Goal: Task Accomplishment & Management: Manage account settings

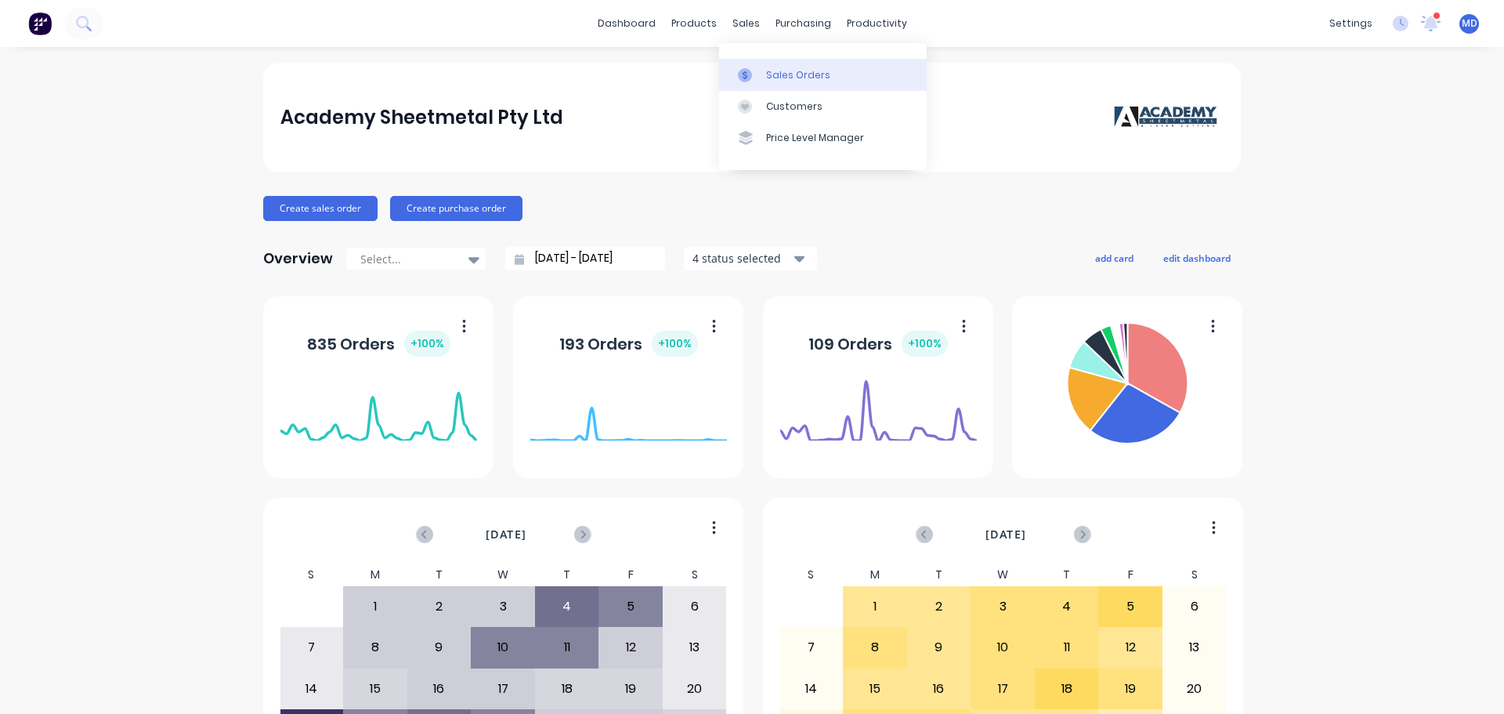
click at [775, 78] on div "Sales Orders" at bounding box center [798, 75] width 64 height 14
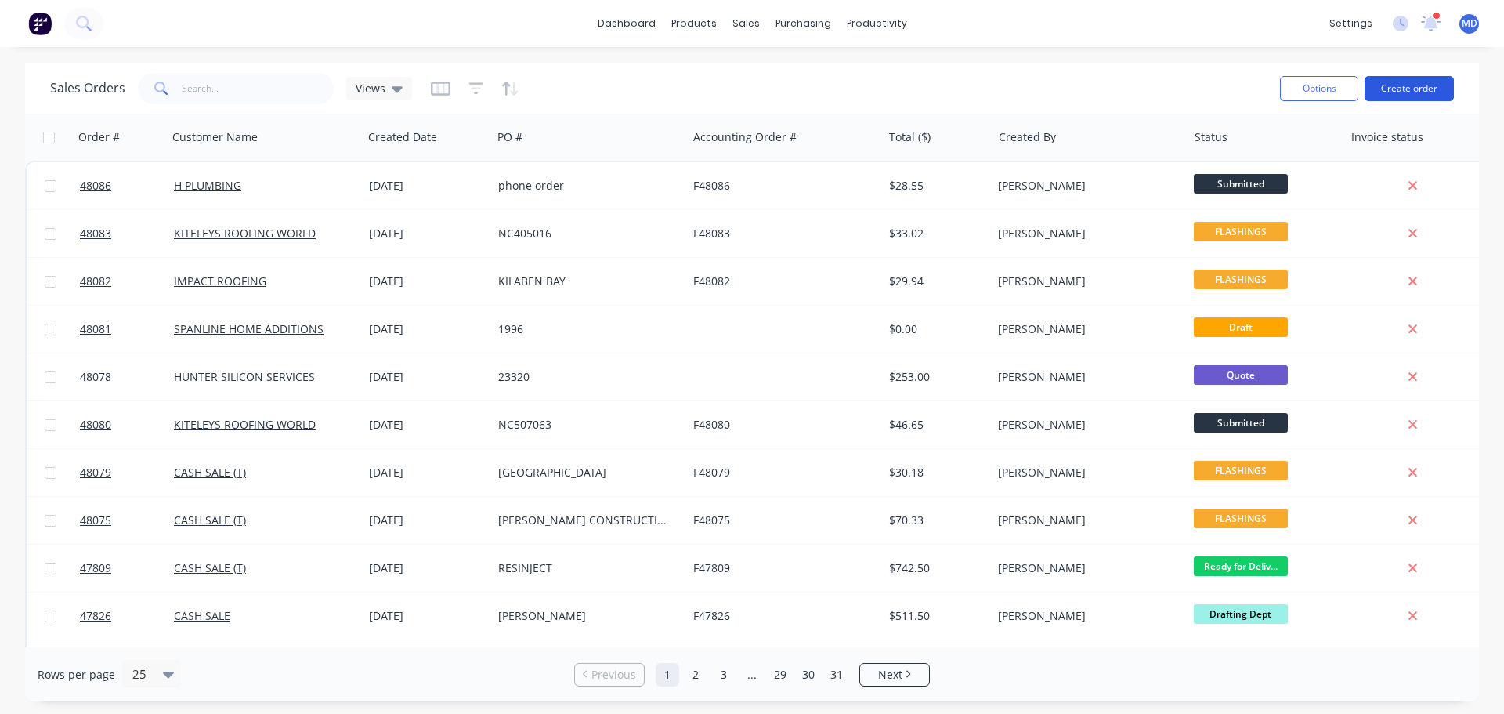
click at [1390, 100] on button "Create order" at bounding box center [1409, 88] width 89 height 25
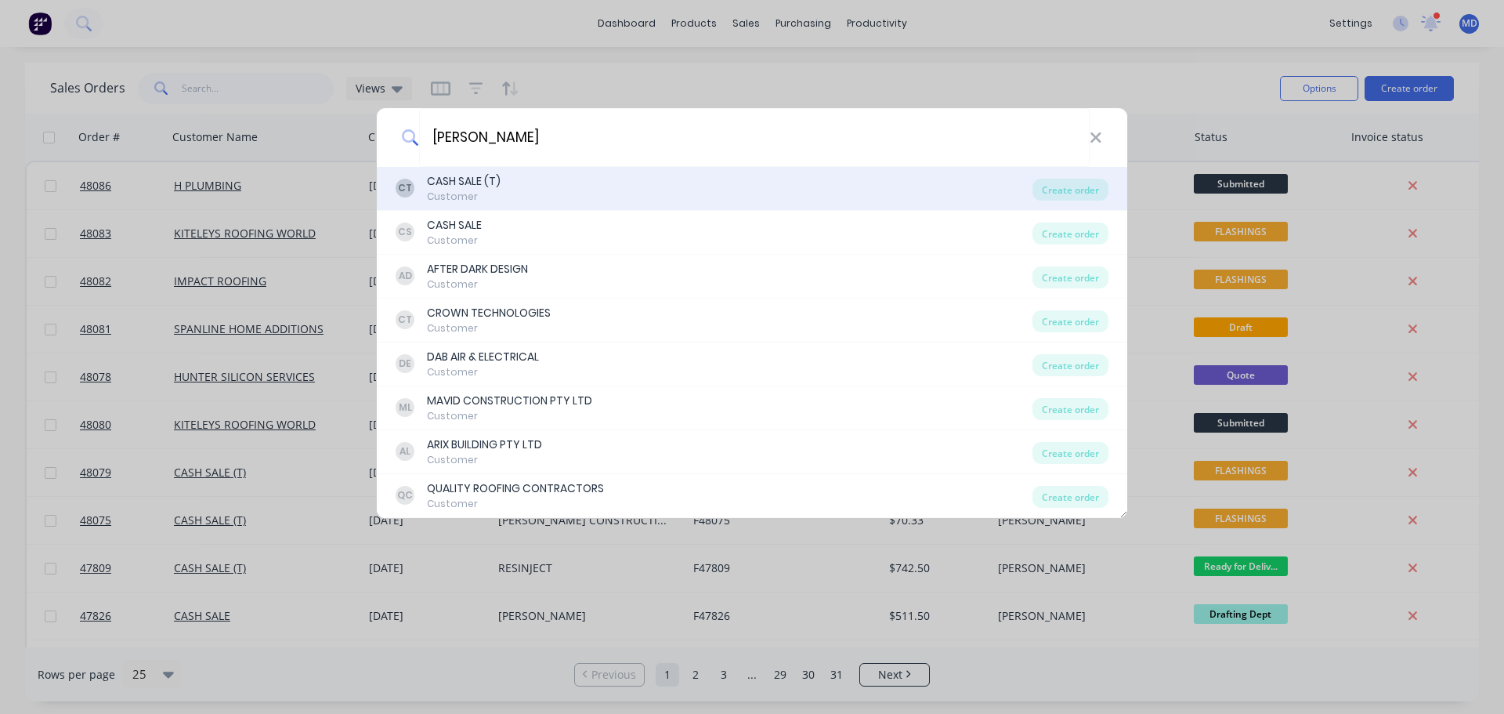
type input "corey"
click at [466, 179] on div "CASH SALE (T)" at bounding box center [464, 181] width 74 height 16
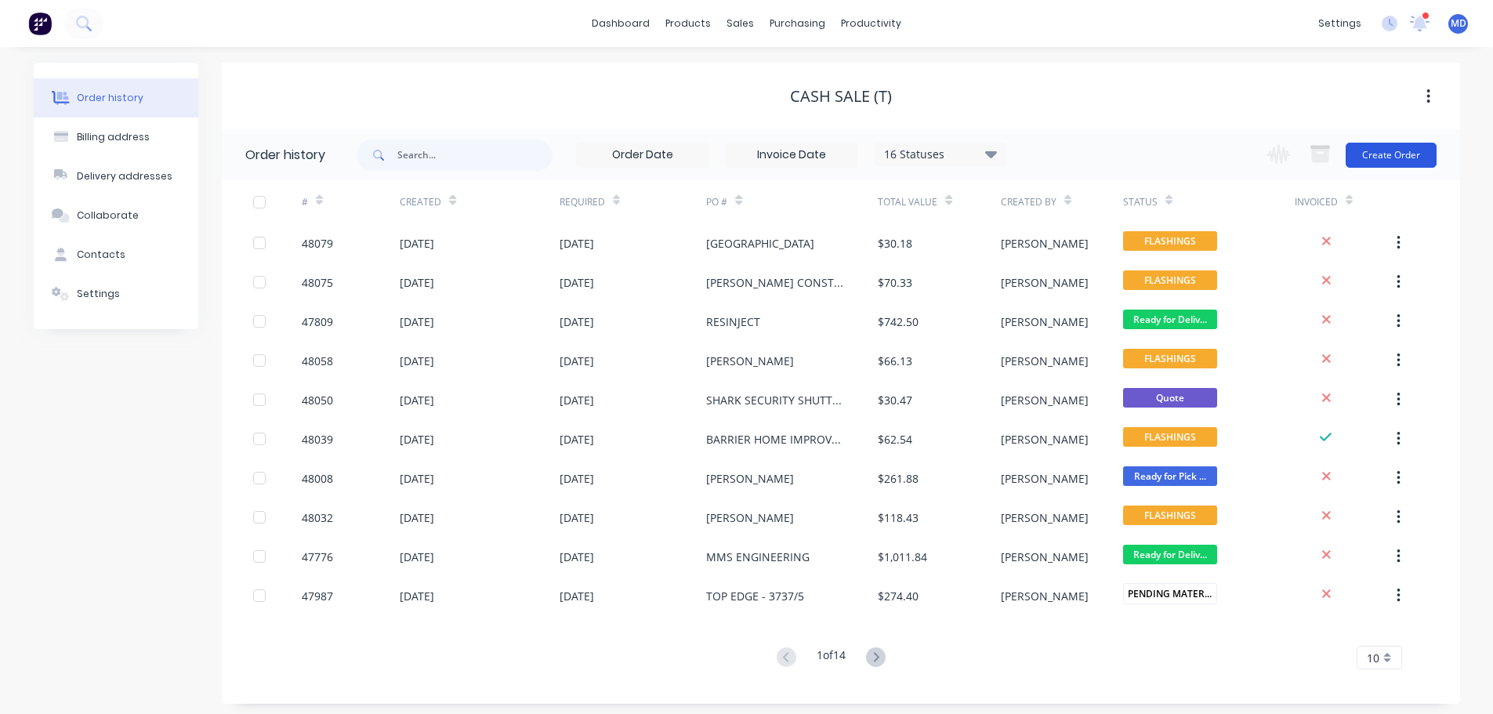
click at [1417, 156] on button "Create Order" at bounding box center [1390, 155] width 91 height 25
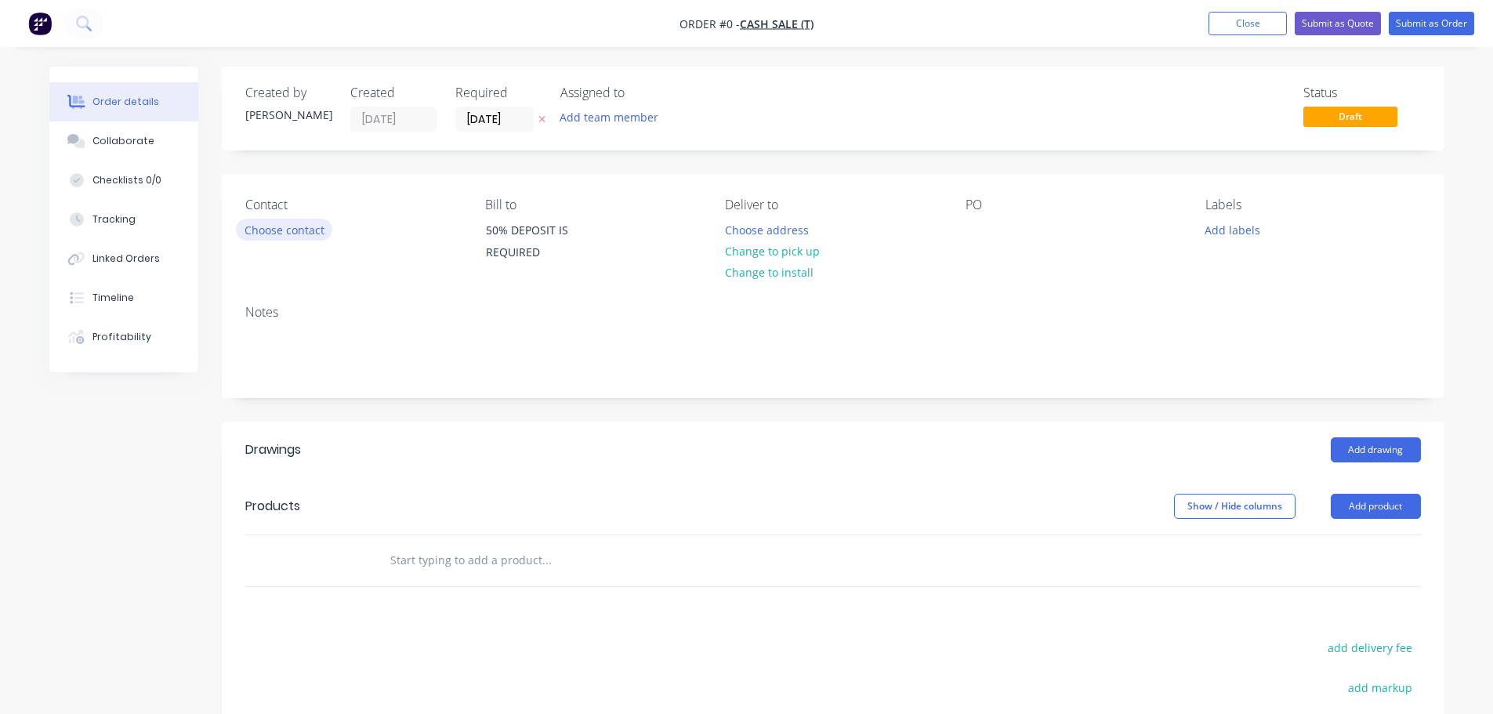
click at [306, 237] on button "Choose contact" at bounding box center [284, 229] width 96 height 21
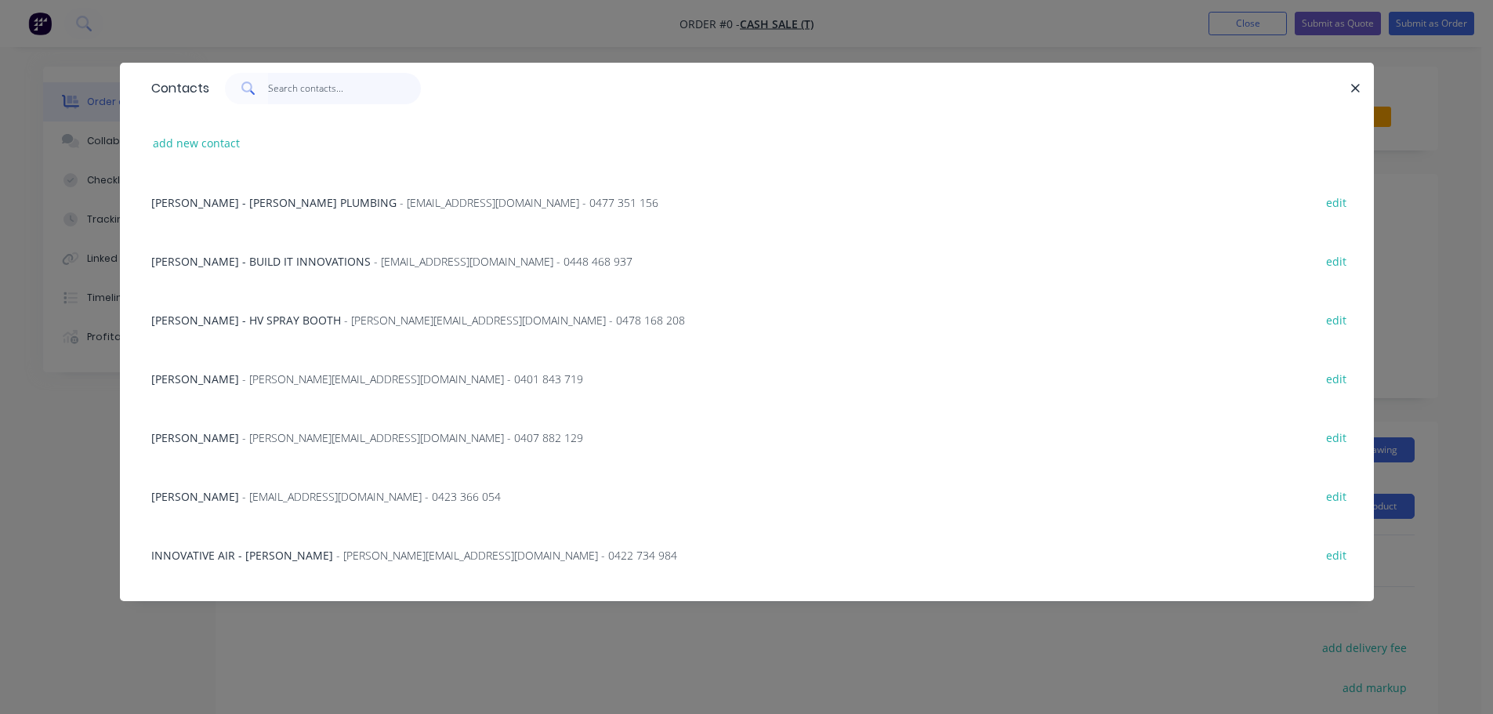
click at [316, 93] on input "text" at bounding box center [344, 88] width 153 height 31
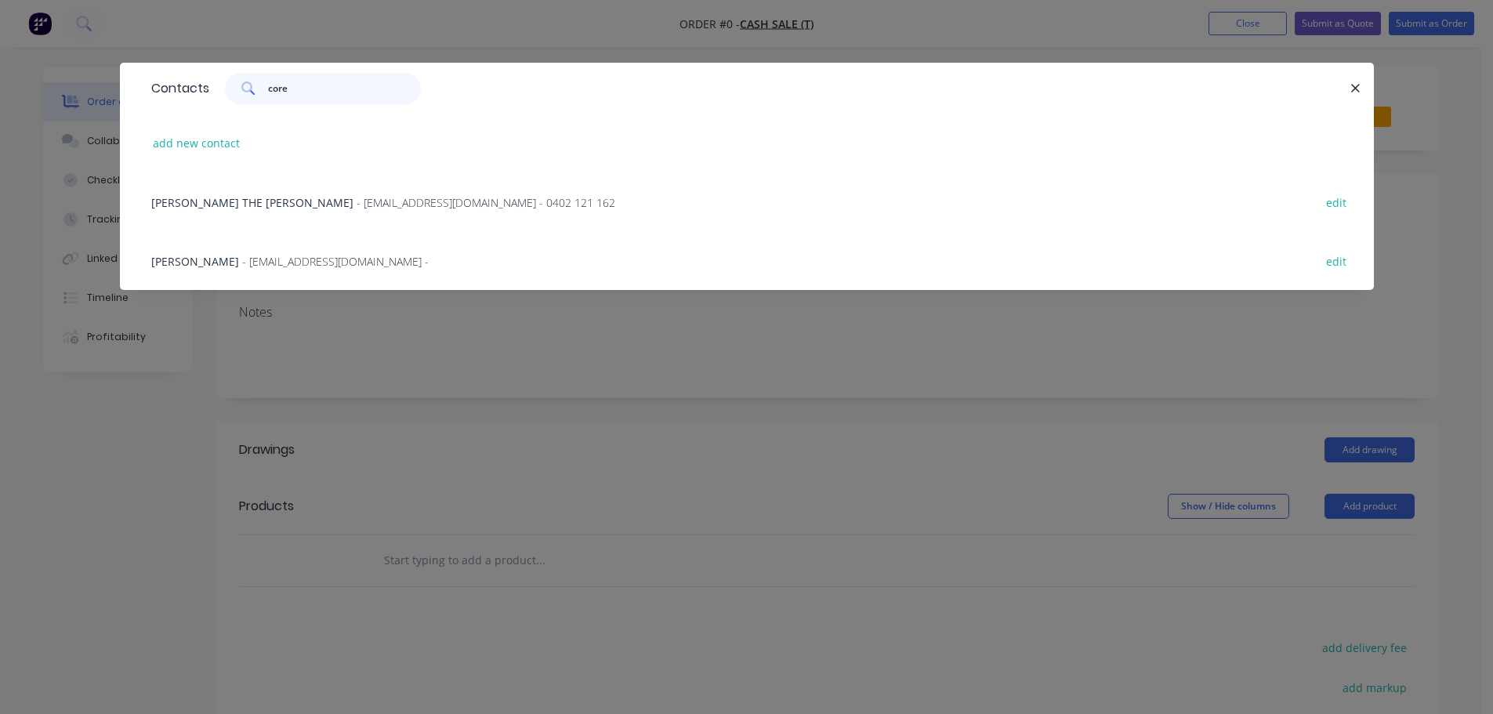
type input "core"
click at [296, 186] on div "COREY THE CARPENTER - coreybarnett1990@gmail.com - 0402 121 162 edit" at bounding box center [746, 201] width 1207 height 59
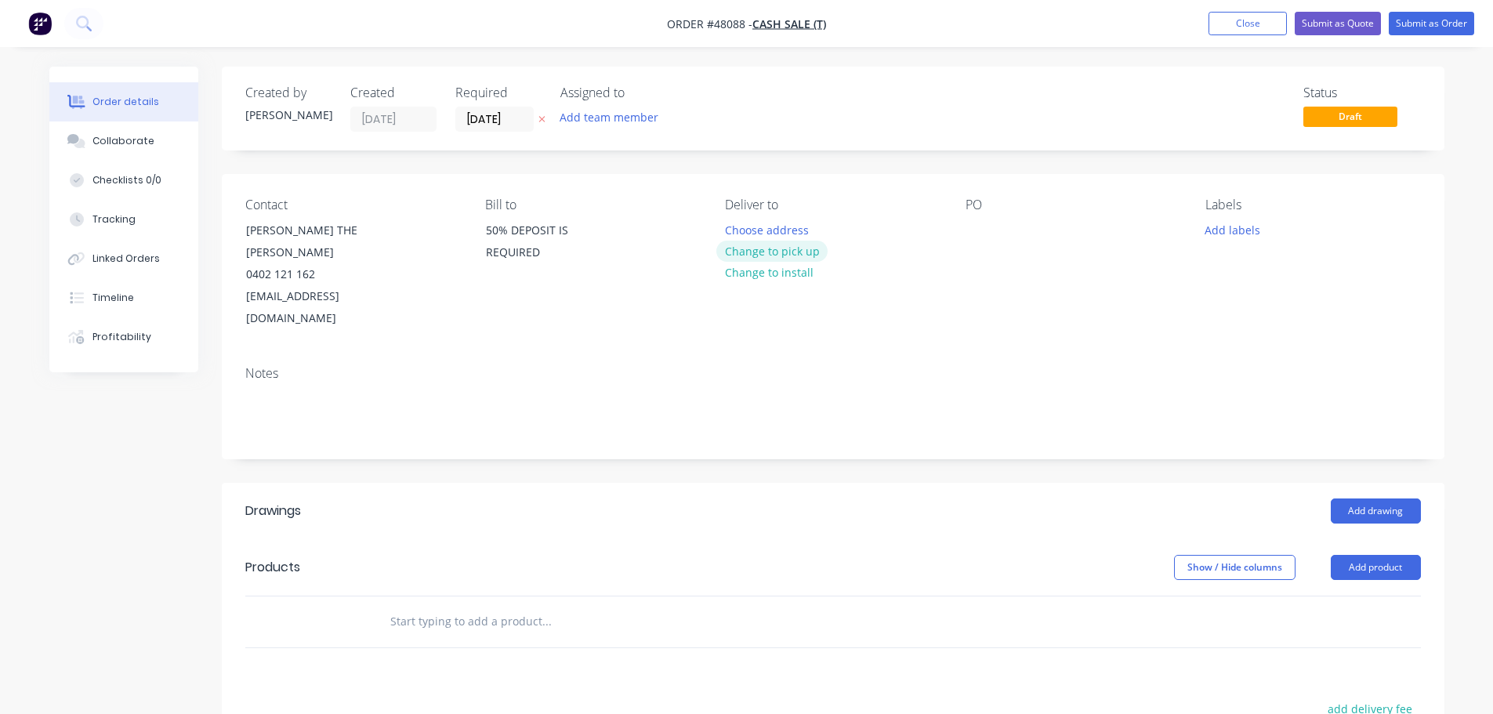
click at [769, 255] on button "Change to pick up" at bounding box center [771, 251] width 111 height 21
click at [961, 234] on div "Contact COREY THE CARPENTER 0402 121 162 coreybarnett1990@gmail.com Bill to 50%…" at bounding box center [833, 263] width 1222 height 179
click at [984, 238] on div at bounding box center [977, 230] width 25 height 23
click at [1363, 498] on button "Add drawing" at bounding box center [1375, 510] width 90 height 25
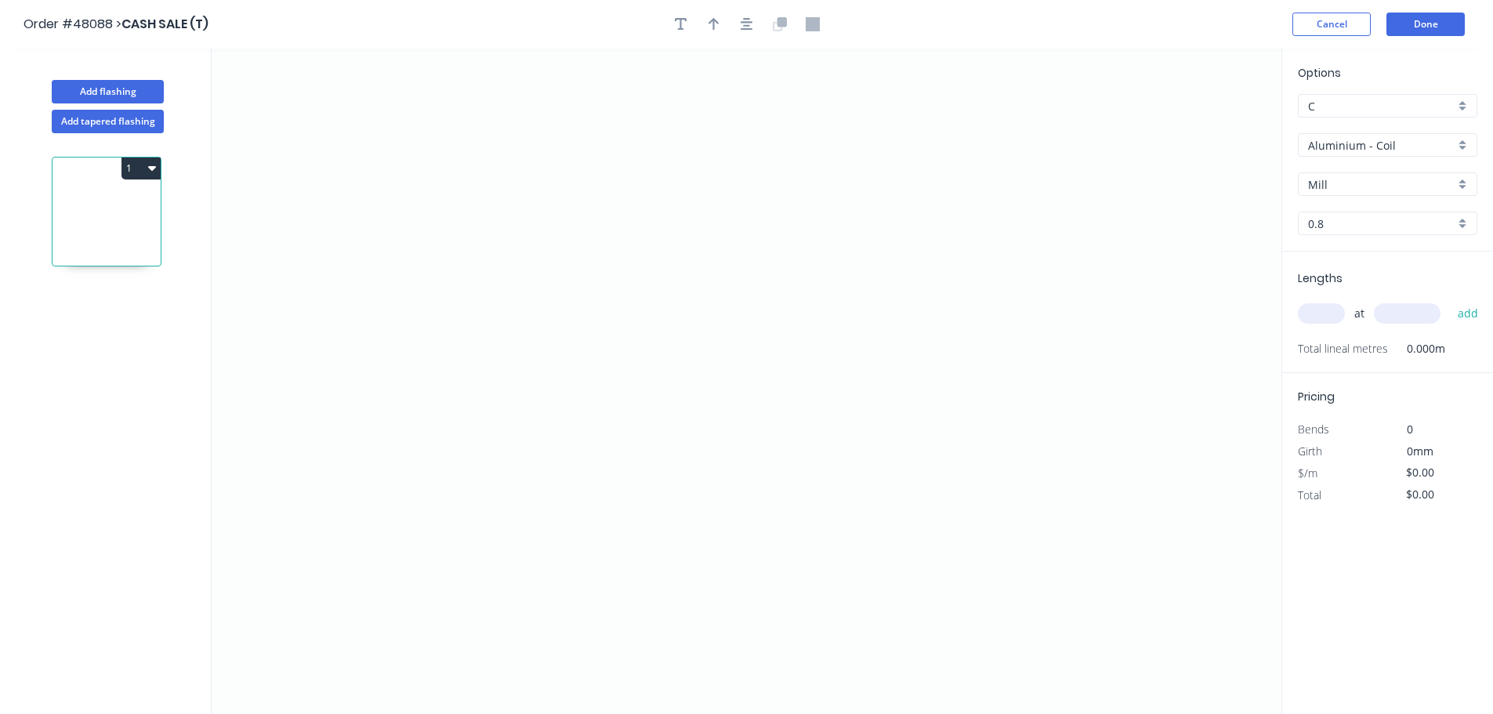
click at [1352, 147] on input "Aluminium - Coil" at bounding box center [1381, 145] width 147 height 16
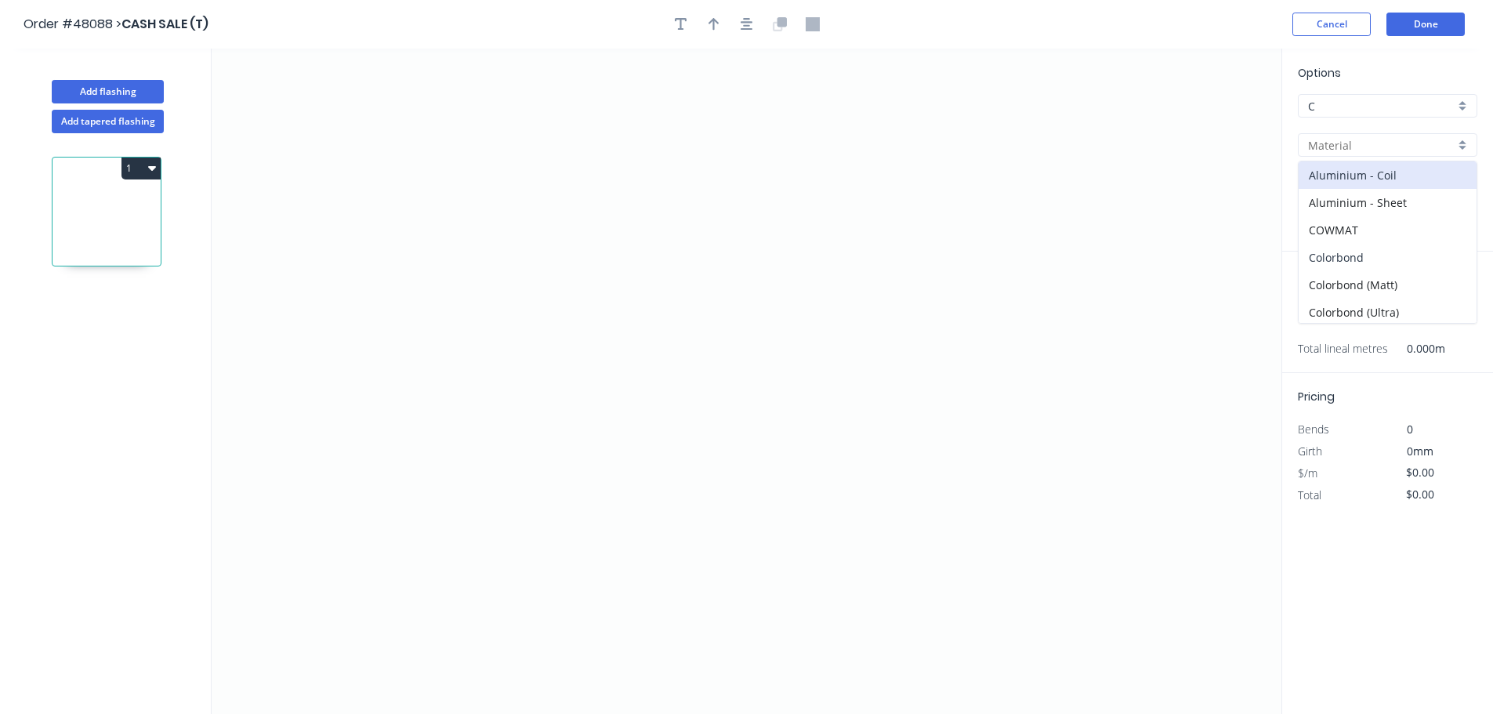
drag, startPoint x: 1338, startPoint y: 259, endPoint x: 1312, endPoint y: 207, distance: 58.2
click at [1337, 256] on div "Colorbond" at bounding box center [1387, 257] width 178 height 27
type input "Colorbond"
type input "Basalt"
type input "0.55"
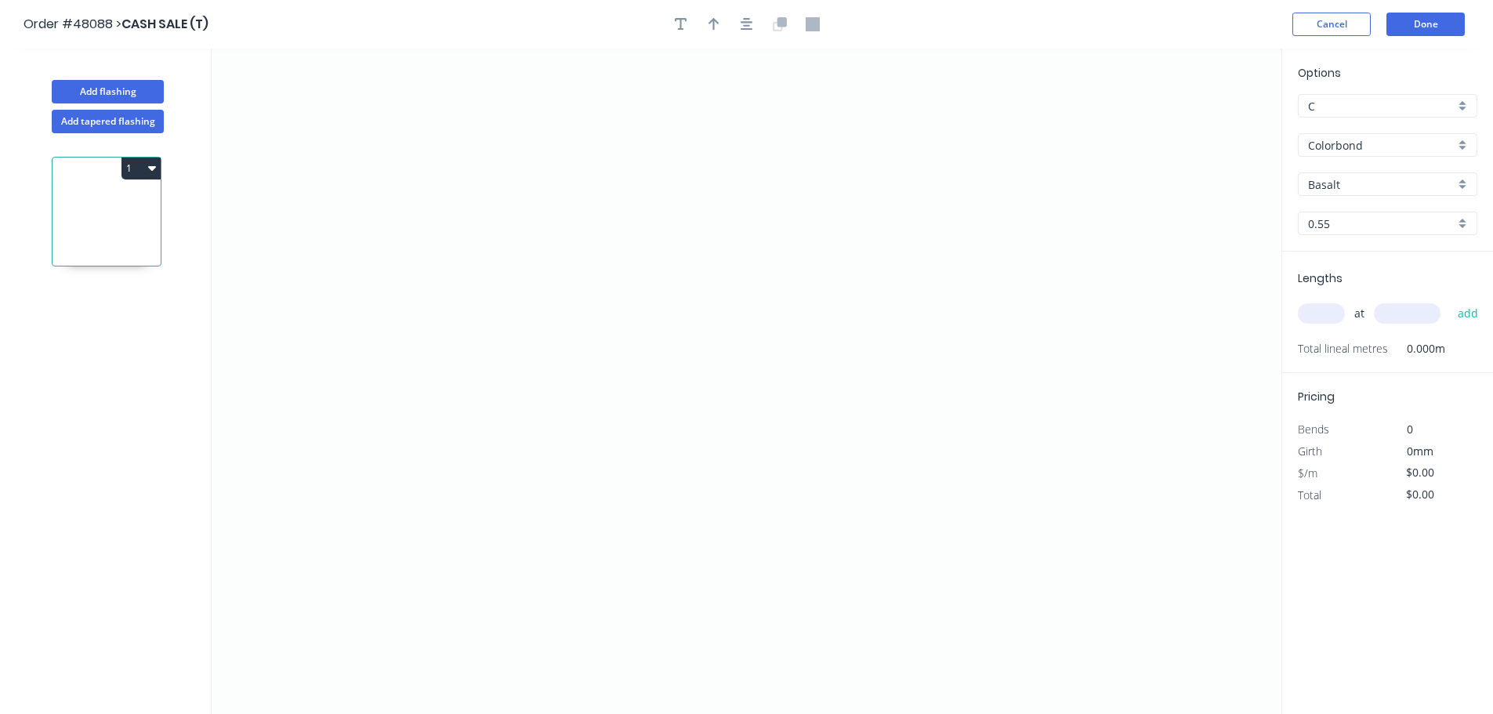
click at [1329, 188] on input "Basalt" at bounding box center [1381, 184] width 147 height 16
click at [1334, 302] on div "Cottage Green" at bounding box center [1387, 296] width 178 height 27
type input "Cottage Green"
click at [487, 450] on icon "0" at bounding box center [747, 381] width 1070 height 665
click at [432, 516] on icon "0" at bounding box center [747, 381] width 1070 height 665
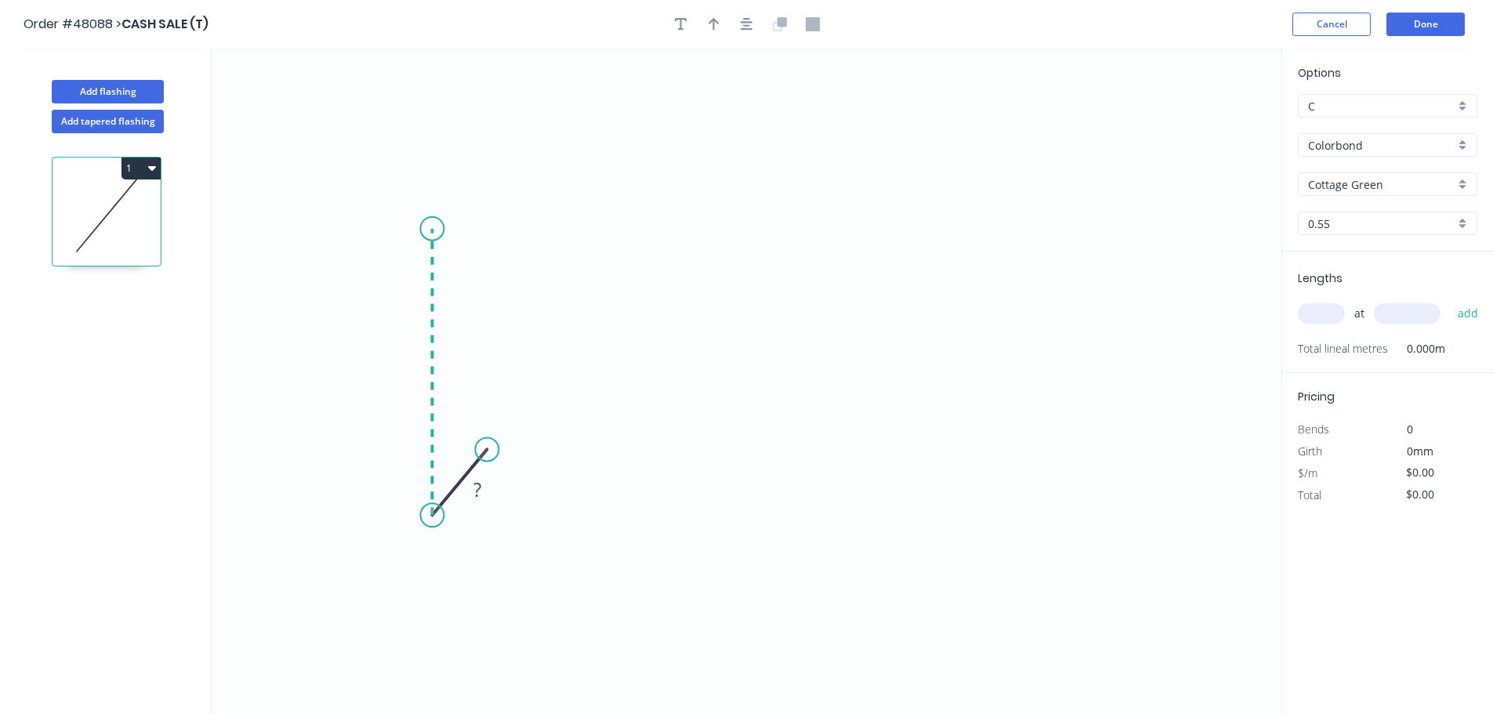
drag, startPoint x: 429, startPoint y: 229, endPoint x: 557, endPoint y: 244, distance: 129.4
click at [429, 229] on icon "0 ?" at bounding box center [747, 381] width 1070 height 665
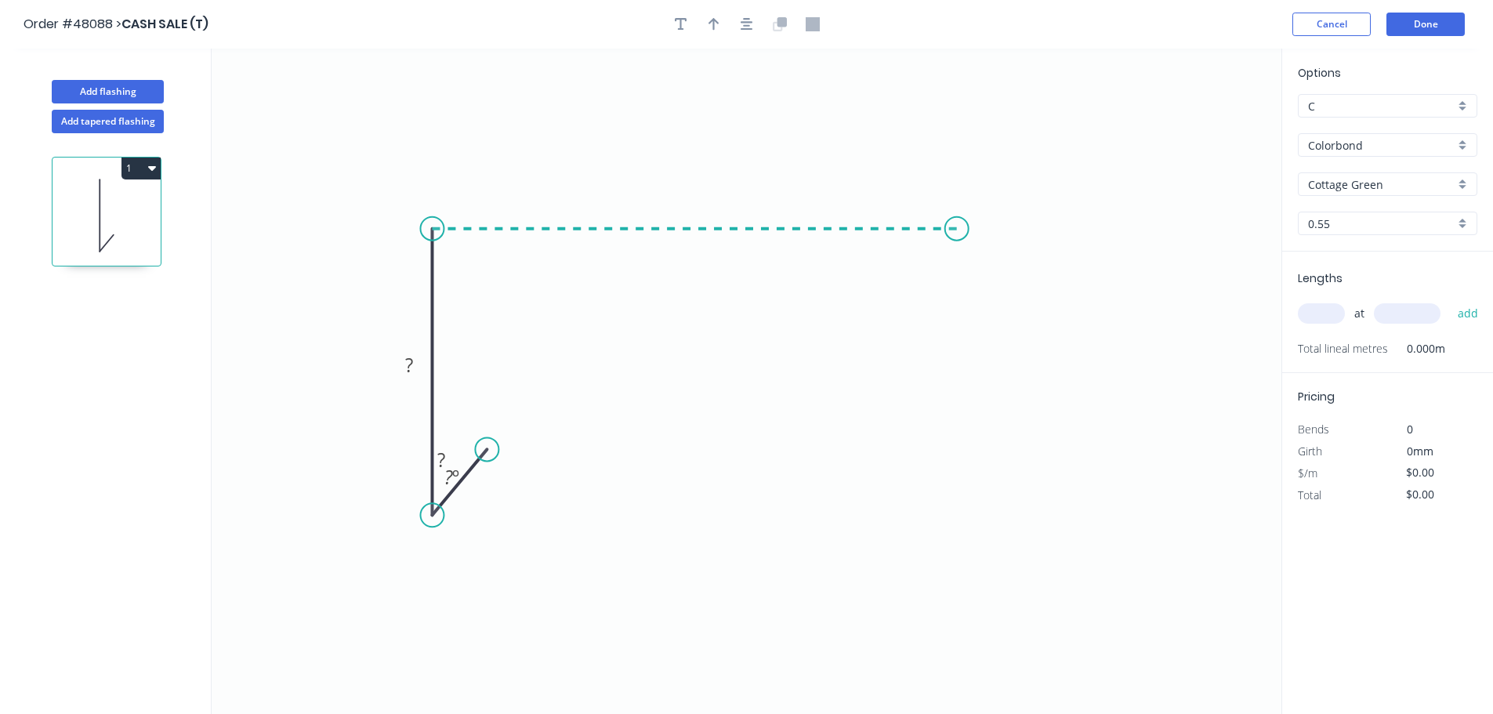
drag, startPoint x: 957, startPoint y: 260, endPoint x: 1011, endPoint y: 291, distance: 62.1
click at [959, 260] on icon "0 ? ? ? º" at bounding box center [747, 381] width 1070 height 665
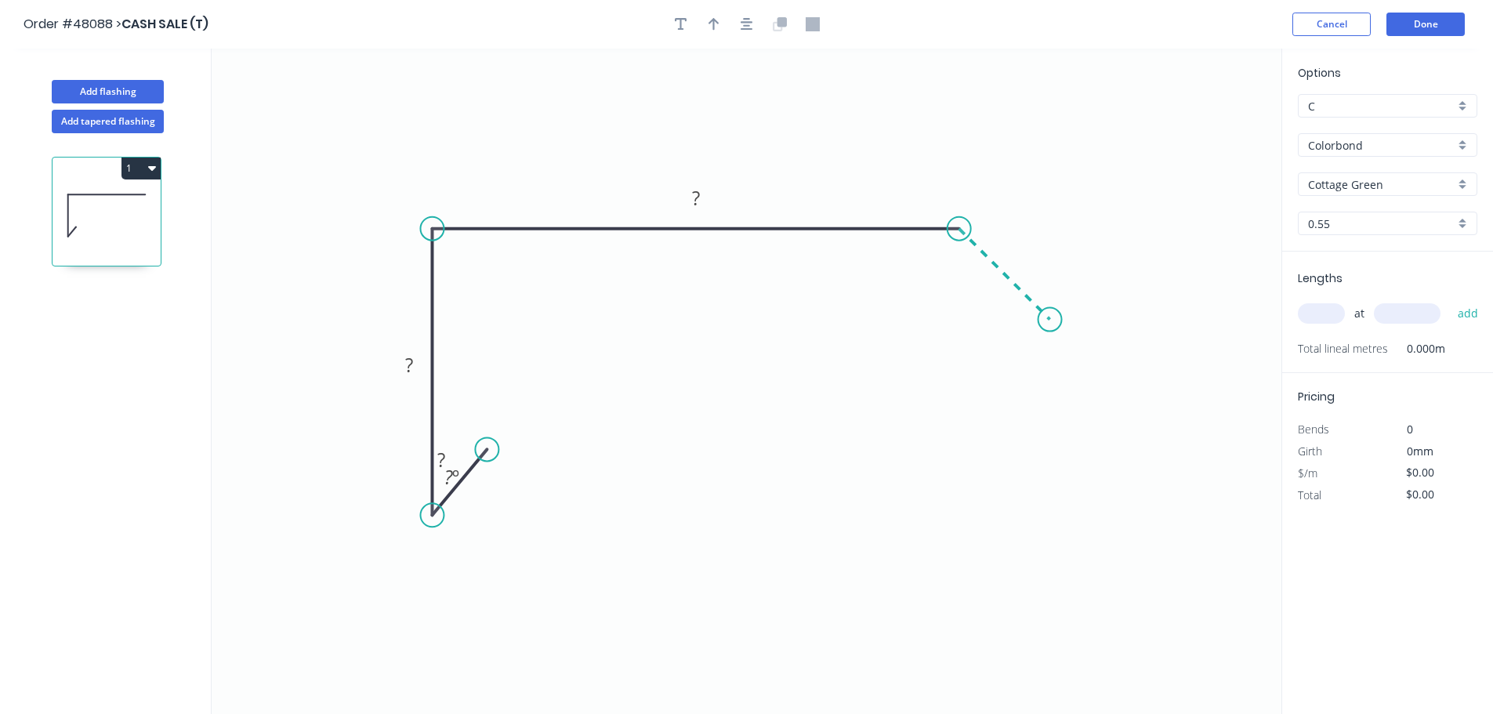
drag, startPoint x: 1050, startPoint y: 319, endPoint x: 839, endPoint y: 49, distance: 342.2
click at [1049, 318] on icon at bounding box center [1004, 274] width 91 height 91
click at [495, 453] on circle at bounding box center [495, 452] width 24 height 24
click at [483, 486] on tspan "?" at bounding box center [480, 493] width 8 height 26
click at [709, 32] on button "button" at bounding box center [714, 25] width 24 height 24
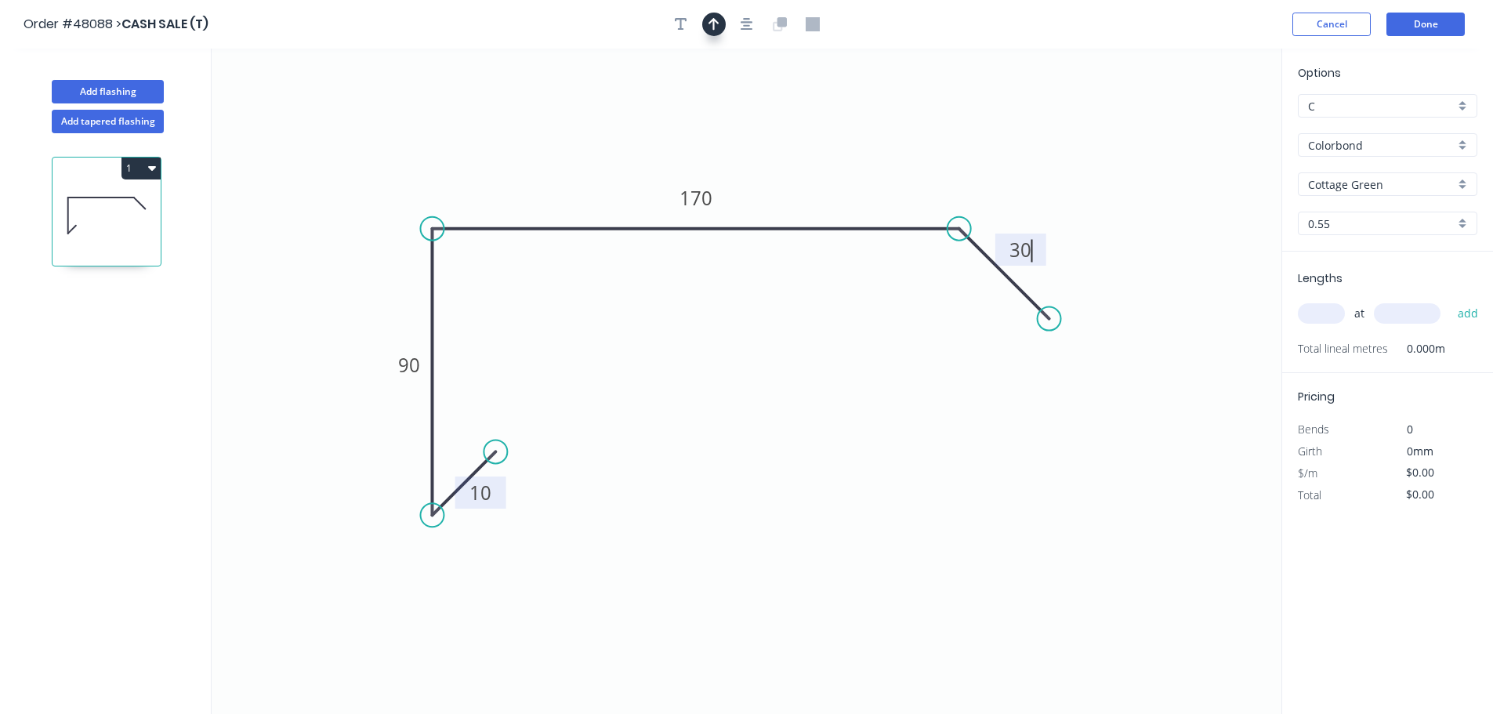
type input "$14.61"
drag, startPoint x: 1202, startPoint y: 124, endPoint x: 850, endPoint y: 190, distance: 357.9
click at [850, 190] on icon at bounding box center [850, 172] width 14 height 50
click at [1327, 310] on input "text" at bounding box center [1321, 313] width 47 height 20
type input "1"
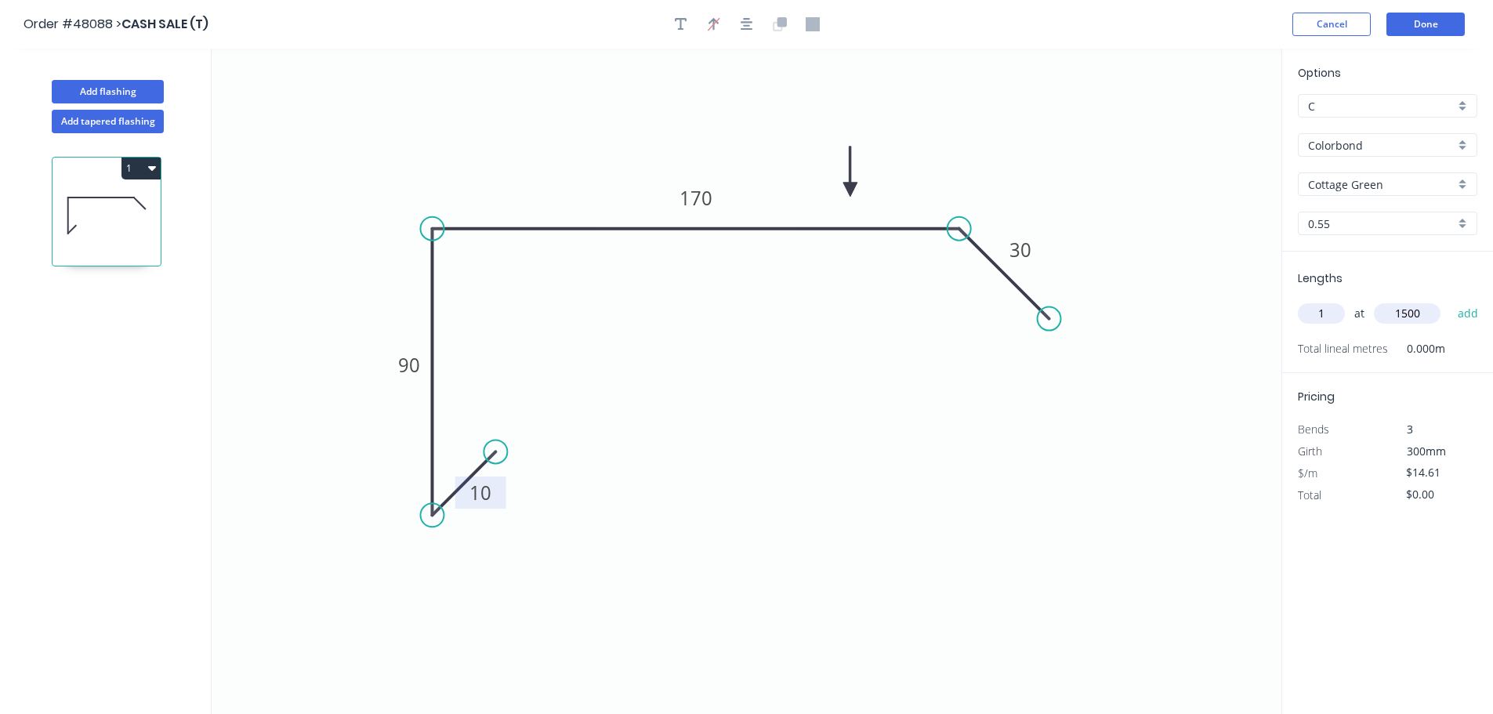
type input "1500"
click at [1450, 300] on button "add" at bounding box center [1468, 313] width 37 height 27
type input "$21.92"
click at [1421, 33] on button "Done" at bounding box center [1425, 25] width 78 height 24
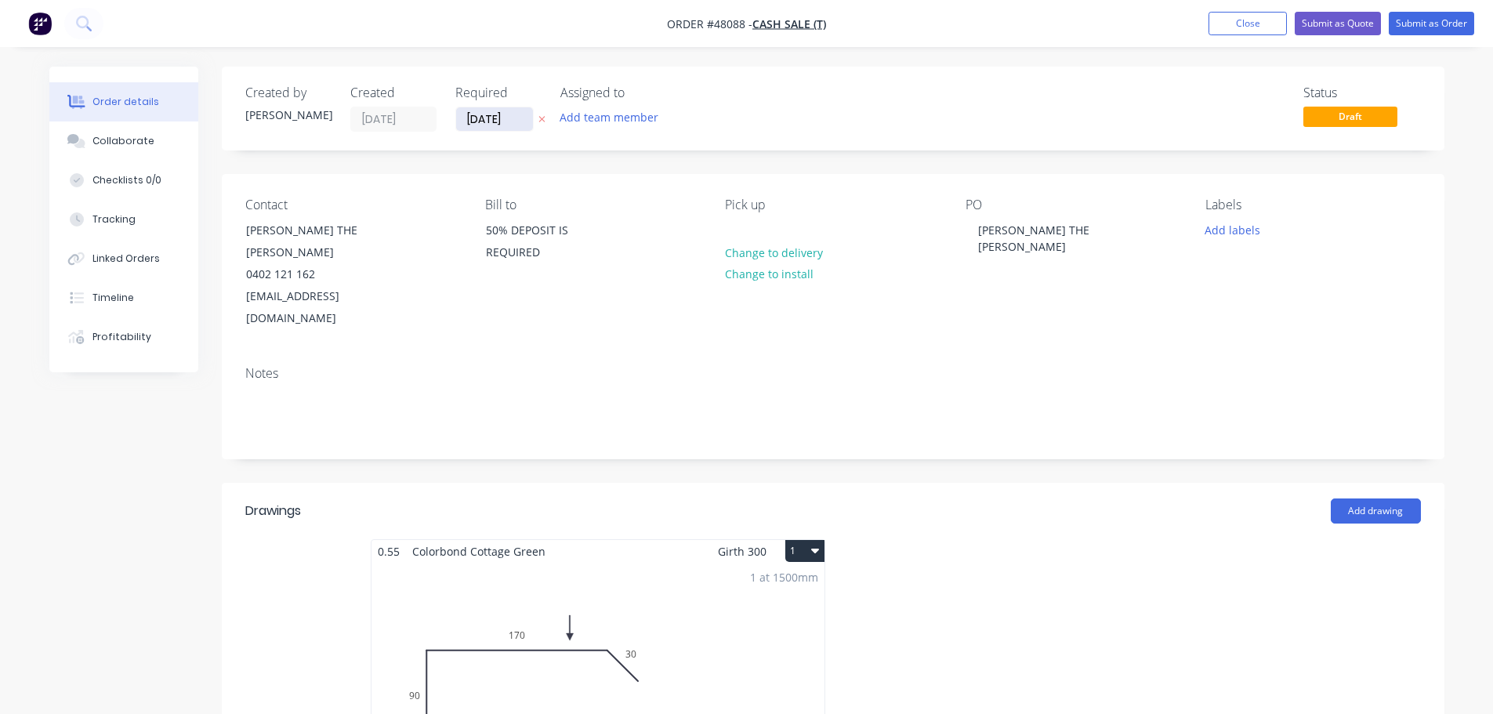
drag, startPoint x: 475, startPoint y: 127, endPoint x: 477, endPoint y: 112, distance: 15.1
click at [476, 127] on input "[DATE]" at bounding box center [494, 119] width 77 height 24
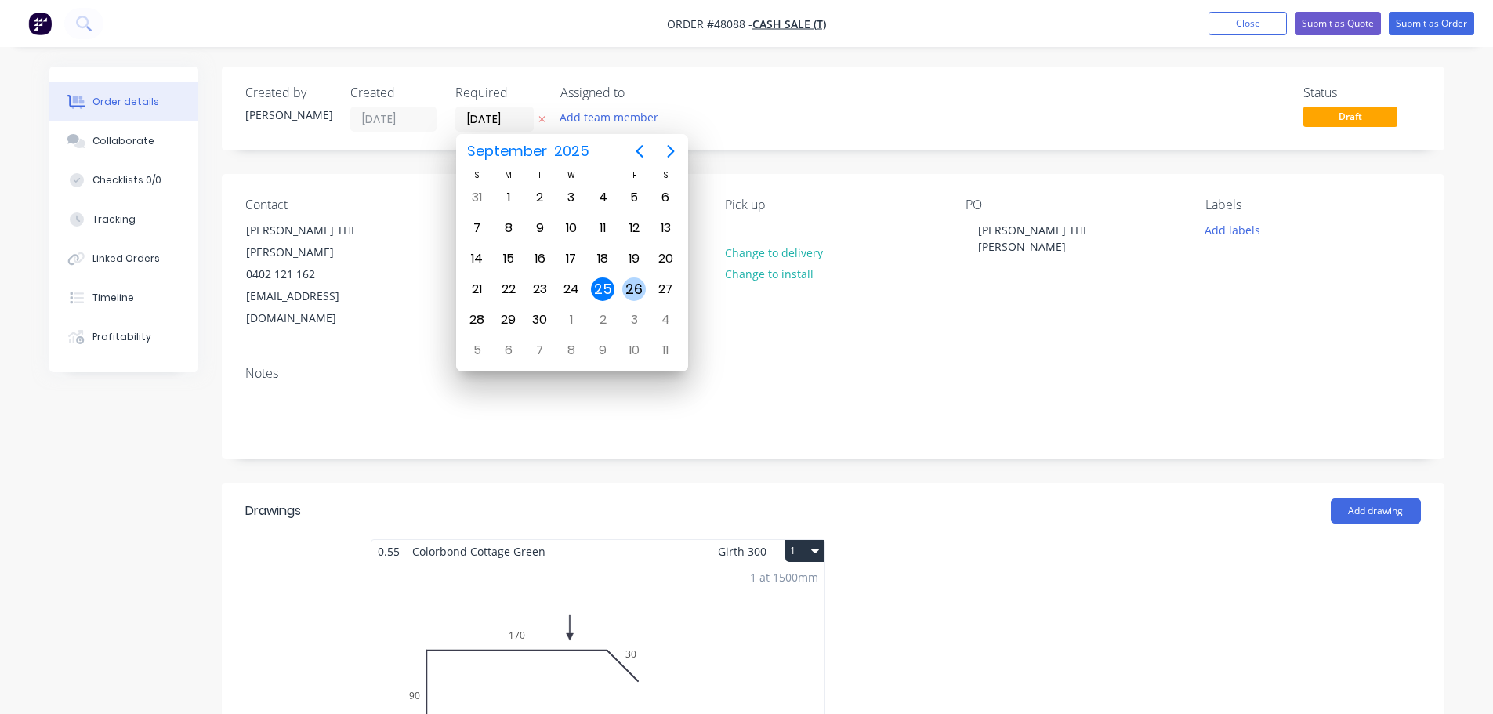
click at [628, 284] on div "26" at bounding box center [634, 289] width 24 height 24
type input "[DATE]"
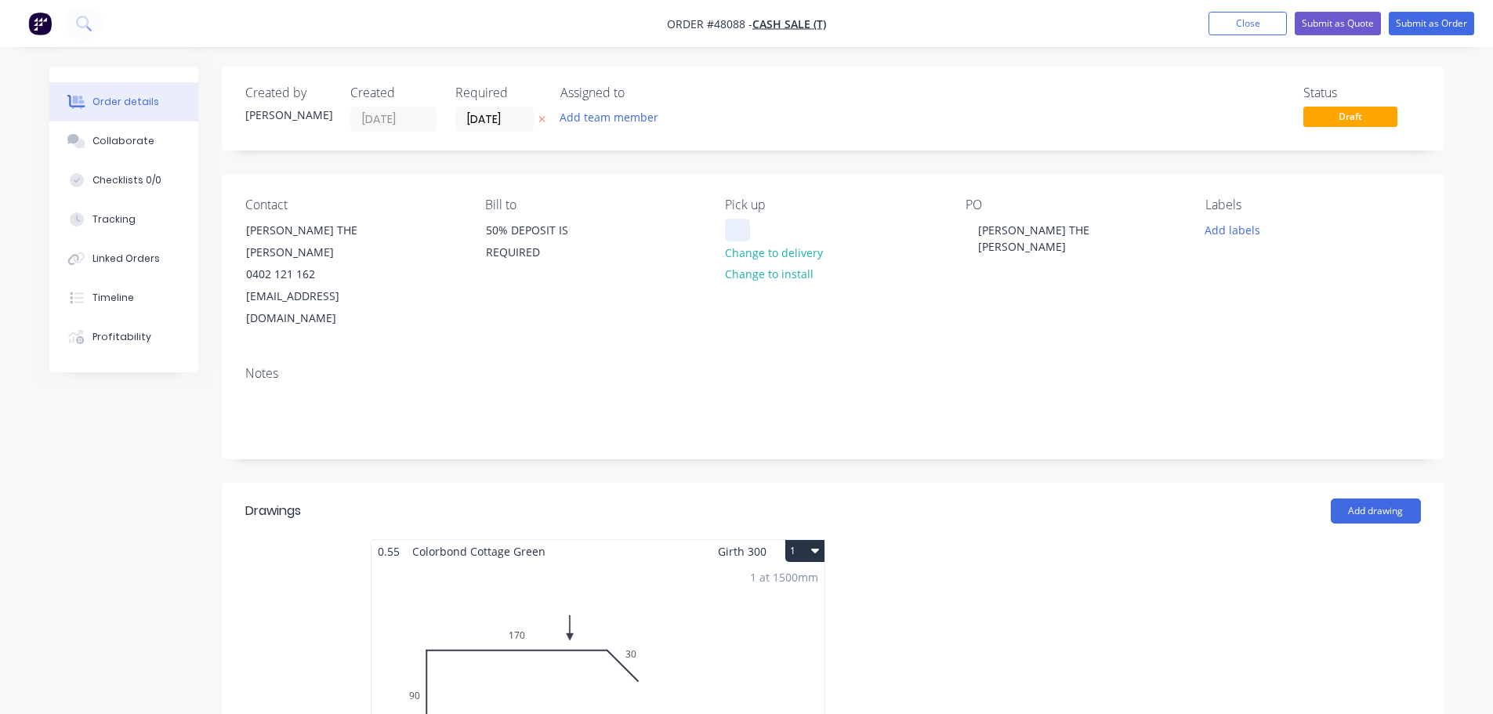
click at [733, 229] on div at bounding box center [737, 230] width 25 height 23
click at [1318, 14] on button "Submit as Quote" at bounding box center [1337, 24] width 86 height 24
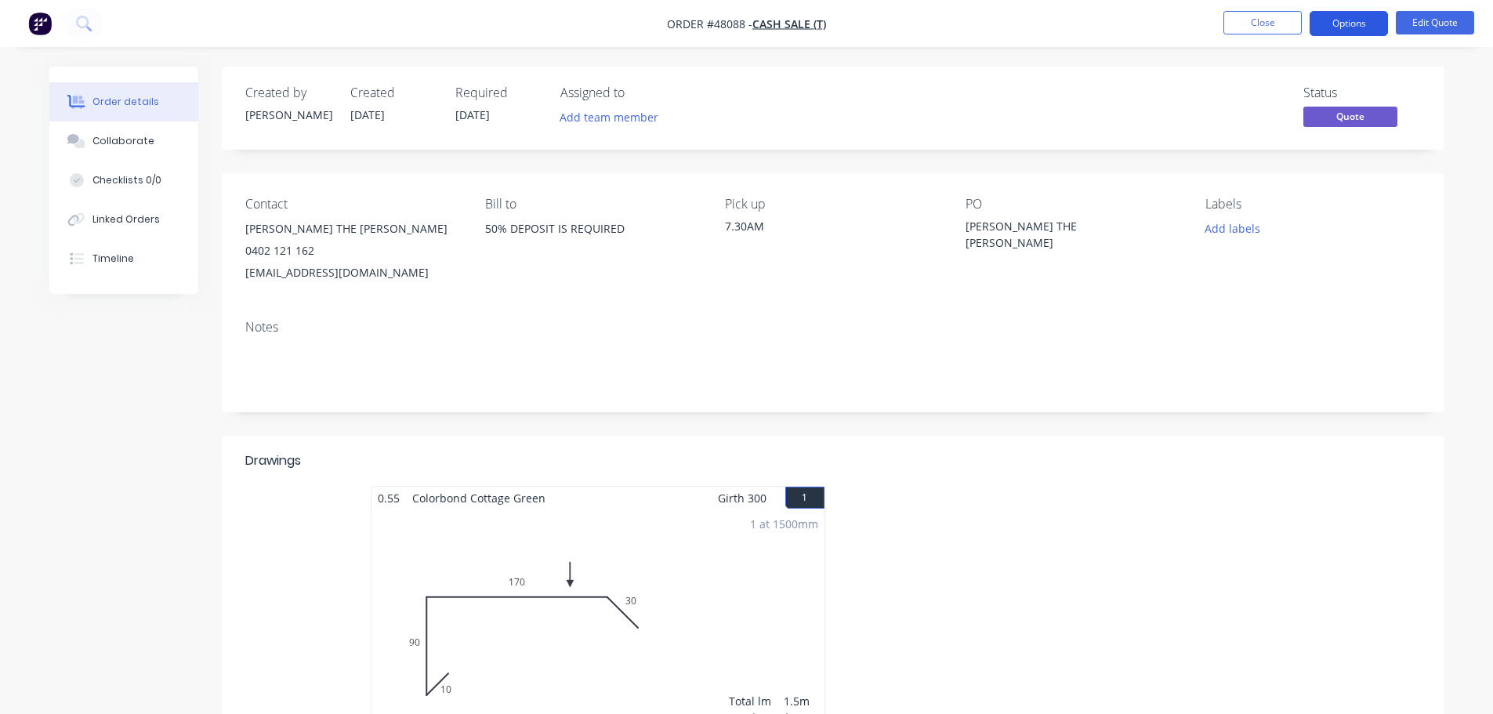
click at [1332, 24] on button "Options" at bounding box center [1348, 23] width 78 height 25
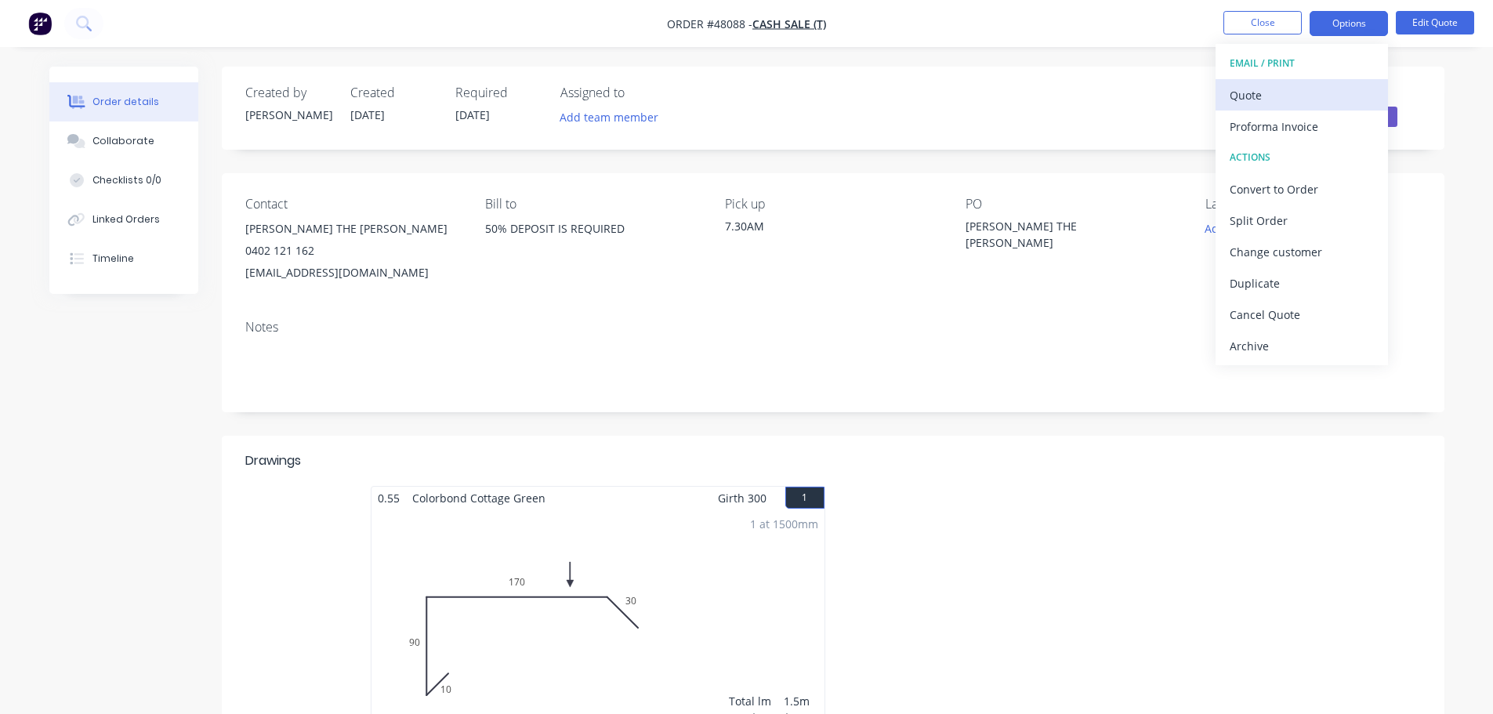
click at [1302, 94] on div "Quote" at bounding box center [1301, 95] width 144 height 23
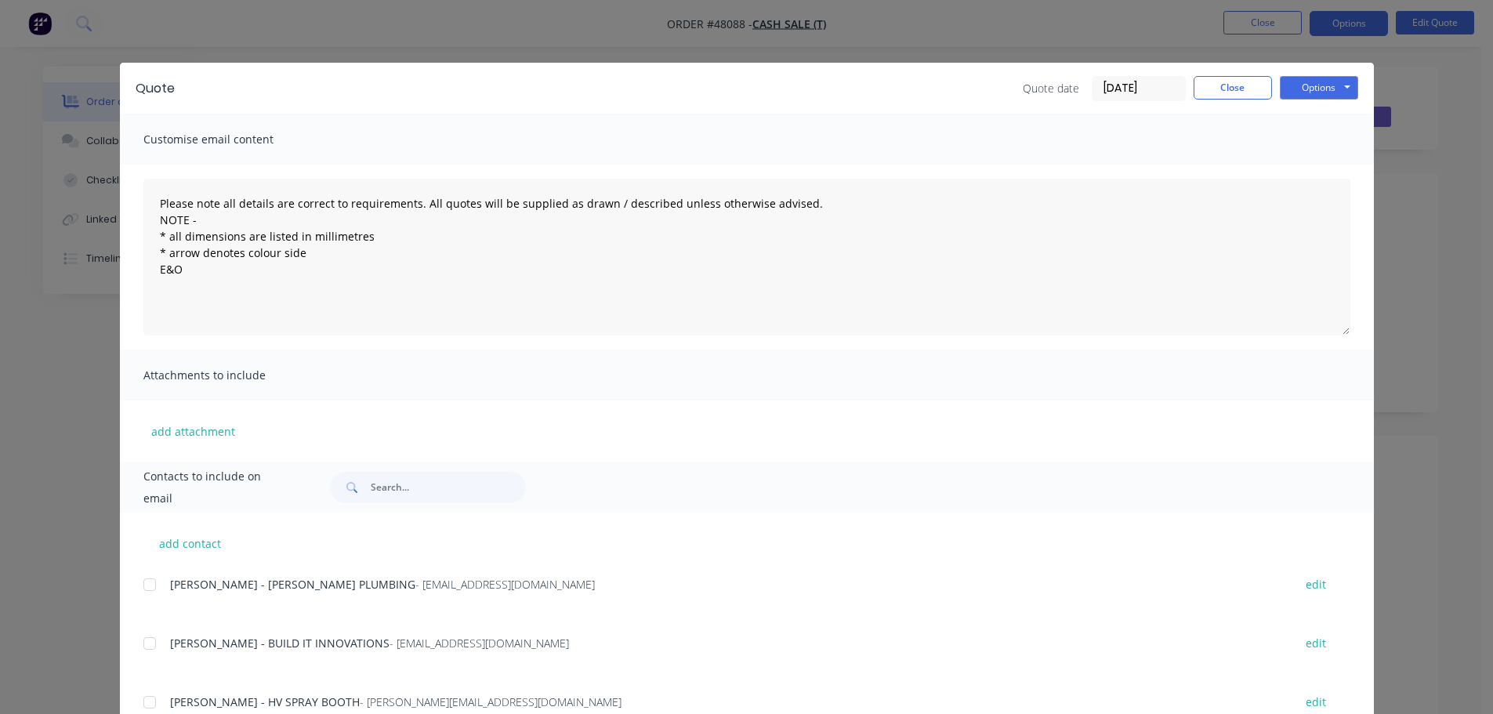
click at [1306, 74] on div "Quote Quote date 25/09/25 Close Options Preview Print Email" at bounding box center [747, 88] width 1254 height 51
click at [1306, 89] on button "Options" at bounding box center [1319, 88] width 78 height 24
click at [1304, 148] on button "Print" at bounding box center [1330, 142] width 100 height 26
drag, startPoint x: 1233, startPoint y: 85, endPoint x: 1364, endPoint y: 5, distance: 154.4
click at [1233, 80] on button "Close" at bounding box center [1232, 88] width 78 height 24
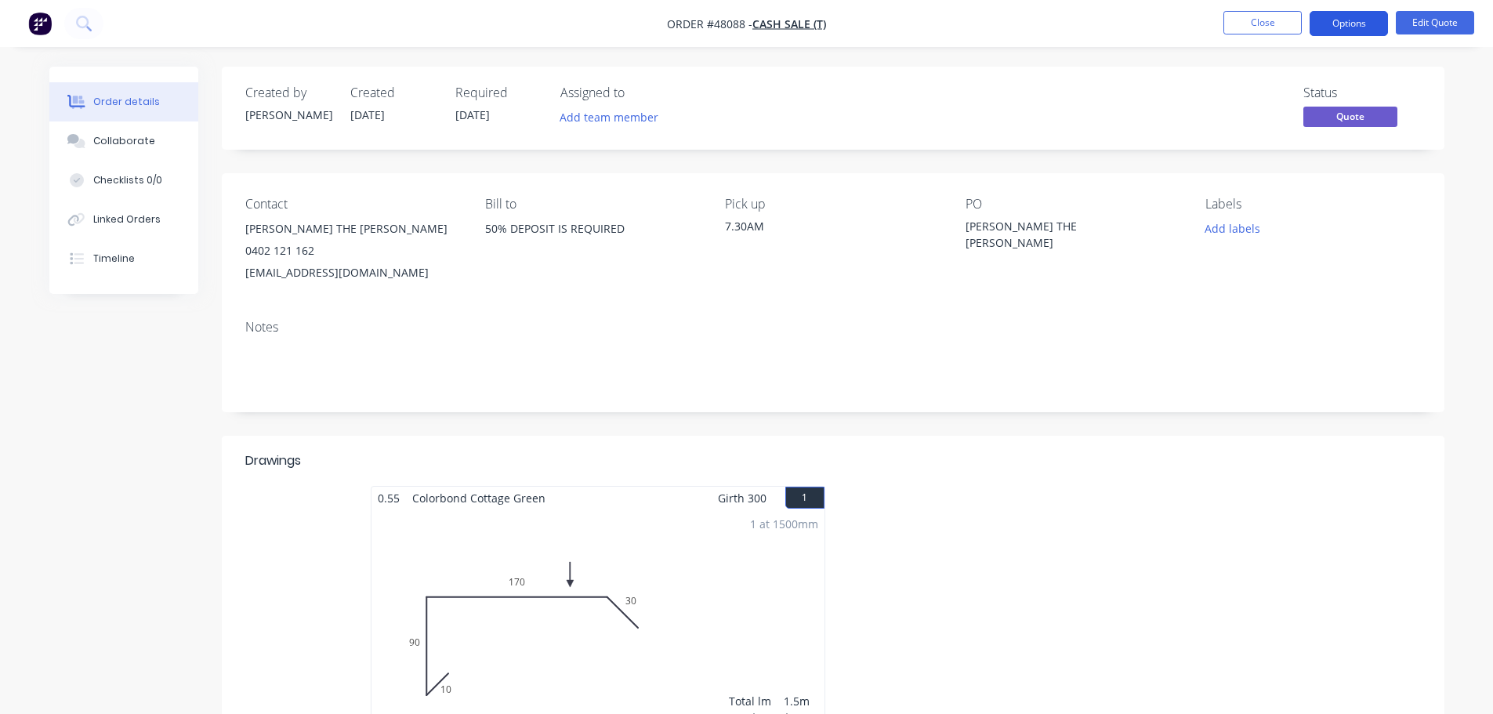
click at [1364, 20] on button "Options" at bounding box center [1348, 23] width 78 height 25
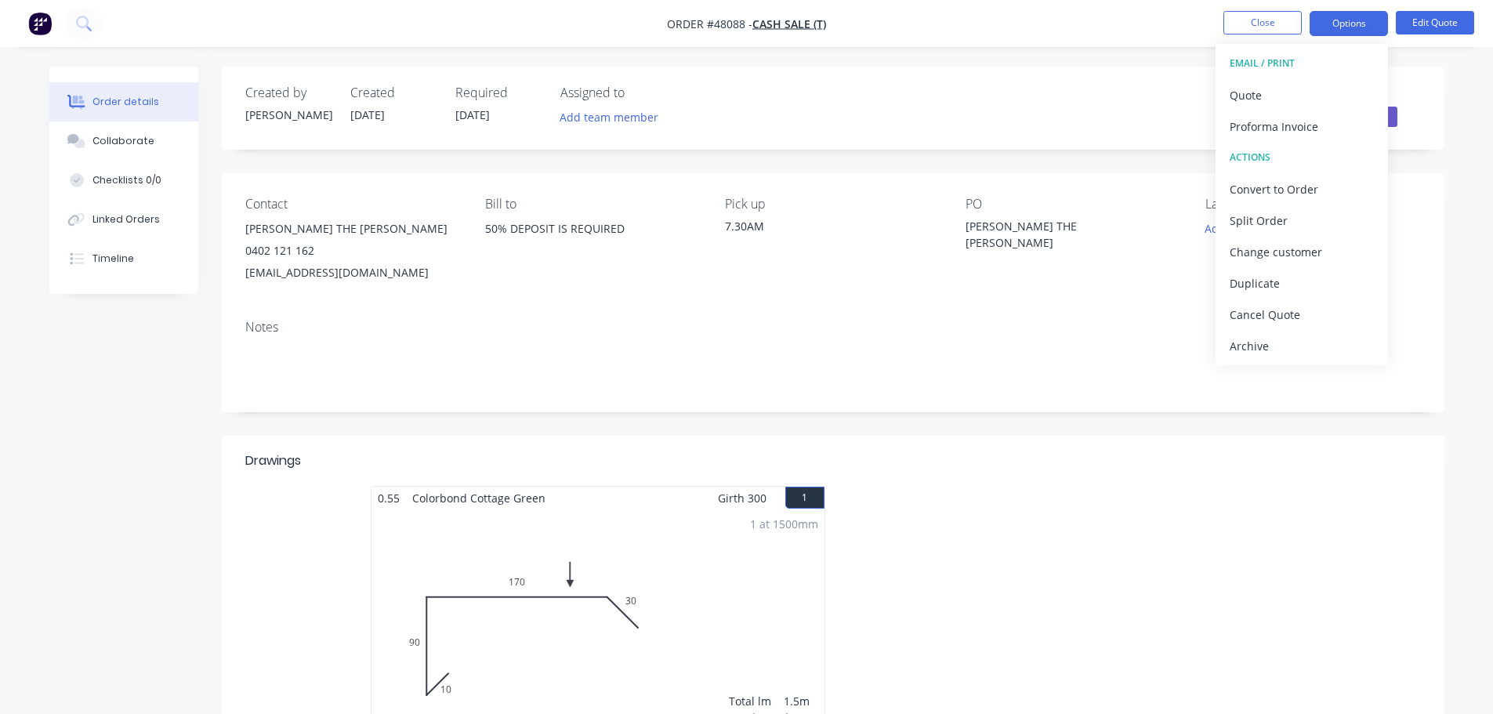
click at [1418, 65] on div "Order details Collaborate Checklists 0/0 Linked Orders Timeline Order details C…" at bounding box center [746, 504] width 1493 height 1009
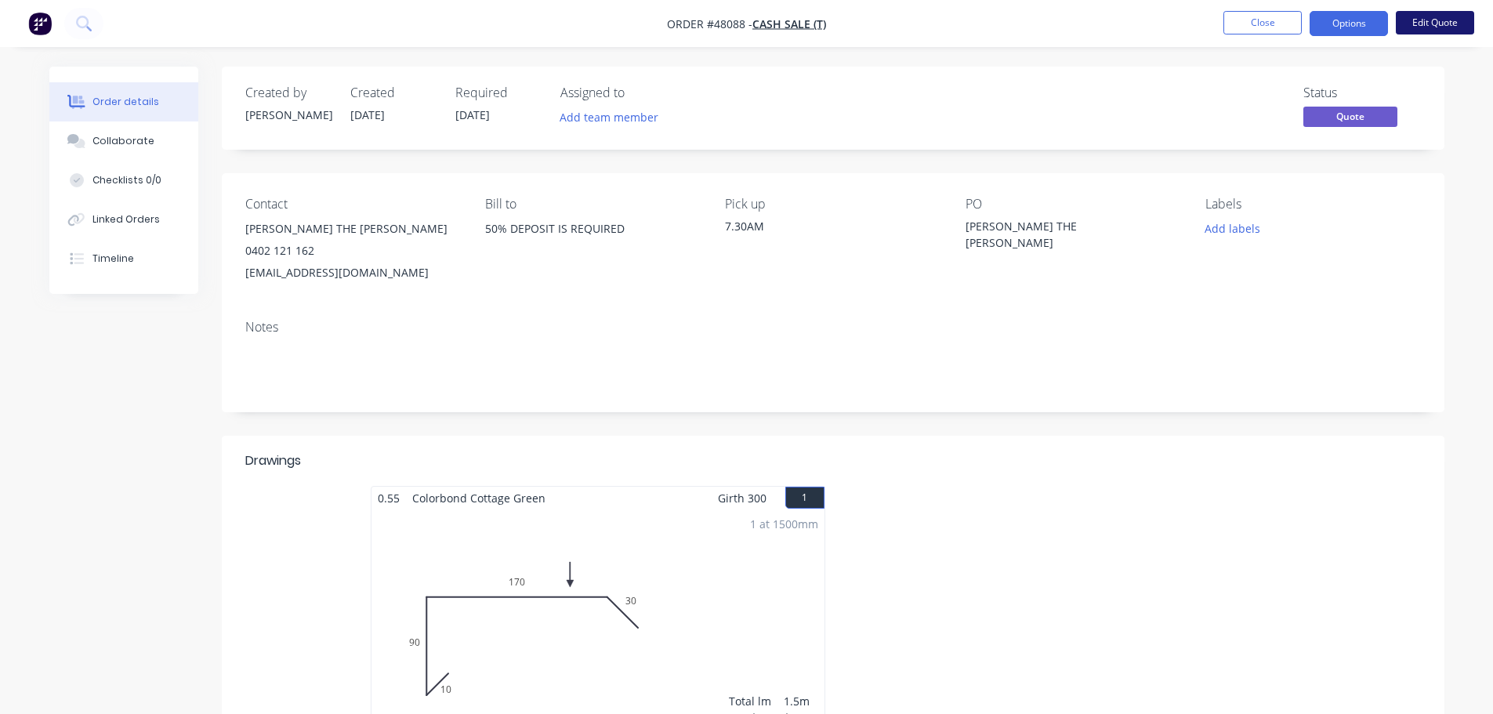
click at [1438, 26] on button "Edit Quote" at bounding box center [1435, 23] width 78 height 24
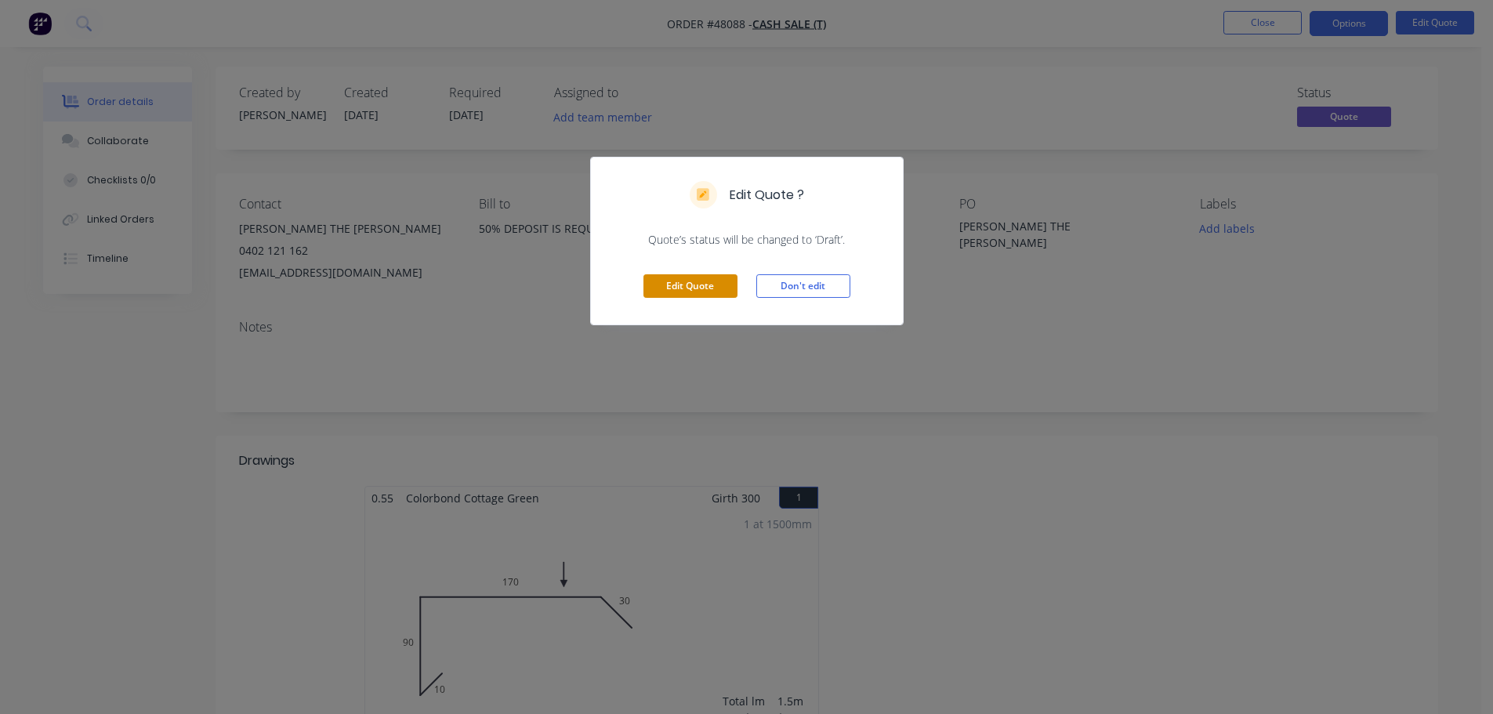
click at [685, 278] on button "Edit Quote" at bounding box center [690, 286] width 94 height 24
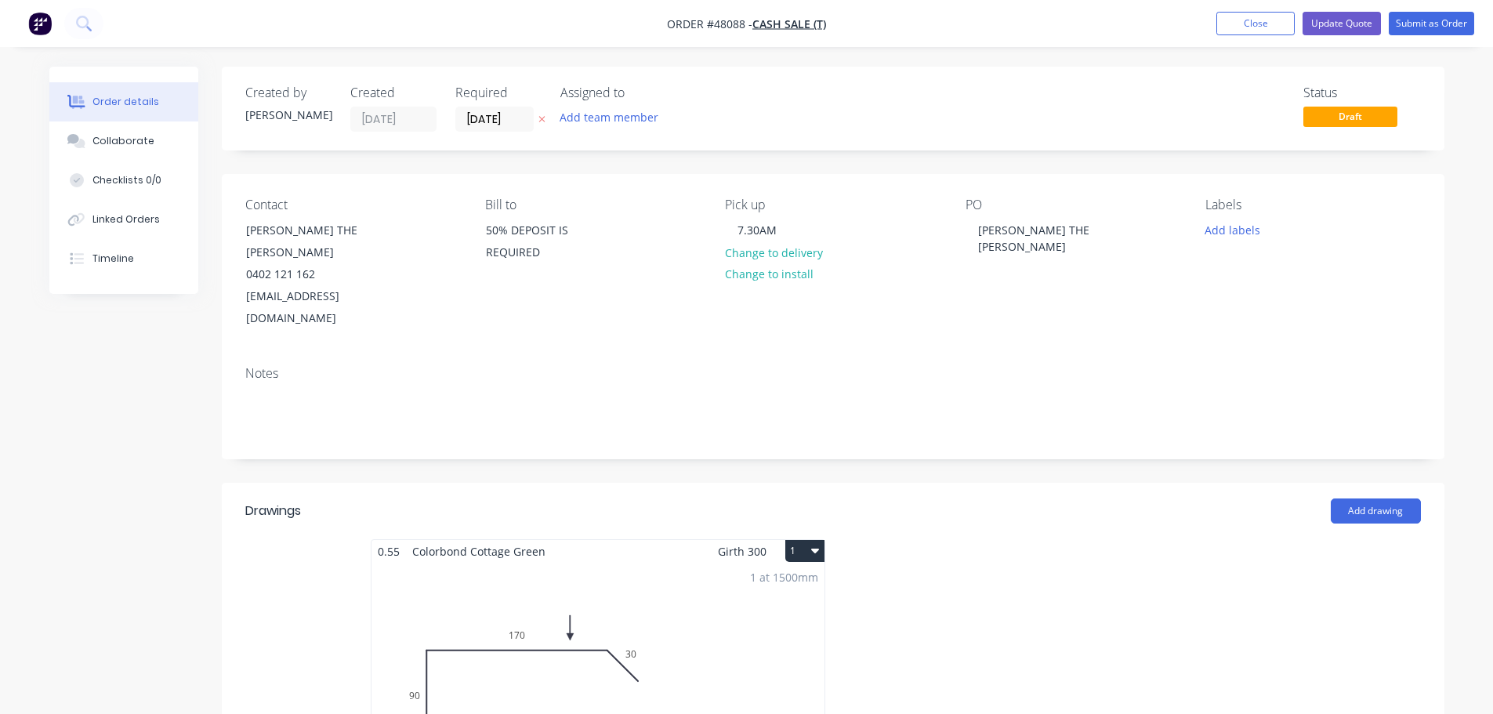
click at [1230, 241] on div "Labels Add labels" at bounding box center [1312, 263] width 215 height 132
click at [1230, 237] on button "Add labels" at bounding box center [1232, 229] width 72 height 21
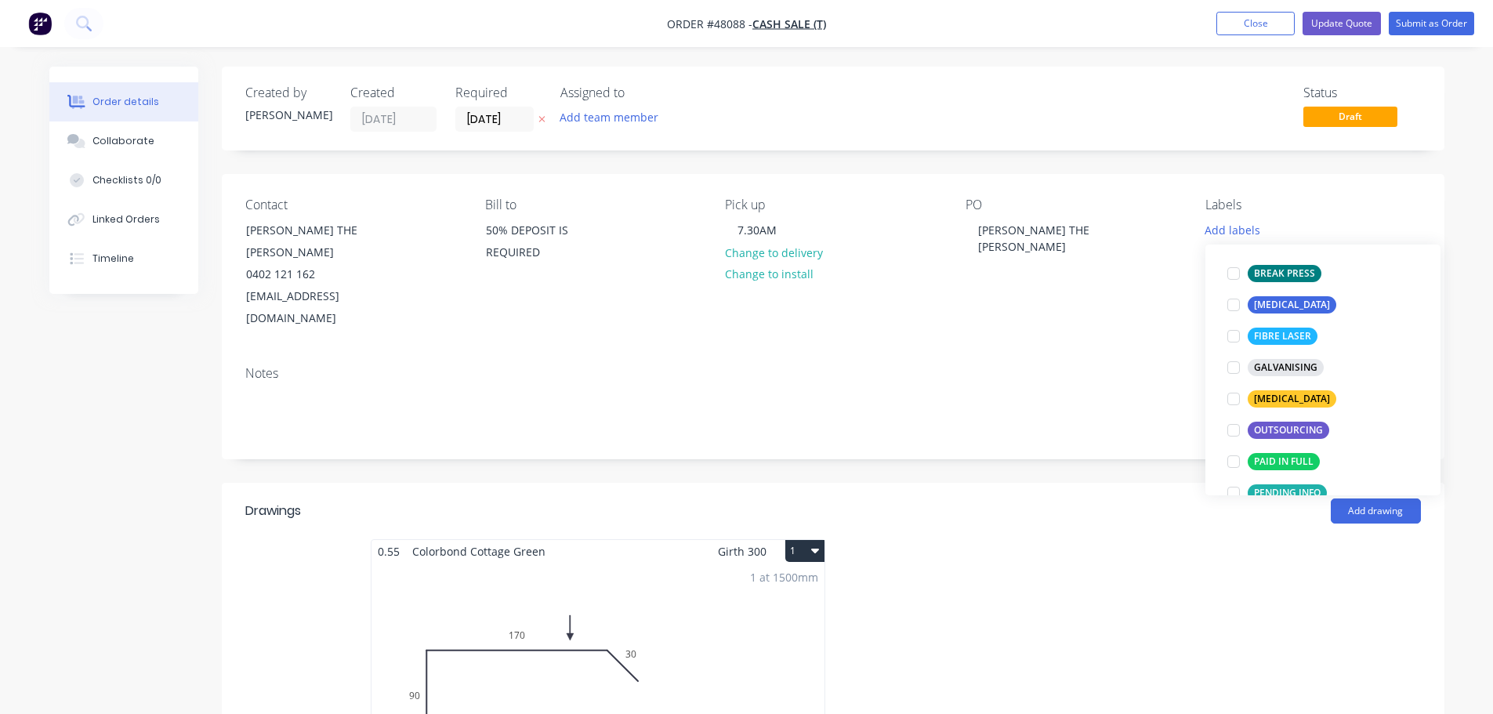
scroll to position [235, 0]
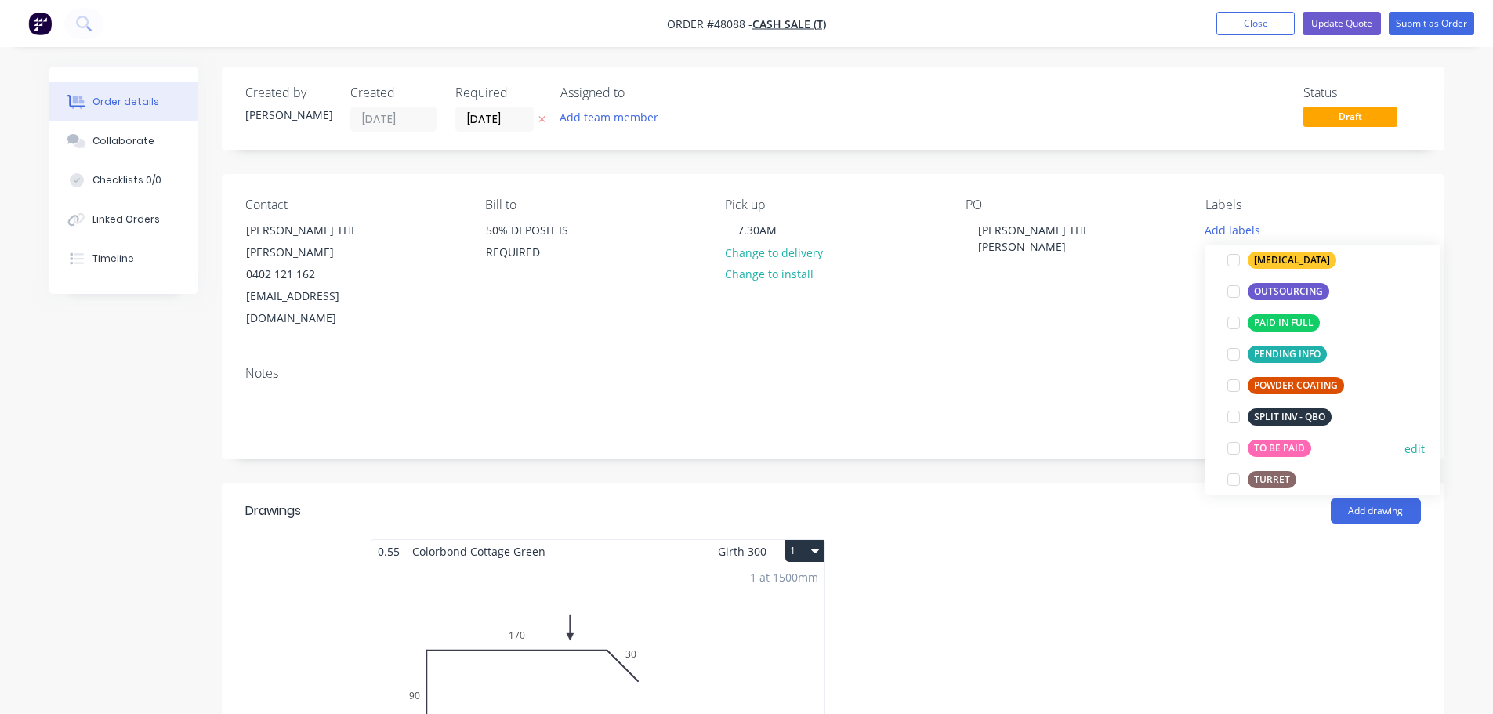
click at [1238, 446] on div at bounding box center [1233, 448] width 31 height 31
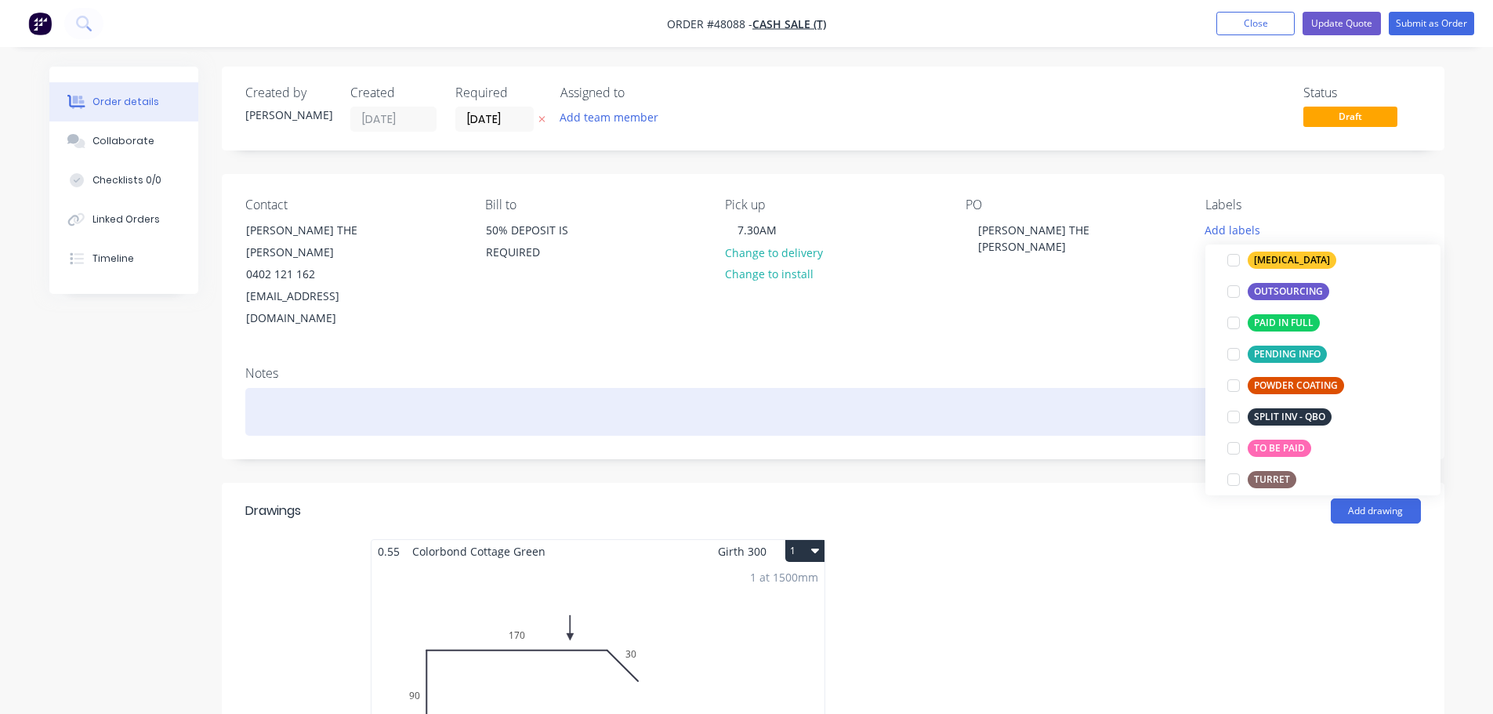
scroll to position [0, 0]
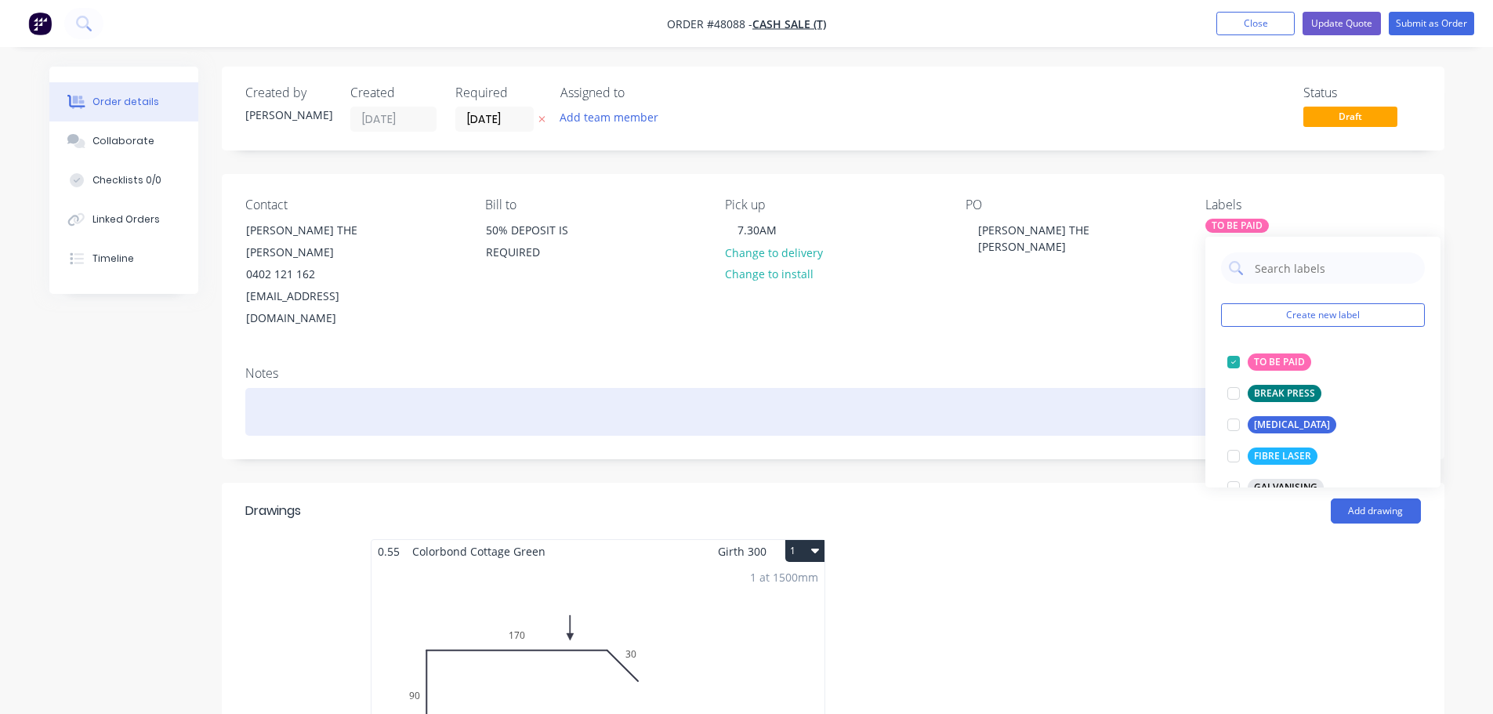
click at [1045, 388] on div at bounding box center [832, 412] width 1175 height 48
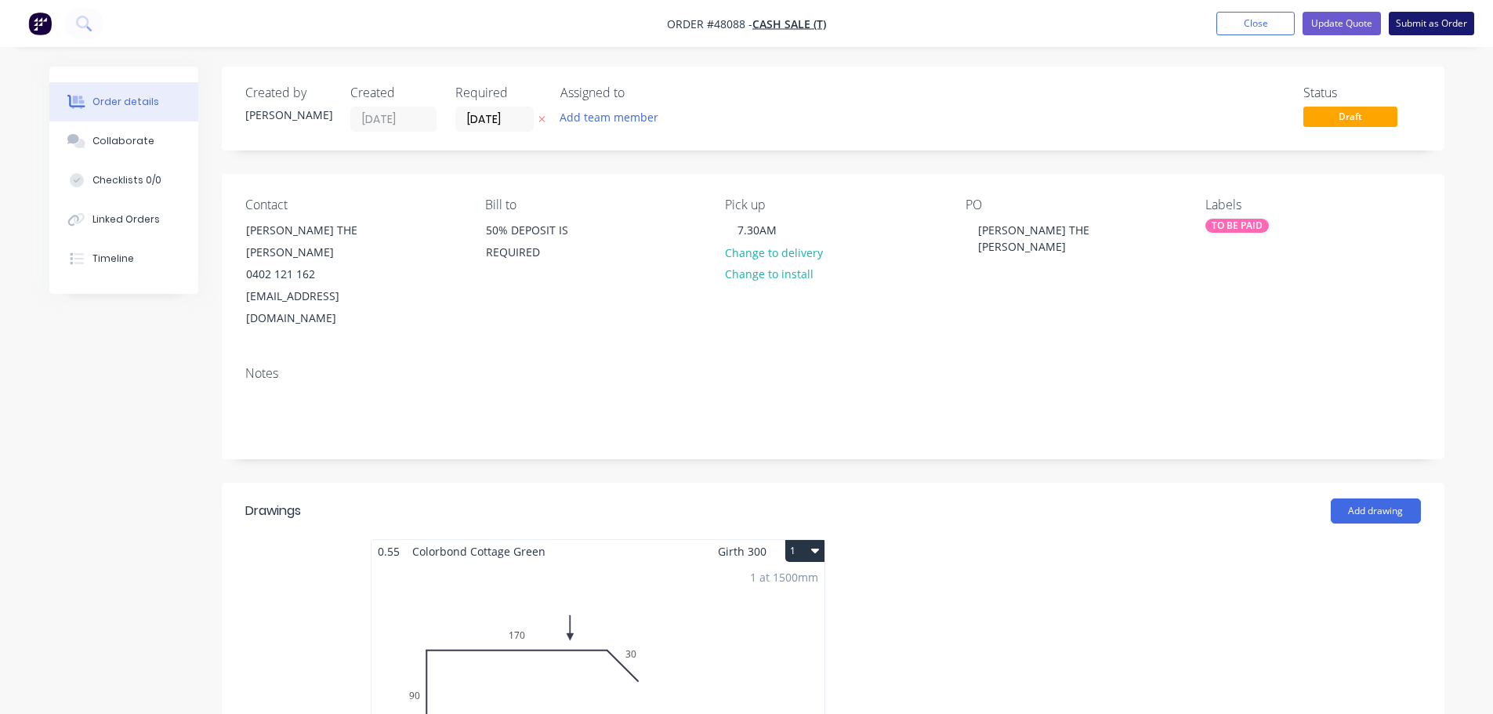
click at [1431, 31] on button "Submit as Order" at bounding box center [1430, 24] width 85 height 24
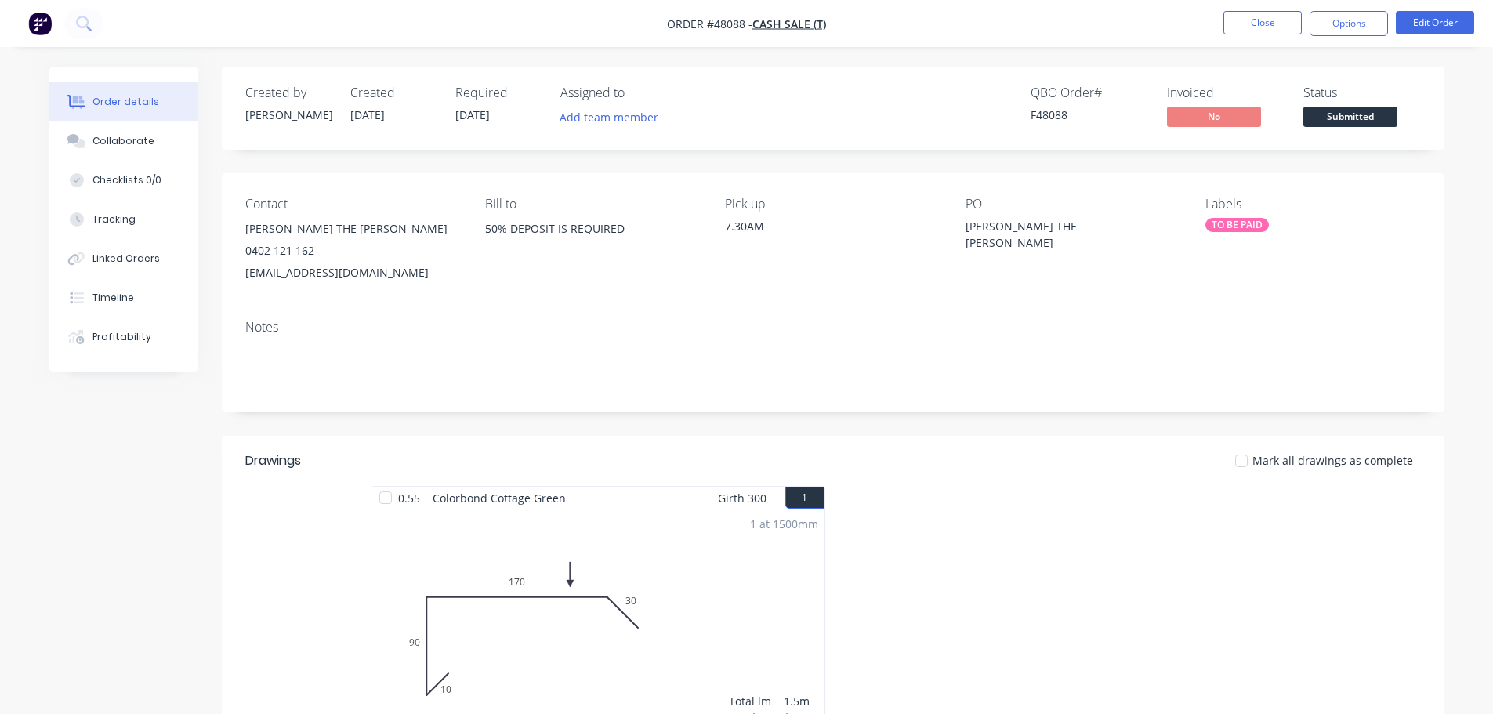
drag, startPoint x: 1352, startPoint y: 21, endPoint x: 1341, endPoint y: 38, distance: 20.4
click at [1352, 21] on button "Options" at bounding box center [1348, 23] width 78 height 25
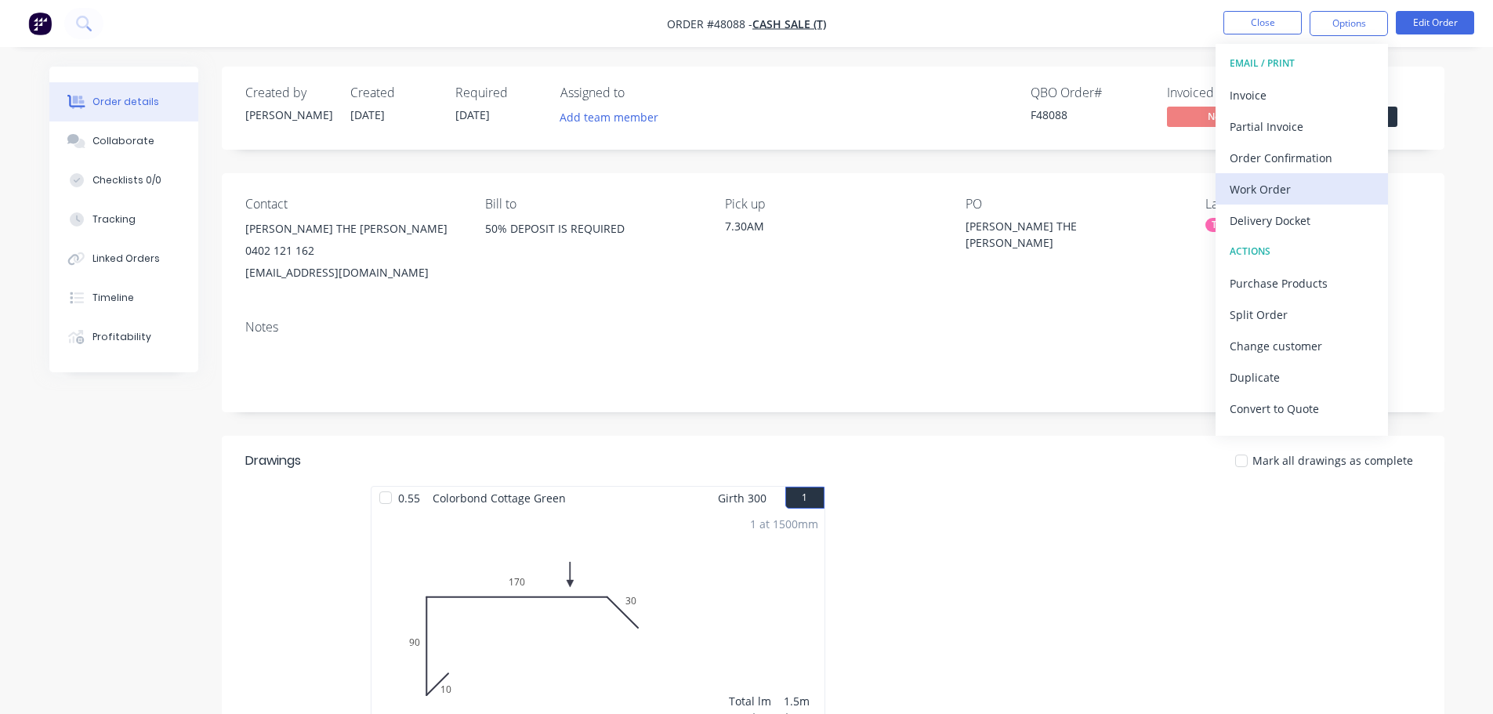
click at [1271, 192] on div "Work Order" at bounding box center [1301, 189] width 144 height 23
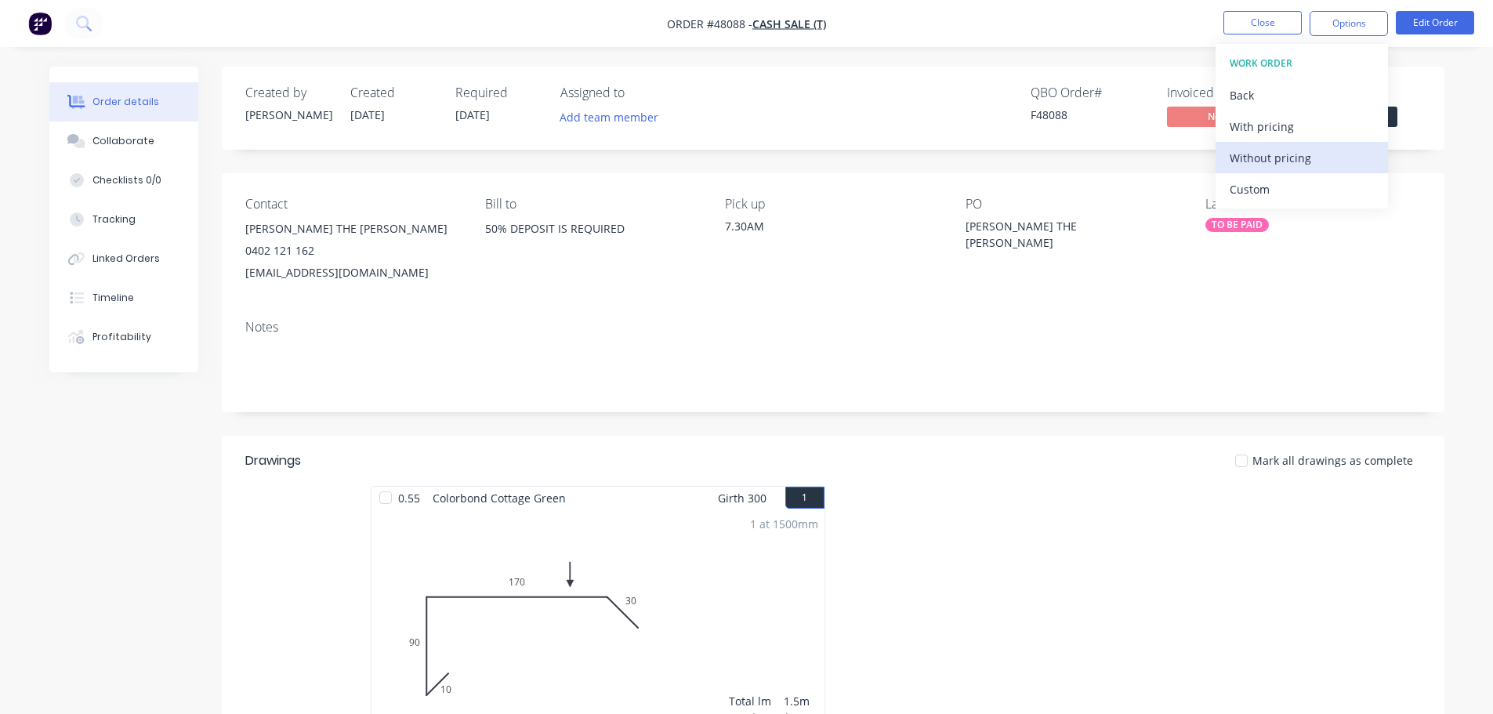
click at [1274, 161] on div "Without pricing" at bounding box center [1301, 158] width 144 height 23
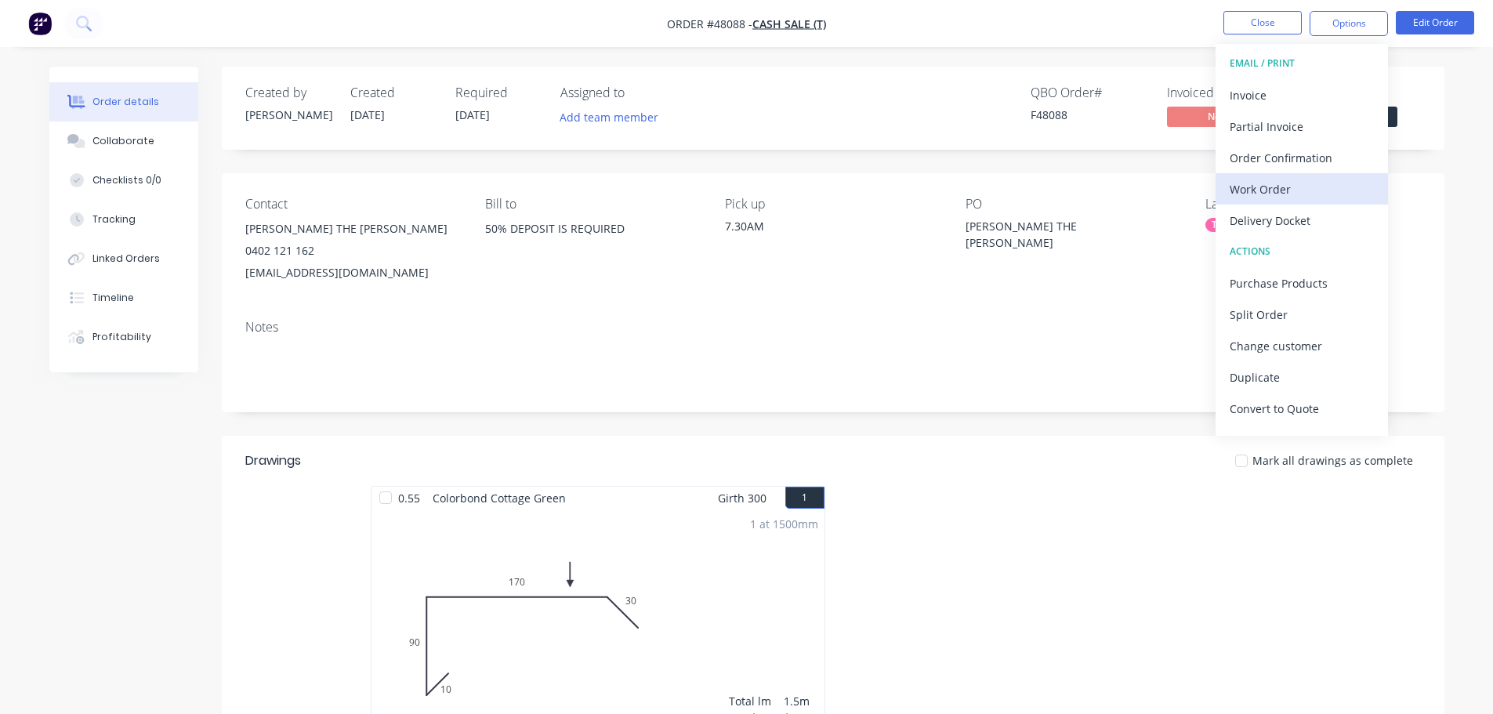
click at [1277, 201] on button "Work Order" at bounding box center [1301, 188] width 172 height 31
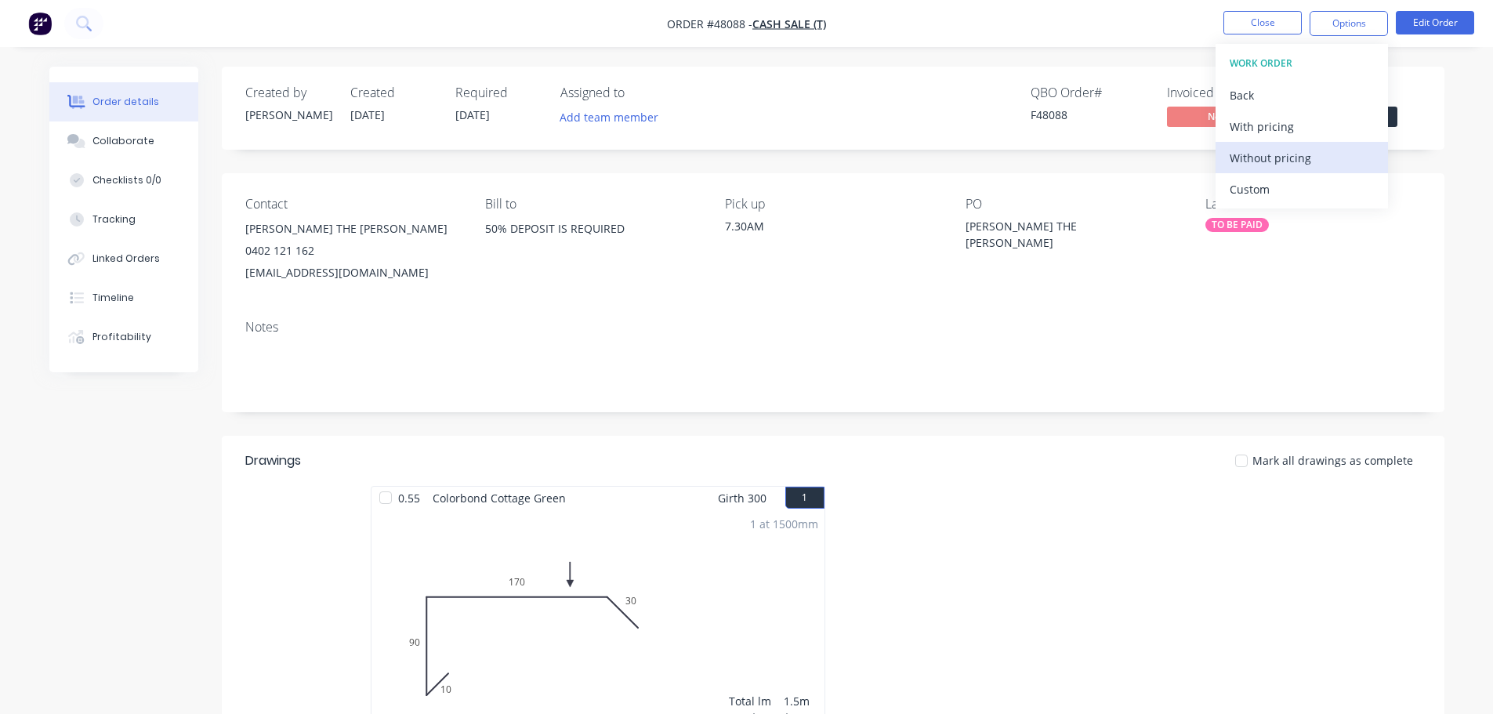
click at [1283, 159] on div "Without pricing" at bounding box center [1301, 158] width 144 height 23
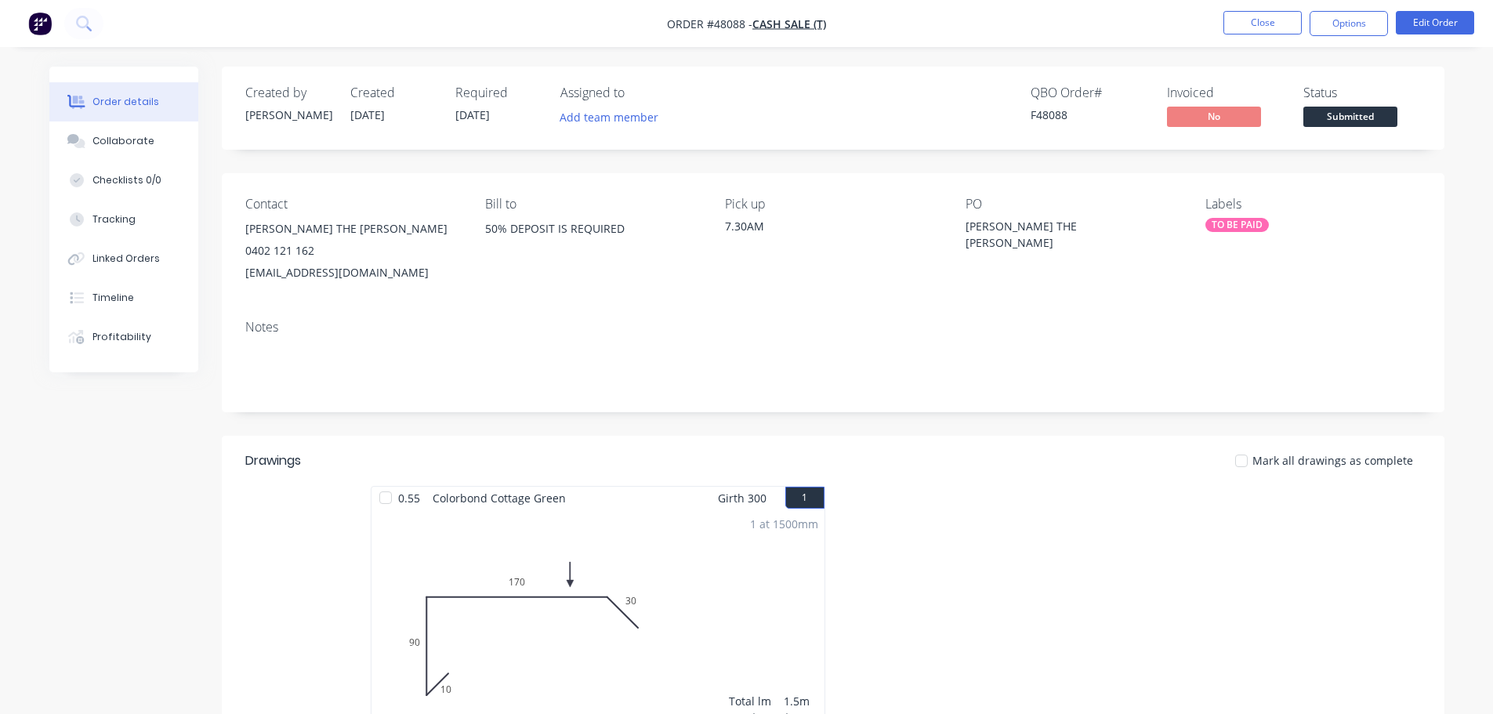
click at [1431, 93] on div "Created by Mel Created 25/09/25 Required 26/09/25 Assigned to Add team member Q…" at bounding box center [833, 108] width 1222 height 83
click at [1381, 120] on span "Submitted" at bounding box center [1350, 117] width 94 height 20
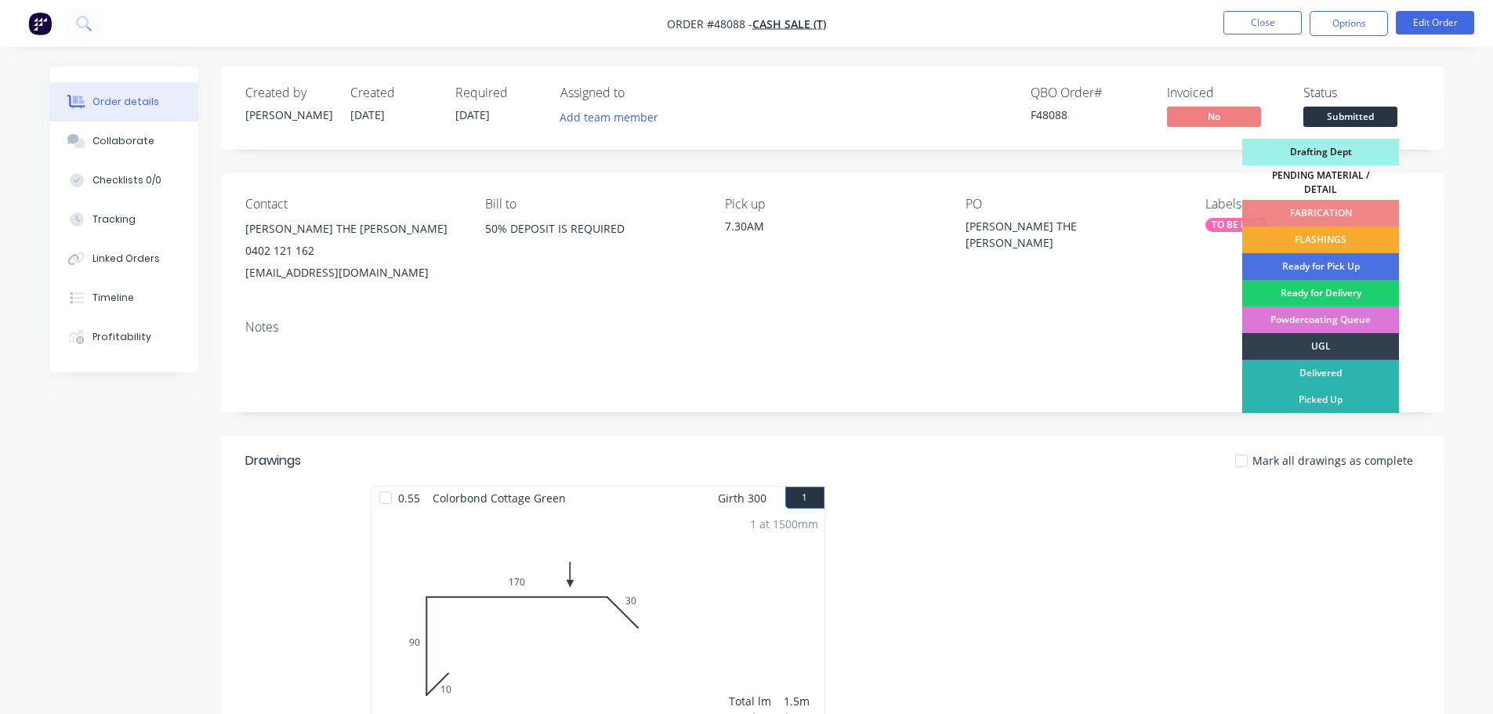
click at [1349, 229] on div "FLASHINGS" at bounding box center [1320, 239] width 157 height 27
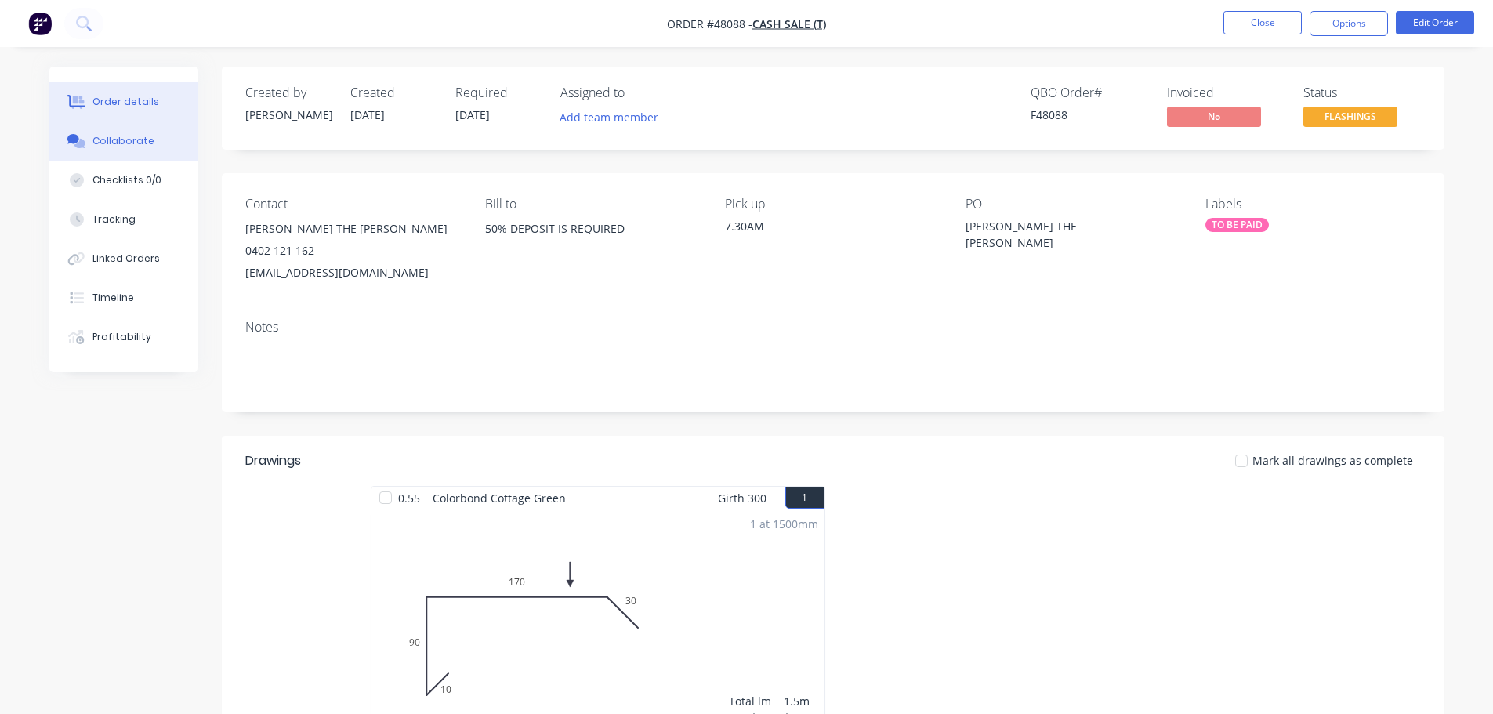
click at [108, 134] on div "Collaborate" at bounding box center [123, 141] width 62 height 14
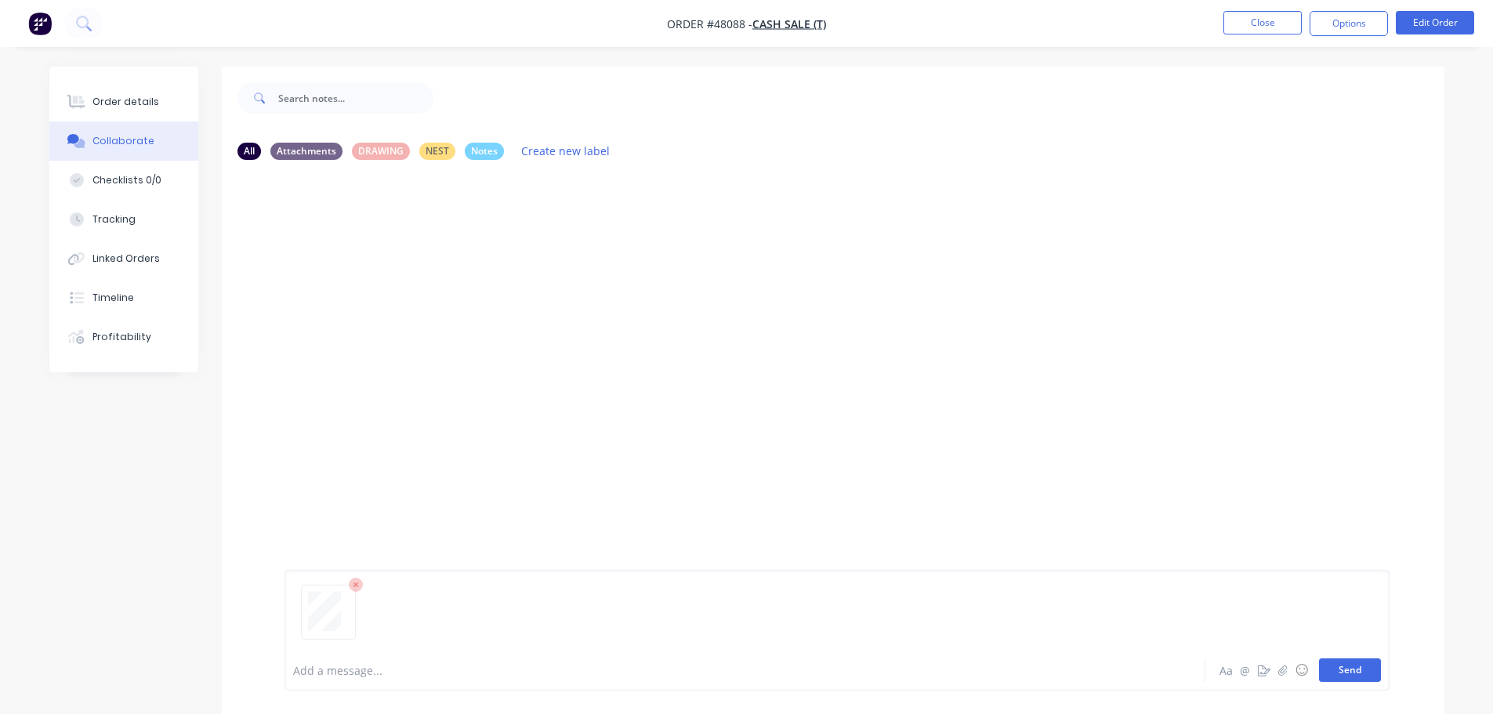
drag, startPoint x: 1343, startPoint y: 674, endPoint x: 1364, endPoint y: 660, distance: 25.4
click at [1343, 674] on button "Send" at bounding box center [1350, 670] width 62 height 24
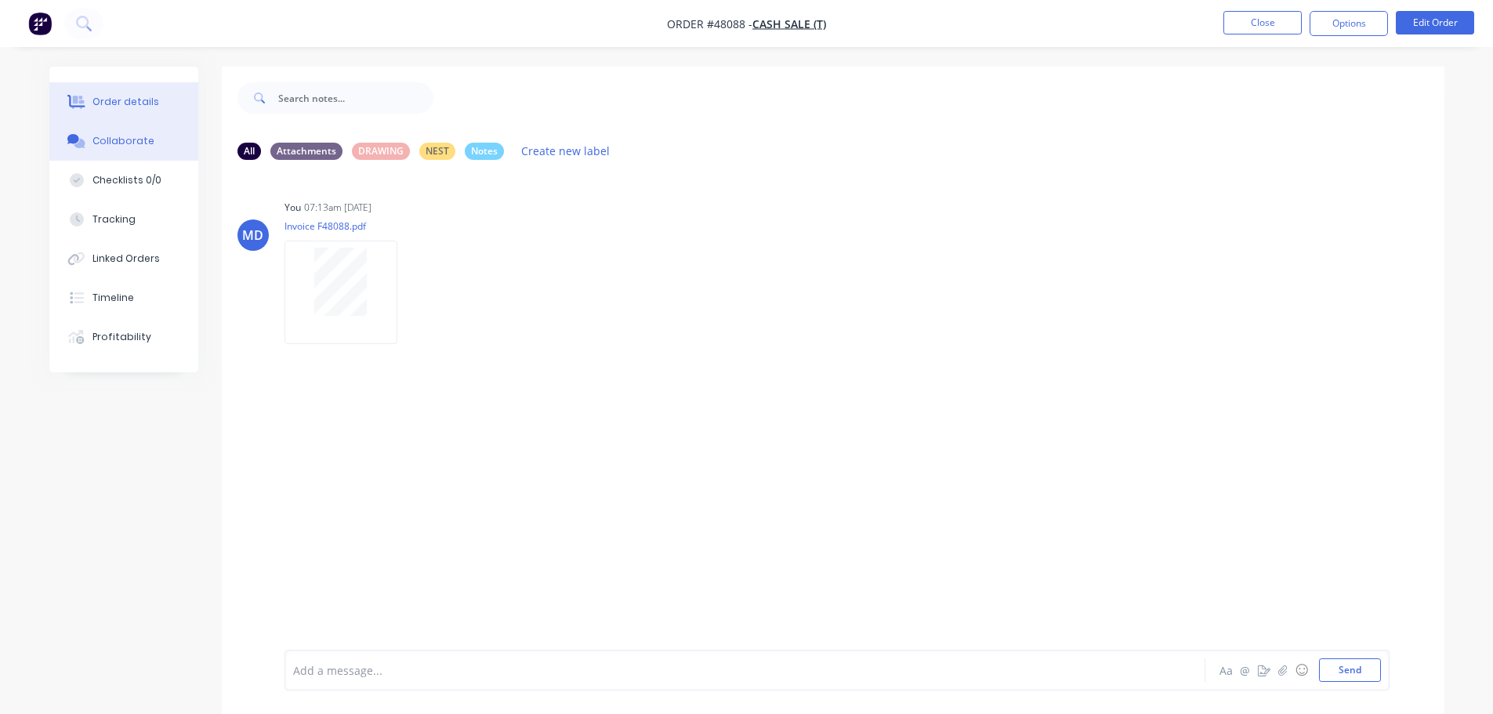
click at [117, 103] on div "Order details" at bounding box center [125, 102] width 67 height 14
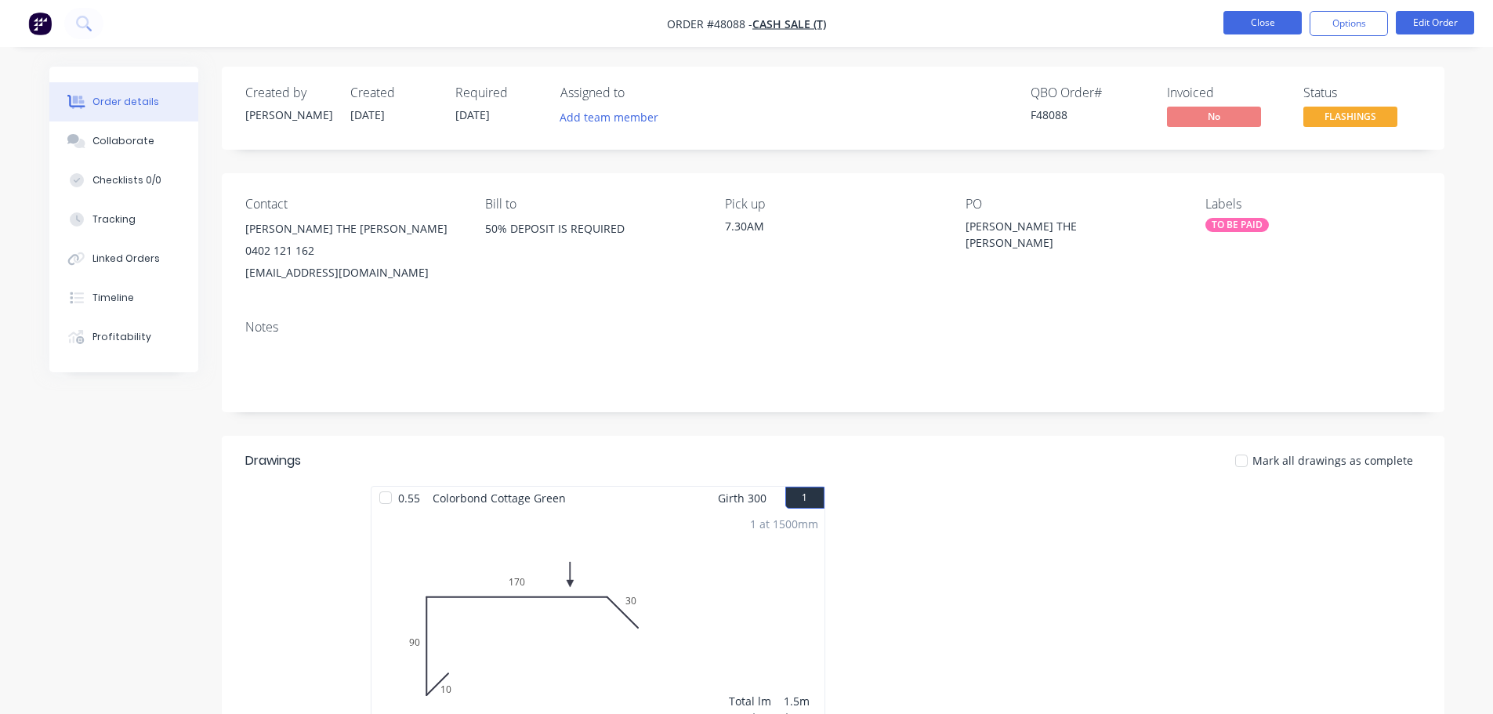
click at [1272, 27] on button "Close" at bounding box center [1262, 23] width 78 height 24
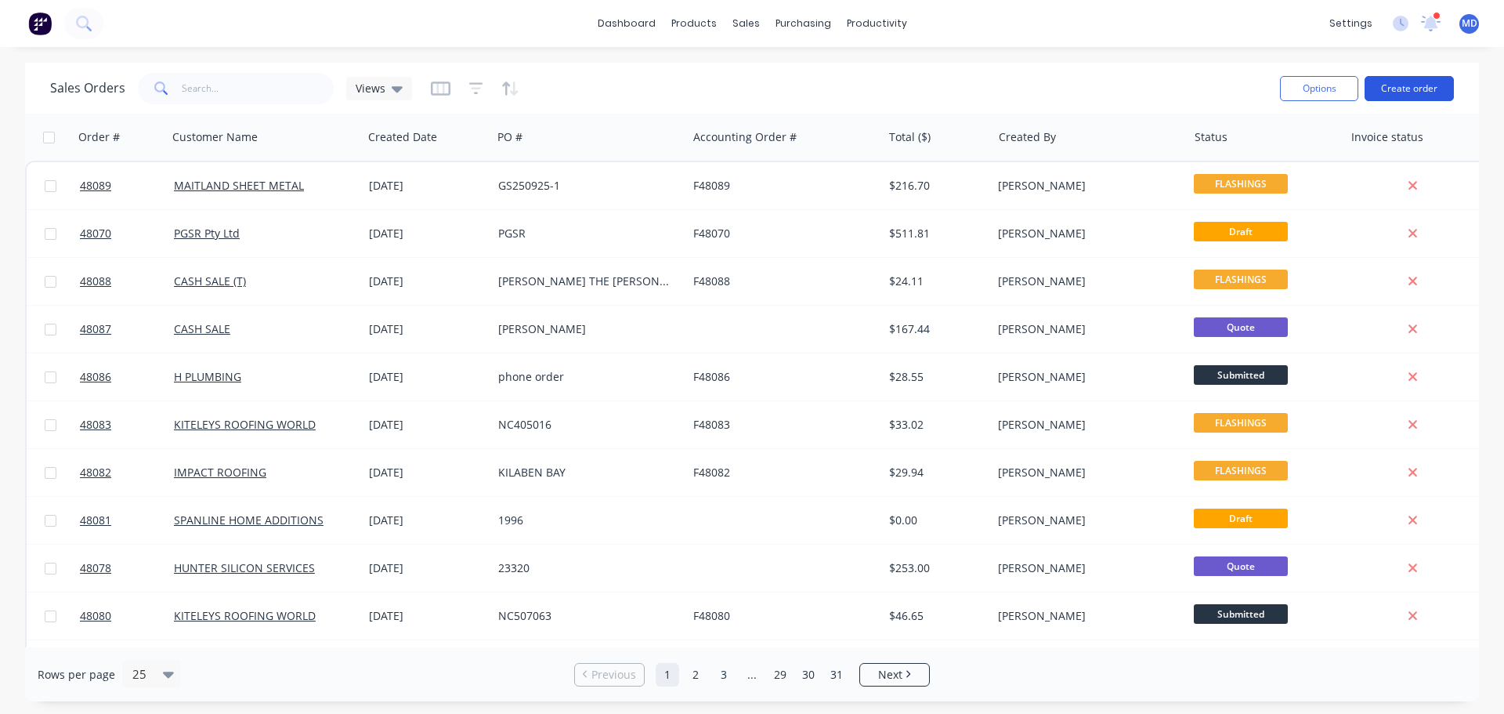
click at [1388, 89] on button "Create order" at bounding box center [1409, 88] width 89 height 25
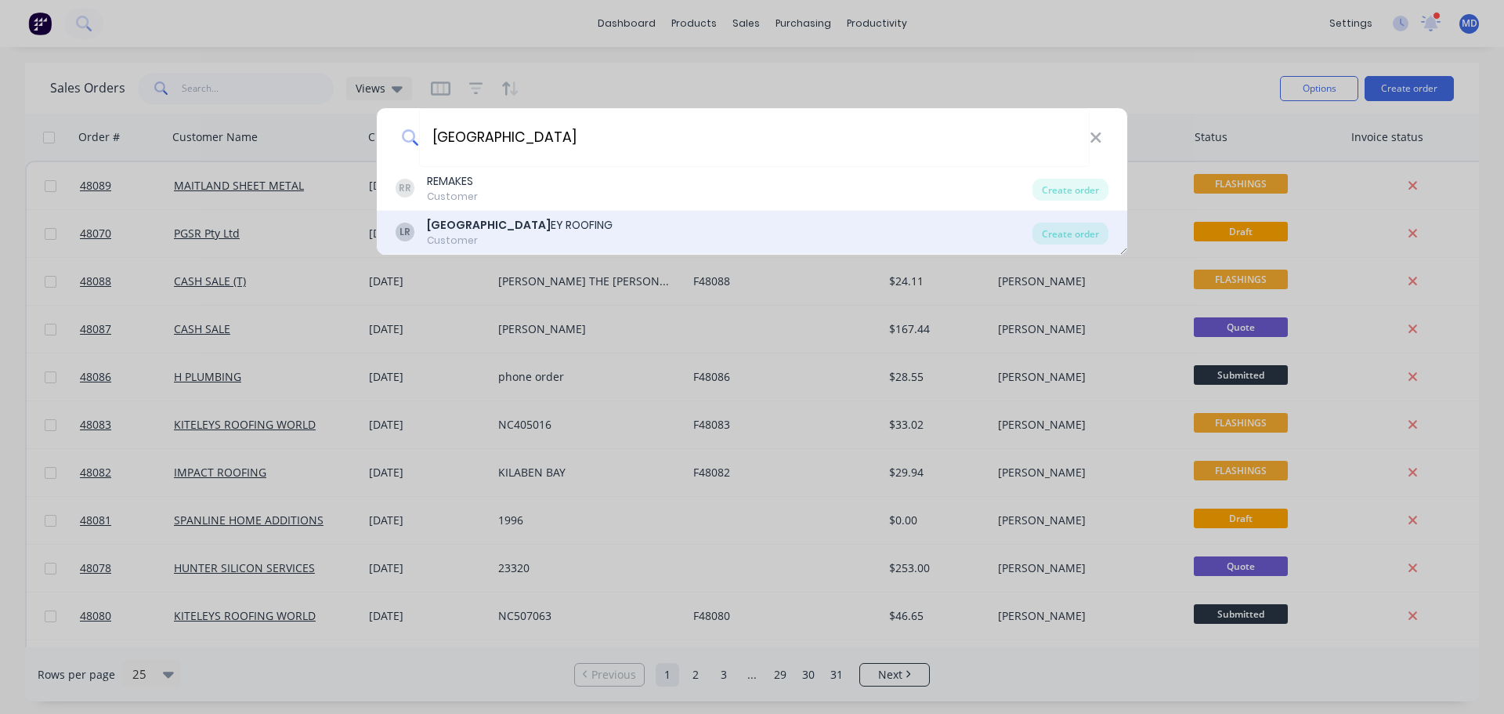
type input "LAKE VALL"
click at [534, 228] on div "LAKE VALL EY ROOFING" at bounding box center [520, 225] width 186 height 16
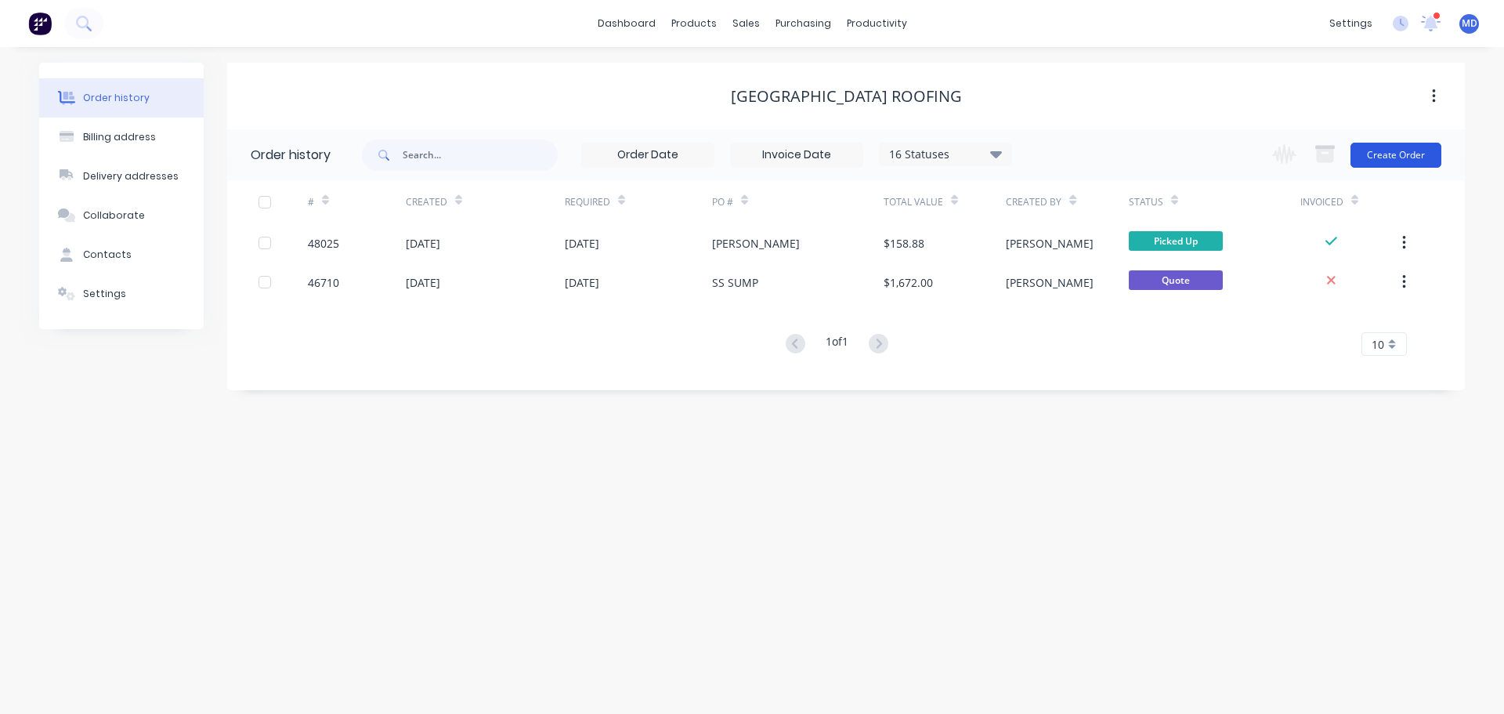
click at [1385, 159] on button "Create Order" at bounding box center [1396, 155] width 91 height 25
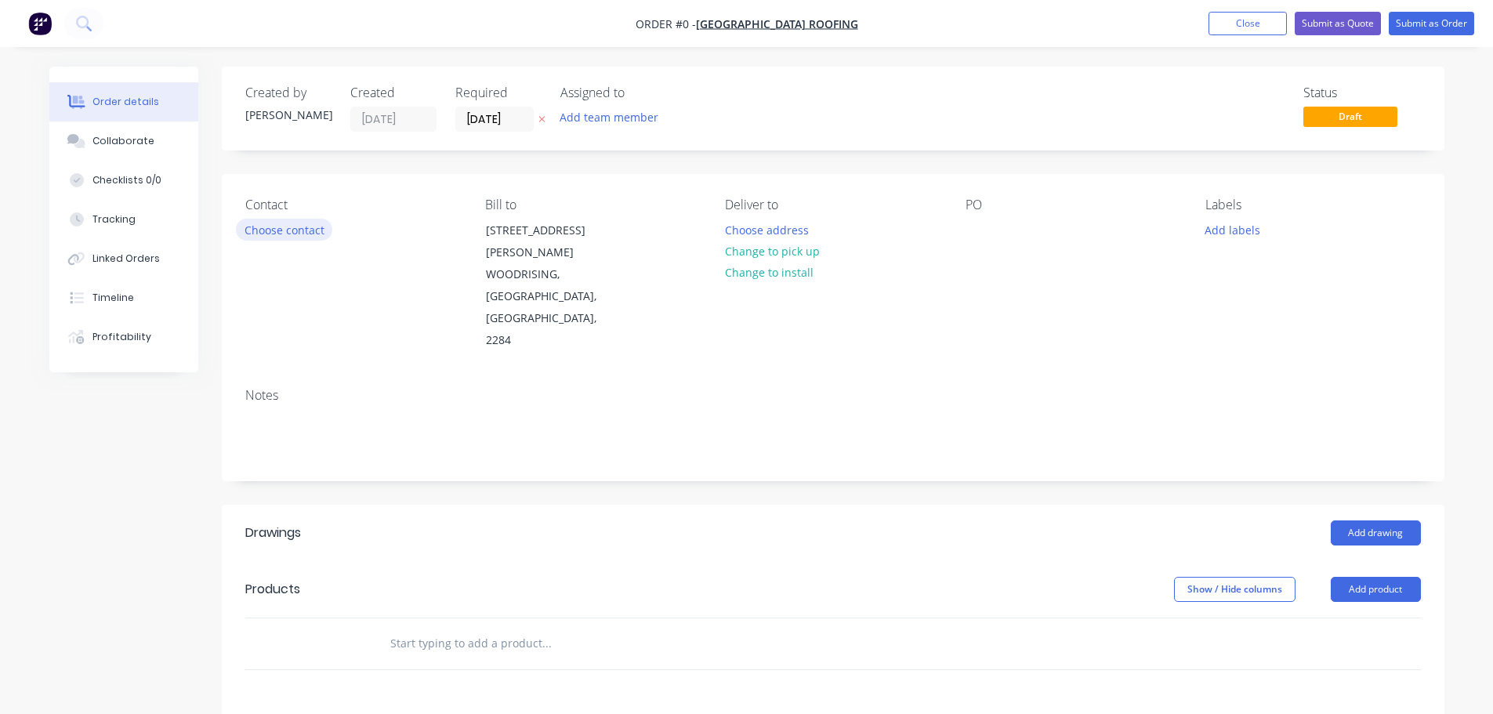
click at [259, 236] on button "Choose contact" at bounding box center [284, 229] width 96 height 21
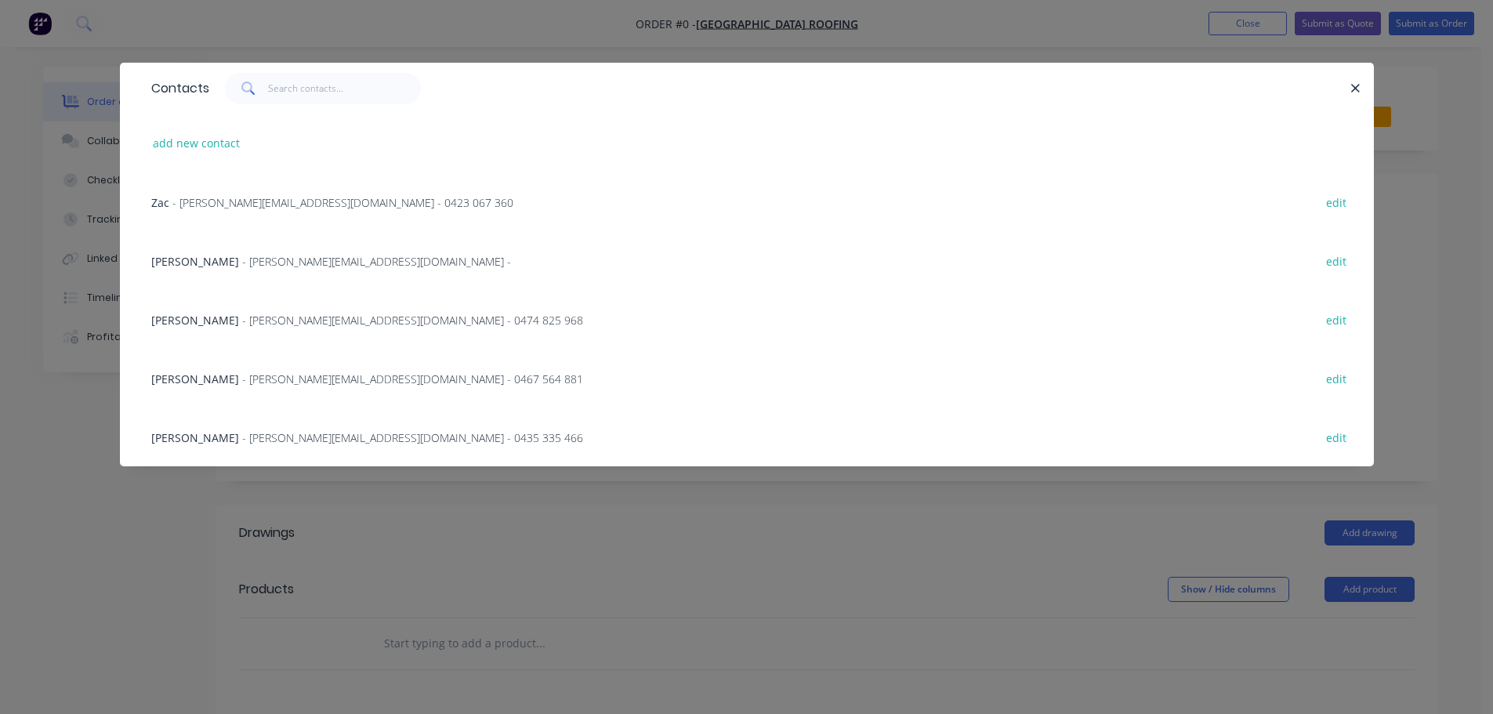
click at [203, 130] on div "add new contact" at bounding box center [746, 143] width 1207 height 59
click at [198, 138] on button "add new contact" at bounding box center [196, 142] width 103 height 21
select select "AU"
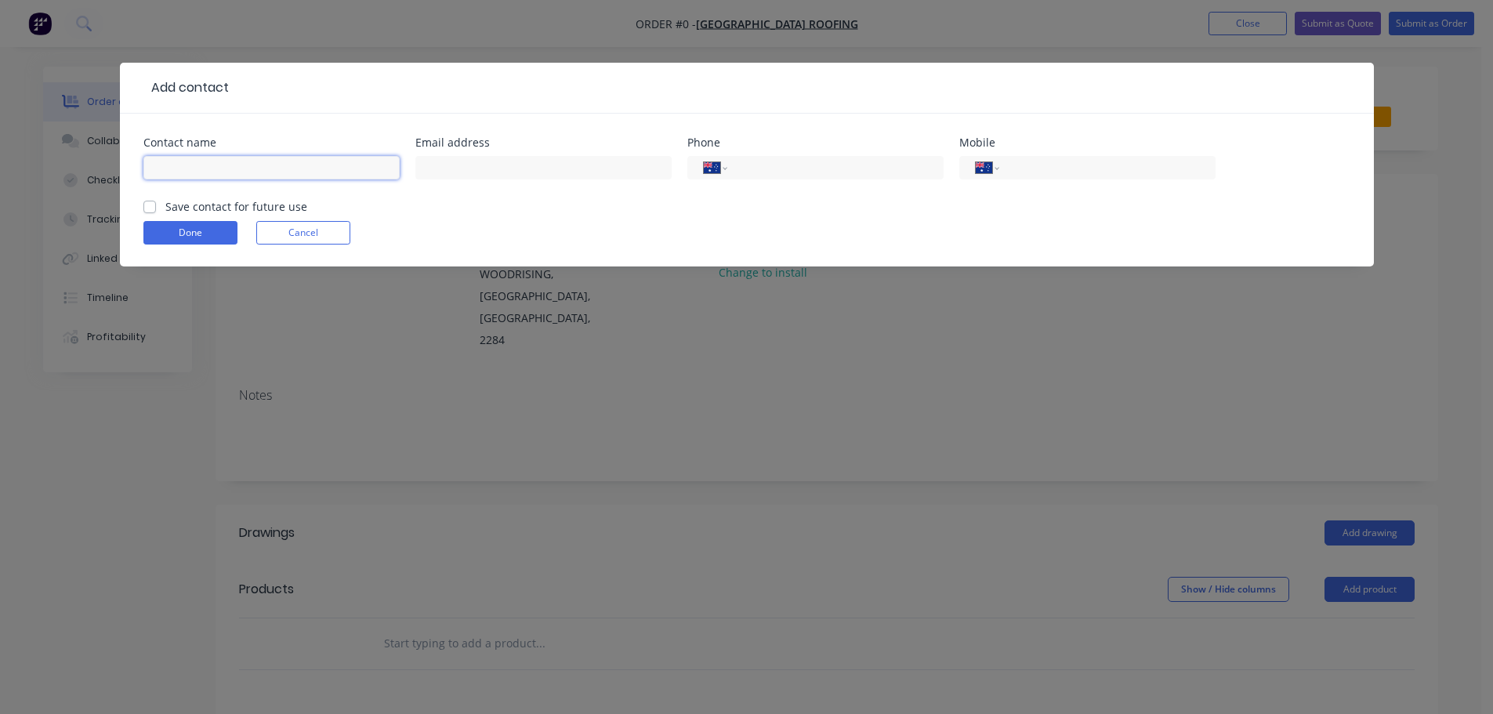
click at [188, 168] on input "text" at bounding box center [271, 168] width 256 height 24
type input "MATTHEW"
click at [1035, 169] on input "tel" at bounding box center [1104, 168] width 188 height 18
type input "0478 107 719"
click at [165, 206] on label "Save contact for future use" at bounding box center [236, 206] width 142 height 16
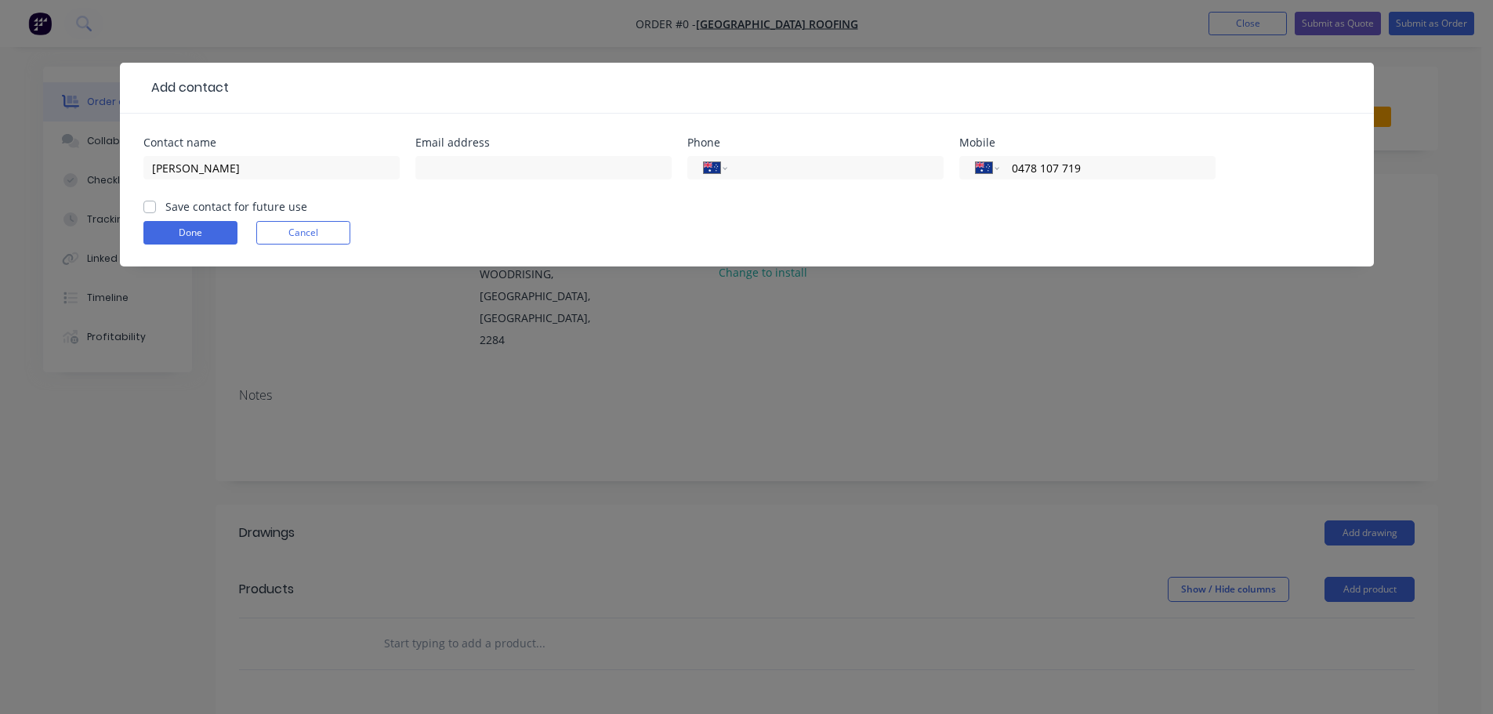
click at [150, 206] on input "Save contact for future use" at bounding box center [149, 205] width 13 height 15
checkbox input "true"
click at [165, 232] on button "Done" at bounding box center [190, 233] width 94 height 24
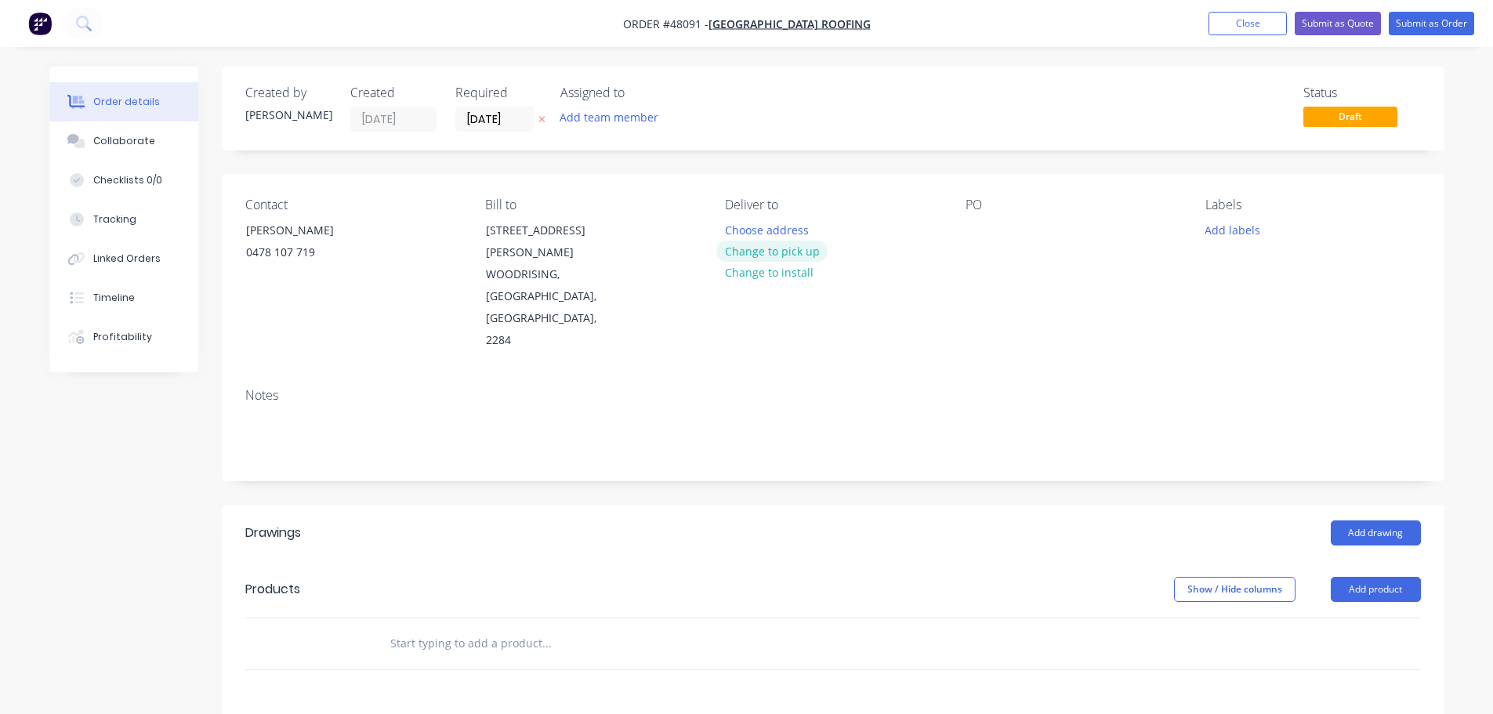
click at [794, 255] on button "Change to pick up" at bounding box center [771, 251] width 111 height 21
click at [986, 233] on div at bounding box center [977, 230] width 25 height 23
click at [1364, 520] on button "Add drawing" at bounding box center [1375, 532] width 90 height 25
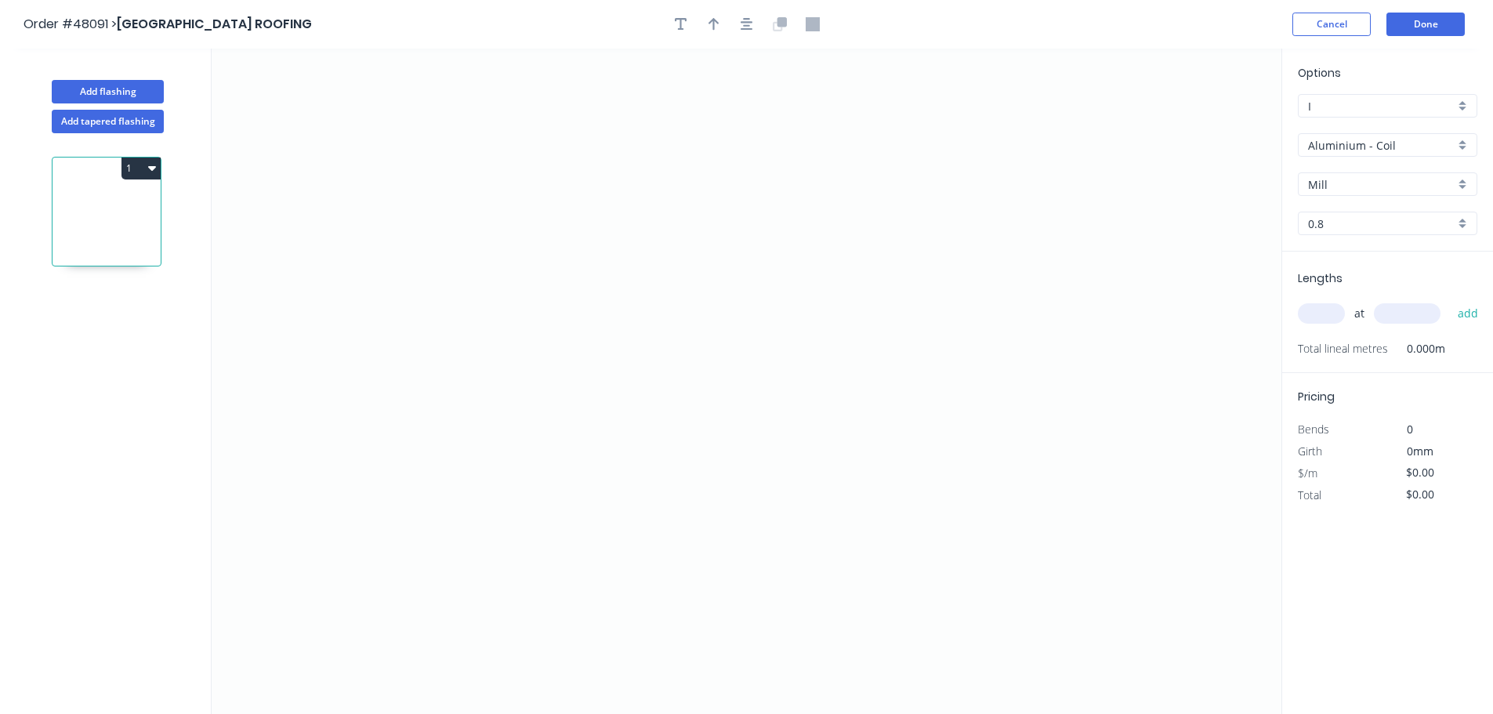
click at [1356, 146] on input "Aluminium - Coil" at bounding box center [1381, 145] width 147 height 16
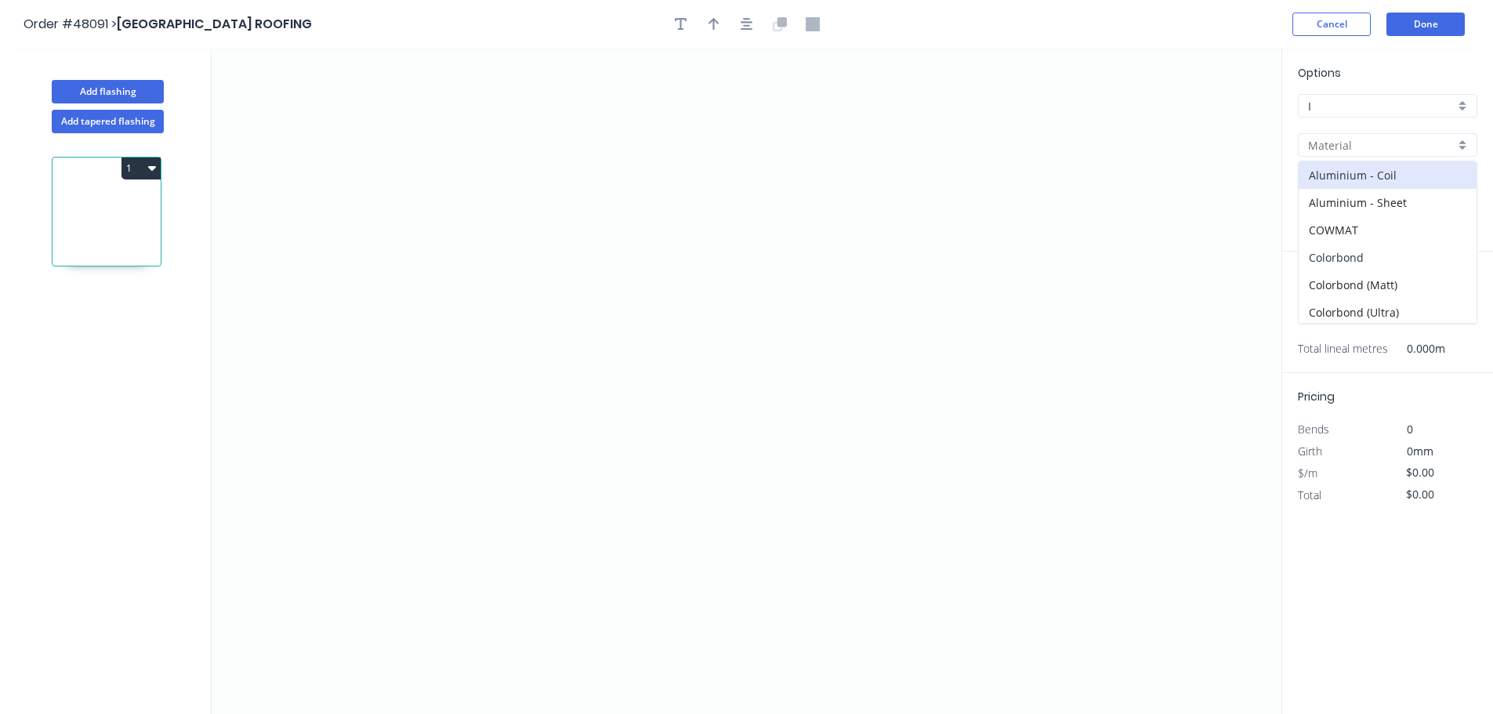
click at [1362, 257] on div "Colorbond" at bounding box center [1387, 257] width 178 height 27
type input "Colorbond"
type input "Basalt"
type input "0.55"
click at [1370, 186] on input "Basalt" at bounding box center [1381, 184] width 147 height 16
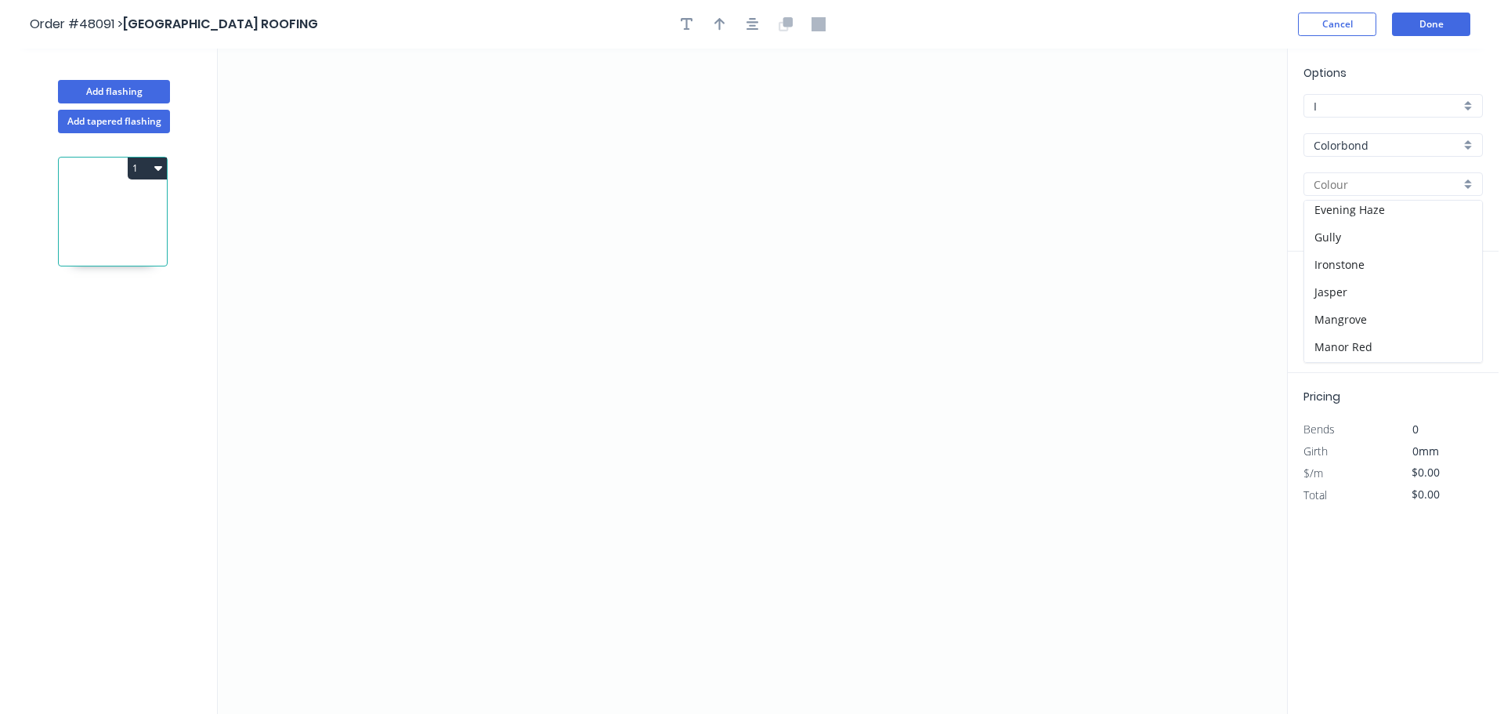
scroll to position [392, 0]
click at [1367, 231] on div "Night Sky" at bounding box center [1387, 233] width 178 height 27
type input "Night Sky"
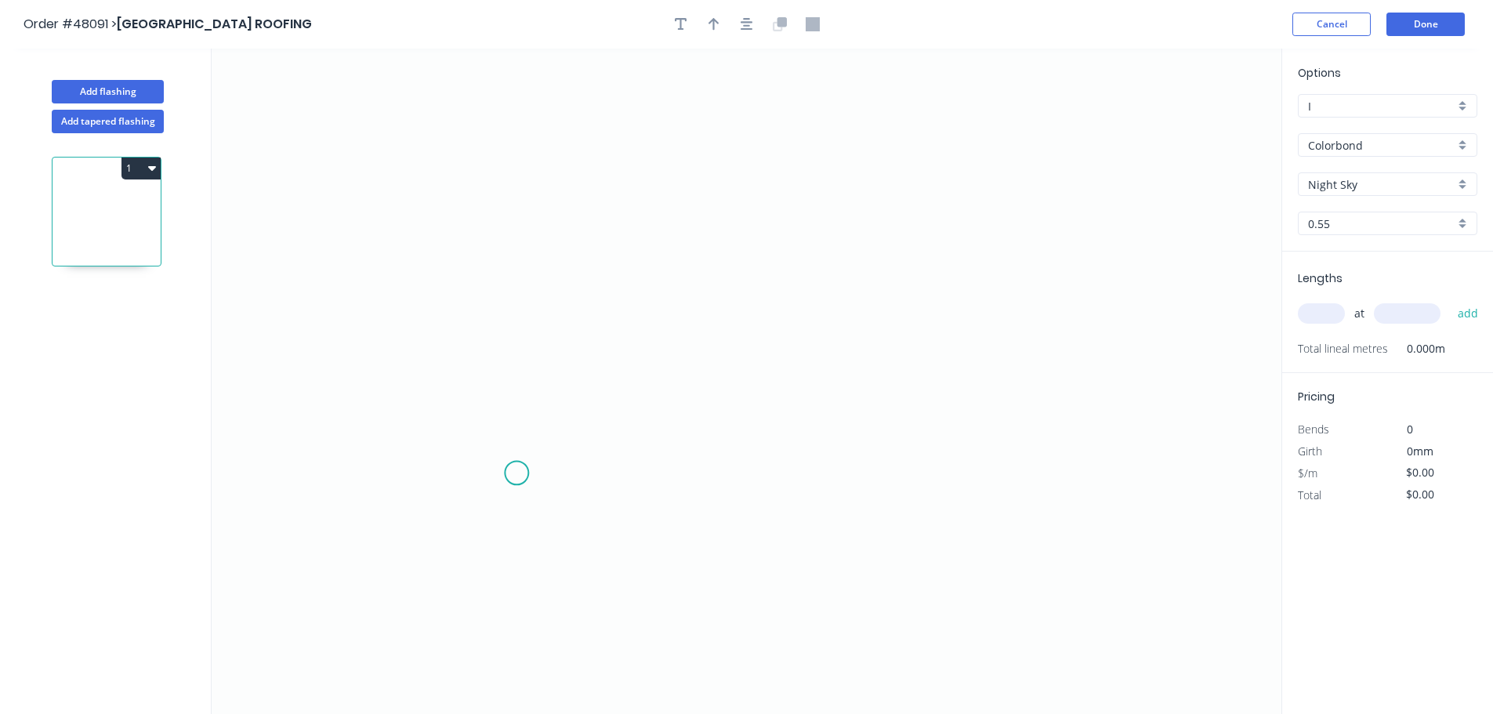
click at [493, 477] on icon "0" at bounding box center [747, 381] width 1070 height 665
click at [419, 542] on icon "0" at bounding box center [747, 381] width 1070 height 665
click at [433, 254] on icon "0 ?" at bounding box center [747, 381] width 1070 height 665
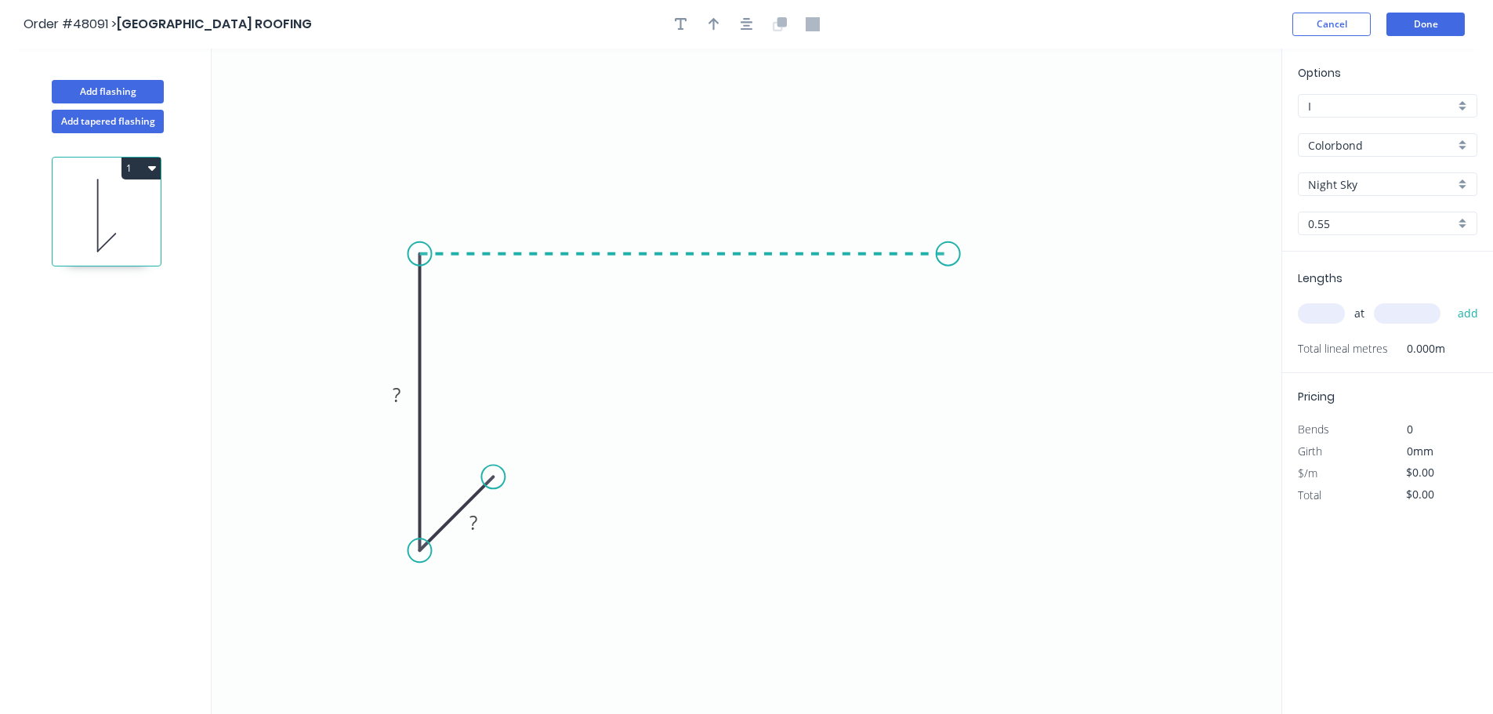
click at [948, 270] on icon "0 ? ?" at bounding box center [747, 381] width 1070 height 665
drag, startPoint x: 1032, startPoint y: 335, endPoint x: 618, endPoint y: 13, distance: 524.8
click at [1032, 336] on icon "0 ? ? ?" at bounding box center [747, 381] width 1070 height 665
click at [470, 522] on tspan "?" at bounding box center [473, 522] width 8 height 26
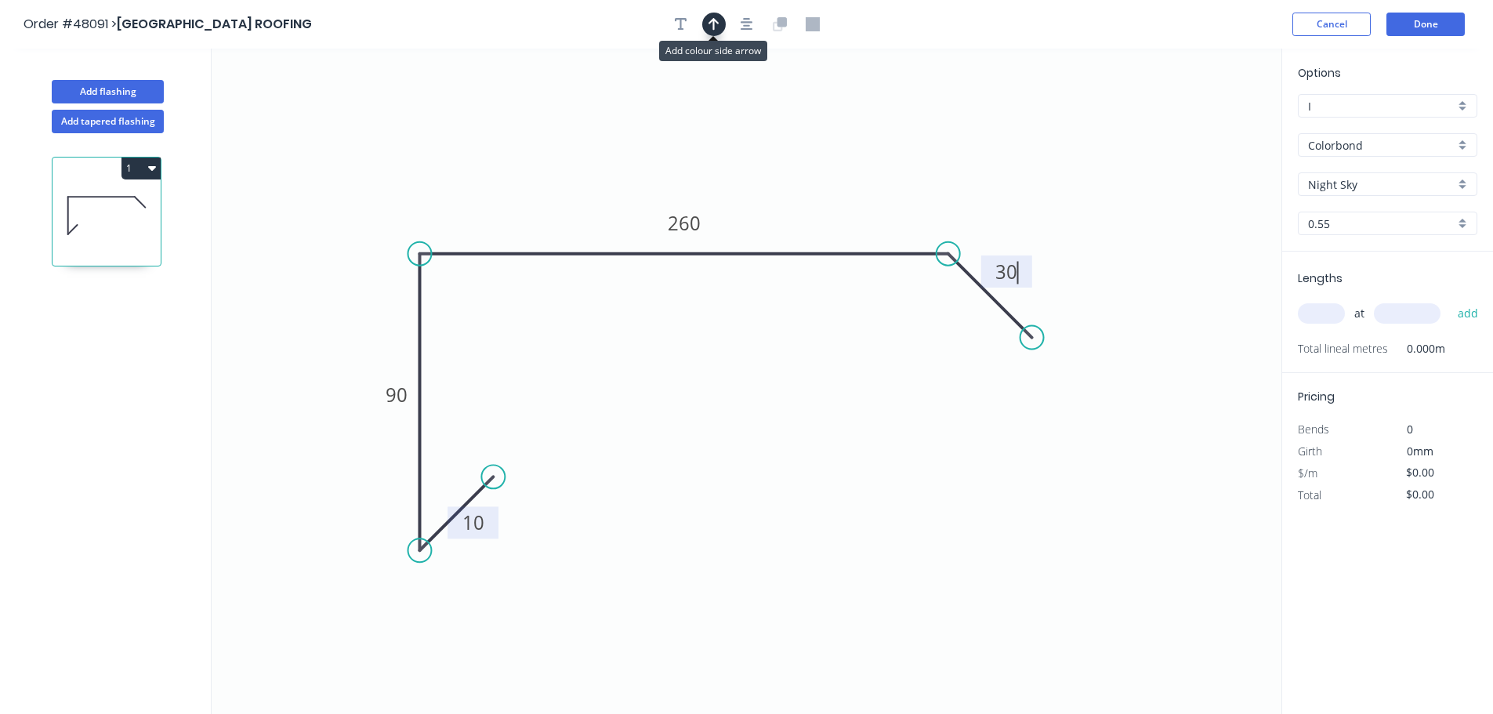
click at [716, 24] on icon "button" at bounding box center [713, 24] width 11 height 14
type input "$14.45"
drag, startPoint x: 1202, startPoint y: 120, endPoint x: 1179, endPoint y: 263, distance: 145.2
click at [777, 207] on icon at bounding box center [769, 189] width 14 height 50
click at [1328, 310] on input "text" at bounding box center [1321, 313] width 47 height 20
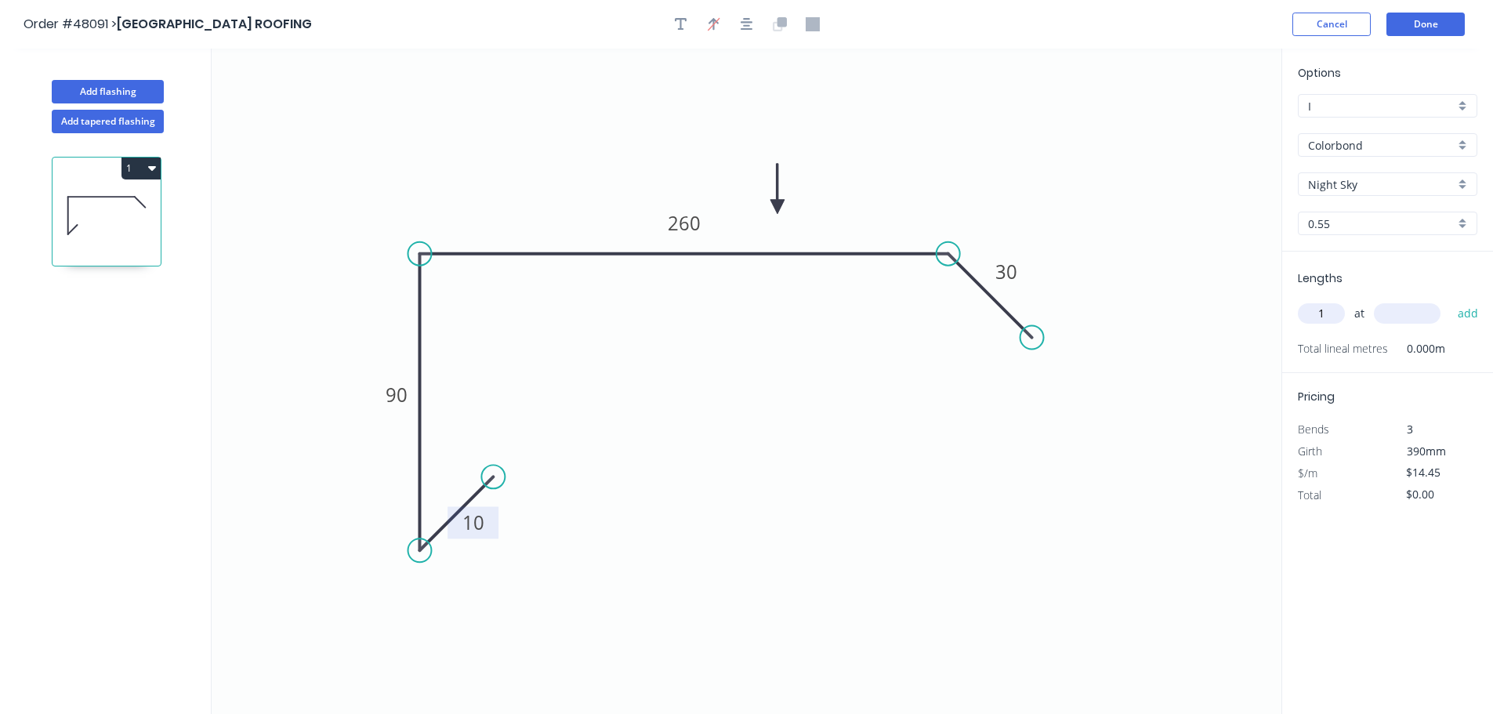
type input "1"
type input "2400"
click at [1450, 300] on button "add" at bounding box center [1468, 313] width 37 height 27
type input "$34.68"
click at [1428, 24] on button "Done" at bounding box center [1425, 25] width 78 height 24
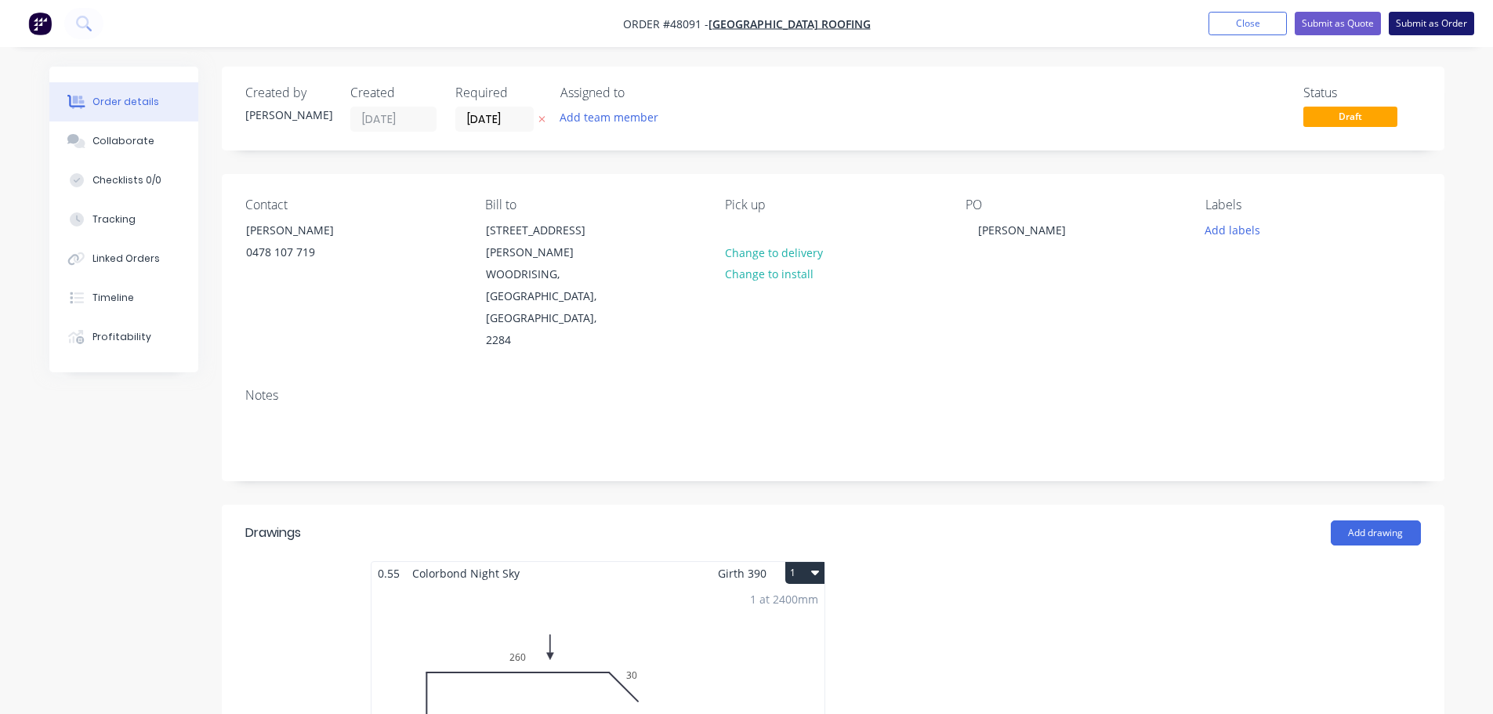
click at [1418, 20] on button "Submit as Order" at bounding box center [1430, 24] width 85 height 24
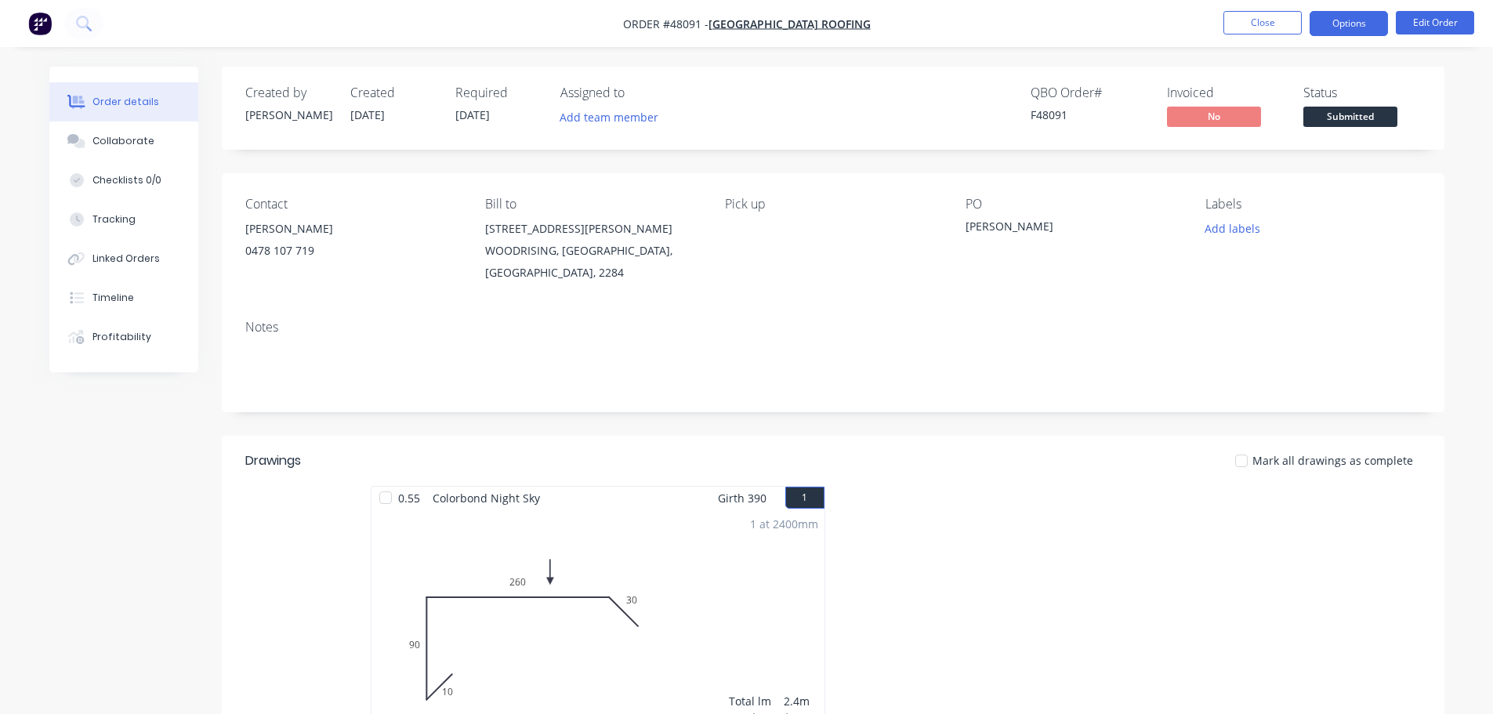
click at [1338, 21] on button "Options" at bounding box center [1348, 23] width 78 height 25
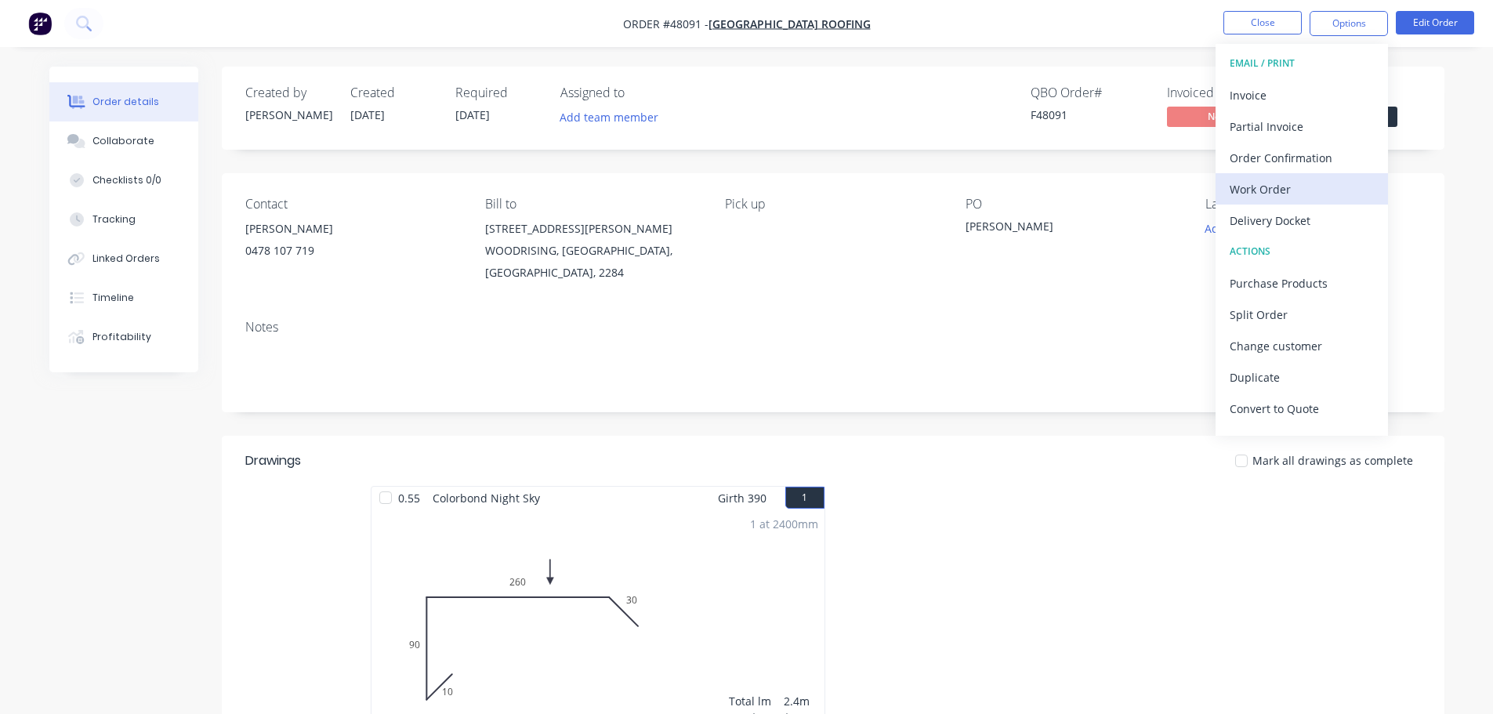
click at [1267, 189] on div "Work Order" at bounding box center [1301, 189] width 144 height 23
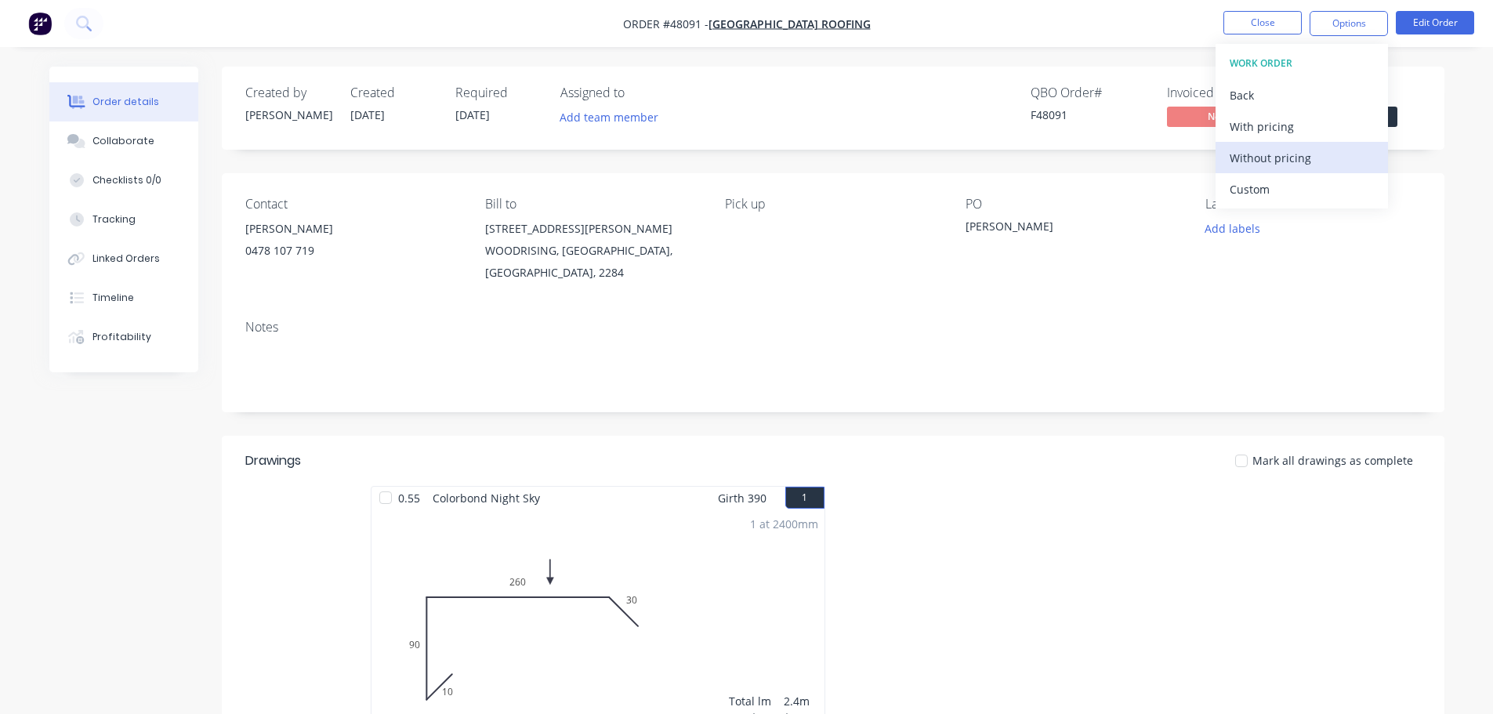
click at [1282, 157] on div "Without pricing" at bounding box center [1301, 158] width 144 height 23
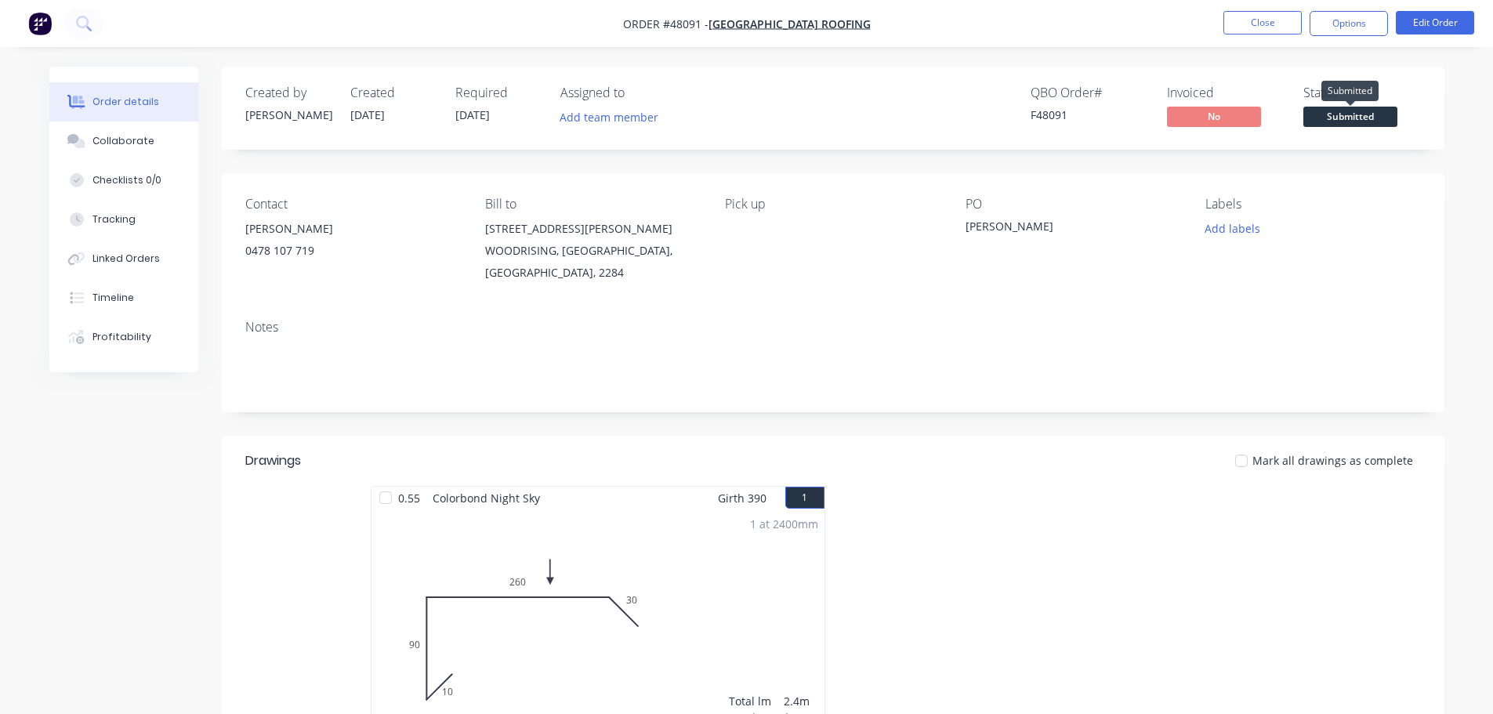
click at [1396, 114] on span "Submitted" at bounding box center [1350, 117] width 94 height 20
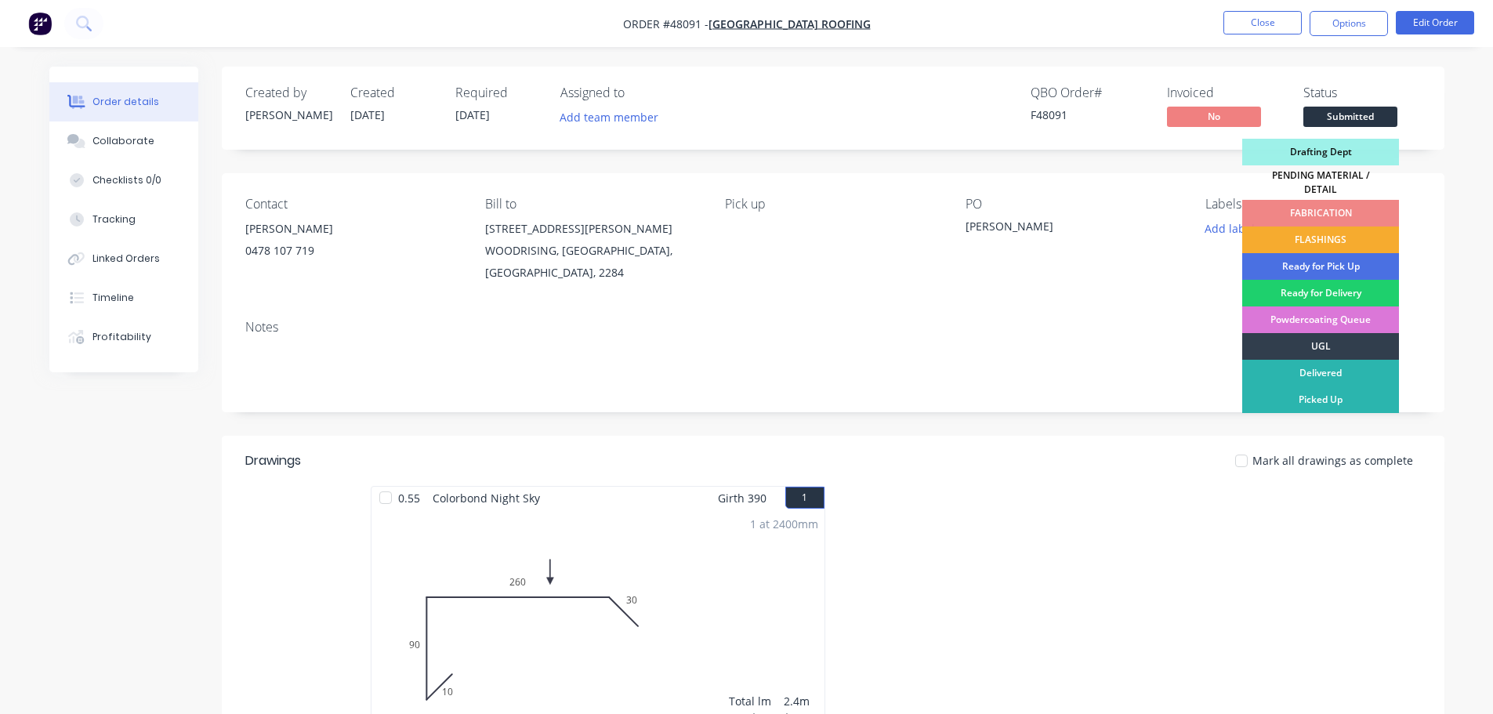
click at [1341, 226] on div "FLASHINGS" at bounding box center [1320, 239] width 157 height 27
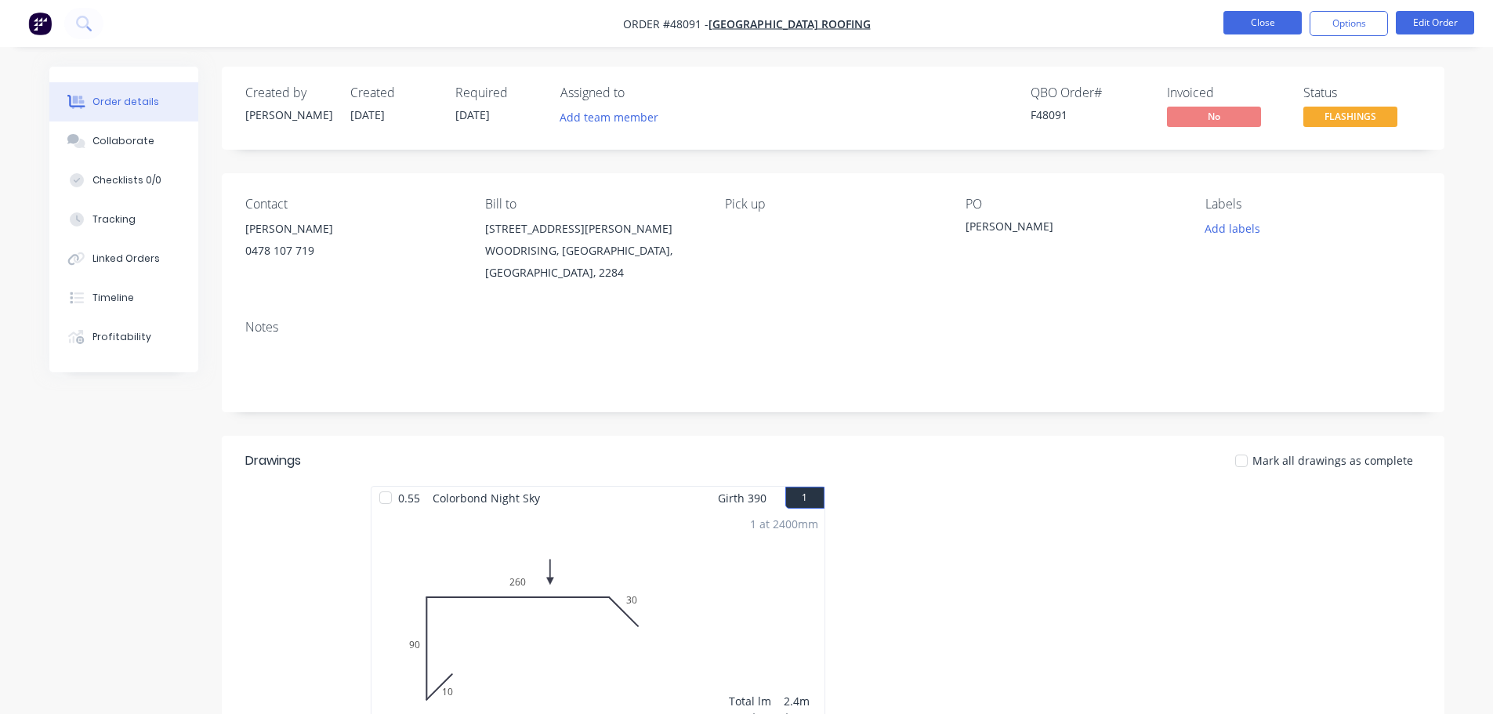
click at [1258, 29] on button "Close" at bounding box center [1262, 23] width 78 height 24
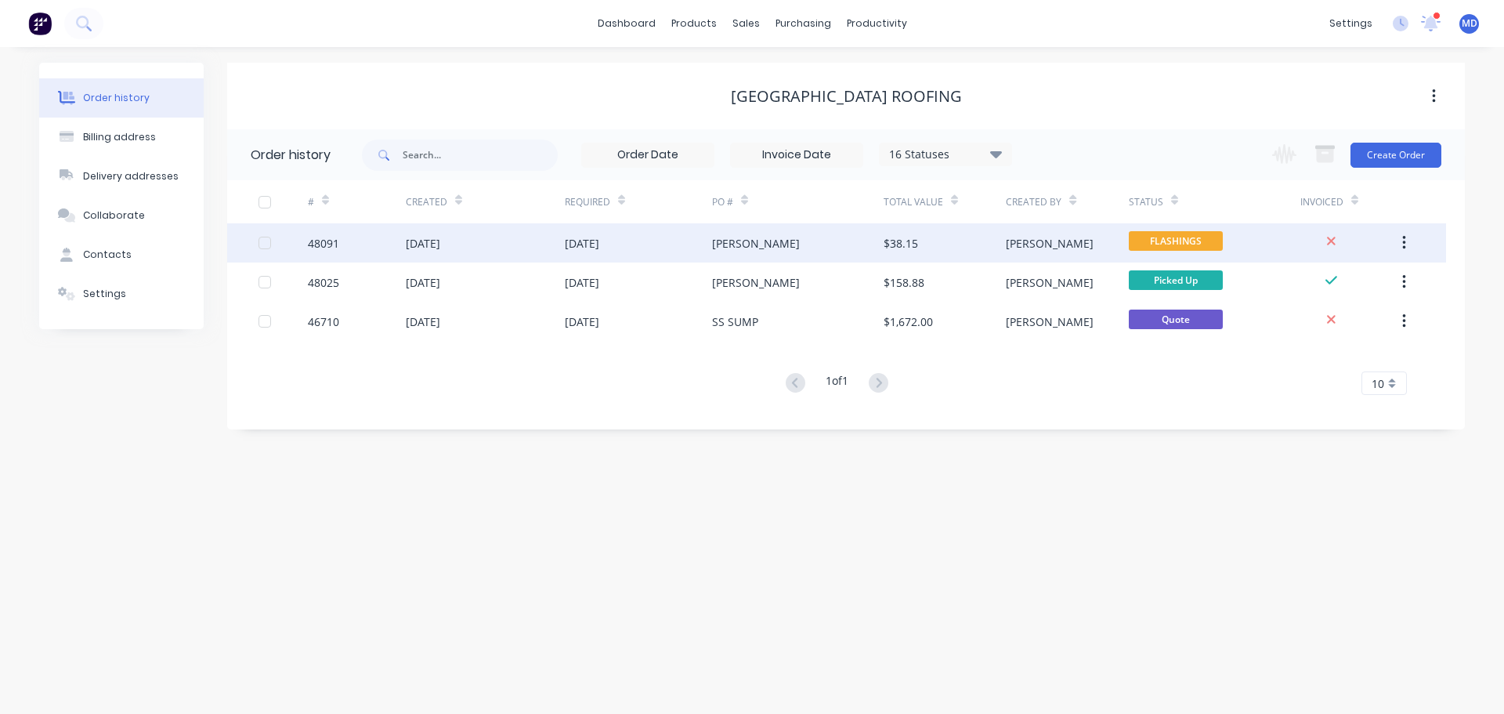
click at [330, 244] on div "48091" at bounding box center [323, 243] width 31 height 16
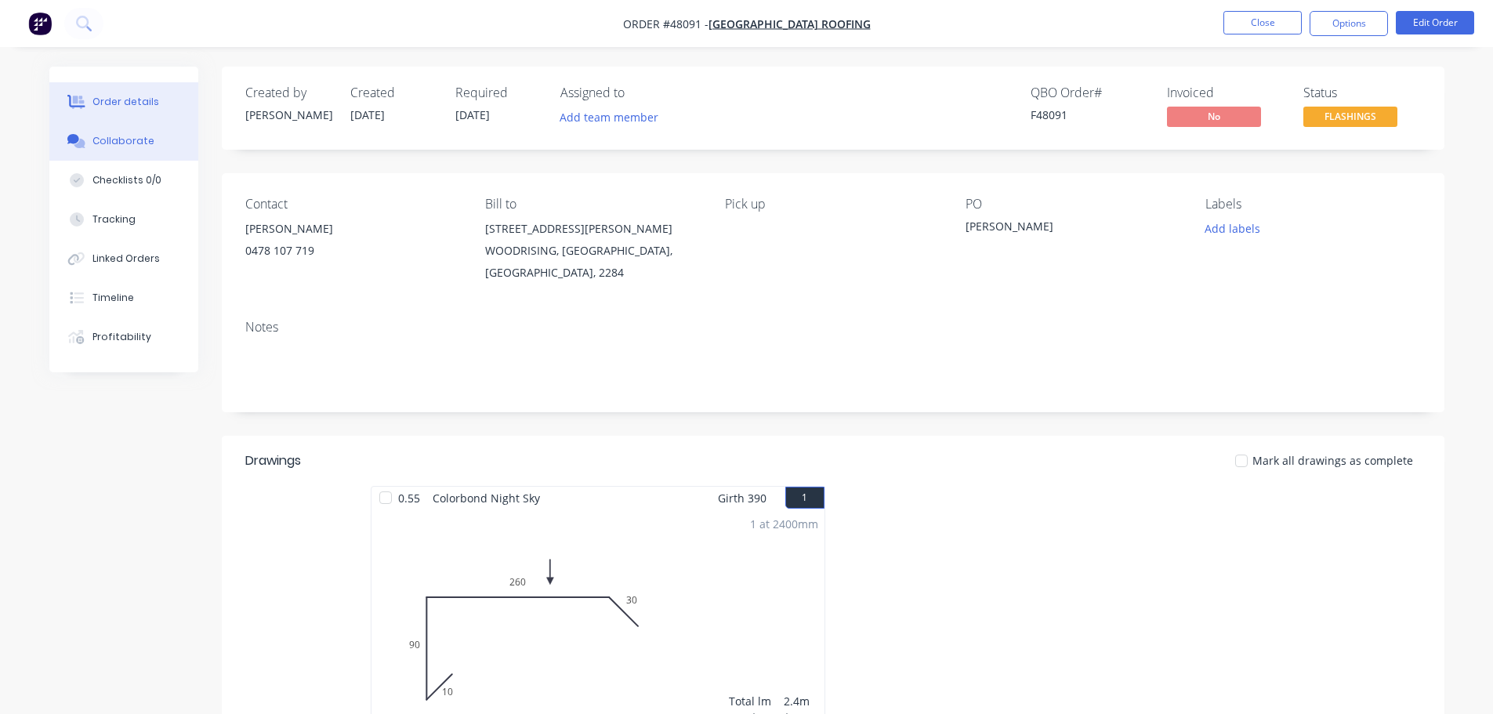
click at [141, 151] on button "Collaborate" at bounding box center [123, 140] width 149 height 39
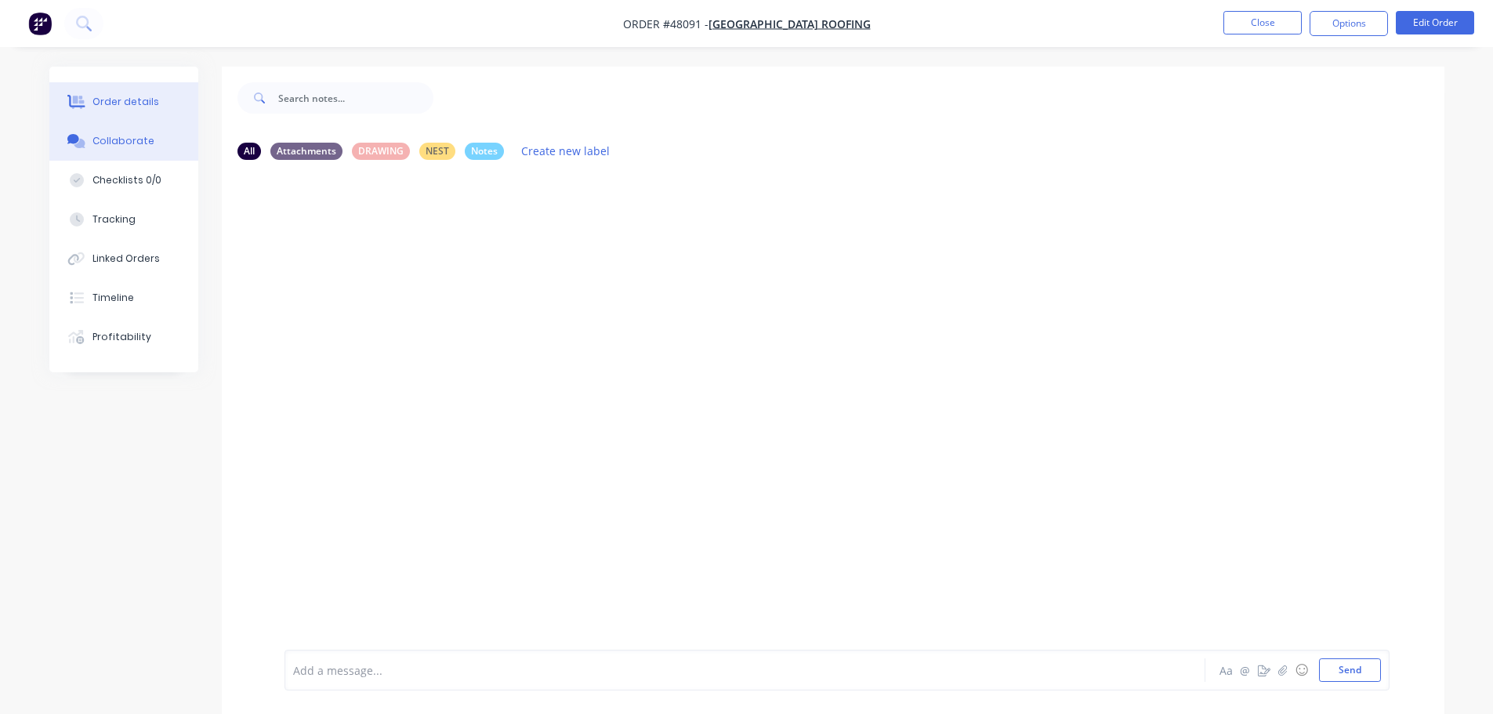
click at [134, 108] on div "Order details" at bounding box center [125, 102] width 67 height 14
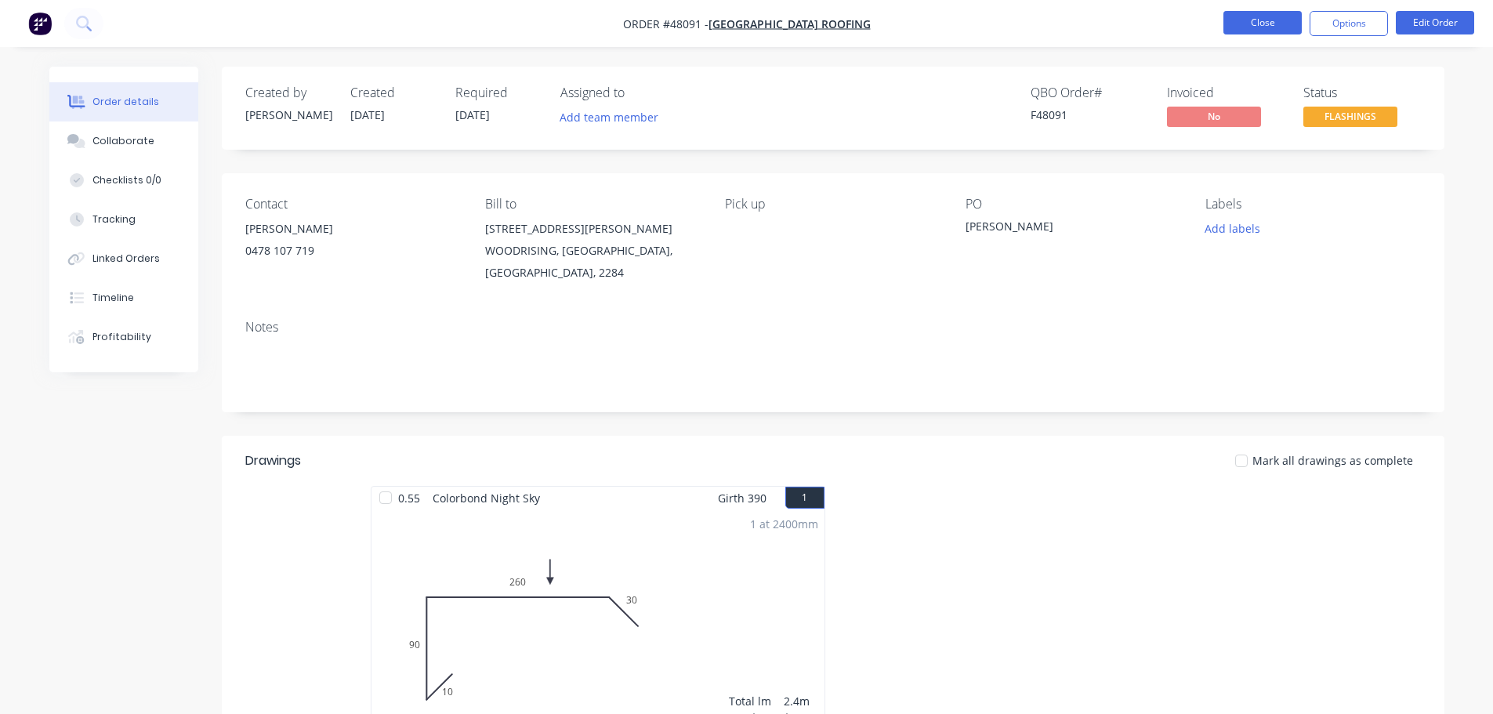
click at [1268, 26] on button "Close" at bounding box center [1262, 23] width 78 height 24
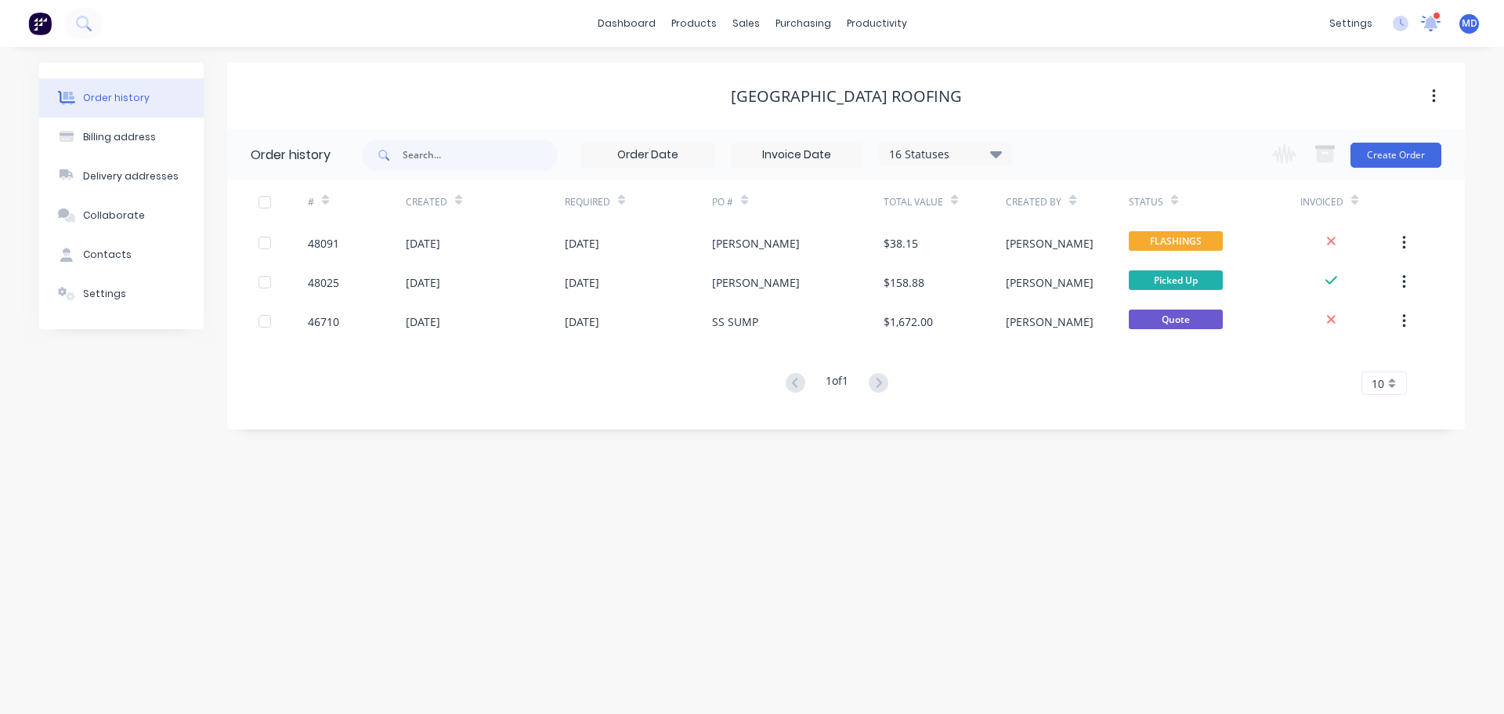
click at [1429, 22] on icon at bounding box center [1432, 22] width 14 height 13
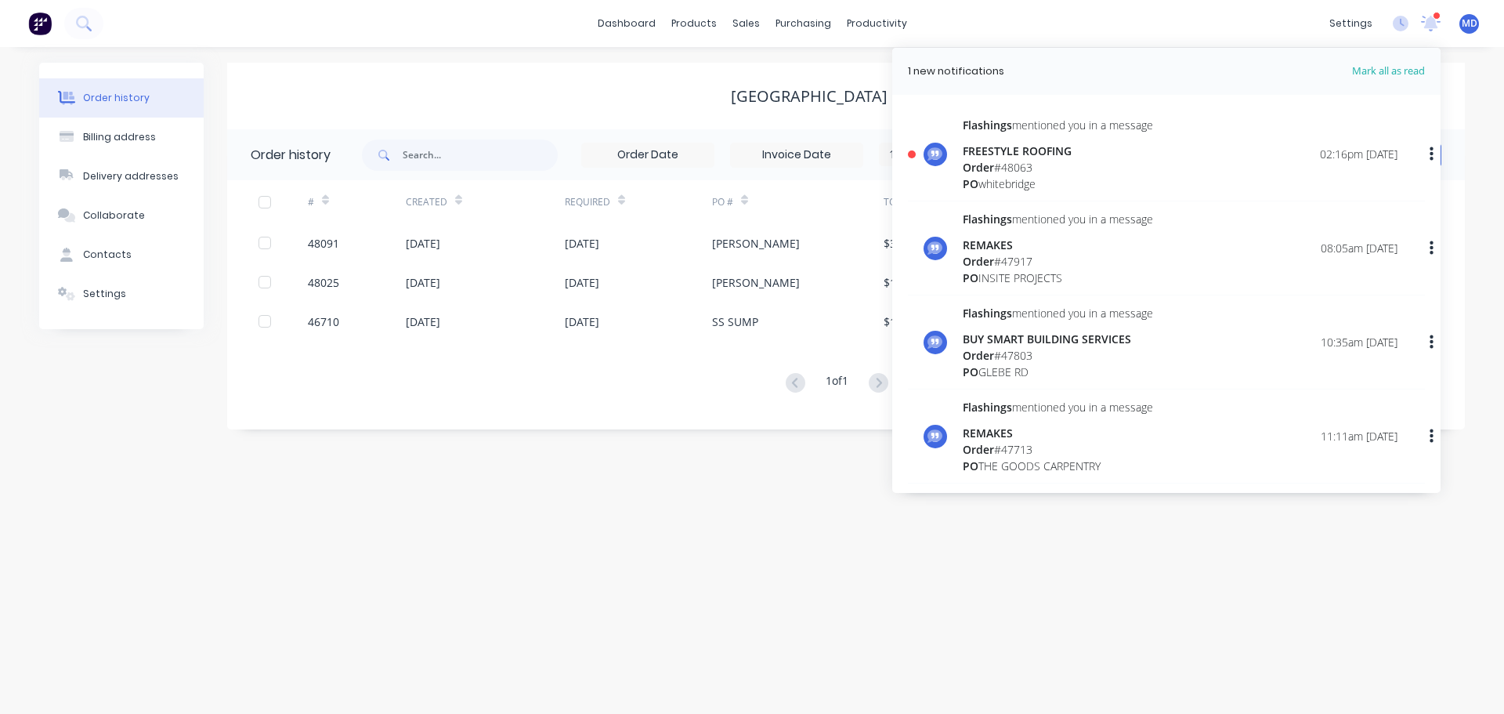
click at [1045, 164] on div "Order # 48063" at bounding box center [1058, 167] width 190 height 16
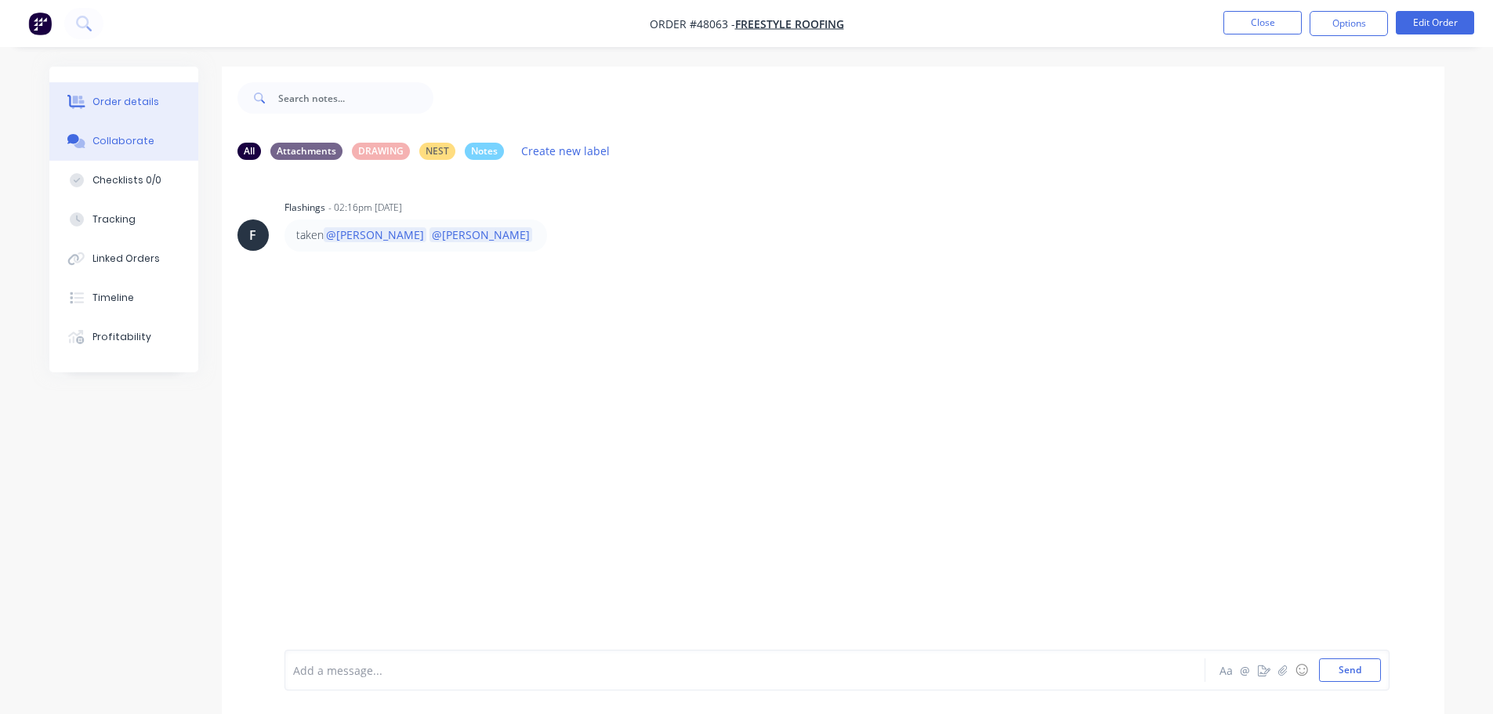
click at [126, 100] on div "Order details" at bounding box center [125, 102] width 67 height 14
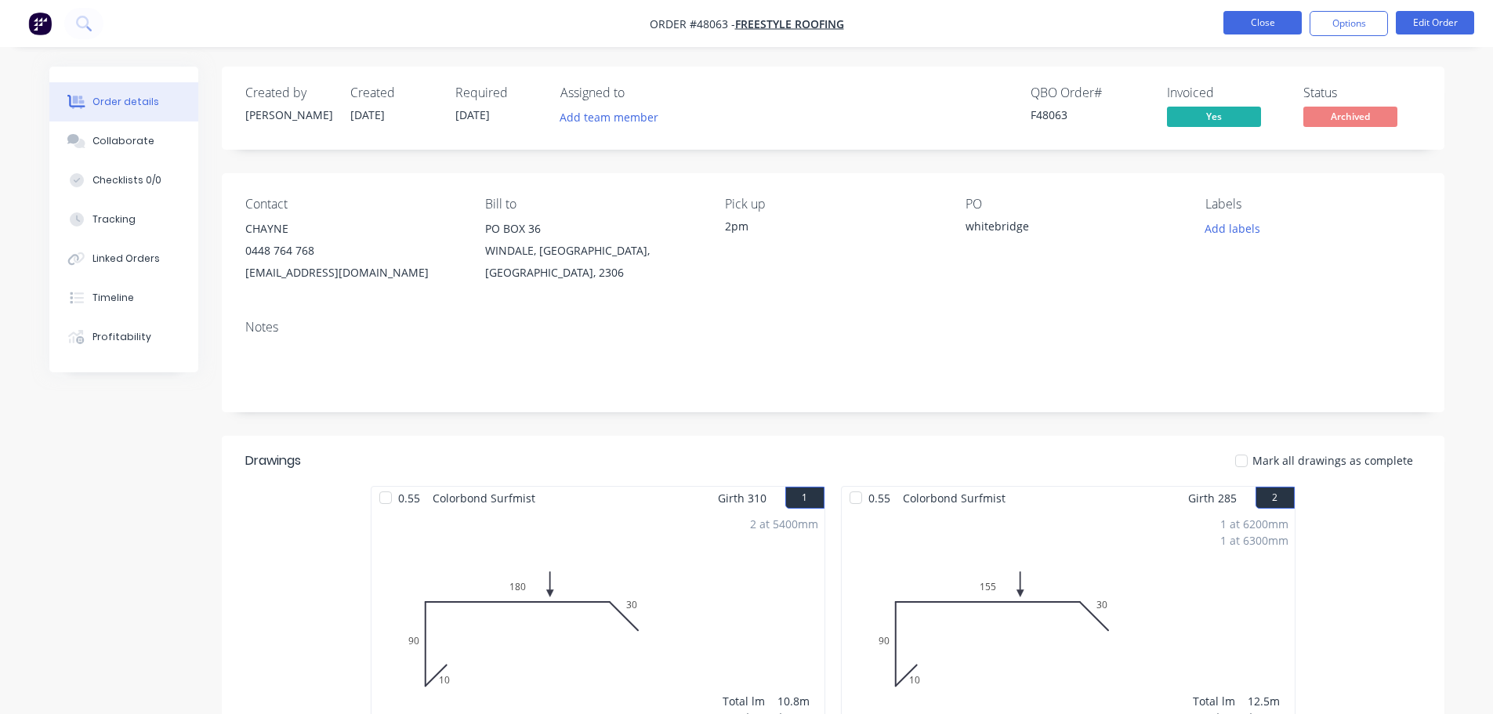
click at [1253, 33] on button "Close" at bounding box center [1262, 23] width 78 height 24
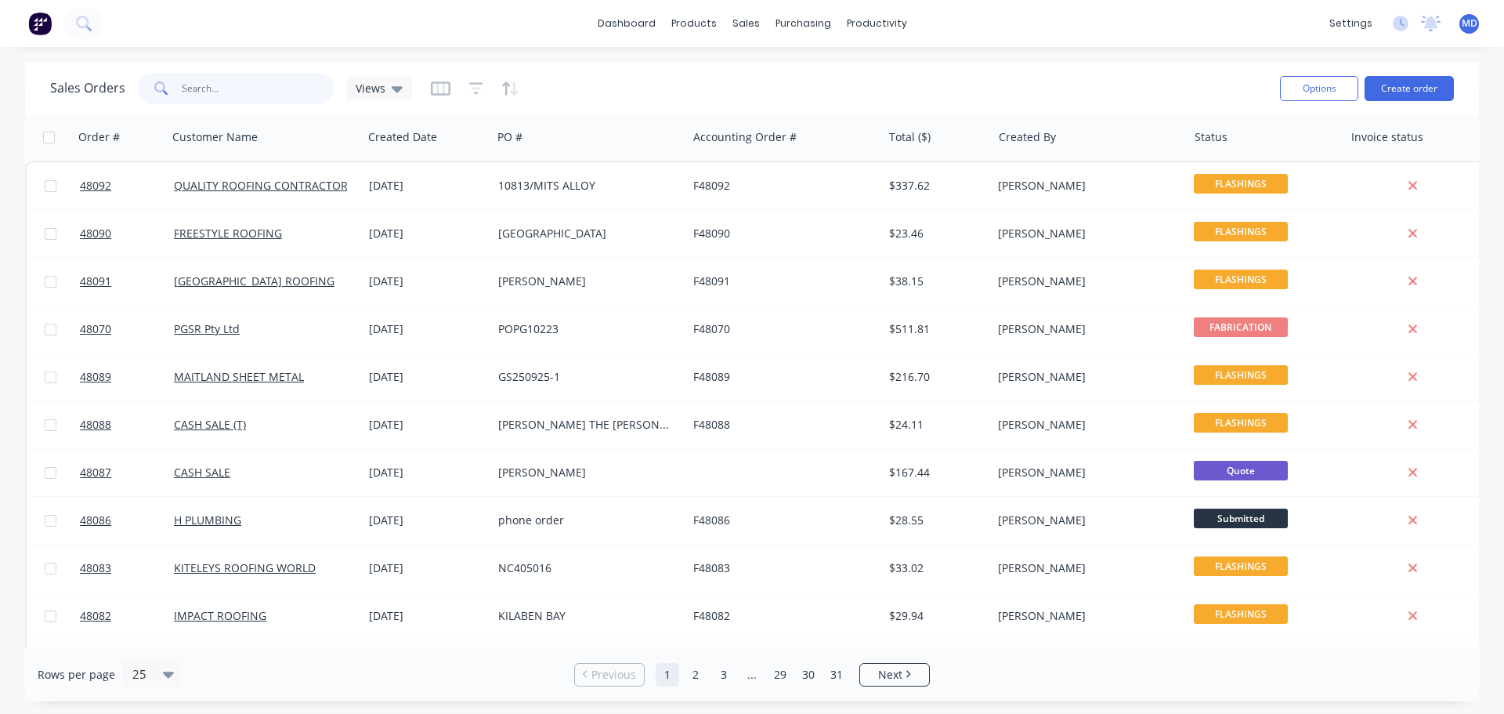
click at [226, 84] on input "text" at bounding box center [258, 88] width 153 height 31
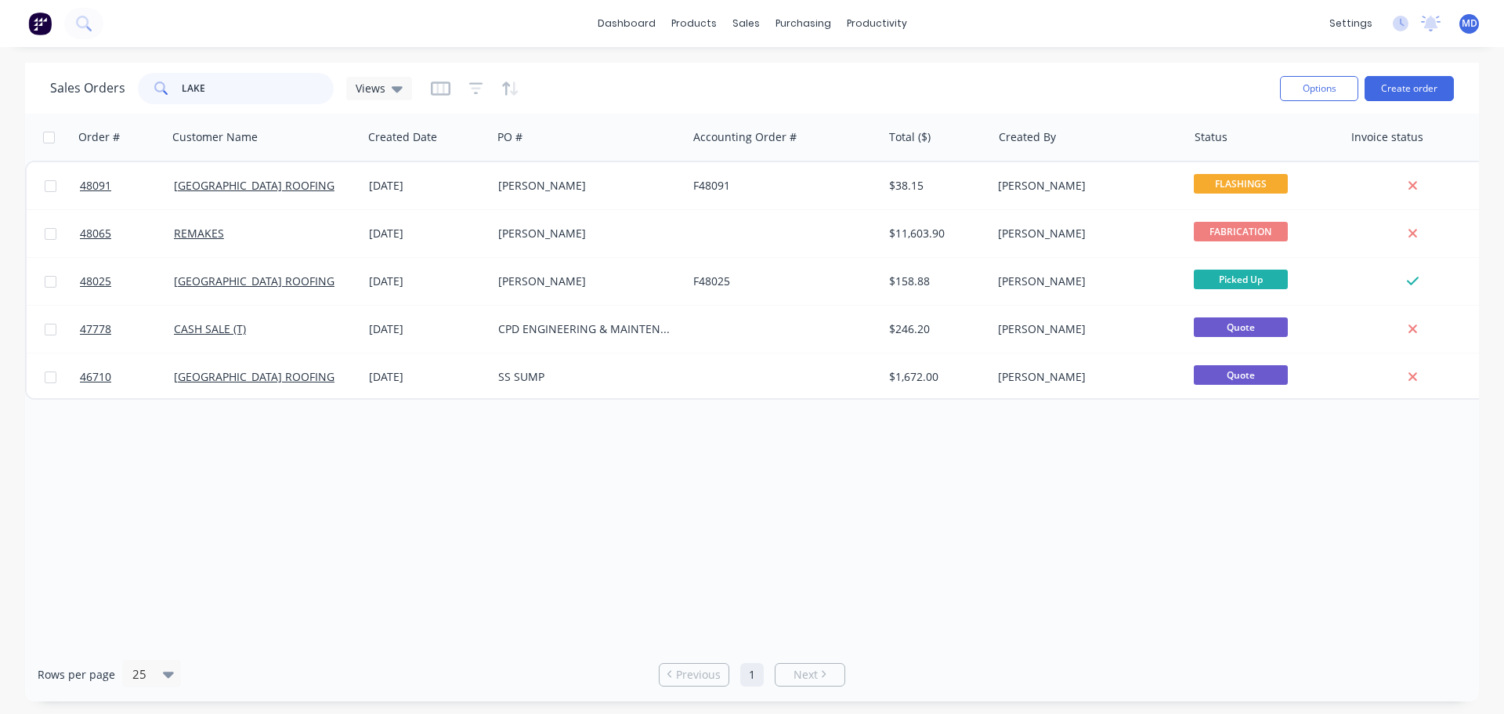
type input "LAKE"
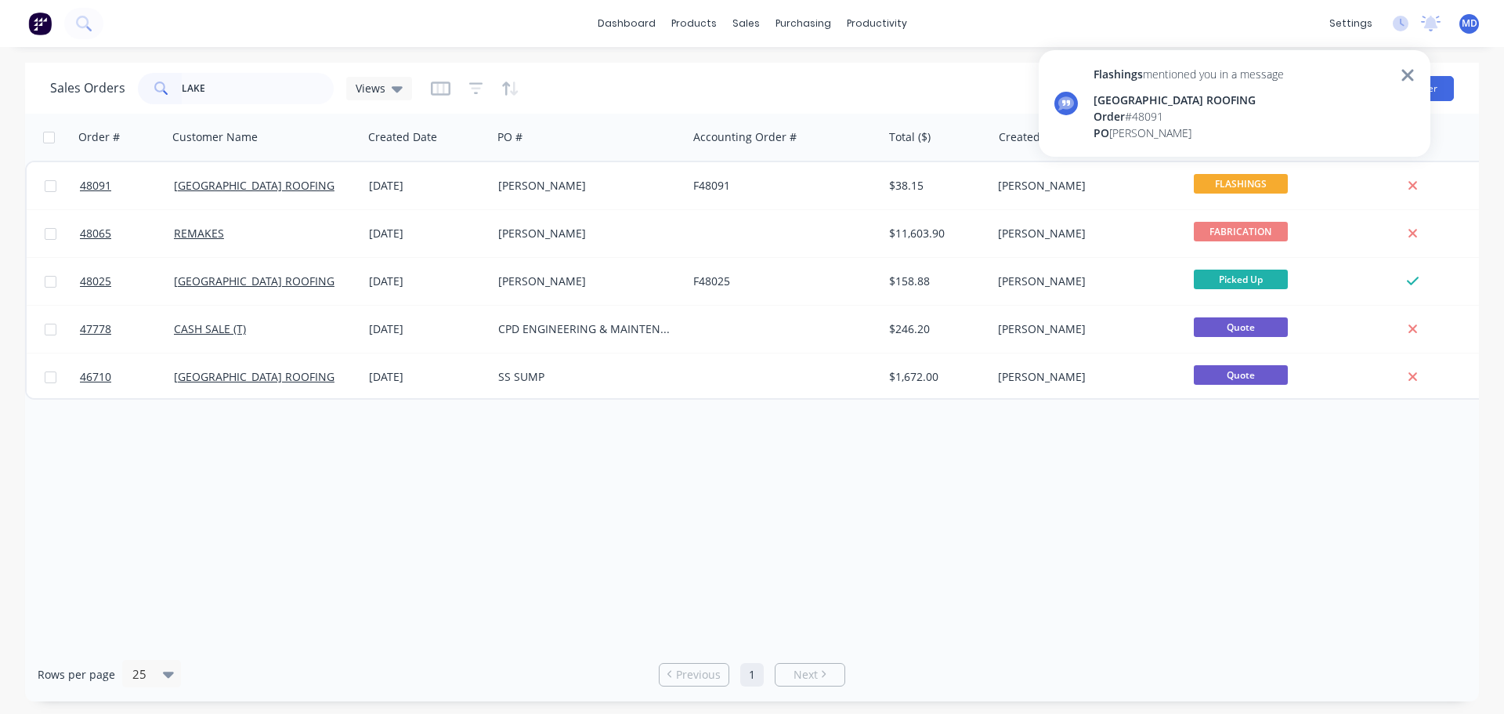
click at [1189, 97] on div "[GEOGRAPHIC_DATA] ROOFING" at bounding box center [1189, 100] width 190 height 16
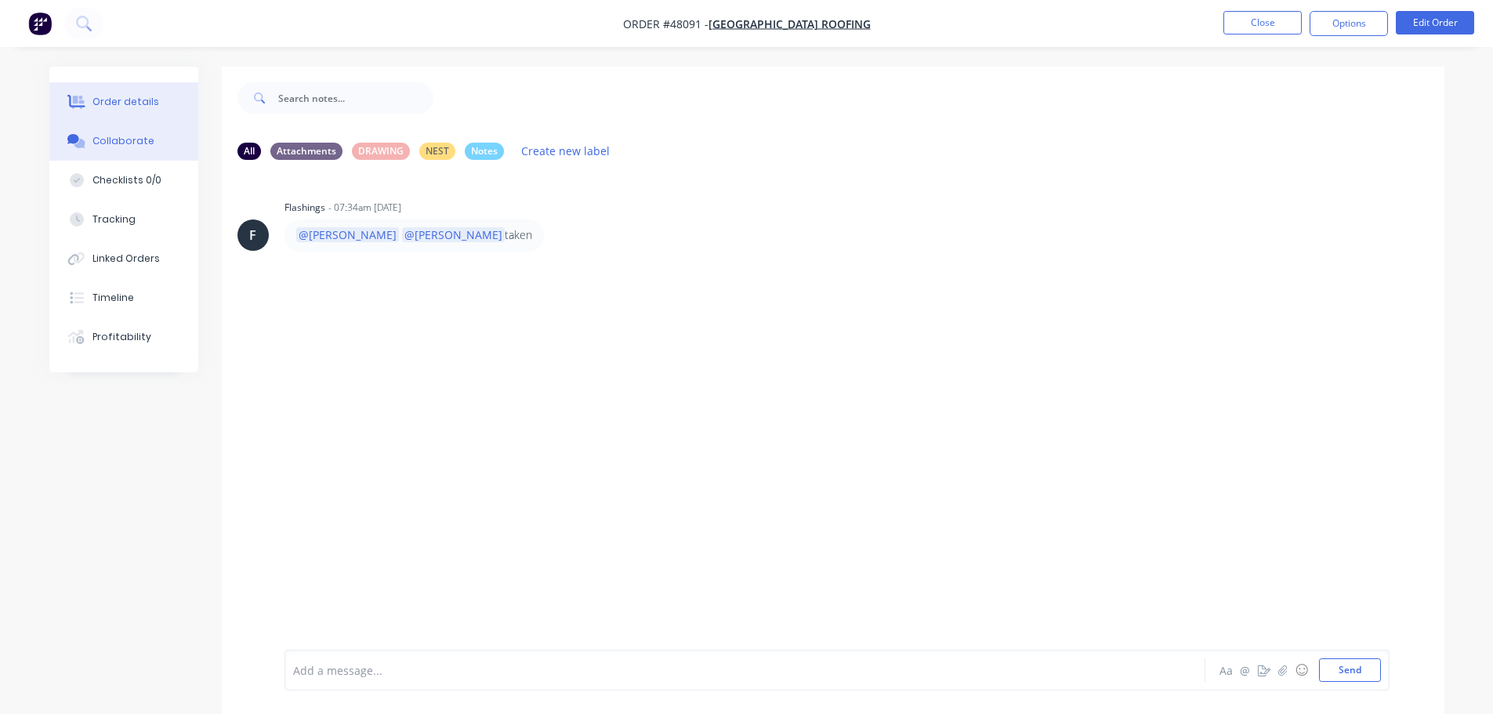
click at [79, 110] on button "Order details" at bounding box center [123, 101] width 149 height 39
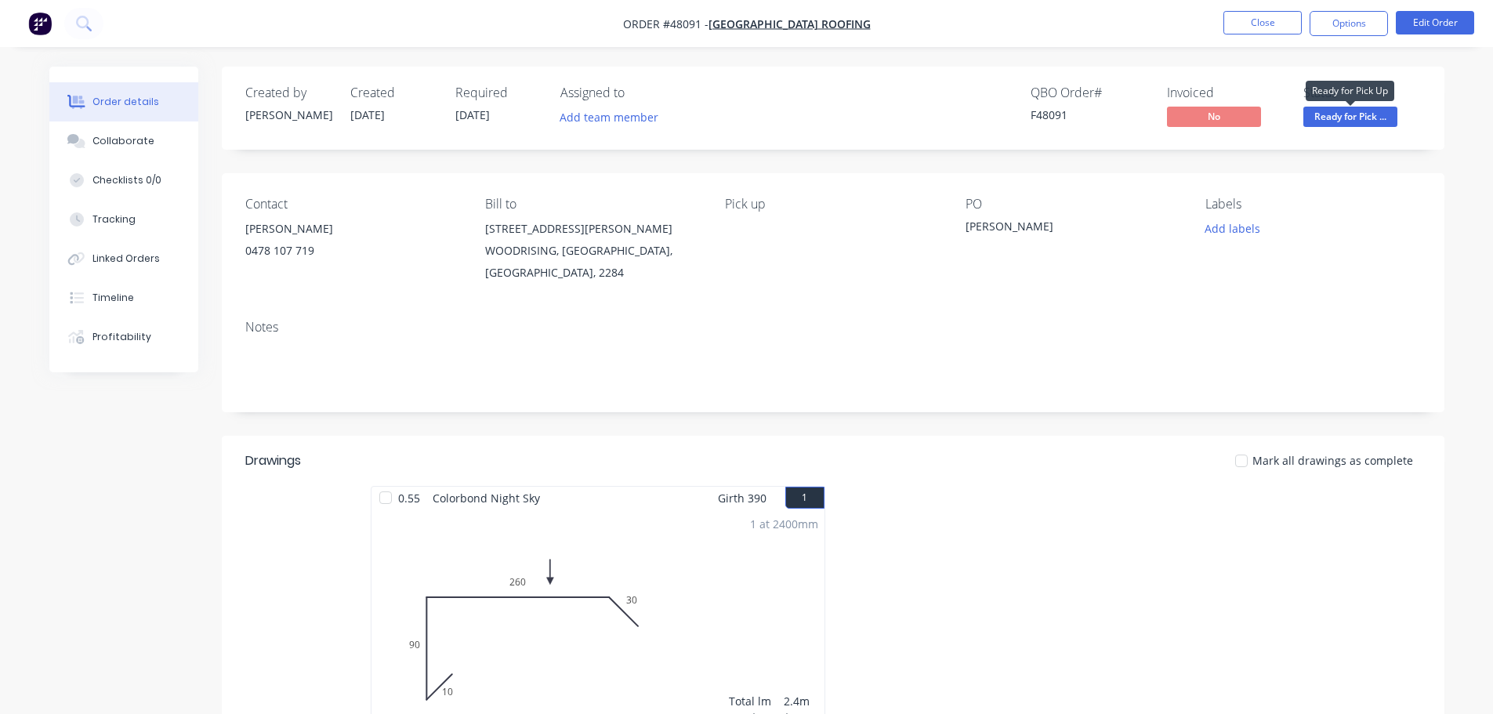
click at [1330, 111] on span "Ready for Pick ..." at bounding box center [1350, 117] width 94 height 20
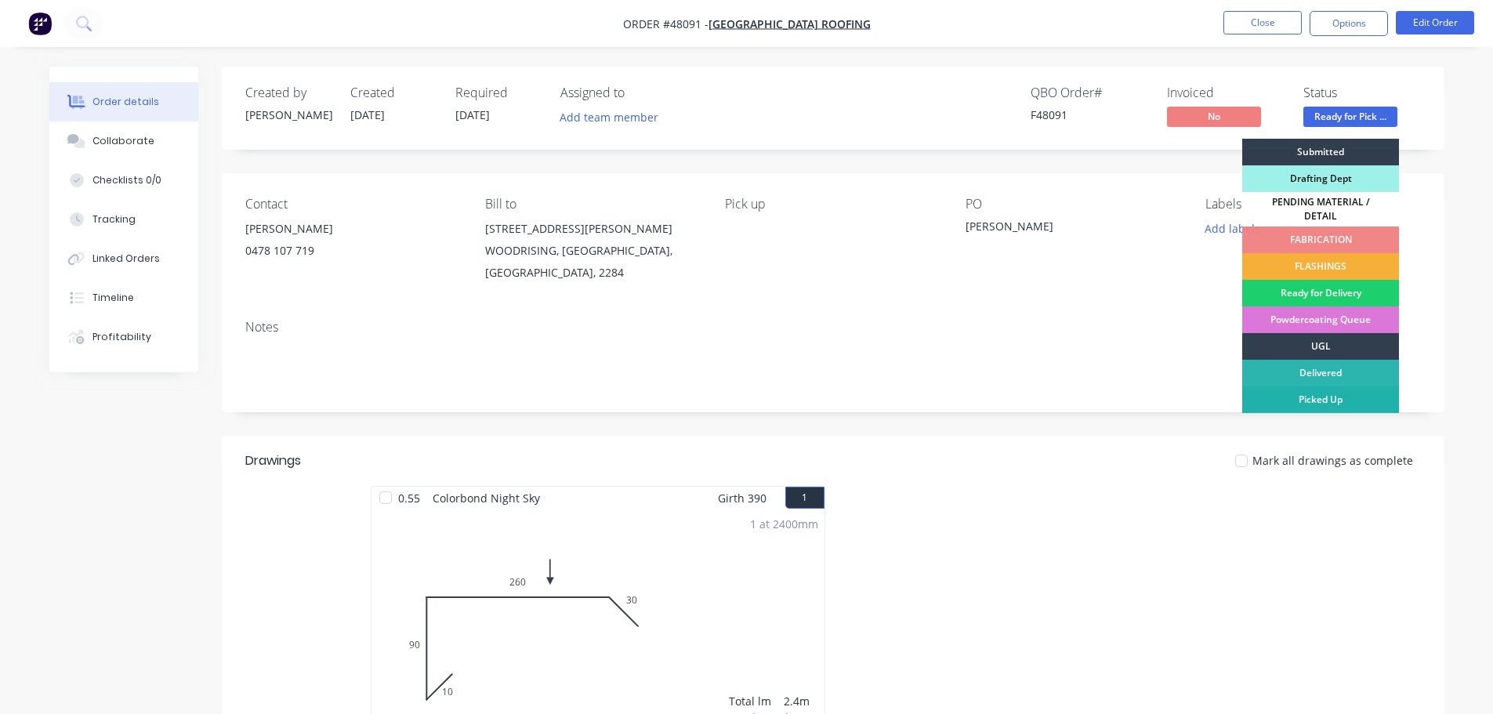
click at [1317, 386] on div "Picked Up" at bounding box center [1320, 399] width 157 height 27
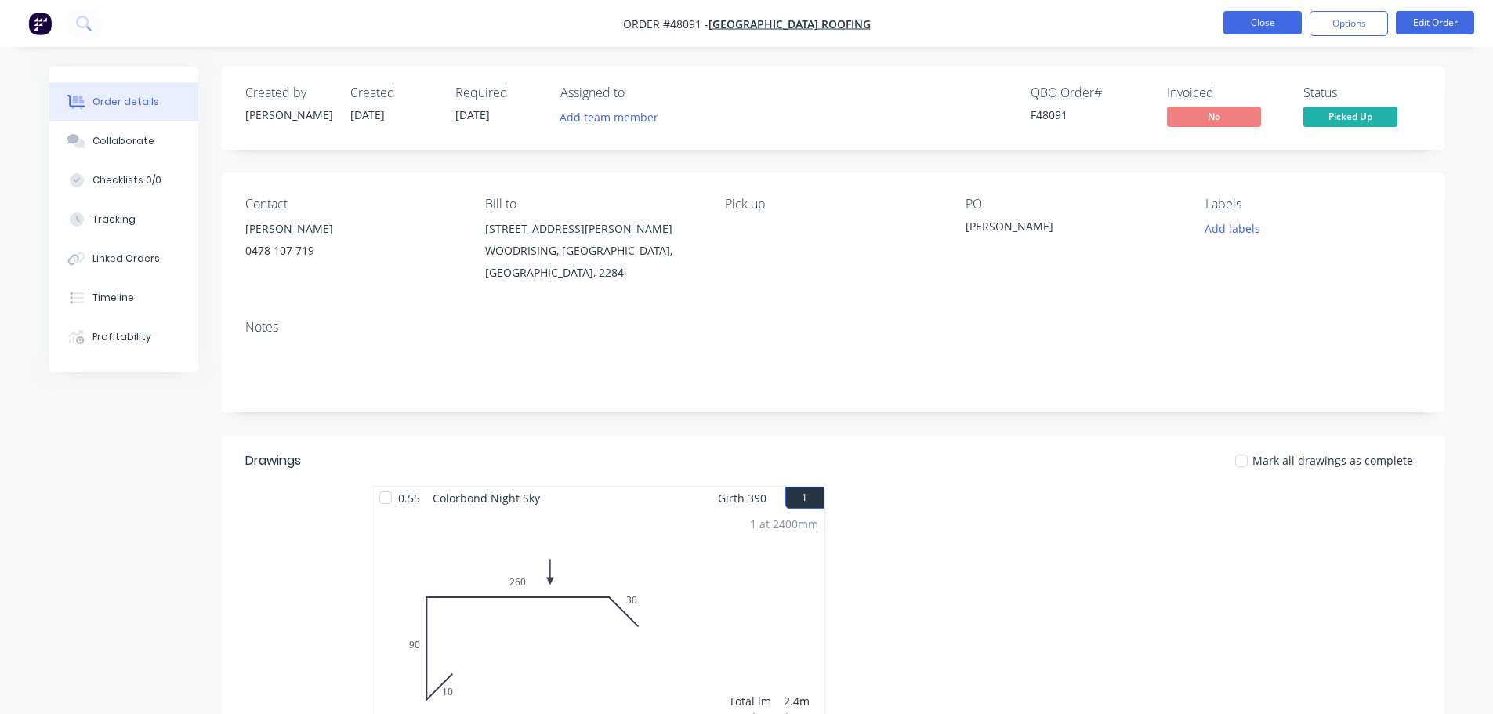
click at [1258, 22] on button "Close" at bounding box center [1262, 23] width 78 height 24
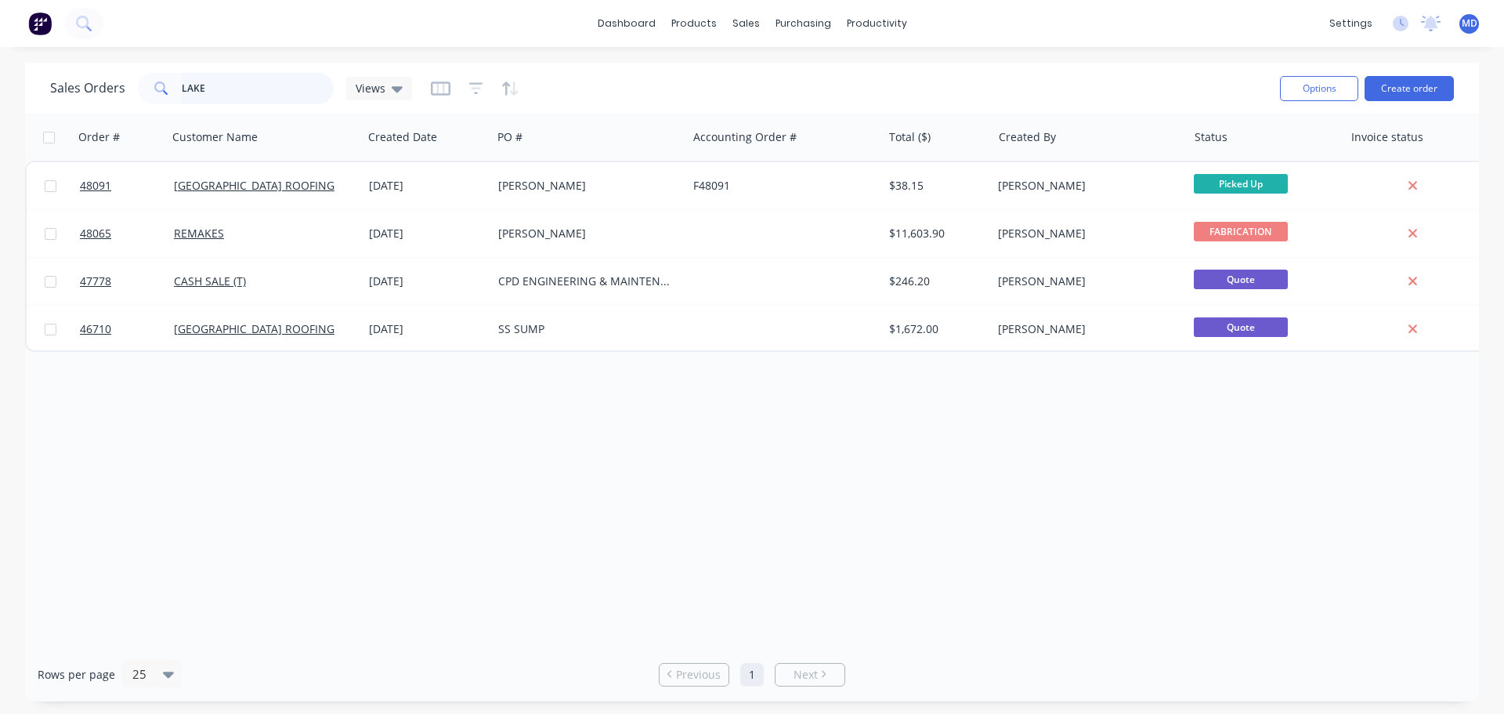
click at [215, 90] on input "LAKE" at bounding box center [258, 88] width 153 height 31
type input "L"
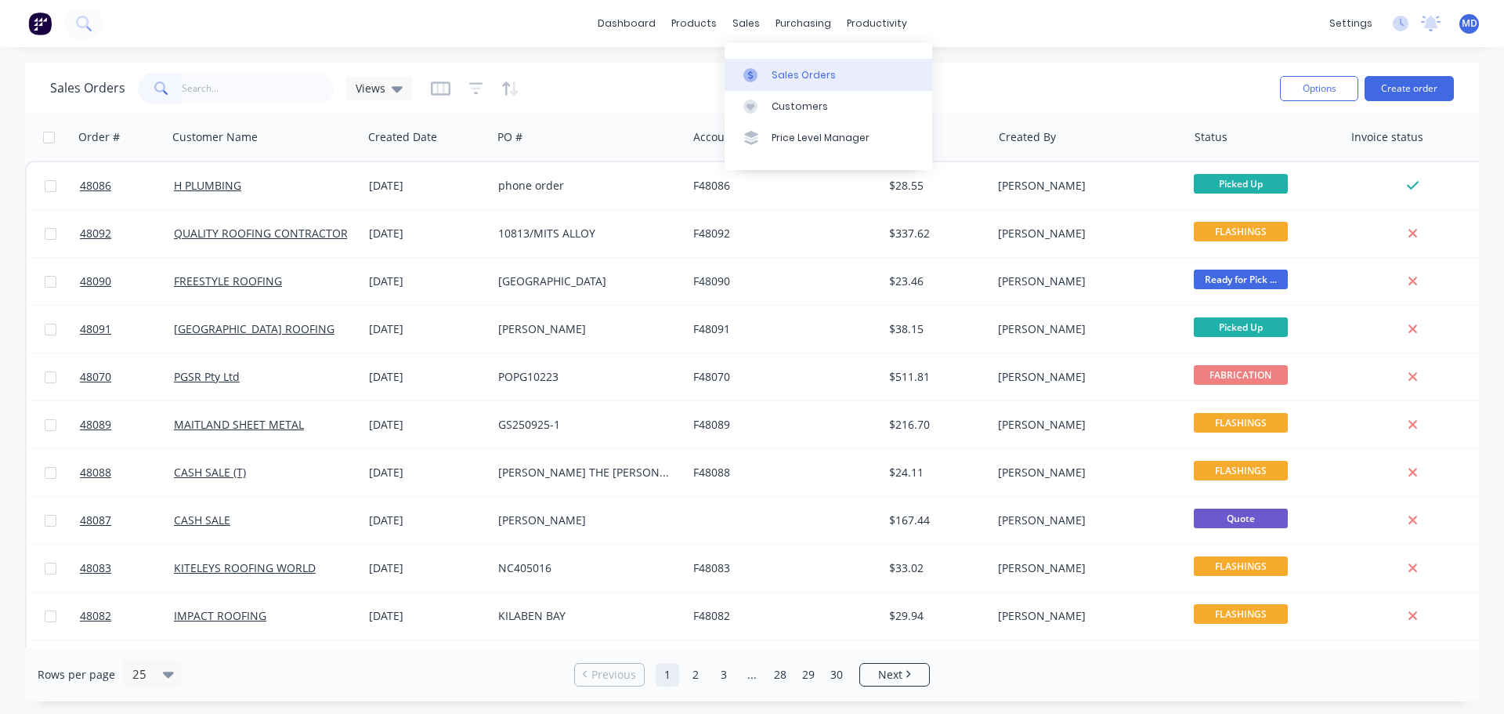
click at [766, 71] on div at bounding box center [756, 75] width 24 height 14
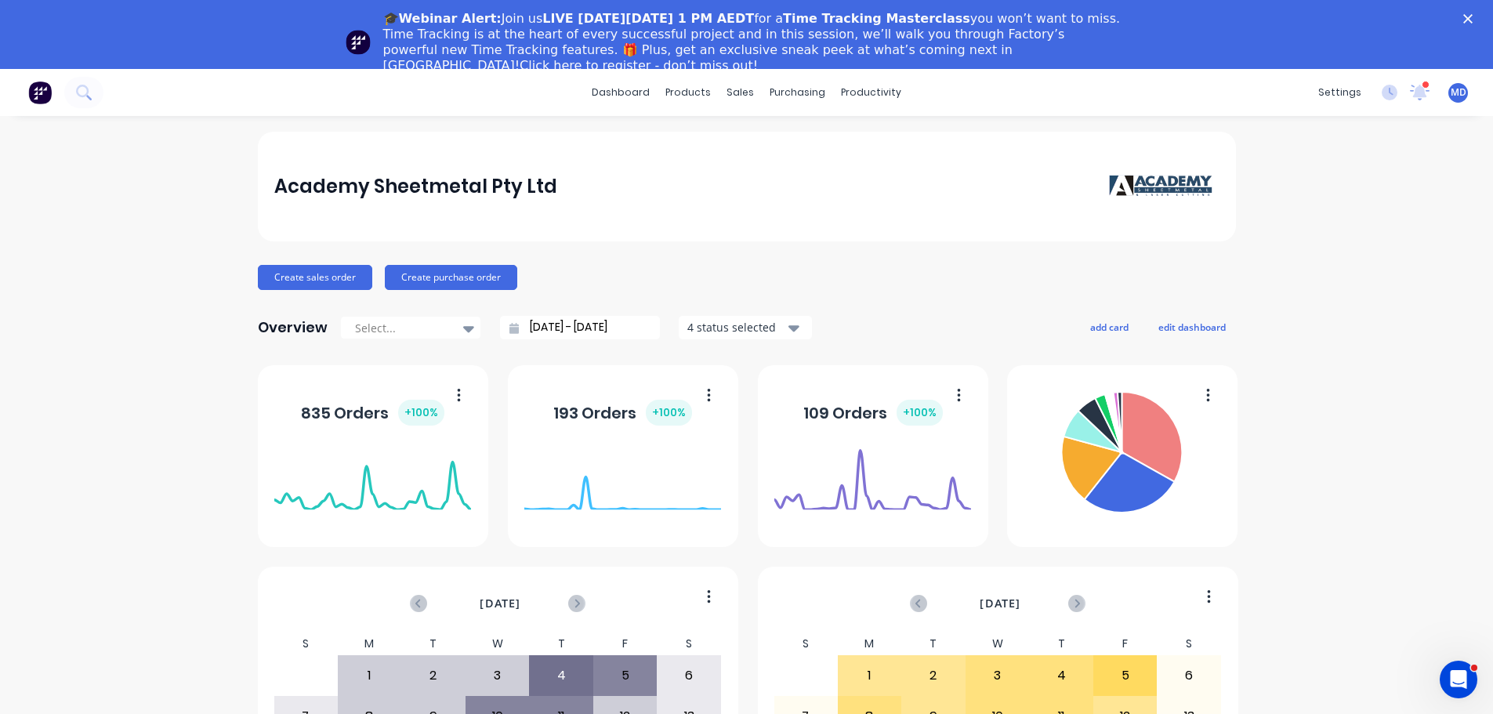
click at [1473, 17] on div "🎓Webinar Alert: Join us LIVE on Thursday, October 16 at 1 PM AEDT for a Time Tr…" at bounding box center [746, 42] width 1493 height 72
click at [1472, 17] on polygon "Close" at bounding box center [1467, 18] width 9 height 9
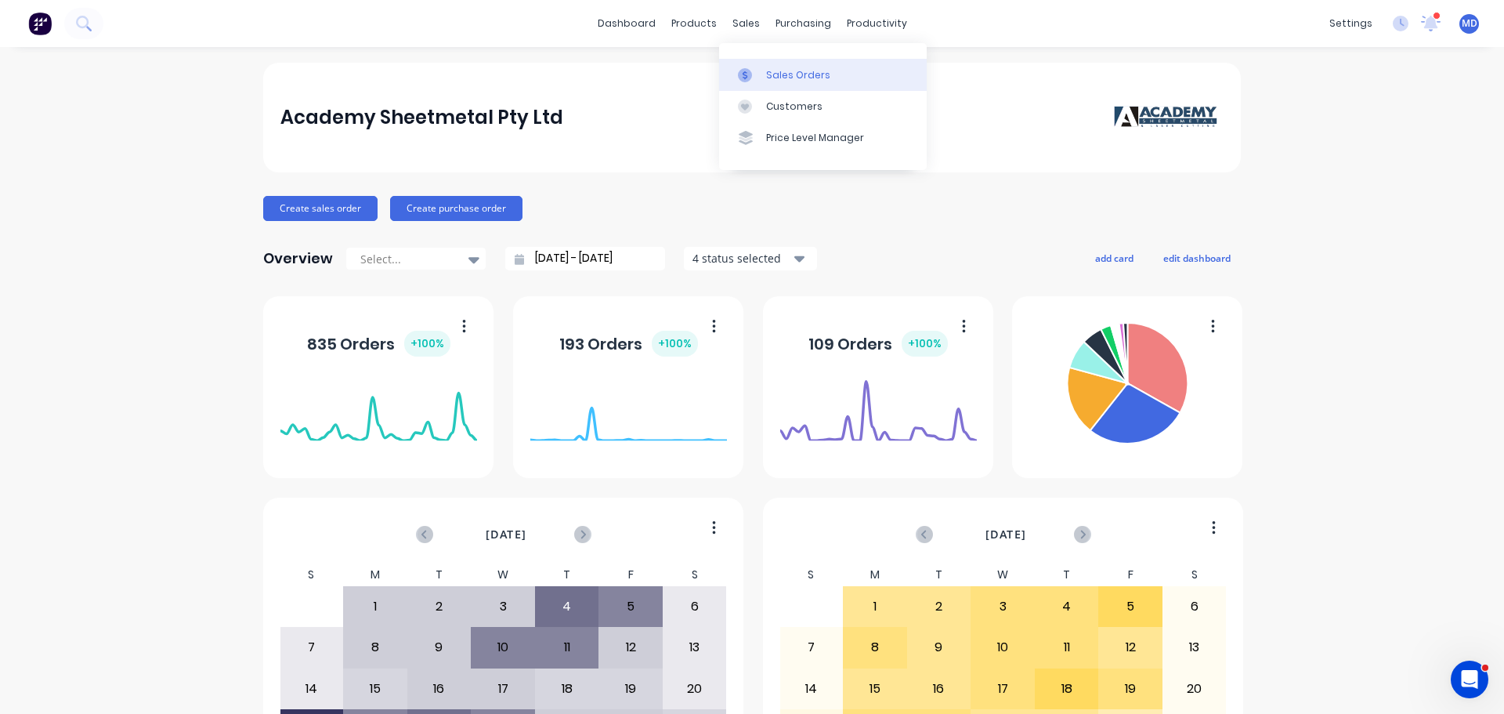
click at [767, 63] on link "Sales Orders" at bounding box center [823, 74] width 208 height 31
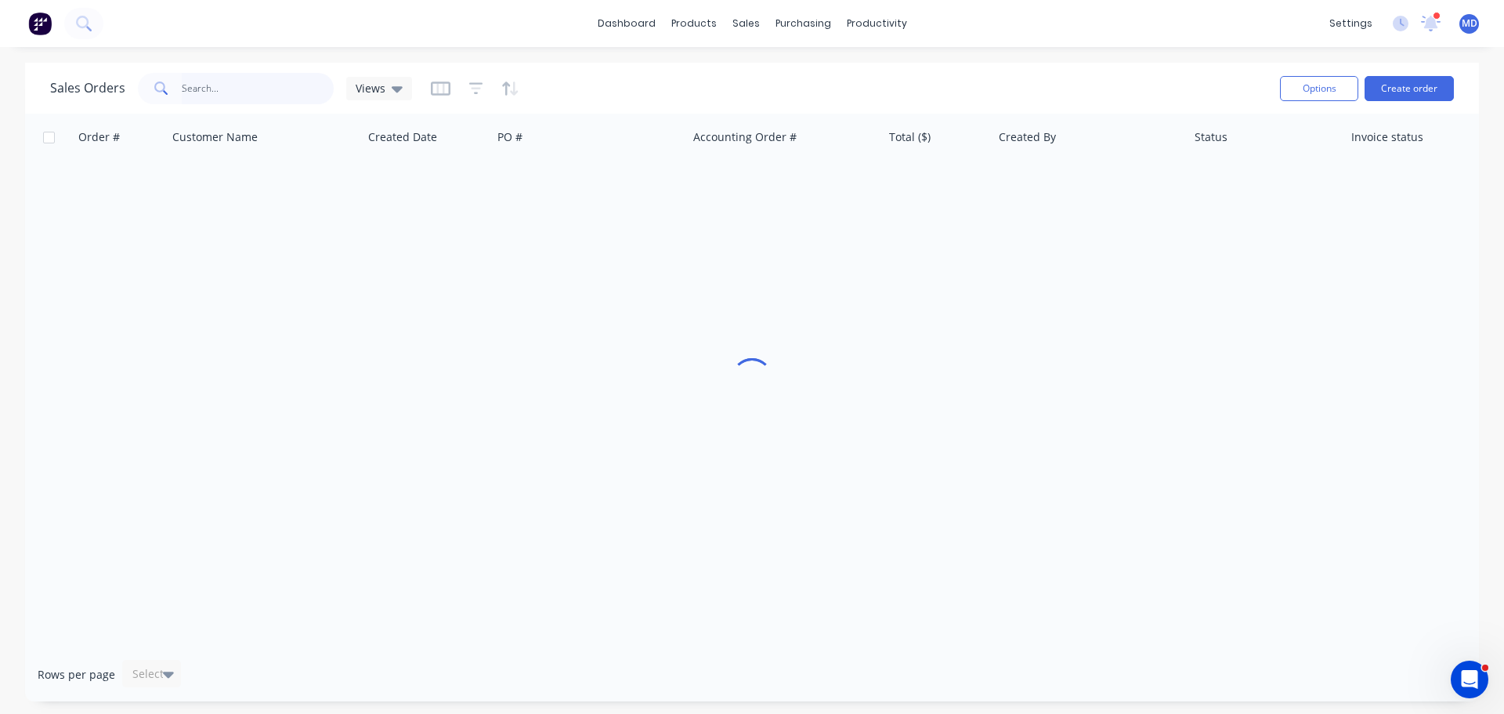
click at [259, 92] on input "text" at bounding box center [258, 88] width 153 height 31
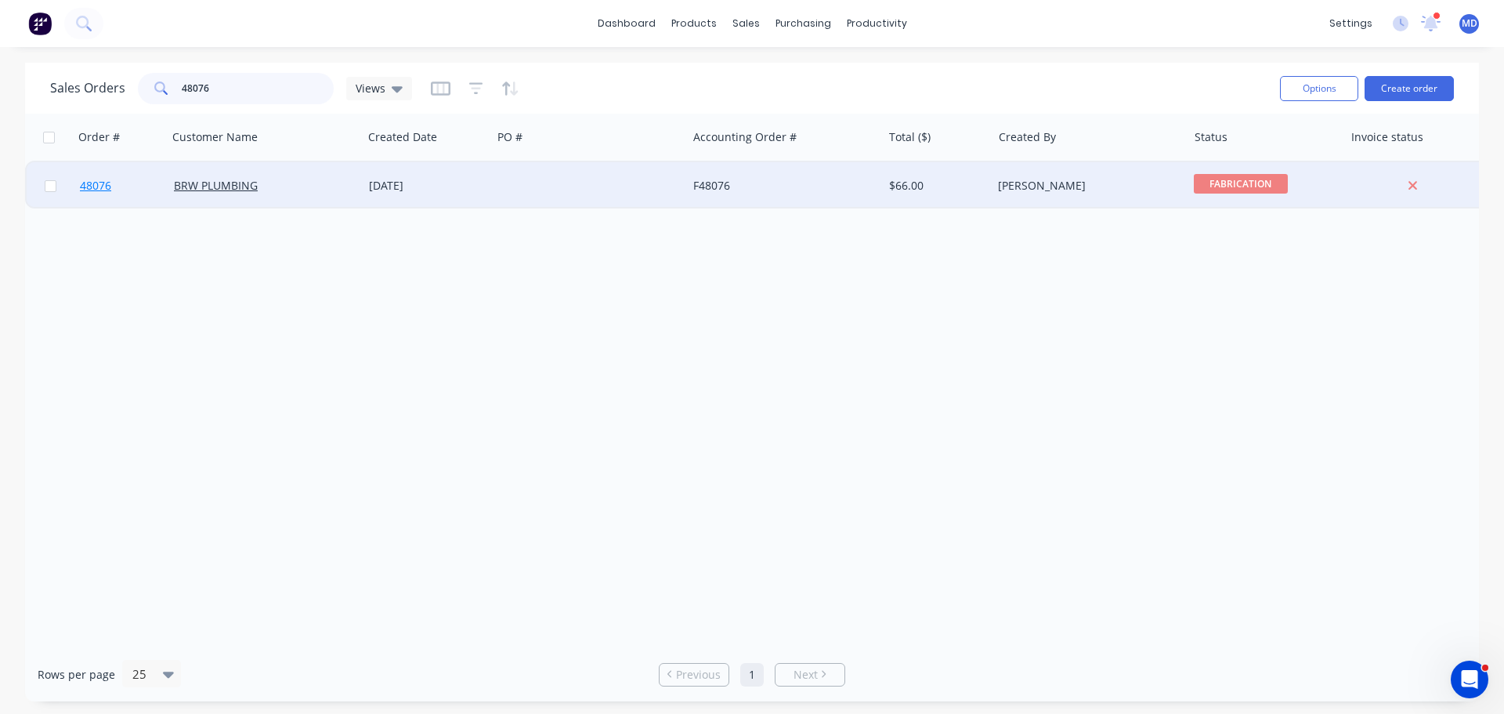
type input "48076"
click at [97, 190] on span "48076" at bounding box center [95, 186] width 31 height 16
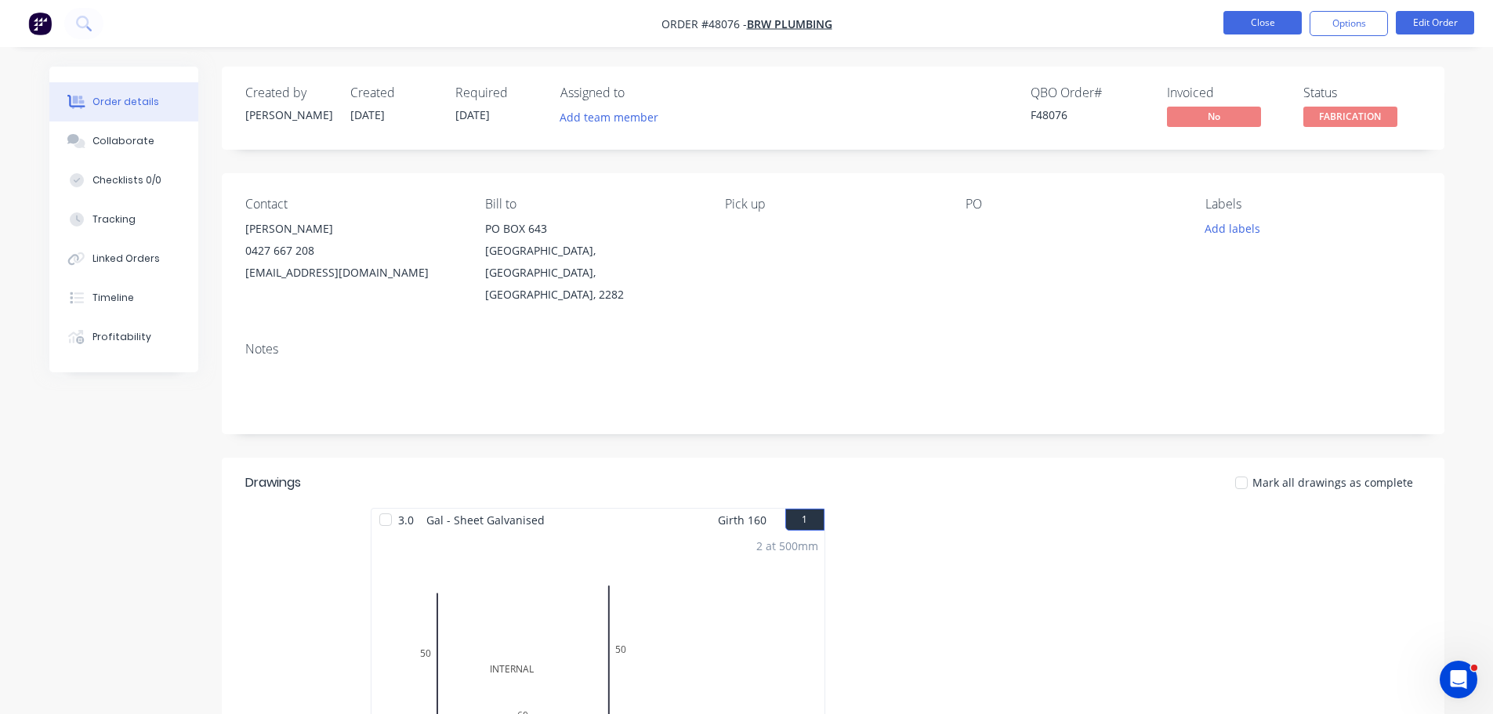
click at [1280, 23] on button "Close" at bounding box center [1262, 23] width 78 height 24
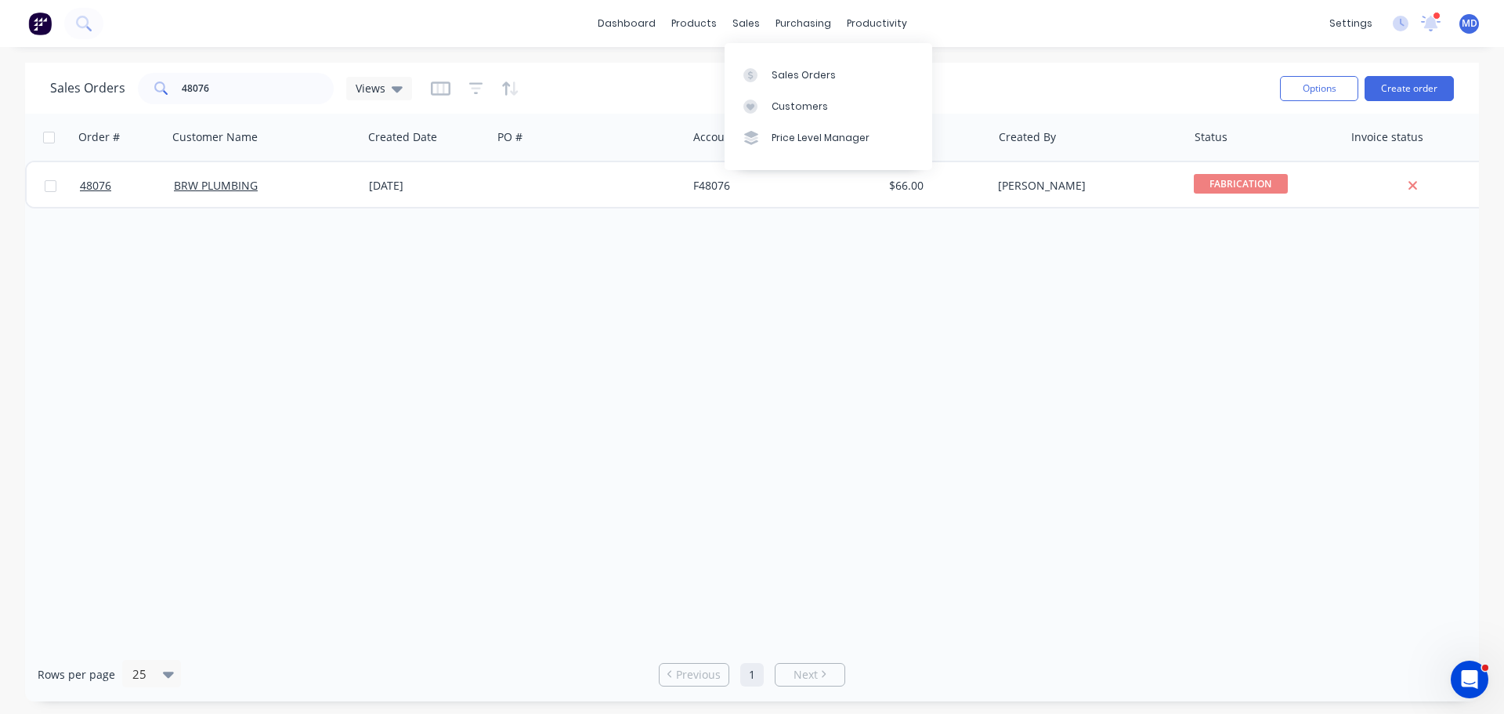
drag, startPoint x: 772, startPoint y: 74, endPoint x: 588, endPoint y: 97, distance: 184.8
click at [770, 74] on link "Sales Orders" at bounding box center [829, 74] width 208 height 31
drag, startPoint x: 245, startPoint y: 96, endPoint x: 74, endPoint y: 92, distance: 170.9
click at [74, 92] on div "Sales Orders 48076 Views" at bounding box center [231, 88] width 362 height 31
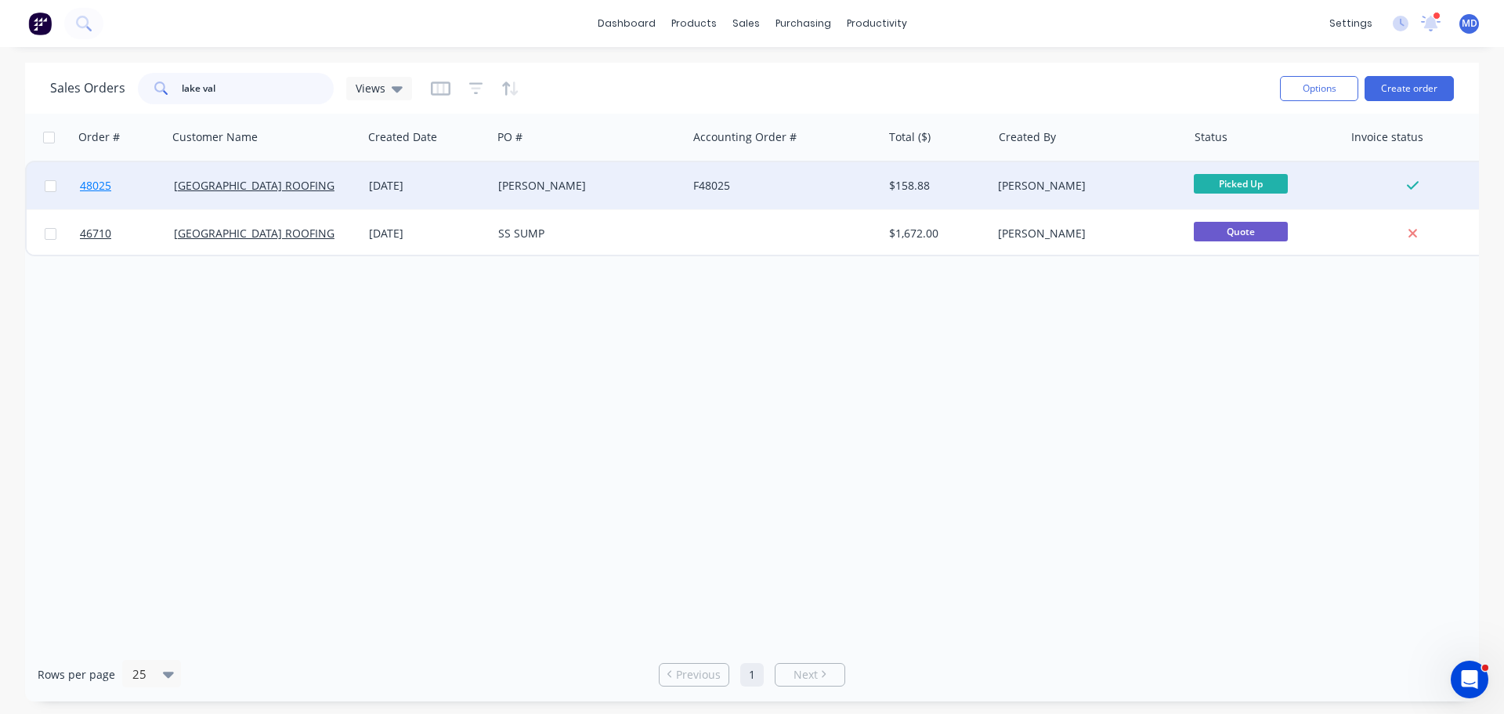
type input "lake val"
click at [100, 194] on link "48025" at bounding box center [127, 185] width 94 height 47
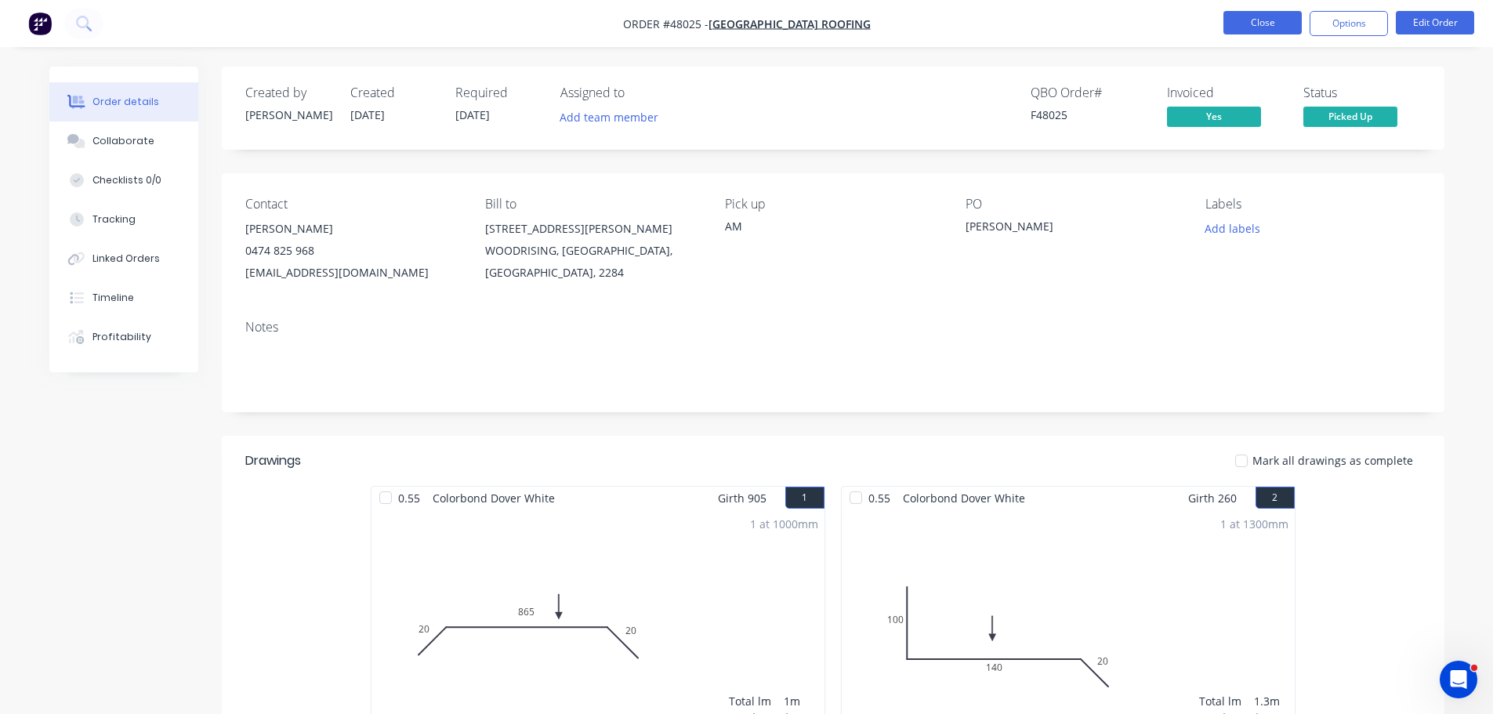
click at [1242, 18] on button "Close" at bounding box center [1262, 23] width 78 height 24
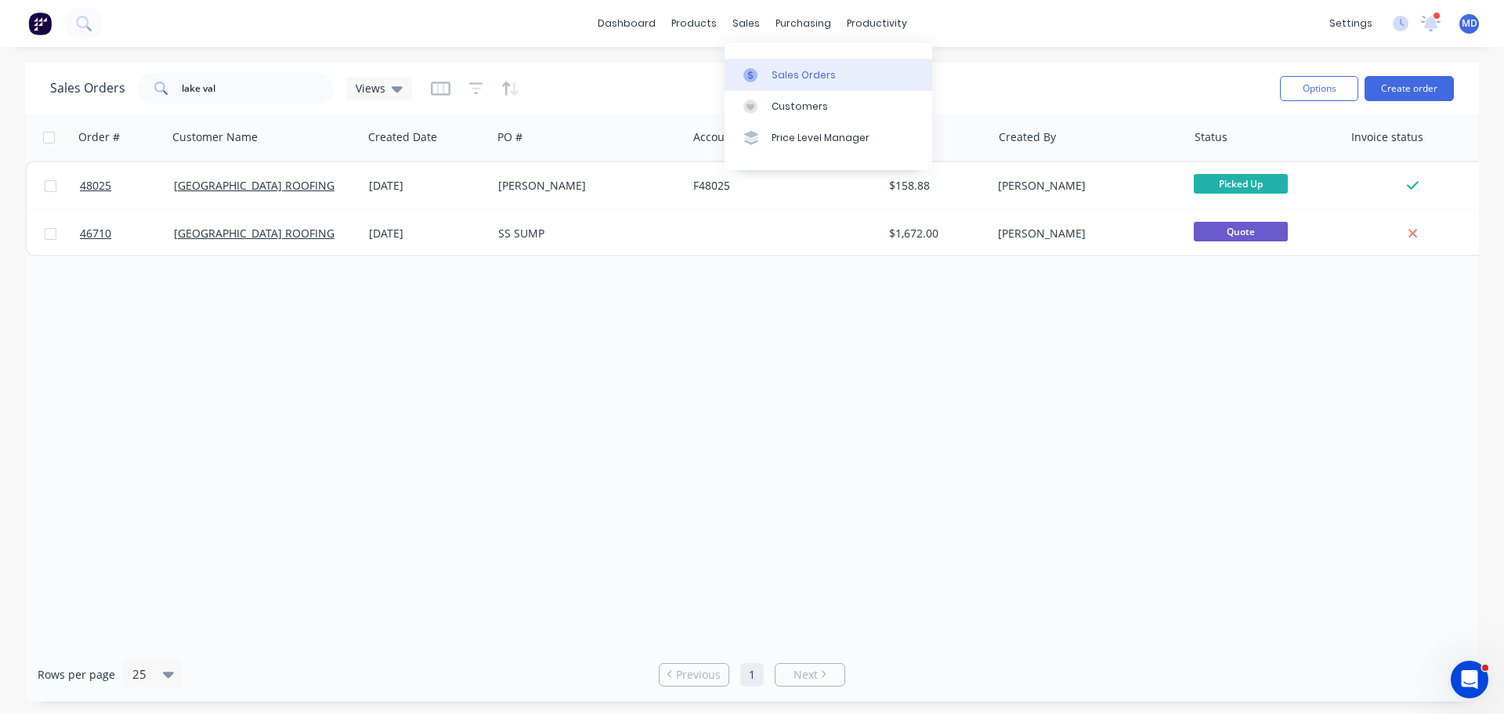
drag, startPoint x: 780, startPoint y: 85, endPoint x: 787, endPoint y: 77, distance: 10.5
click at [780, 84] on link "Sales Orders" at bounding box center [829, 74] width 208 height 31
click at [1403, 92] on button "Create order" at bounding box center [1409, 88] width 89 height 25
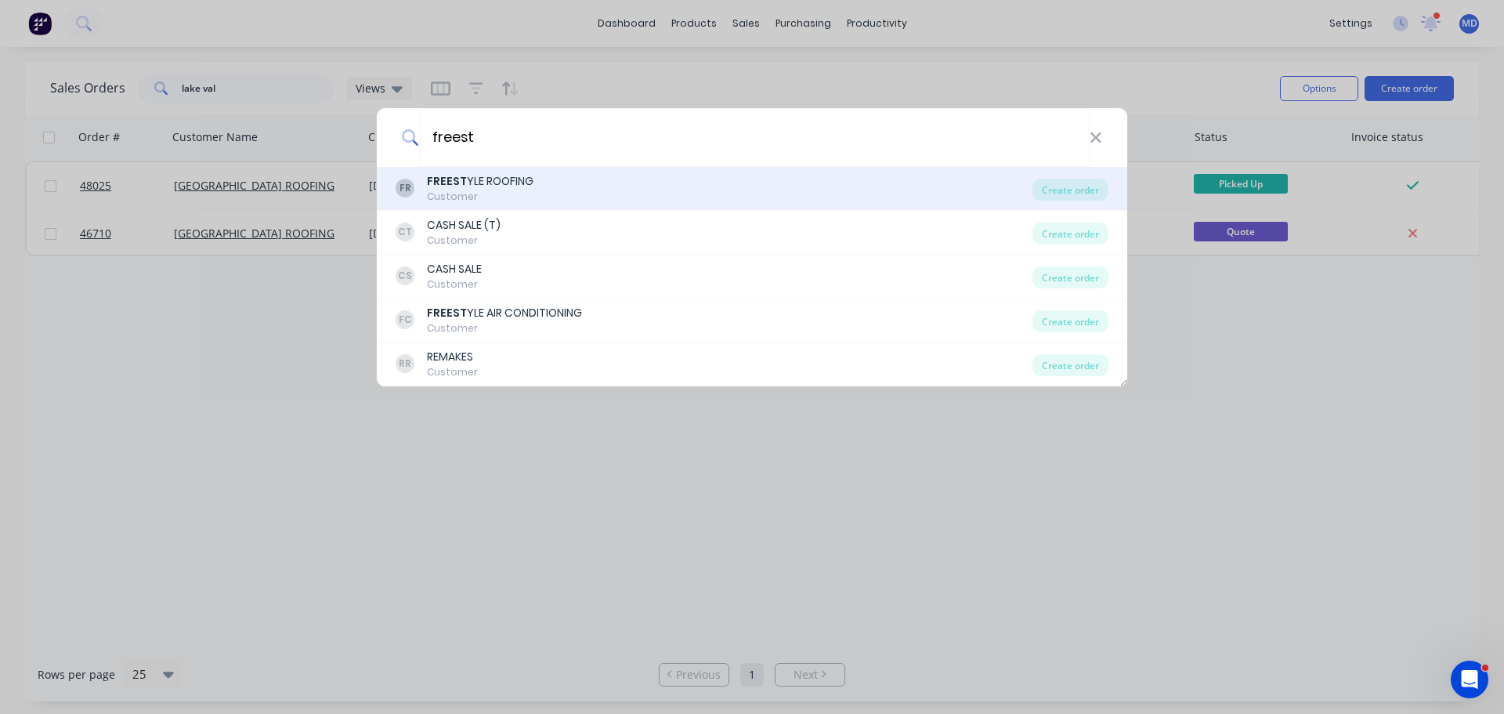
type input "freest"
click at [495, 173] on div "FREEST YLE ROOFING" at bounding box center [480, 181] width 107 height 16
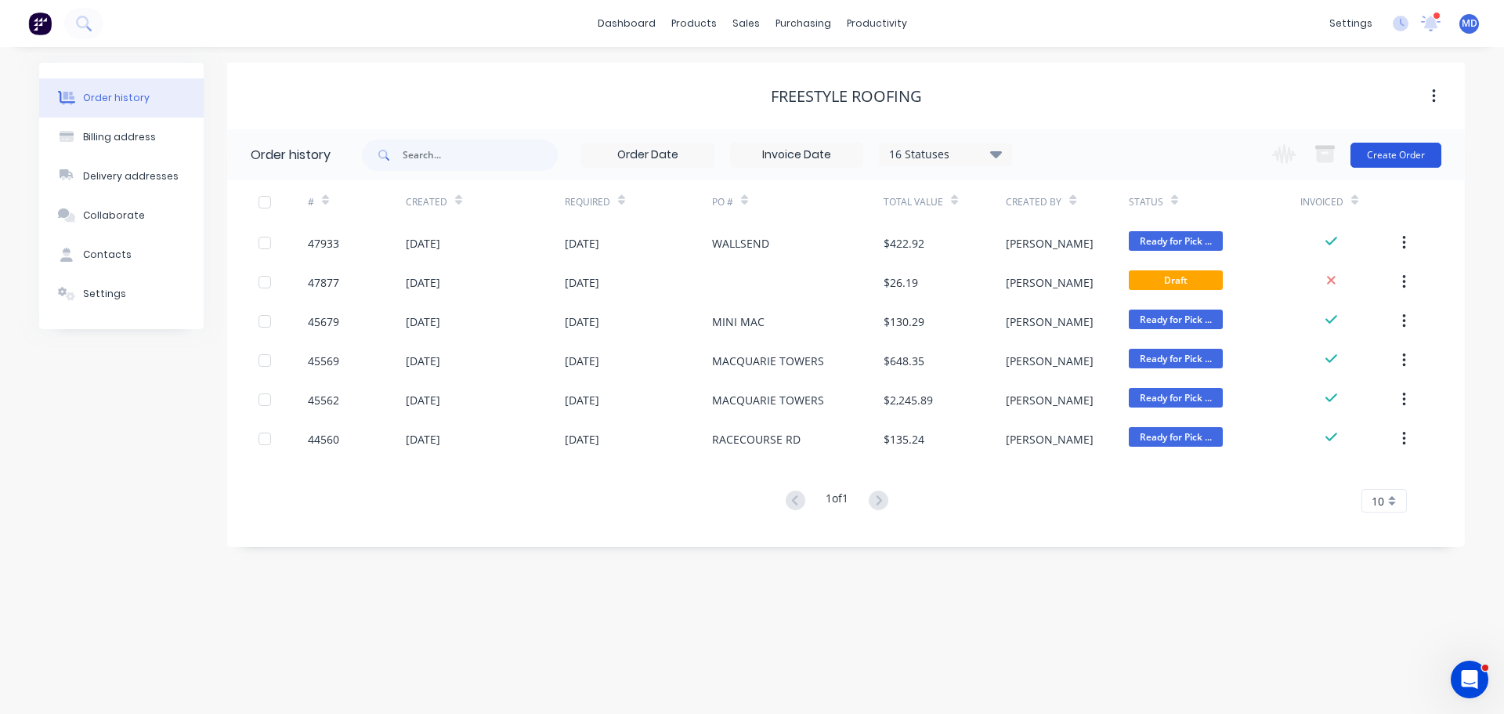
click at [1406, 148] on button "Create Order" at bounding box center [1396, 155] width 91 height 25
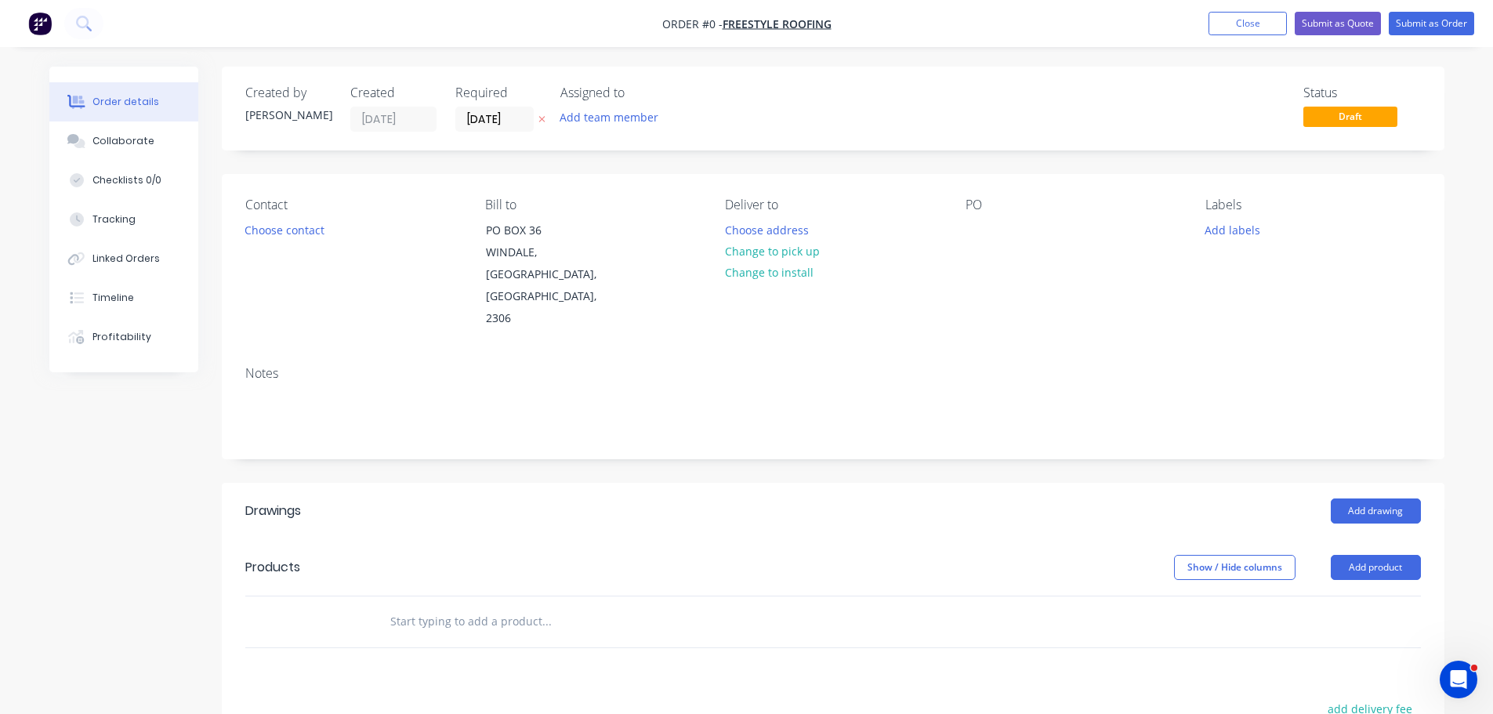
click at [259, 215] on div "Contact Choose contact" at bounding box center [352, 263] width 215 height 132
click at [262, 221] on button "Choose contact" at bounding box center [284, 229] width 96 height 21
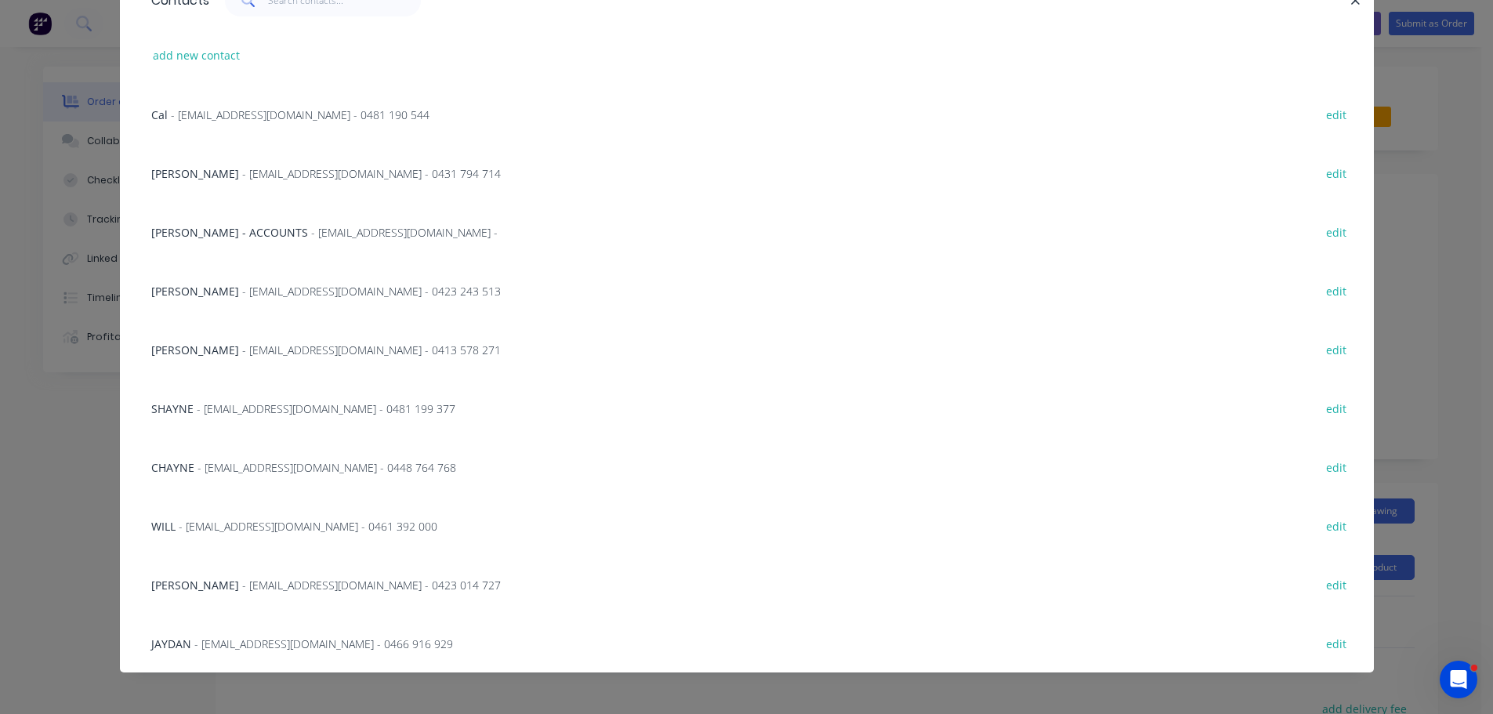
scroll to position [92, 0]
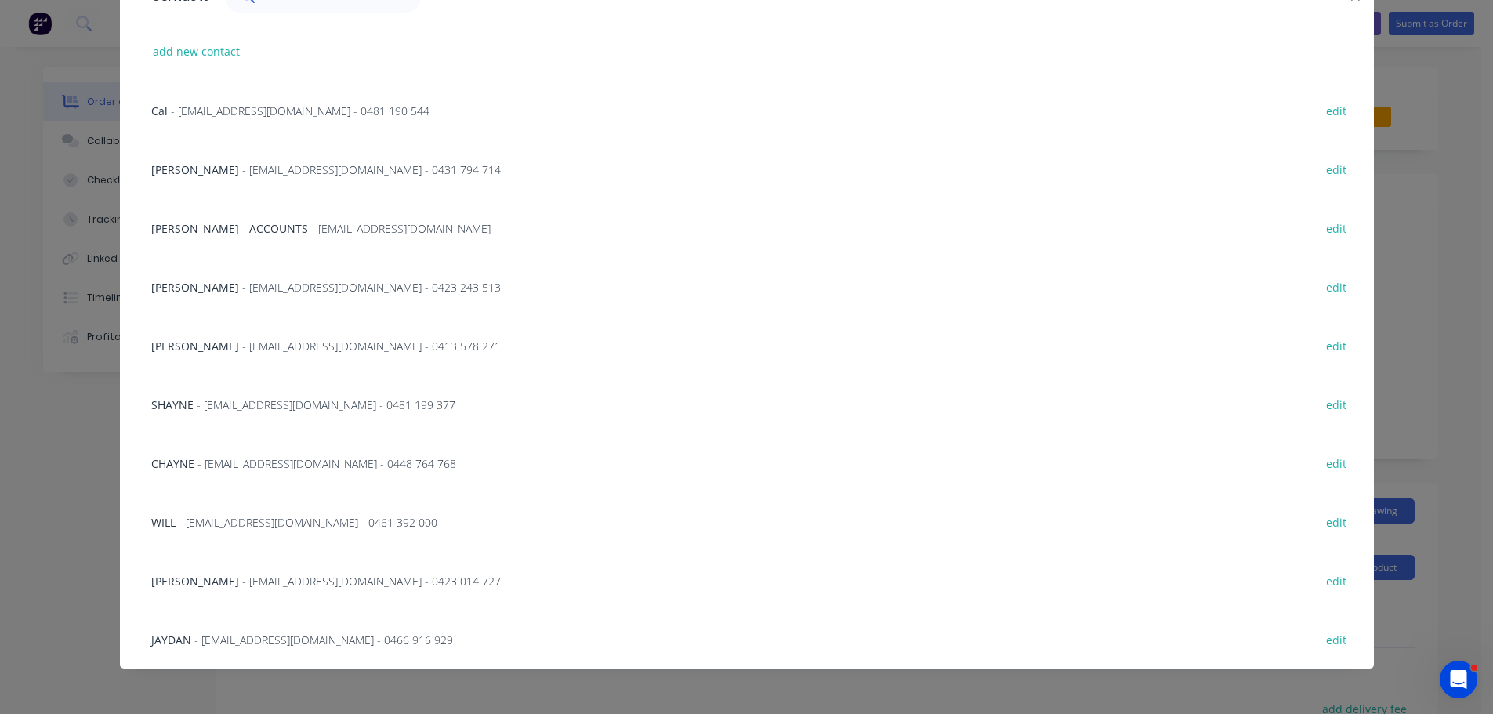
click at [249, 457] on span "- freestyle.roofing@bigpond.com - 0448 764 768" at bounding box center [326, 463] width 259 height 15
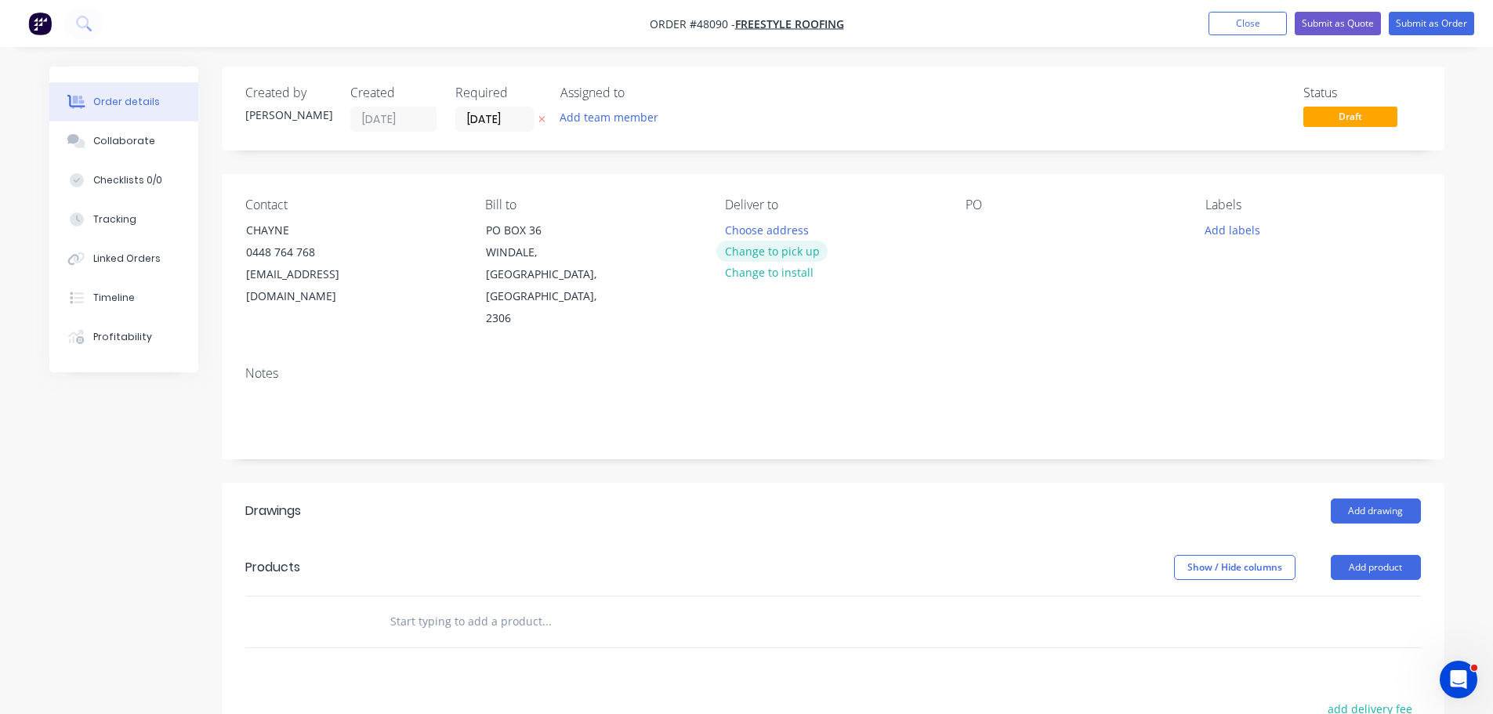
click at [789, 255] on button "Change to pick up" at bounding box center [771, 251] width 111 height 21
click at [738, 223] on div at bounding box center [737, 230] width 25 height 23
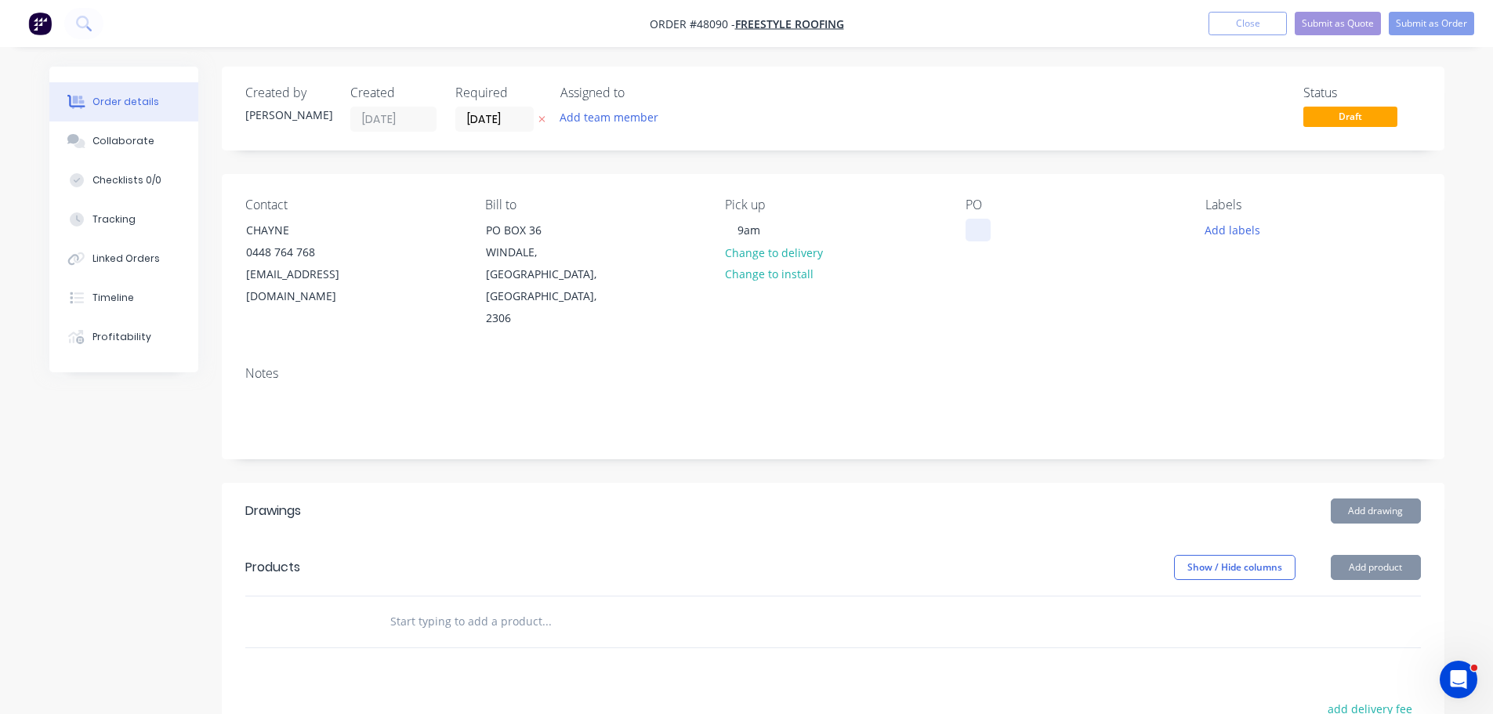
click at [965, 223] on div at bounding box center [977, 230] width 25 height 23
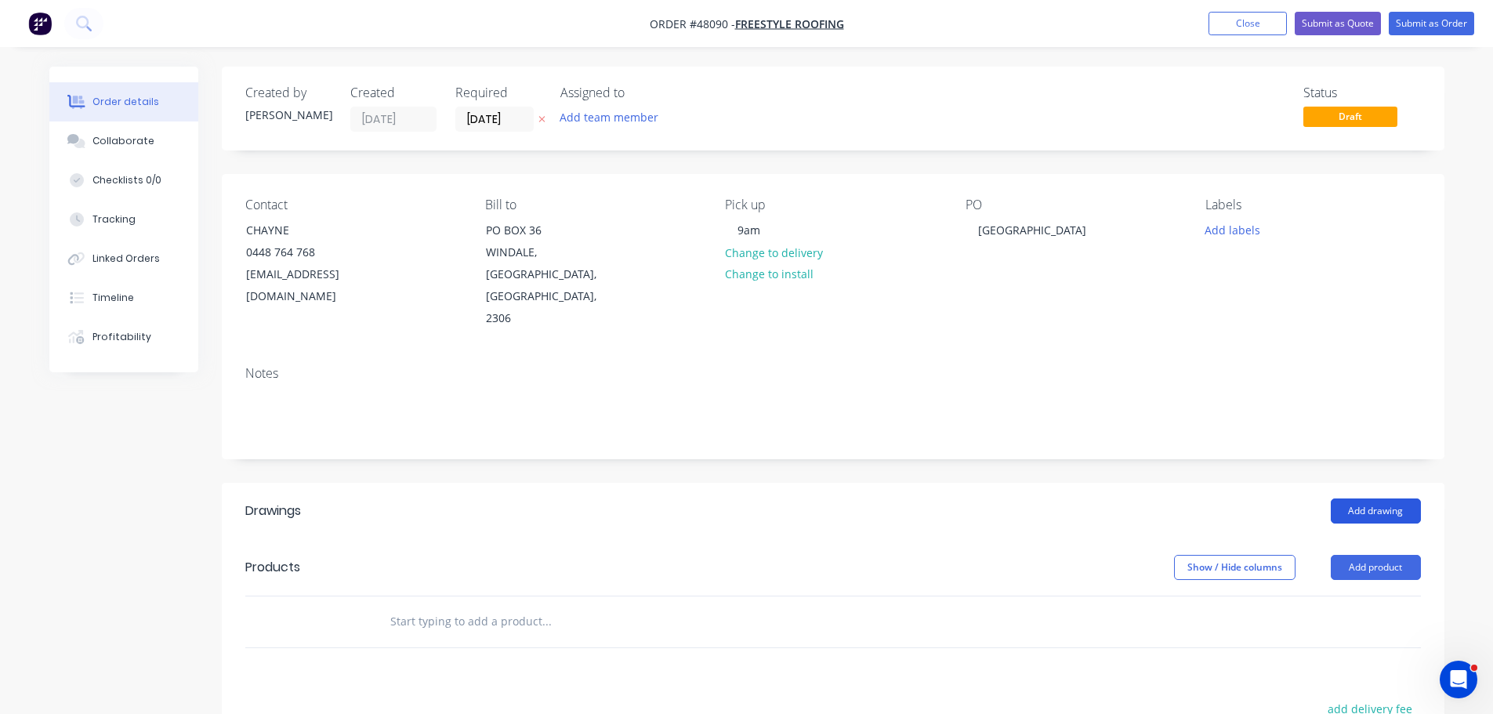
click at [1383, 498] on button "Add drawing" at bounding box center [1375, 510] width 90 height 25
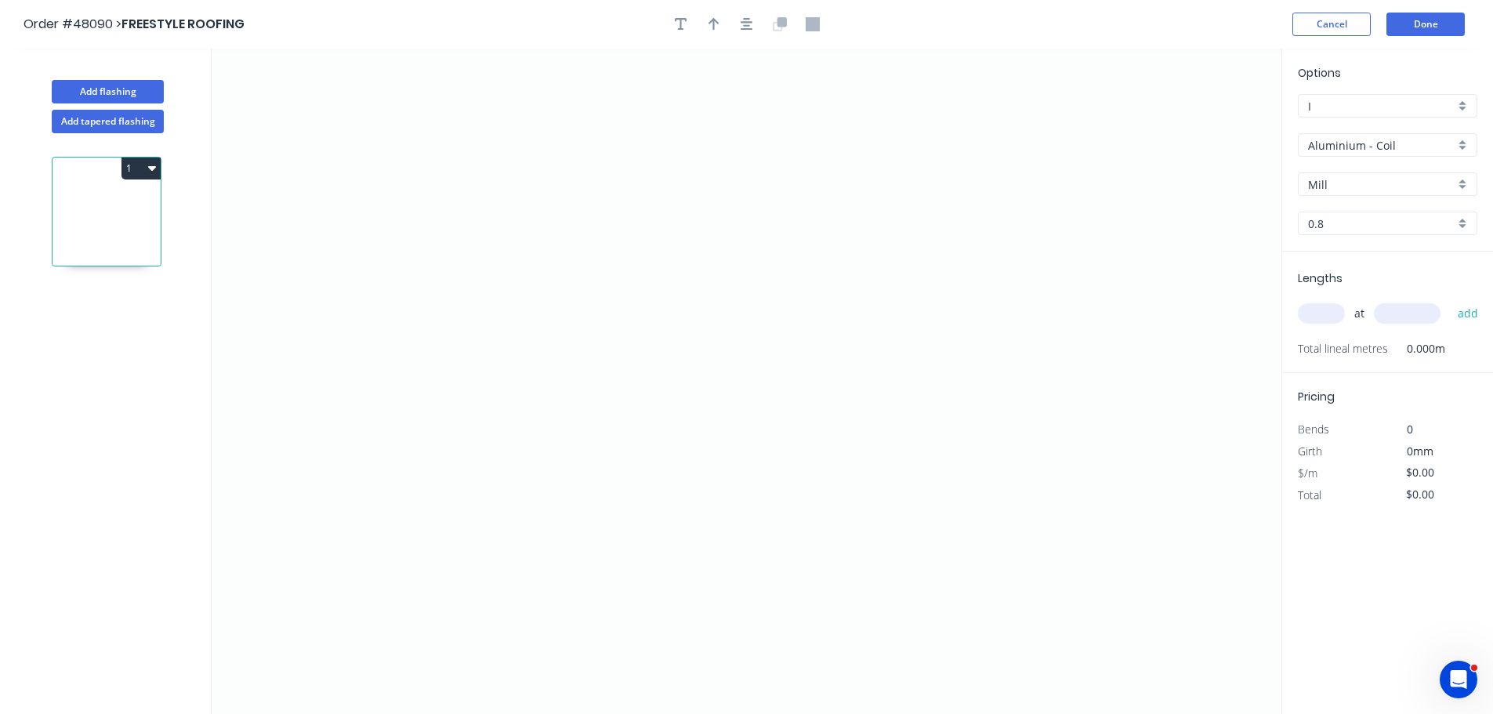
click at [1330, 147] on input "Aluminium - Coil" at bounding box center [1381, 145] width 147 height 16
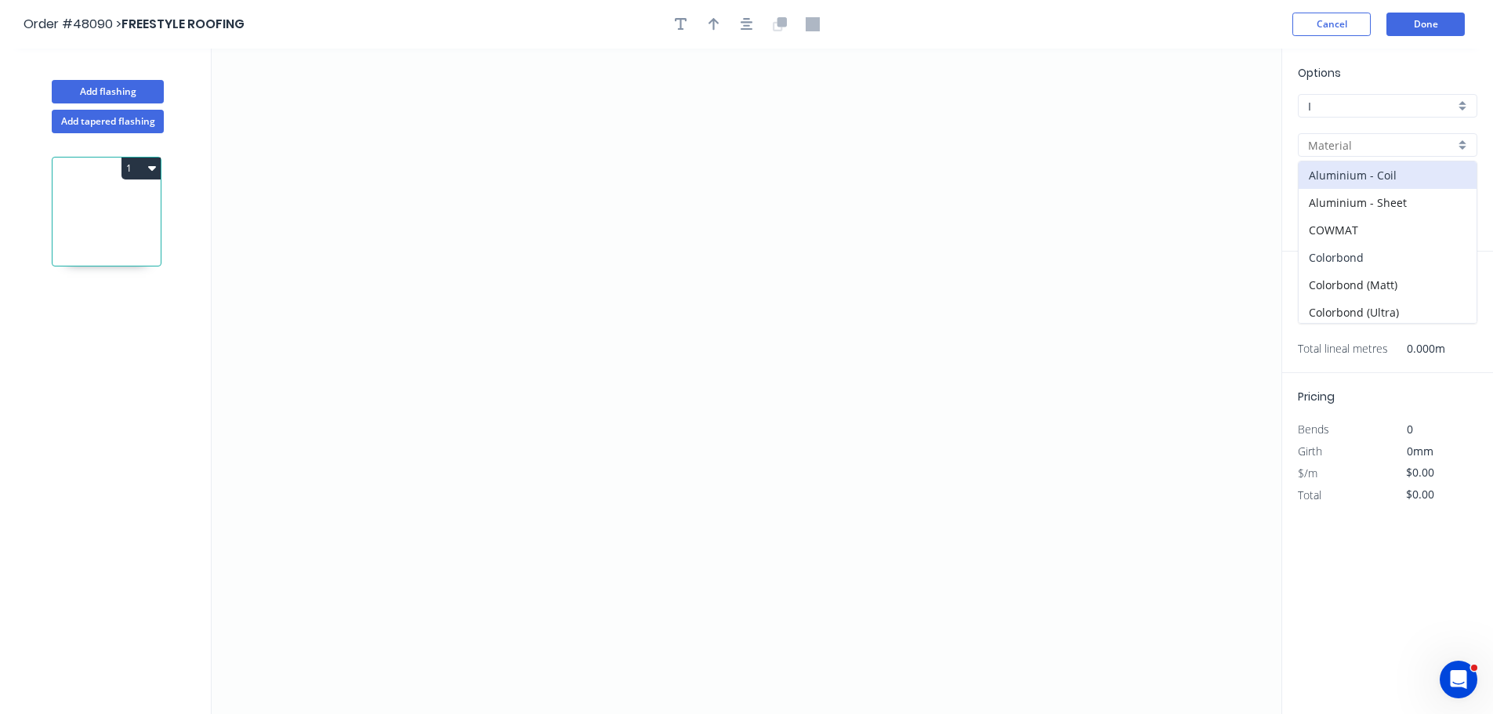
click at [1356, 260] on div "Colorbond" at bounding box center [1387, 257] width 178 height 27
type input "Colorbond"
type input "Basalt"
type input "0.55"
click at [1349, 187] on input "Basalt" at bounding box center [1381, 184] width 147 height 16
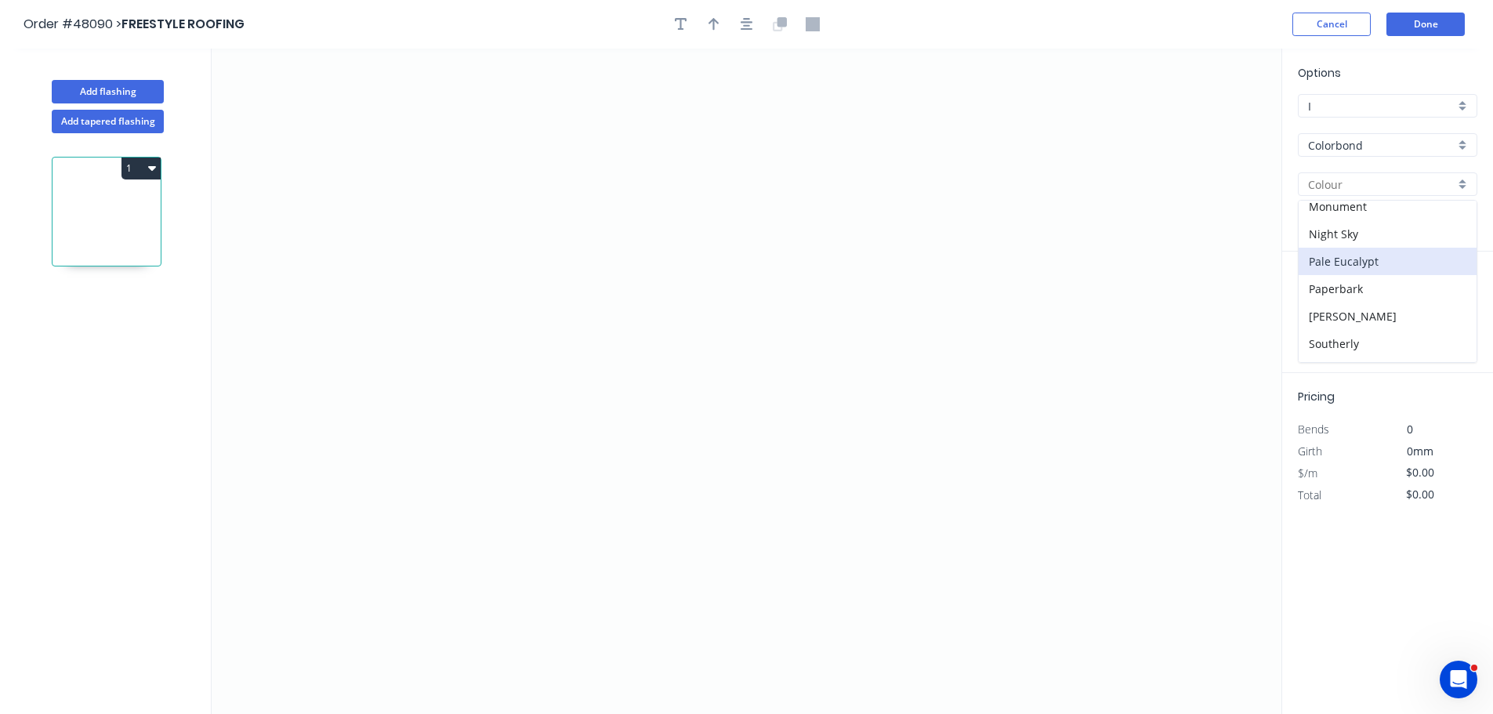
scroll to position [552, 0]
click at [1334, 241] on div "Surfmist" at bounding box center [1387, 238] width 178 height 27
type input "Surfmist"
click at [352, 182] on icon "0" at bounding box center [747, 381] width 1070 height 665
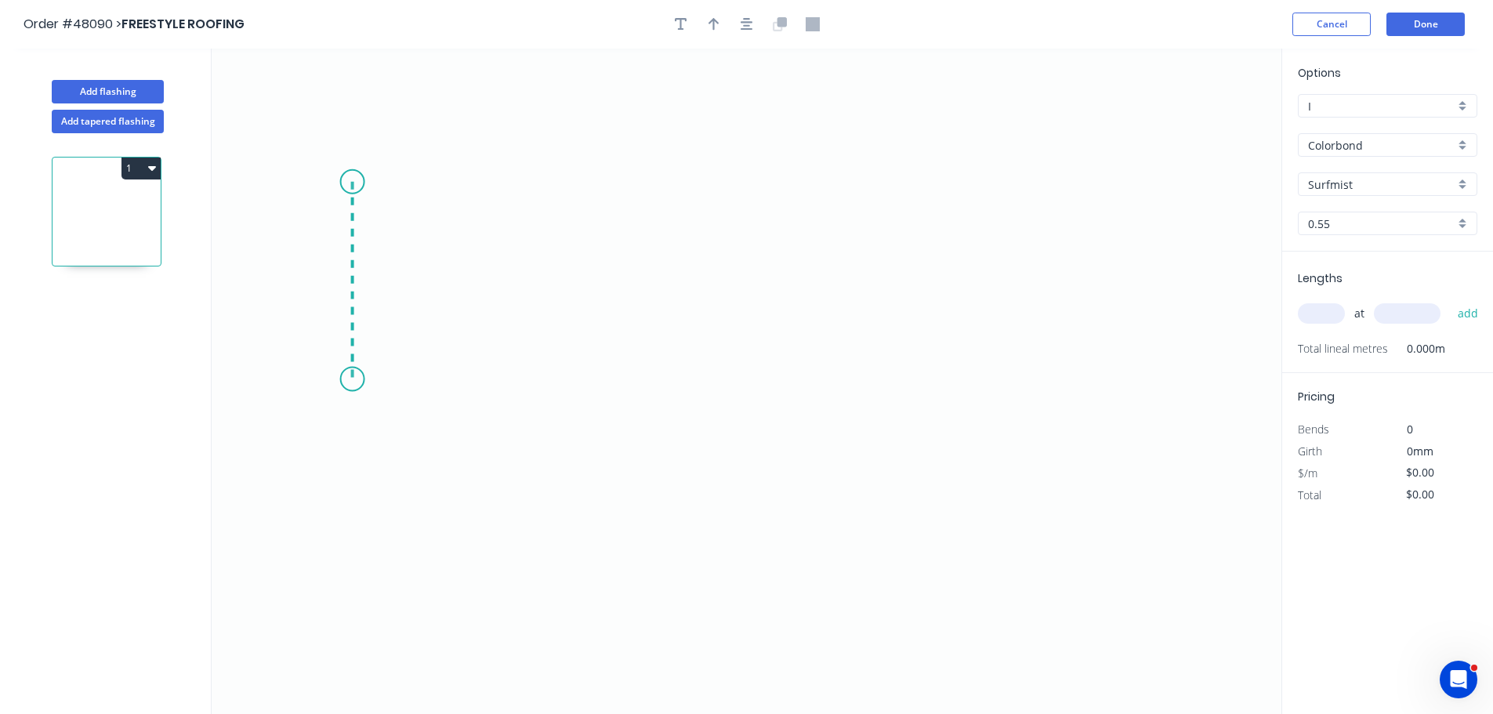
click at [345, 379] on icon "0" at bounding box center [747, 381] width 1070 height 665
click at [778, 393] on icon "0 ?" at bounding box center [747, 381] width 1070 height 665
drag, startPoint x: 853, startPoint y: 465, endPoint x: 581, endPoint y: 11, distance: 529.6
click at [853, 464] on icon "0 ? ?" at bounding box center [747, 381] width 1070 height 665
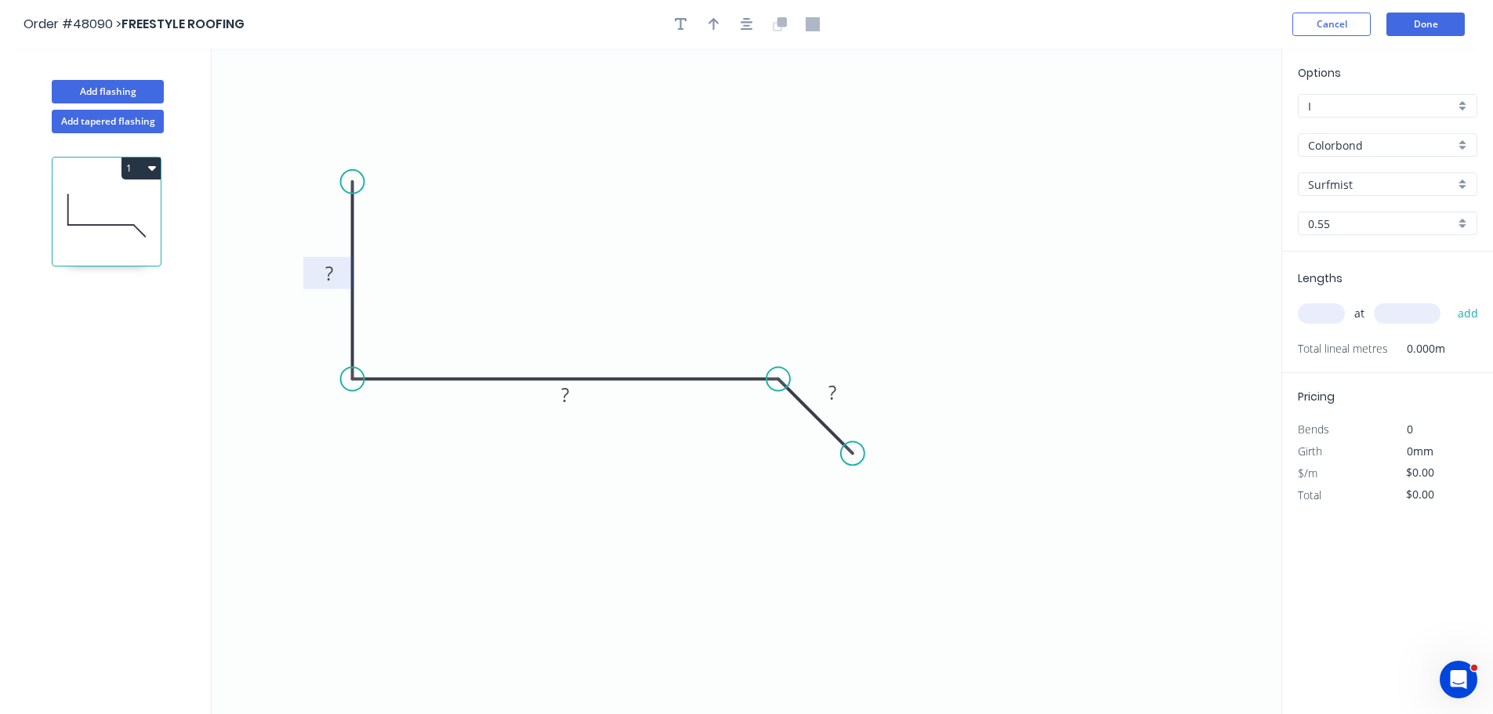
click at [329, 276] on tspan "?" at bounding box center [329, 273] width 8 height 26
click at [724, 28] on button "button" at bounding box center [714, 25] width 24 height 24
type input "$10.66"
drag, startPoint x: 1203, startPoint y: 125, endPoint x: 871, endPoint y: 288, distance: 369.7
click at [577, 296] on icon at bounding box center [571, 278] width 14 height 50
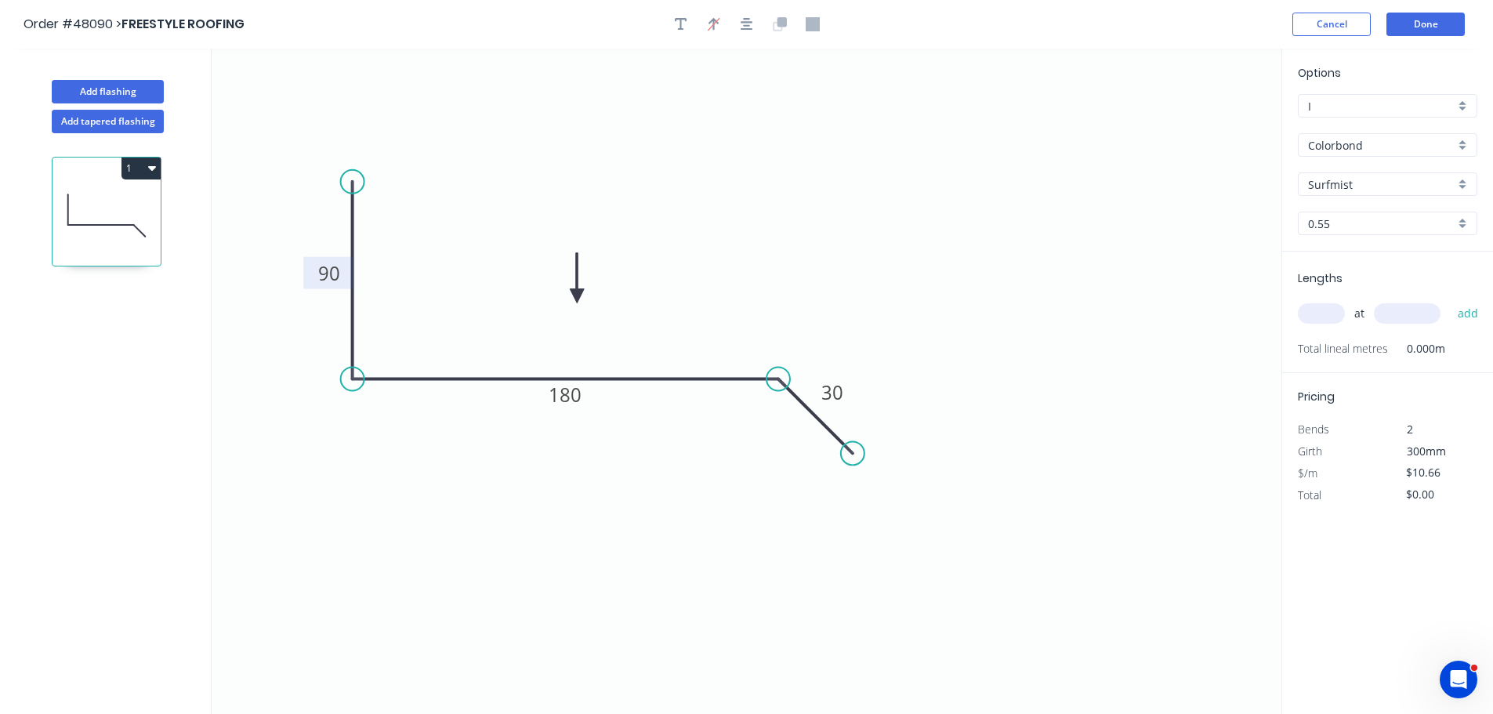
click at [1320, 317] on input "text" at bounding box center [1321, 313] width 47 height 20
type input "1"
type input "1000"
click at [1450, 300] on button "add" at bounding box center [1468, 313] width 37 height 27
type input "$10.66"
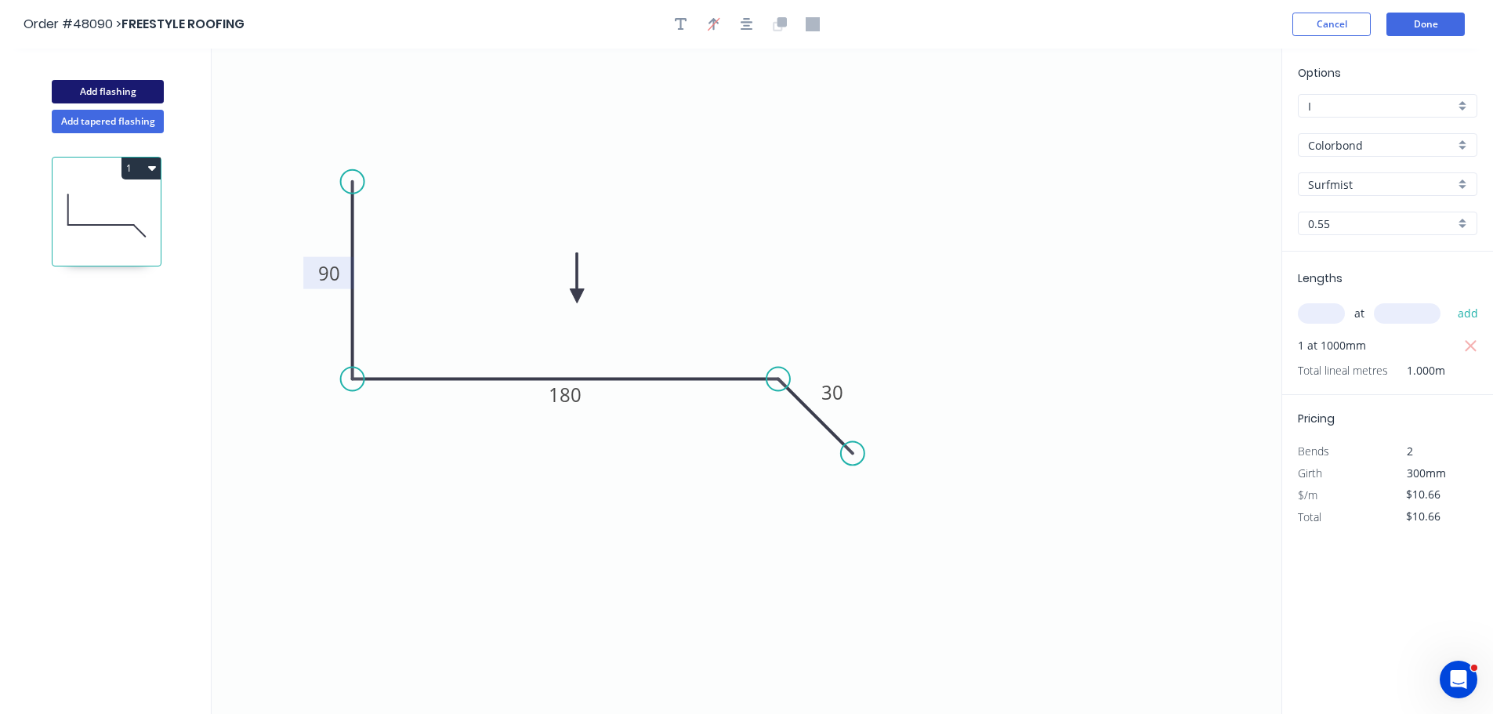
click at [90, 92] on button "Add flashing" at bounding box center [108, 92] width 112 height 24
type input "$0.00"
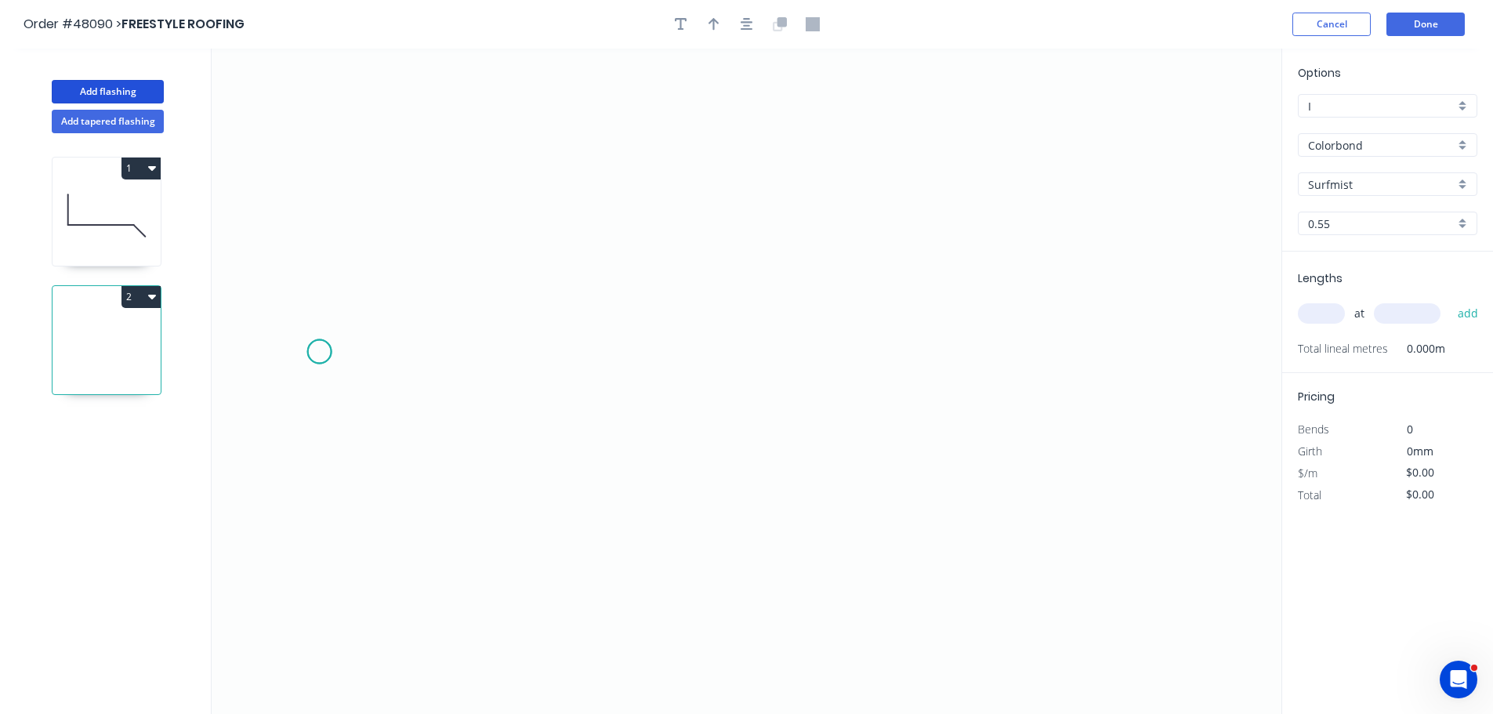
drag, startPoint x: 319, startPoint y: 352, endPoint x: 336, endPoint y: 313, distance: 42.8
click at [319, 350] on icon "0" at bounding box center [747, 381] width 1070 height 665
click at [404, 272] on icon "0" at bounding box center [747, 381] width 1070 height 665
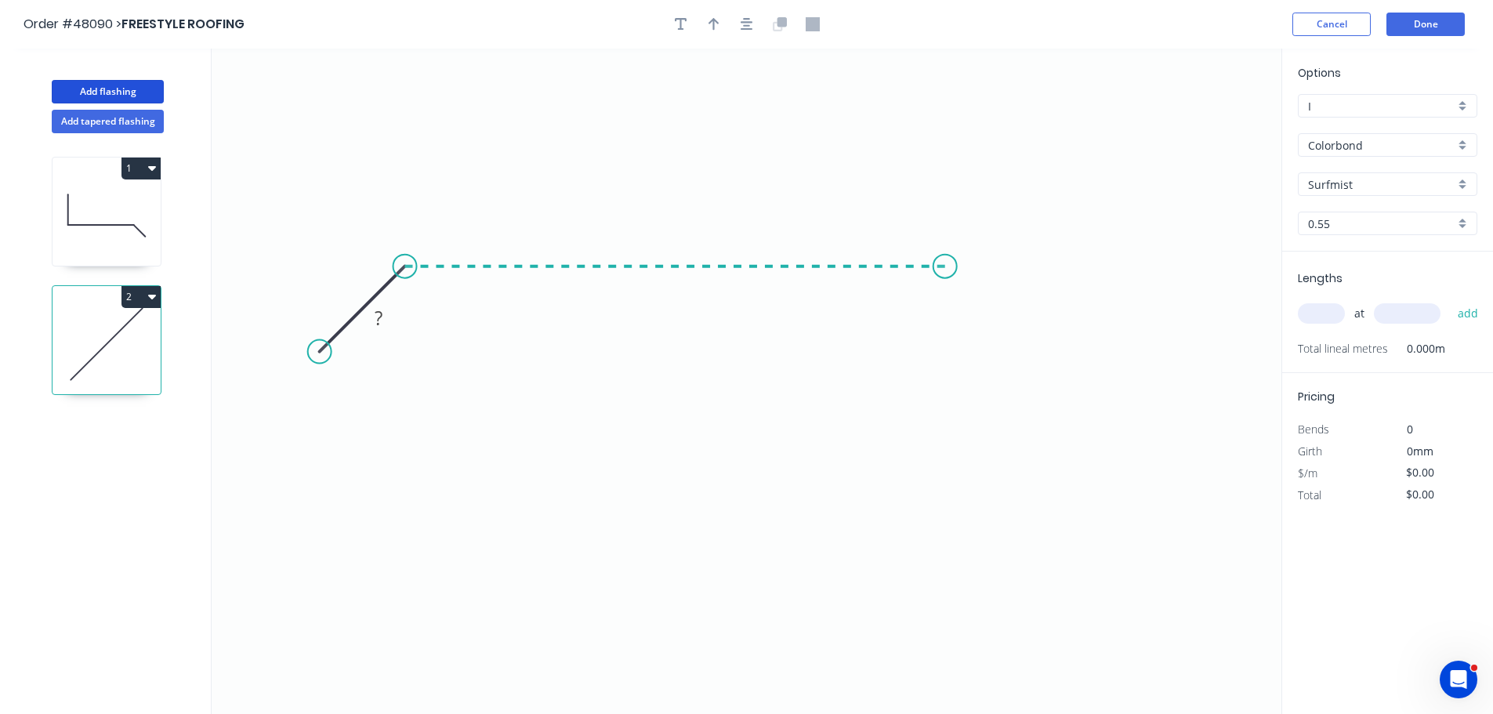
drag, startPoint x: 945, startPoint y: 295, endPoint x: 972, endPoint y: 310, distance: 30.9
click at [946, 295] on icon "0 ?" at bounding box center [747, 381] width 1070 height 665
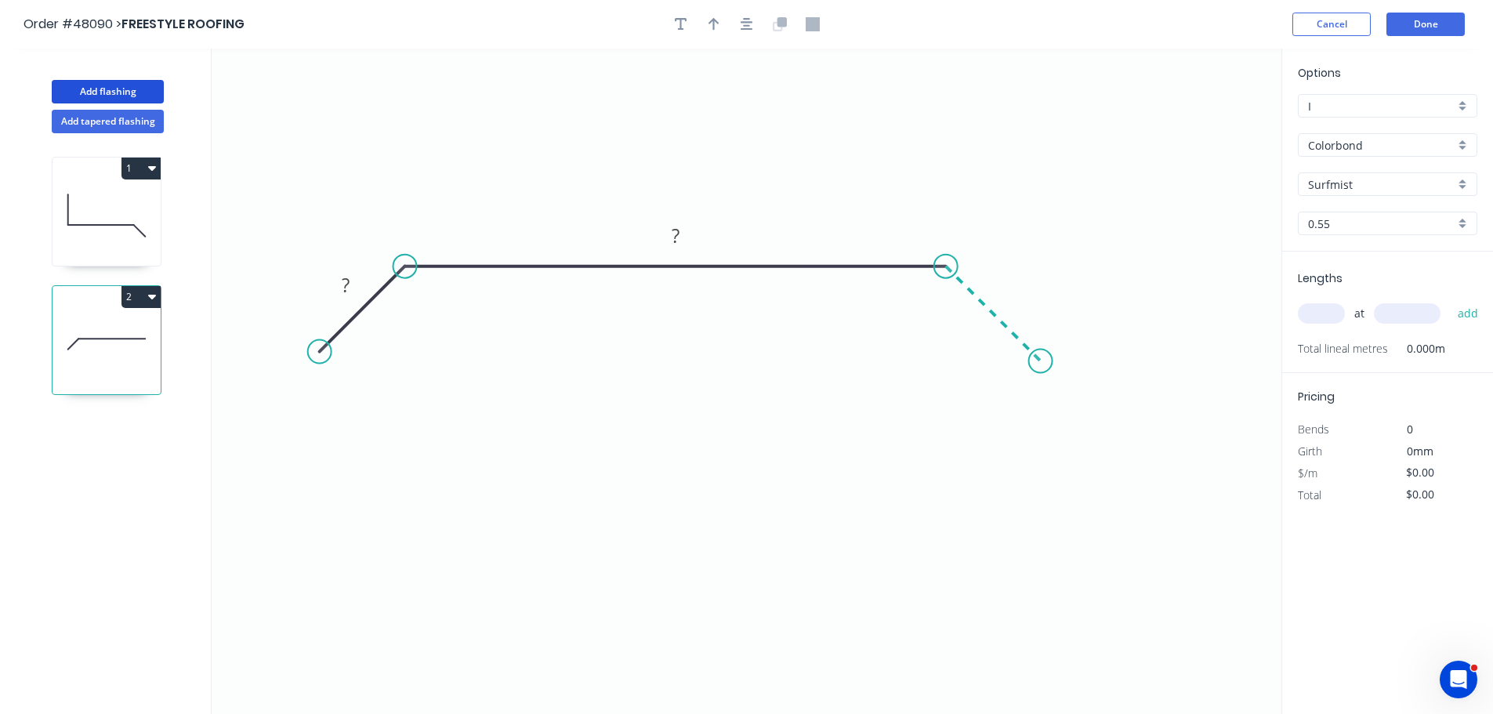
click at [1041, 378] on icon "0 ? ?" at bounding box center [747, 381] width 1070 height 665
drag, startPoint x: 1042, startPoint y: 366, endPoint x: 1042, endPoint y: 378, distance: 11.8
click at [1042, 378] on icon "0 ? ? ?" at bounding box center [747, 381] width 1070 height 665
click at [349, 288] on tspan "?" at bounding box center [346, 285] width 8 height 26
click at [713, 33] on button "button" at bounding box center [714, 25] width 24 height 24
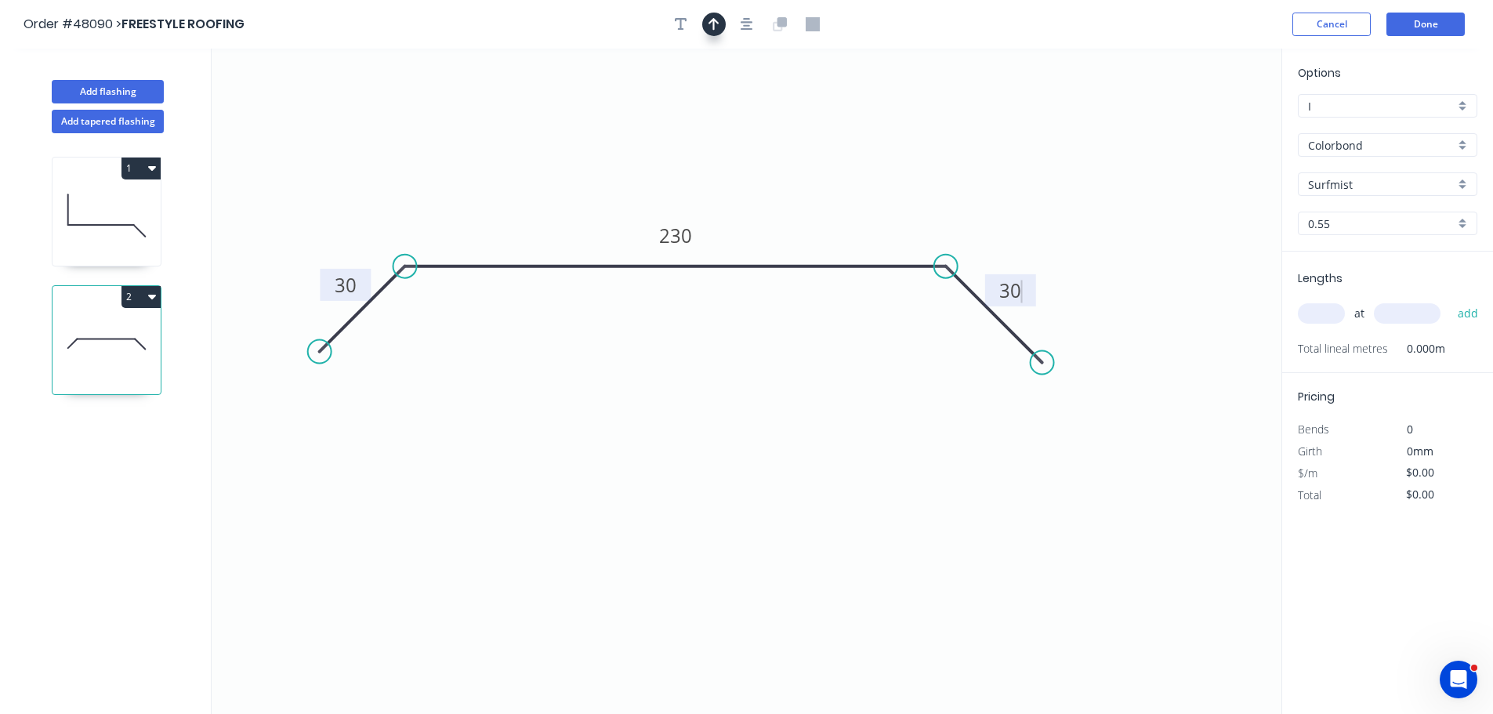
type input "$10.66"
drag, startPoint x: 1202, startPoint y: 125, endPoint x: 828, endPoint y: 215, distance: 384.7
click at [828, 215] on icon at bounding box center [828, 197] width 14 height 50
click at [1310, 316] on input "text" at bounding box center [1321, 313] width 47 height 20
type input "1"
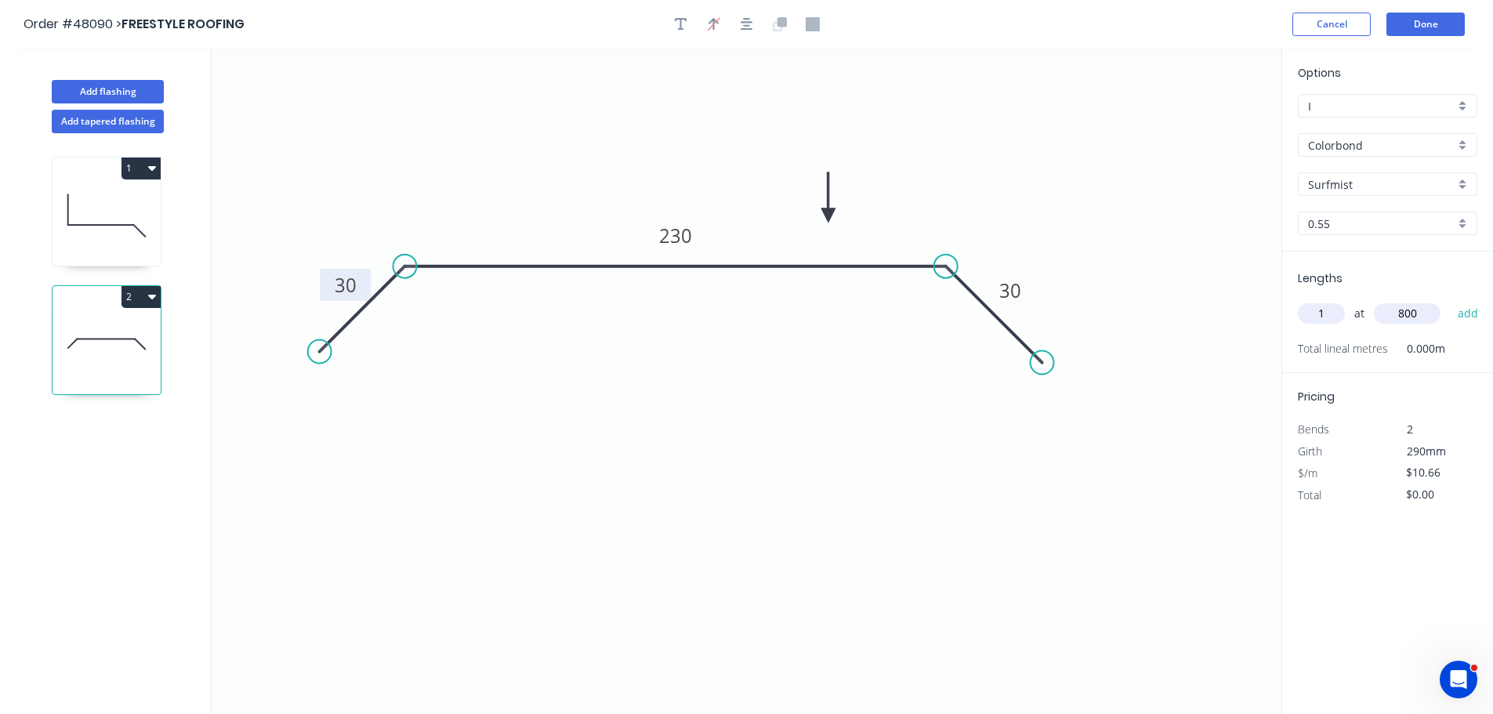
type input "800"
click at [1450, 300] on button "add" at bounding box center [1468, 313] width 37 height 27
type input "$10.66"
click at [1423, 25] on button "Done" at bounding box center [1425, 25] width 78 height 24
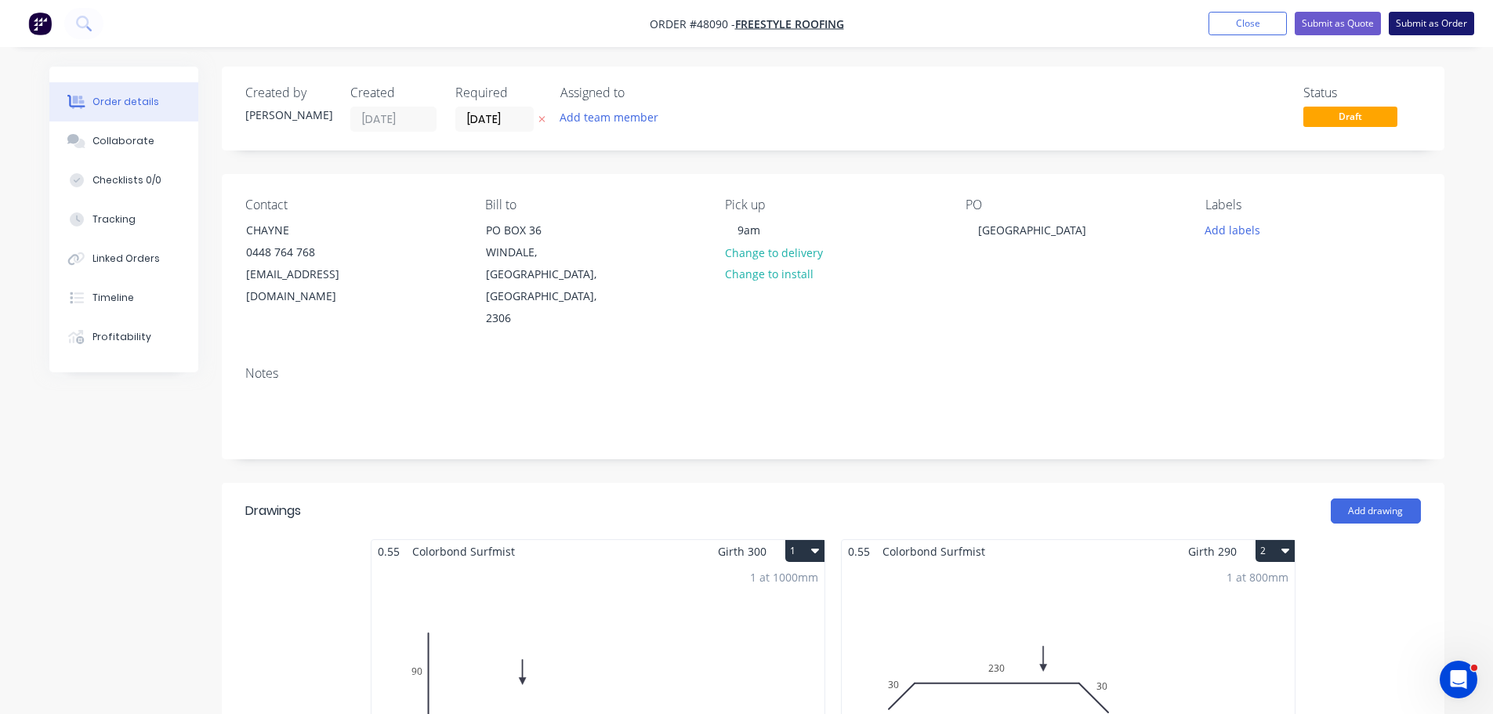
click at [1447, 19] on button "Submit as Order" at bounding box center [1430, 24] width 85 height 24
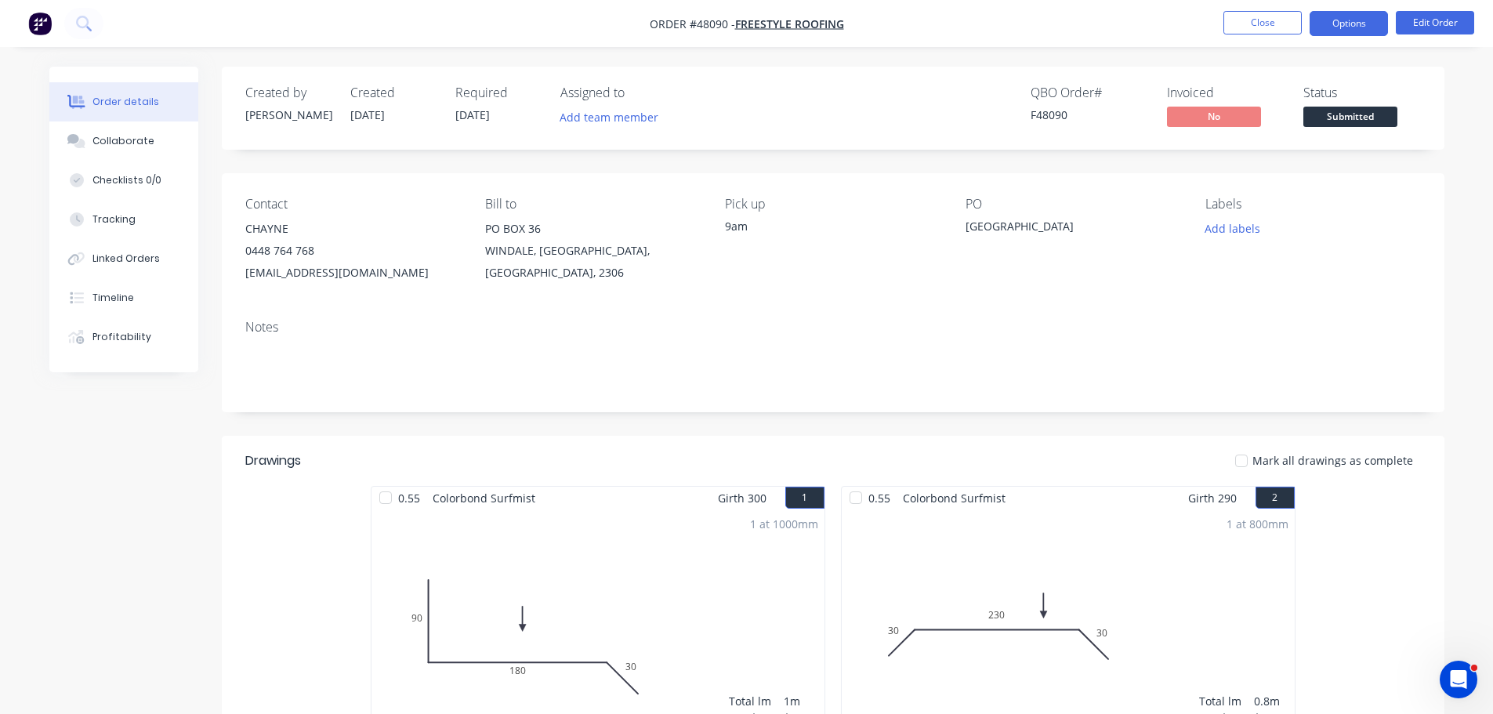
click at [1337, 15] on button "Options" at bounding box center [1348, 23] width 78 height 25
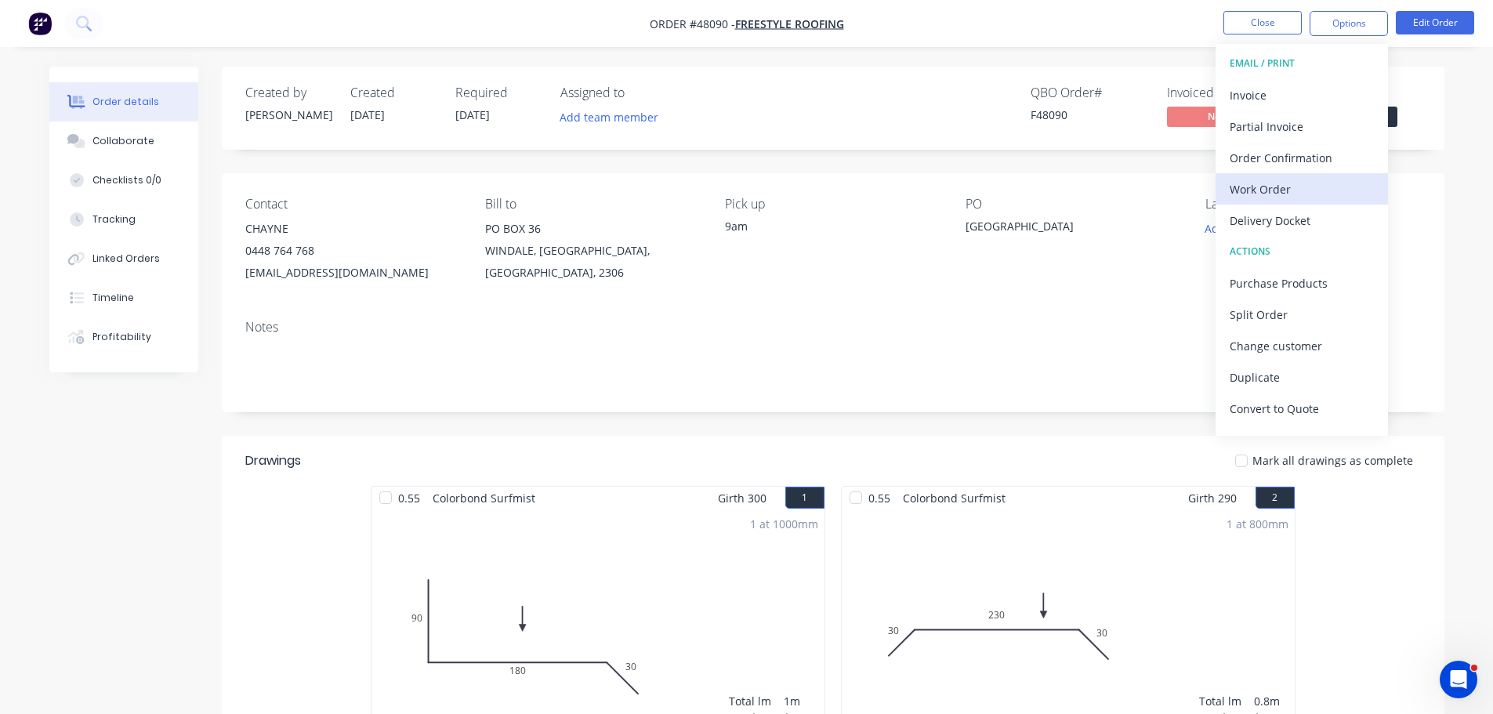
click at [1227, 196] on button "Work Order" at bounding box center [1301, 188] width 172 height 31
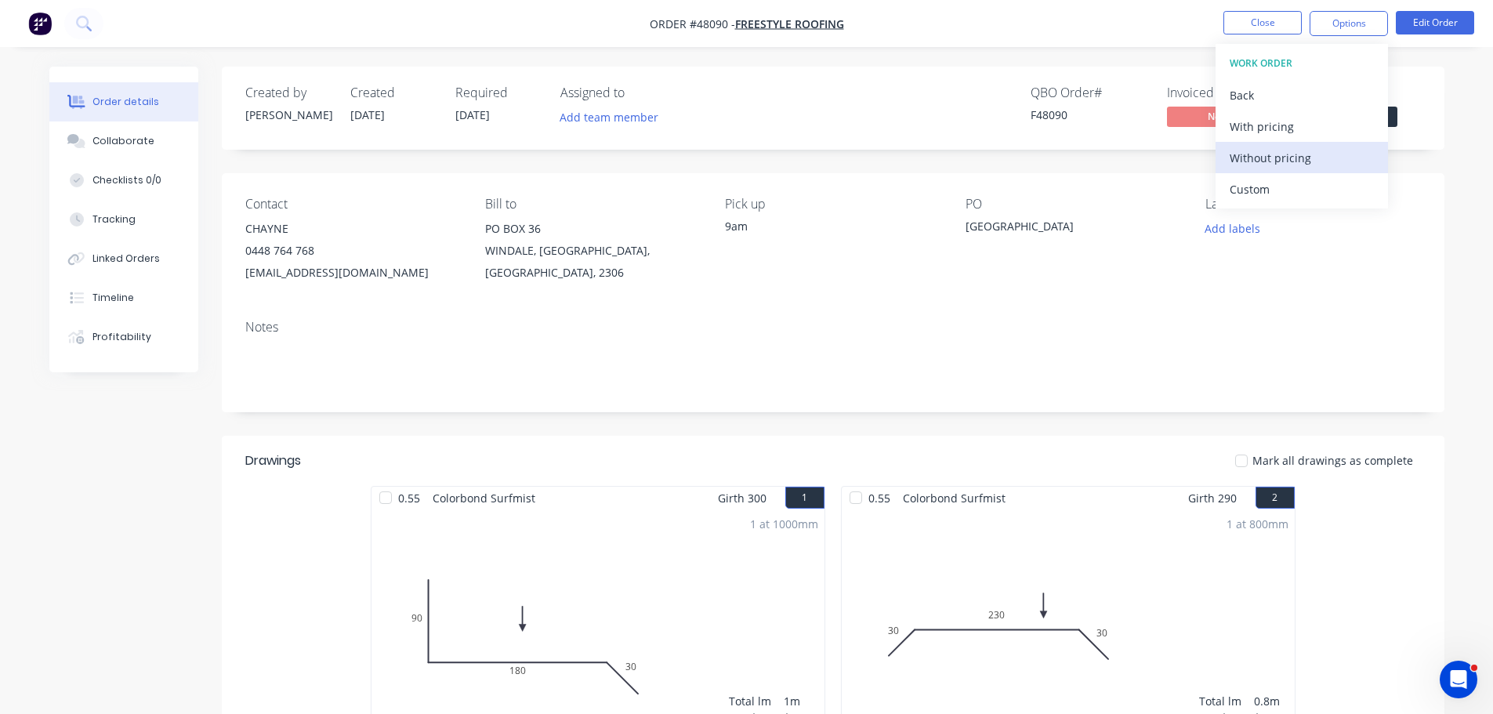
click at [1257, 166] on div "Without pricing" at bounding box center [1301, 158] width 144 height 23
click at [1414, 96] on div "Status" at bounding box center [1362, 92] width 118 height 15
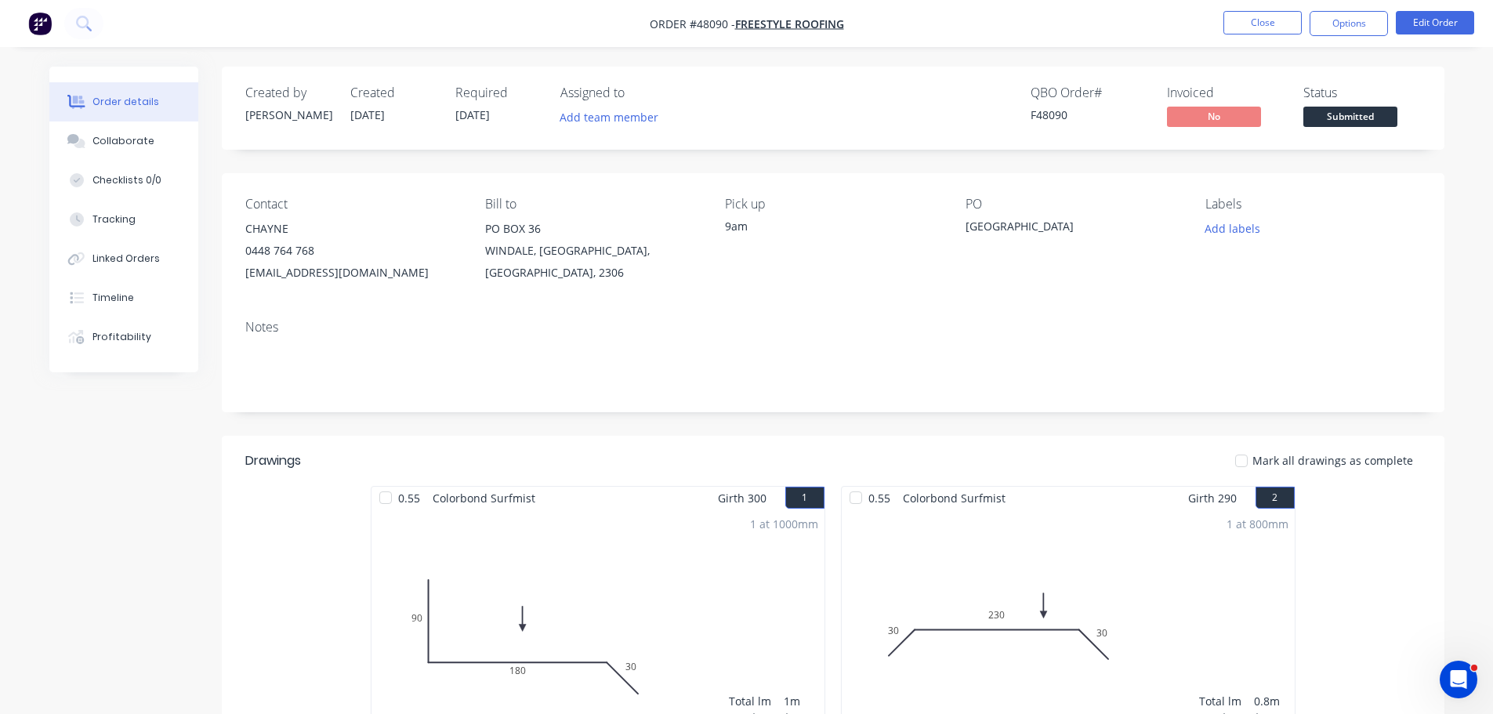
click at [1389, 114] on span "Submitted" at bounding box center [1350, 117] width 94 height 20
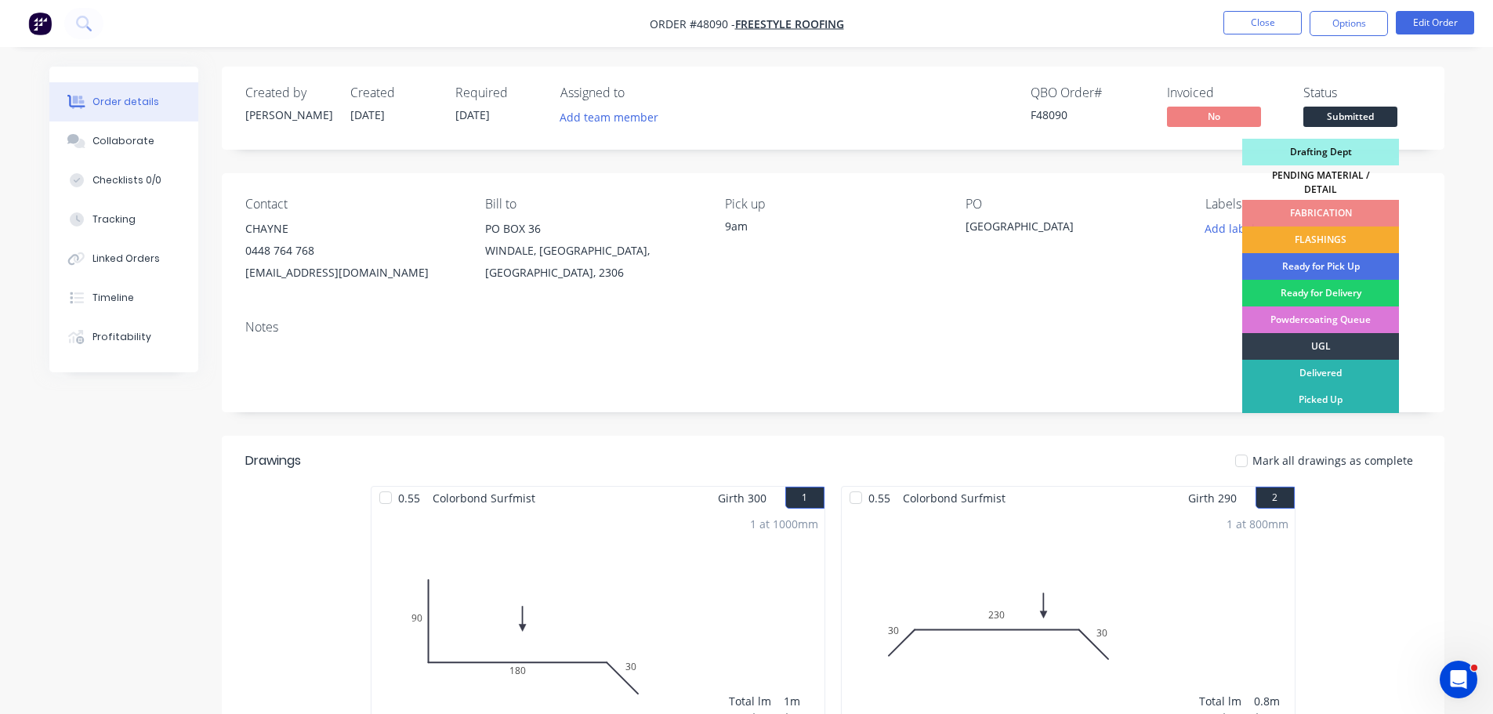
click at [1347, 234] on div "FLASHINGS" at bounding box center [1320, 239] width 157 height 27
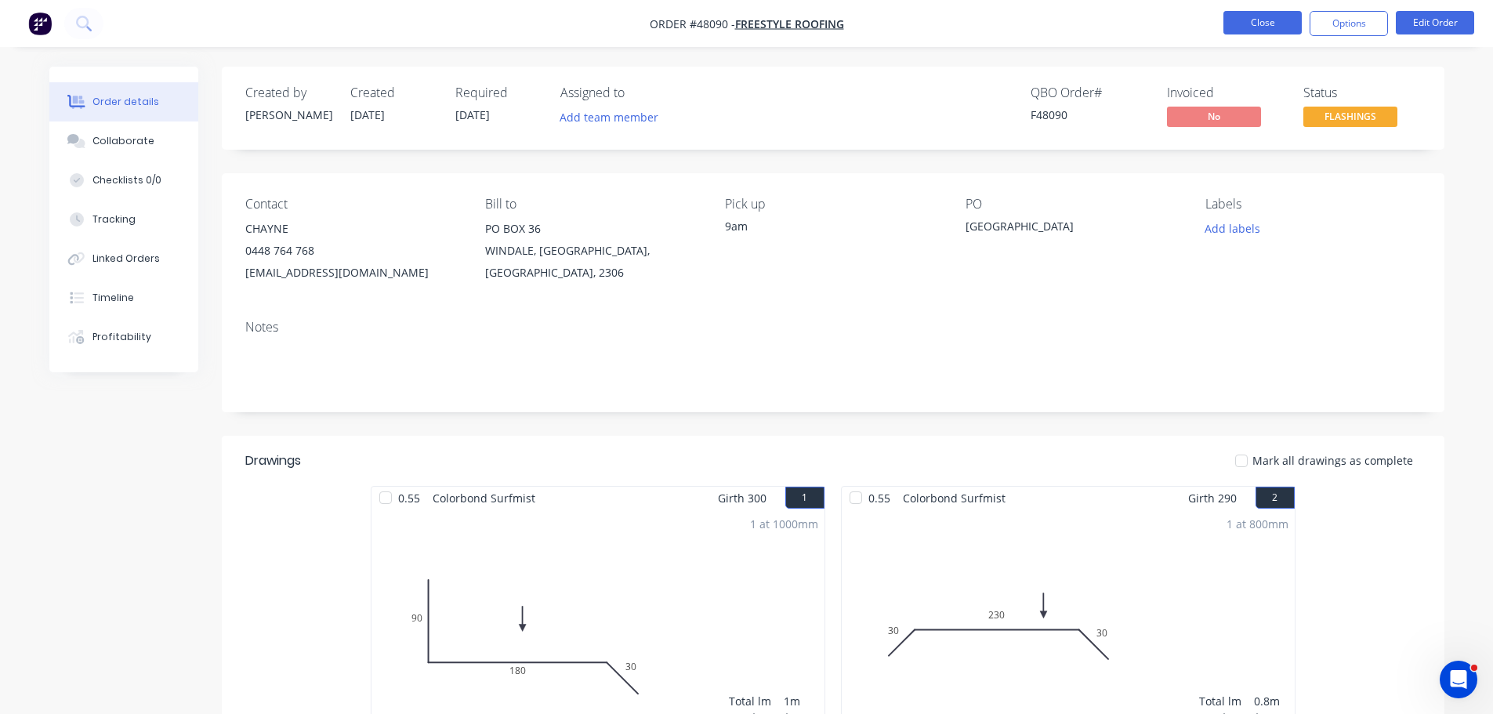
click at [1247, 24] on button "Close" at bounding box center [1262, 23] width 78 height 24
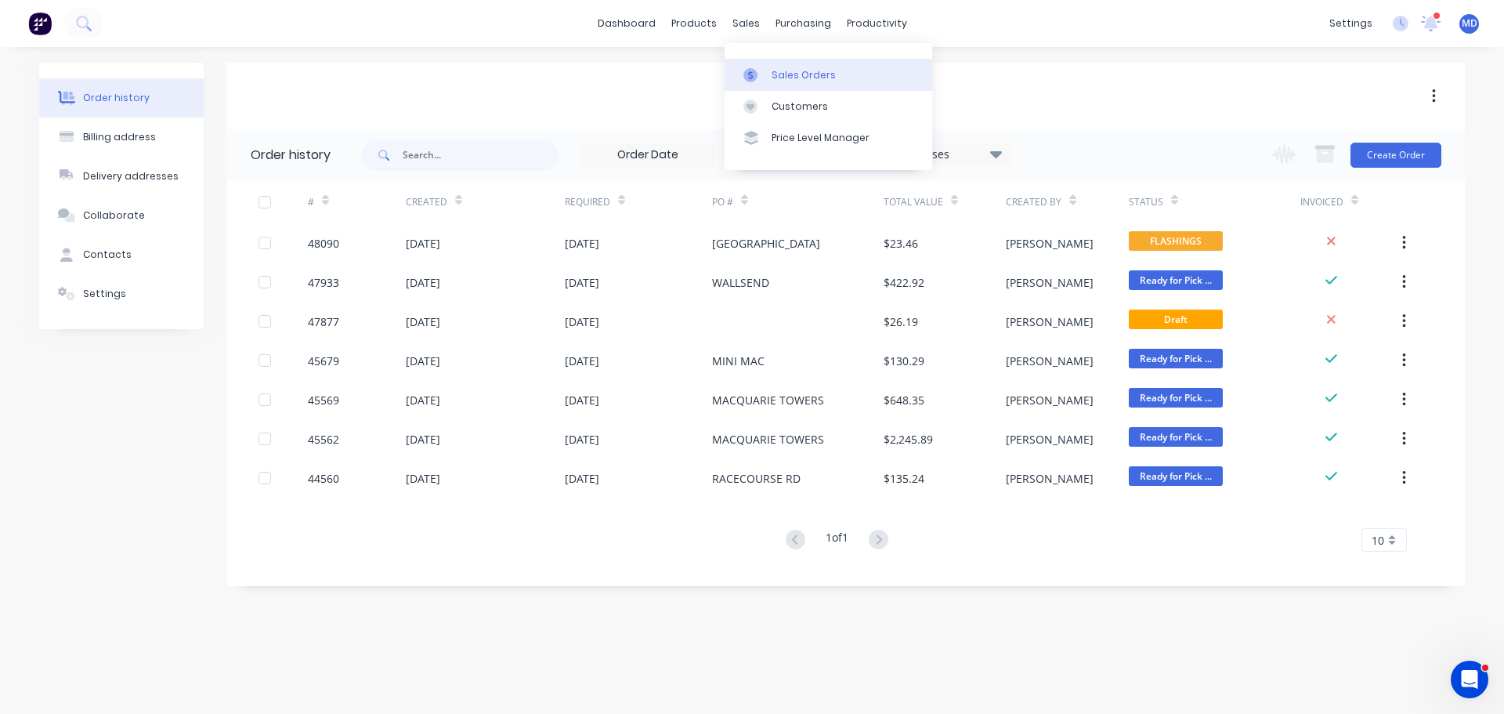
click at [787, 75] on div "Sales Orders" at bounding box center [804, 75] width 64 height 14
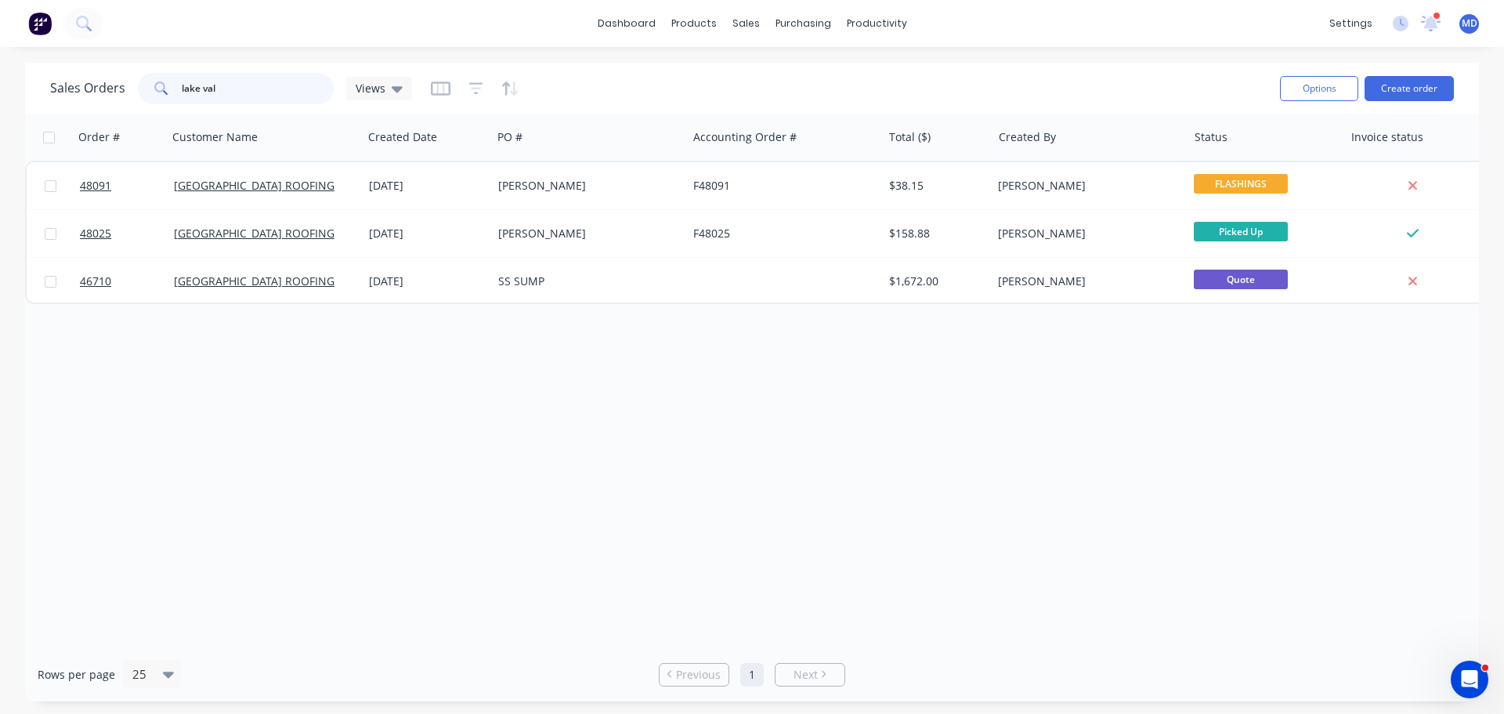
drag, startPoint x: 242, startPoint y: 96, endPoint x: 96, endPoint y: 101, distance: 145.8
click at [97, 103] on div "Sales Orders lake val Views" at bounding box center [231, 88] width 362 height 31
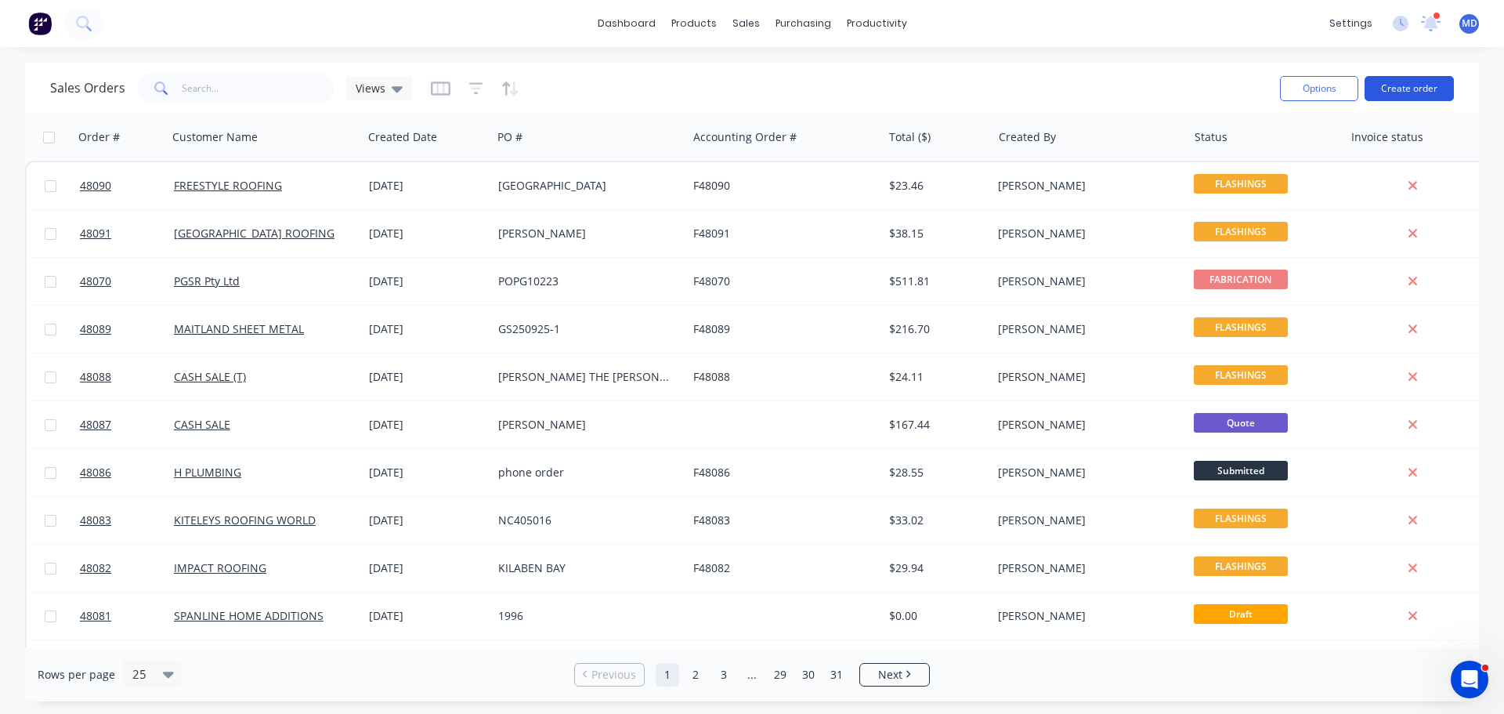
click at [1398, 93] on button "Create order" at bounding box center [1409, 88] width 89 height 25
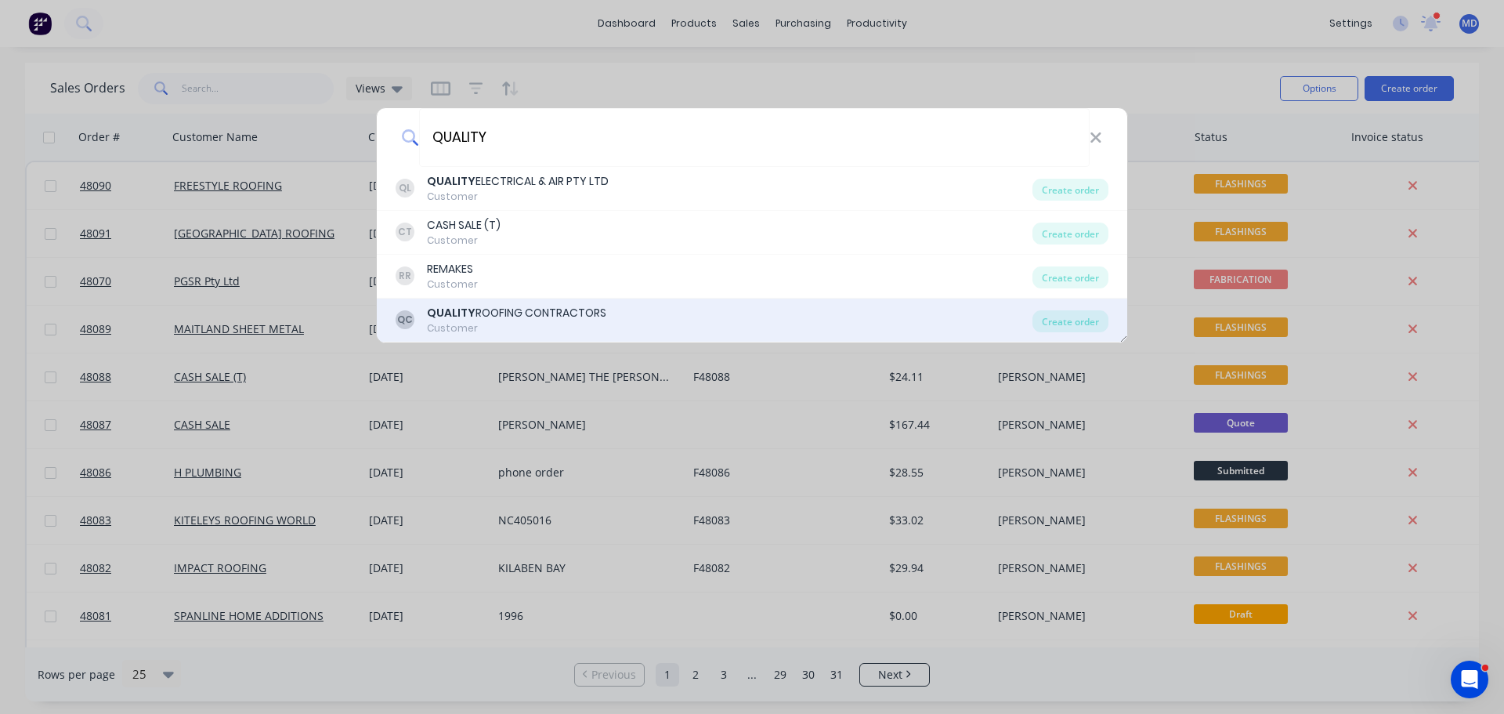
type input "QUALITY"
click at [556, 325] on div "Customer" at bounding box center [516, 328] width 179 height 14
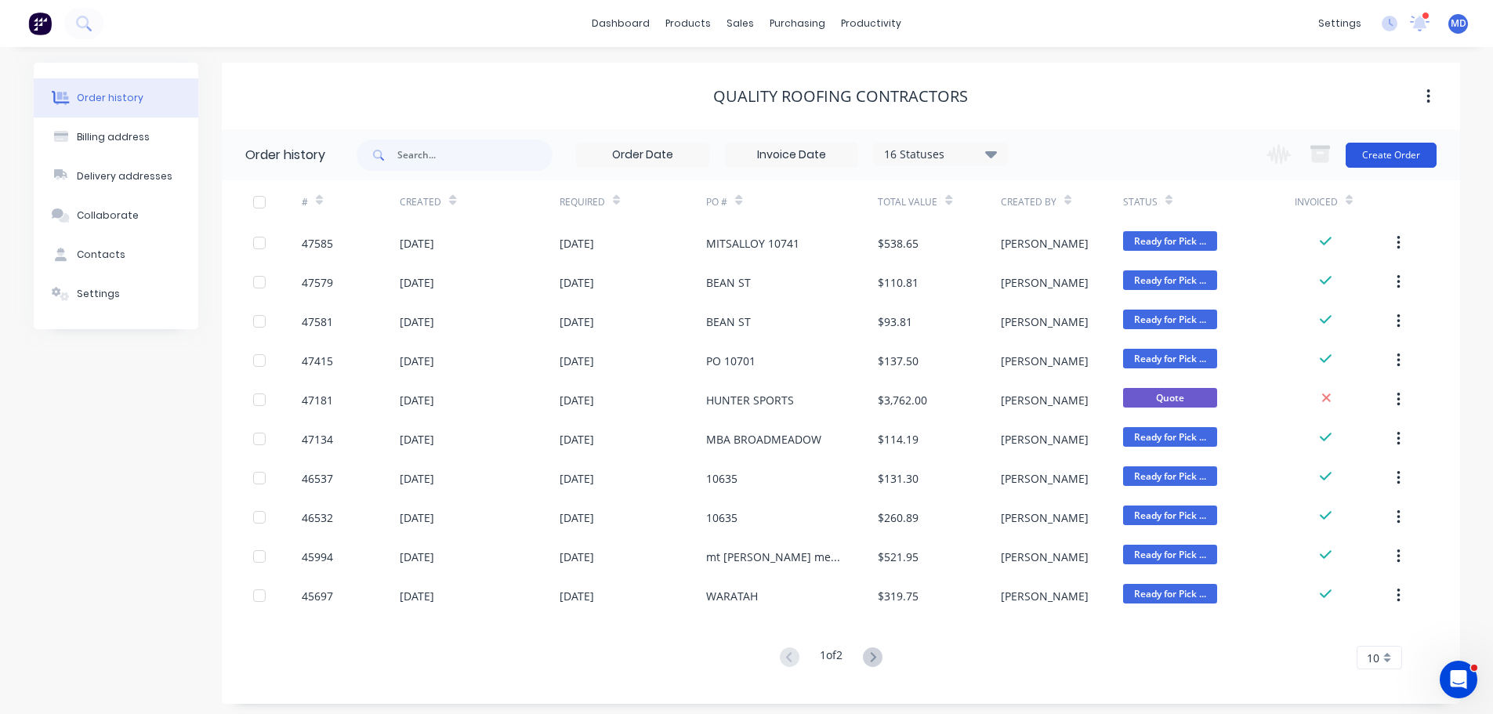
click at [1389, 152] on button "Create Order" at bounding box center [1390, 155] width 91 height 25
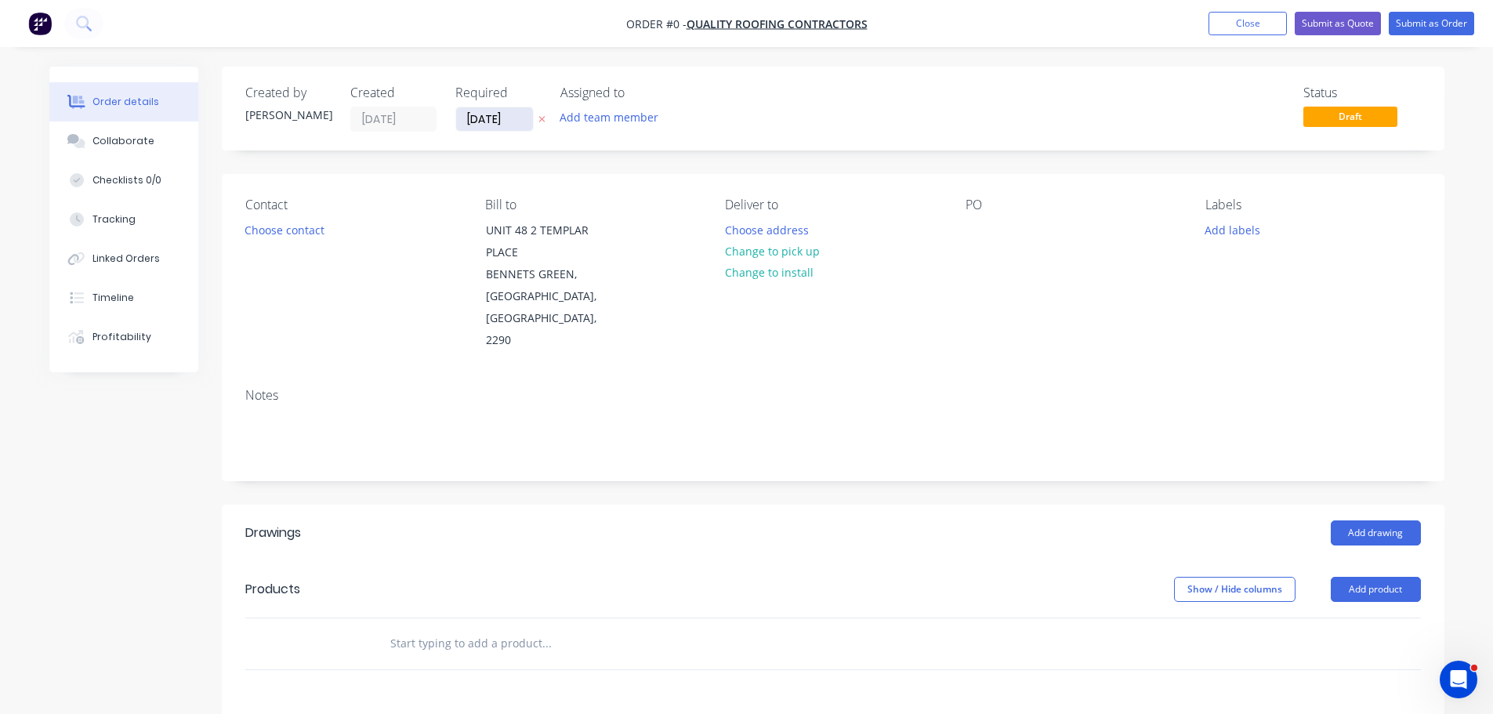
click at [487, 123] on input "[DATE]" at bounding box center [494, 119] width 77 height 24
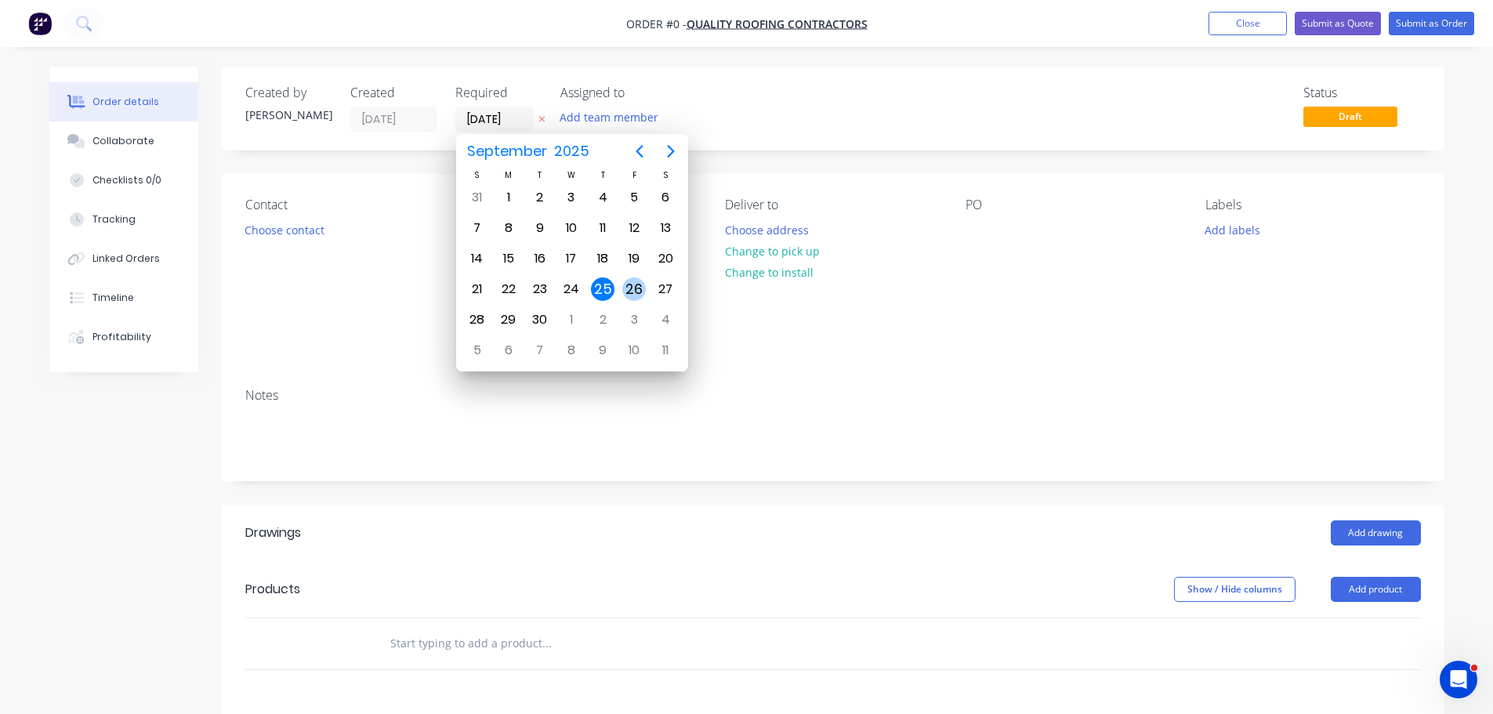
click at [639, 289] on div "26" at bounding box center [634, 289] width 24 height 24
type input "26/09/25"
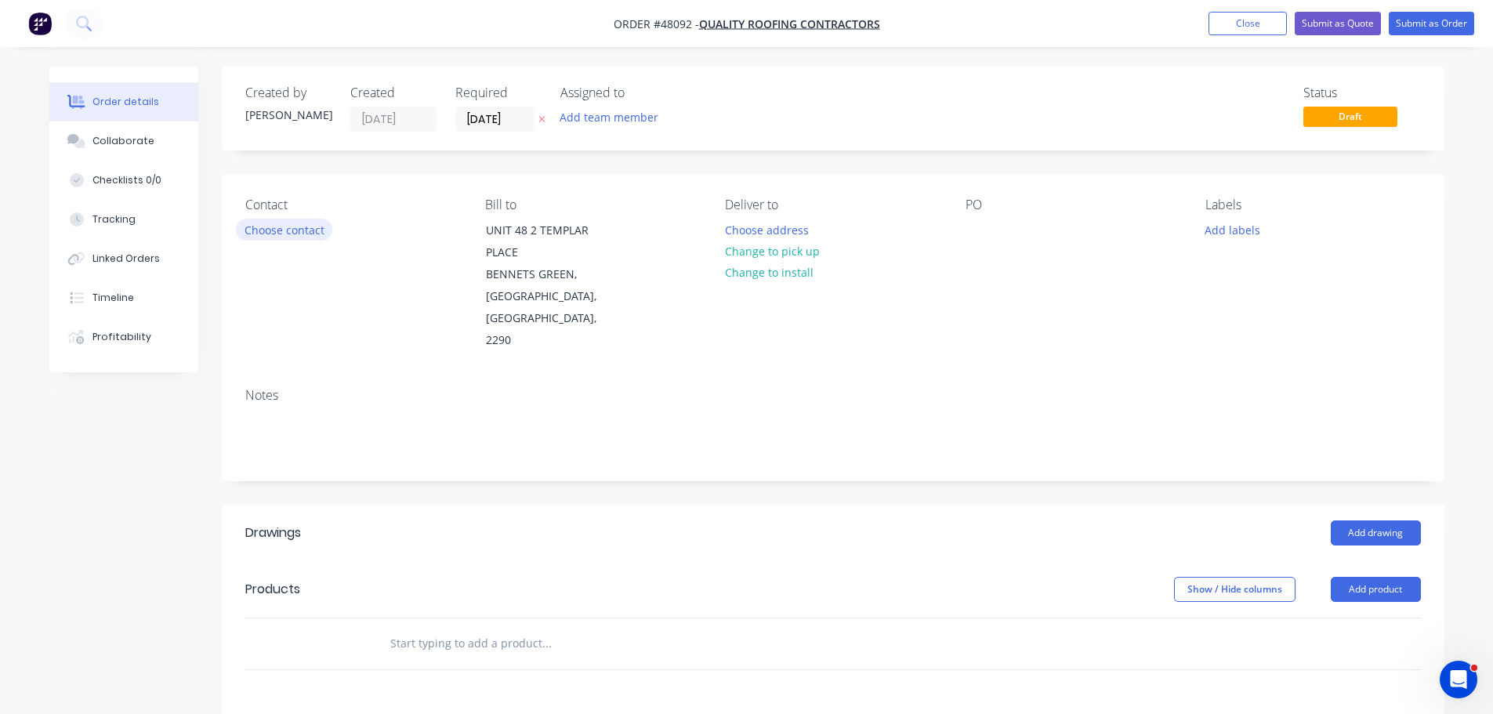
click at [277, 239] on button "Choose contact" at bounding box center [284, 229] width 96 height 21
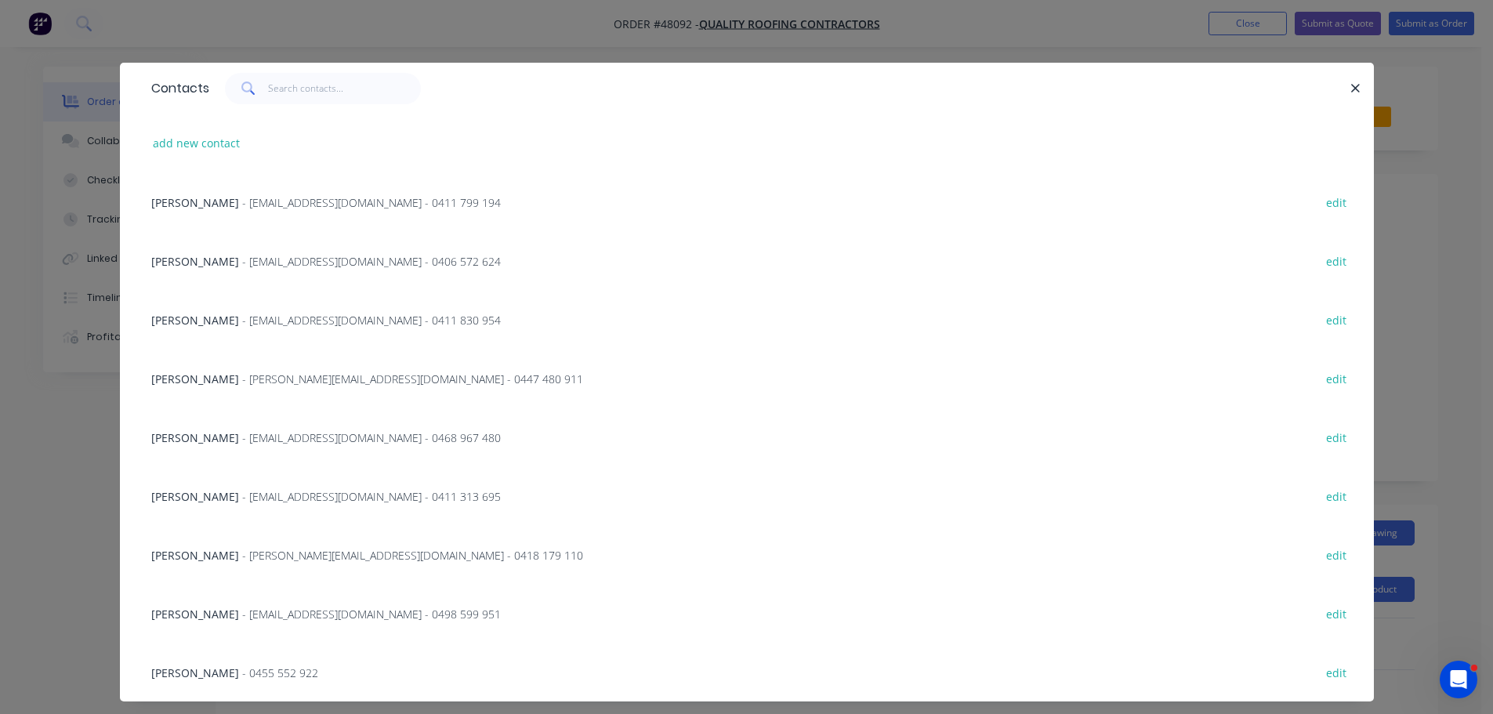
click at [242, 325] on span "- admin@qrcontractors.com.au - 0411 830 954" at bounding box center [371, 320] width 259 height 15
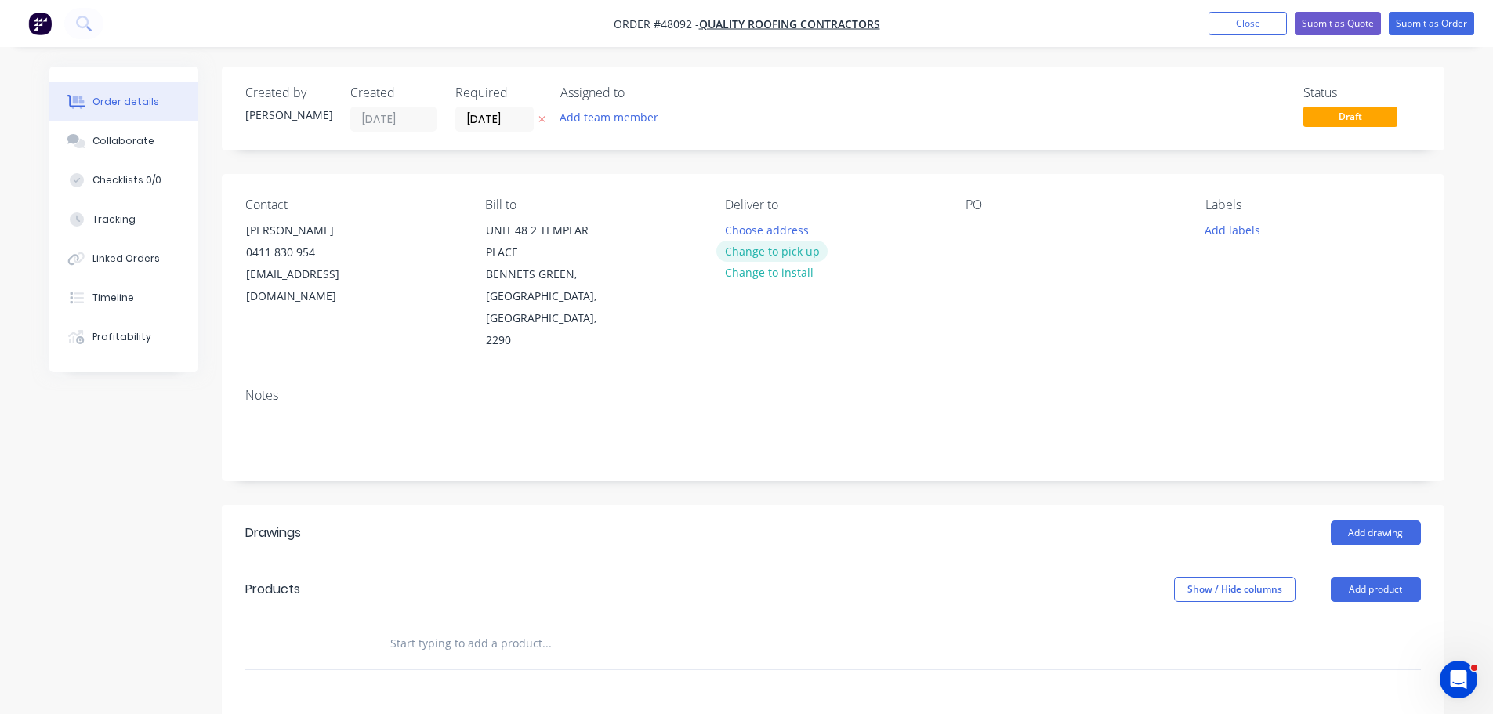
click at [784, 260] on button "Change to pick up" at bounding box center [771, 251] width 111 height 21
click at [979, 243] on div "PO" at bounding box center [1072, 274] width 215 height 154
click at [977, 234] on div at bounding box center [977, 230] width 25 height 23
drag, startPoint x: 1369, startPoint y: 492, endPoint x: 1345, endPoint y: 501, distance: 25.3
click at [1369, 505] on header "Drawings Add drawing" at bounding box center [833, 533] width 1222 height 56
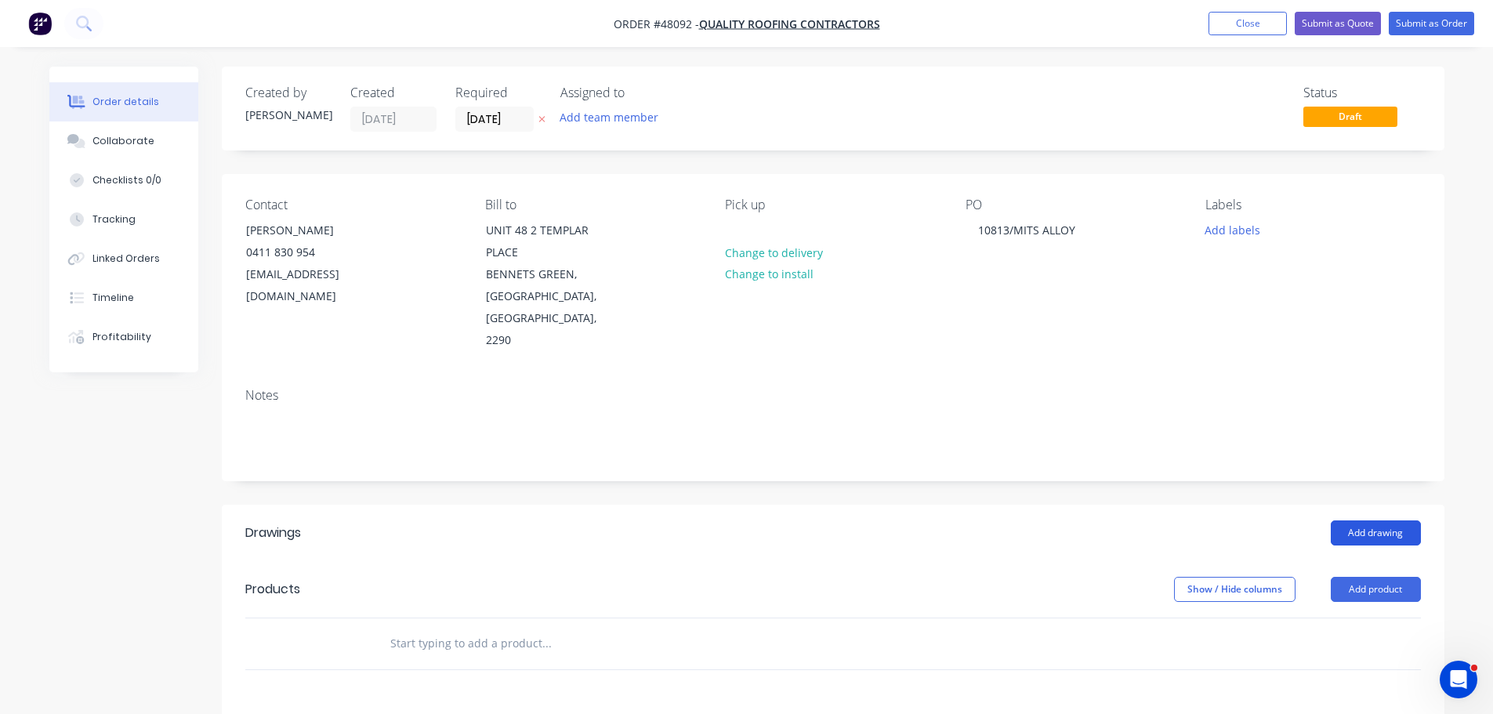
click at [1349, 520] on button "Add drawing" at bounding box center [1375, 532] width 90 height 25
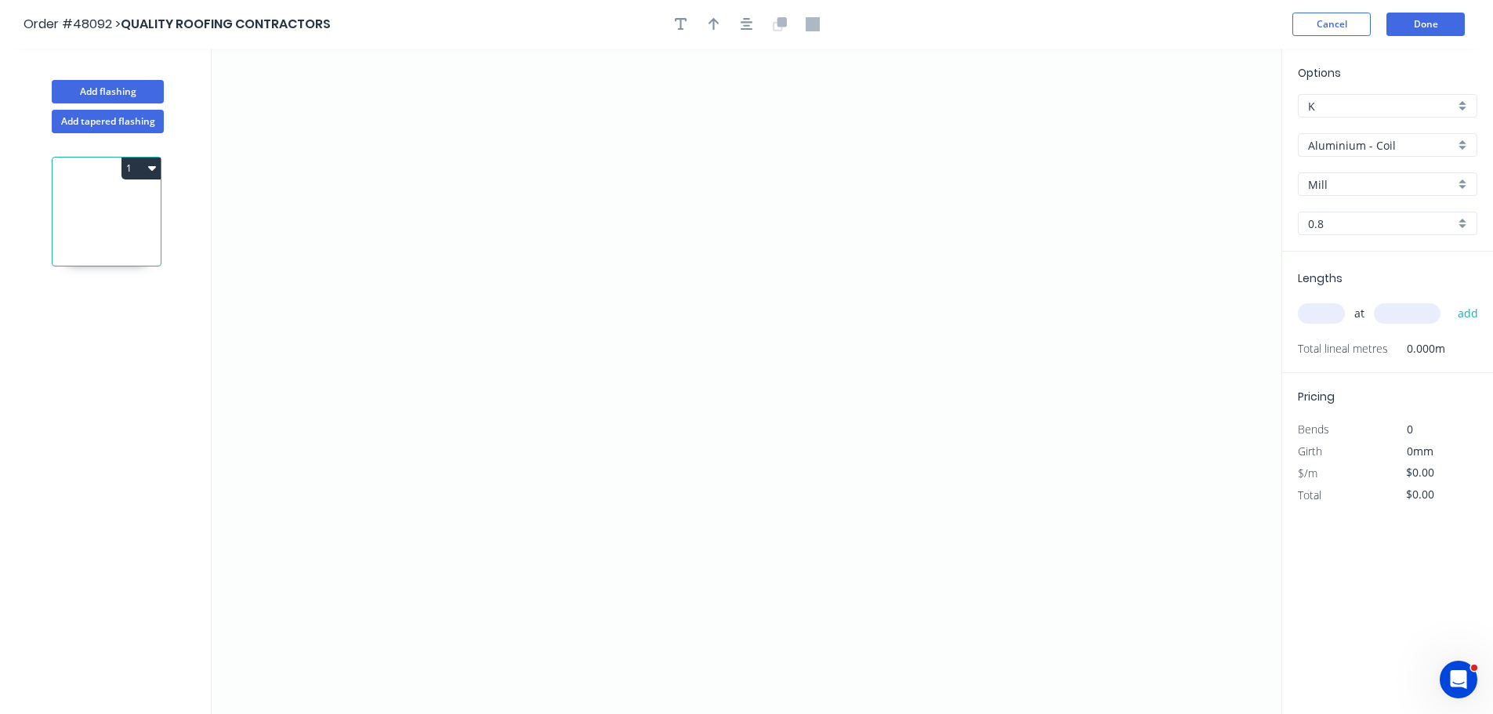
click at [1366, 147] on input "Aluminium - Coil" at bounding box center [1381, 145] width 147 height 16
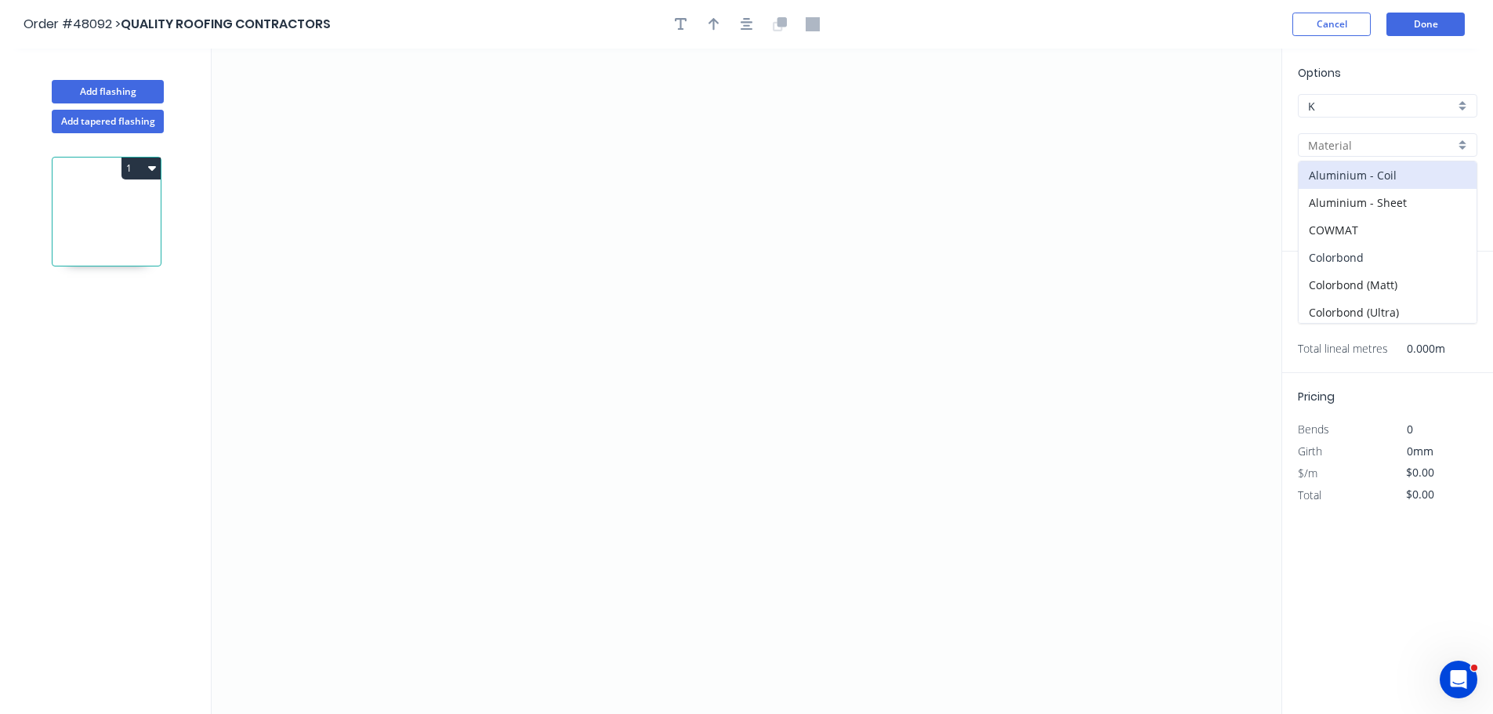
click at [1340, 251] on div "Colorbond" at bounding box center [1387, 257] width 178 height 27
type input "Colorbond"
type input "Basalt"
type input "0.55"
click at [1342, 180] on input "Basalt" at bounding box center [1381, 184] width 147 height 16
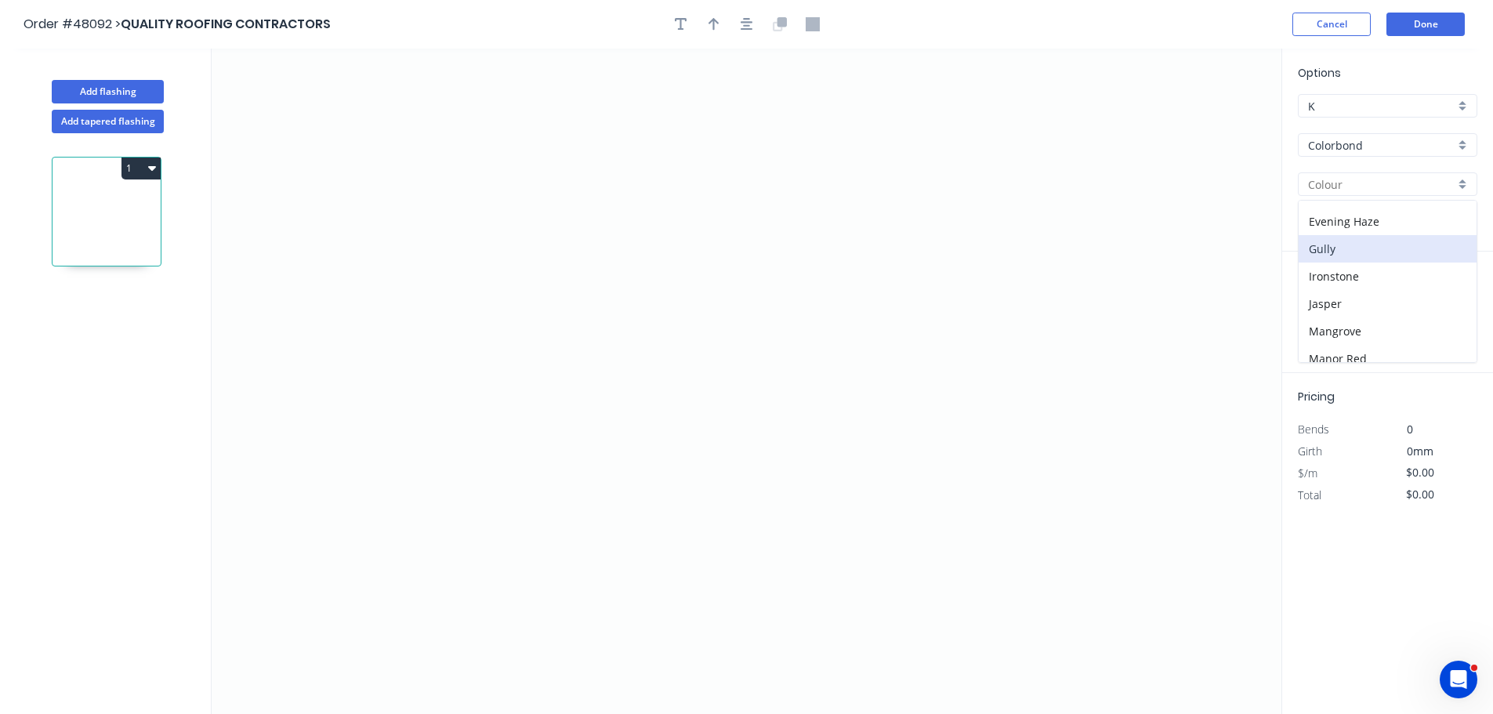
scroll to position [392, 0]
click at [1331, 336] on div "Southerly" at bounding box center [1387, 343] width 178 height 27
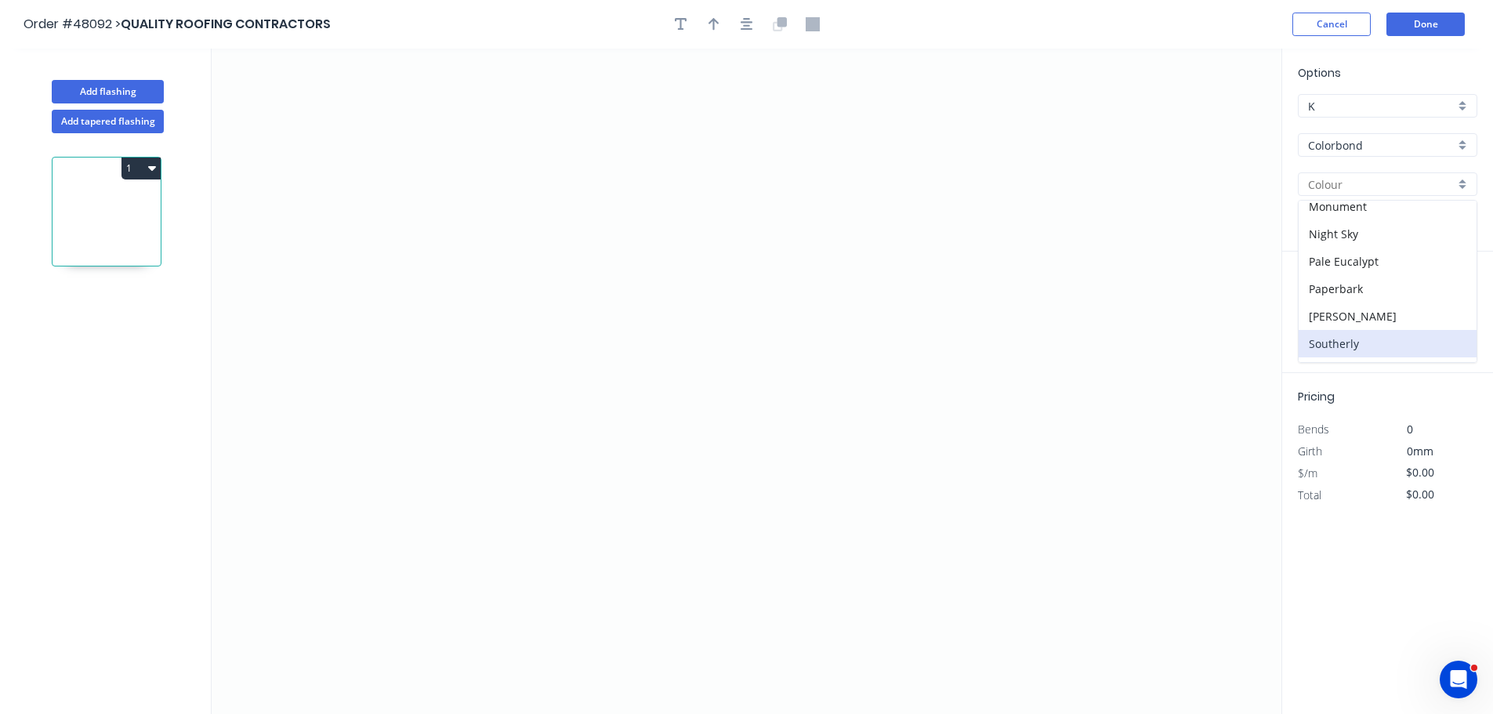
type input "Southerly"
click at [416, 507] on icon "0" at bounding box center [747, 381] width 1070 height 665
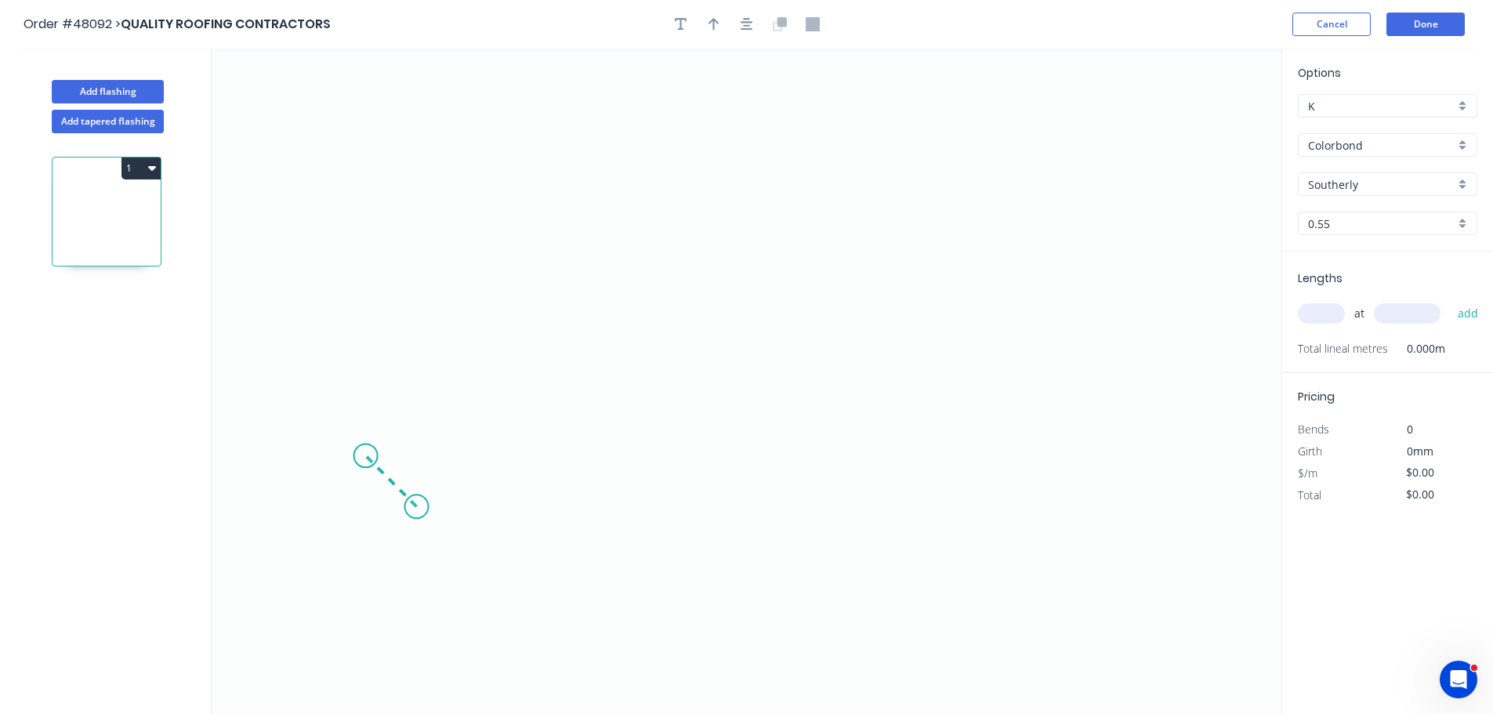
click at [365, 452] on icon "0" at bounding box center [747, 381] width 1070 height 665
click at [386, 187] on icon "0 ?" at bounding box center [747, 381] width 1070 height 665
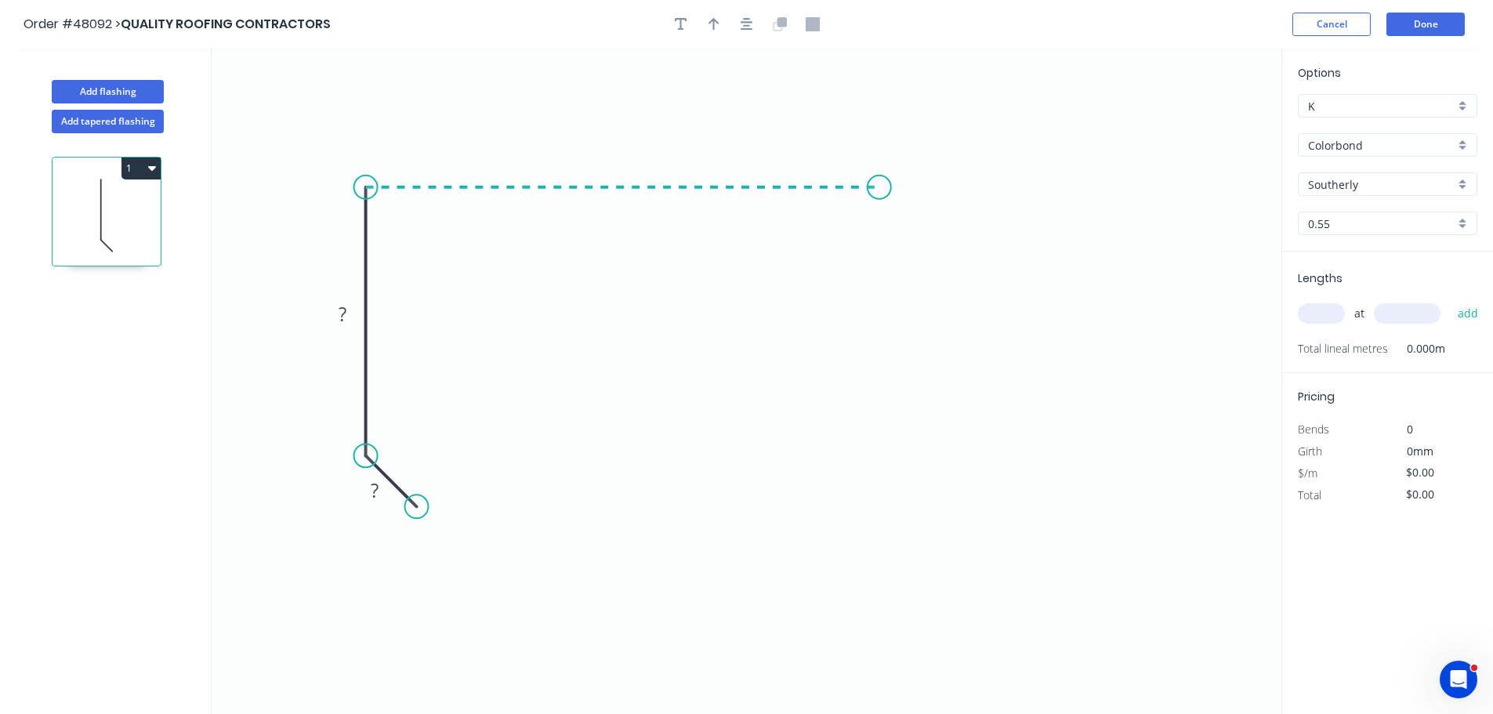
click at [879, 211] on icon "0 ? ?" at bounding box center [747, 381] width 1070 height 665
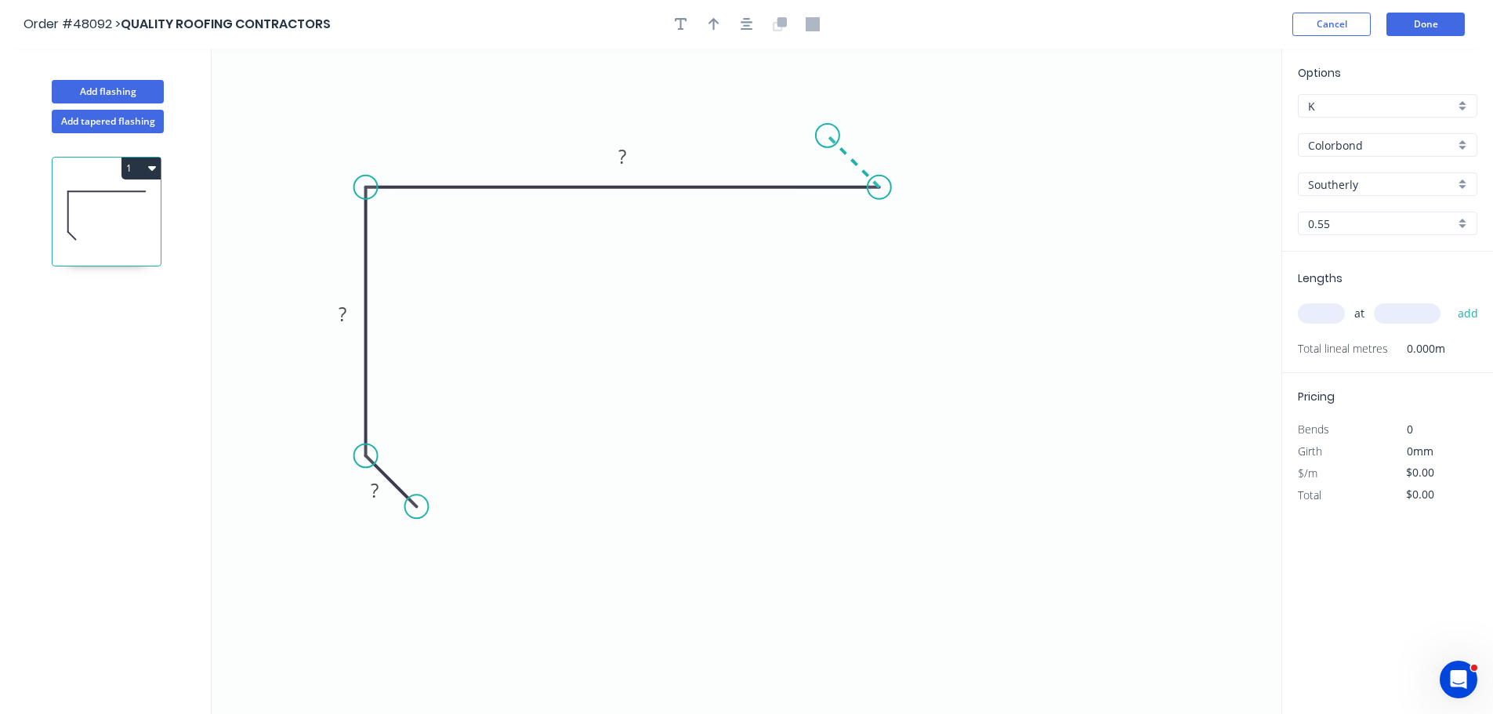
click at [827, 139] on icon "0 ? ? ?" at bounding box center [747, 381] width 1070 height 665
click at [367, 491] on rect at bounding box center [374, 491] width 31 height 22
drag, startPoint x: 716, startPoint y: 21, endPoint x: 704, endPoint y: 42, distance: 24.6
click at [715, 22] on icon "button" at bounding box center [713, 24] width 11 height 14
type input "$7.87"
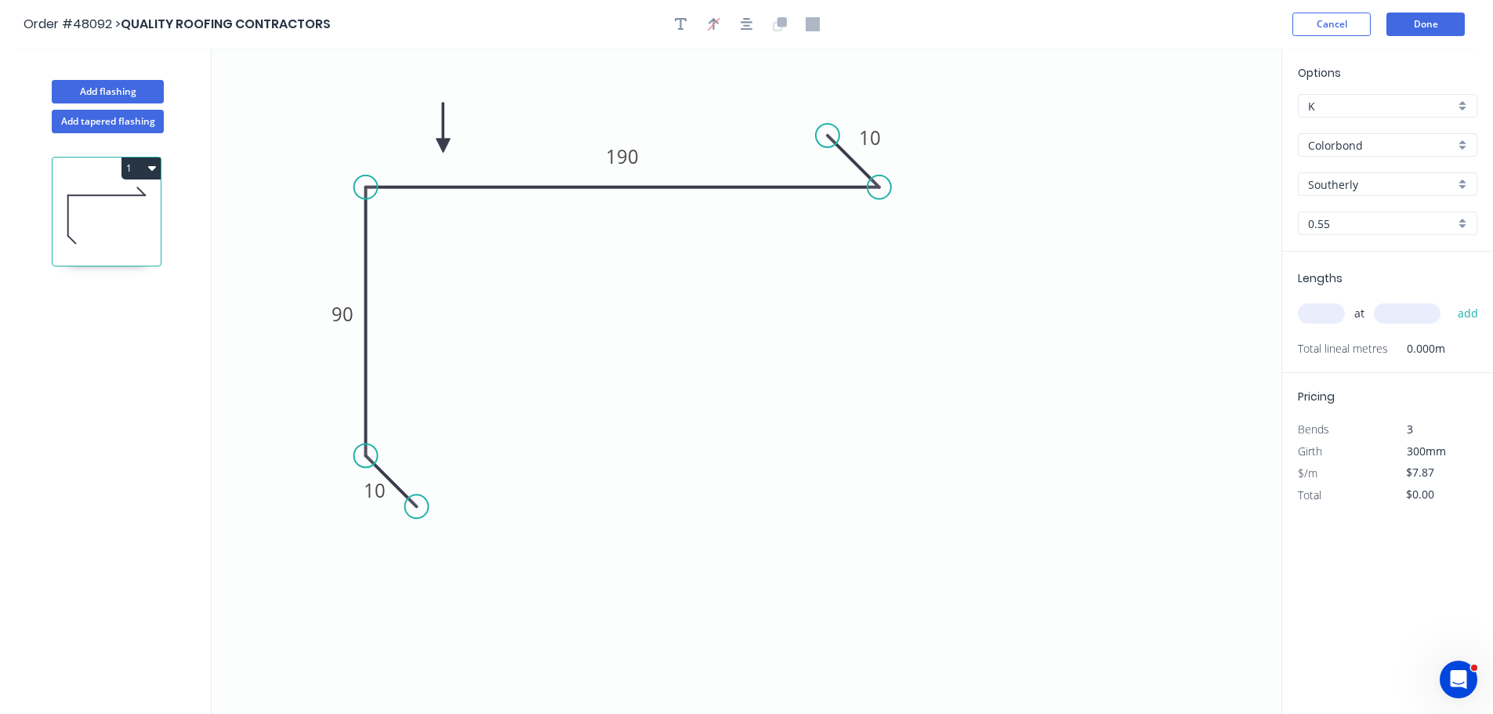
drag, startPoint x: 1198, startPoint y: 125, endPoint x: 443, endPoint y: 146, distance: 755.6
click at [443, 146] on icon at bounding box center [443, 128] width 14 height 50
click at [1333, 310] on input "text" at bounding box center [1321, 313] width 47 height 20
type input "6"
type input "6500"
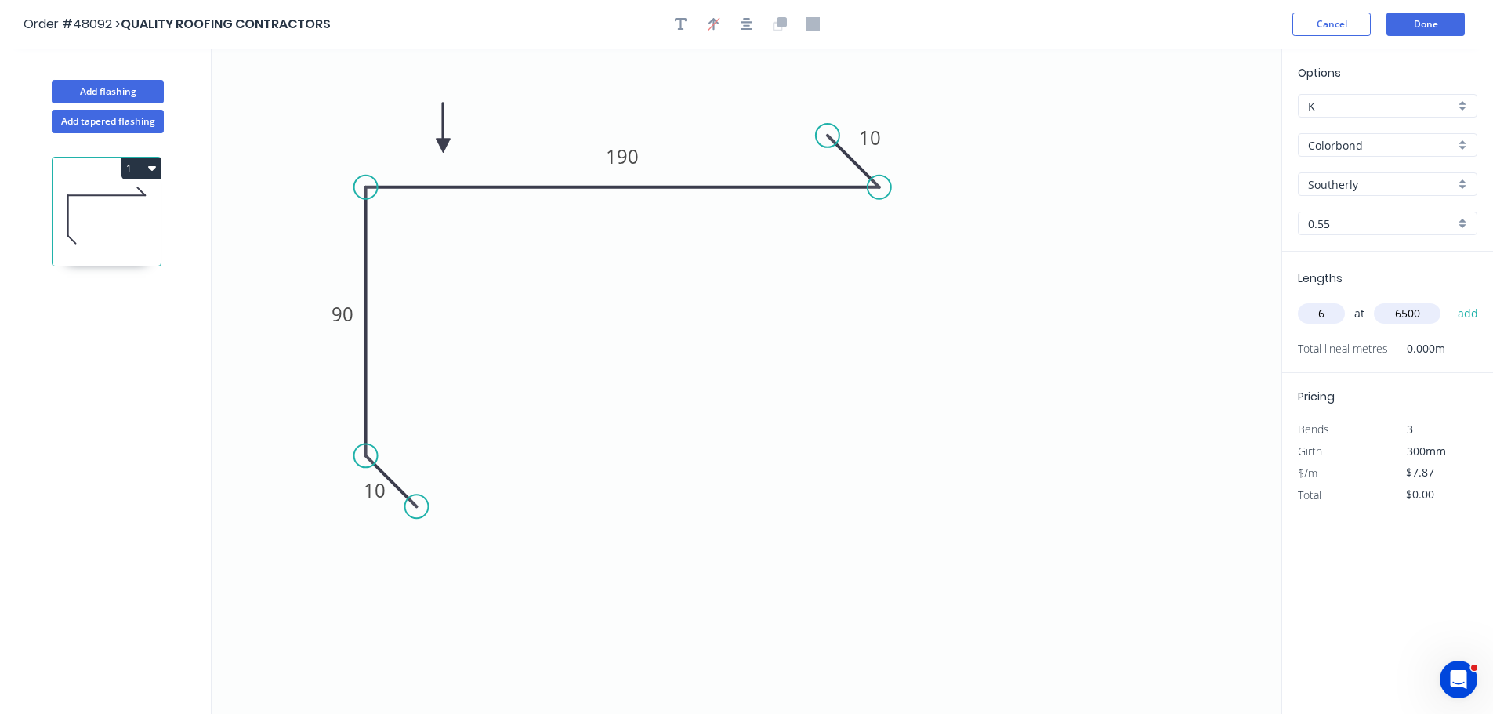
click at [1450, 300] on button "add" at bounding box center [1468, 313] width 37 height 27
type input "$306.93"
click at [1425, 23] on button "Done" at bounding box center [1425, 25] width 78 height 24
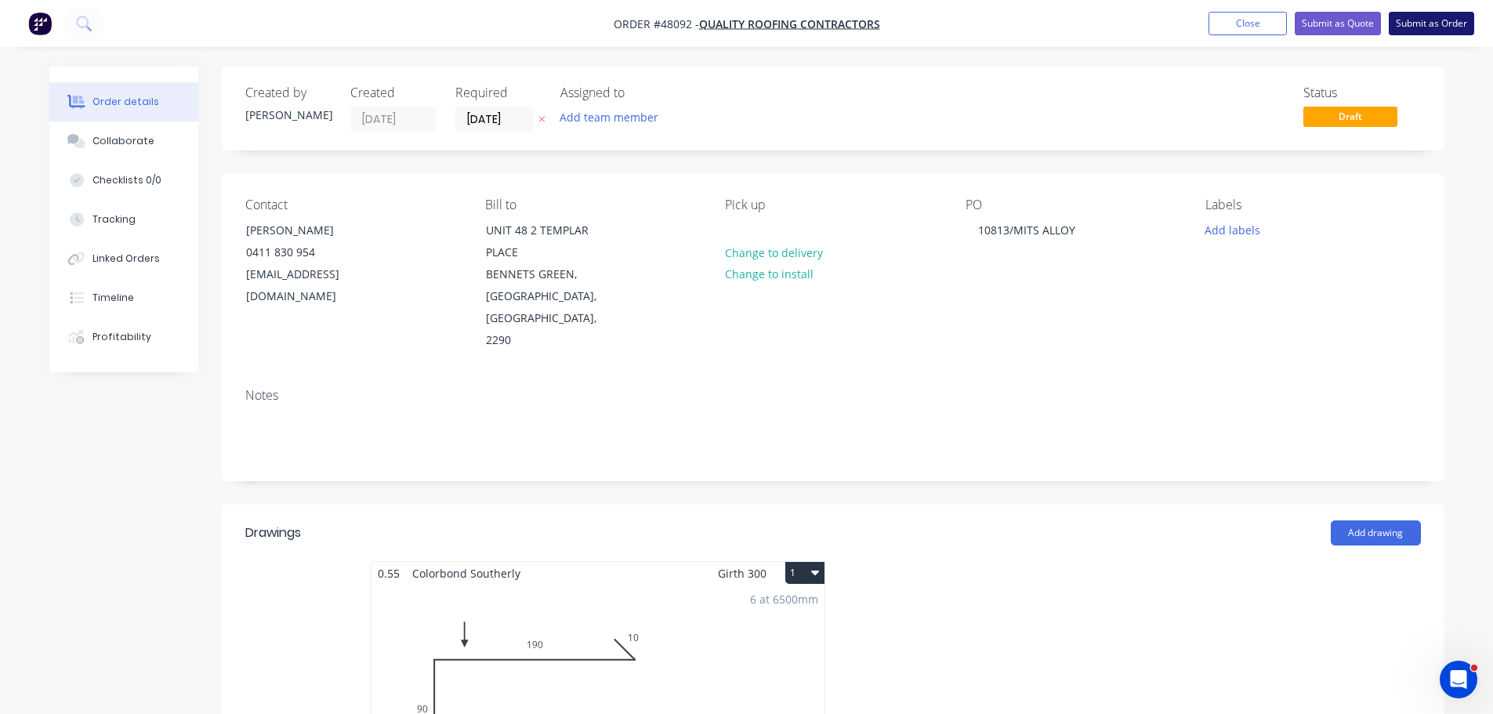
click at [1417, 19] on button "Submit as Order" at bounding box center [1430, 24] width 85 height 24
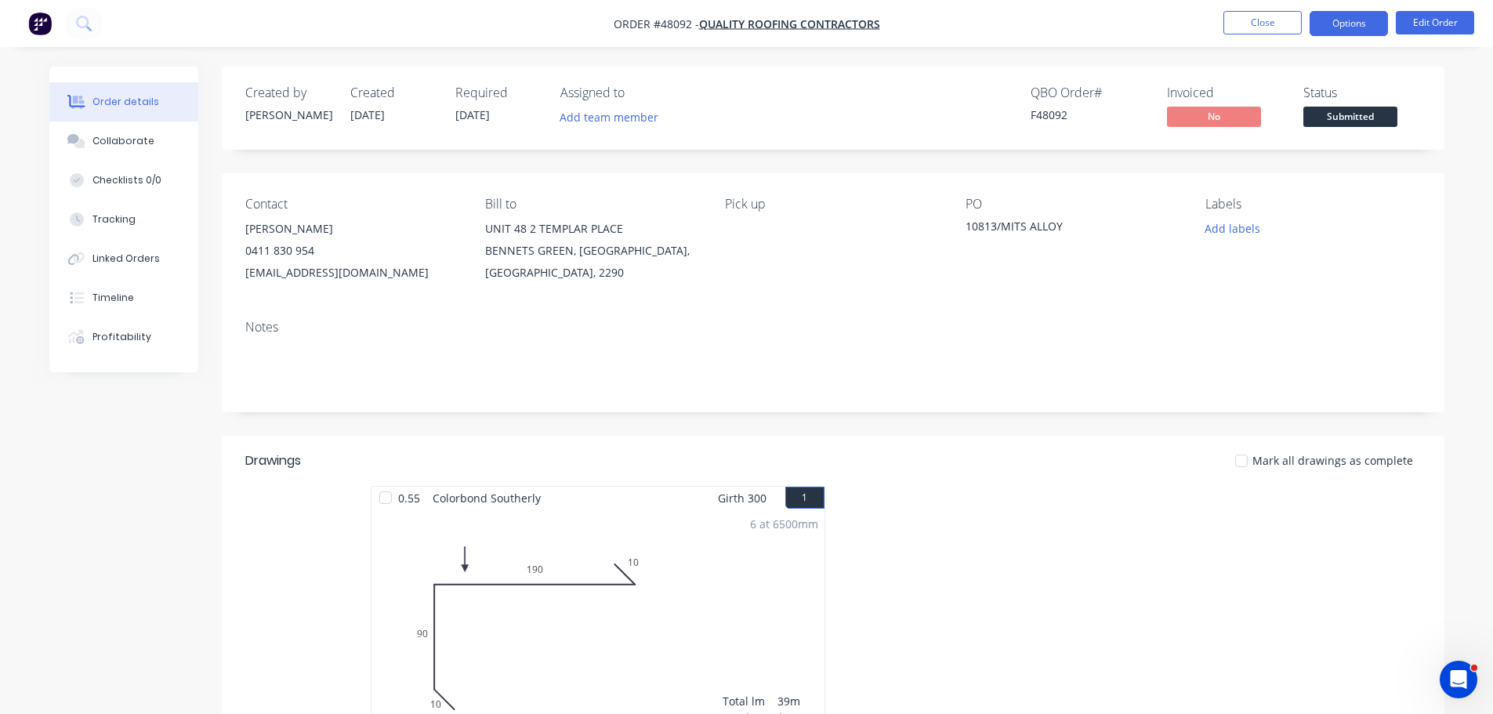
click at [1358, 18] on button "Options" at bounding box center [1348, 23] width 78 height 25
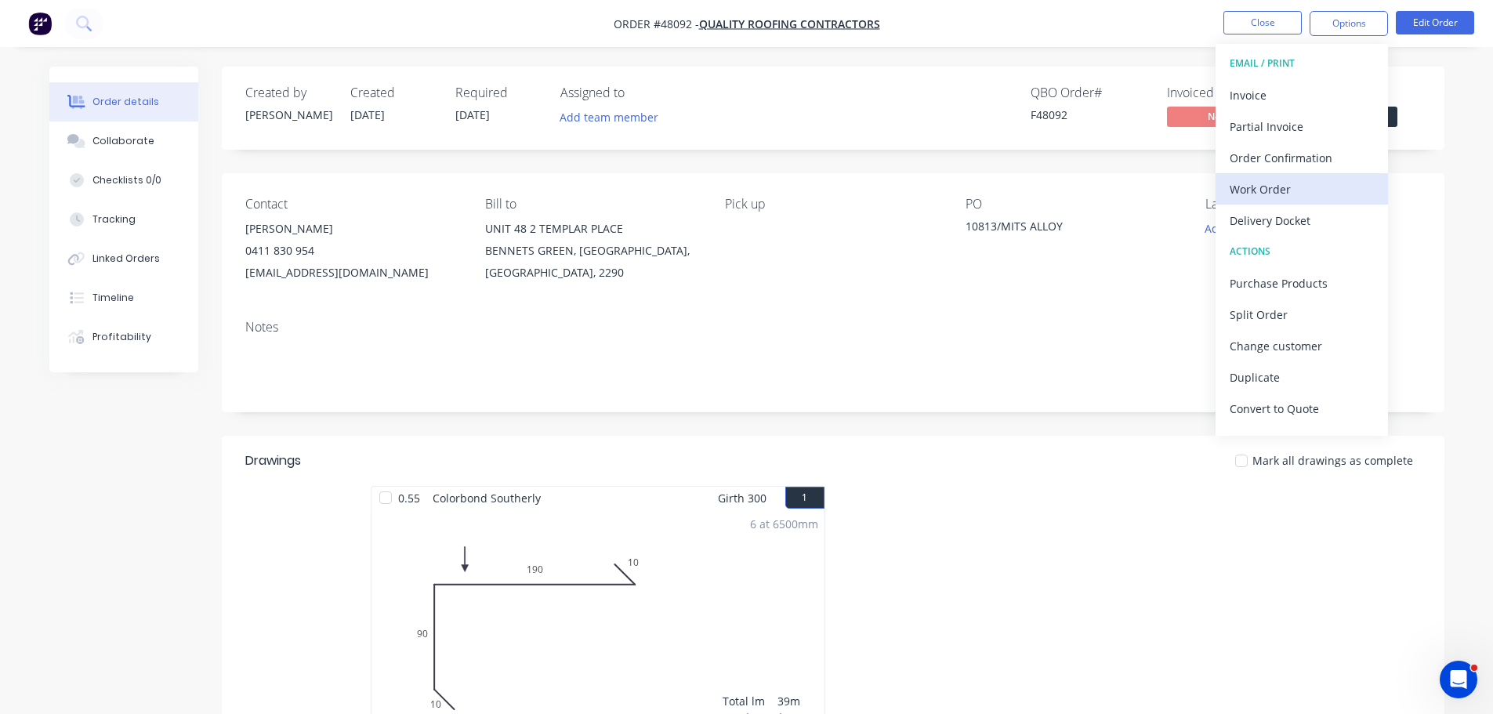
click at [1273, 186] on div "Work Order" at bounding box center [1301, 189] width 144 height 23
click at [1288, 161] on div "Without pricing" at bounding box center [1301, 158] width 144 height 23
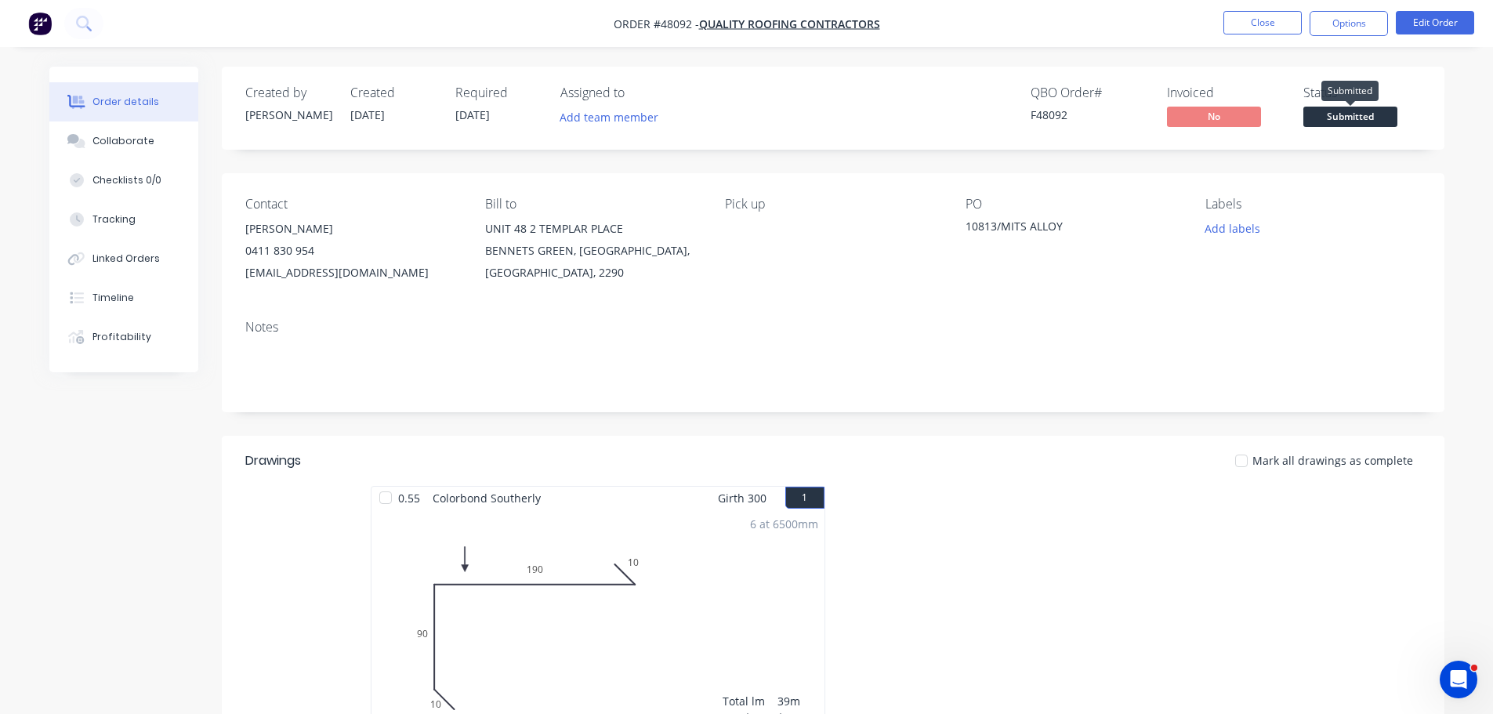
click at [1391, 111] on span "Submitted" at bounding box center [1350, 117] width 94 height 20
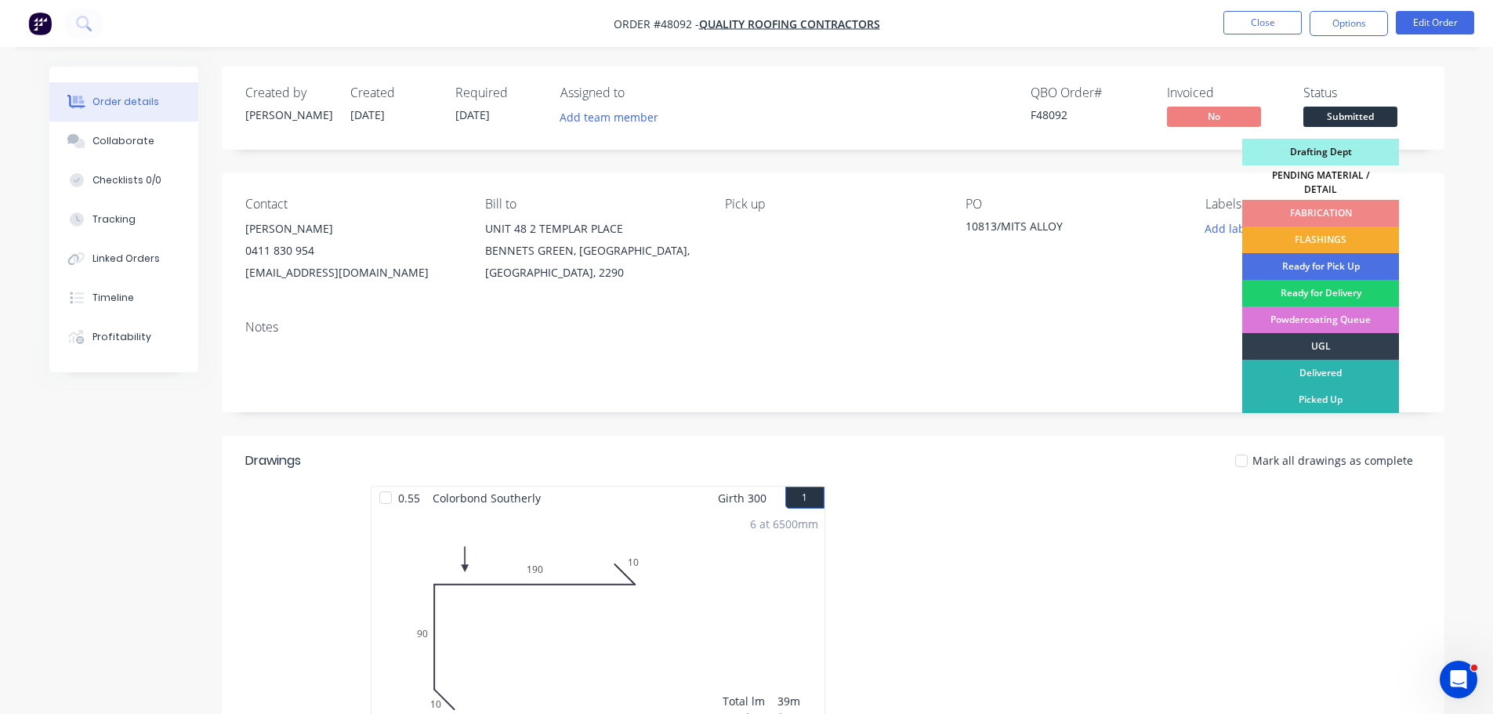
click at [1324, 235] on div "FLASHINGS" at bounding box center [1320, 239] width 157 height 27
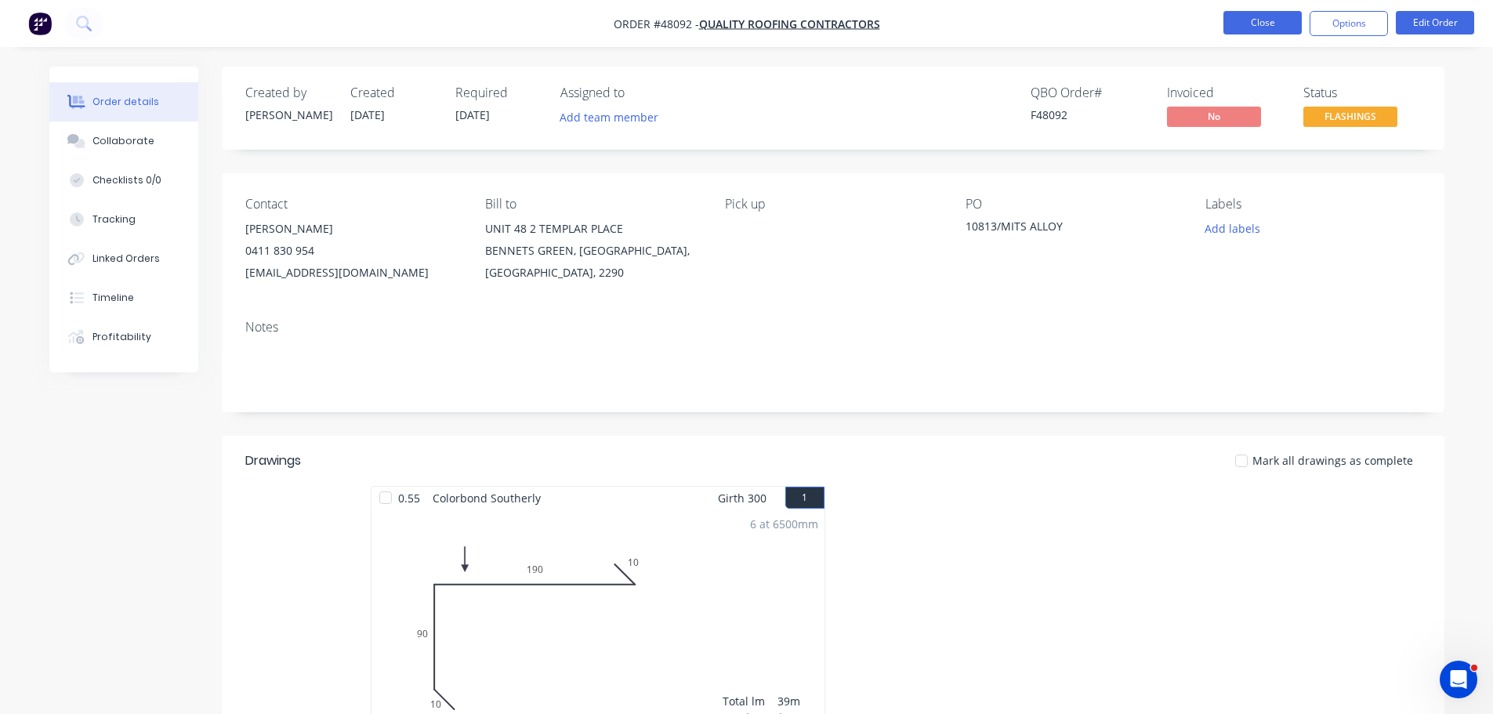
click at [1247, 20] on button "Close" at bounding box center [1262, 23] width 78 height 24
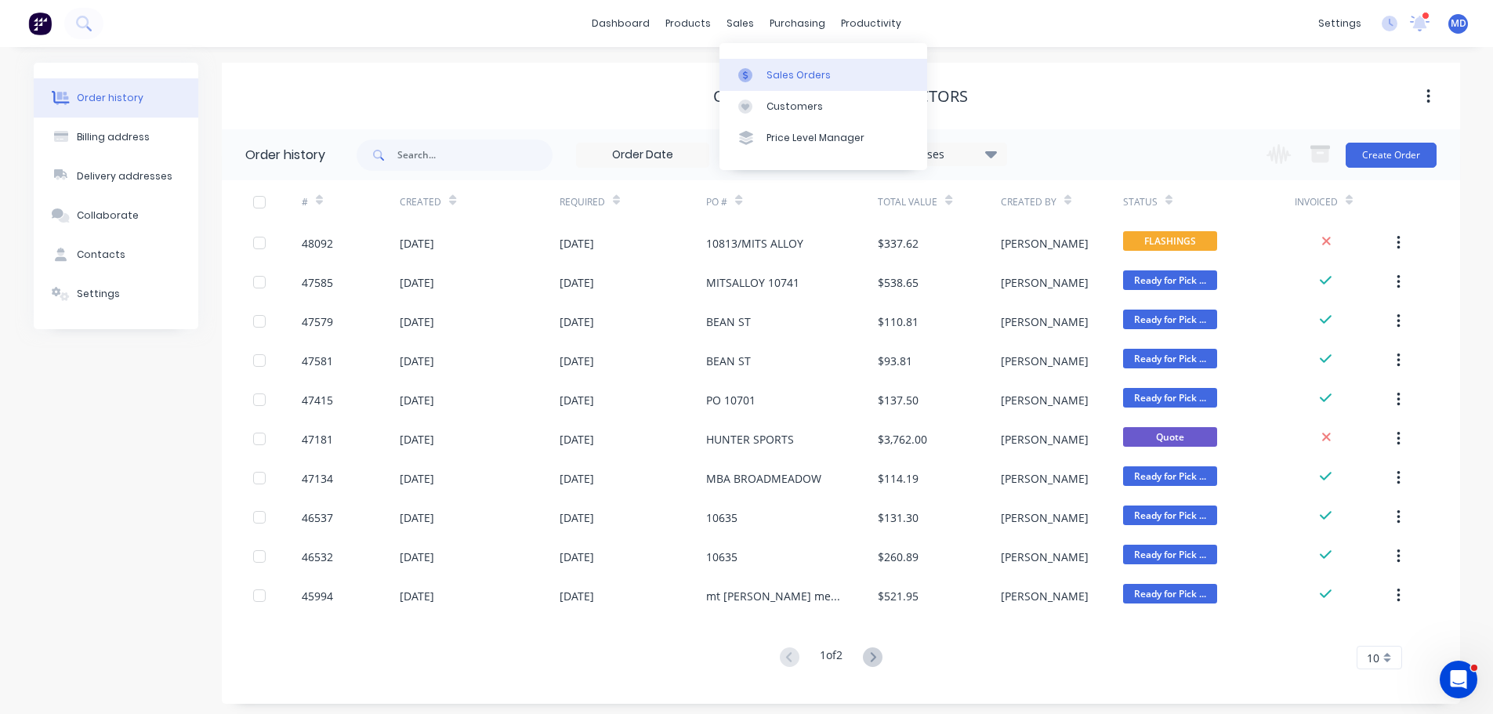
click at [748, 68] on icon at bounding box center [745, 75] width 14 height 14
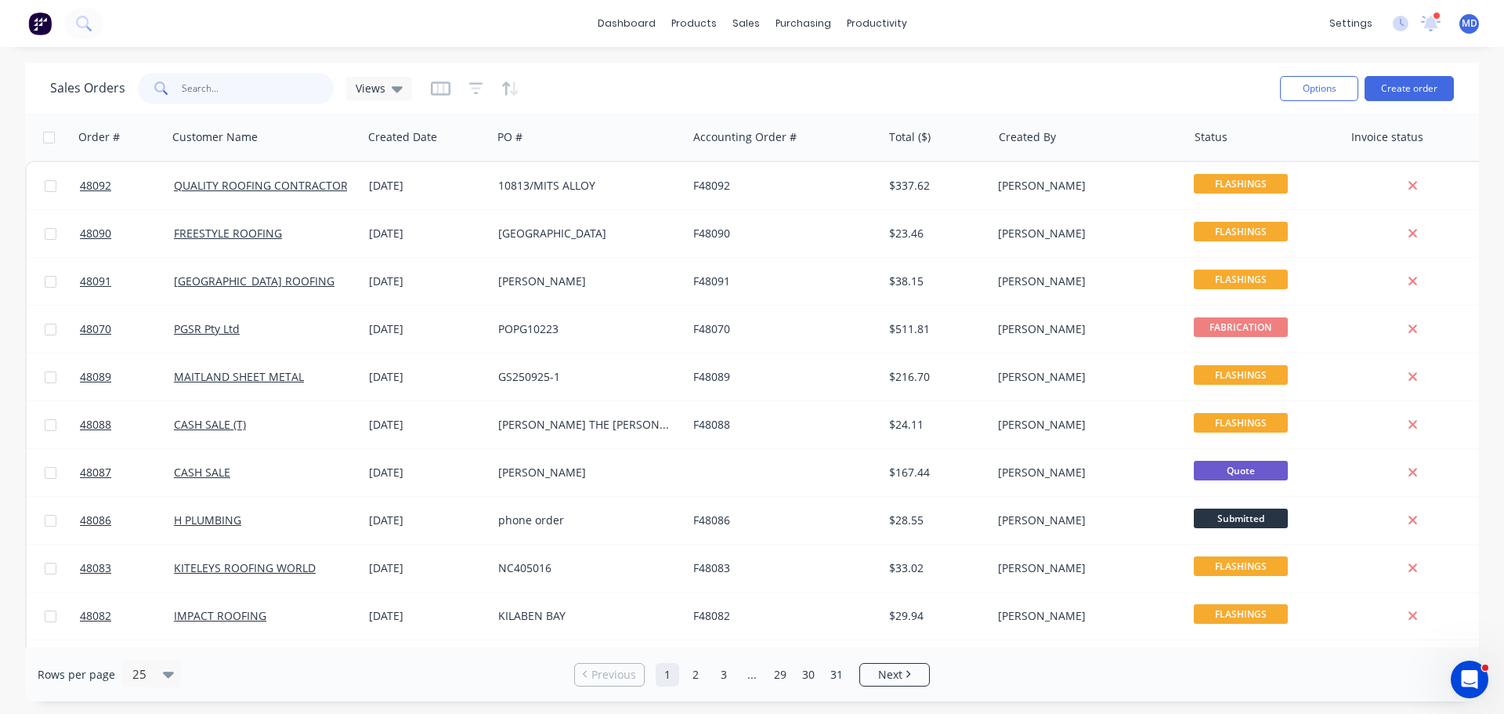
click at [282, 84] on input "text" at bounding box center [258, 88] width 153 height 31
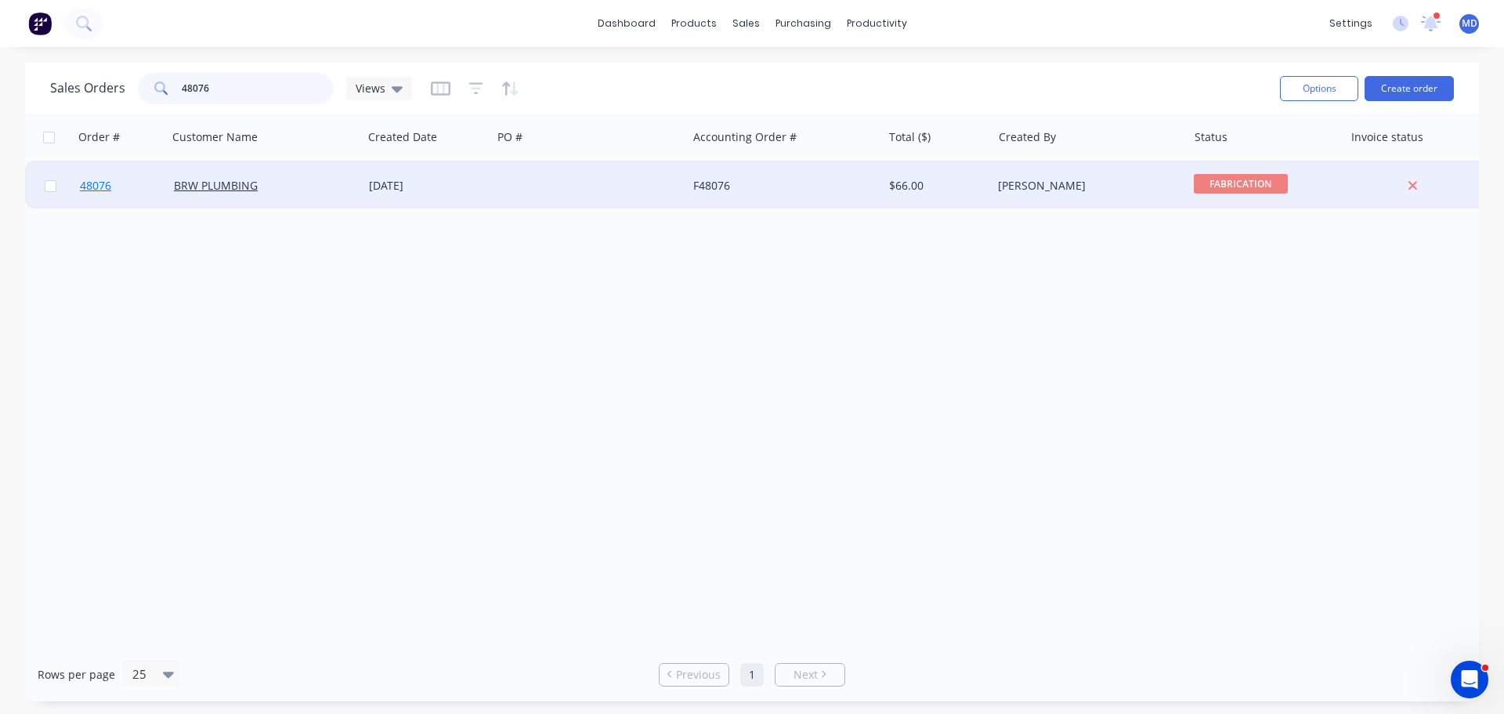
type input "48076"
click at [103, 179] on span "48076" at bounding box center [95, 186] width 31 height 16
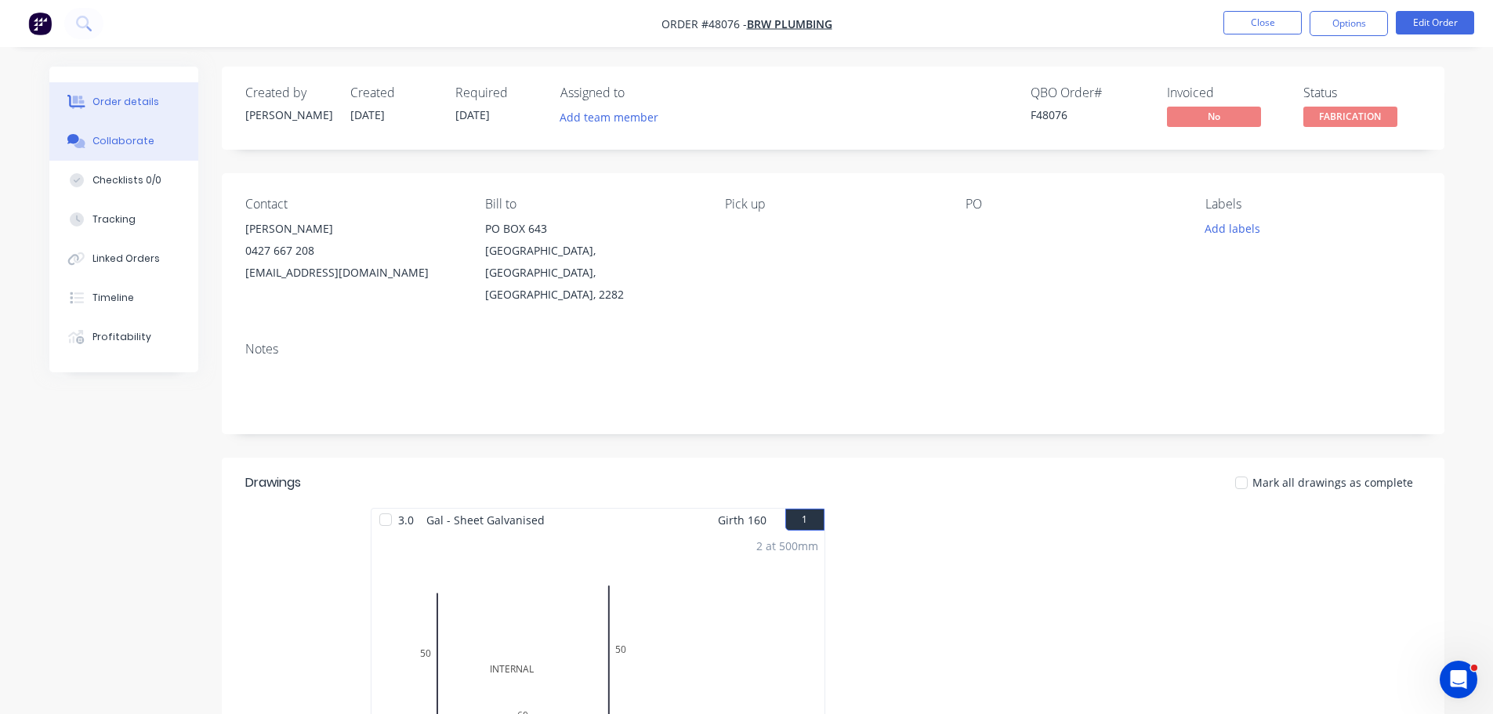
click at [131, 147] on div "Collaborate" at bounding box center [123, 141] width 62 height 14
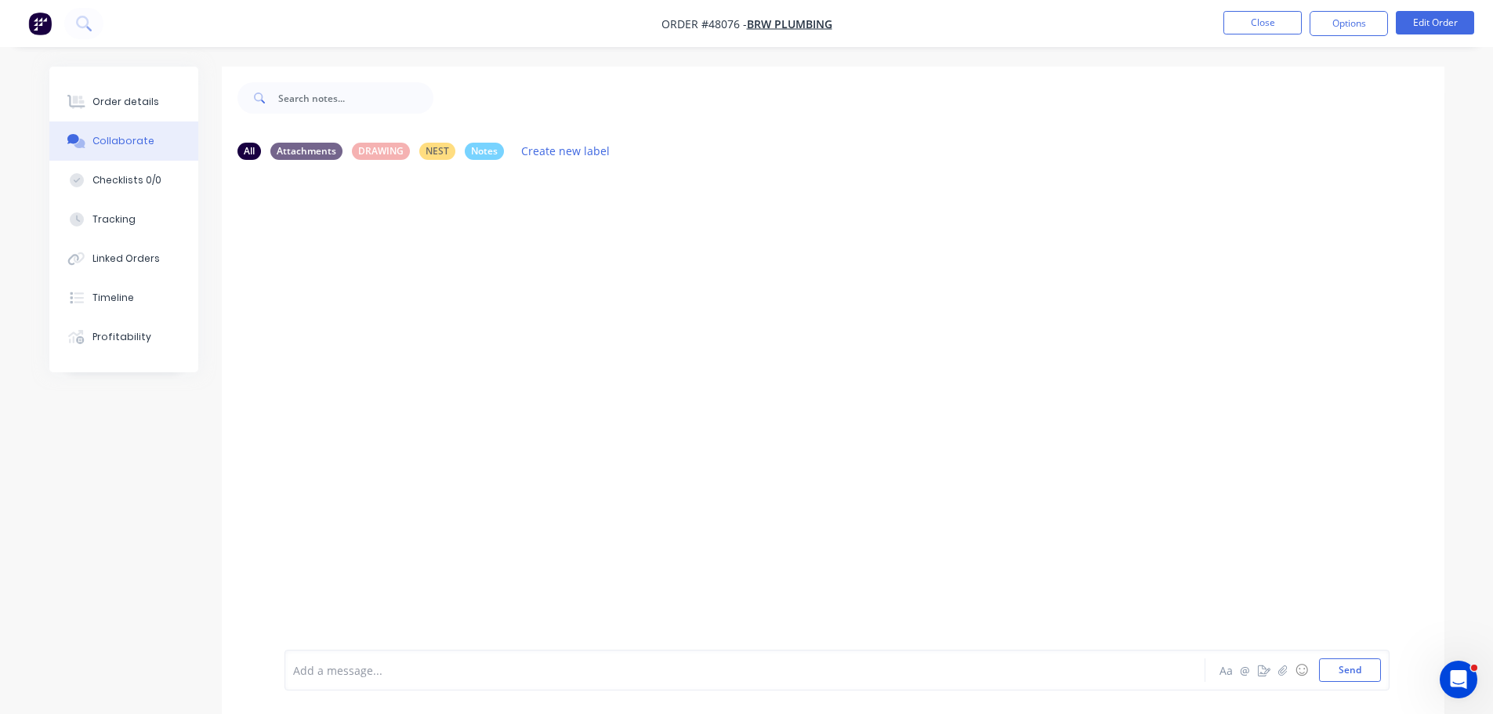
click at [371, 656] on div "Add a message... Aa @ ☺ Send" at bounding box center [836, 670] width 1105 height 41
click at [316, 670] on div at bounding box center [701, 670] width 815 height 16
click at [1356, 669] on button "Send" at bounding box center [1350, 670] width 62 height 24
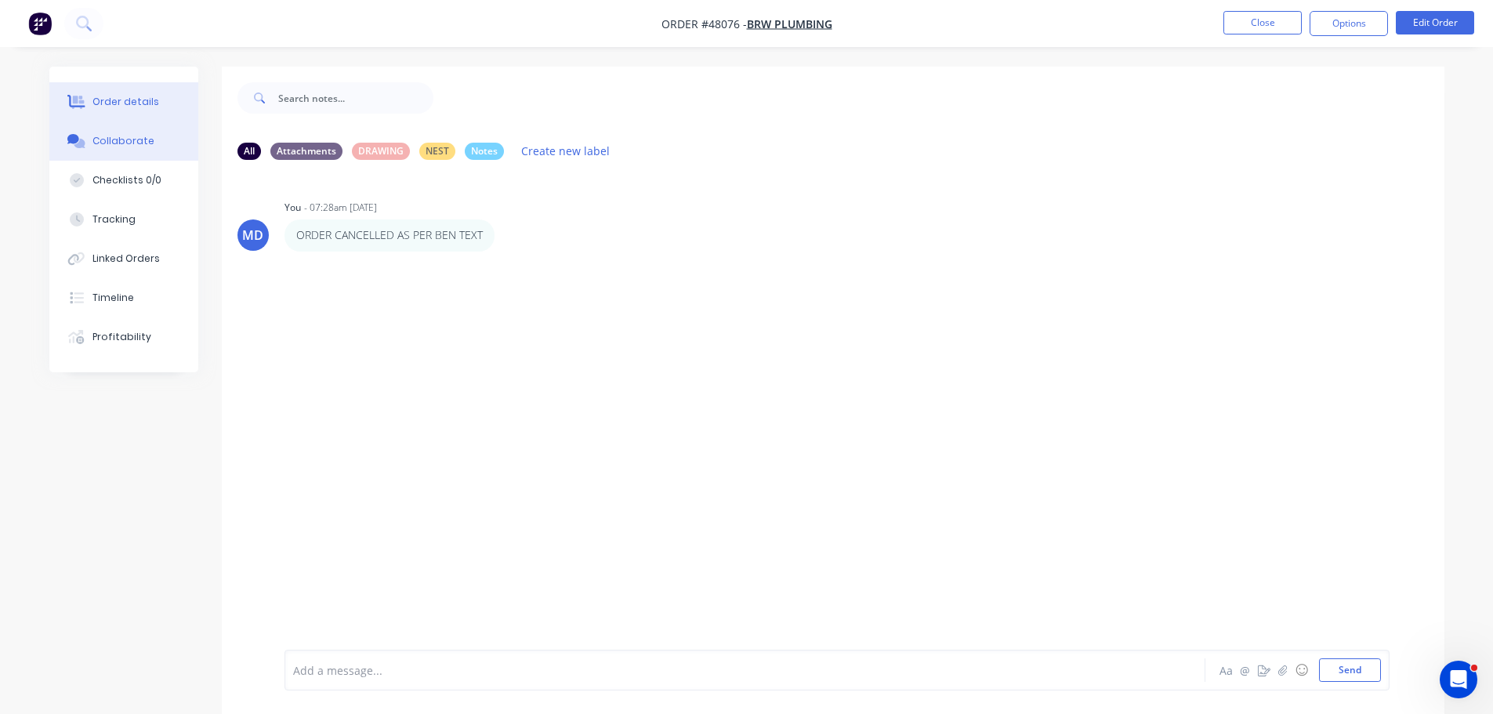
click at [100, 94] on button "Order details" at bounding box center [123, 101] width 149 height 39
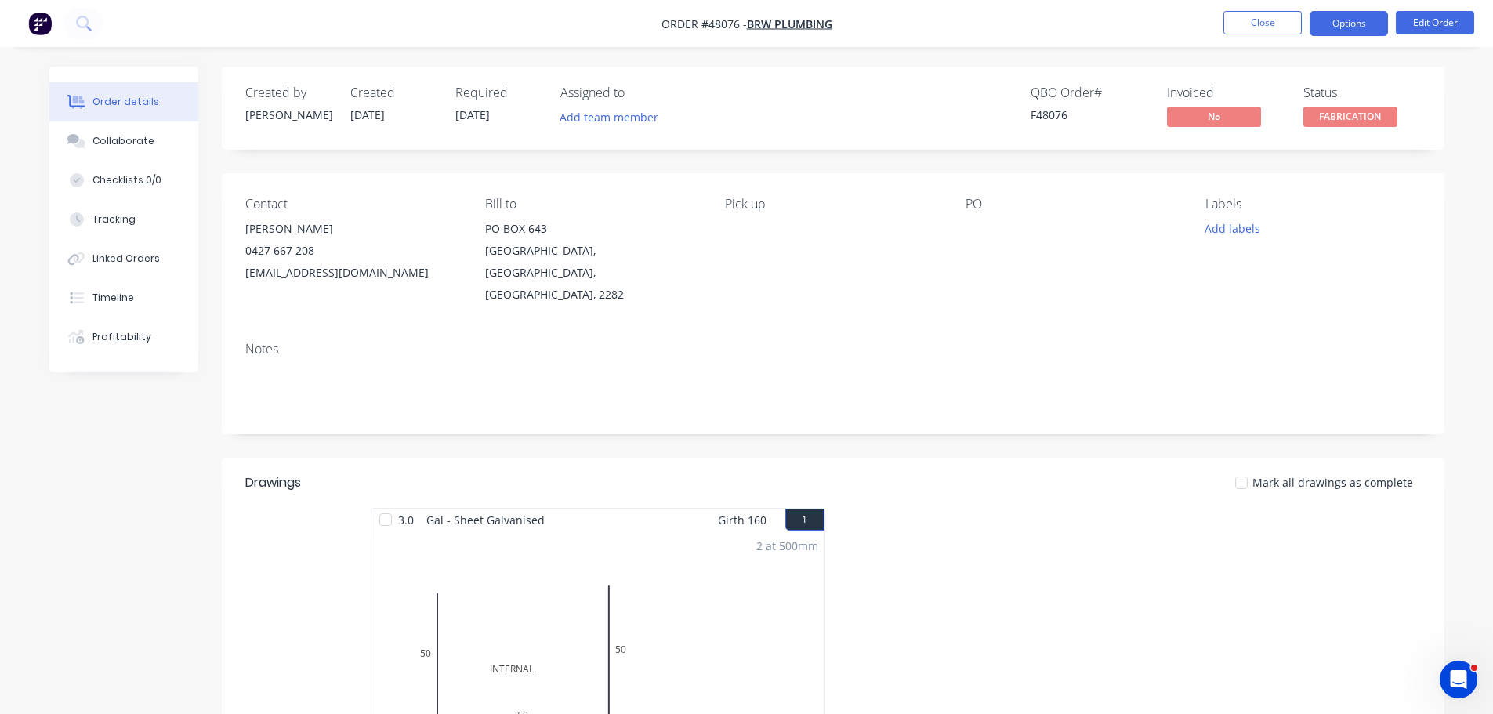
click at [1349, 24] on button "Options" at bounding box center [1348, 23] width 78 height 25
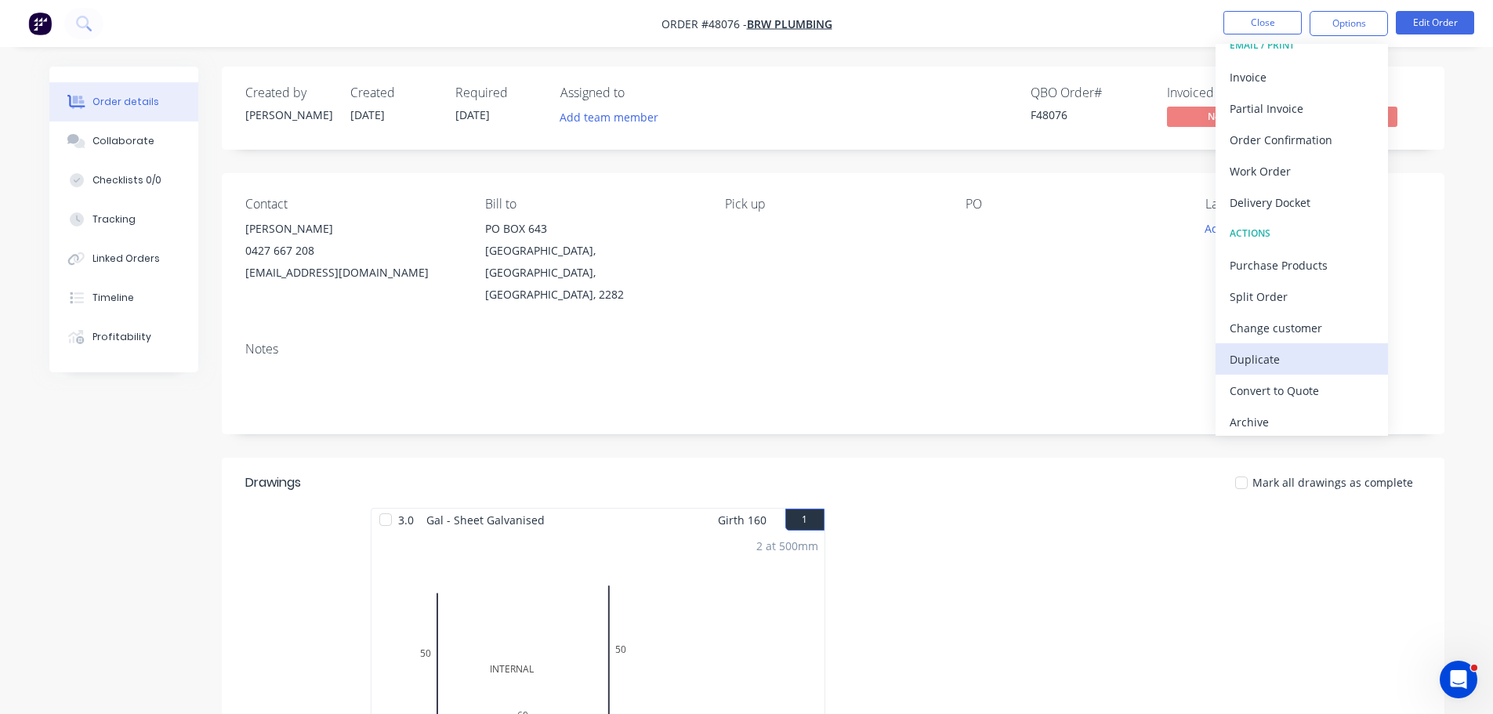
scroll to position [24, 0]
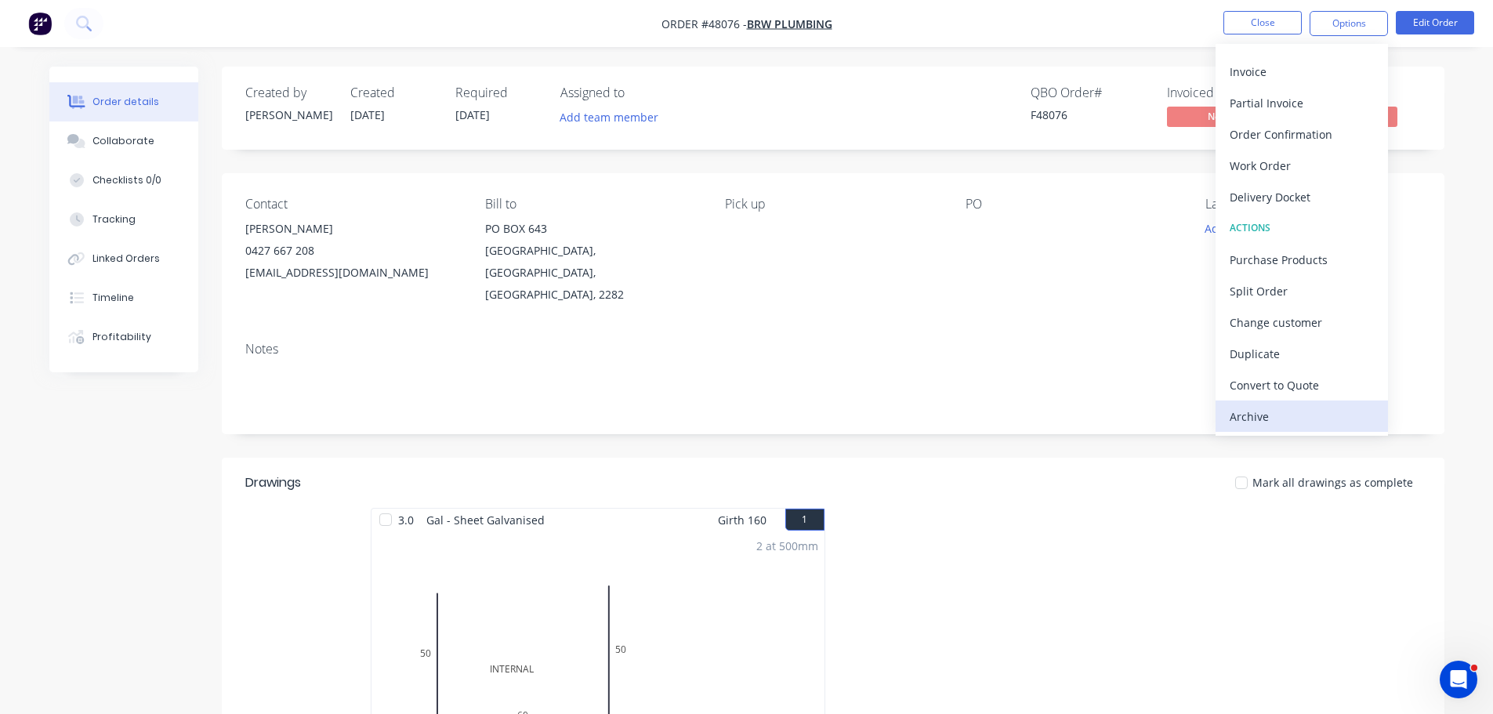
click at [1277, 418] on div "Archive" at bounding box center [1301, 416] width 144 height 23
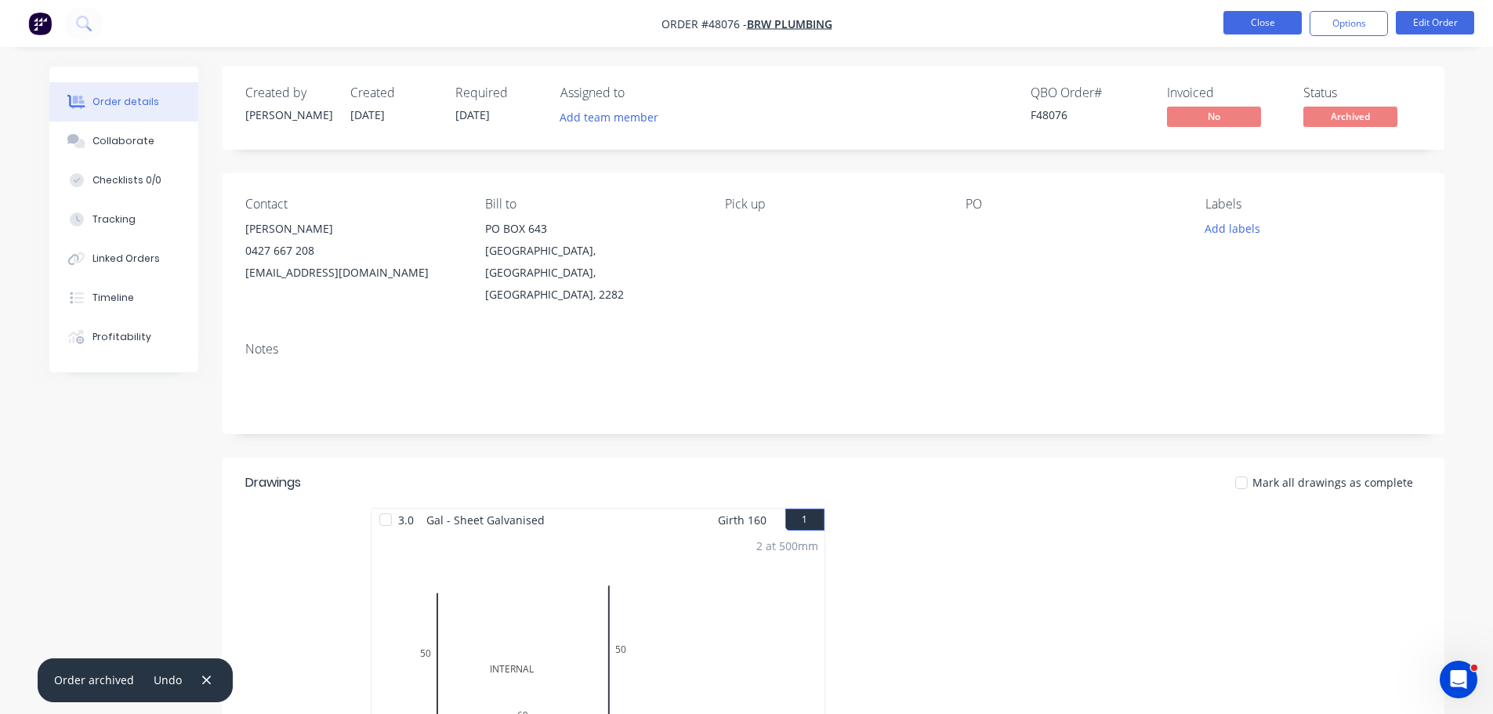
click at [1251, 24] on button "Close" at bounding box center [1262, 23] width 78 height 24
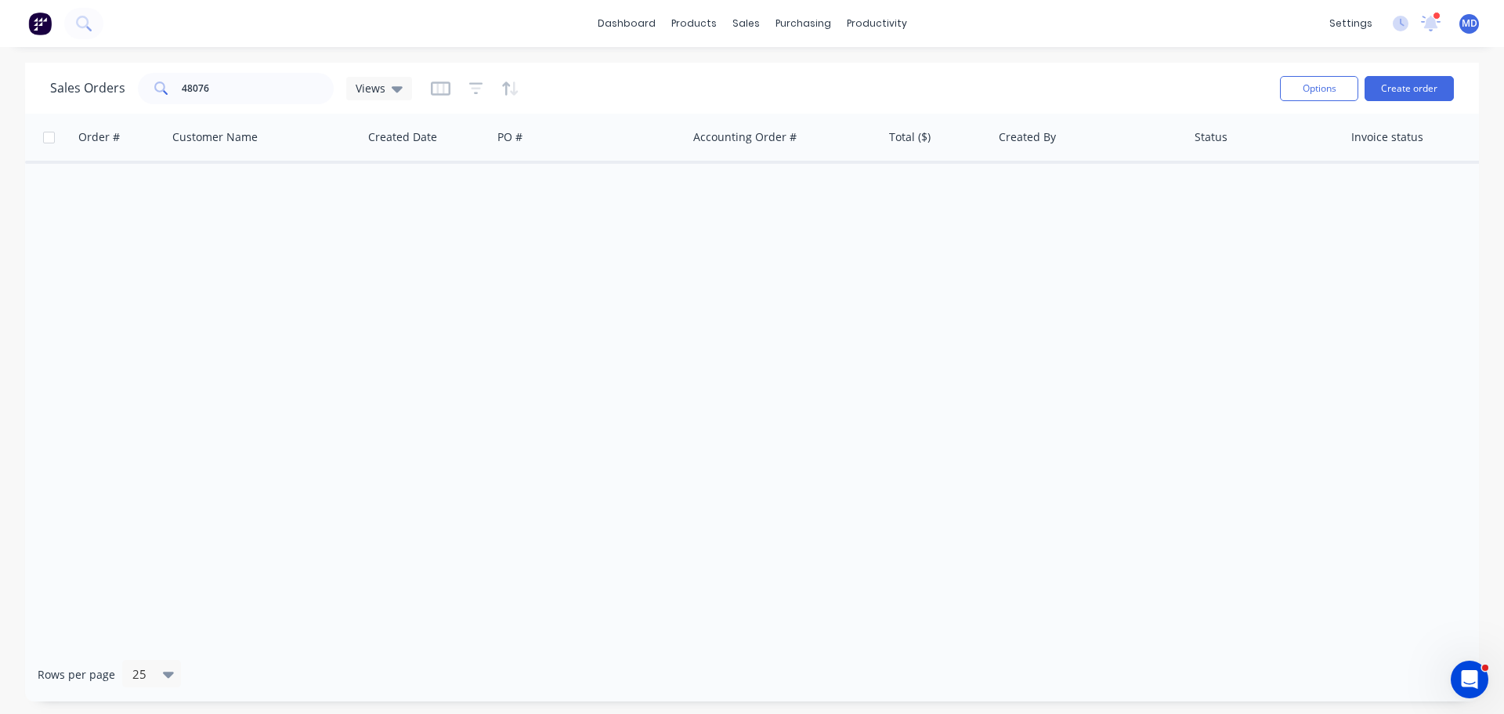
click at [219, 71] on div "Sales Orders 48076 Views" at bounding box center [659, 88] width 1218 height 38
click at [226, 85] on input "48076" at bounding box center [258, 88] width 153 height 31
type input "4"
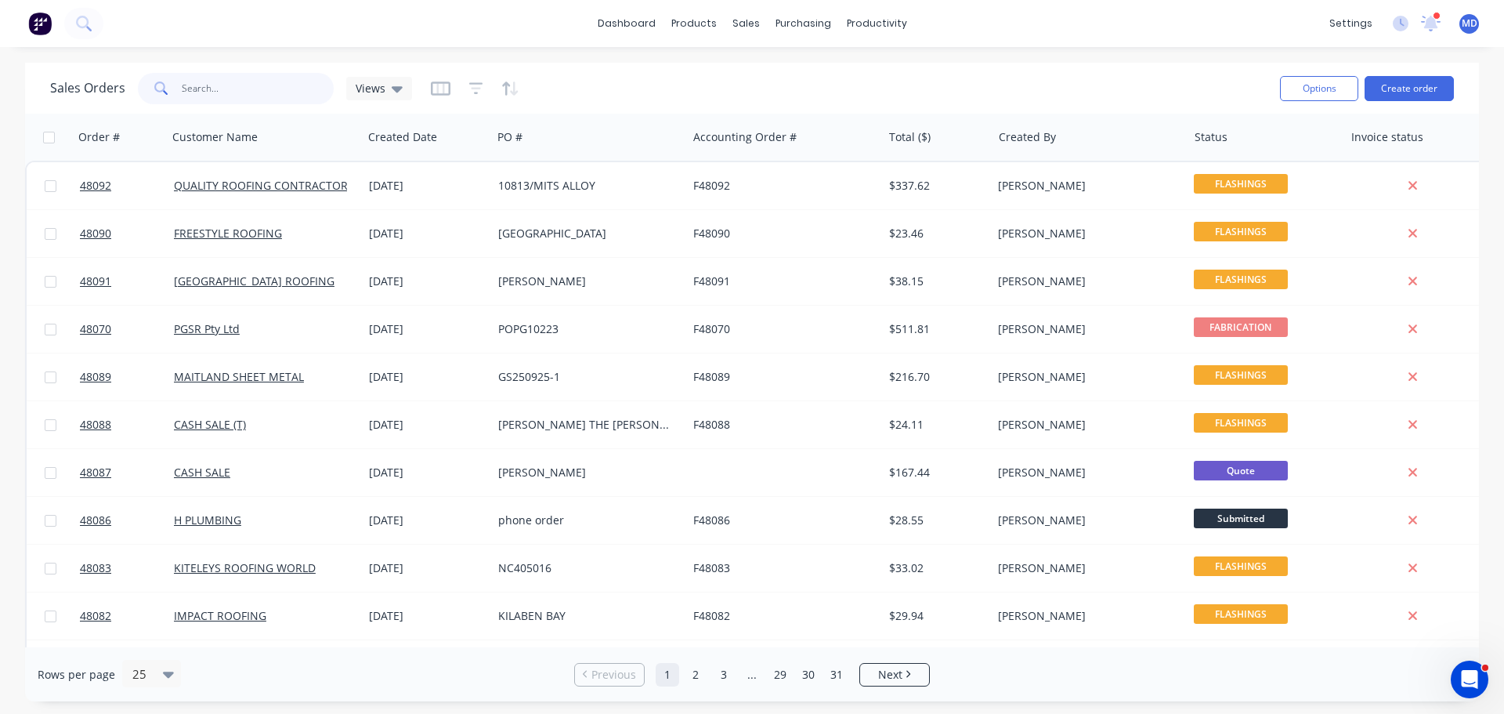
click at [201, 83] on input "text" at bounding box center [258, 88] width 153 height 31
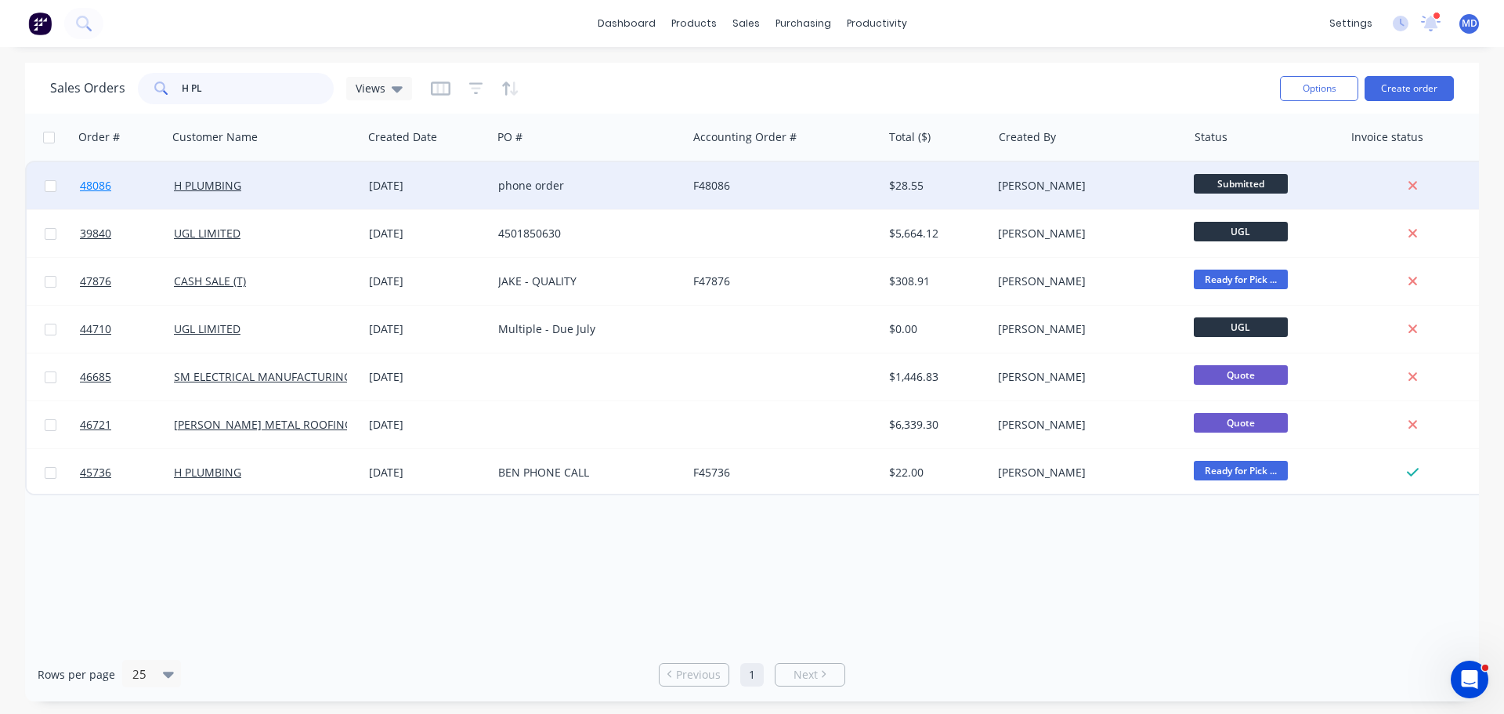
type input "H PL"
click at [111, 186] on span "48086" at bounding box center [95, 186] width 31 height 16
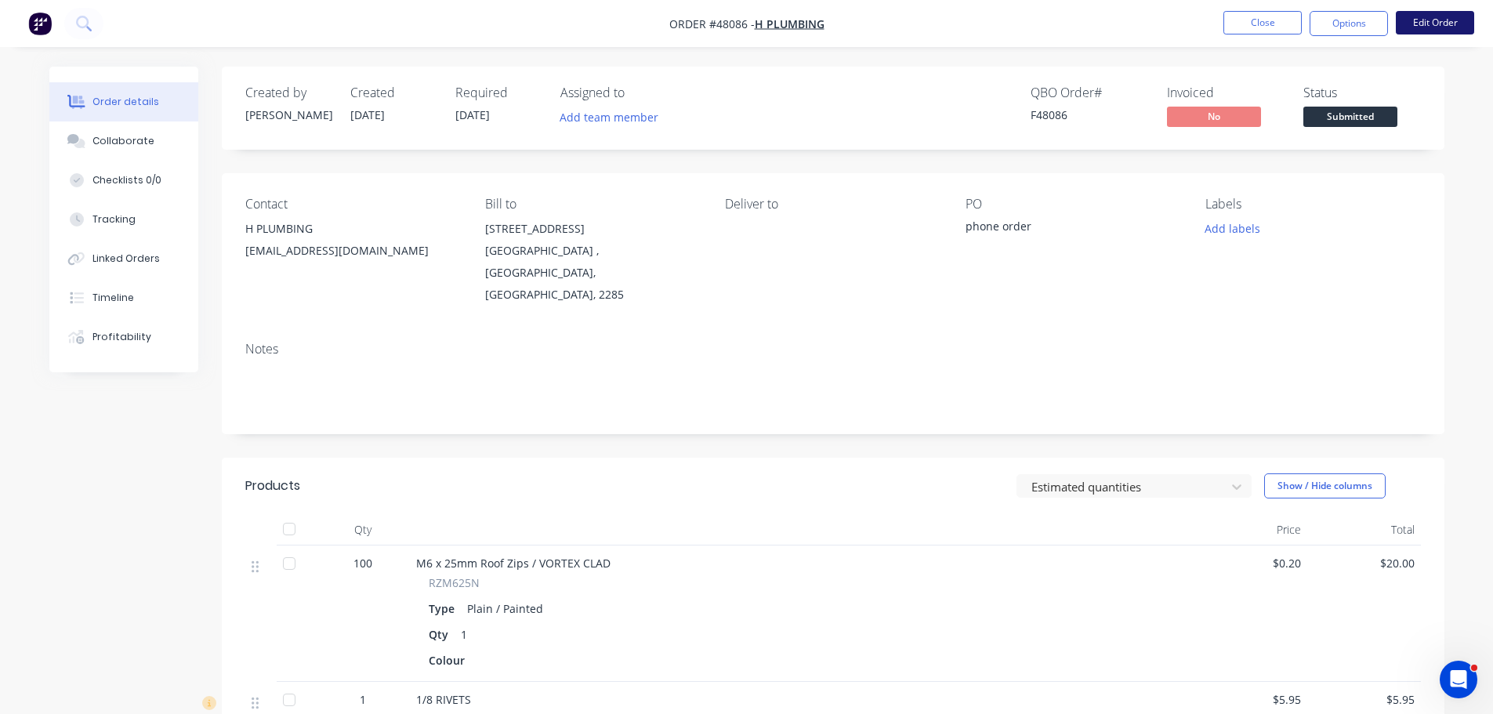
click at [1424, 27] on button "Edit Order" at bounding box center [1435, 23] width 78 height 24
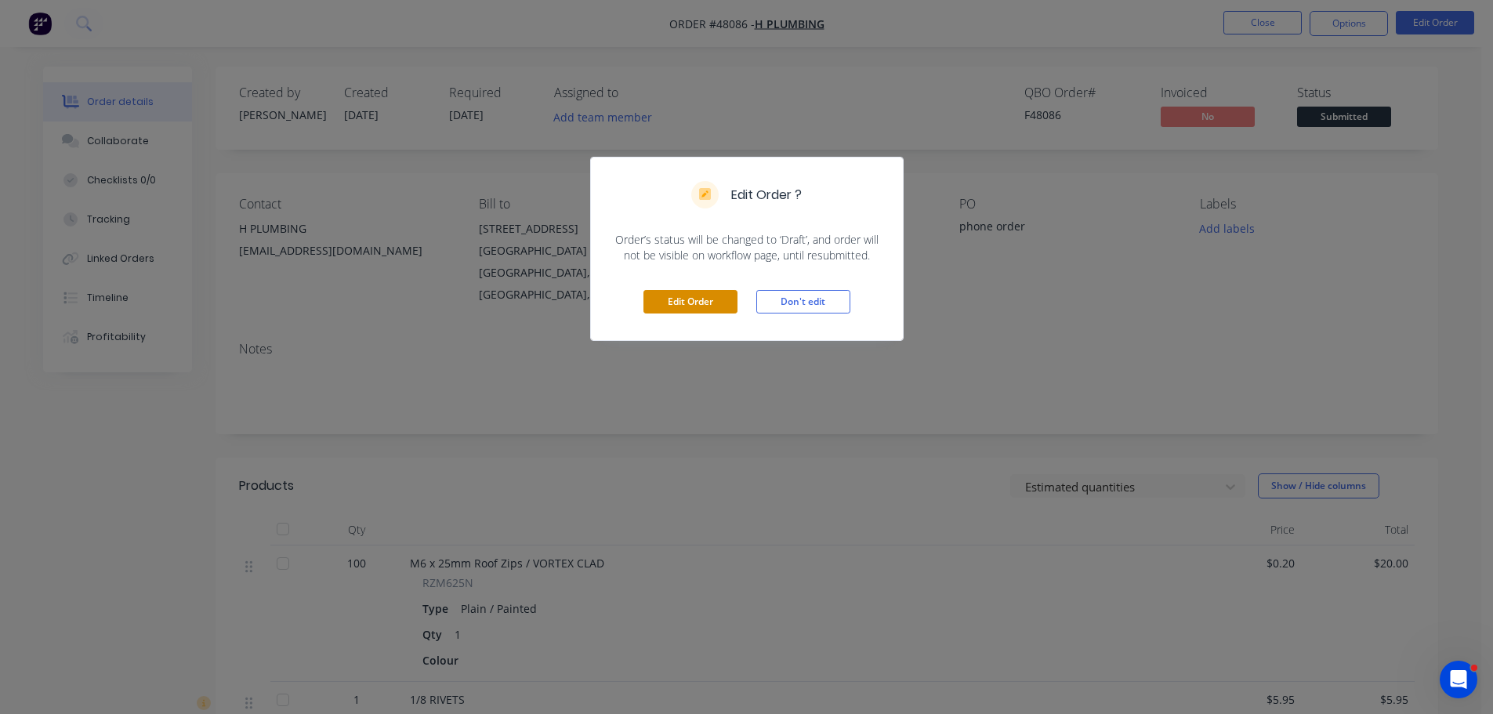
click at [716, 305] on button "Edit Order" at bounding box center [690, 302] width 94 height 24
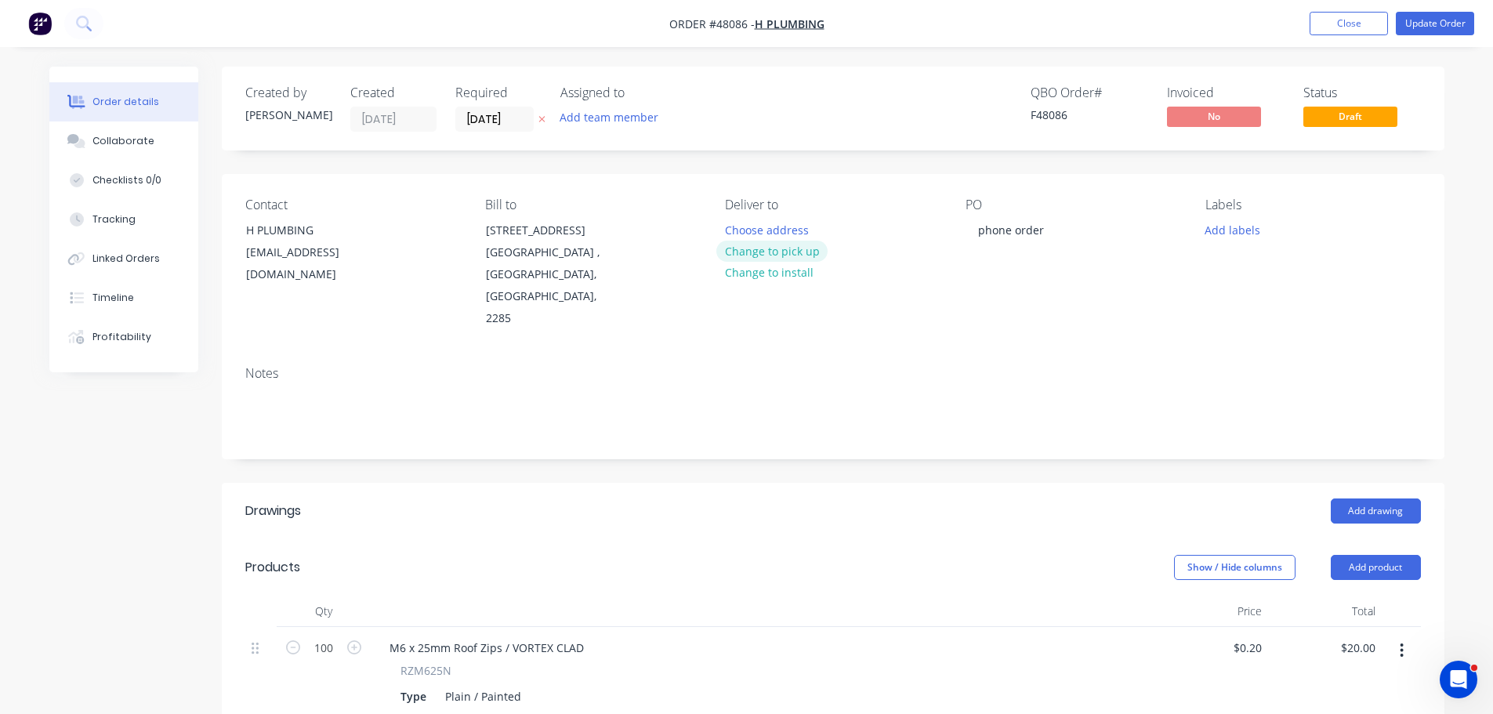
click at [773, 251] on button "Change to pick up" at bounding box center [771, 251] width 111 height 21
click at [1428, 27] on button "Update Order" at bounding box center [1435, 24] width 78 height 24
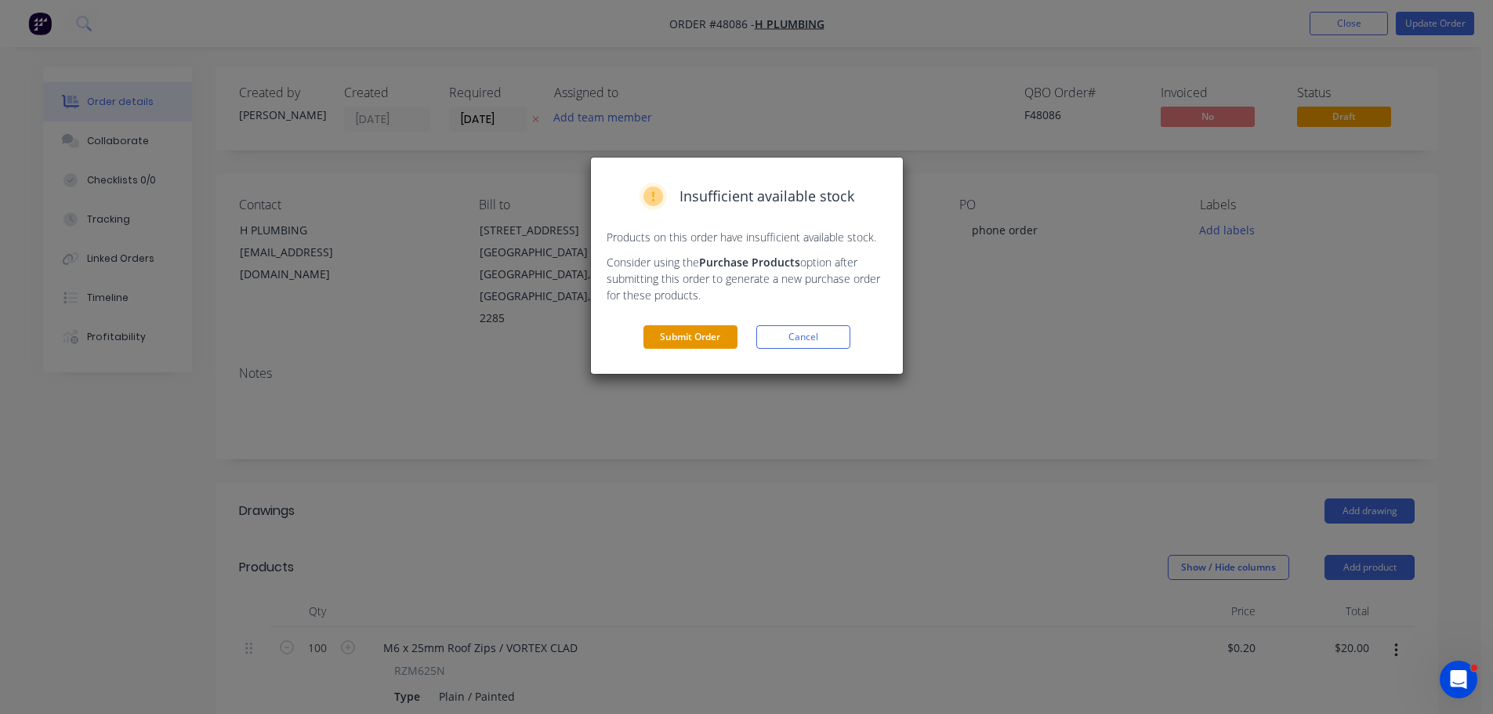
click at [685, 346] on button "Submit Order" at bounding box center [690, 337] width 94 height 24
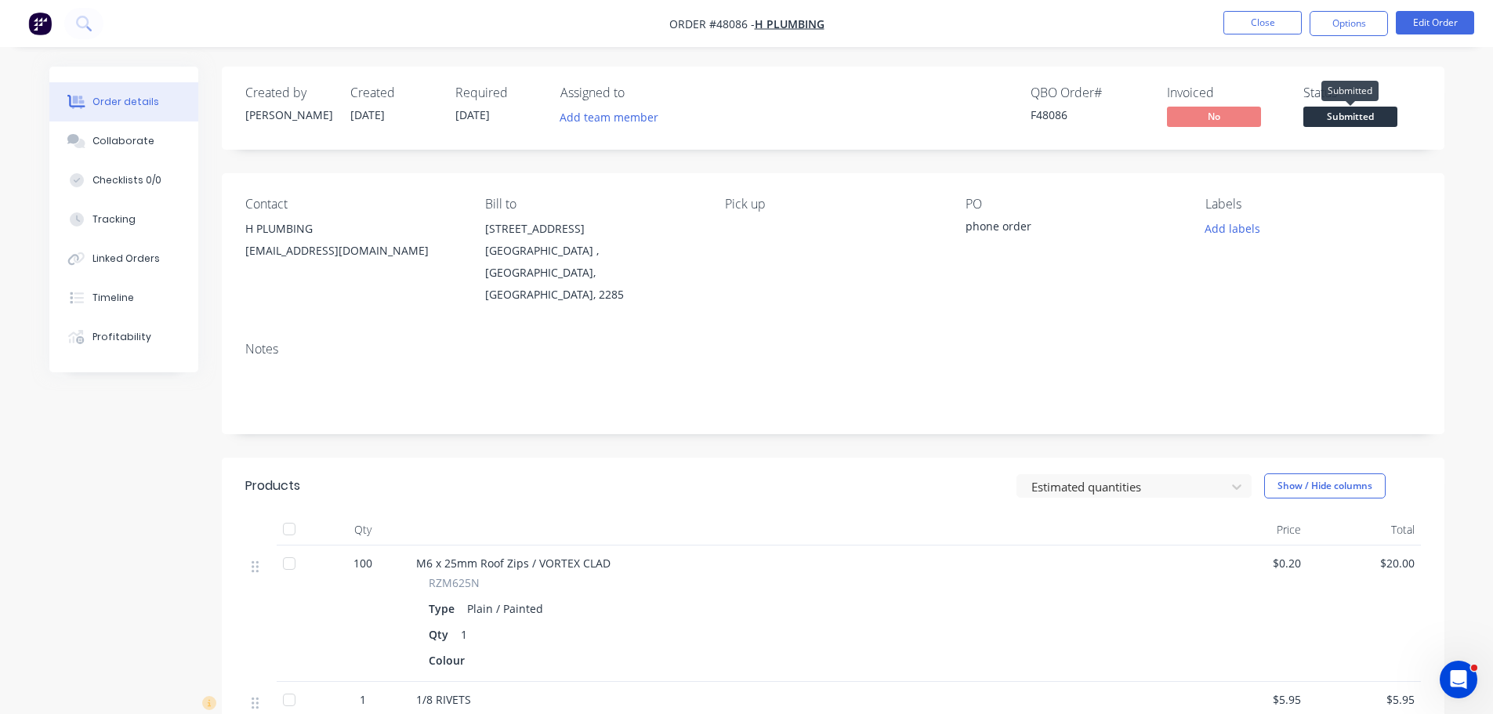
click at [1377, 118] on span "Submitted" at bounding box center [1350, 117] width 94 height 20
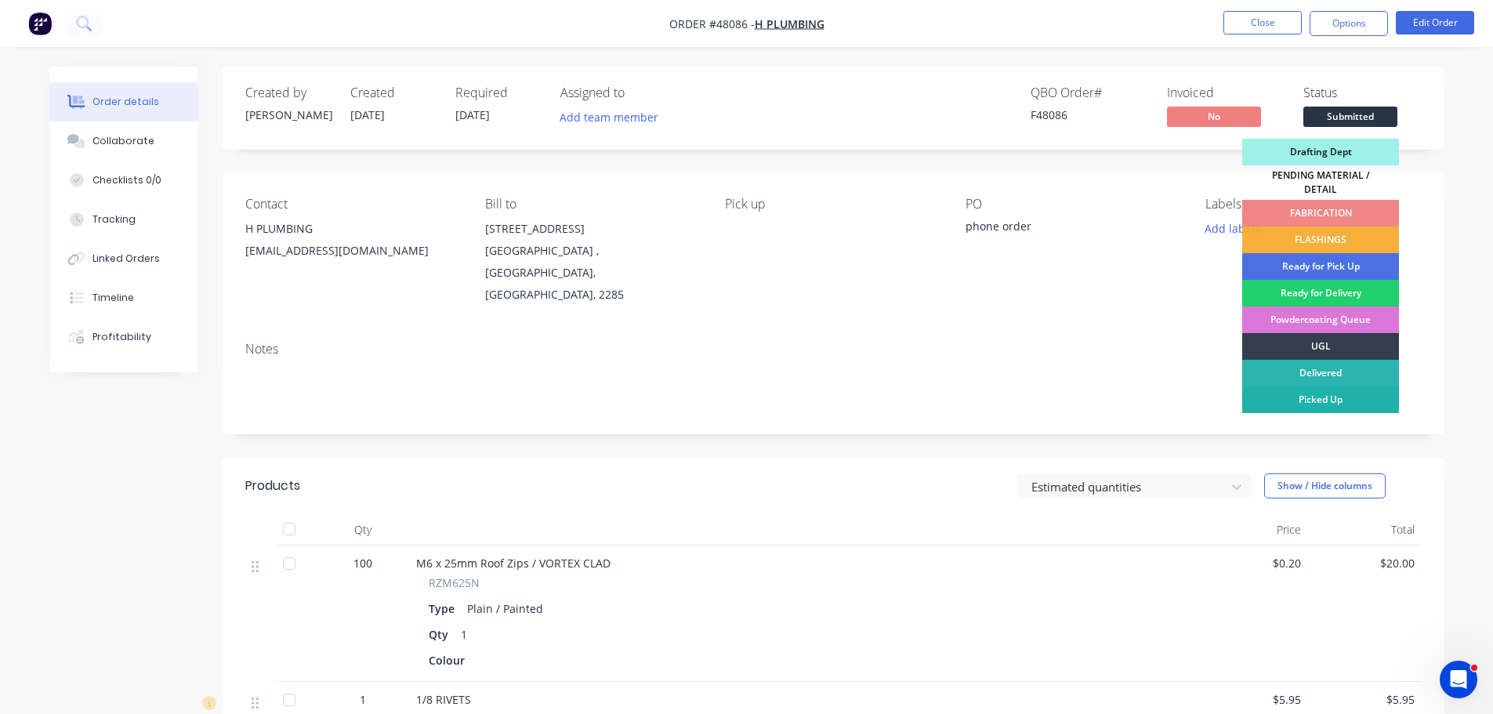
click at [1316, 386] on div "Picked Up" at bounding box center [1320, 399] width 157 height 27
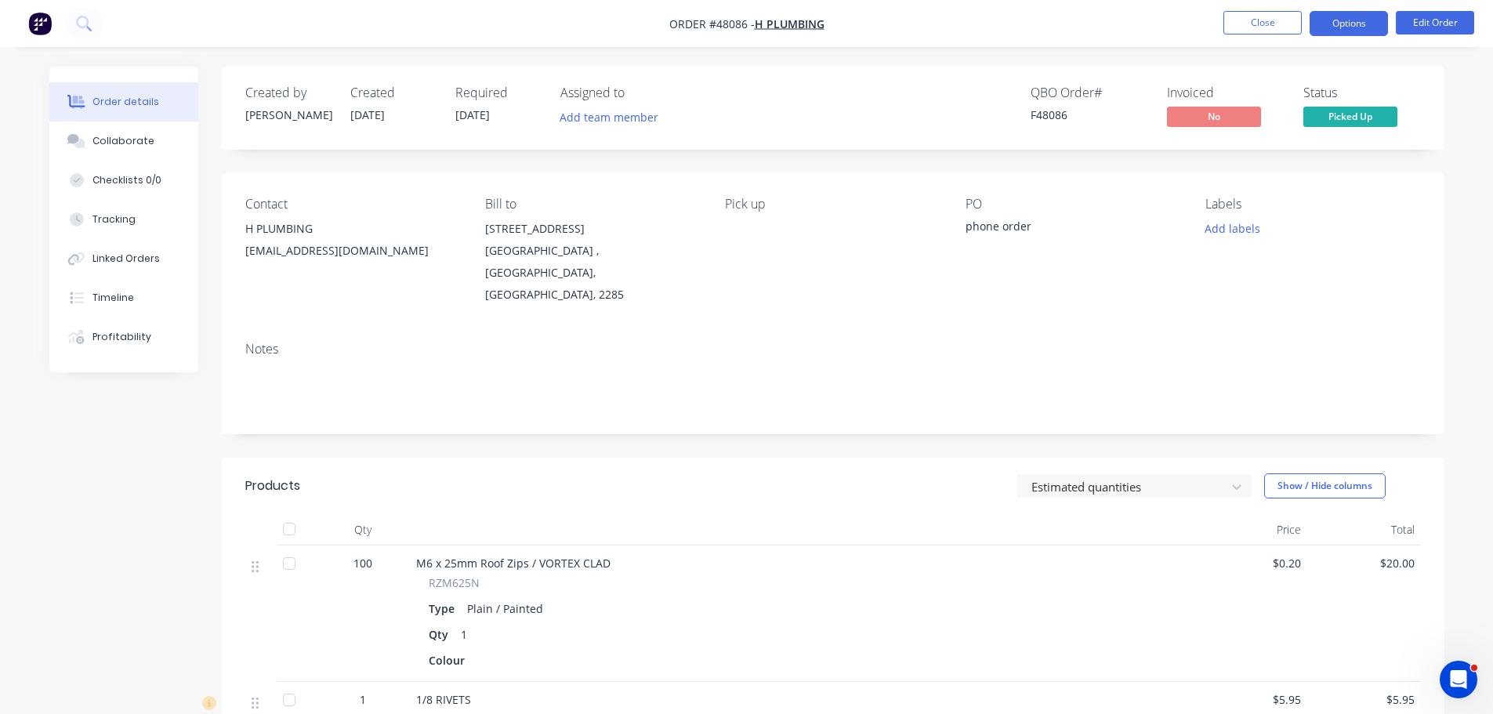
click at [1358, 26] on button "Options" at bounding box center [1348, 23] width 78 height 25
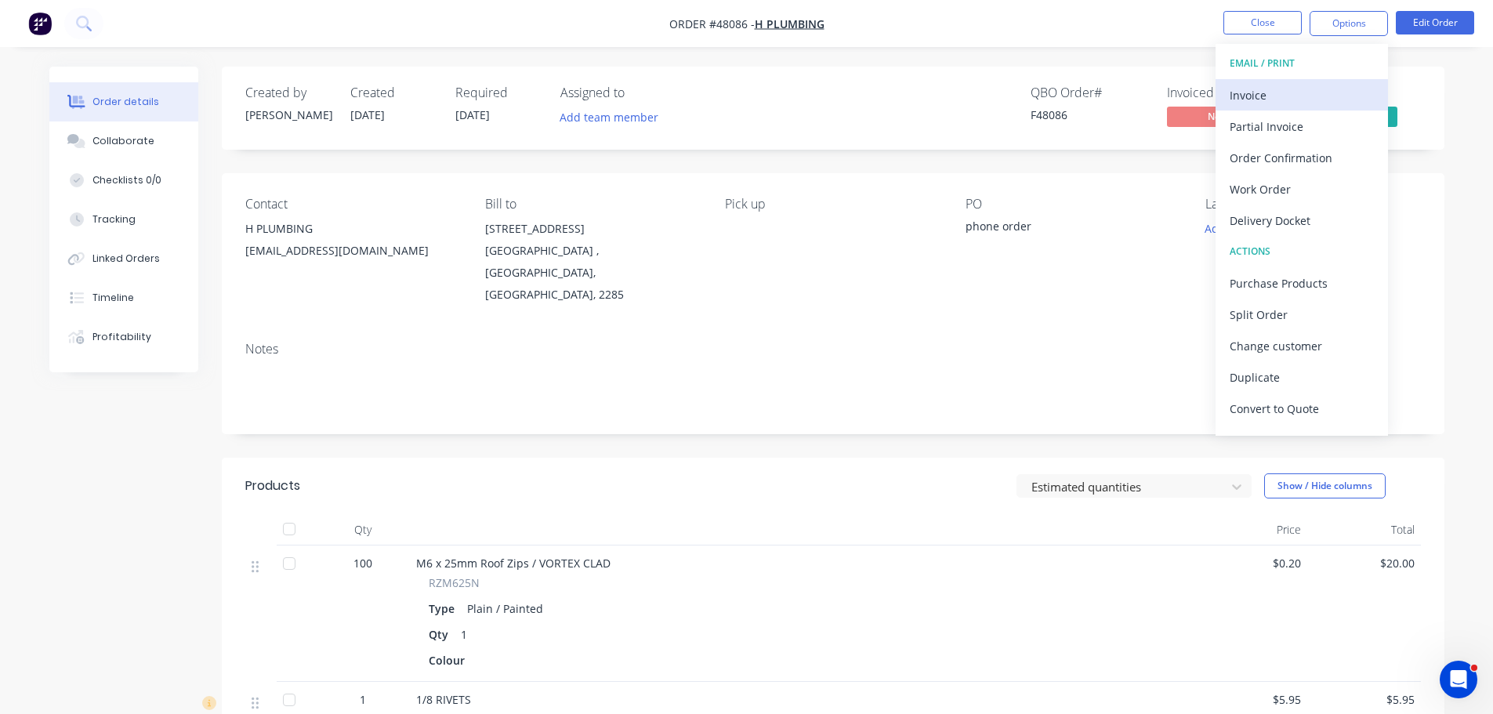
click at [1312, 91] on div "Invoice" at bounding box center [1301, 95] width 144 height 23
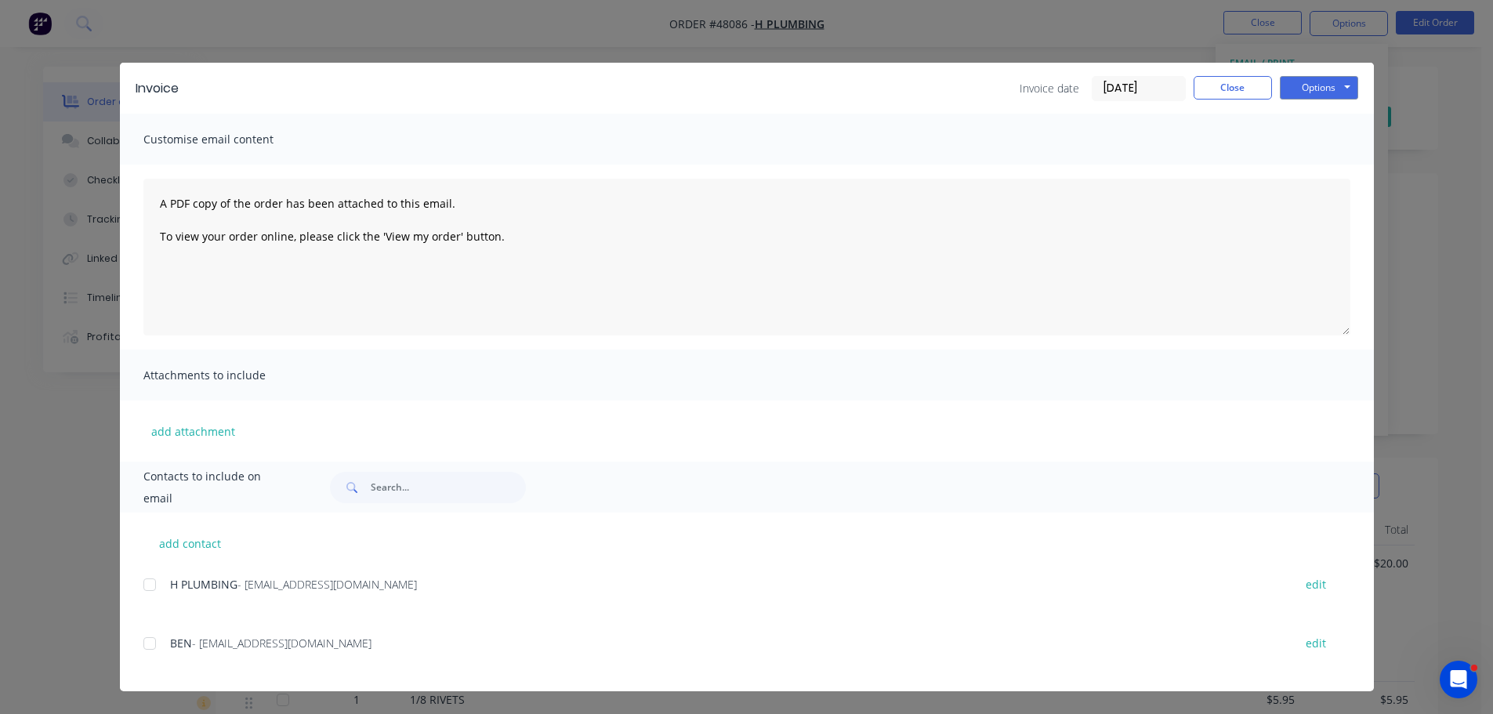
click at [147, 649] on div at bounding box center [149, 643] width 31 height 31
click at [1328, 100] on div "Options Preview Print Email" at bounding box center [1319, 88] width 78 height 25
click at [1326, 93] on button "Options" at bounding box center [1319, 88] width 78 height 24
click at [1314, 165] on button "Email" at bounding box center [1330, 167] width 100 height 26
click at [1233, 94] on button "Close" at bounding box center [1232, 88] width 78 height 24
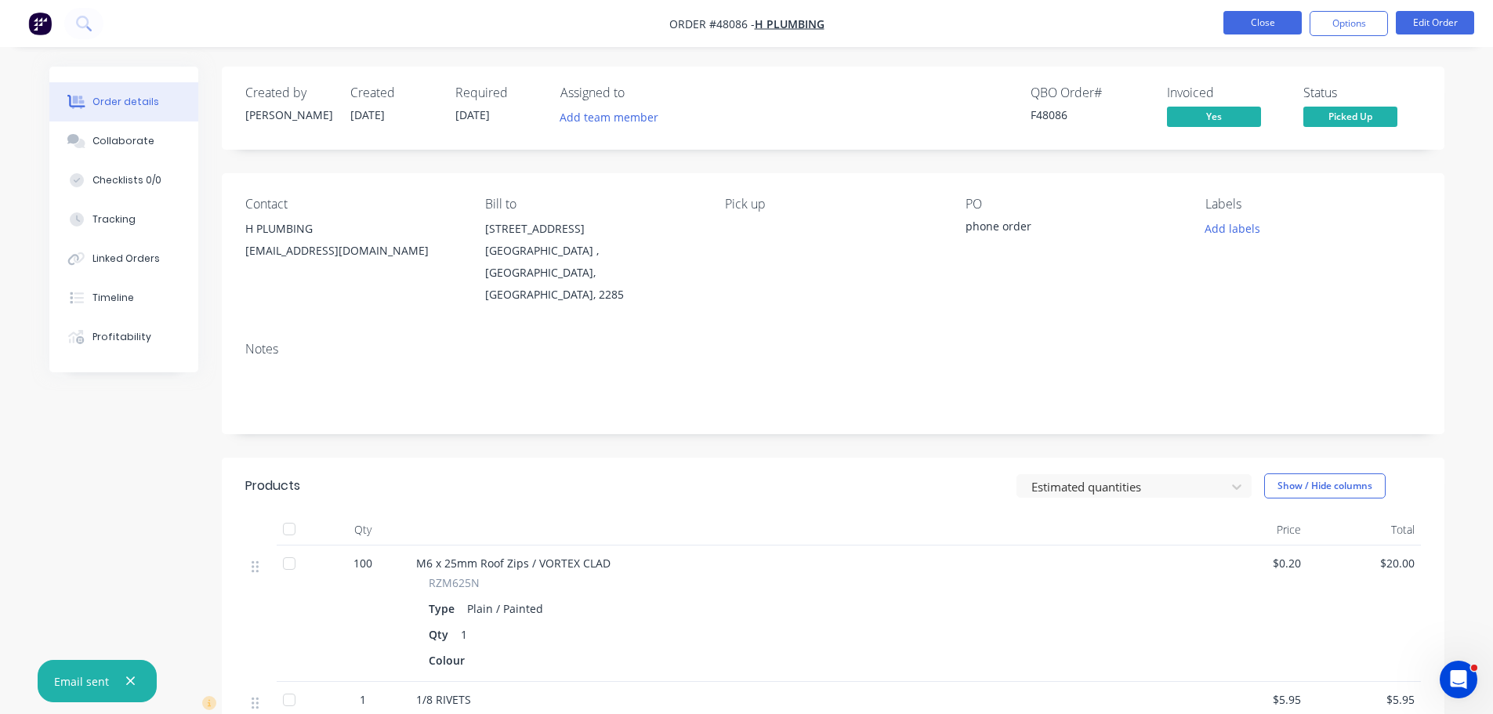
click at [1272, 22] on button "Close" at bounding box center [1262, 23] width 78 height 24
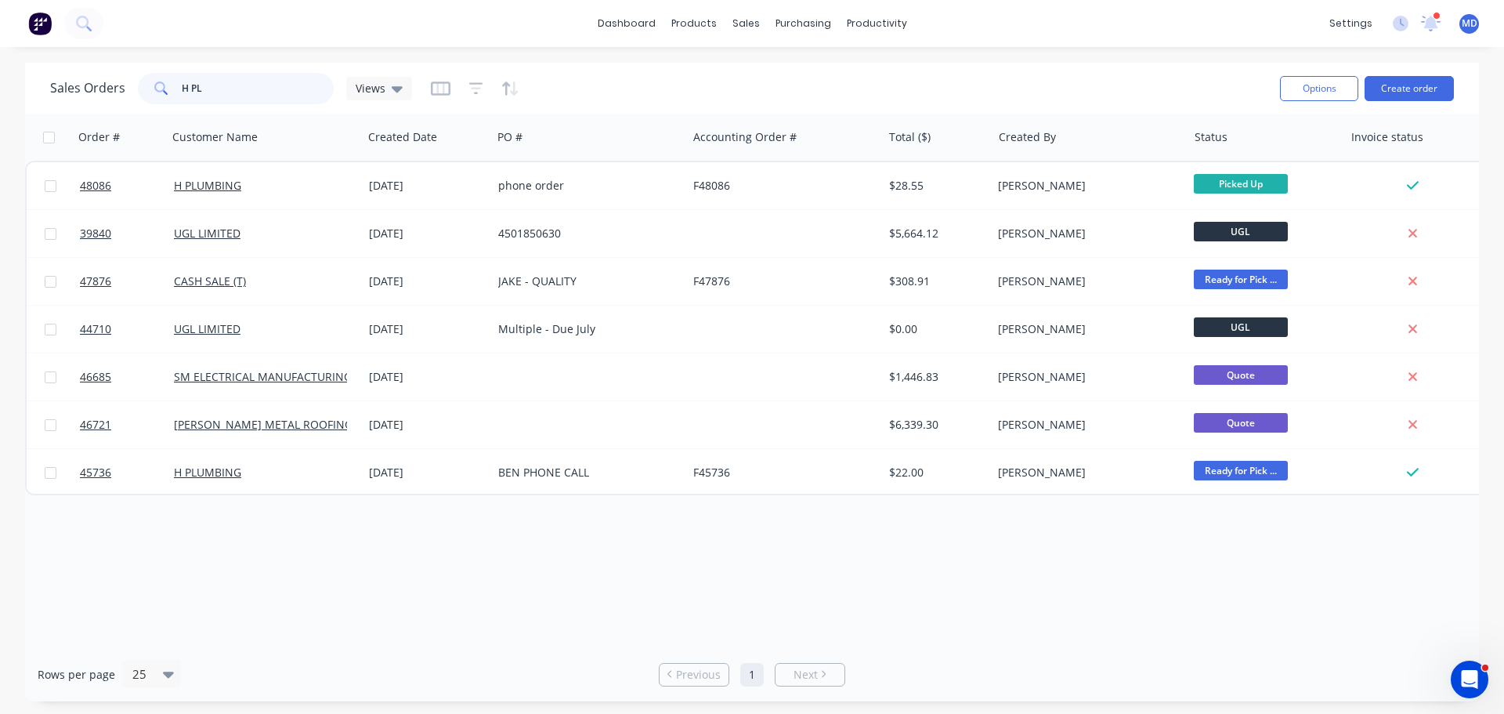
click at [226, 85] on input "H PL" at bounding box center [258, 88] width 153 height 31
type input "H"
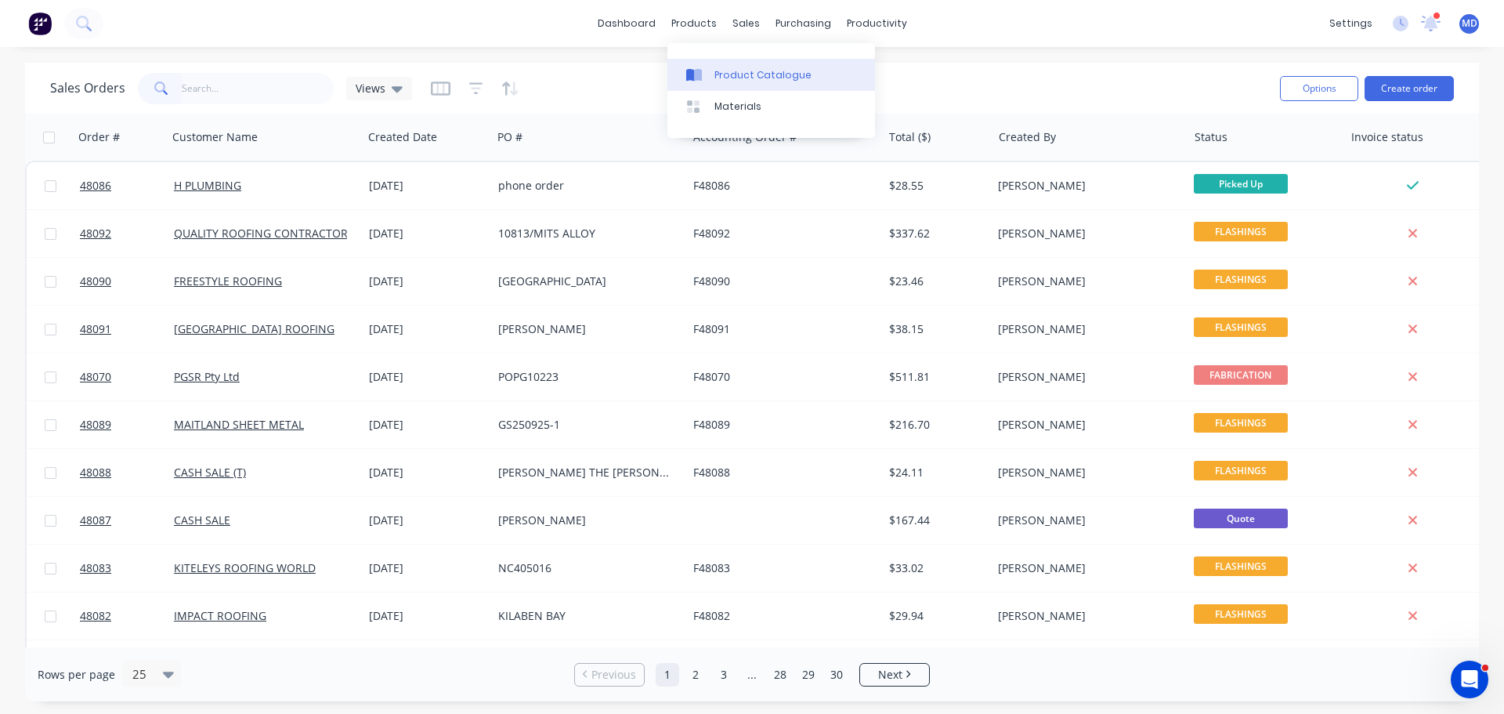
click at [726, 71] on div "Product Catalogue" at bounding box center [763, 75] width 97 height 14
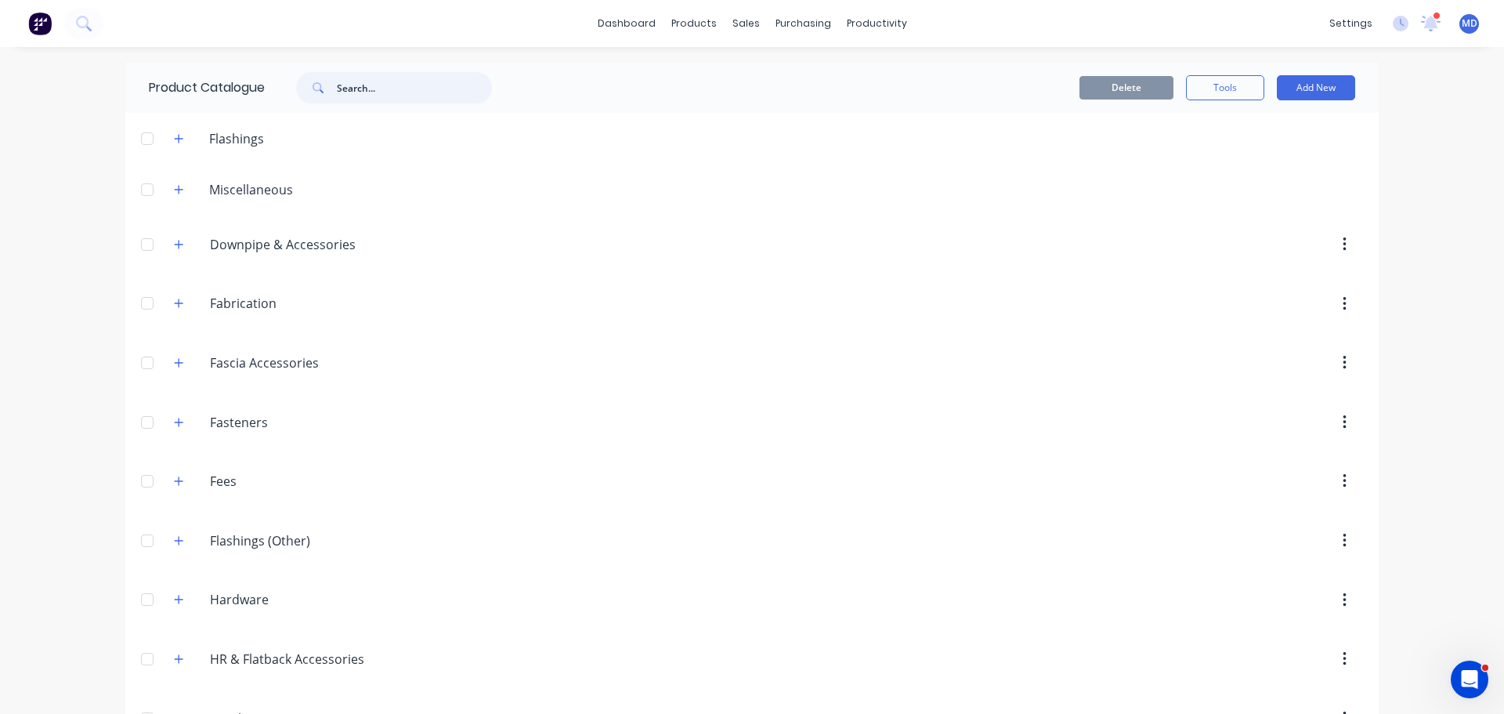
click at [346, 96] on input "text" at bounding box center [414, 87] width 155 height 31
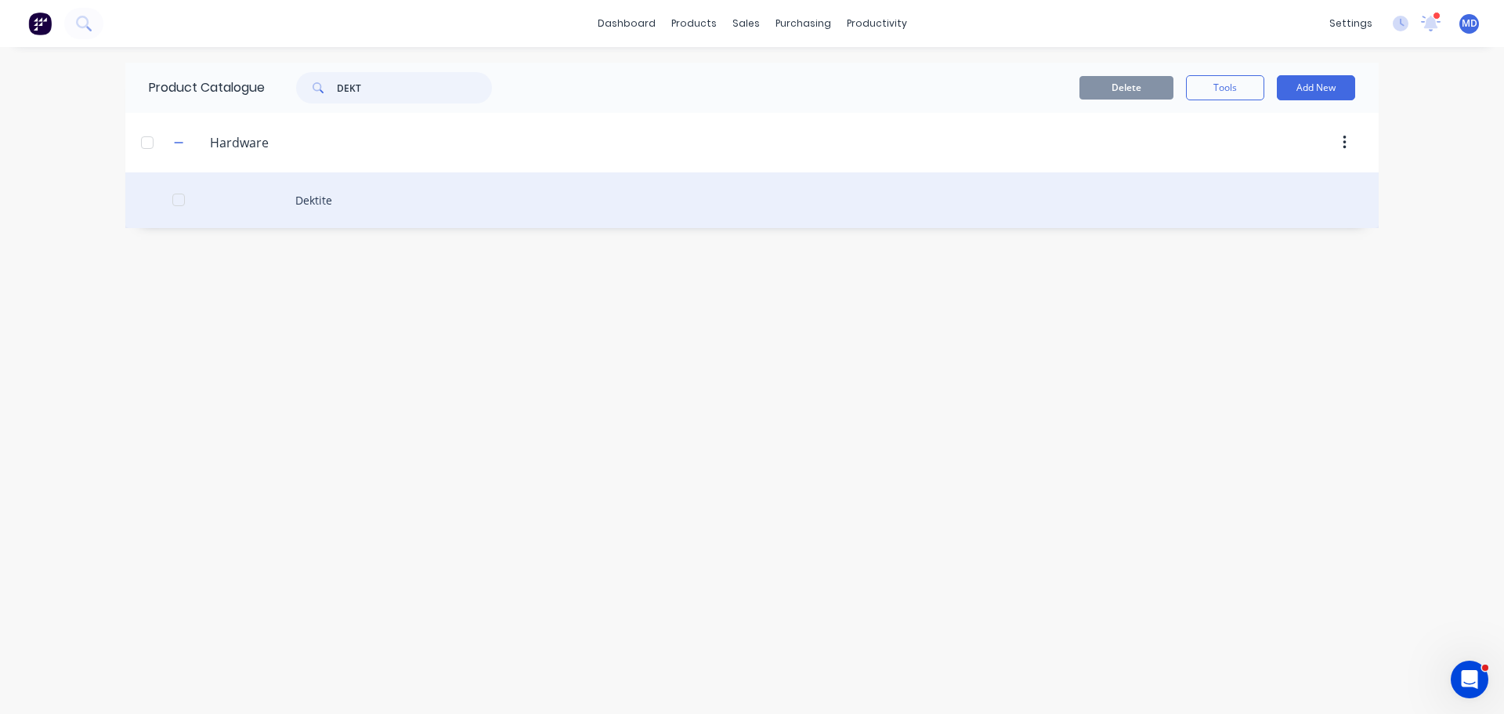
type input "DEKT"
click at [321, 203] on div "Dektite" at bounding box center [752, 200] width 1254 height 56
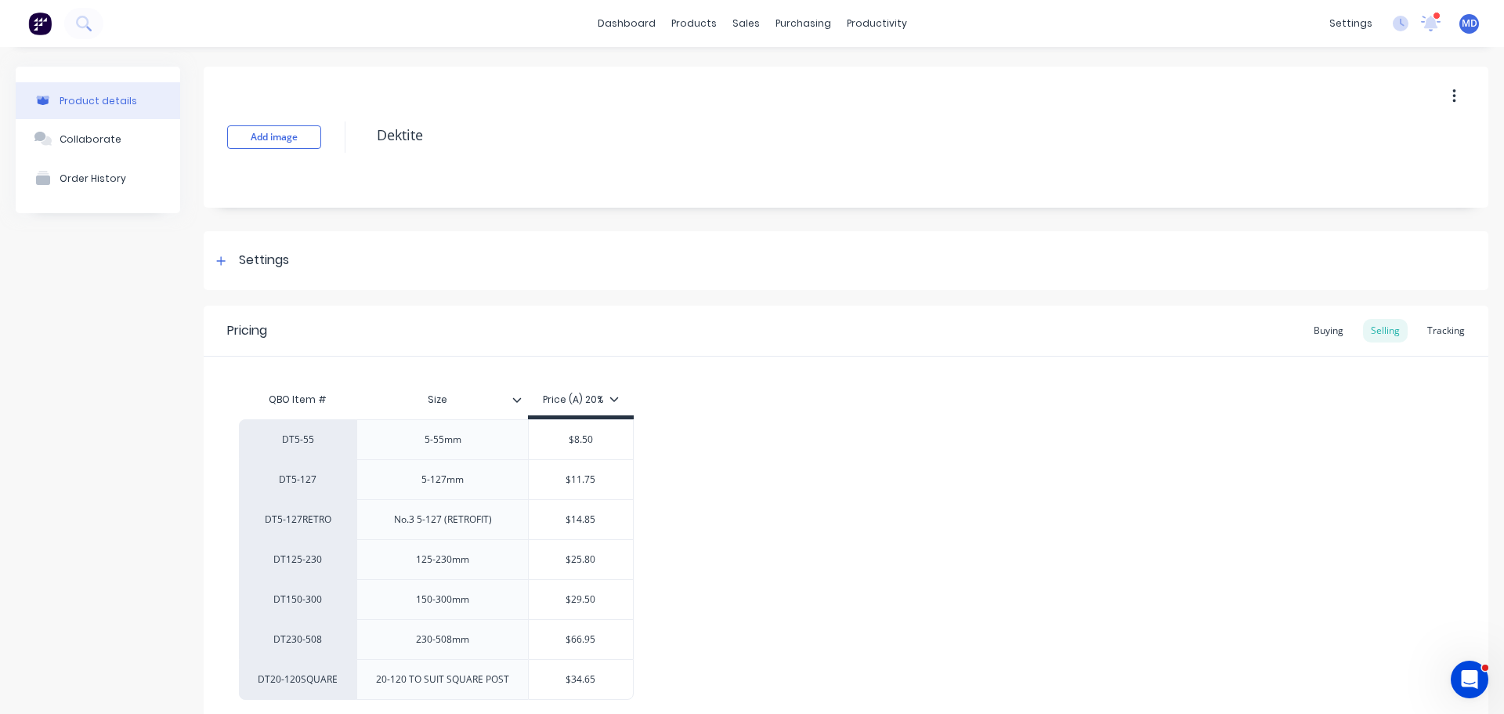
type textarea "x"
click at [822, 71] on div "Purchase Orders" at bounding box center [847, 75] width 83 height 14
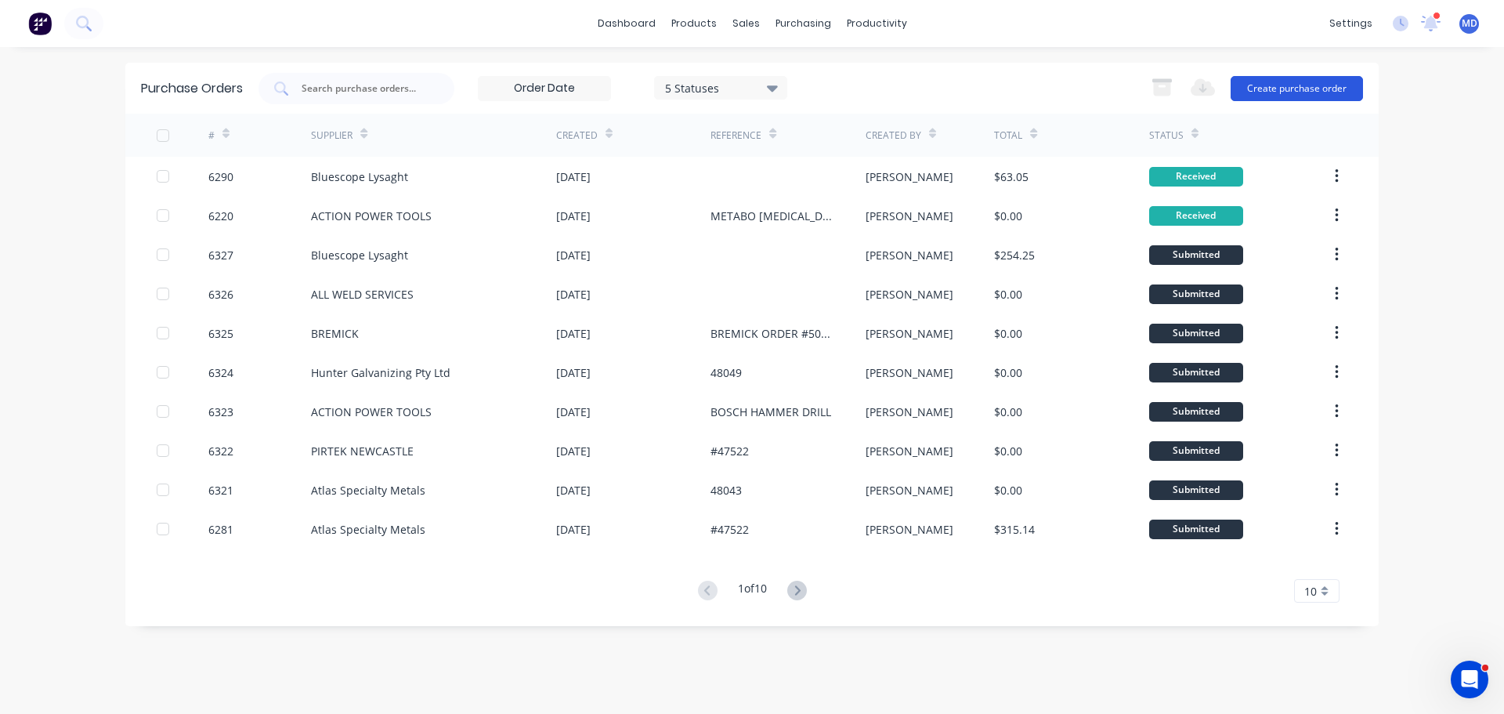
click at [1301, 90] on button "Create purchase order" at bounding box center [1297, 88] width 132 height 25
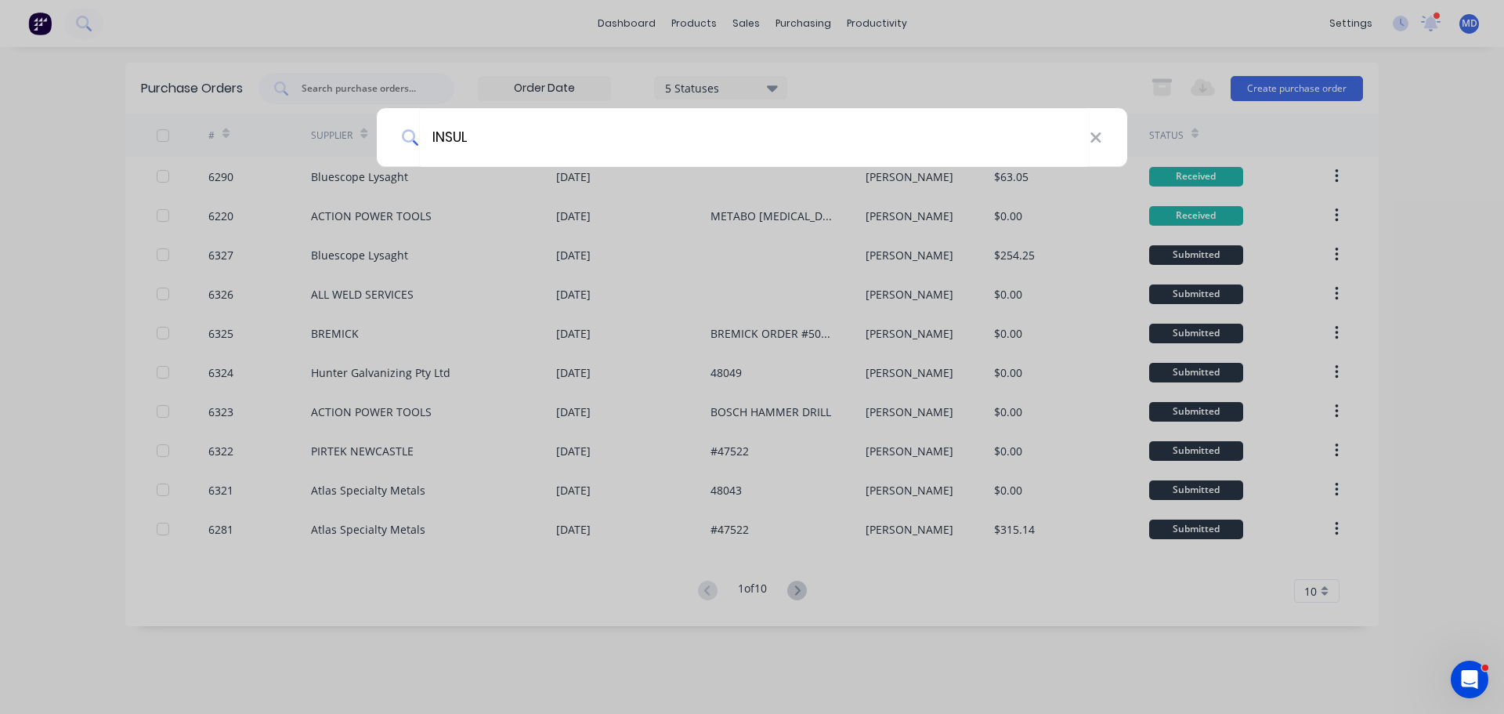
type input "INSULA"
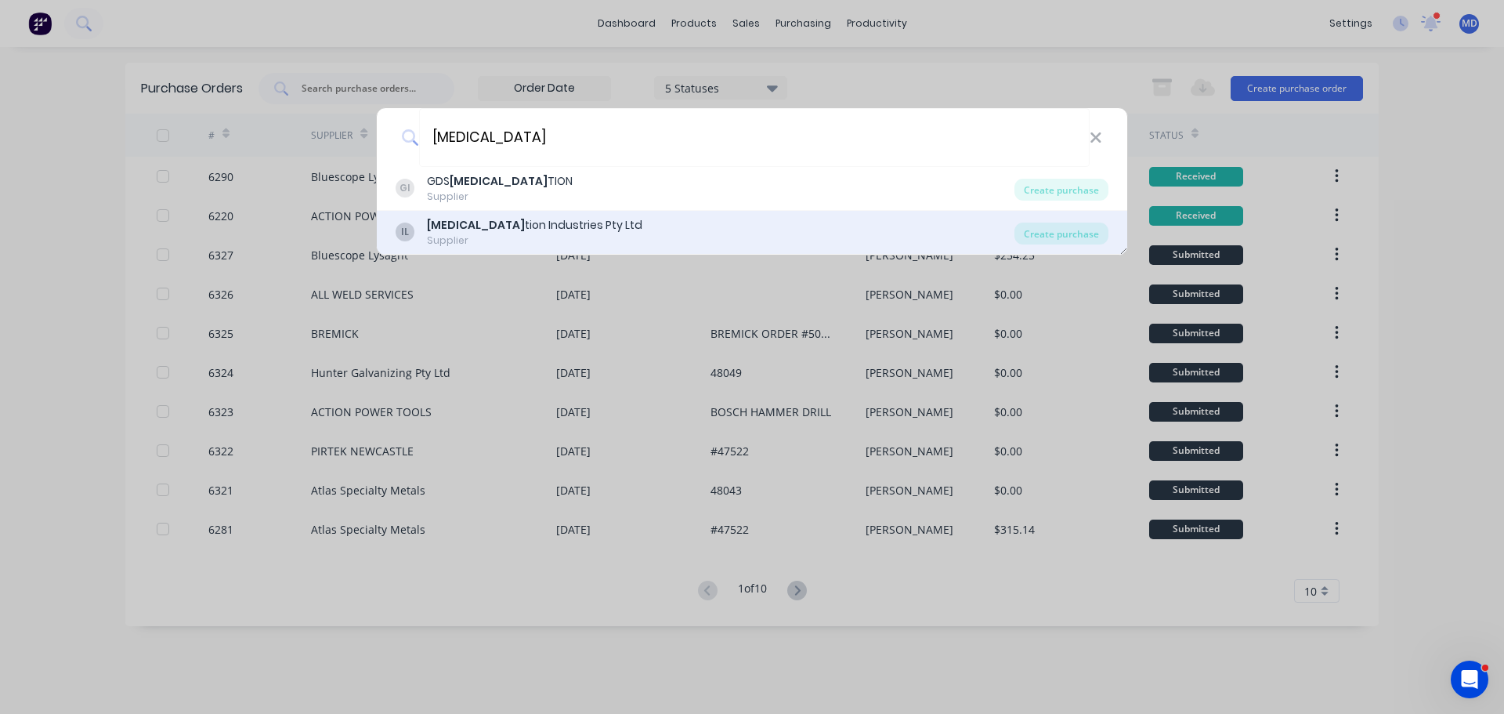
click at [517, 232] on div "Insula tion Industries Pty Ltd" at bounding box center [534, 225] width 215 height 16
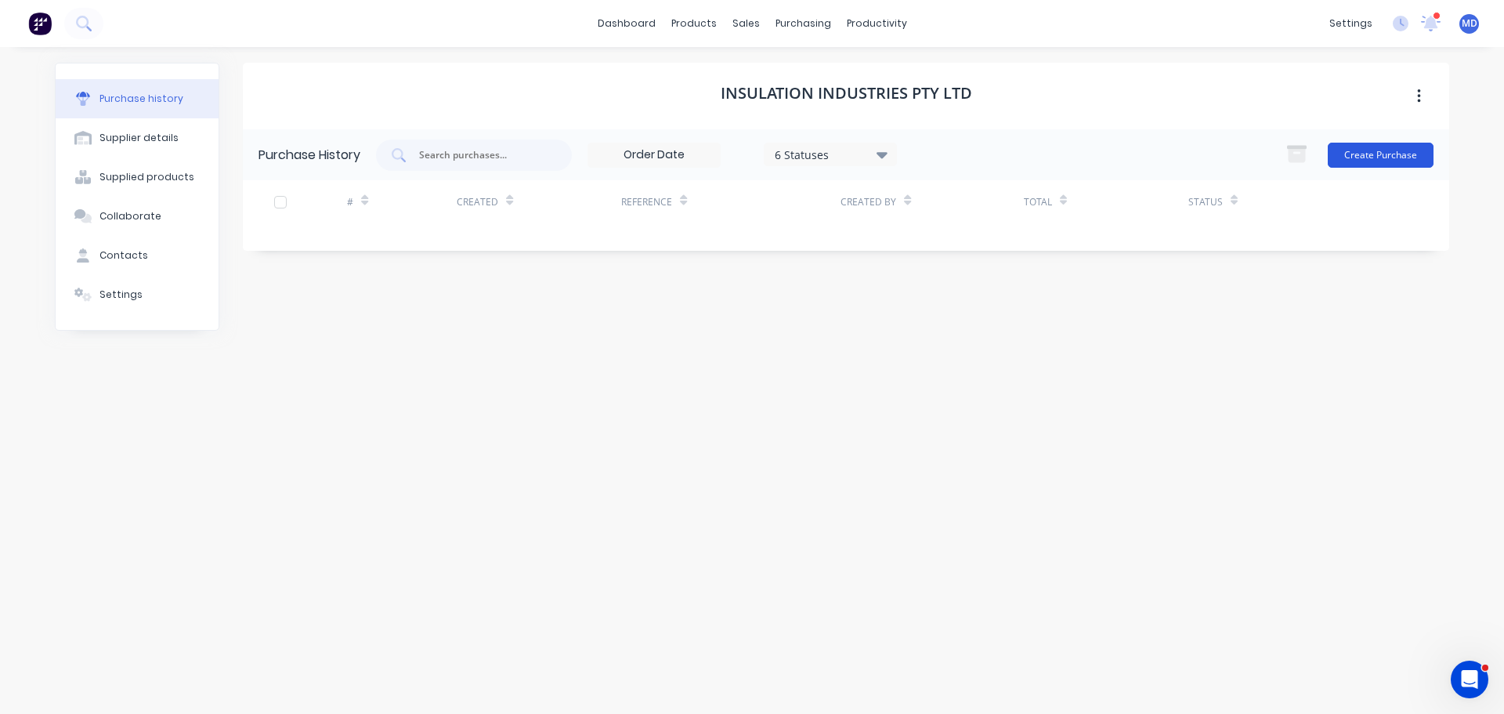
click at [1353, 151] on button "Create Purchase" at bounding box center [1381, 155] width 106 height 25
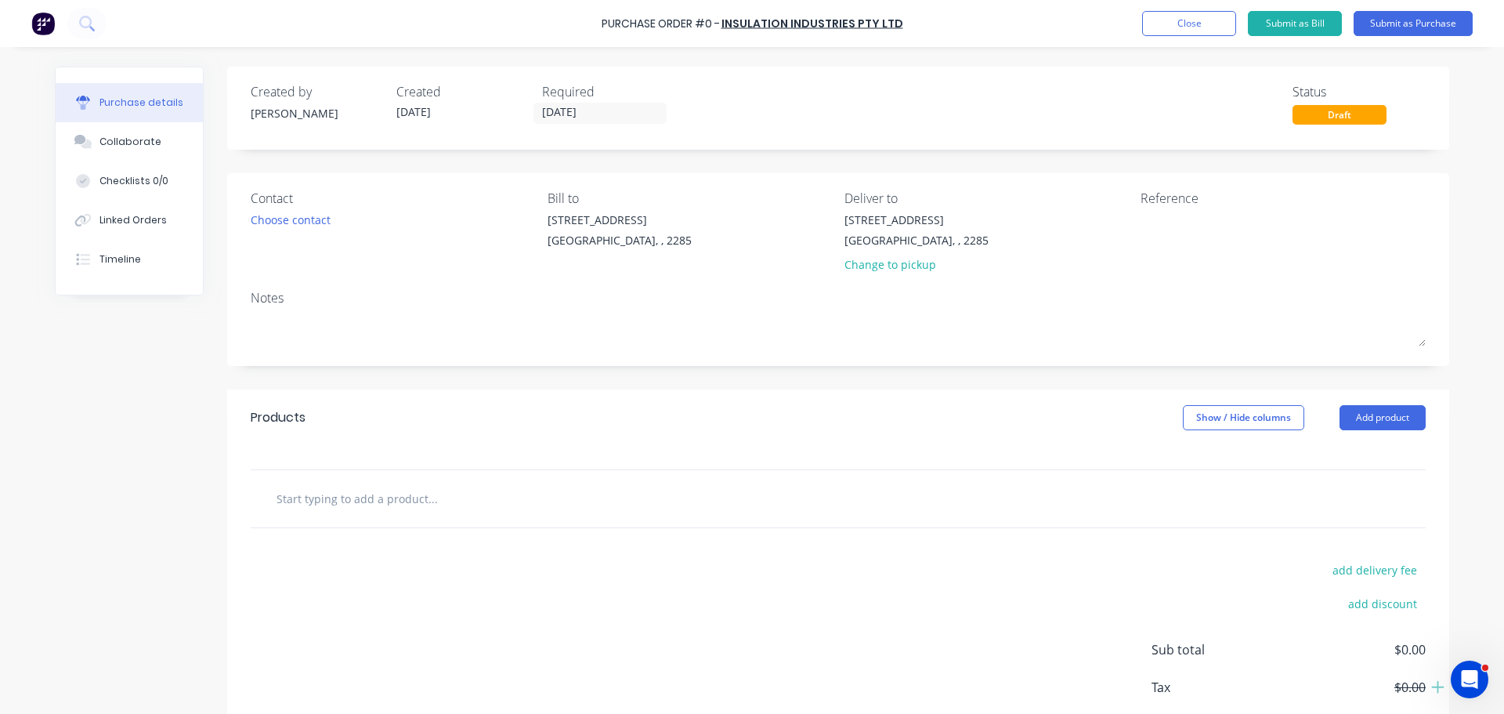
click at [318, 208] on div "Contact Choose contact" at bounding box center [393, 235] width 285 height 92
click at [292, 226] on div "Choose contact" at bounding box center [291, 220] width 80 height 16
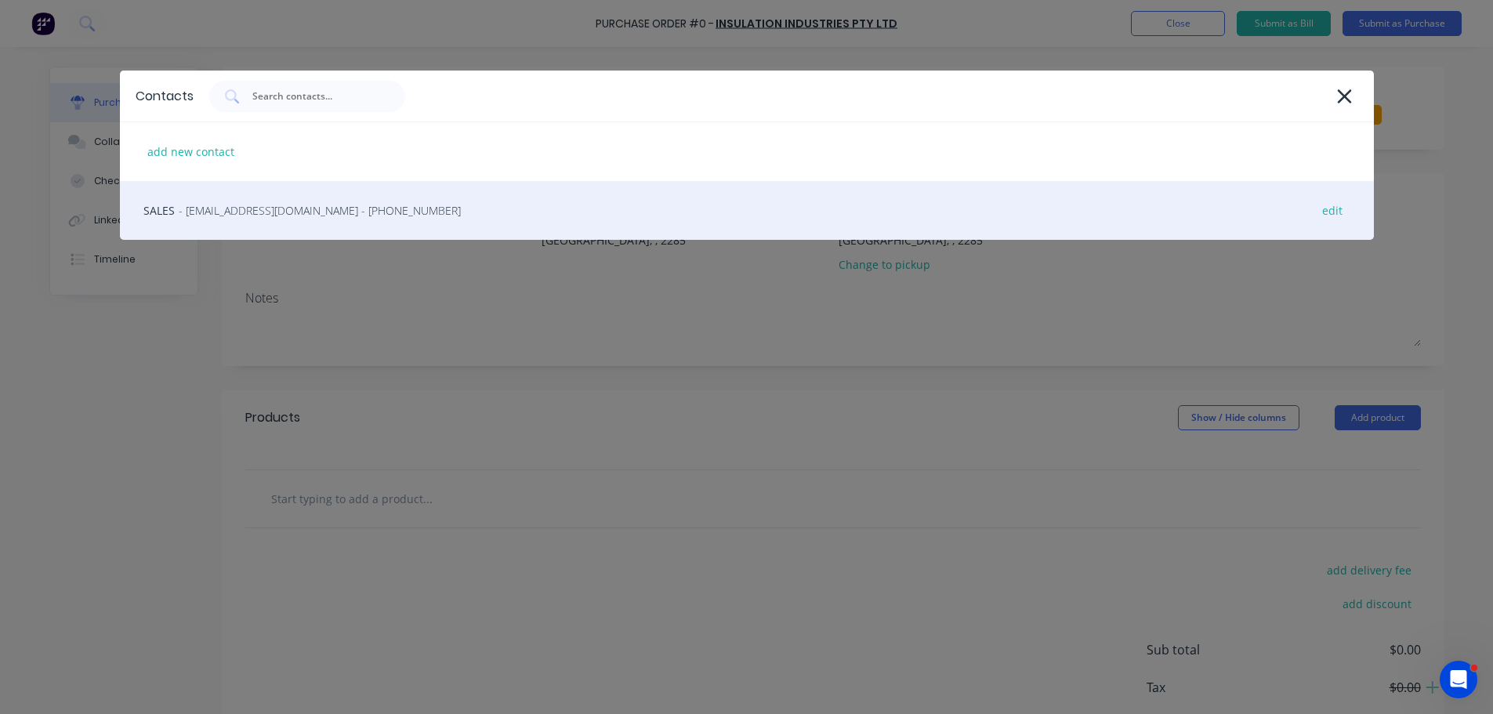
click at [289, 219] on div "SALES - sales@insind.com.au - (02) 4910 8000 edit" at bounding box center [747, 210] width 1254 height 59
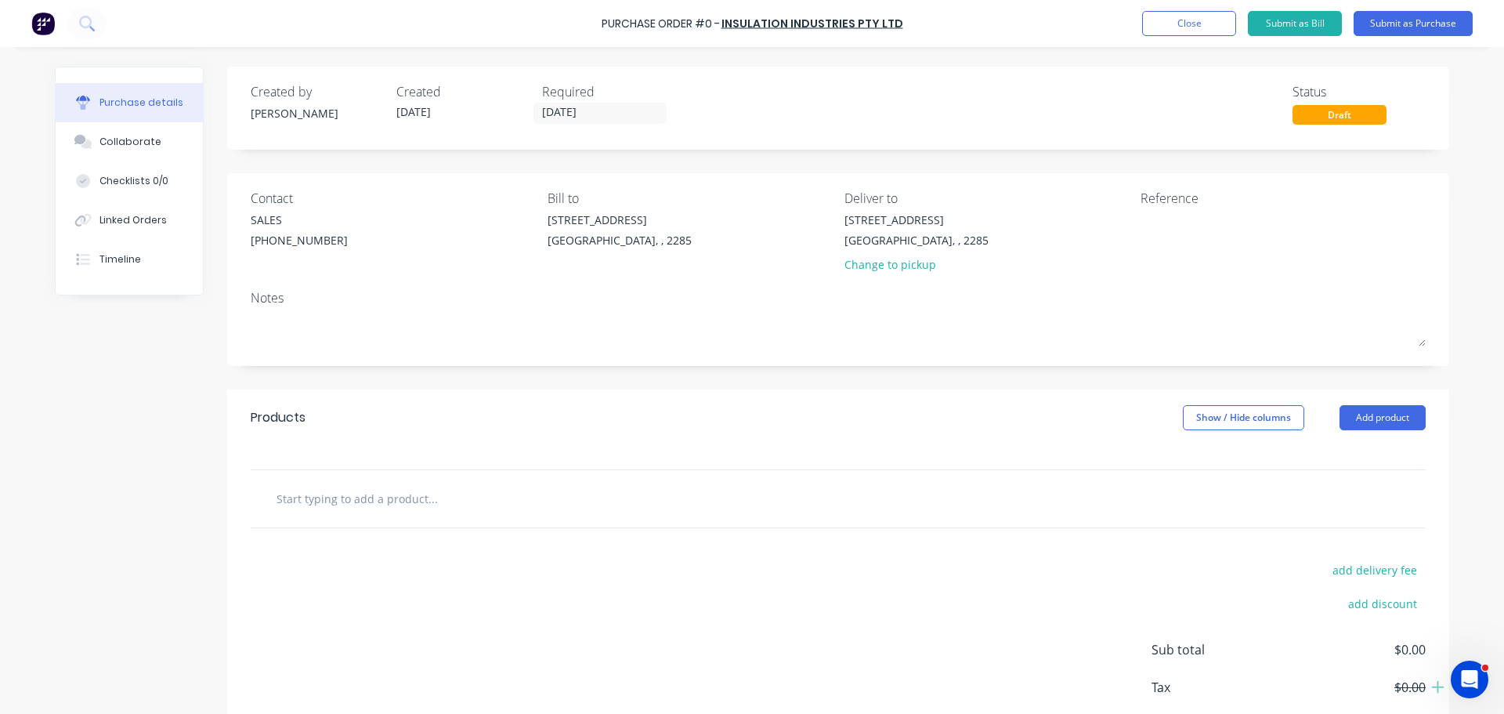
click at [874, 257] on div "Change to pickup" at bounding box center [917, 264] width 144 height 16
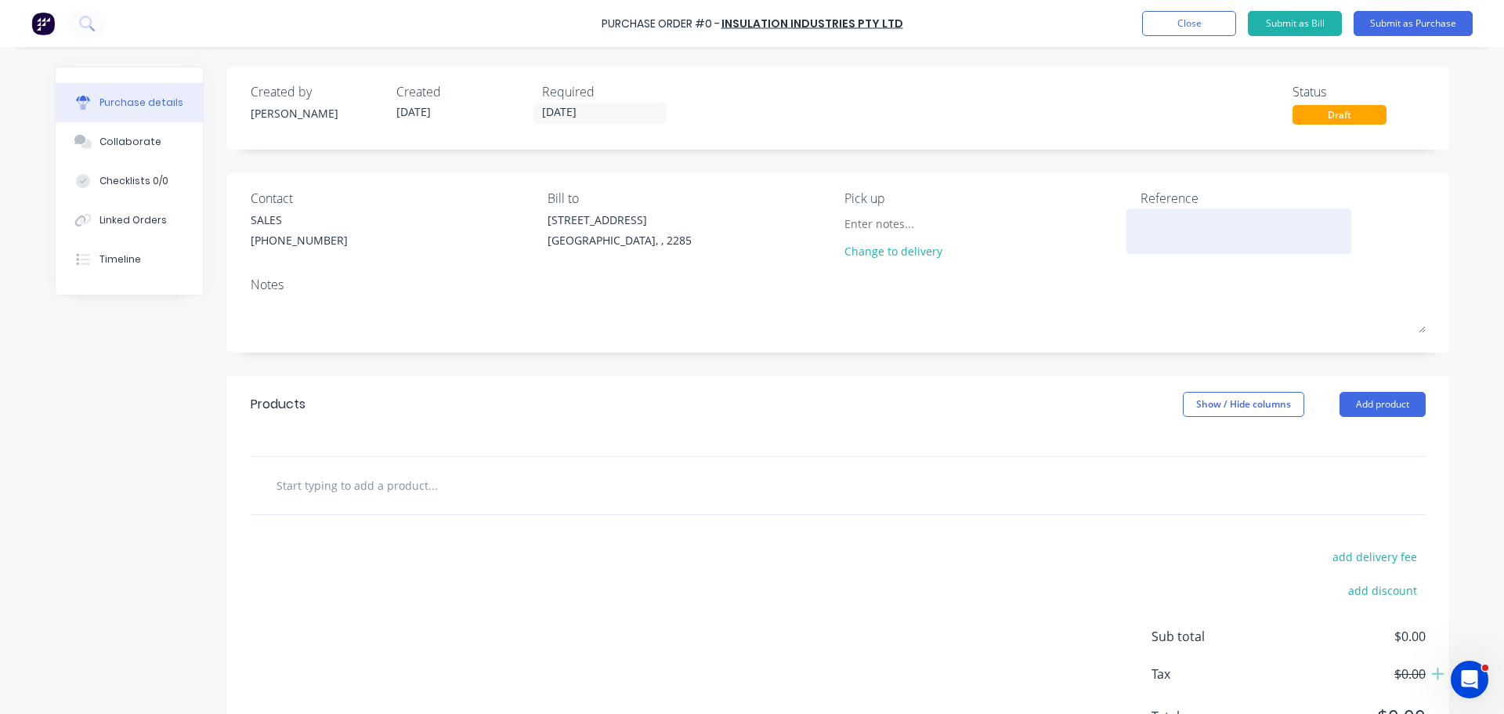
click at [1171, 225] on textarea at bounding box center [1239, 229] width 196 height 35
type textarea "STOCK ORDER"
click at [1374, 404] on button "Add product" at bounding box center [1383, 404] width 86 height 25
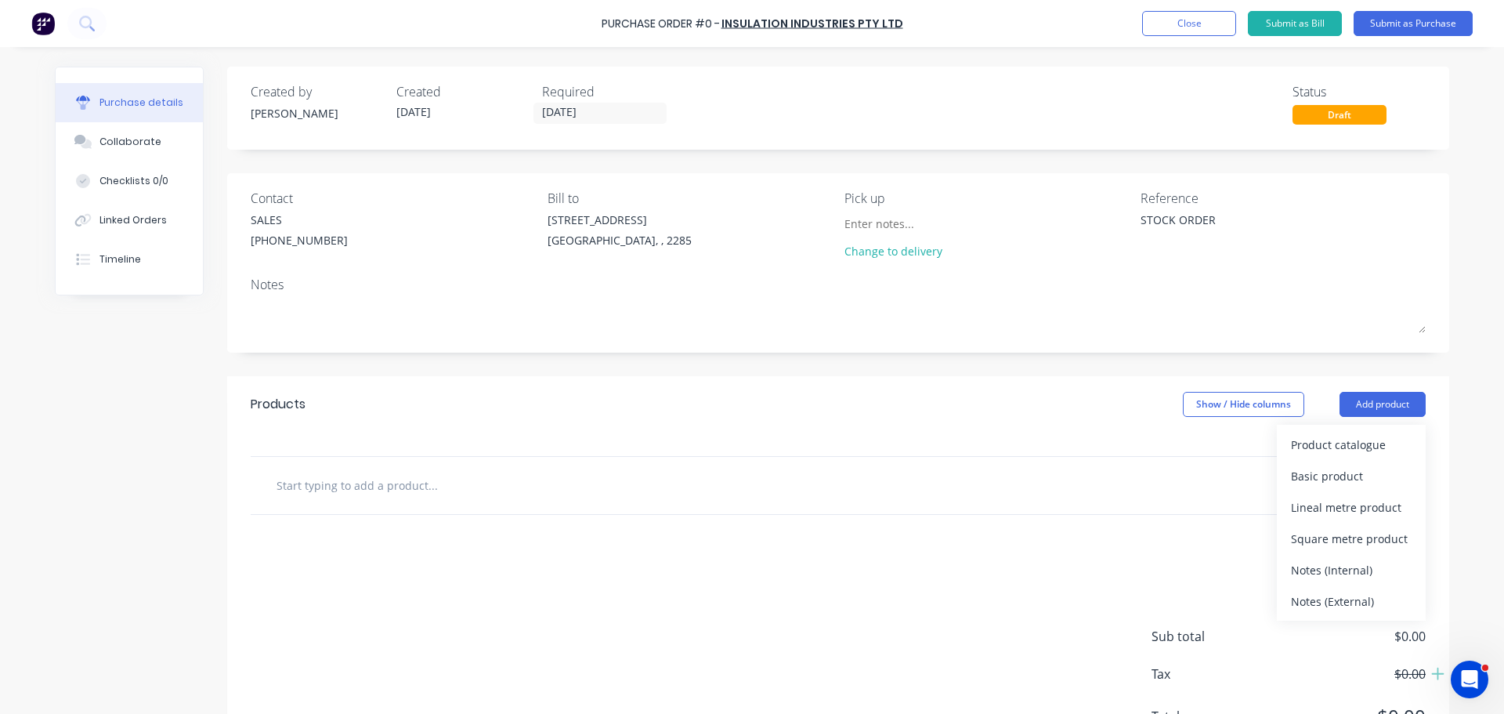
click at [1375, 406] on button "Add product" at bounding box center [1383, 404] width 86 height 25
drag, startPoint x: 1354, startPoint y: 391, endPoint x: 1359, endPoint y: 435, distance: 44.2
click at [1355, 392] on div "Products Show / Hide columns Add product" at bounding box center [838, 404] width 1222 height 56
click at [1360, 401] on button "Add product" at bounding box center [1383, 404] width 86 height 25
click at [1363, 449] on div "Product catalogue" at bounding box center [1351, 444] width 121 height 23
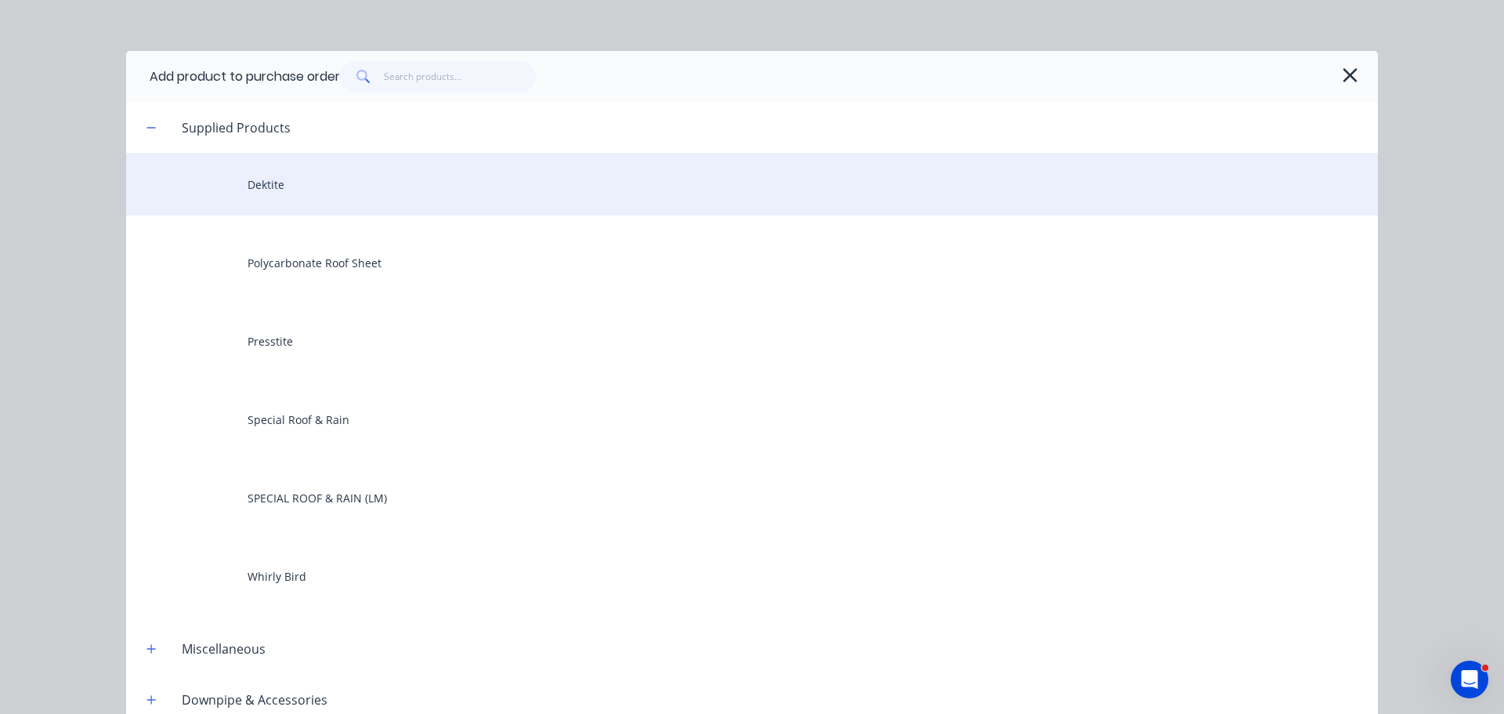
click at [243, 194] on div "Dektite" at bounding box center [752, 184] width 1252 height 63
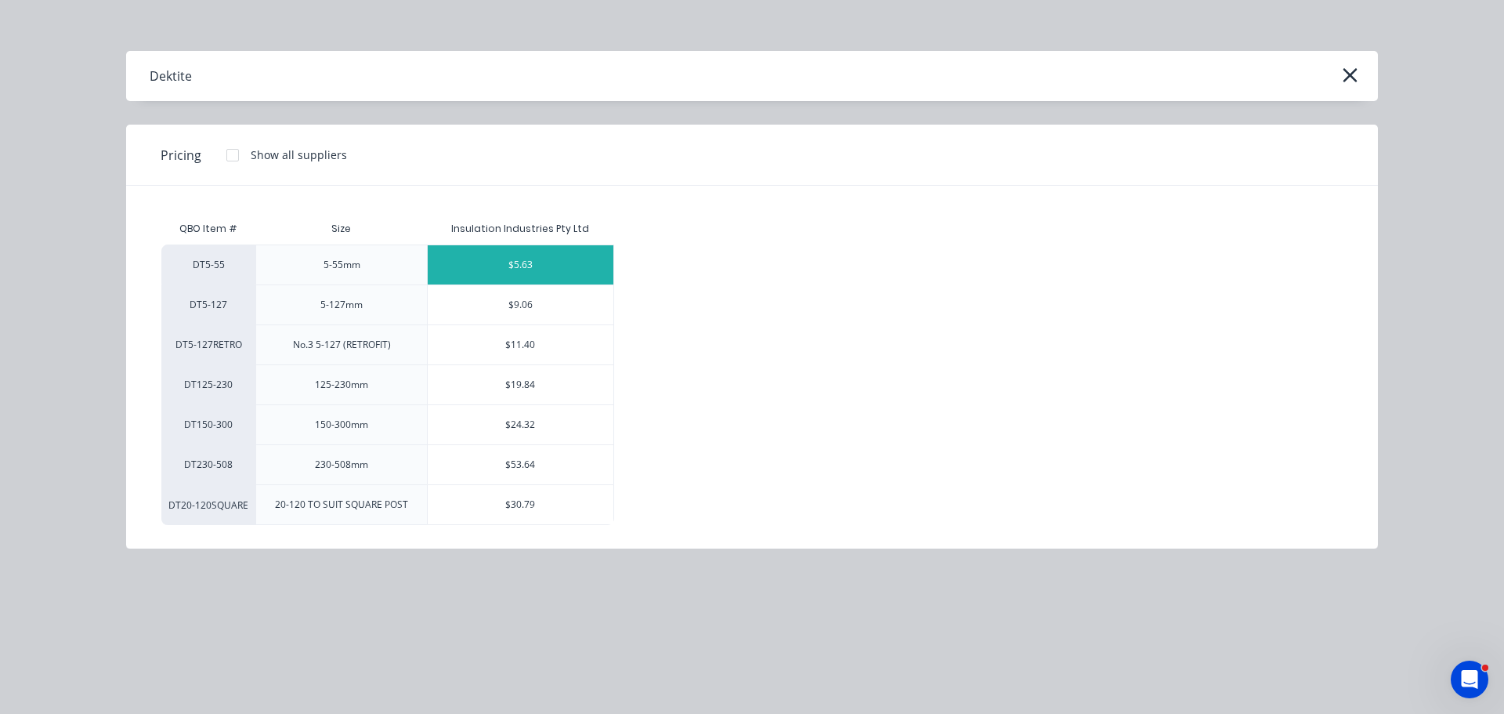
click at [490, 254] on div "$5.63" at bounding box center [521, 264] width 186 height 39
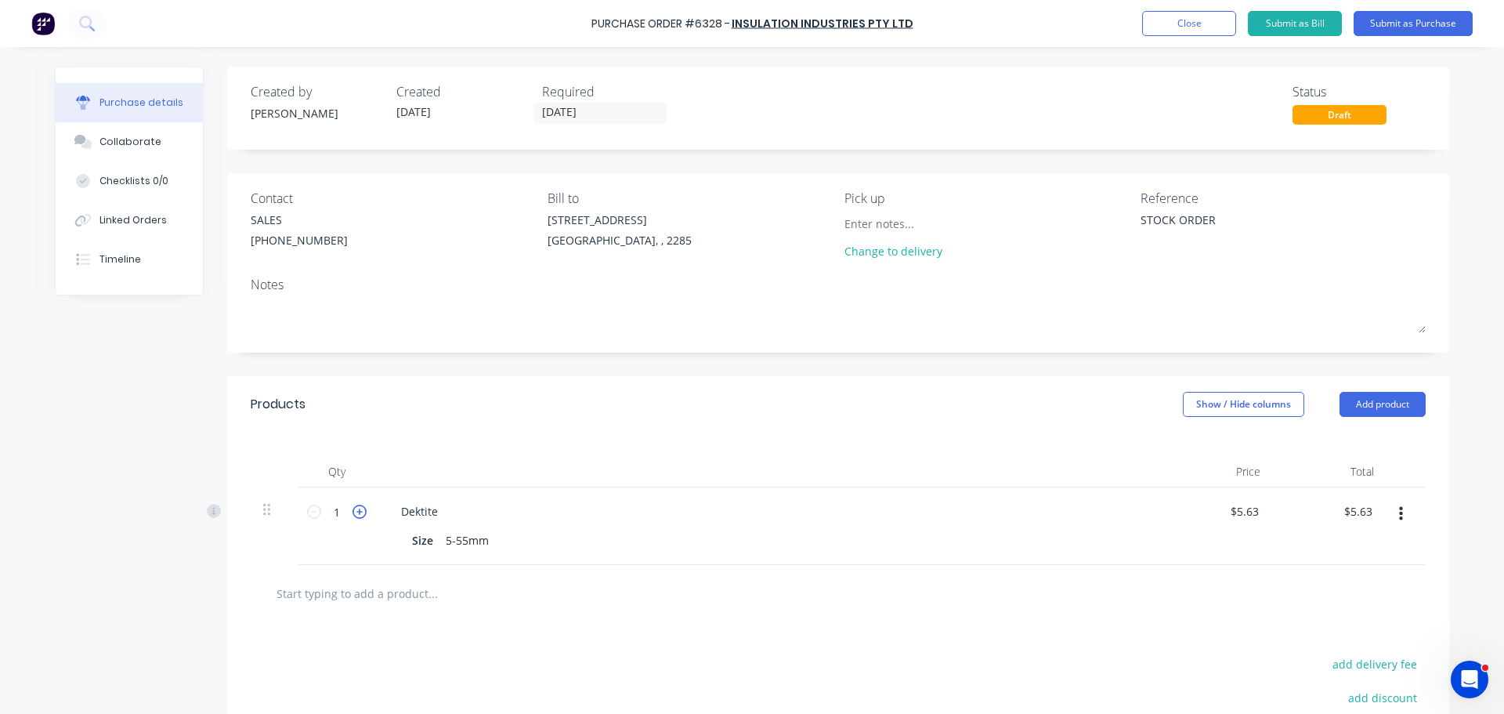
click at [360, 511] on icon at bounding box center [360, 512] width 14 height 14
type input "2"
type input "$11.26"
click at [353, 514] on icon at bounding box center [360, 512] width 14 height 14
type input "3"
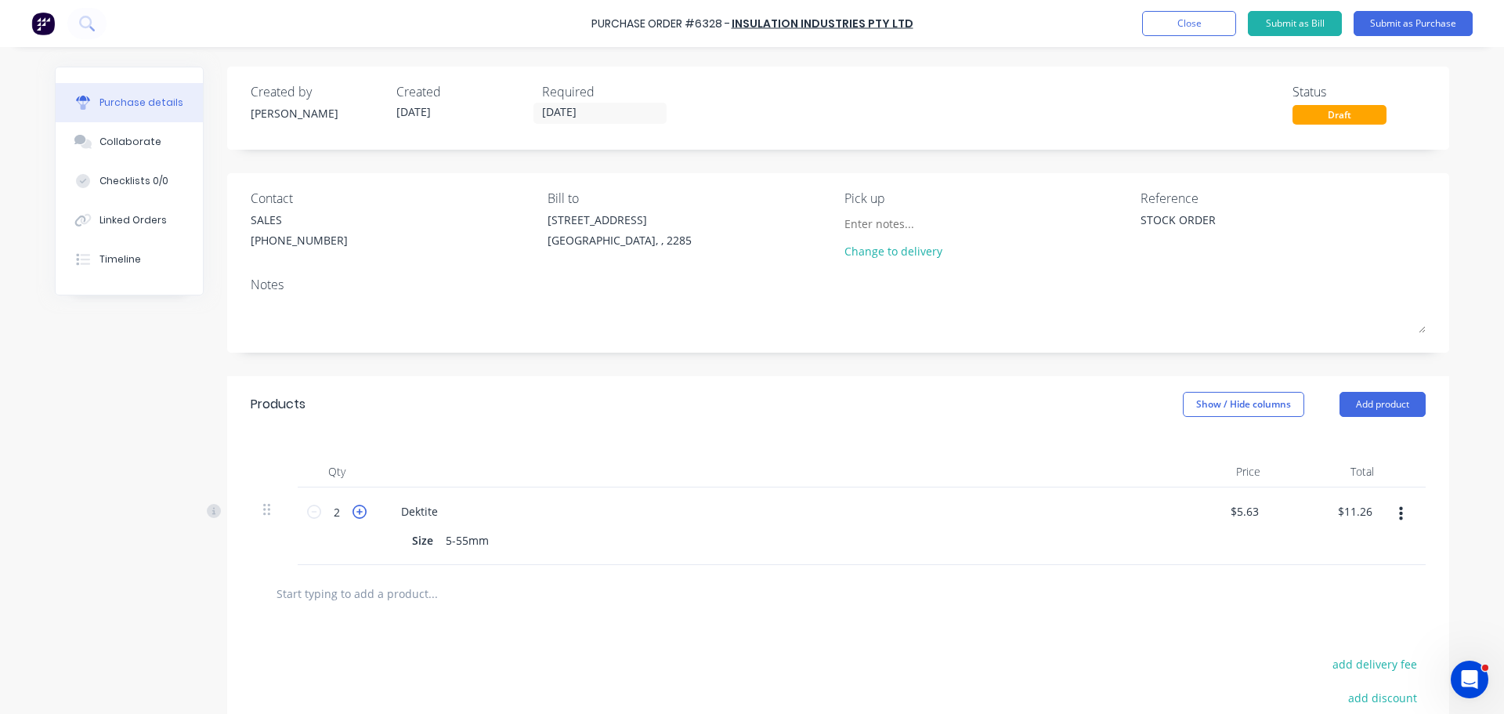
type input "$16.89"
click at [1401, 511] on button "button" at bounding box center [1401, 514] width 37 height 28
click at [1326, 646] on button "Delete" at bounding box center [1353, 649] width 133 height 31
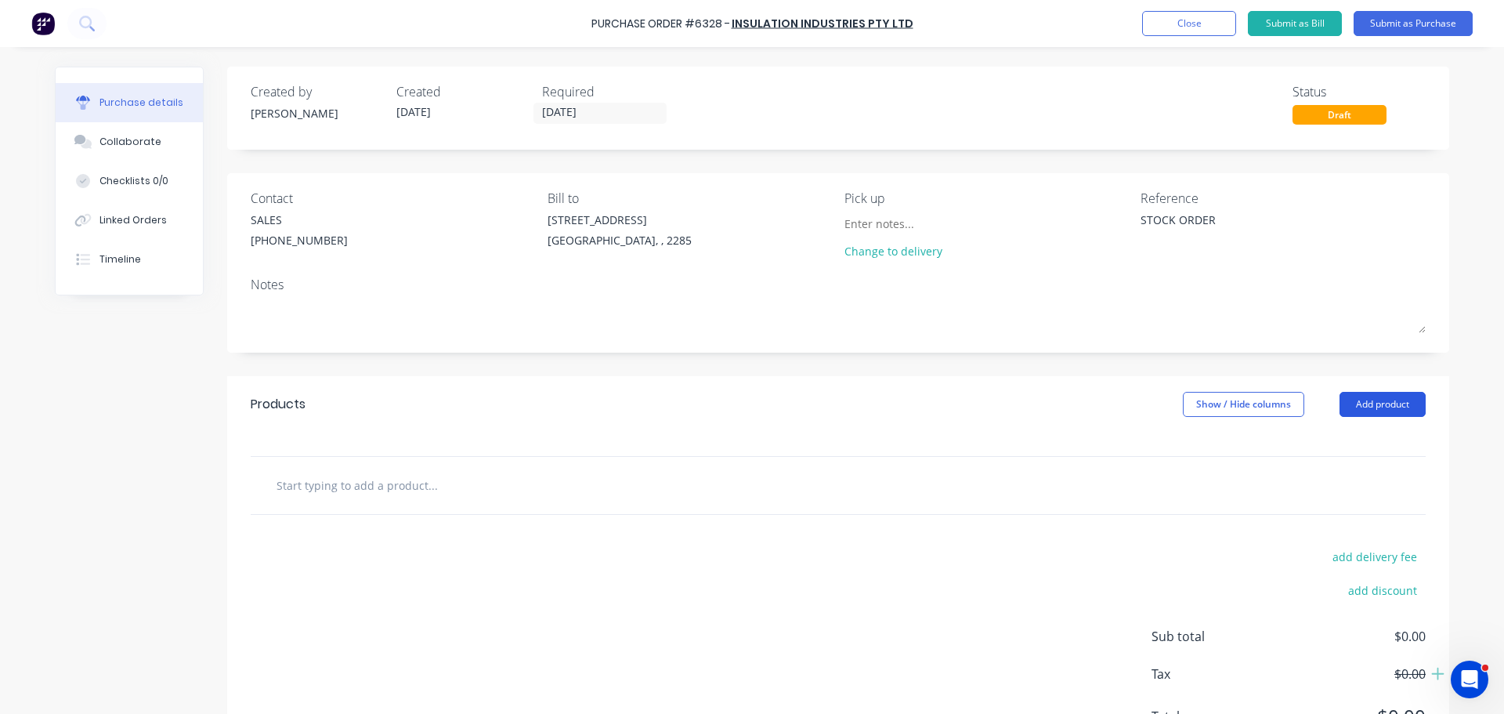
click at [1372, 409] on button "Add product" at bounding box center [1383, 404] width 86 height 25
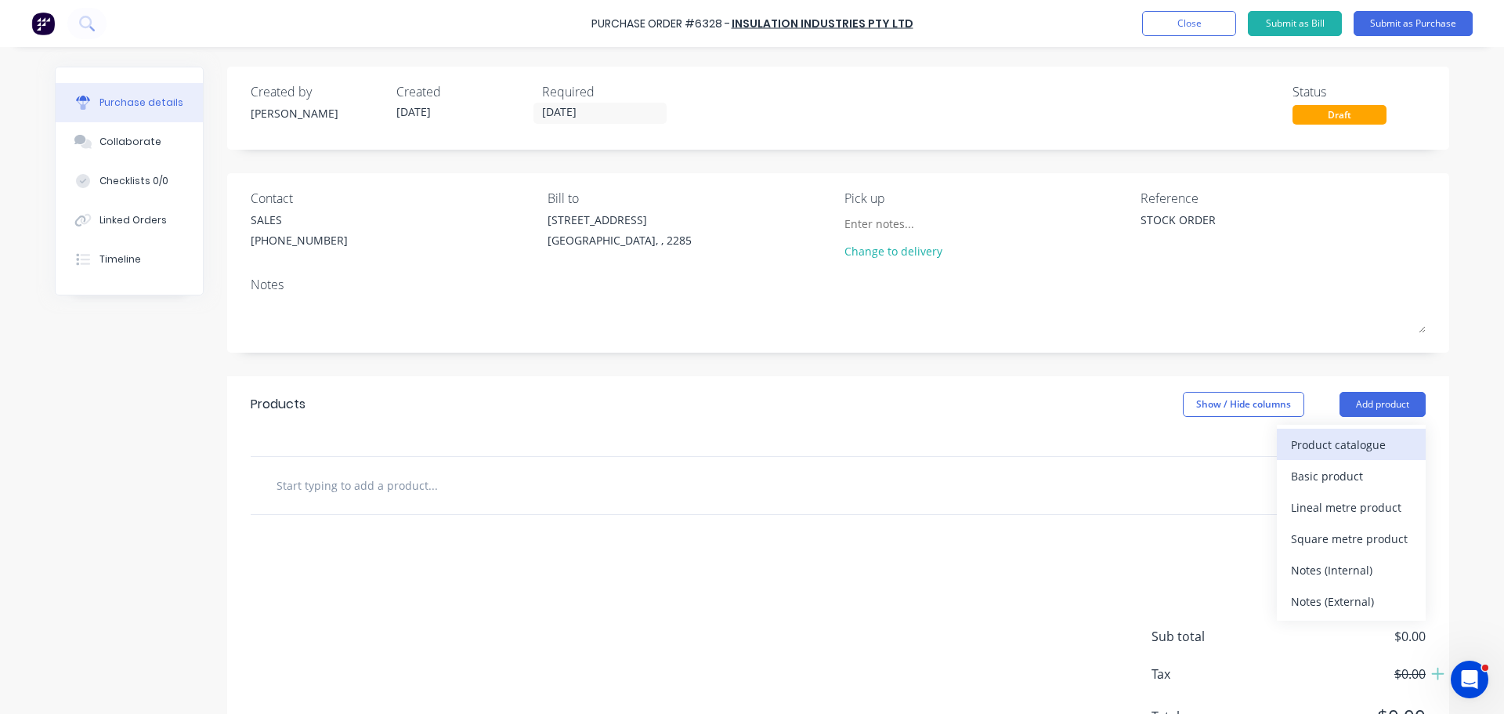
click at [1343, 453] on div "Product catalogue" at bounding box center [1351, 444] width 121 height 23
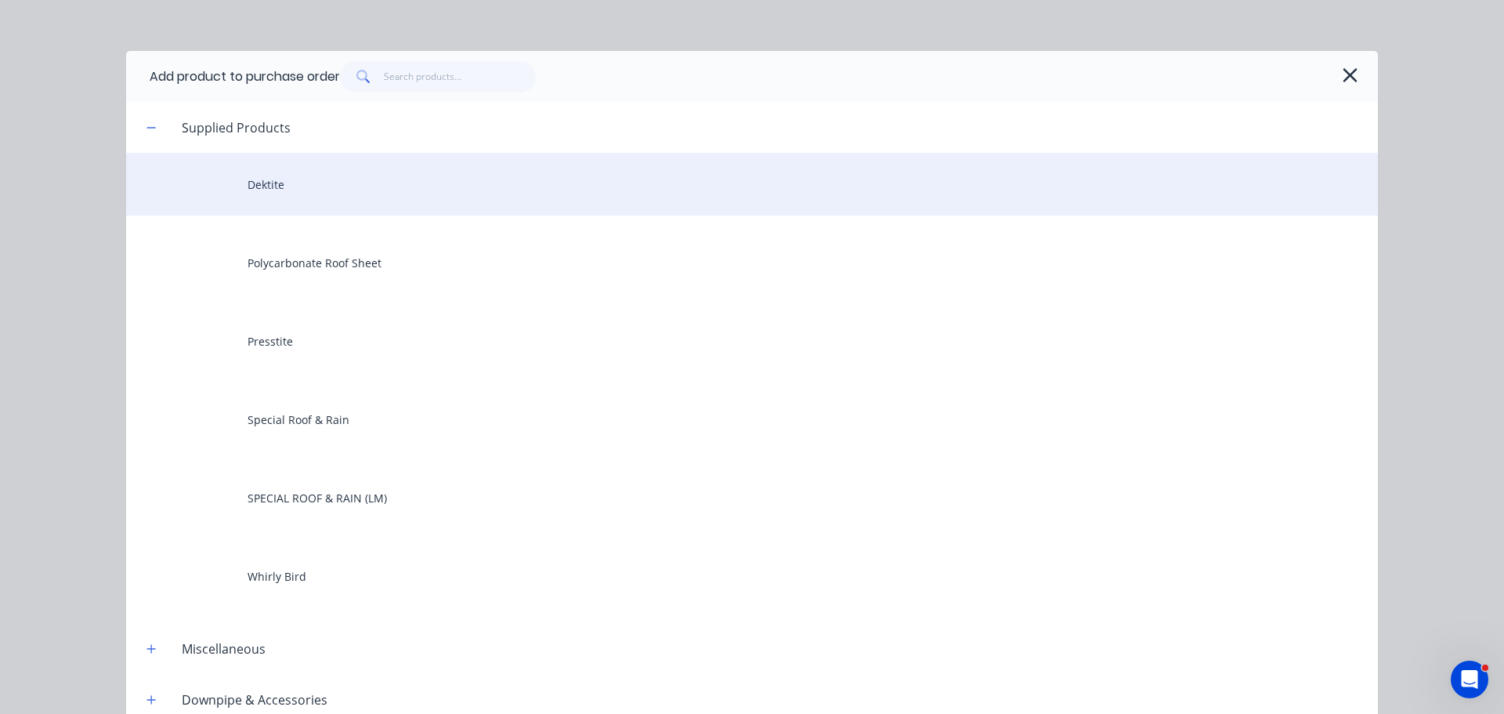
click at [259, 193] on div "Dektite" at bounding box center [752, 184] width 1252 height 63
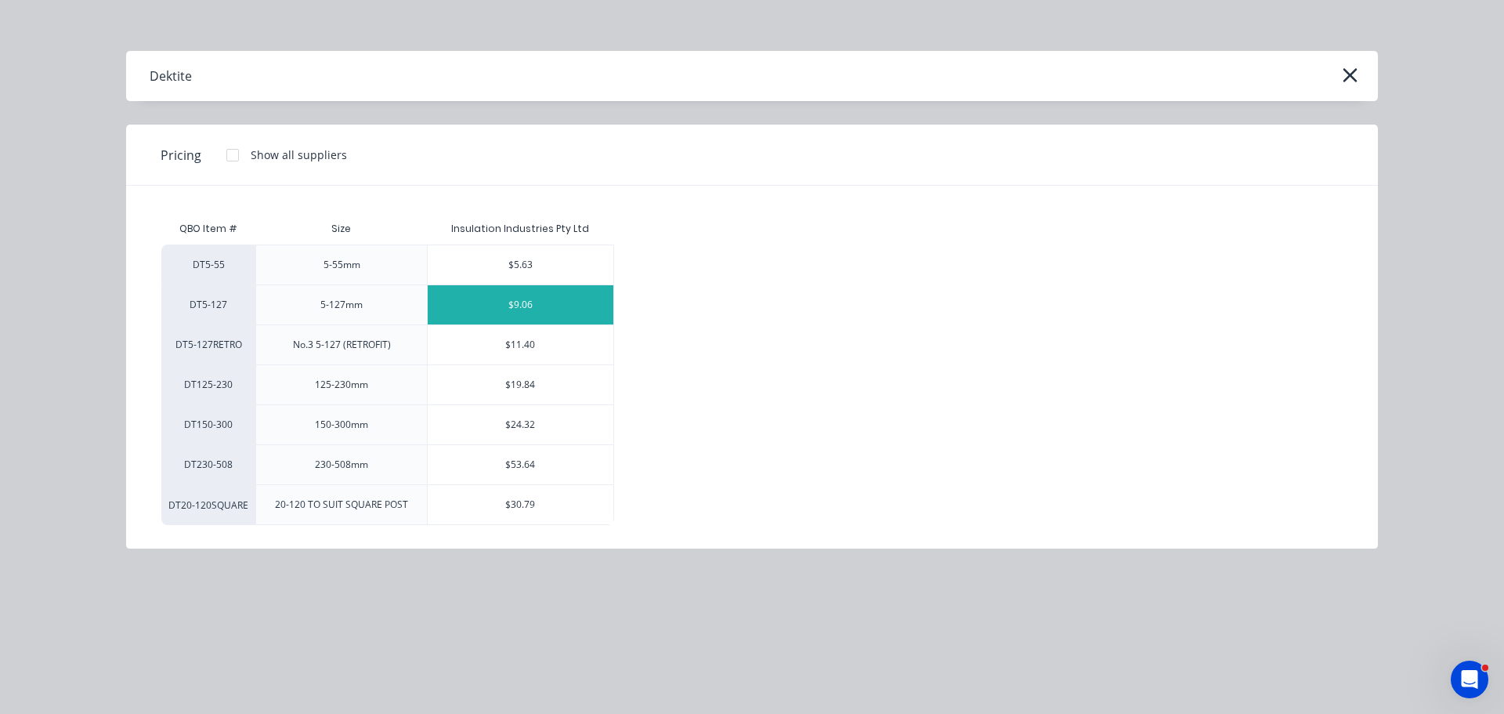
click at [491, 308] on div "$9.06" at bounding box center [521, 304] width 186 height 39
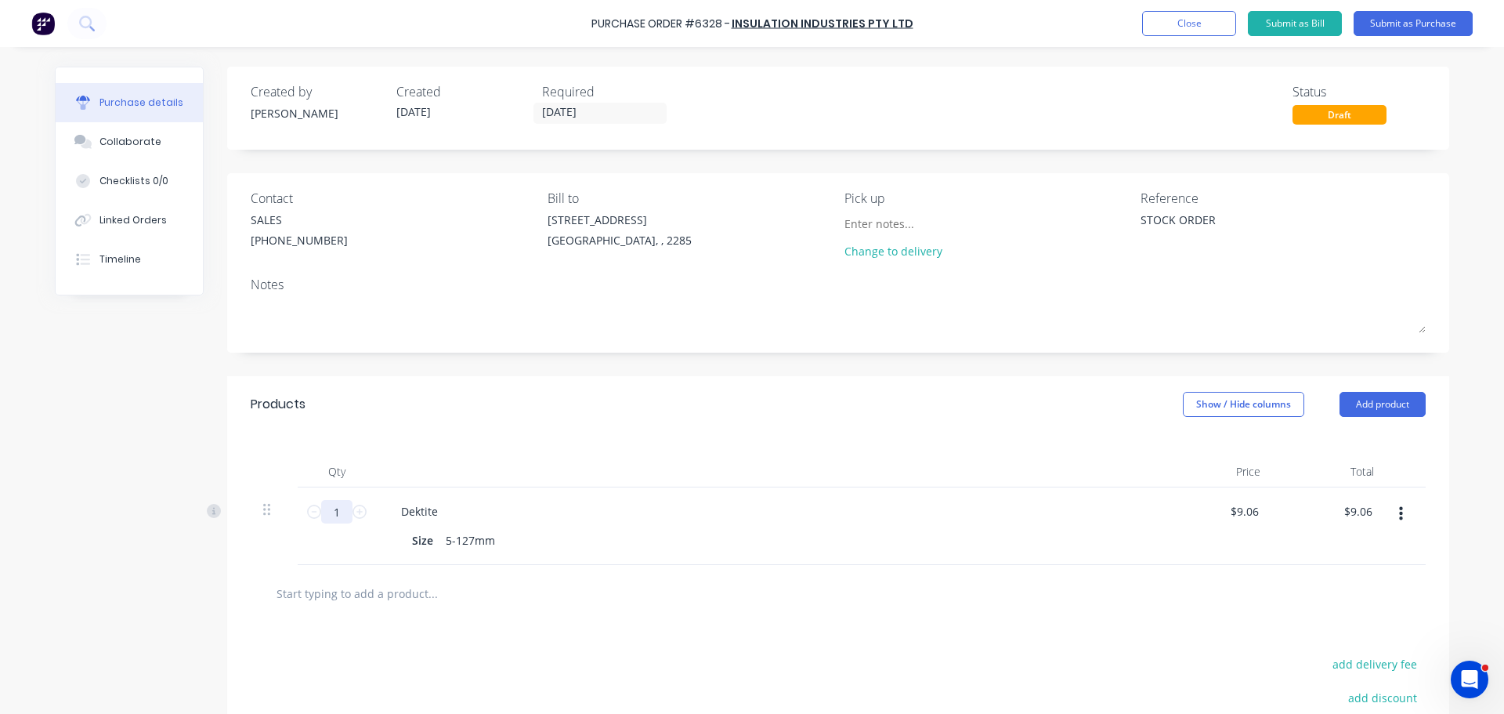
click at [338, 516] on input "1" at bounding box center [336, 512] width 31 height 24
type input "10"
type input "$90.60"
type input "10"
click at [523, 523] on div "Dektite Size 5-127mm" at bounding box center [768, 526] width 784 height 78
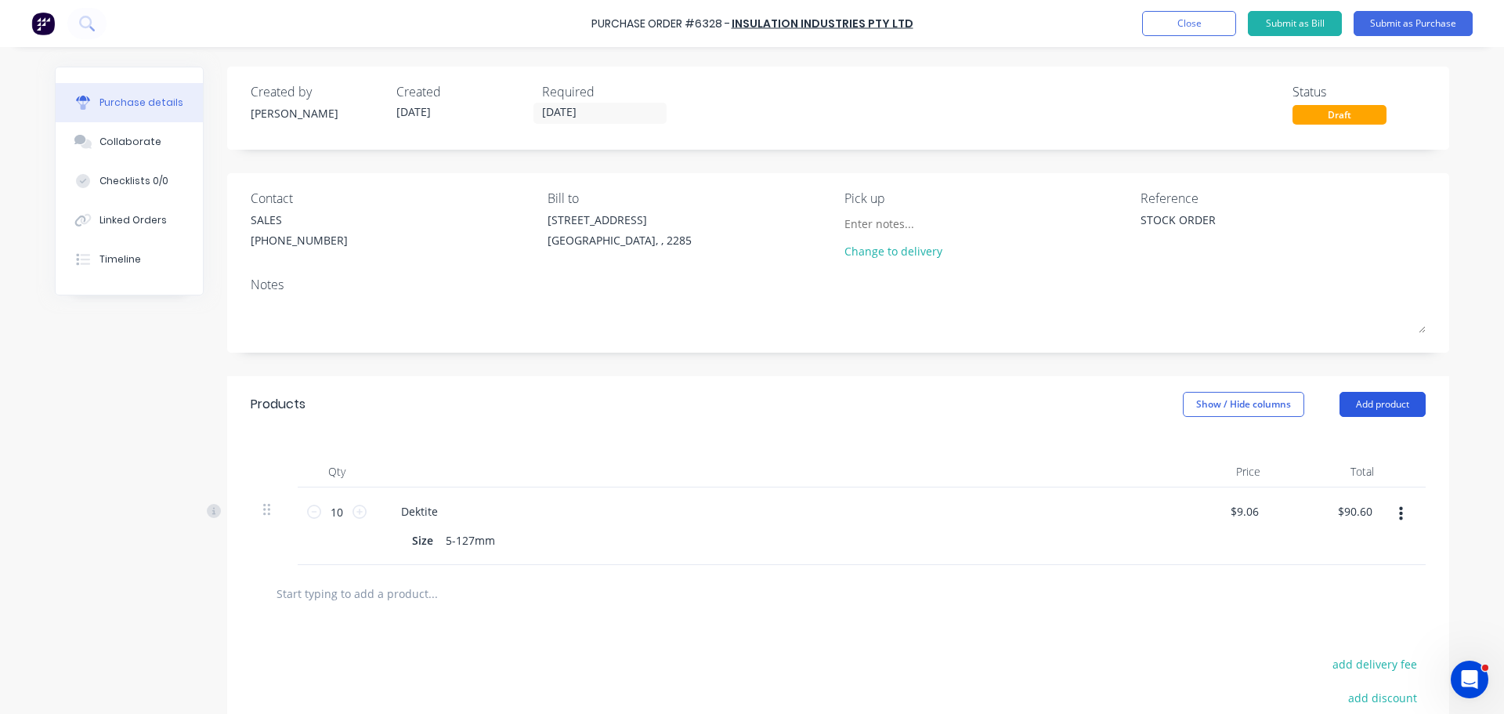
click at [1393, 398] on button "Add product" at bounding box center [1383, 404] width 86 height 25
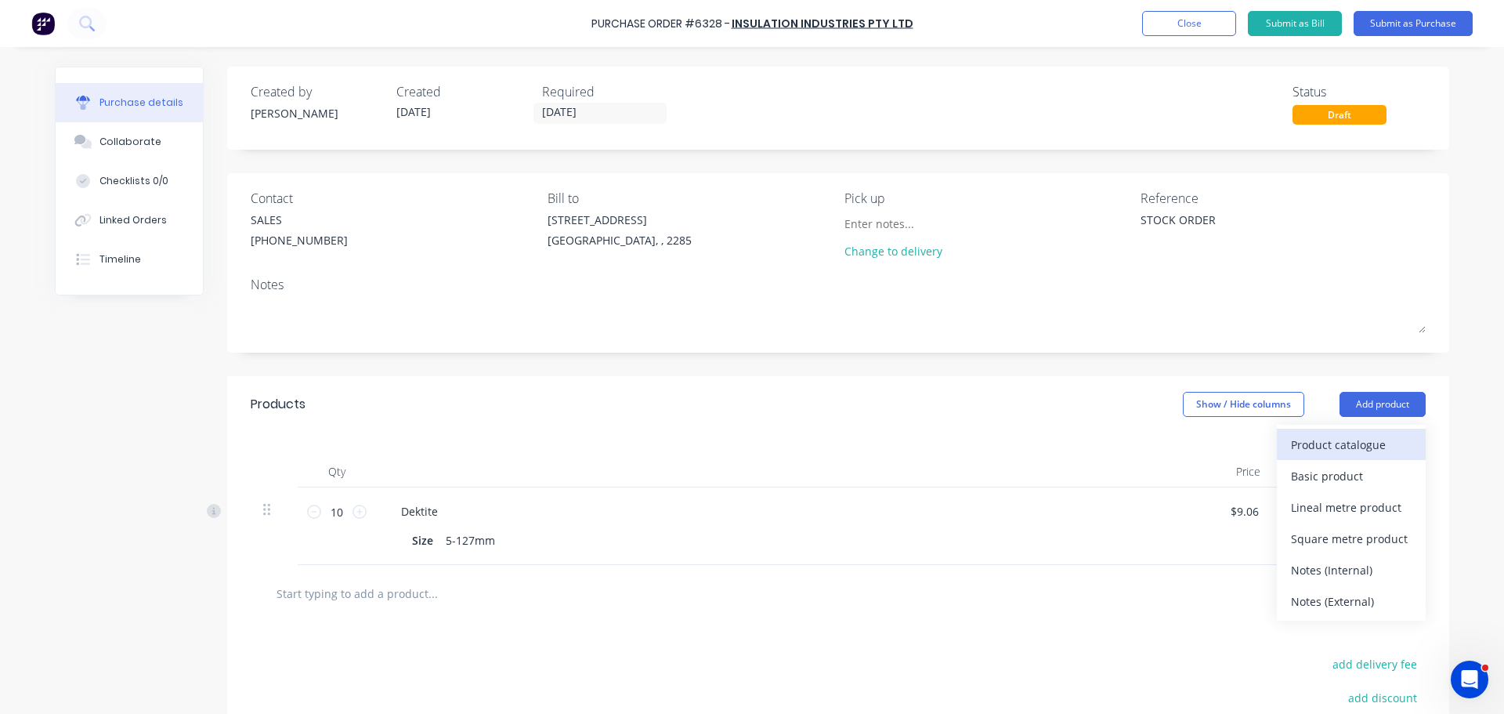
click at [1363, 448] on div "Product catalogue" at bounding box center [1351, 444] width 121 height 23
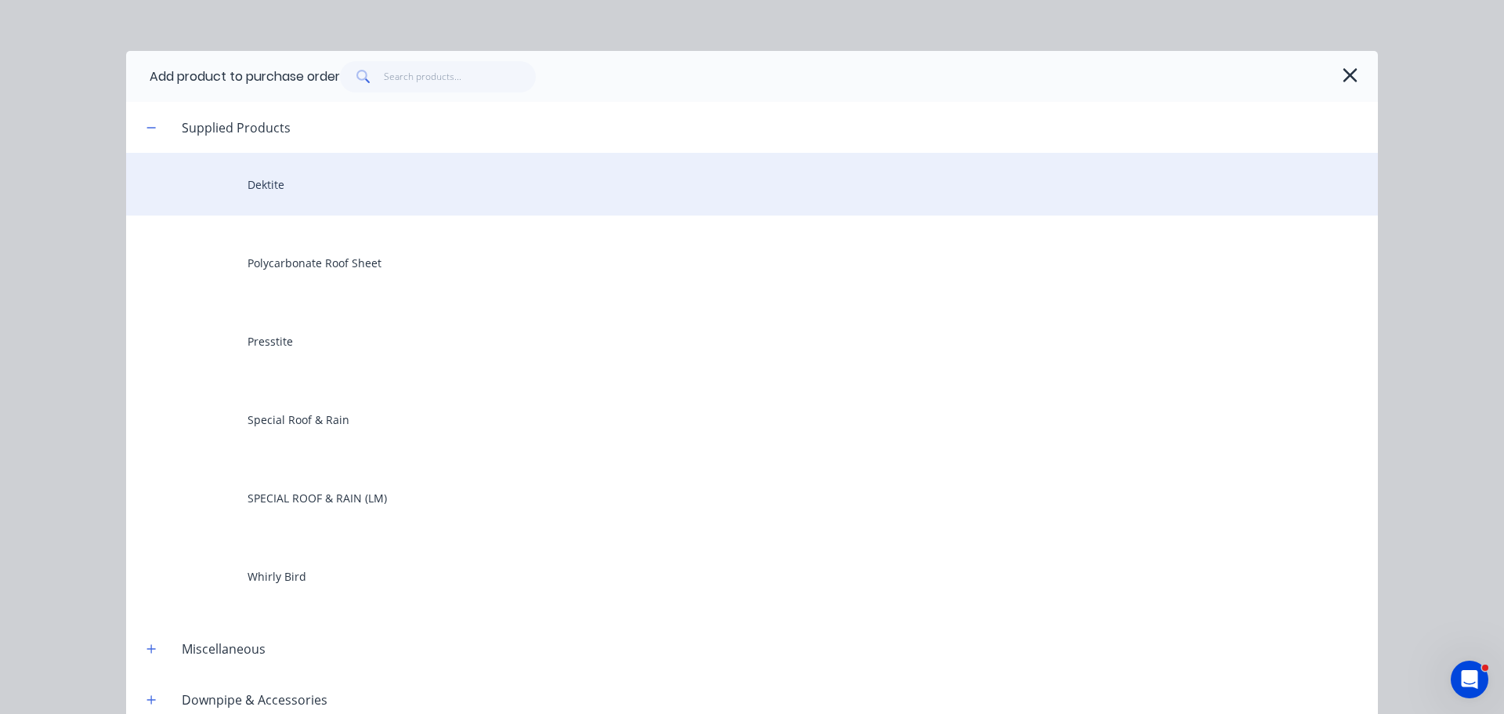
click at [279, 170] on div "Dektite" at bounding box center [752, 184] width 1252 height 63
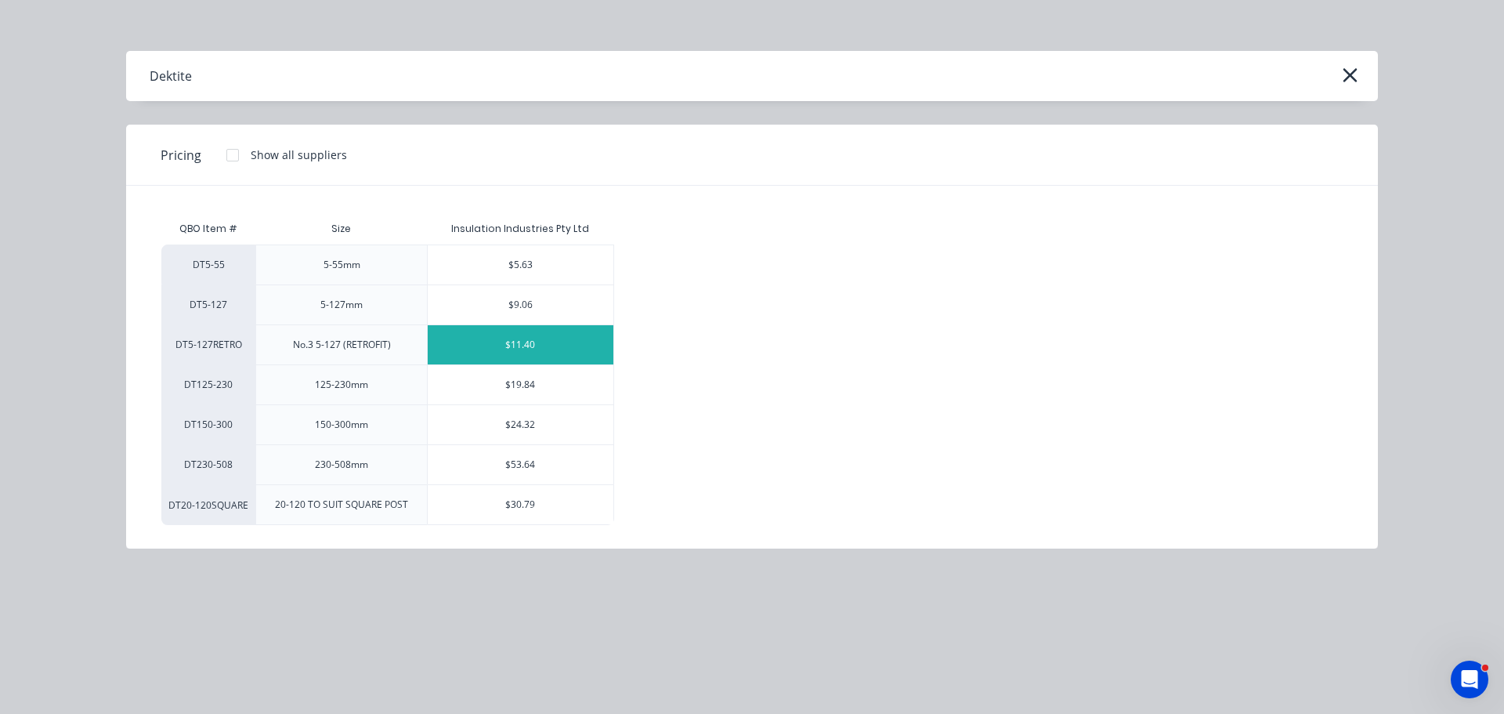
click at [544, 345] on div "$11.40" at bounding box center [521, 344] width 186 height 39
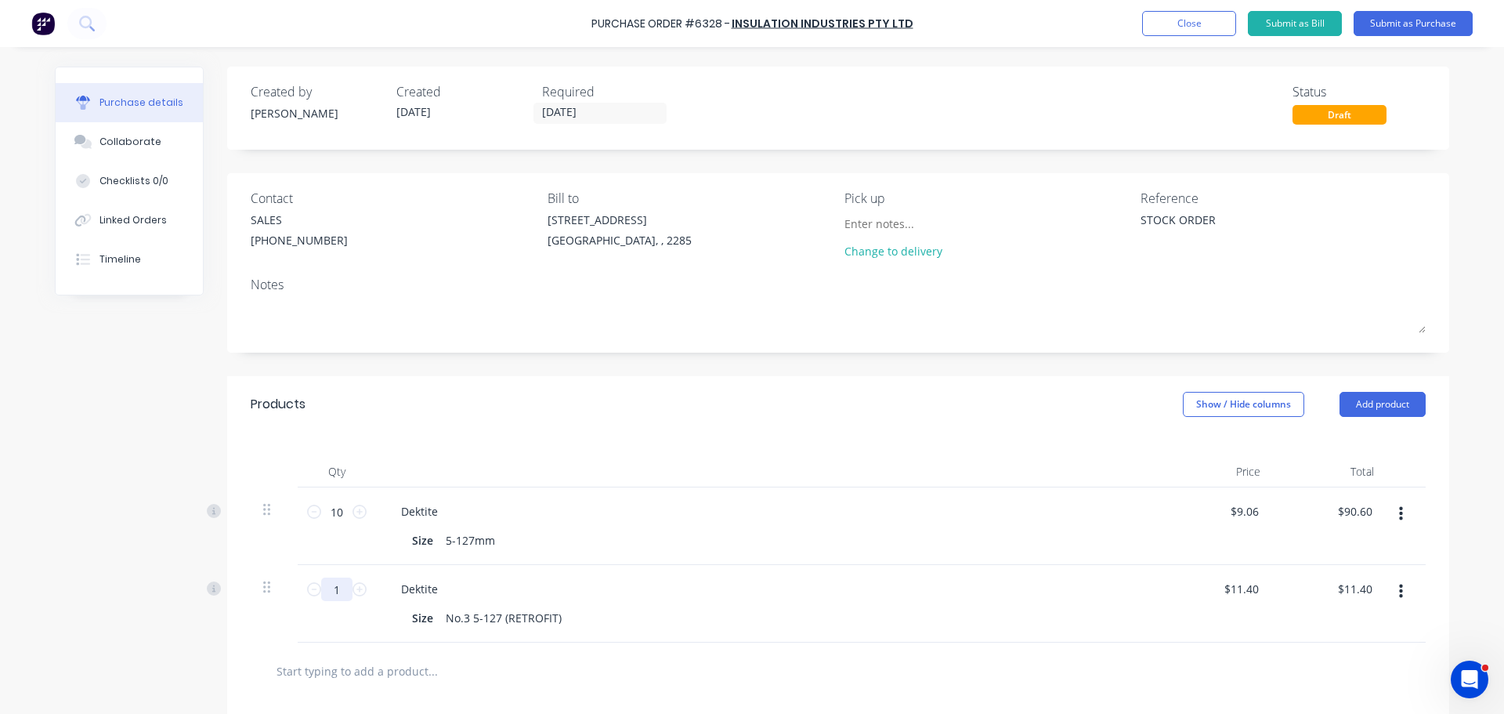
click at [335, 589] on input "1" at bounding box center [336, 589] width 31 height 24
type input "4"
type input "$45.60"
type input "4"
click at [665, 566] on div "Dektite Size No.3 5-127 (RETROFIT)" at bounding box center [768, 604] width 784 height 78
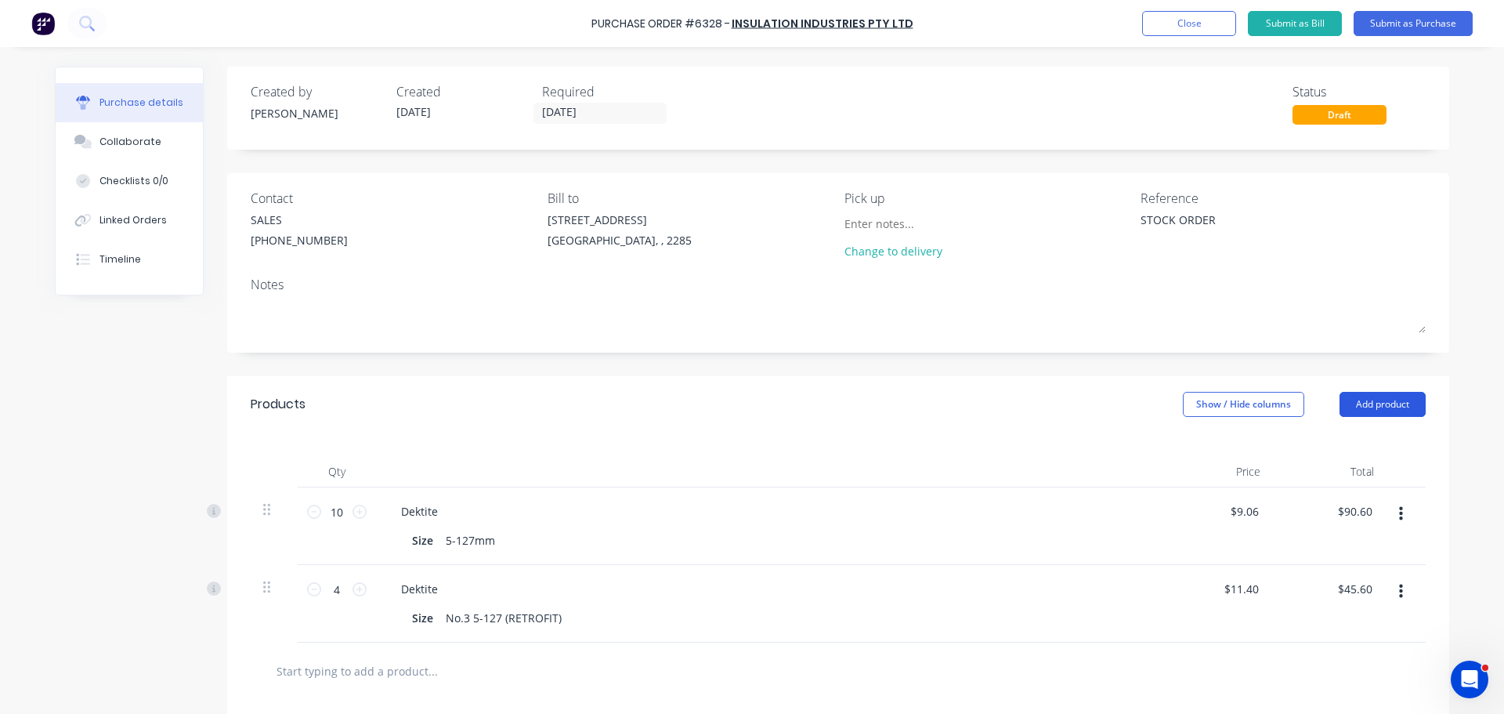
click at [1377, 409] on button "Add product" at bounding box center [1383, 404] width 86 height 25
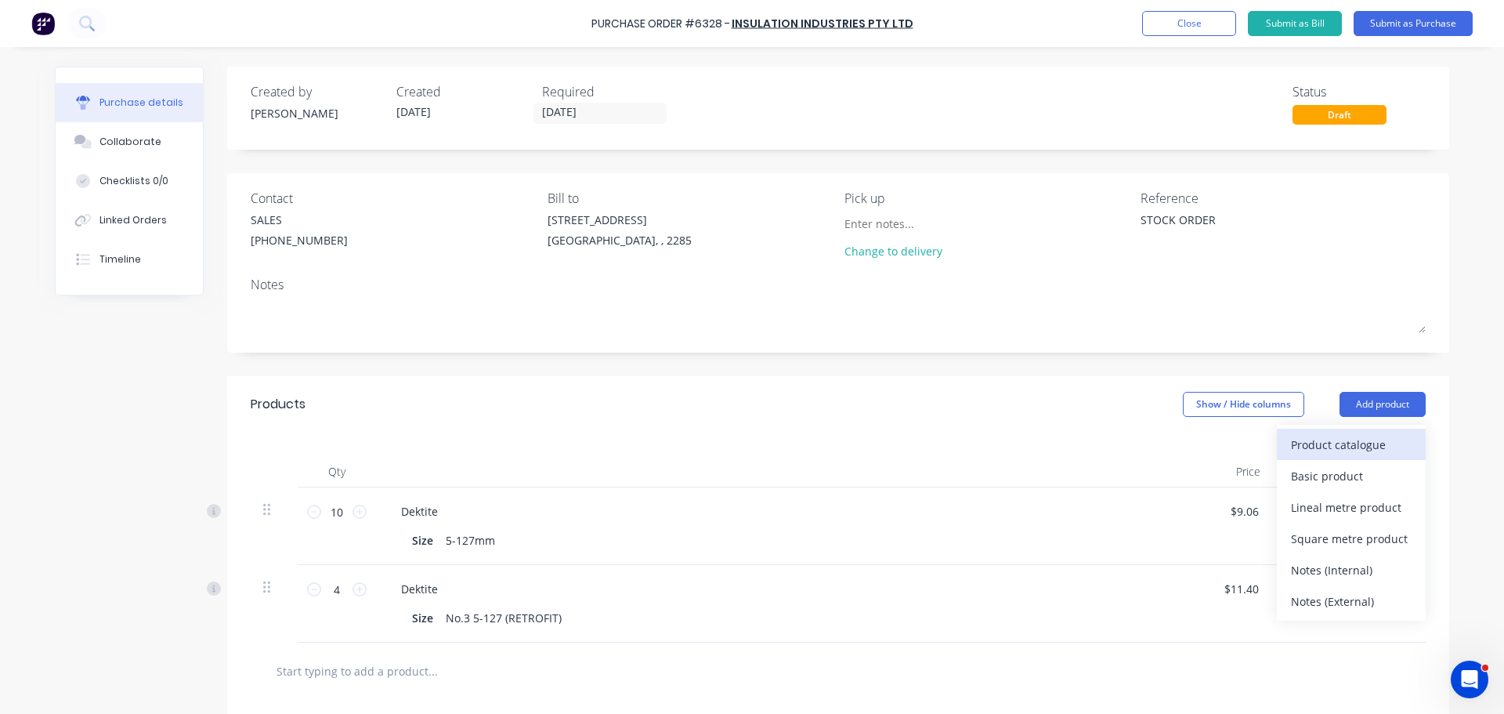
click at [1361, 443] on div "Product catalogue" at bounding box center [1351, 444] width 121 height 23
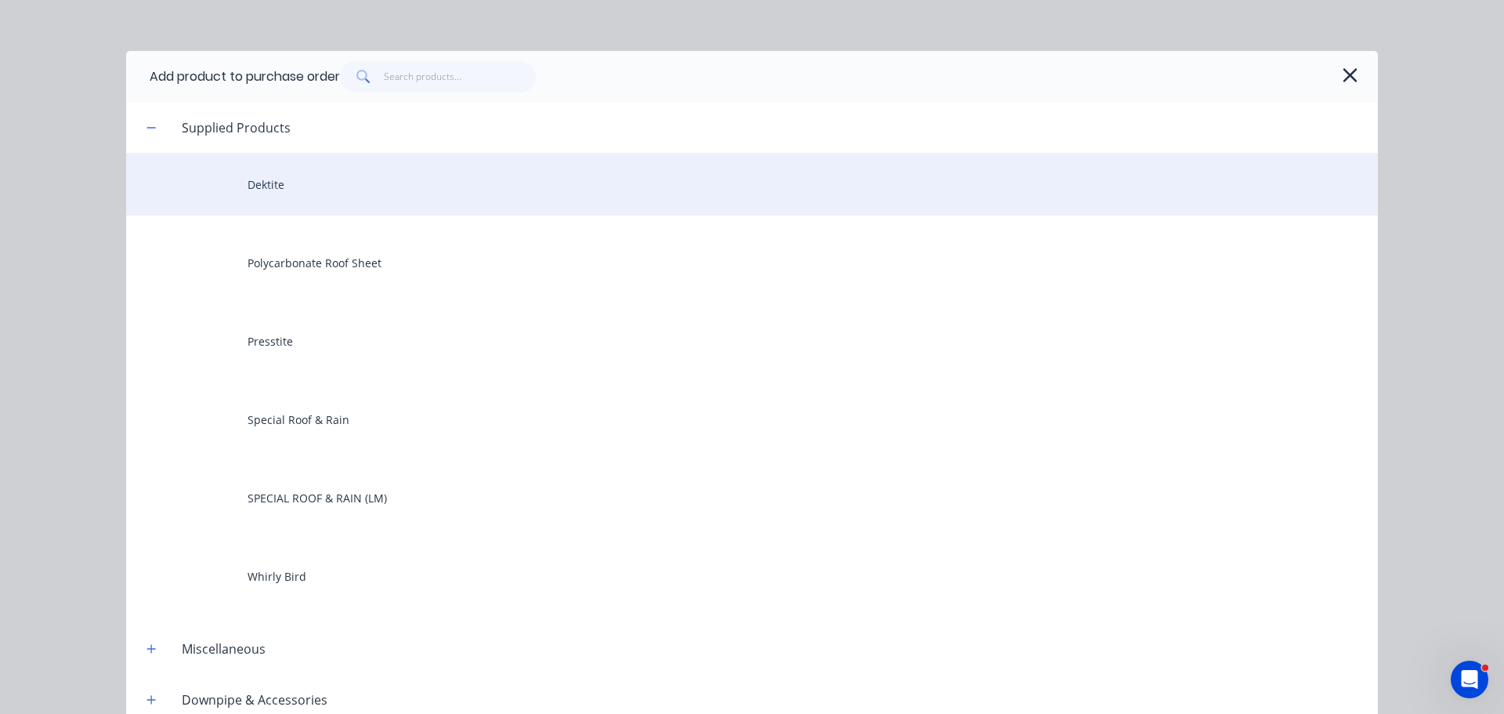
click at [278, 184] on div "Dektite" at bounding box center [752, 184] width 1252 height 63
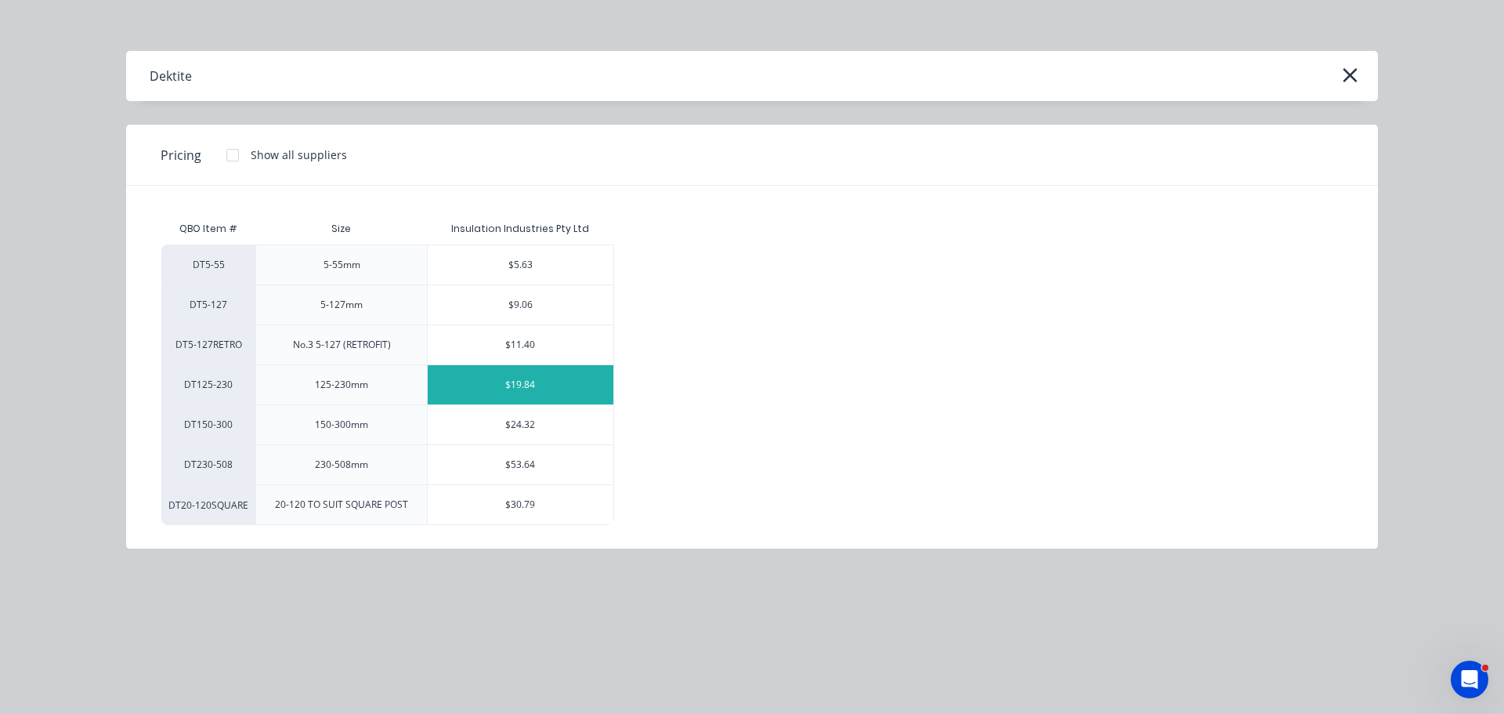
click at [494, 378] on div "$19.84" at bounding box center [521, 384] width 186 height 39
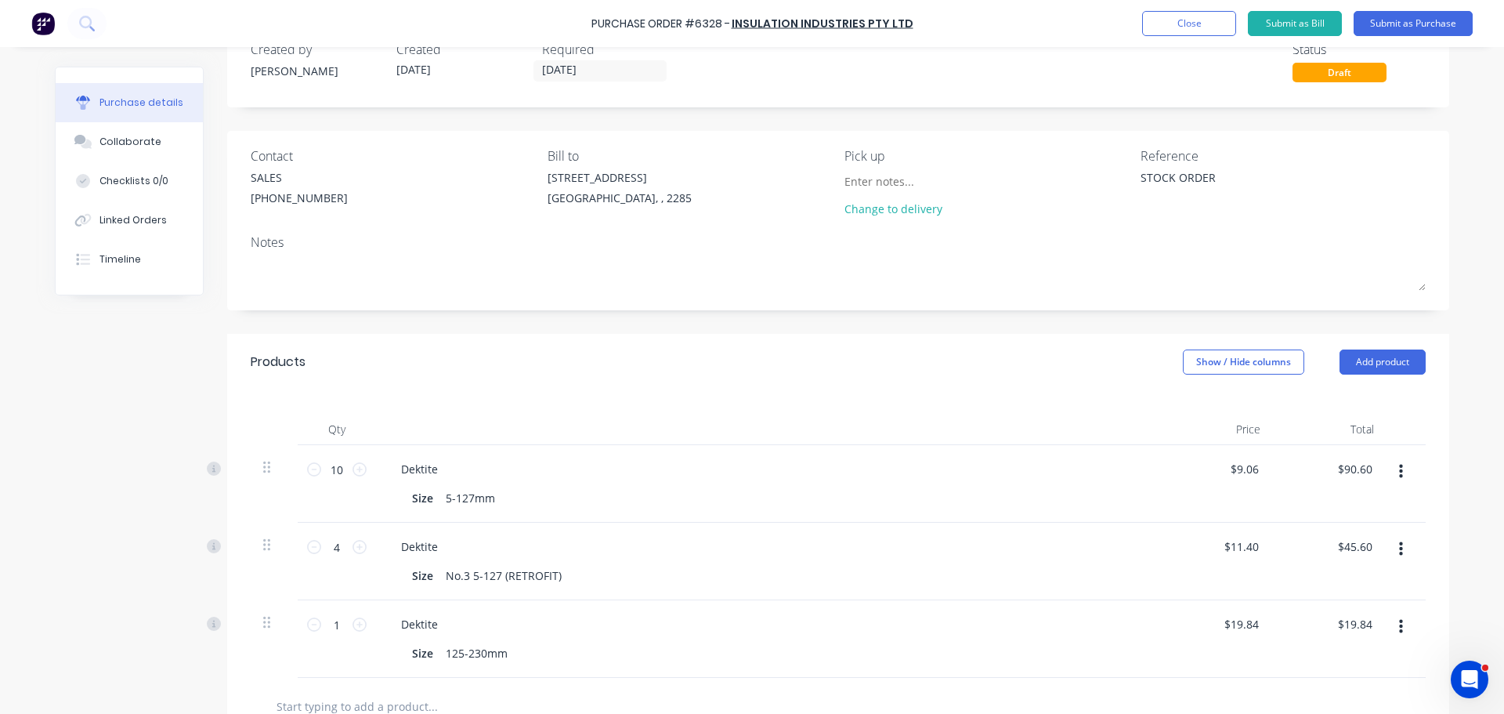
scroll to position [78, 0]
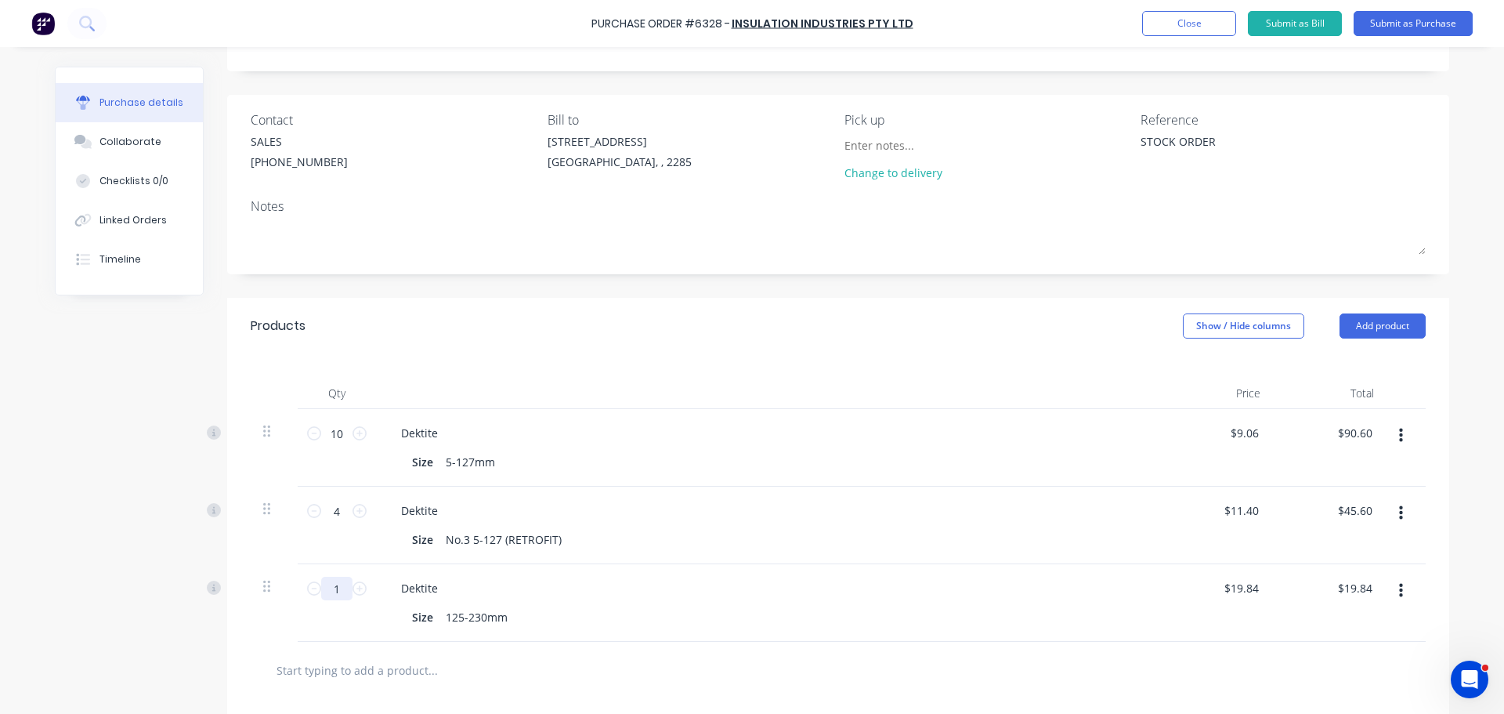
click at [331, 593] on input "1" at bounding box center [336, 589] width 31 height 24
type input "5"
type input "$99.20"
type input "5"
click at [637, 592] on div "Dektite" at bounding box center [768, 588] width 758 height 23
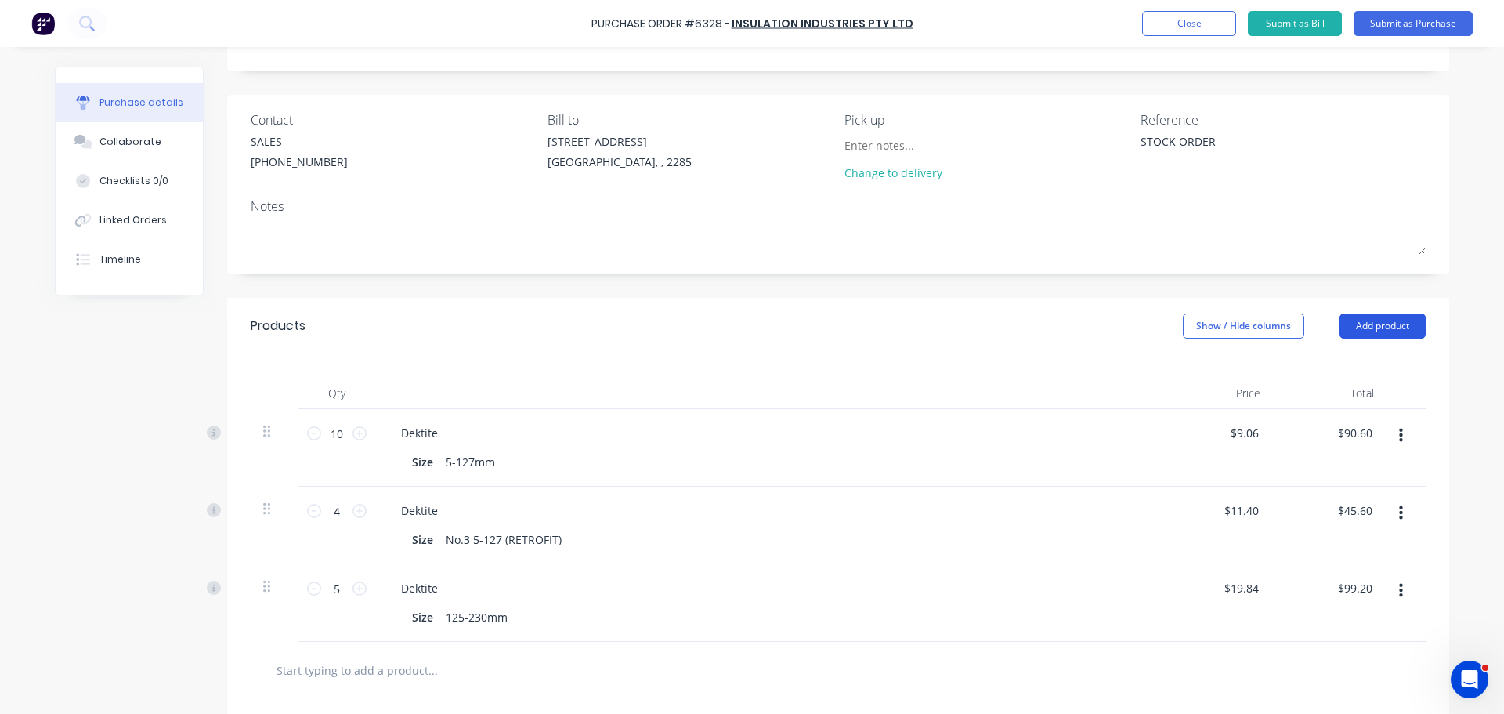
click at [1374, 322] on button "Add product" at bounding box center [1383, 325] width 86 height 25
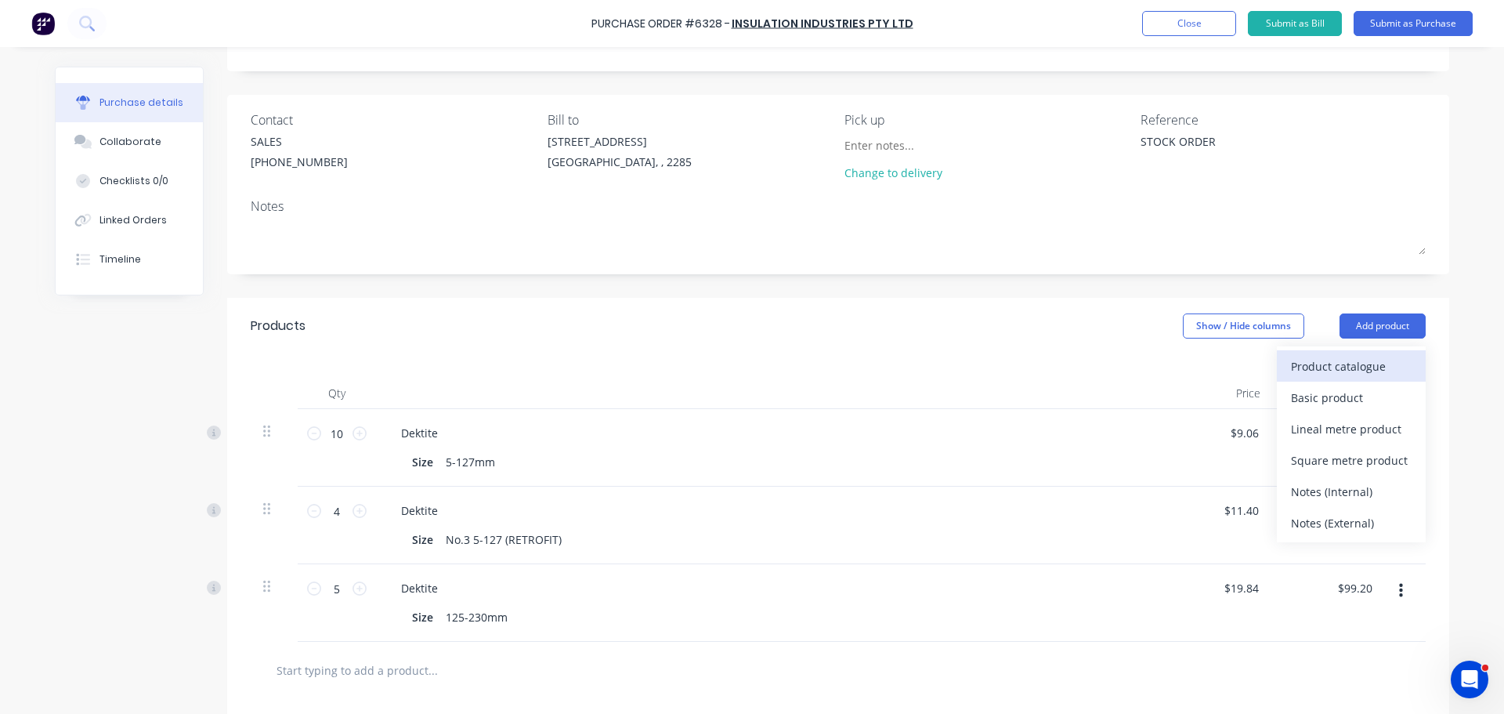
click at [1317, 364] on div "Product catalogue" at bounding box center [1351, 366] width 121 height 23
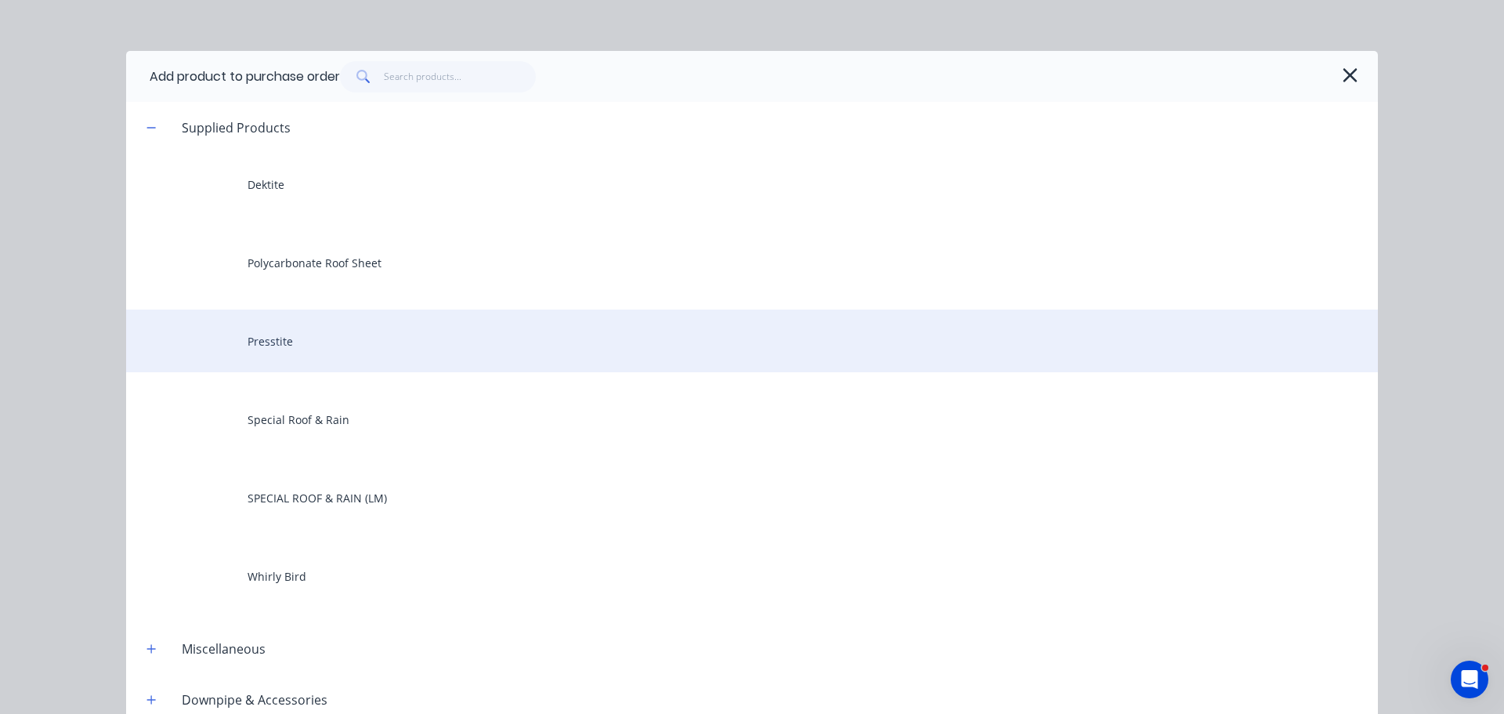
click at [265, 343] on div "Presstite" at bounding box center [752, 341] width 1252 height 63
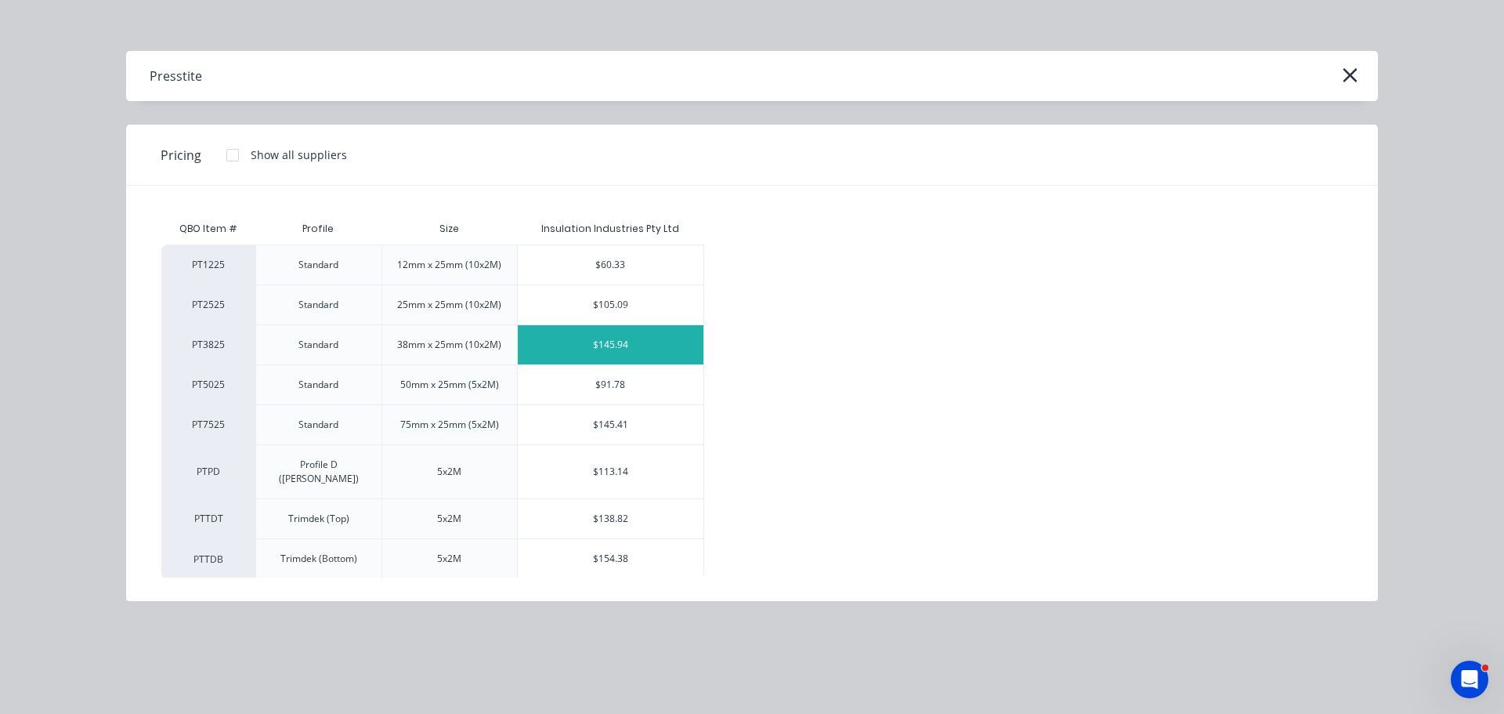
click at [624, 353] on div "$145.94" at bounding box center [611, 344] width 186 height 39
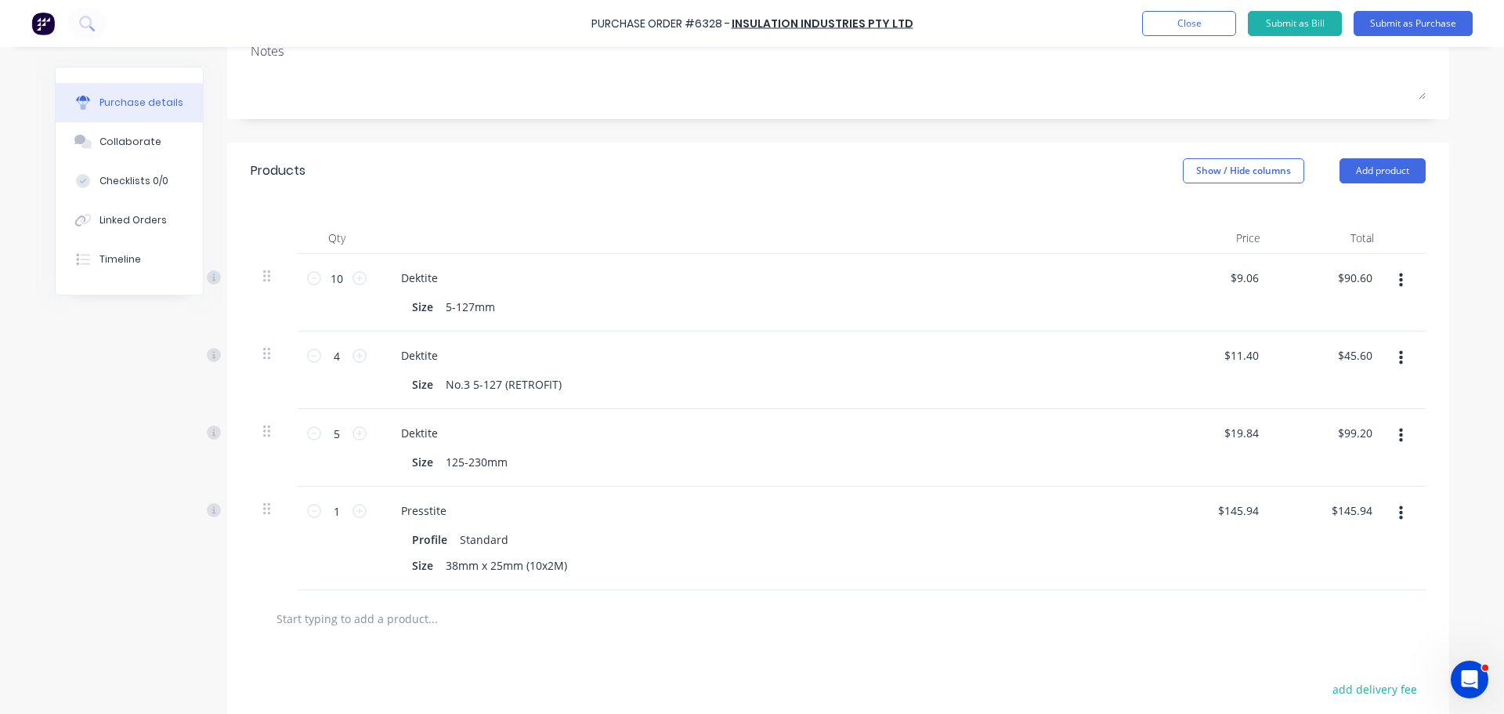
scroll to position [235, 0]
click at [330, 512] on input "1" at bounding box center [336, 510] width 31 height 24
type input "3"
type input "$437.82"
type input "3"
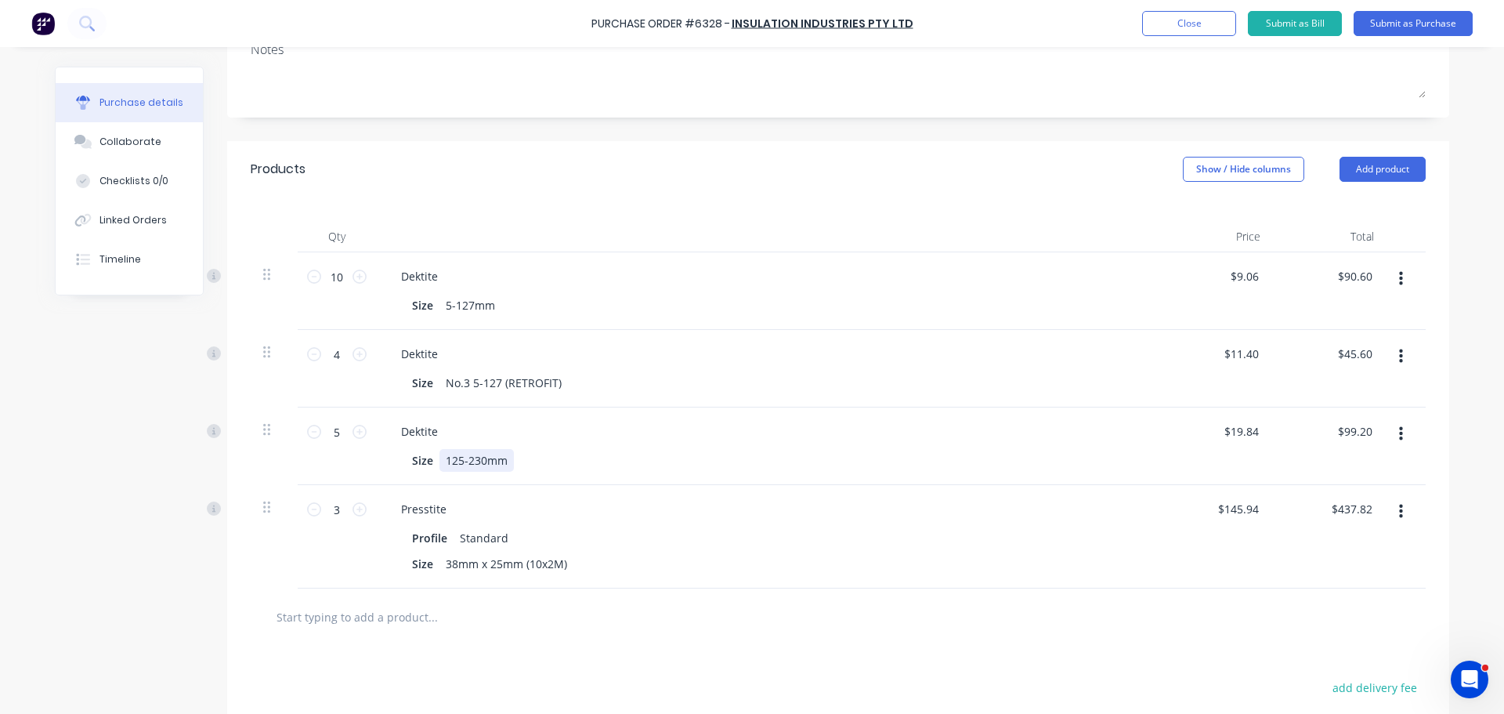
click at [660, 480] on div "Dektite Size 125-230mm" at bounding box center [768, 446] width 784 height 78
drag, startPoint x: 1367, startPoint y: 165, endPoint x: 1347, endPoint y: 188, distance: 30.0
click at [1366, 165] on button "Add product" at bounding box center [1383, 169] width 86 height 25
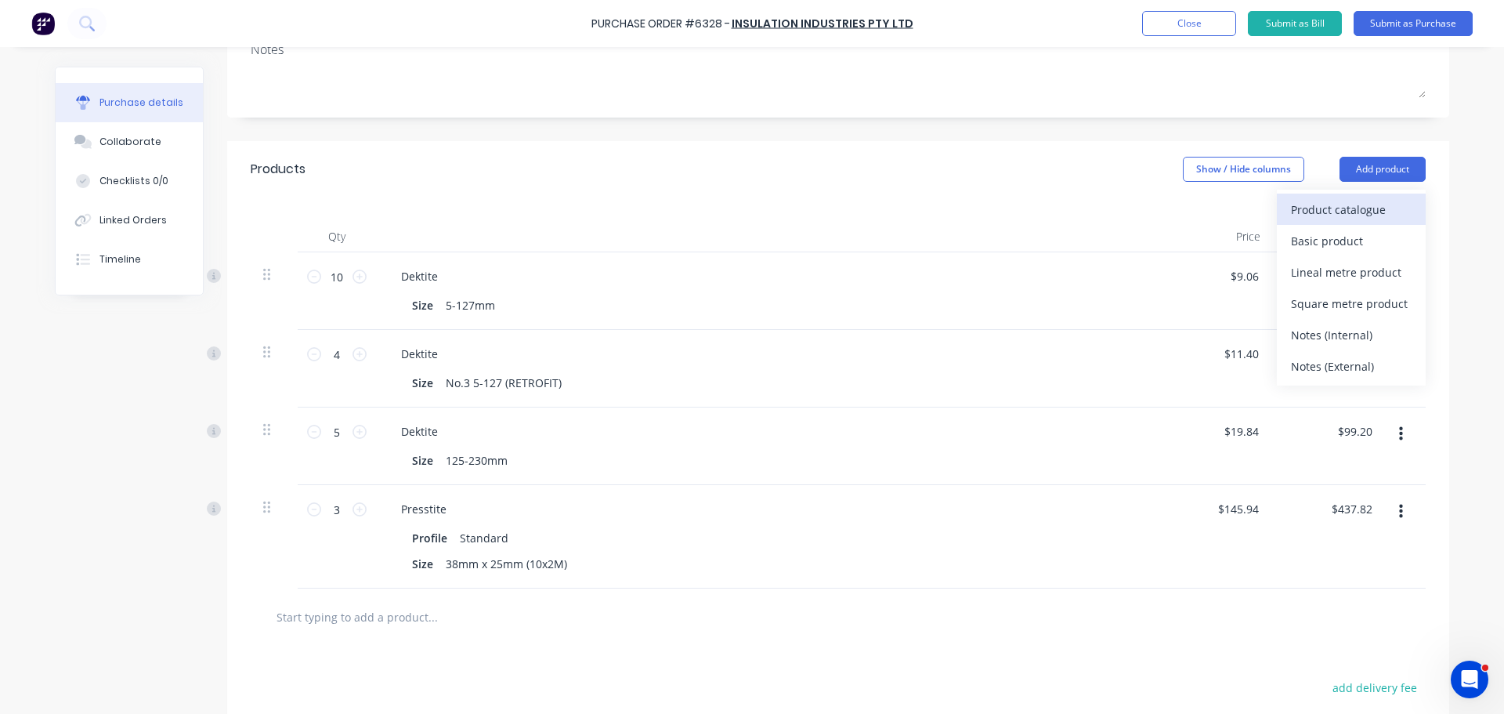
click at [1343, 203] on div "Product catalogue" at bounding box center [1351, 209] width 121 height 23
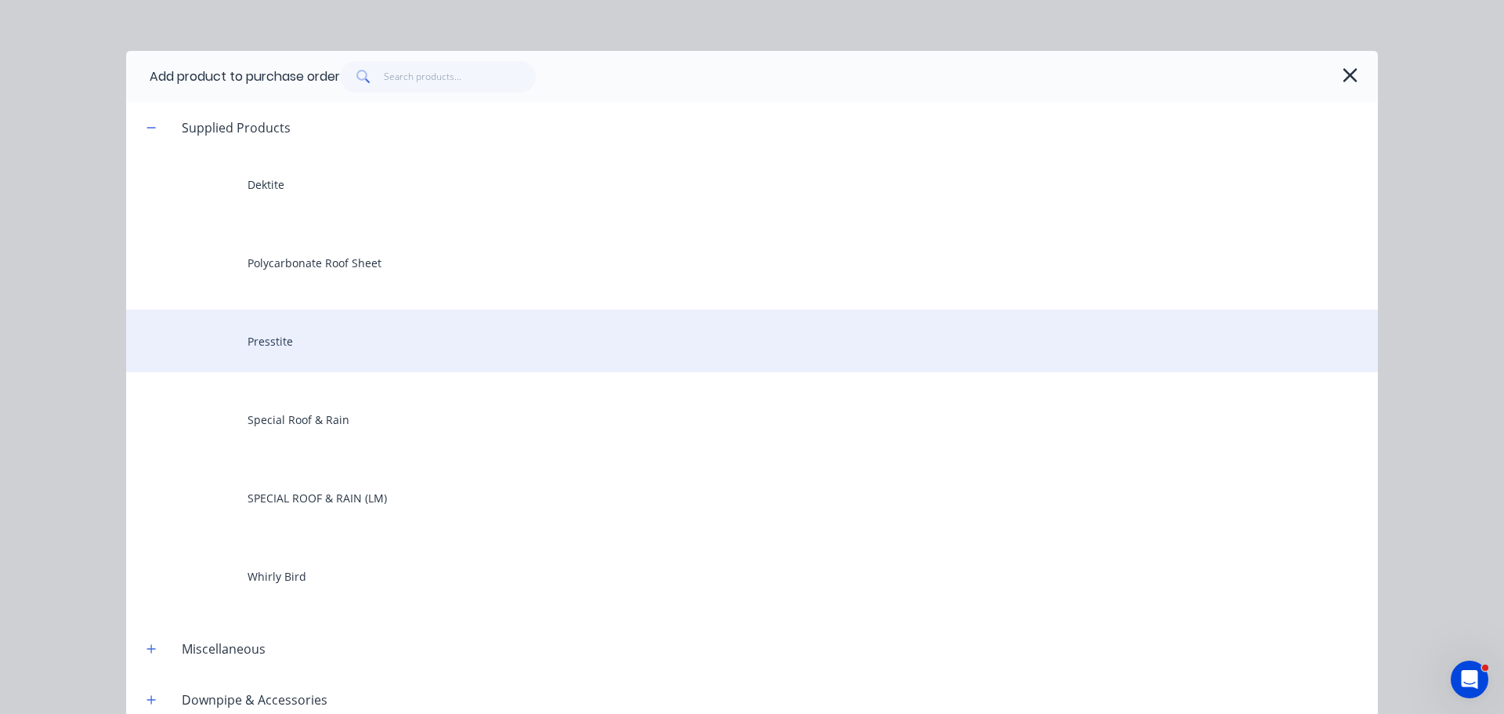
click at [260, 342] on div "Presstite" at bounding box center [752, 341] width 1252 height 63
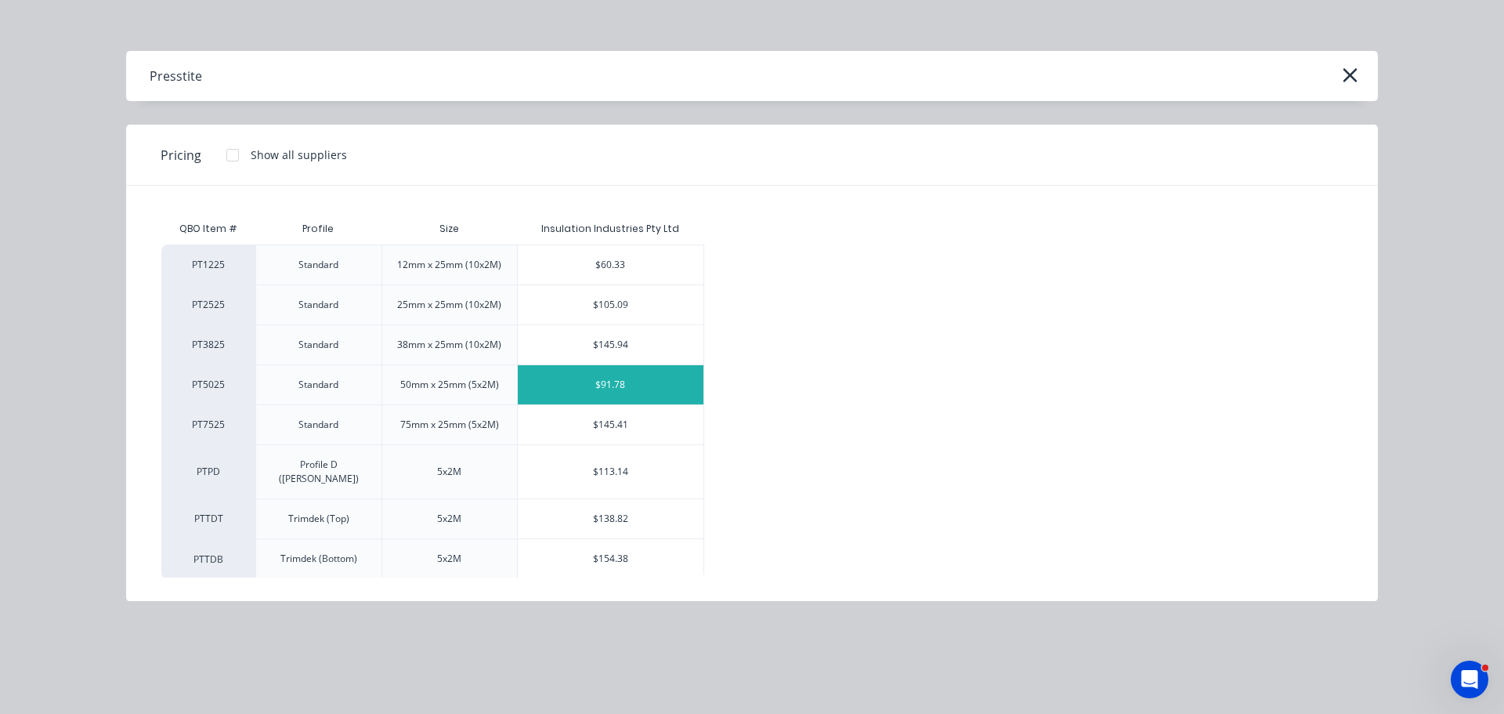
click at [617, 387] on div "$91.78" at bounding box center [611, 384] width 186 height 39
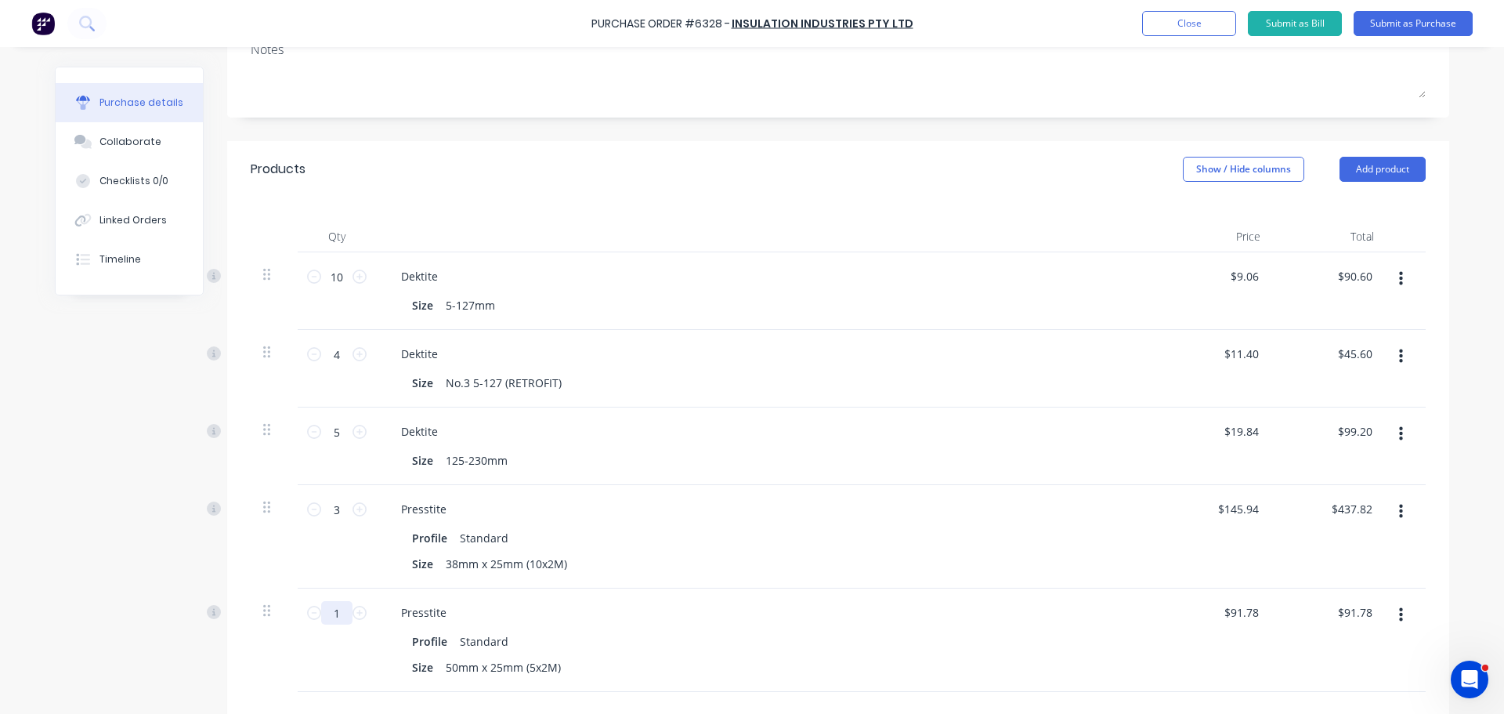
click at [328, 611] on input "1" at bounding box center [336, 613] width 31 height 24
type input "3"
type input "$275.34"
type input "3"
click at [1395, 164] on button "Add product" at bounding box center [1383, 169] width 86 height 25
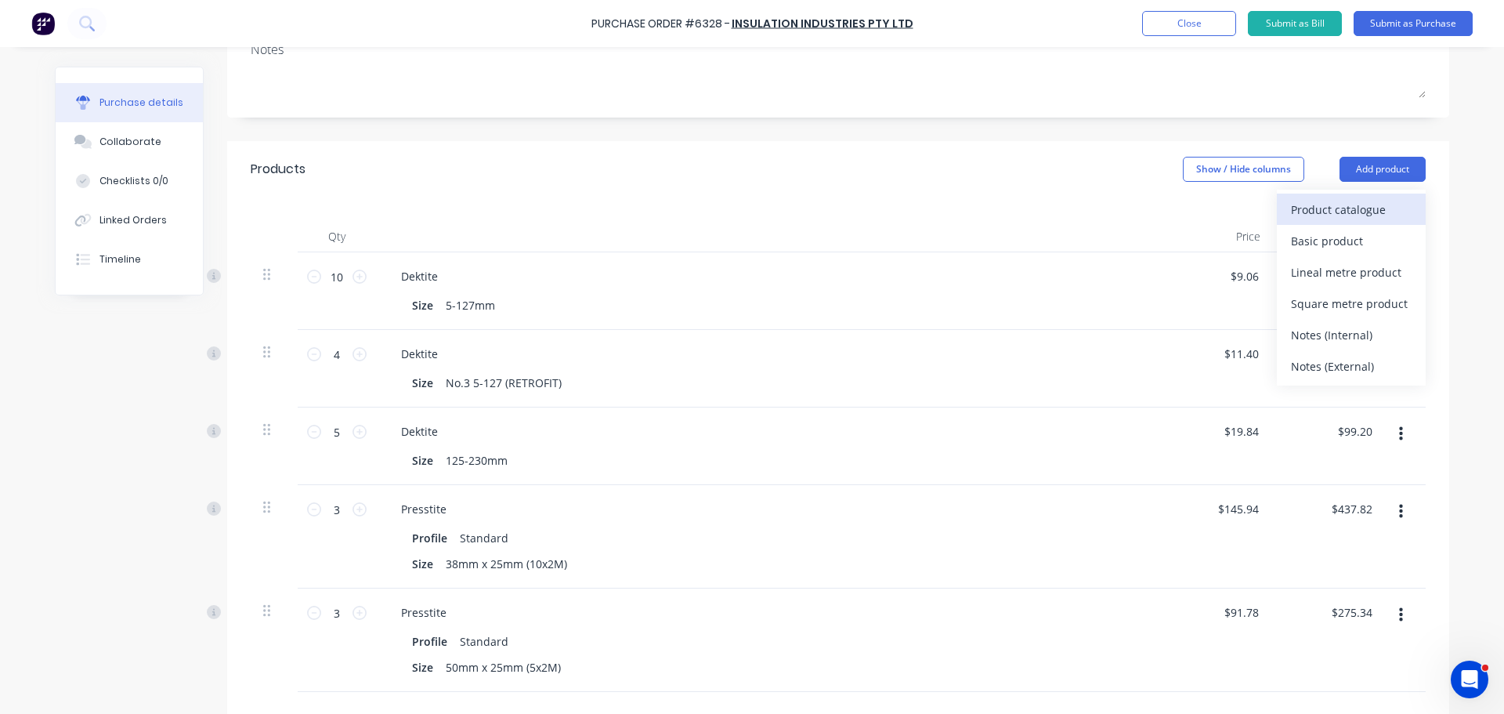
click at [1329, 198] on div "Product catalogue" at bounding box center [1351, 209] width 121 height 23
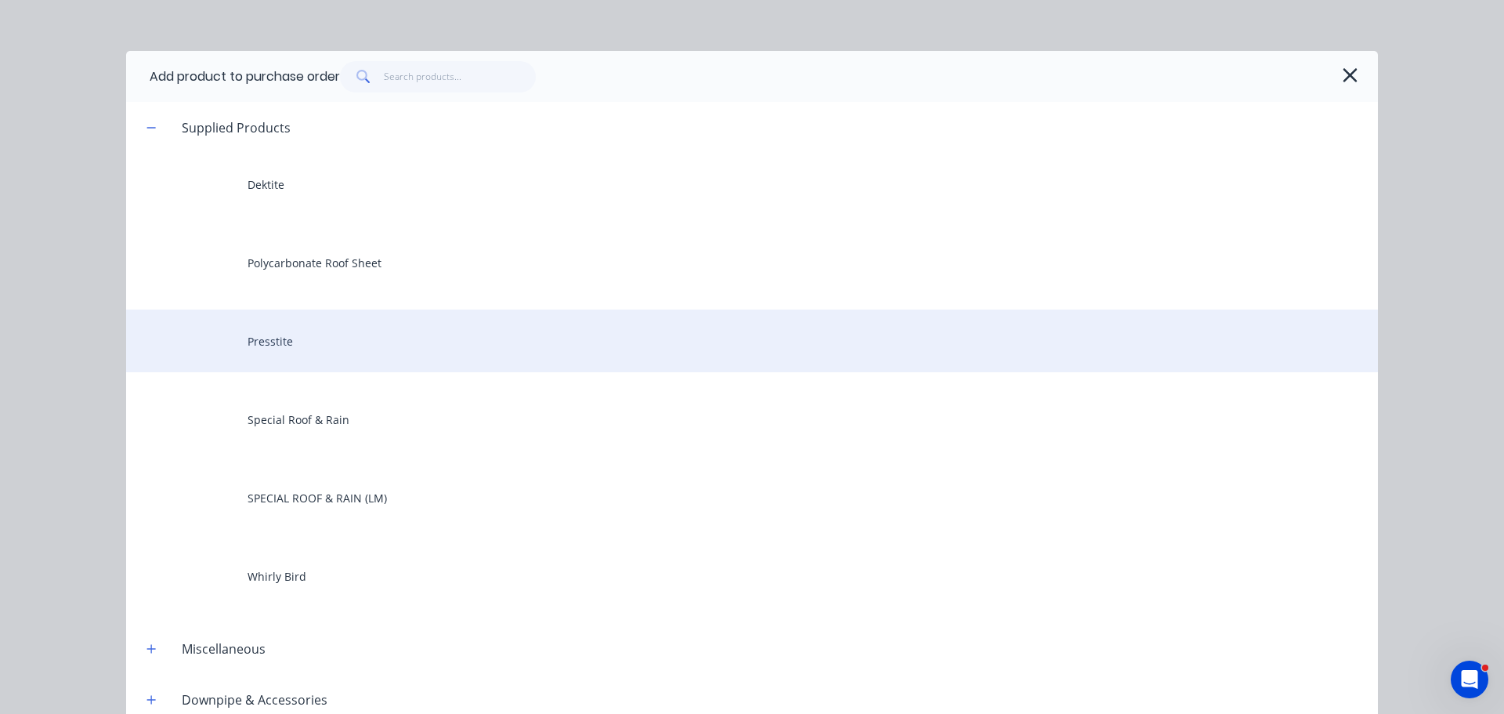
click at [264, 338] on div "Presstite" at bounding box center [752, 341] width 1252 height 63
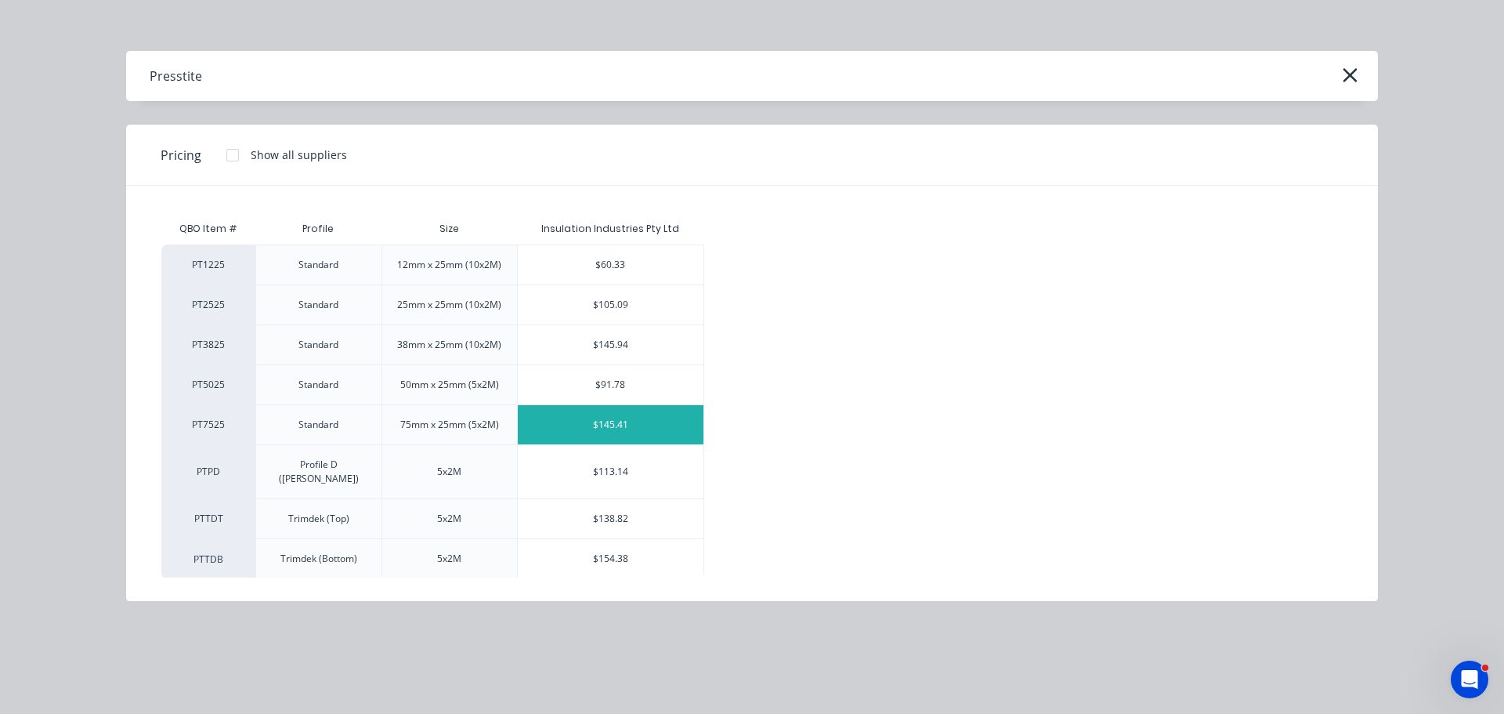
click at [643, 426] on div "$145.41" at bounding box center [611, 424] width 186 height 39
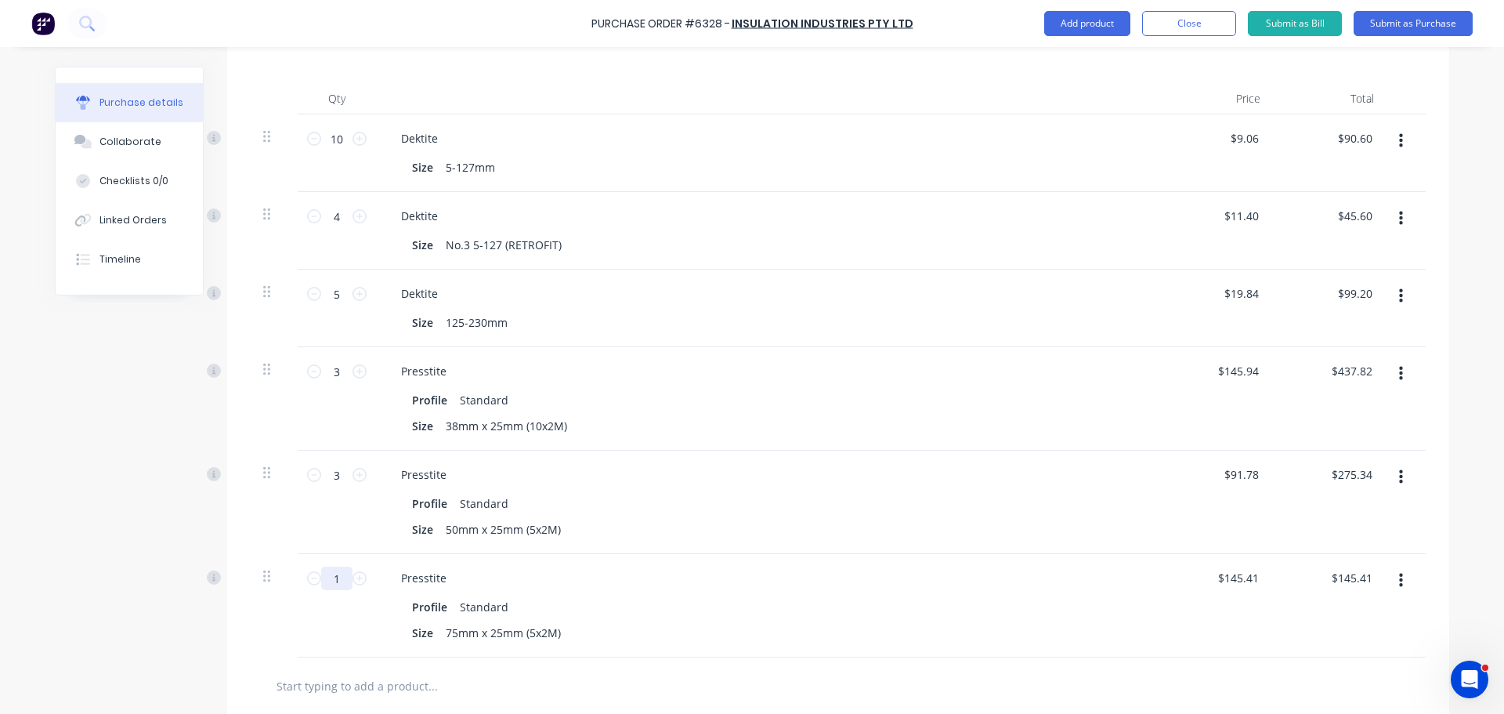
scroll to position [392, 0]
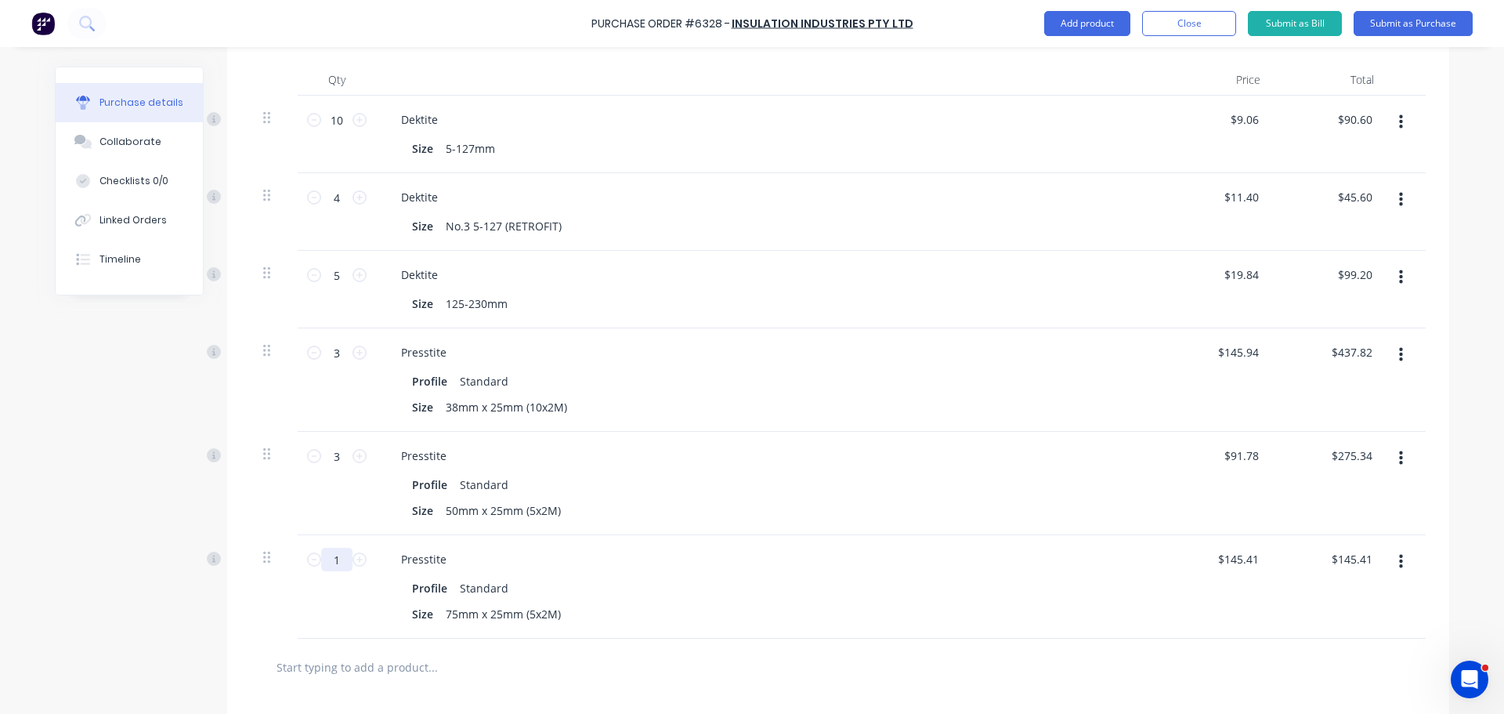
click at [324, 550] on input "1" at bounding box center [336, 560] width 31 height 24
type input "3"
type input "$436.23"
type input "3"
click at [834, 516] on div "Size 50mm x 25mm (5x2M)" at bounding box center [765, 510] width 718 height 23
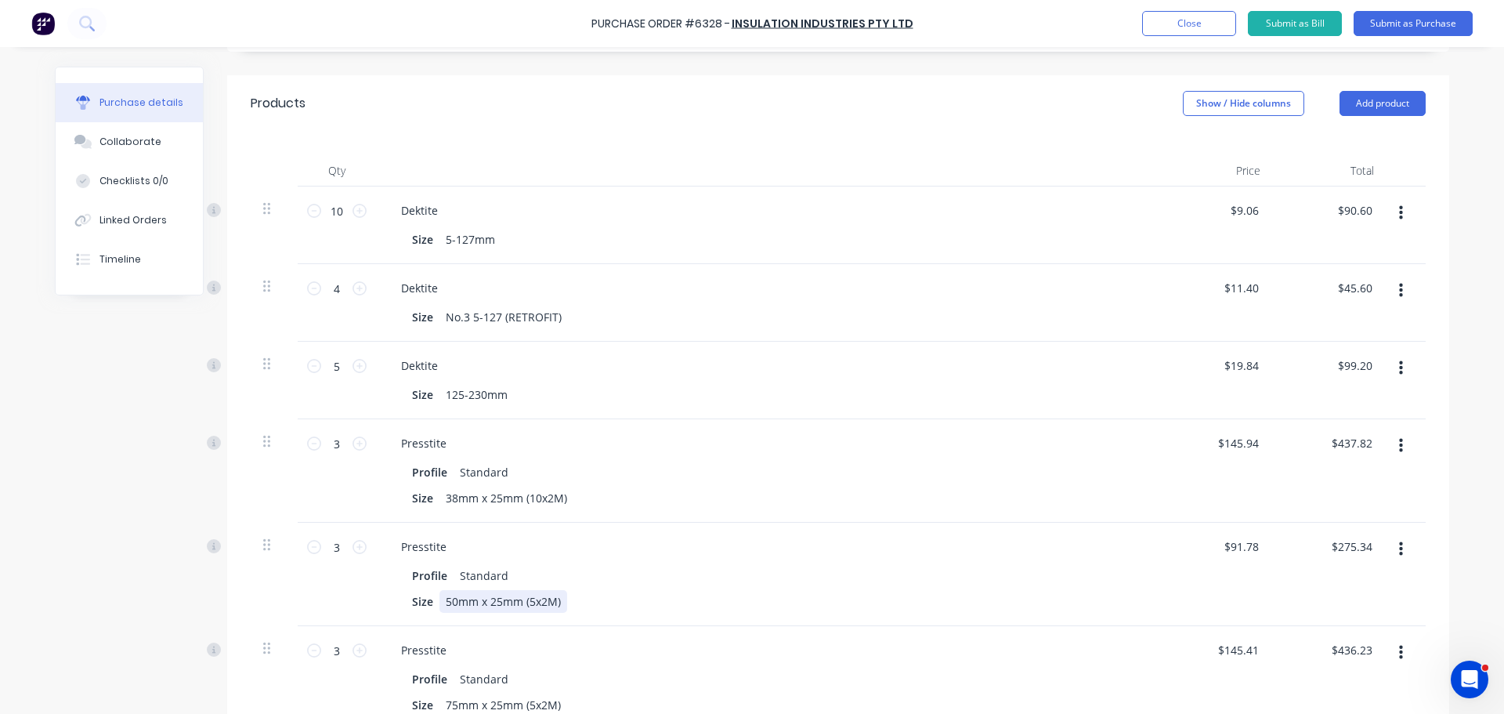
scroll to position [157, 0]
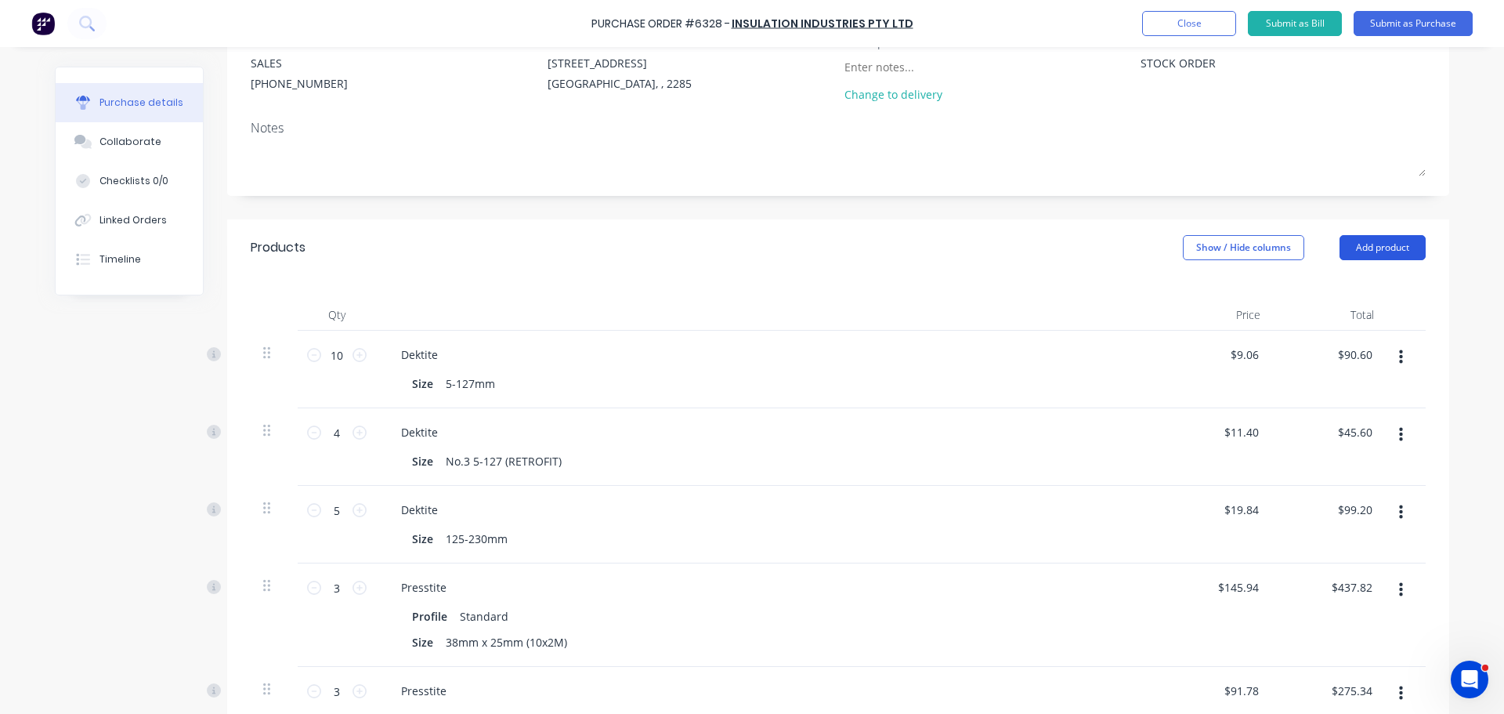
click at [1374, 249] on button "Add product" at bounding box center [1383, 247] width 86 height 25
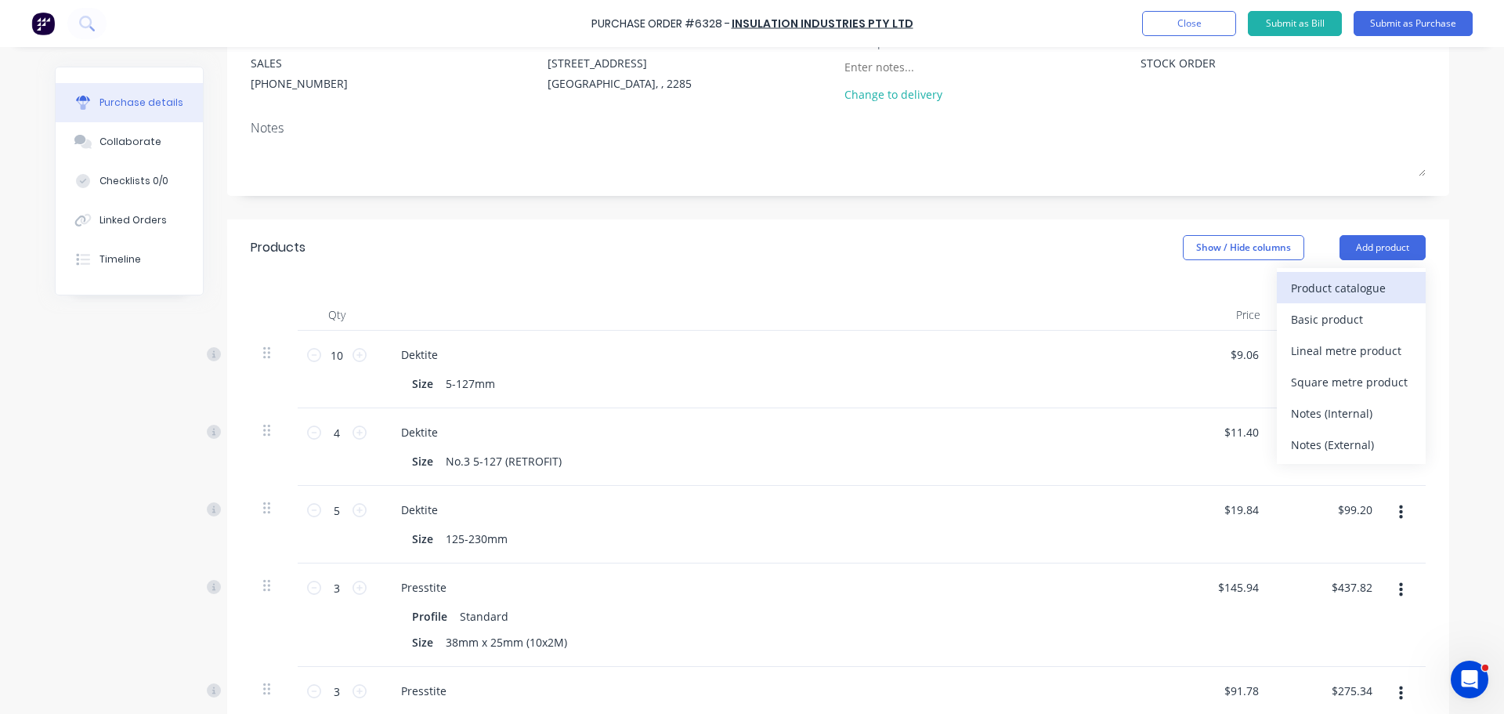
click at [1305, 287] on div "Product catalogue" at bounding box center [1351, 288] width 121 height 23
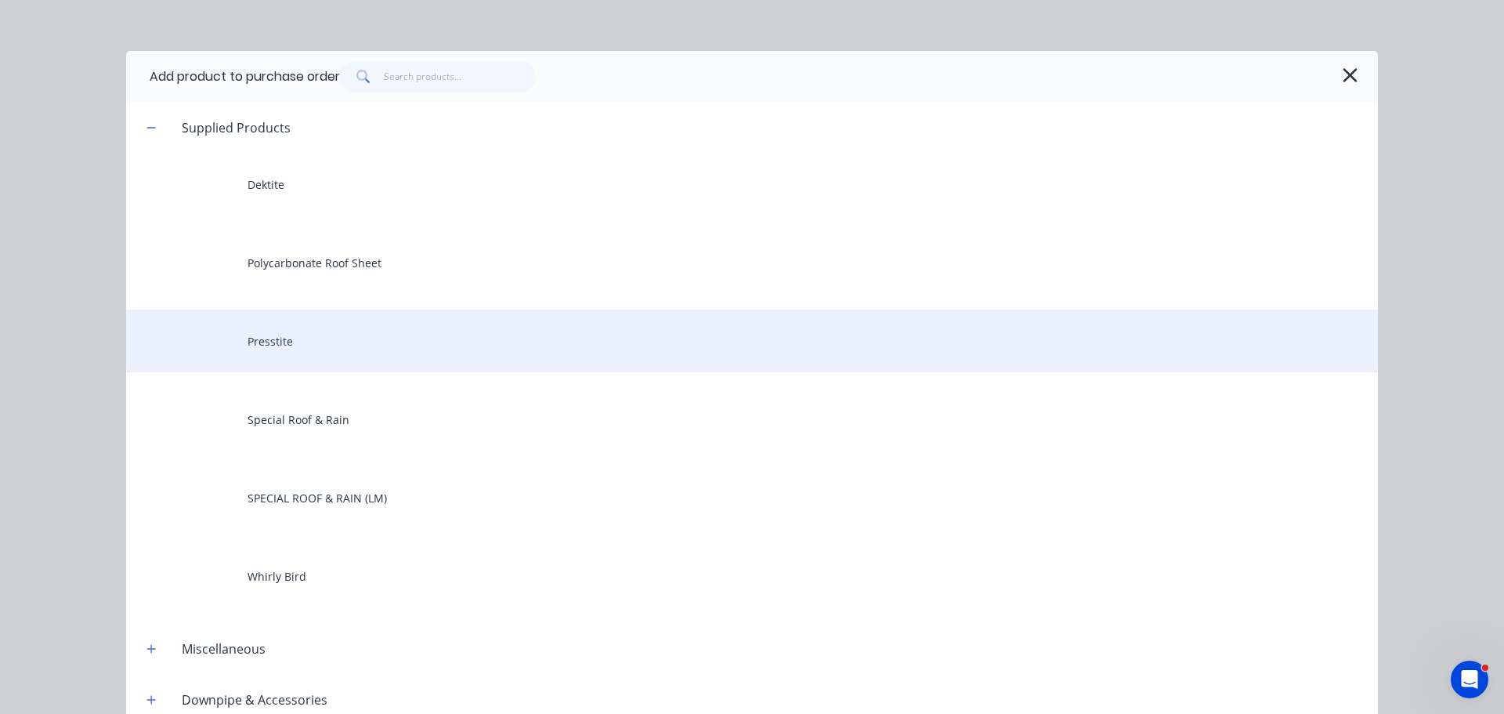
click at [248, 351] on div "Presstite" at bounding box center [752, 341] width 1252 height 63
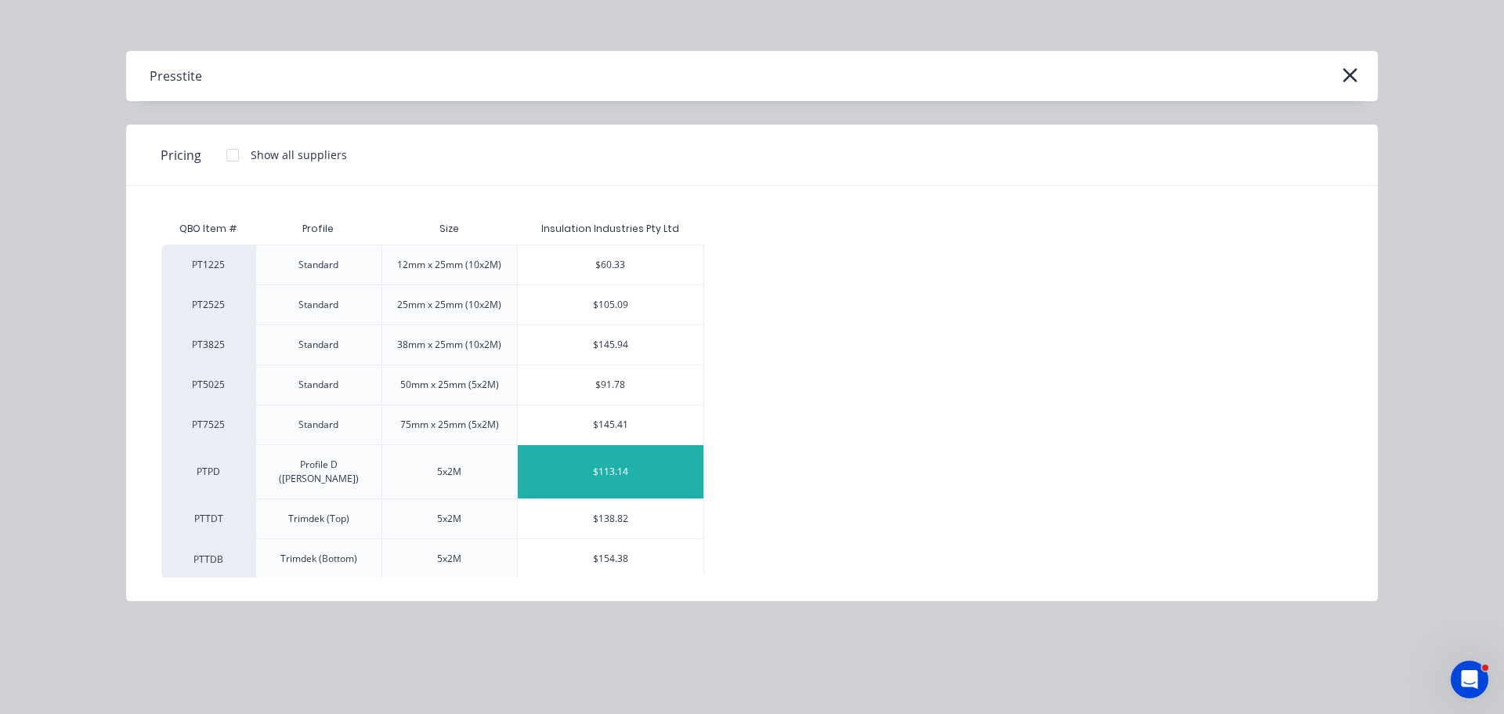
click at [606, 464] on div "$113.14" at bounding box center [611, 471] width 186 height 53
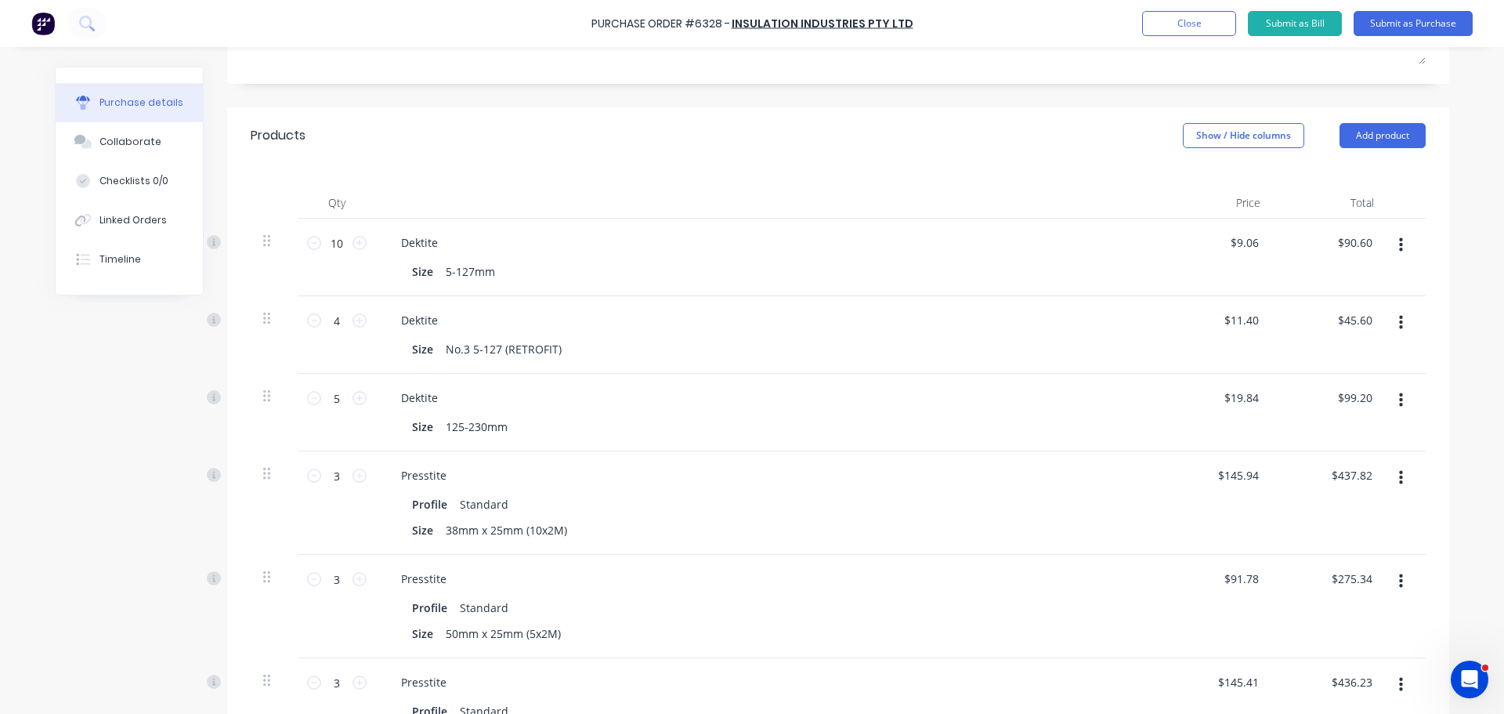
scroll to position [548, 0]
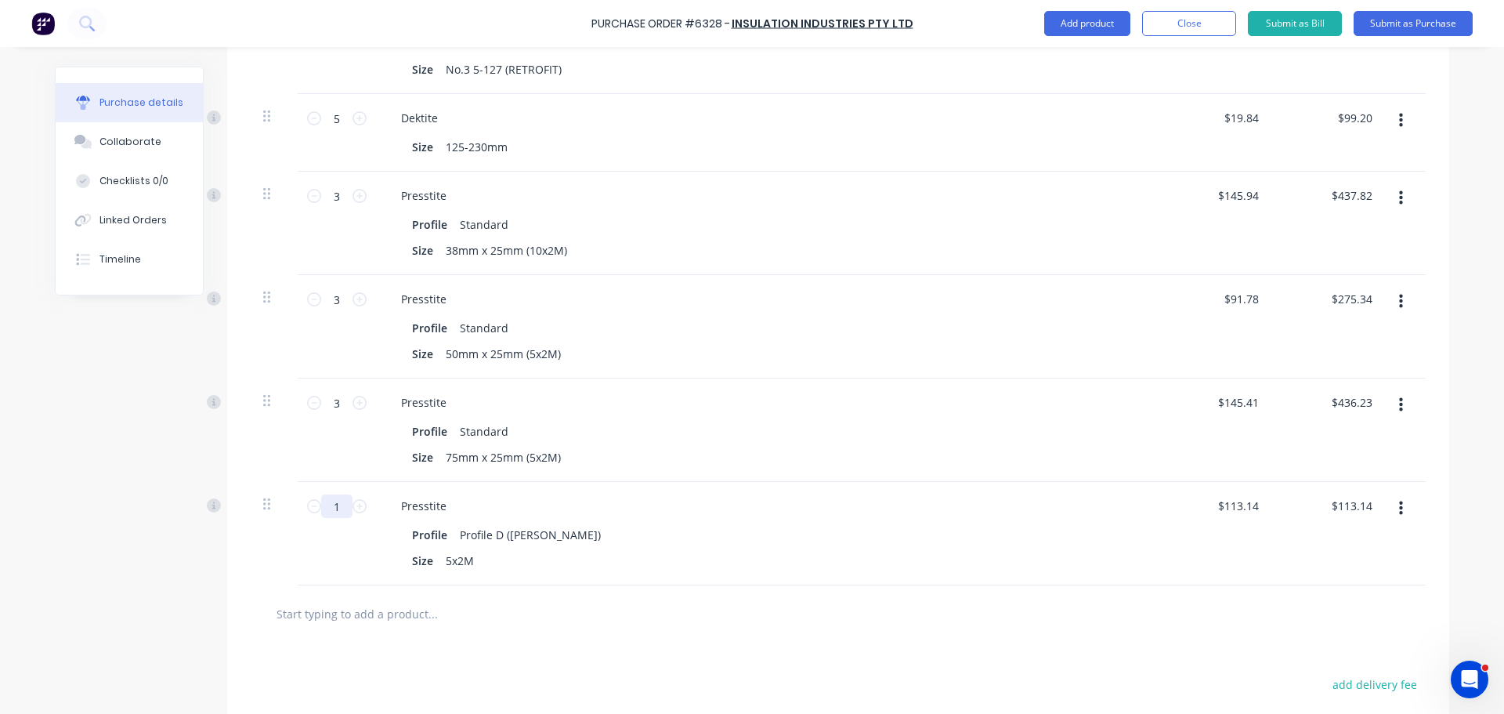
click at [337, 513] on input "1" at bounding box center [336, 506] width 31 height 24
type input "5"
type input "$565.70"
type input "5"
click at [831, 483] on div "Presstite Profile Profile D (Corro) Size 5x2M" at bounding box center [768, 533] width 784 height 103
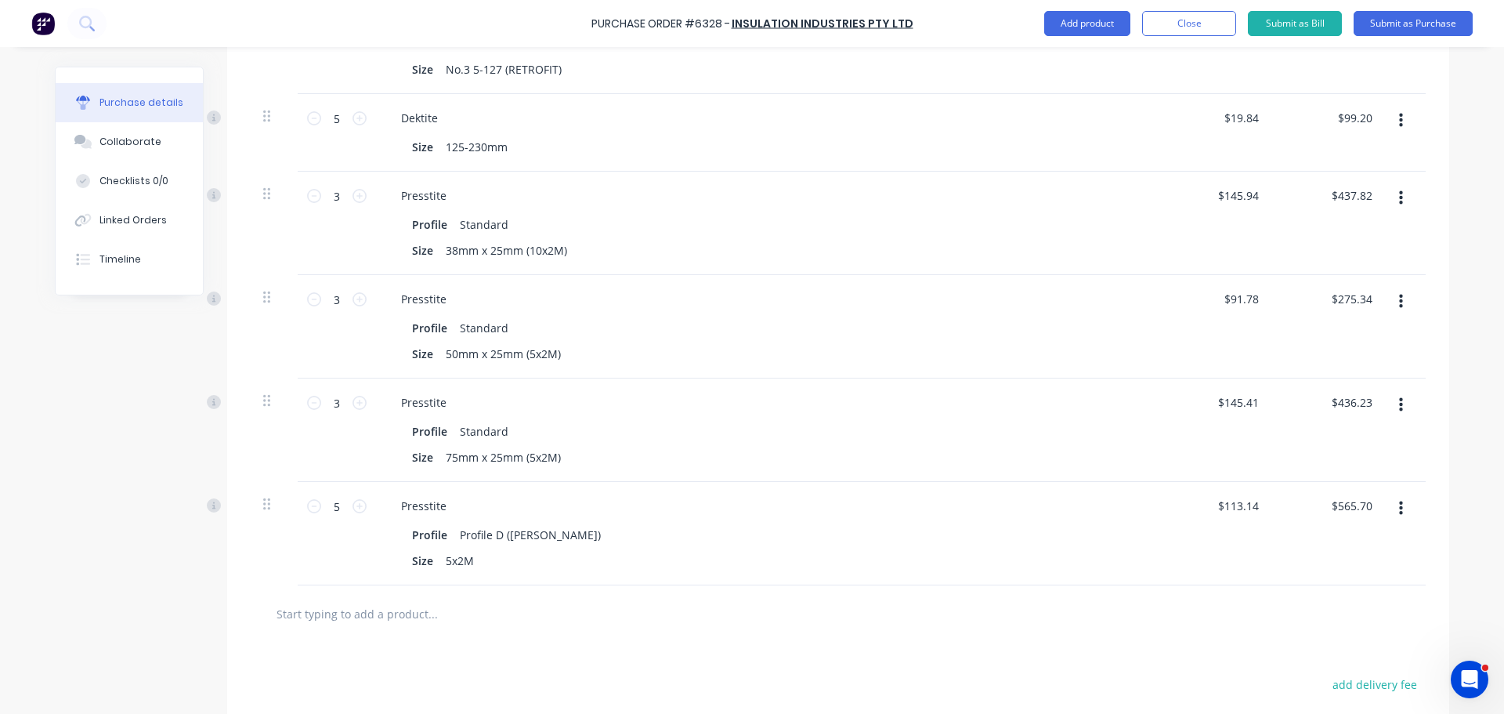
scroll to position [235, 0]
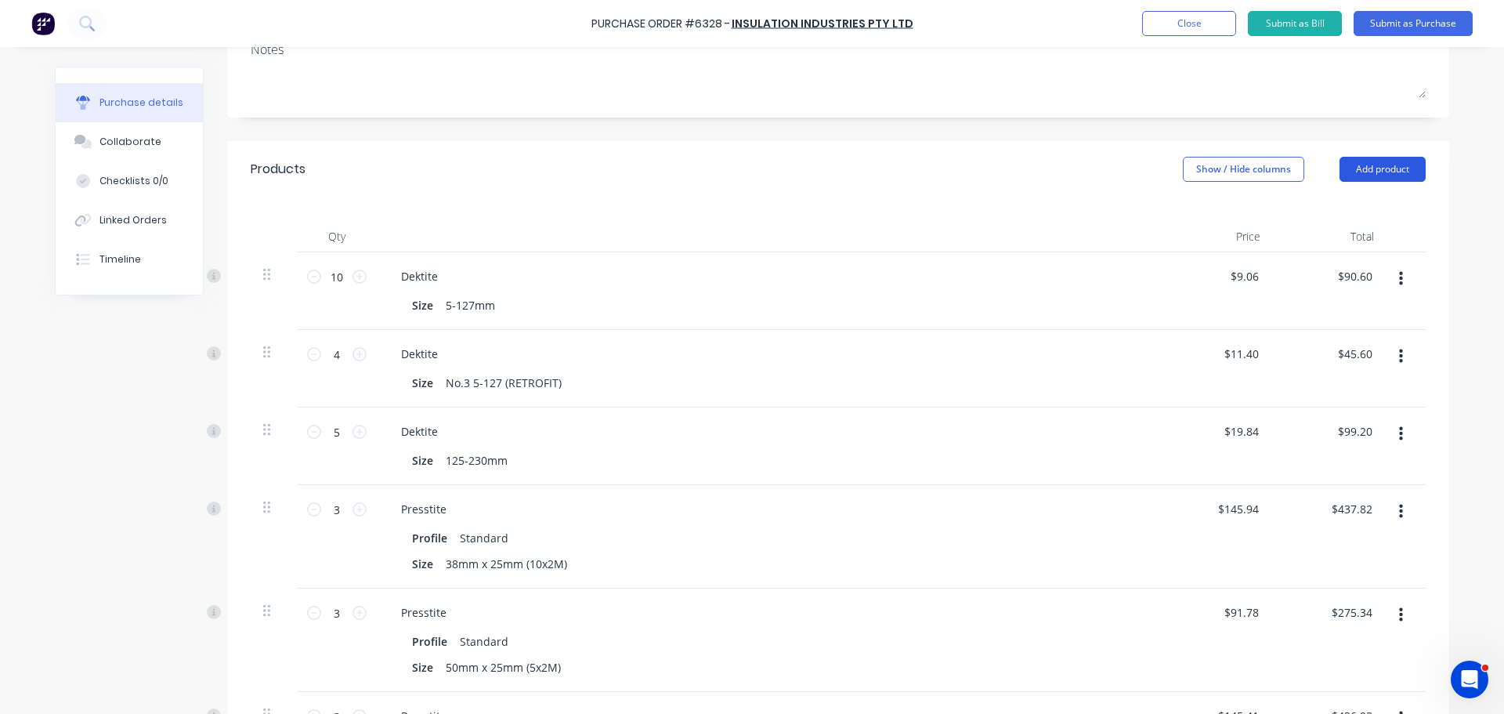
click at [1377, 175] on button "Add product" at bounding box center [1383, 169] width 86 height 25
click at [1349, 214] on div "Product catalogue" at bounding box center [1351, 209] width 121 height 23
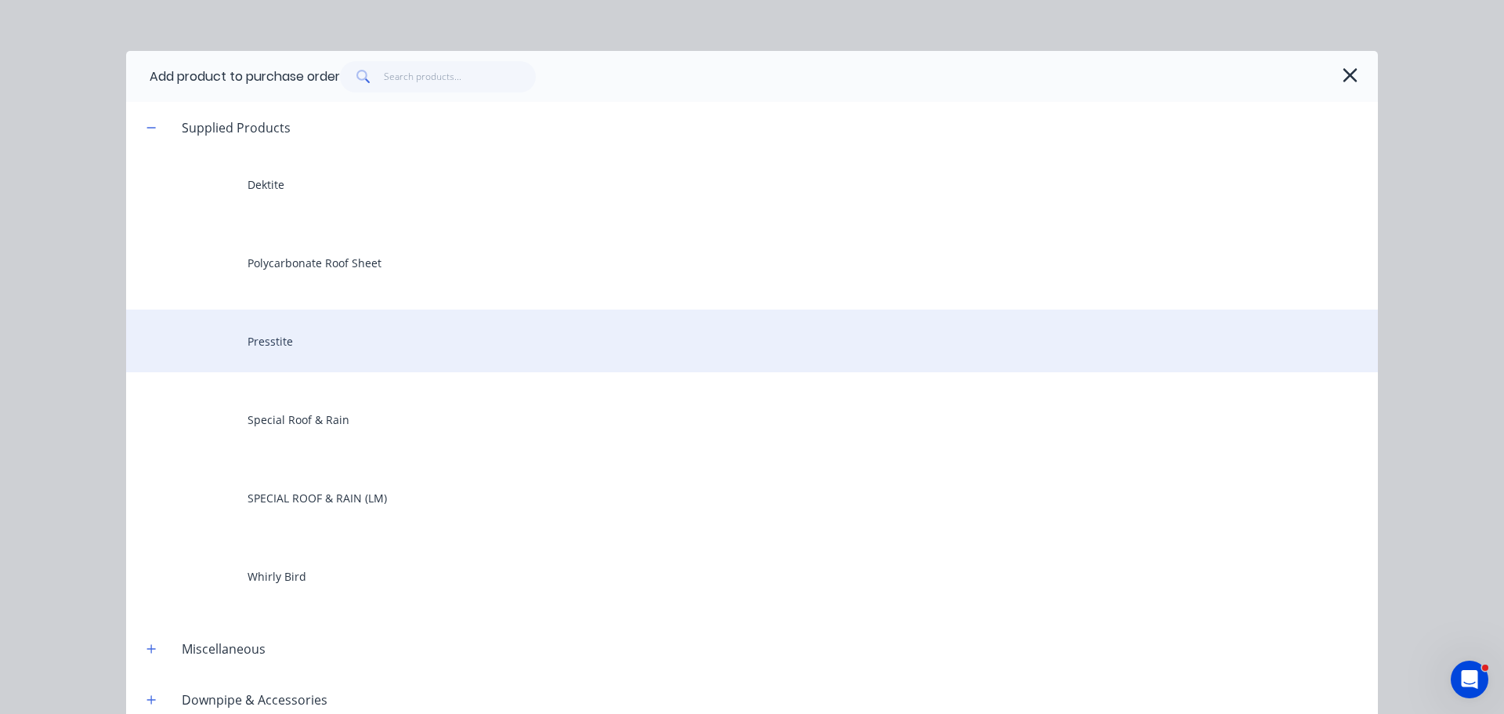
click at [229, 335] on div "Presstite" at bounding box center [752, 341] width 1252 height 63
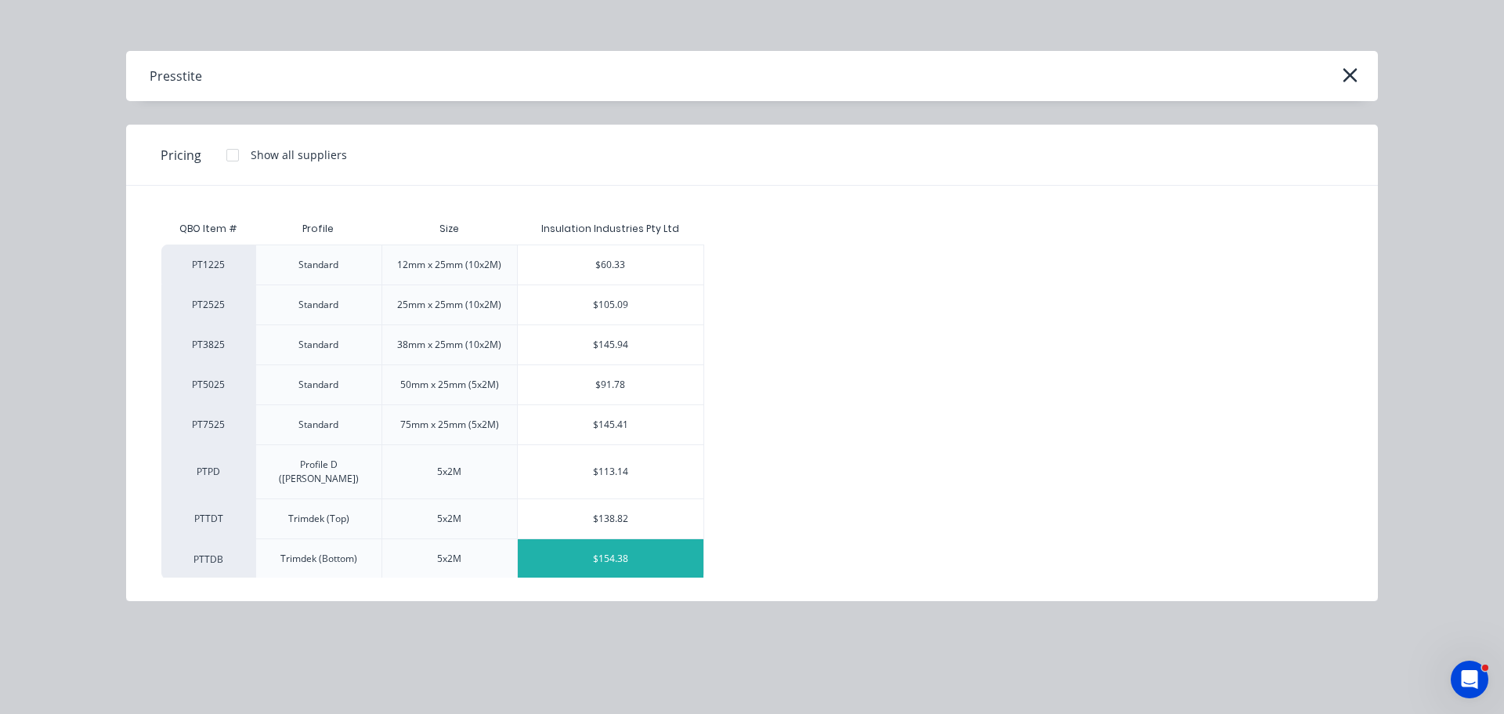
click at [648, 557] on div "$154.38" at bounding box center [611, 558] width 186 height 39
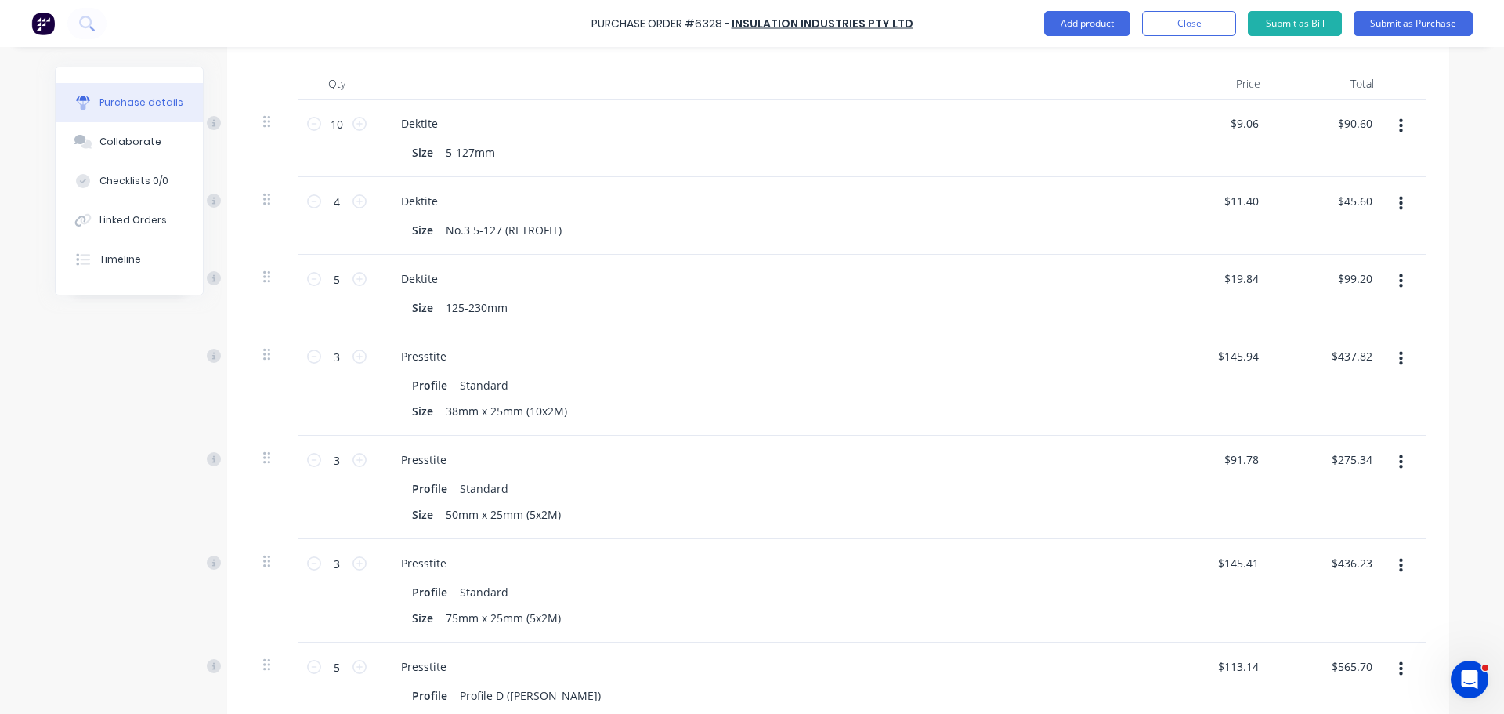
scroll to position [627, 0]
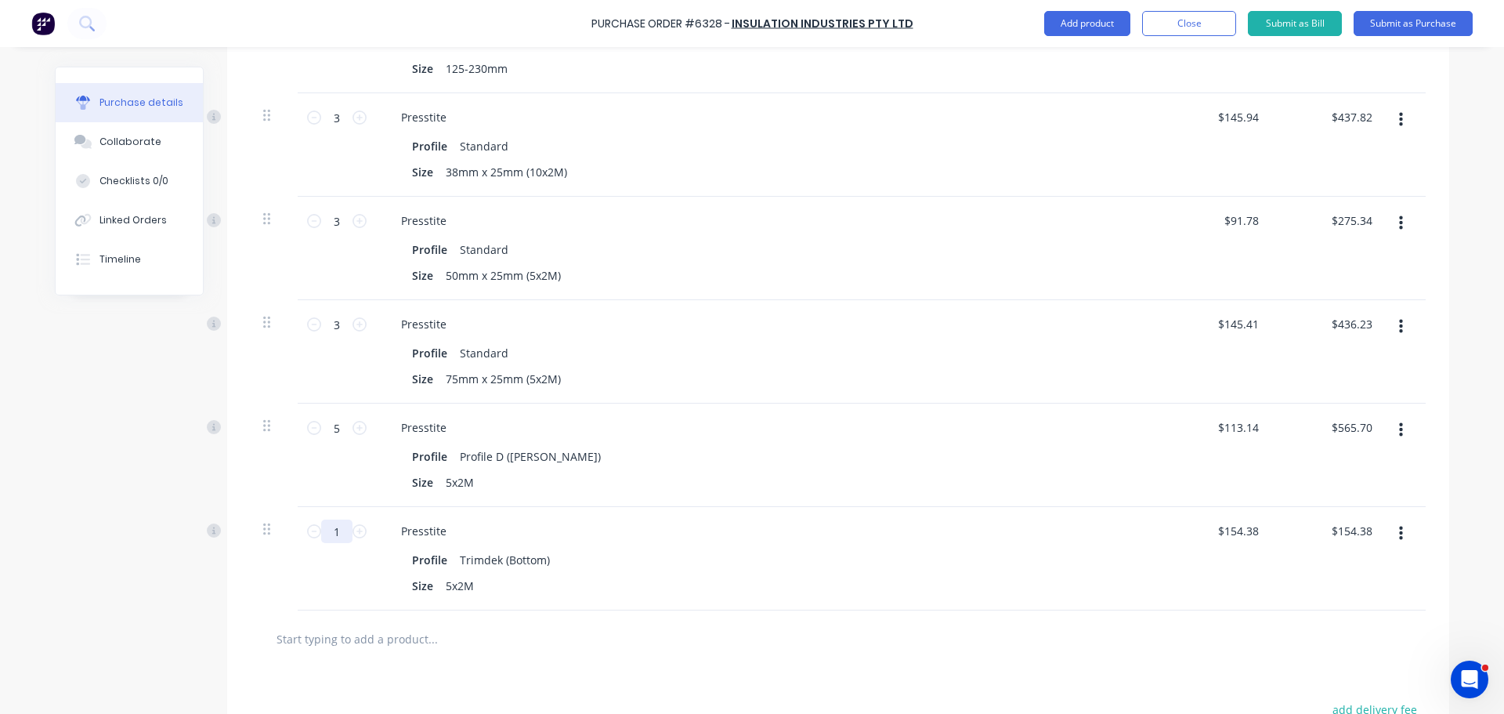
click at [328, 535] on input "1" at bounding box center [336, 531] width 31 height 24
type input "5"
type input "$771.90"
type input "5"
click at [622, 552] on div "Profile Trimdek (Bottom)" at bounding box center [765, 559] width 718 height 23
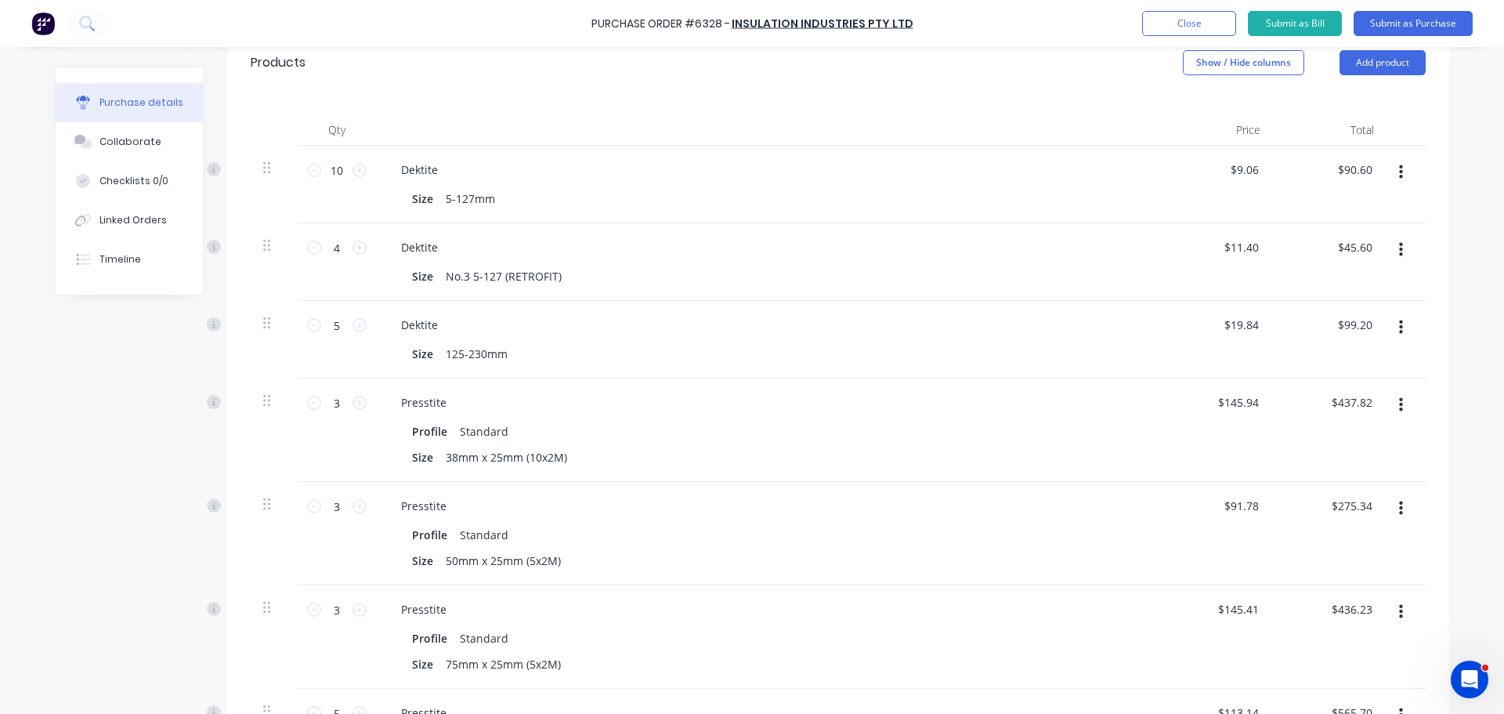
scroll to position [313, 0]
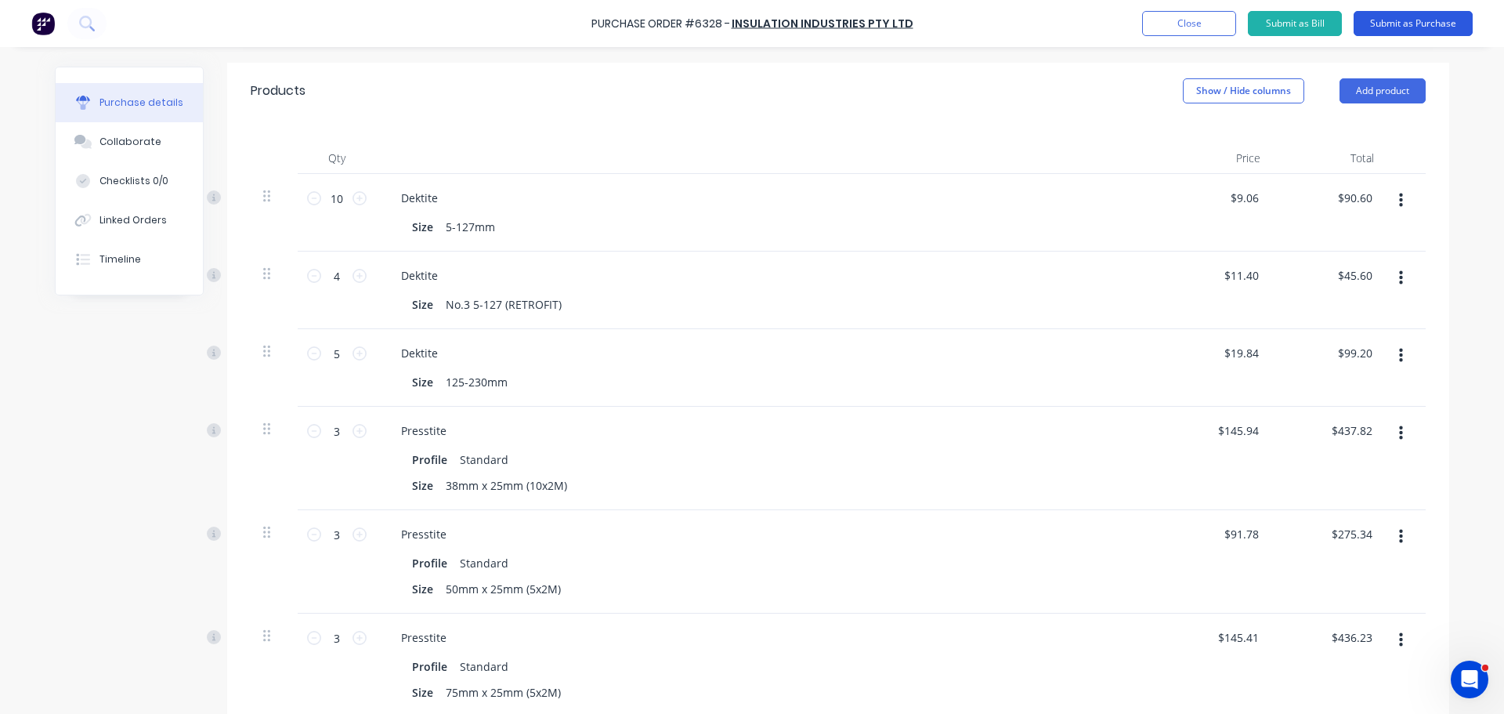
click at [1433, 22] on button "Submit as Purchase" at bounding box center [1413, 23] width 119 height 25
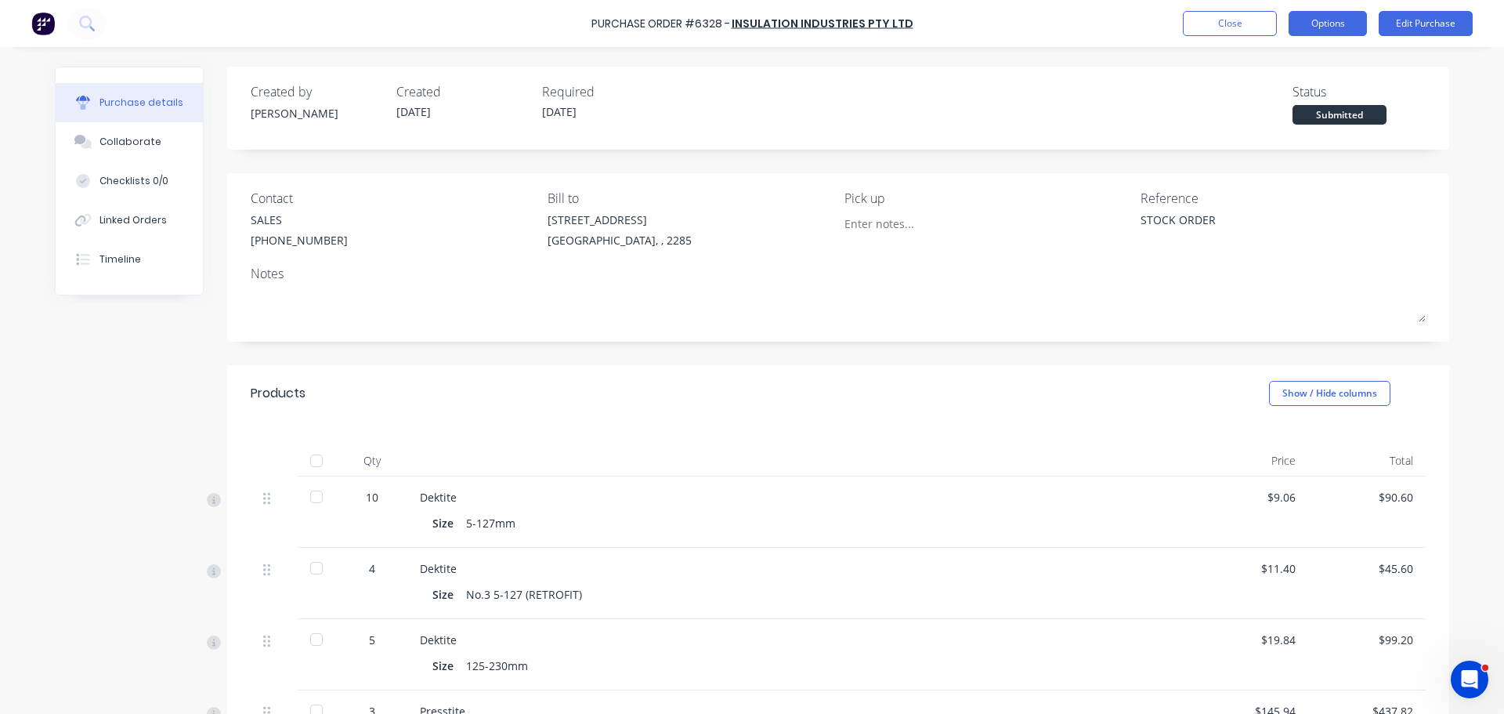
click at [1347, 25] on button "Options" at bounding box center [1328, 23] width 78 height 25
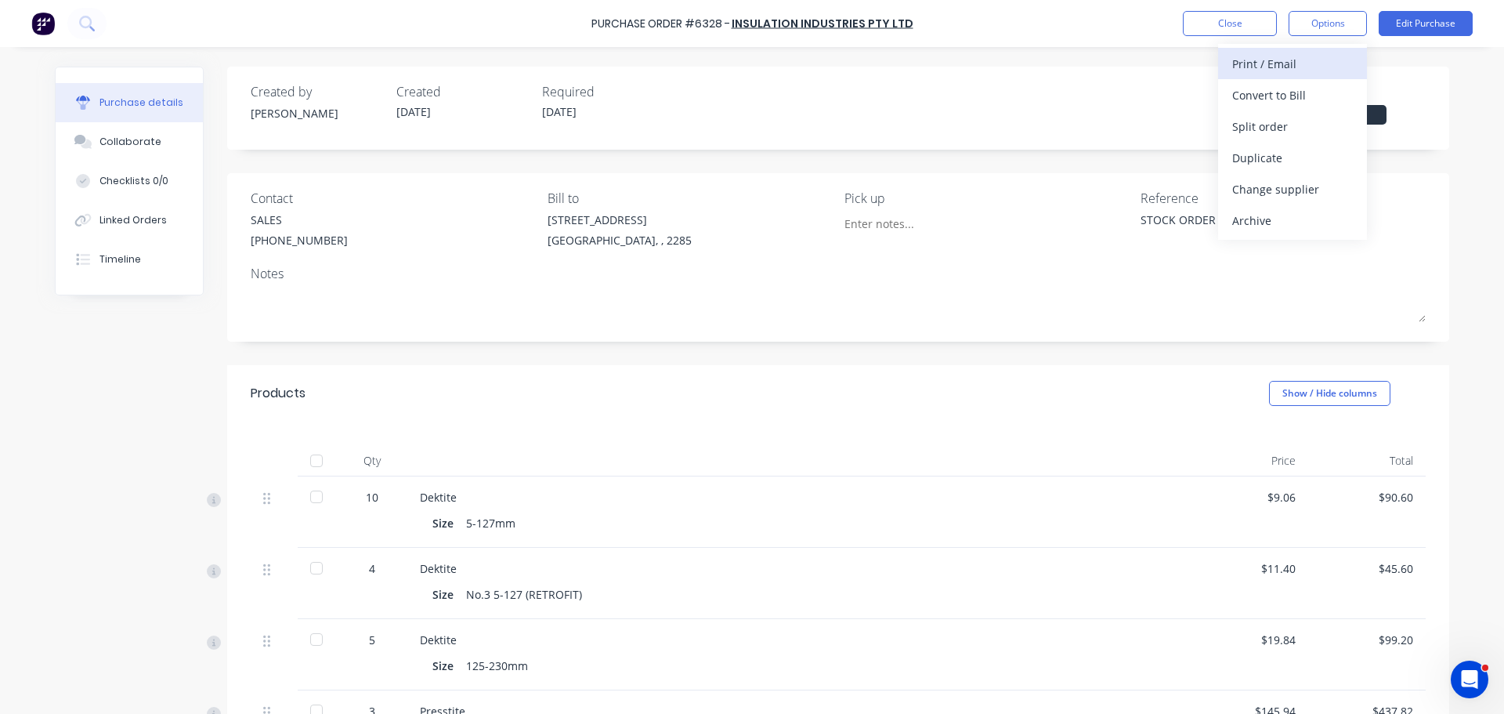
click at [1301, 71] on div "Print / Email" at bounding box center [1293, 63] width 121 height 23
click at [1296, 119] on div "Without pricing" at bounding box center [1293, 126] width 121 height 23
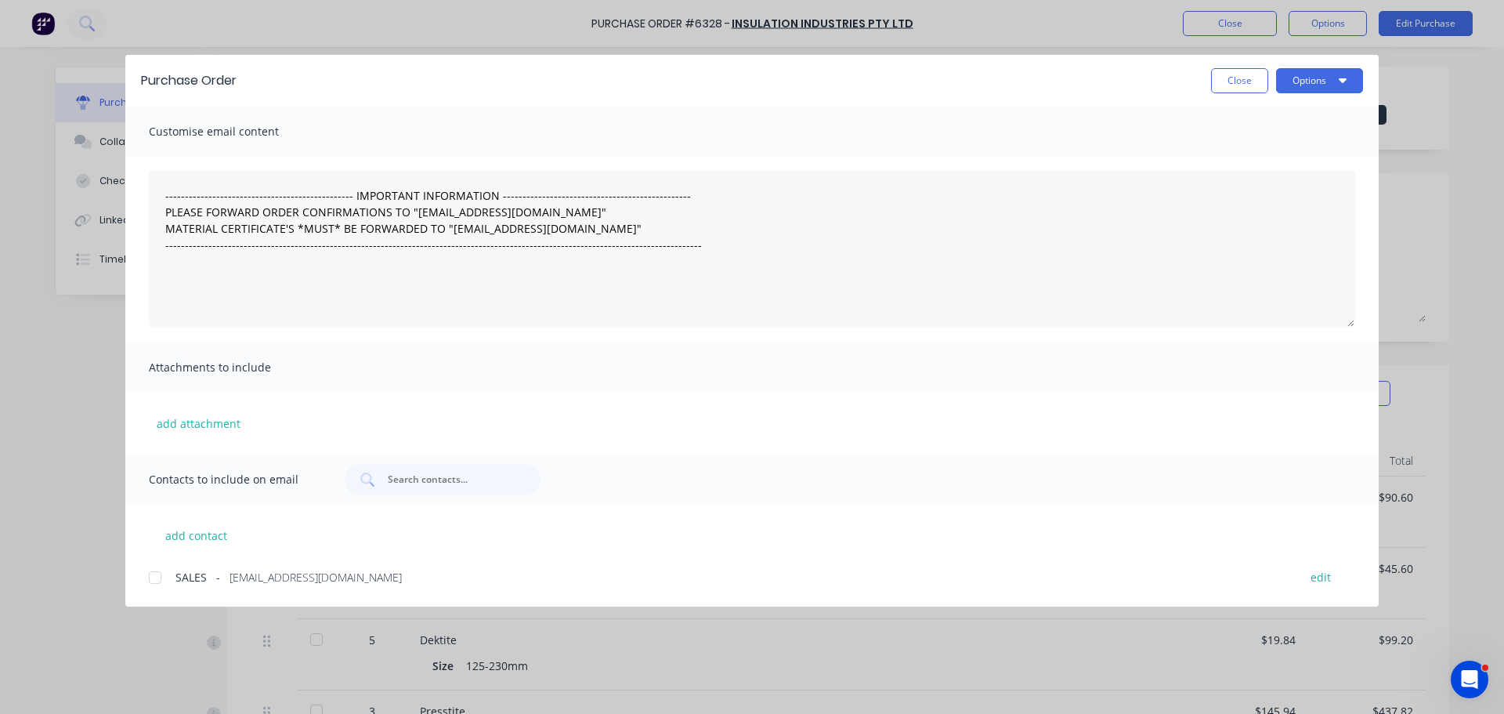
click at [153, 577] on div at bounding box center [154, 577] width 31 height 31
click at [1318, 81] on button "Options" at bounding box center [1319, 80] width 87 height 25
click at [1272, 182] on div "Email" at bounding box center [1289, 183] width 121 height 23
click at [1240, 80] on button "Close" at bounding box center [1239, 80] width 57 height 25
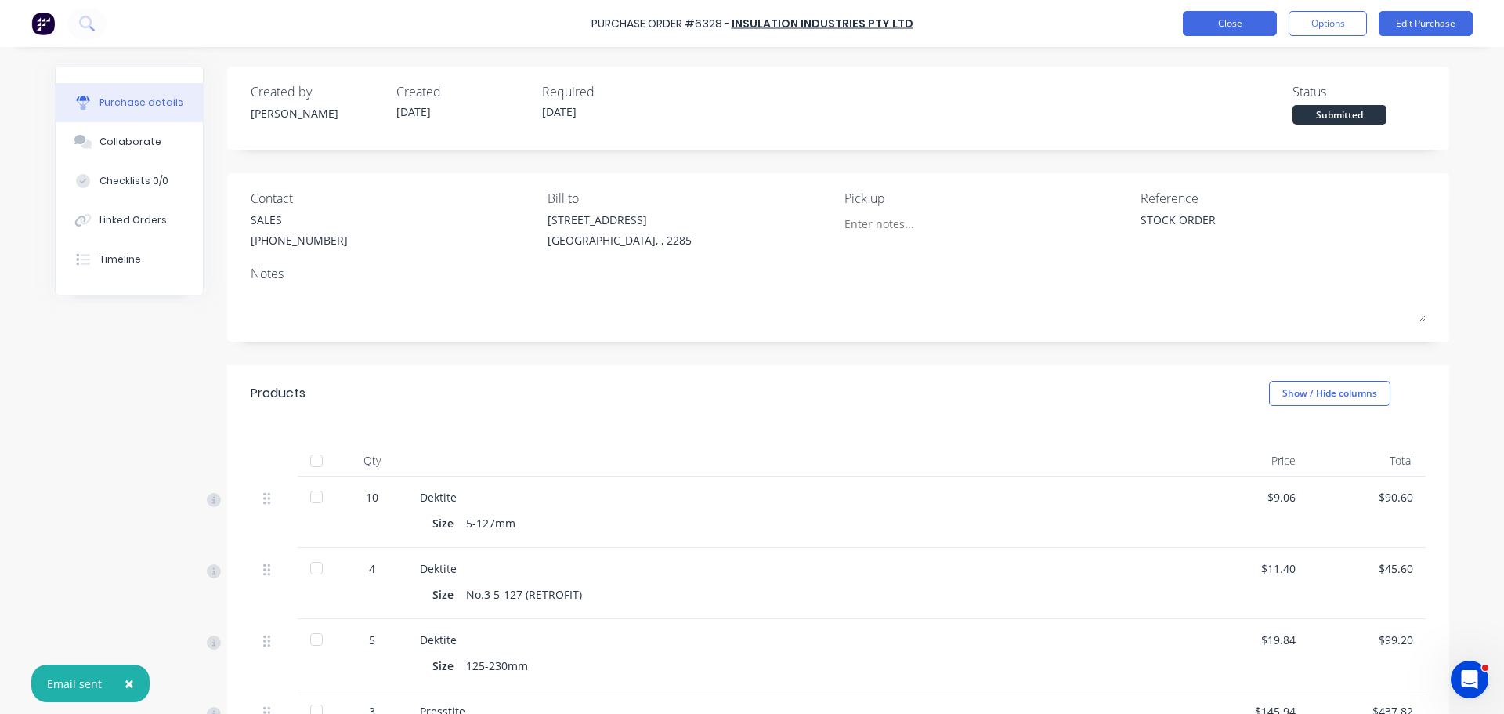
click at [1231, 20] on button "Close" at bounding box center [1230, 23] width 94 height 25
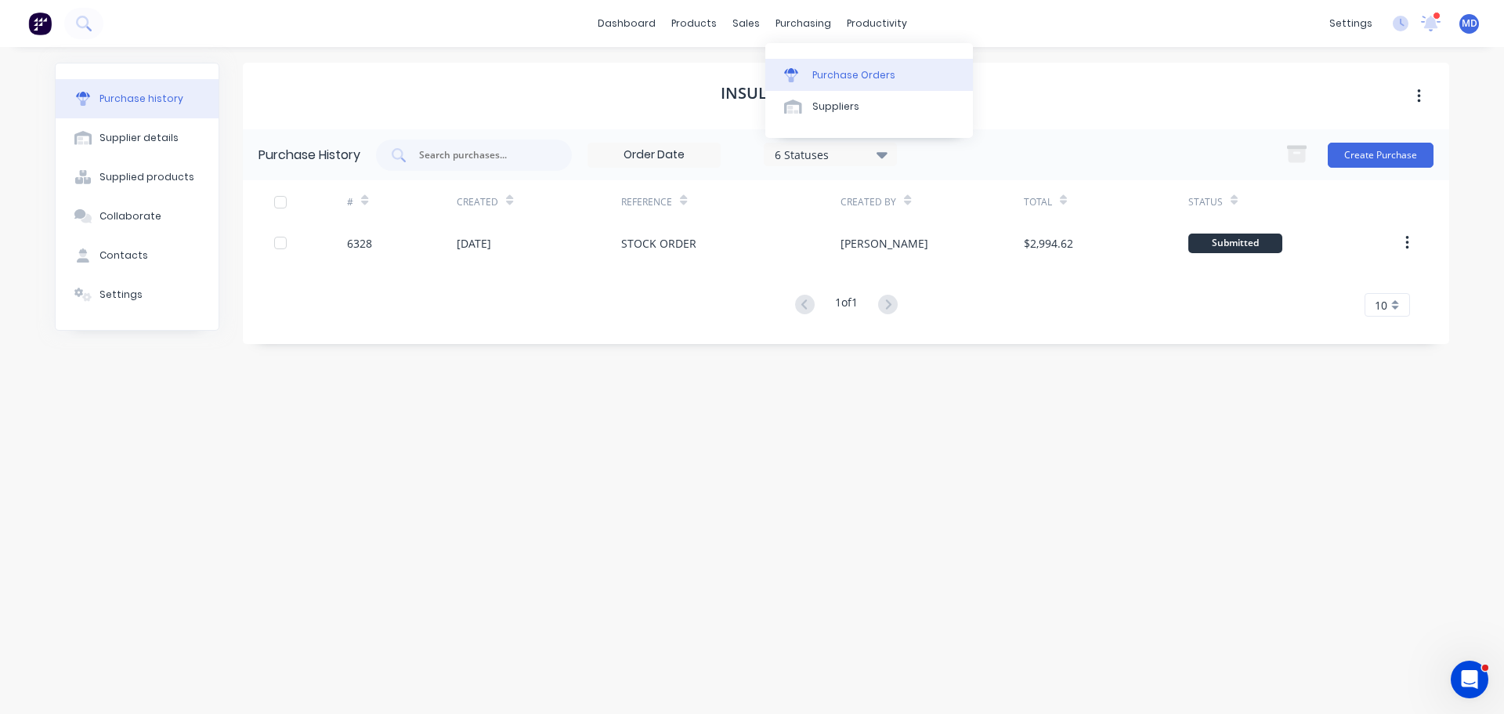
click at [816, 73] on div "Purchase Orders" at bounding box center [854, 75] width 83 height 14
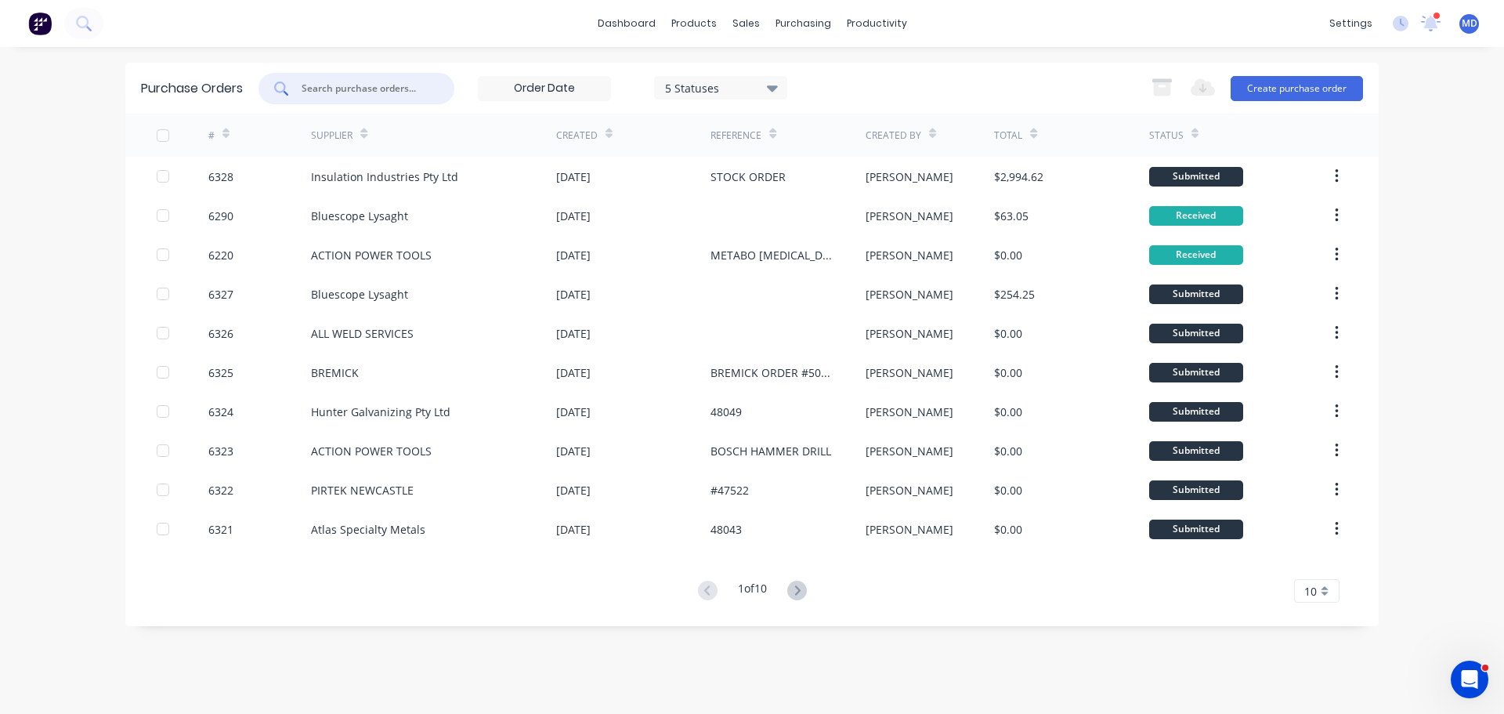
click at [316, 85] on input "text" at bounding box center [365, 89] width 130 height 16
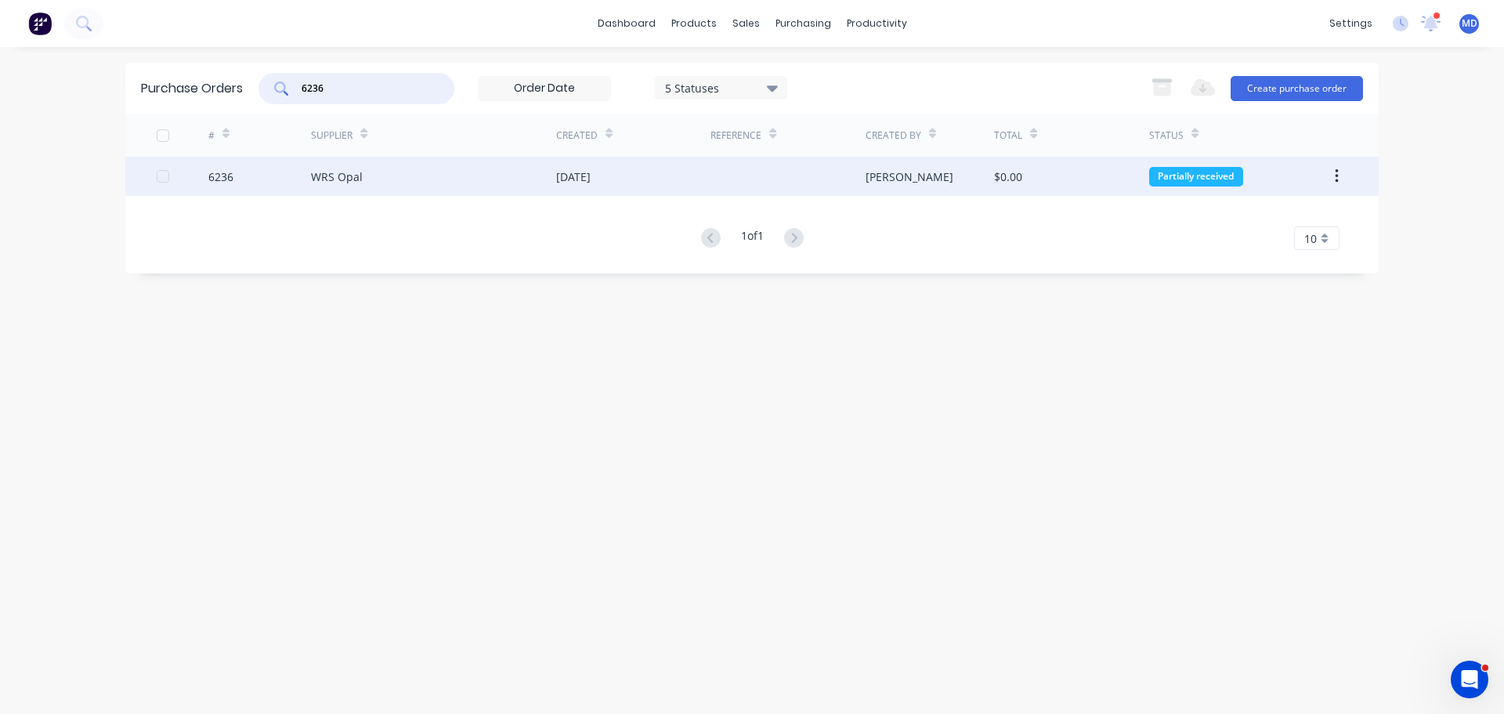
type input "6236"
click at [214, 179] on div "6236" at bounding box center [220, 176] width 25 height 16
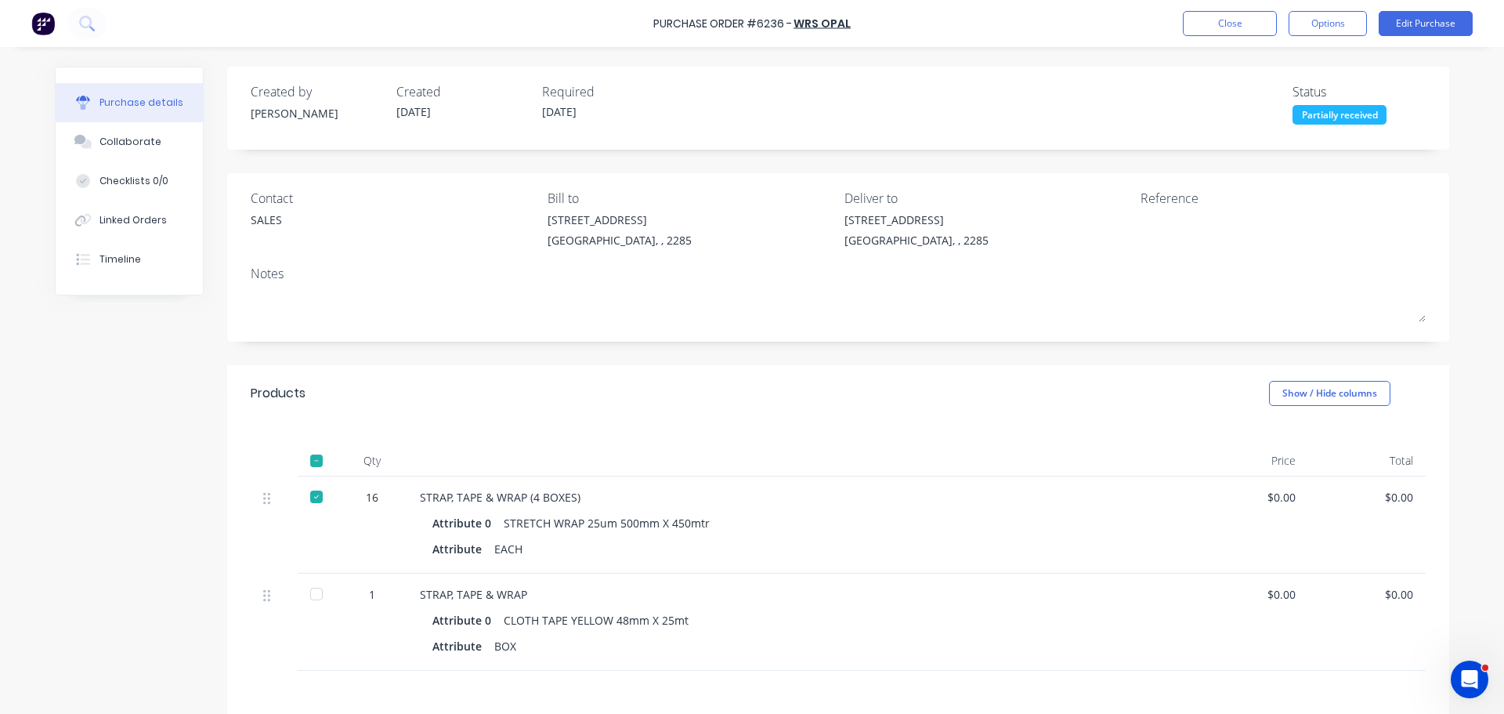
click at [311, 593] on div at bounding box center [316, 593] width 31 height 31
click at [1196, 26] on button "Close" at bounding box center [1230, 23] width 94 height 25
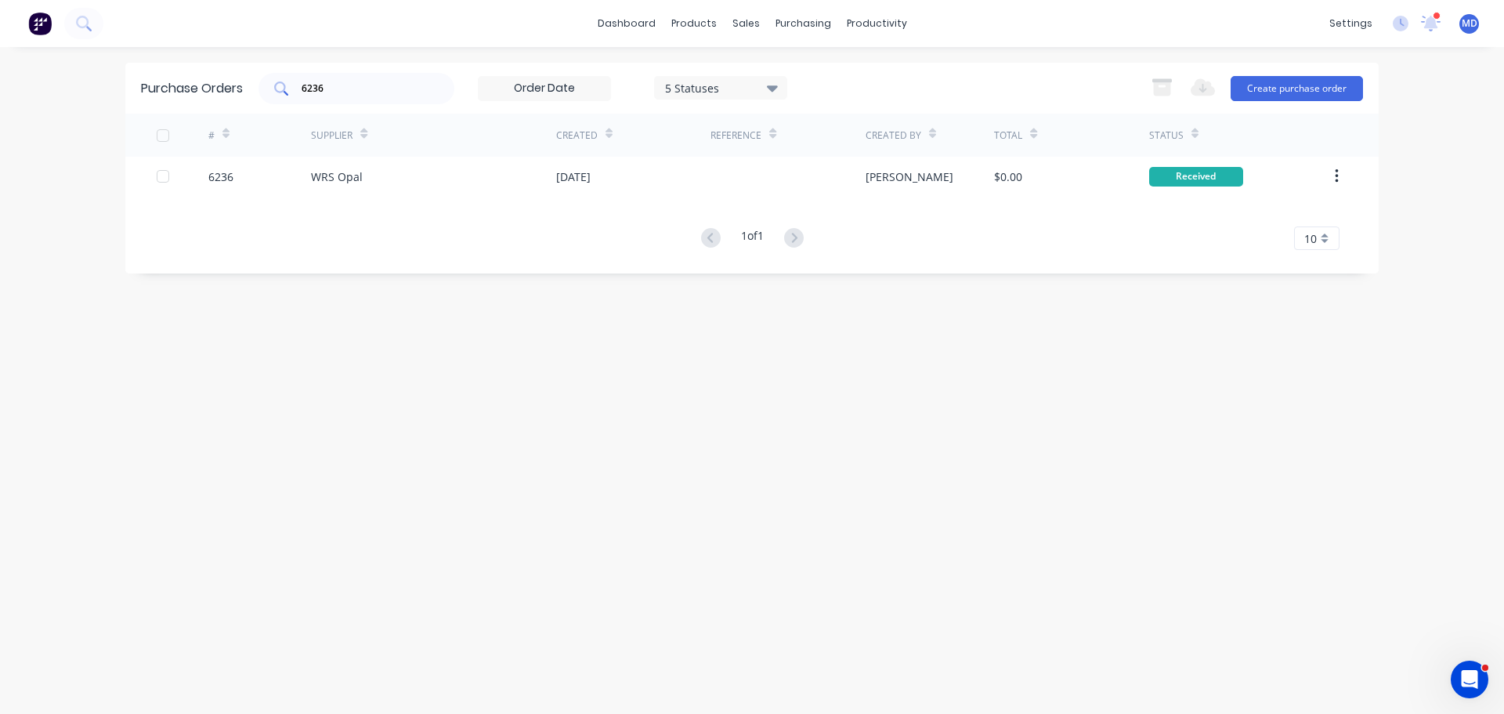
click at [360, 87] on input "6236" at bounding box center [365, 89] width 130 height 16
type input "6"
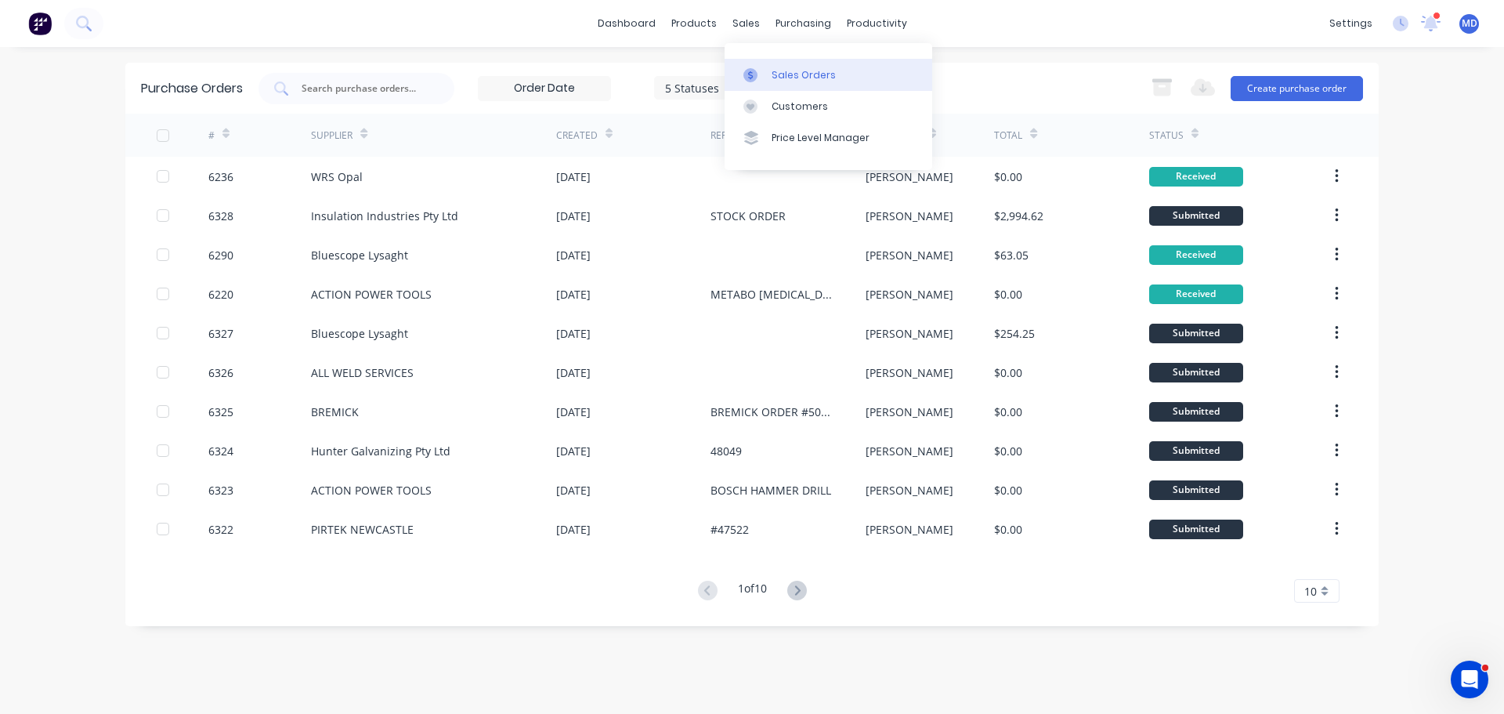
click at [769, 78] on link "Sales Orders" at bounding box center [829, 74] width 208 height 31
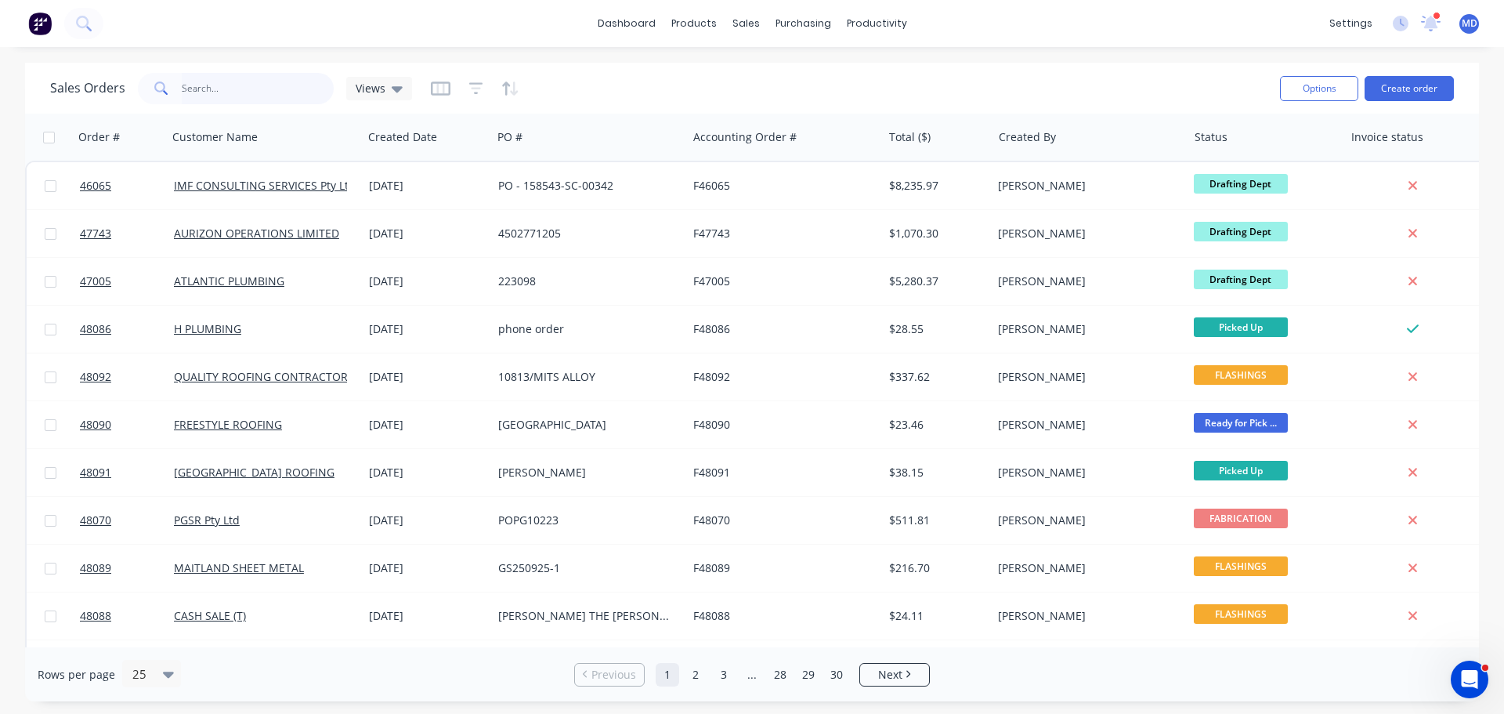
click at [229, 100] on input "text" at bounding box center [258, 88] width 153 height 31
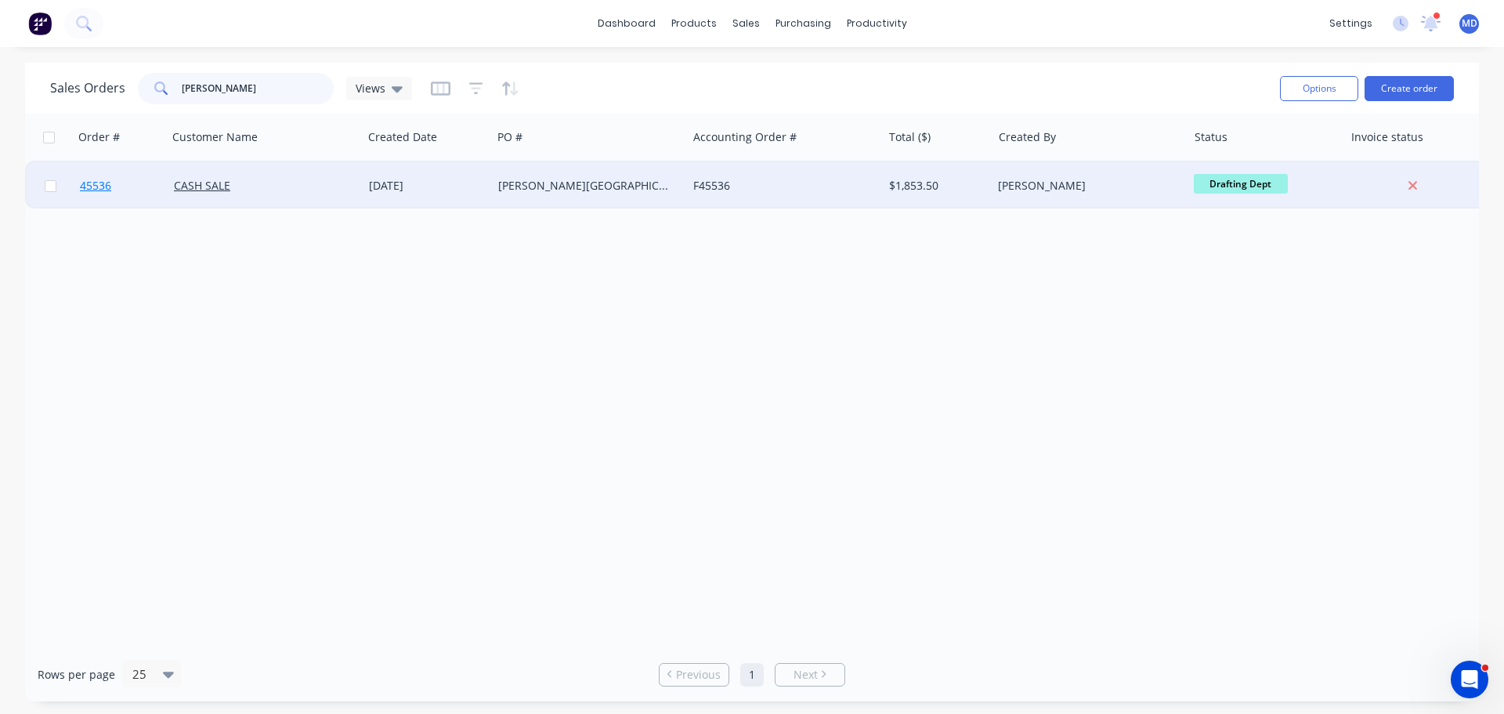
type input "[PERSON_NAME]"
click at [86, 182] on span "45536" at bounding box center [95, 186] width 31 height 16
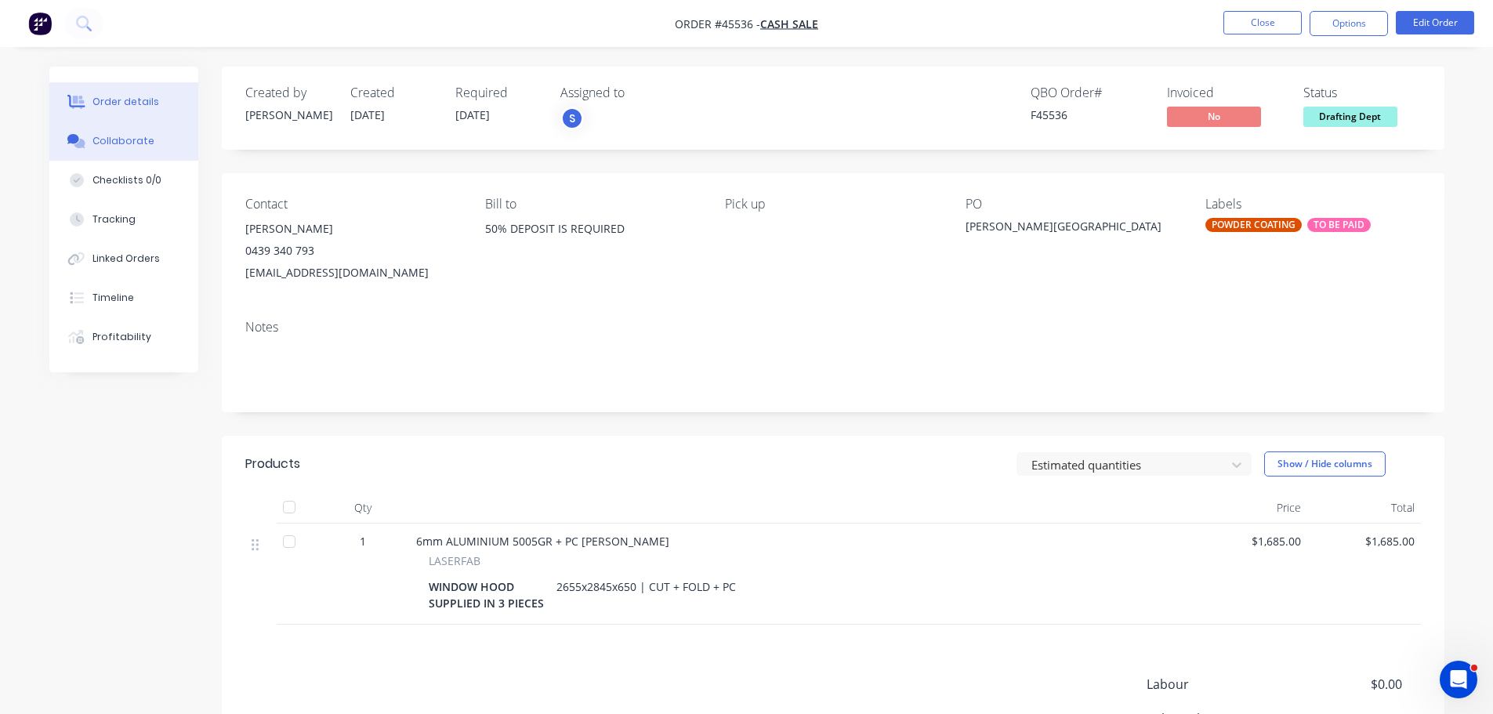
click at [123, 138] on div "Collaborate" at bounding box center [123, 141] width 62 height 14
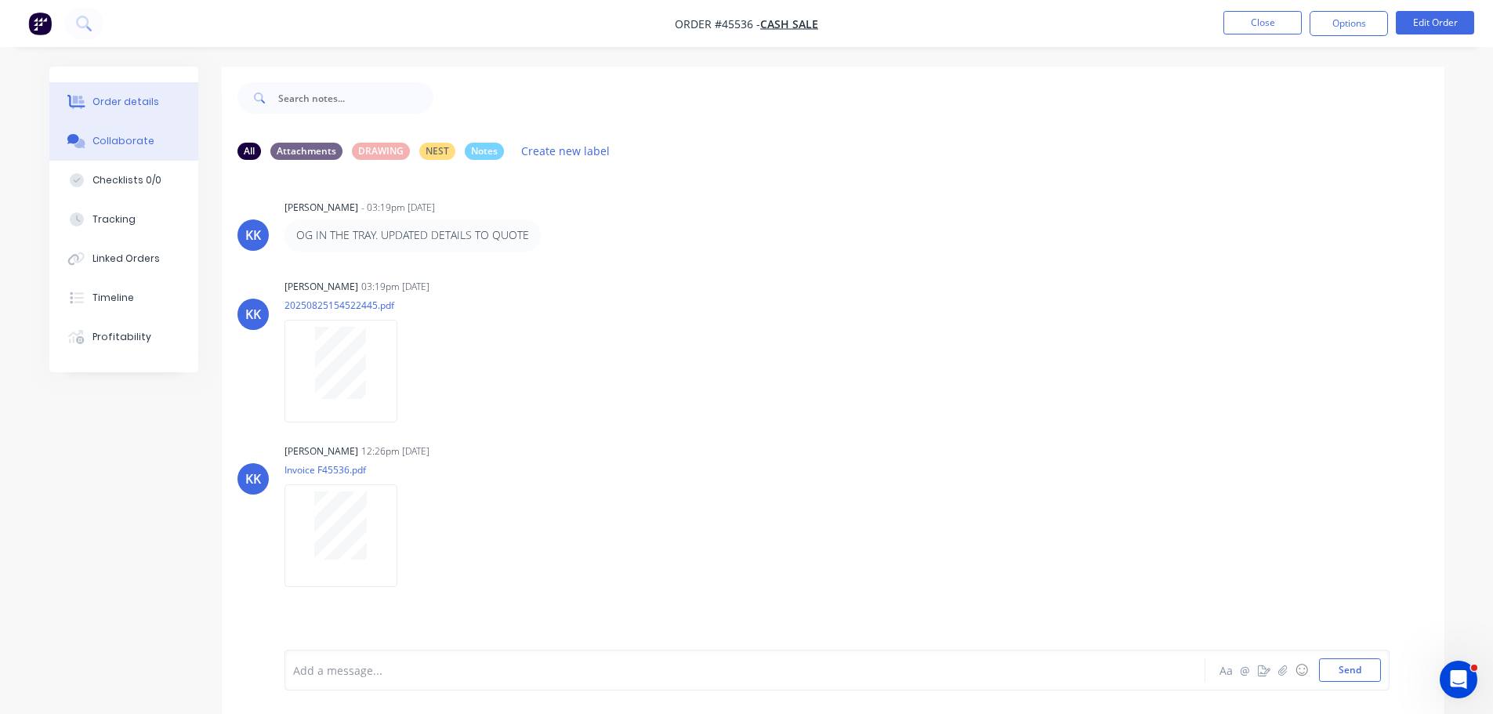
click at [114, 109] on button "Order details" at bounding box center [123, 101] width 149 height 39
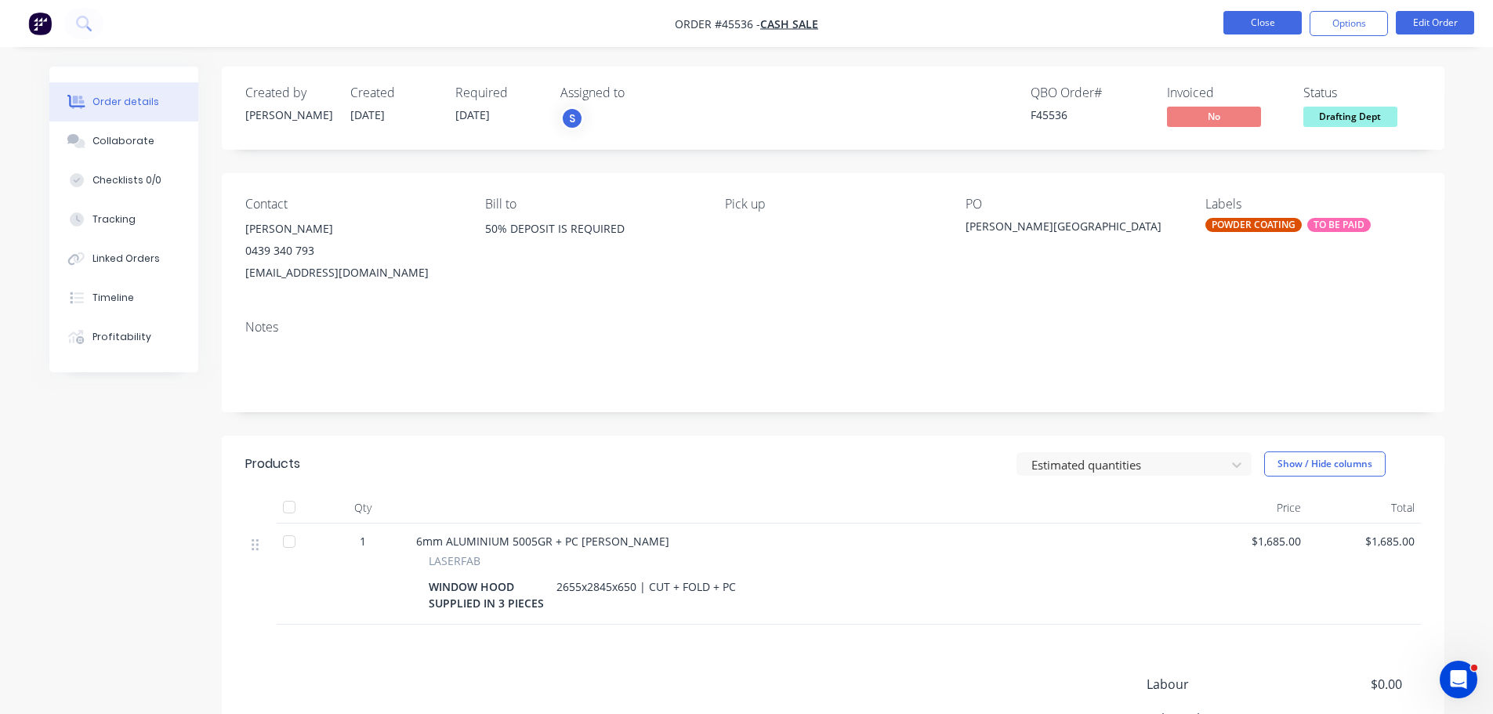
click at [1241, 19] on button "Close" at bounding box center [1262, 23] width 78 height 24
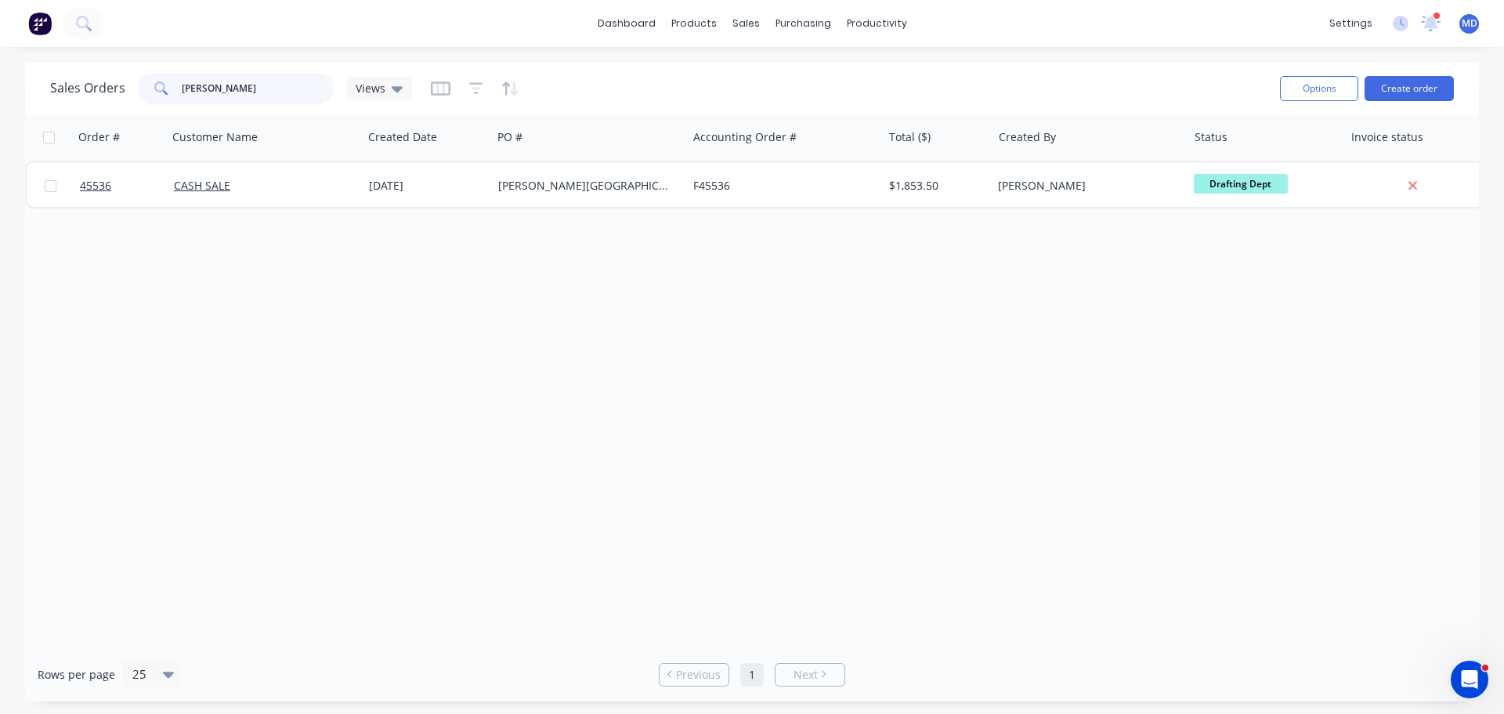
drag, startPoint x: 210, startPoint y: 82, endPoint x: 124, endPoint y: 77, distance: 86.4
click at [125, 78] on div "Sales Orders leigh Views" at bounding box center [231, 88] width 362 height 31
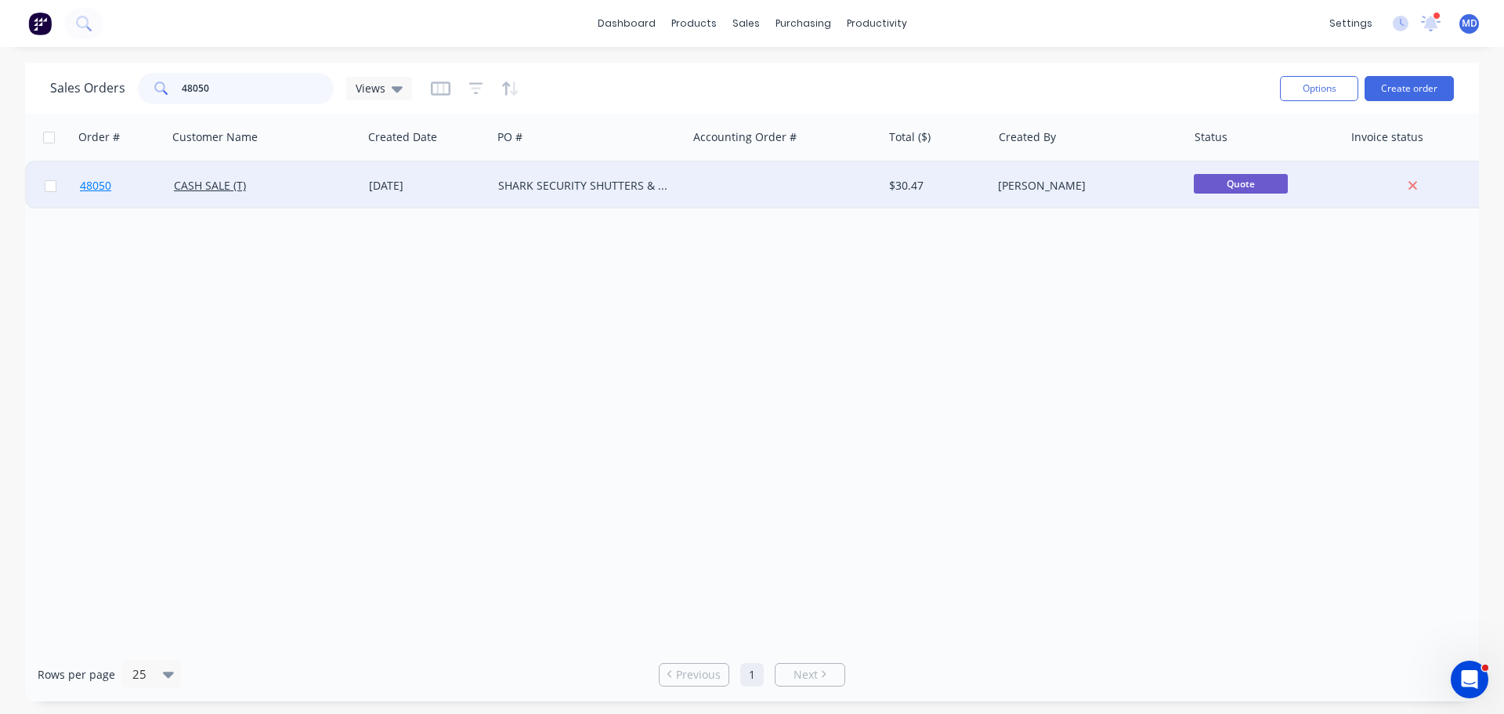
type input "48050"
click at [96, 179] on span "48050" at bounding box center [95, 186] width 31 height 16
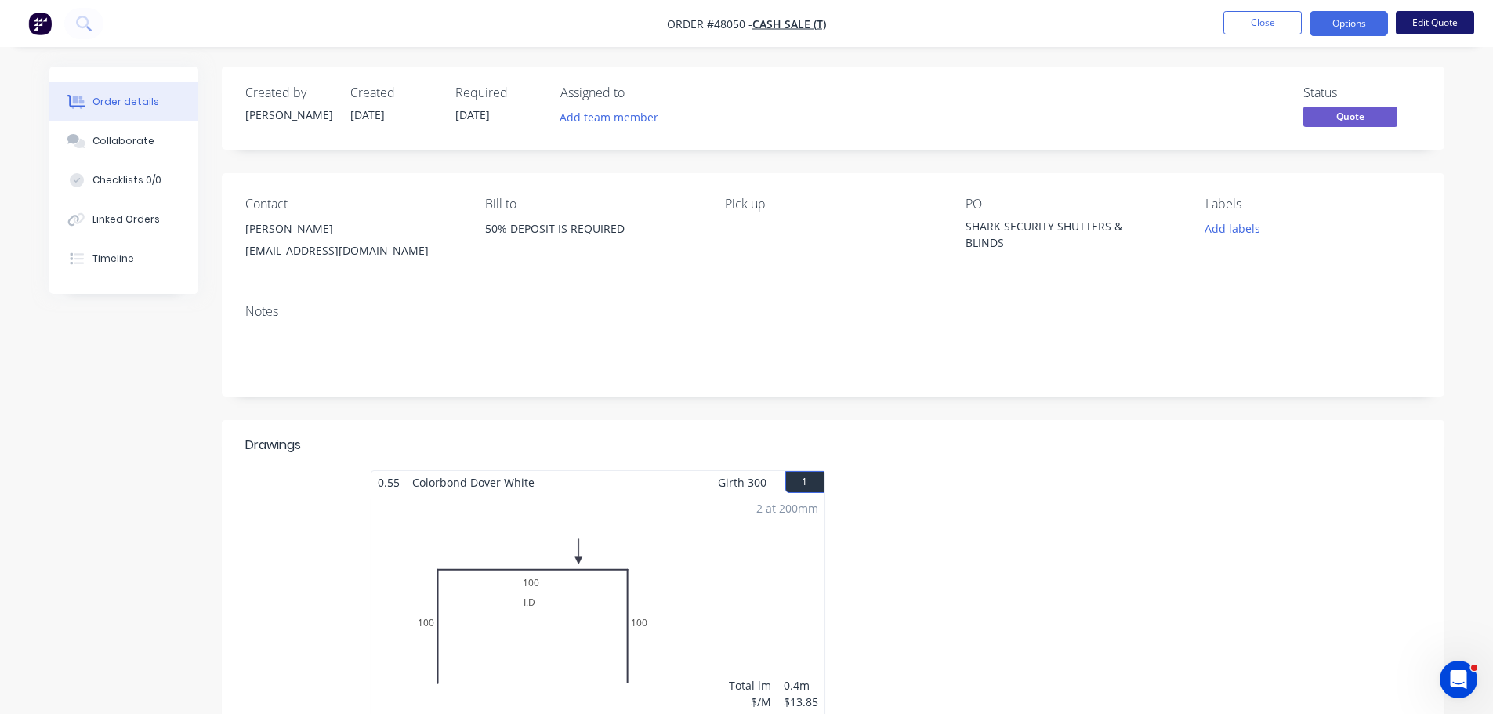
click at [1412, 22] on button "Edit Quote" at bounding box center [1435, 23] width 78 height 24
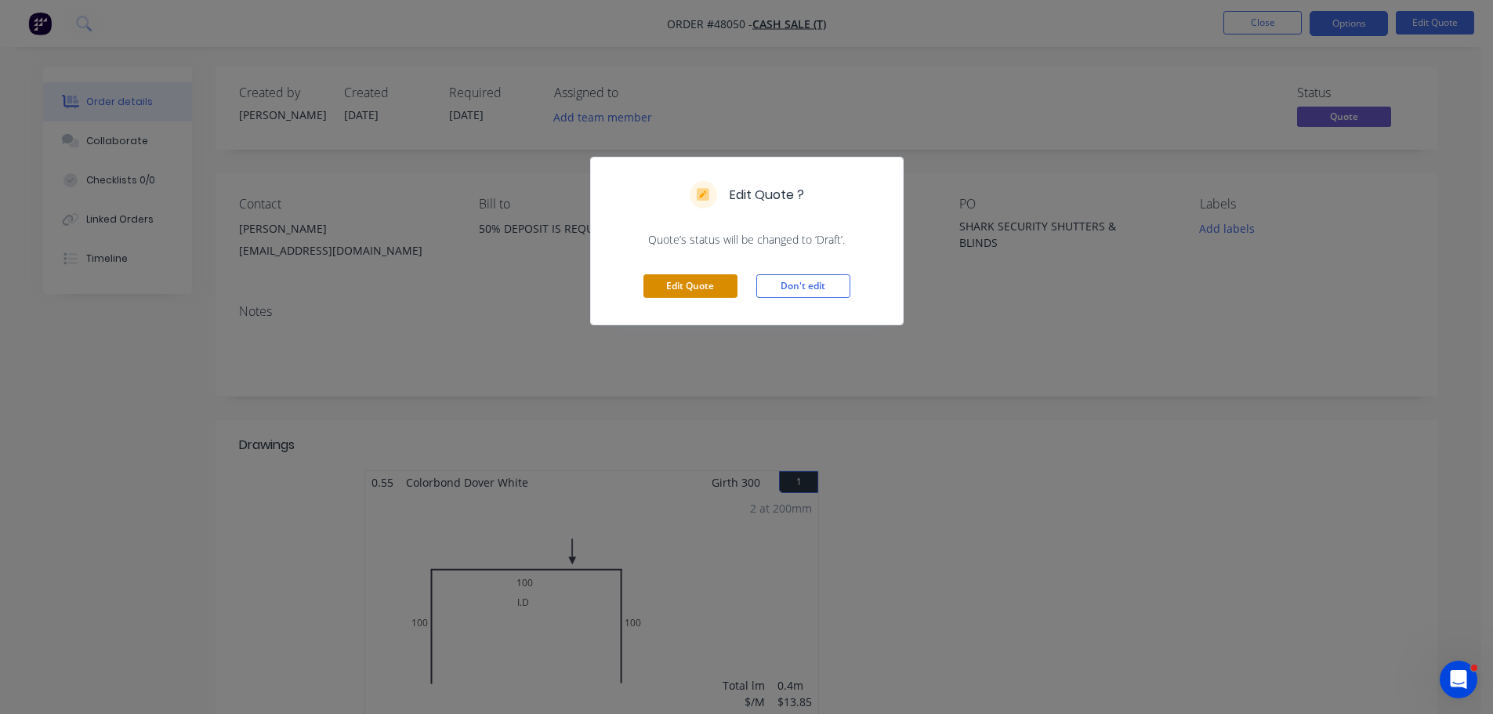
click at [690, 279] on button "Edit Quote" at bounding box center [690, 286] width 94 height 24
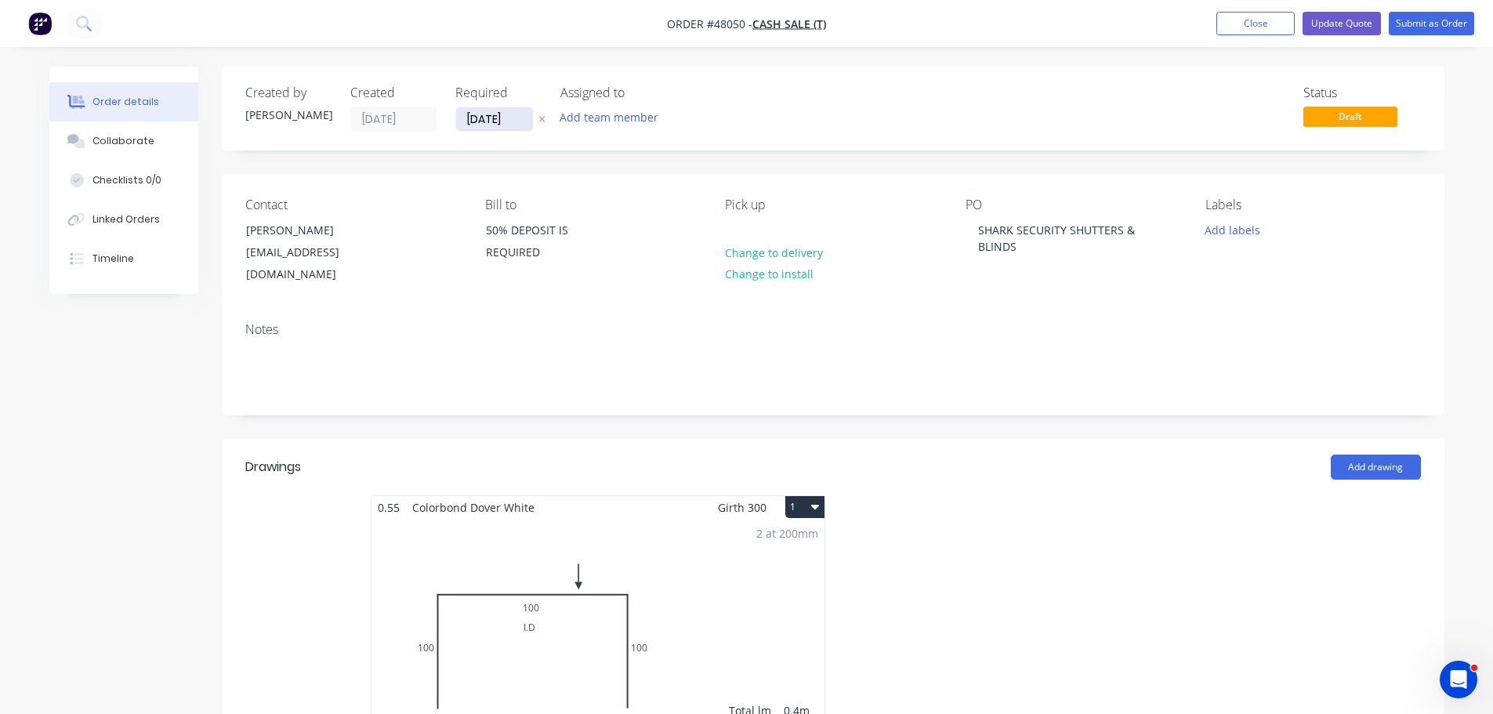
click at [487, 114] on input "[DATE]" at bounding box center [494, 119] width 77 height 24
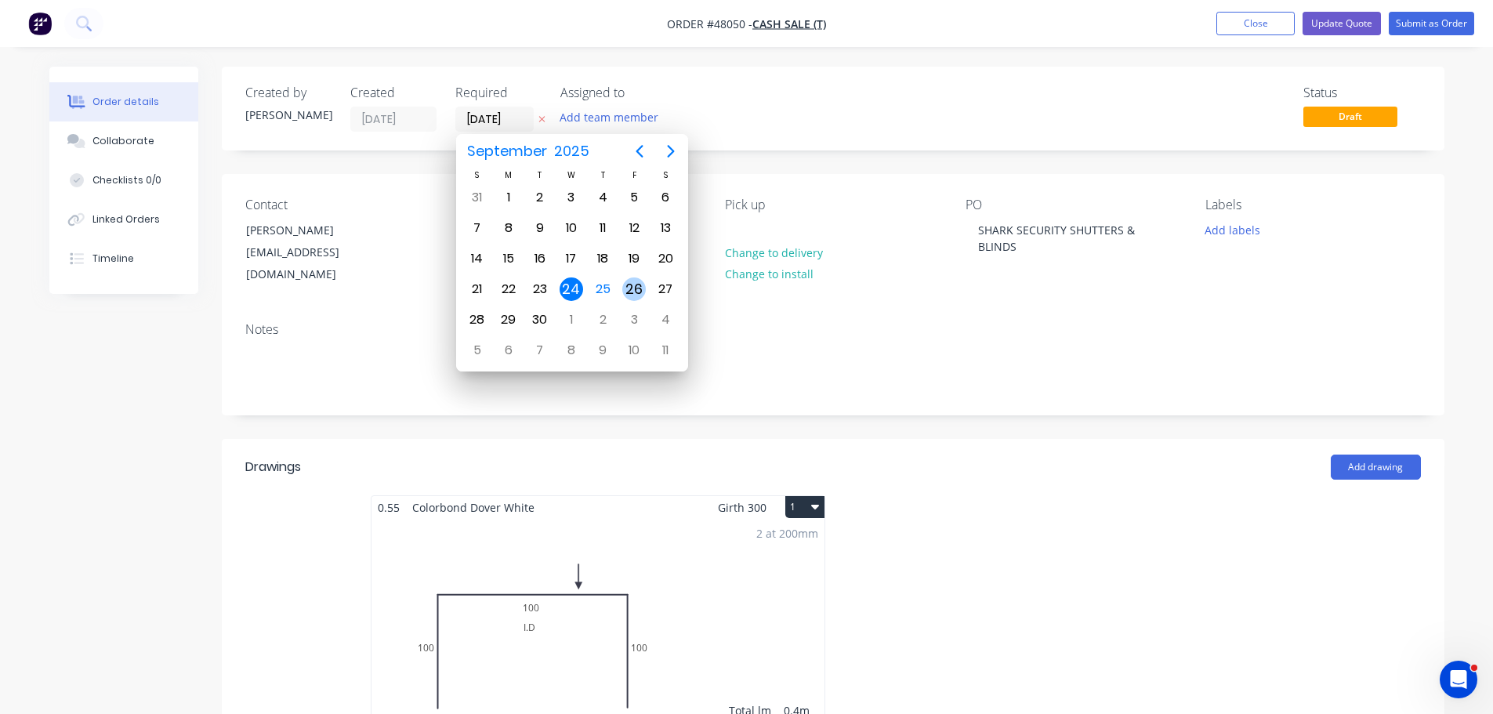
click at [632, 291] on div "26" at bounding box center [634, 289] width 24 height 24
type input "[DATE]"
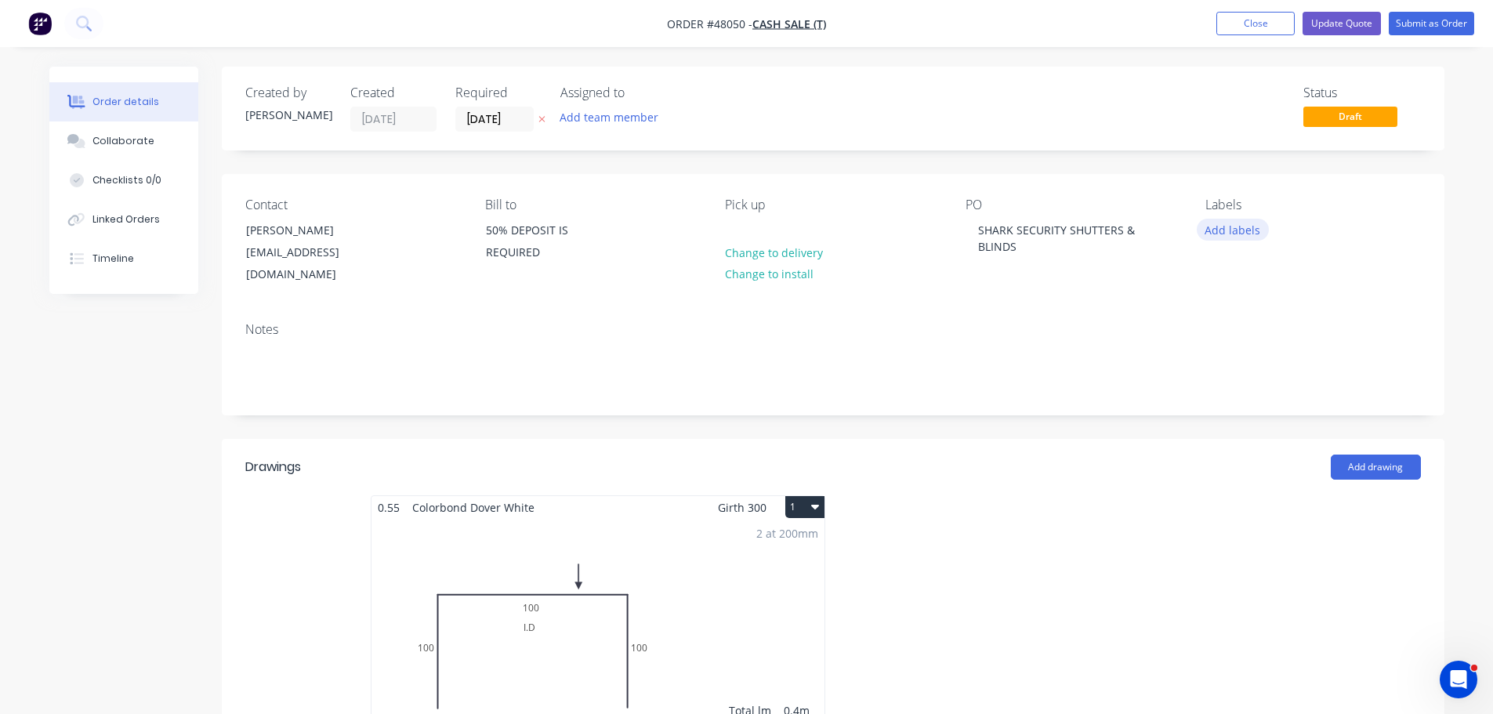
click at [1253, 224] on button "Add labels" at bounding box center [1232, 229] width 72 height 21
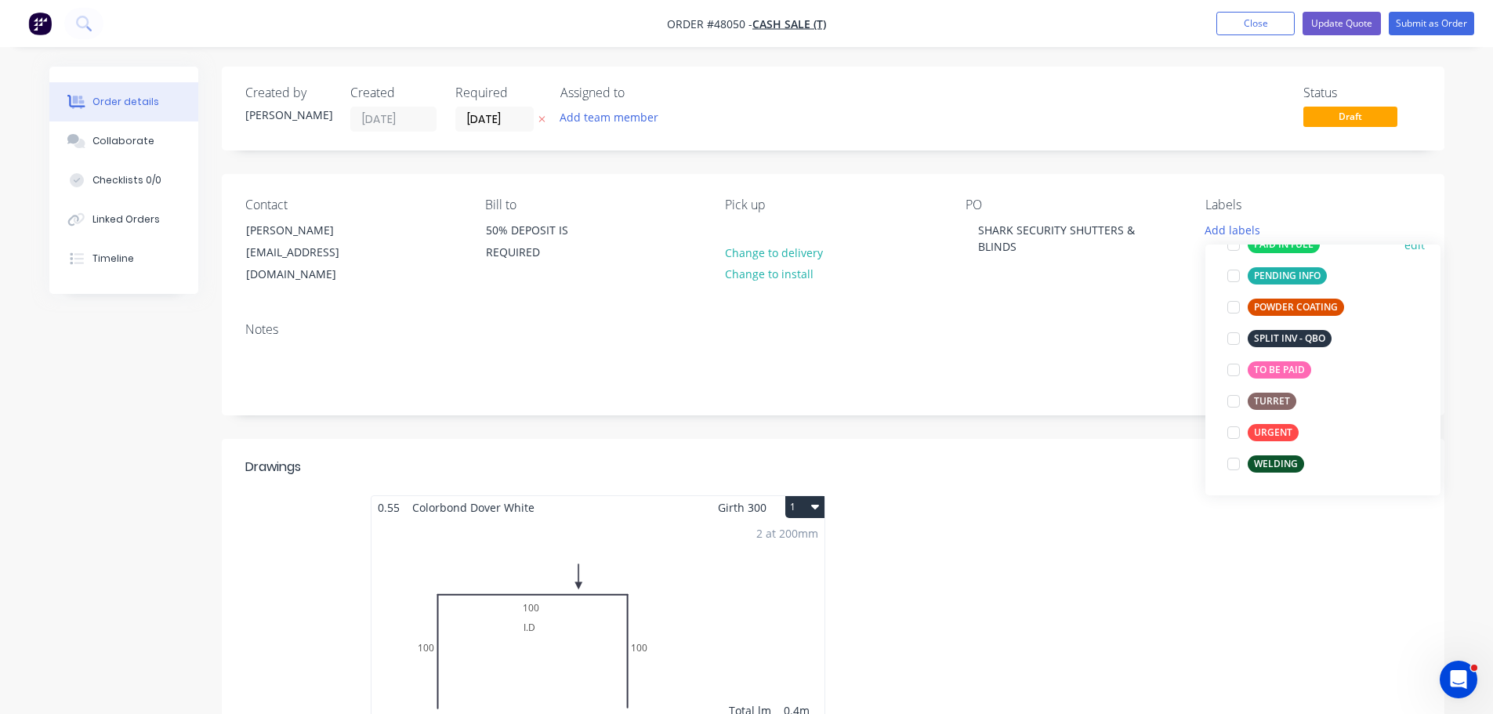
click at [1239, 247] on div at bounding box center [1233, 244] width 31 height 31
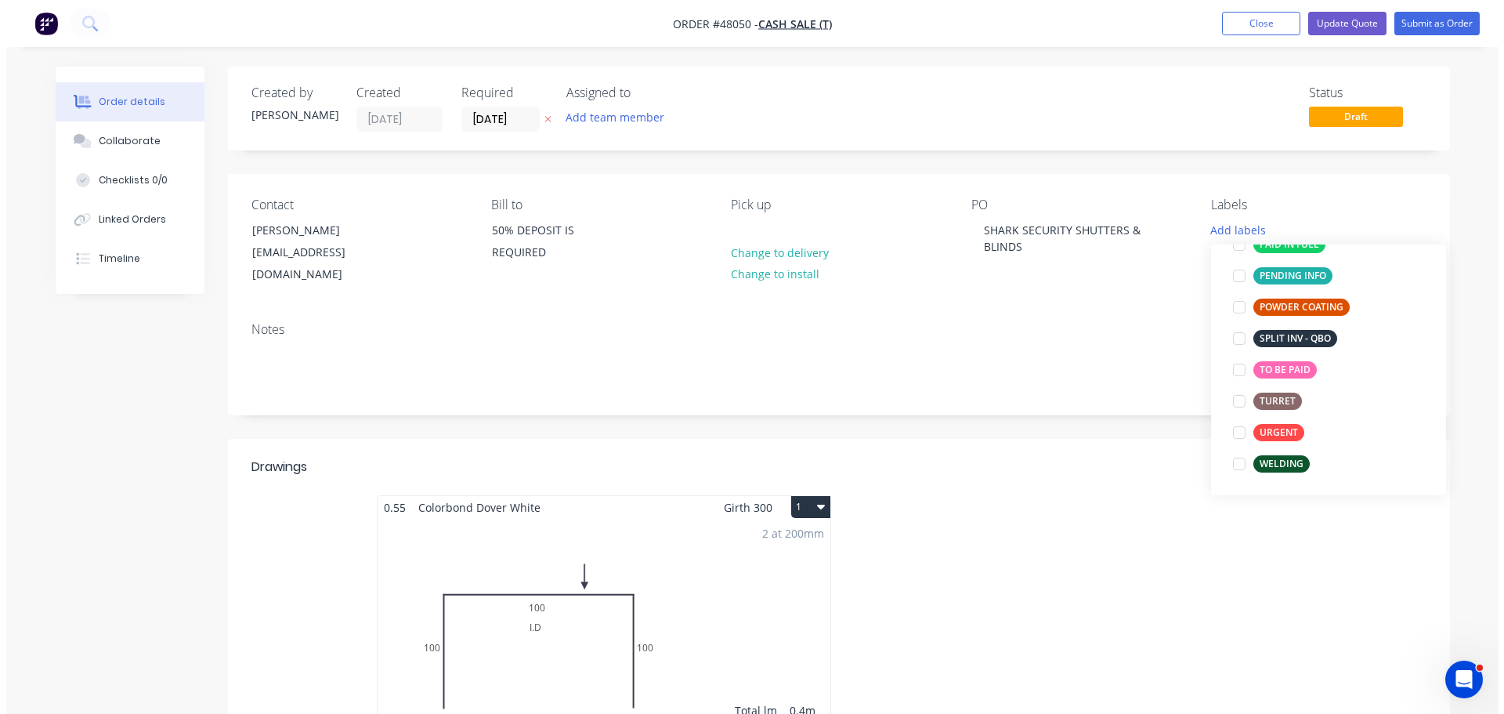
scroll to position [125, 0]
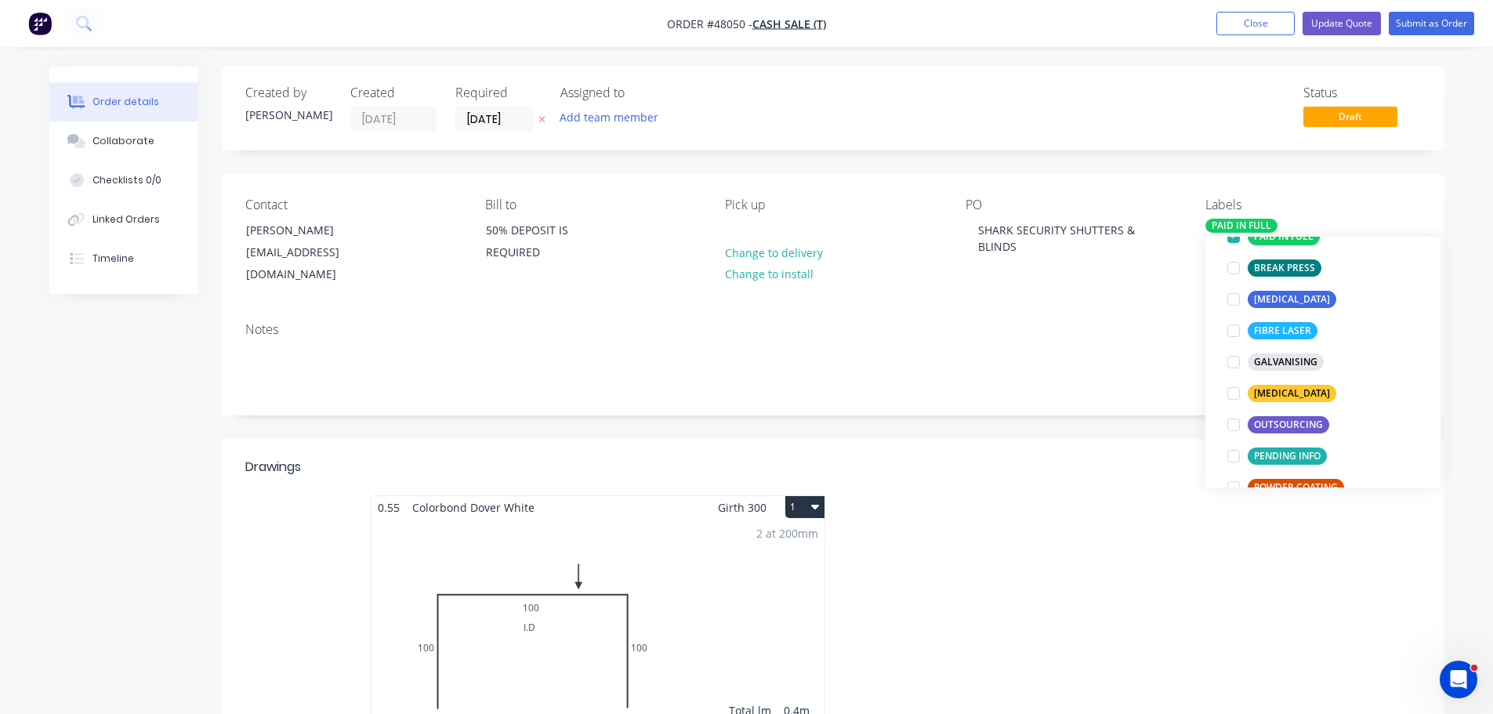
click at [1151, 290] on div "Contact [PERSON_NAME] [EMAIL_ADDRESS][DOMAIN_NAME] Bill to 50% DEPOSIT IS REQUI…" at bounding box center [833, 242] width 1222 height 136
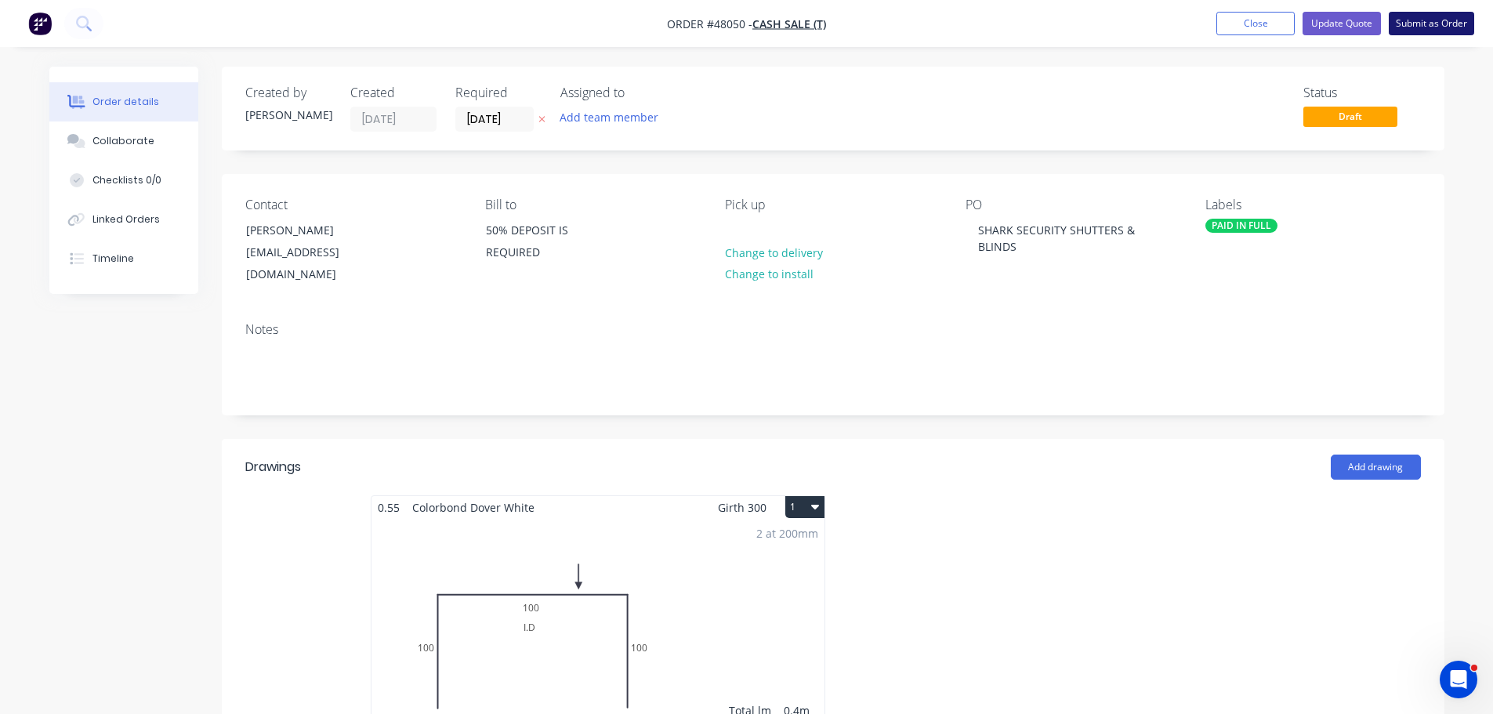
click at [1447, 24] on button "Submit as Order" at bounding box center [1430, 24] width 85 height 24
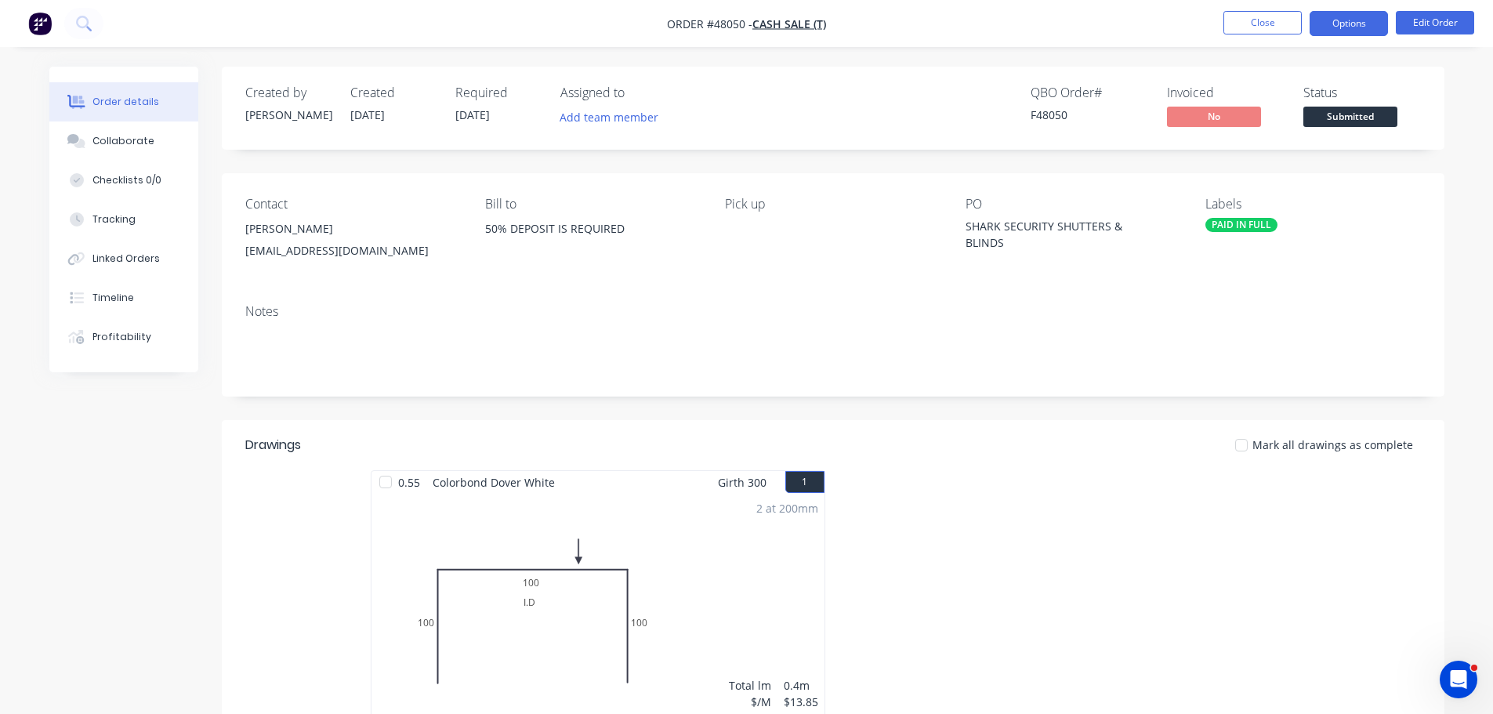
click at [1333, 27] on button "Options" at bounding box center [1348, 23] width 78 height 25
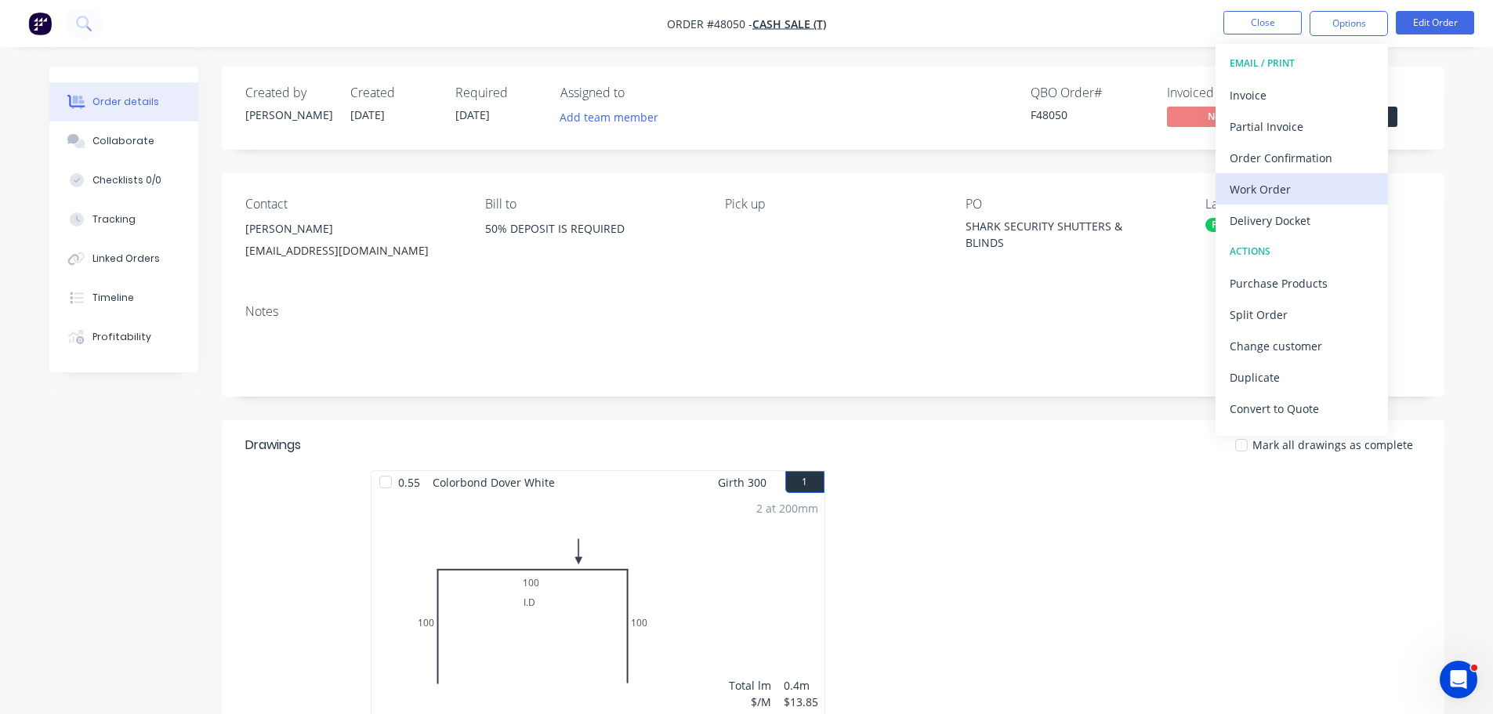
click at [1307, 190] on div "Work Order" at bounding box center [1301, 189] width 144 height 23
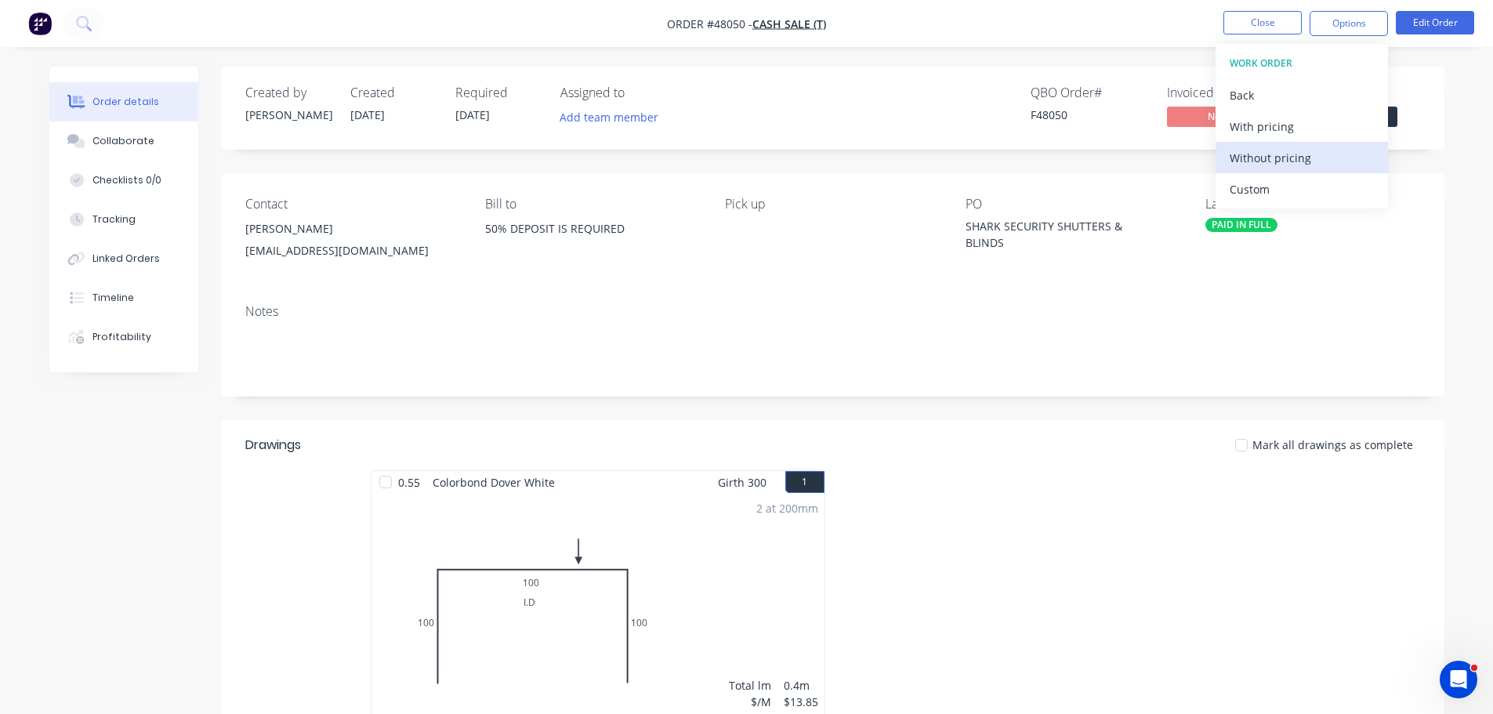
click at [1312, 162] on div "Without pricing" at bounding box center [1301, 158] width 144 height 23
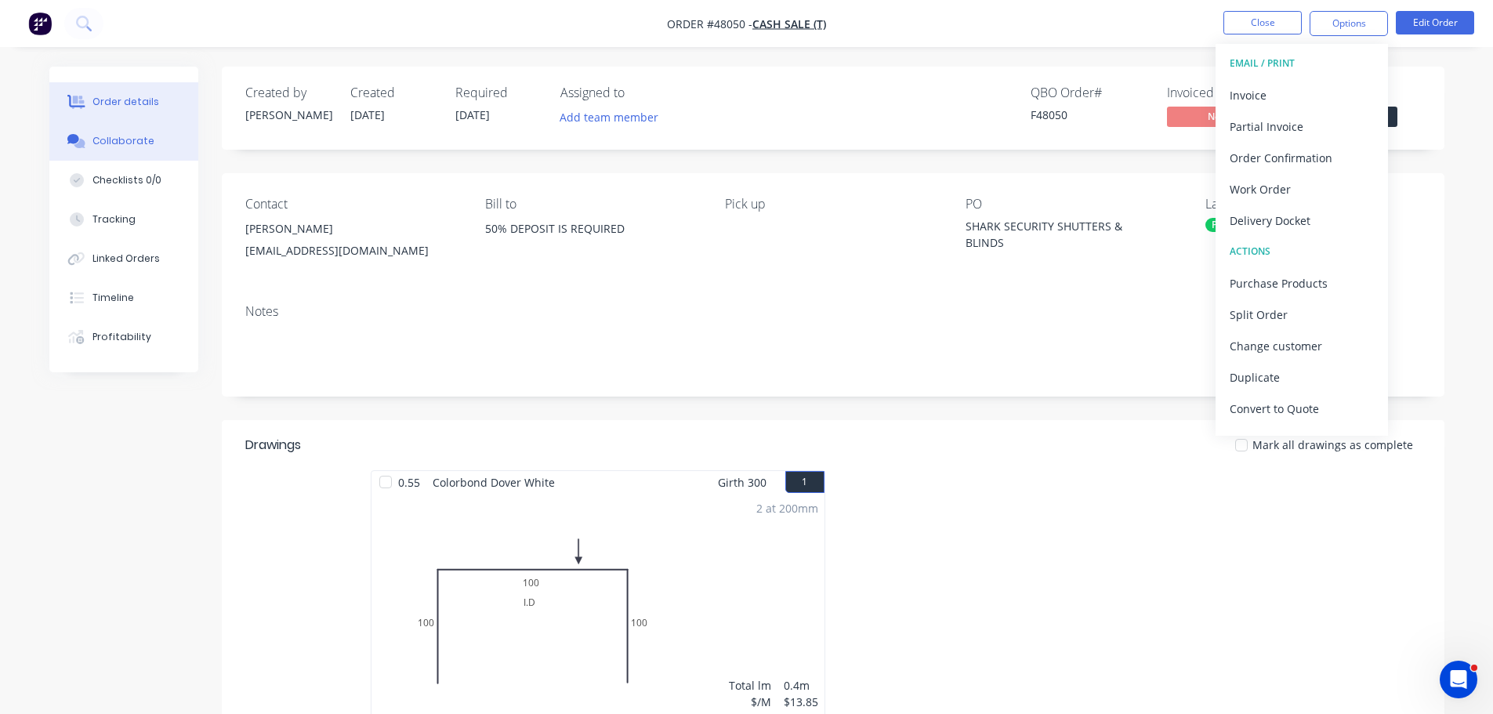
click at [150, 148] on button "Collaborate" at bounding box center [123, 140] width 149 height 39
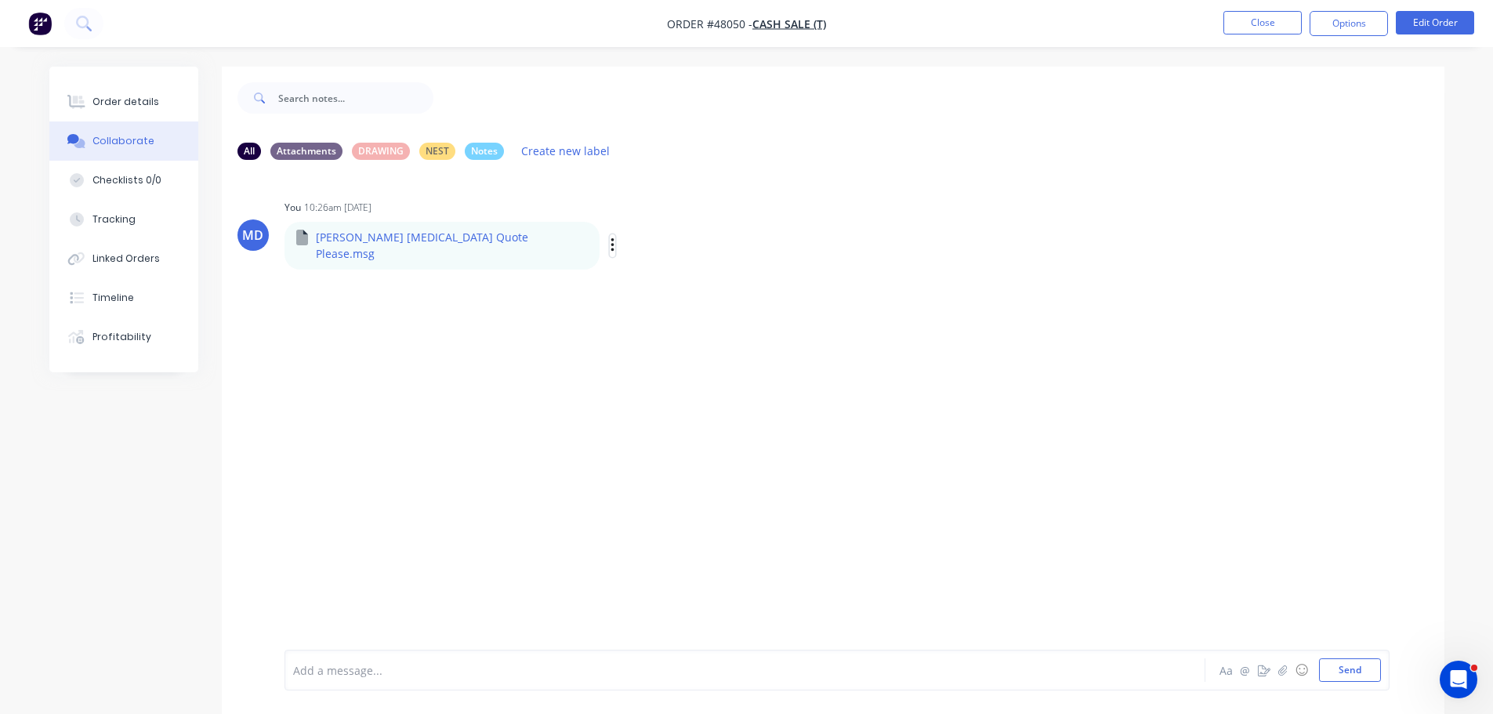
click at [610, 239] on icon "button" at bounding box center [611, 245] width 3 height 14
click at [627, 276] on button "Download" at bounding box center [715, 287] width 176 height 35
drag, startPoint x: 1345, startPoint y: 668, endPoint x: 1312, endPoint y: 643, distance: 40.9
click at [1344, 668] on button "Send" at bounding box center [1350, 670] width 62 height 24
click at [138, 106] on div "Order details" at bounding box center [125, 102] width 67 height 14
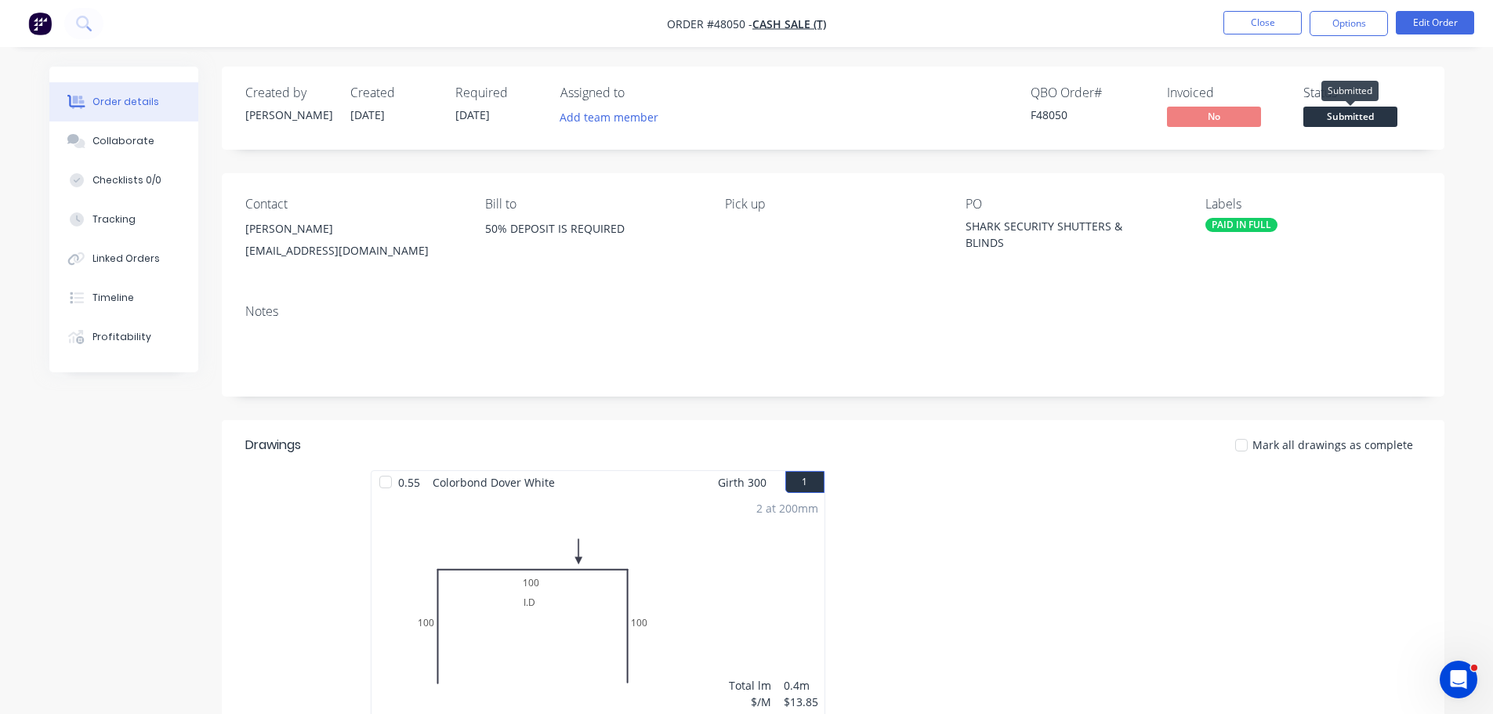
click at [1370, 114] on span "Submitted" at bounding box center [1350, 117] width 94 height 20
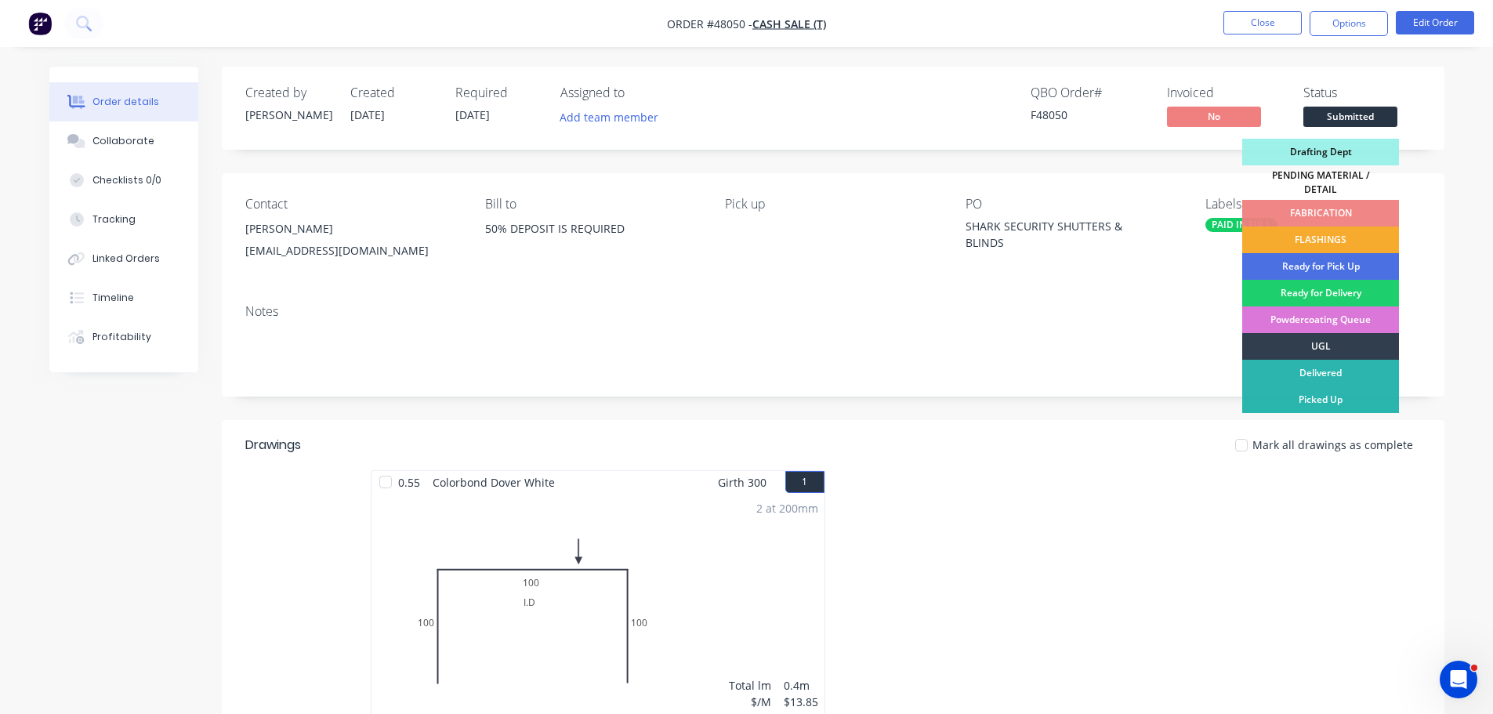
drag, startPoint x: 1333, startPoint y: 237, endPoint x: 1242, endPoint y: 37, distance: 219.5
click at [1333, 236] on div "FLASHINGS" at bounding box center [1320, 239] width 157 height 27
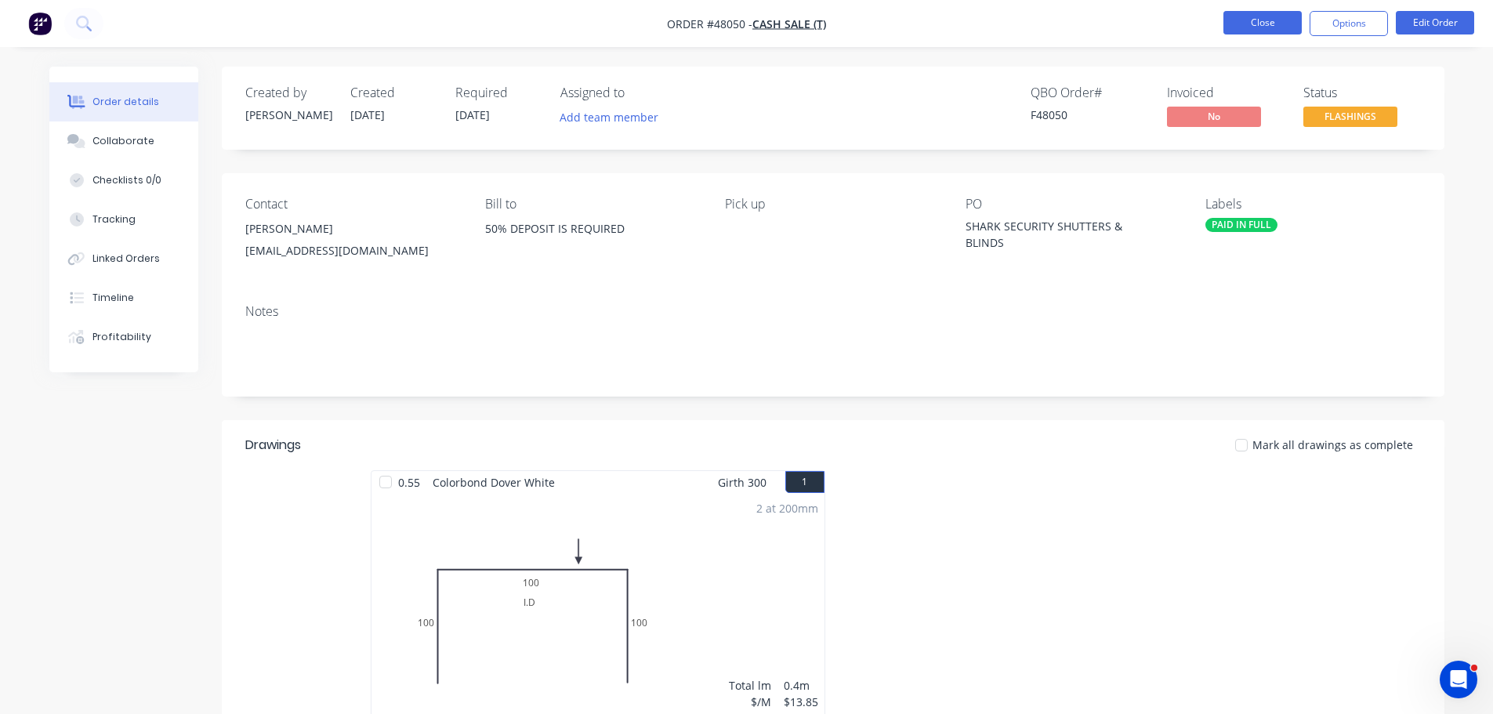
click at [1261, 23] on button "Close" at bounding box center [1262, 23] width 78 height 24
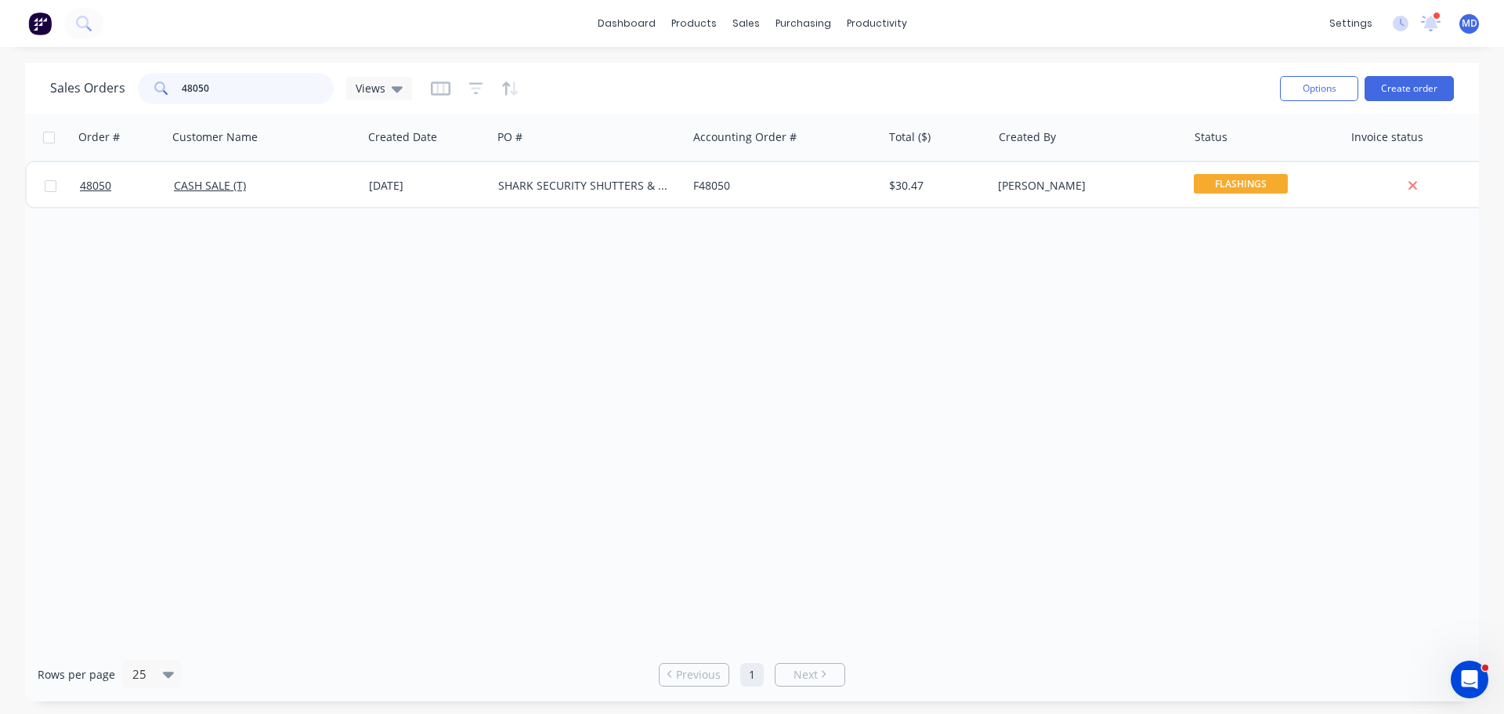
drag, startPoint x: 260, startPoint y: 86, endPoint x: -11, endPoint y: 89, distance: 271.1
click at [0, 89] on html "dashboard products sales purchasing productivity dashboard products Product Cat…" at bounding box center [752, 357] width 1504 height 714
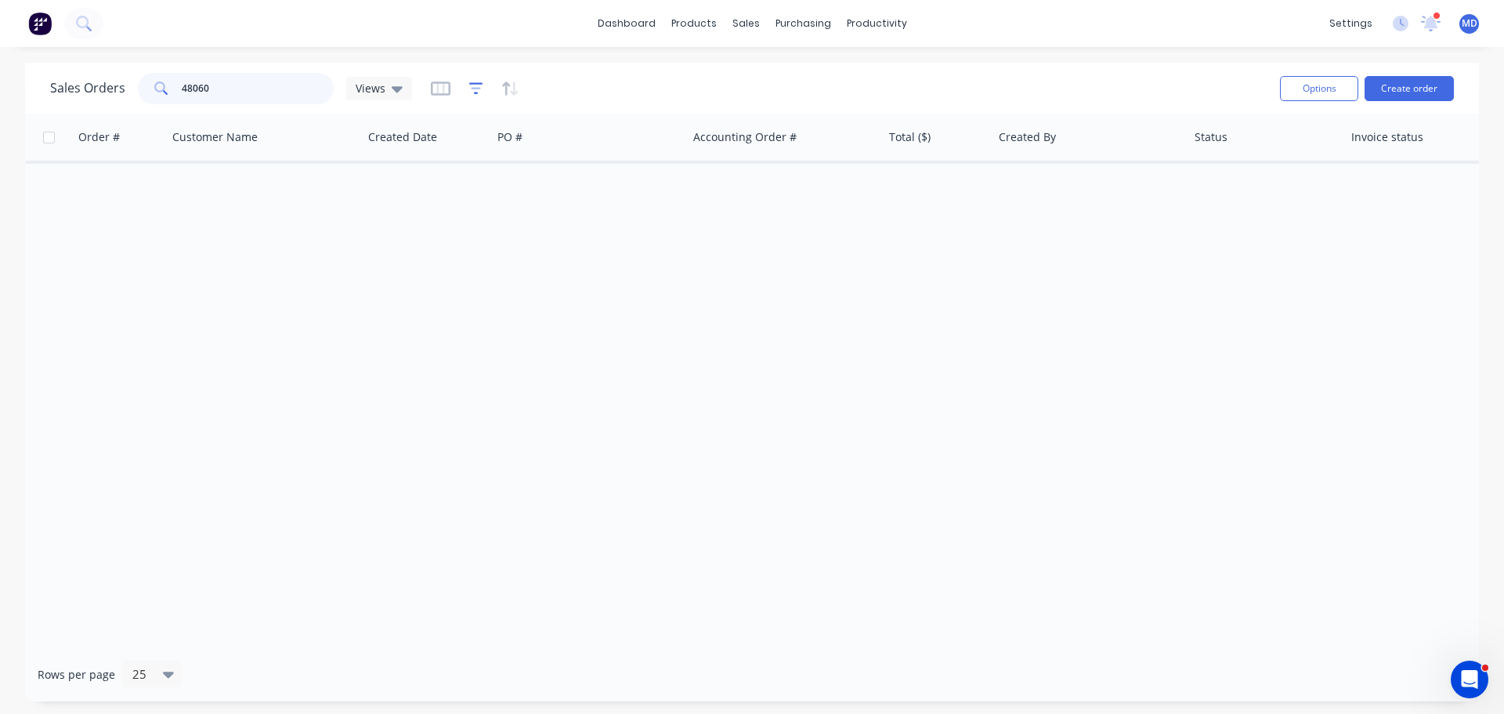
type input "48060"
click at [479, 85] on icon "button" at bounding box center [476, 89] width 14 height 16
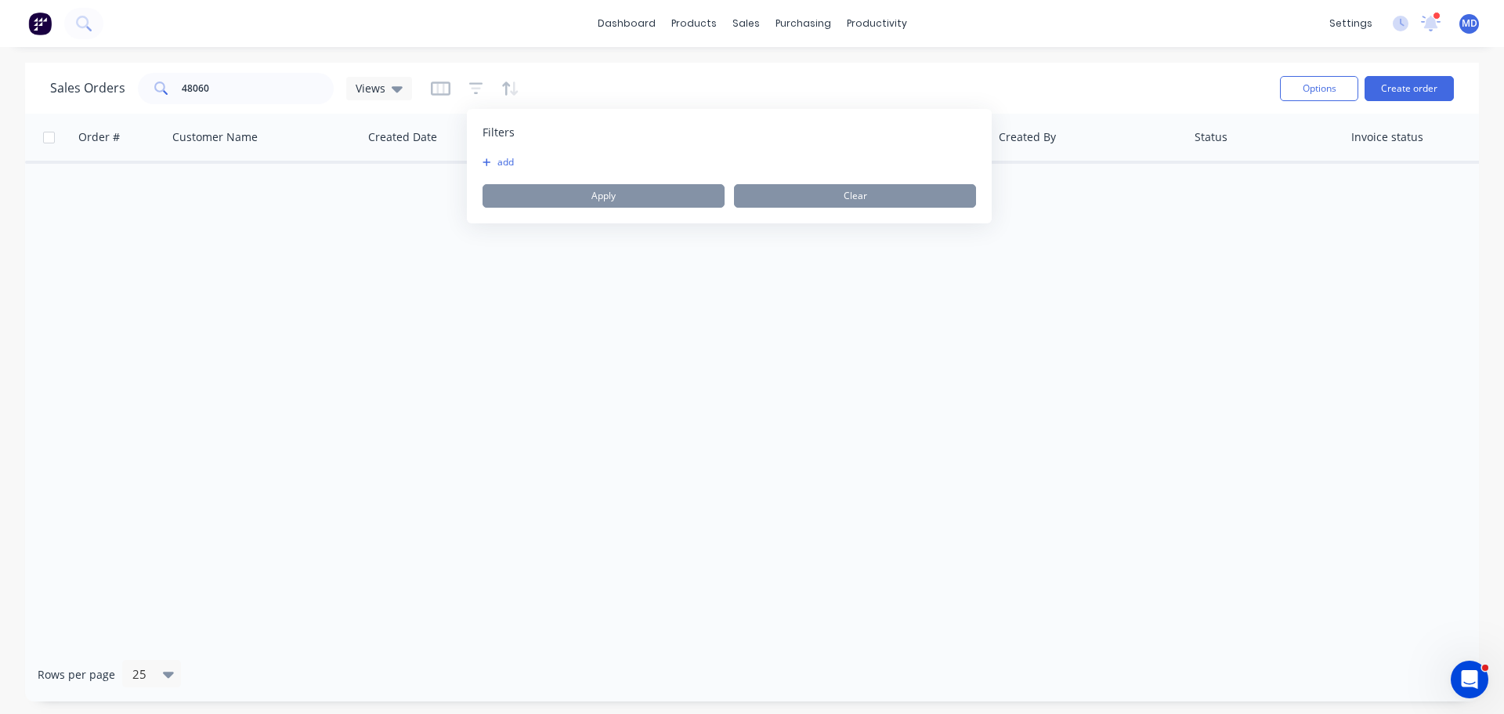
click at [511, 168] on button "add" at bounding box center [502, 162] width 39 height 13
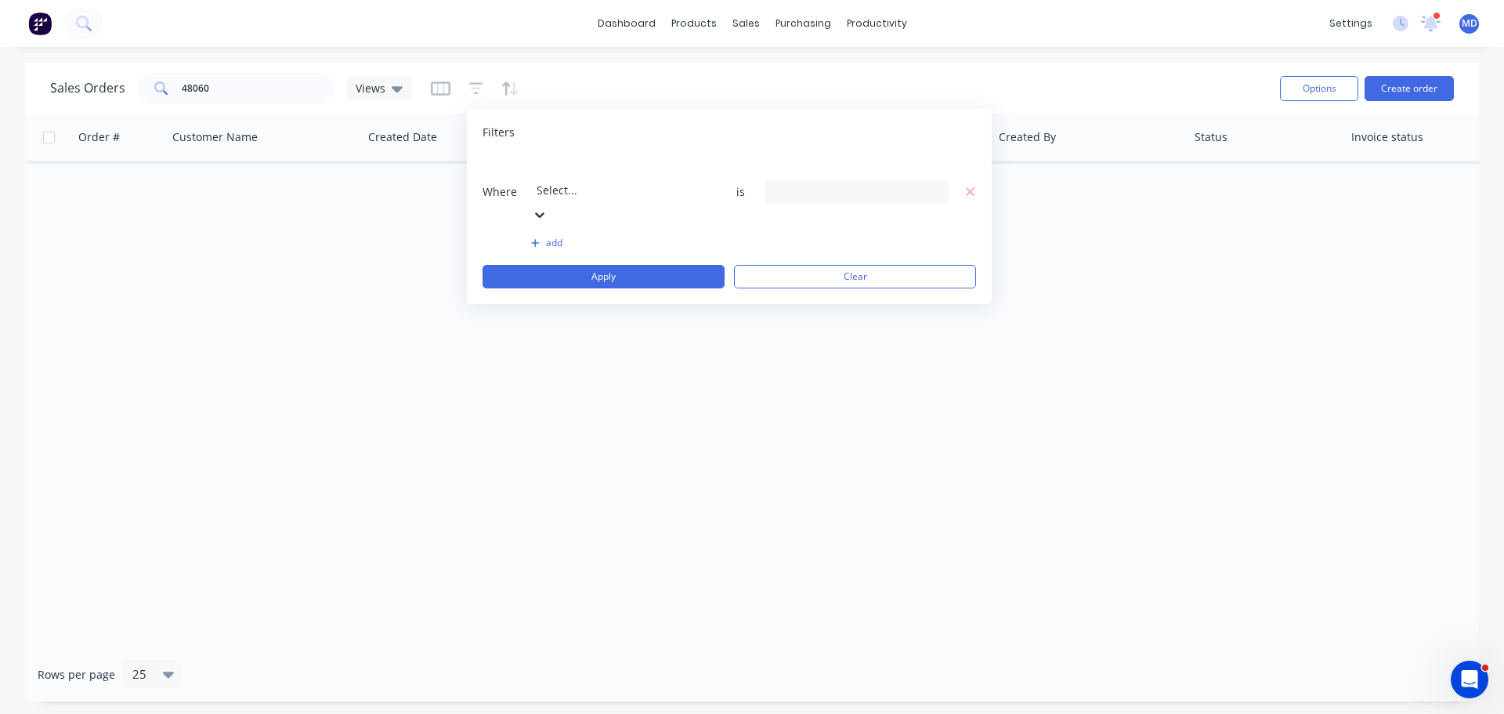
click at [563, 165] on div at bounding box center [650, 169] width 226 height 20
drag, startPoint x: 578, startPoint y: 410, endPoint x: 867, endPoint y: 263, distance: 324.1
click at [834, 183] on div "13 Status selected" at bounding box center [845, 191] width 142 height 16
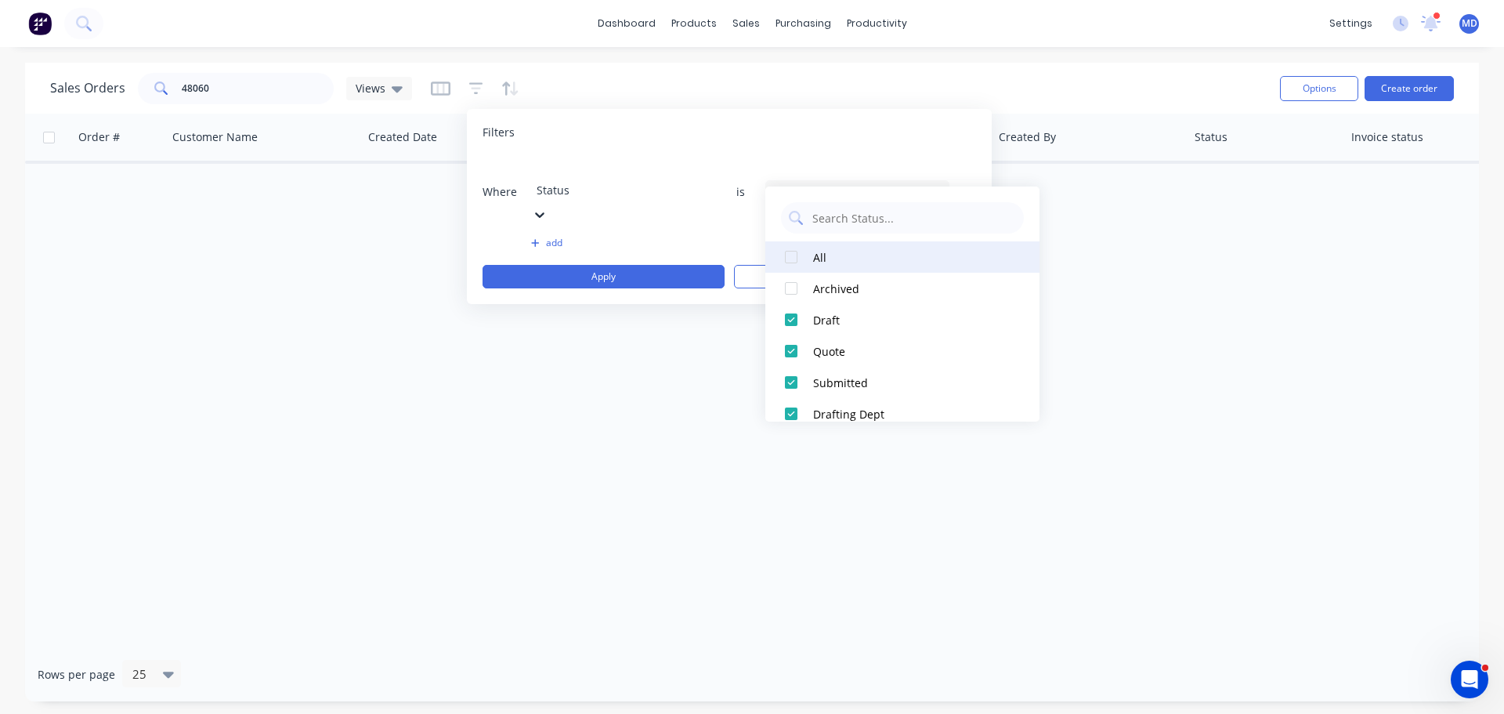
drag, startPoint x: 797, startPoint y: 255, endPoint x: 701, endPoint y: 255, distance: 96.4
click at [796, 255] on div at bounding box center [791, 256] width 31 height 31
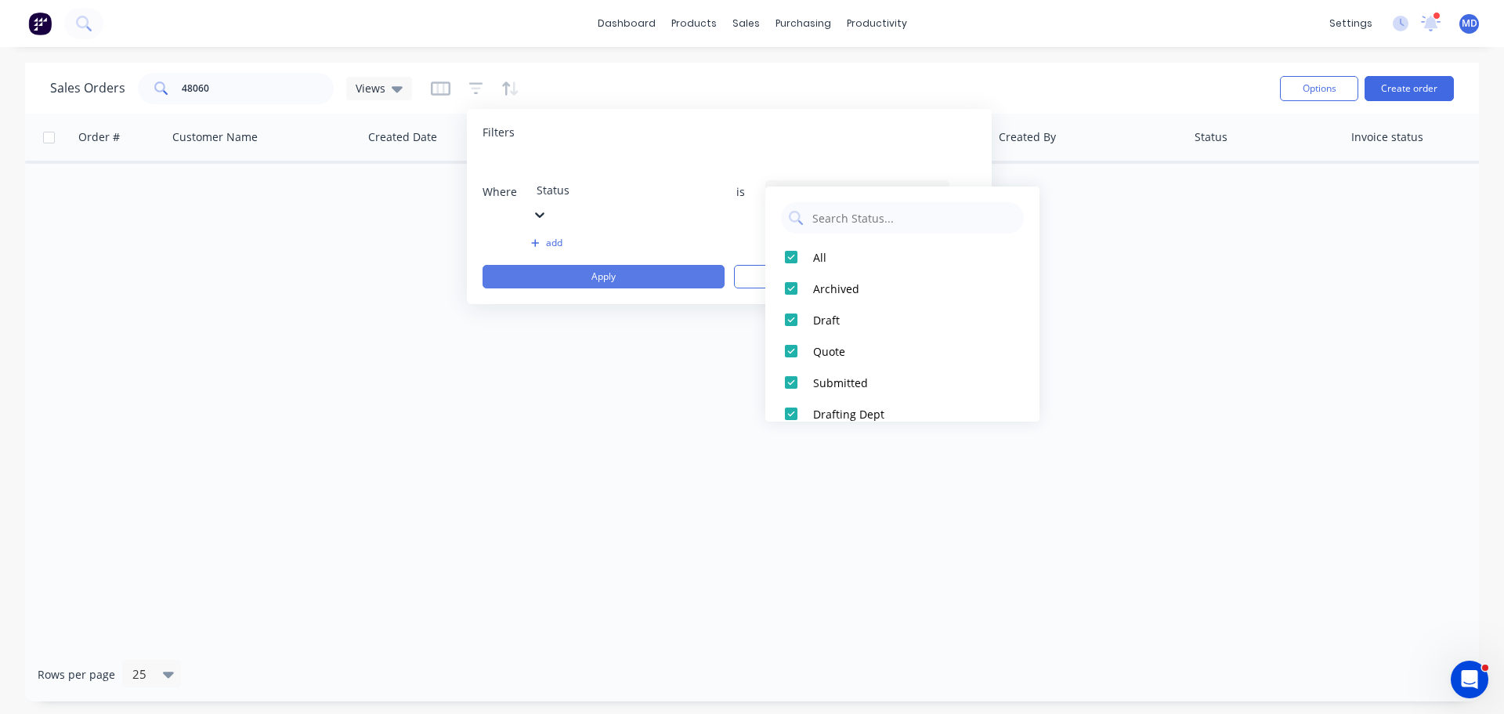
click at [639, 265] on button "Apply" at bounding box center [604, 277] width 242 height 24
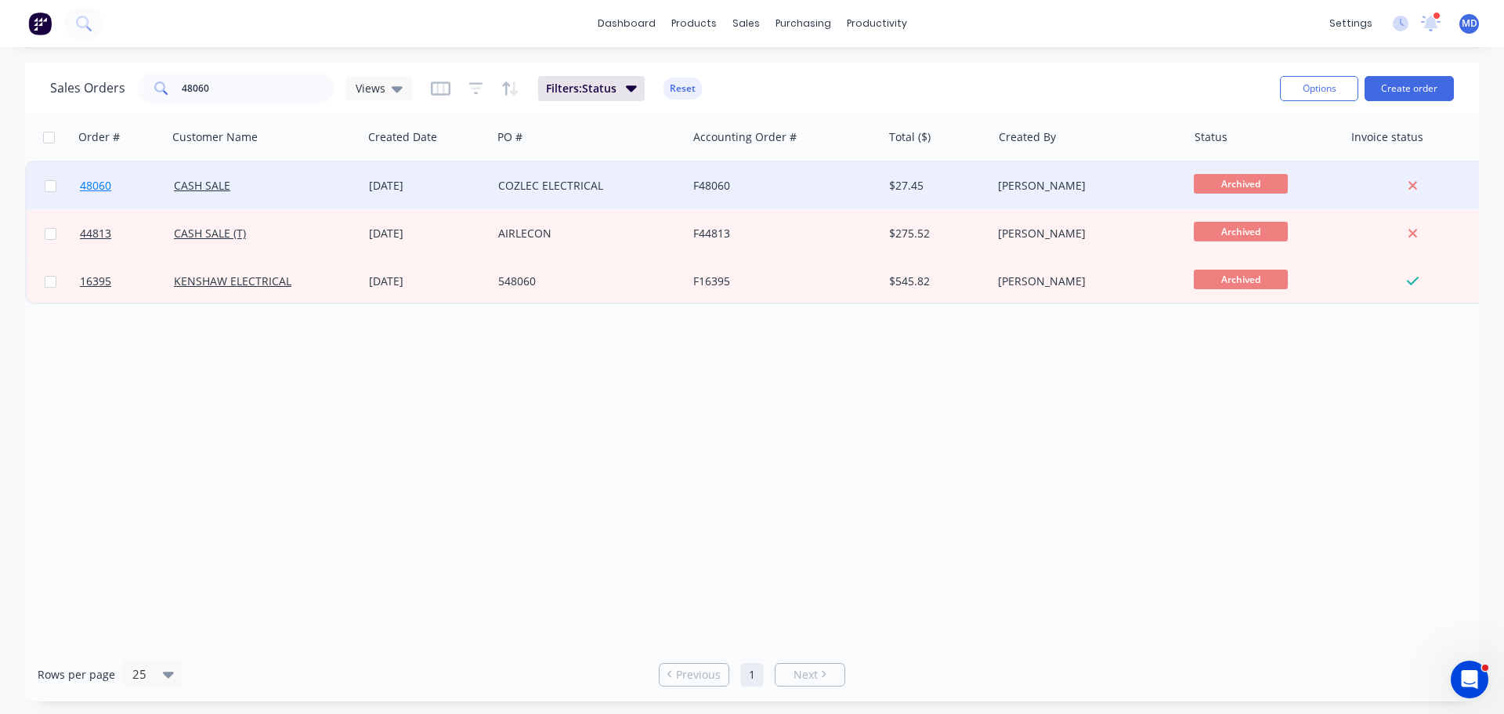
click at [103, 183] on span "48060" at bounding box center [95, 186] width 31 height 16
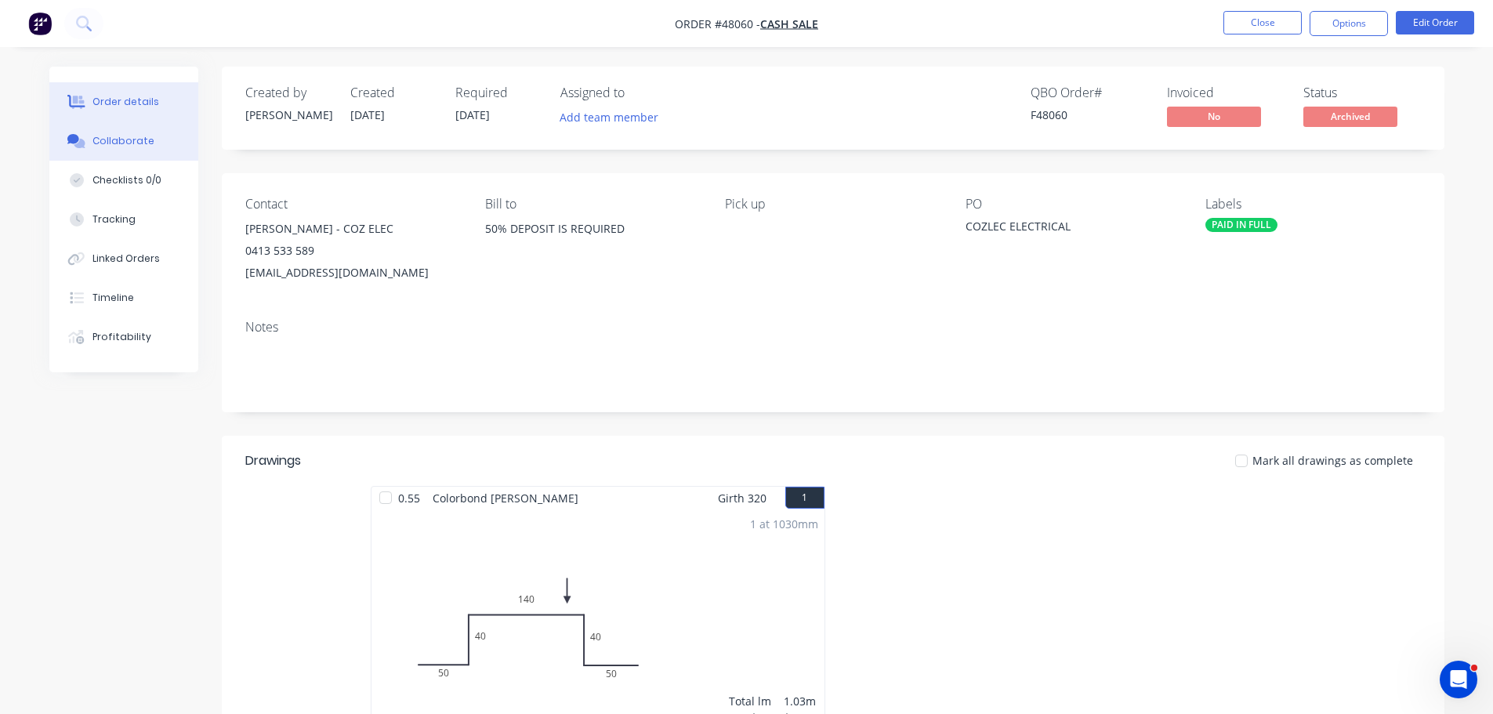
click at [135, 136] on div "Collaborate" at bounding box center [123, 141] width 62 height 14
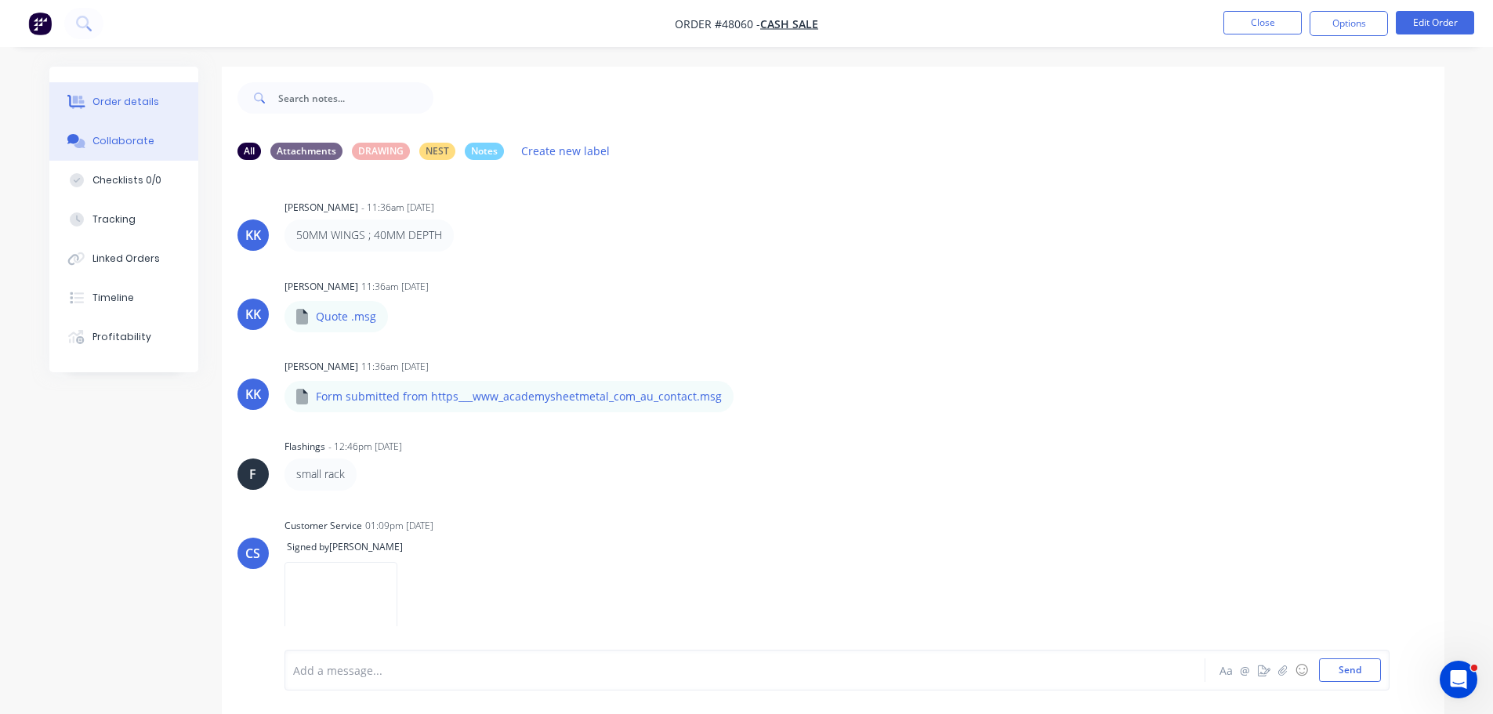
click at [107, 100] on div "Order details" at bounding box center [125, 102] width 67 height 14
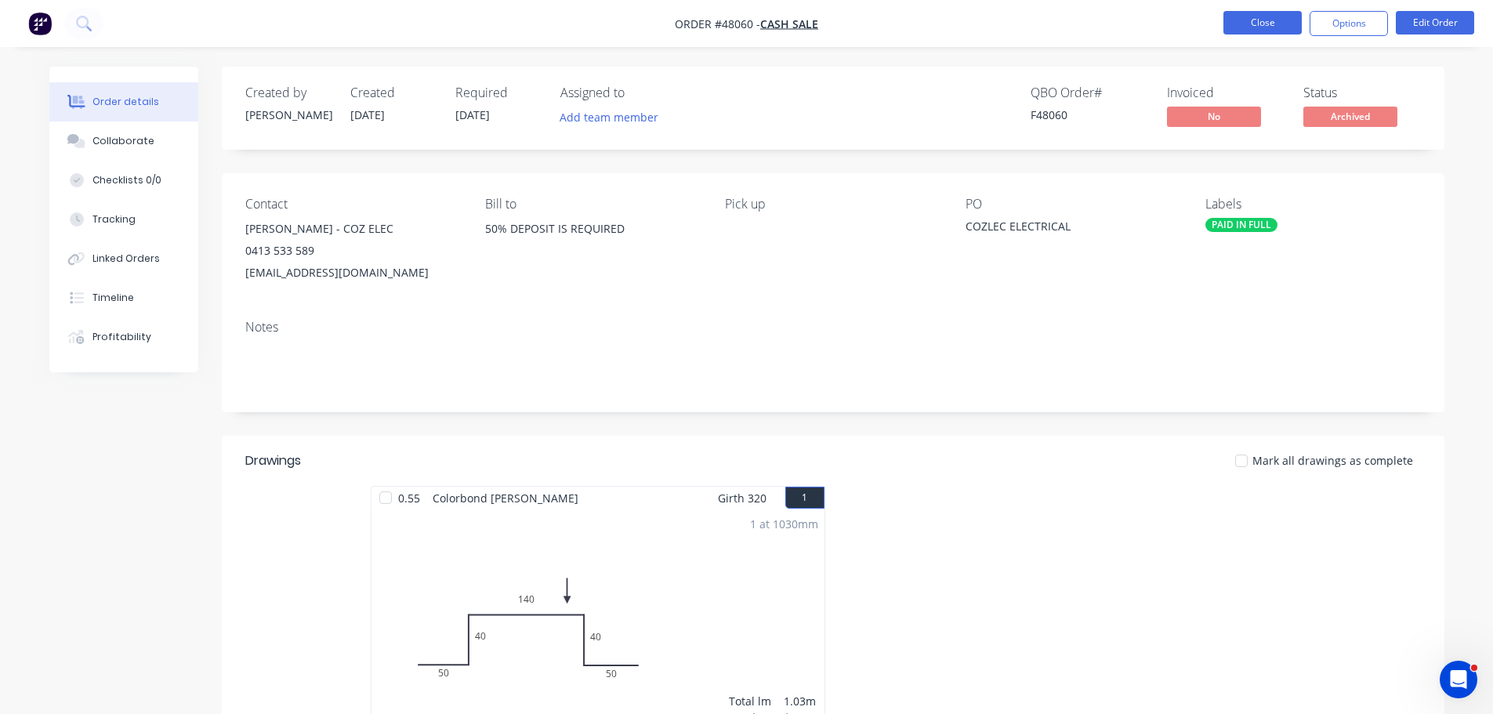
click at [1230, 20] on button "Close" at bounding box center [1262, 23] width 78 height 24
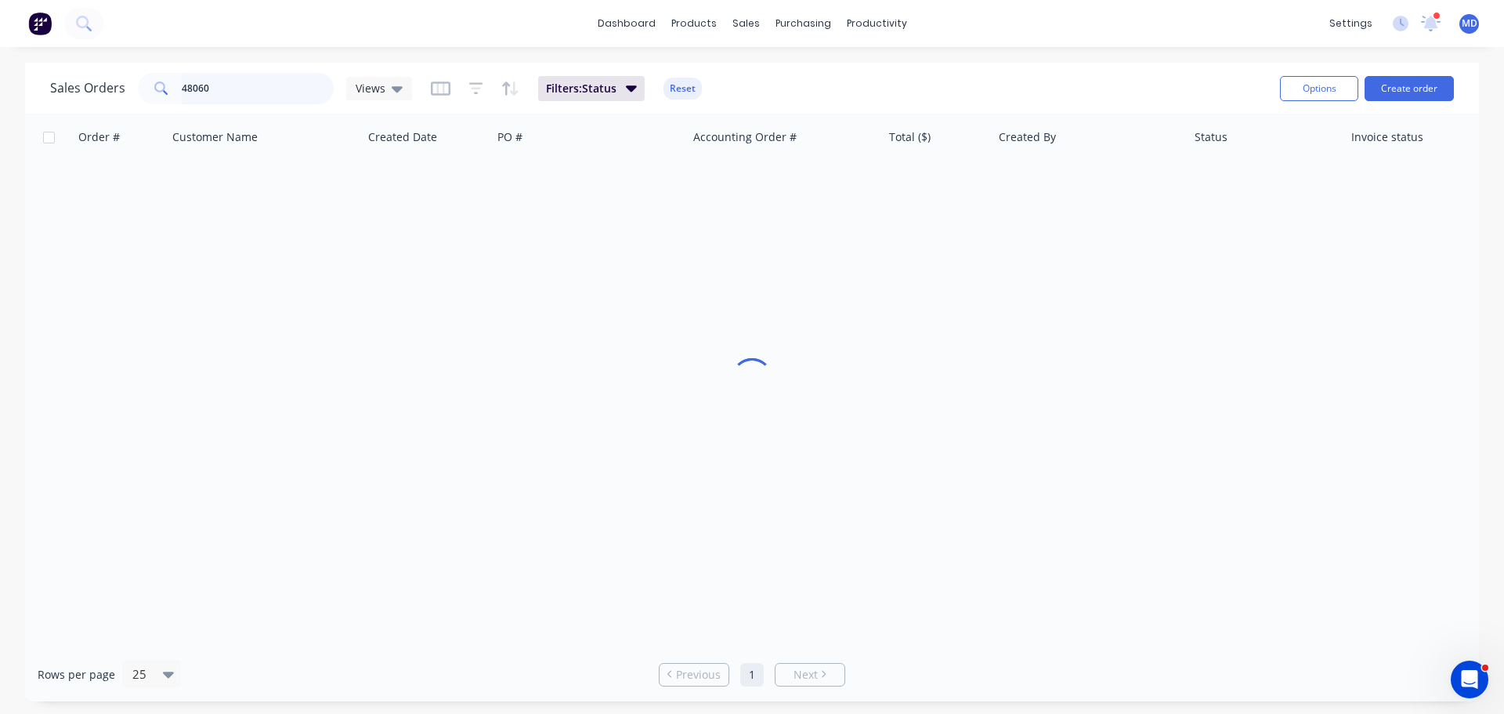
drag, startPoint x: 239, startPoint y: 82, endPoint x: 33, endPoint y: 72, distance: 206.3
click at [33, 72] on div "Sales Orders 48060 Views Filters: Status Reset Options Create order" at bounding box center [752, 88] width 1454 height 51
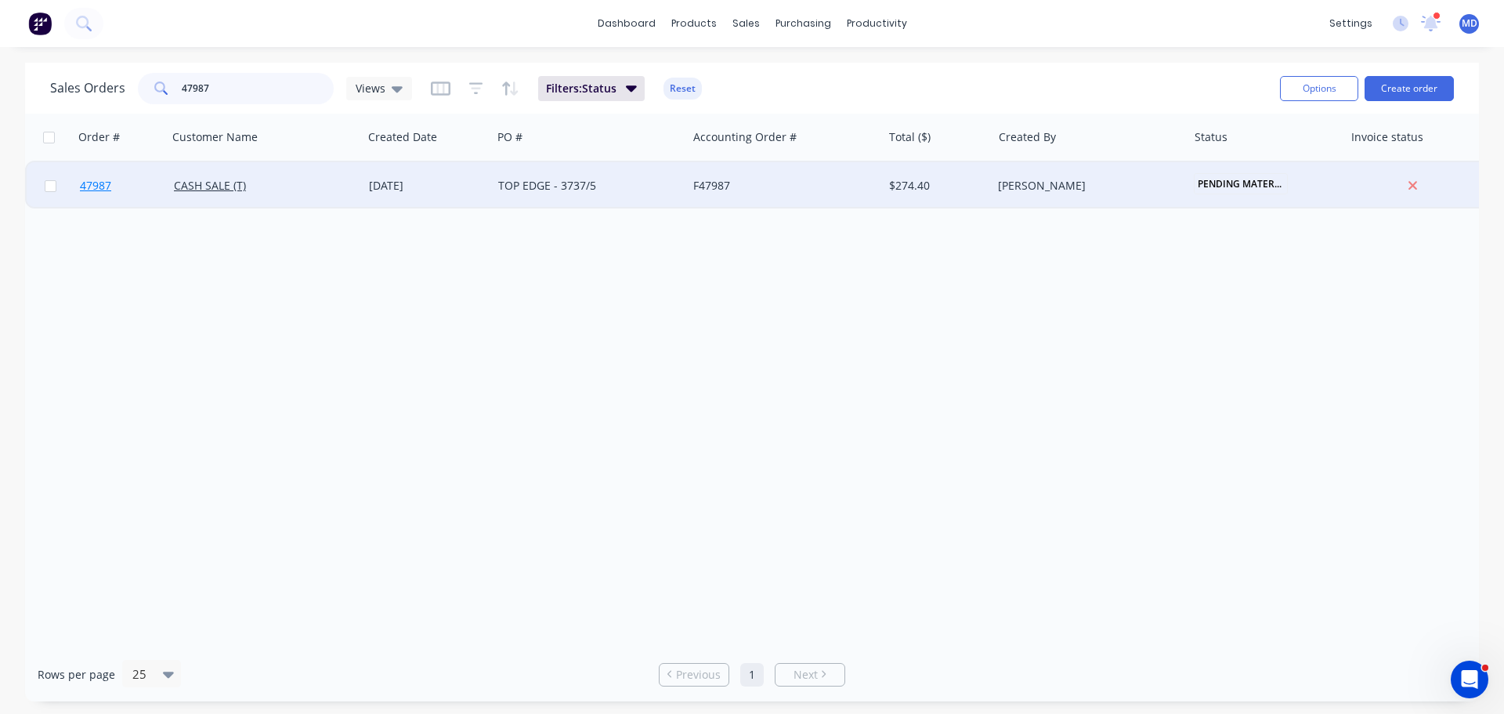
type input "47987"
click at [87, 189] on span "47987" at bounding box center [95, 186] width 31 height 16
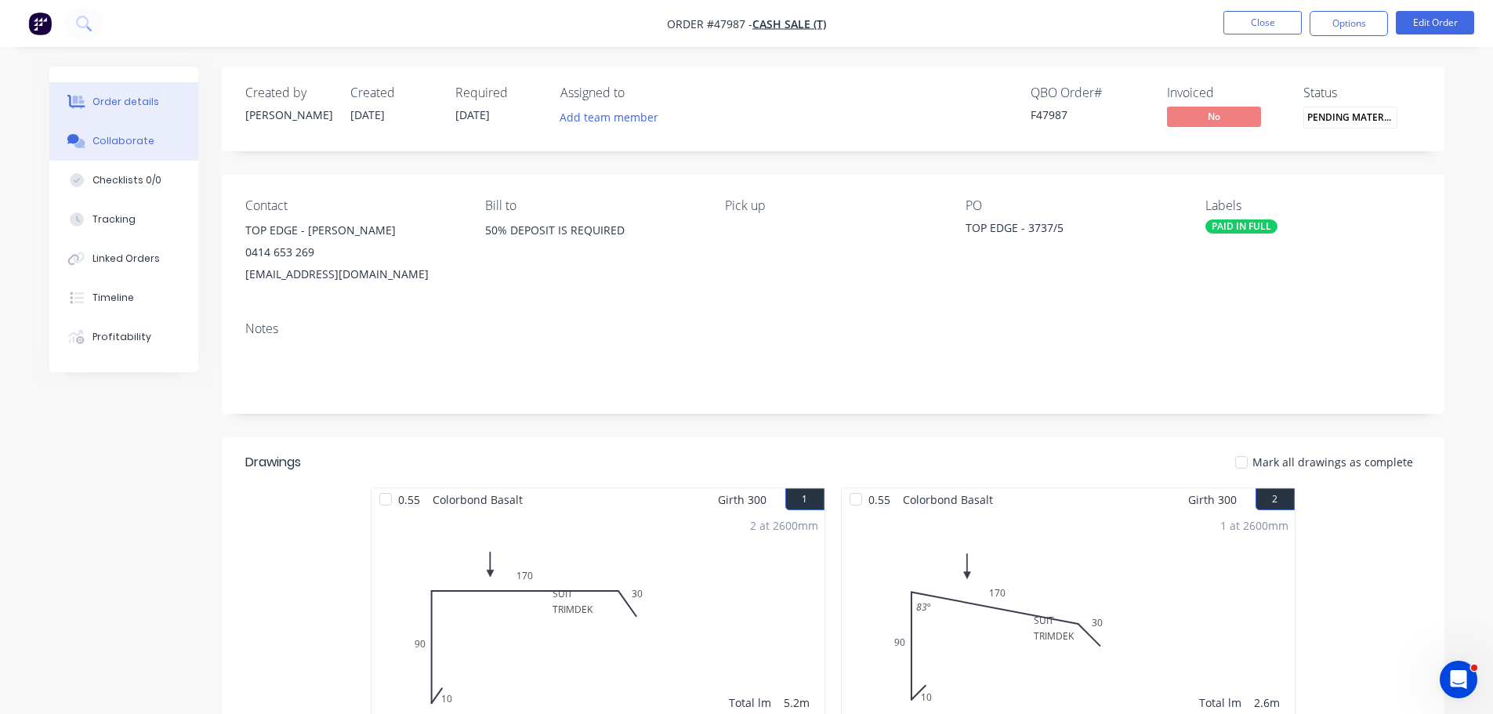
click at [97, 149] on button "Collaborate" at bounding box center [123, 140] width 149 height 39
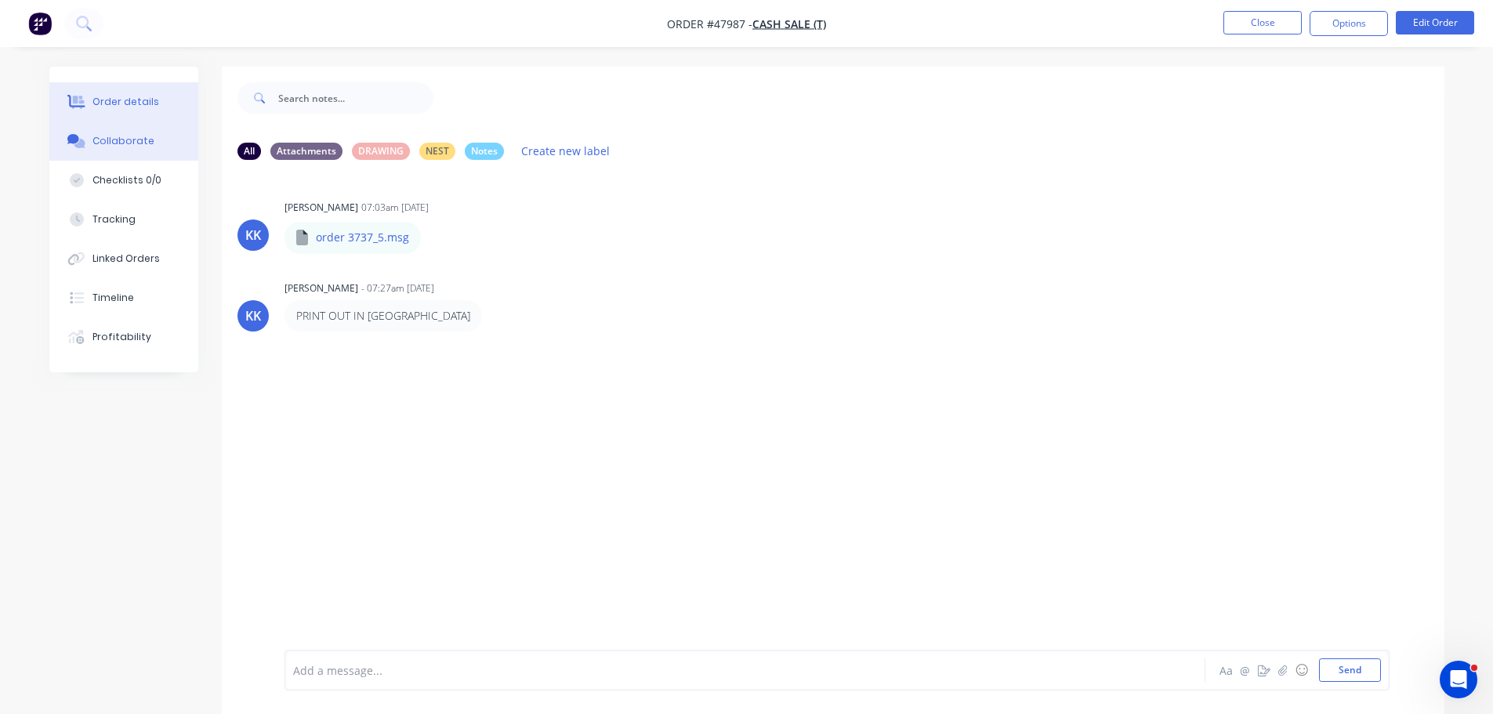
click at [140, 103] on div "Order details" at bounding box center [125, 102] width 67 height 14
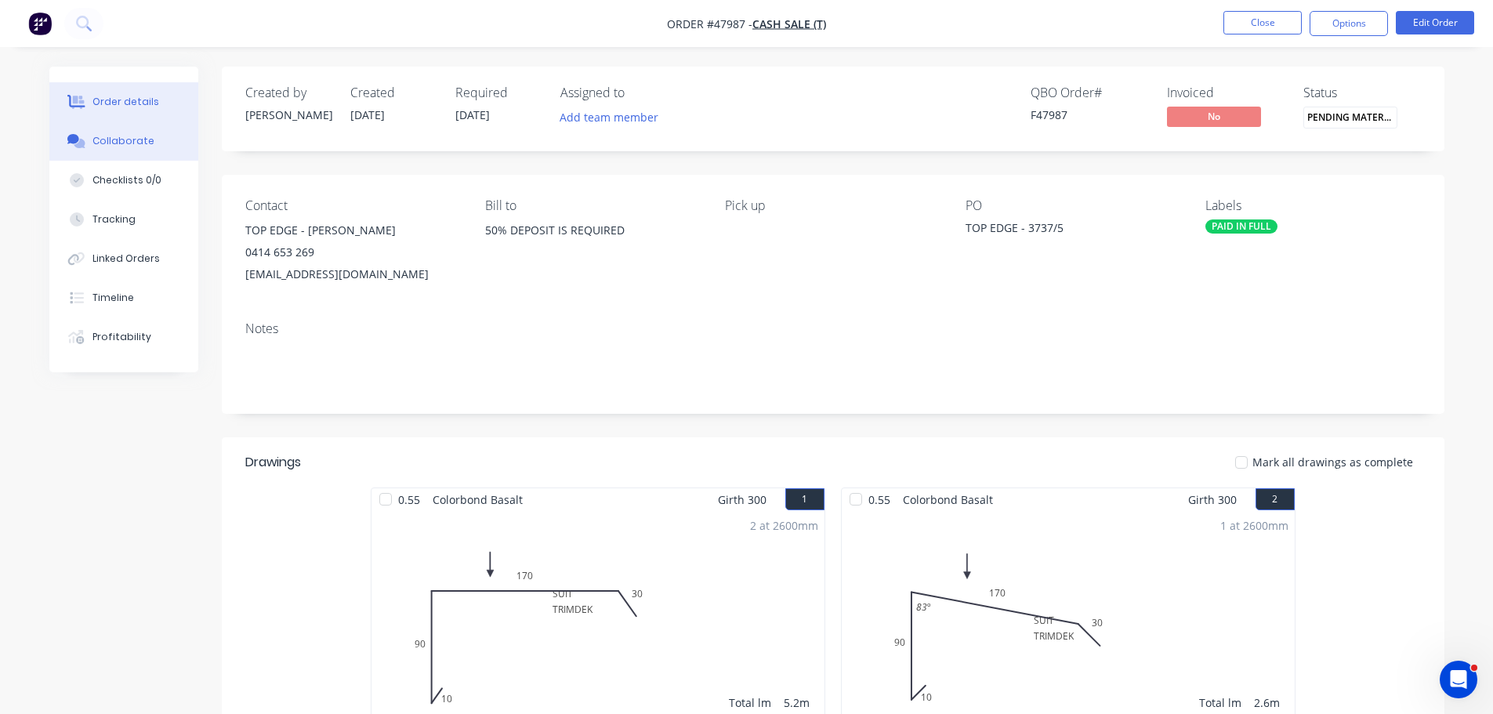
click at [101, 150] on button "Collaborate" at bounding box center [123, 140] width 149 height 39
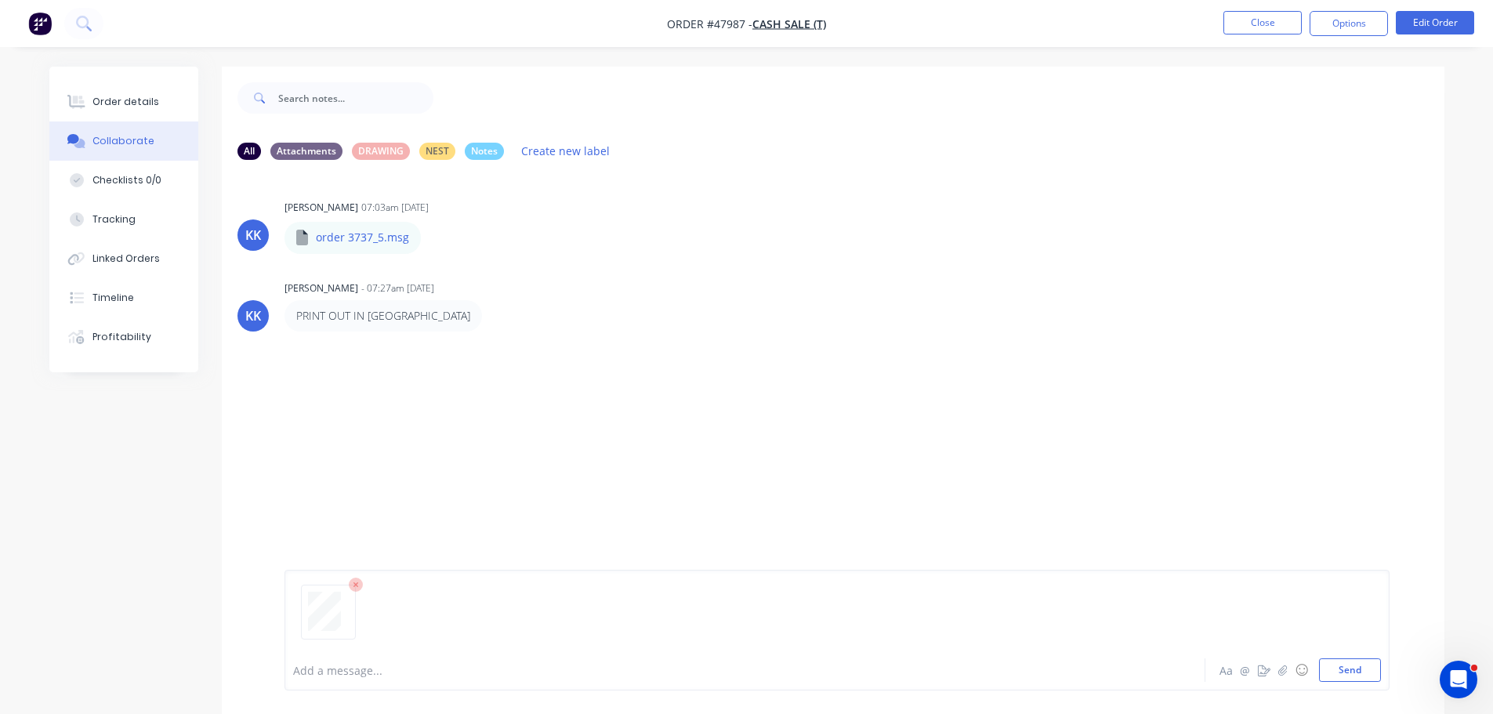
drag, startPoint x: 1328, startPoint y: 669, endPoint x: 986, endPoint y: 391, distance: 441.2
click at [1329, 668] on button "Send" at bounding box center [1350, 670] width 62 height 24
drag, startPoint x: 120, startPoint y: 100, endPoint x: 194, endPoint y: 91, distance: 74.9
click at [121, 100] on div "Order details" at bounding box center [125, 102] width 67 height 14
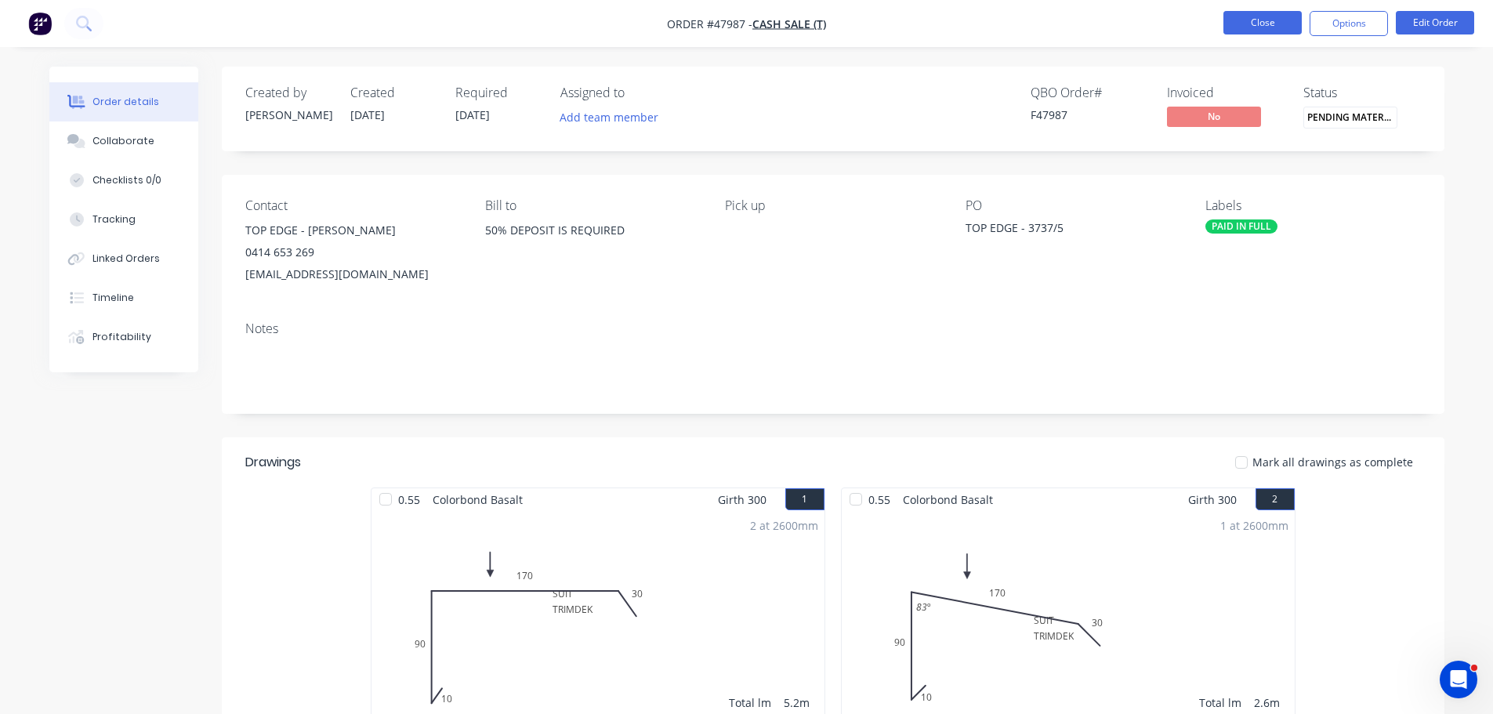
click at [1264, 27] on button "Close" at bounding box center [1262, 23] width 78 height 24
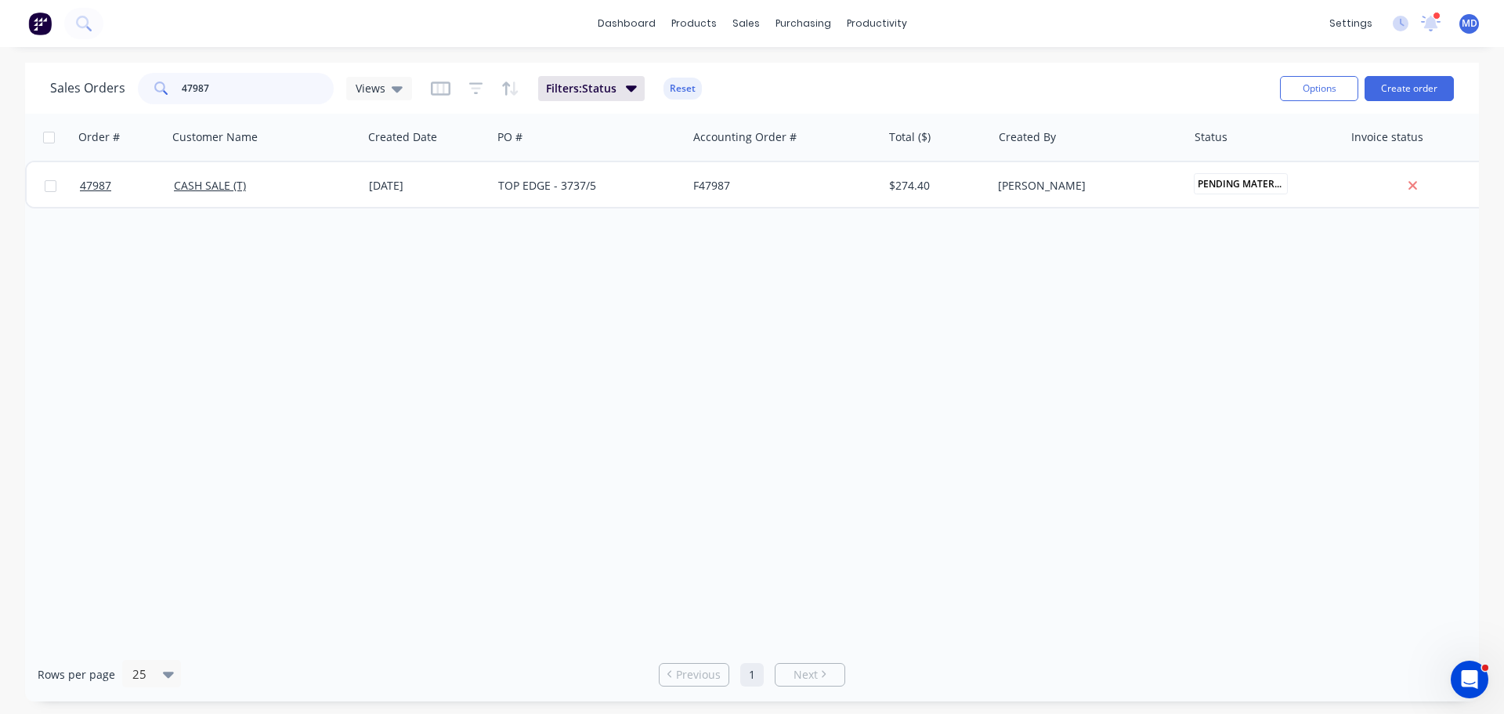
drag, startPoint x: 228, startPoint y: 84, endPoint x: 9, endPoint y: 34, distance: 224.9
click at [9, 37] on div "dashboard products sales purchasing productivity dashboard products Product Cat…" at bounding box center [752, 357] width 1504 height 714
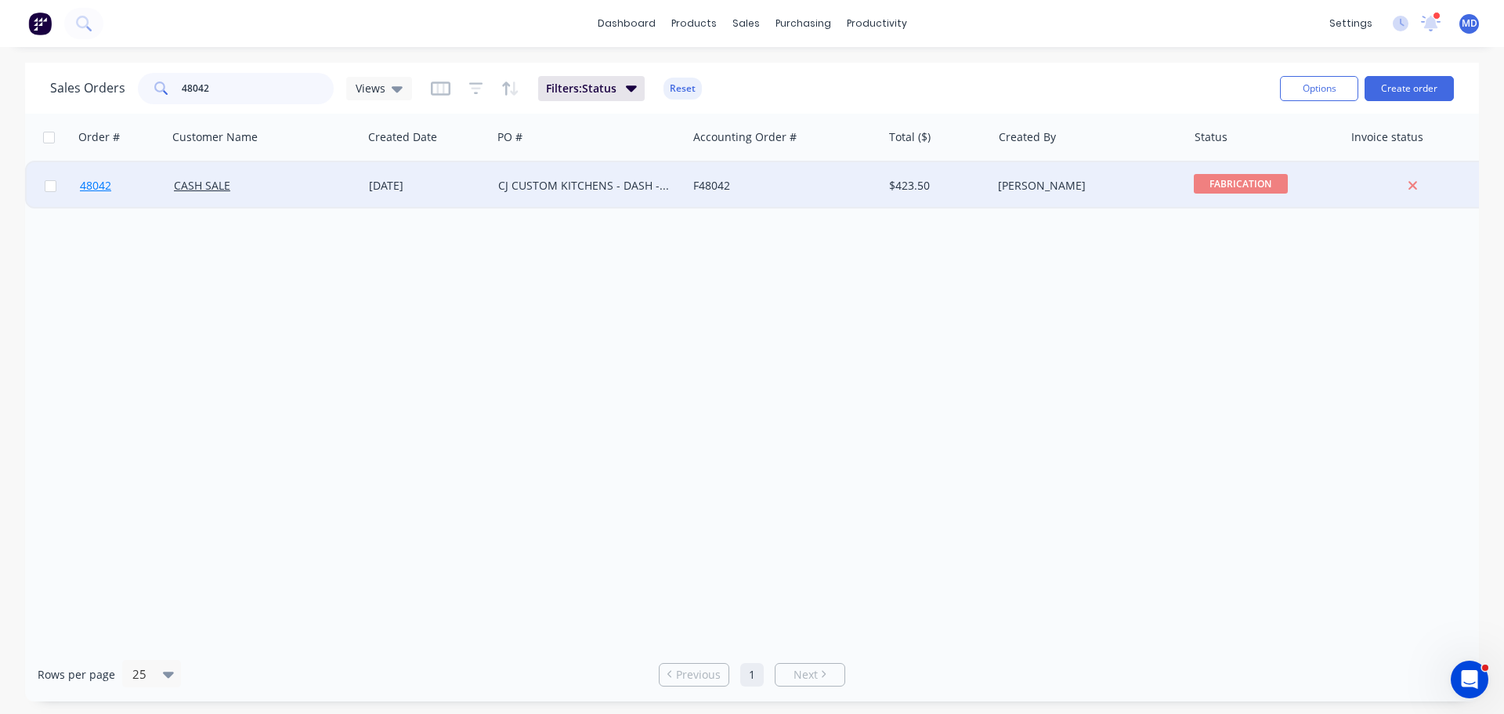
type input "48042"
click at [92, 176] on link "48042" at bounding box center [127, 185] width 94 height 47
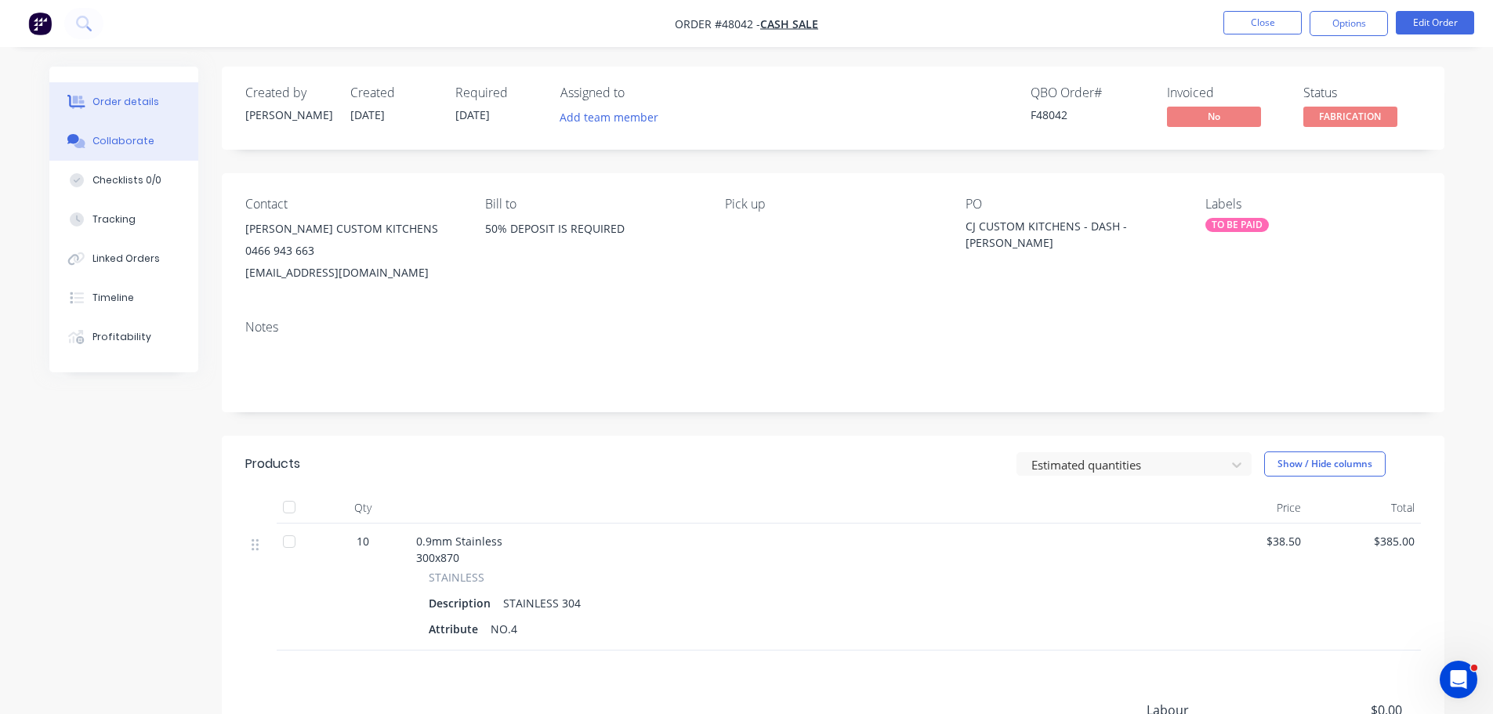
click at [140, 137] on div "Collaborate" at bounding box center [123, 141] width 62 height 14
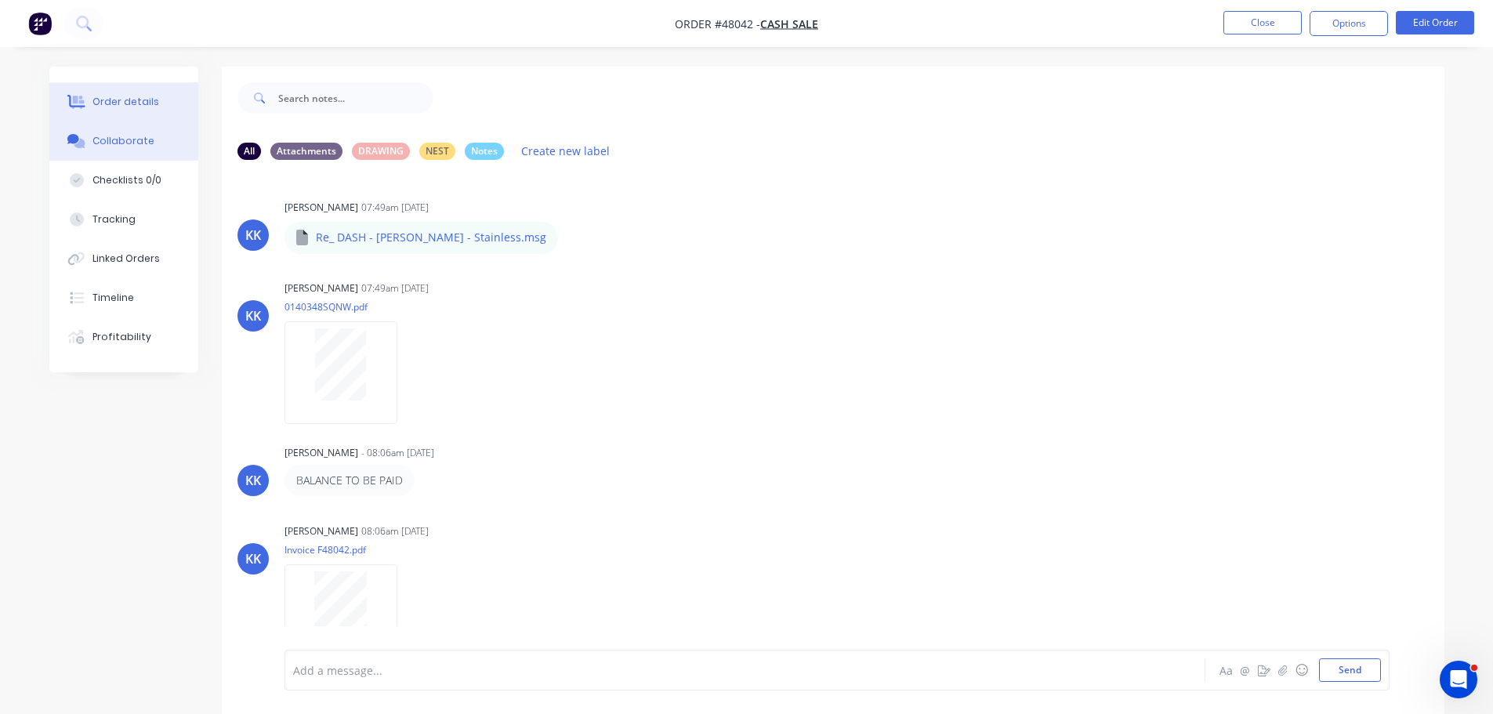
click at [95, 108] on div "Order details" at bounding box center [125, 102] width 67 height 14
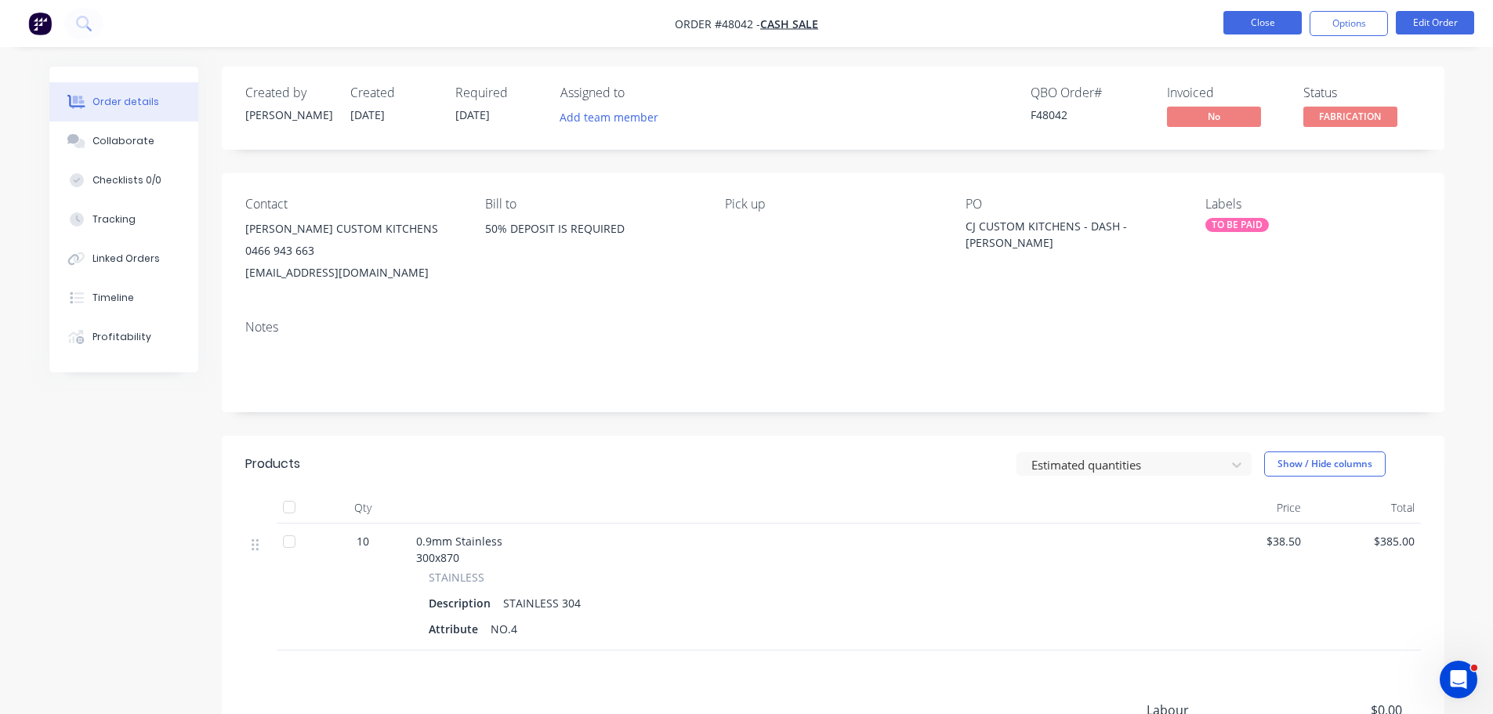
click at [1281, 18] on button "Close" at bounding box center [1262, 23] width 78 height 24
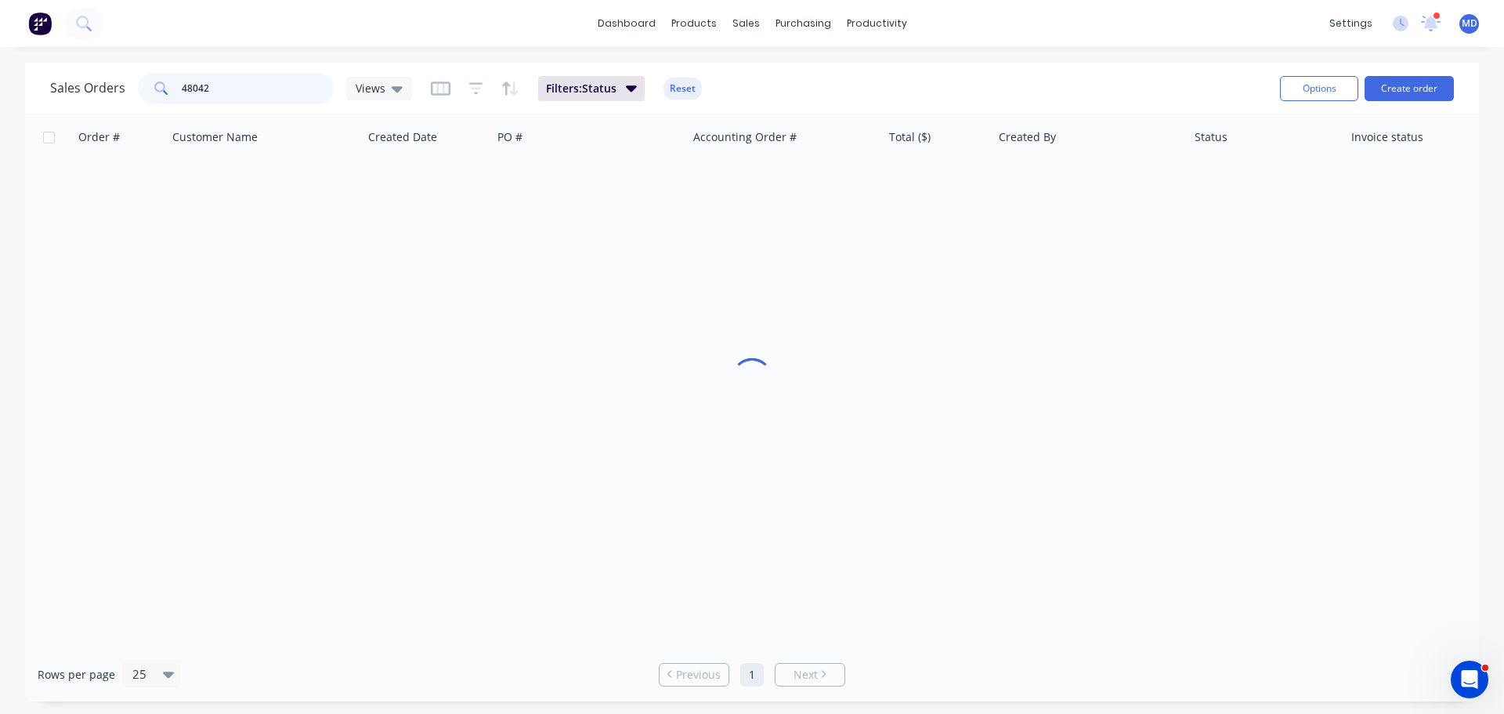
drag, startPoint x: 236, startPoint y: 93, endPoint x: 109, endPoint y: 64, distance: 130.2
click at [114, 73] on div "Sales Orders 48042 Views" at bounding box center [231, 88] width 362 height 31
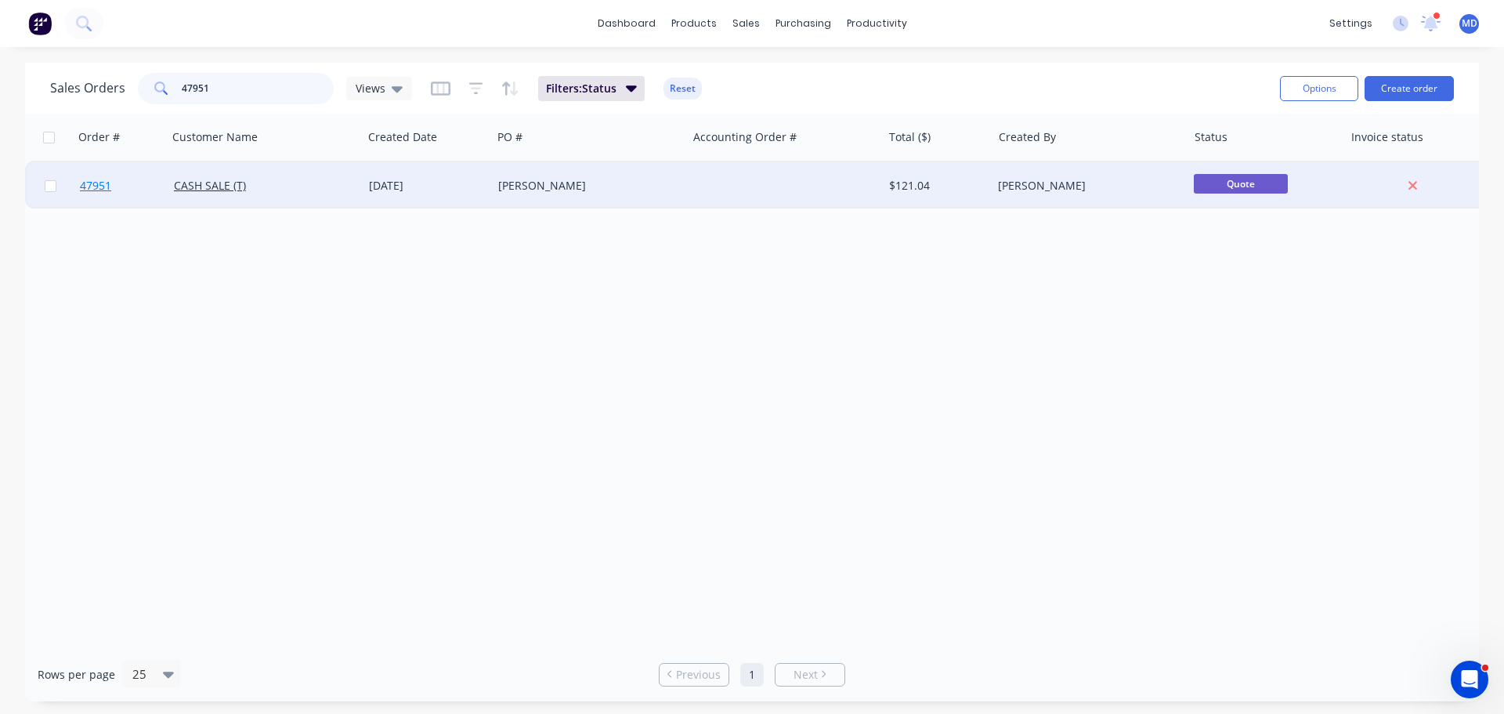
type input "47951"
click at [92, 195] on link "47951" at bounding box center [127, 185] width 94 height 47
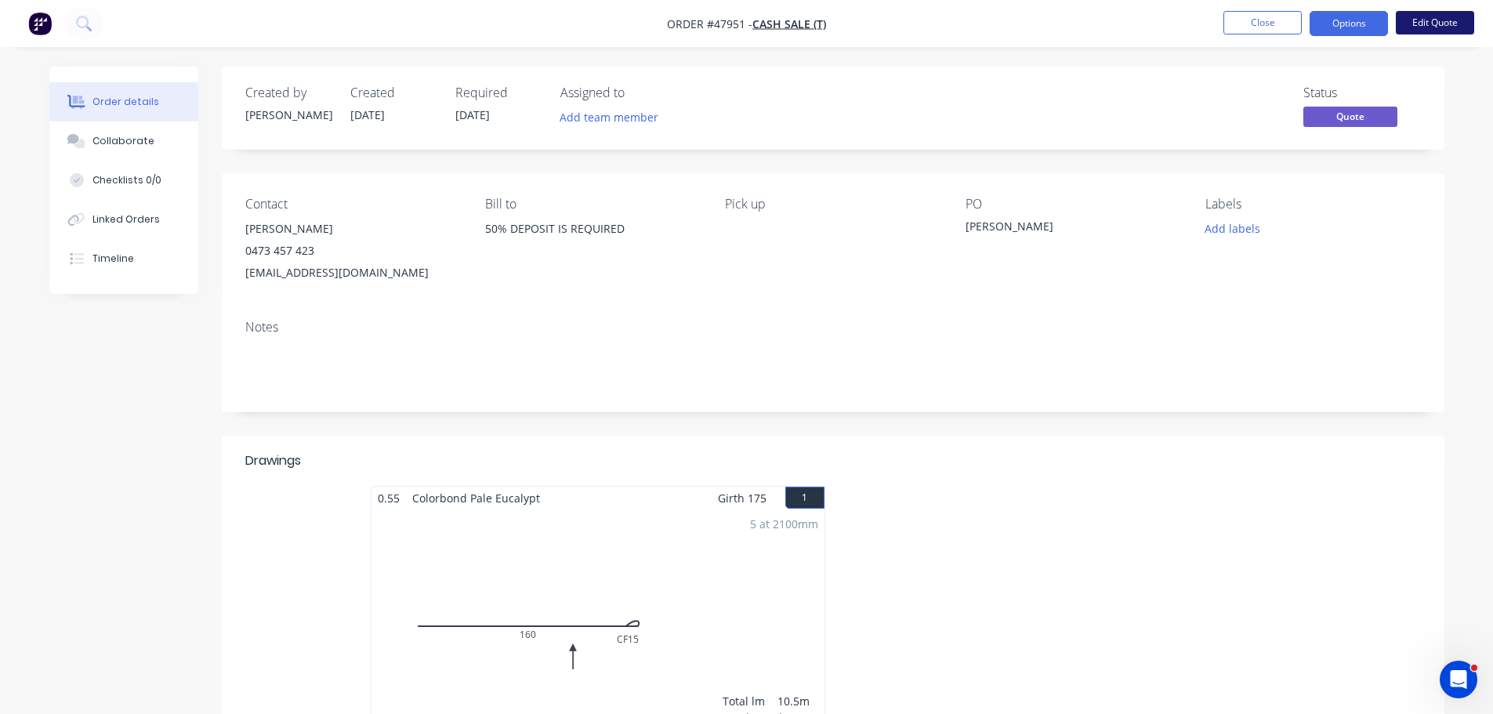
click at [1441, 13] on button "Edit Quote" at bounding box center [1435, 23] width 78 height 24
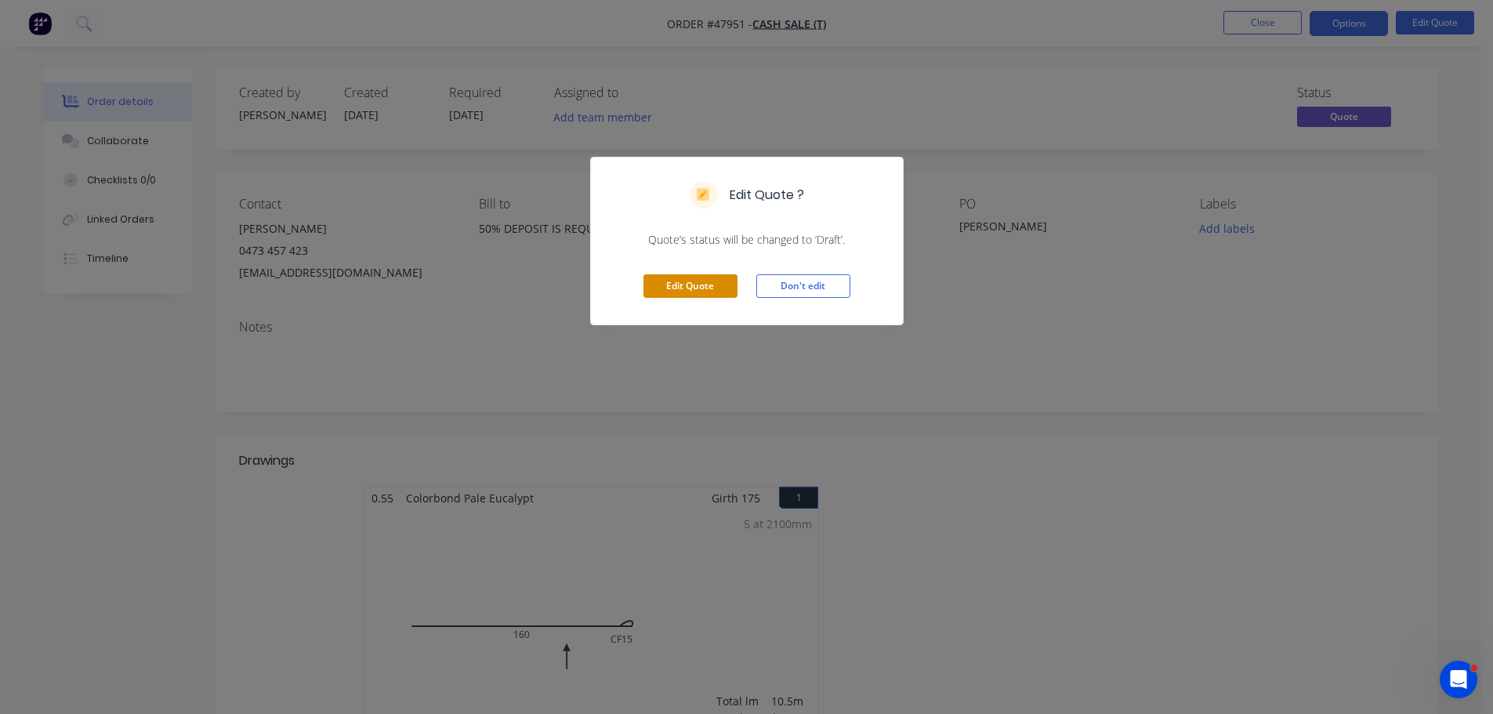
click at [675, 288] on button "Edit Quote" at bounding box center [690, 286] width 94 height 24
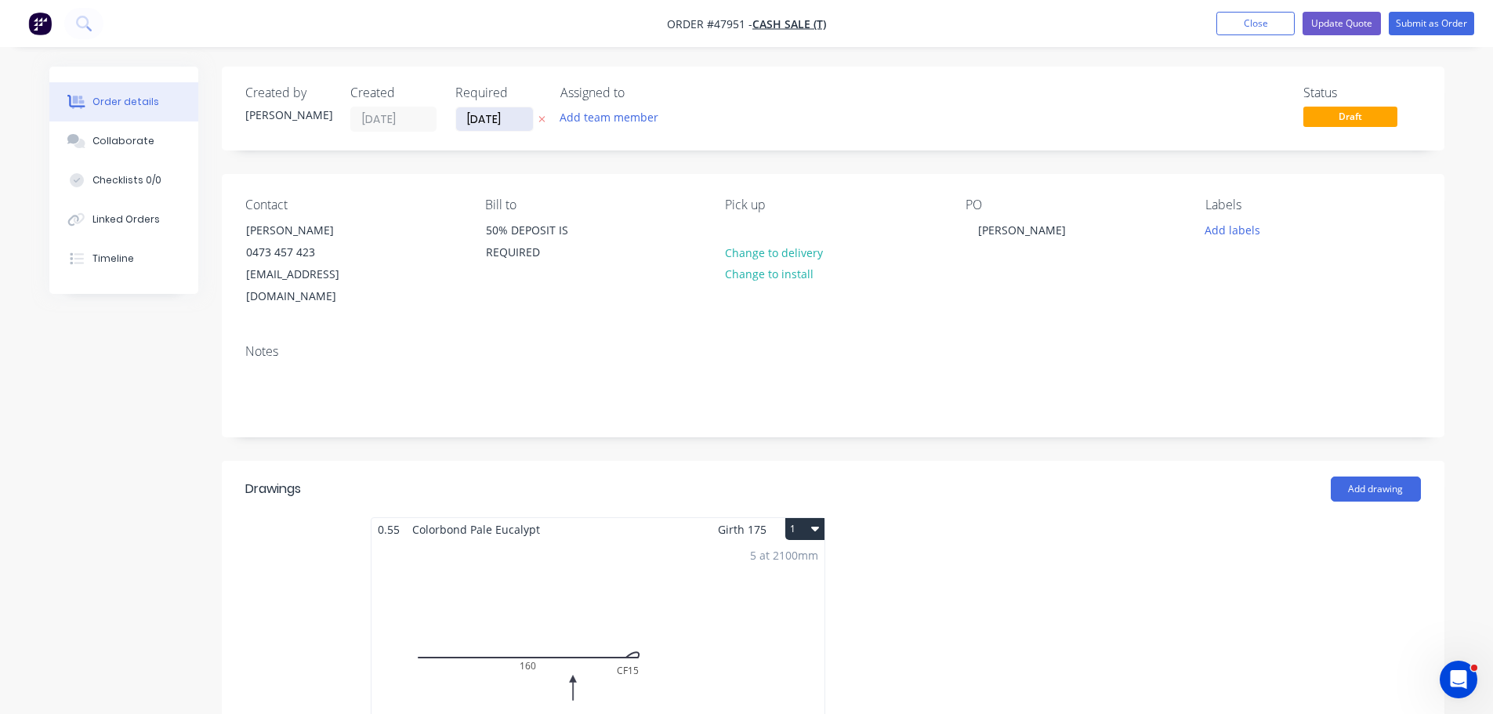
click at [479, 112] on input "[DATE]" at bounding box center [494, 119] width 77 height 24
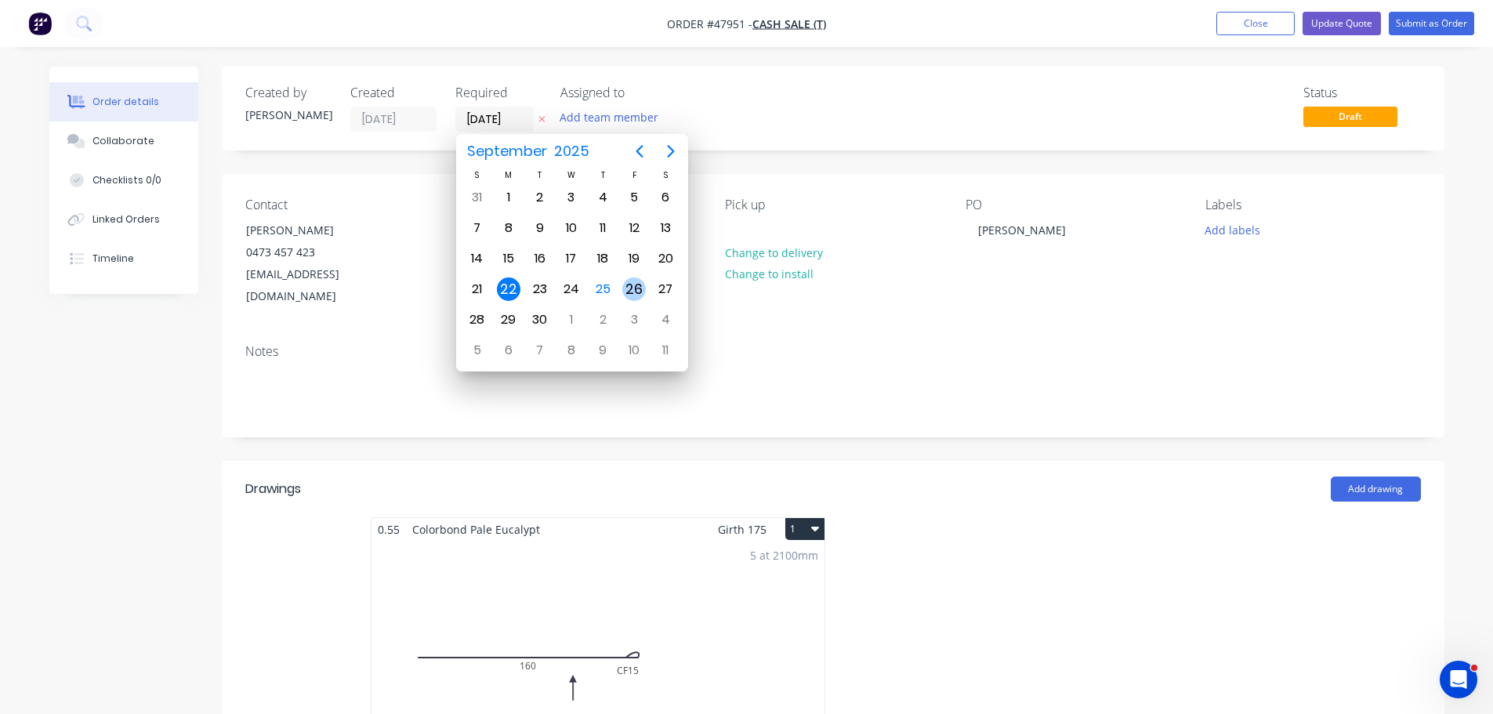
click at [629, 284] on div "26" at bounding box center [634, 289] width 24 height 24
type input "26/09/25"
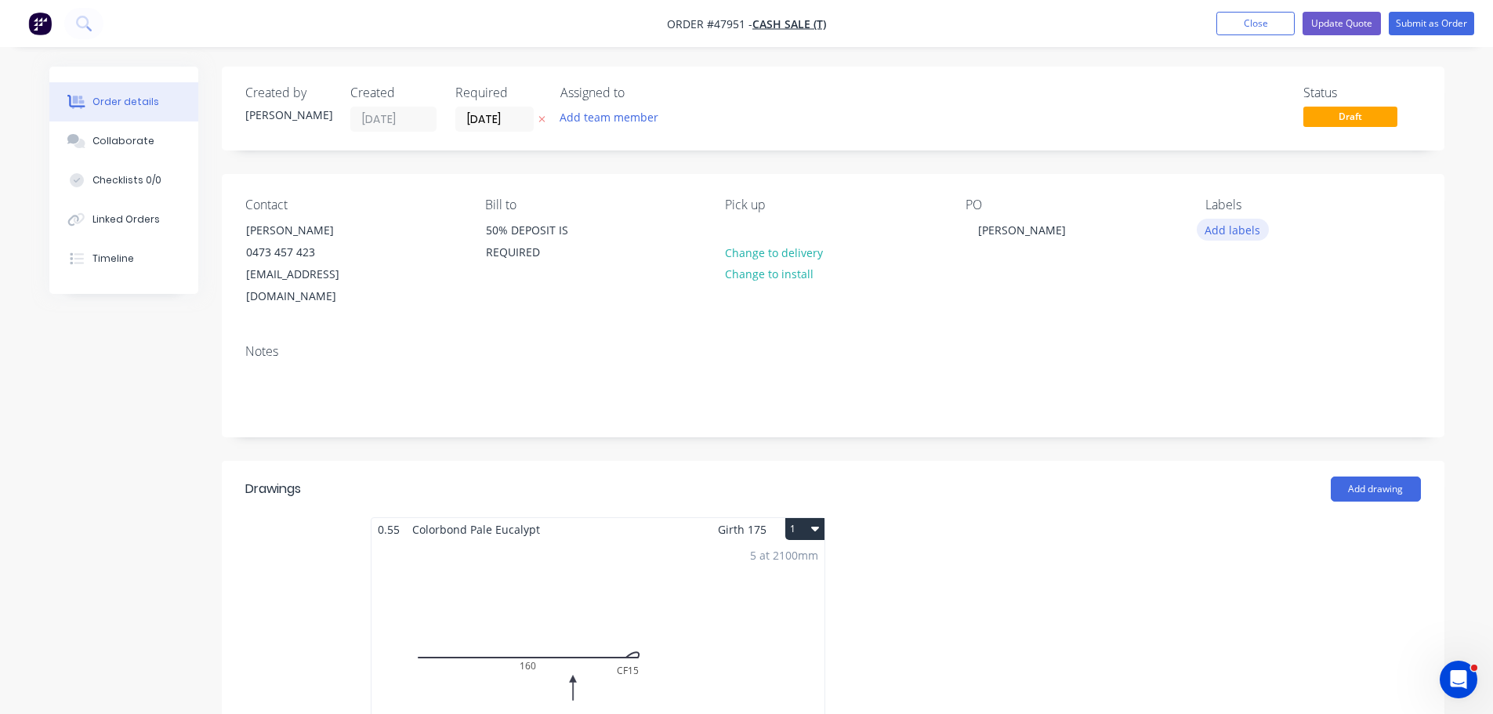
click at [1215, 234] on button "Add labels" at bounding box center [1232, 229] width 72 height 21
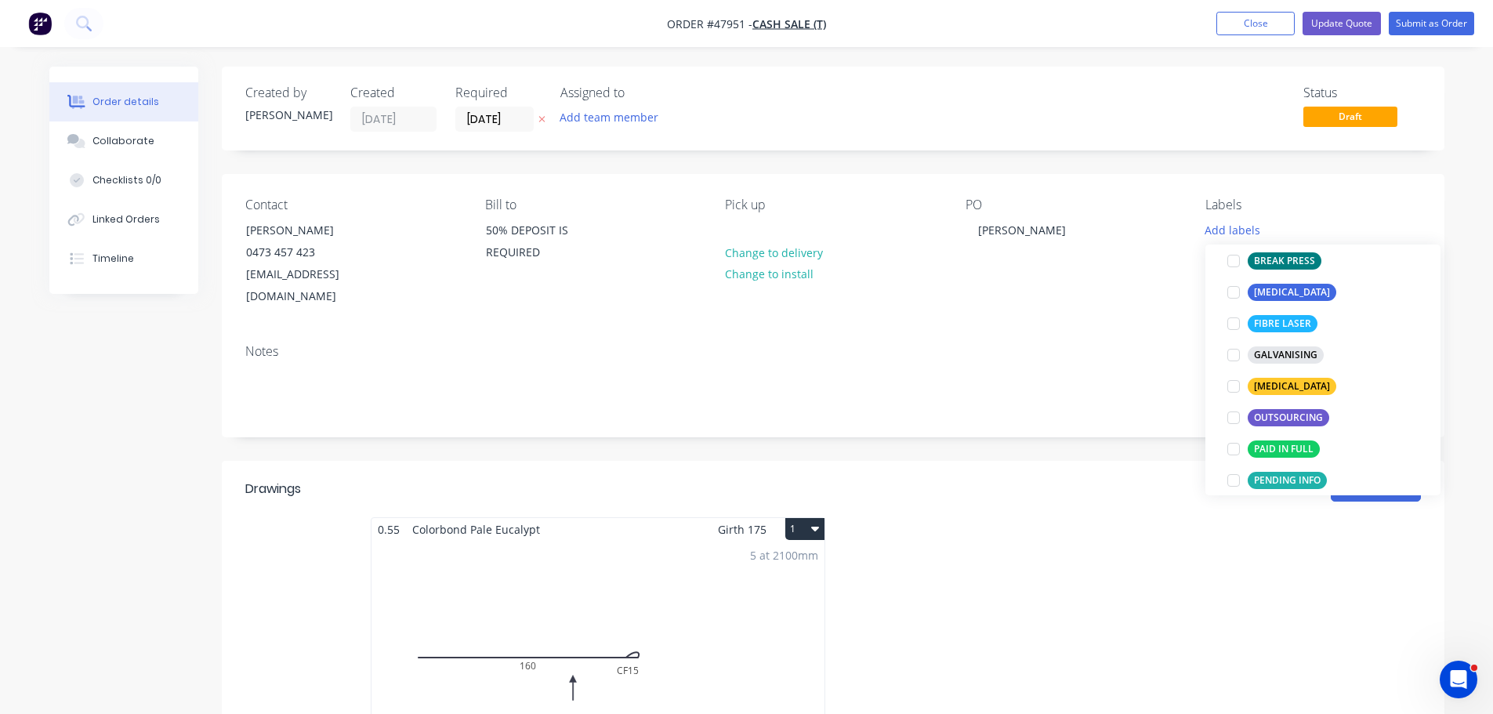
scroll to position [313, 0]
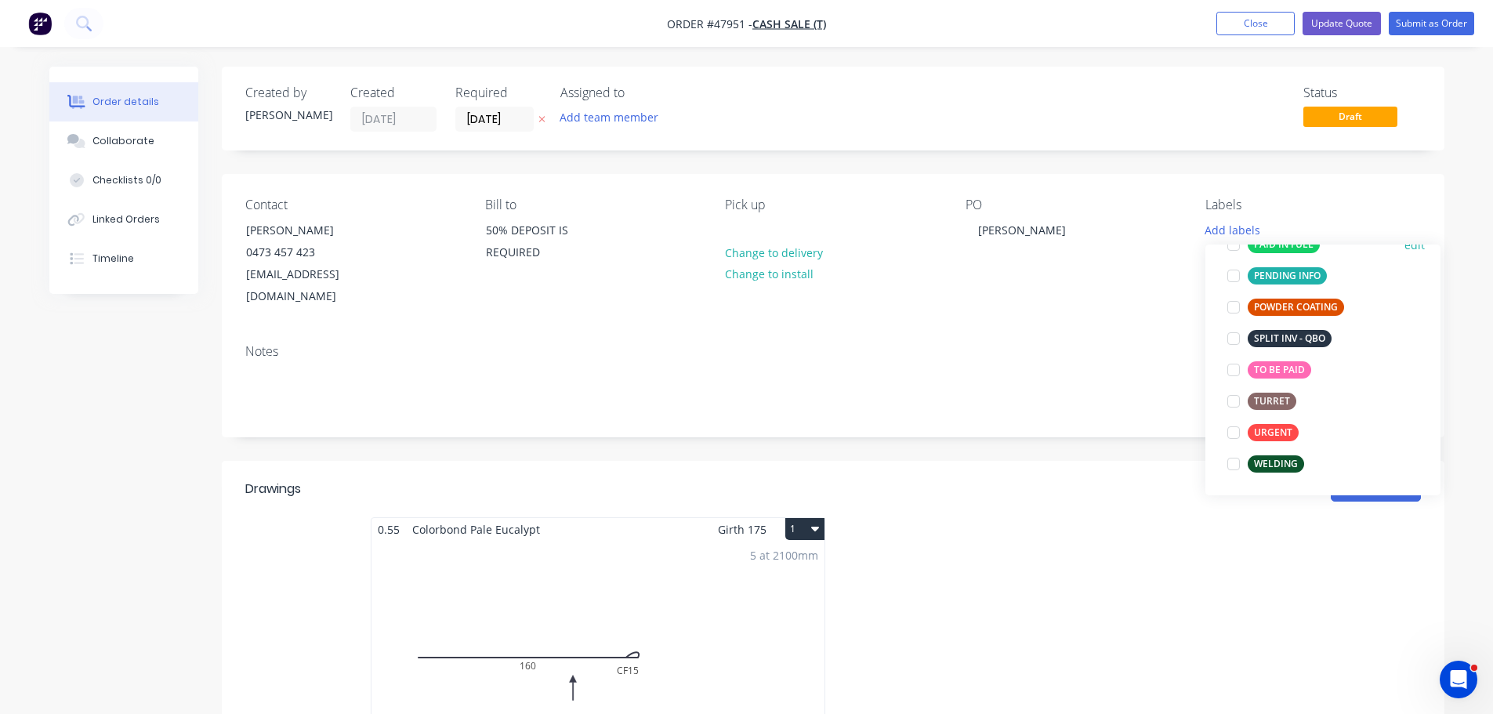
click at [1236, 251] on div at bounding box center [1233, 244] width 31 height 31
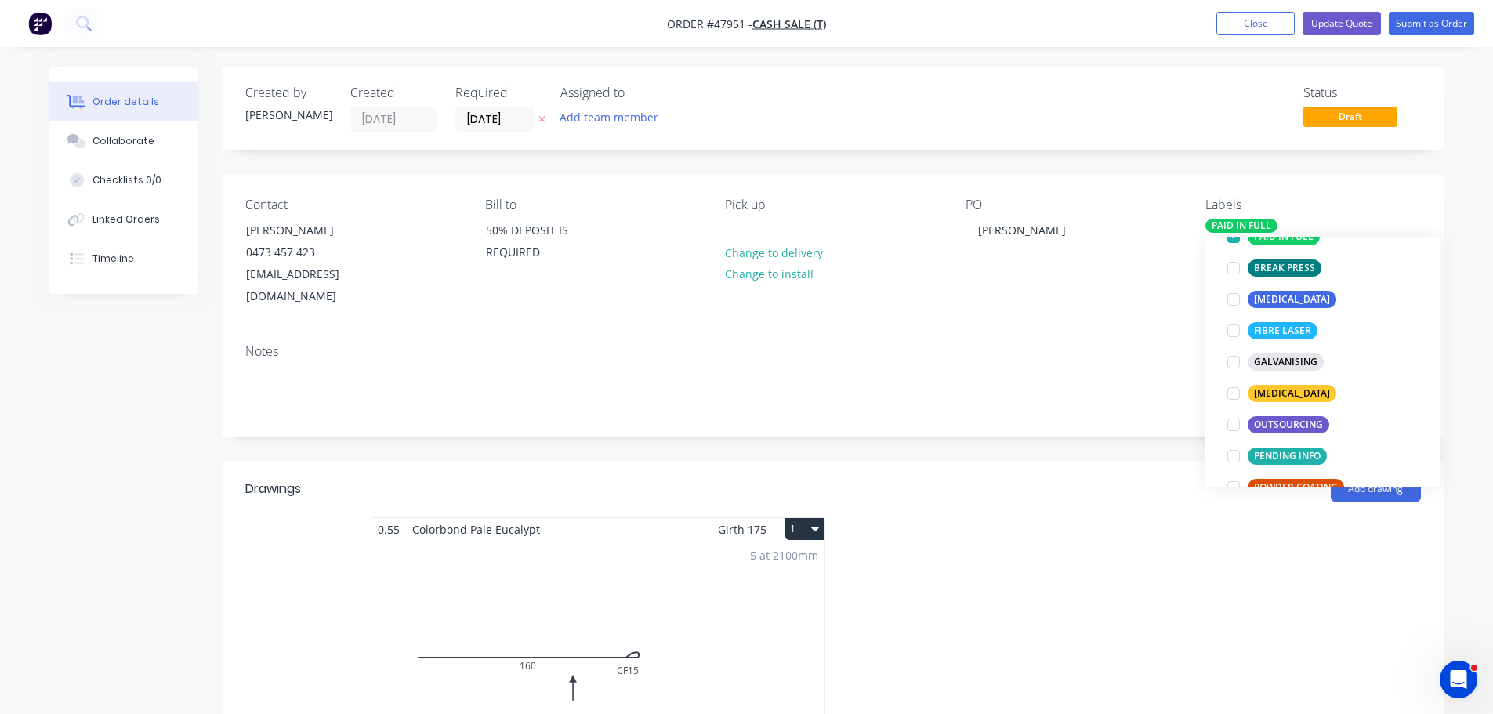
click at [1112, 295] on div "Contact CRAIG SWIFT 0473 457 423 craigswift51@gmail.com Bill to 50% DEPOSIT IS …" at bounding box center [833, 252] width 1222 height 157
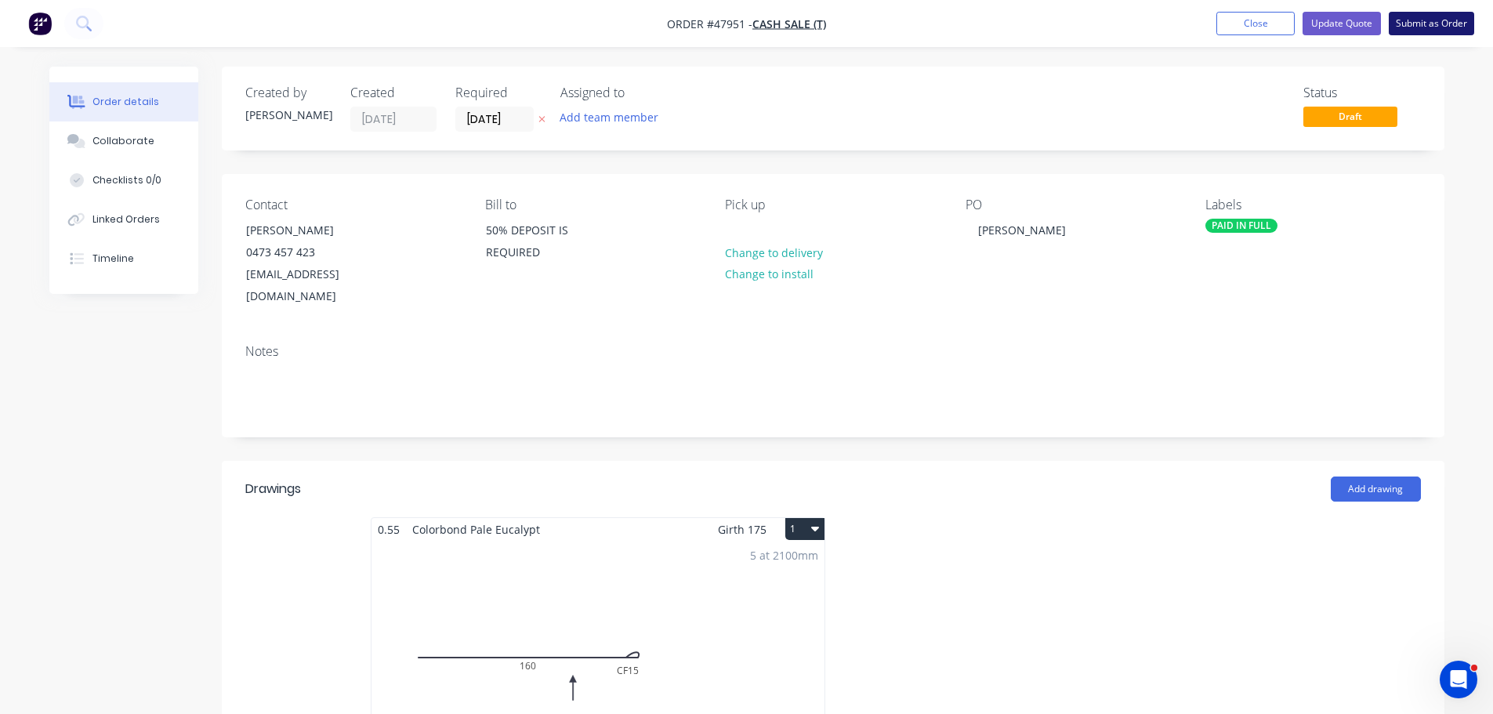
click at [1421, 26] on button "Submit as Order" at bounding box center [1430, 24] width 85 height 24
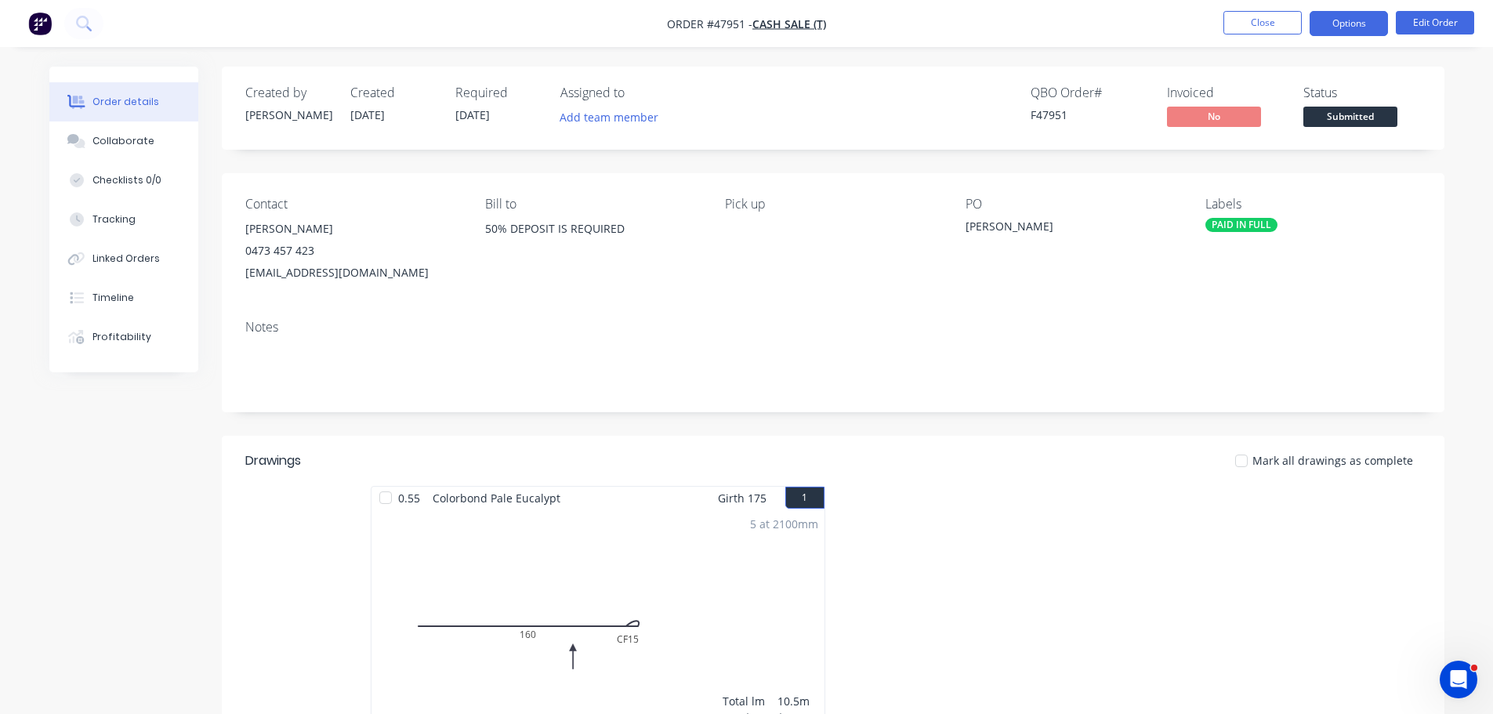
click at [1352, 20] on button "Options" at bounding box center [1348, 23] width 78 height 25
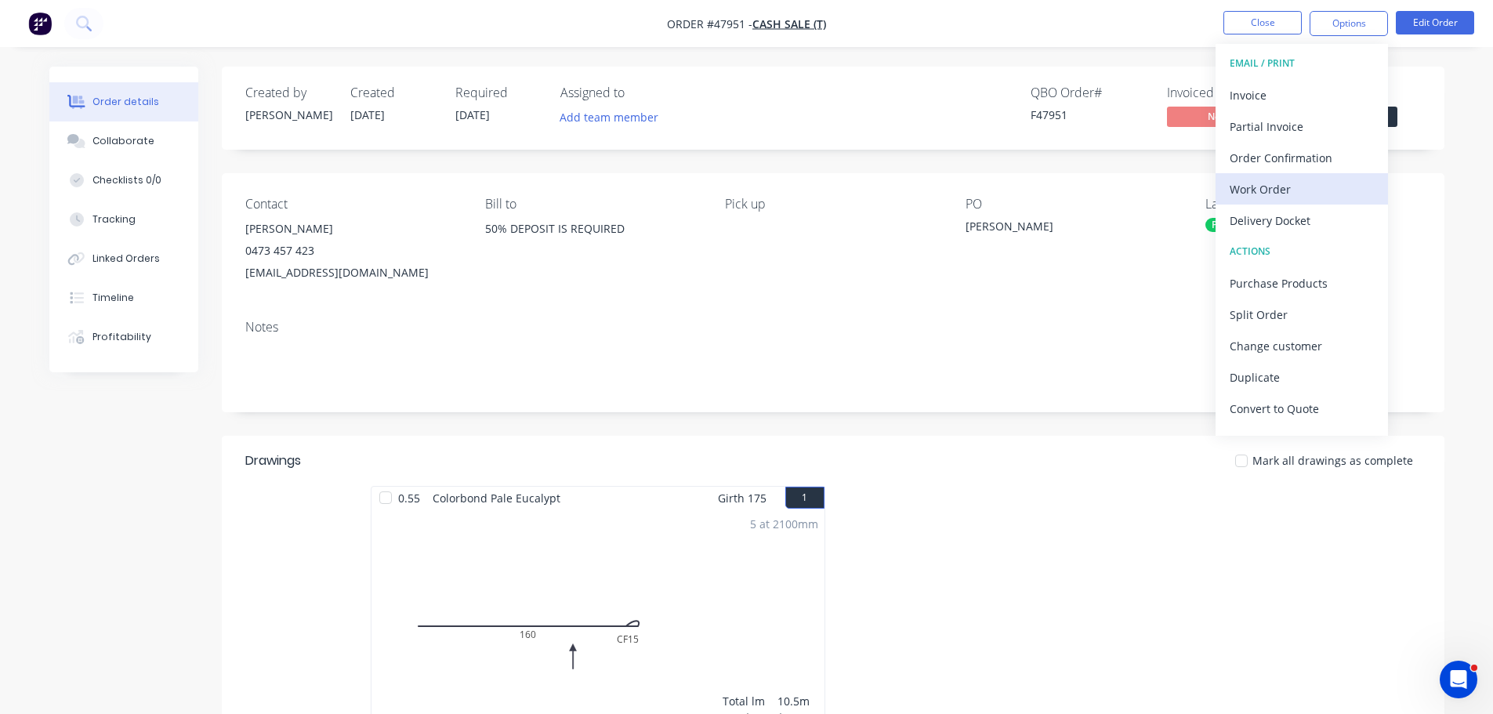
click at [1286, 186] on div "Work Order" at bounding box center [1301, 189] width 144 height 23
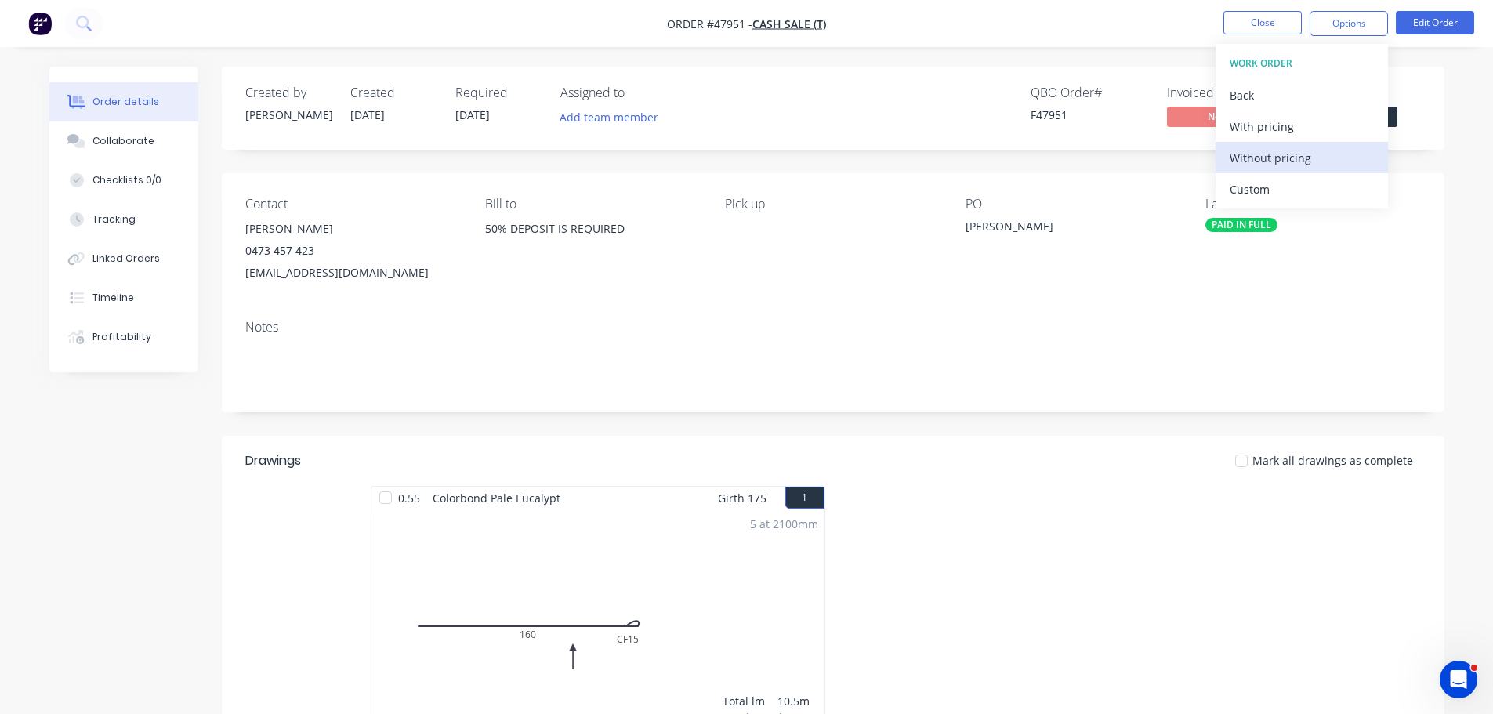
click at [1291, 168] on div "Without pricing" at bounding box center [1301, 158] width 144 height 23
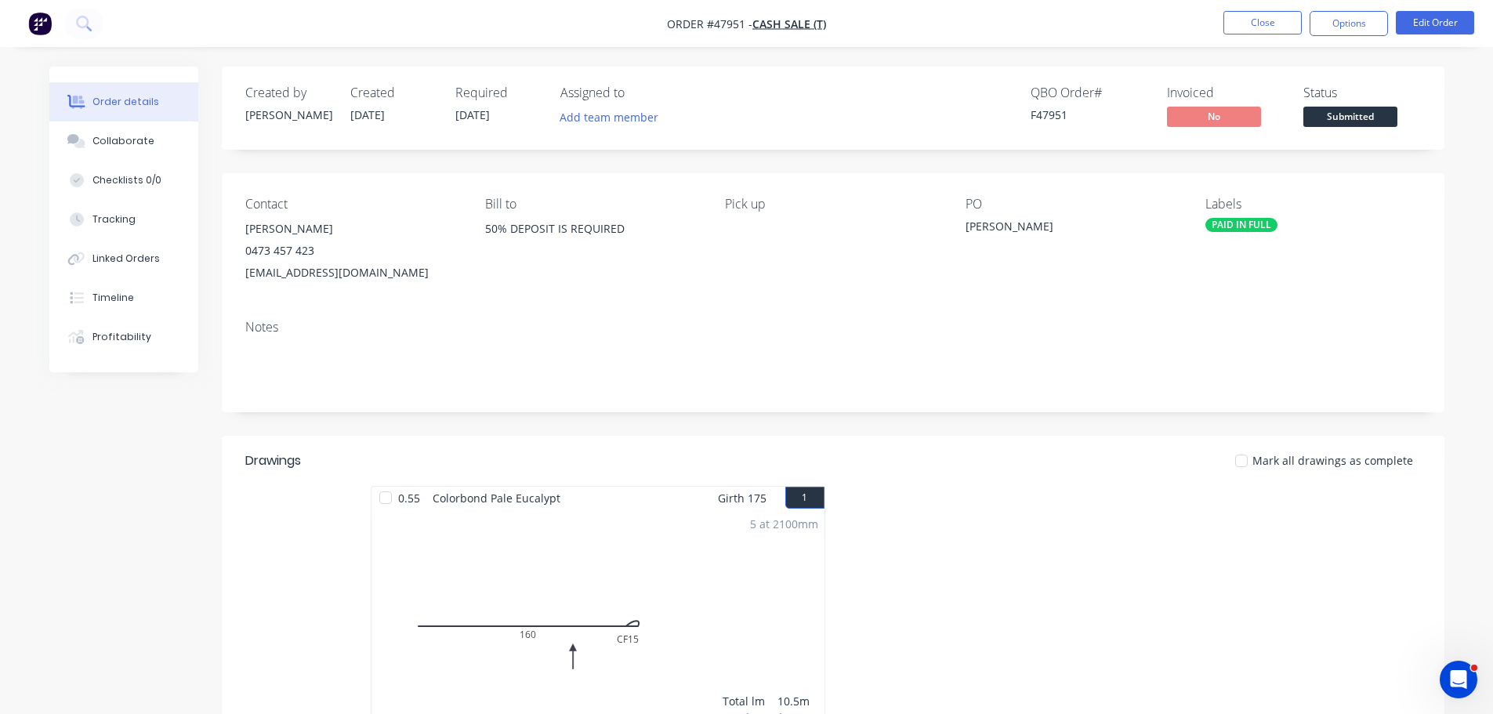
click at [1427, 89] on div "Created by Mel Created 25/09/25 Required 26/09/25 Assigned to Add team member Q…" at bounding box center [833, 108] width 1222 height 83
click at [1369, 114] on span "Submitted" at bounding box center [1350, 117] width 94 height 20
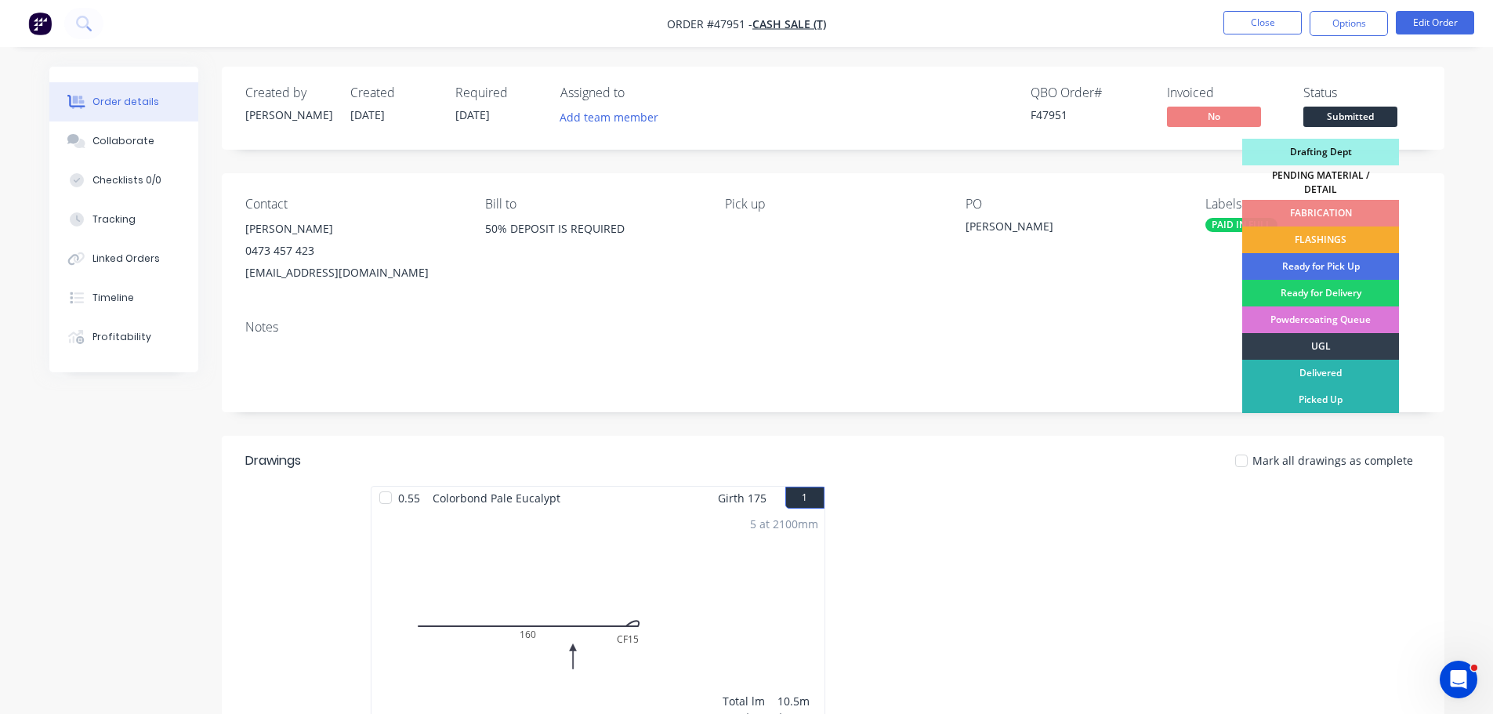
click at [1325, 227] on div "FLASHINGS" at bounding box center [1320, 239] width 157 height 27
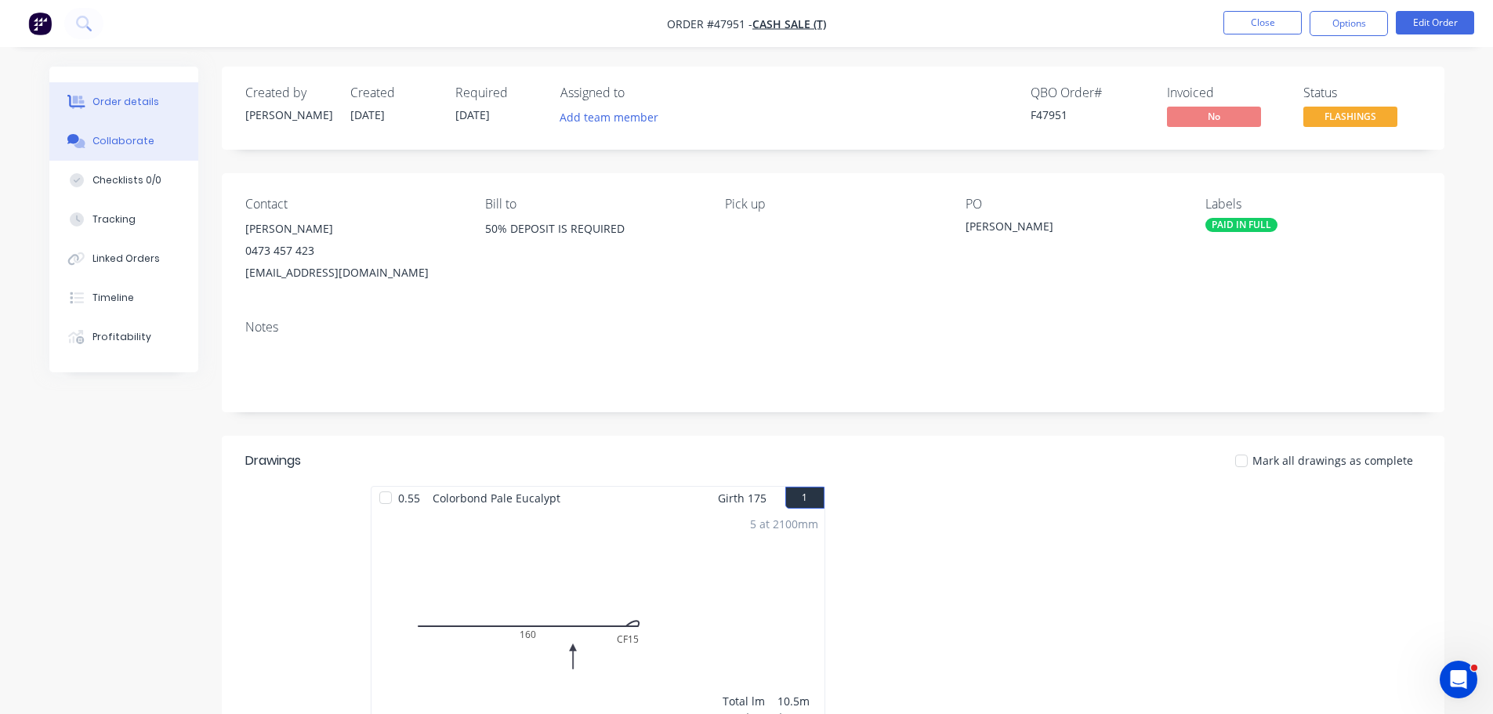
click at [103, 148] on button "Collaborate" at bounding box center [123, 140] width 149 height 39
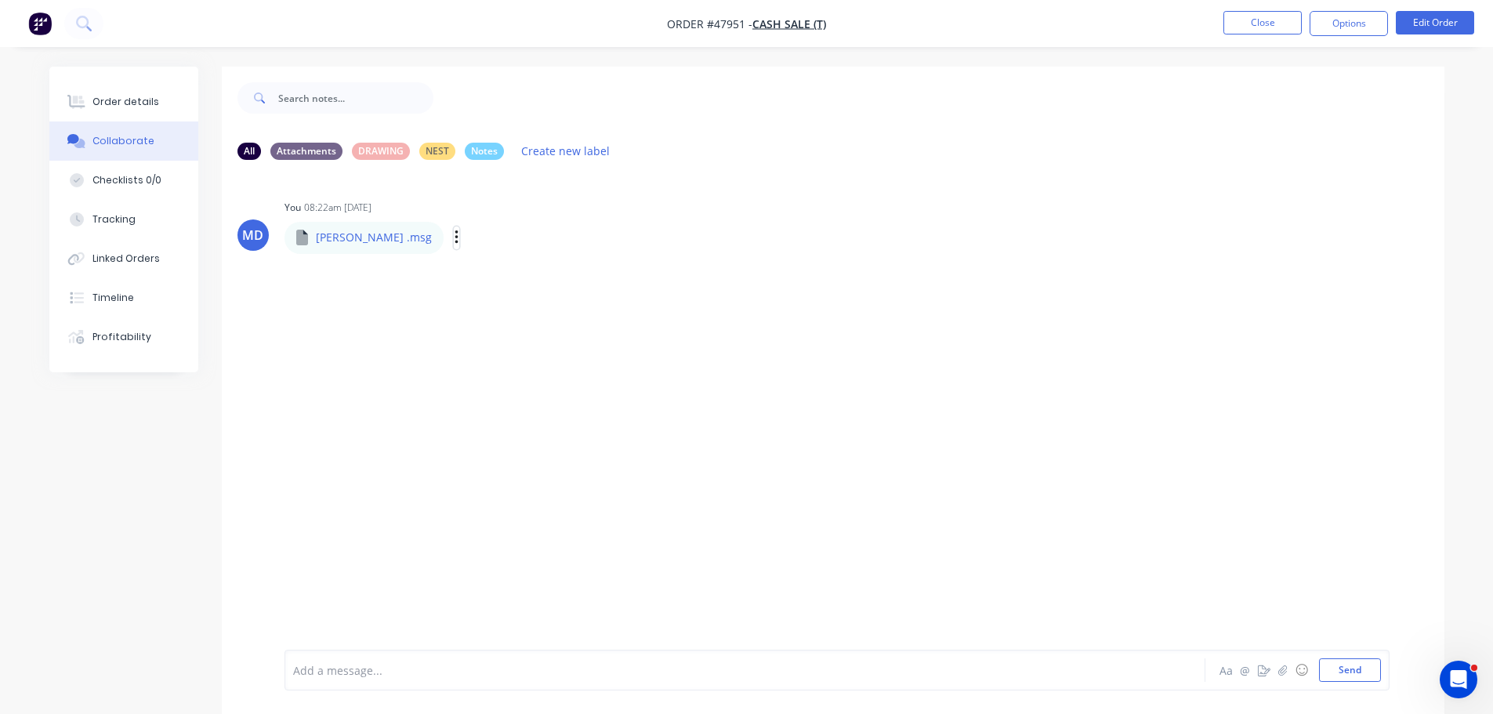
click at [454, 236] on icon "button" at bounding box center [456, 238] width 5 height 18
click at [471, 249] on button "Labels" at bounding box center [559, 243] width 176 height 35
click at [450, 231] on div "Labels Download Delete" at bounding box center [538, 237] width 176 height 23
click at [454, 235] on icon "button" at bounding box center [456, 238] width 5 height 18
click at [471, 274] on button "Download" at bounding box center [559, 279] width 176 height 35
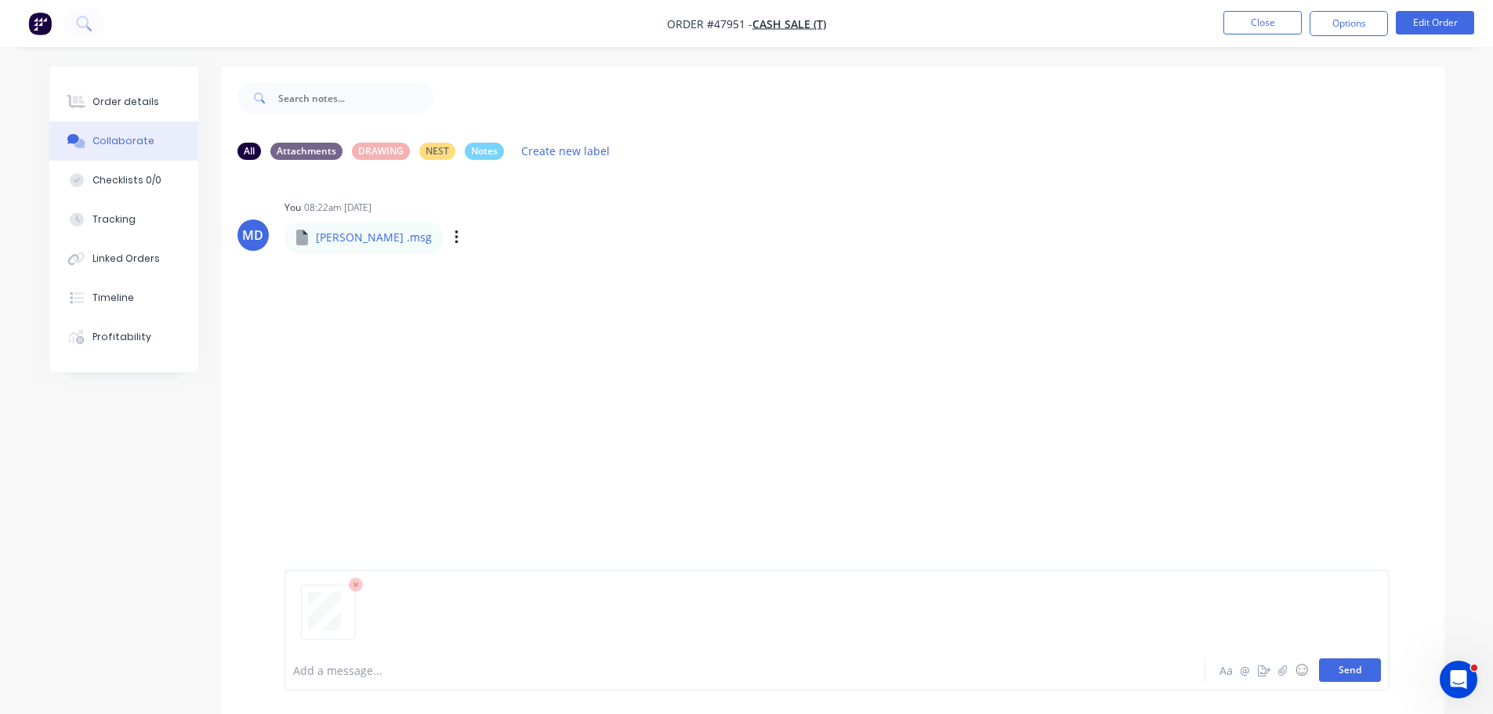
click at [1358, 677] on button "Send" at bounding box center [1350, 670] width 62 height 24
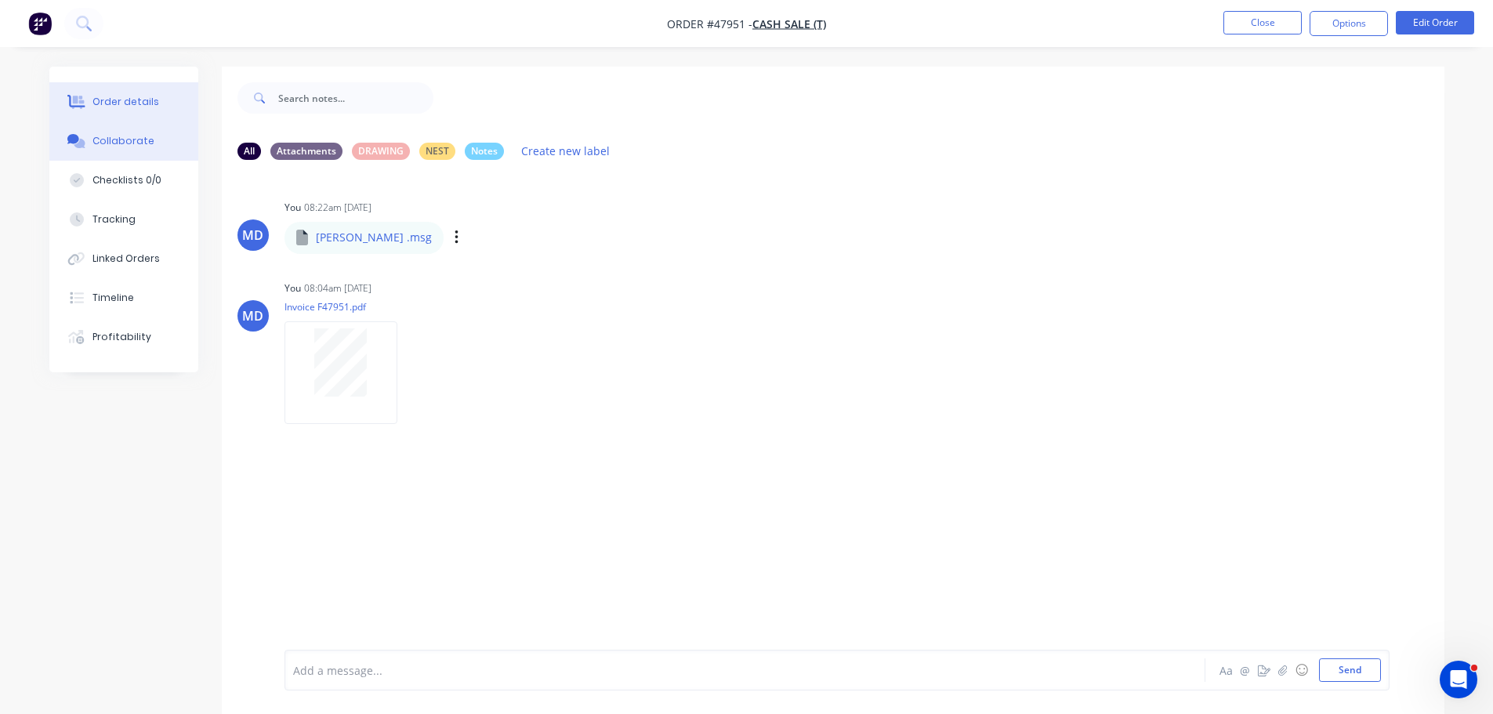
click at [121, 96] on div "Order details" at bounding box center [125, 102] width 67 height 14
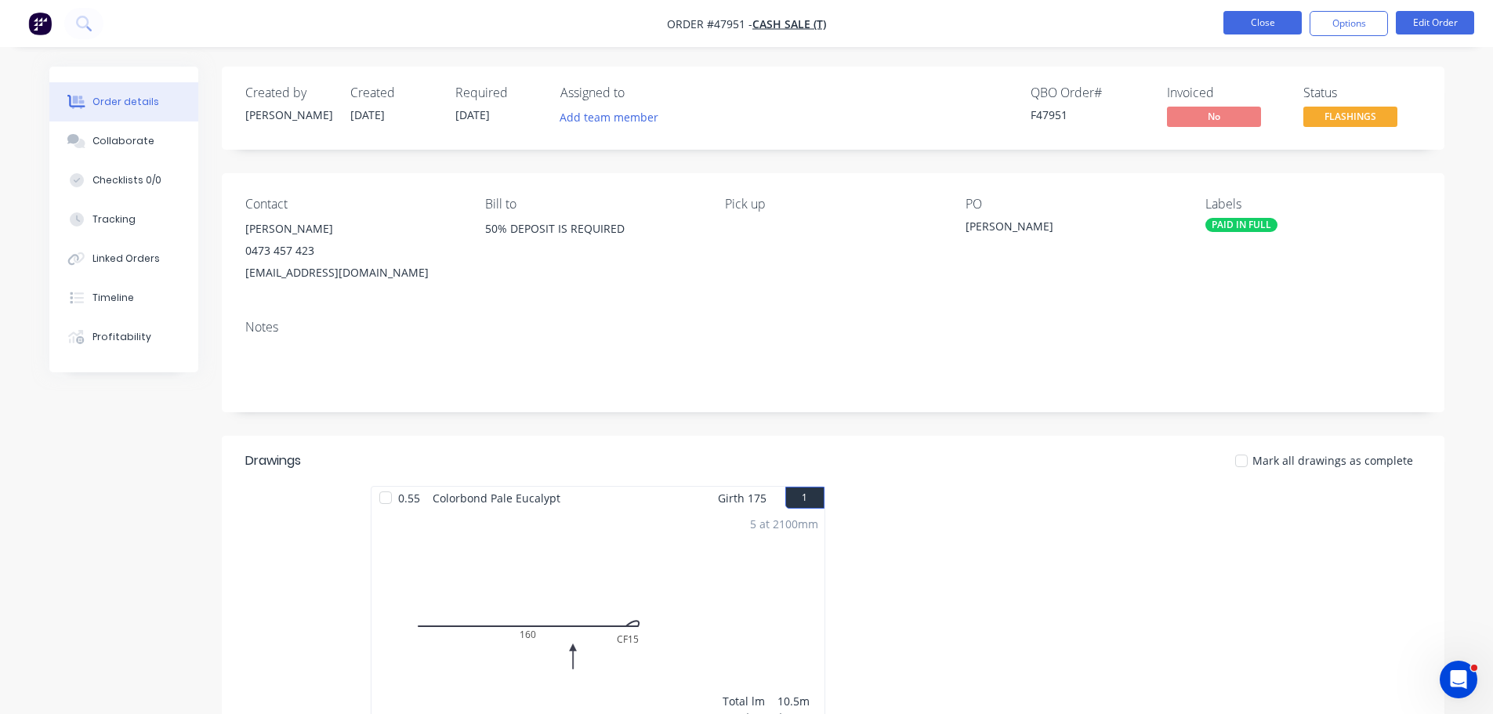
click at [1255, 21] on button "Close" at bounding box center [1262, 23] width 78 height 24
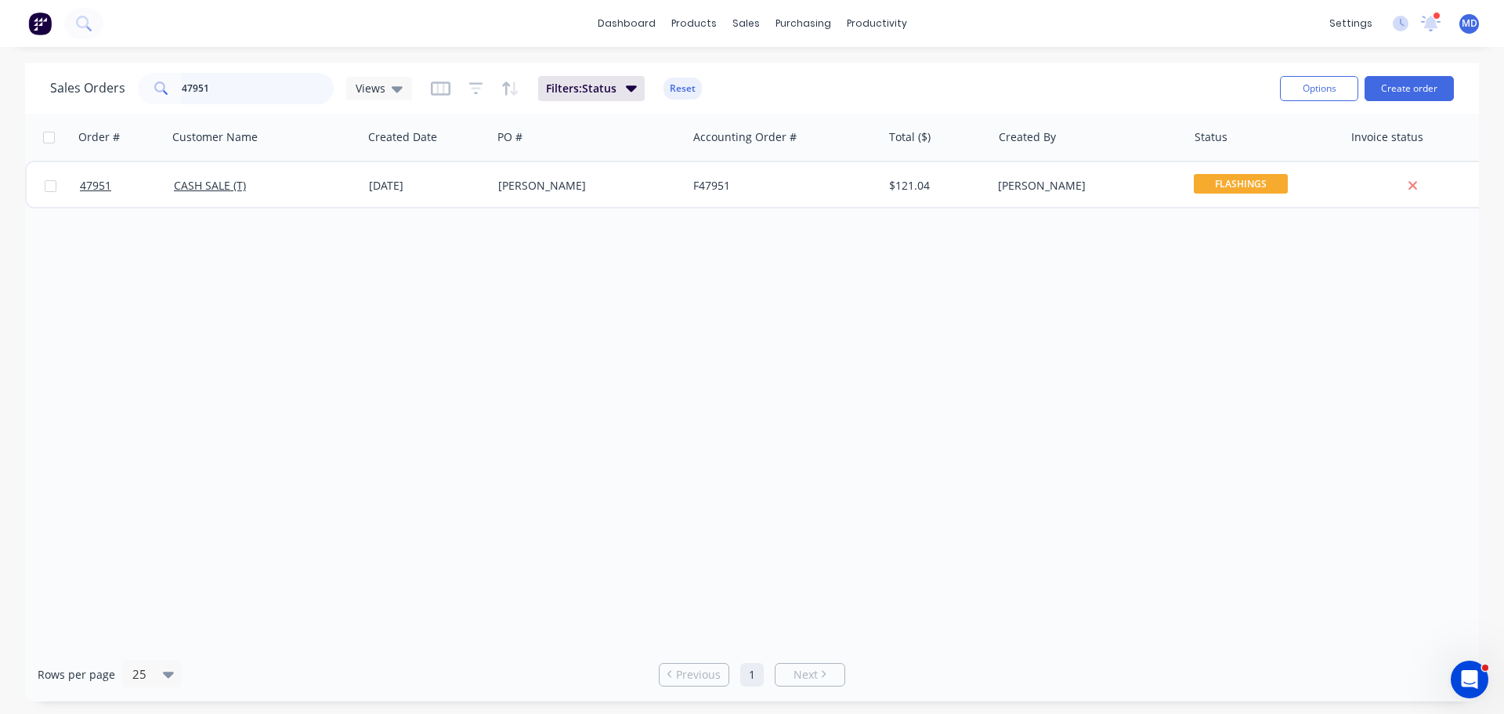
click at [249, 81] on input "47951" at bounding box center [258, 88] width 153 height 31
type input "4"
type input "47956"
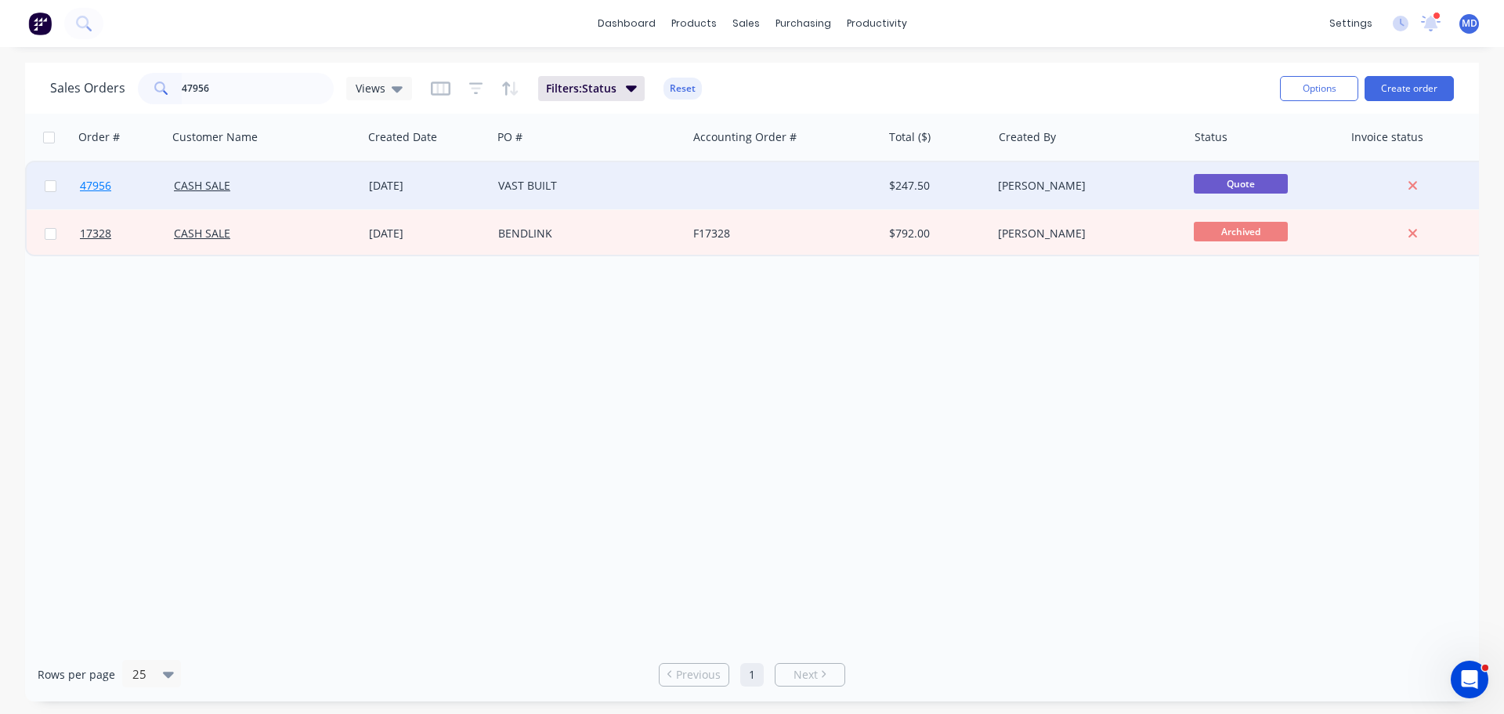
click at [99, 185] on span "47956" at bounding box center [95, 186] width 31 height 16
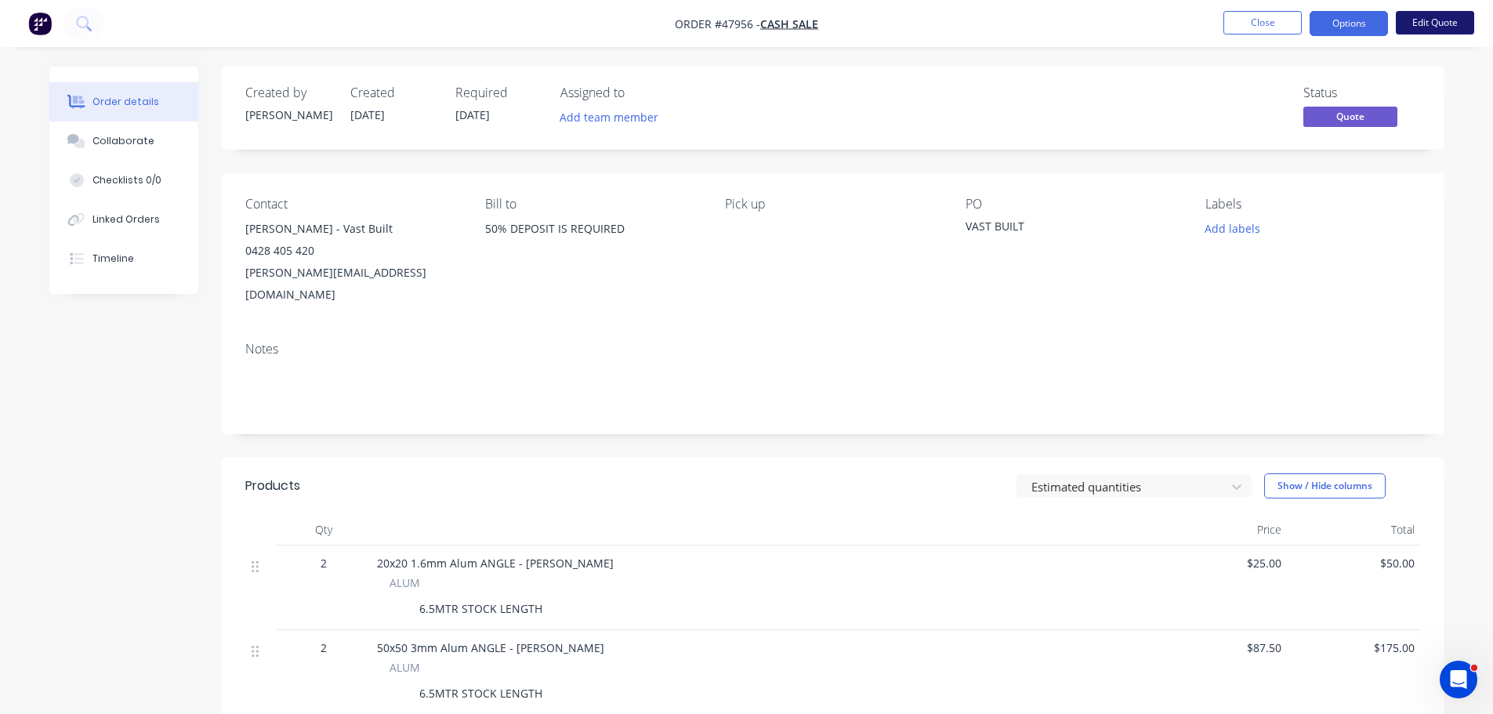
click at [1420, 31] on button "Edit Quote" at bounding box center [1435, 23] width 78 height 24
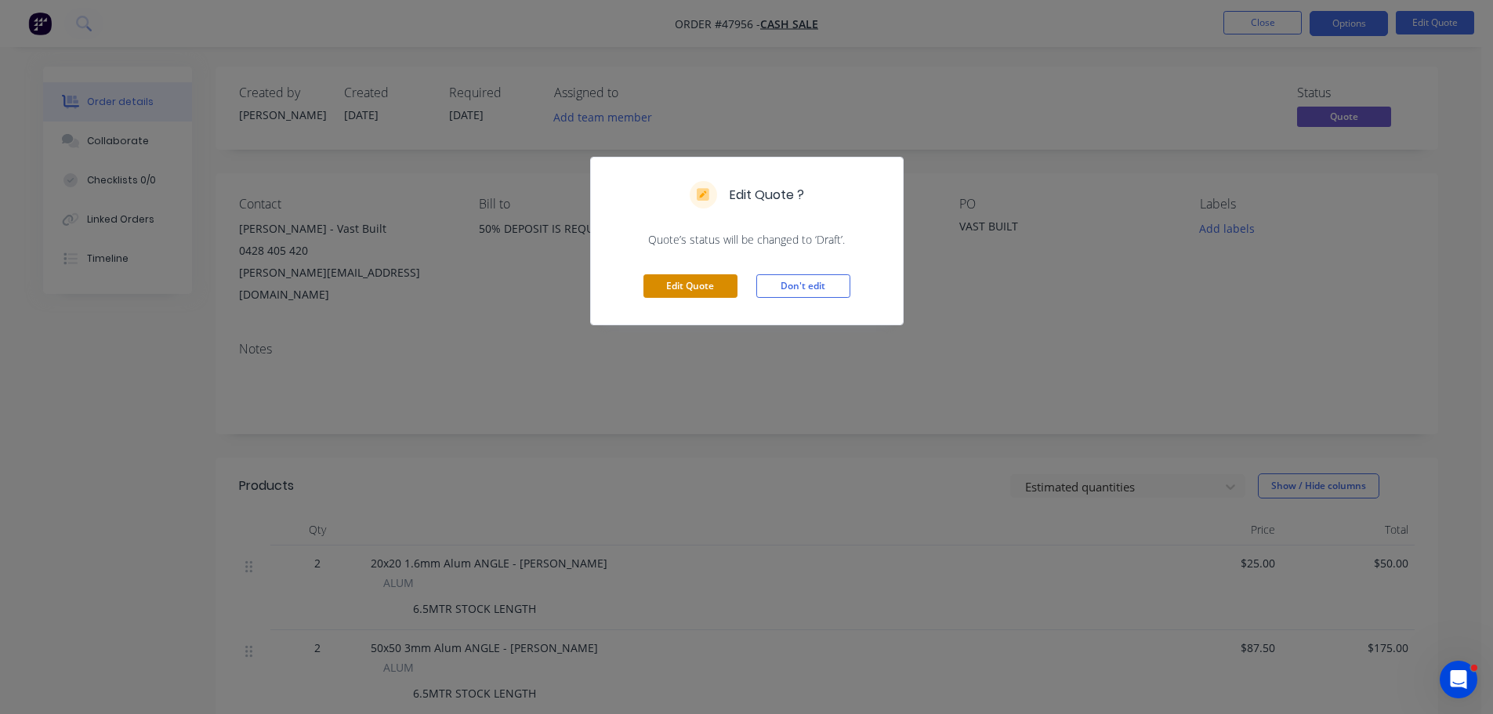
click at [700, 292] on button "Edit Quote" at bounding box center [690, 286] width 94 height 24
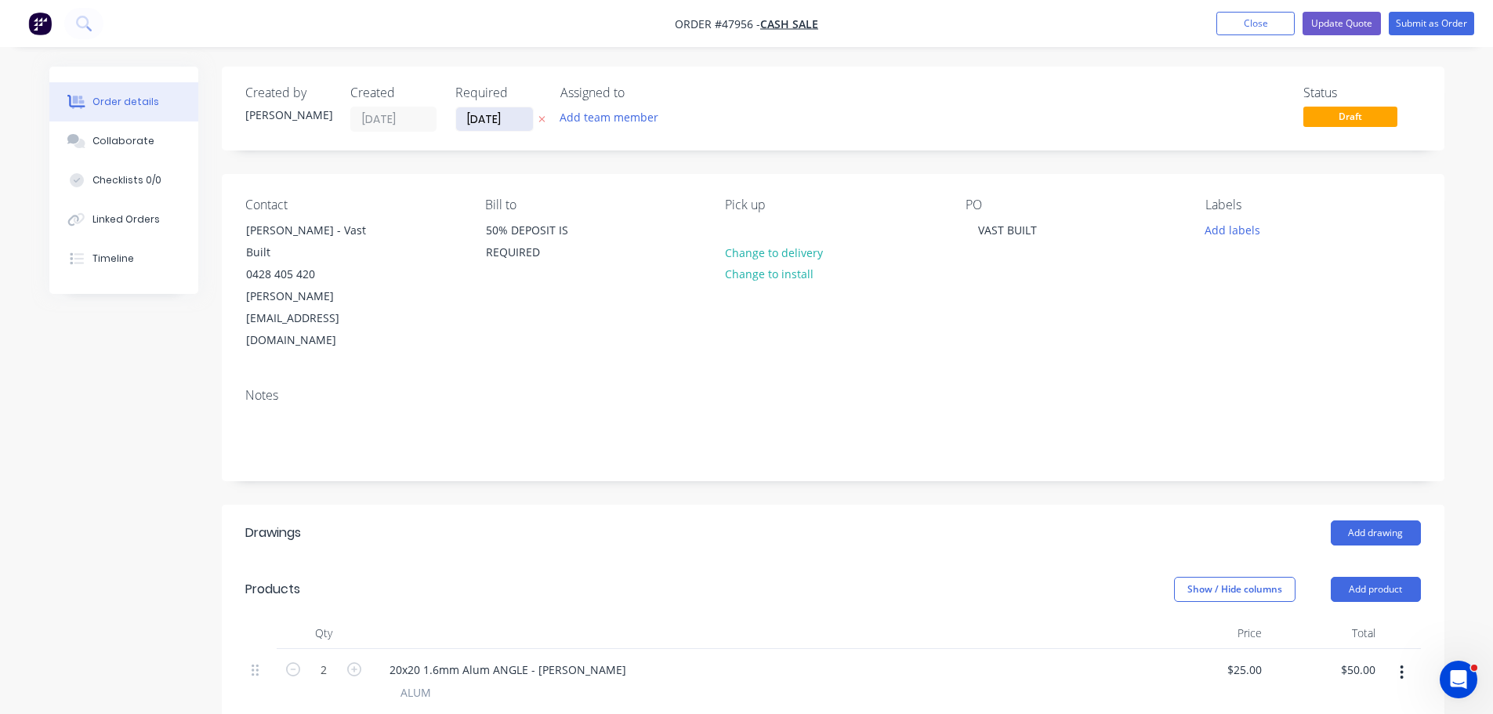
click at [491, 125] on input "[DATE]" at bounding box center [494, 119] width 77 height 24
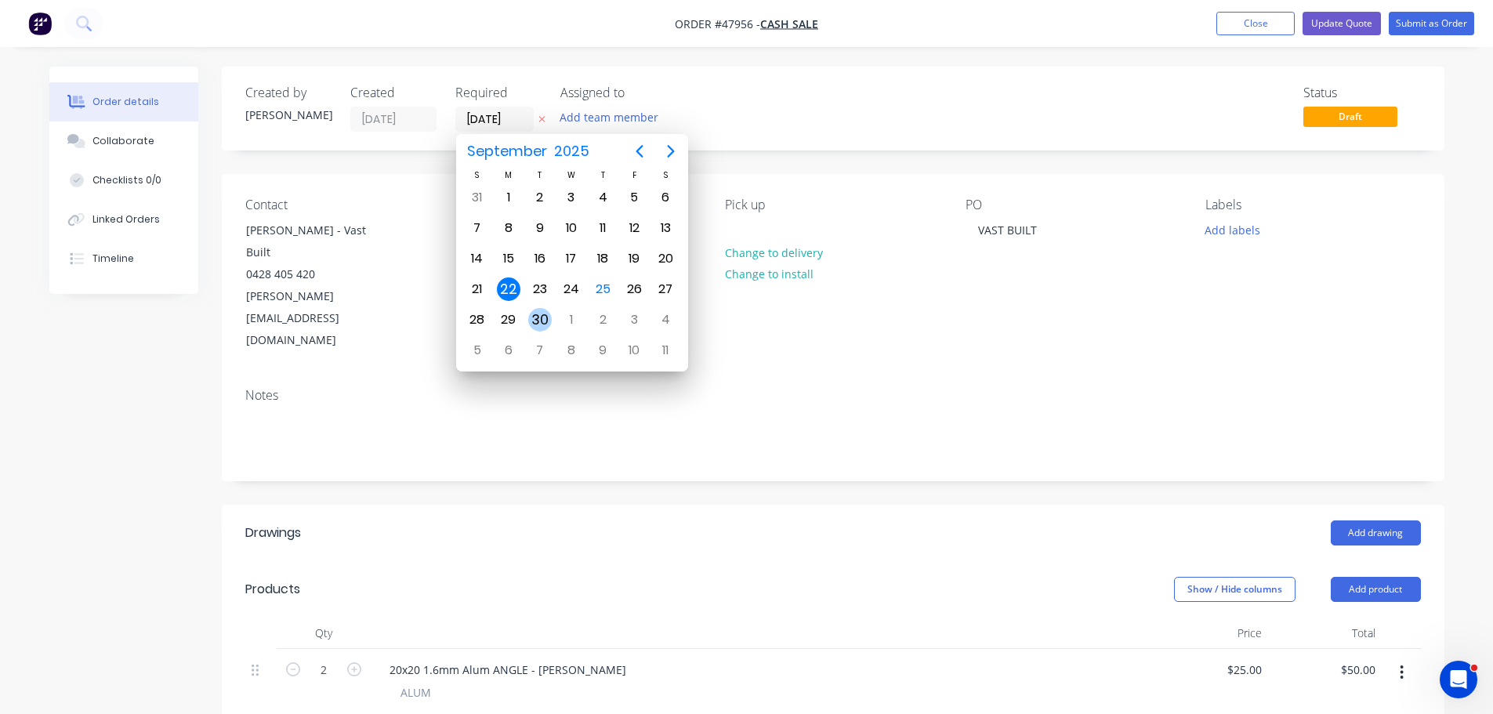
click at [538, 325] on div "30" at bounding box center [540, 320] width 24 height 24
type input "[DATE]"
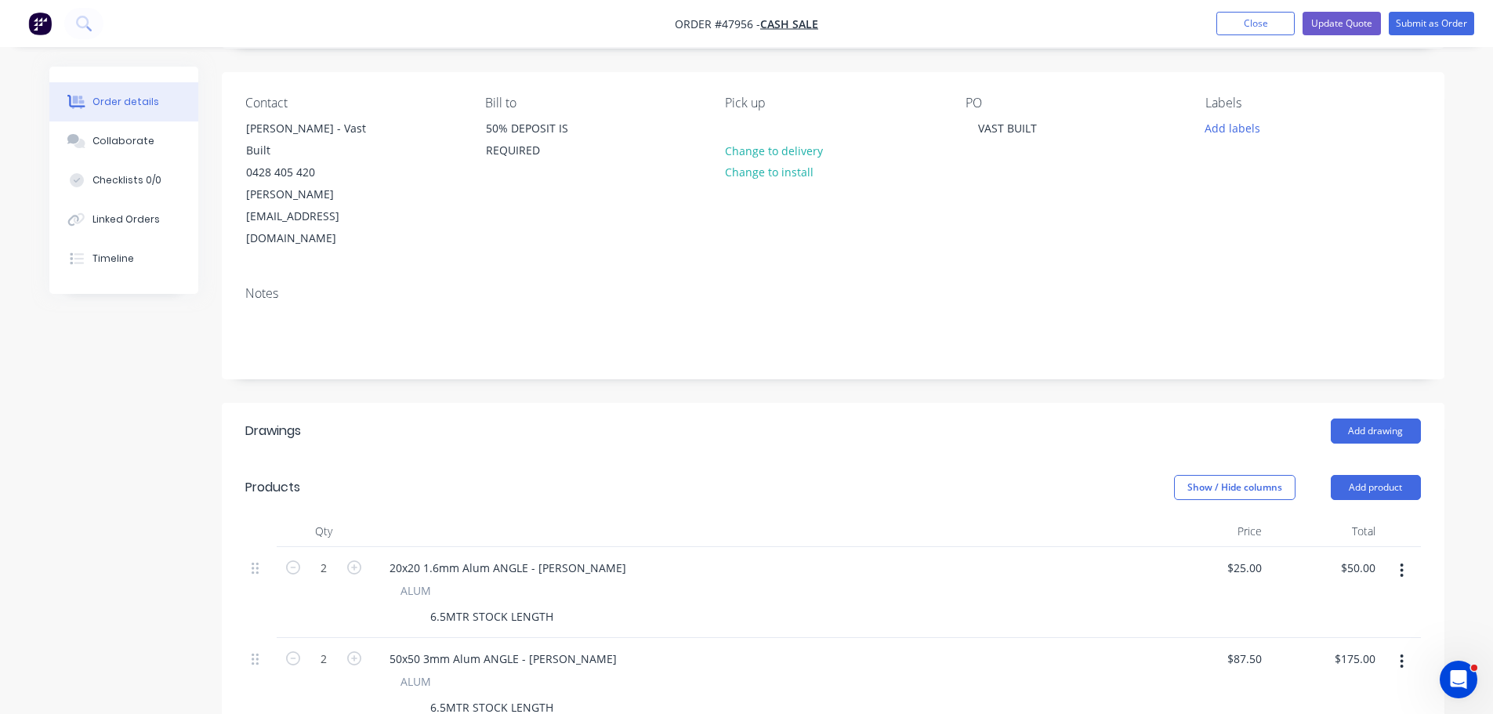
scroll to position [97, 0]
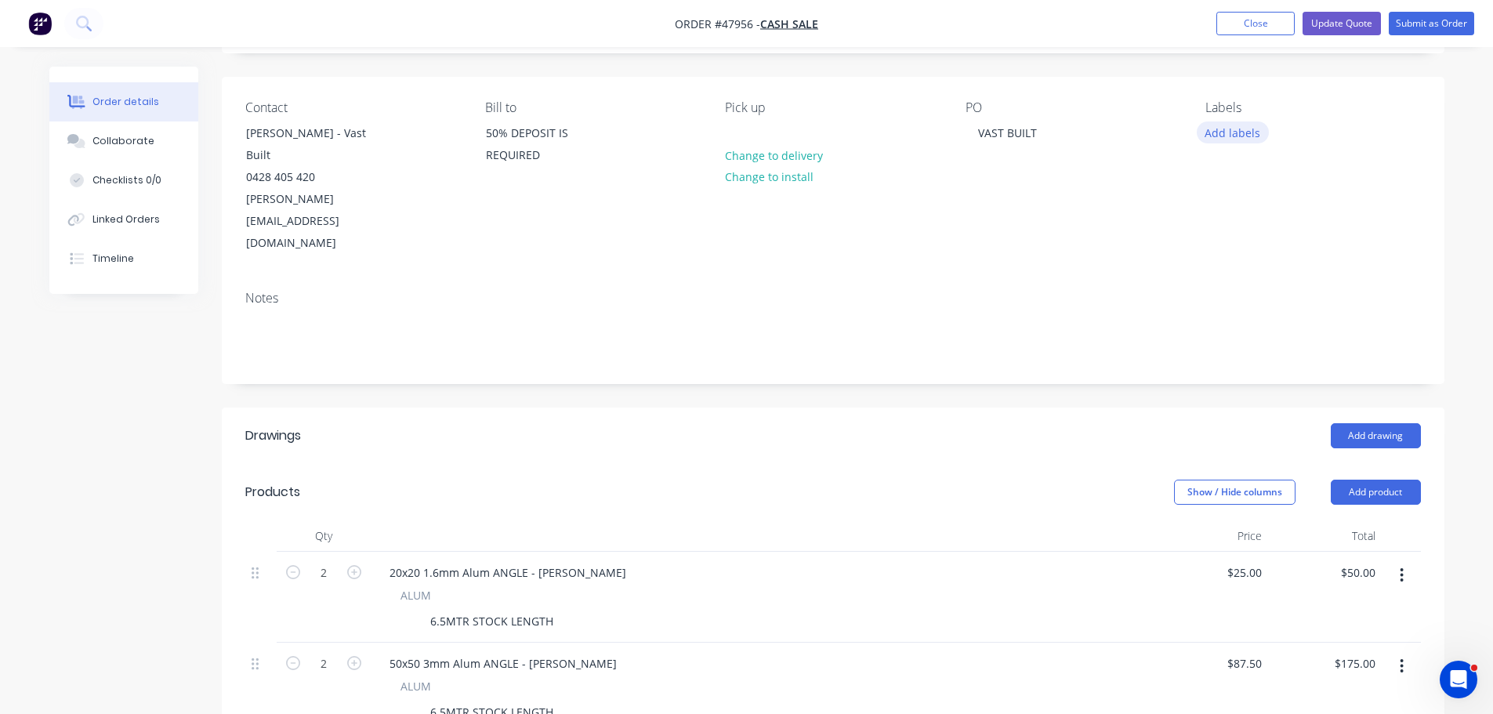
click at [1236, 141] on button "Add labels" at bounding box center [1232, 131] width 72 height 21
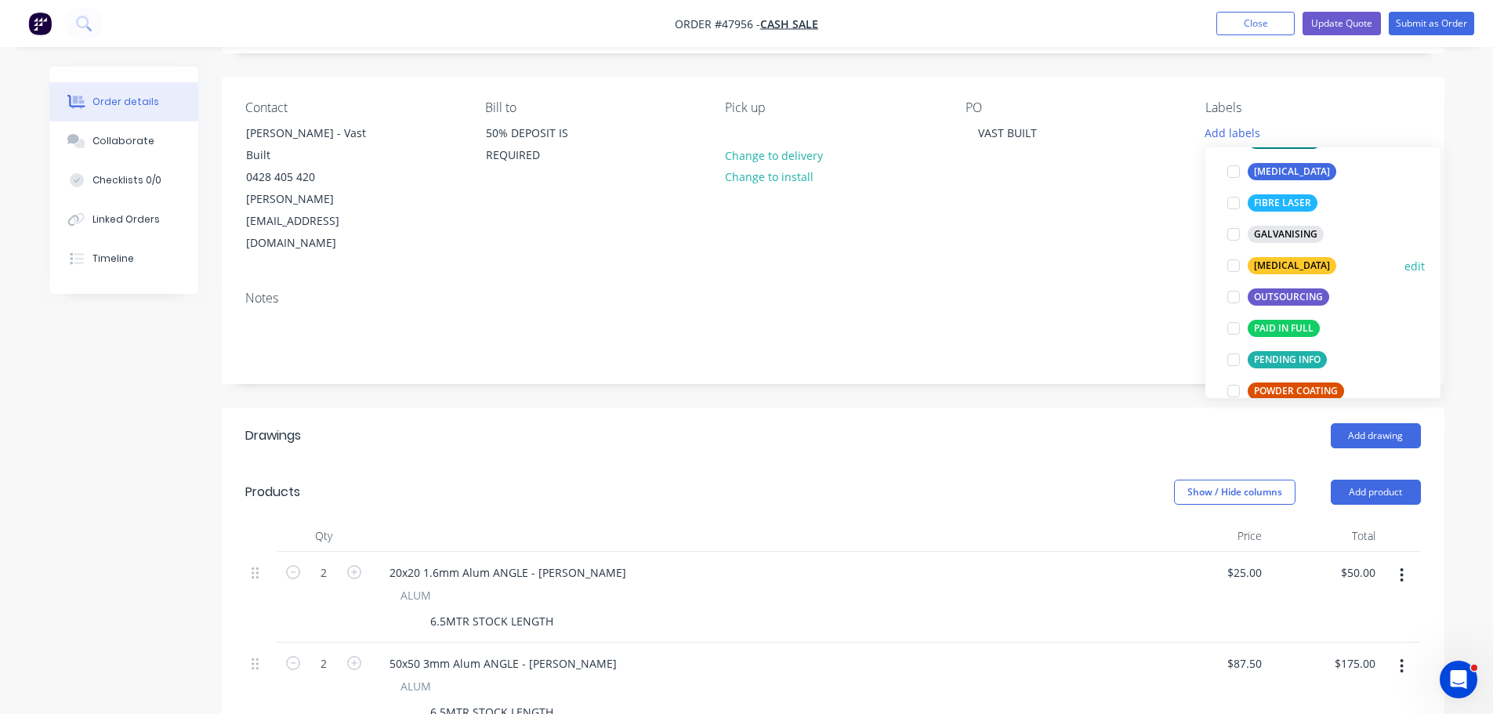
scroll to position [313, 0]
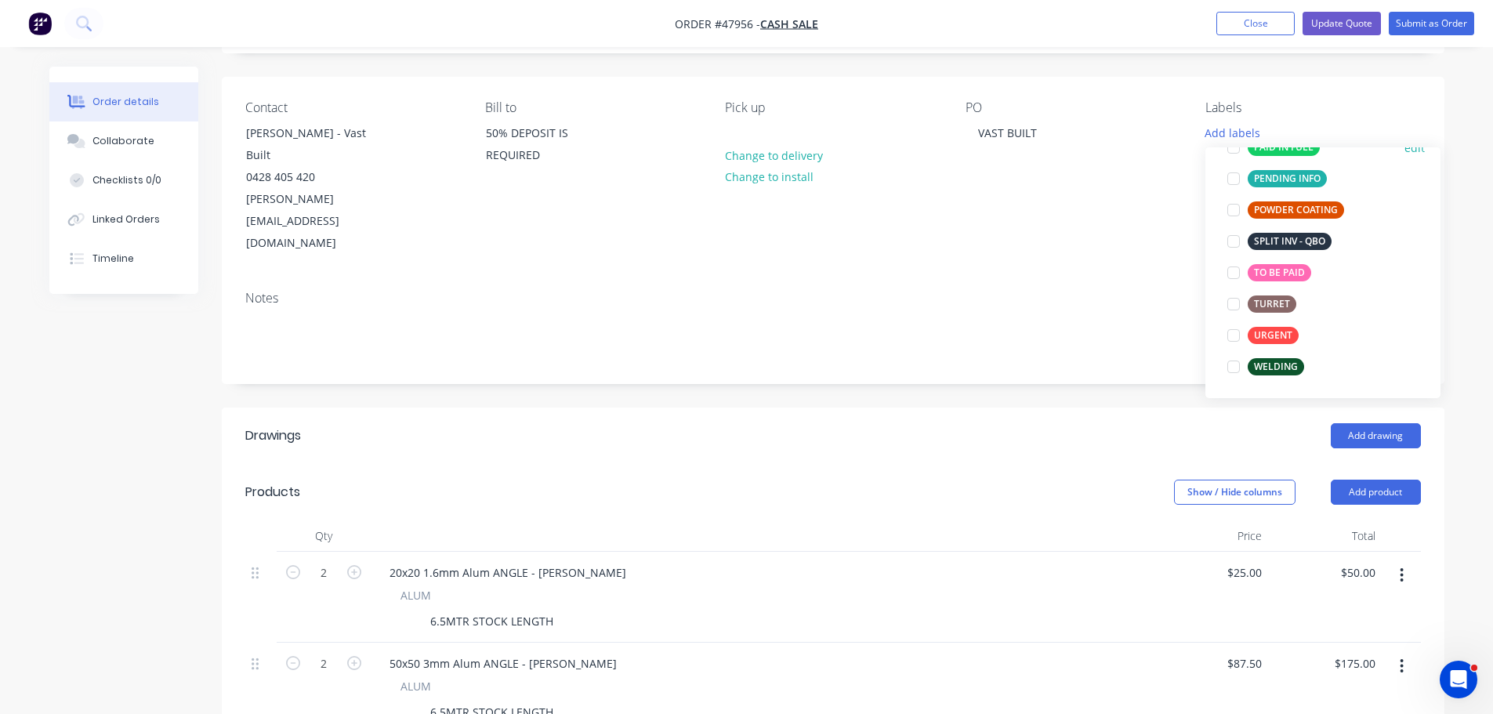
click at [1239, 151] on div at bounding box center [1233, 147] width 31 height 31
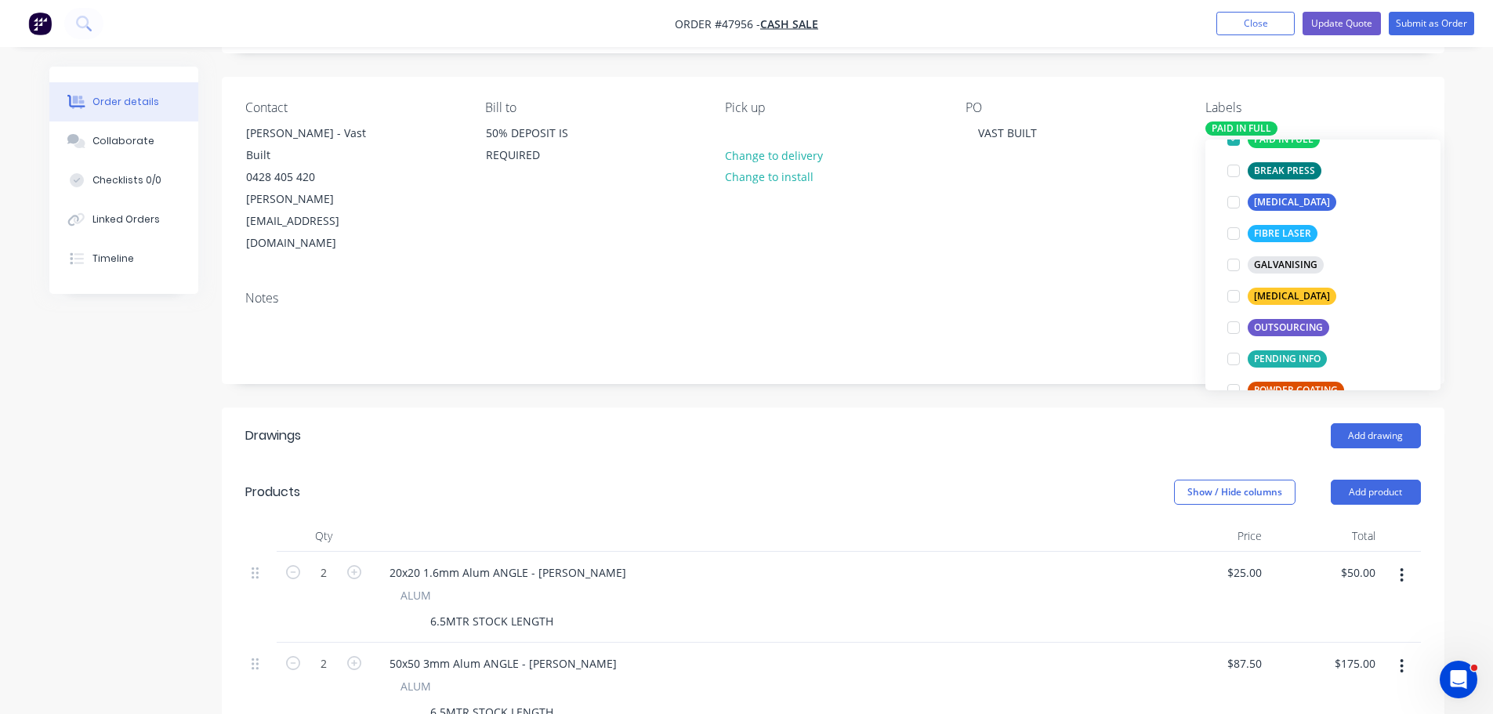
click at [1106, 190] on div "PO VAST BUILT" at bounding box center [1072, 177] width 215 height 154
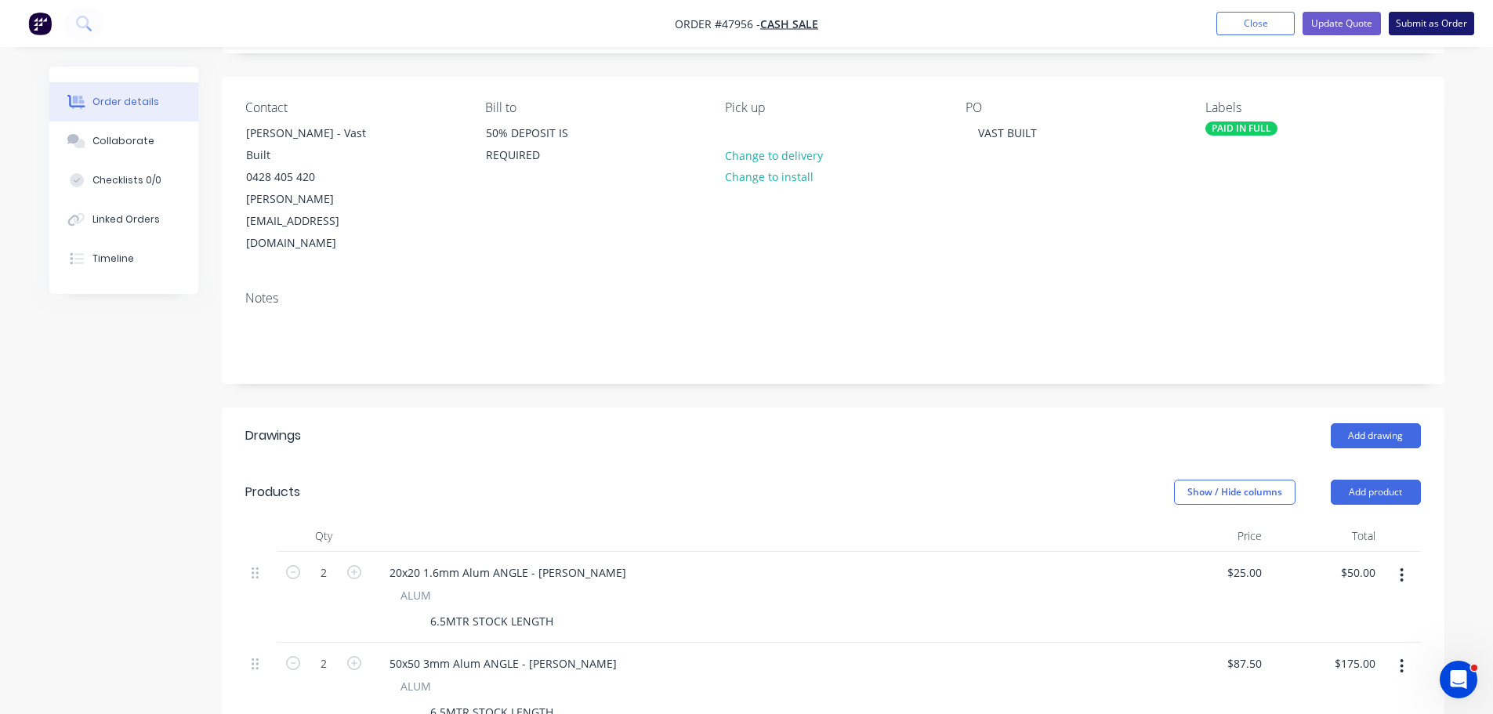
click at [1435, 27] on button "Submit as Order" at bounding box center [1430, 24] width 85 height 24
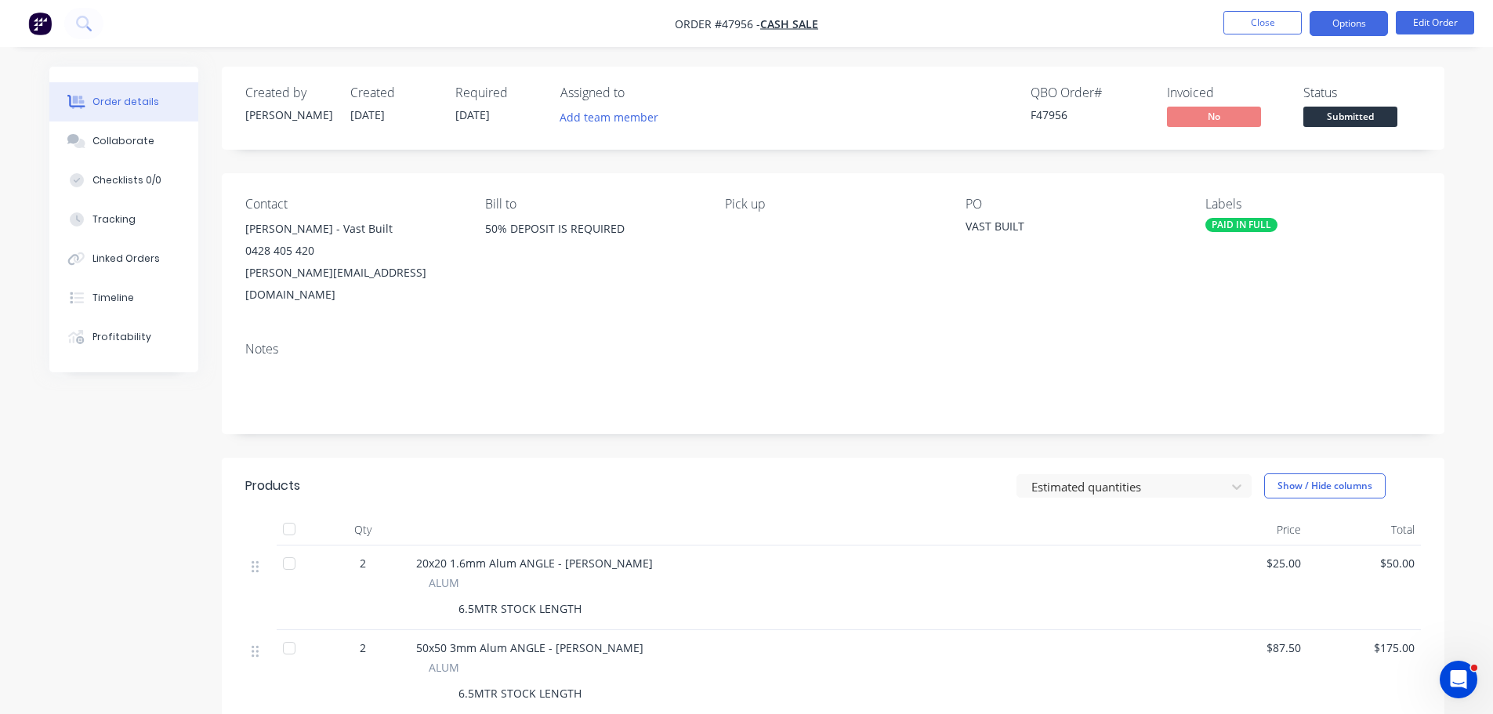
click at [1342, 15] on button "Options" at bounding box center [1348, 23] width 78 height 25
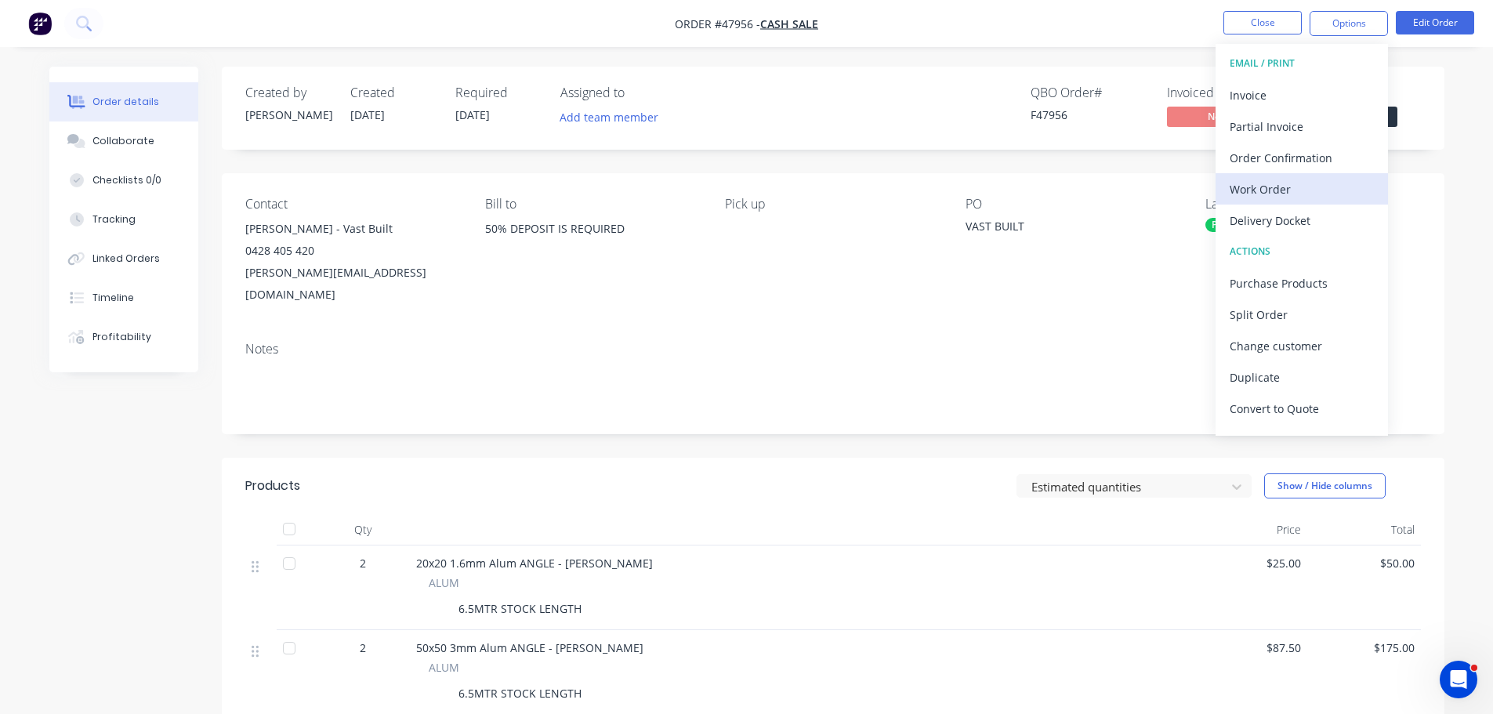
click at [1279, 192] on div "Work Order" at bounding box center [1301, 189] width 144 height 23
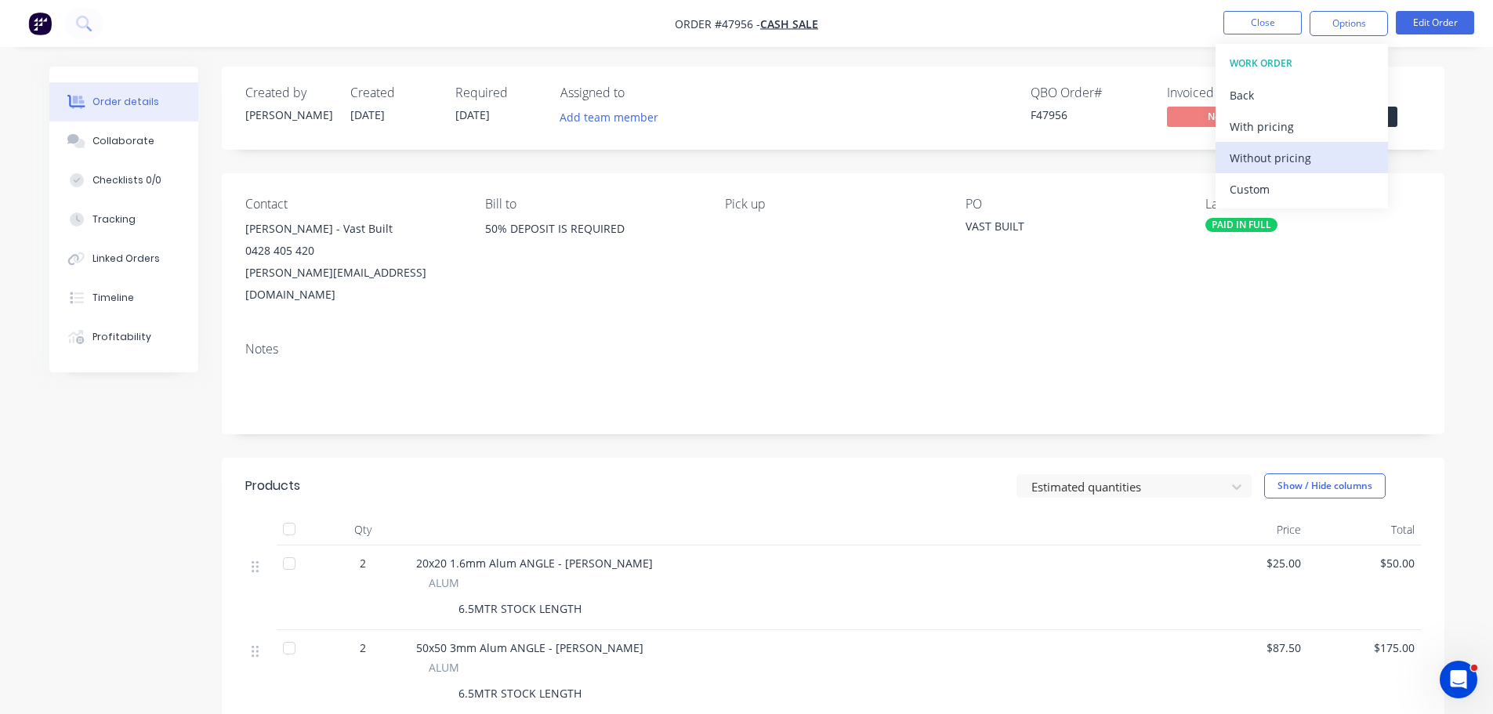
click at [1291, 168] on div "Without pricing" at bounding box center [1301, 158] width 144 height 23
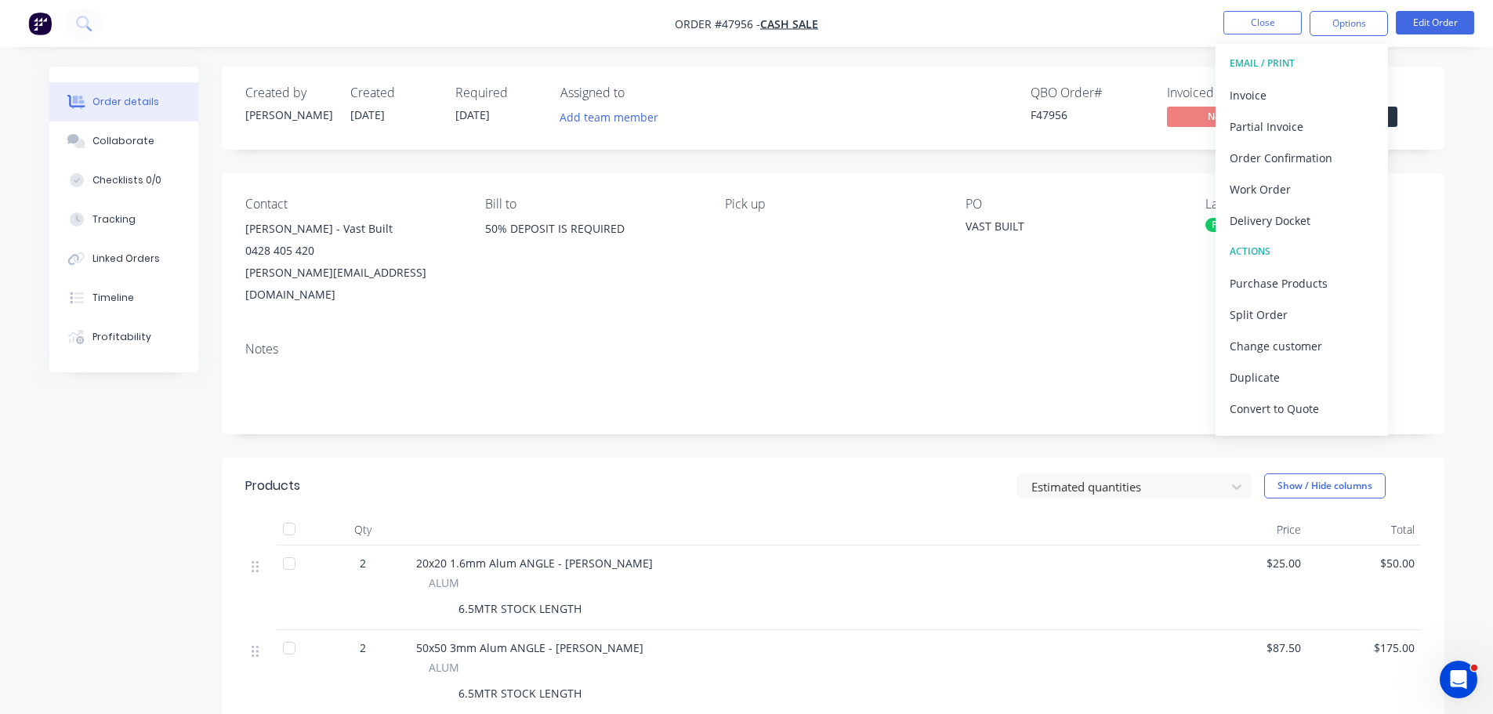
drag, startPoint x: 1406, startPoint y: 96, endPoint x: 1399, endPoint y: 106, distance: 11.3
click at [1406, 96] on div "Status" at bounding box center [1362, 92] width 118 height 15
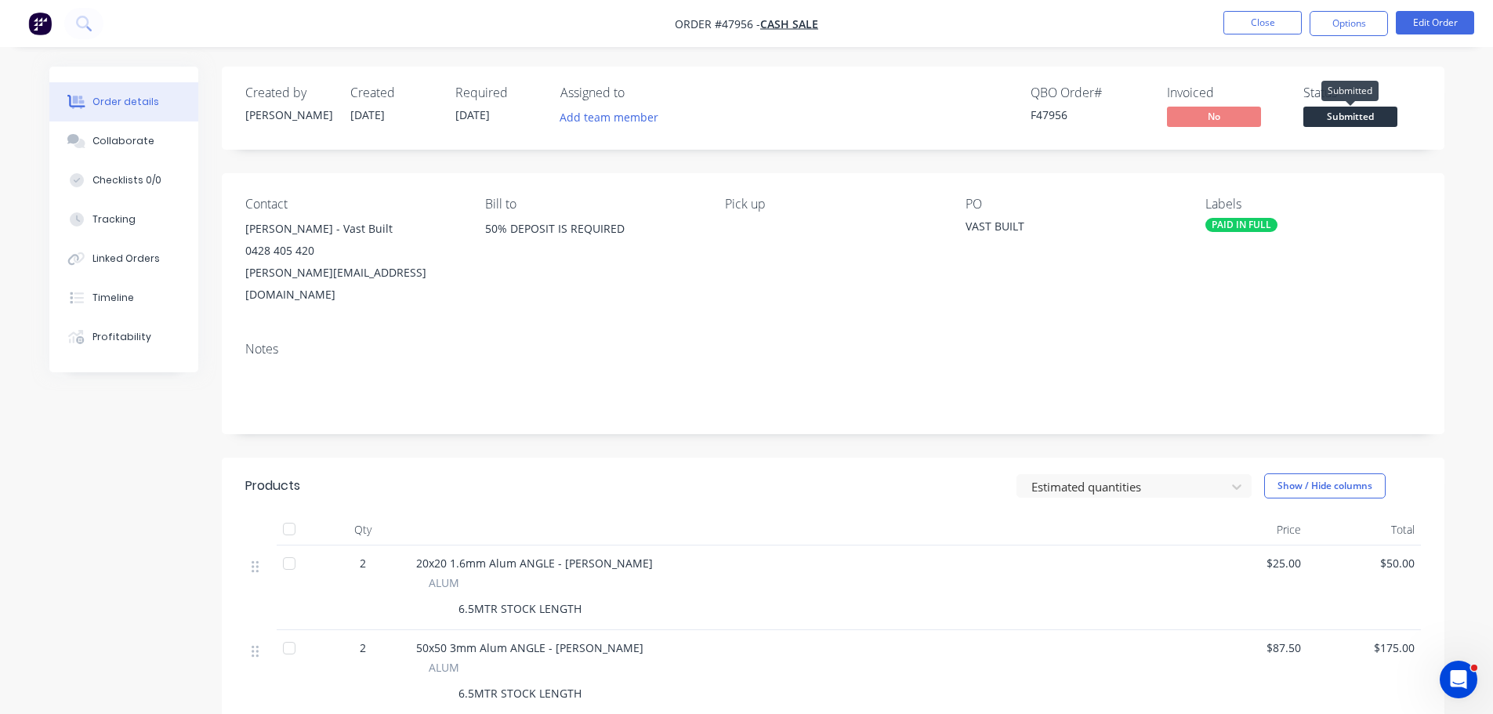
click at [1377, 115] on span "Submitted" at bounding box center [1350, 117] width 94 height 20
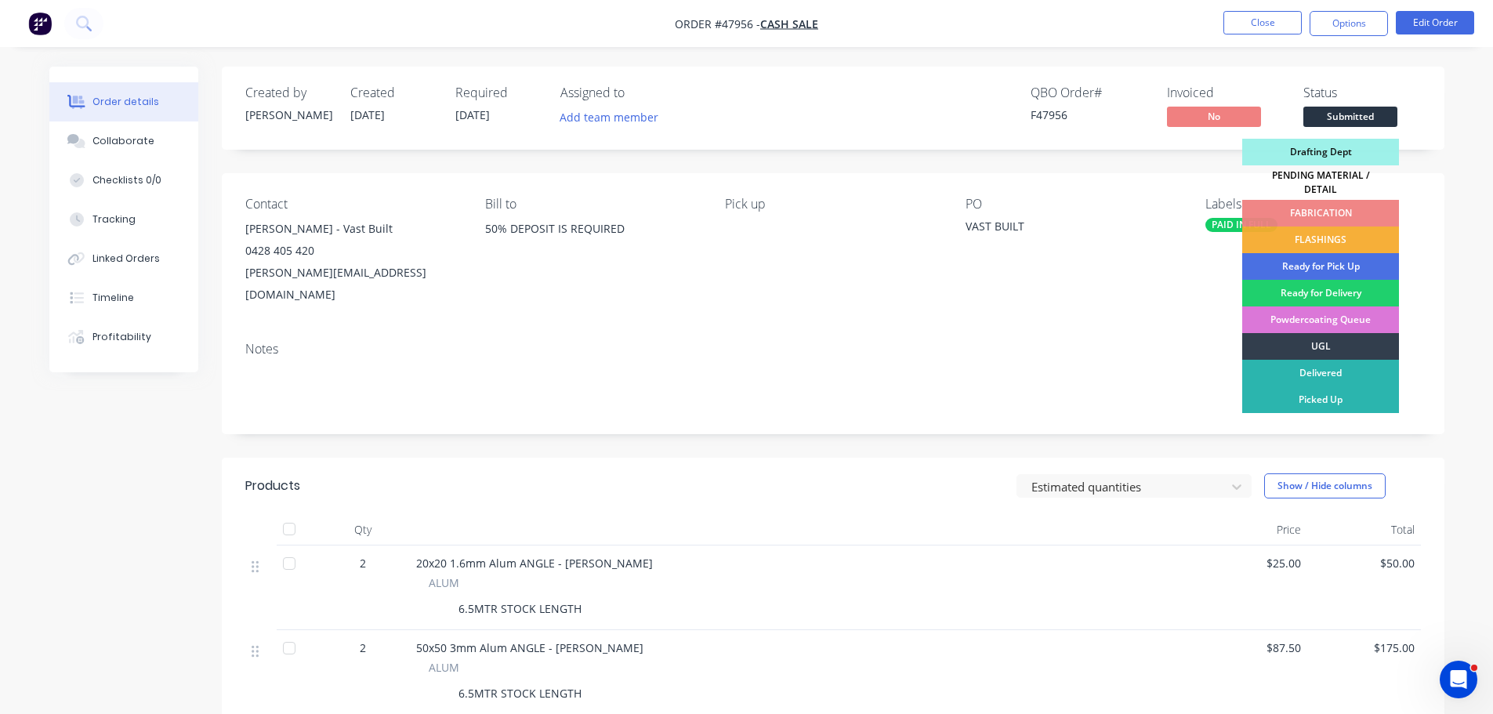
click at [1336, 176] on div "PENDING MATERIAL / DETAIL" at bounding box center [1320, 182] width 157 height 34
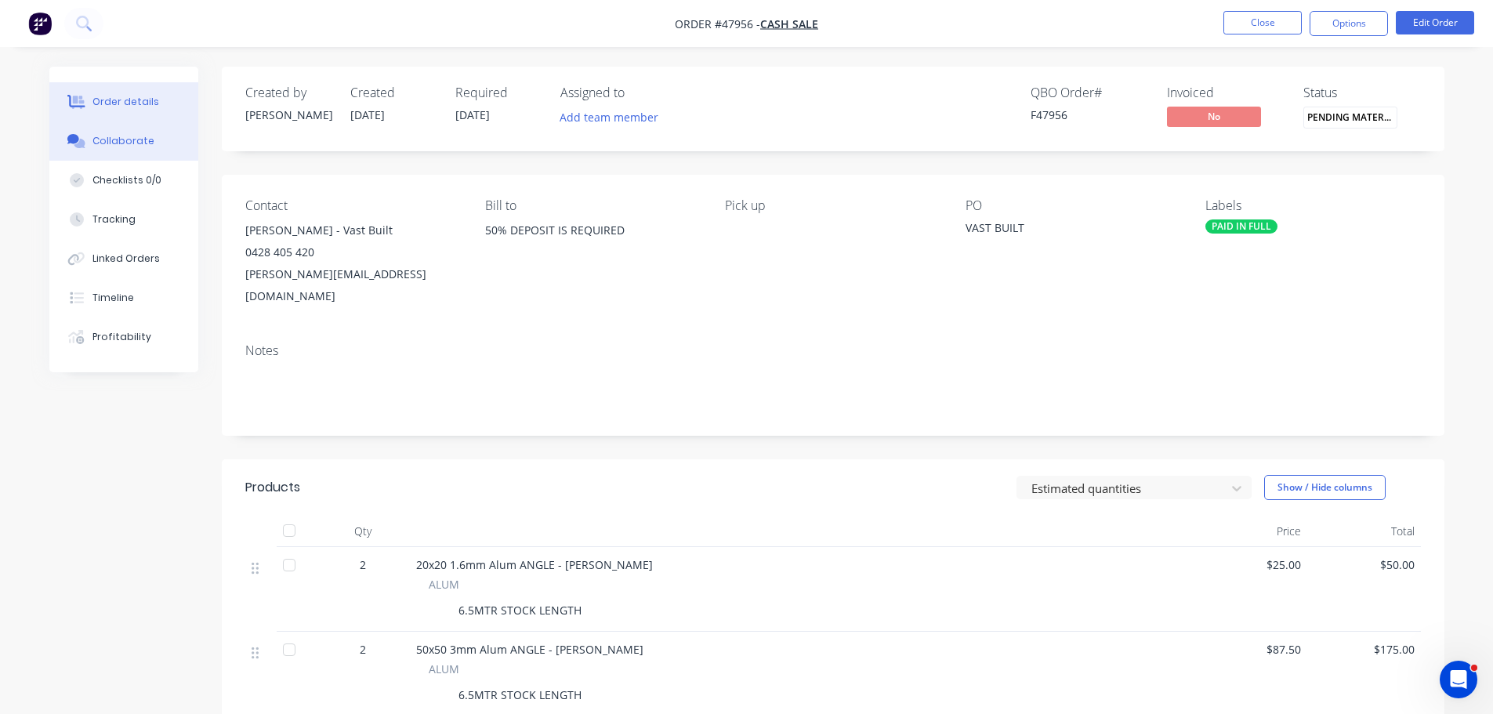
click at [131, 143] on div "Collaborate" at bounding box center [123, 141] width 62 height 14
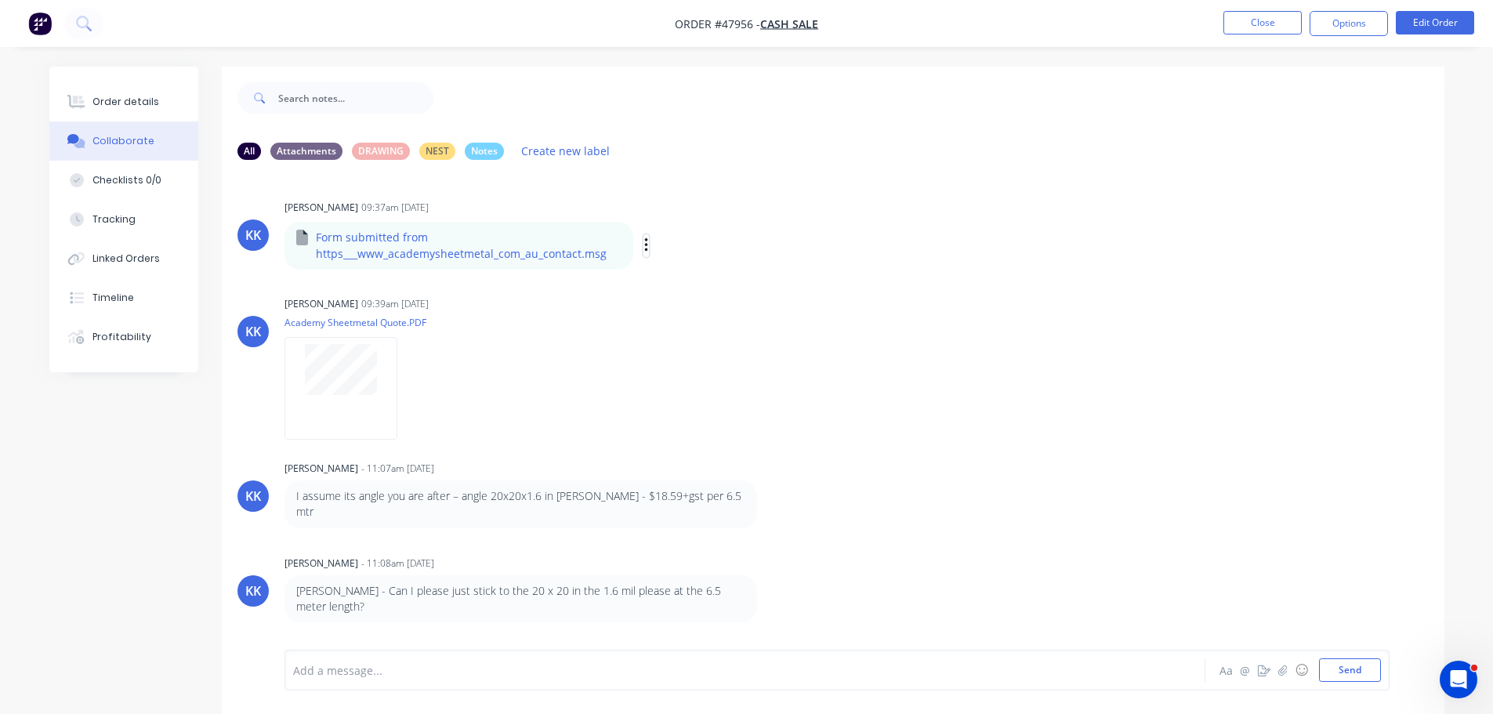
click at [646, 245] on icon "button" at bounding box center [646, 246] width 5 height 18
click at [709, 287] on button "Download" at bounding box center [749, 287] width 176 height 35
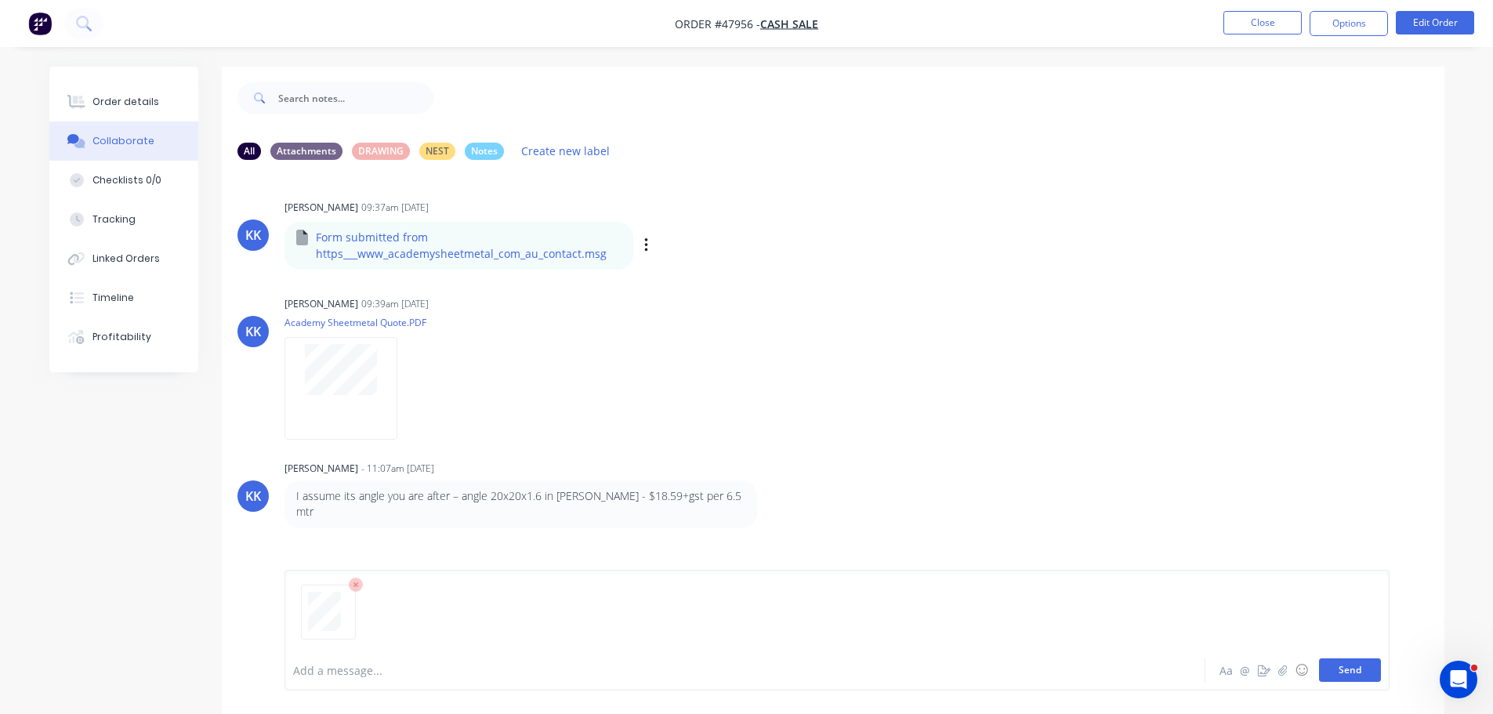
drag, startPoint x: 1335, startPoint y: 668, endPoint x: 1321, endPoint y: 649, distance: 24.1
click at [1336, 668] on button "Send" at bounding box center [1350, 670] width 62 height 24
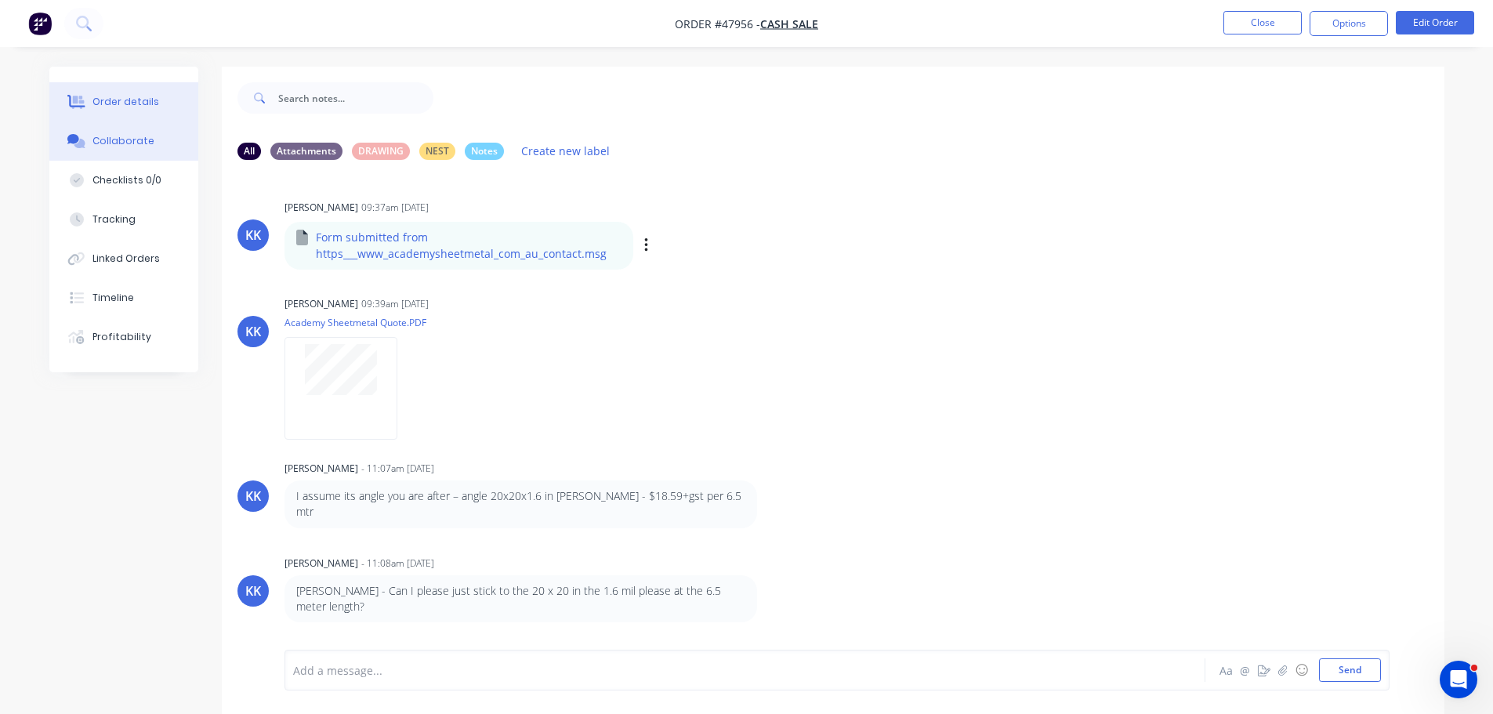
click at [96, 88] on button "Order details" at bounding box center [123, 101] width 149 height 39
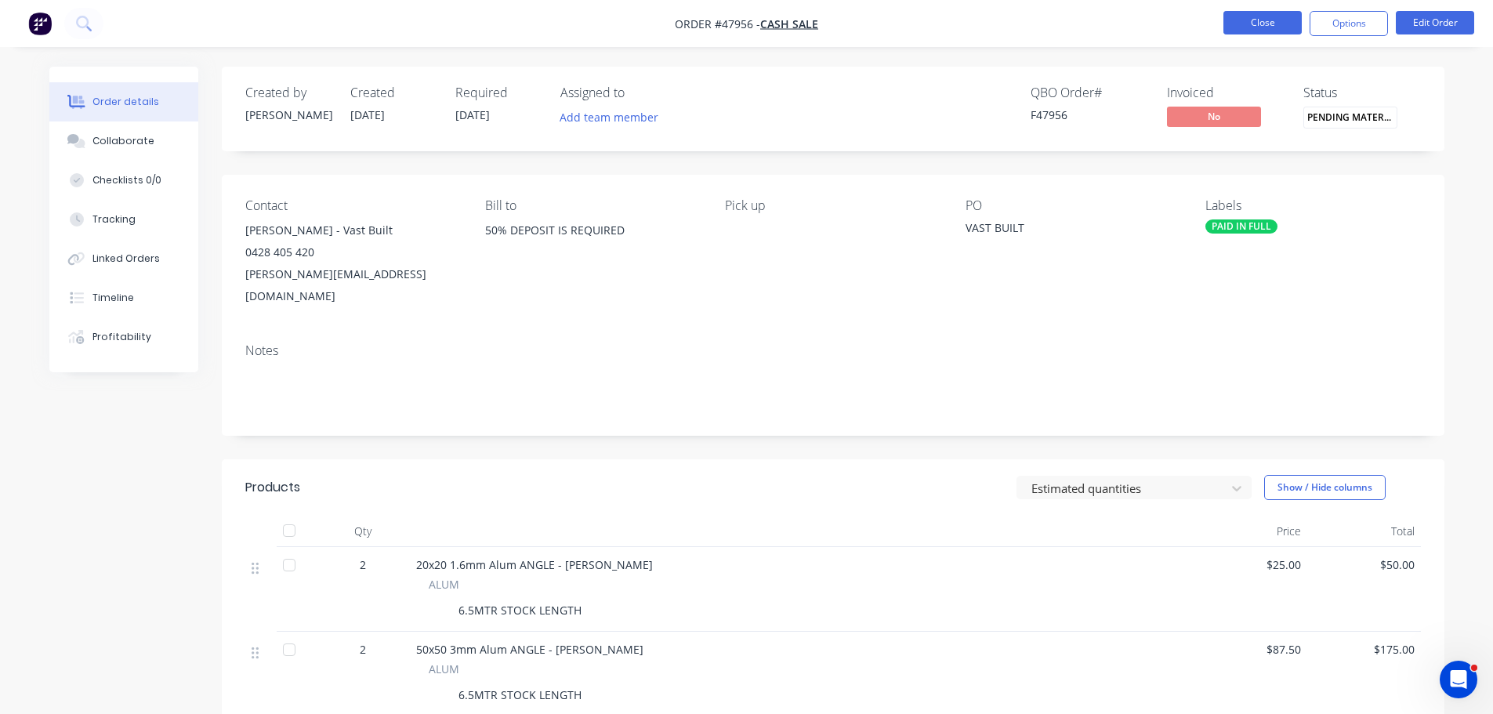
click at [1247, 12] on button "Close" at bounding box center [1262, 23] width 78 height 24
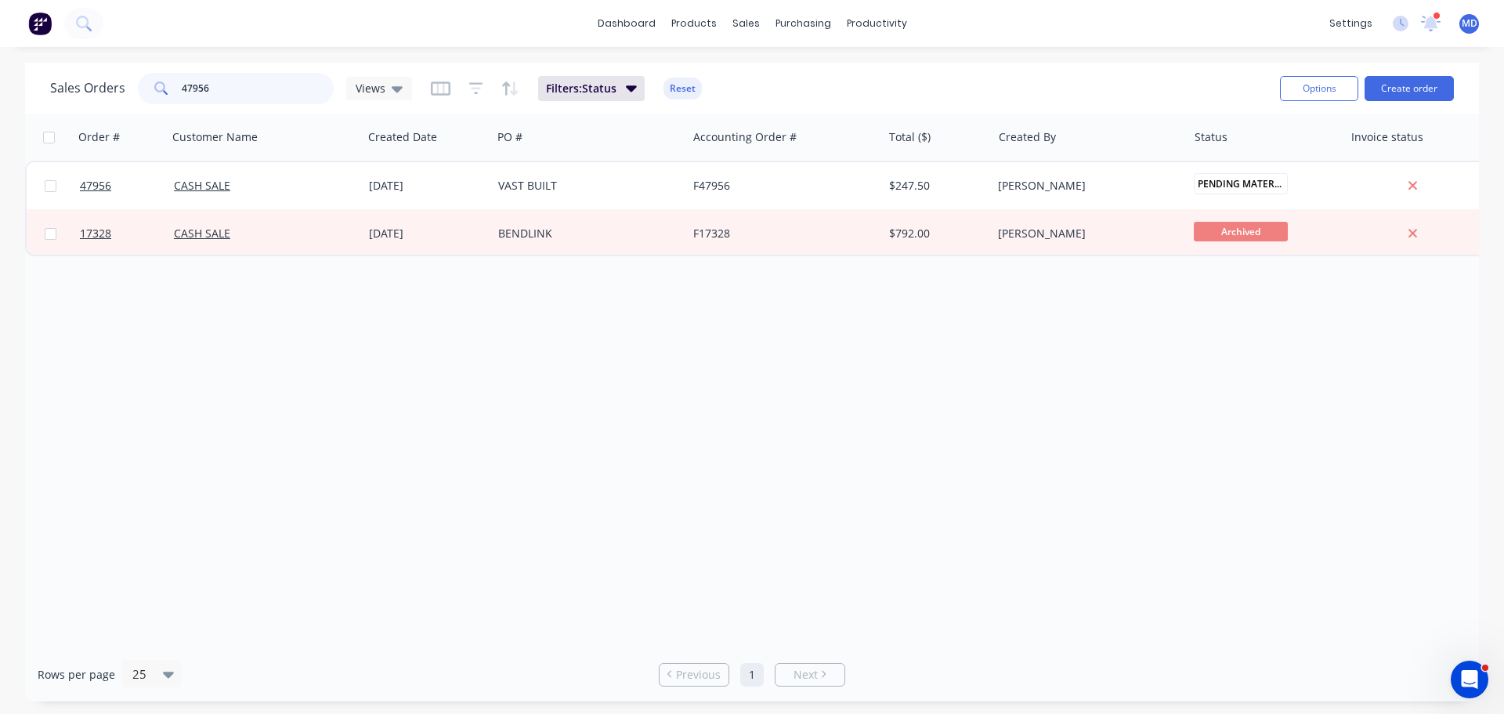
drag, startPoint x: 218, startPoint y: 81, endPoint x: 89, endPoint y: 56, distance: 131.7
click at [89, 65] on div "Sales Orders 47956 Views Filters: Status Reset Options Create order" at bounding box center [752, 88] width 1454 height 51
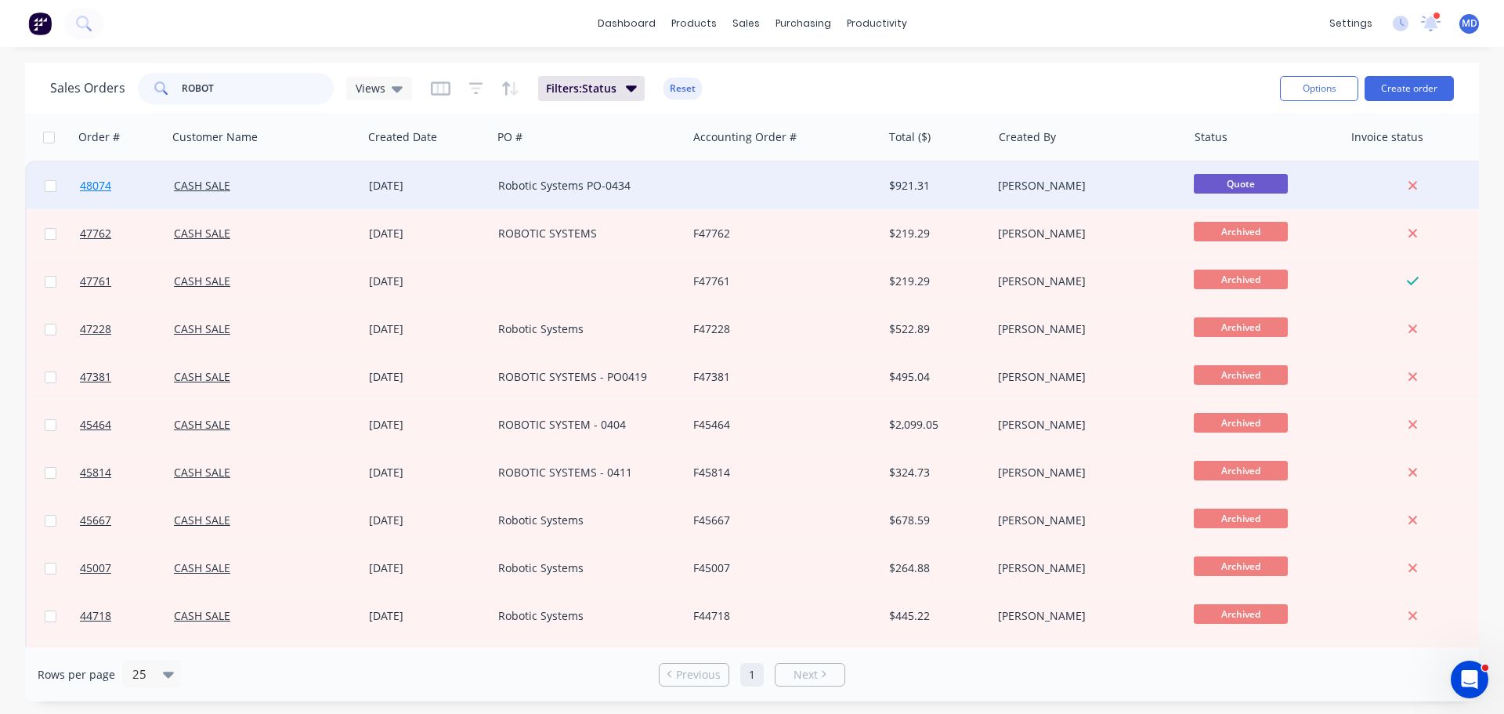
type input "ROBOT"
click at [98, 187] on span "48074" at bounding box center [95, 186] width 31 height 16
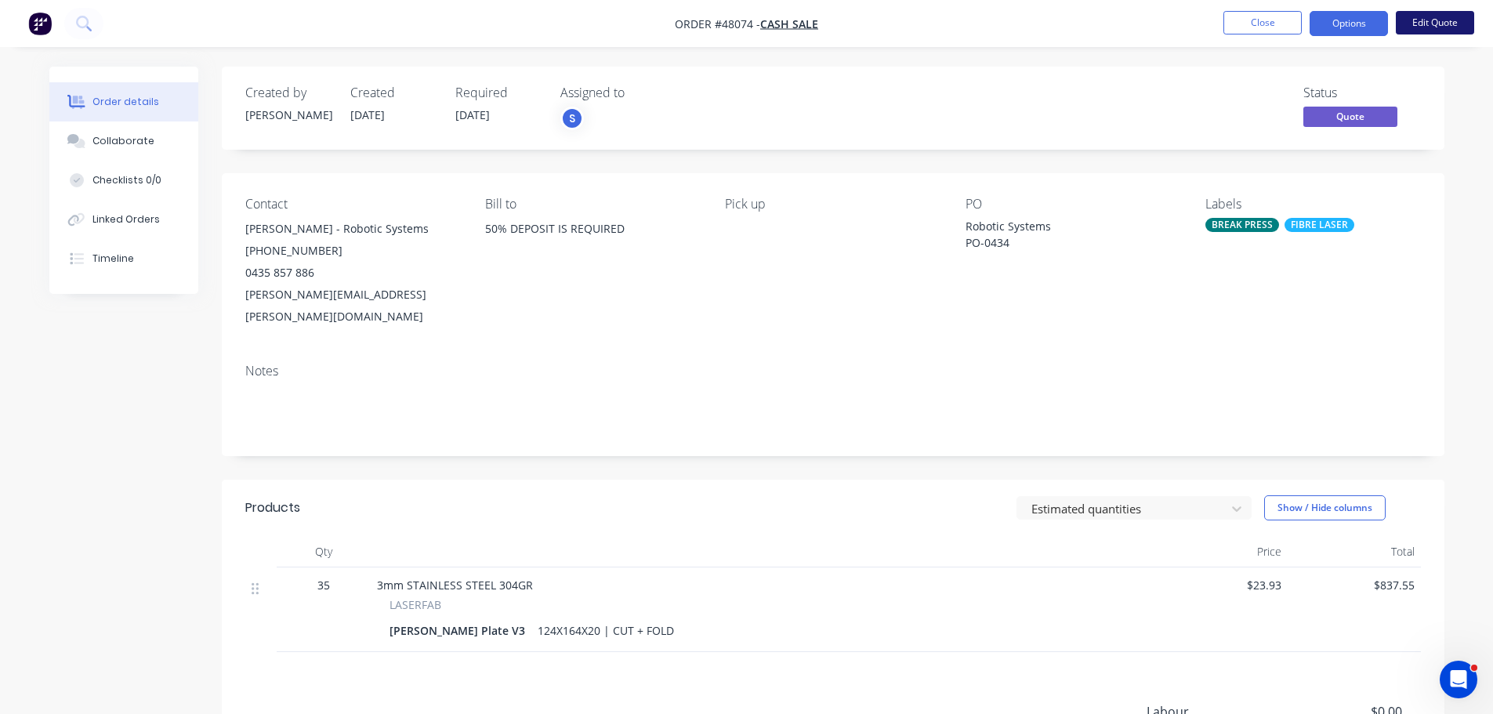
click at [1455, 16] on button "Edit Quote" at bounding box center [1435, 23] width 78 height 24
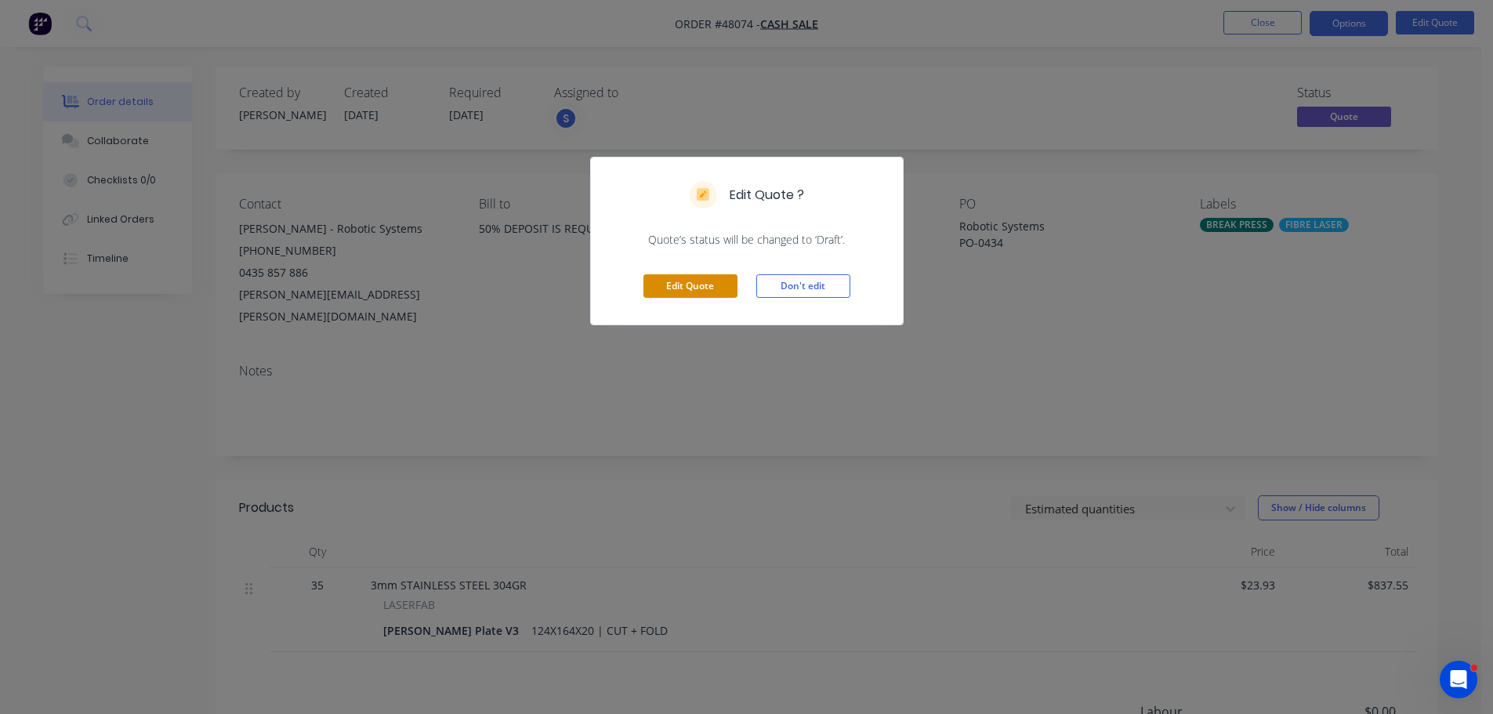
click at [695, 284] on button "Edit Quote" at bounding box center [690, 286] width 94 height 24
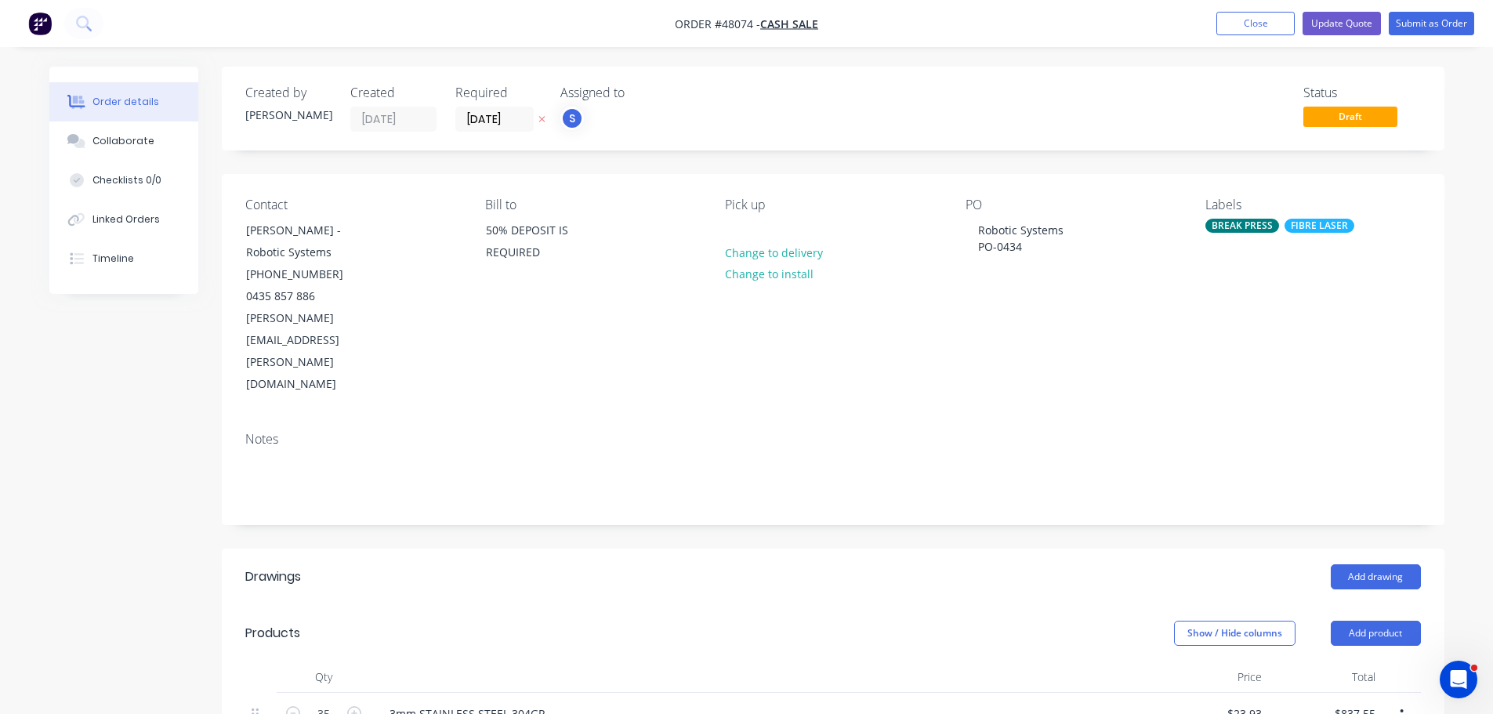
click at [1254, 232] on div "BREAK PRESS" at bounding box center [1242, 226] width 74 height 14
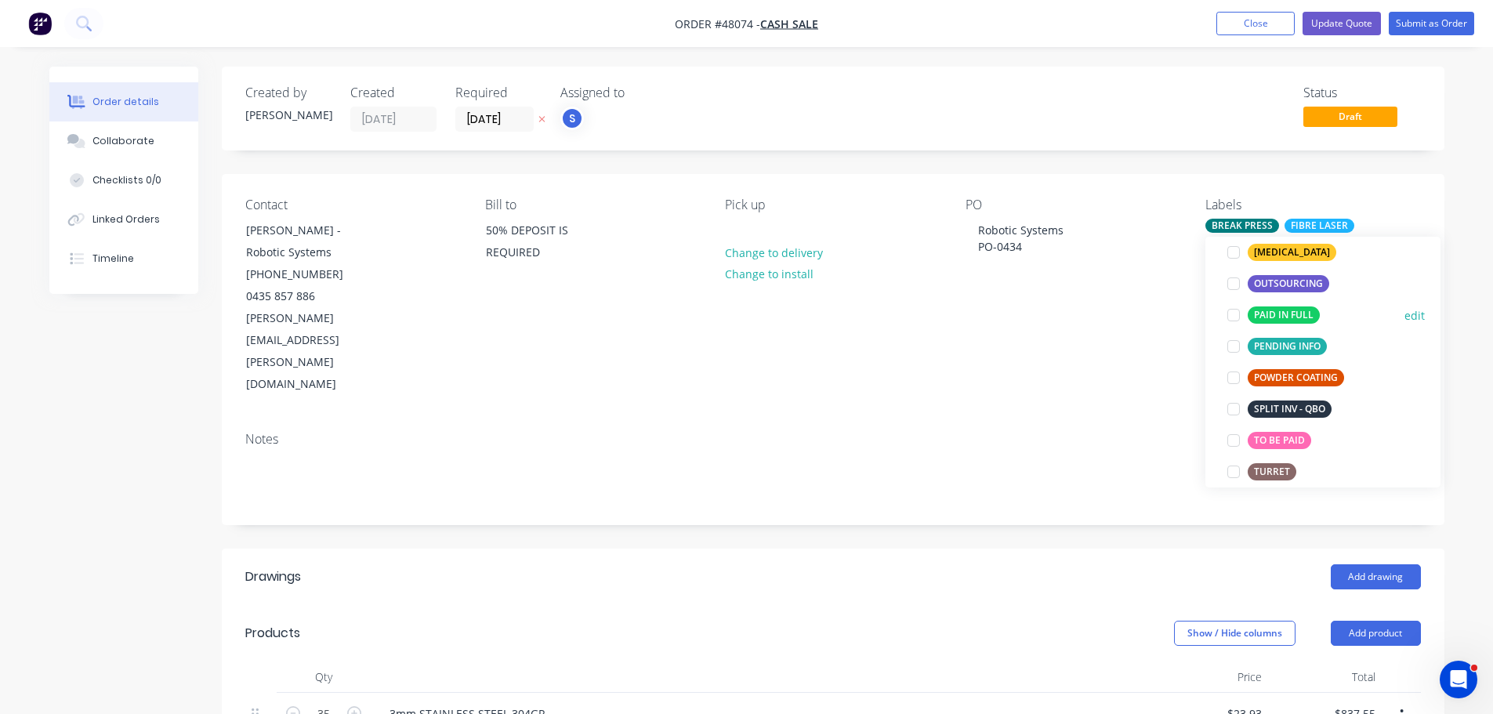
click at [1238, 317] on div at bounding box center [1233, 314] width 31 height 31
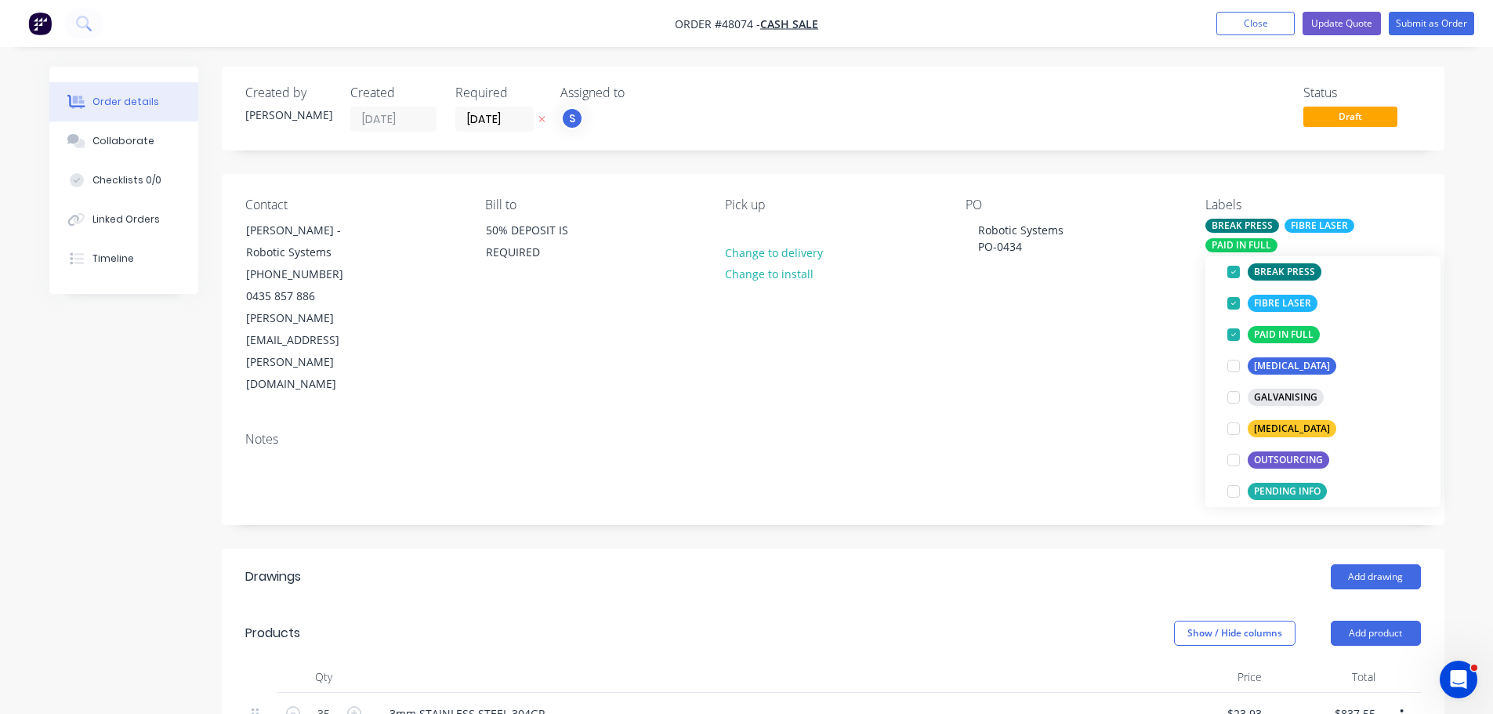
click at [1071, 286] on div "PO Robotic Systems PO-0434" at bounding box center [1072, 296] width 215 height 198
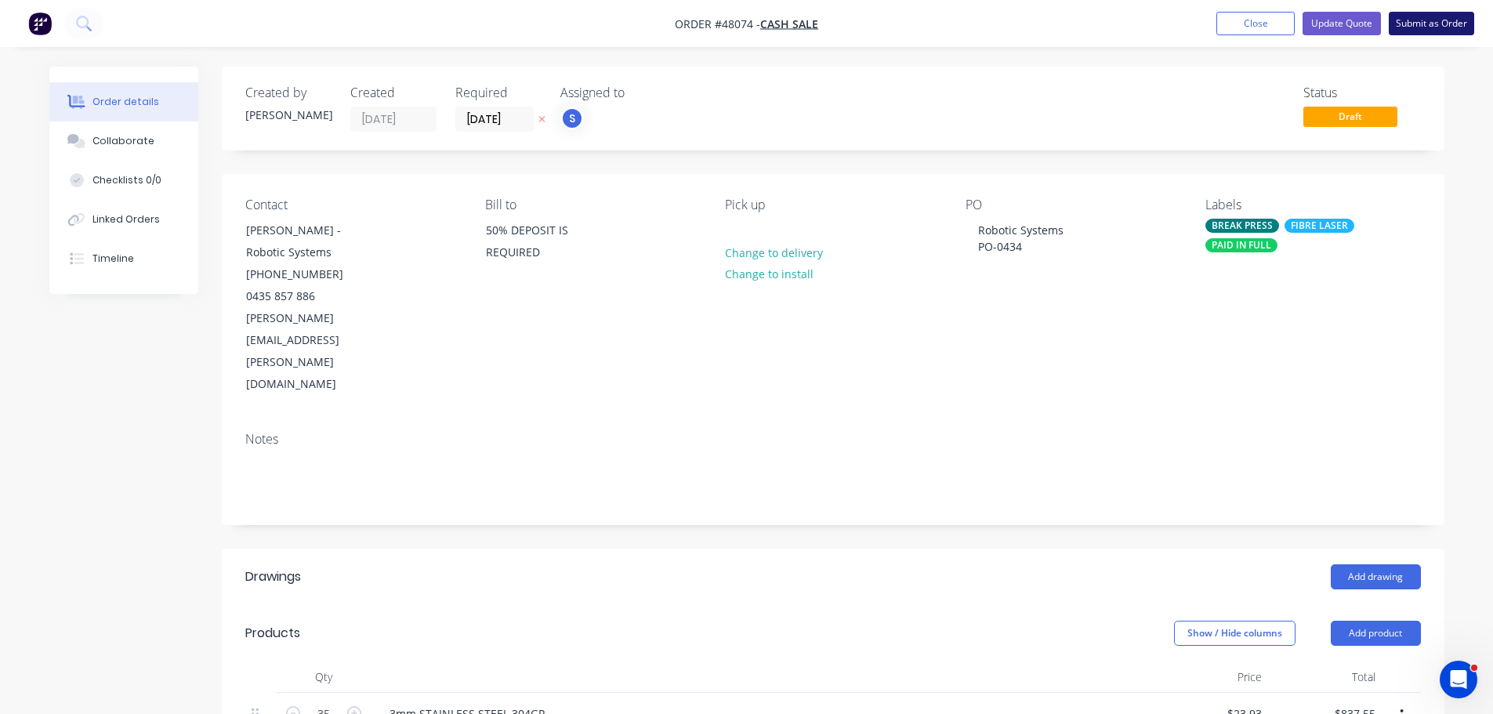
click at [1449, 24] on button "Submit as Order" at bounding box center [1430, 24] width 85 height 24
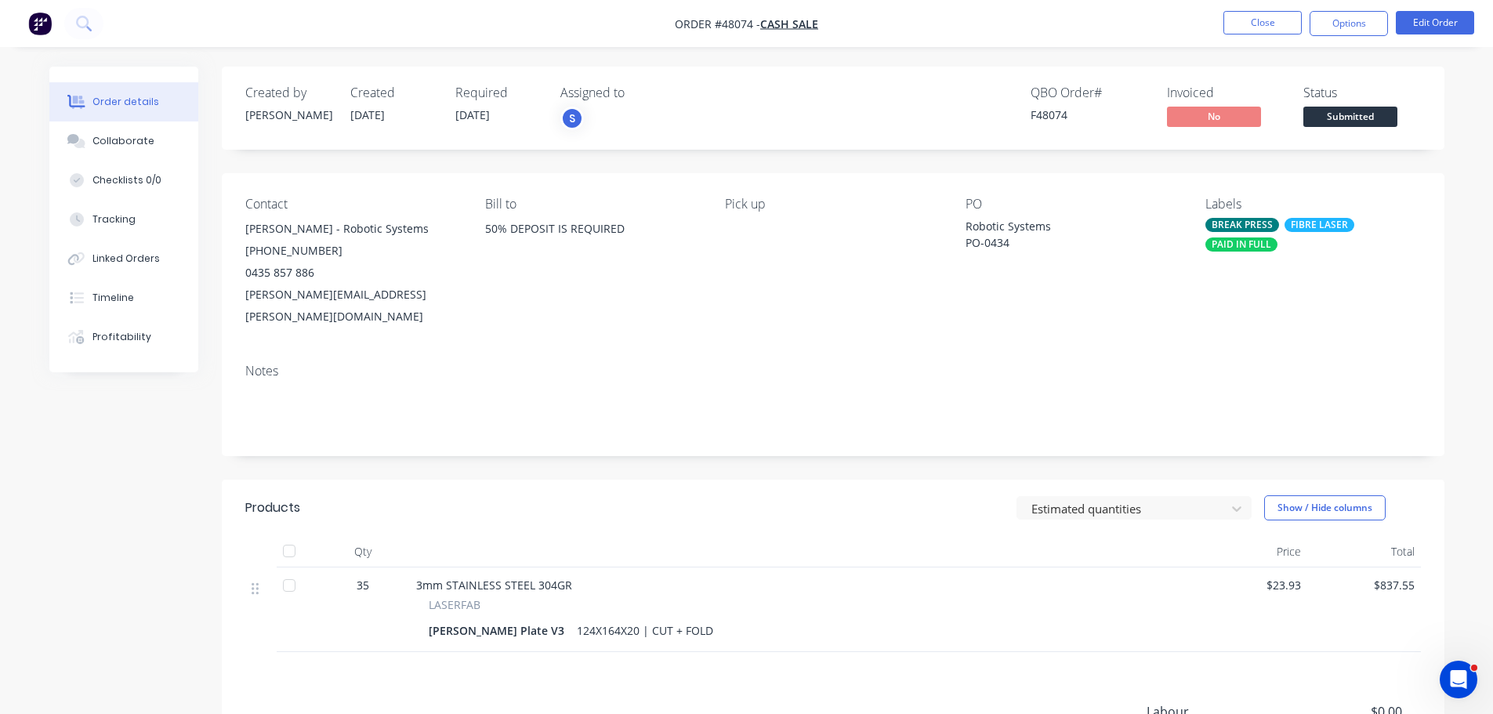
click at [1340, 15] on button "Options" at bounding box center [1348, 23] width 78 height 25
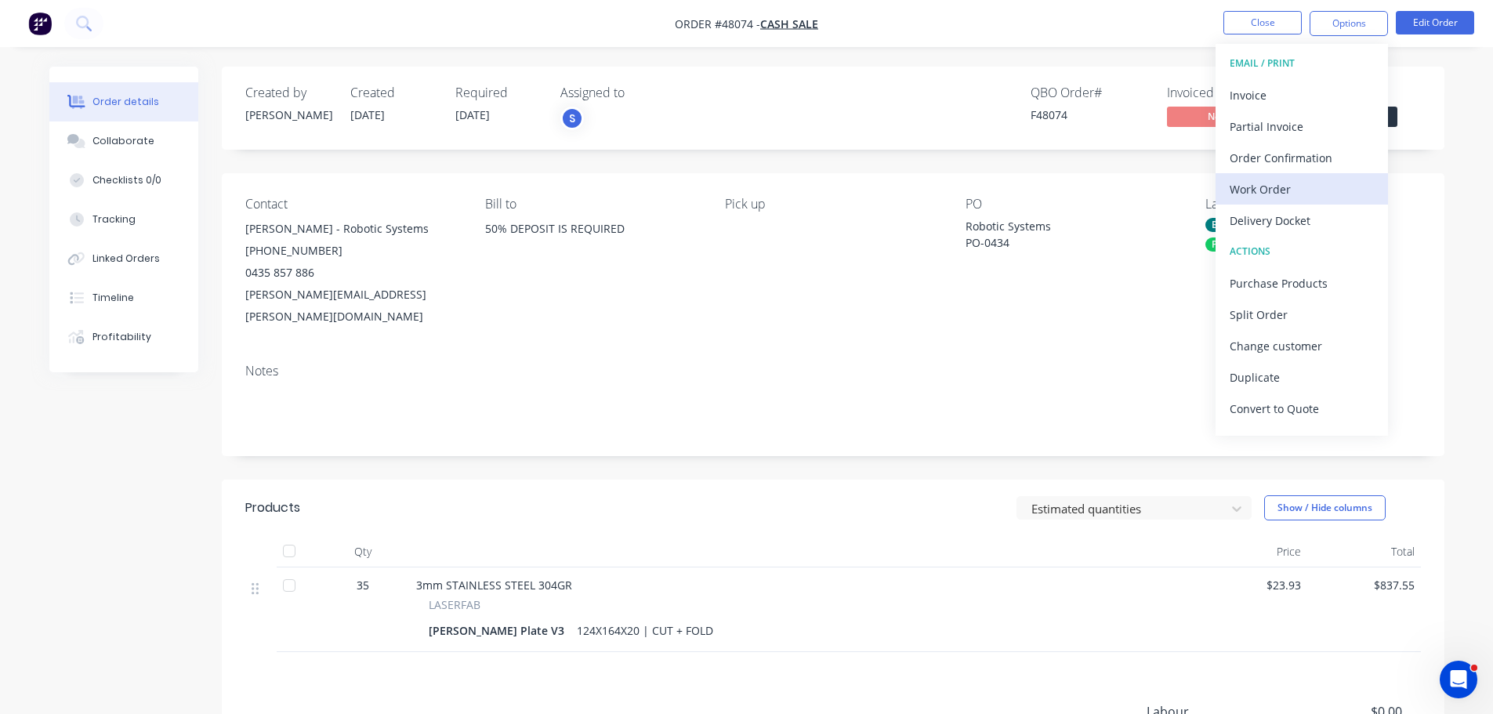
click at [1282, 191] on div "Work Order" at bounding box center [1301, 189] width 144 height 23
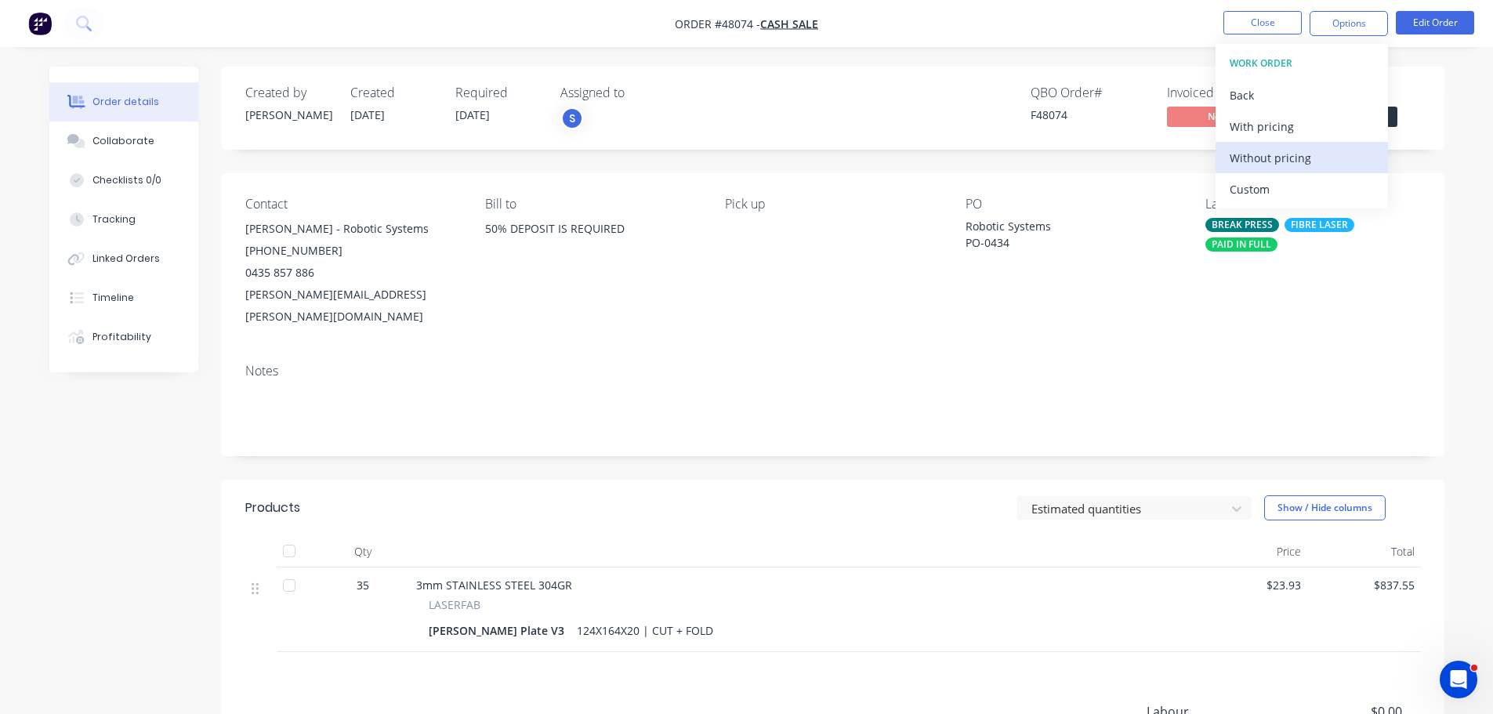
click at [1285, 161] on div "Without pricing" at bounding box center [1301, 158] width 144 height 23
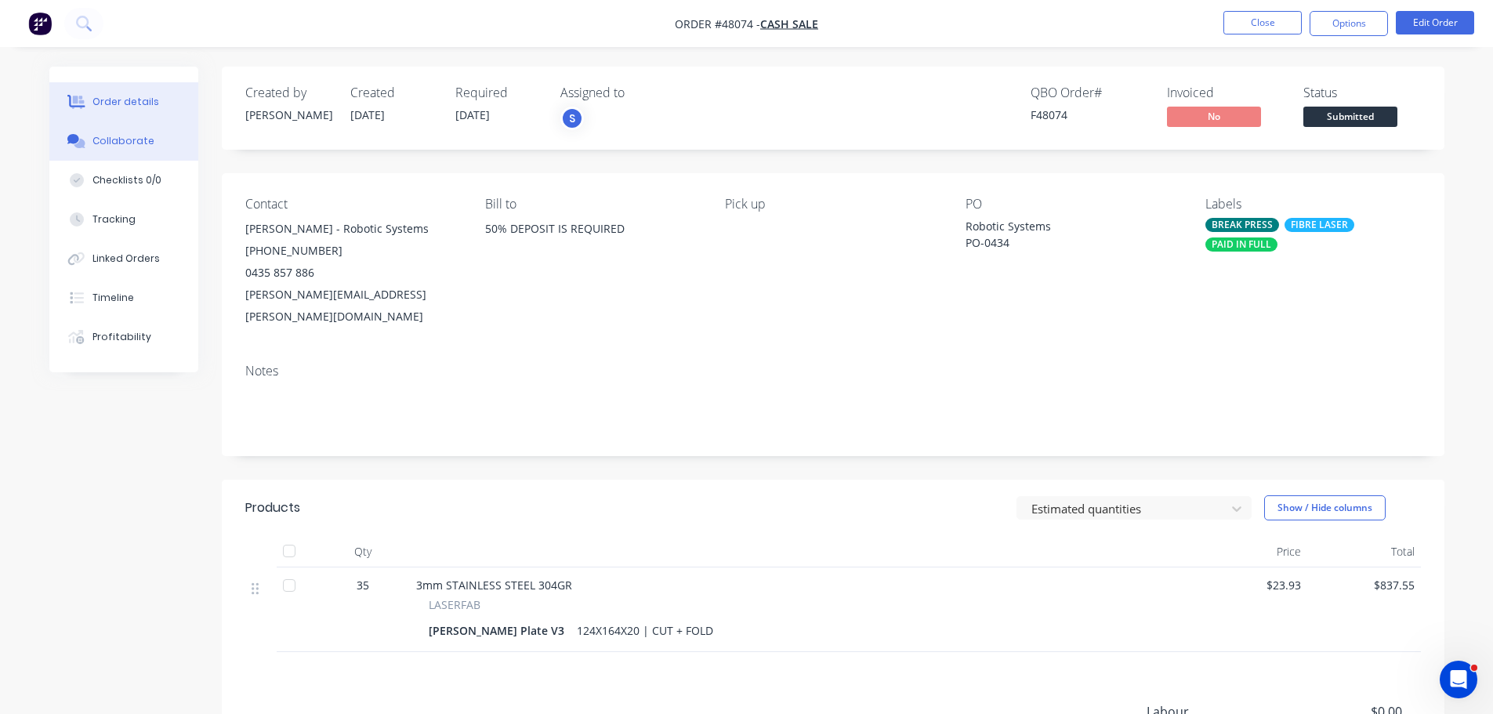
click at [112, 150] on button "Collaborate" at bounding box center [123, 140] width 149 height 39
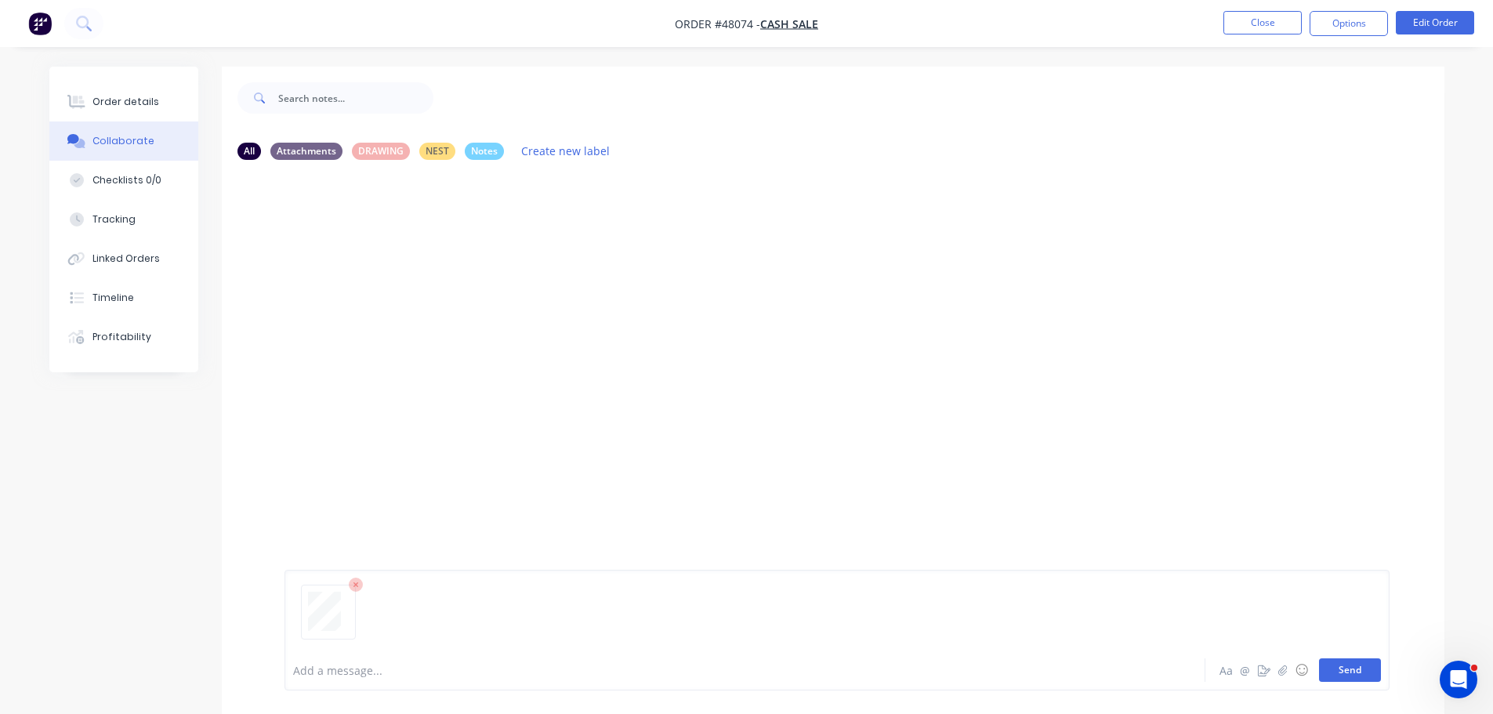
click at [1356, 669] on button "Send" at bounding box center [1350, 670] width 62 height 24
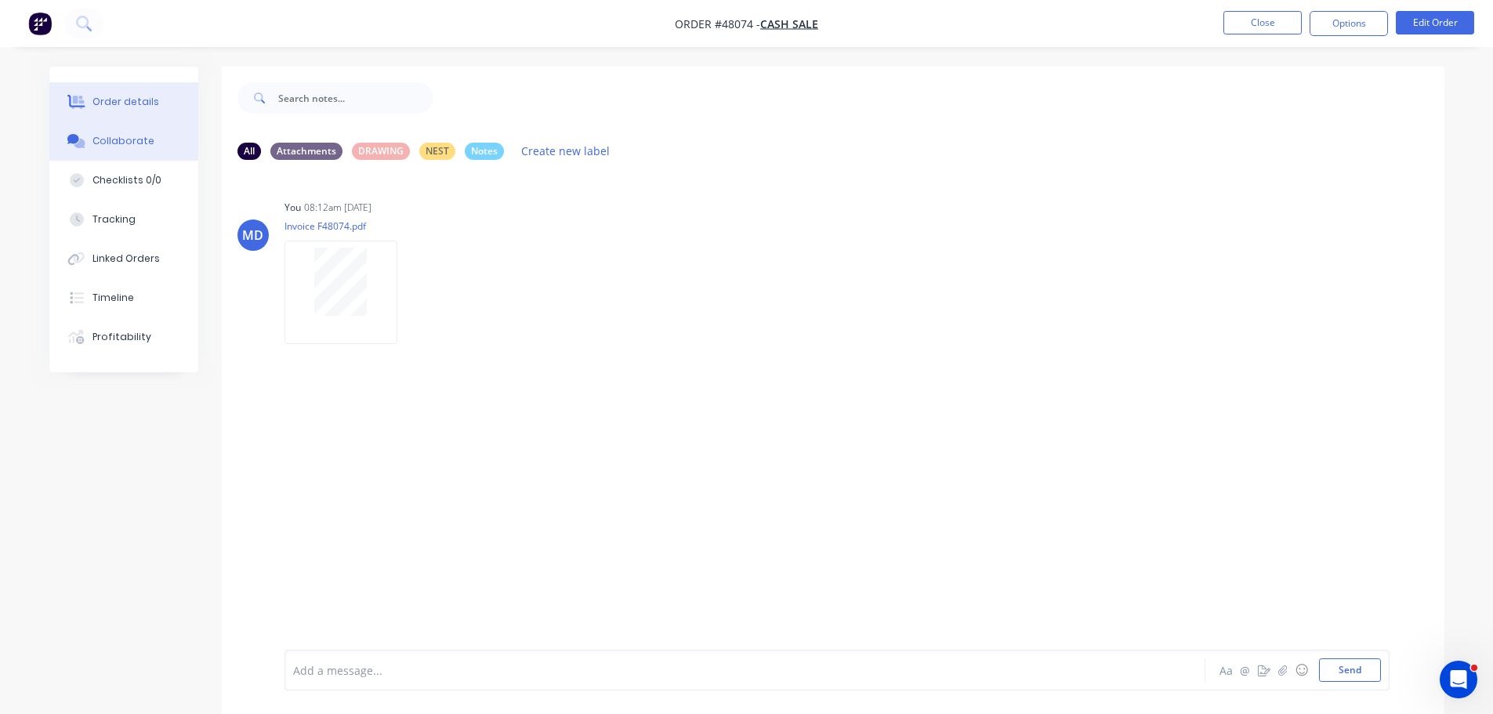
click at [107, 107] on div "Order details" at bounding box center [125, 102] width 67 height 14
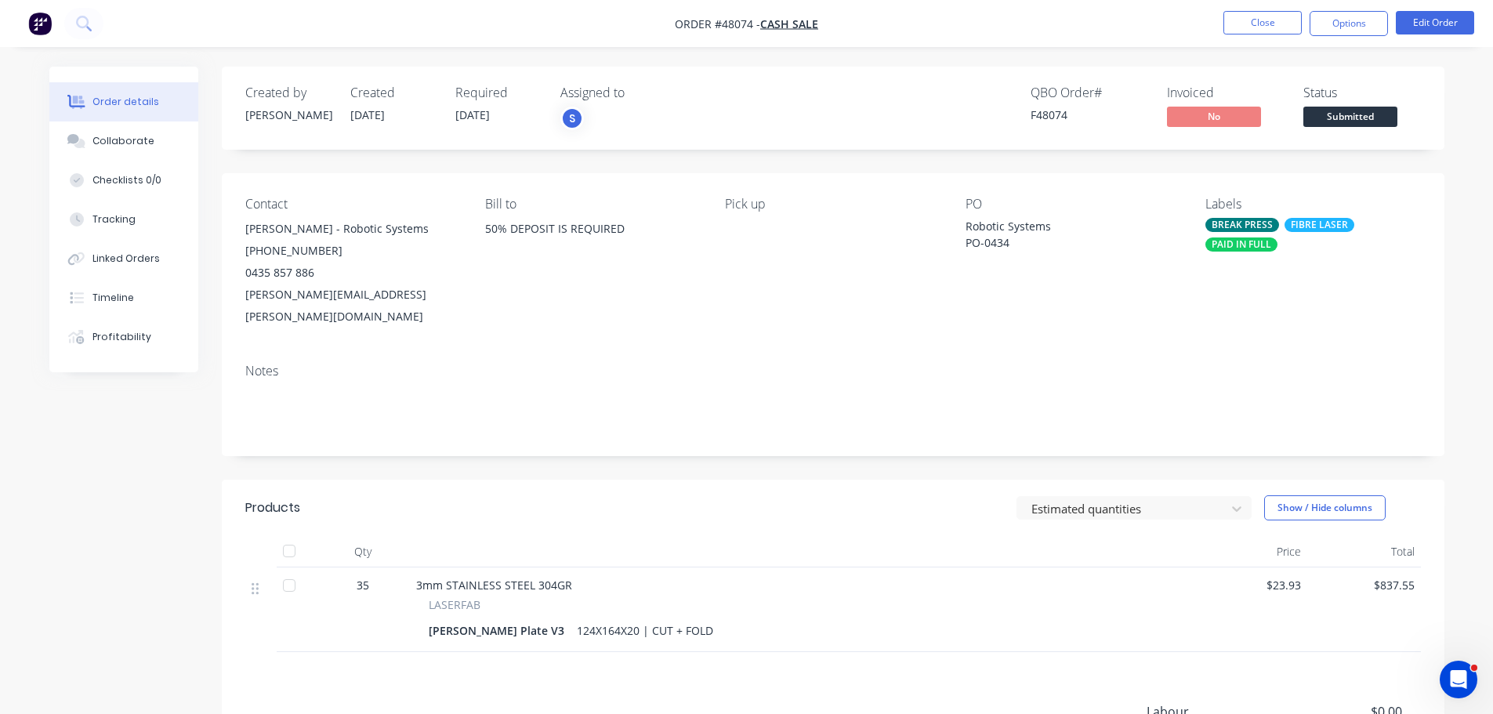
click at [1377, 117] on span "Submitted" at bounding box center [1350, 117] width 94 height 20
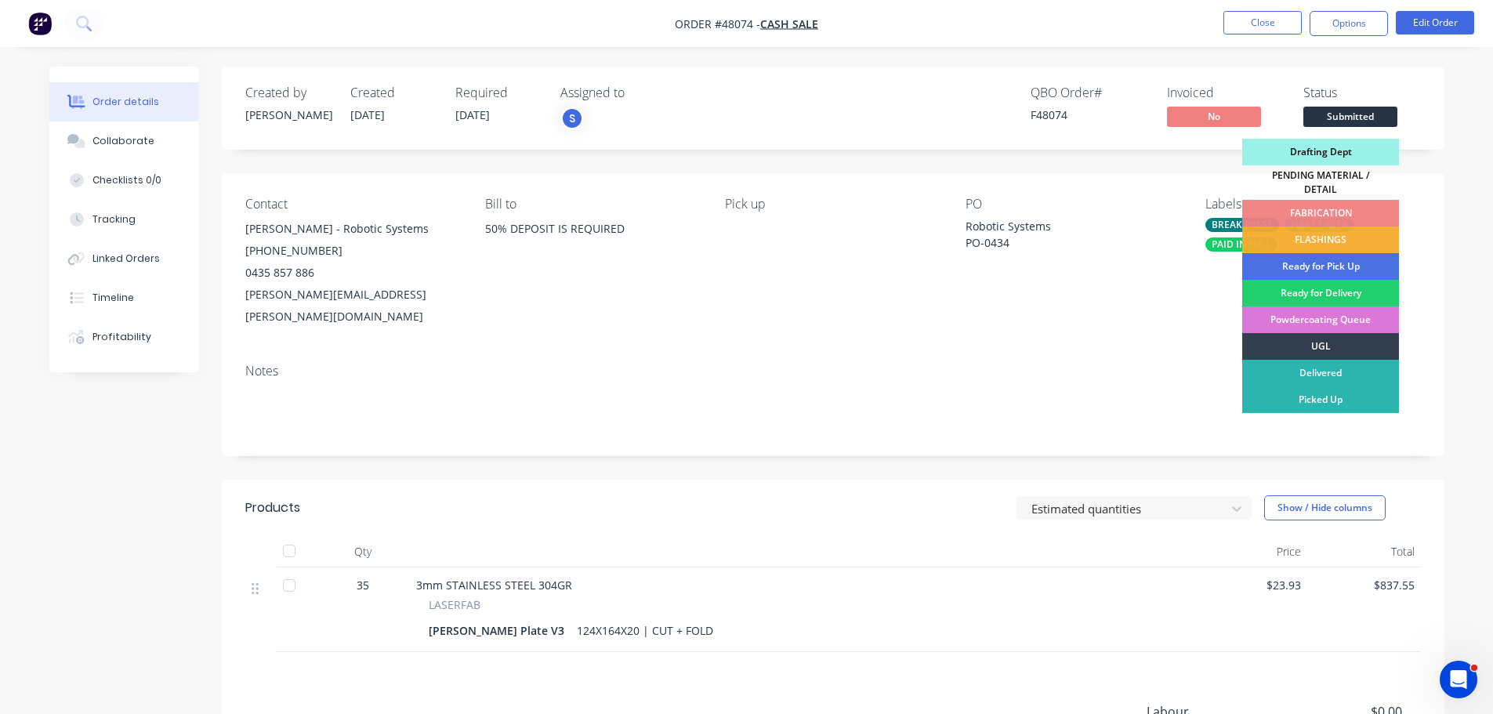
click at [1358, 159] on div "Drafting Dept" at bounding box center [1320, 152] width 157 height 27
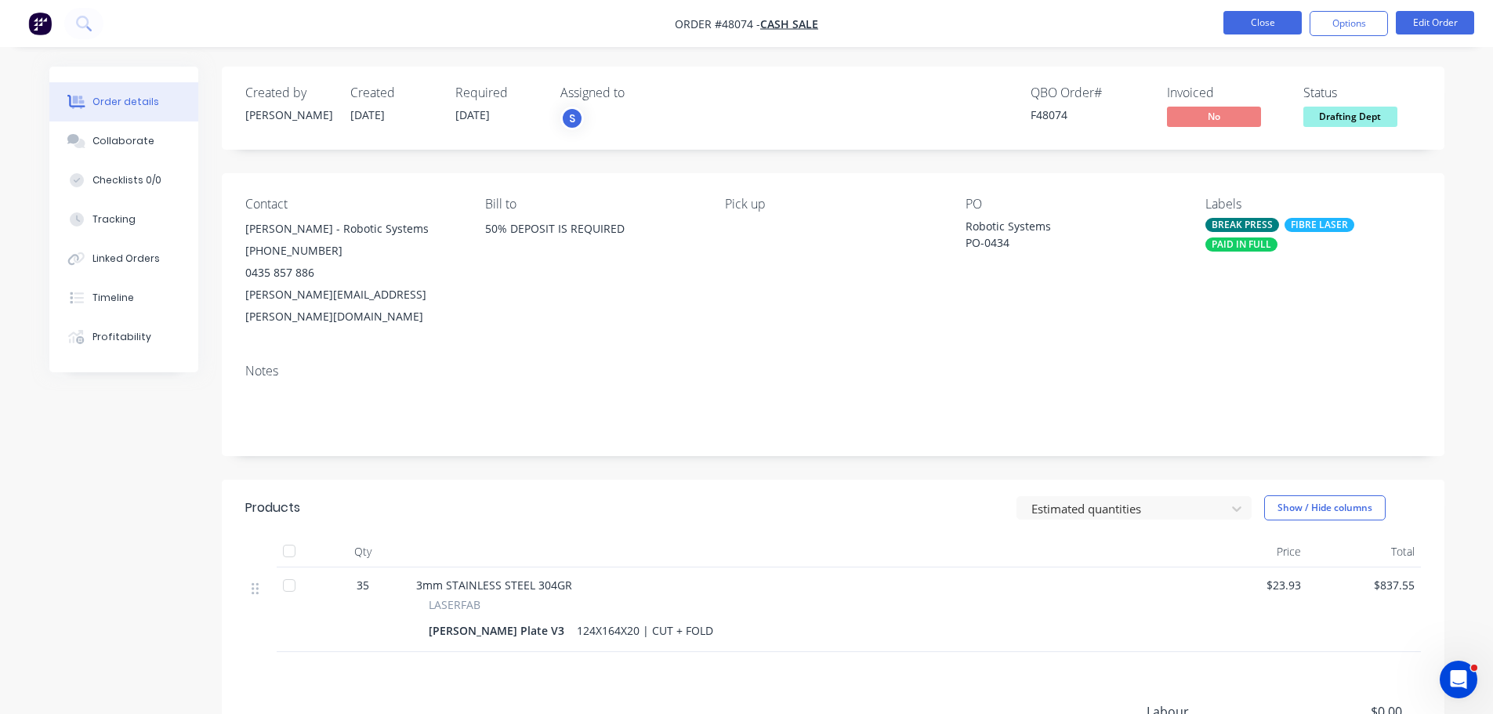
click at [1265, 24] on button "Close" at bounding box center [1262, 23] width 78 height 24
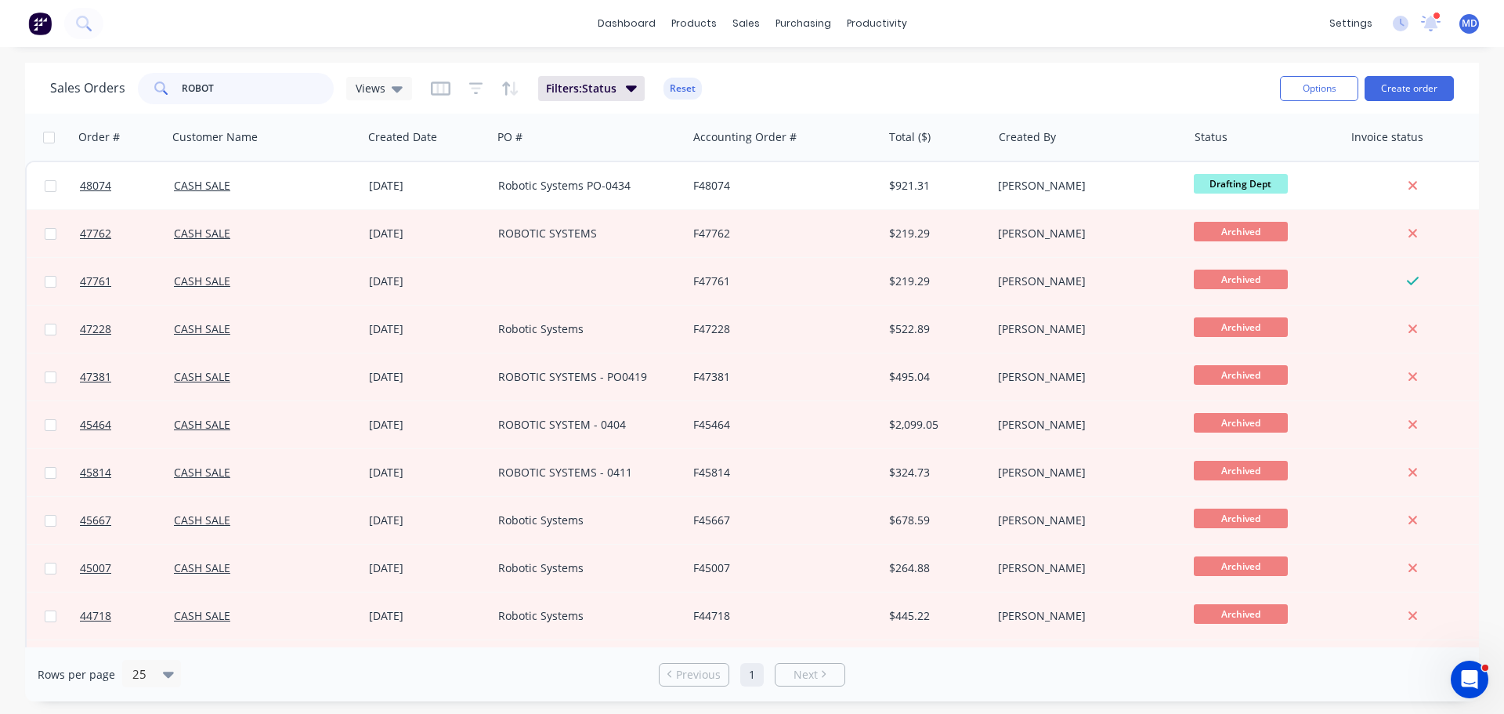
drag, startPoint x: 223, startPoint y: 84, endPoint x: 223, endPoint y: 69, distance: 14.9
click at [222, 84] on input "ROBOT" at bounding box center [258, 88] width 153 height 31
type input "R"
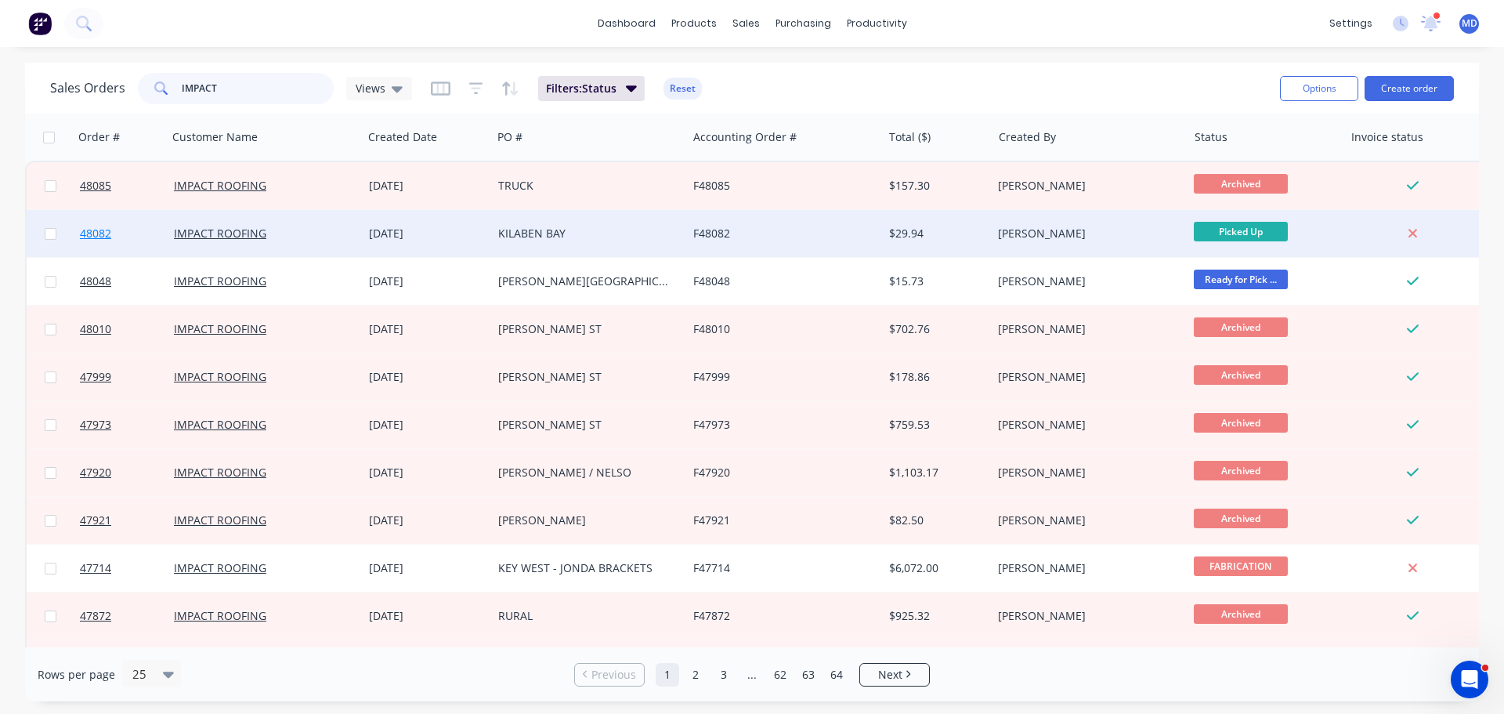
type input "IMPACT"
click at [91, 235] on span "48082" at bounding box center [95, 234] width 31 height 16
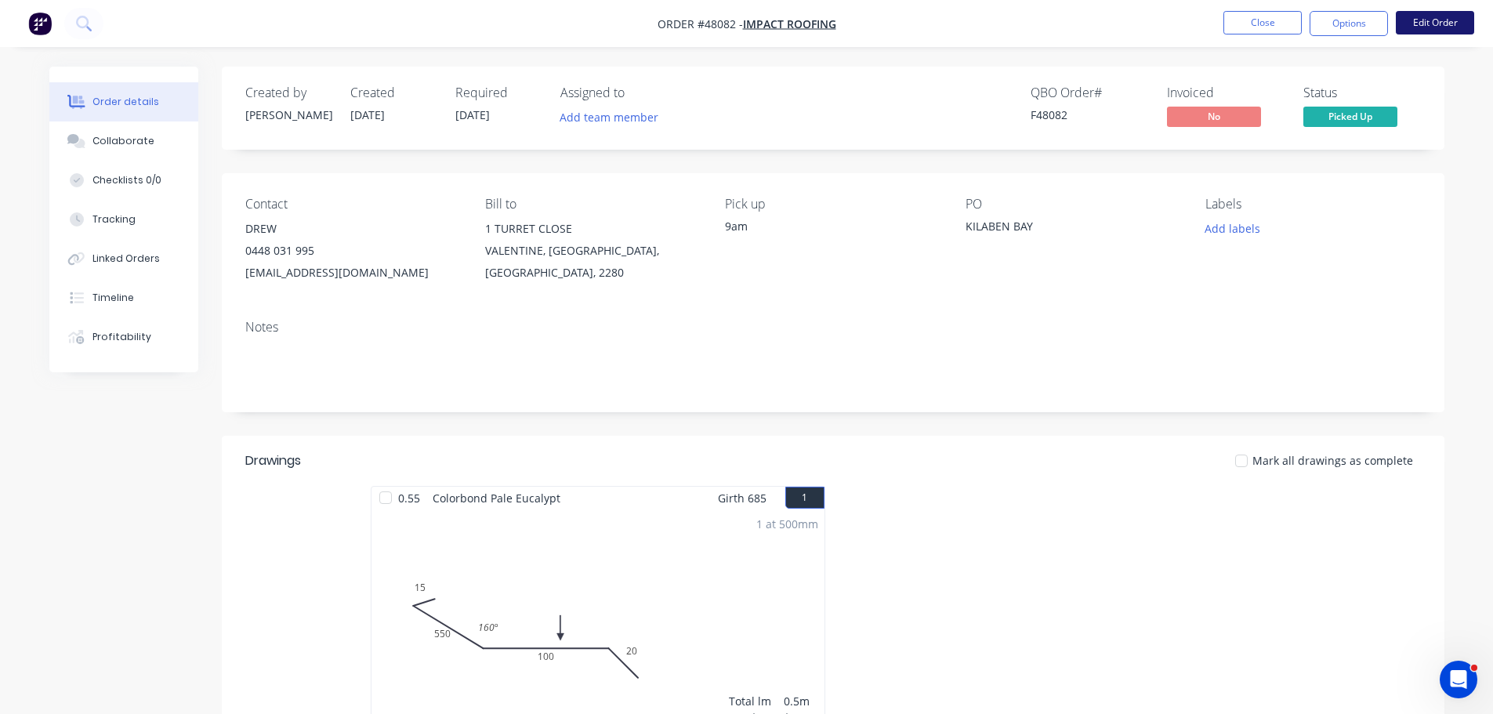
click at [1424, 24] on button "Edit Order" at bounding box center [1435, 23] width 78 height 24
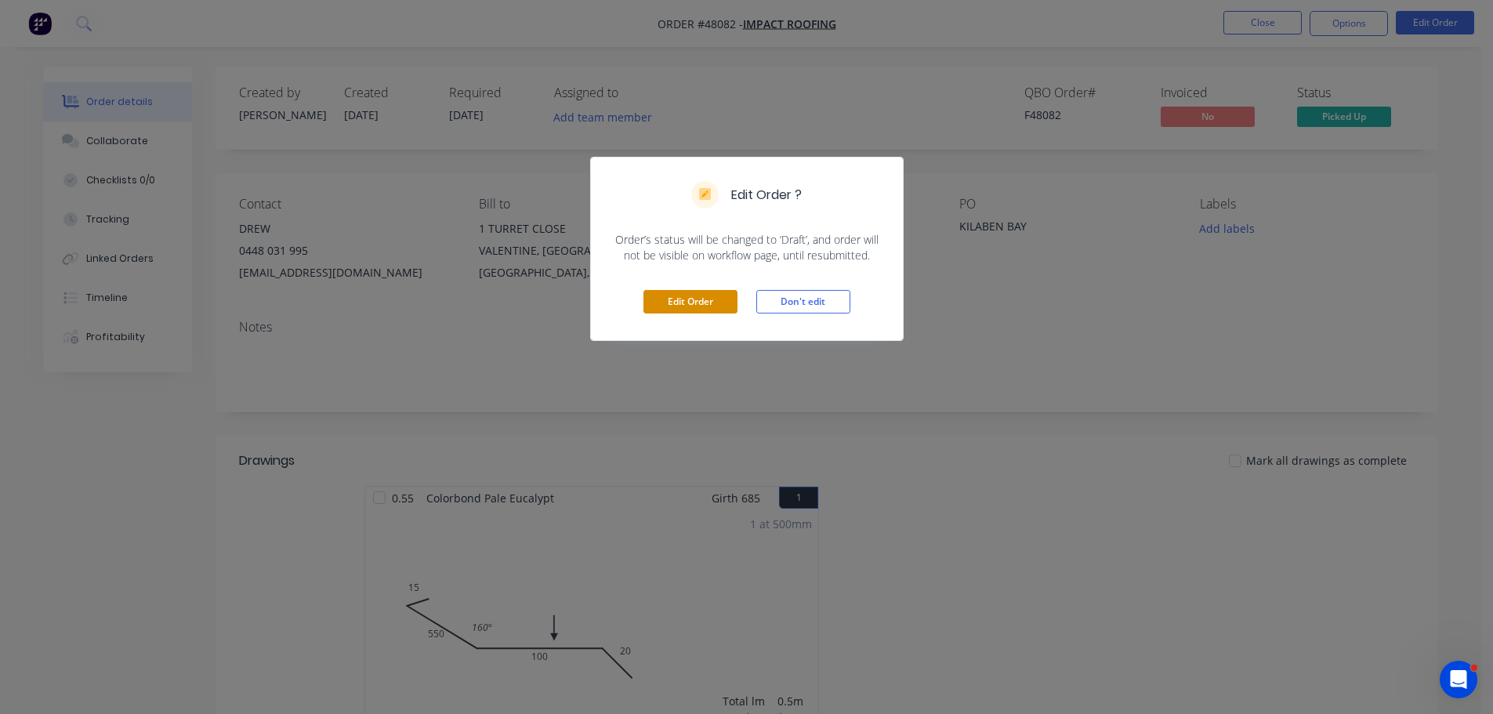
click at [700, 306] on button "Edit Order" at bounding box center [690, 302] width 94 height 24
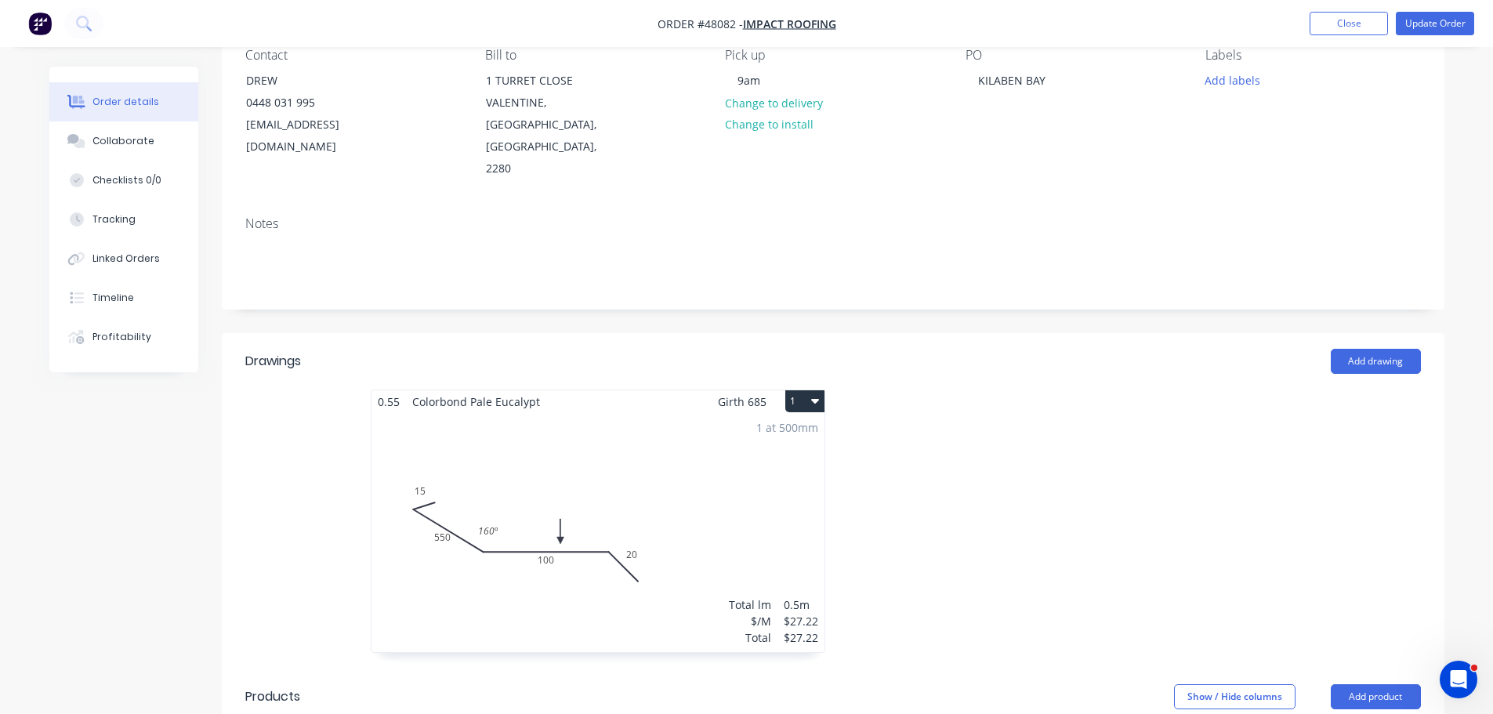
scroll to position [470, 0]
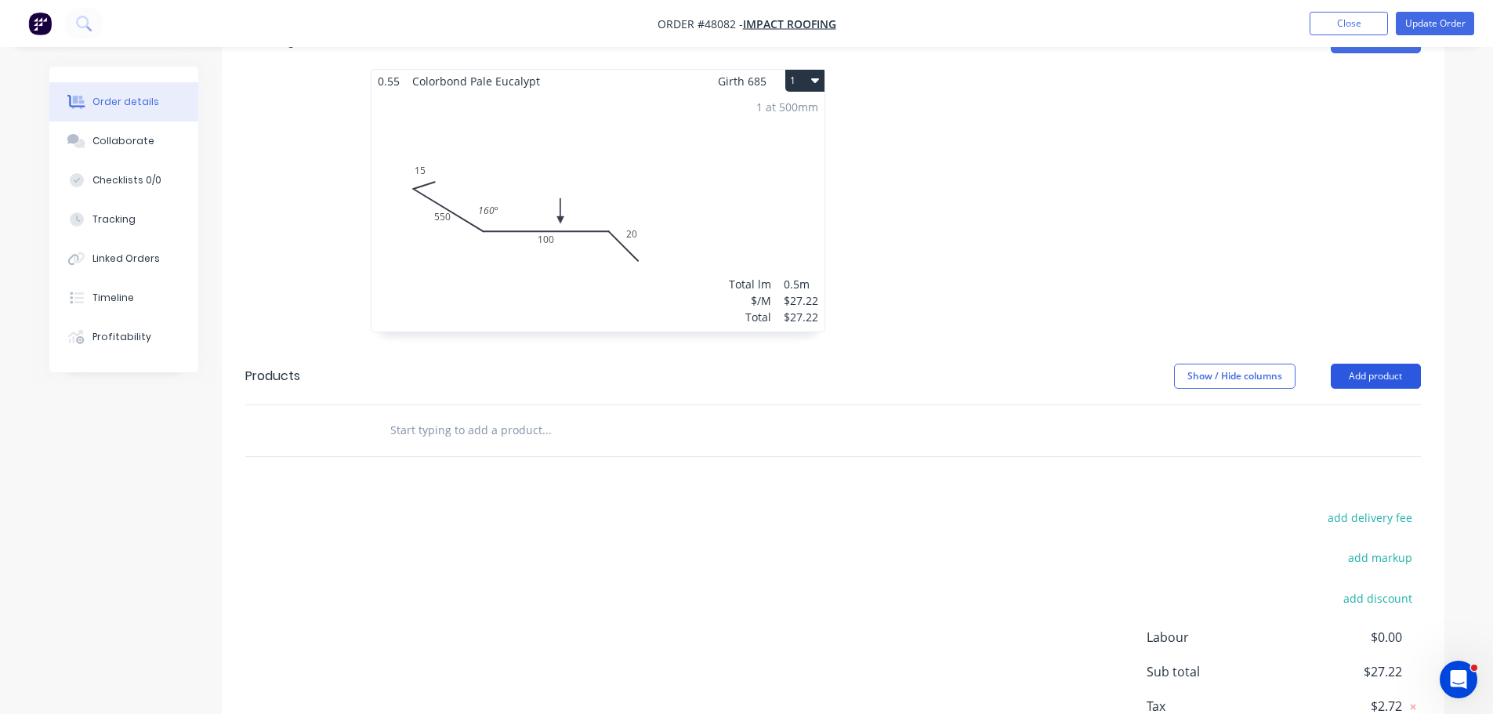
click at [1368, 364] on button "Add product" at bounding box center [1375, 376] width 90 height 25
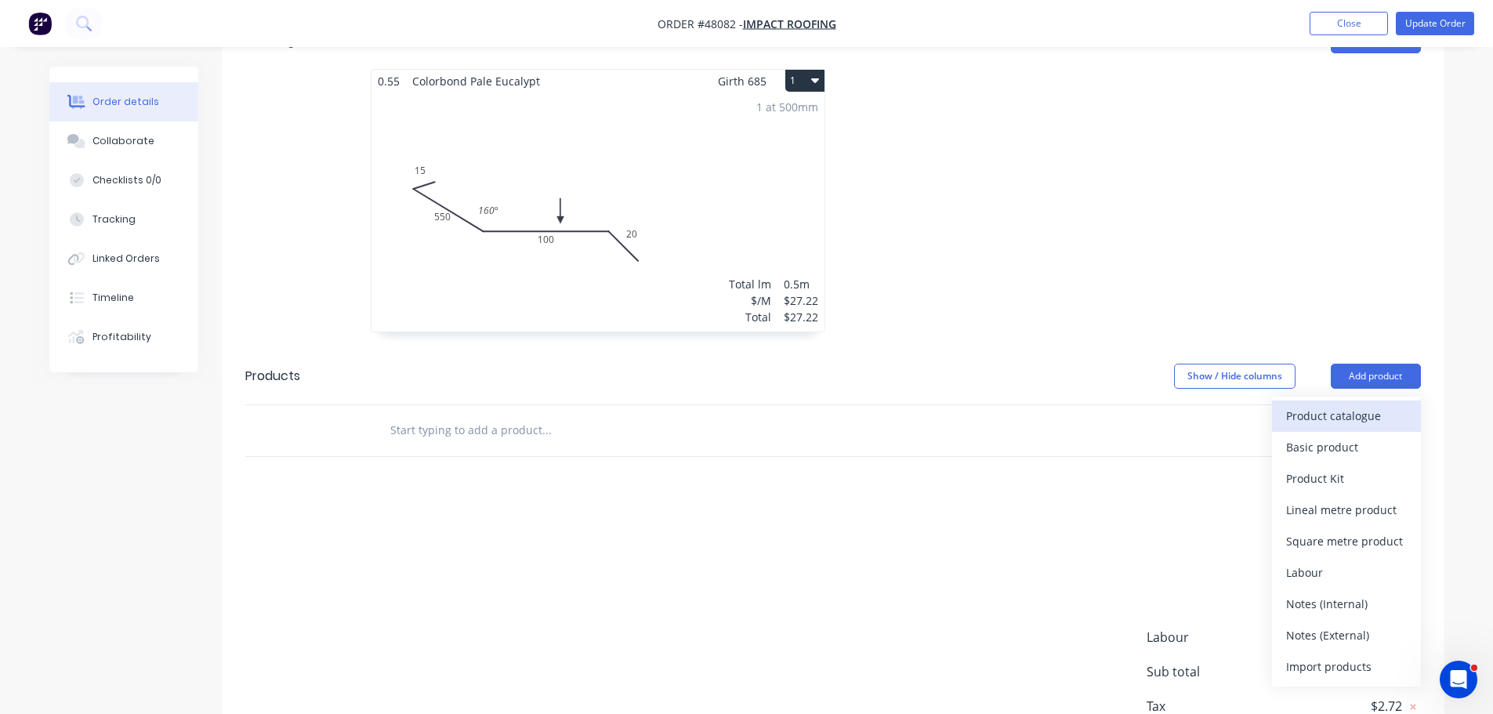
click at [1298, 404] on div "Product catalogue" at bounding box center [1346, 415] width 121 height 23
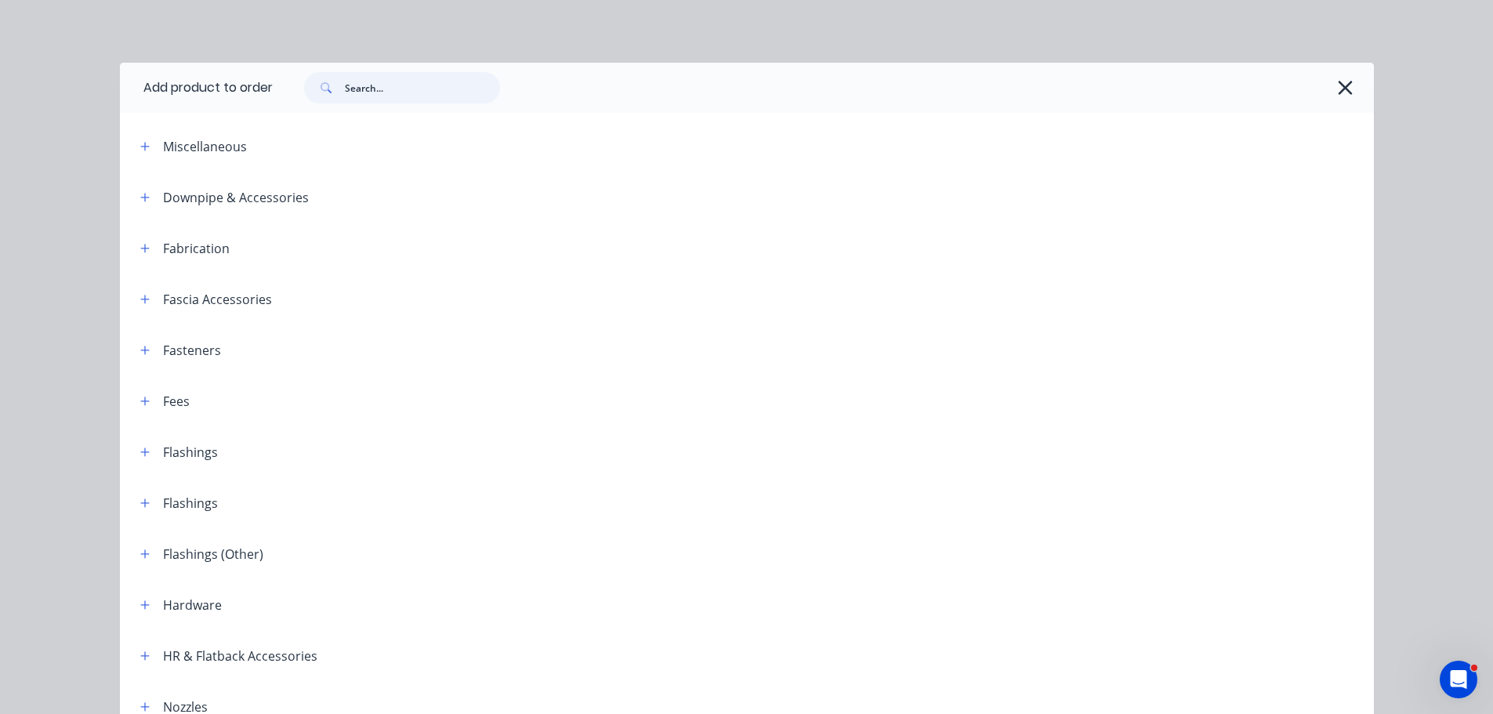
click at [356, 87] on input "text" at bounding box center [422, 87] width 155 height 31
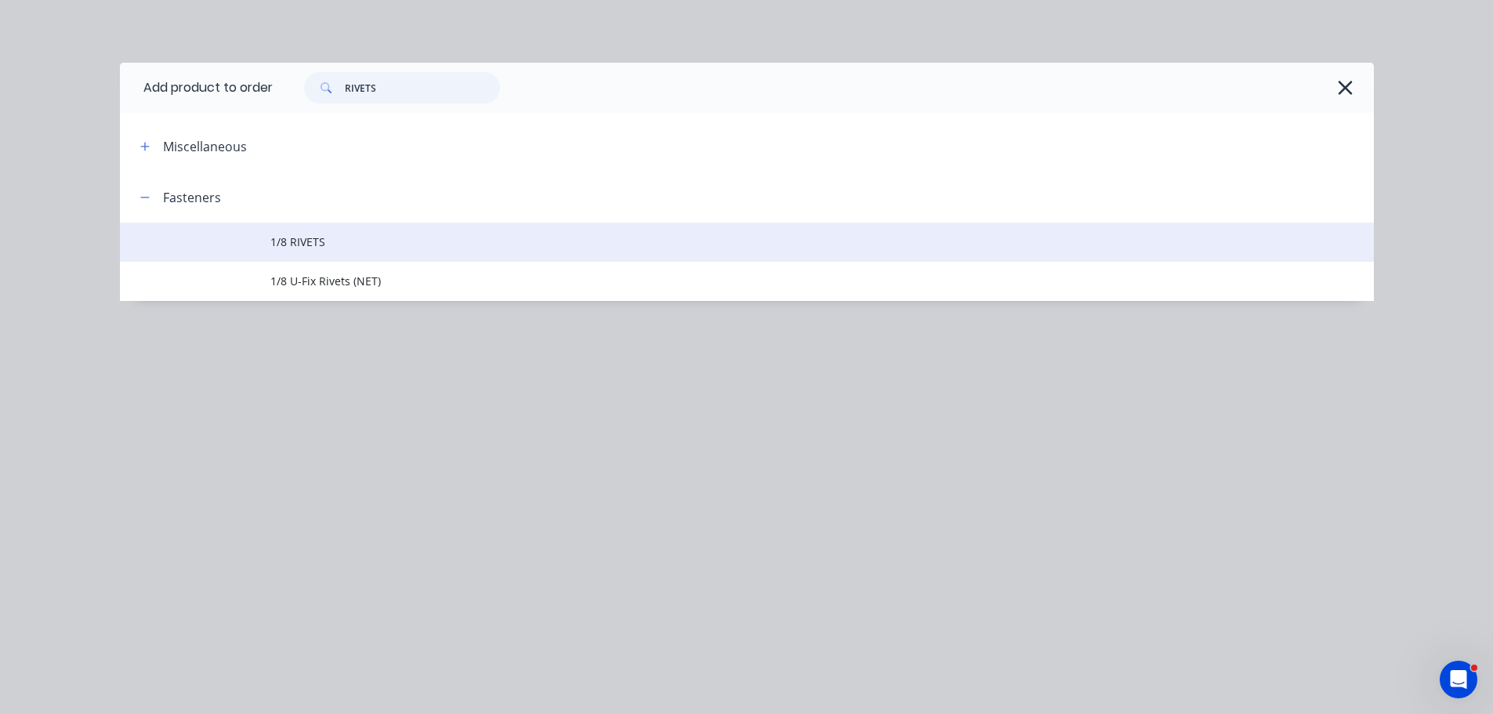
type input "RIVETS"
click at [302, 252] on td "1/8 RIVETS" at bounding box center [821, 242] width 1103 height 39
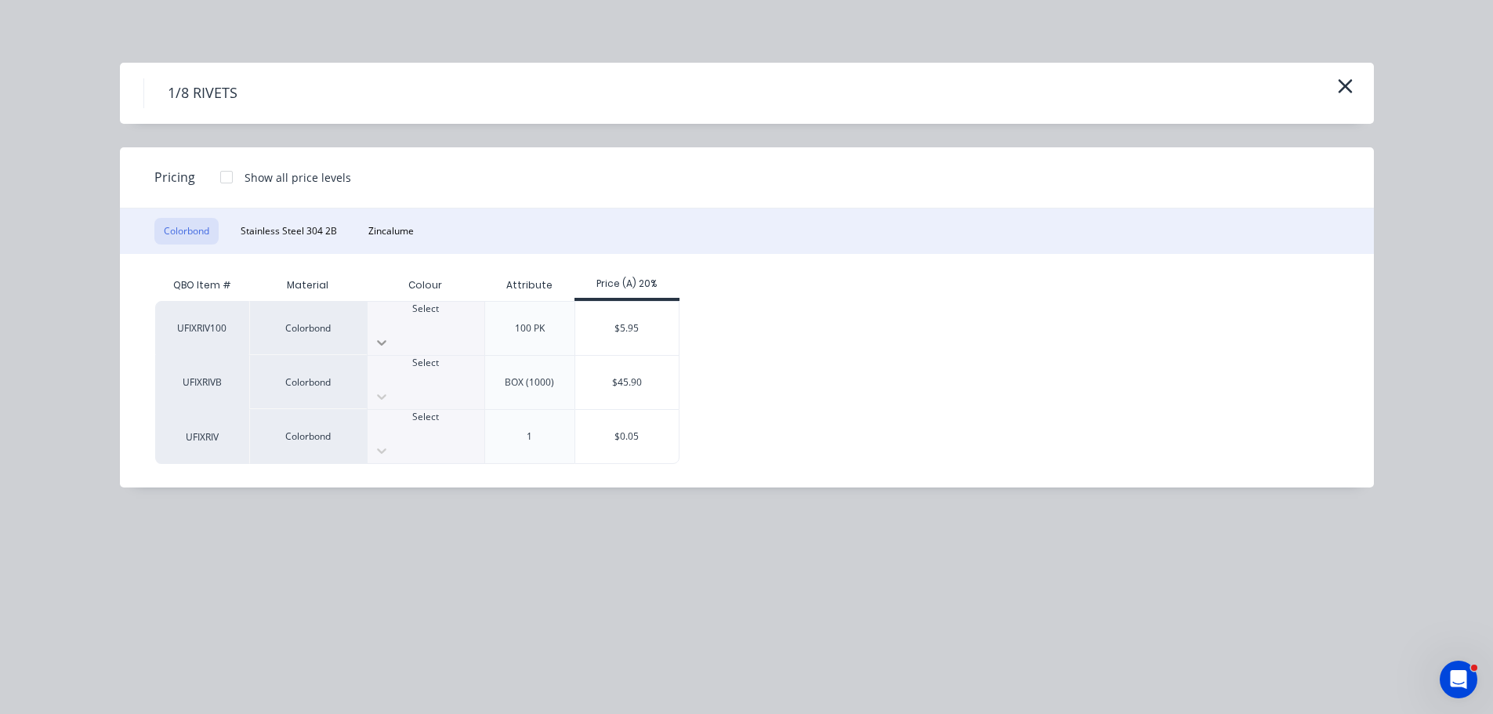
click at [456, 330] on div at bounding box center [425, 342] width 117 height 25
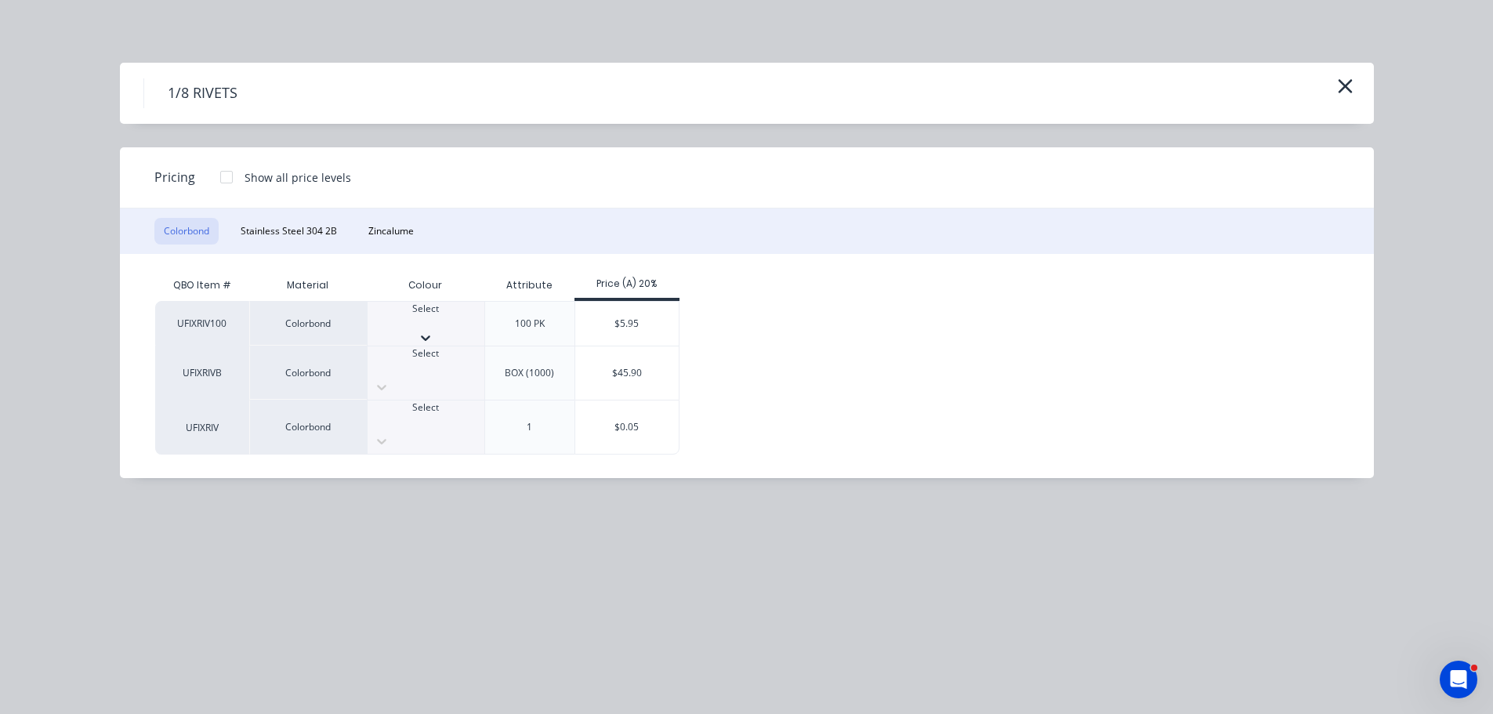
scroll to position [313, 0]
drag, startPoint x: 432, startPoint y: 524, endPoint x: 445, endPoint y: 512, distance: 18.3
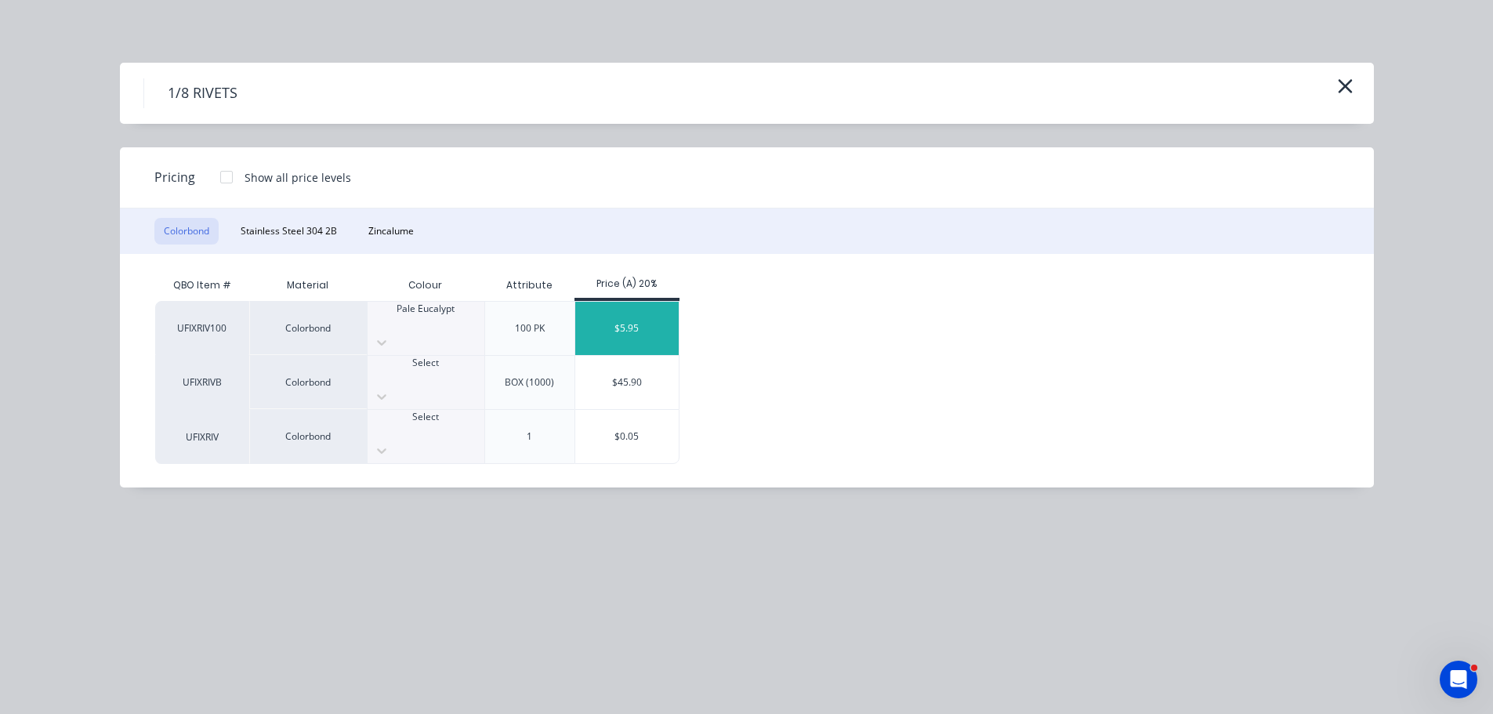
click at [611, 318] on div "$5.95" at bounding box center [627, 328] width 104 height 53
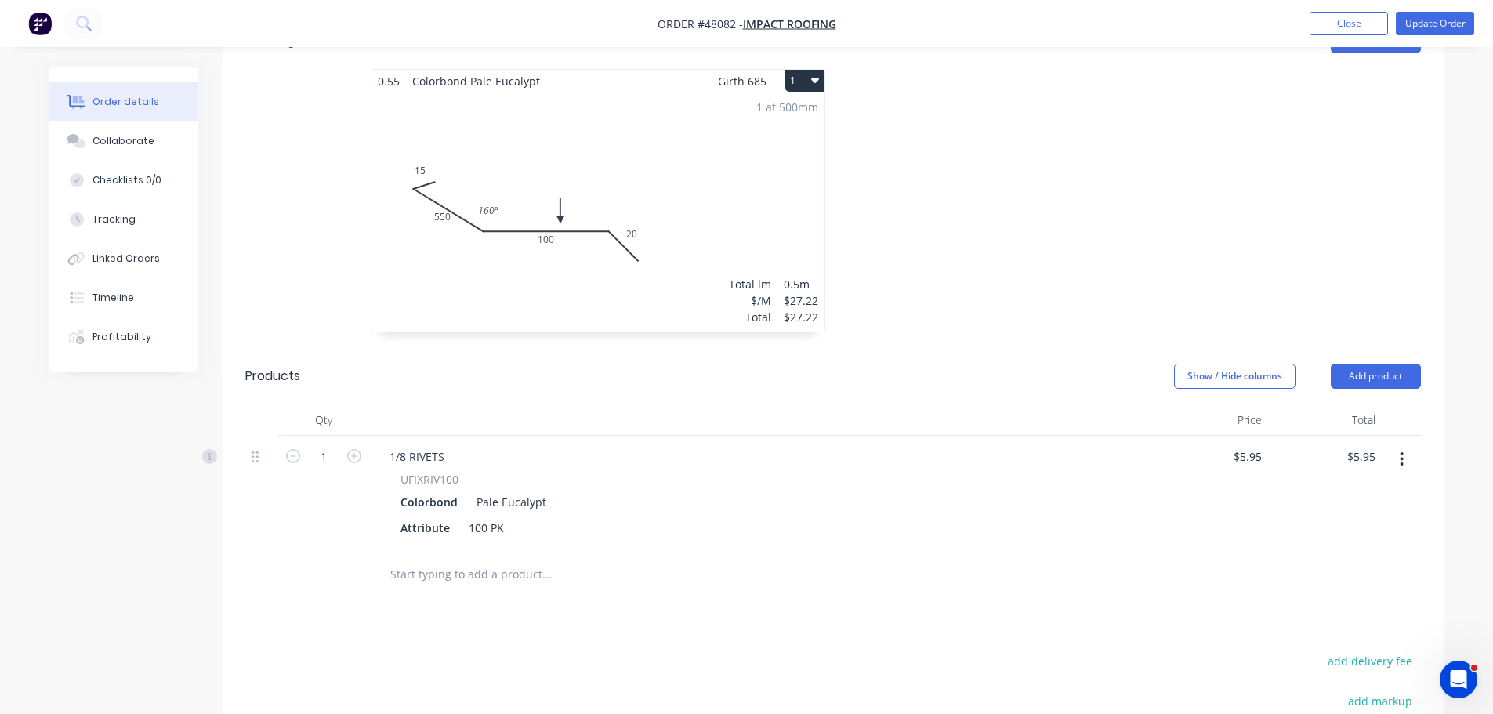
click at [361, 447] on button "button" at bounding box center [354, 455] width 20 height 16
type input "2"
type input "$11.90"
click at [1443, 29] on button "Update Order" at bounding box center [1435, 24] width 78 height 24
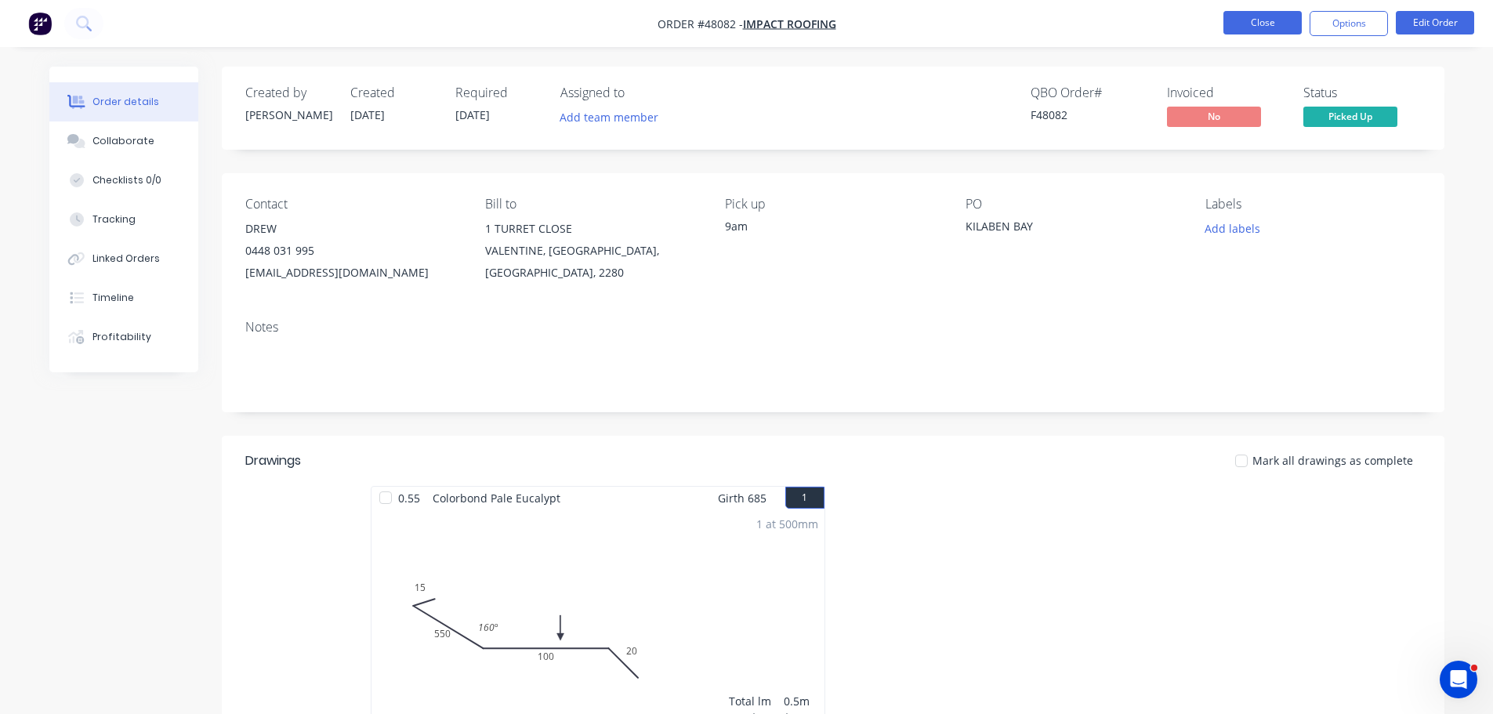
click at [1237, 24] on button "Close" at bounding box center [1262, 23] width 78 height 24
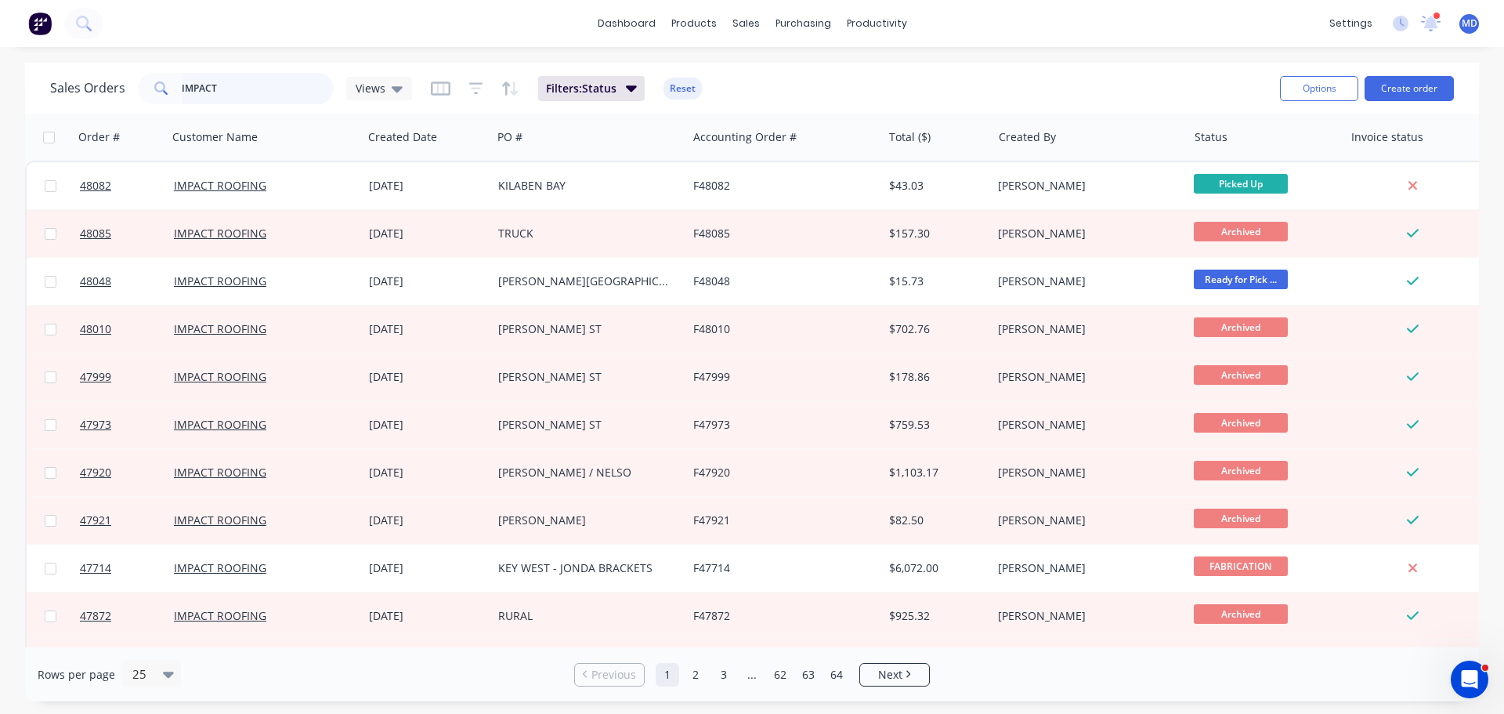
click at [231, 92] on input "IMPACT" at bounding box center [258, 88] width 153 height 31
type input "I"
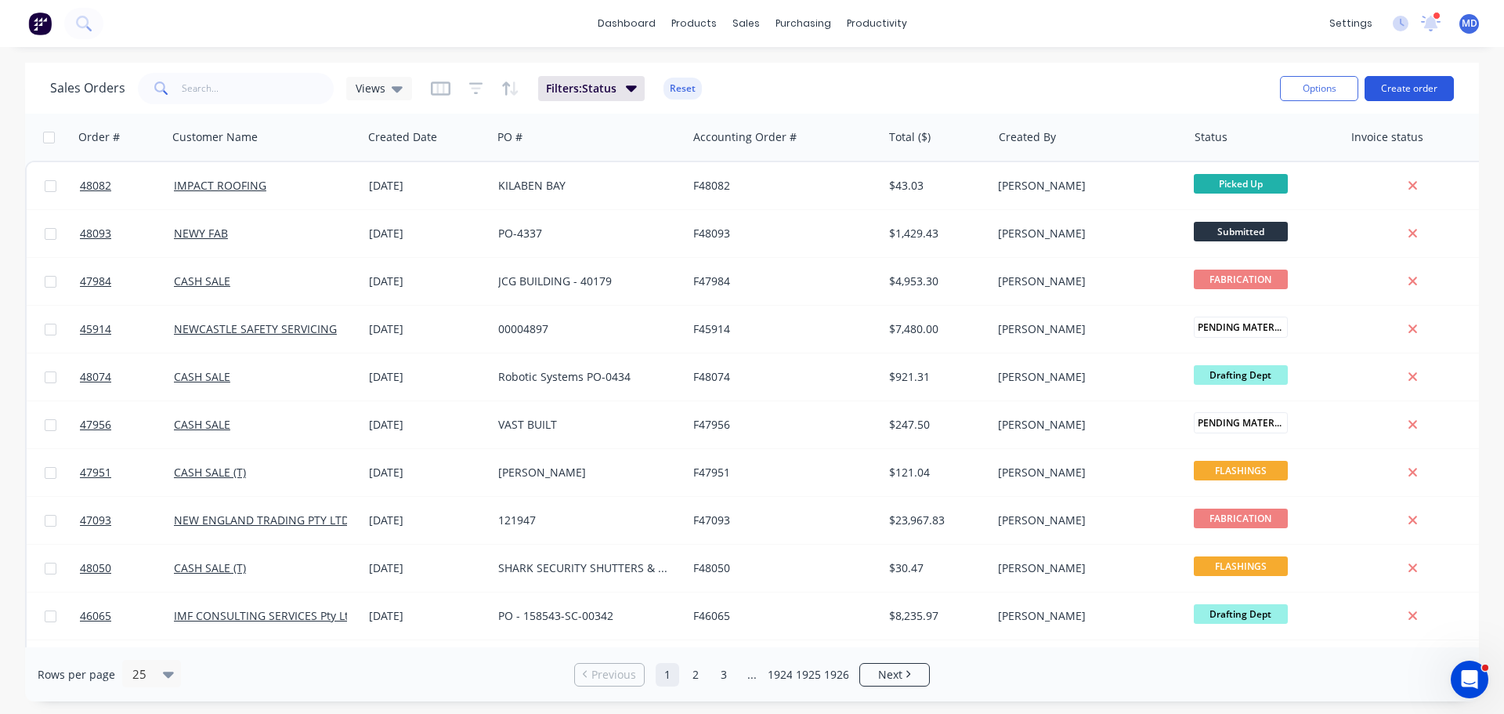
click at [1417, 92] on button "Create order" at bounding box center [1409, 88] width 89 height 25
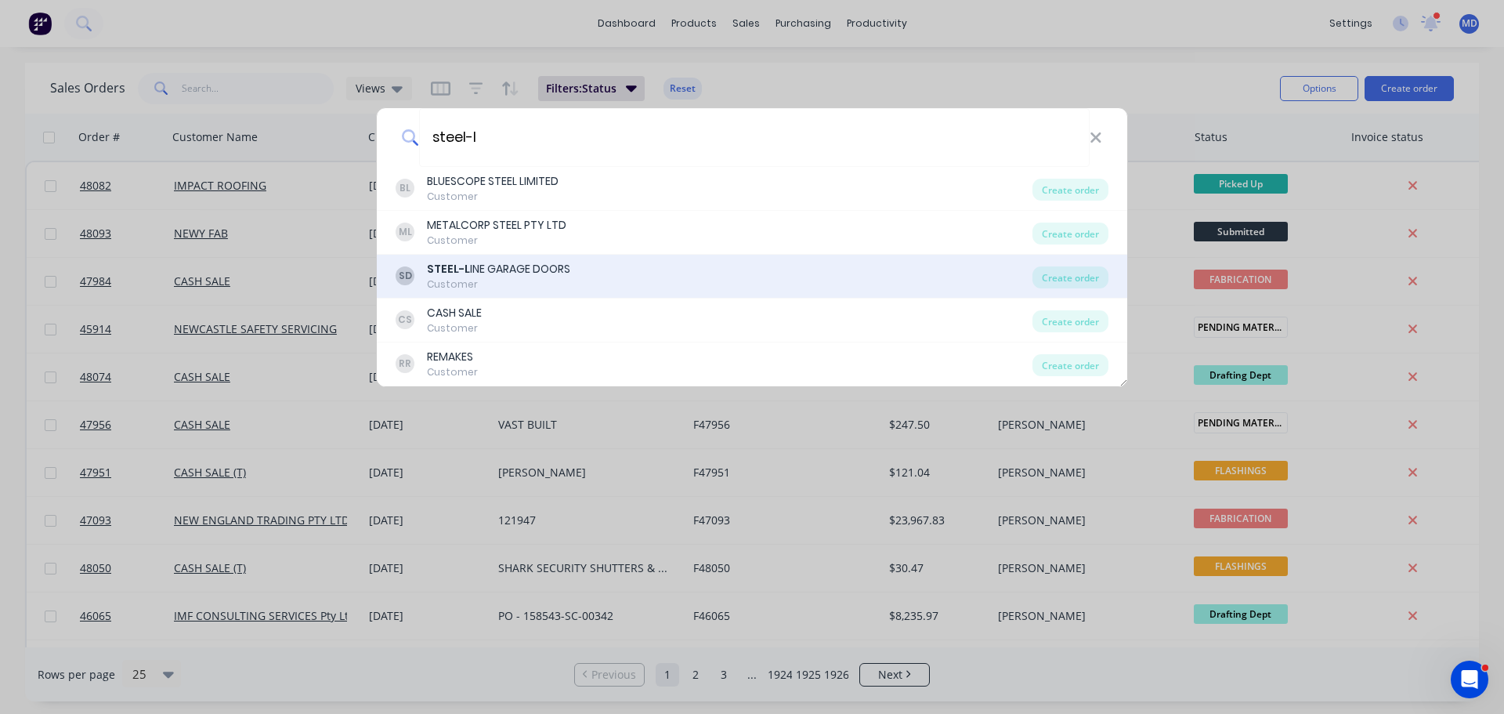
type input "steel-l"
click at [505, 276] on div "STEEL-L INE GARAGE DOORS" at bounding box center [498, 269] width 143 height 16
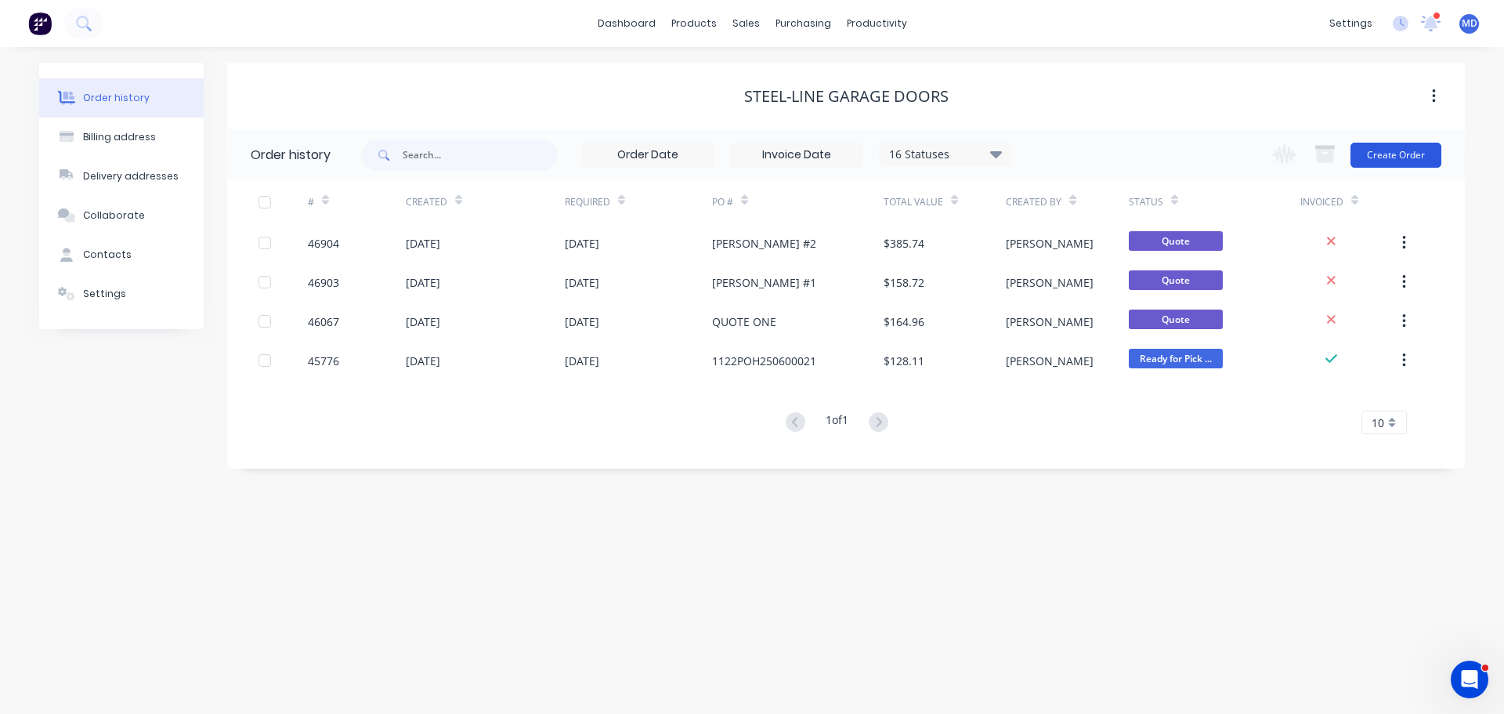
click at [1365, 146] on button "Create Order" at bounding box center [1396, 155] width 91 height 25
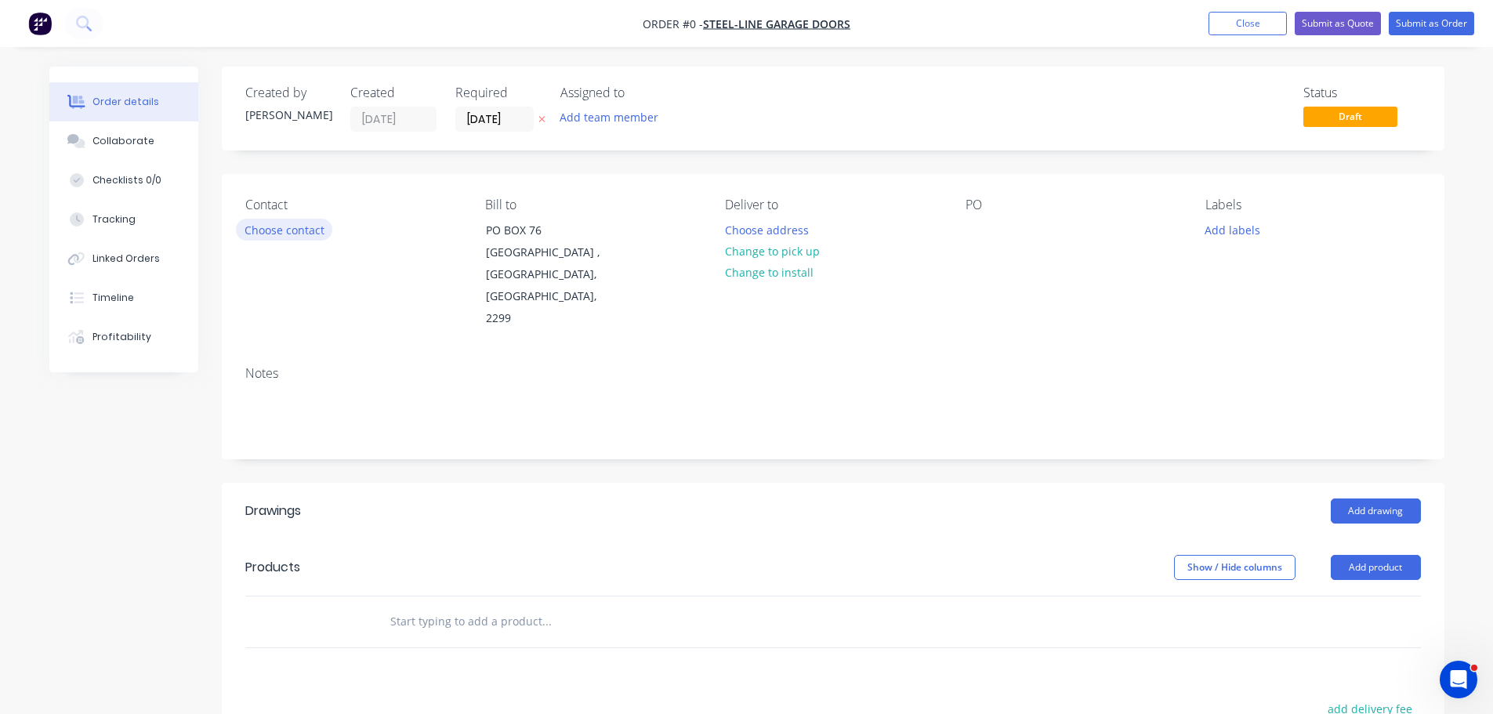
click at [281, 224] on button "Choose contact" at bounding box center [284, 229] width 96 height 21
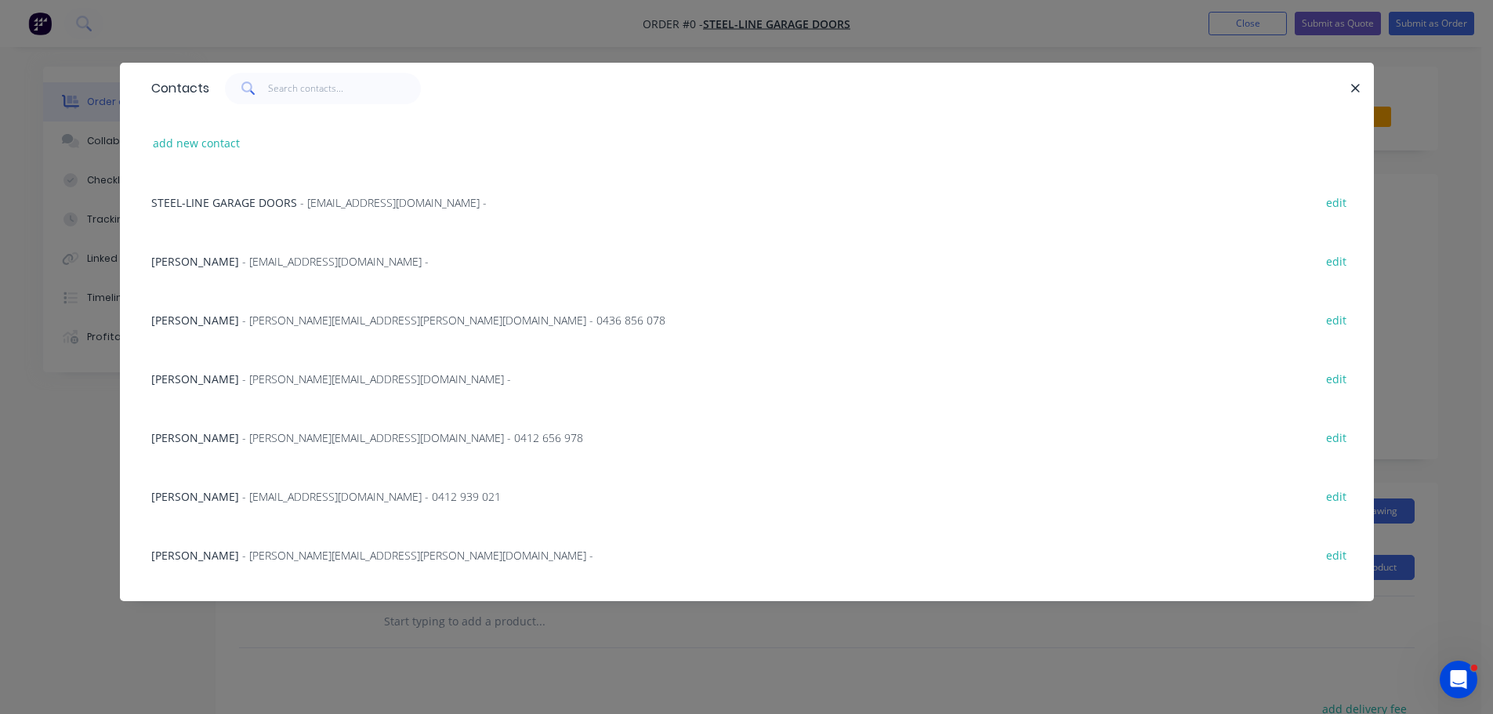
scroll to position [392, 0]
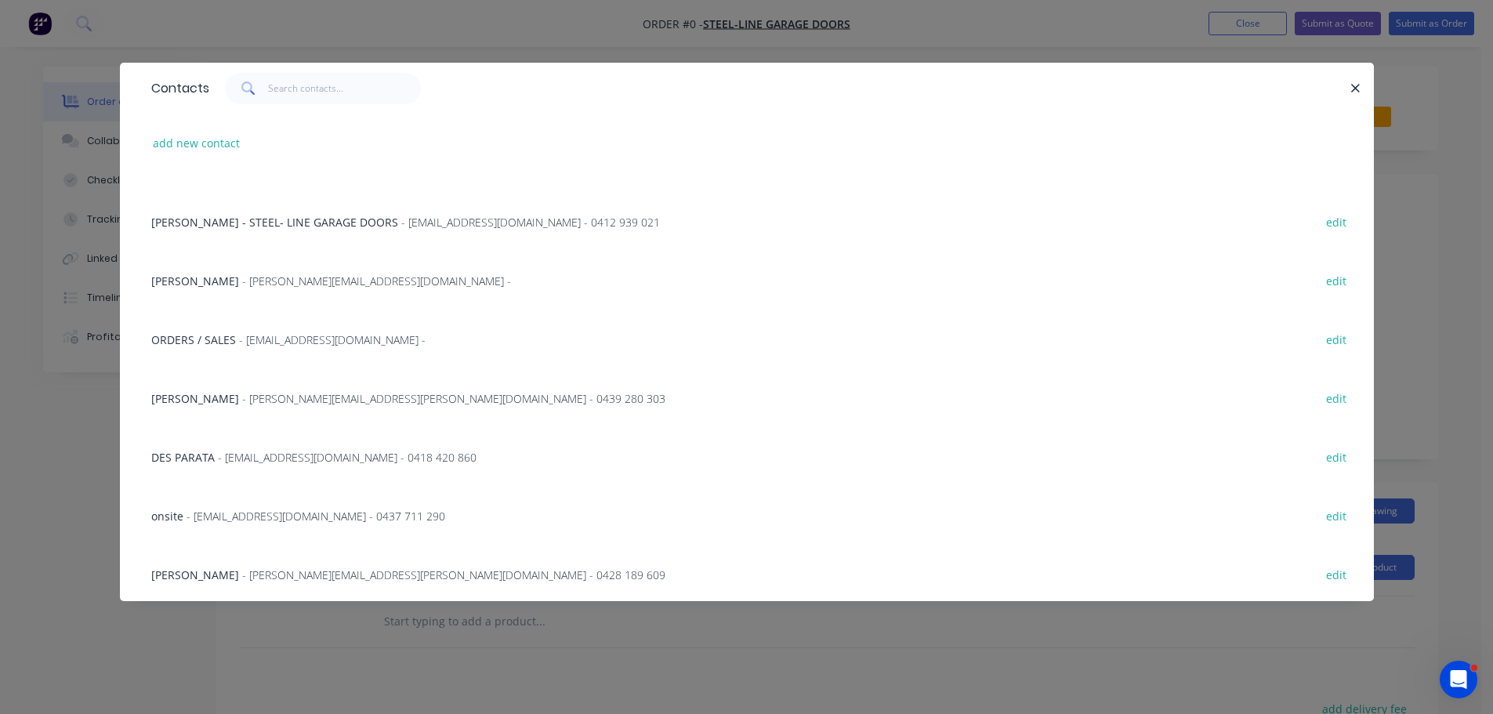
click at [250, 462] on span "- DPARATA@STEEL-LINE.COM.AU - 0418 420 860" at bounding box center [347, 457] width 259 height 15
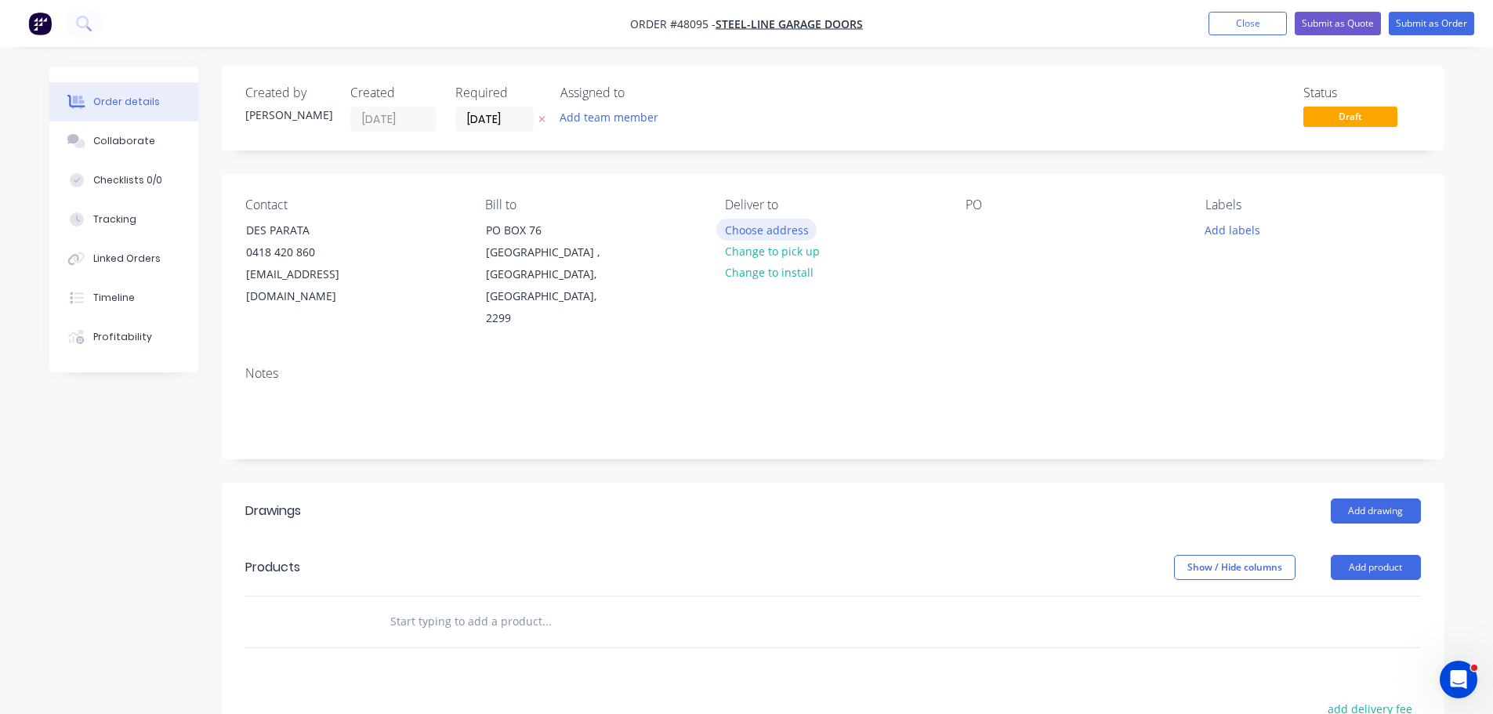
click at [773, 237] on button "Choose address" at bounding box center [766, 229] width 100 height 21
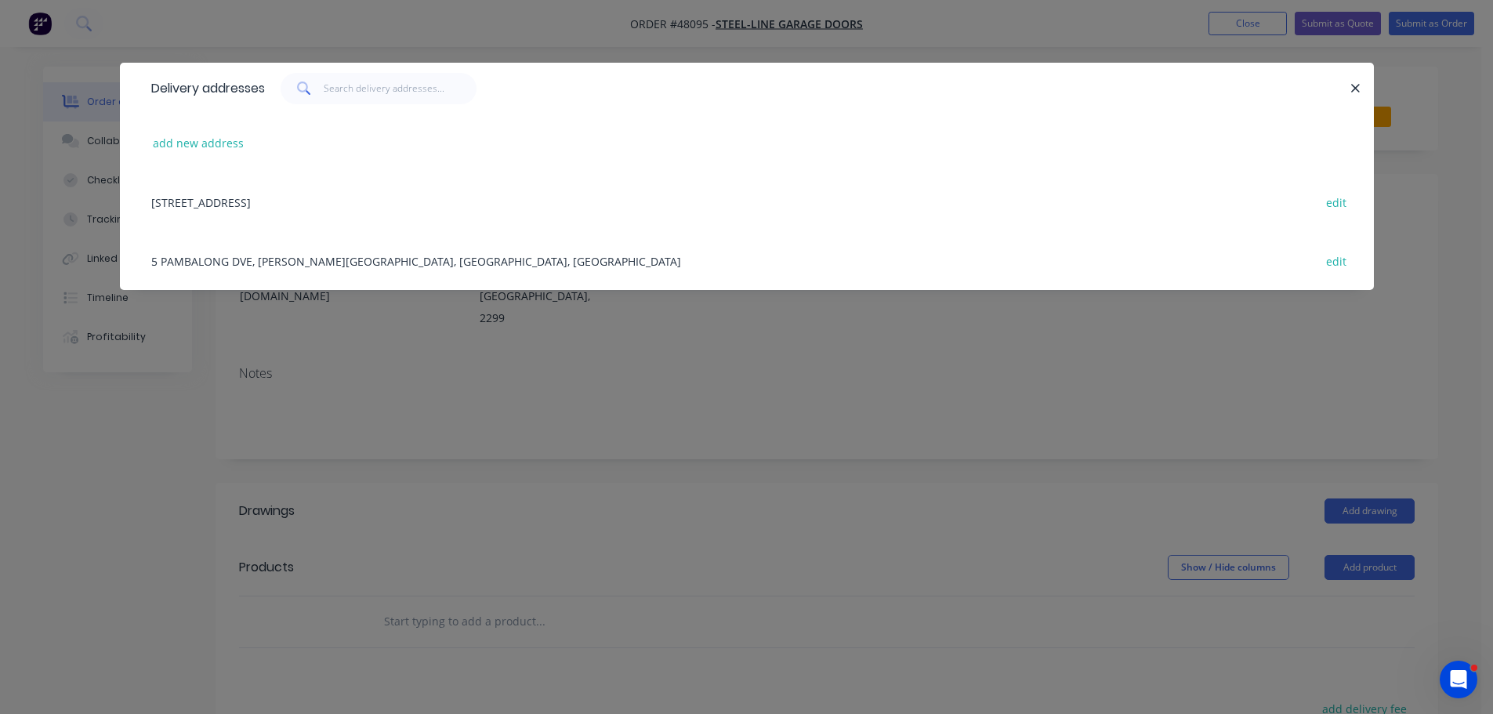
click at [306, 255] on div "5 PAMBALONG DVE, MAYFIELD WEST, New South Wales, Australia edit" at bounding box center [746, 260] width 1207 height 59
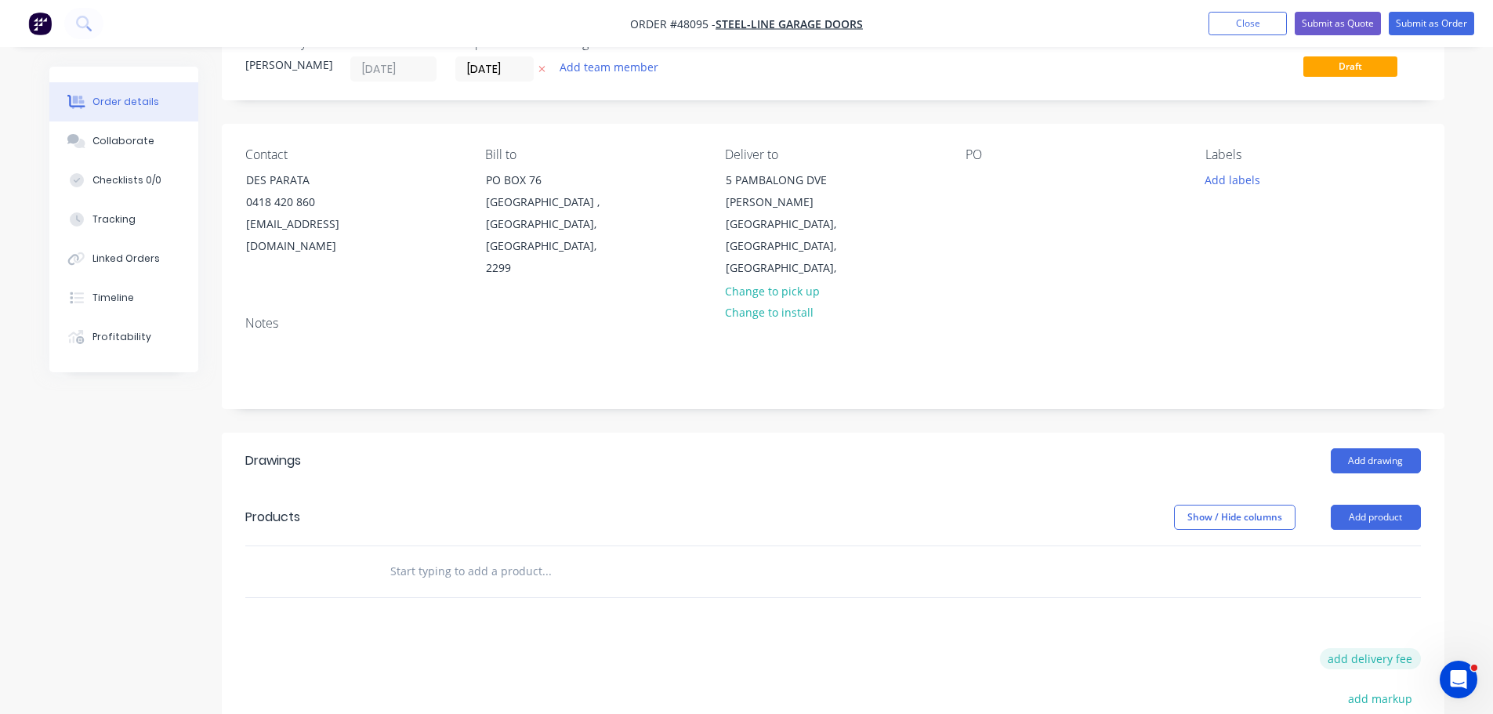
scroll to position [78, 0]
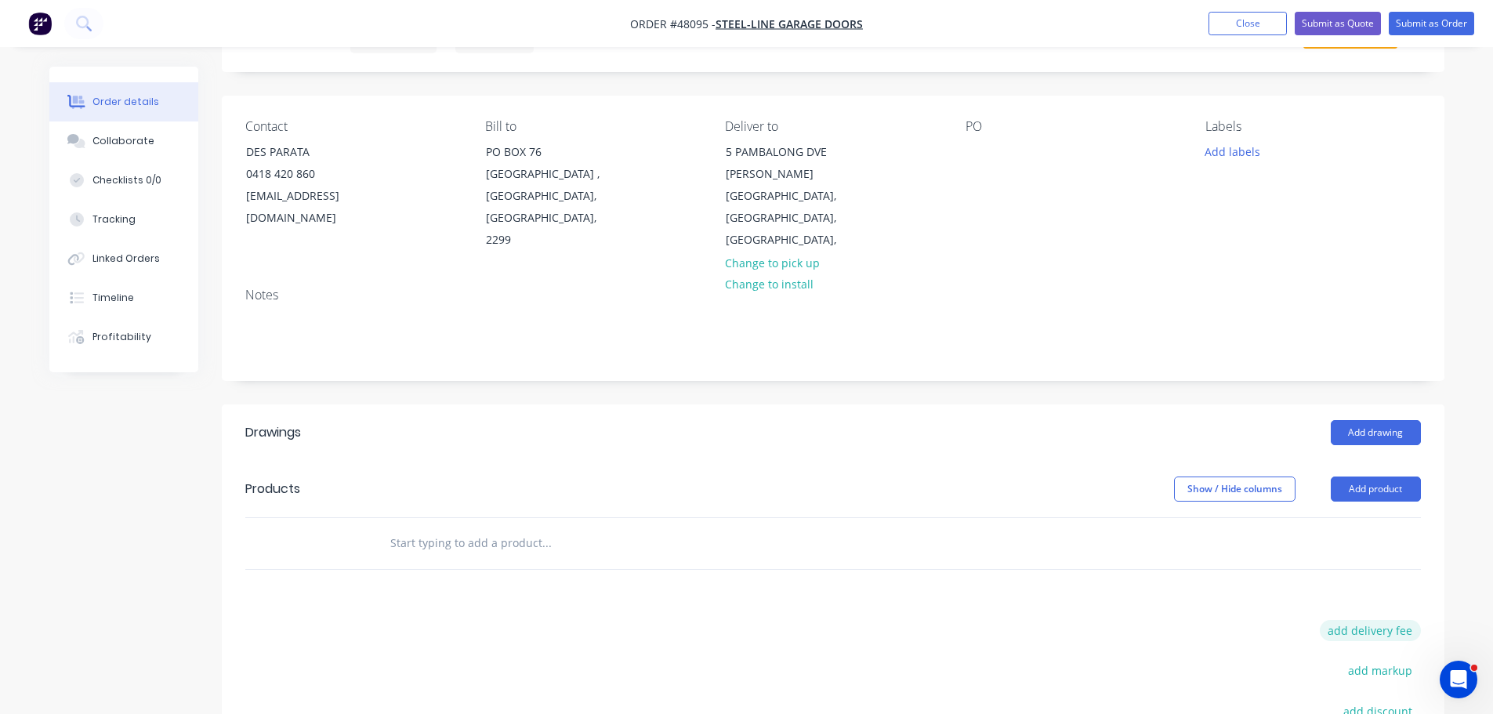
click at [1387, 620] on button "add delivery fee" at bounding box center [1370, 630] width 101 height 21
type input "50"
click input "submit" at bounding box center [0, 0] width 0 height 0
click at [971, 160] on div at bounding box center [977, 151] width 25 height 23
click at [977, 152] on div at bounding box center [977, 151] width 25 height 23
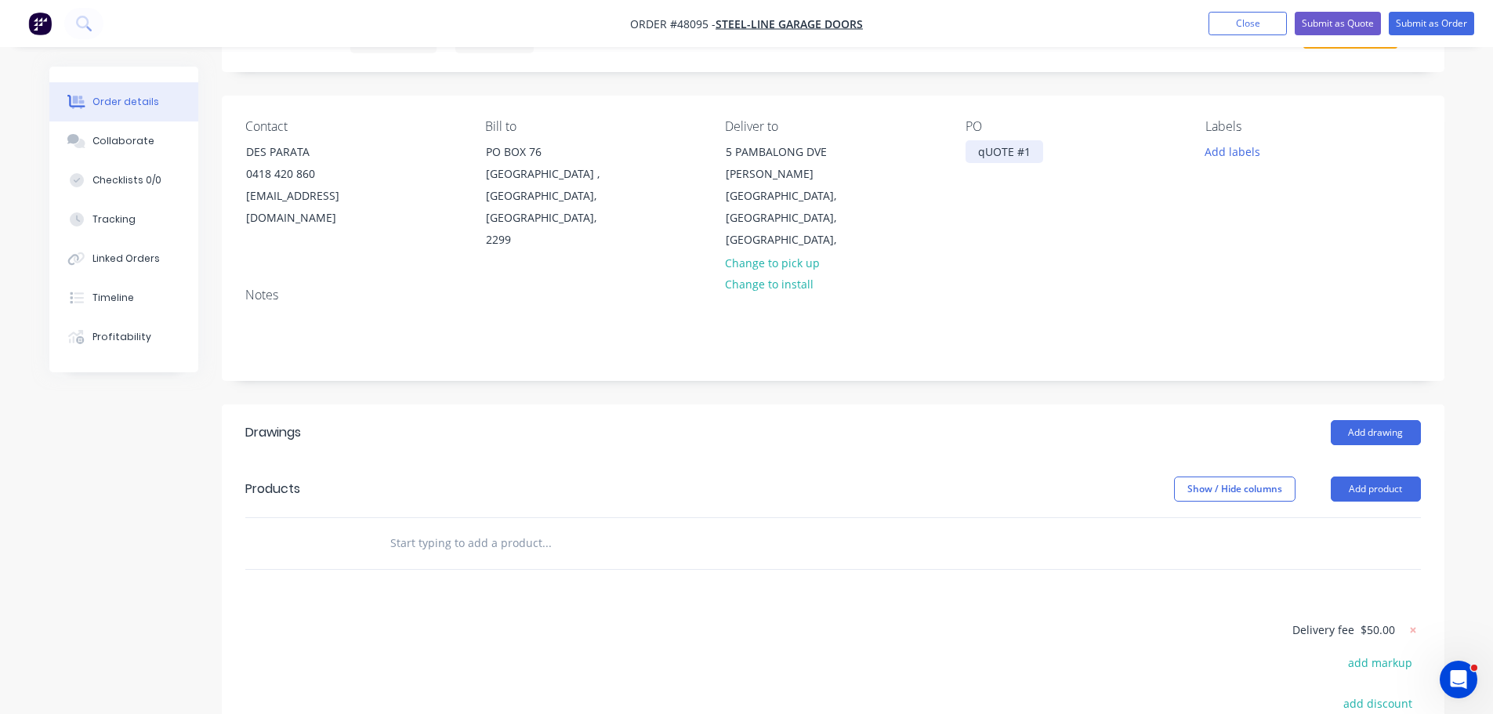
click at [986, 148] on div "qUOTE #1" at bounding box center [1004, 151] width 78 height 23
click at [1397, 420] on button "Add drawing" at bounding box center [1375, 432] width 90 height 25
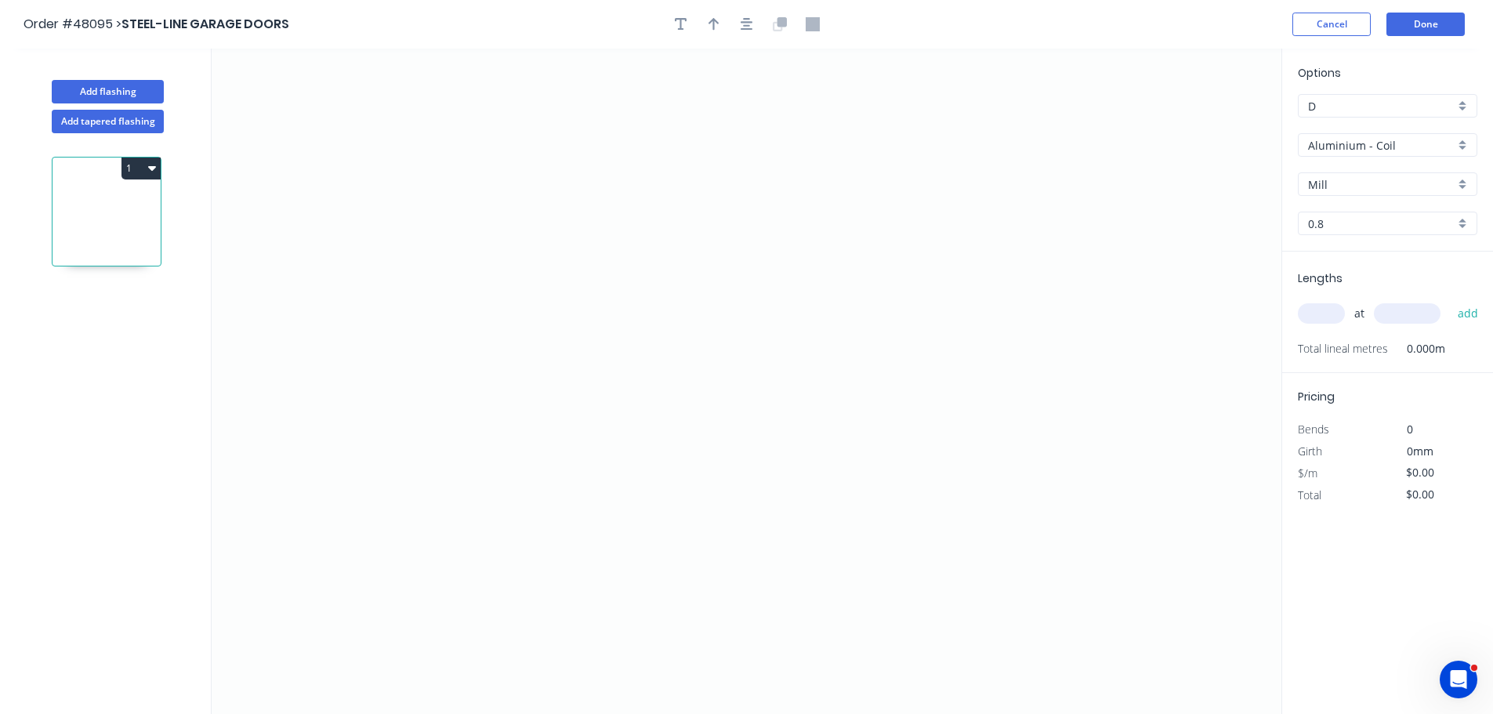
click at [1361, 148] on input "Aluminium - Coil" at bounding box center [1381, 145] width 147 height 16
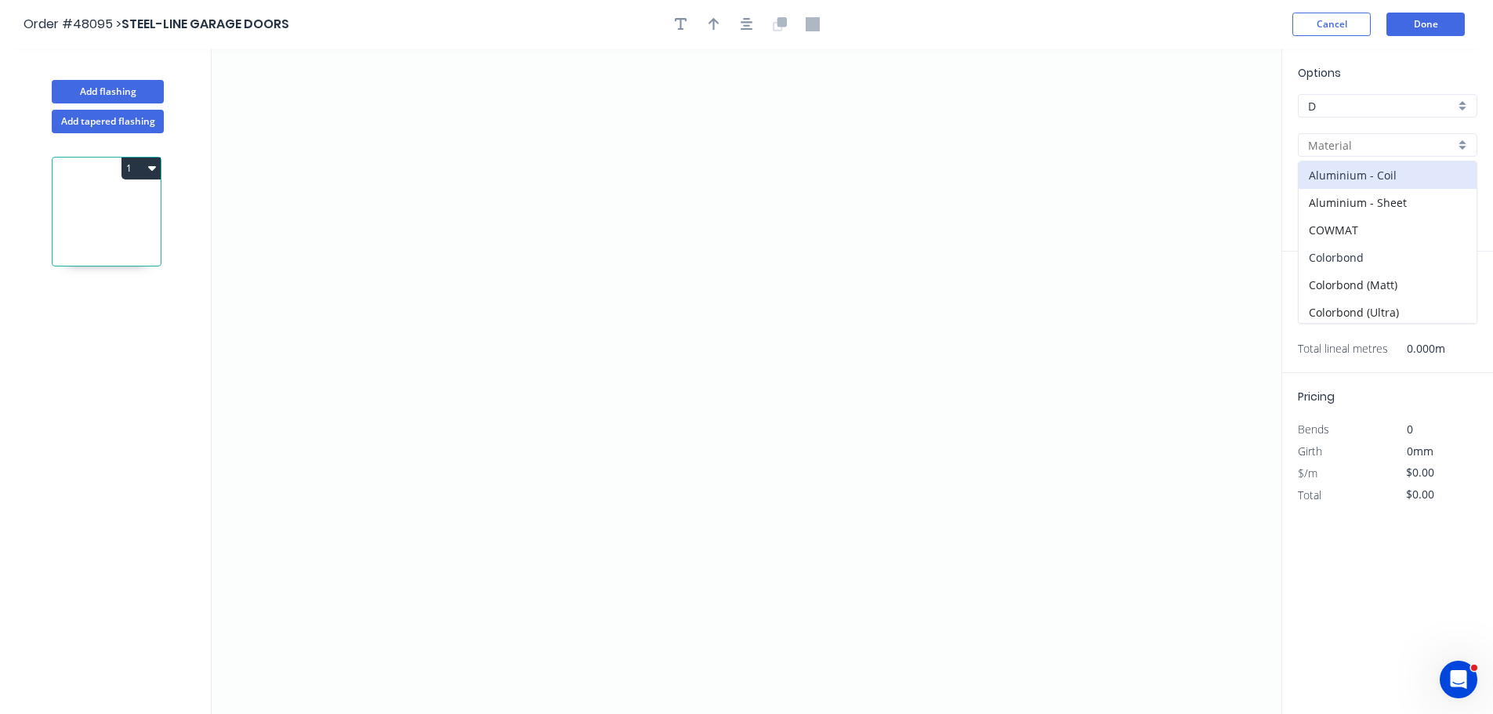
click at [1365, 259] on div "Colorbond" at bounding box center [1387, 257] width 178 height 27
type input "Colorbond"
type input "Basalt"
type input "0.55"
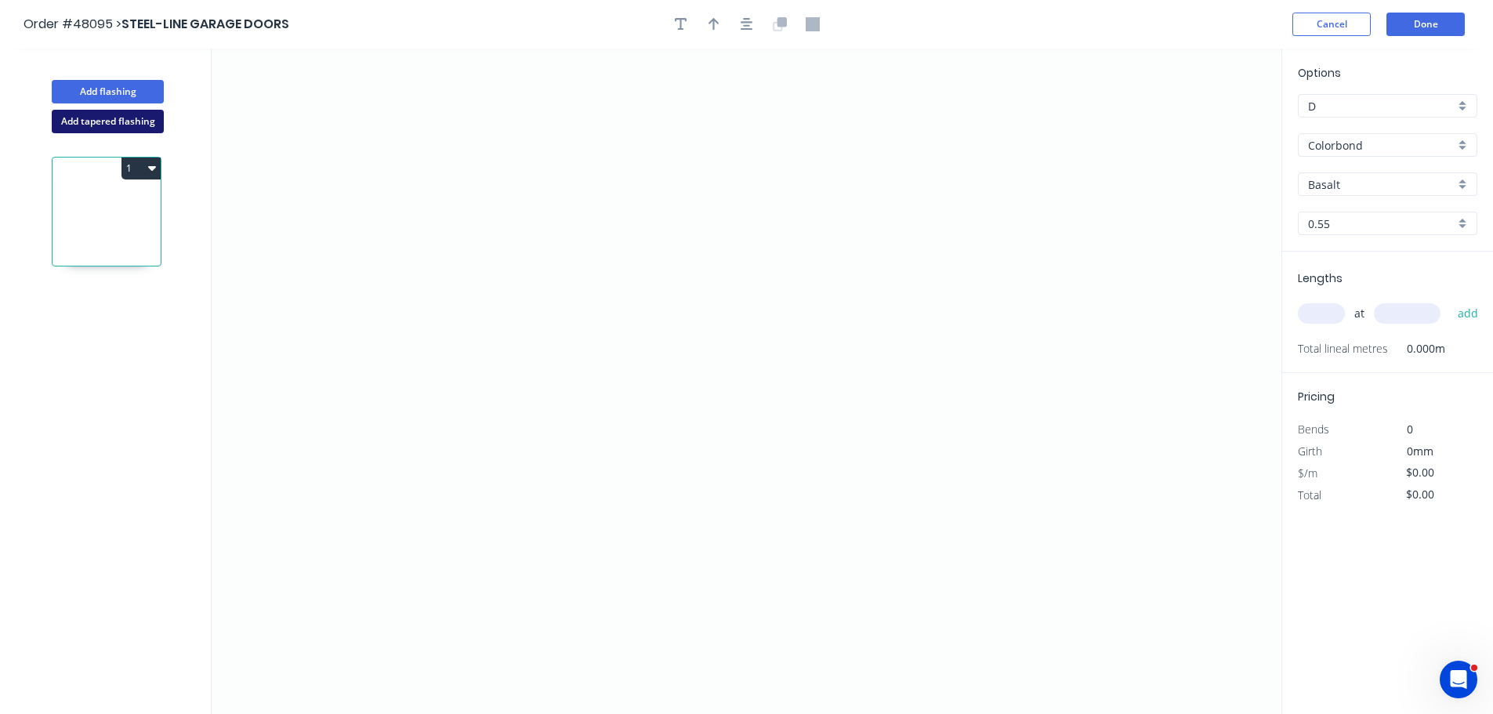
click at [114, 130] on button "Add tapered flashing" at bounding box center [108, 122] width 112 height 24
type input "Aluminium - Coil"
type input "Mill"
type input "0.8"
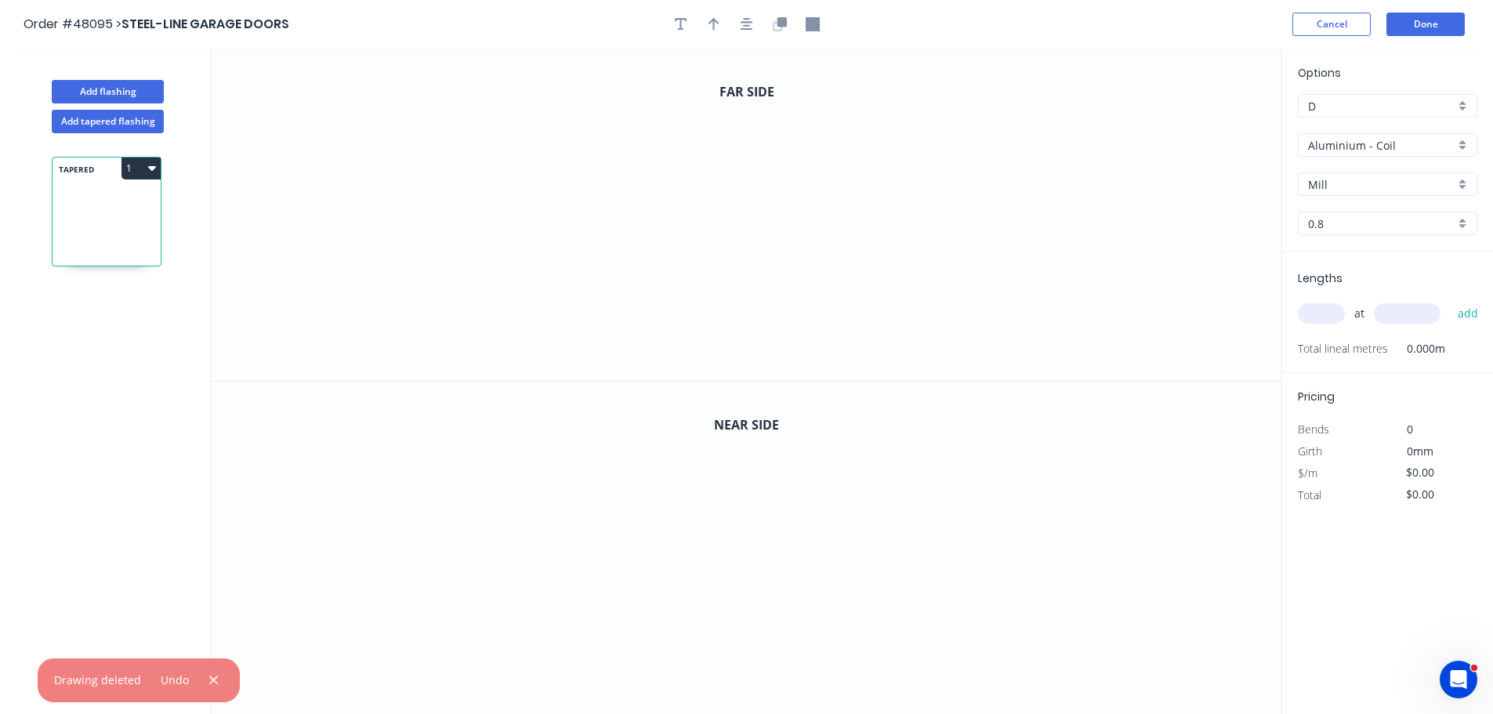
click at [1322, 152] on input "Aluminium - Coil" at bounding box center [1381, 145] width 147 height 16
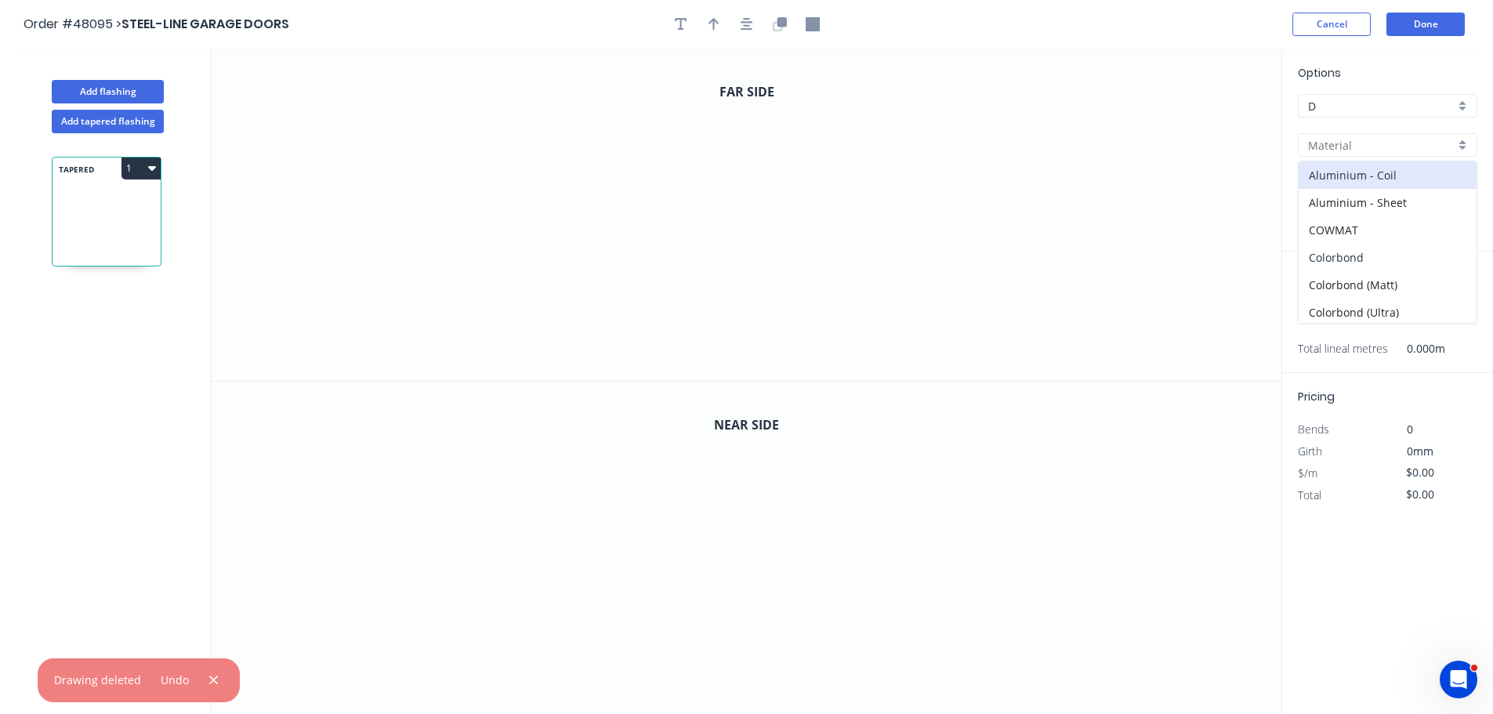
click at [1337, 252] on div "Colorbond" at bounding box center [1387, 257] width 178 height 27
type input "Colorbond"
type input "Basalt"
type input "0.55"
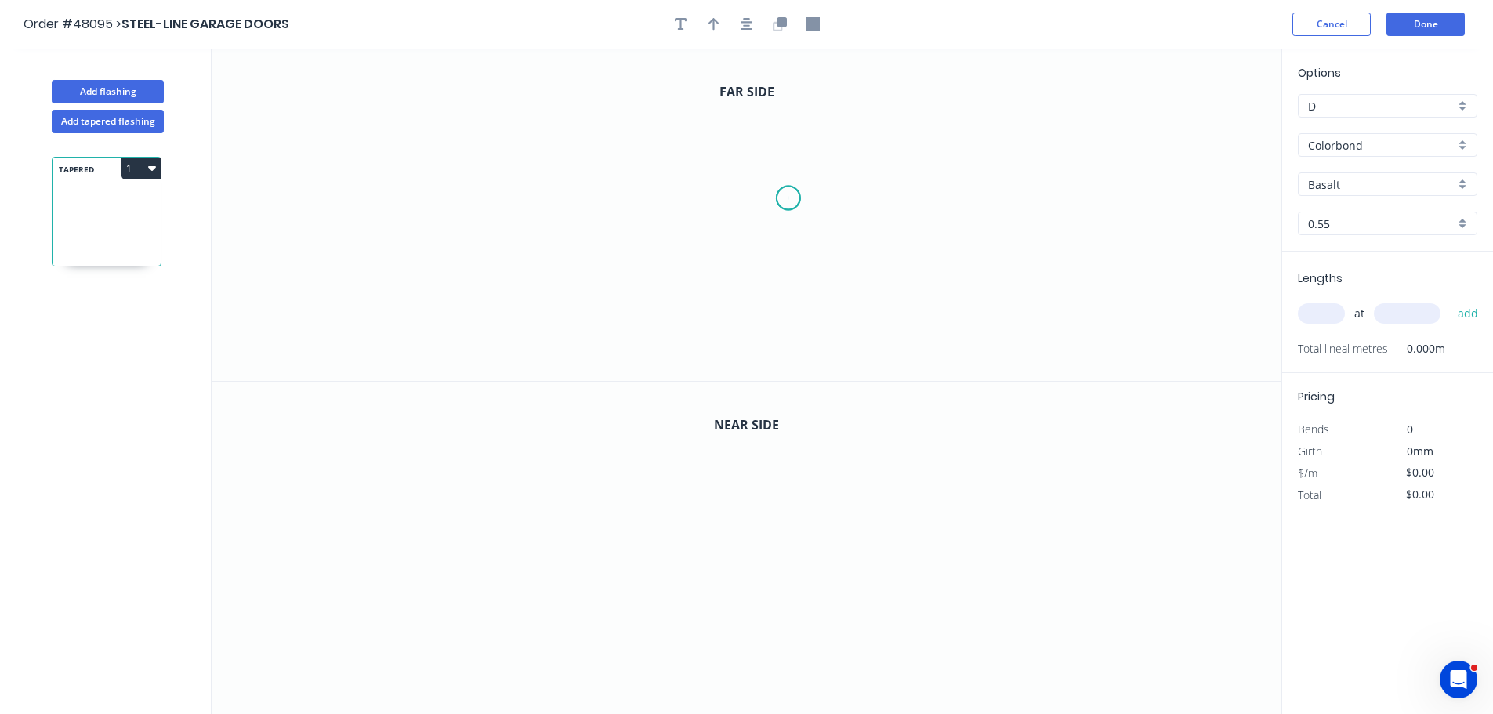
click at [788, 198] on icon "0" at bounding box center [747, 215] width 1070 height 332
click at [789, 143] on icon "0" at bounding box center [747, 215] width 1070 height 332
click at [686, 145] on icon "0 ?" at bounding box center [747, 215] width 1070 height 332
click at [675, 357] on icon "0 ? ?" at bounding box center [747, 215] width 1070 height 332
click at [792, 353] on icon "0 ? ? ?" at bounding box center [747, 215] width 1070 height 332
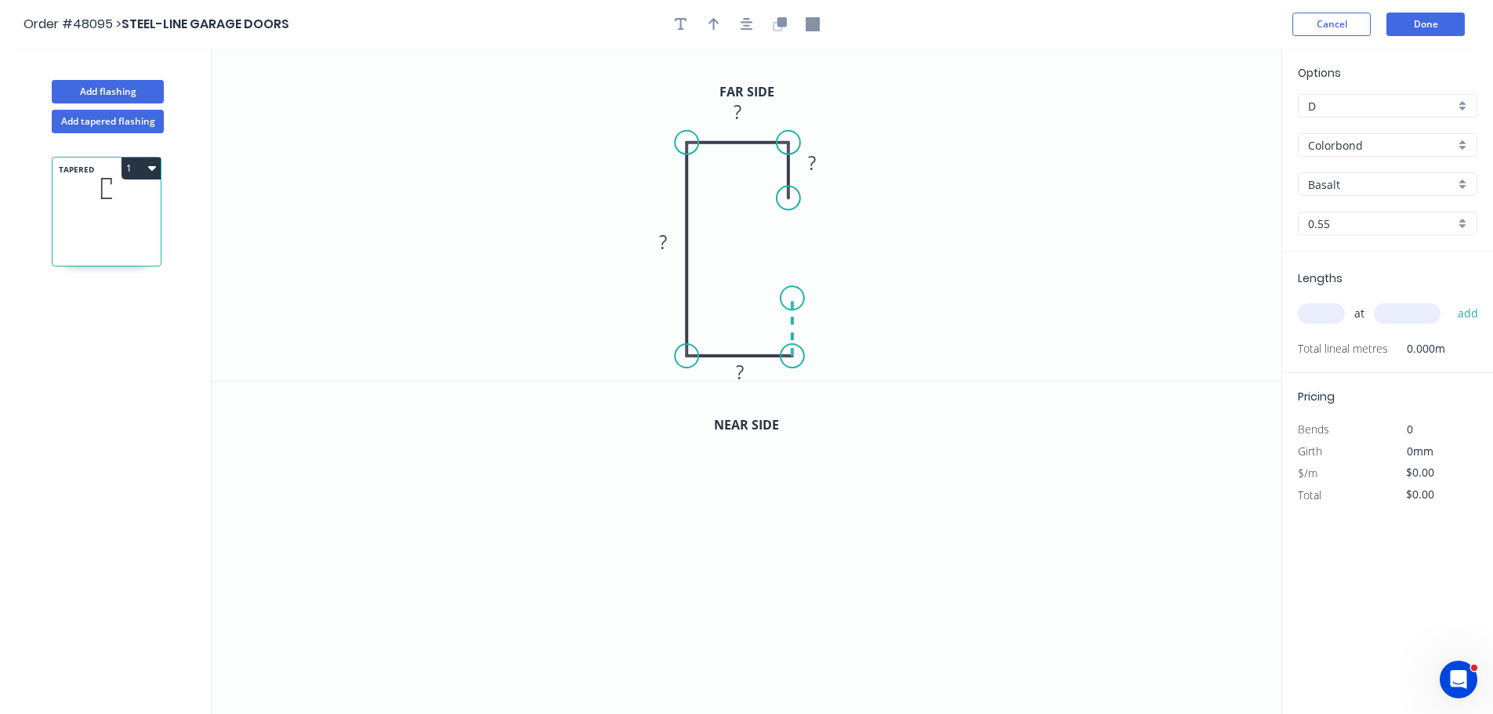
click at [789, 299] on icon "0 ? ? ? ?" at bounding box center [747, 215] width 1070 height 332
click at [660, 248] on tspan "?" at bounding box center [663, 242] width 8 height 26
click at [812, 320] on tspan "?" at bounding box center [816, 319] width 8 height 26
click at [715, 18] on icon "button" at bounding box center [713, 24] width 11 height 14
drag, startPoint x: 1200, startPoint y: 126, endPoint x: 577, endPoint y: 248, distance: 634.7
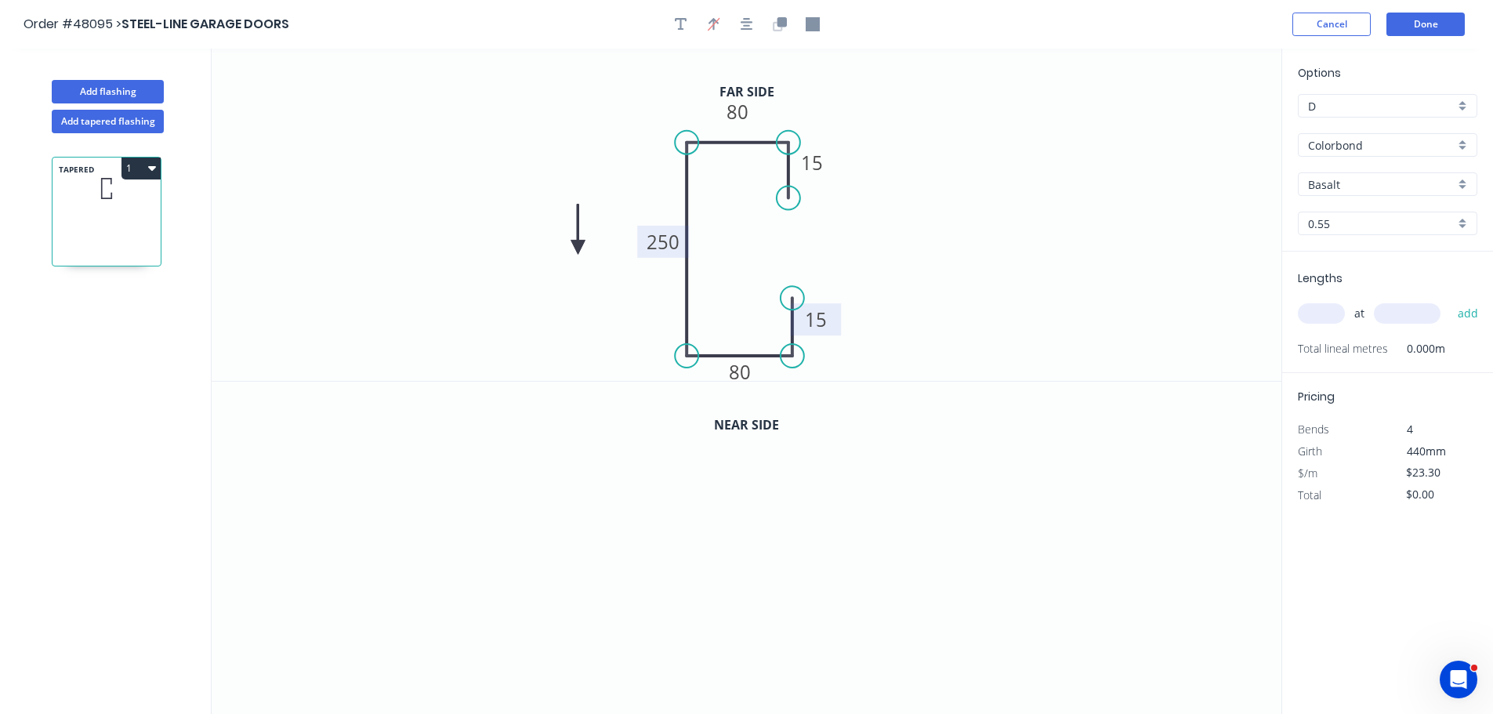
click at [577, 248] on icon at bounding box center [578, 230] width 14 height 50
click at [577, 248] on icon at bounding box center [596, 247] width 50 height 14
click at [577, 248] on icon at bounding box center [590, 259] width 45 height 45
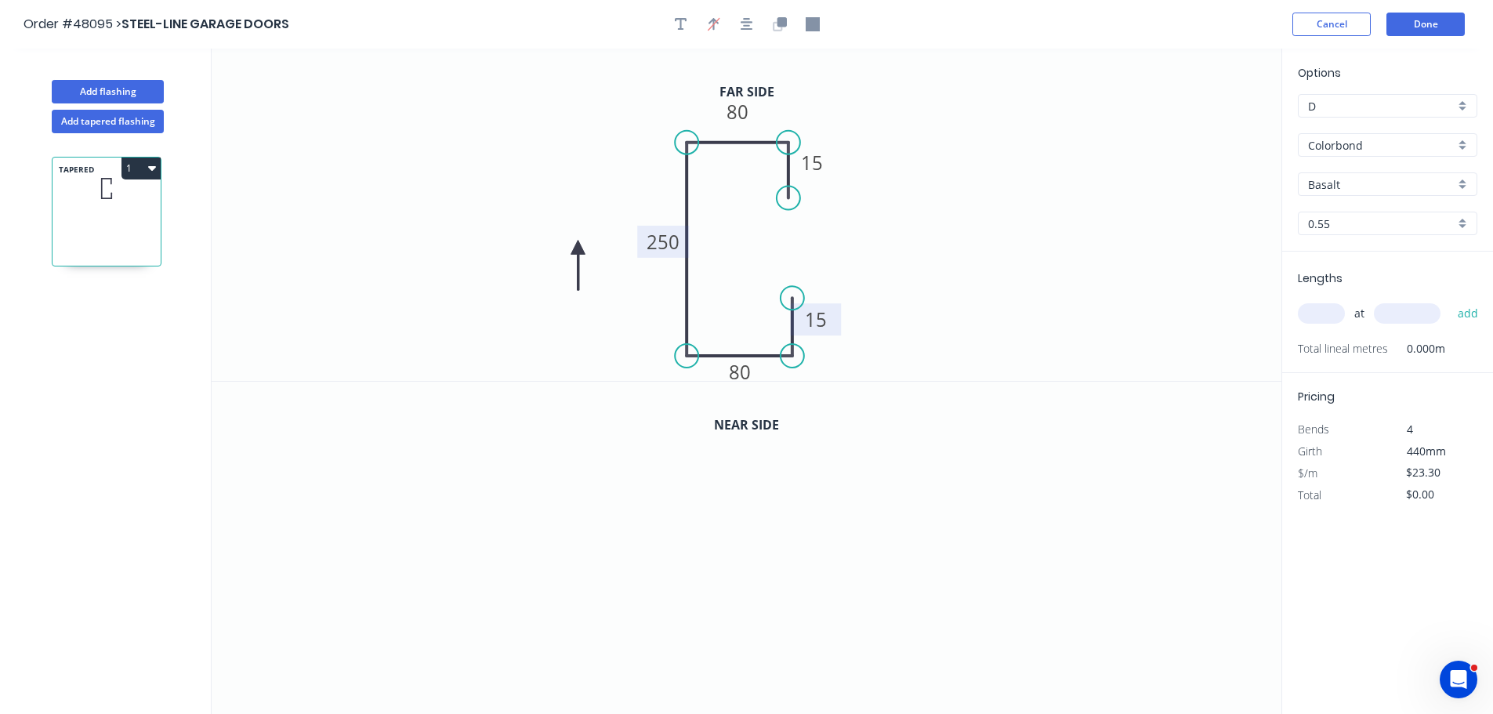
click at [577, 248] on icon at bounding box center [578, 265] width 14 height 50
click at [577, 248] on icon at bounding box center [564, 259] width 45 height 45
click at [776, 31] on button "button" at bounding box center [780, 25] width 24 height 24
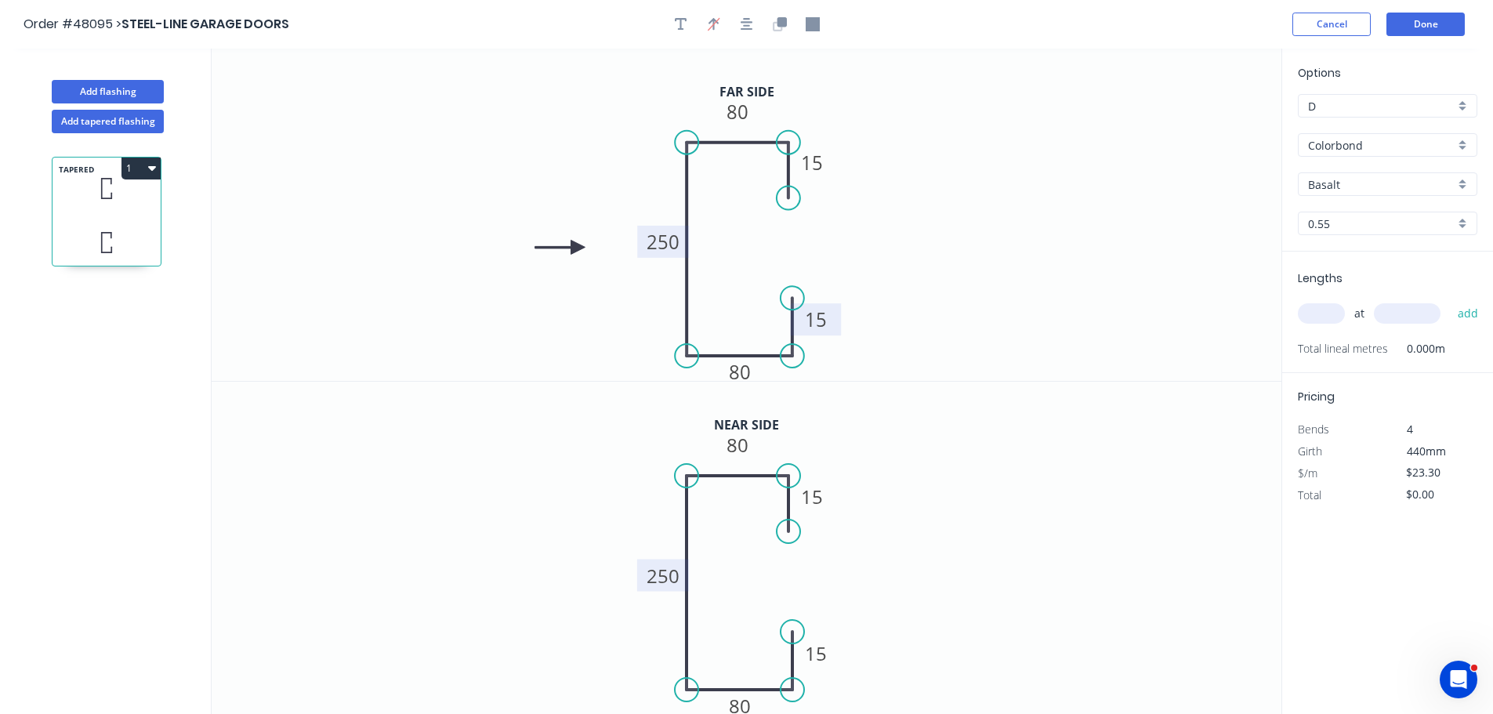
click at [661, 576] on tspan "250" at bounding box center [662, 576] width 33 height 26
click at [1314, 317] on input "text" at bounding box center [1321, 313] width 47 height 20
type input "$36.88"
type input "1"
type input "2550"
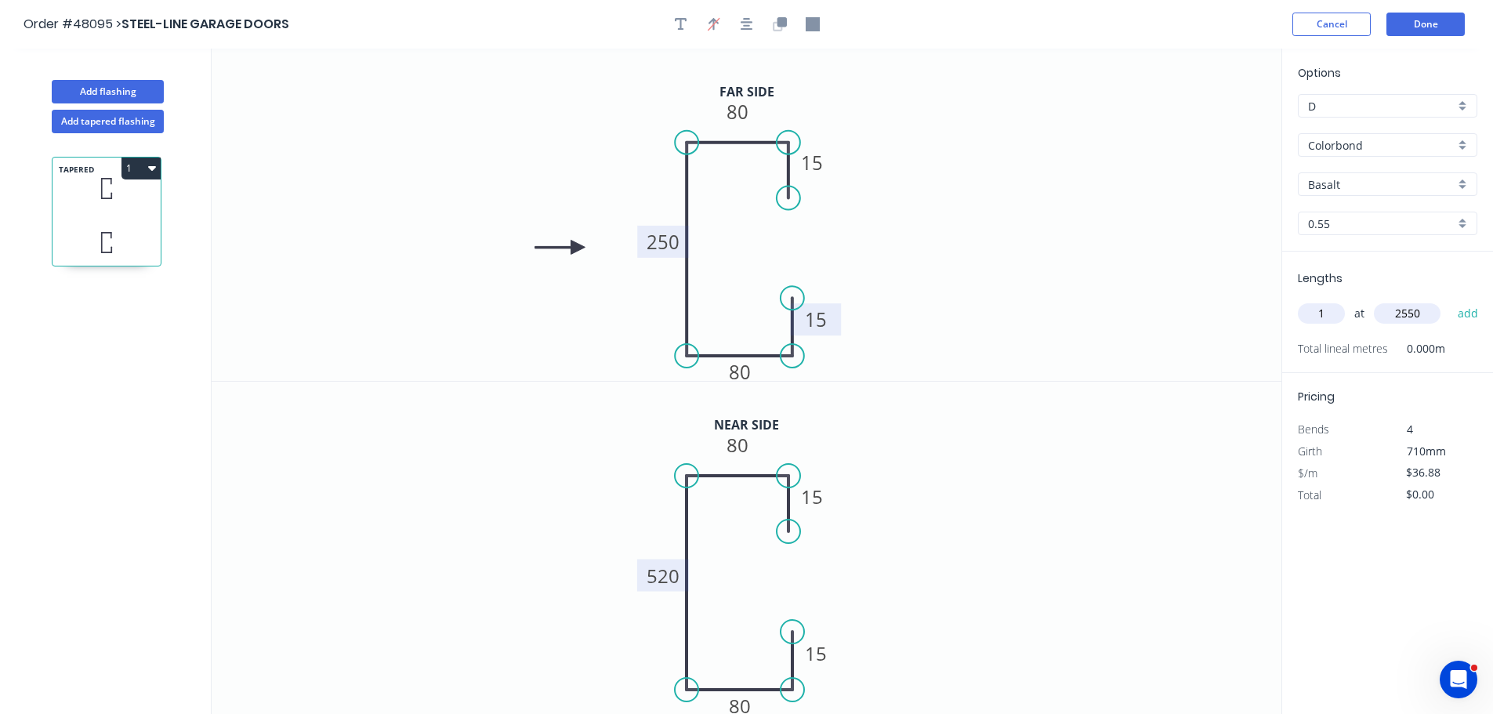
click at [1450, 300] on button "add" at bounding box center [1468, 313] width 37 height 27
type input "$94.04"
click at [125, 85] on button "Add flashing" at bounding box center [108, 92] width 112 height 24
type input "$0.00"
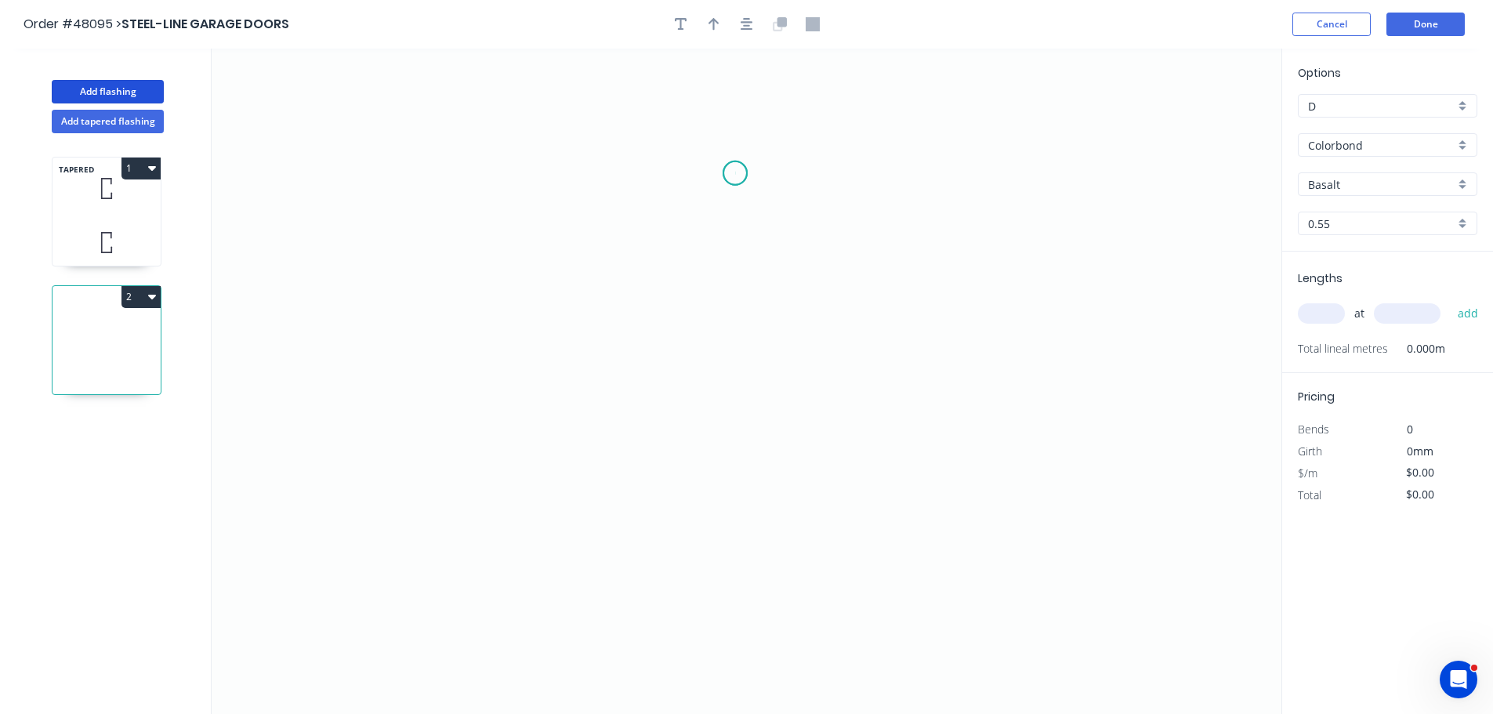
drag, startPoint x: 735, startPoint y: 173, endPoint x: 639, endPoint y: 170, distance: 96.4
click at [730, 173] on icon "0" at bounding box center [747, 381] width 1070 height 665
click at [607, 172] on icon "0" at bounding box center [747, 381] width 1070 height 665
click at [600, 337] on icon "0 ?" at bounding box center [747, 381] width 1070 height 665
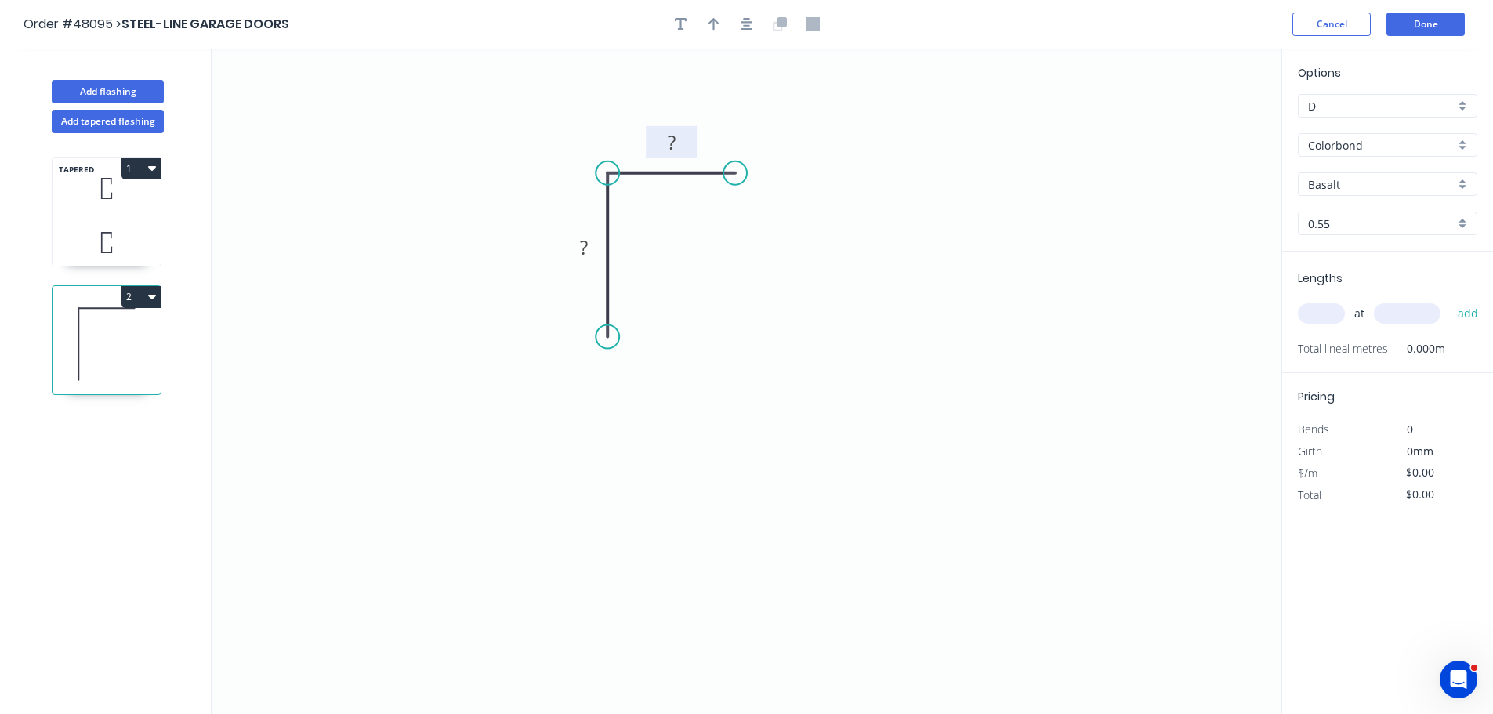
click at [672, 143] on tspan "?" at bounding box center [672, 142] width 8 height 26
drag, startPoint x: 708, startPoint y: 17, endPoint x: 859, endPoint y: 56, distance: 156.2
click at [711, 17] on icon "button" at bounding box center [713, 24] width 11 height 14
type input "$5.18"
drag, startPoint x: 1205, startPoint y: 127, endPoint x: 613, endPoint y: 155, distance: 593.0
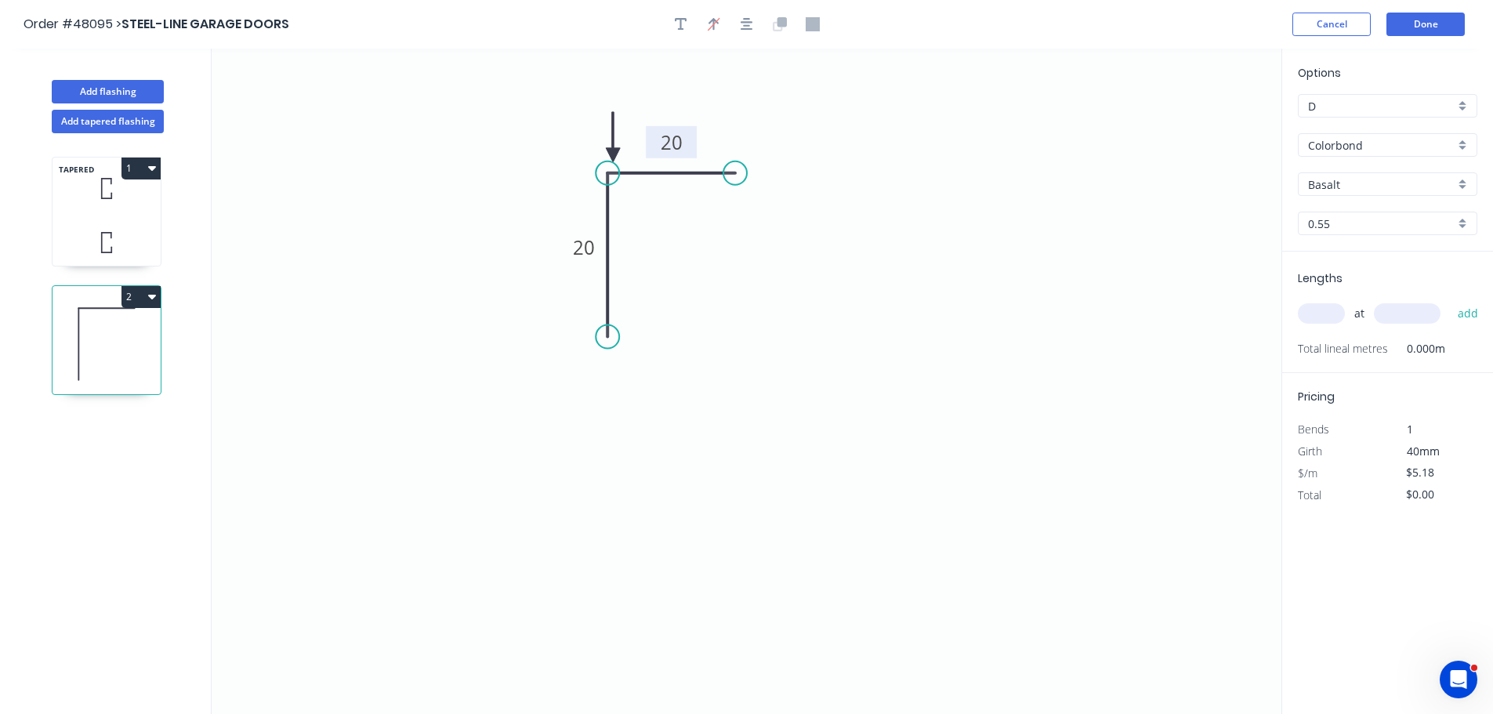
click at [613, 155] on icon at bounding box center [613, 137] width 14 height 50
click at [1323, 313] on input "text" at bounding box center [1321, 313] width 47 height 20
type input "1"
type input "1000"
click at [1450, 300] on button "add" at bounding box center [1468, 313] width 37 height 27
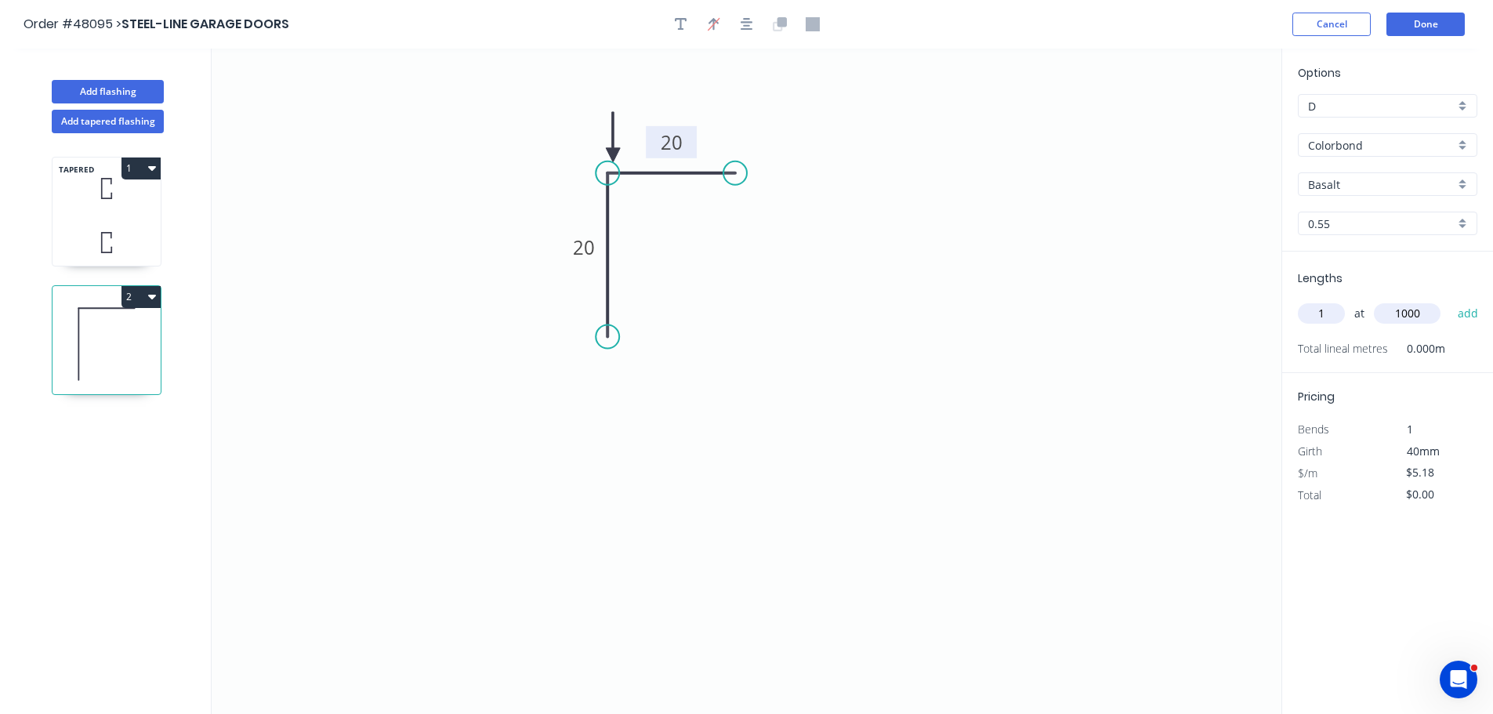
type input "$5.18"
click at [1394, 31] on button "Done" at bounding box center [1425, 25] width 78 height 24
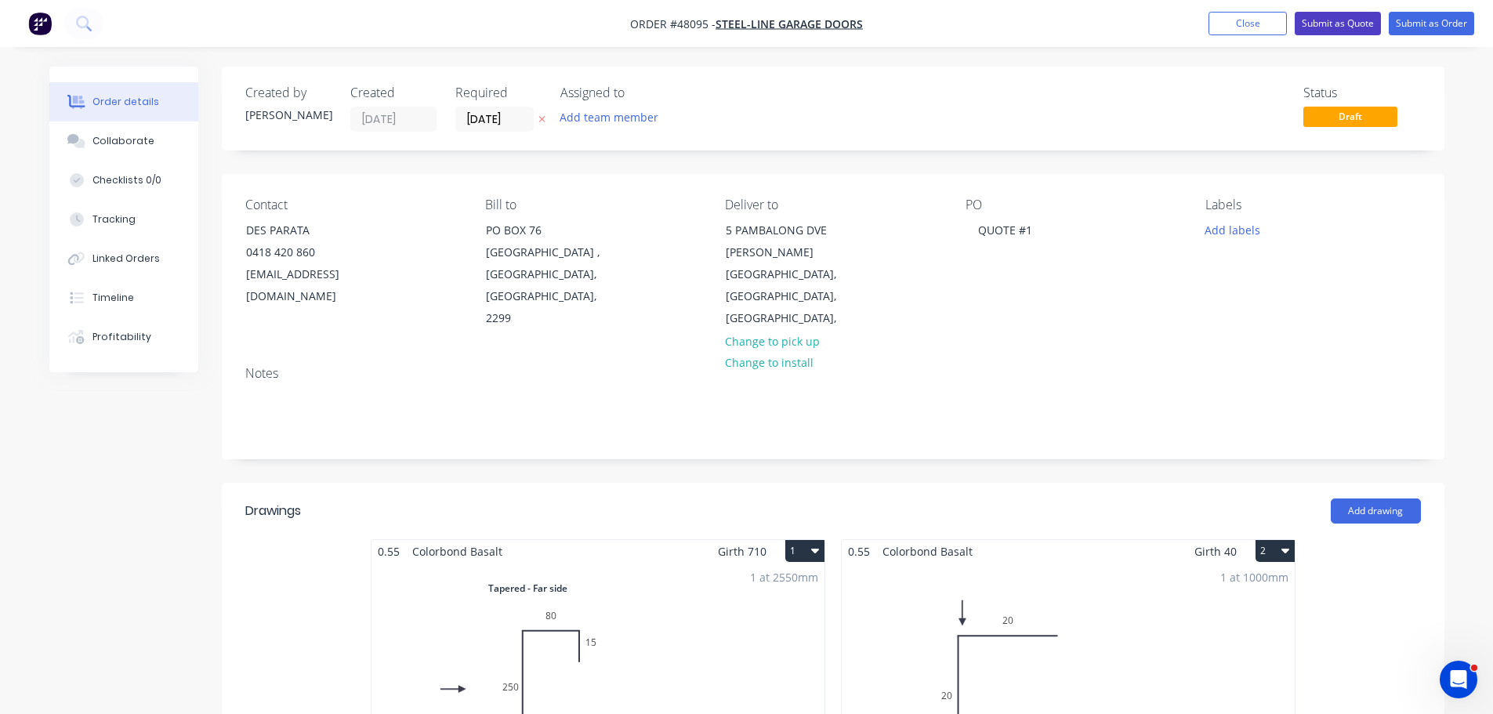
click at [1309, 21] on button "Submit as Quote" at bounding box center [1337, 24] width 86 height 24
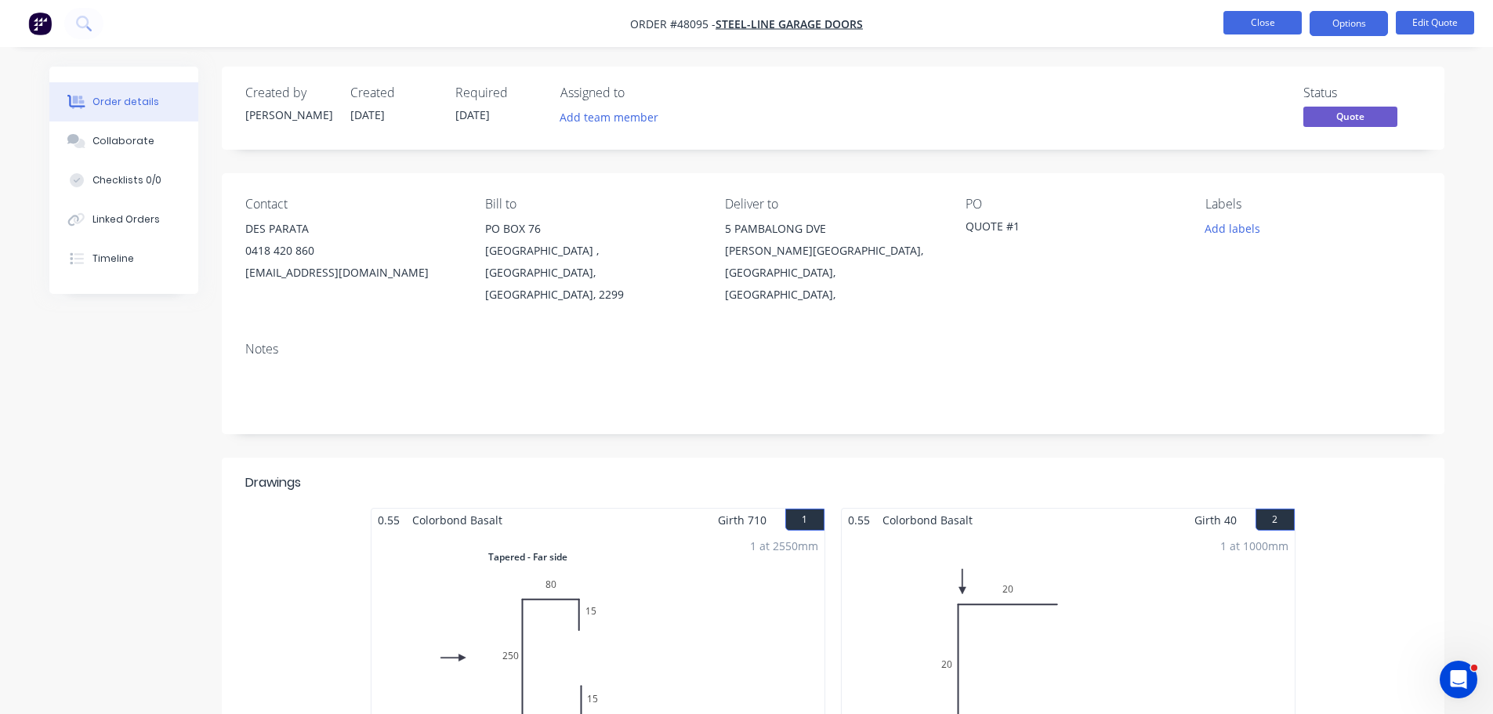
click at [1258, 19] on button "Close" at bounding box center [1262, 23] width 78 height 24
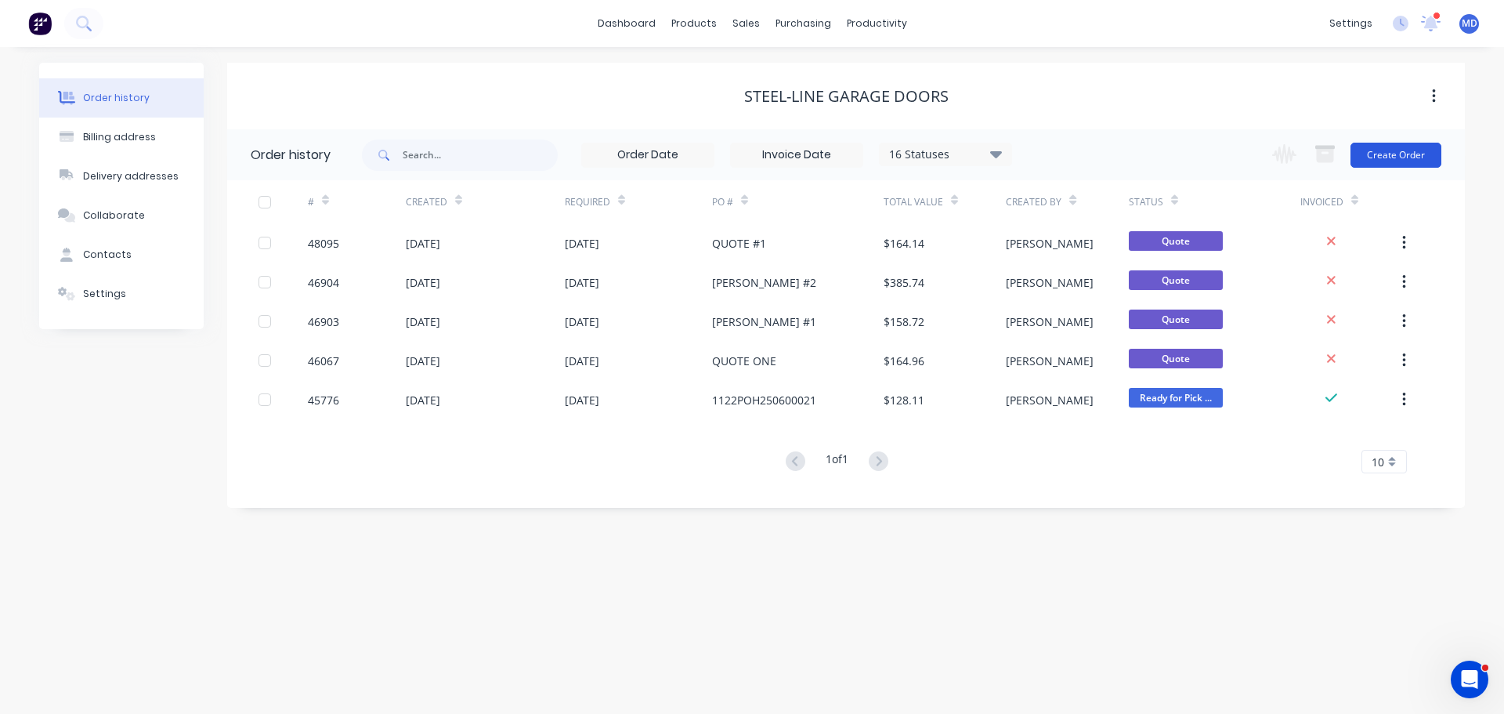
click at [1397, 148] on button "Create Order" at bounding box center [1396, 155] width 91 height 25
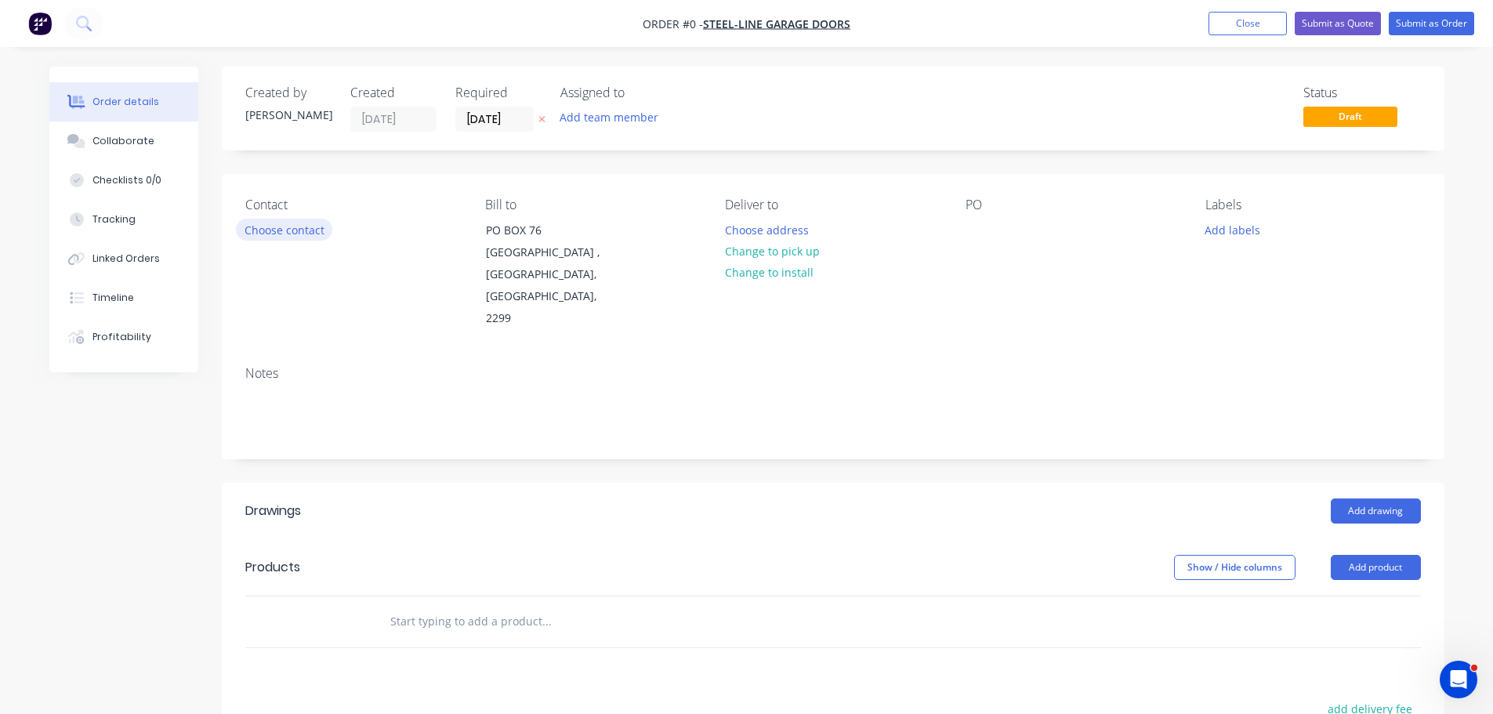
click at [302, 227] on button "Choose contact" at bounding box center [284, 229] width 96 height 21
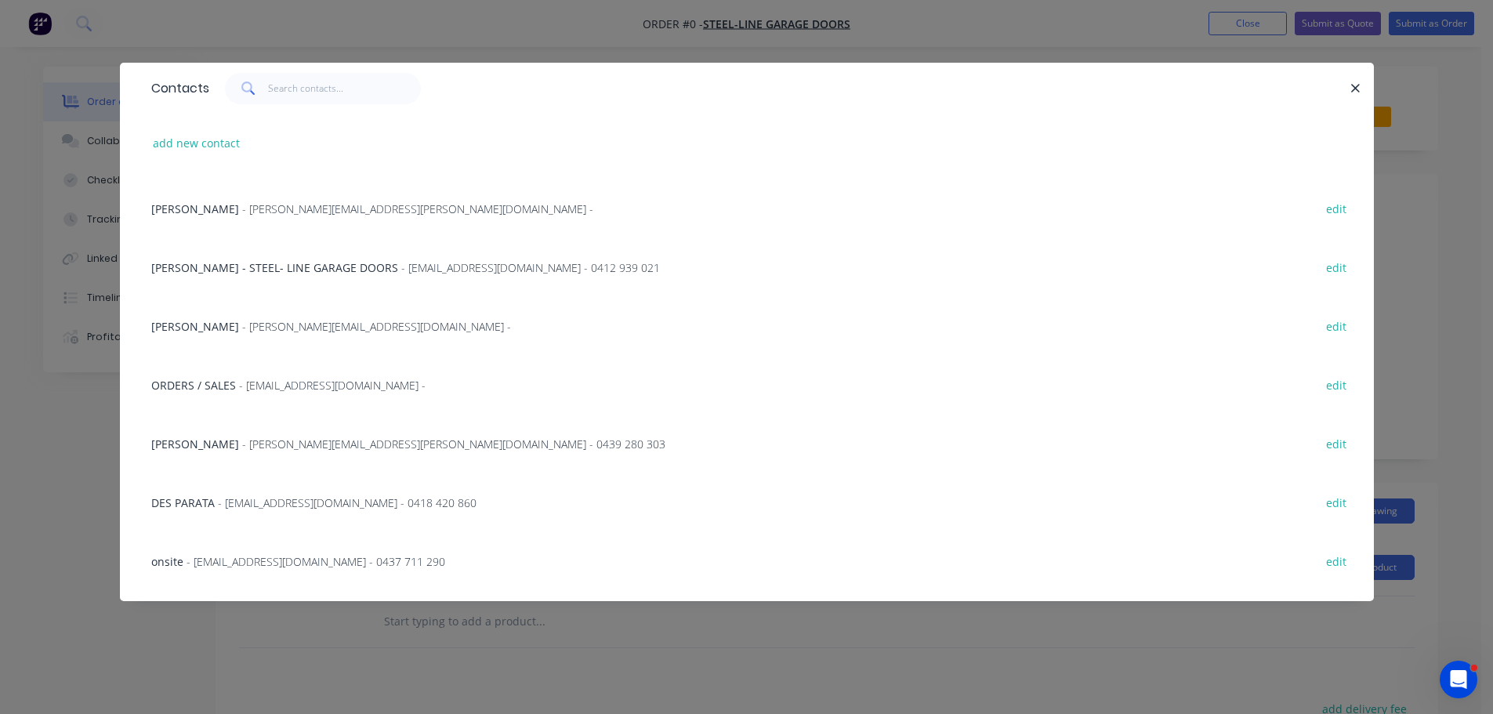
scroll to position [392, 0]
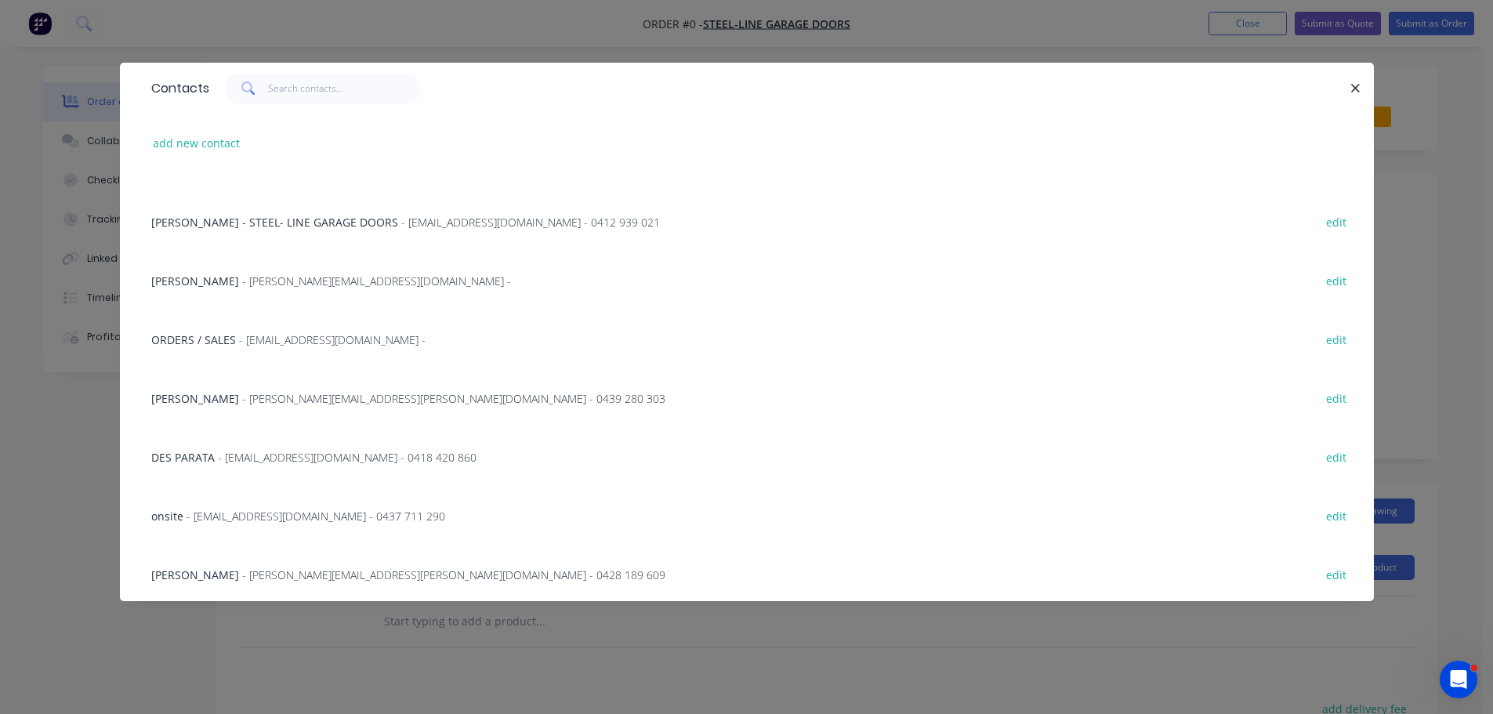
drag, startPoint x: 321, startPoint y: 452, endPoint x: 329, endPoint y: 447, distance: 9.6
click at [328, 447] on div "DES PARATA - DPARATA@STEEL-LINE.COM.AU - 0418 420 860 edit" at bounding box center [746, 456] width 1207 height 59
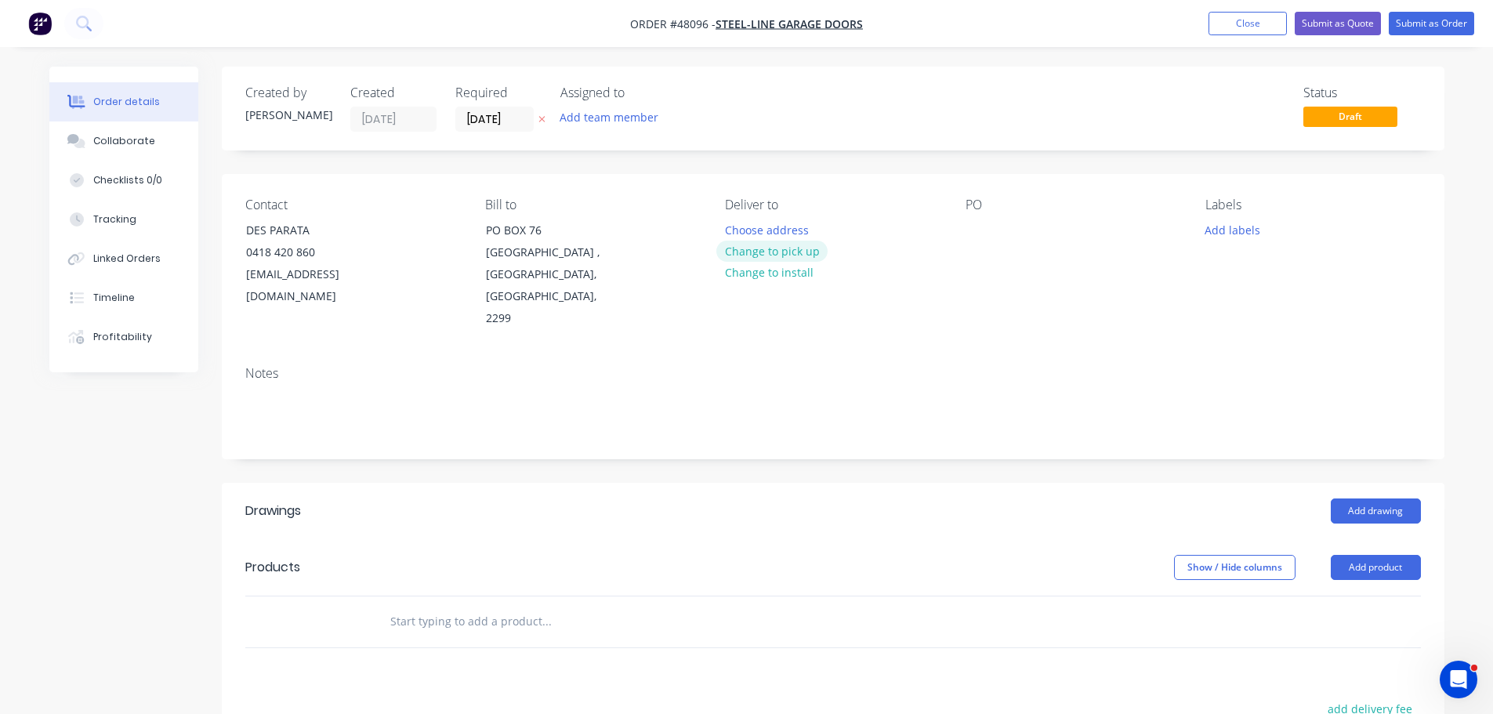
click at [756, 252] on button "Change to pick up" at bounding box center [771, 251] width 111 height 21
click at [752, 247] on button "Change to delivery" at bounding box center [773, 251] width 114 height 21
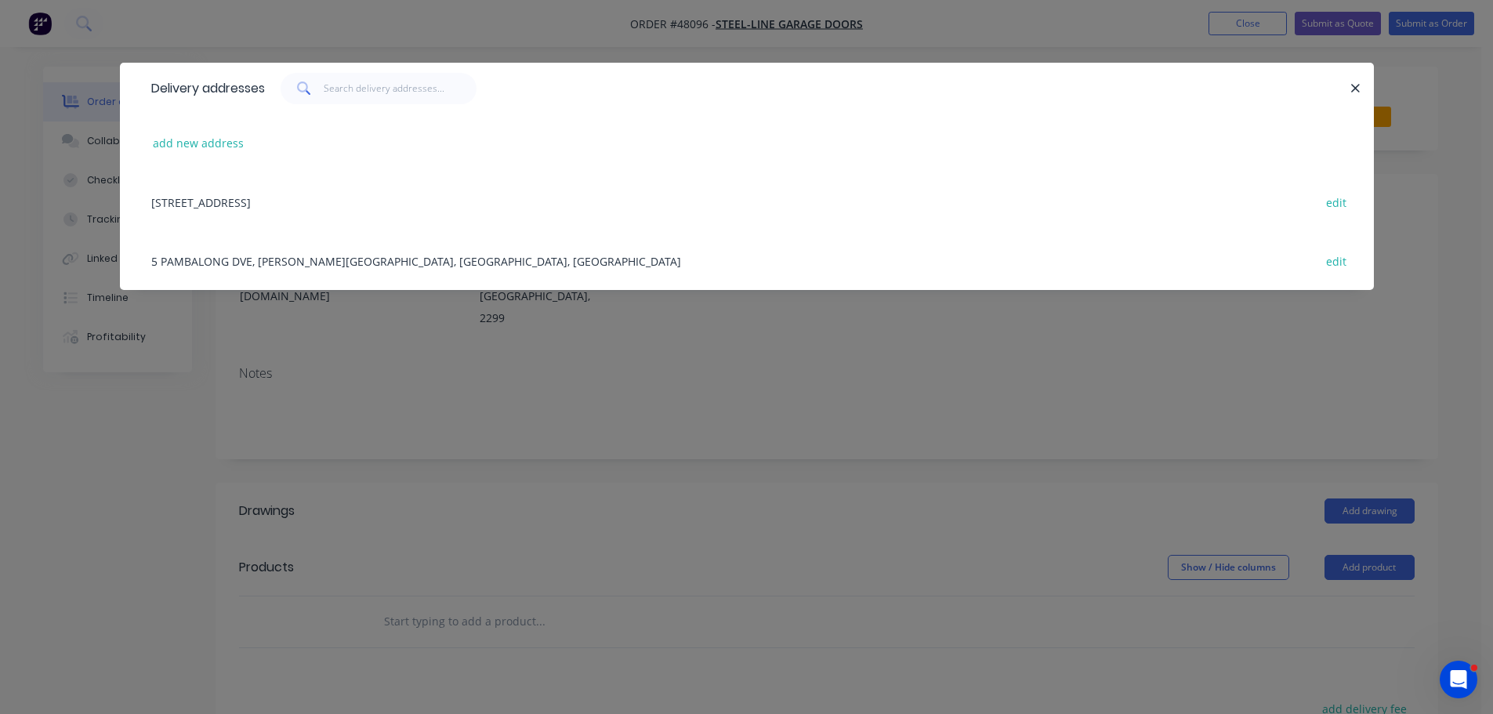
drag, startPoint x: 255, startPoint y: 256, endPoint x: 415, endPoint y: 270, distance: 161.2
click at [255, 256] on div "5 PAMBALONG DVE, MAYFIELD WEST, New South Wales, Australia edit" at bounding box center [746, 260] width 1207 height 59
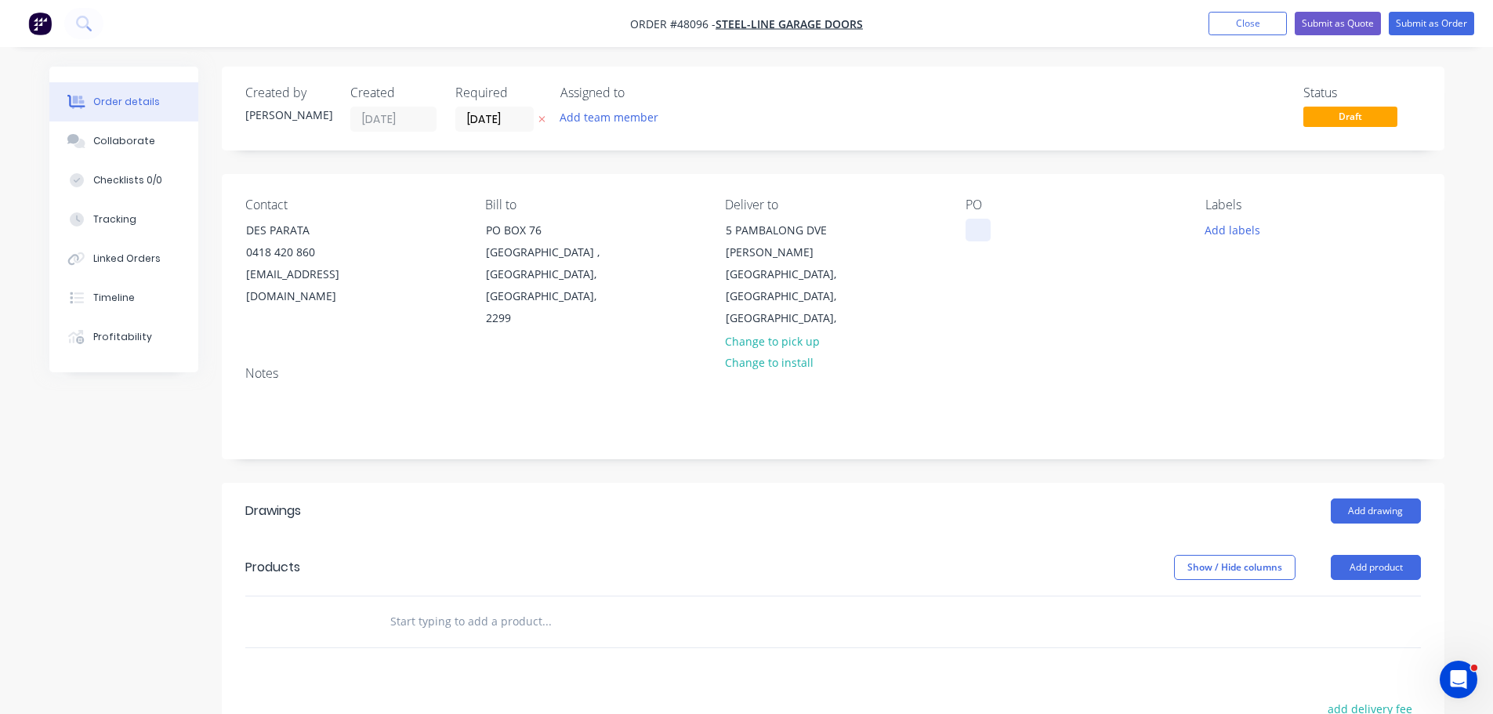
click at [972, 231] on div at bounding box center [977, 230] width 25 height 23
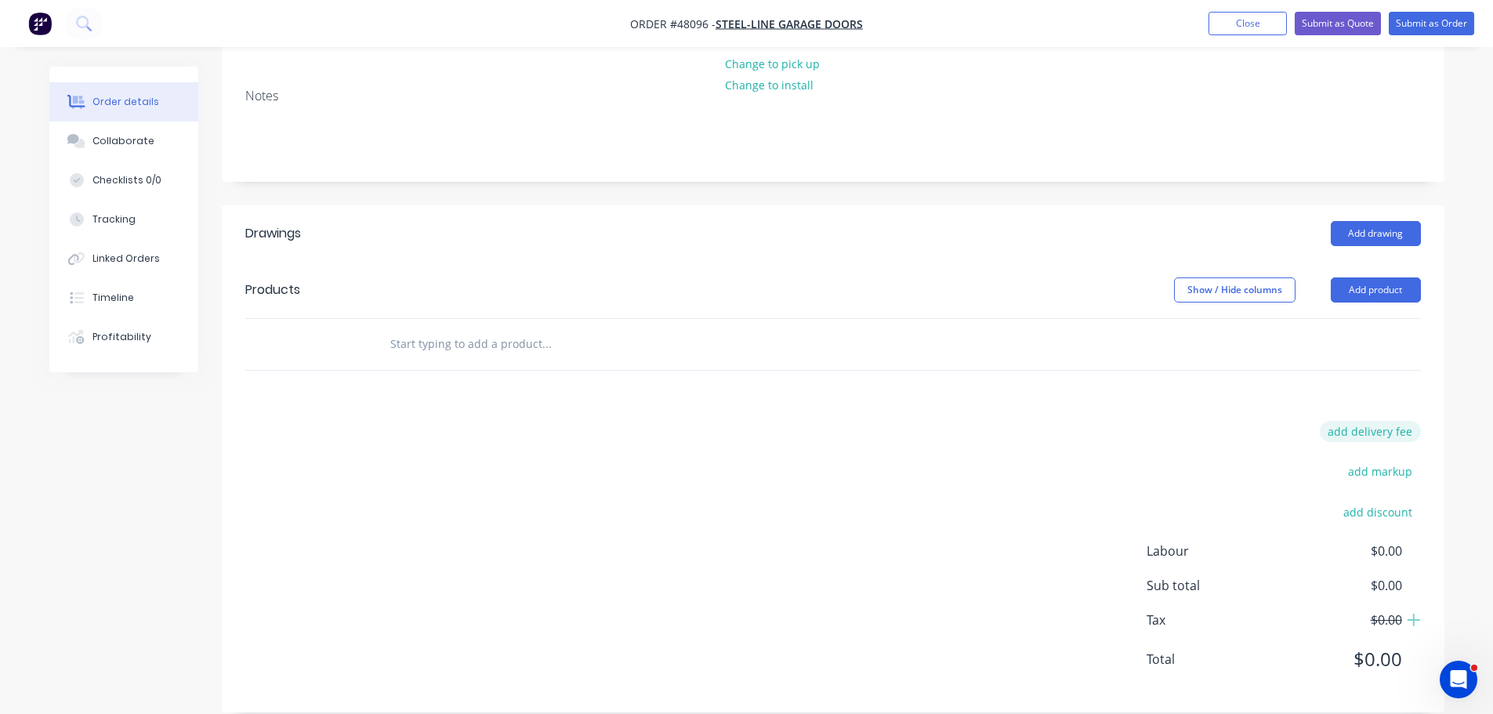
click at [1375, 421] on button "add delivery fee" at bounding box center [1370, 431] width 101 height 21
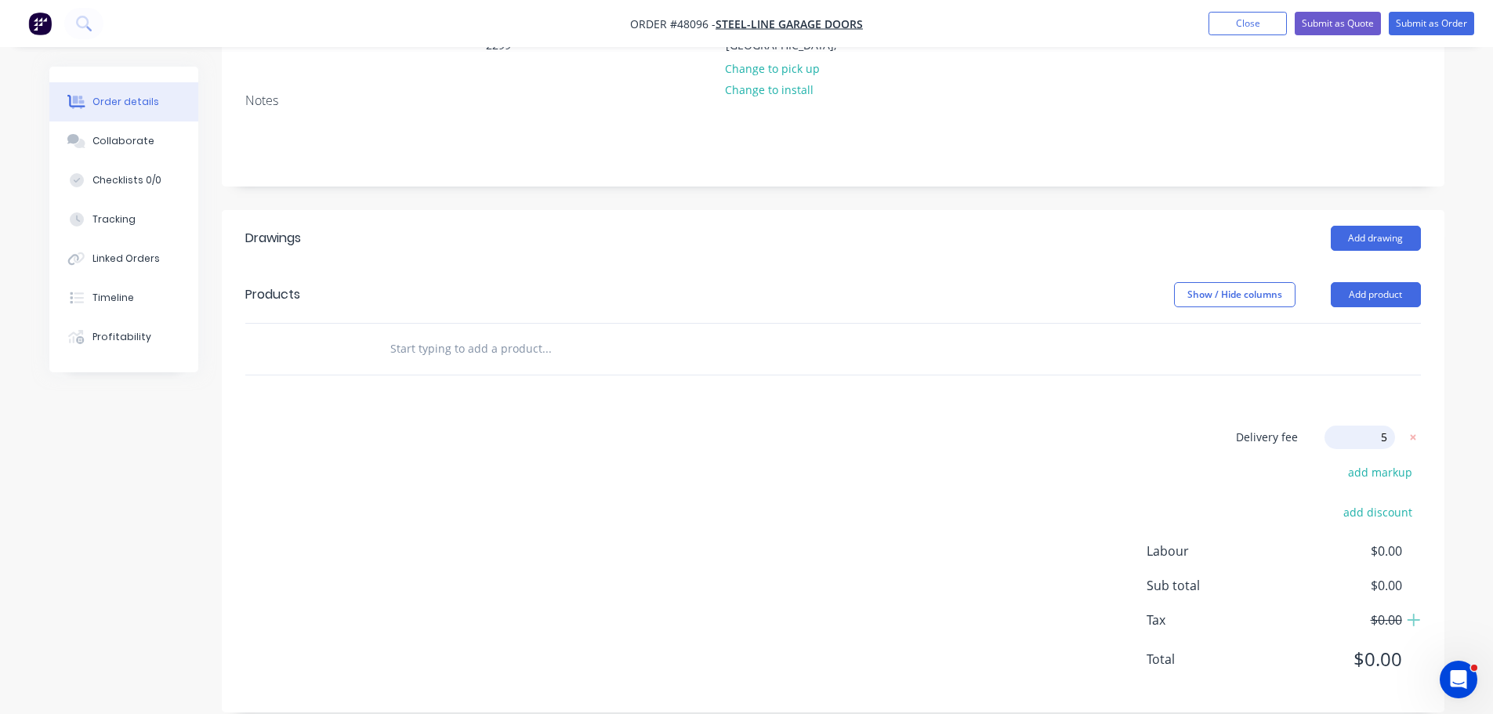
type input "50"
click input "submit" at bounding box center [0, 0] width 0 height 0
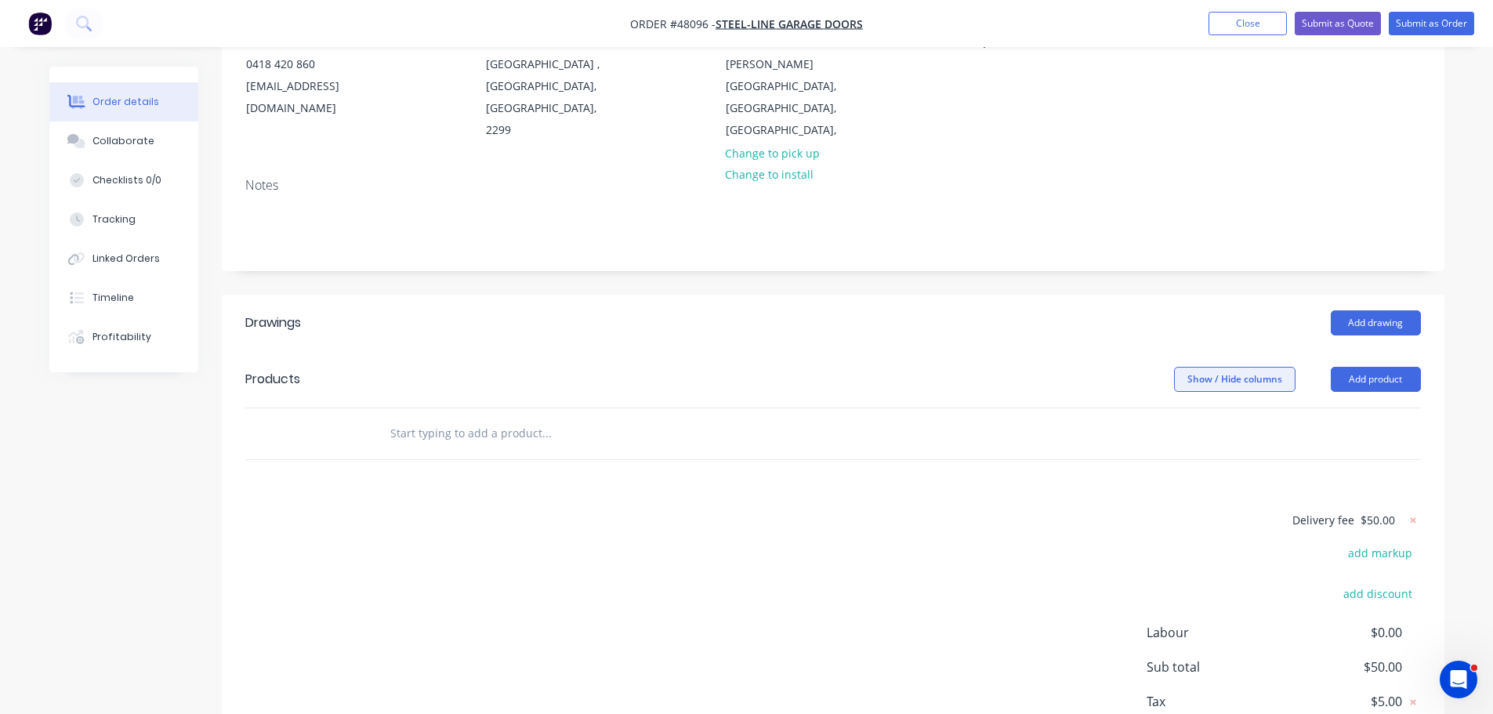
scroll to position [113, 0]
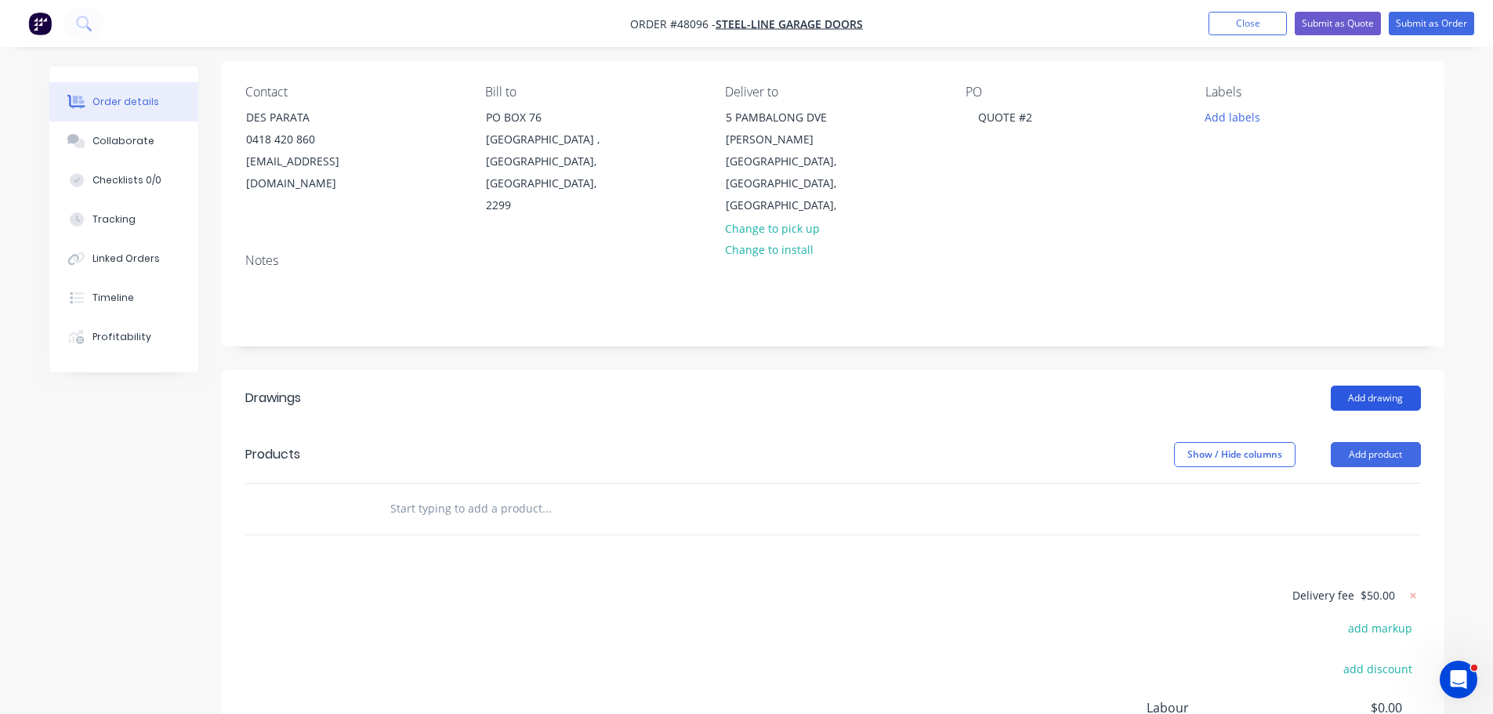
click at [1356, 386] on button "Add drawing" at bounding box center [1375, 398] width 90 height 25
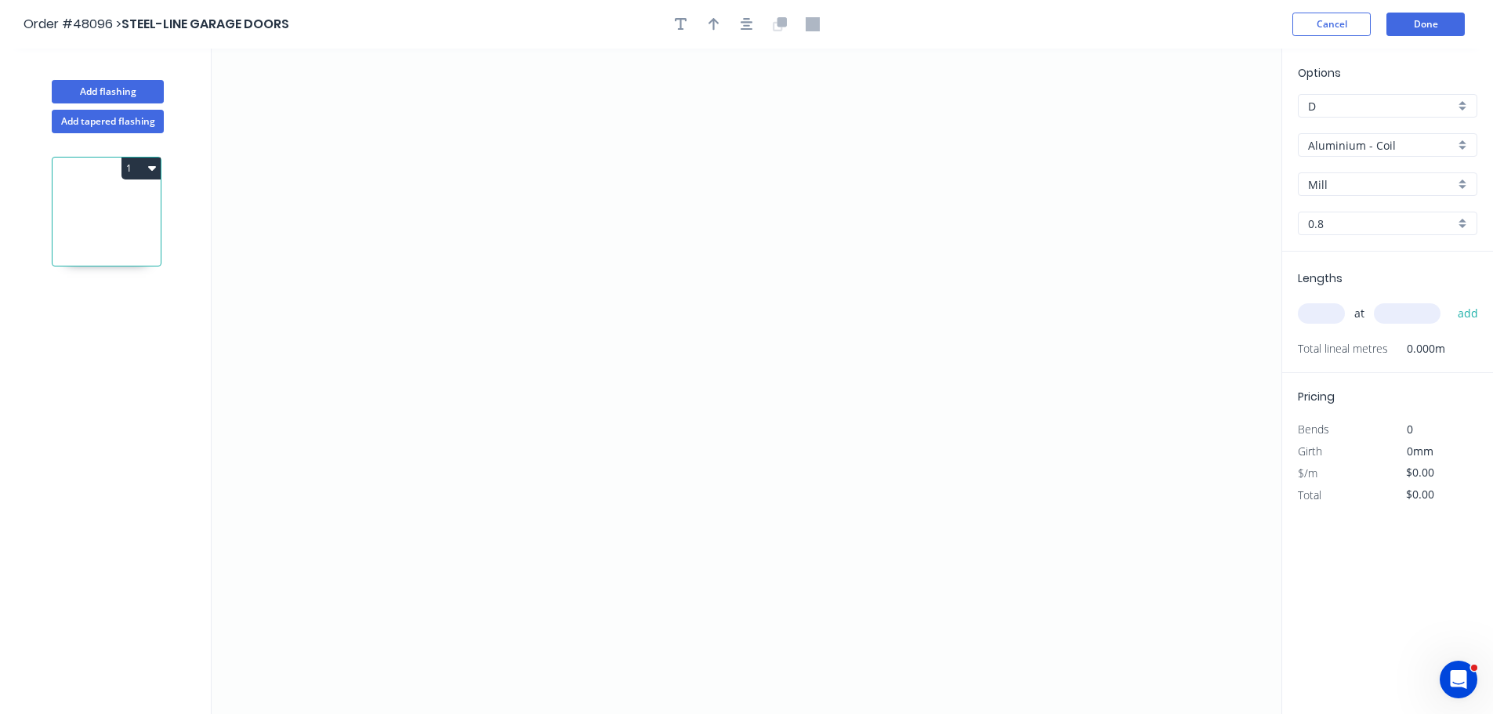
click at [1370, 145] on input "Aluminium - Coil" at bounding box center [1381, 145] width 147 height 16
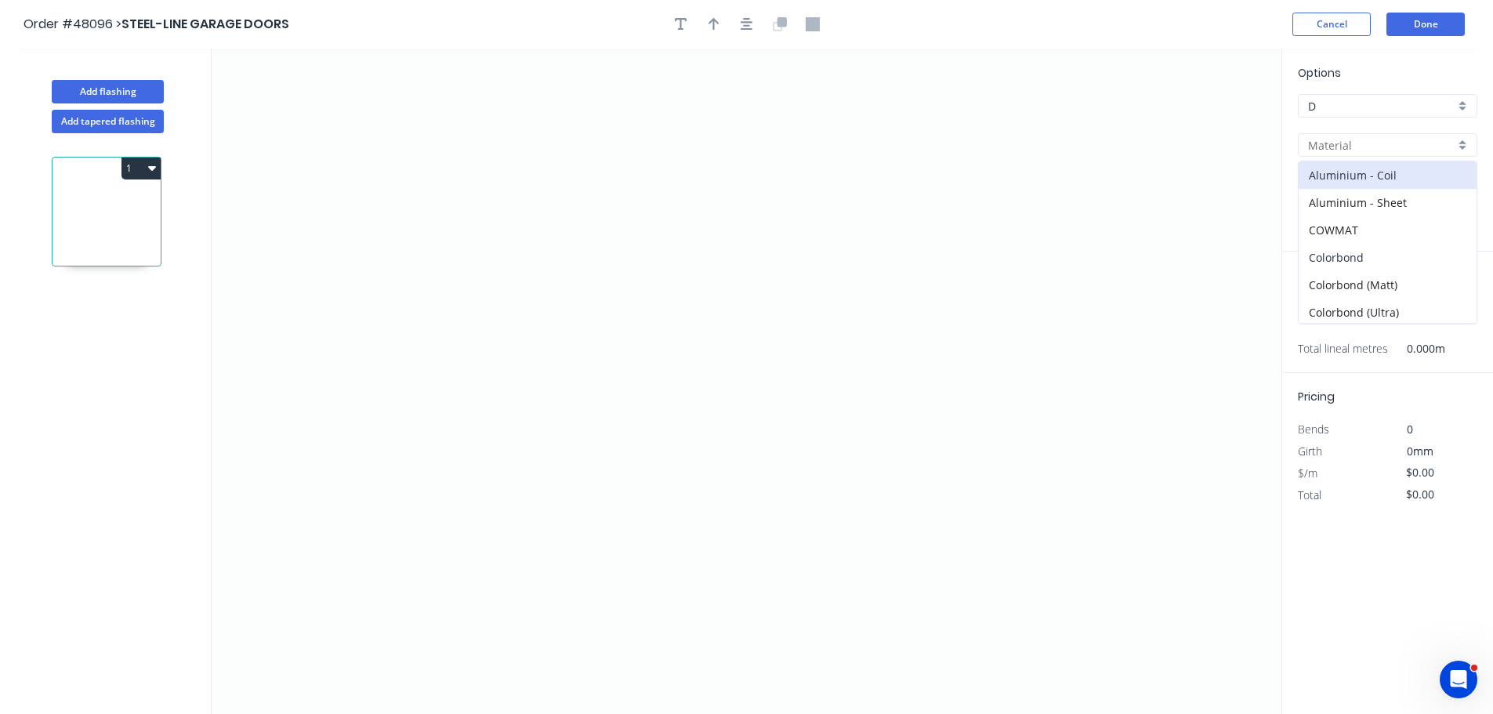
click at [1358, 264] on div "Colorbond" at bounding box center [1387, 257] width 178 height 27
type input "Colorbond"
type input "Basalt"
type input "0.55"
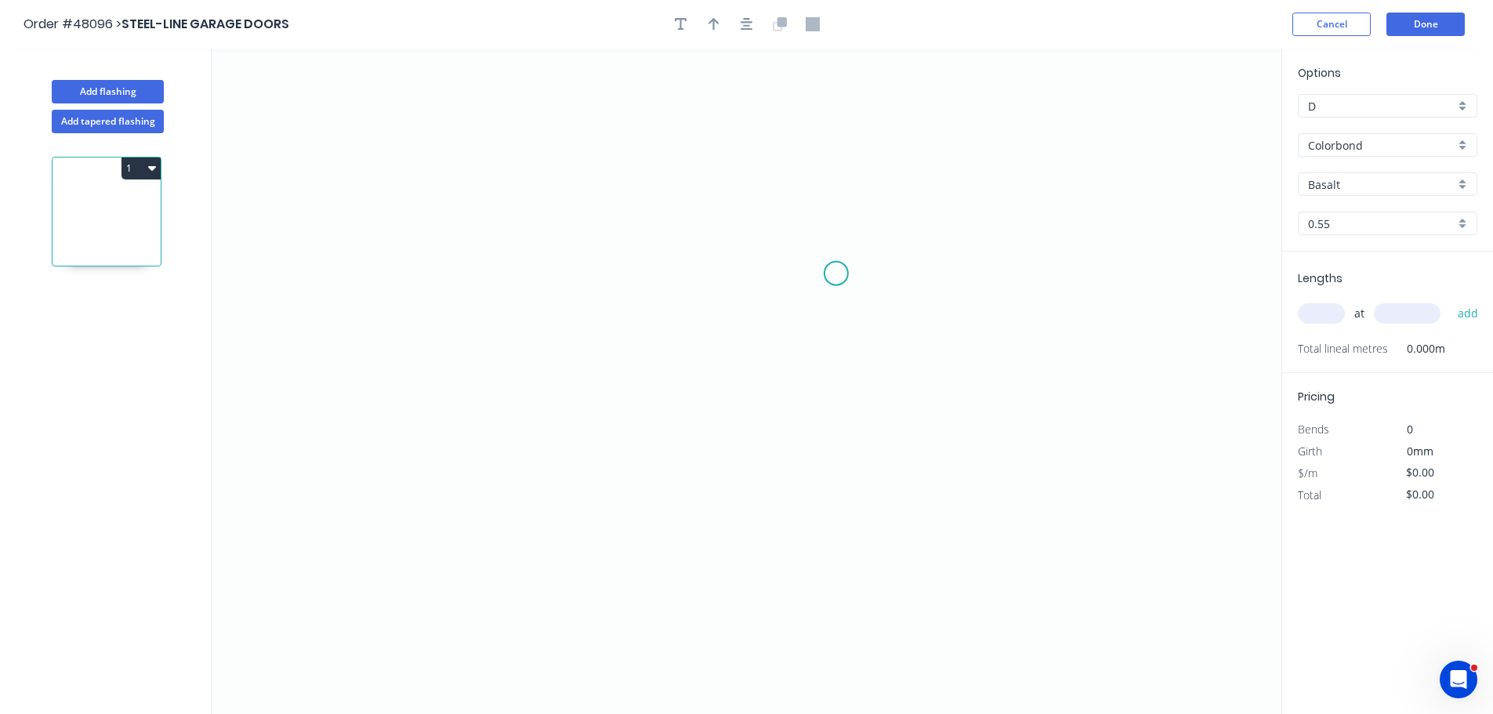
click at [836, 271] on icon "0" at bounding box center [747, 381] width 1070 height 665
click at [776, 237] on icon at bounding box center [806, 254] width 60 height 34
click at [408, 232] on icon "0 ?" at bounding box center [747, 381] width 1070 height 665
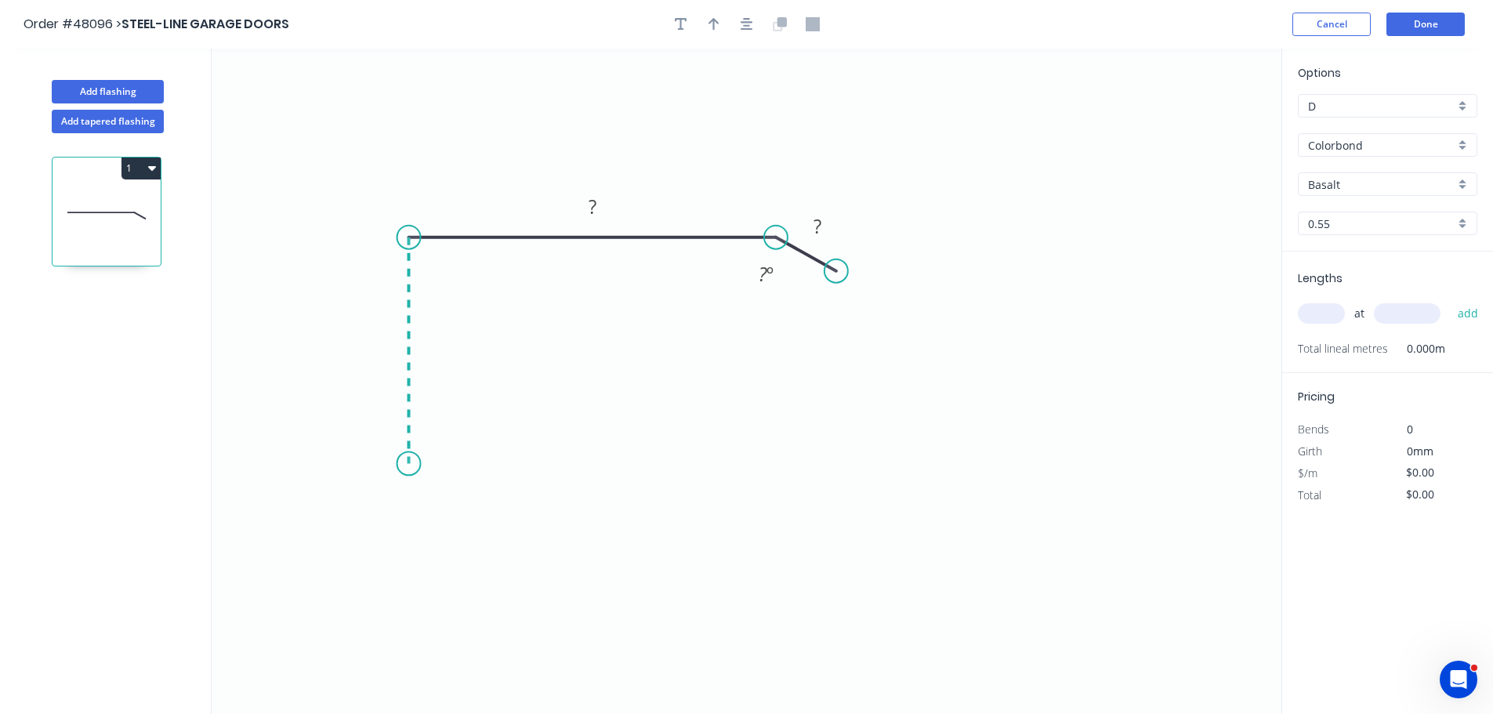
click at [405, 464] on icon "0 ? ? ? º" at bounding box center [747, 381] width 1070 height 665
click at [428, 520] on icon "0 ? ? ? ? º" at bounding box center [747, 381] width 1070 height 665
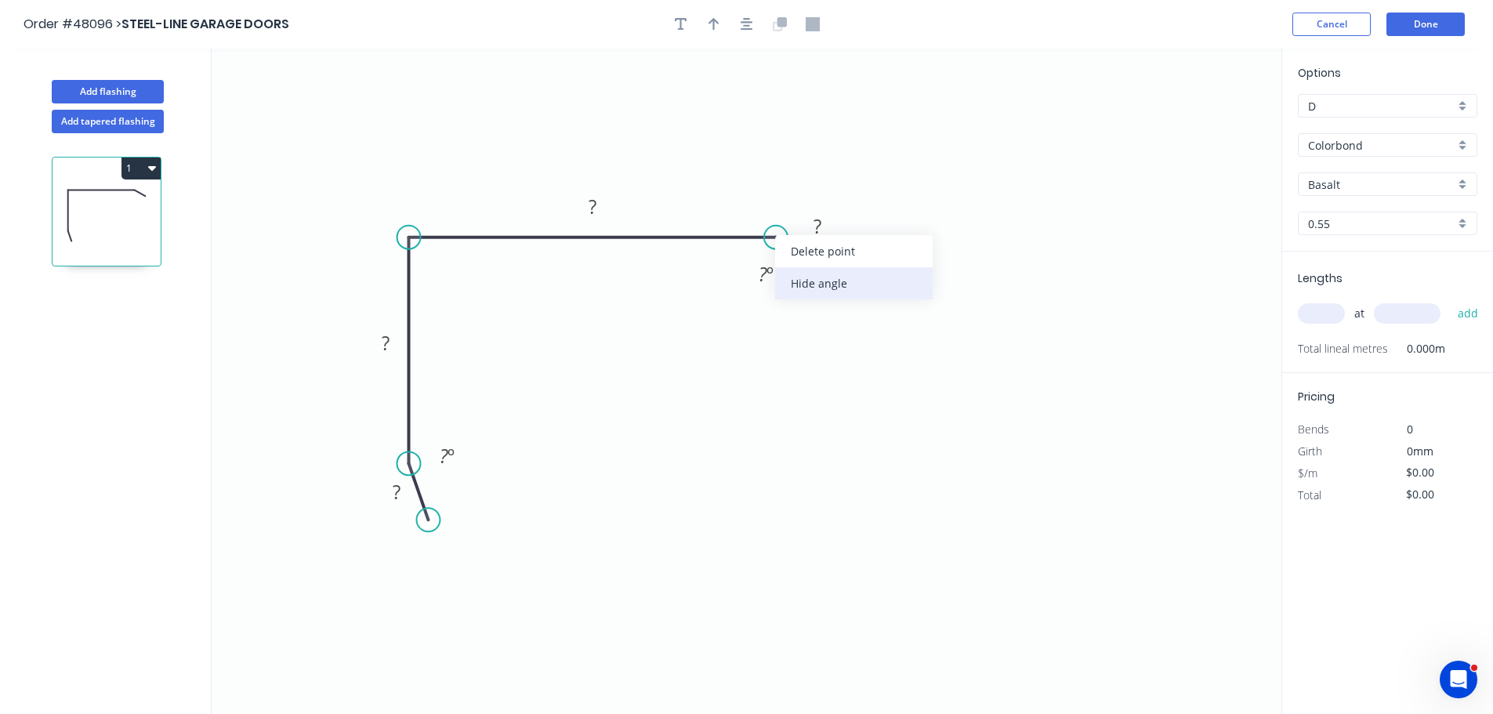
click at [795, 281] on div "Hide angle" at bounding box center [853, 283] width 157 height 32
click at [430, 514] on div "Hide angle" at bounding box center [485, 526] width 157 height 32
click at [393, 500] on tspan "?" at bounding box center [397, 492] width 8 height 26
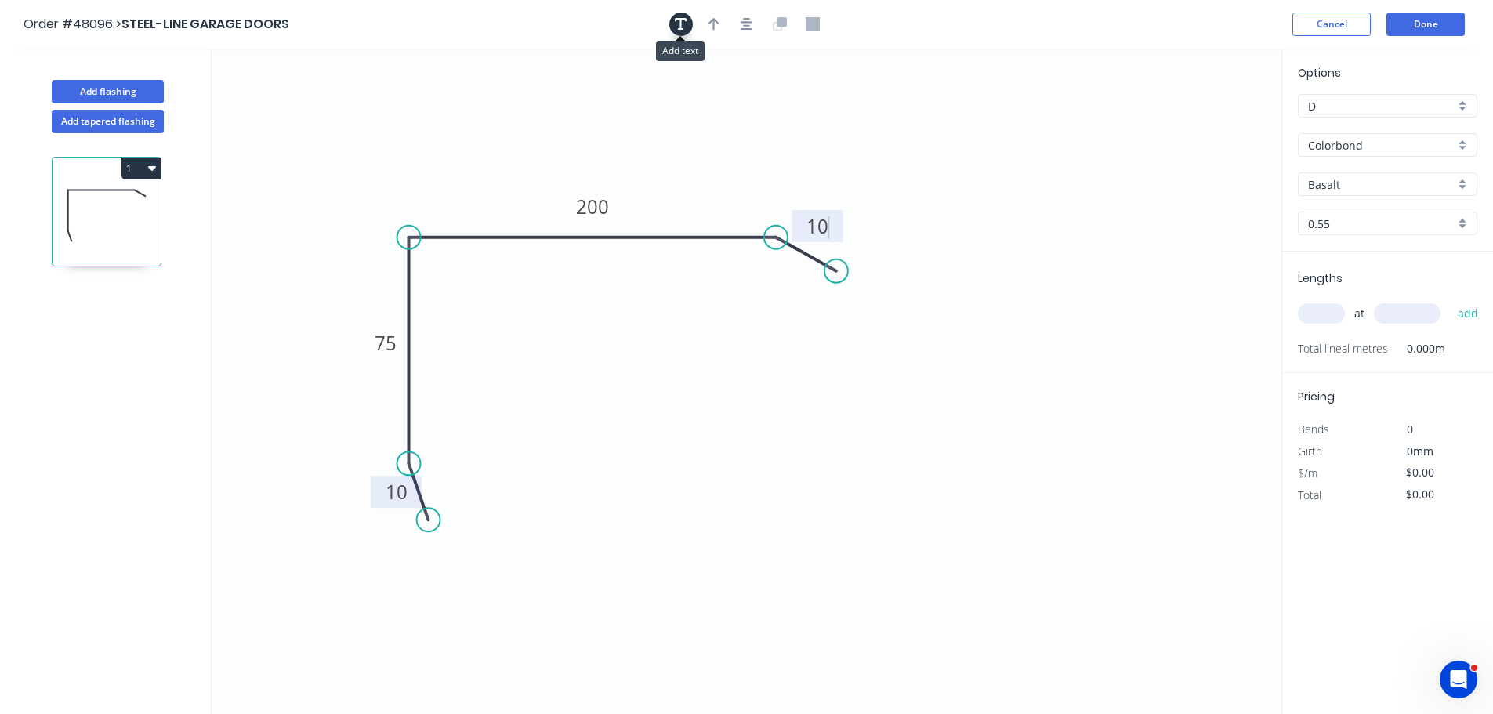
click at [677, 15] on button "button" at bounding box center [681, 25] width 24 height 24
type input "$14.05"
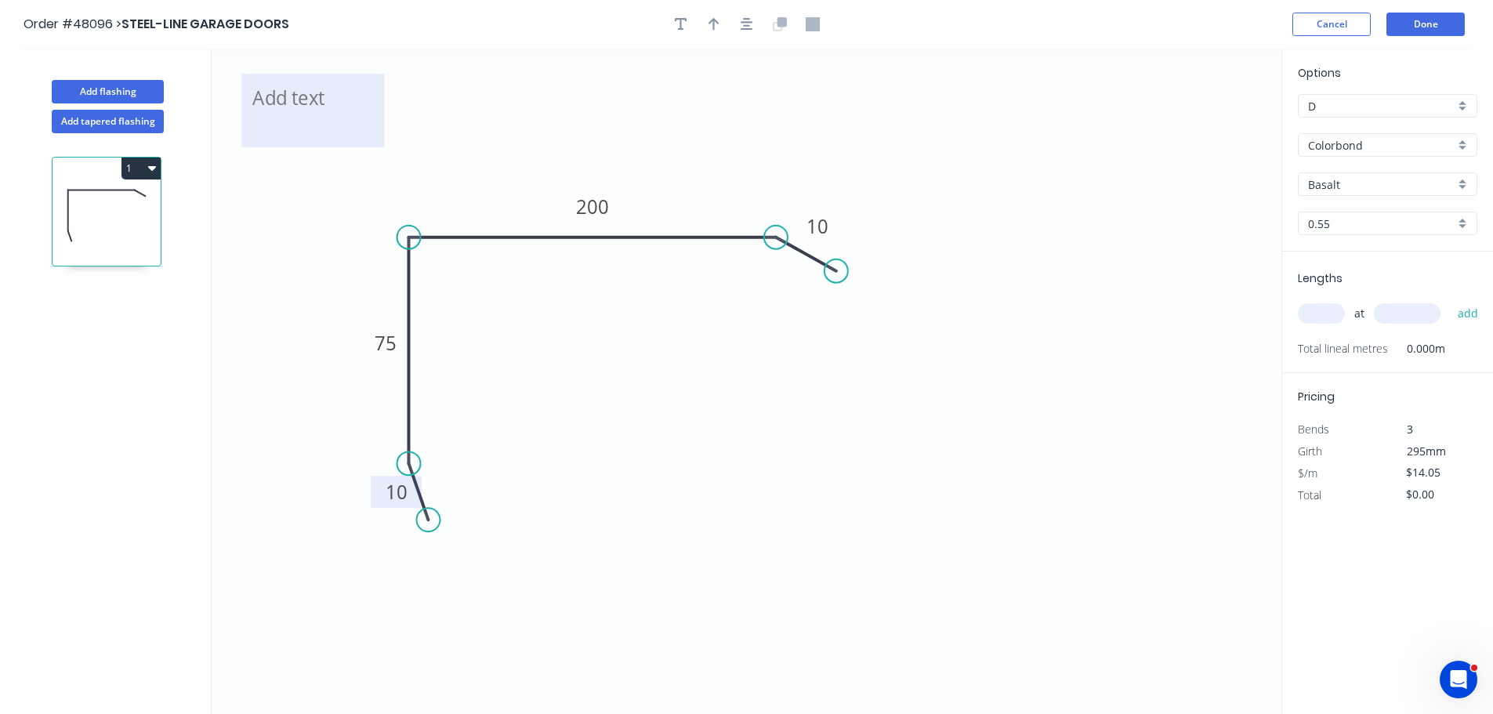
click at [320, 113] on textarea at bounding box center [312, 110] width 127 height 58
click at [516, 141] on icon "SLIGHT KICK 10 75 200 10" at bounding box center [747, 381] width 1070 height 665
type textarea "SLIGHT KICK"
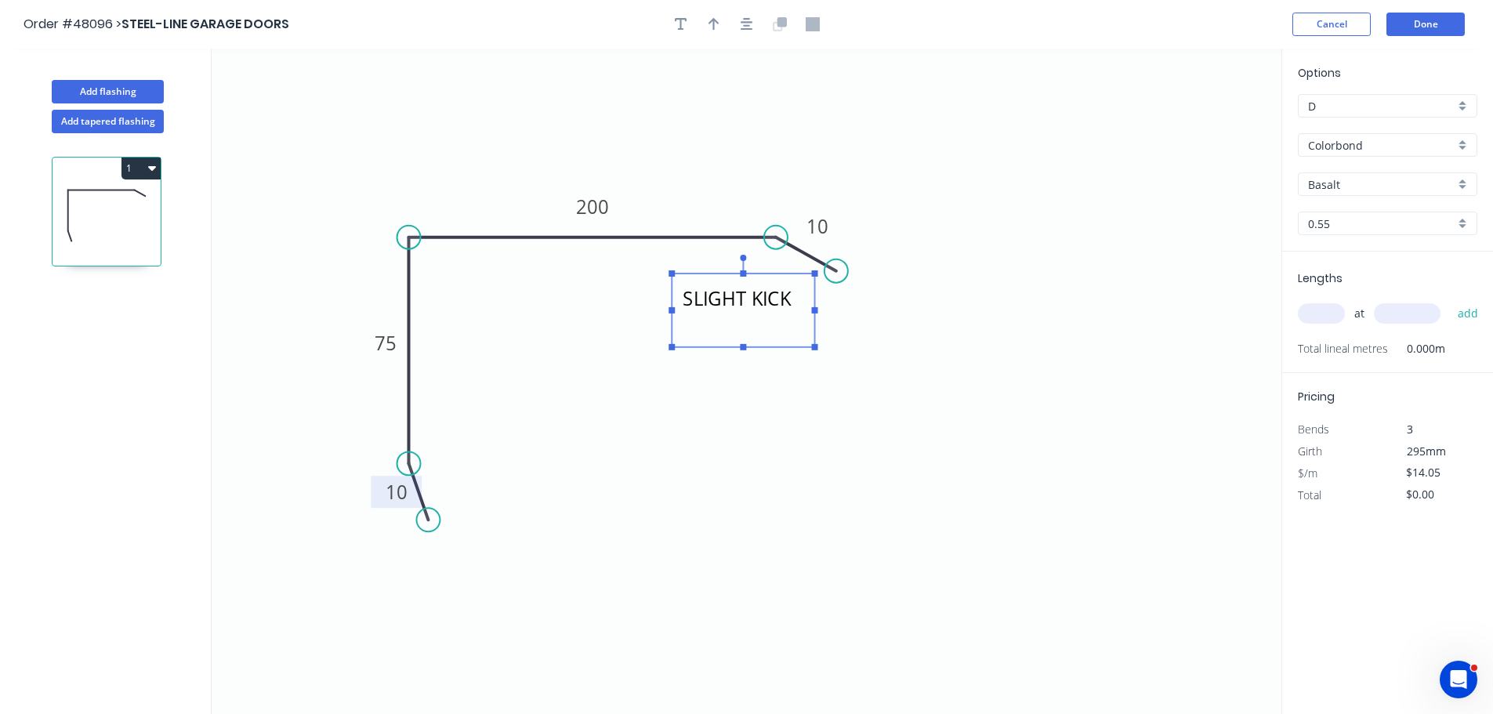
drag, startPoint x: 318, startPoint y: 107, endPoint x: 751, endPoint y: 306, distance: 476.1
click at [751, 306] on textarea "SLIGHT KICK" at bounding box center [742, 310] width 127 height 58
click at [708, 17] on icon "button" at bounding box center [713, 24] width 11 height 14
click at [715, 24] on icon "button" at bounding box center [713, 24] width 11 height 14
drag, startPoint x: 1200, startPoint y: 120, endPoint x: 487, endPoint y: 199, distance: 717.4
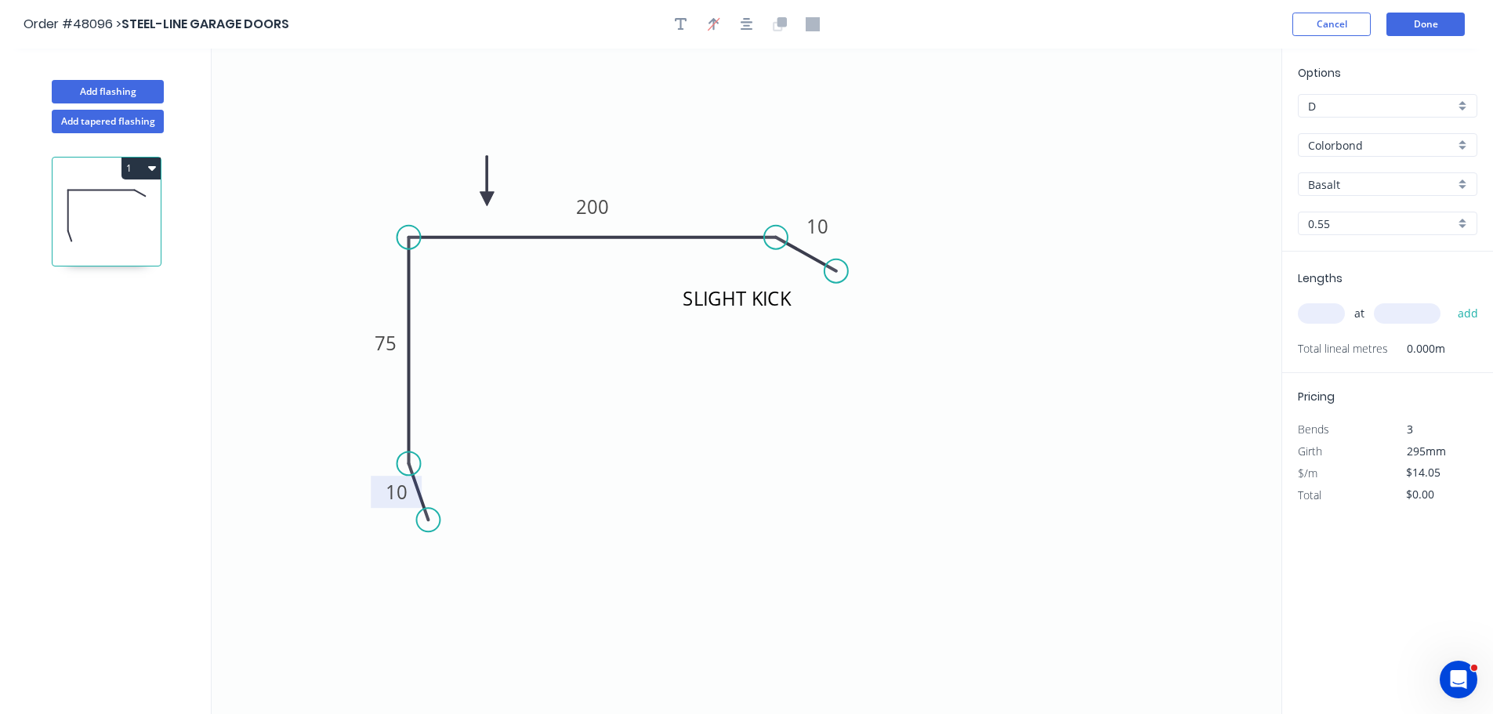
click at [487, 199] on icon at bounding box center [487, 181] width 14 height 50
click at [1324, 306] on input "text" at bounding box center [1321, 313] width 47 height 20
type input "1"
type input "2800"
click at [1450, 300] on button "add" at bounding box center [1468, 313] width 37 height 27
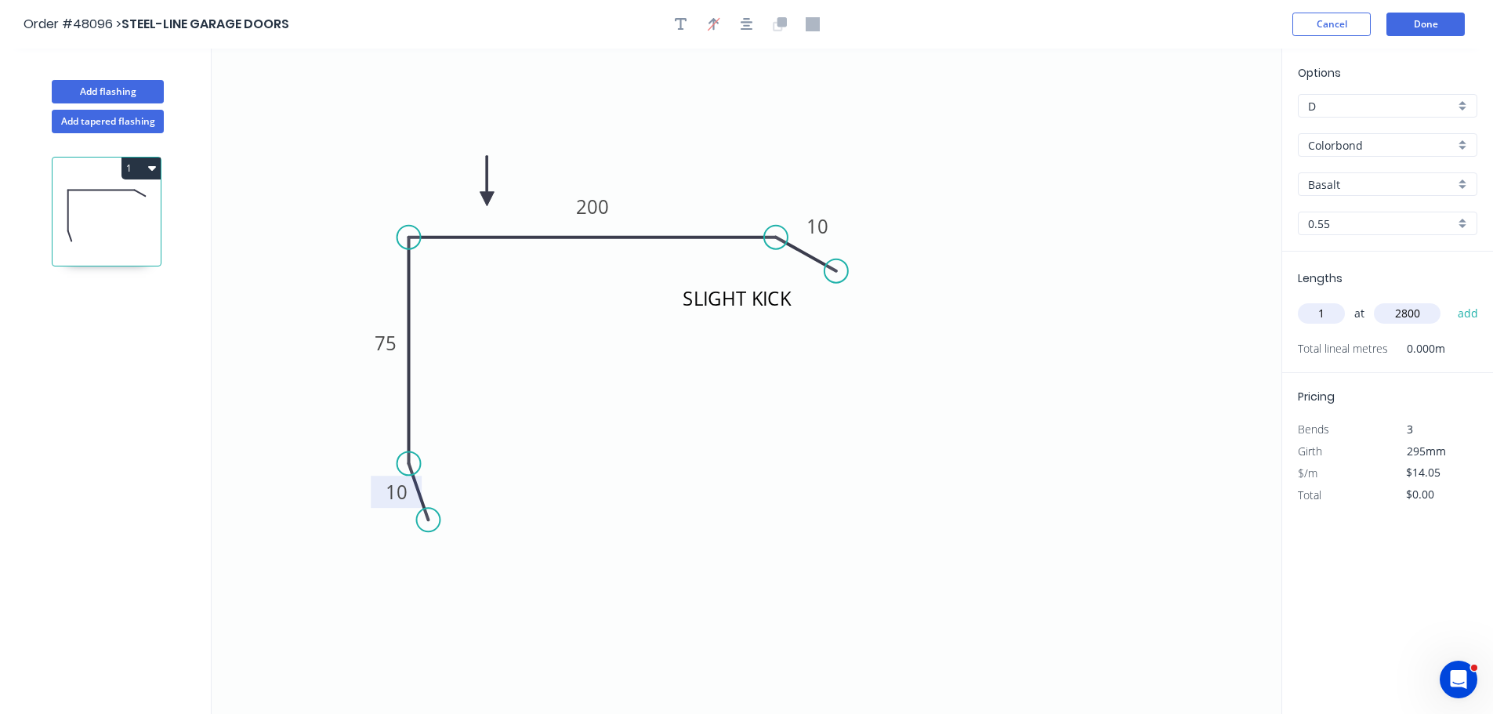
type input "$39.34"
type input "1"
type input "3000"
click at [1450, 300] on button "add" at bounding box center [1468, 313] width 37 height 27
type input "$81.49"
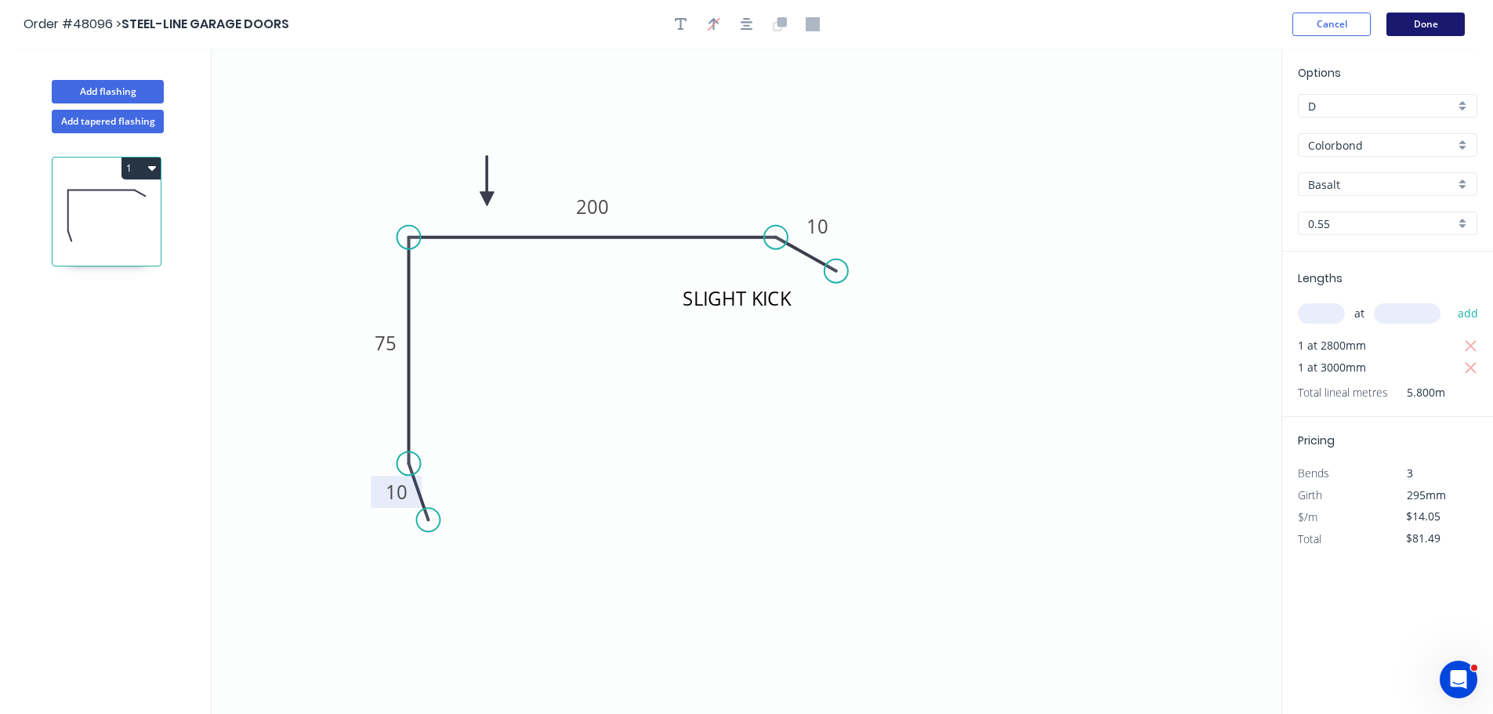
click at [1402, 24] on button "Done" at bounding box center [1425, 25] width 78 height 24
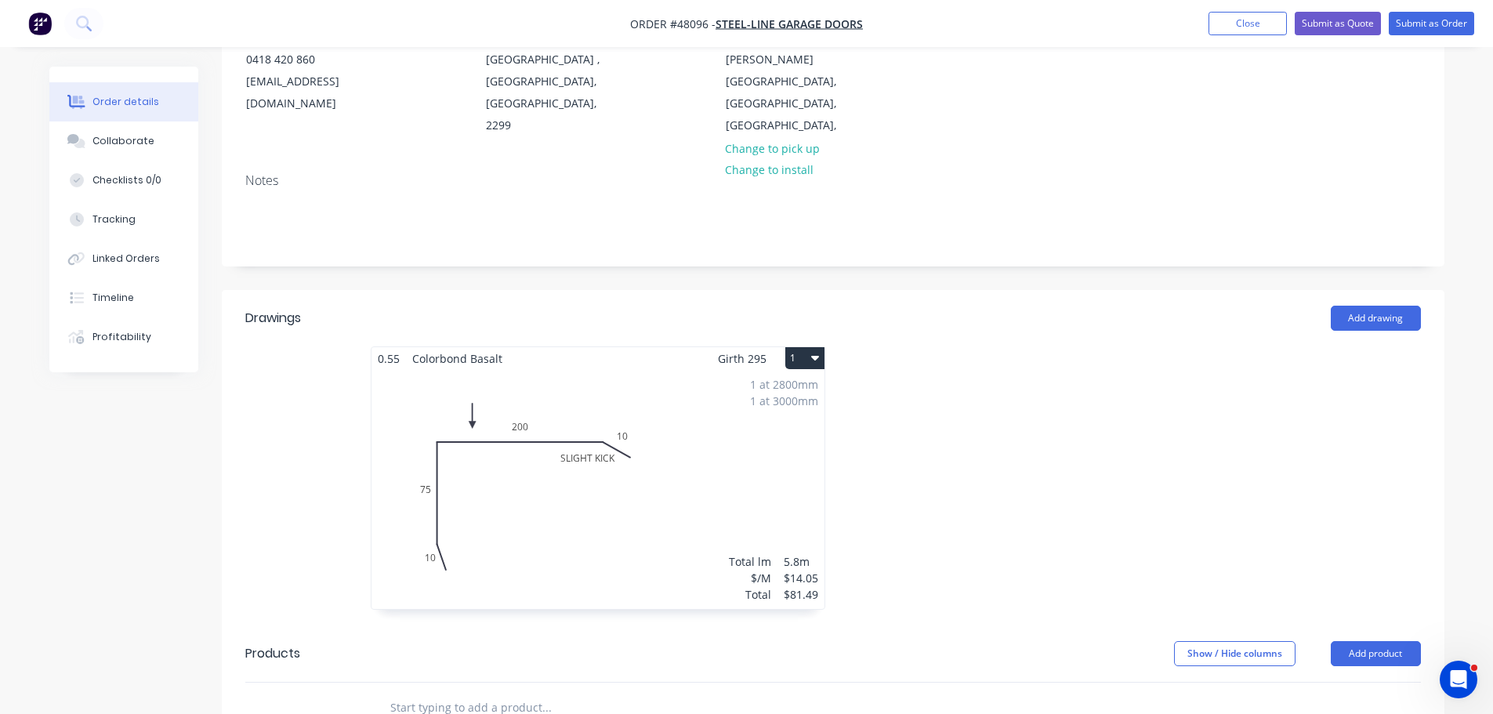
scroll to position [313, 0]
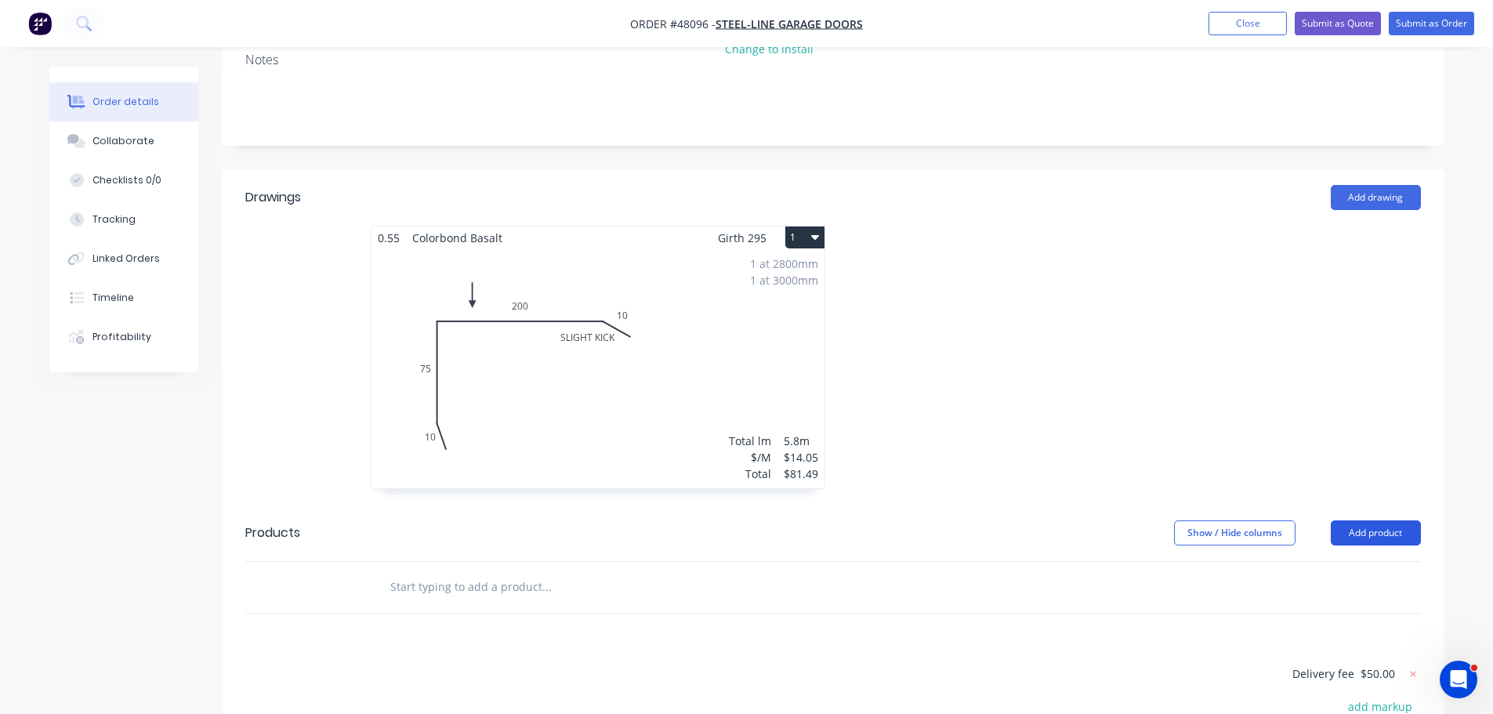
click at [1378, 520] on button "Add product" at bounding box center [1375, 532] width 90 height 25
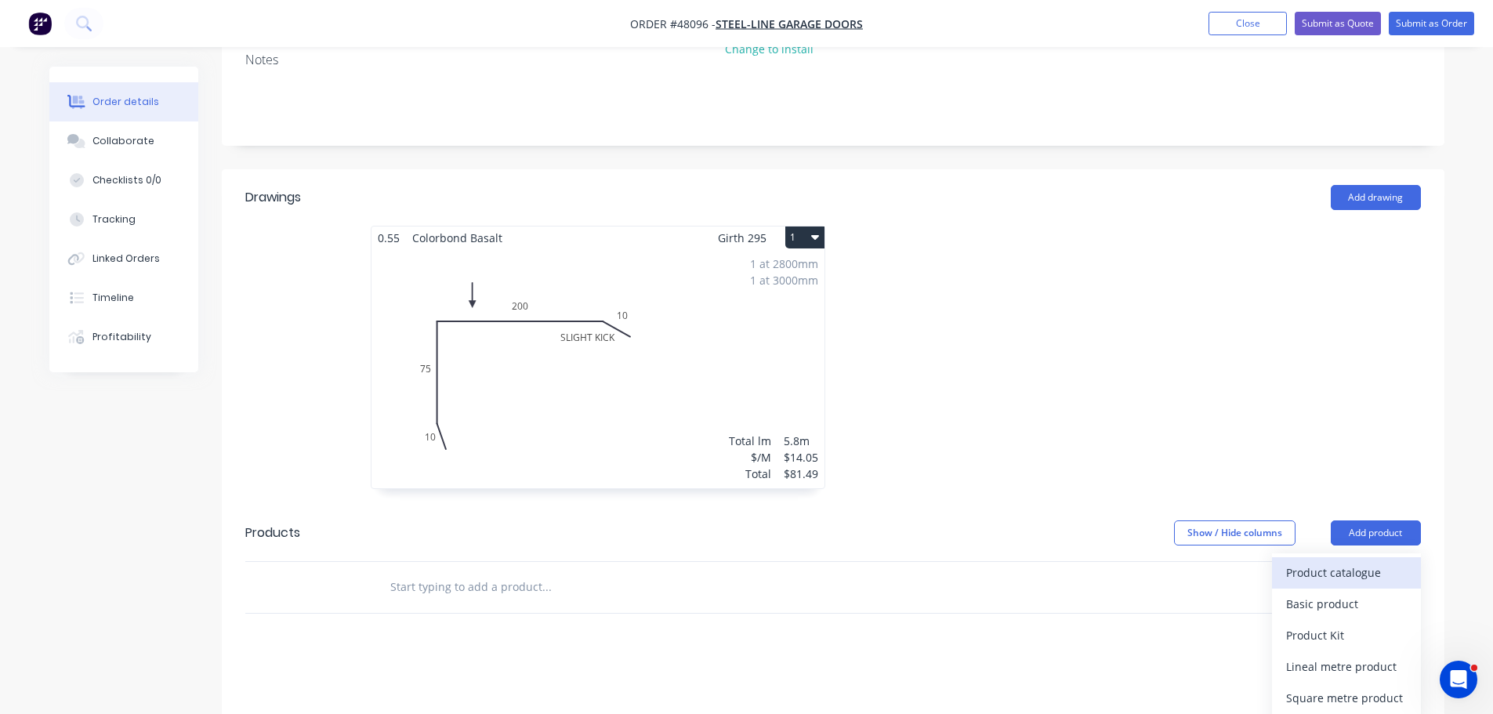
click at [1329, 561] on div "Product catalogue" at bounding box center [1346, 572] width 121 height 23
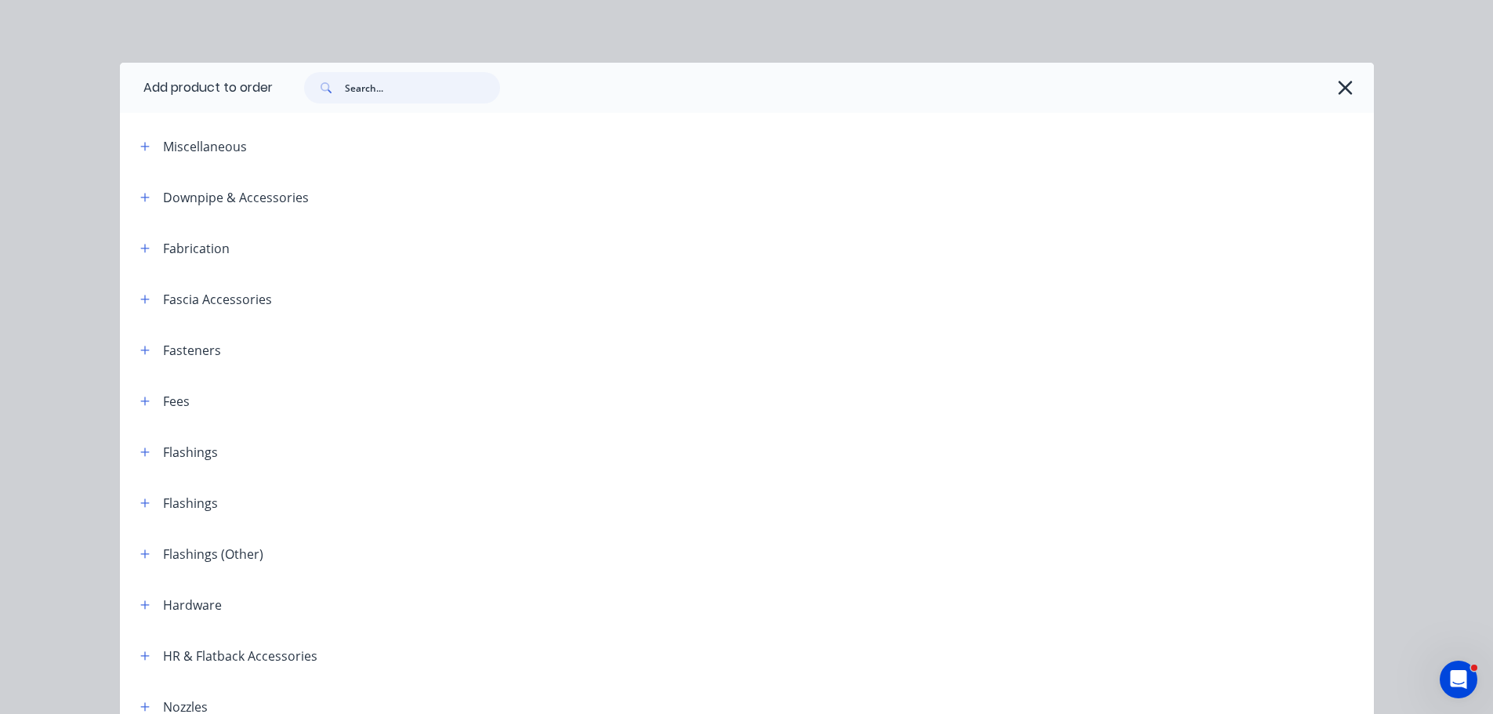
click at [375, 94] on input "text" at bounding box center [422, 87] width 155 height 31
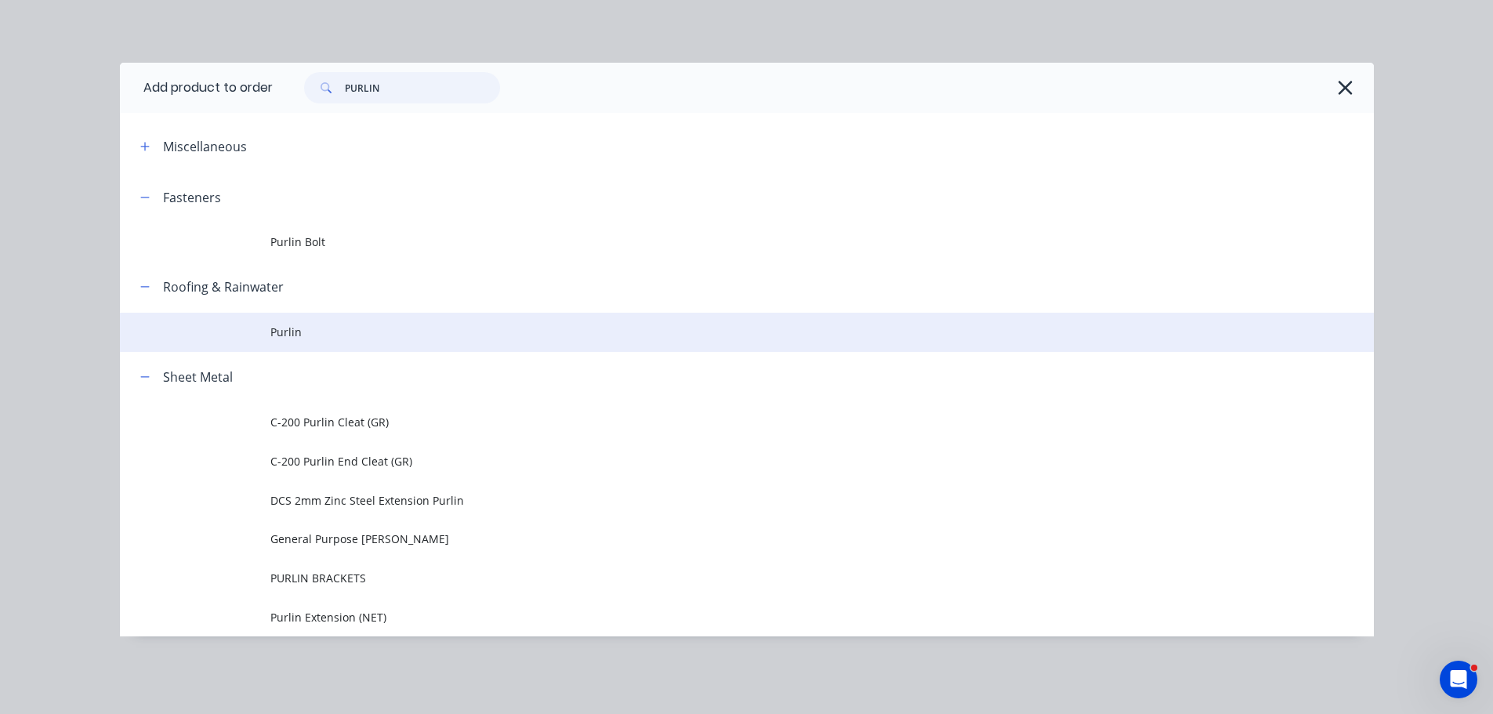
type input "PURLIN"
click at [294, 324] on span "Purlin" at bounding box center [711, 332] width 882 height 16
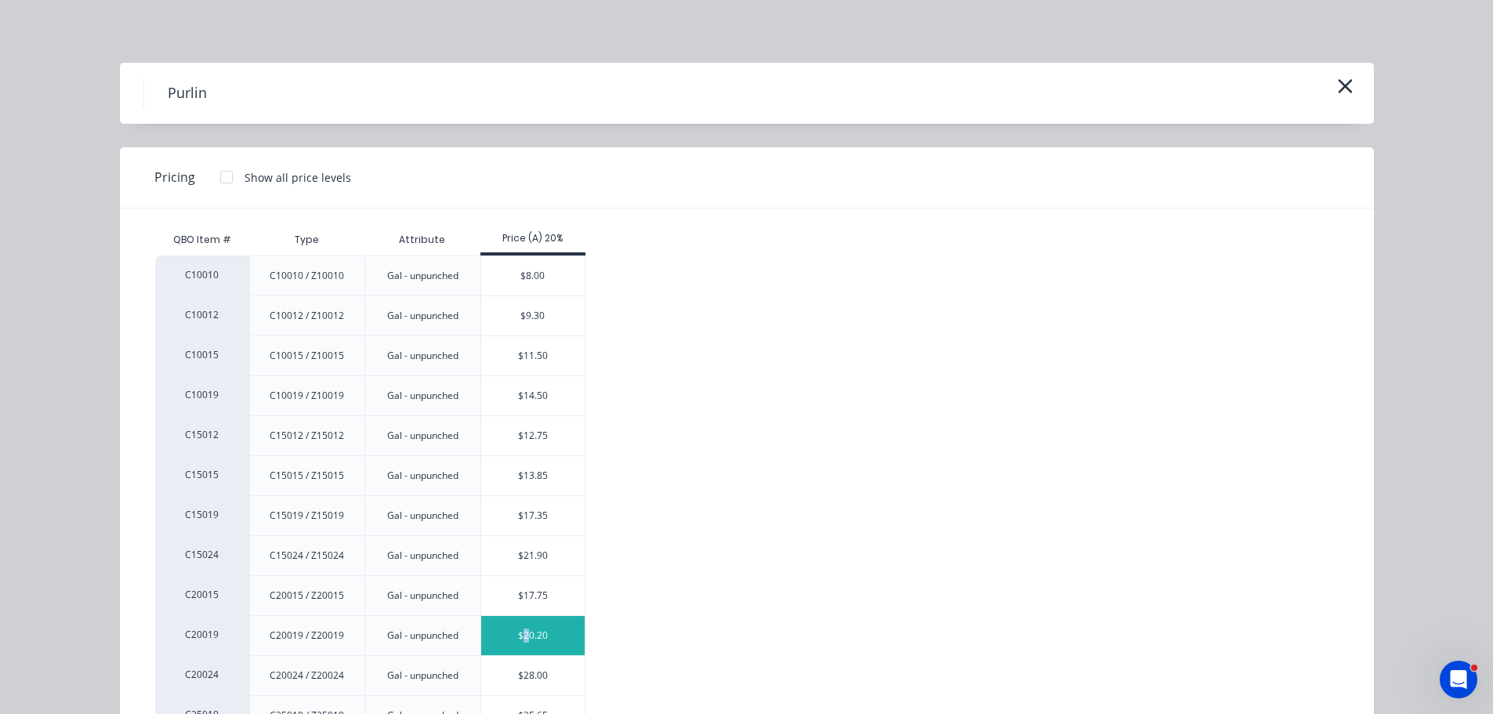
click at [520, 640] on div "$20.20" at bounding box center [533, 635] width 104 height 39
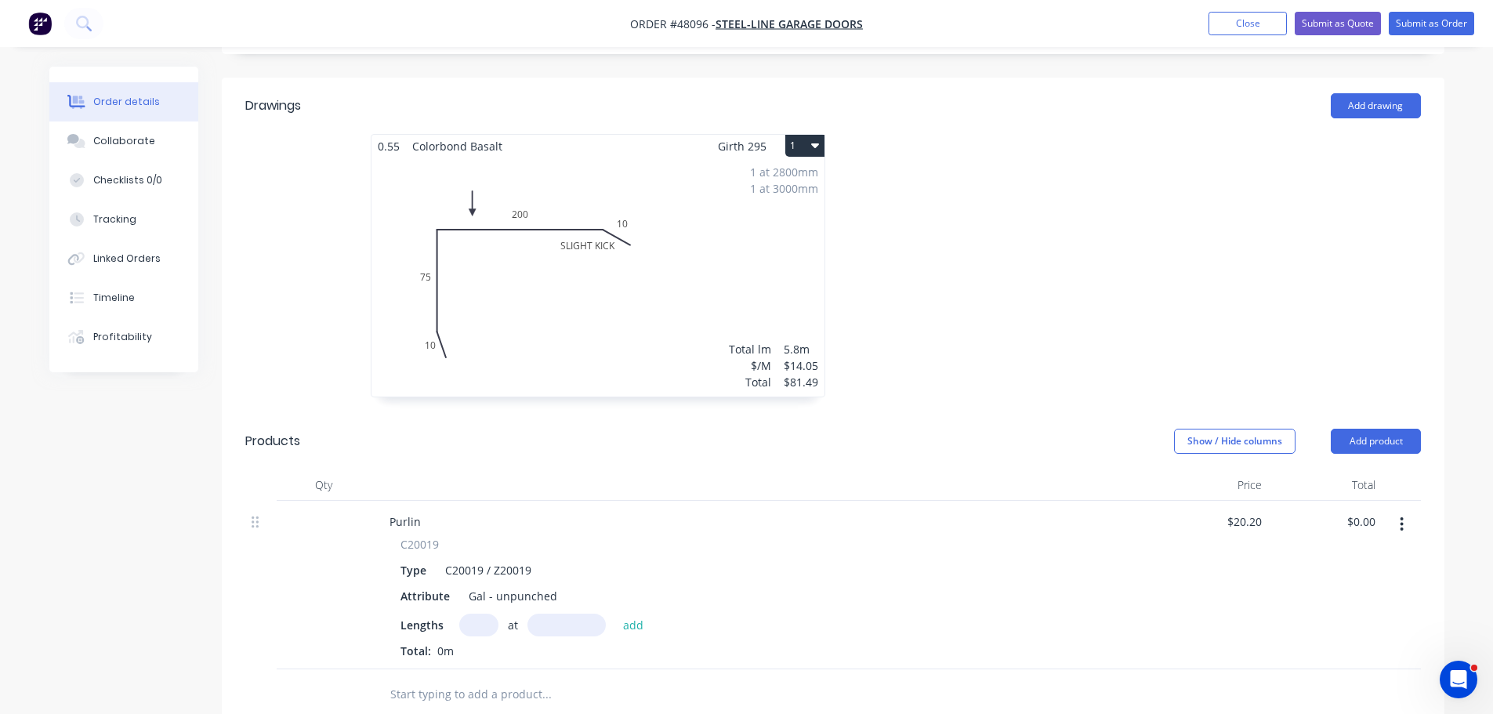
scroll to position [548, 0]
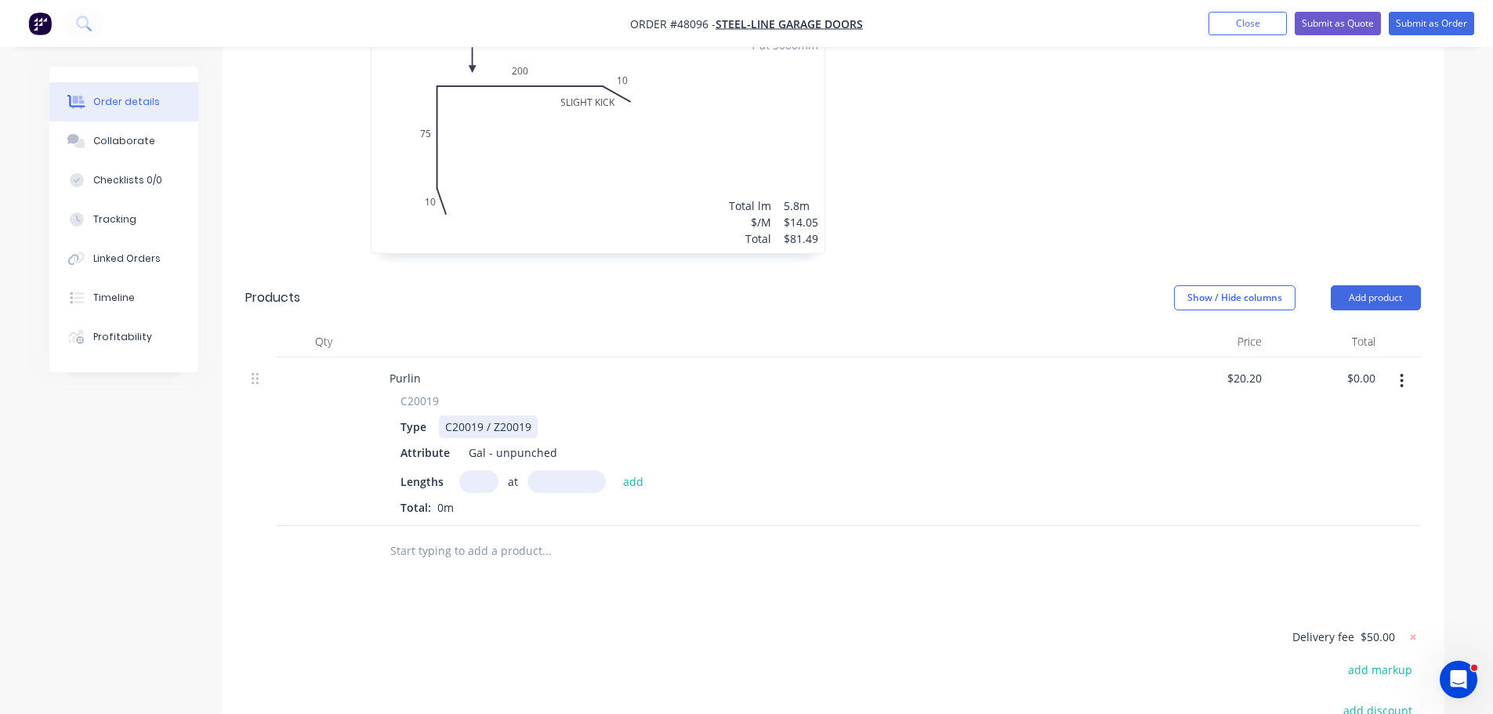
click at [534, 415] on div "C20019 / Z20019" at bounding box center [488, 426] width 99 height 23
click at [474, 470] on input "text" at bounding box center [478, 481] width 39 height 23
type input "1"
type input "2740"
click at [615, 470] on button "add" at bounding box center [633, 480] width 37 height 21
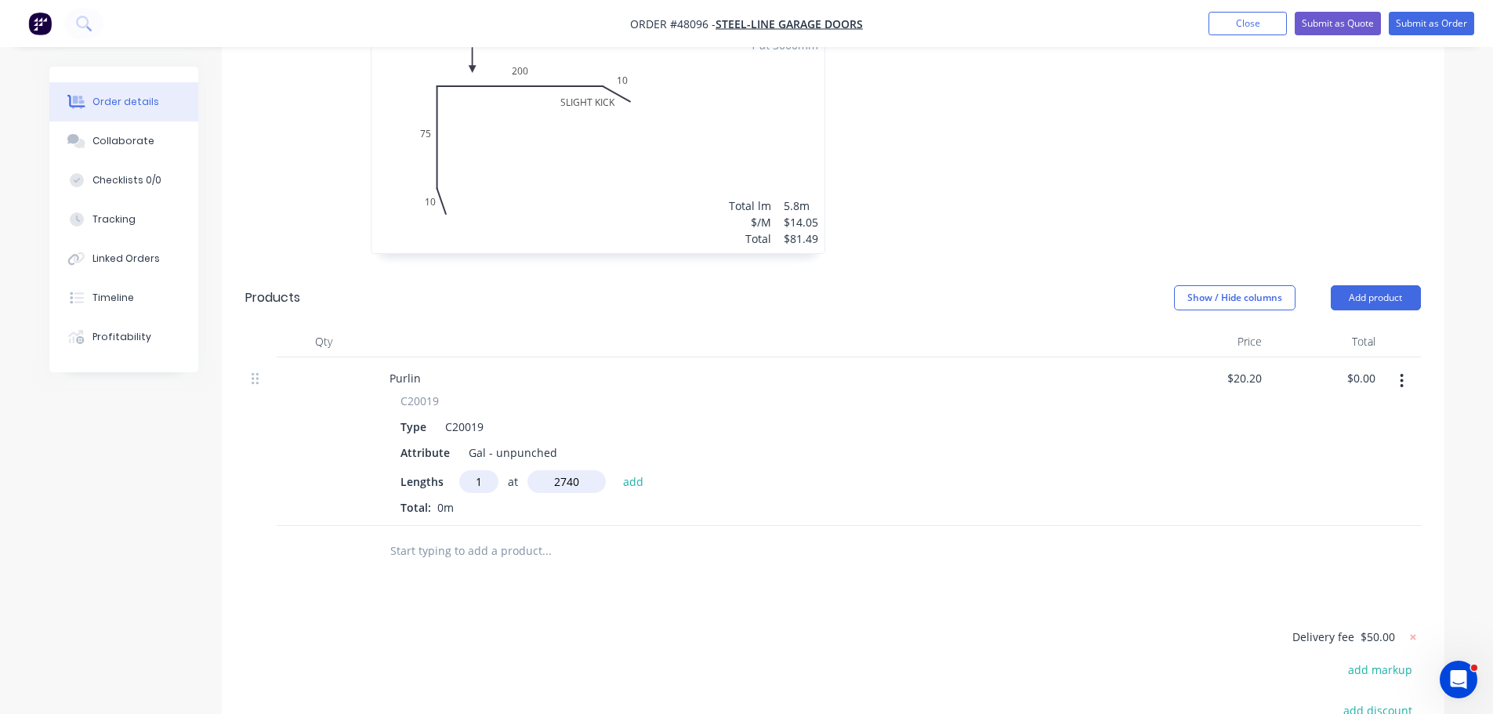
type input "$55.35"
type input "1"
type input "2960"
click at [615, 470] on button "add" at bounding box center [633, 480] width 37 height 21
type input "$115.14"
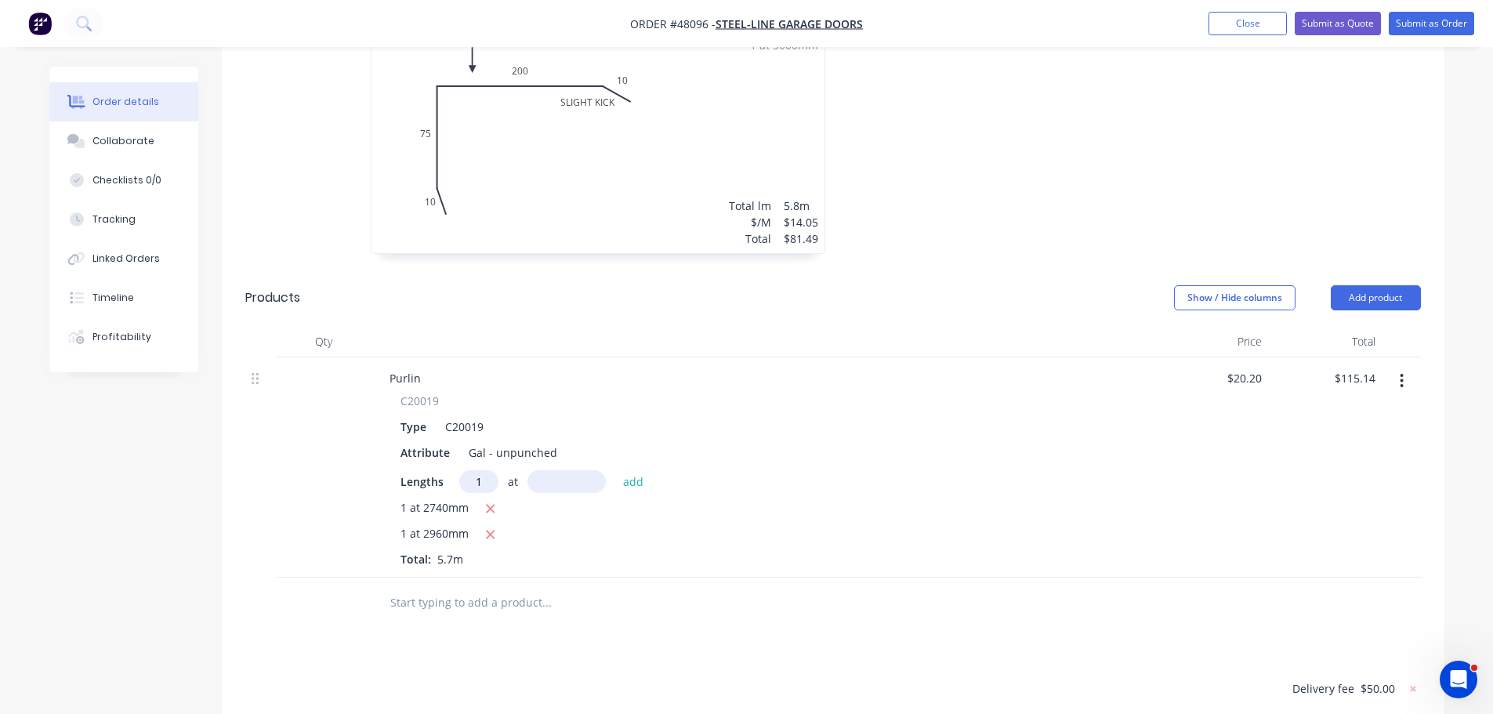
type input "1"
type input "2550"
click at [615, 470] on button "add" at bounding box center [633, 480] width 37 height 21
type input "$166.65"
click at [1350, 285] on button "Add product" at bounding box center [1375, 297] width 90 height 25
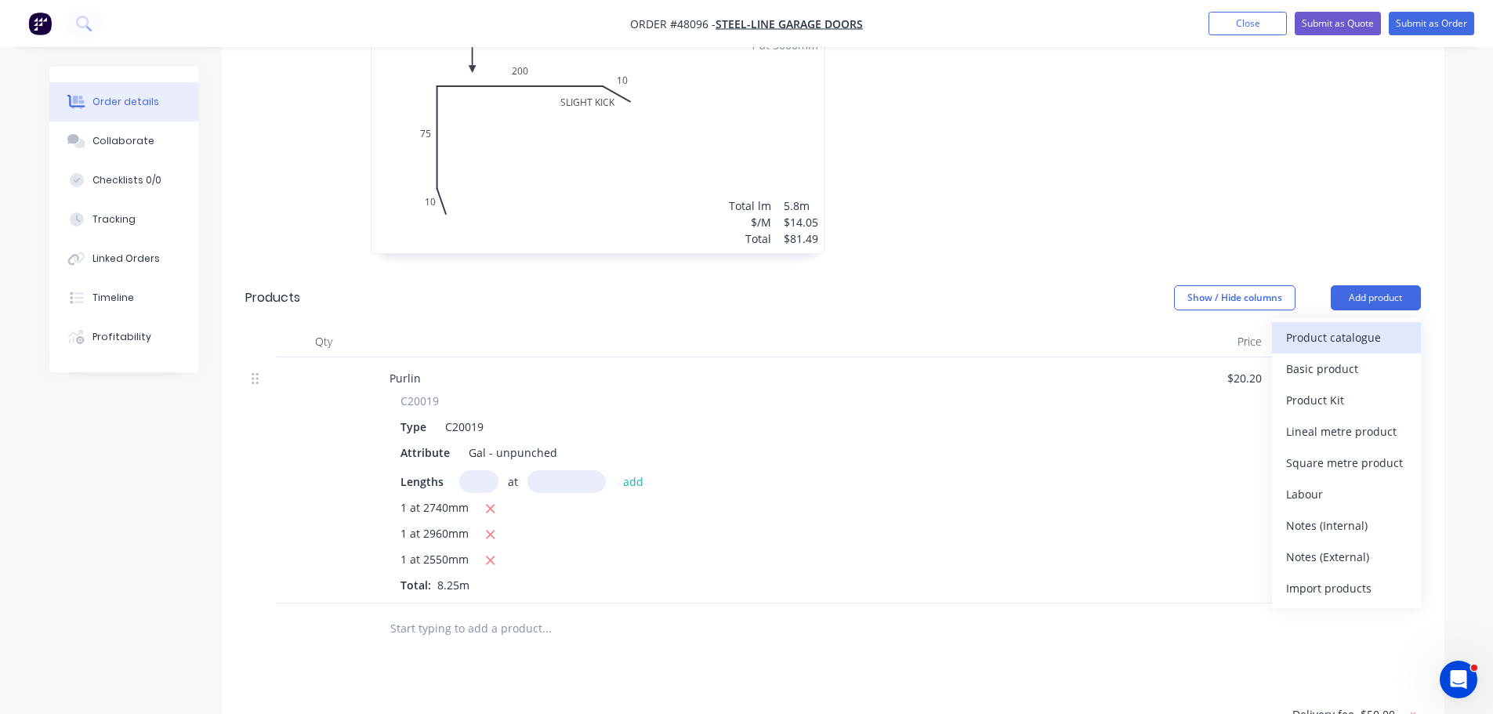
click at [1323, 326] on div "Product catalogue" at bounding box center [1346, 337] width 121 height 23
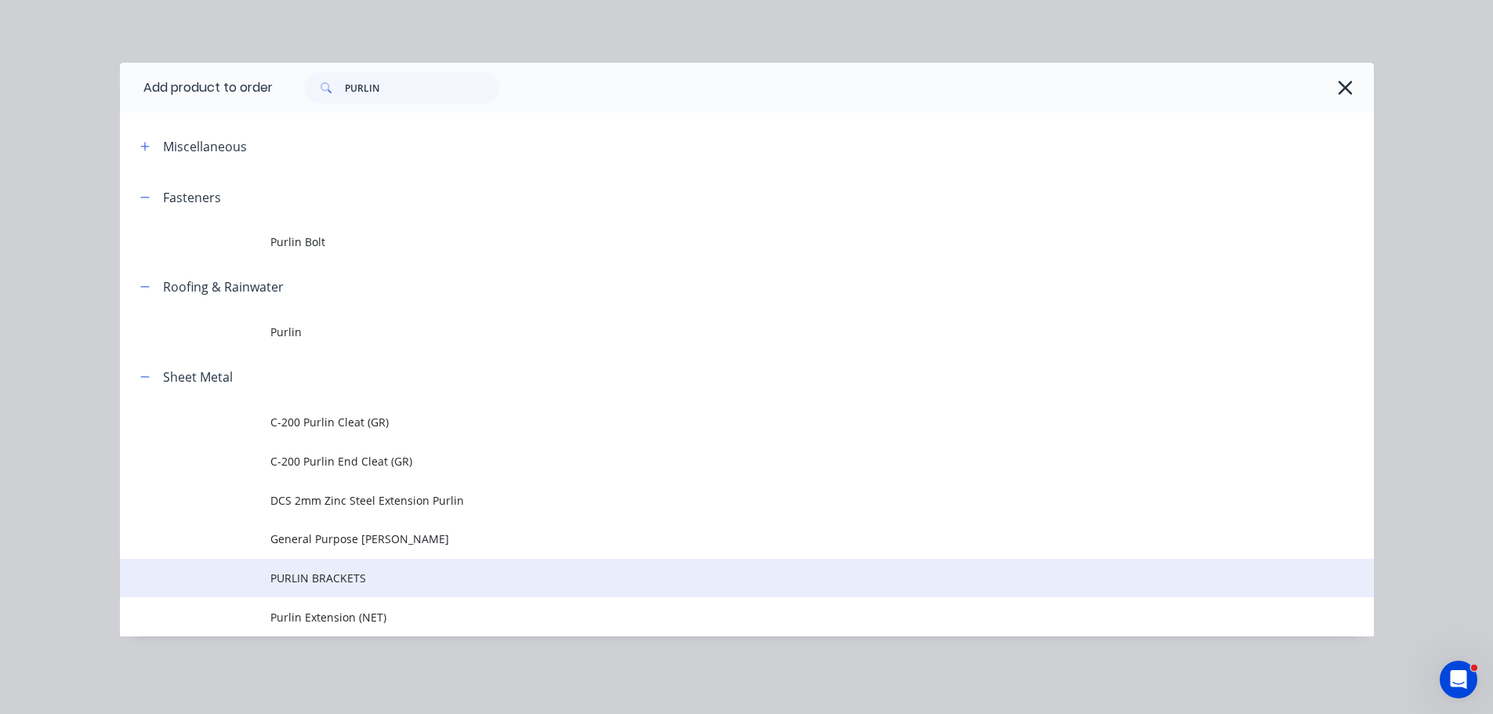
click at [323, 581] on span "PURLIN BRACKETS" at bounding box center [711, 578] width 882 height 16
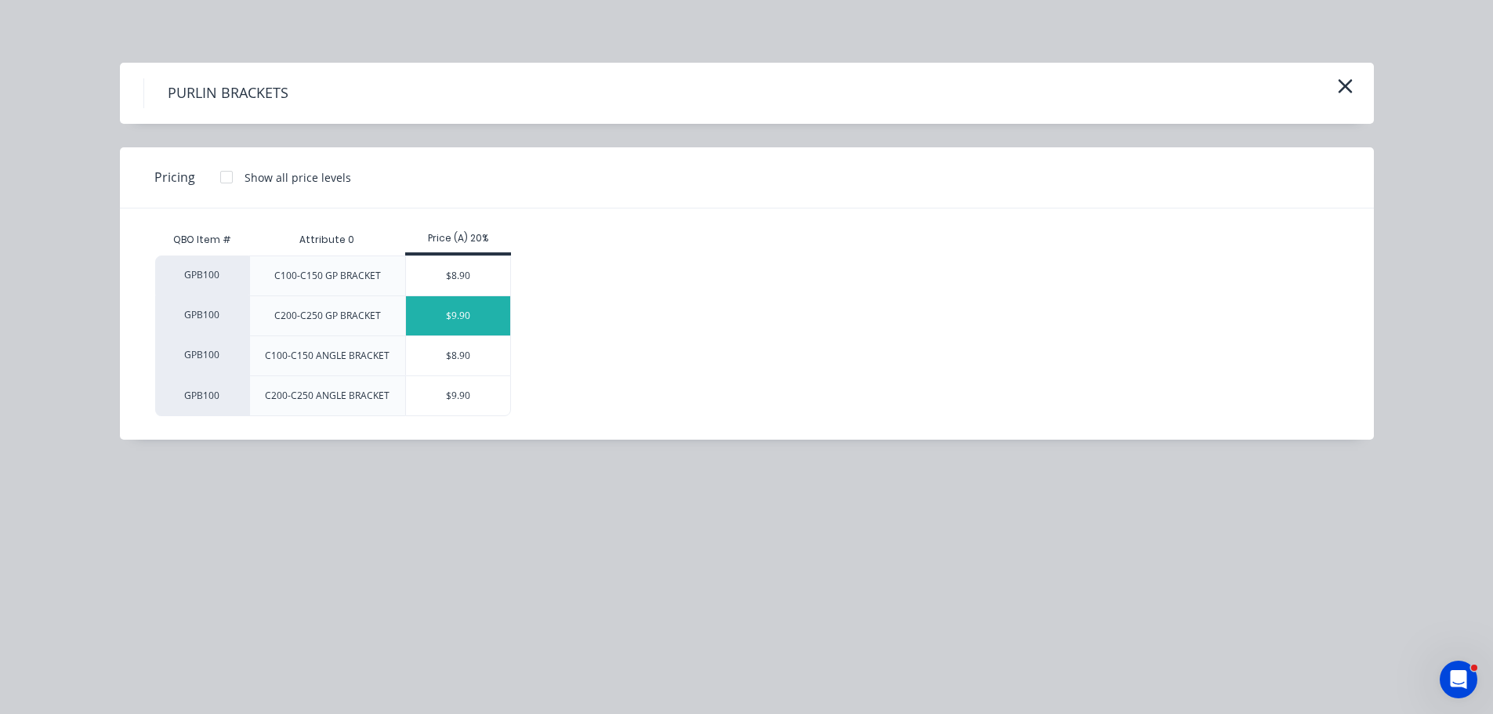
click at [460, 313] on div "$9.90" at bounding box center [458, 315] width 104 height 39
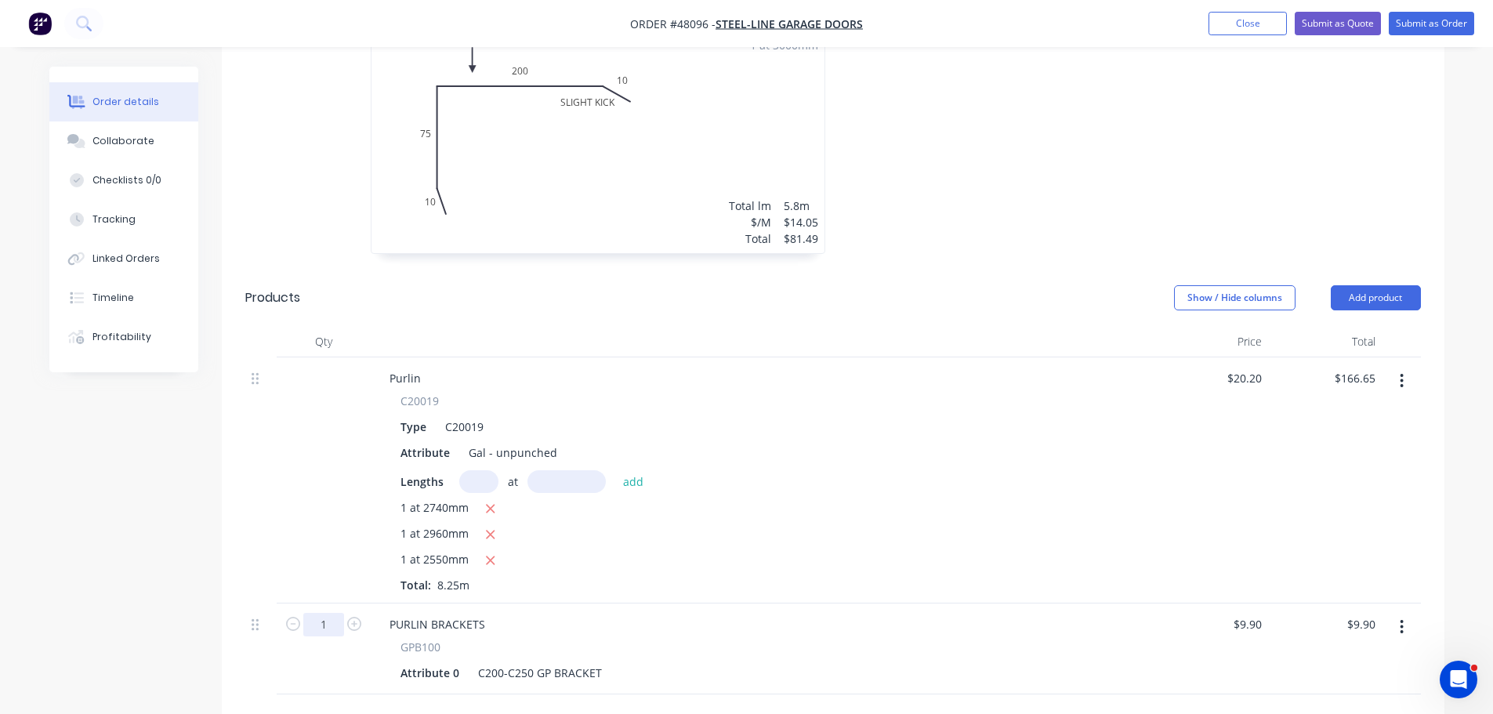
click at [331, 613] on input "1" at bounding box center [323, 625] width 41 height 24
type input "6"
type input "$59.40"
drag, startPoint x: 759, startPoint y: 568, endPoint x: 824, endPoint y: 559, distance: 64.8
click at [760, 568] on div "1 at 2740mm 1 at 2960mm 1 at 2550mm Total: 8.25m" at bounding box center [762, 546] width 724 height 94
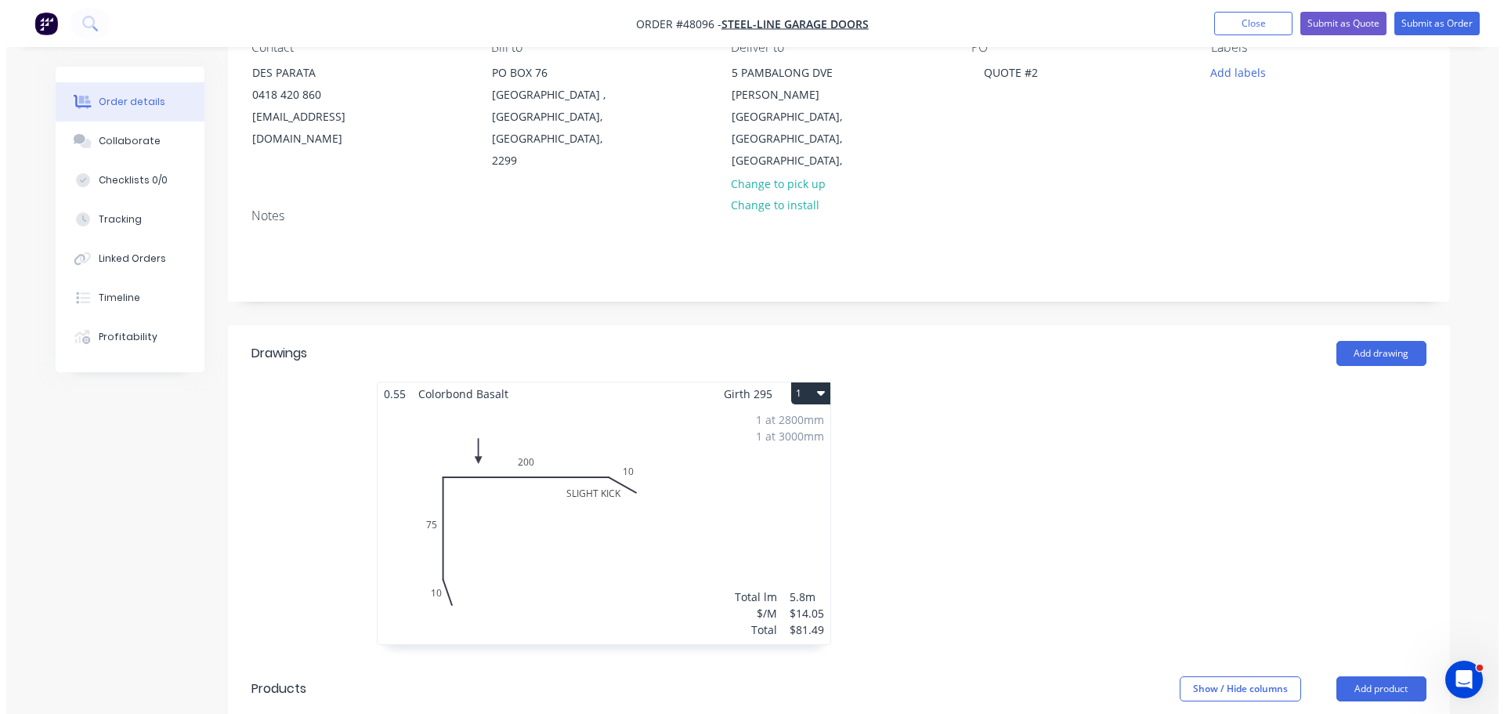
scroll to position [0, 0]
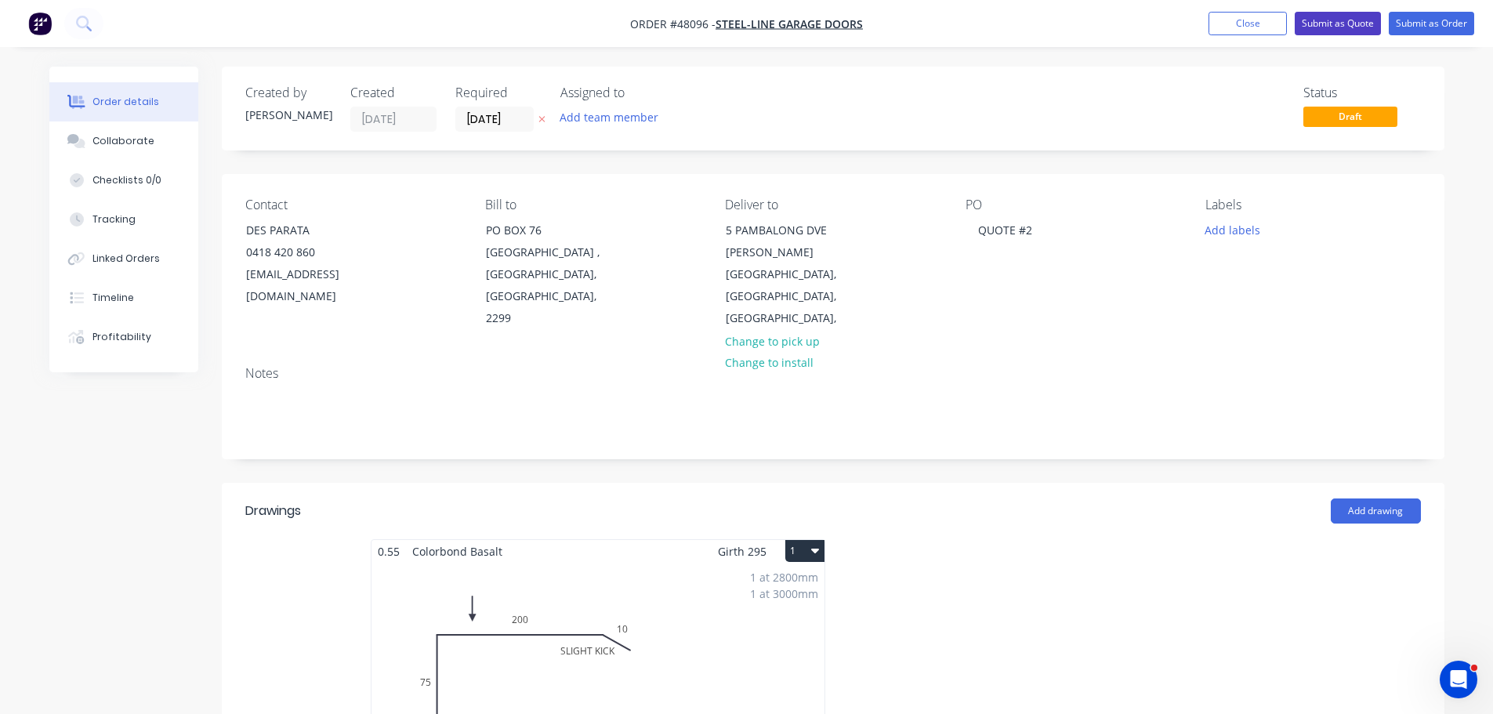
click at [1350, 22] on button "Submit as Quote" at bounding box center [1337, 24] width 86 height 24
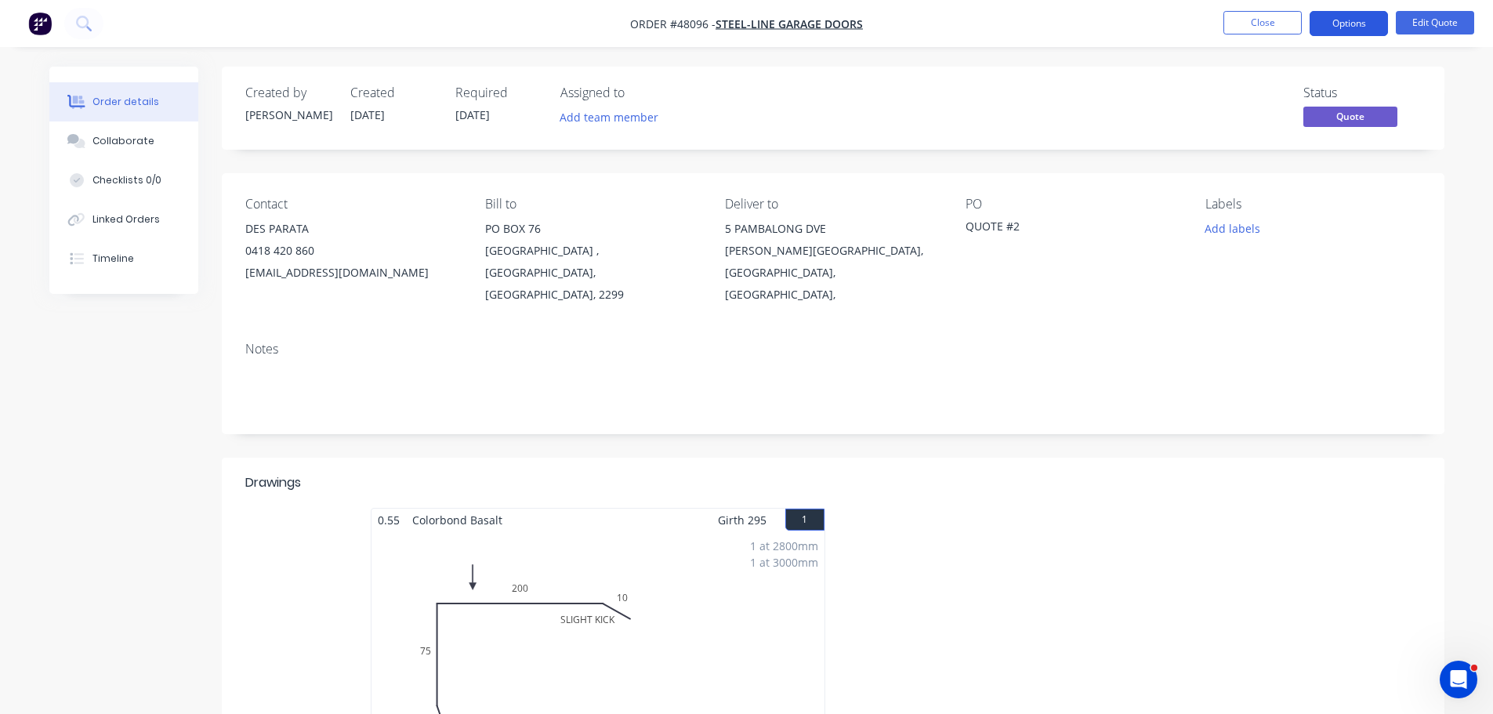
click at [1346, 31] on button "Options" at bounding box center [1348, 23] width 78 height 25
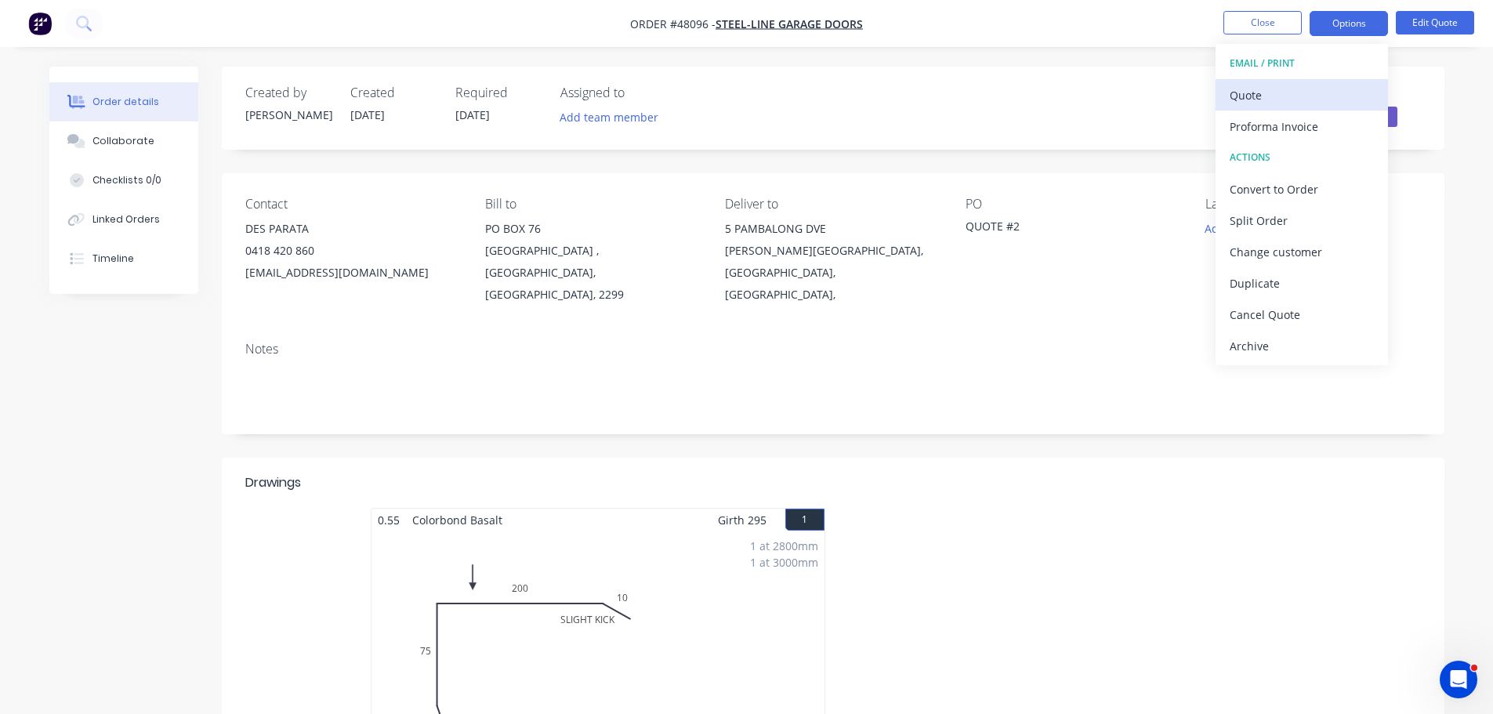
click at [1290, 106] on div "Quote" at bounding box center [1301, 95] width 144 height 23
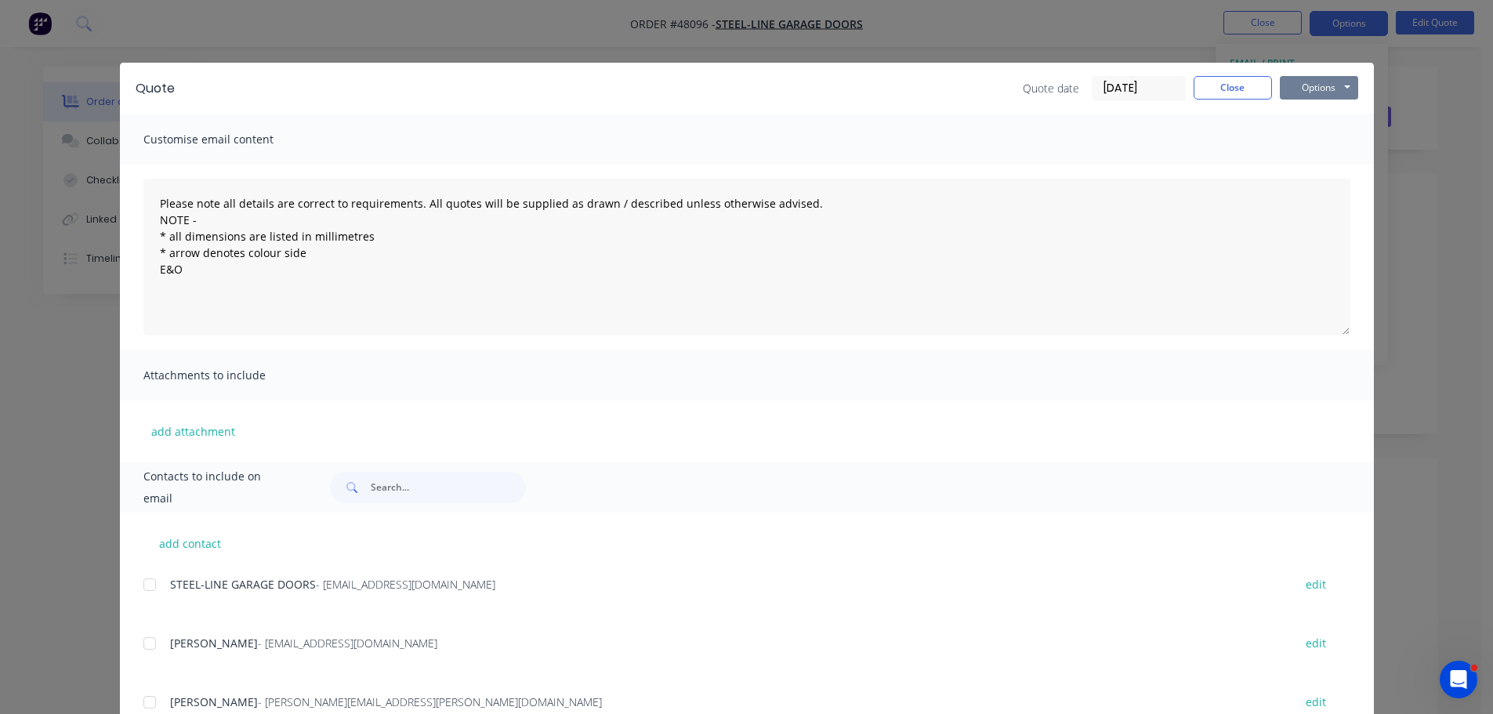
click at [1332, 90] on button "Options" at bounding box center [1319, 88] width 78 height 24
click at [1310, 150] on button "Print" at bounding box center [1330, 142] width 100 height 26
click at [1206, 91] on button "Close" at bounding box center [1232, 88] width 78 height 24
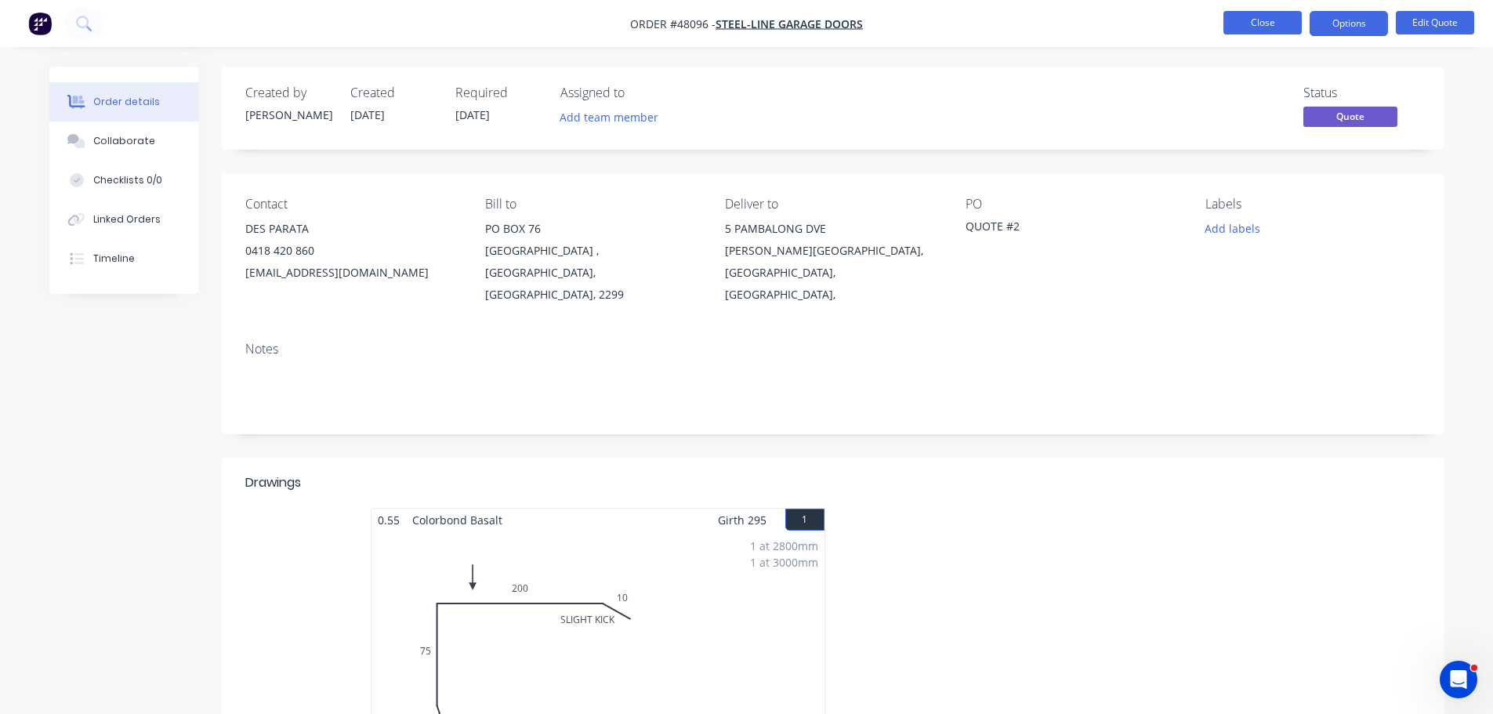
click at [1239, 21] on button "Close" at bounding box center [1262, 23] width 78 height 24
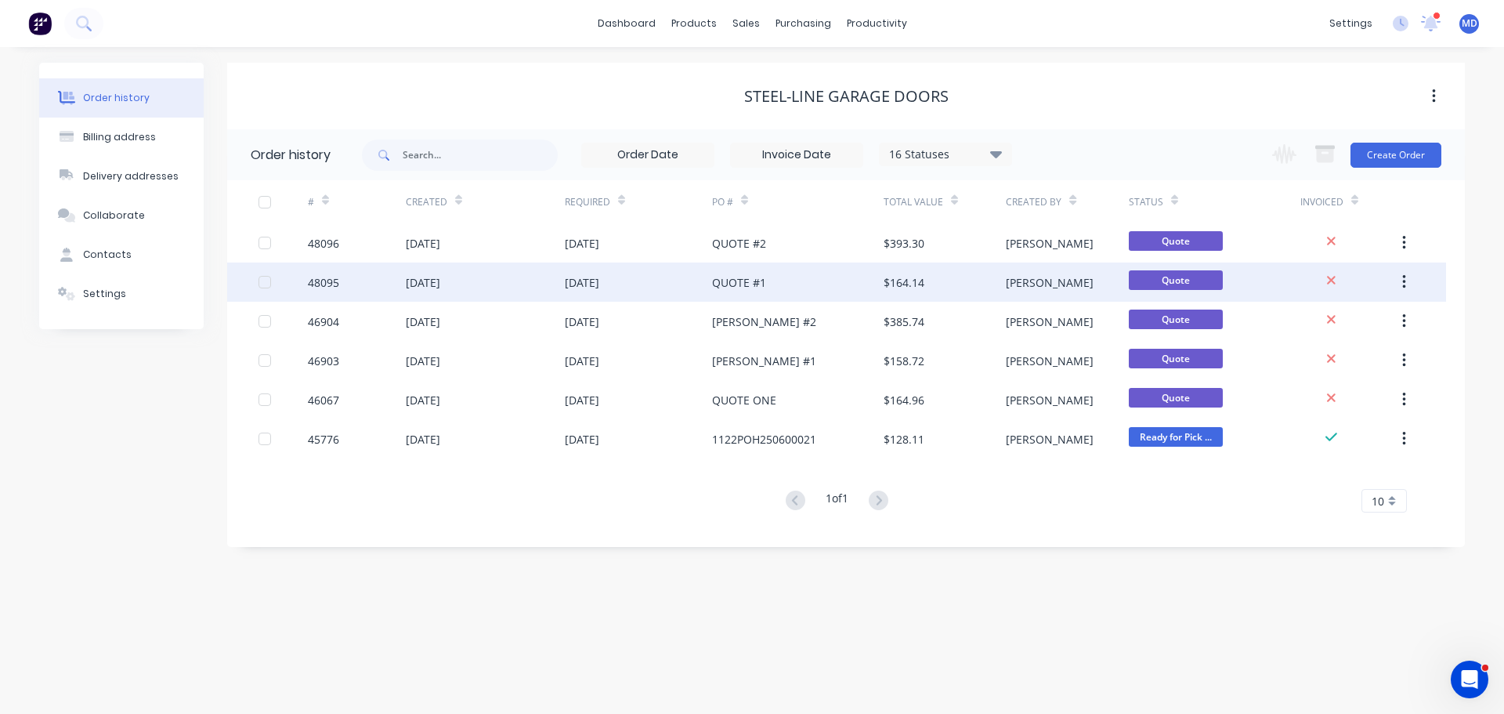
click at [361, 288] on div "48095" at bounding box center [357, 281] width 98 height 39
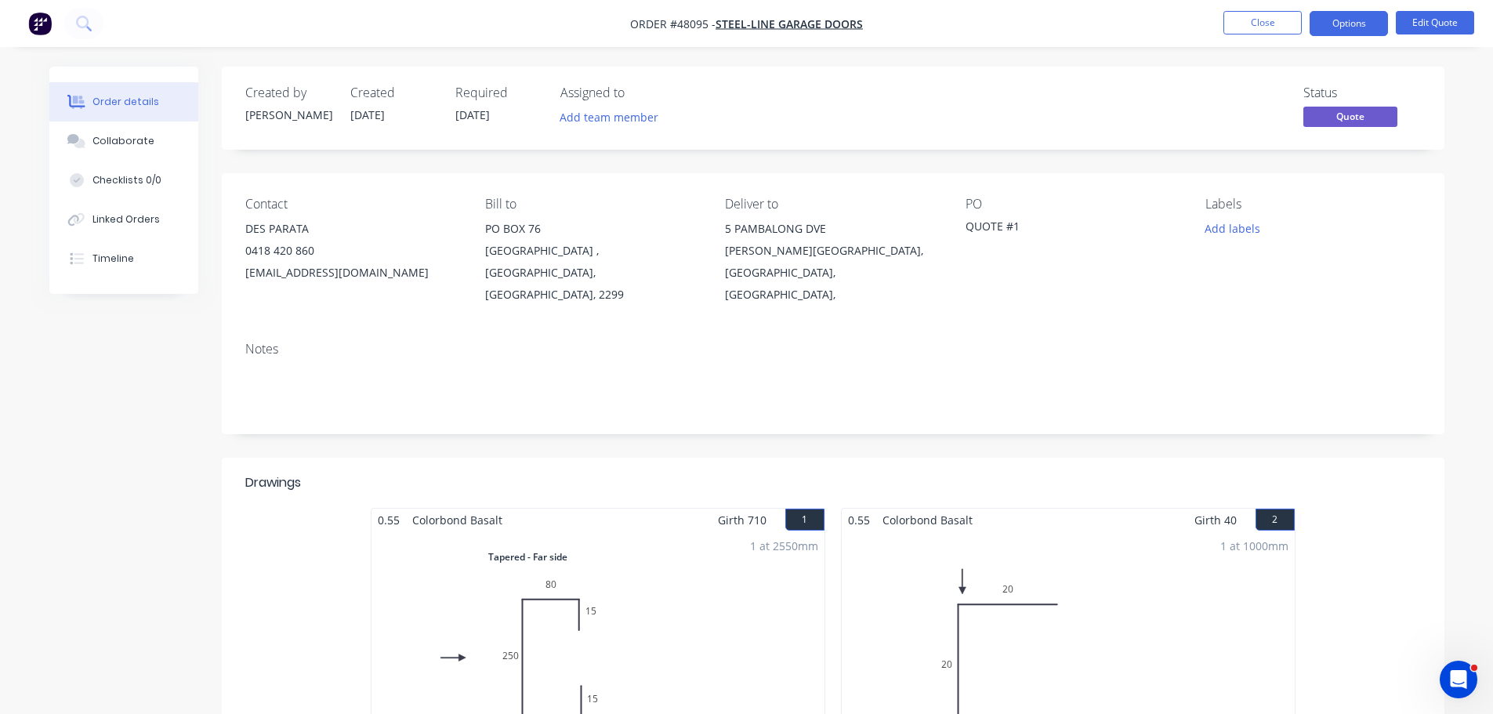
click at [1366, 8] on nav "Order #48095 - STEEL-LINE GARAGE DOORS Close Options Edit Quote" at bounding box center [746, 23] width 1493 height 47
click at [1359, 20] on button "Options" at bounding box center [1348, 23] width 78 height 25
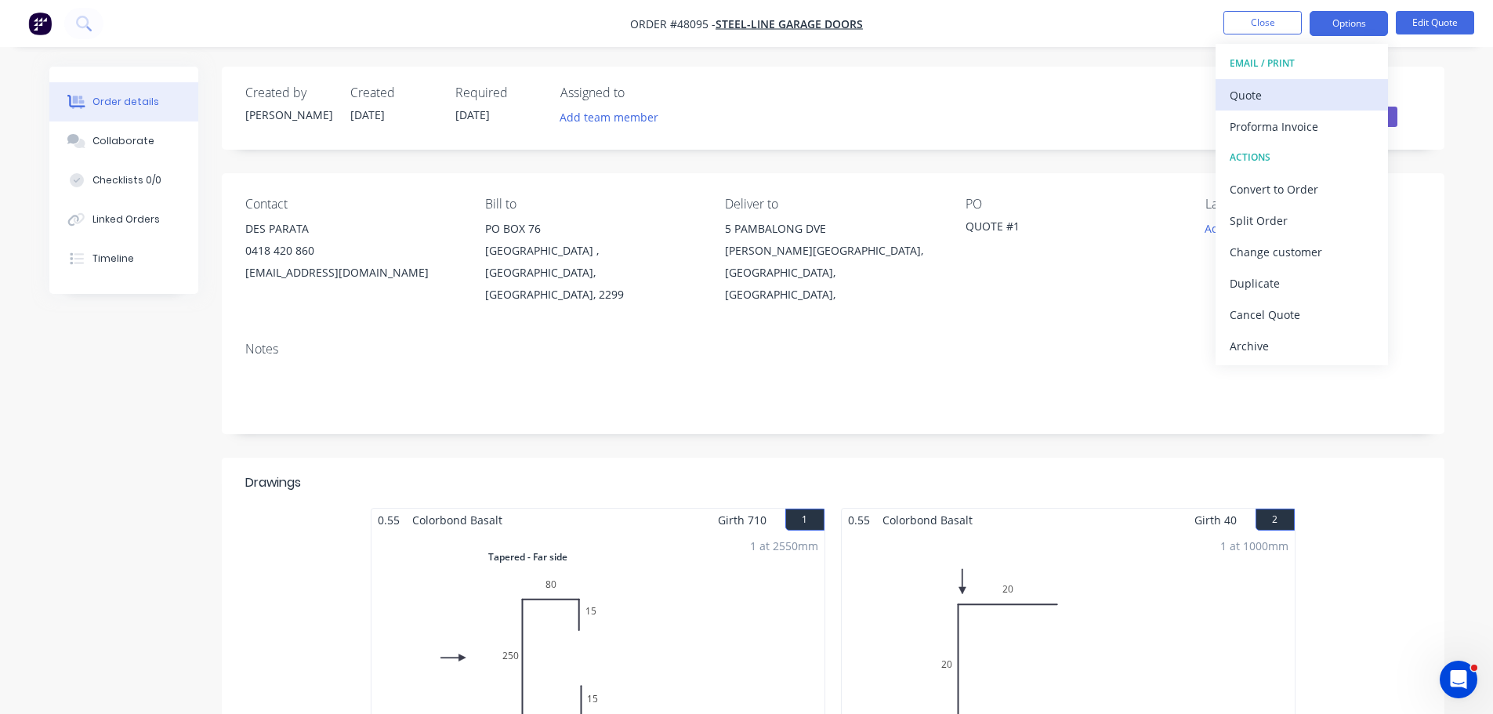
click at [1324, 92] on div "Quote" at bounding box center [1301, 95] width 144 height 23
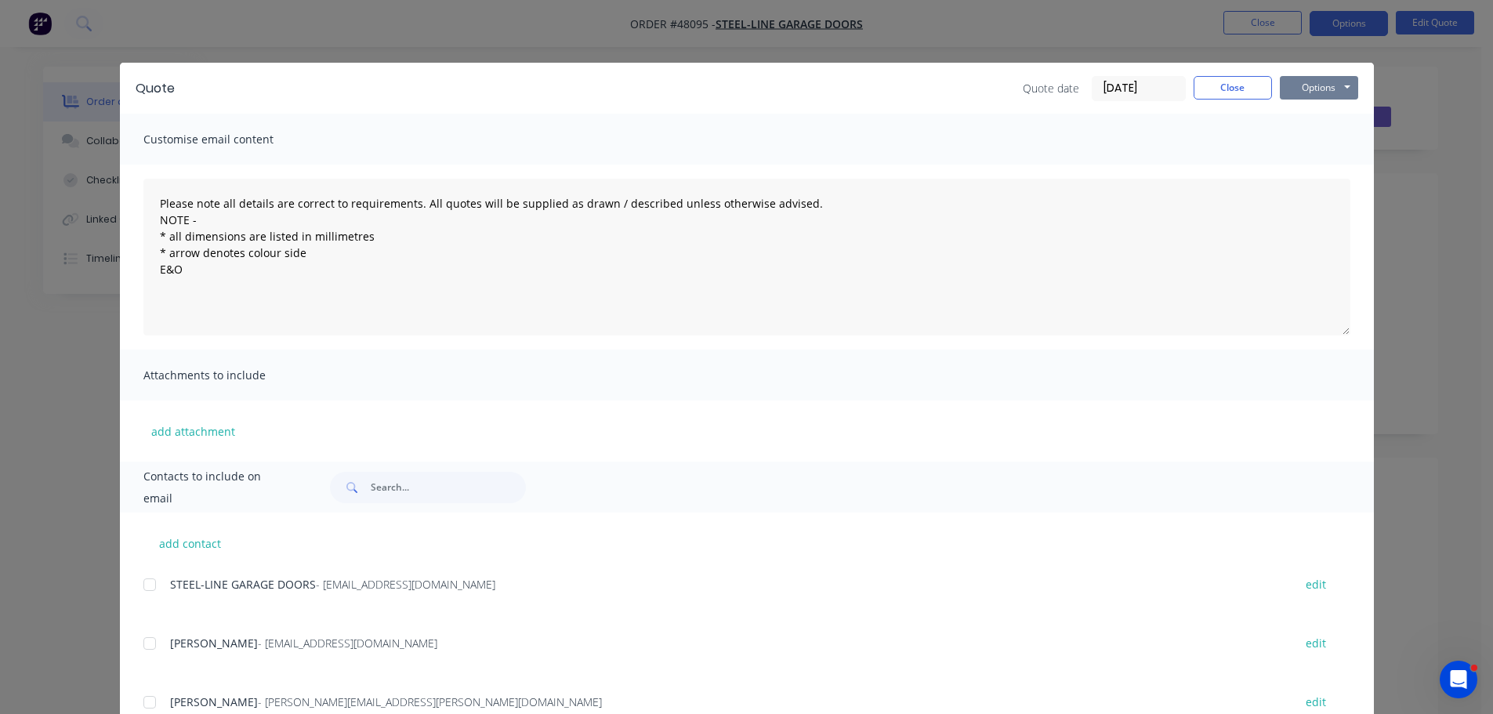
click at [1333, 85] on button "Options" at bounding box center [1319, 88] width 78 height 24
click at [1304, 139] on button "Print" at bounding box center [1330, 142] width 100 height 26
click at [1225, 80] on button "Close" at bounding box center [1232, 88] width 78 height 24
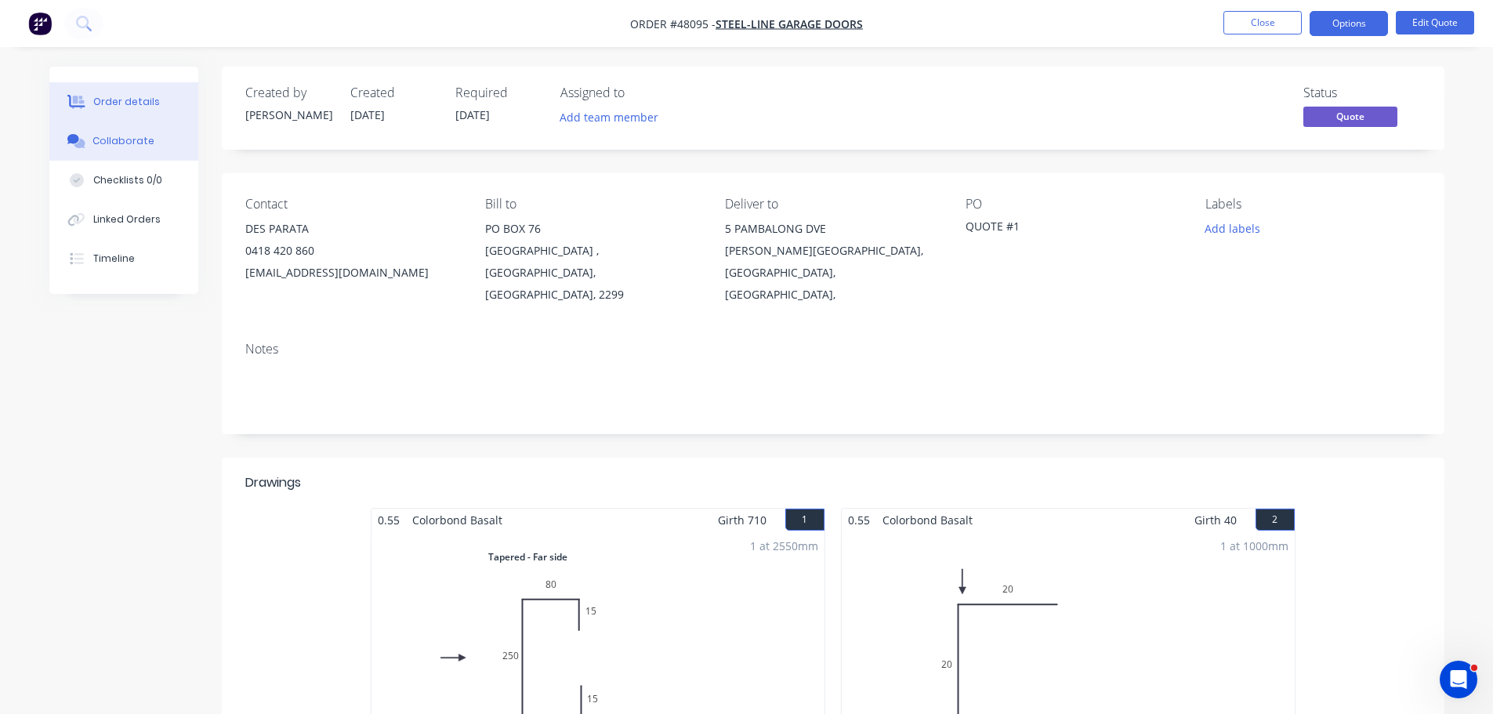
click at [142, 137] on div "Collaborate" at bounding box center [123, 141] width 62 height 14
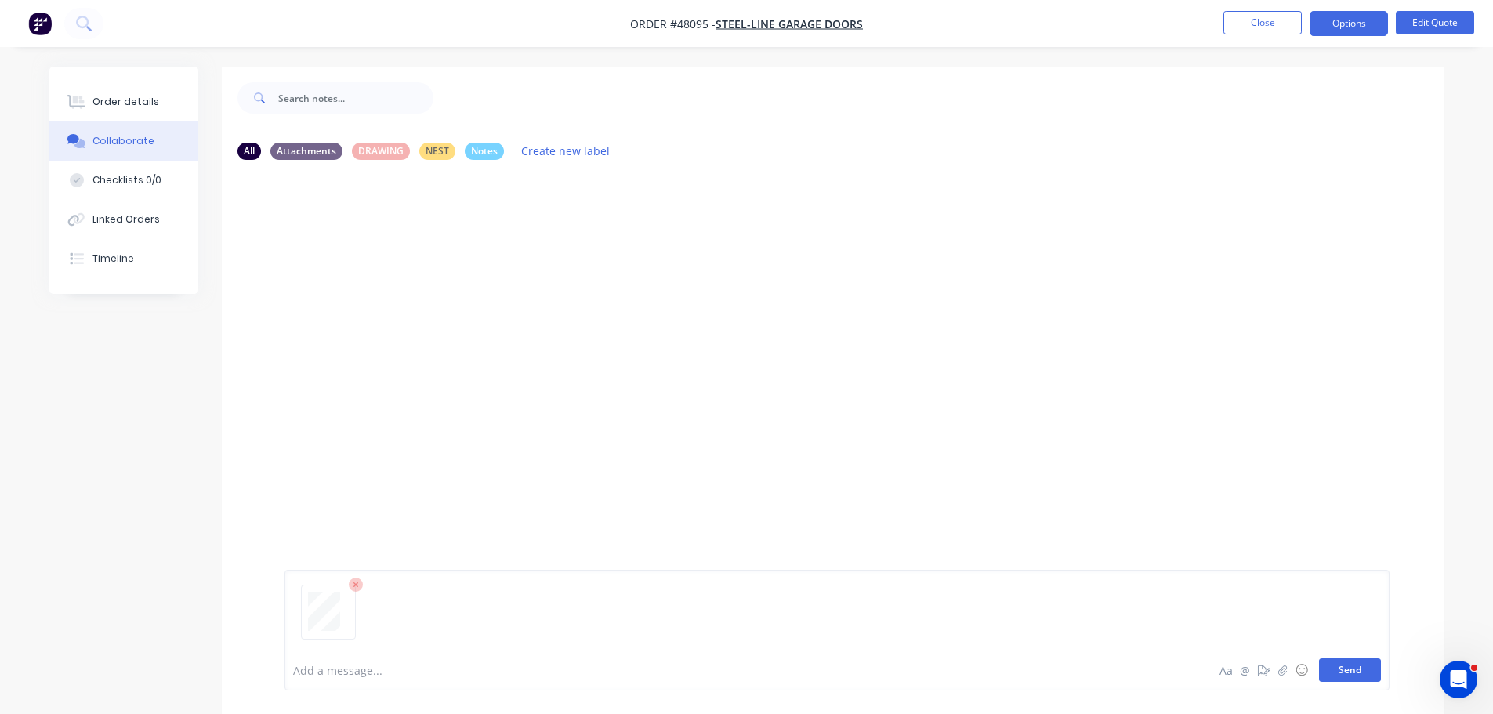
click at [1373, 672] on button "Send" at bounding box center [1350, 670] width 62 height 24
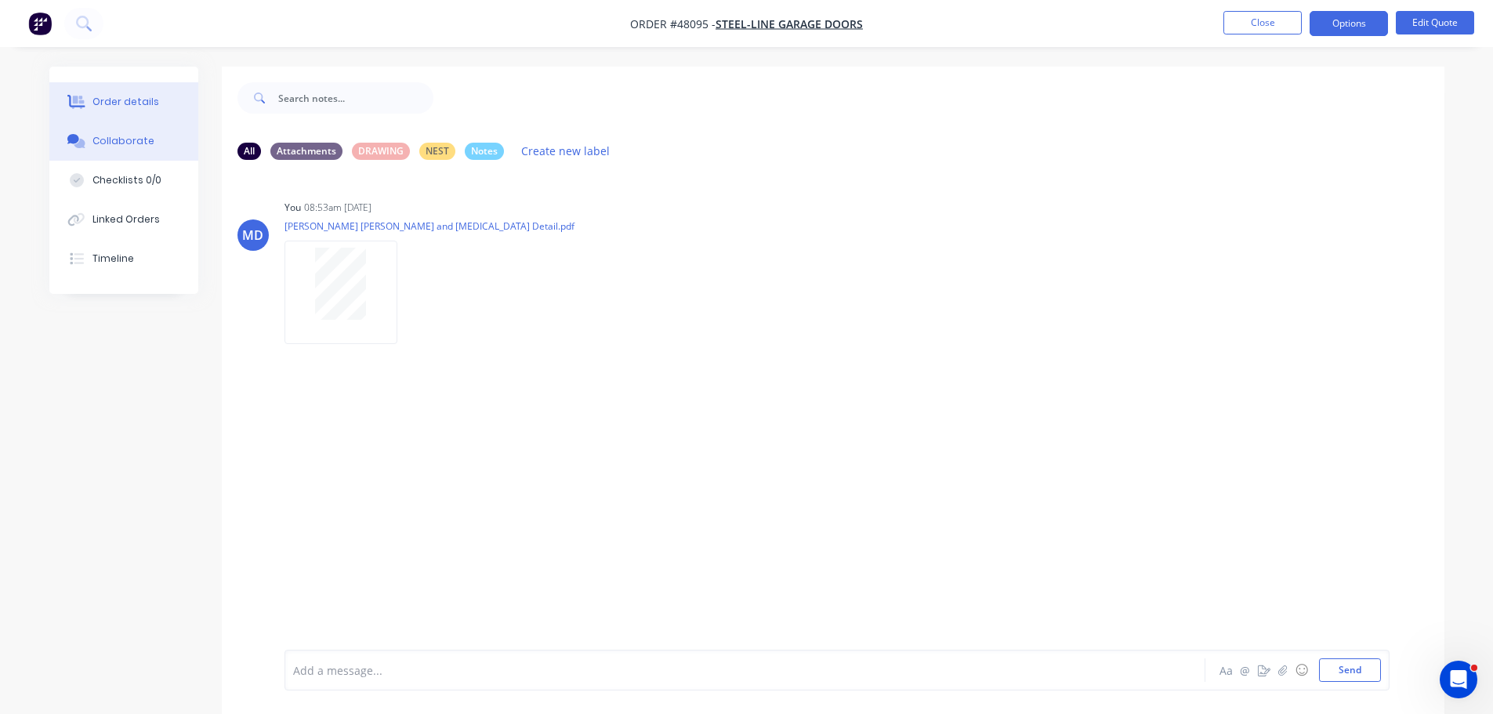
click at [168, 105] on button "Order details" at bounding box center [123, 101] width 149 height 39
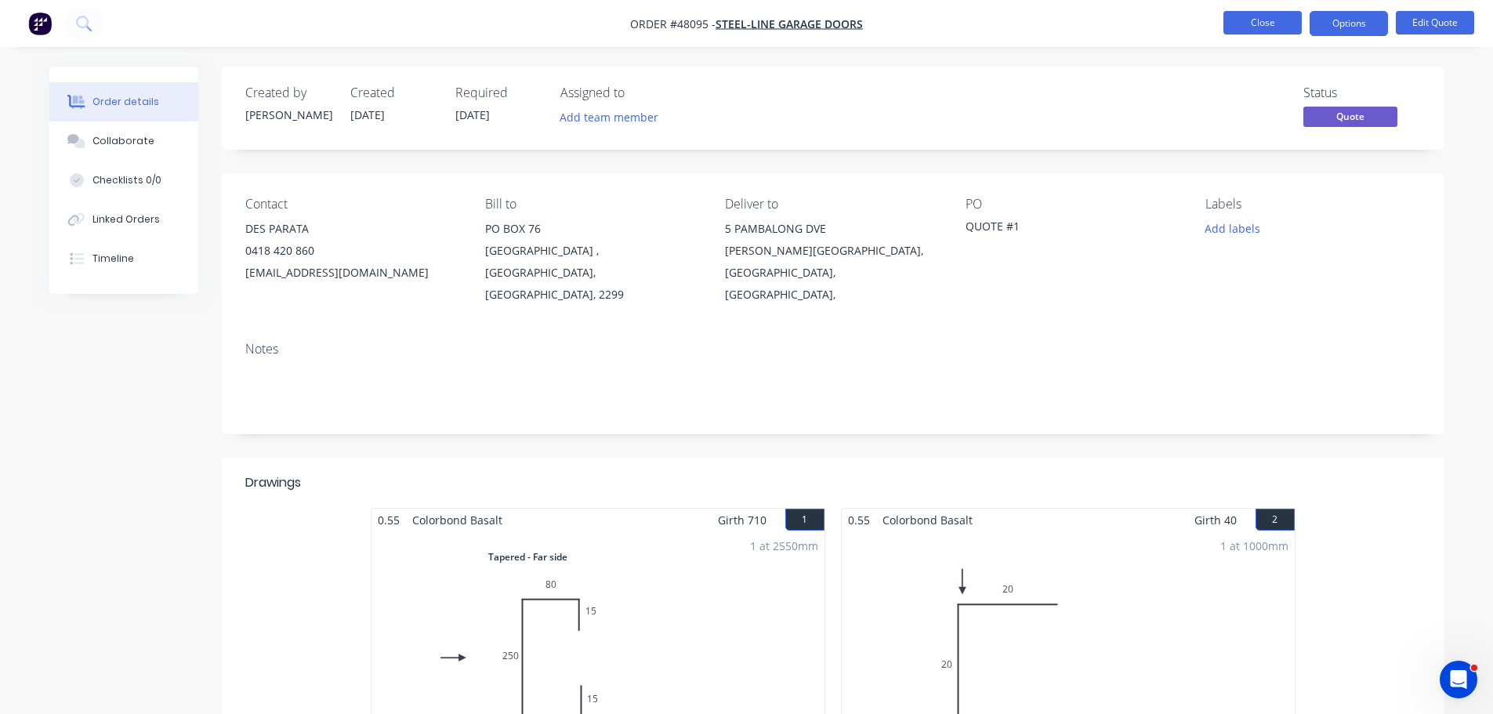
click at [1285, 25] on button "Close" at bounding box center [1262, 23] width 78 height 24
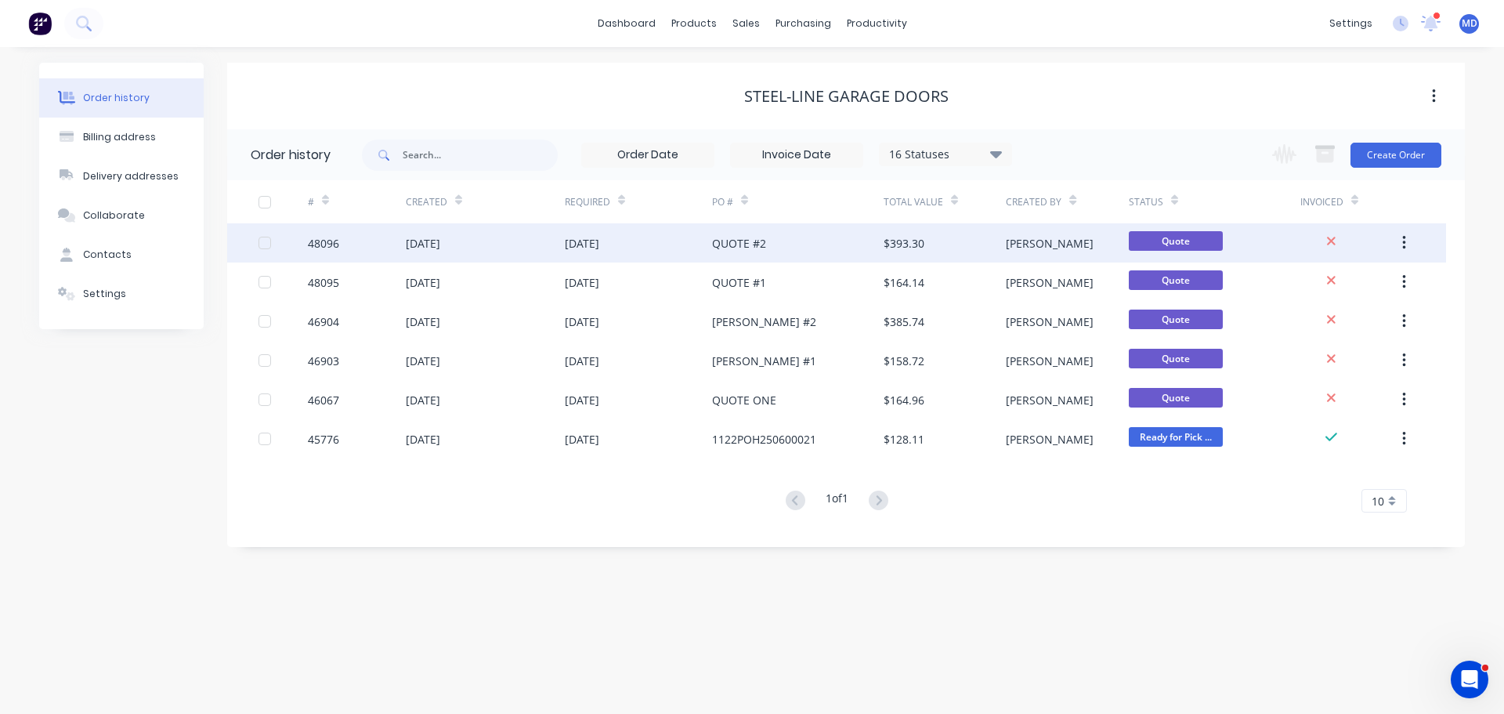
click at [336, 248] on div "48096" at bounding box center [323, 243] width 31 height 16
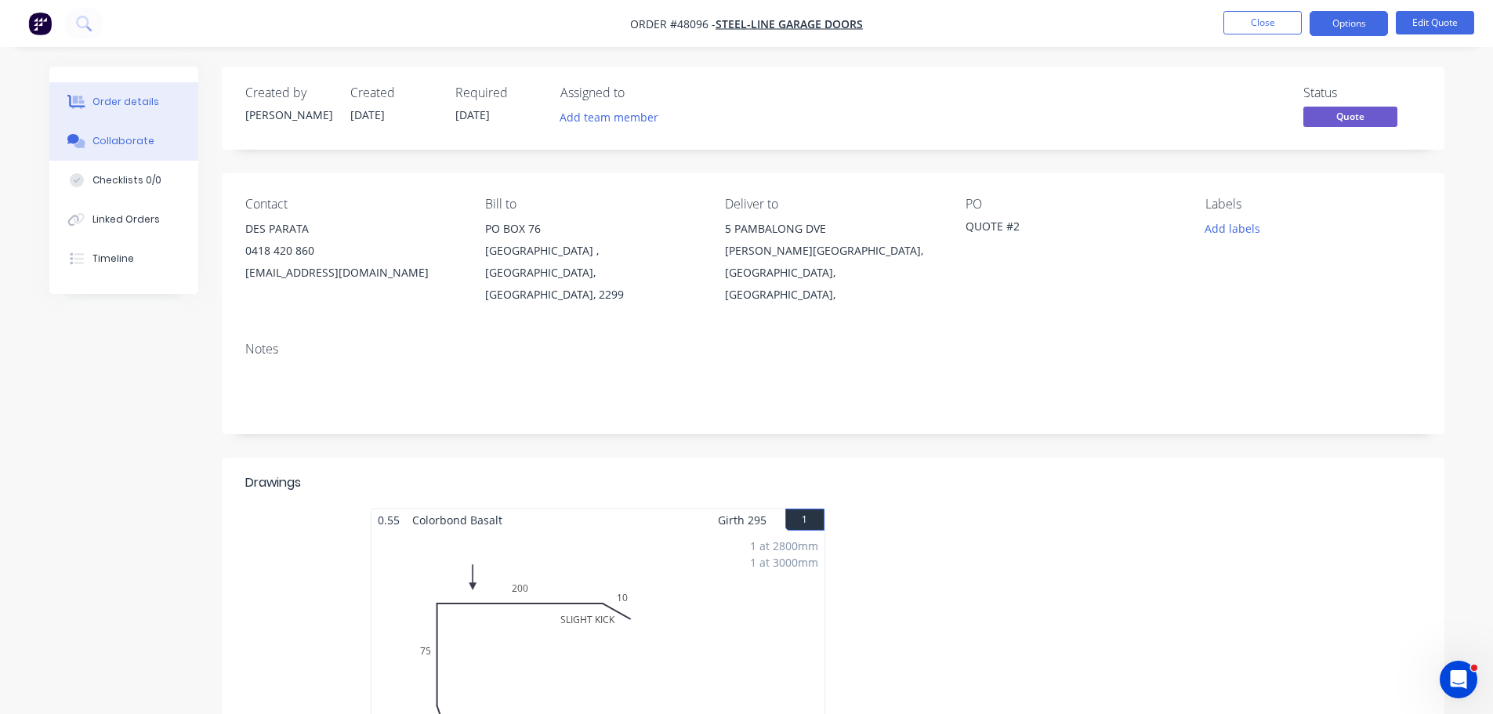
click at [110, 141] on div "Collaborate" at bounding box center [123, 141] width 62 height 14
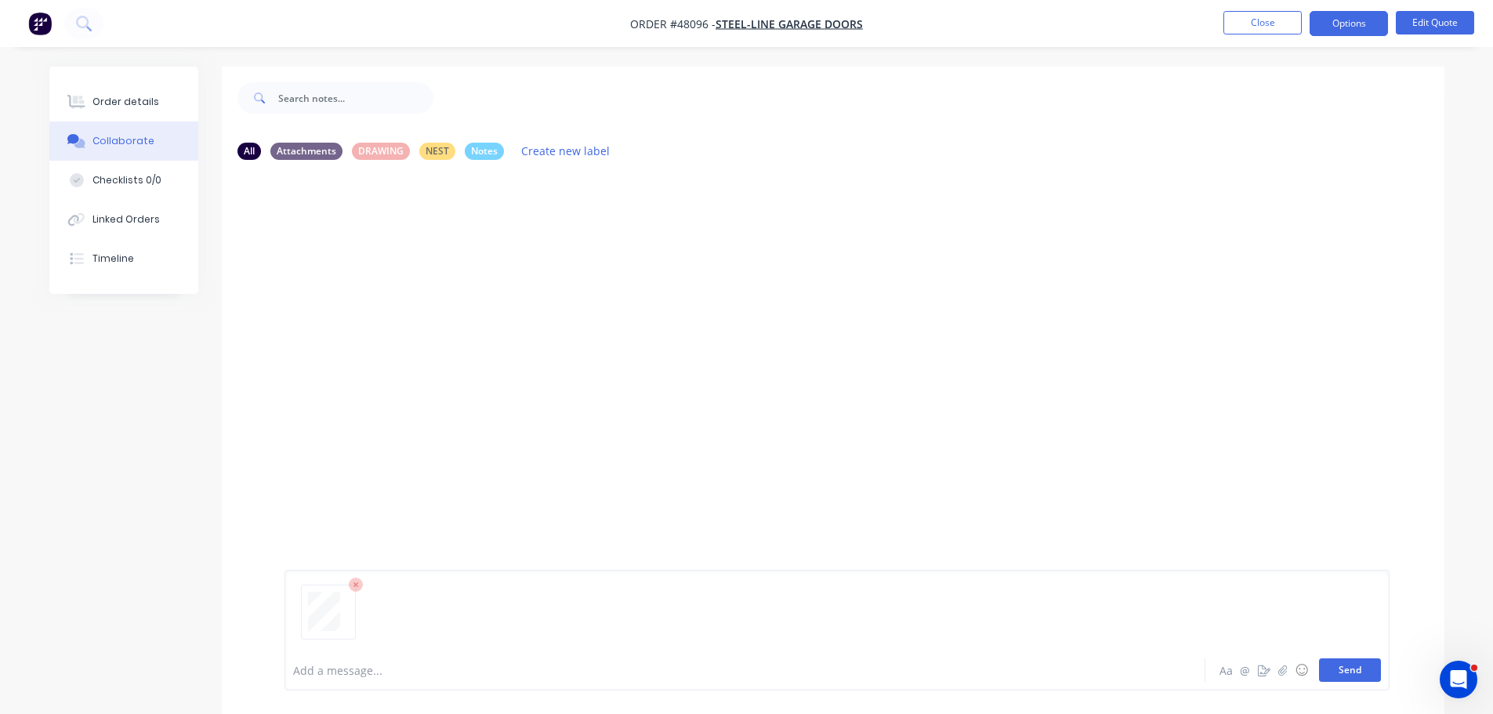
click at [1342, 665] on button "Send" at bounding box center [1350, 670] width 62 height 24
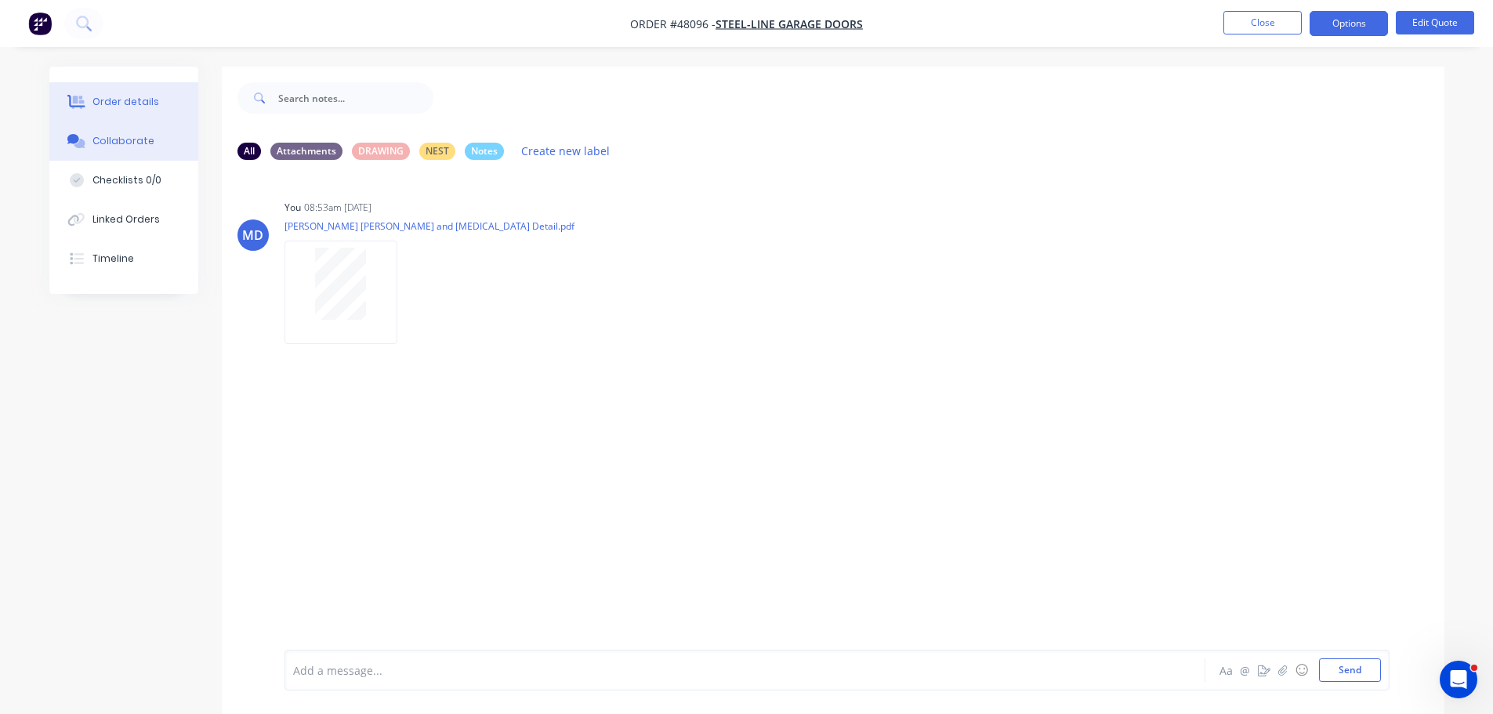
click at [101, 92] on button "Order details" at bounding box center [123, 101] width 149 height 39
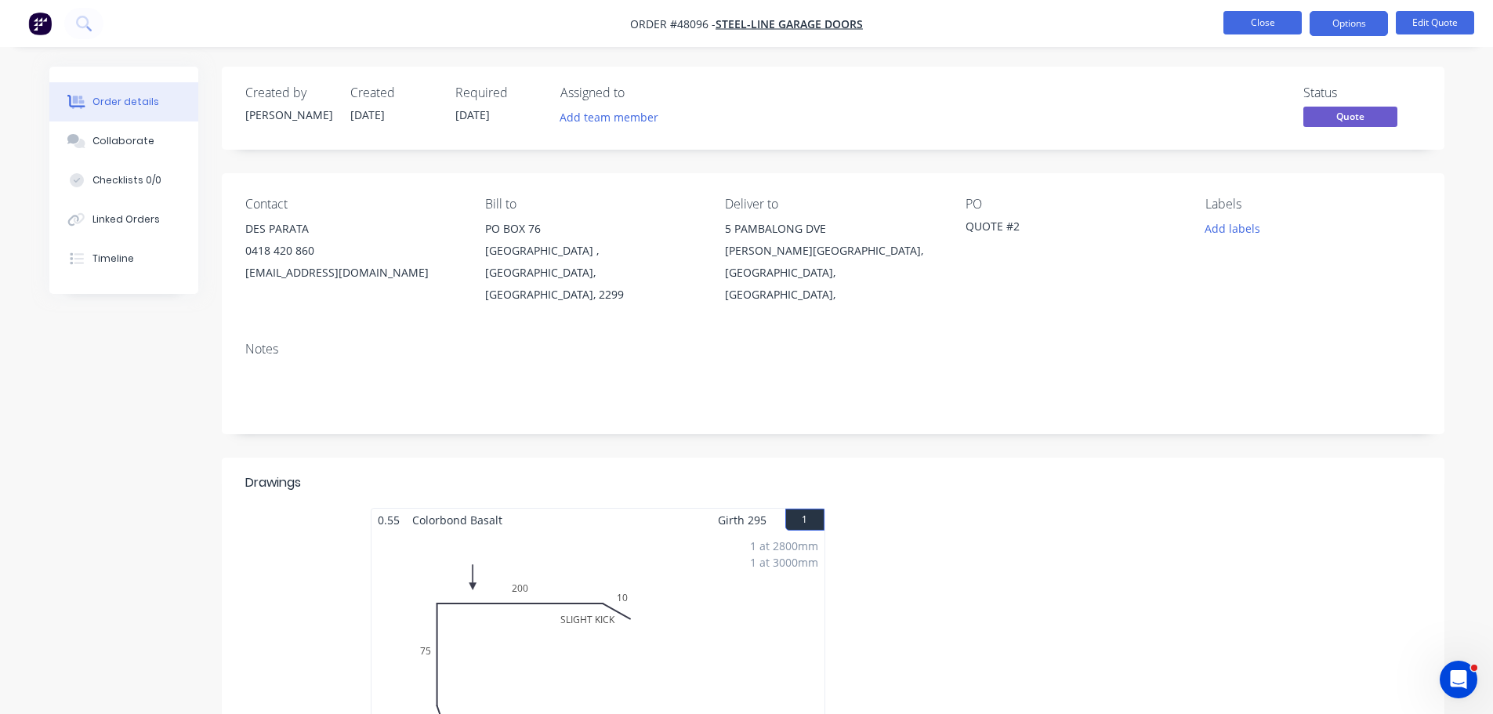
click at [1263, 26] on button "Close" at bounding box center [1262, 23] width 78 height 24
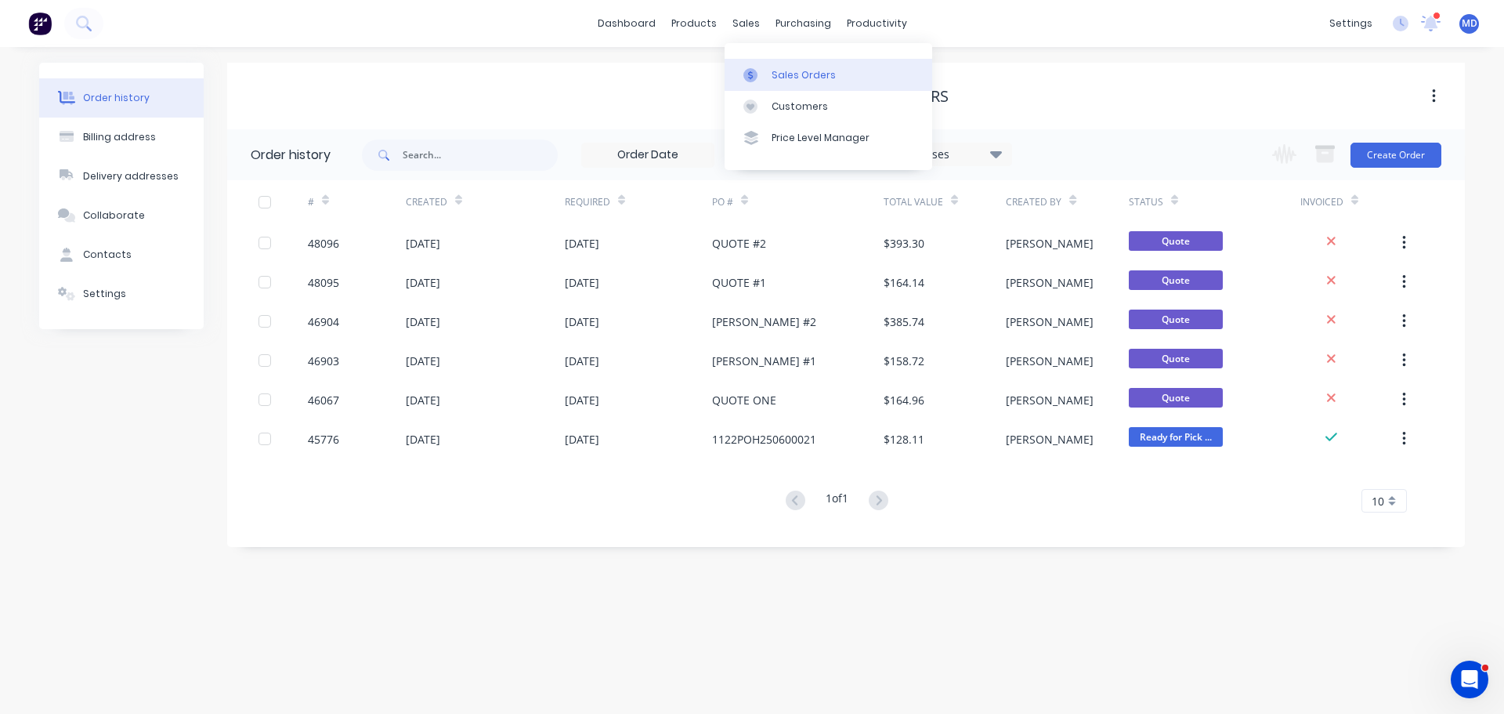
click at [771, 63] on link "Sales Orders" at bounding box center [829, 74] width 208 height 31
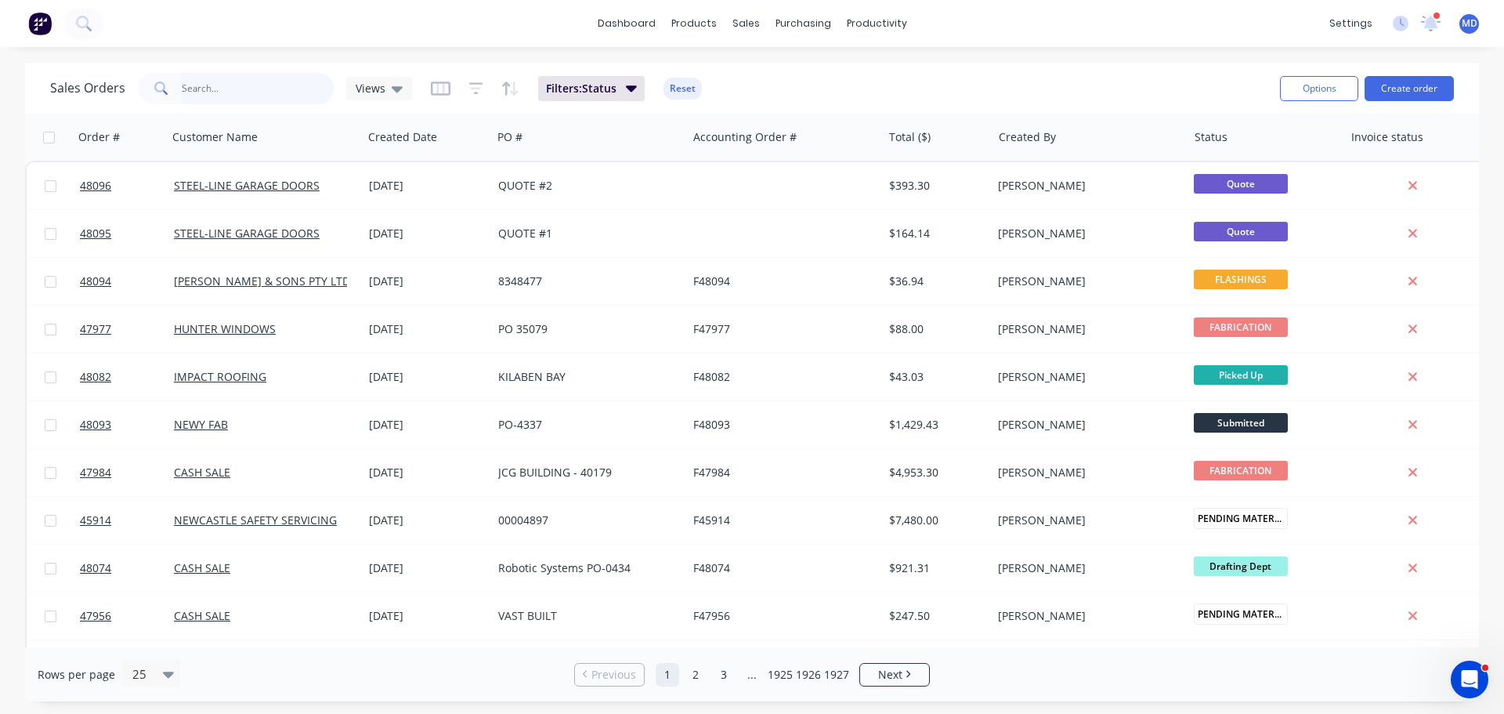
click at [190, 96] on input "text" at bounding box center [258, 88] width 153 height 31
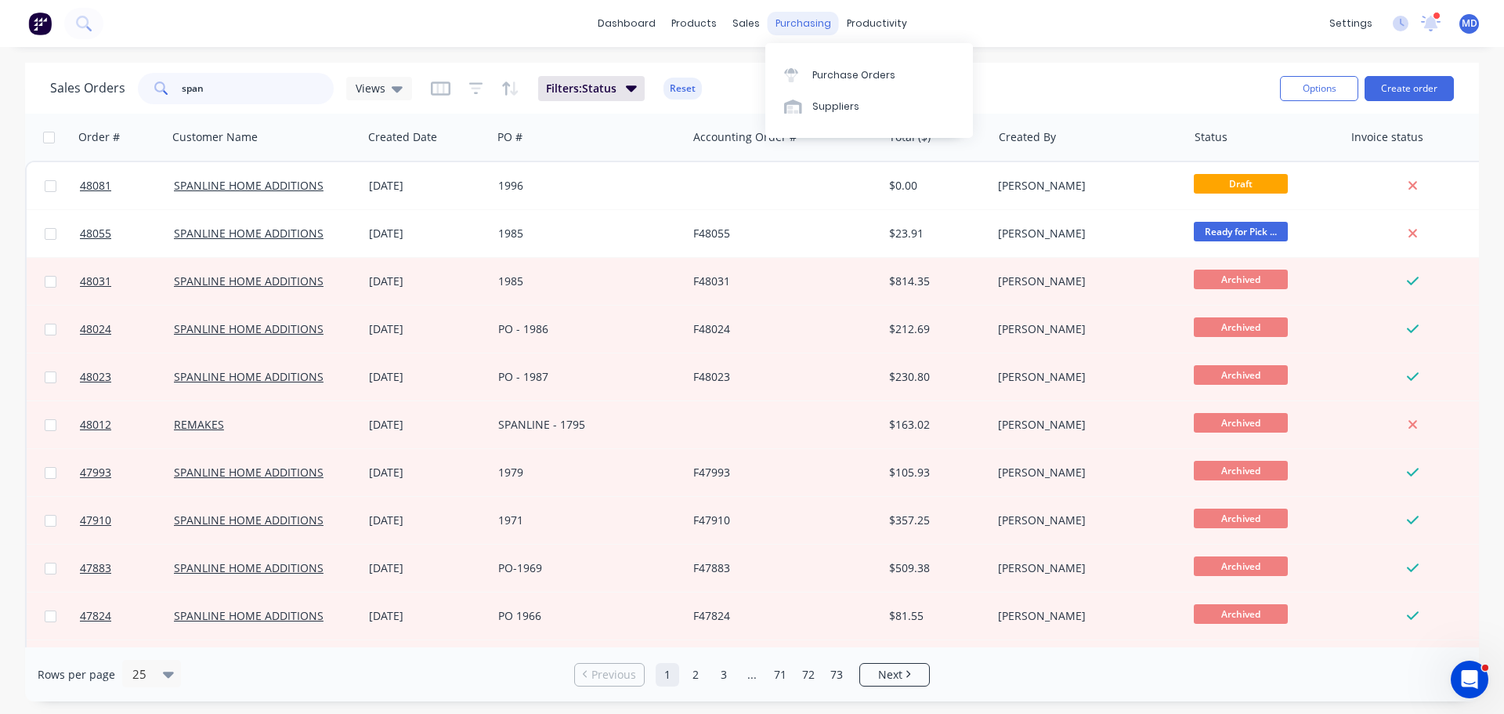
type input "span"
click at [790, 19] on div "purchasing" at bounding box center [803, 24] width 71 height 24
click at [830, 69] on div "Purchase Orders" at bounding box center [854, 75] width 83 height 14
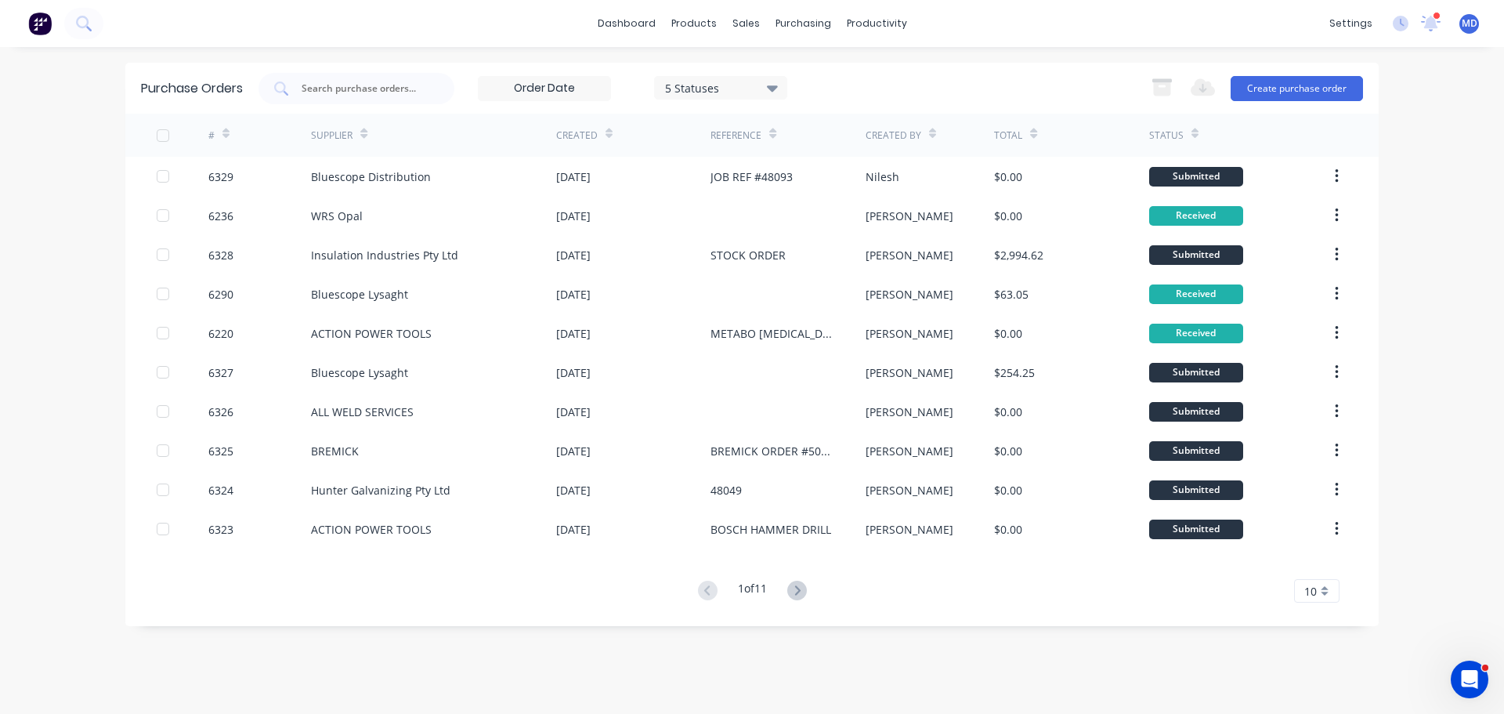
click at [740, 82] on div "5 Statuses" at bounding box center [721, 87] width 112 height 16
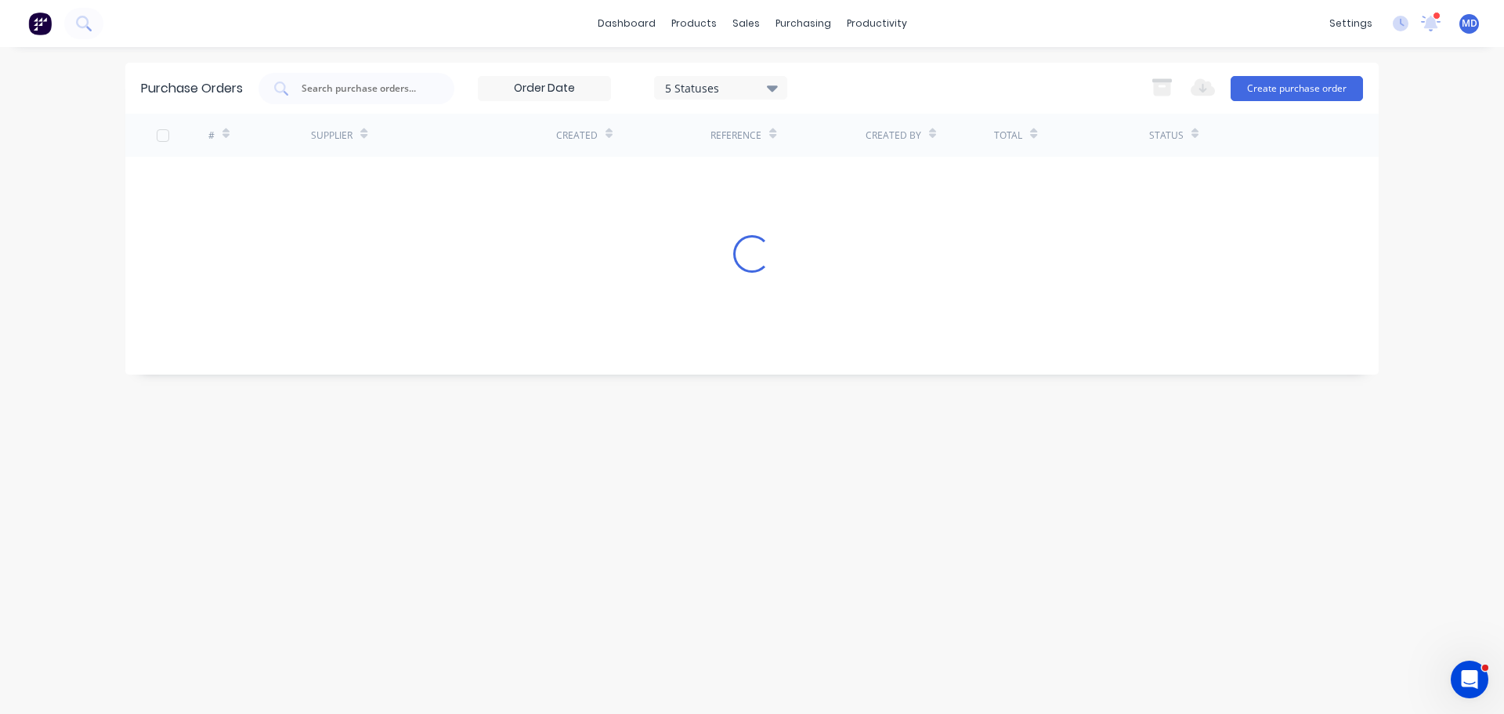
click at [555, 31] on div "dashboard products sales purchasing productivity dashboard products Product Cat…" at bounding box center [752, 23] width 1504 height 47
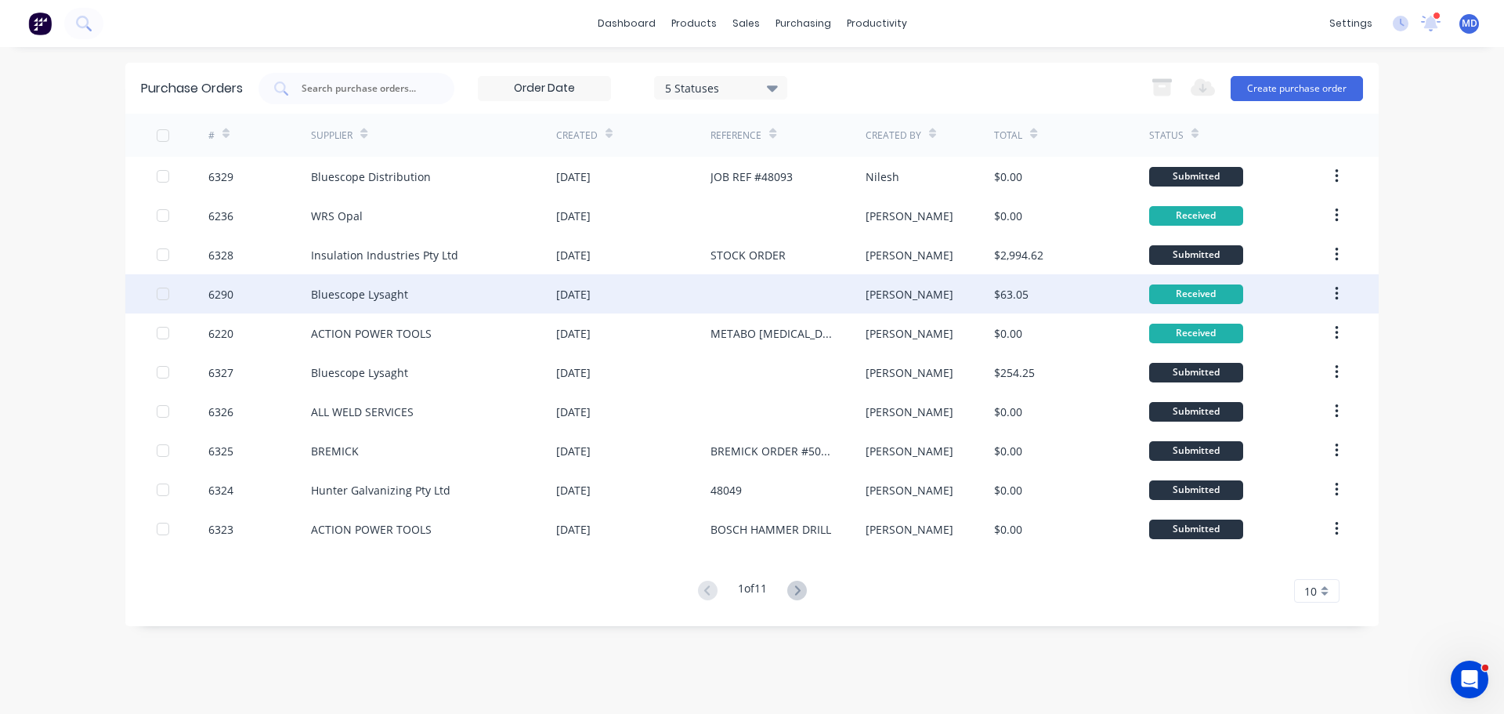
click at [172, 299] on div at bounding box center [183, 293] width 52 height 39
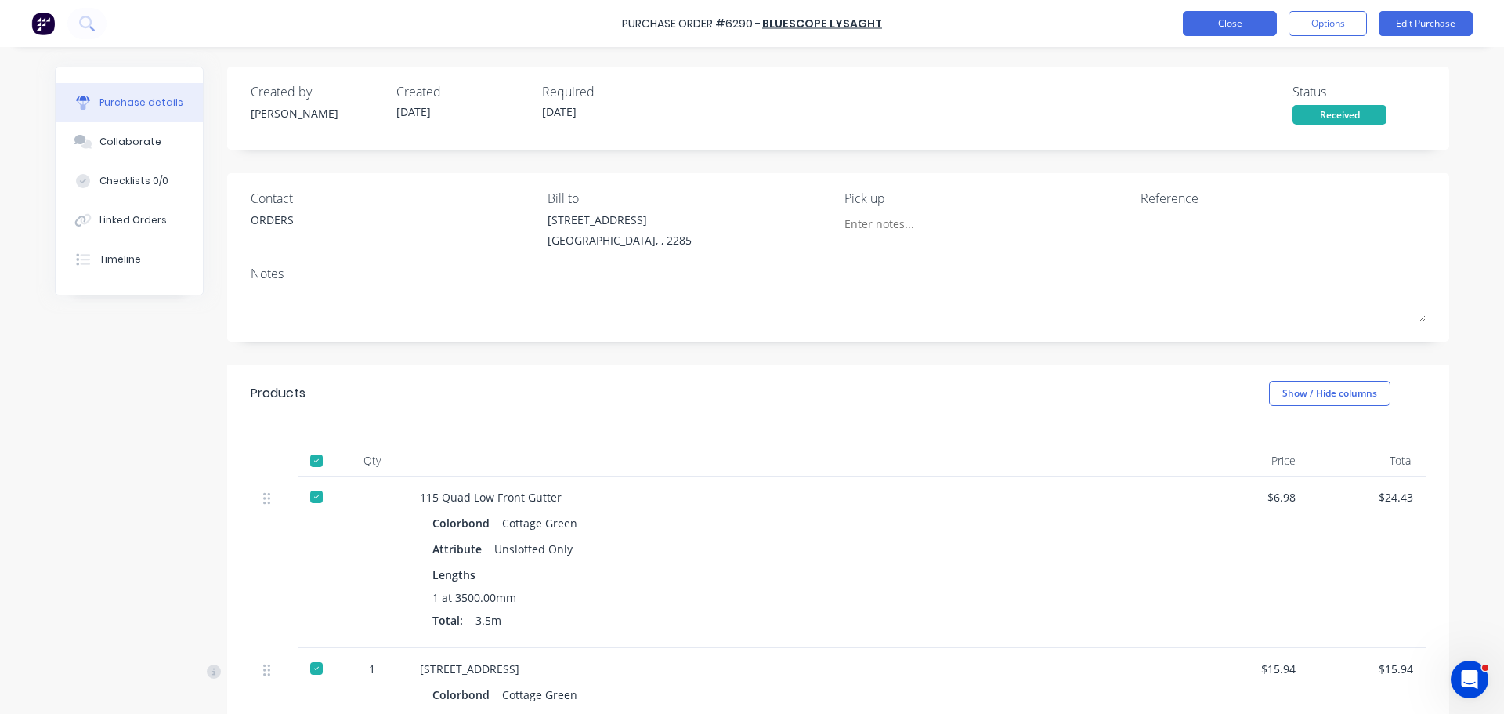
click at [1229, 24] on button "Close" at bounding box center [1230, 23] width 94 height 25
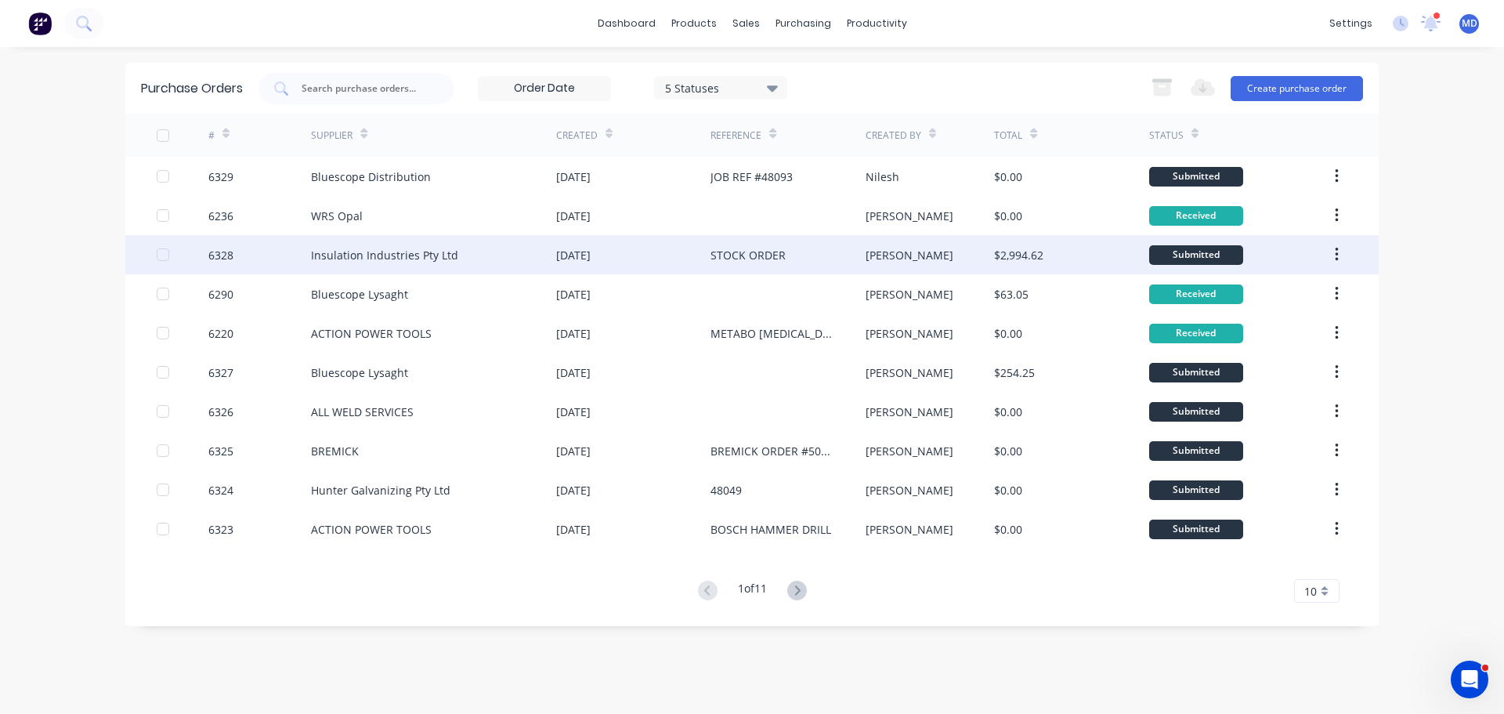
click at [160, 264] on div at bounding box center [183, 254] width 52 height 39
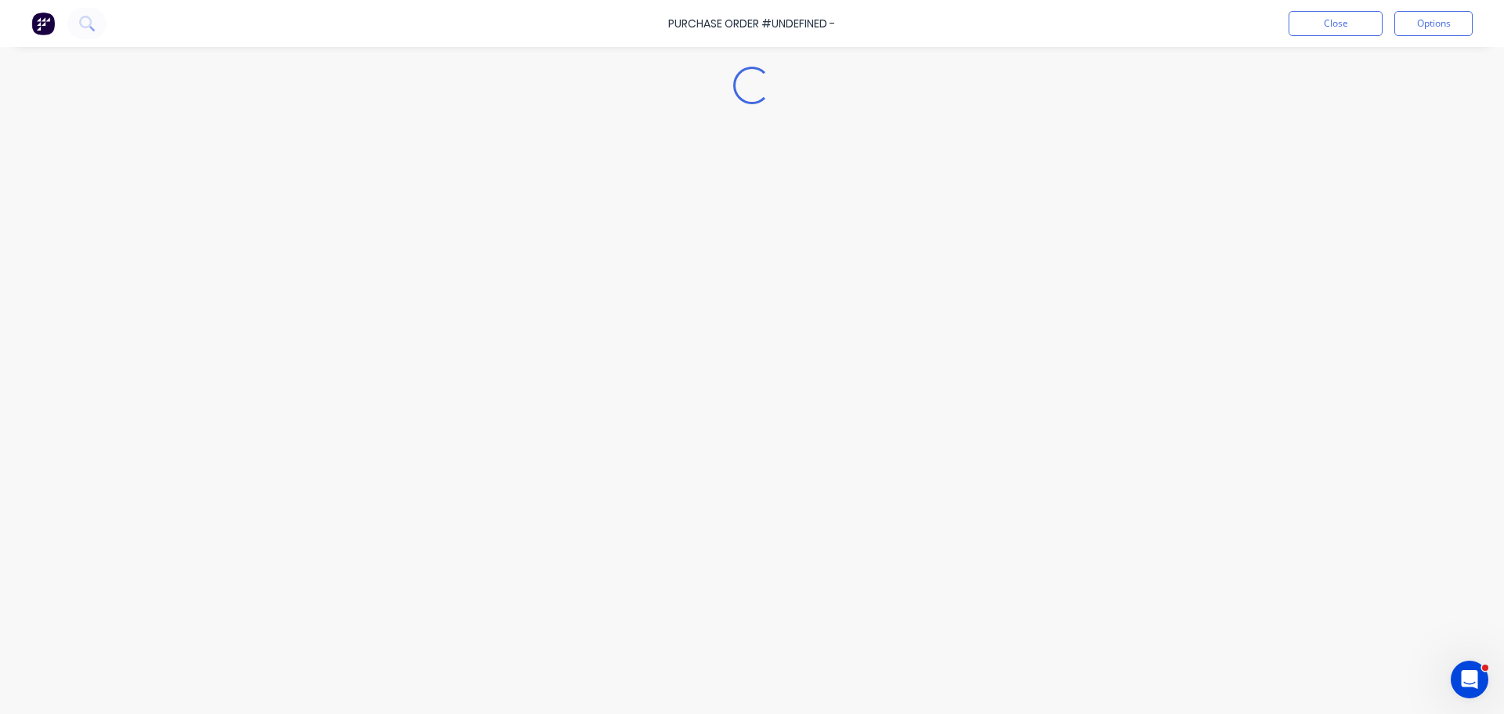
type textarea "x"
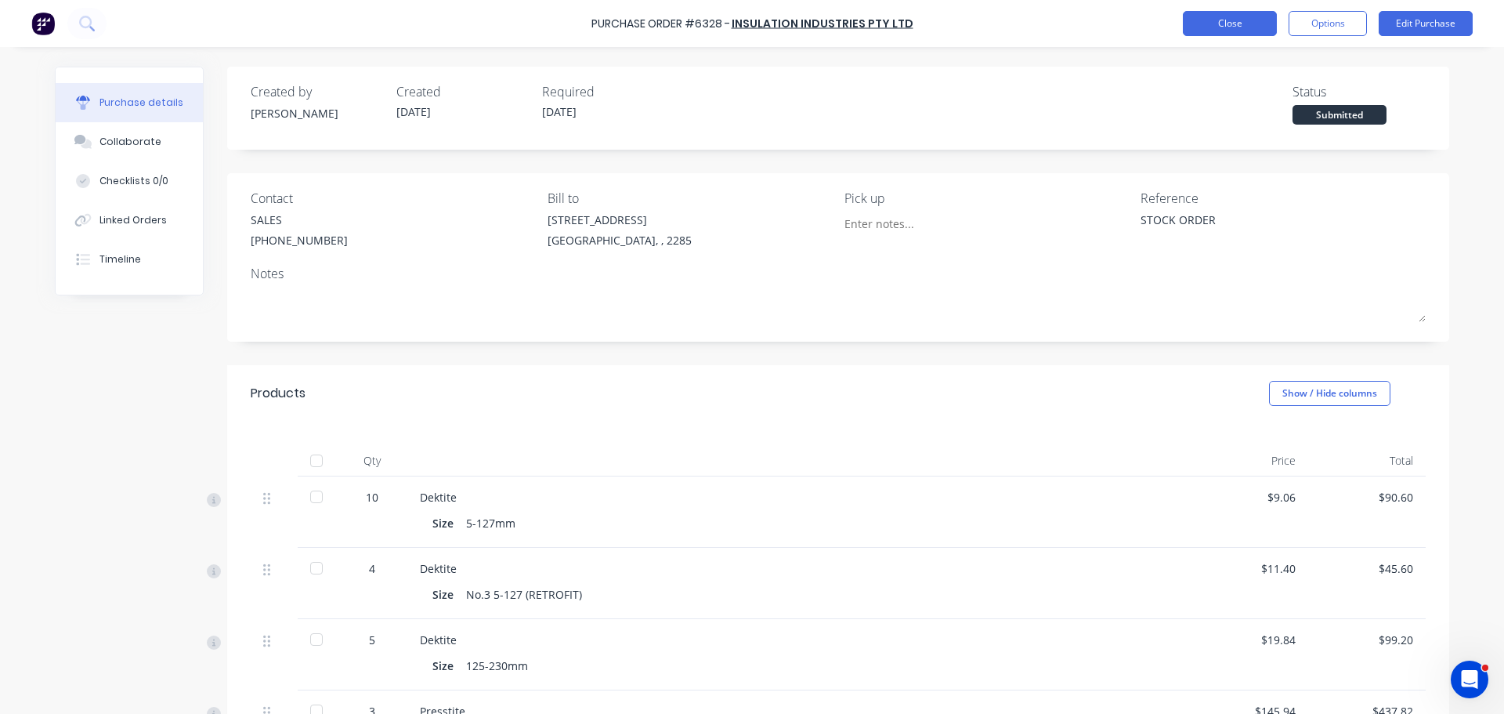
click at [1236, 24] on button "Close" at bounding box center [1230, 23] width 94 height 25
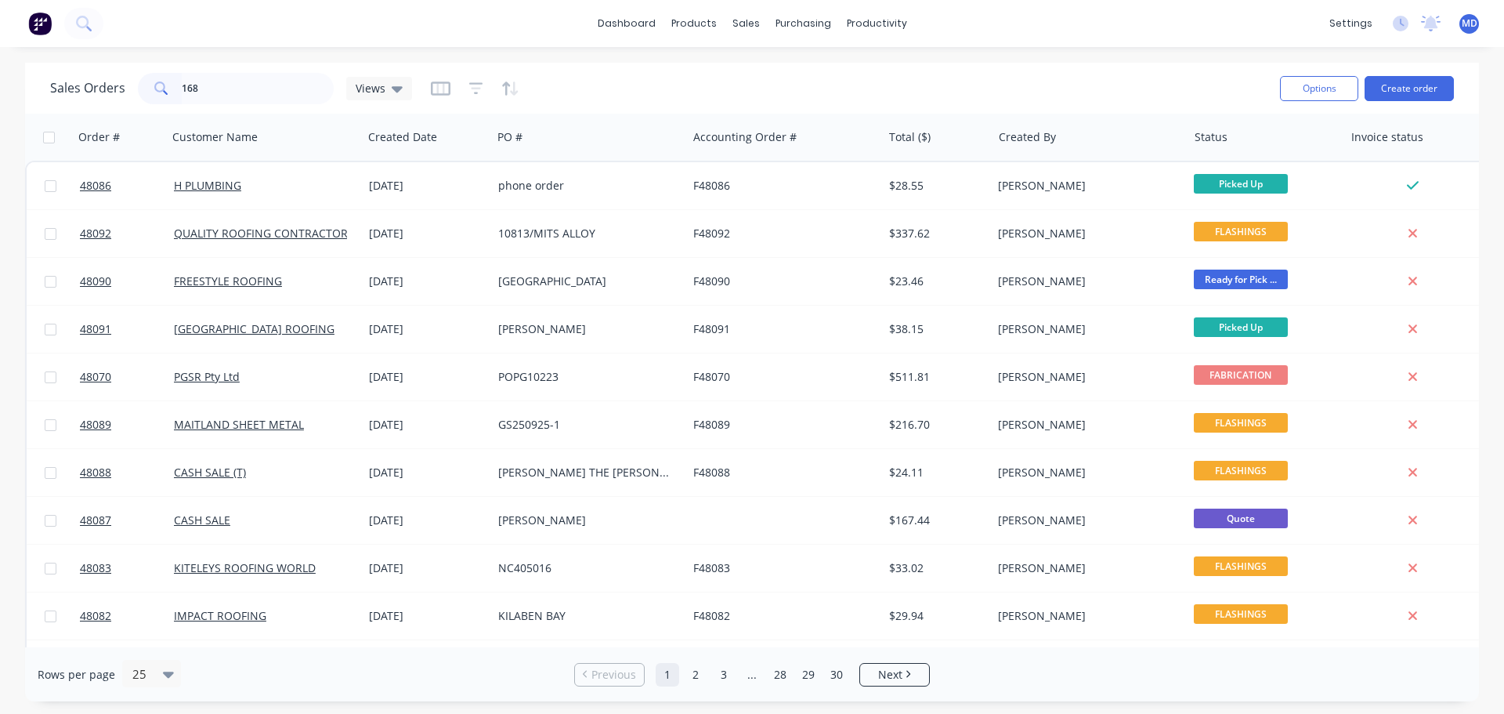
type input "1687"
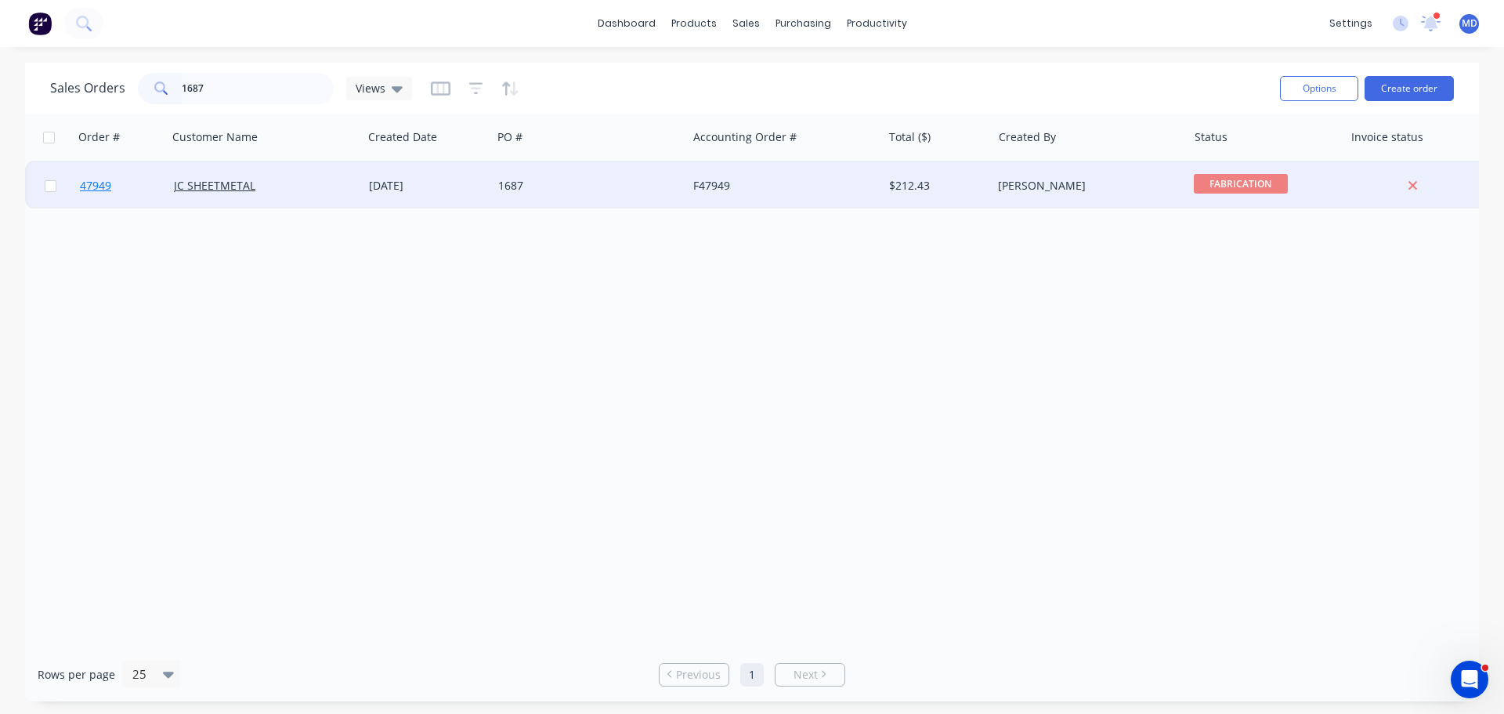
type input "1687"
click at [105, 185] on span "47949" at bounding box center [95, 186] width 31 height 16
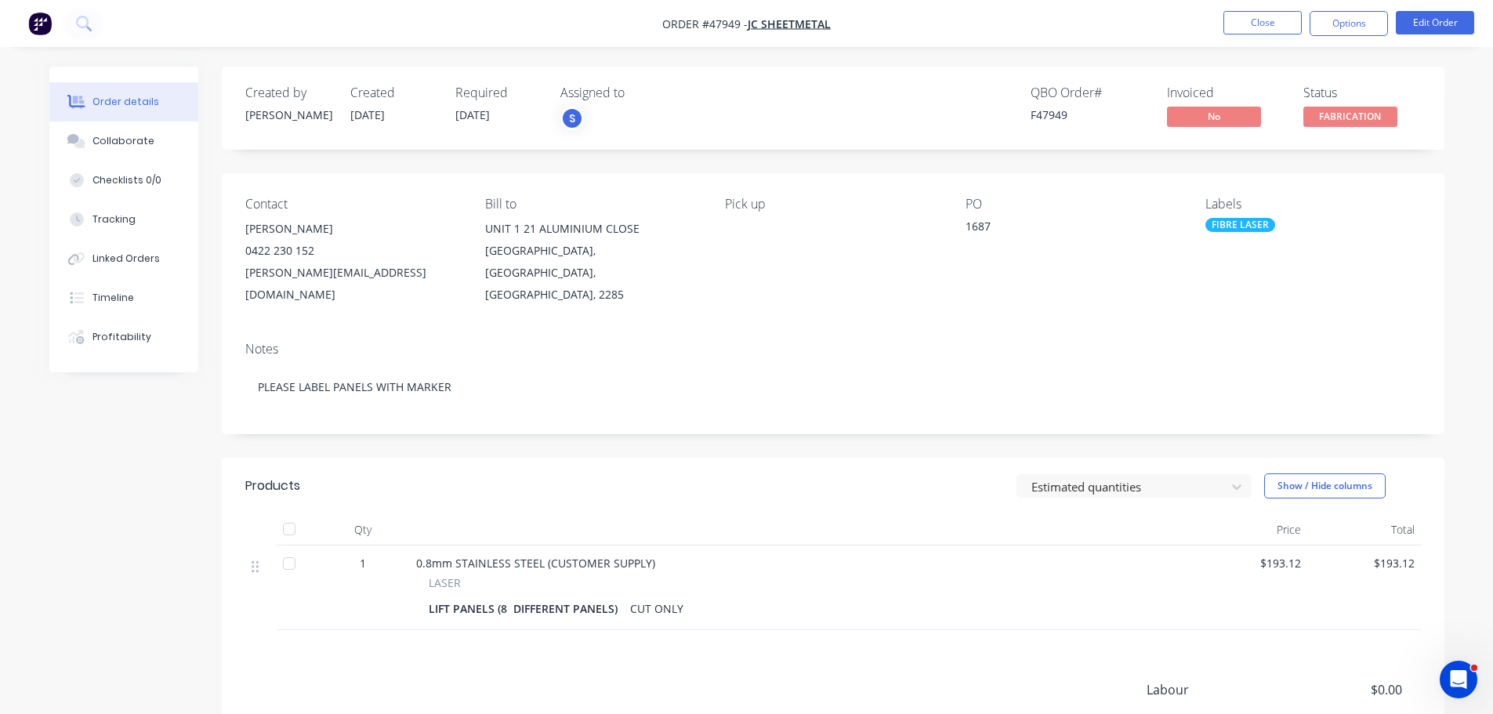
click at [494, 342] on div "Notes" at bounding box center [832, 349] width 1175 height 15
click at [126, 138] on div "Collaborate" at bounding box center [123, 141] width 62 height 14
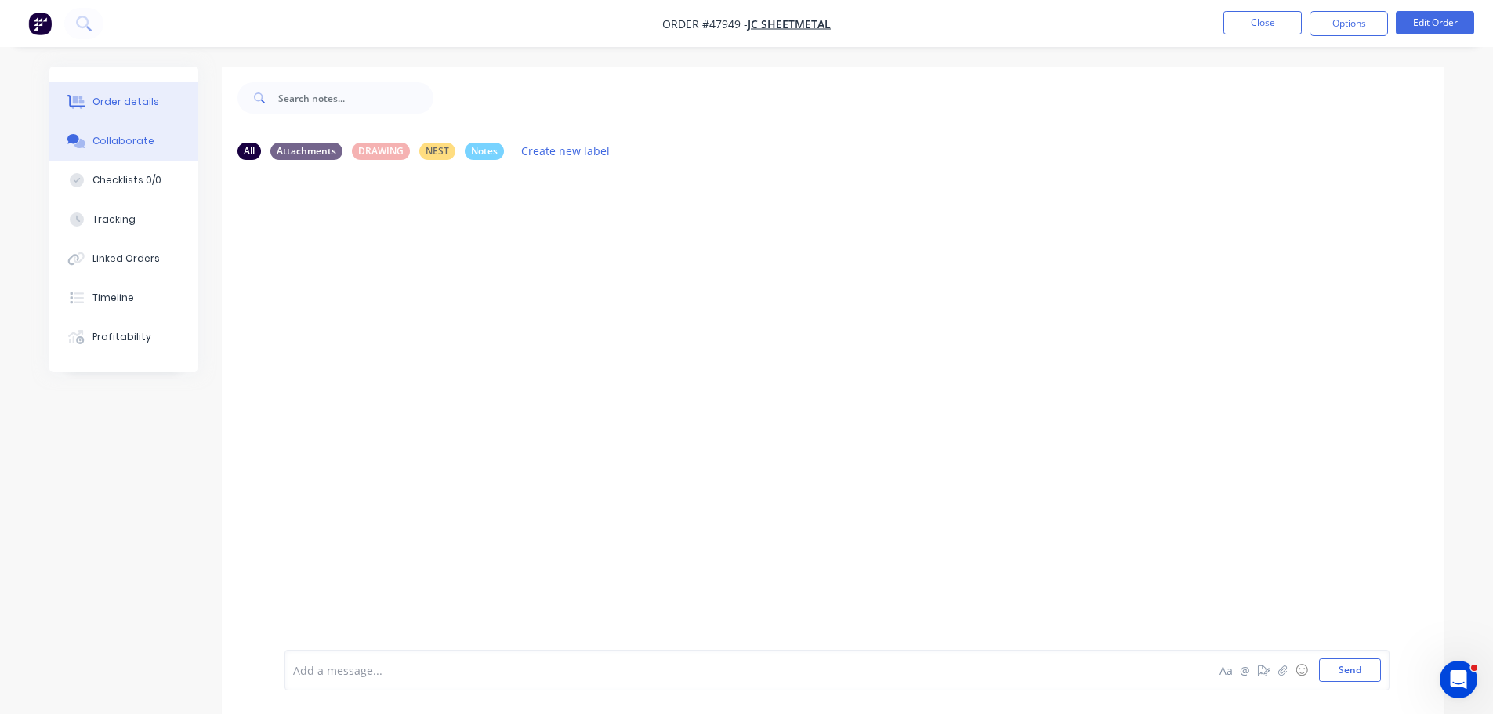
click at [107, 90] on button "Order details" at bounding box center [123, 101] width 149 height 39
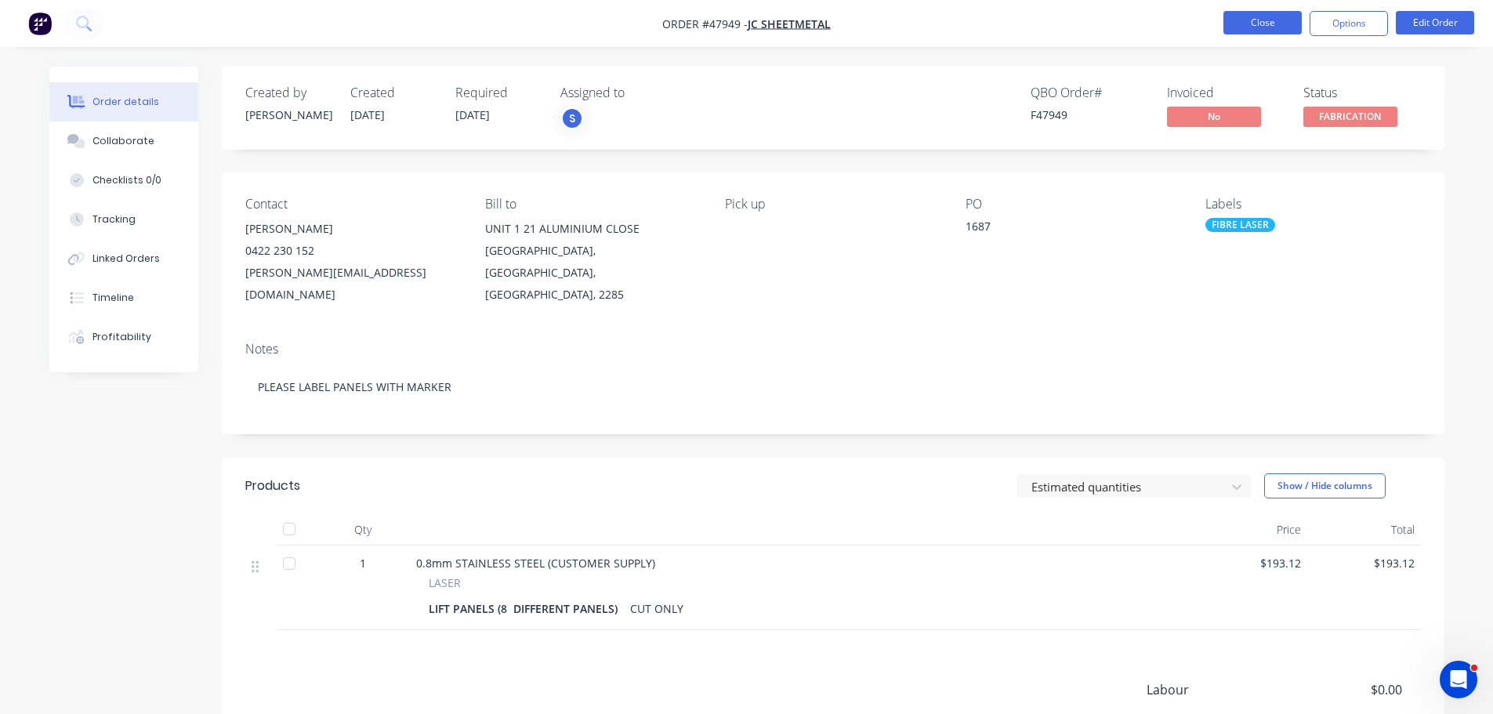
click at [1244, 26] on button "Close" at bounding box center [1262, 23] width 78 height 24
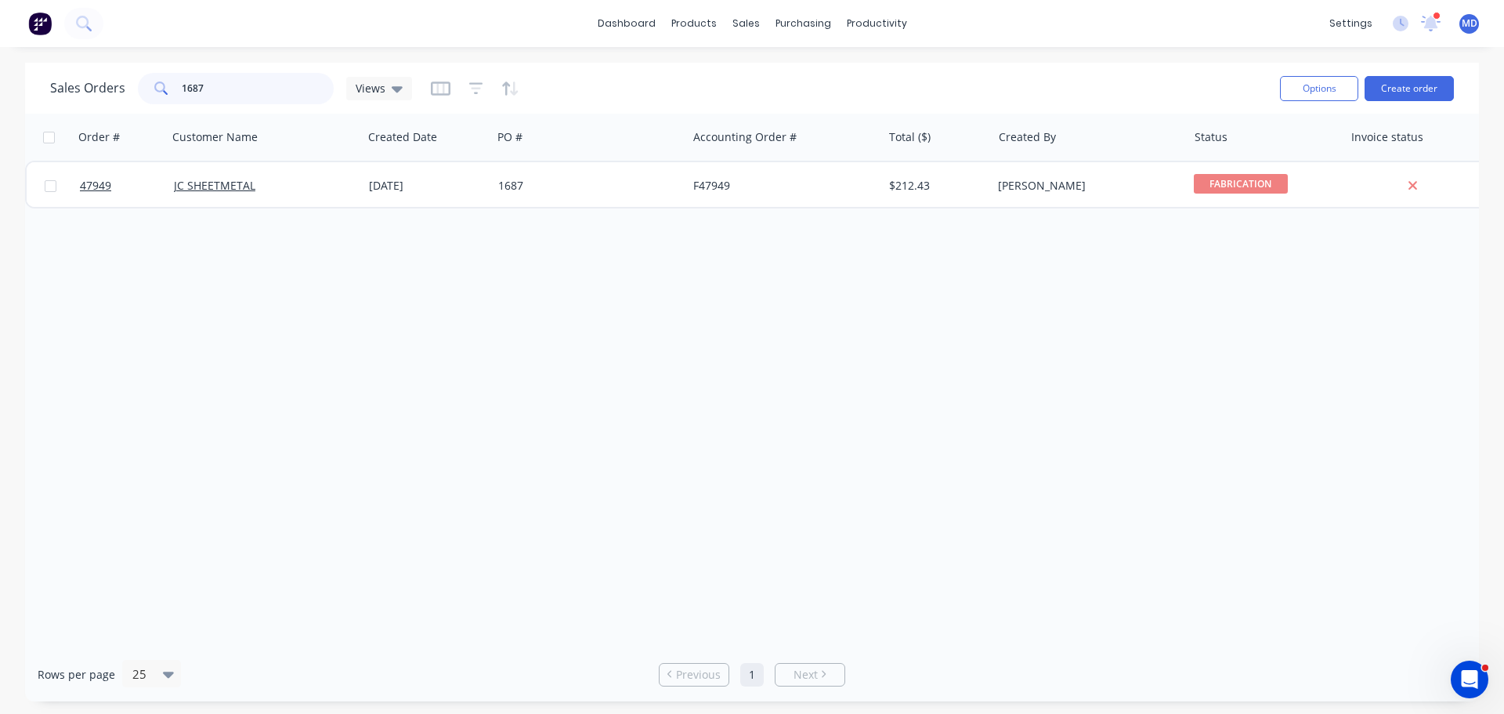
click at [238, 98] on input "1687" at bounding box center [258, 88] width 153 height 31
type input "1"
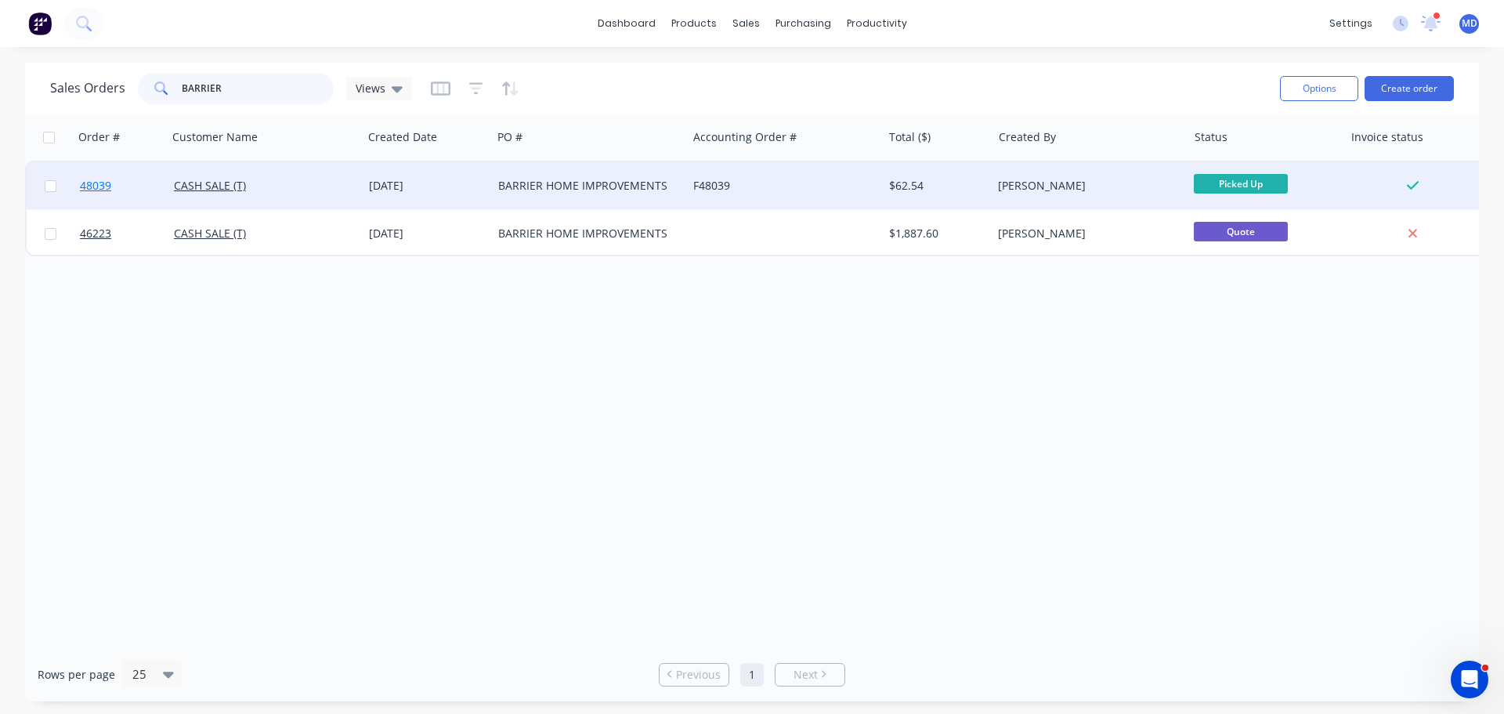
type input "BARRIER"
click at [104, 187] on span "48039" at bounding box center [95, 186] width 31 height 16
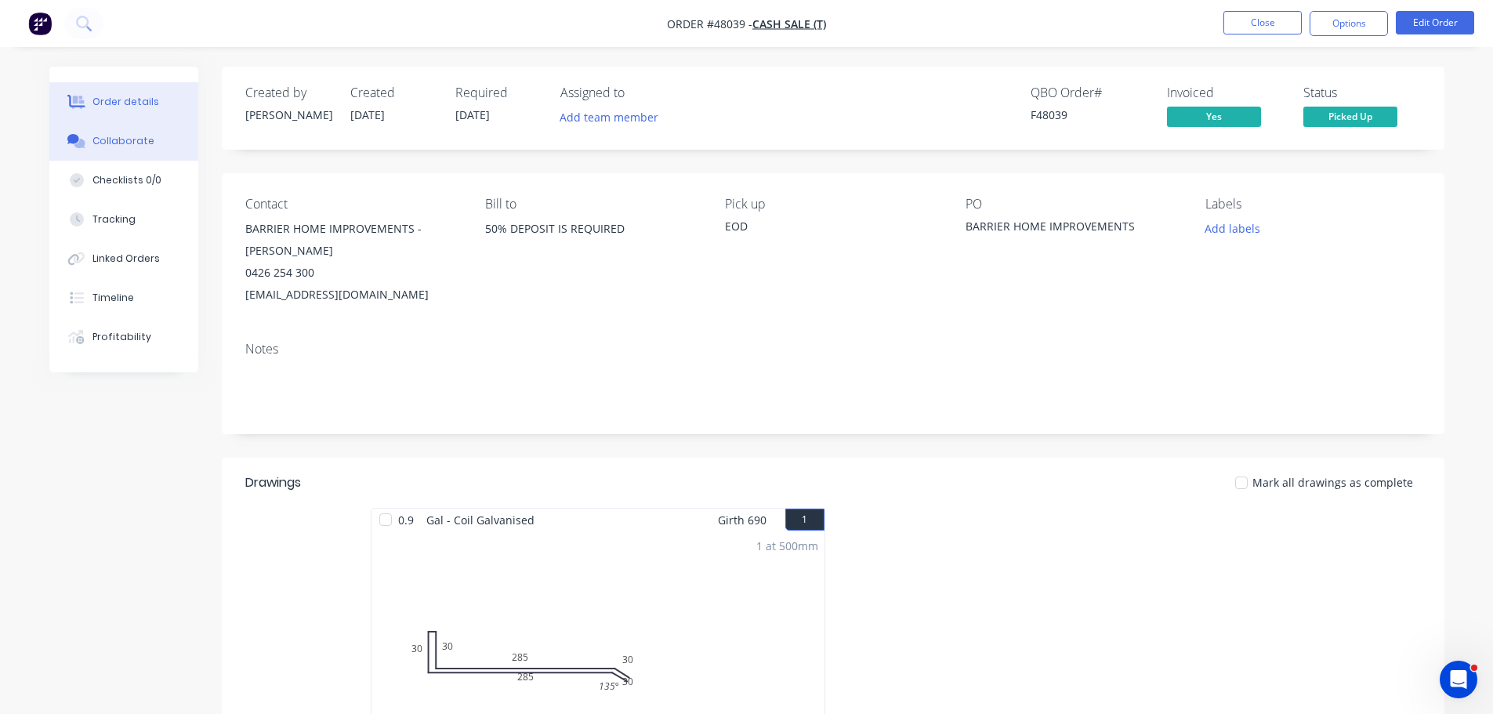
drag, startPoint x: 139, startPoint y: 142, endPoint x: 154, endPoint y: 129, distance: 20.0
click at [147, 132] on button "Collaborate" at bounding box center [123, 140] width 149 height 39
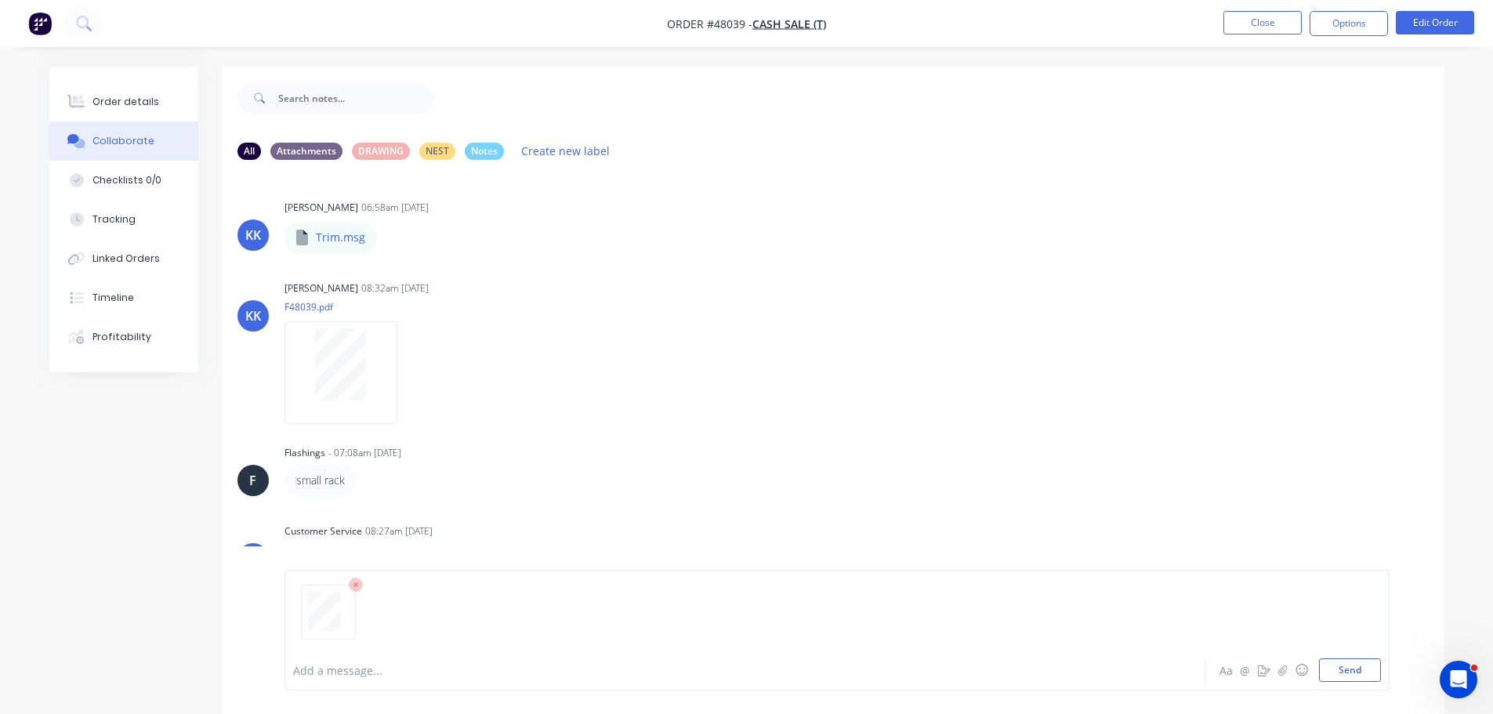
drag, startPoint x: 1339, startPoint y: 668, endPoint x: 1027, endPoint y: 433, distance: 390.5
click at [1340, 668] on button "Send" at bounding box center [1350, 670] width 62 height 24
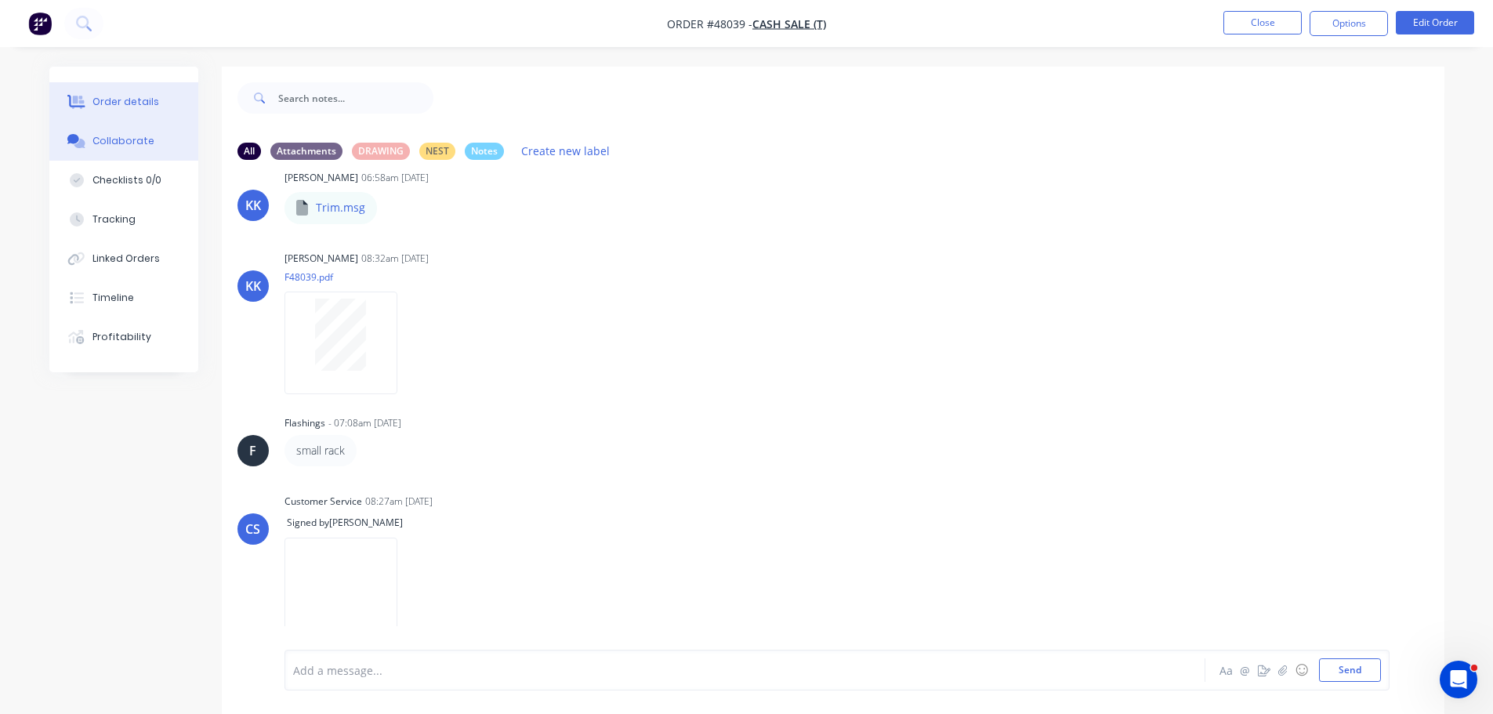
click at [118, 85] on button "Order details" at bounding box center [123, 101] width 149 height 39
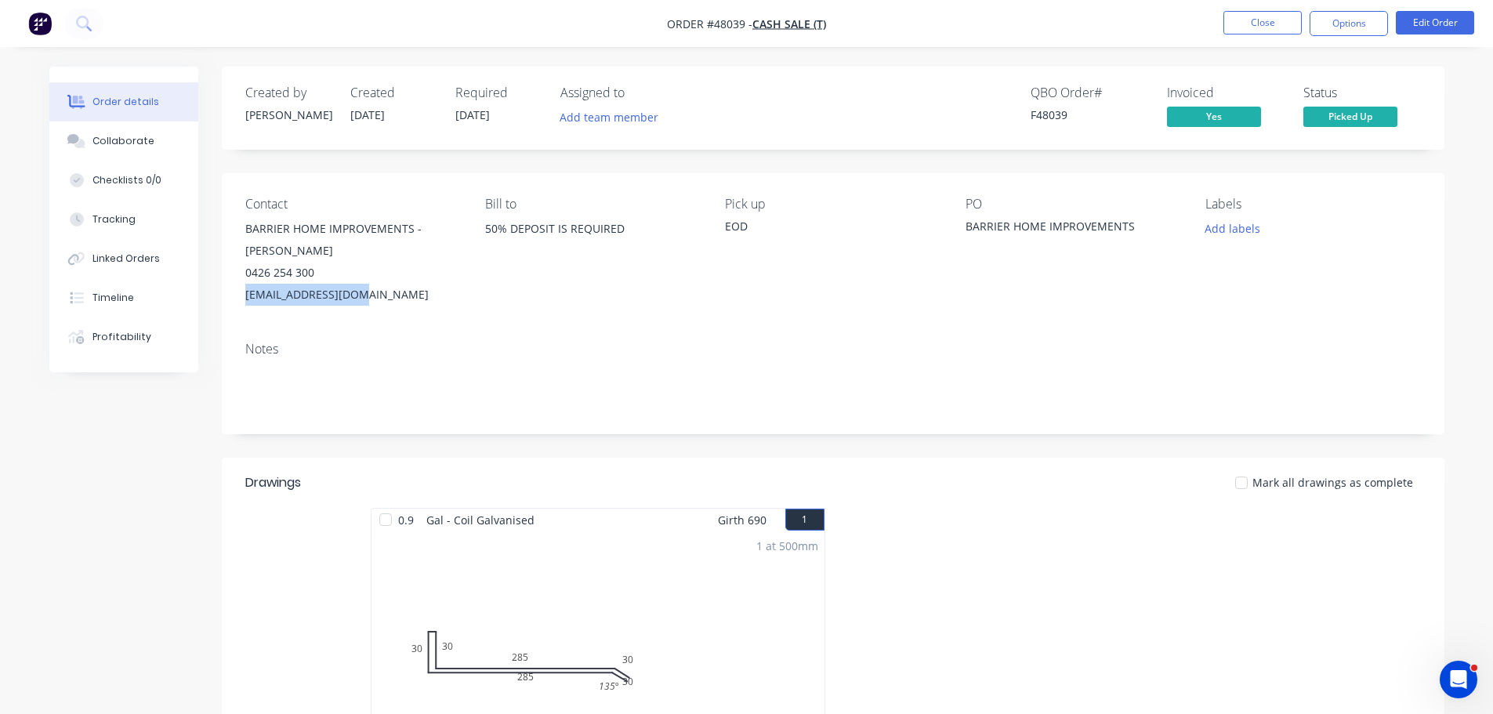
drag, startPoint x: 376, startPoint y: 272, endPoint x: 233, endPoint y: 269, distance: 143.4
click at [233, 269] on div "Contact BARRIER HOME IMPROVEMENTS - DARREL 0426 254 300 dmca777@outlook.com Bil…" at bounding box center [833, 251] width 1222 height 156
copy div "dmca777@outlook.com"
click at [1057, 25] on nav "Order #48039 - CASH SALE (T) Close Options Edit Order" at bounding box center [746, 23] width 1493 height 47
click at [1244, 24] on button "Close" at bounding box center [1262, 23] width 78 height 24
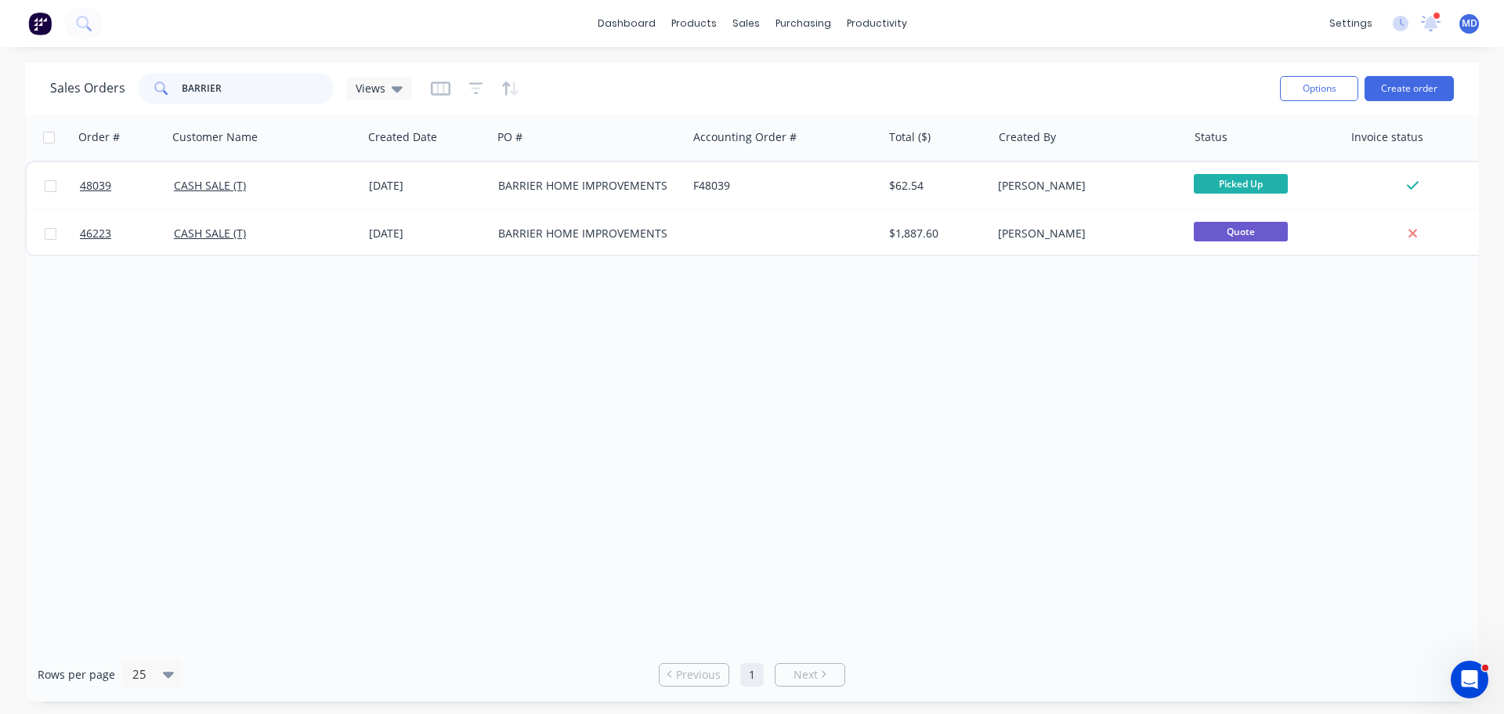
drag, startPoint x: 233, startPoint y: 82, endPoint x: 100, endPoint y: 93, distance: 133.7
click at [100, 98] on div "Sales Orders BARRIER Views" at bounding box center [231, 88] width 362 height 31
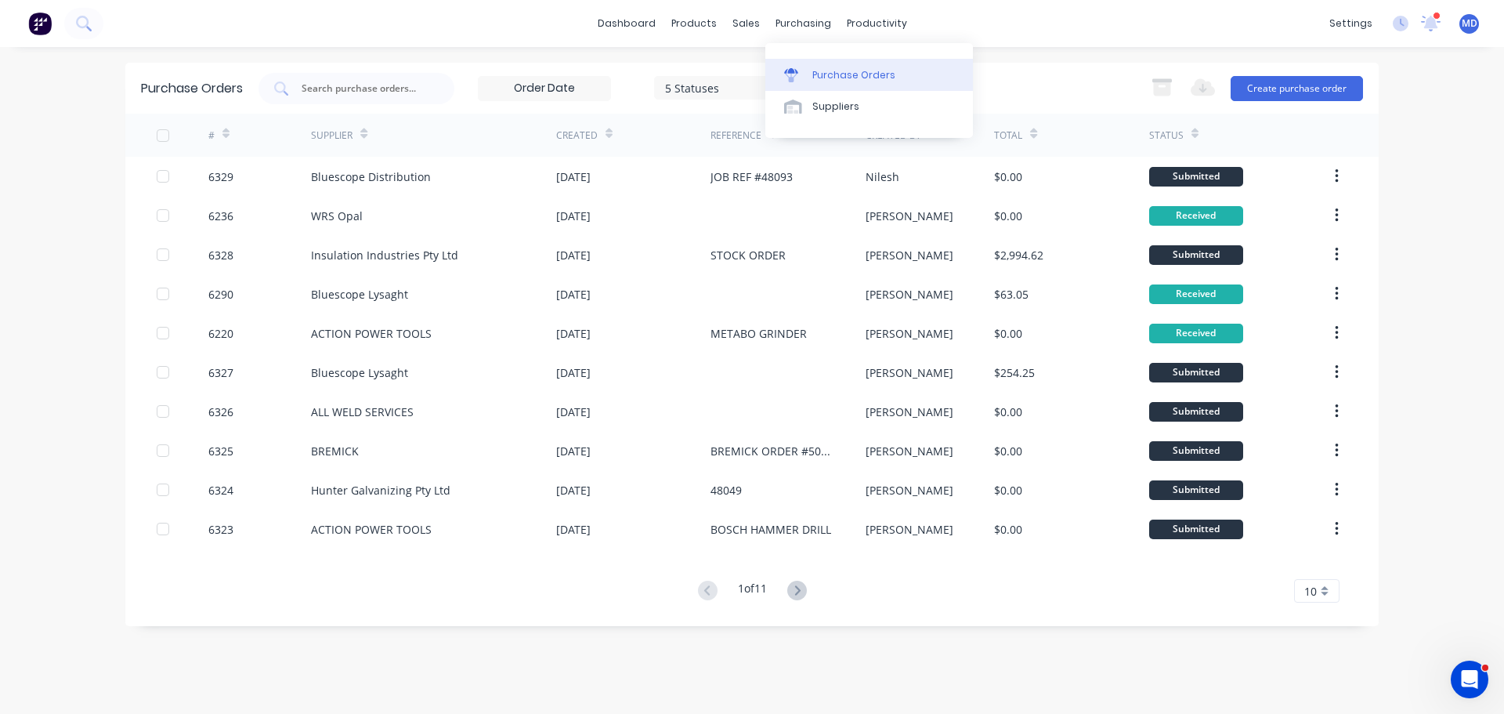
click at [841, 76] on div "Purchase Orders" at bounding box center [854, 75] width 83 height 14
click at [1286, 76] on button "Create purchase order" at bounding box center [1297, 88] width 132 height 25
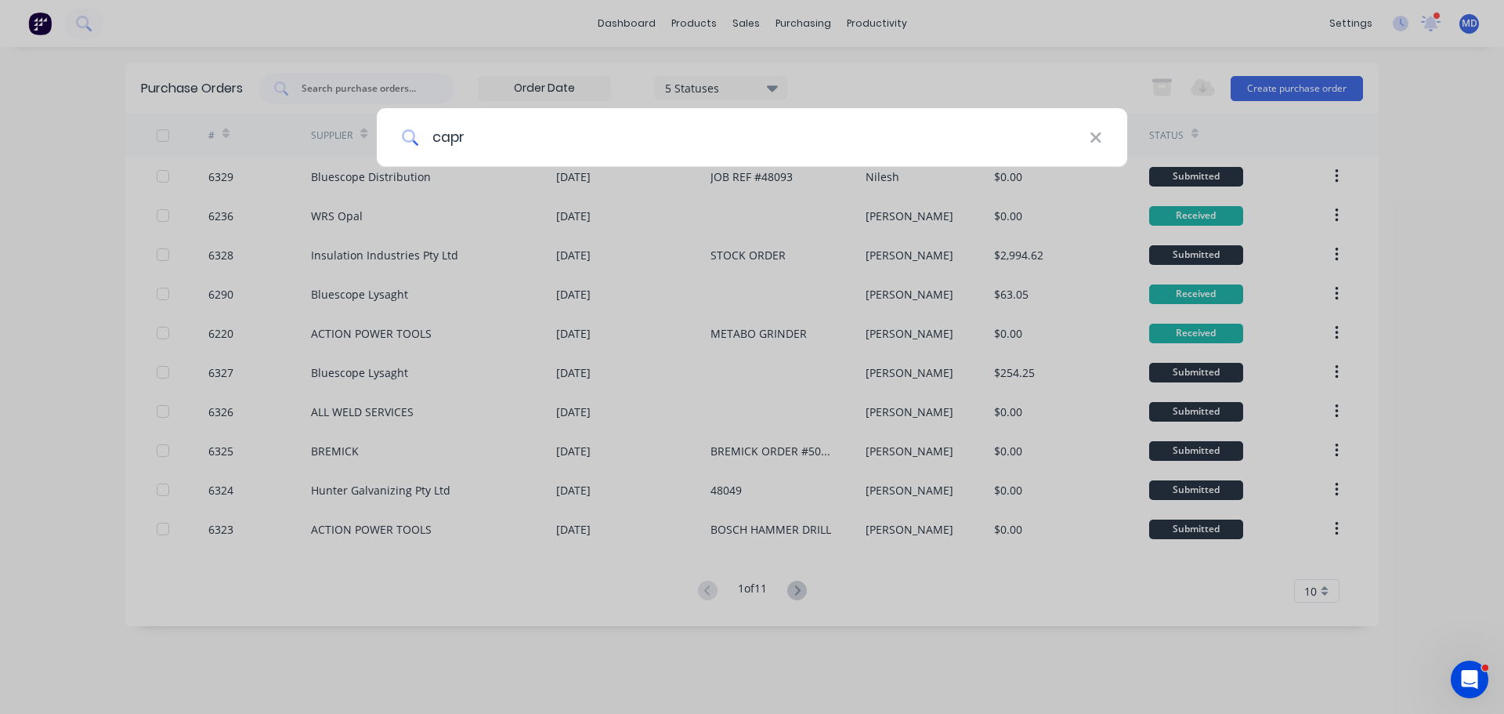
type input "[PERSON_NAME]"
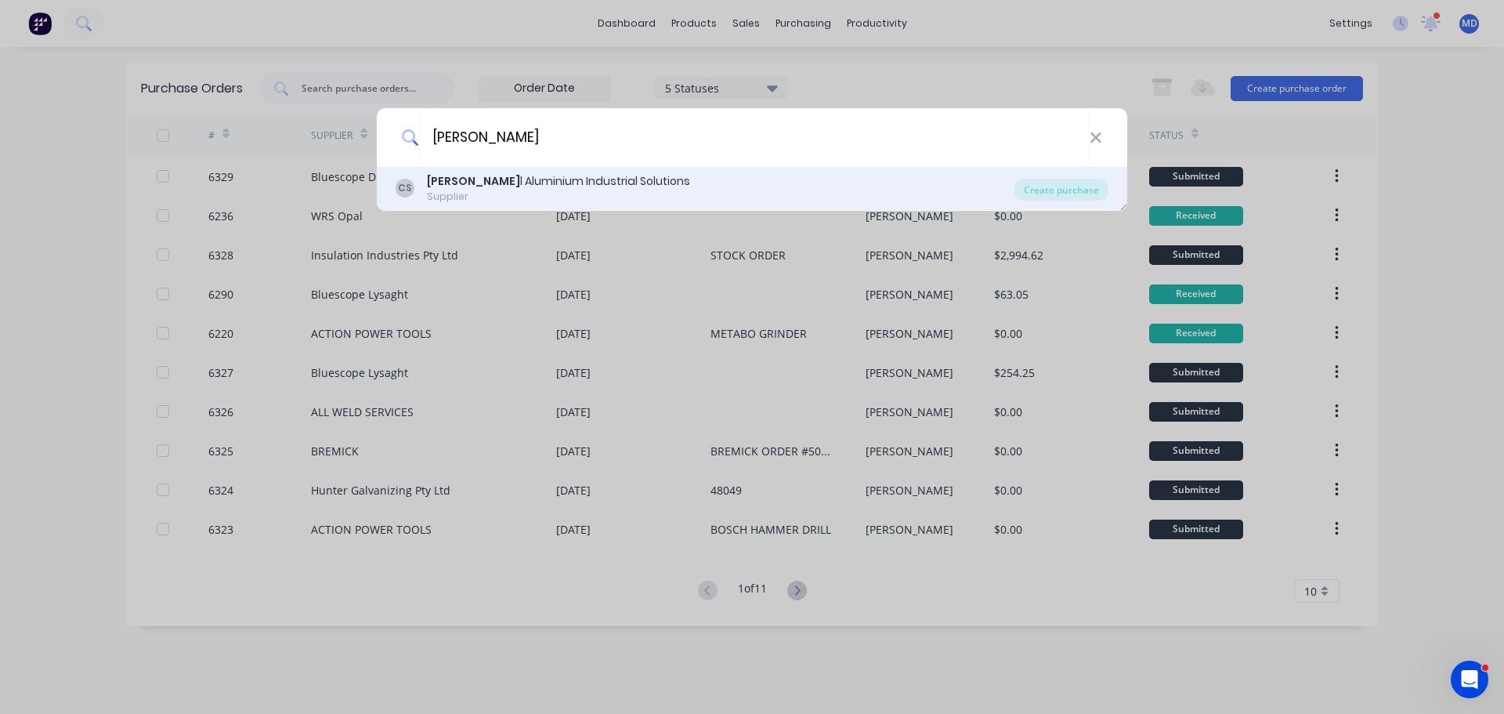
click at [527, 187] on div "[PERSON_NAME] l Aluminium Industrial Solutions" at bounding box center [558, 181] width 263 height 16
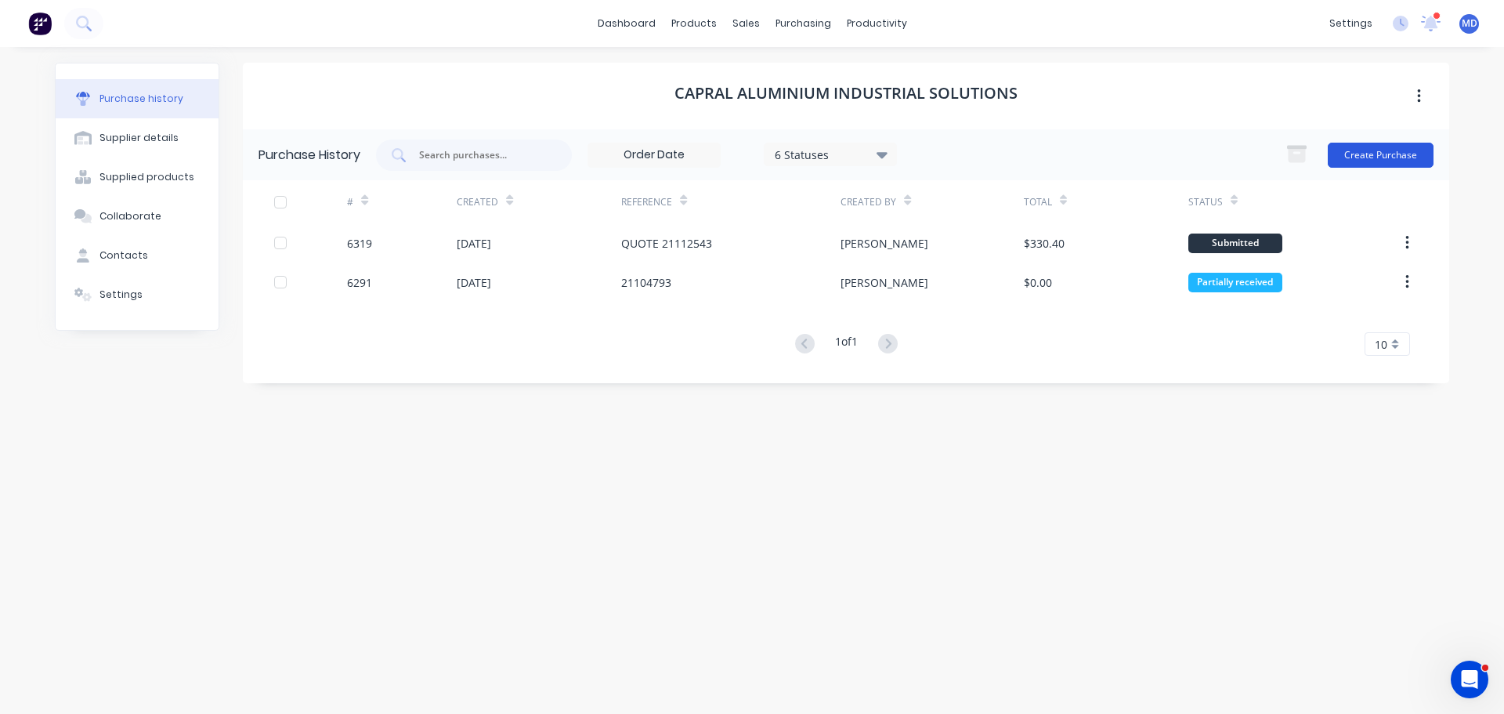
click at [1359, 157] on button "Create Purchase" at bounding box center [1381, 155] width 106 height 25
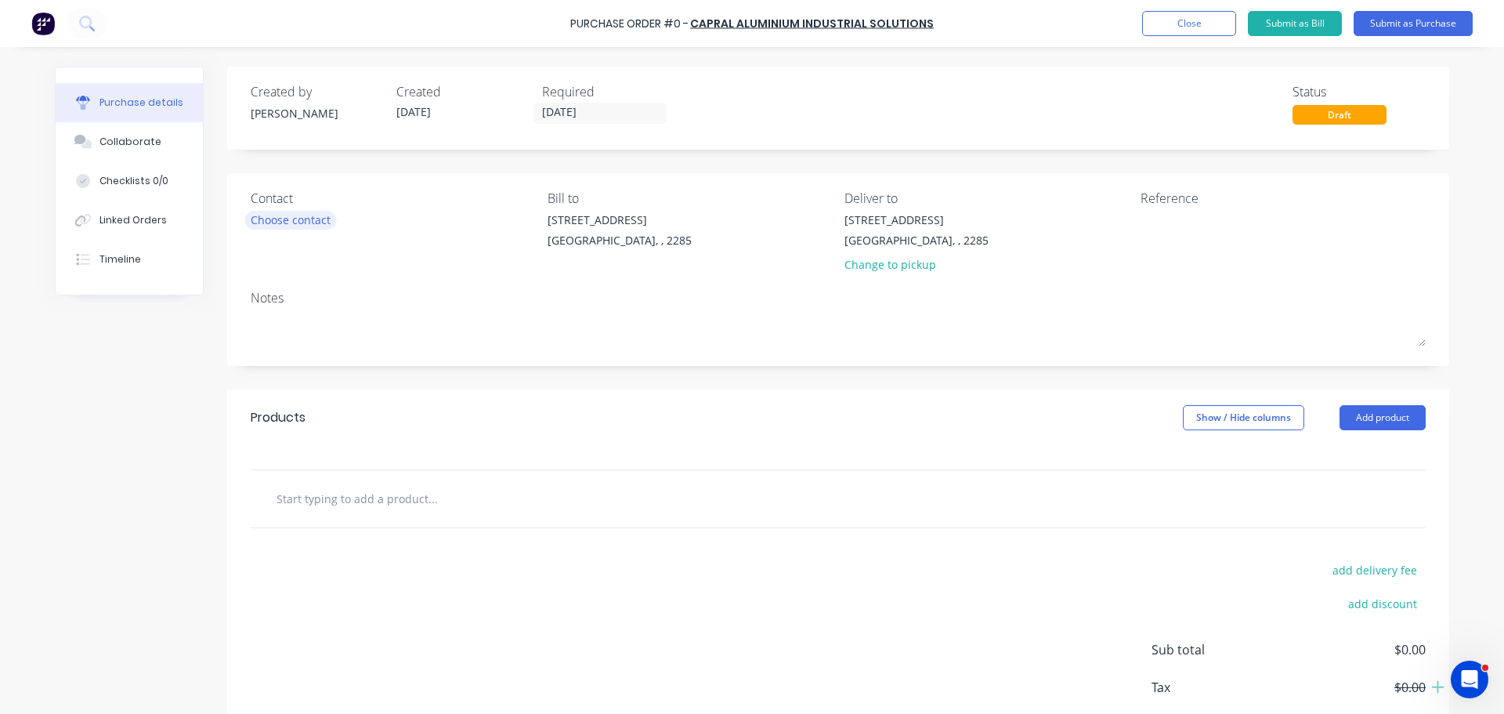
click at [284, 221] on div "Choose contact" at bounding box center [291, 220] width 80 height 16
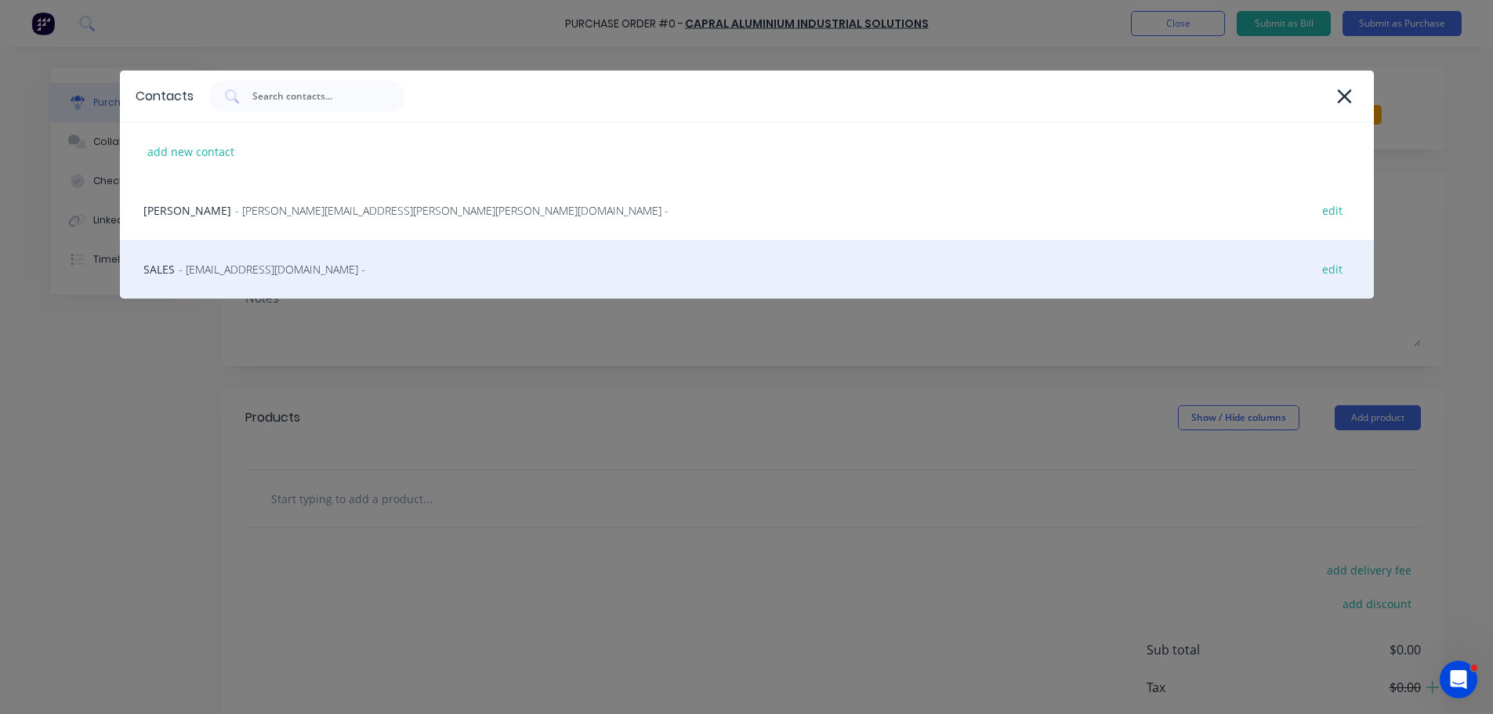
click at [234, 258] on div "SALES - [EMAIL_ADDRESS][DOMAIN_NAME] - edit" at bounding box center [747, 269] width 1254 height 59
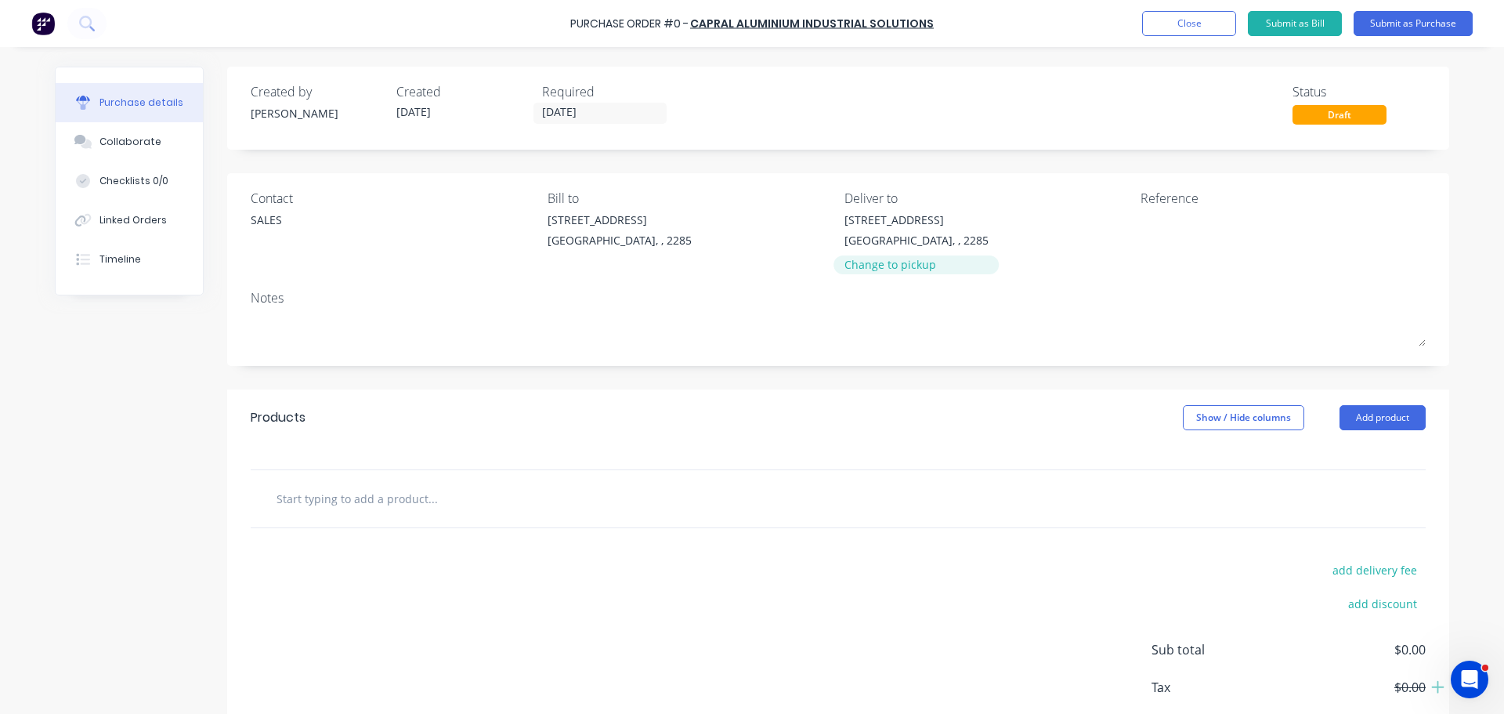
click at [862, 273] on div "Change to pickup" at bounding box center [917, 264] width 144 height 16
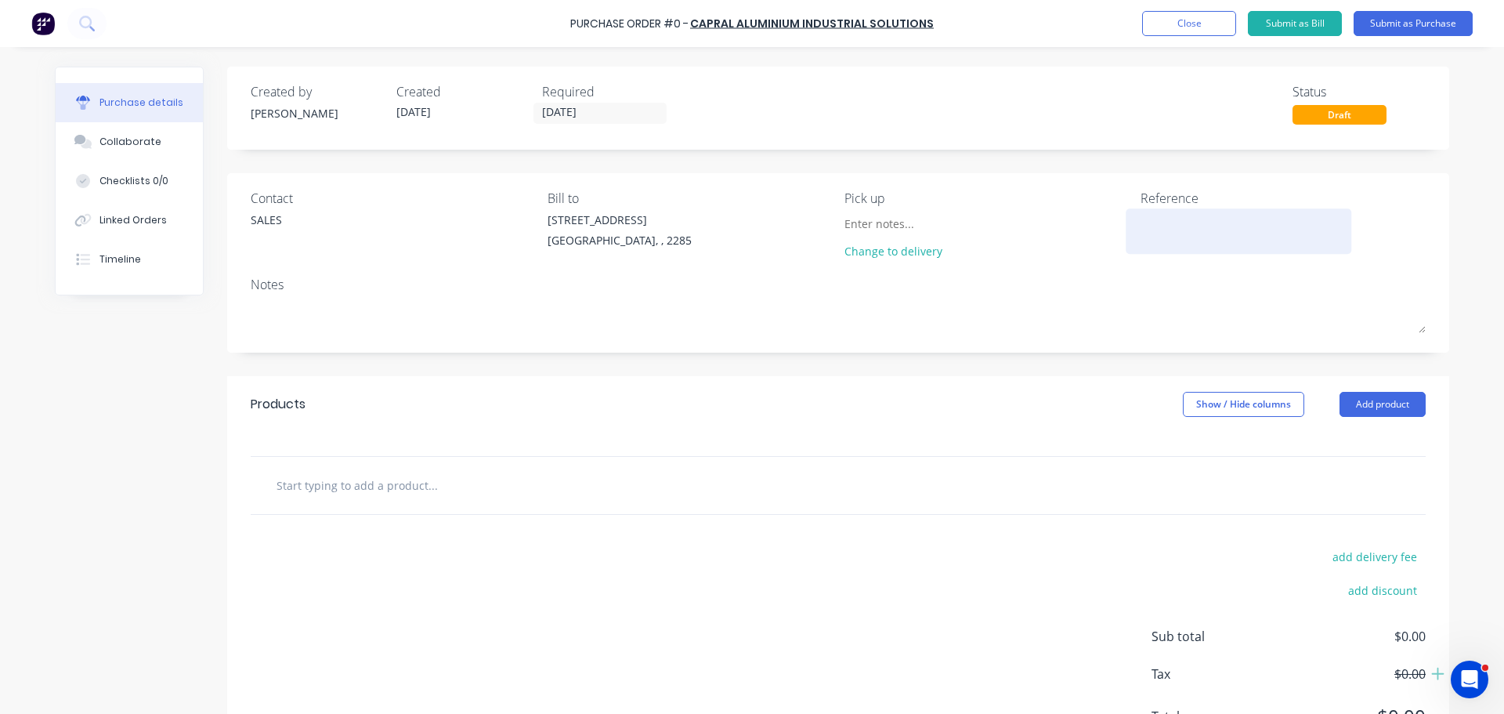
click at [1178, 227] on textarea at bounding box center [1239, 229] width 196 height 35
type textarea "QUOTE - 21112251"
type textarea "x"
type textarea "QUOTE - 21112251"
click at [1360, 406] on button "Add product" at bounding box center [1383, 404] width 86 height 25
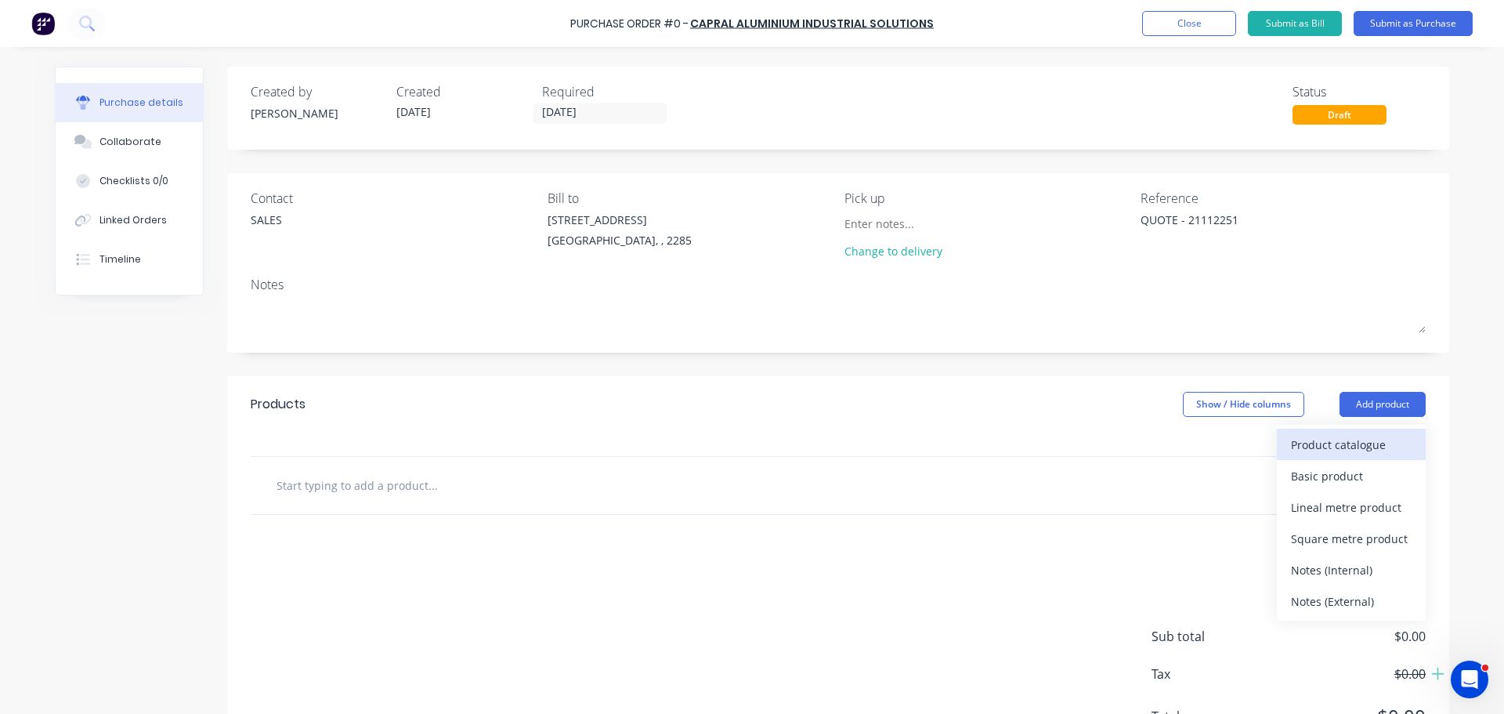
click at [1312, 444] on div "Product catalogue" at bounding box center [1351, 444] width 121 height 23
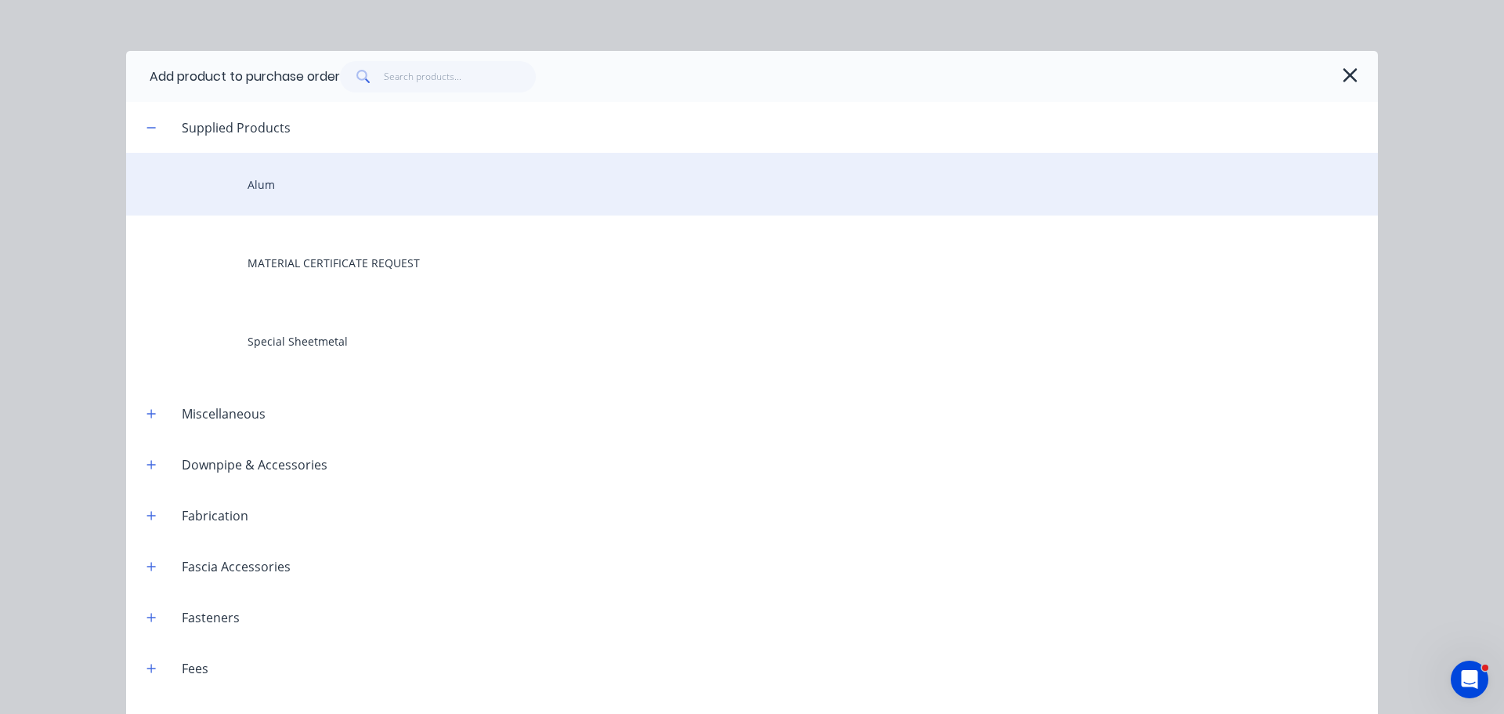
click at [249, 189] on div "Alum" at bounding box center [752, 184] width 1252 height 63
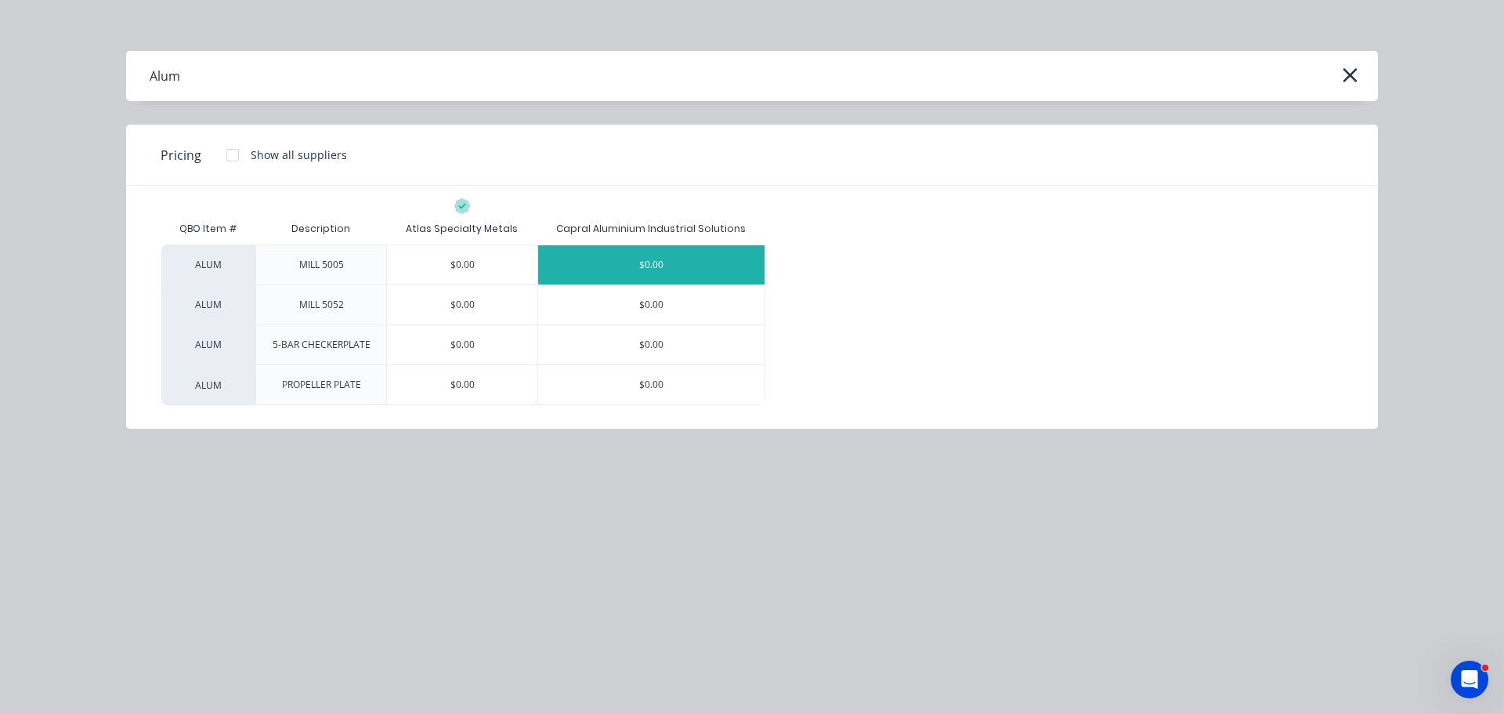
click at [653, 261] on div "$0.00" at bounding box center [651, 264] width 226 height 39
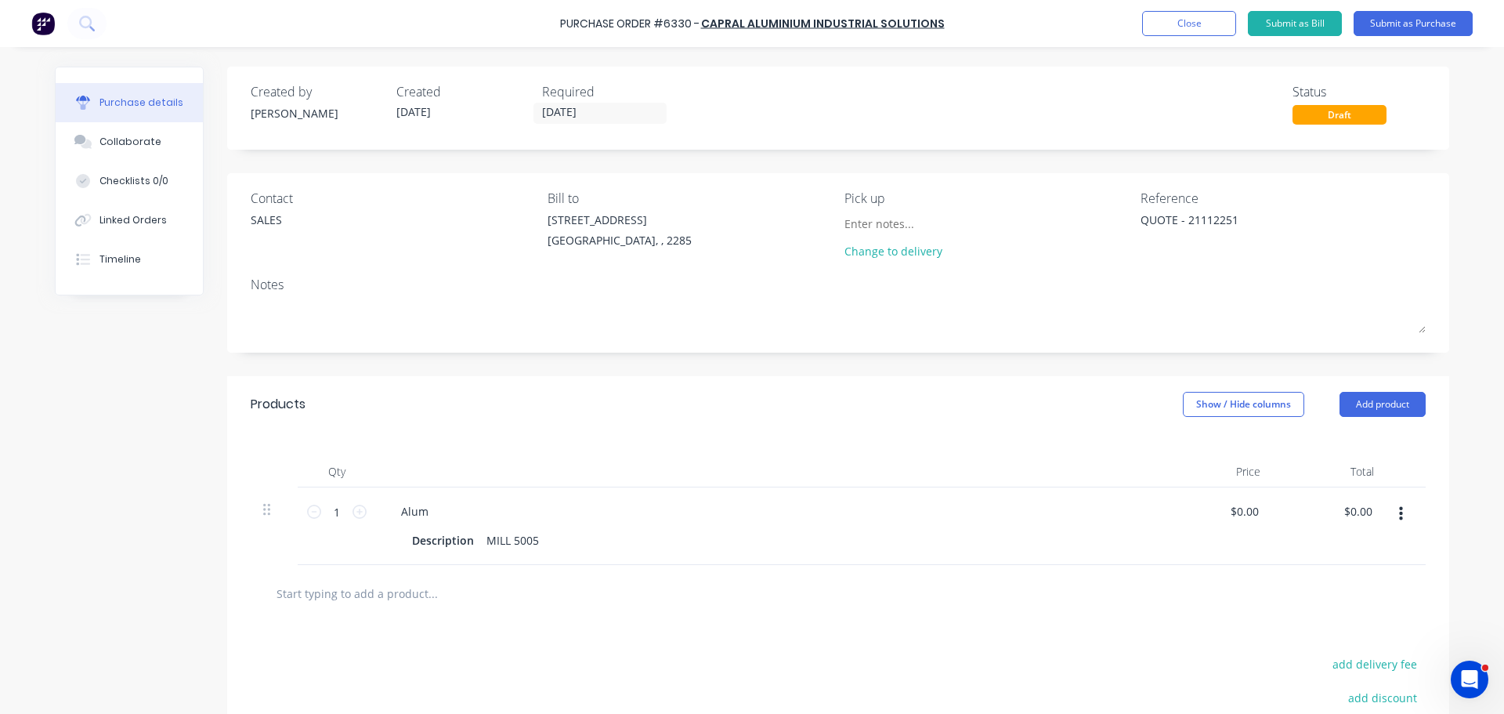
click at [446, 505] on div "Alum" at bounding box center [768, 511] width 758 height 23
type textarea "x"
click at [431, 509] on div "Alum" at bounding box center [415, 511] width 52 height 23
click at [353, 514] on icon at bounding box center [360, 512] width 14 height 14
type textarea "x"
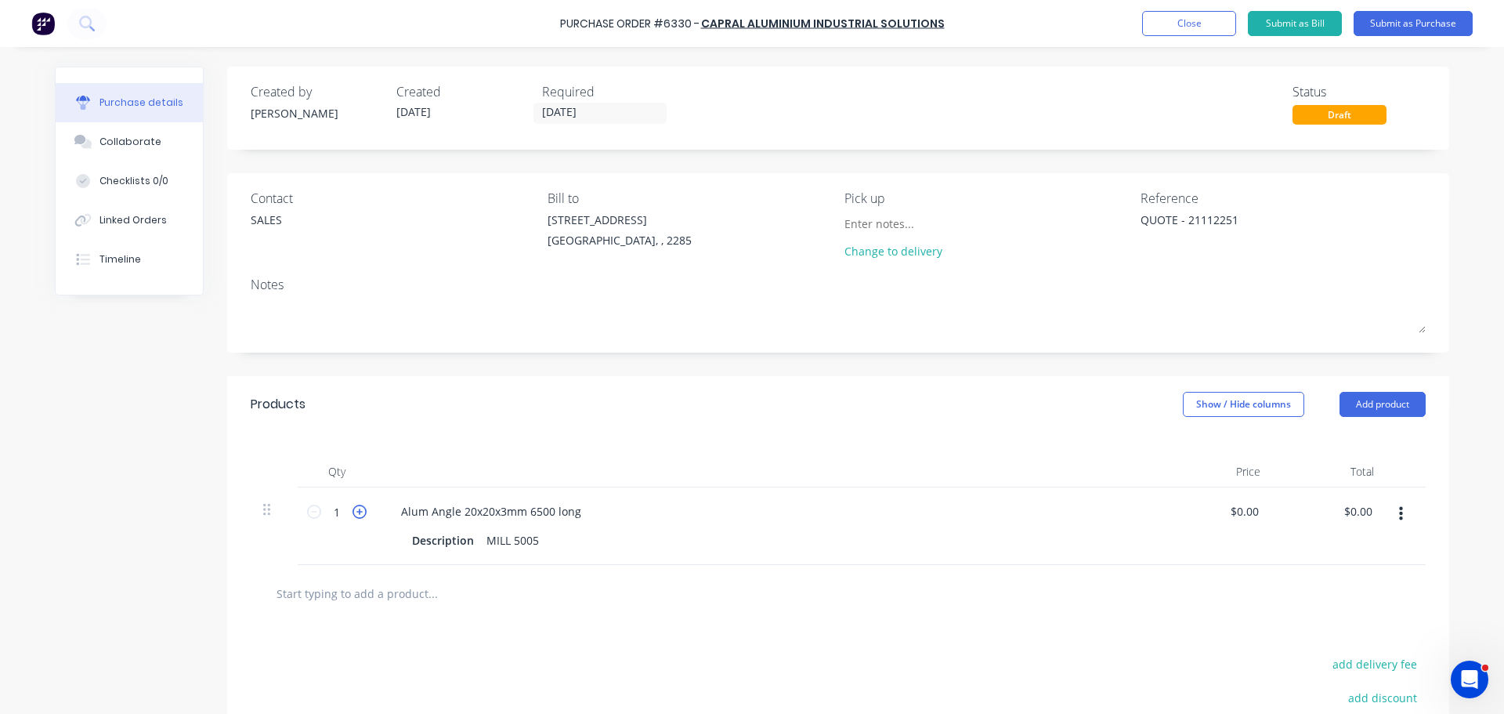
type input "2"
click at [1391, 516] on button "button" at bounding box center [1401, 514] width 37 height 28
click at [1344, 587] on button "Duplicate" at bounding box center [1353, 586] width 133 height 31
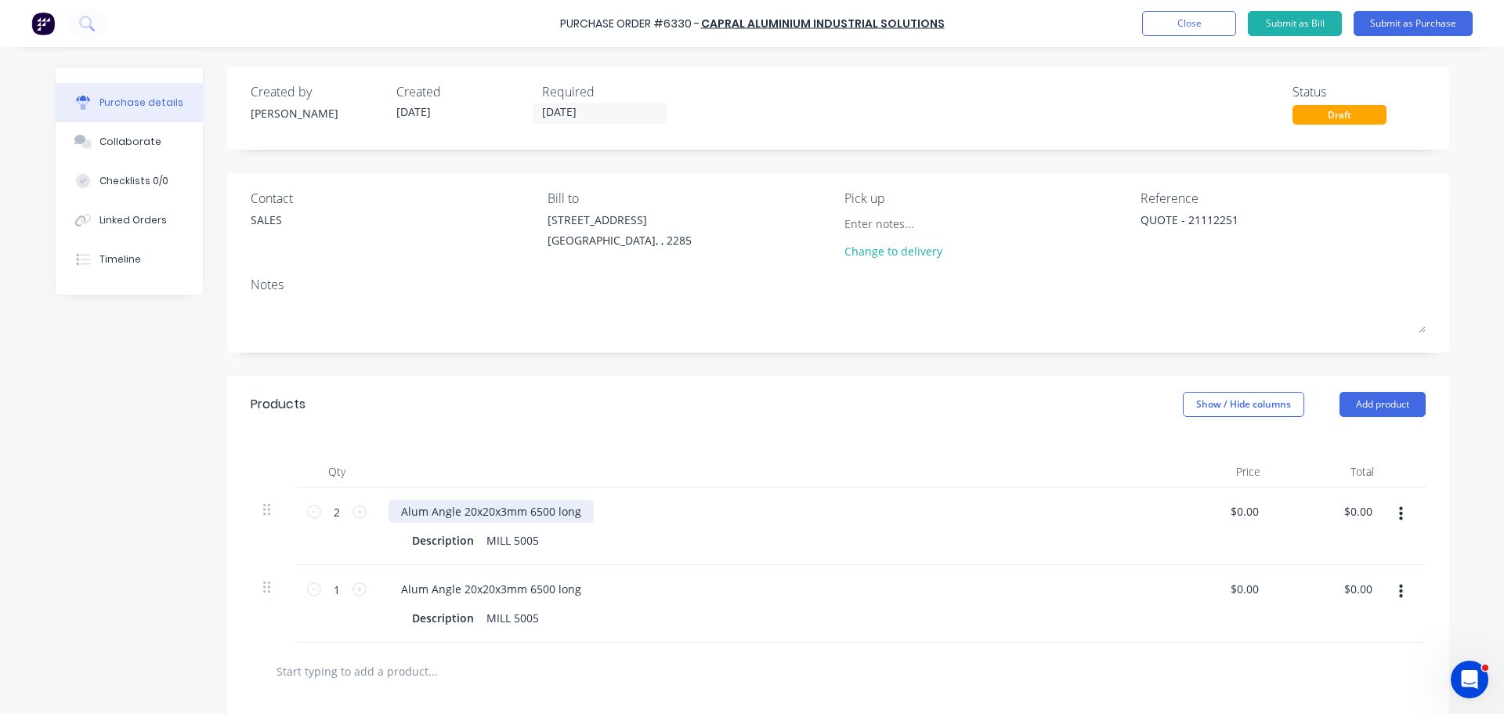
click at [579, 509] on div "Alum Angle 20x20x3mm 6500 long" at bounding box center [491, 511] width 205 height 23
click at [501, 513] on div "Alum Angle 20x20x3mm 6500 long" at bounding box center [491, 511] width 205 height 23
click at [588, 509] on div "Alum Angle 20x20x1.6mm 6500 long" at bounding box center [496, 511] width 215 height 23
type textarea "x"
click at [842, 420] on div "Products Show / Hide columns Add product" at bounding box center [838, 404] width 1222 height 56
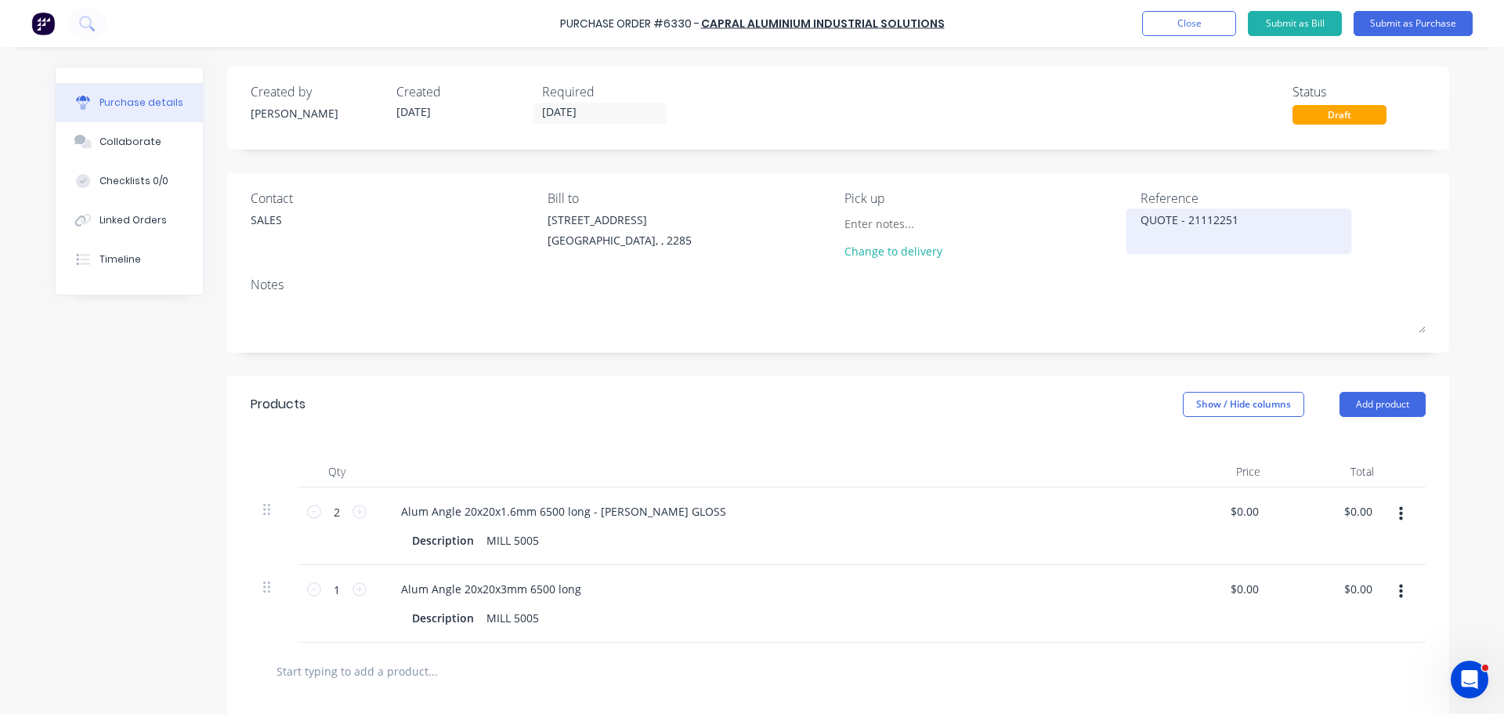
click at [1245, 213] on textarea "QUOTE - 21112251" at bounding box center [1239, 229] width 196 height 35
type textarea "QUOTED AS PER [PERSON_NAME]"
type textarea "x"
type textarea "QUOTED AS PER [PERSON_NAME]"
click at [574, 593] on div "Alum Angle 20x20x3mm 6500 long" at bounding box center [491, 588] width 205 height 23
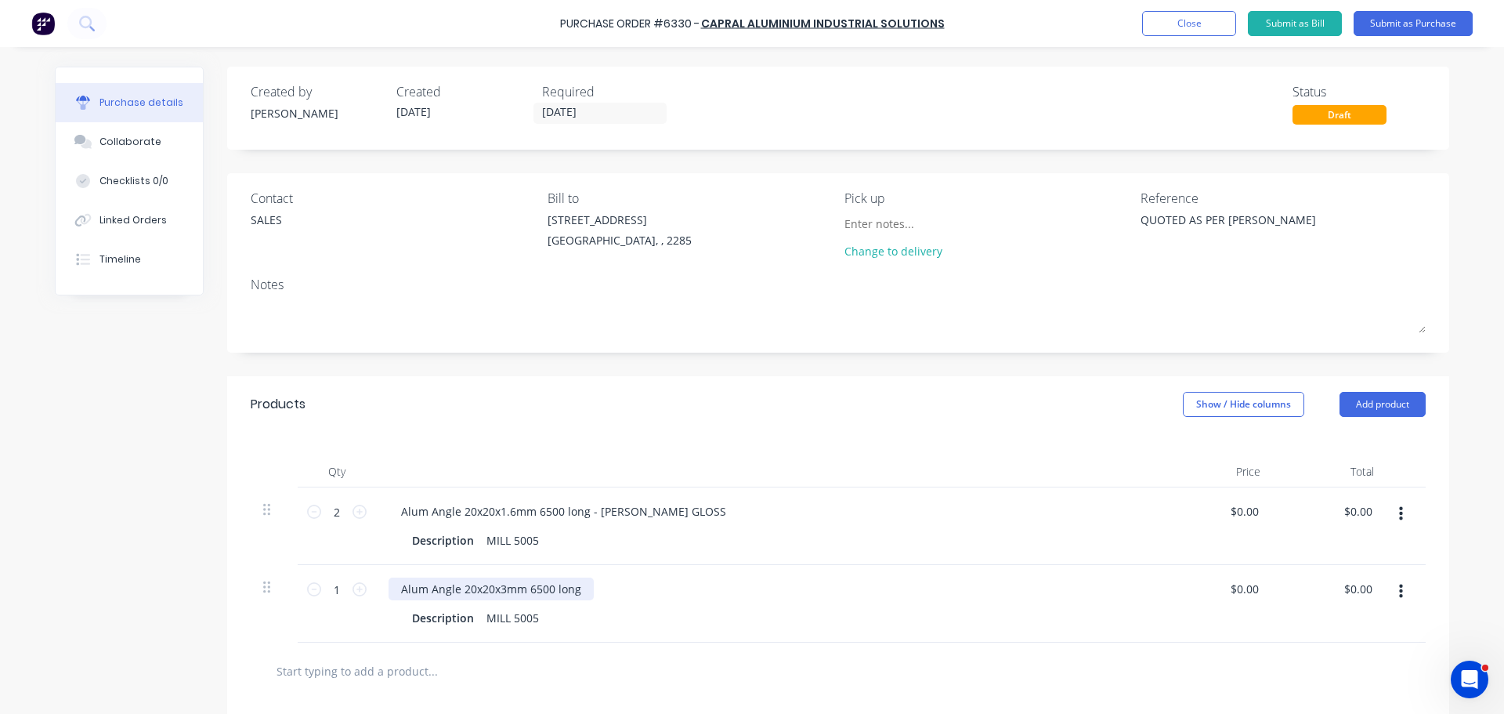
type textarea "x"
click at [484, 592] on div "Alum Angle 20x20x3mm 6500 long" at bounding box center [491, 588] width 205 height 23
click at [577, 591] on div "Alum Angle 50X50x3mm 6500 long" at bounding box center [492, 588] width 206 height 23
click at [353, 587] on icon at bounding box center [360, 589] width 14 height 14
type textarea "x"
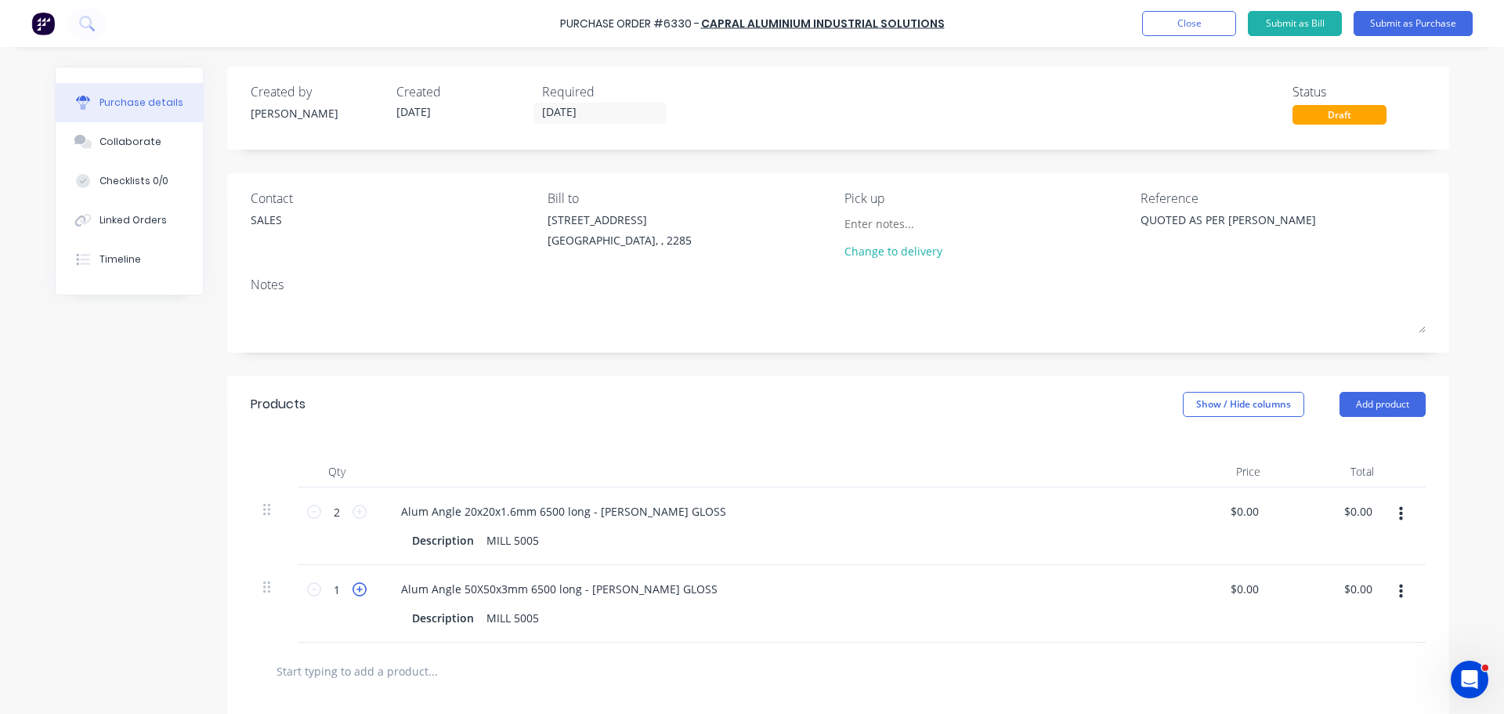
type input "2"
click at [855, 571] on div "Alum Angle 50X50x3mm 6500 long - [PERSON_NAME] GLOSS Description MILL 5005" at bounding box center [768, 604] width 784 height 78
type textarea "x"
click at [157, 208] on button "Linked Orders" at bounding box center [129, 220] width 147 height 39
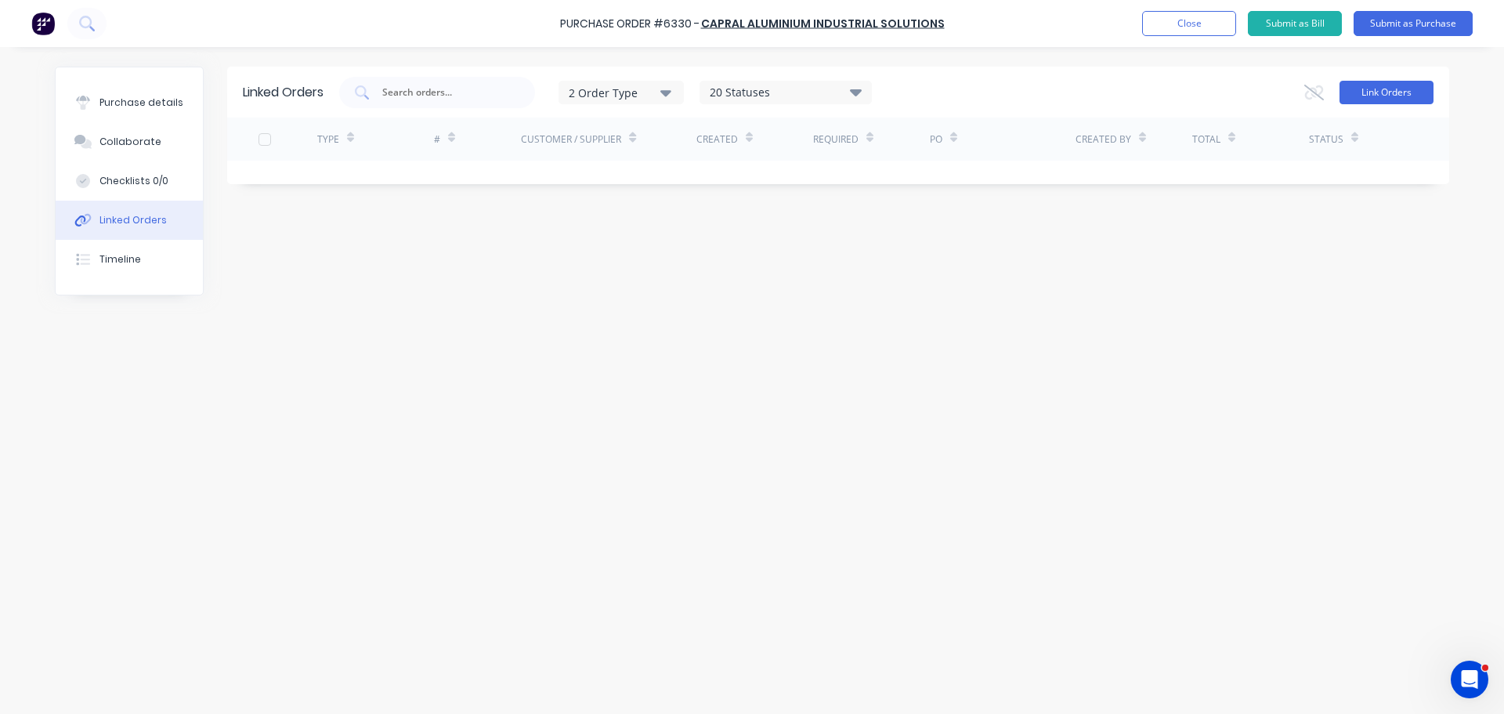
click at [1371, 92] on button "Link Orders" at bounding box center [1387, 93] width 94 height 24
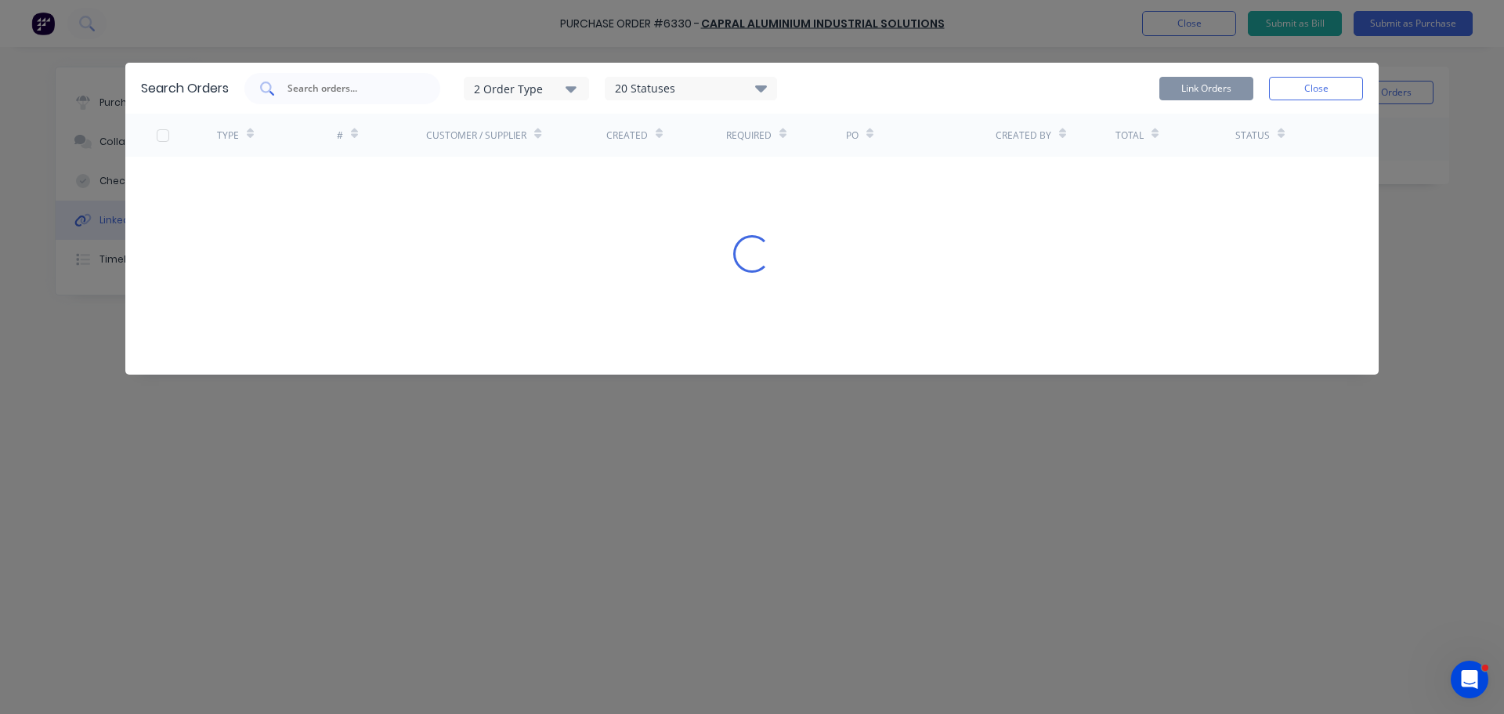
click at [322, 85] on input "text" at bounding box center [351, 89] width 130 height 16
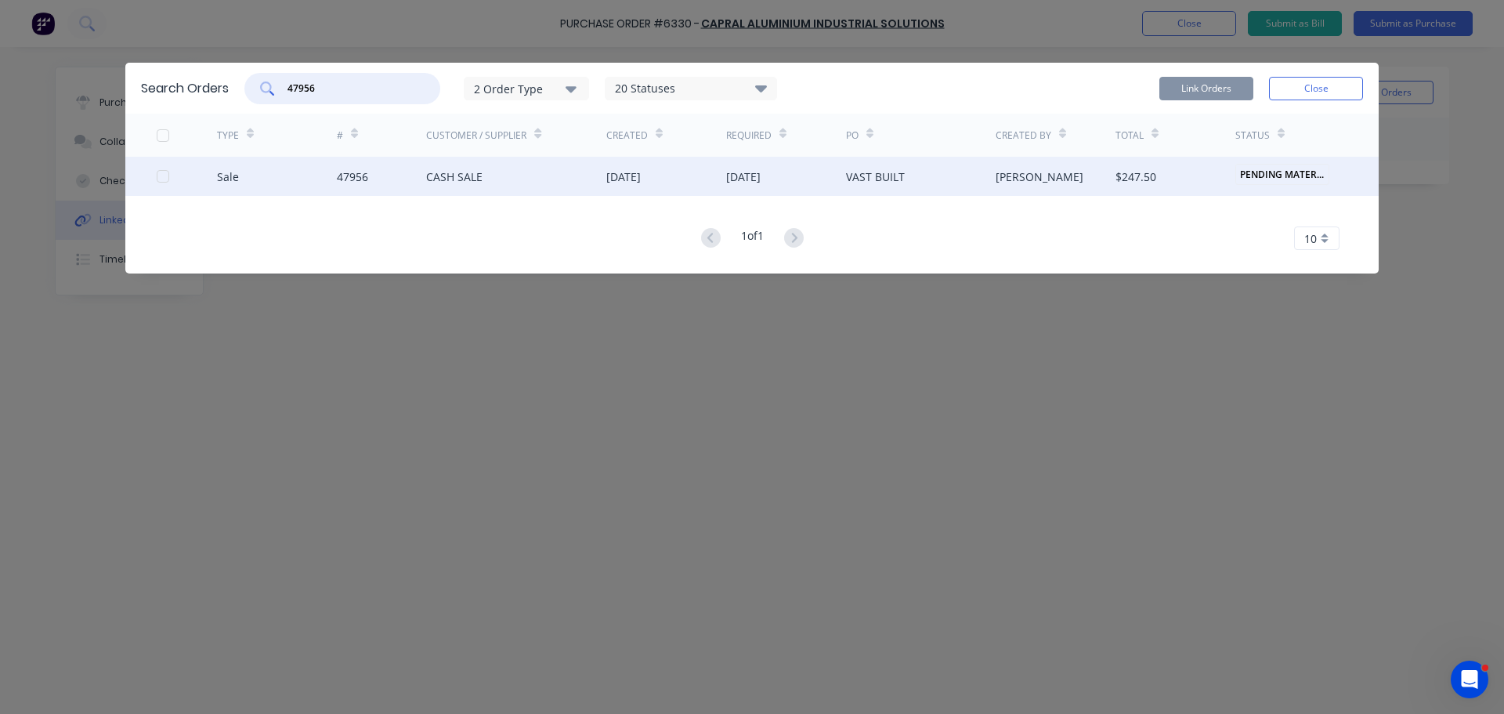
type input "47956"
click at [160, 184] on div at bounding box center [187, 176] width 60 height 39
drag, startPoint x: 156, startPoint y: 177, endPoint x: 164, endPoint y: 175, distance: 8.2
click at [156, 176] on div "Sale 47956 CASH SALE 25 Sep 2025 30 Sep 2025 VAST BUILT Kristie Kelleher $247.5…" at bounding box center [752, 176] width 1254 height 39
click at [157, 178] on div "Sale 47956 CASH SALE 25 Sep 2025 30 Sep 2025 VAST BUILT Kristie Kelleher $247.5…" at bounding box center [752, 176] width 1254 height 39
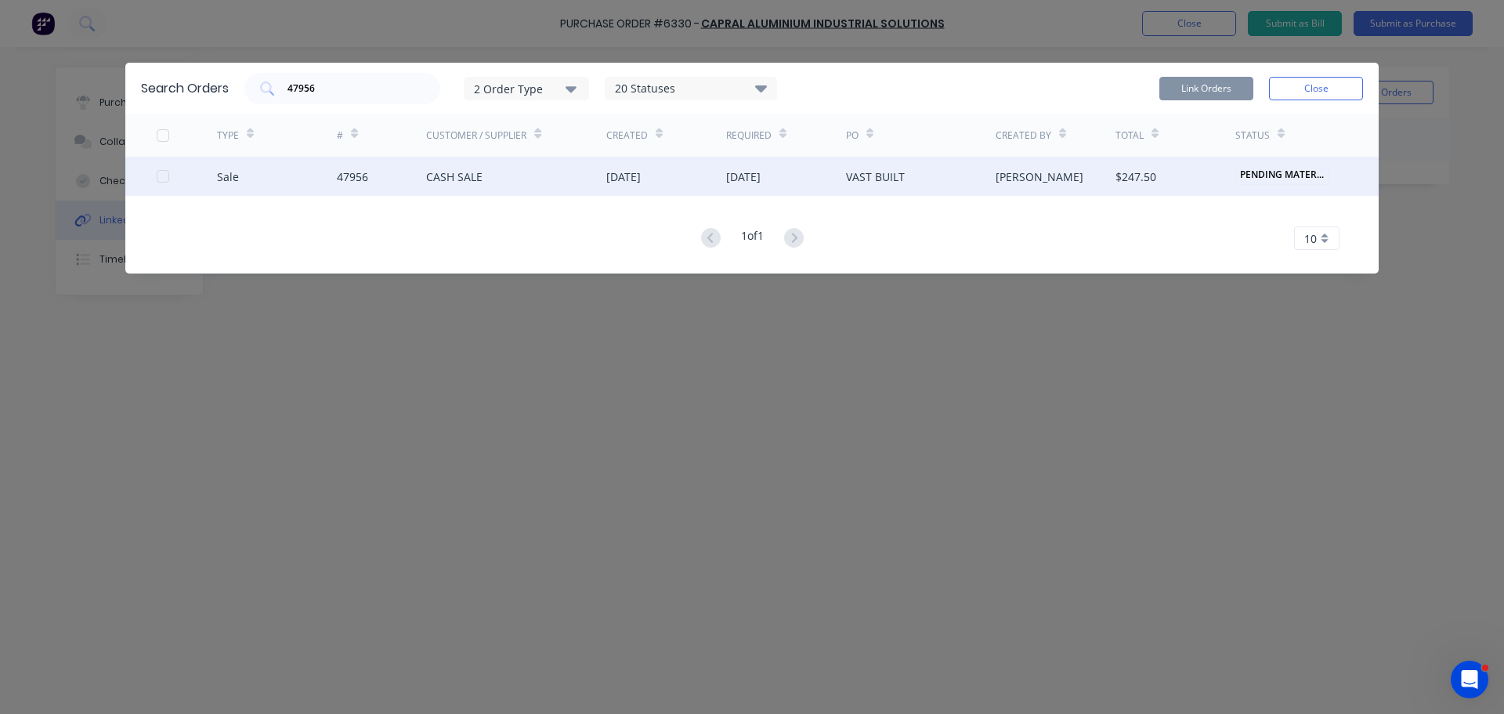
click at [161, 178] on div at bounding box center [162, 176] width 31 height 31
click at [1188, 89] on button "Link Orders" at bounding box center [1207, 89] width 94 height 24
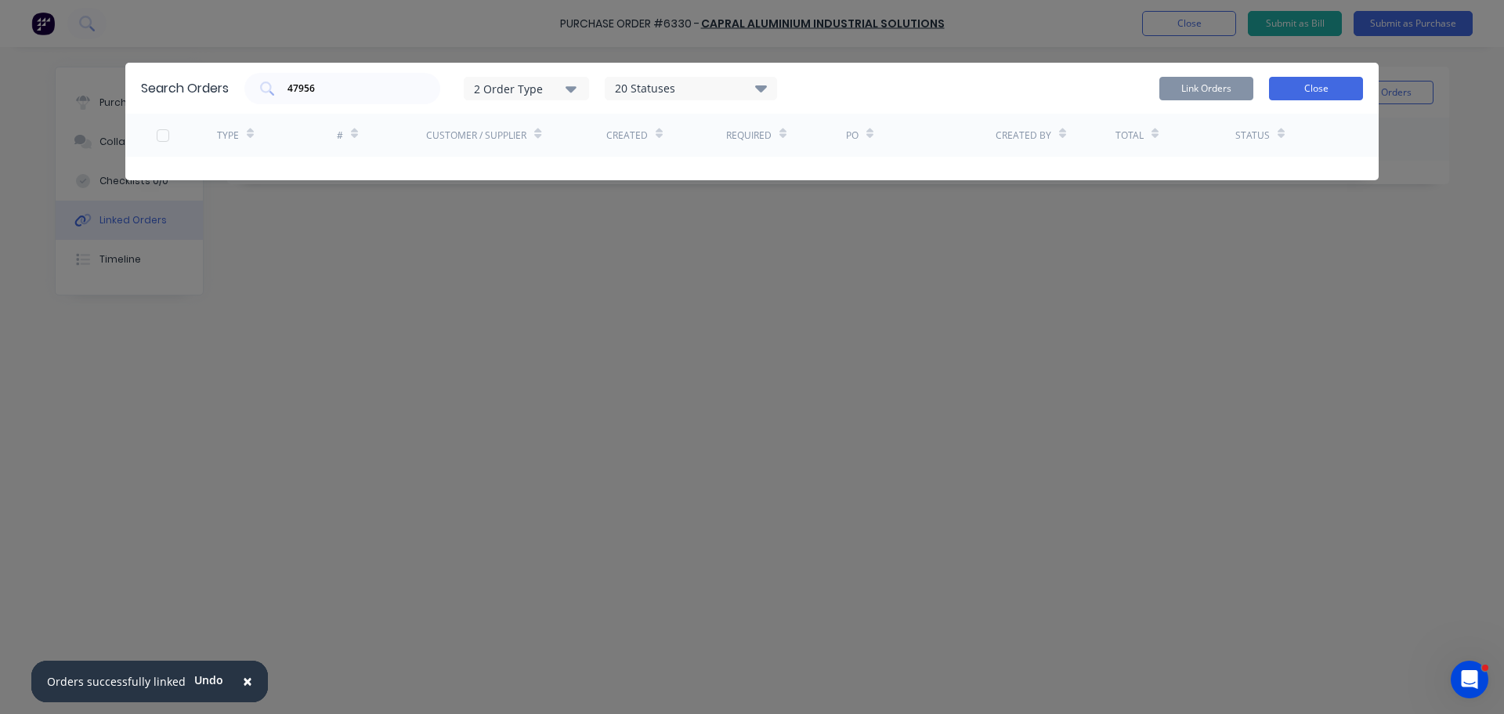
click at [1358, 90] on button "Close" at bounding box center [1316, 89] width 94 height 24
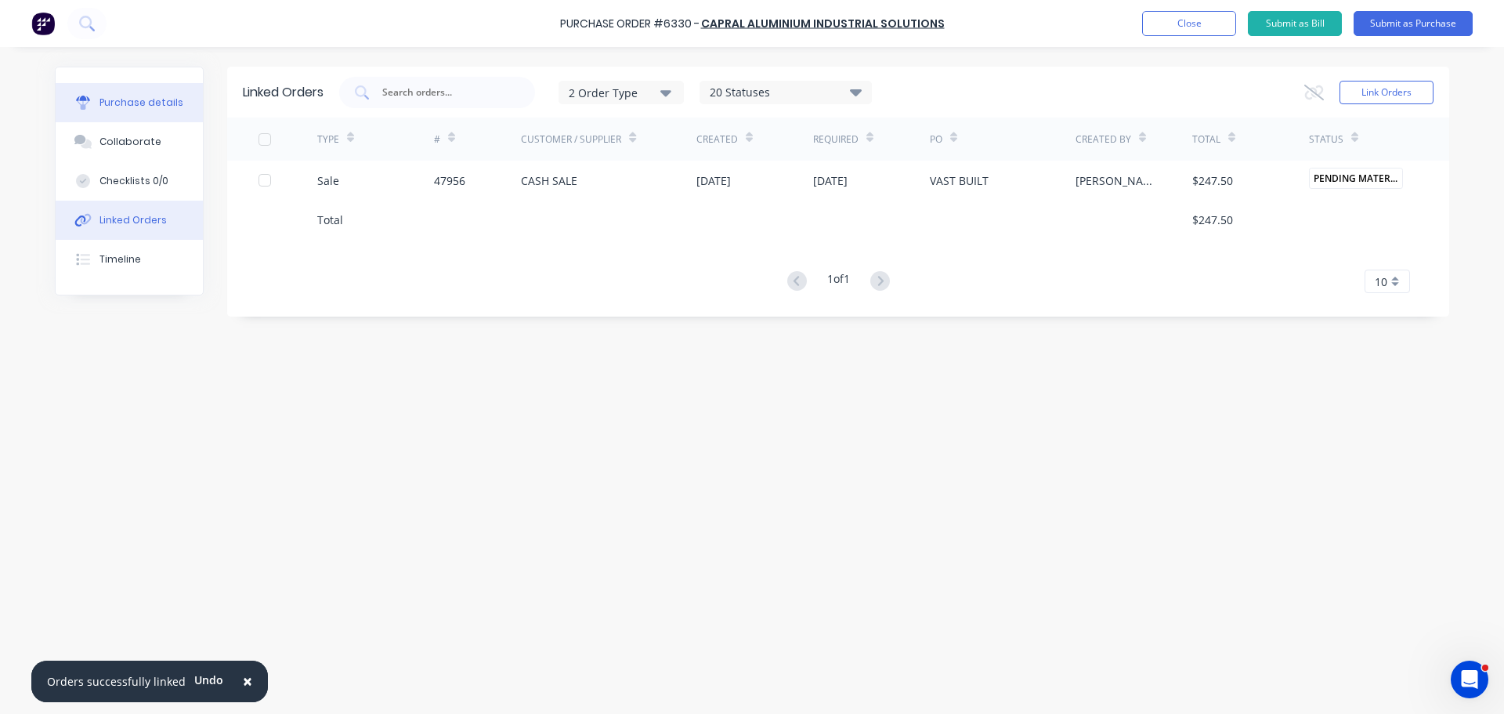
click at [134, 110] on button "Purchase details" at bounding box center [129, 102] width 147 height 39
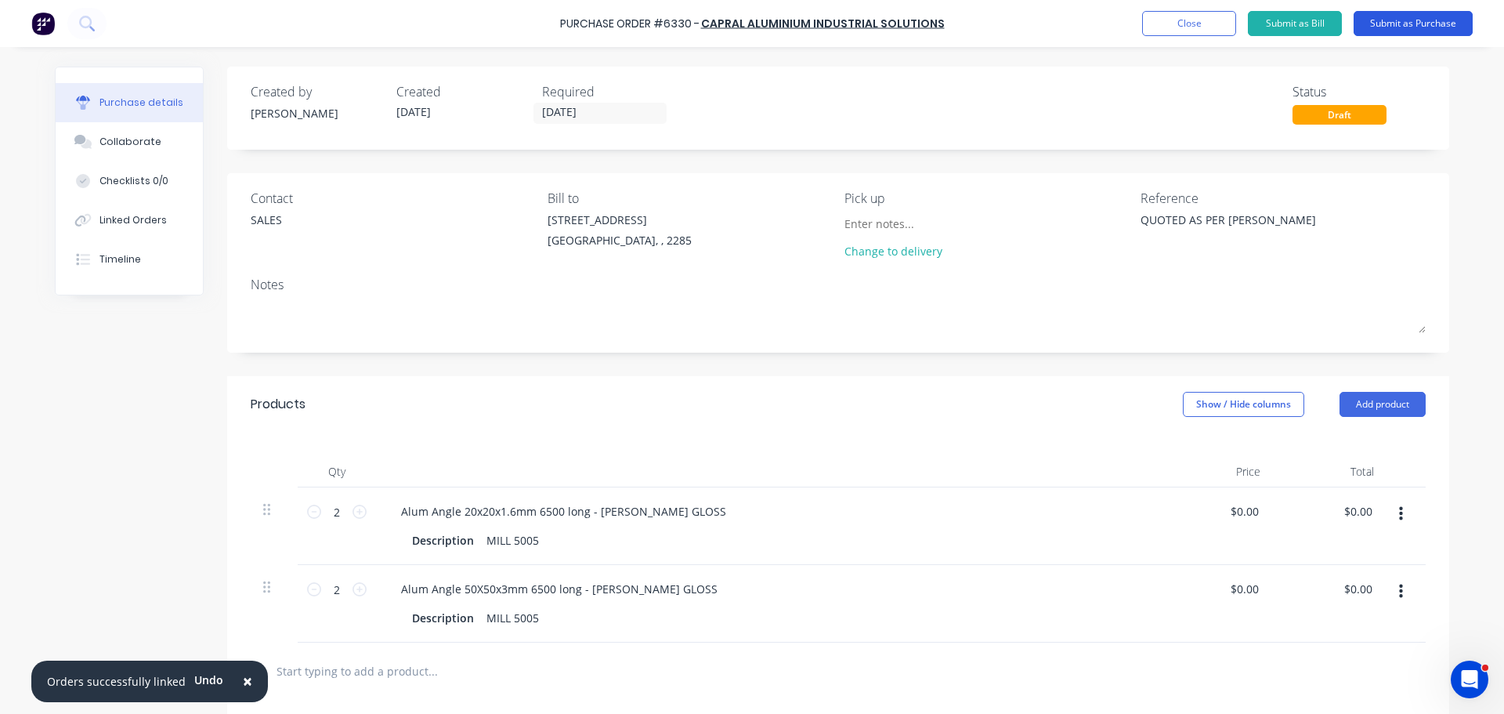
click at [1413, 31] on button "Submit as Purchase" at bounding box center [1413, 23] width 119 height 25
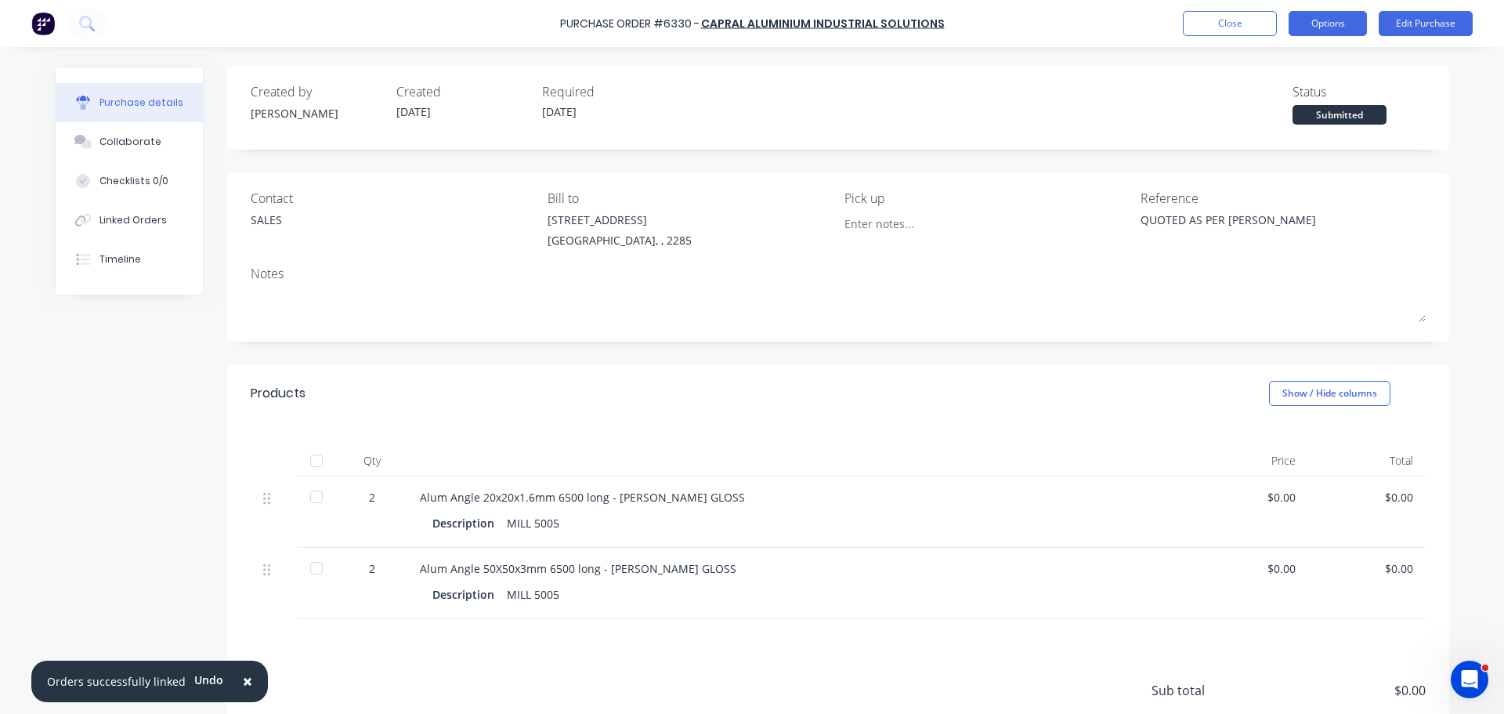
click at [1328, 16] on button "Options" at bounding box center [1328, 23] width 78 height 25
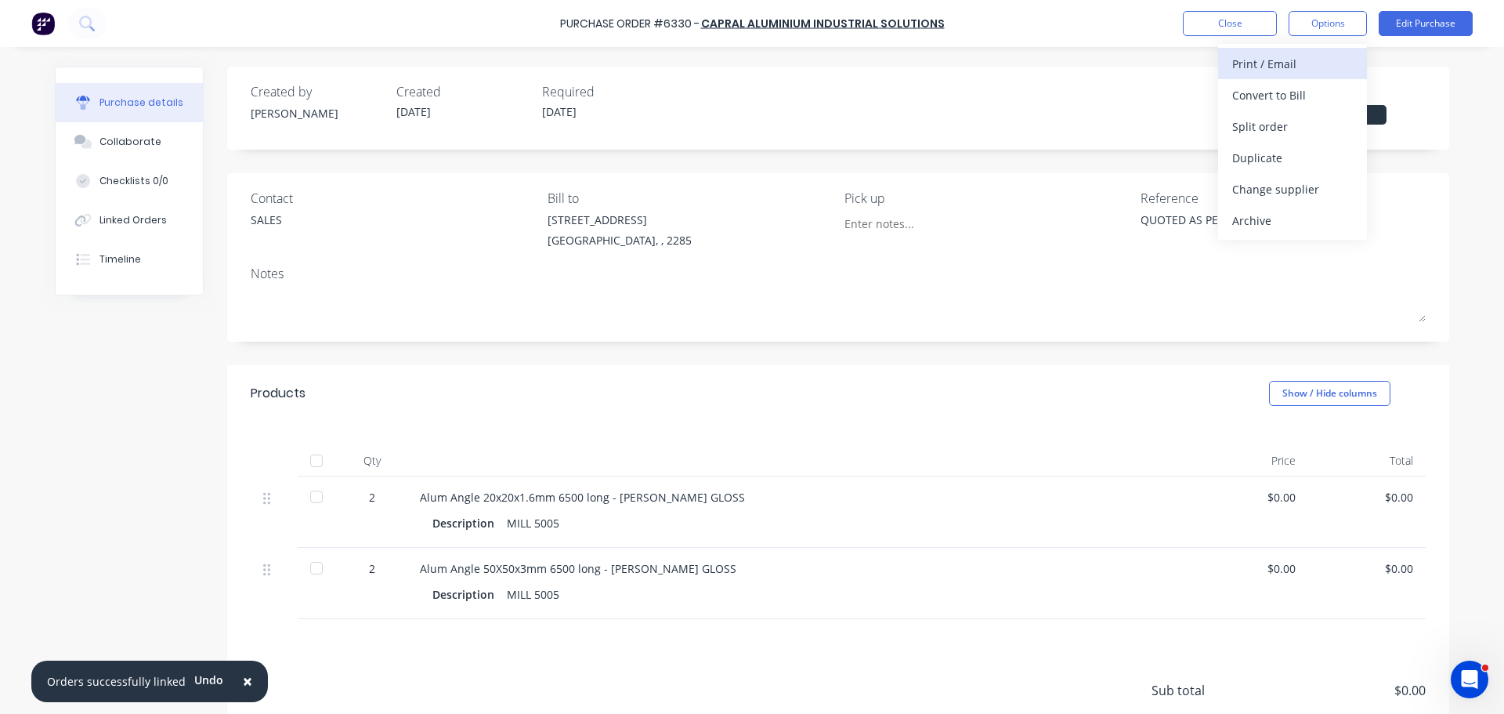
click at [1291, 69] on div "Print / Email" at bounding box center [1293, 63] width 121 height 23
click at [1322, 118] on div "Without pricing" at bounding box center [1293, 126] width 121 height 23
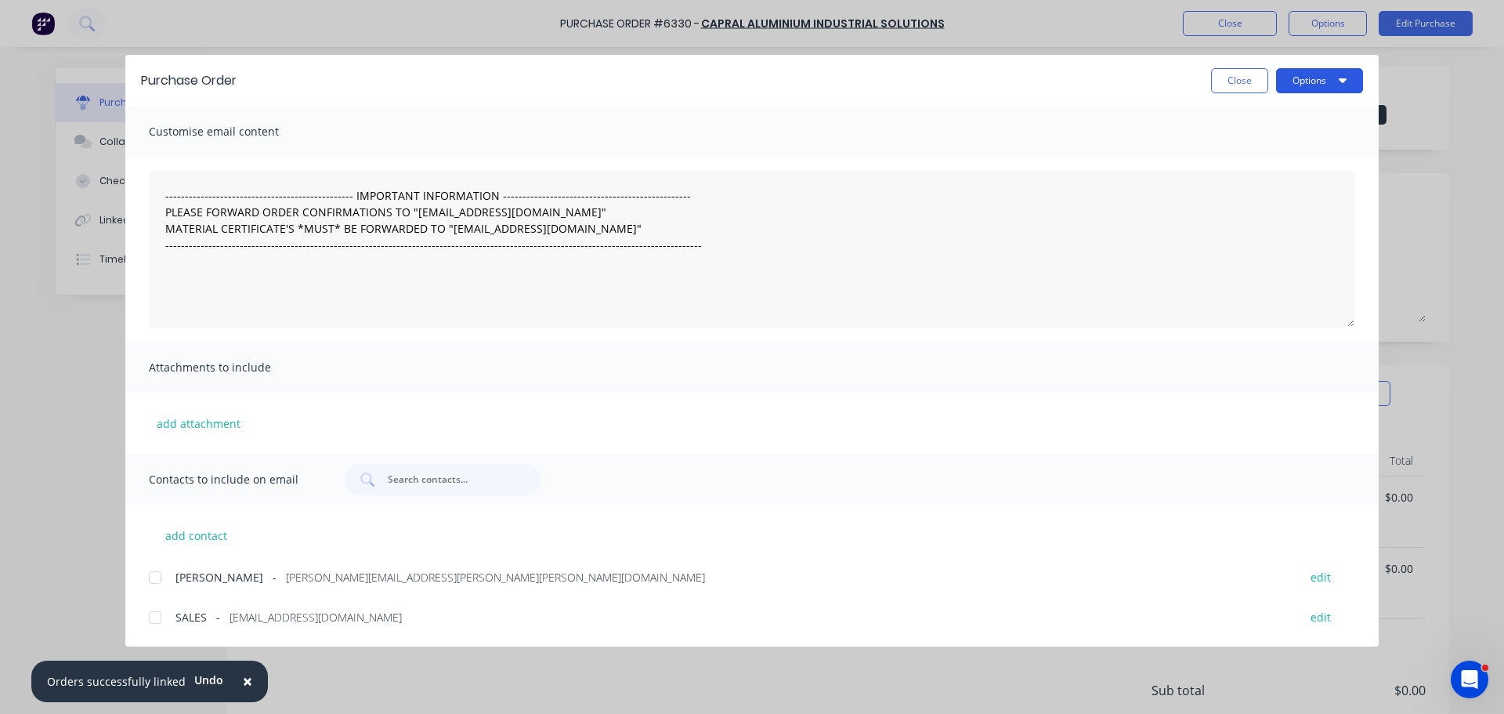
click at [1320, 81] on button "Options" at bounding box center [1319, 80] width 87 height 25
click at [1277, 150] on div "Print" at bounding box center [1289, 151] width 121 height 23
click at [1213, 85] on button "Close" at bounding box center [1239, 80] width 57 height 25
type textarea "x"
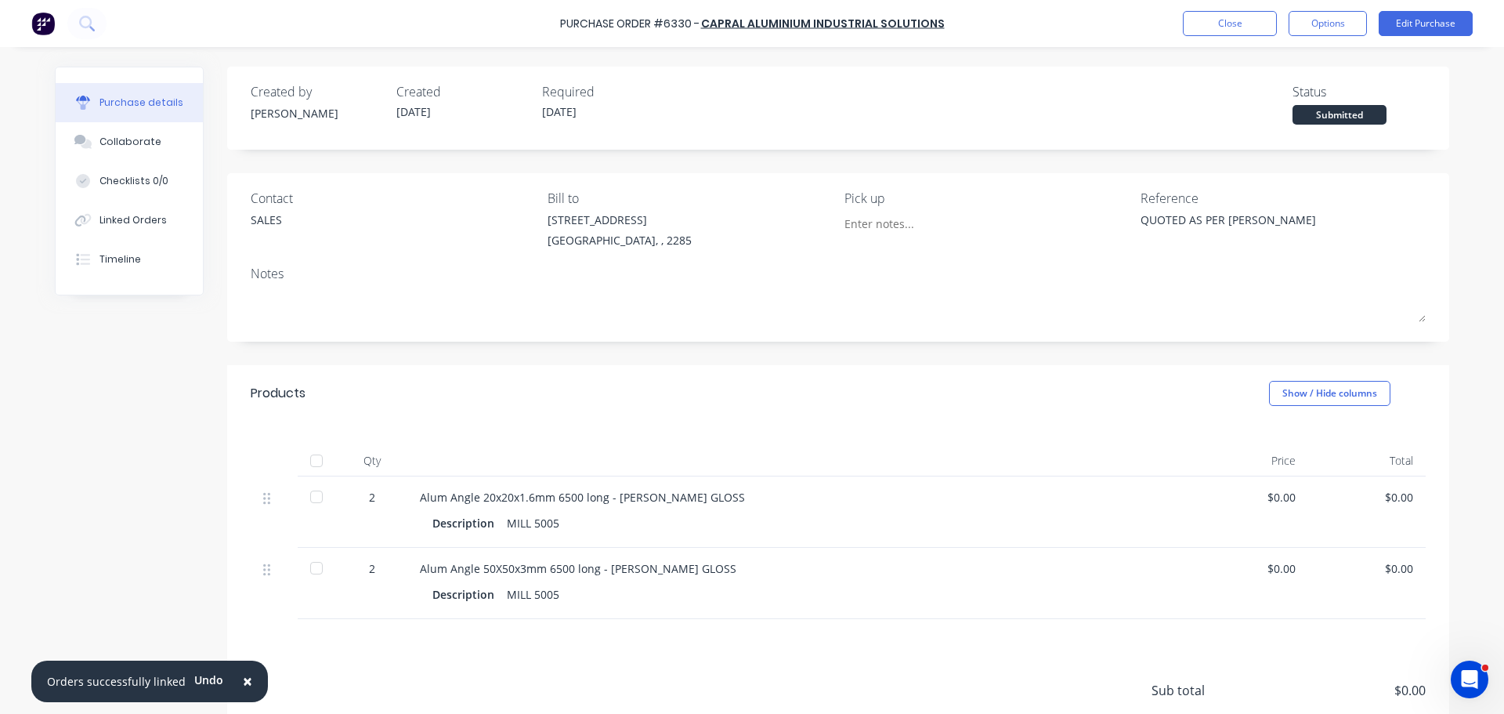
click at [1338, 121] on div "Submitted" at bounding box center [1340, 115] width 94 height 20
click at [1323, 116] on div "Submitted" at bounding box center [1340, 115] width 94 height 20
click at [1218, 24] on button "Close" at bounding box center [1230, 23] width 94 height 25
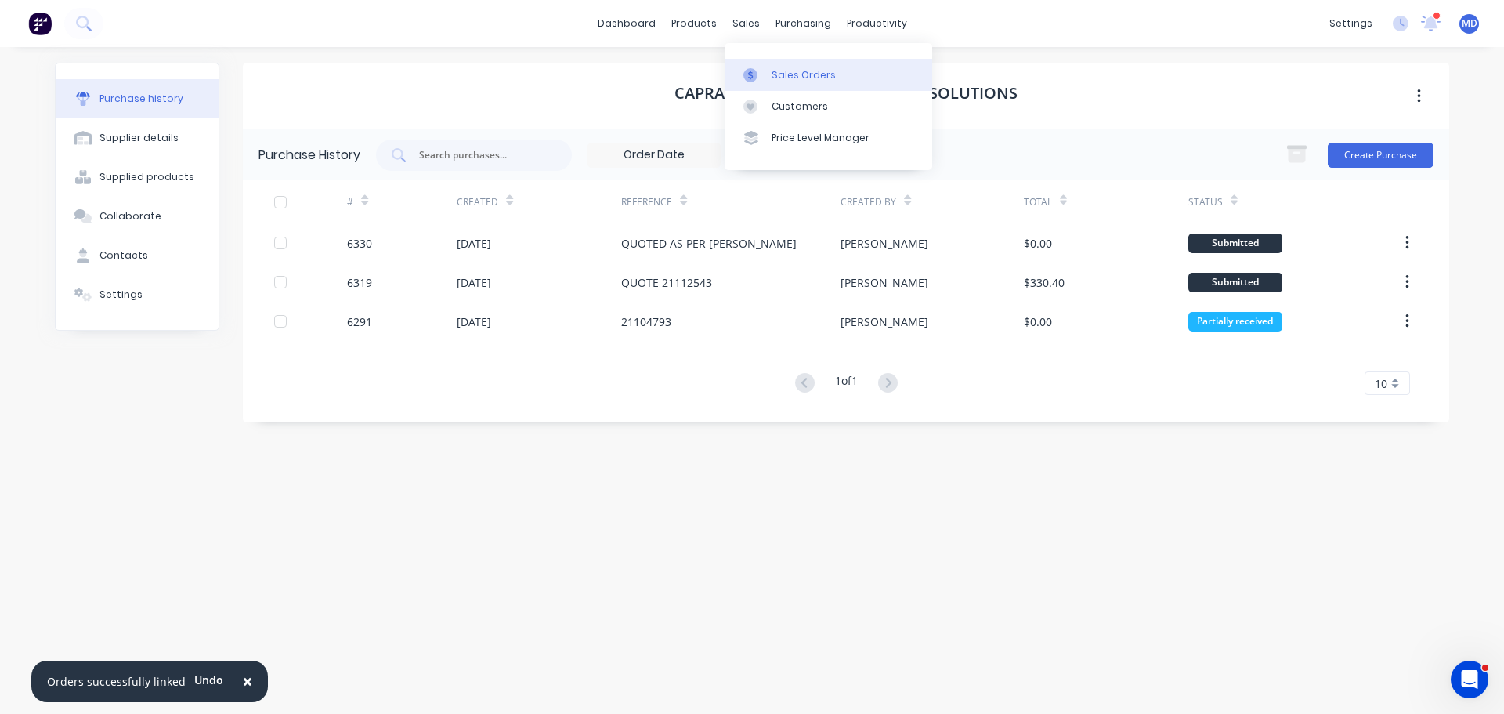
click at [764, 84] on link "Sales Orders" at bounding box center [829, 74] width 208 height 31
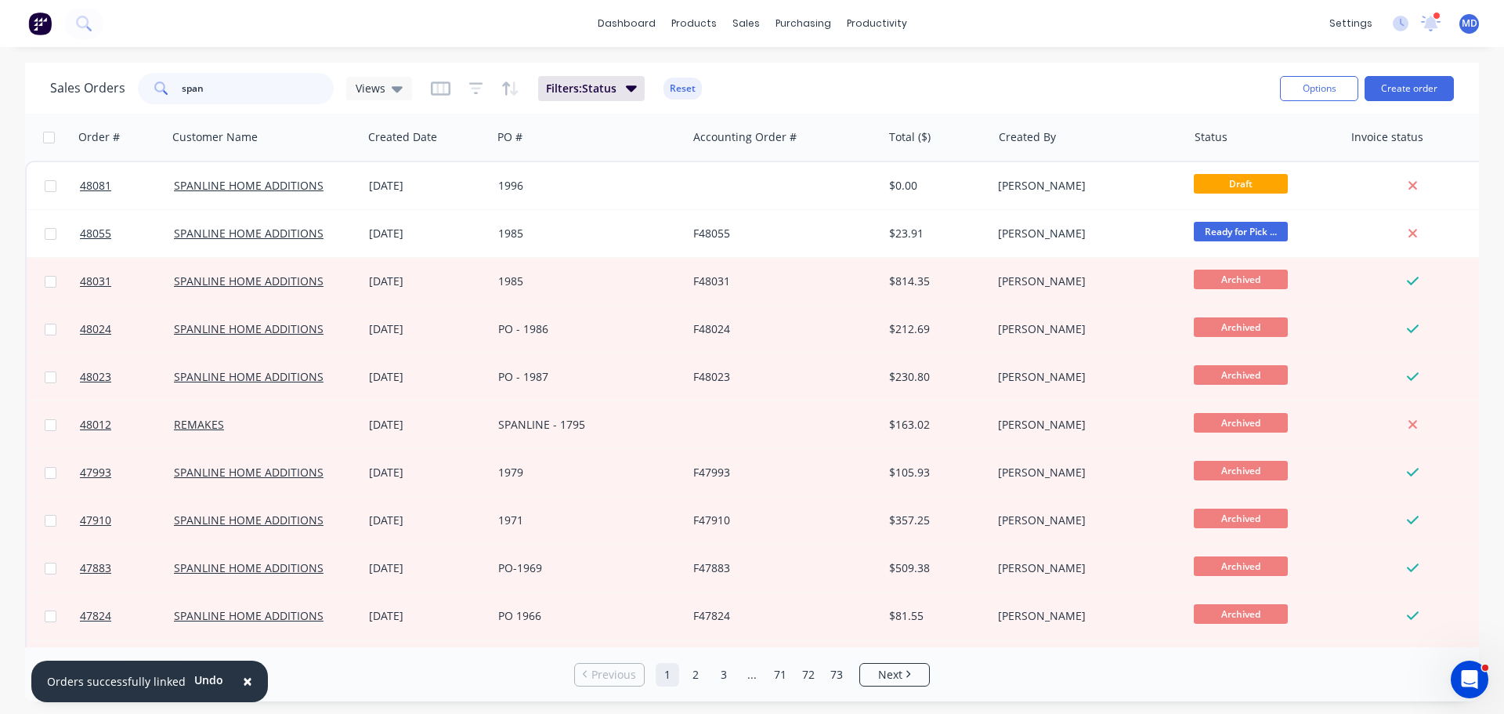
click at [197, 94] on input "span" at bounding box center [258, 88] width 153 height 31
drag, startPoint x: 219, startPoint y: 92, endPoint x: 67, endPoint y: 78, distance: 151.9
click at [69, 79] on div "Sales Orders span Views" at bounding box center [231, 88] width 362 height 31
type input "47956"
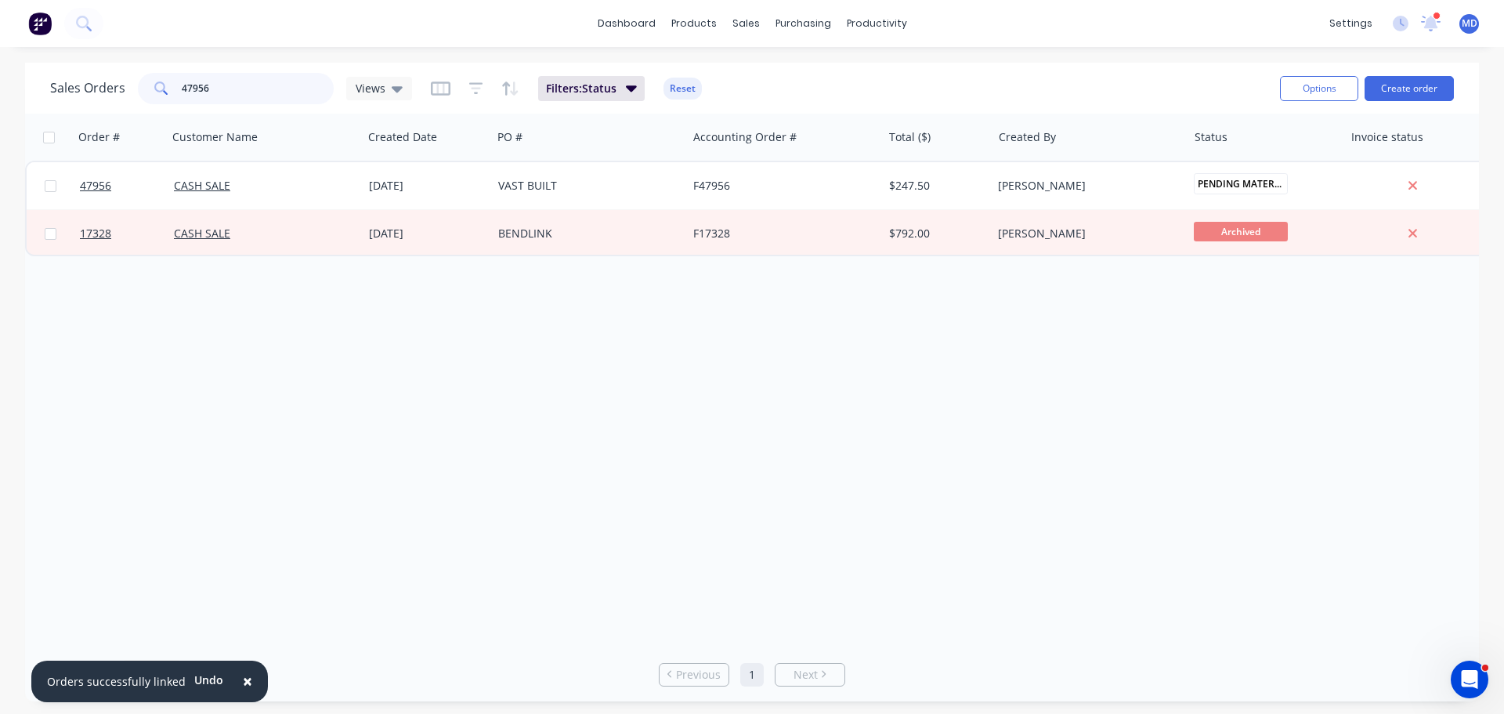
drag, startPoint x: 247, startPoint y: 96, endPoint x: 126, endPoint y: 89, distance: 120.9
click at [126, 92] on div "Sales Orders 47956 Views" at bounding box center [231, 88] width 362 height 31
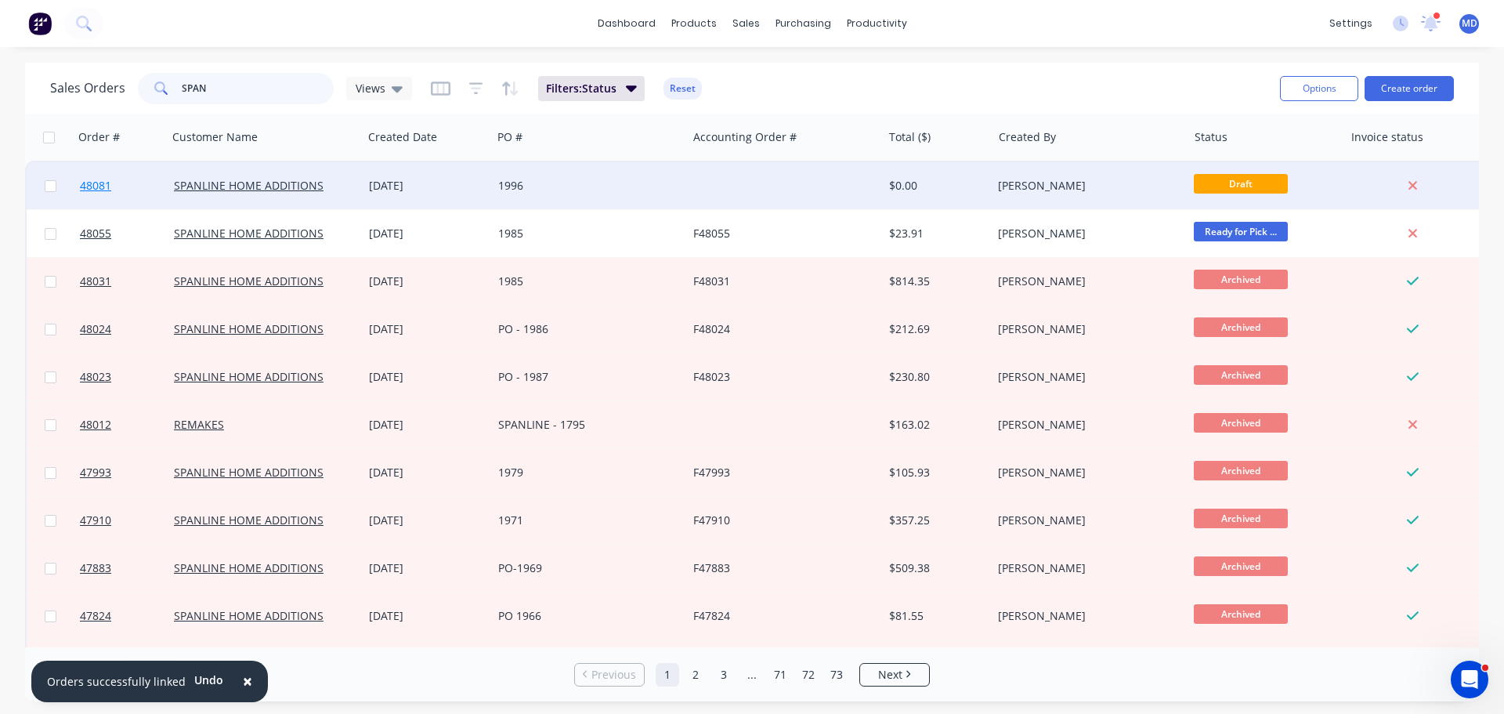
type input "SPAN"
click at [99, 182] on span "48081" at bounding box center [95, 186] width 31 height 16
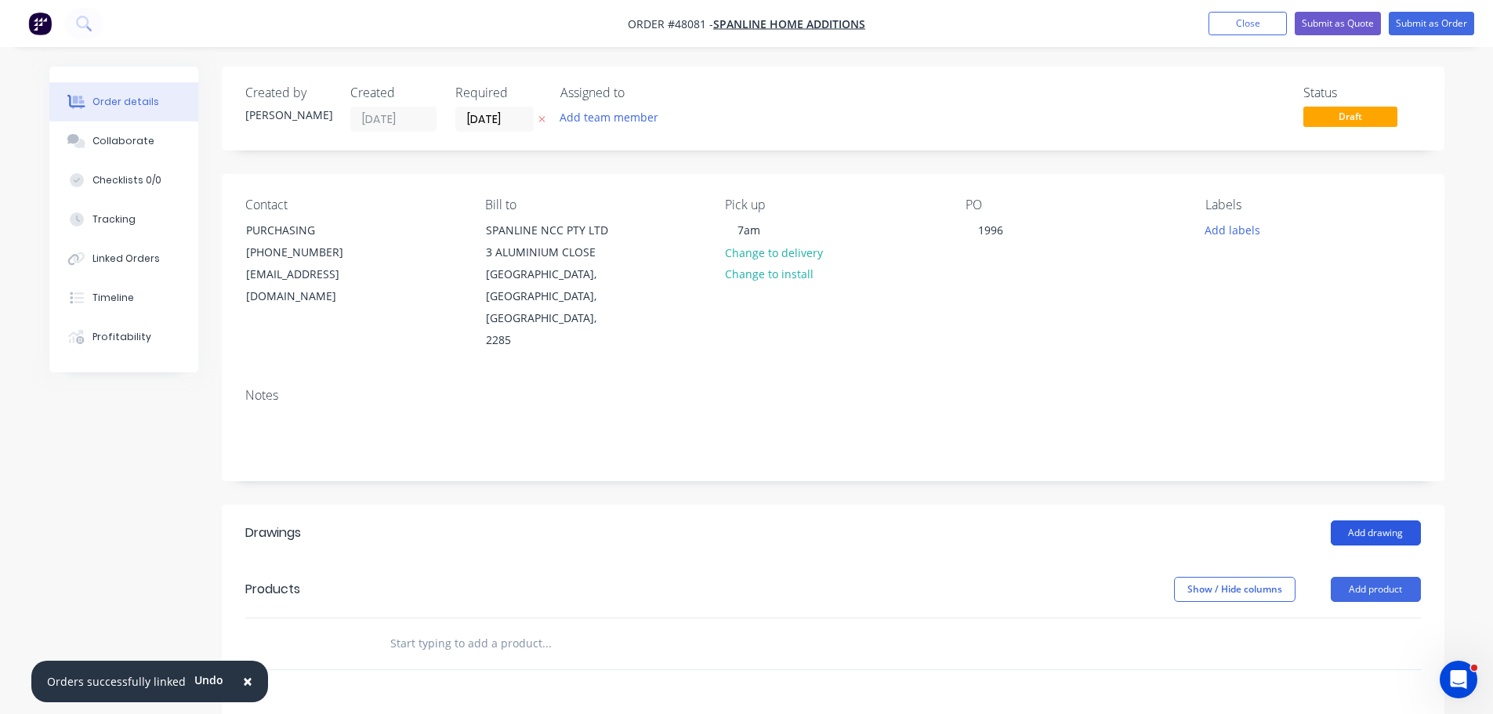
click at [1359, 520] on button "Add drawing" at bounding box center [1375, 532] width 90 height 25
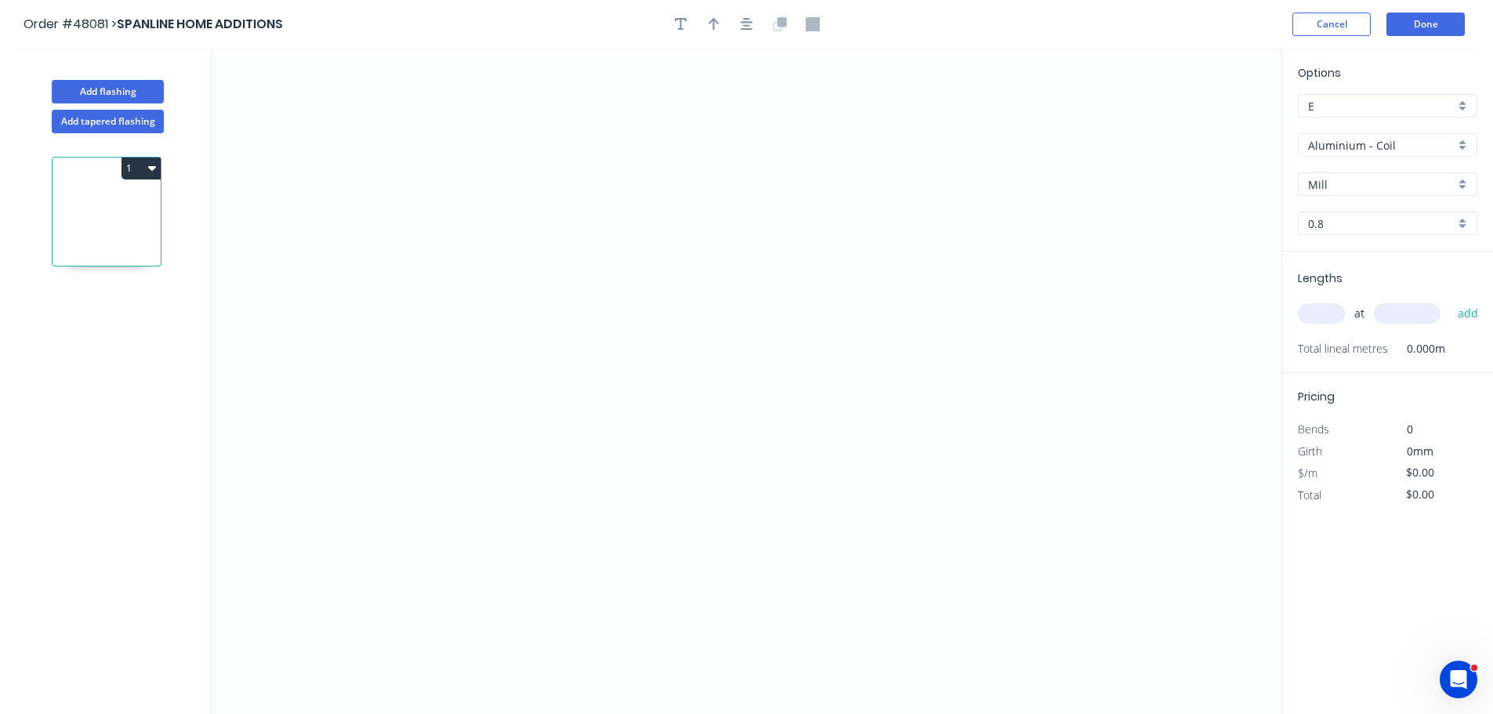
click at [1338, 149] on input "Aluminium - Coil" at bounding box center [1381, 145] width 147 height 16
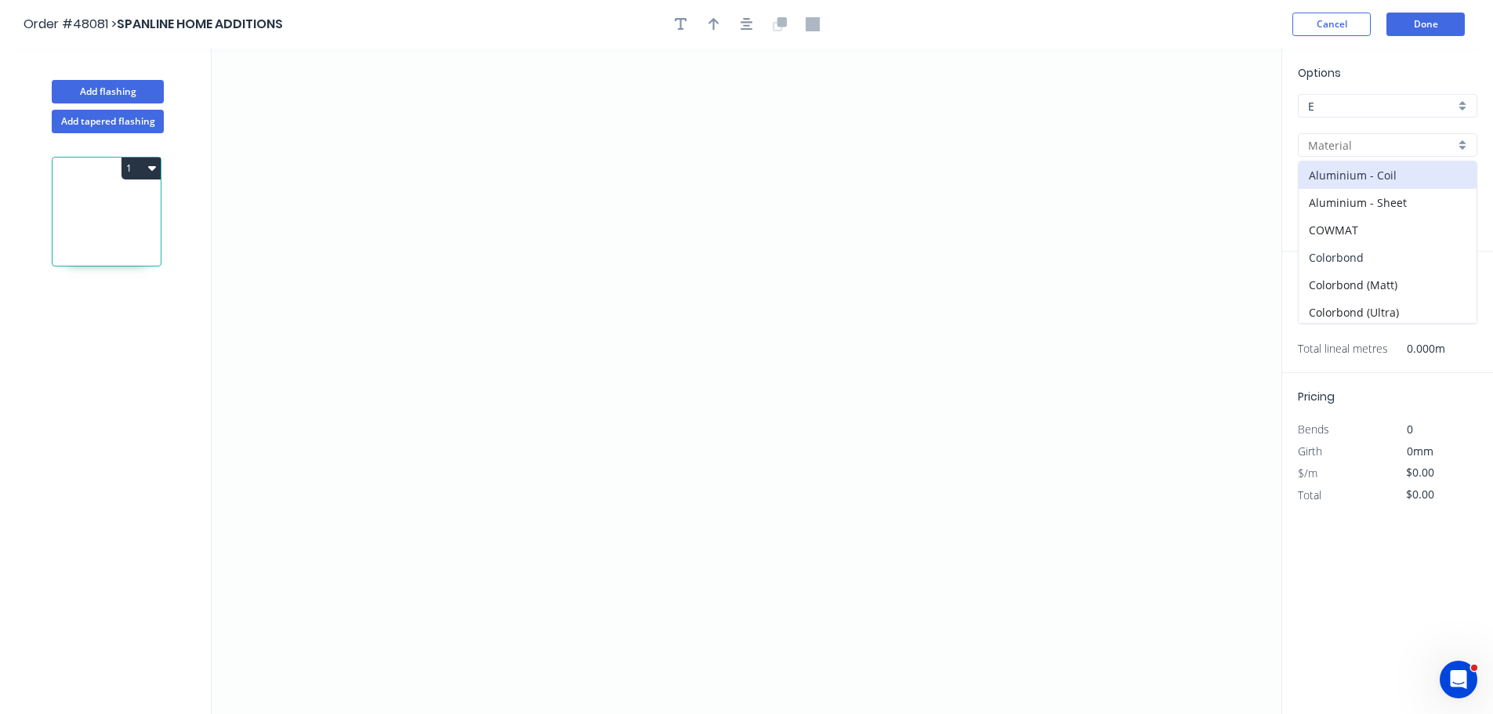
click at [1348, 261] on div "Colorbond" at bounding box center [1387, 257] width 178 height 27
type input "Colorbond"
type input "Basalt"
type input "0.55"
click at [1345, 184] on input "Basalt" at bounding box center [1381, 184] width 147 height 16
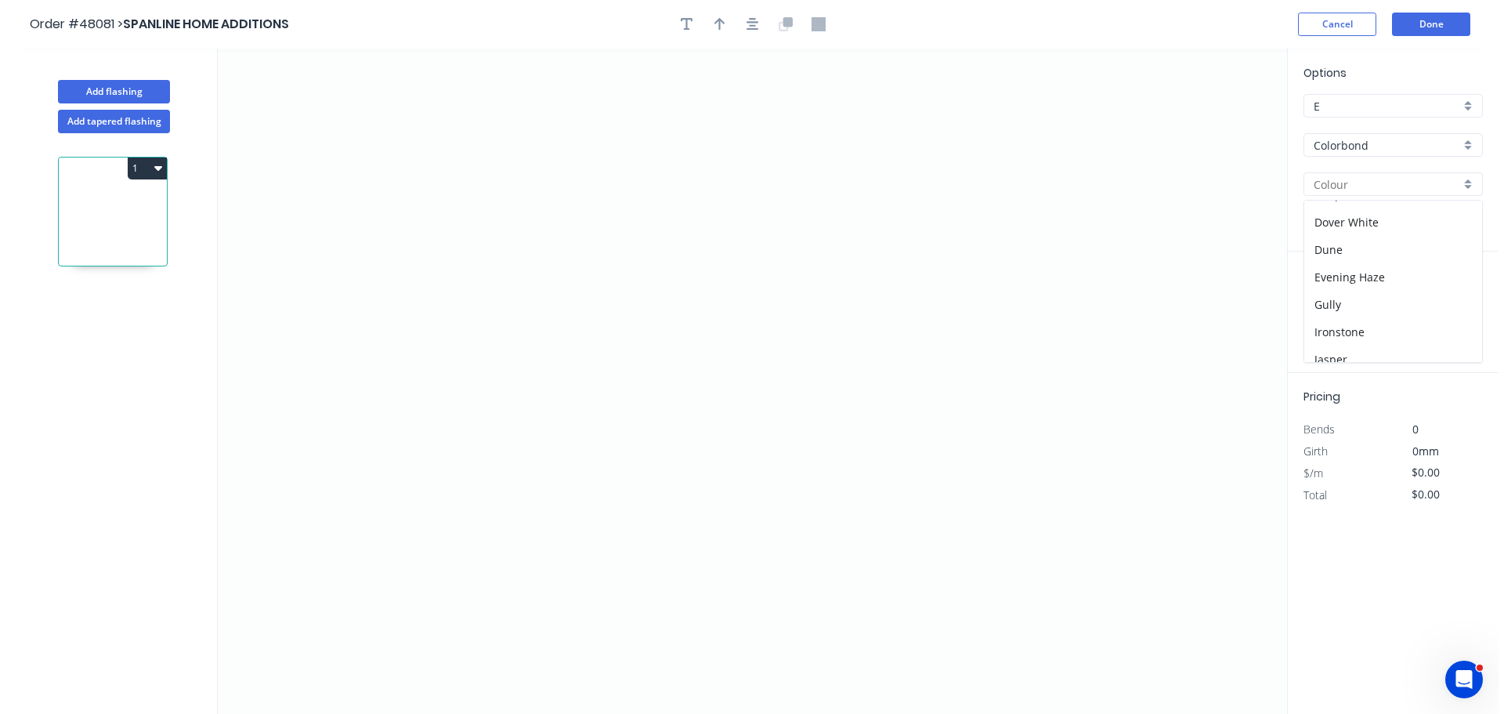
scroll to position [235, 0]
click at [1343, 255] on div "Ironstone" at bounding box center [1387, 253] width 178 height 27
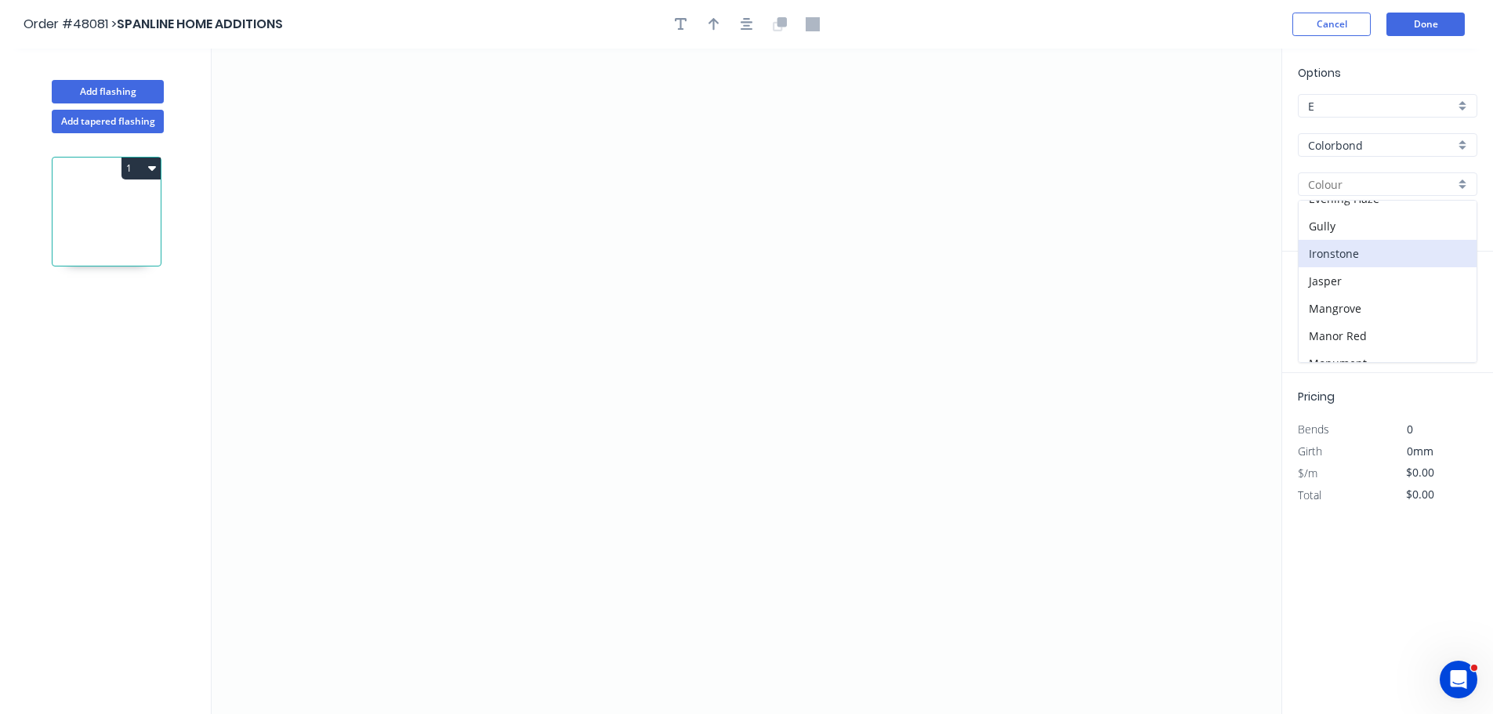
type input "Ironstone"
drag, startPoint x: 424, startPoint y: 389, endPoint x: 399, endPoint y: 298, distance: 94.3
click at [420, 387] on icon "0" at bounding box center [747, 381] width 1070 height 665
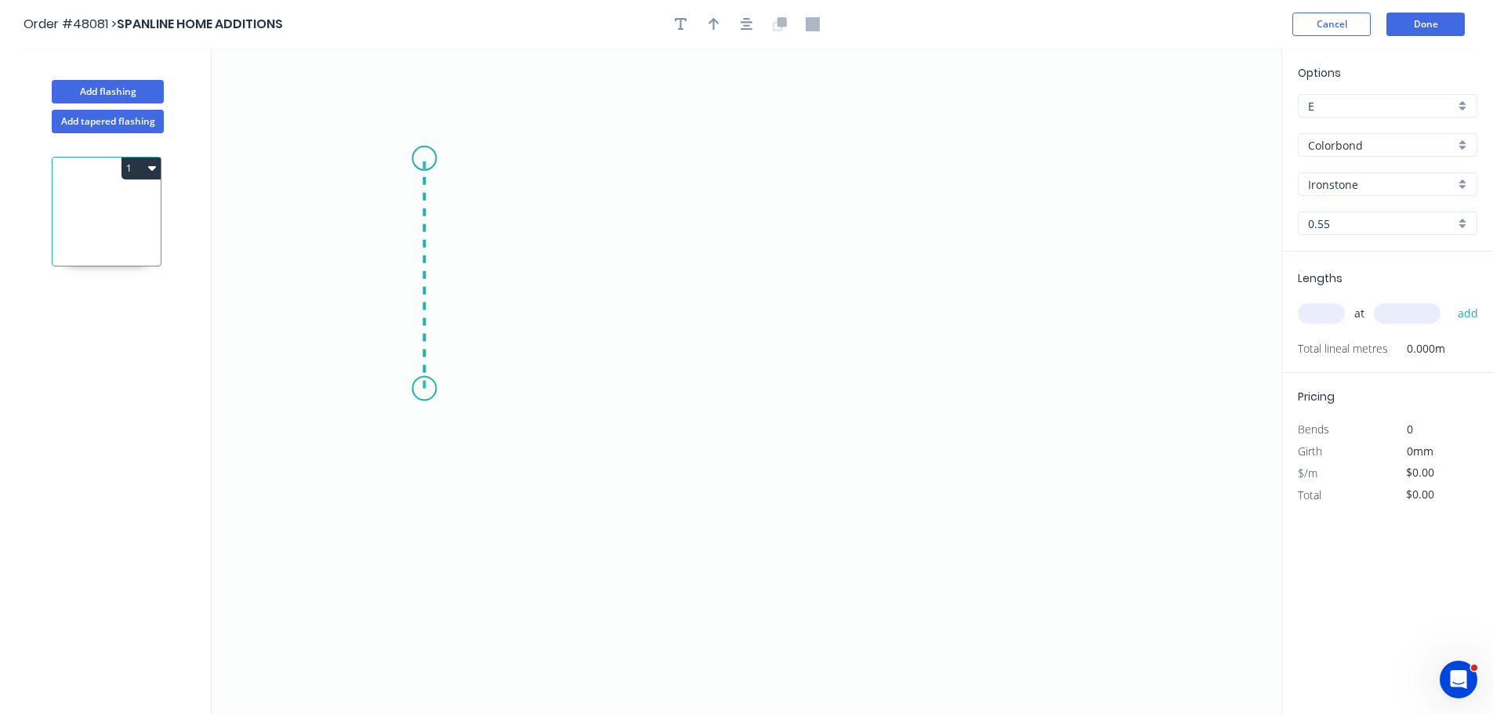
click at [418, 158] on icon "0" at bounding box center [747, 381] width 1070 height 665
drag, startPoint x: 962, startPoint y: 186, endPoint x: 1034, endPoint y: 215, distance: 78.0
click at [965, 186] on icon "0 ?" at bounding box center [747, 381] width 1070 height 665
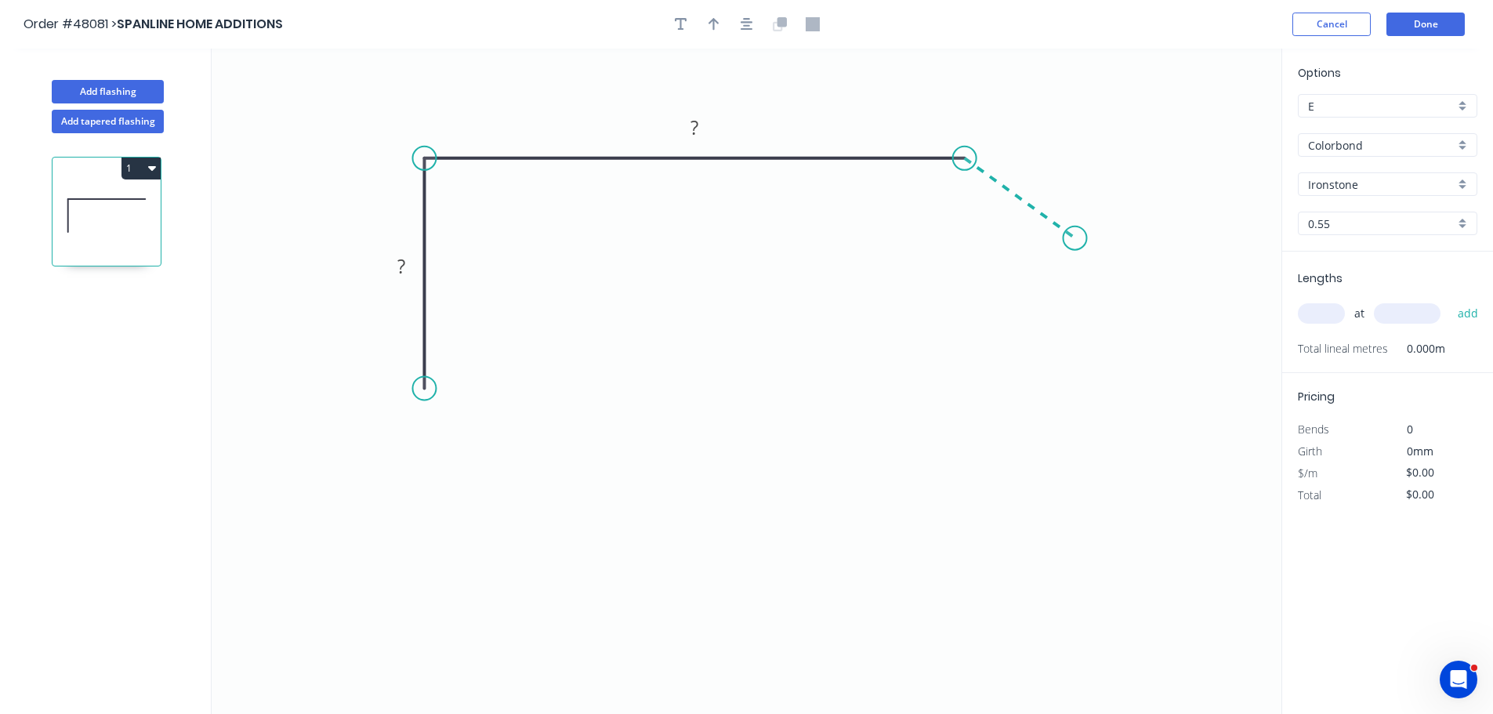
click at [1075, 238] on icon "0 ? ?" at bounding box center [747, 381] width 1070 height 665
click at [454, 435] on div "Crush & Fold" at bounding box center [503, 440] width 157 height 32
click at [405, 360] on tspan "10" at bounding box center [401, 360] width 22 height 26
click at [459, 215] on div "Show angle" at bounding box center [505, 212] width 157 height 32
click at [447, 187] on tspan "?" at bounding box center [448, 185] width 9 height 26
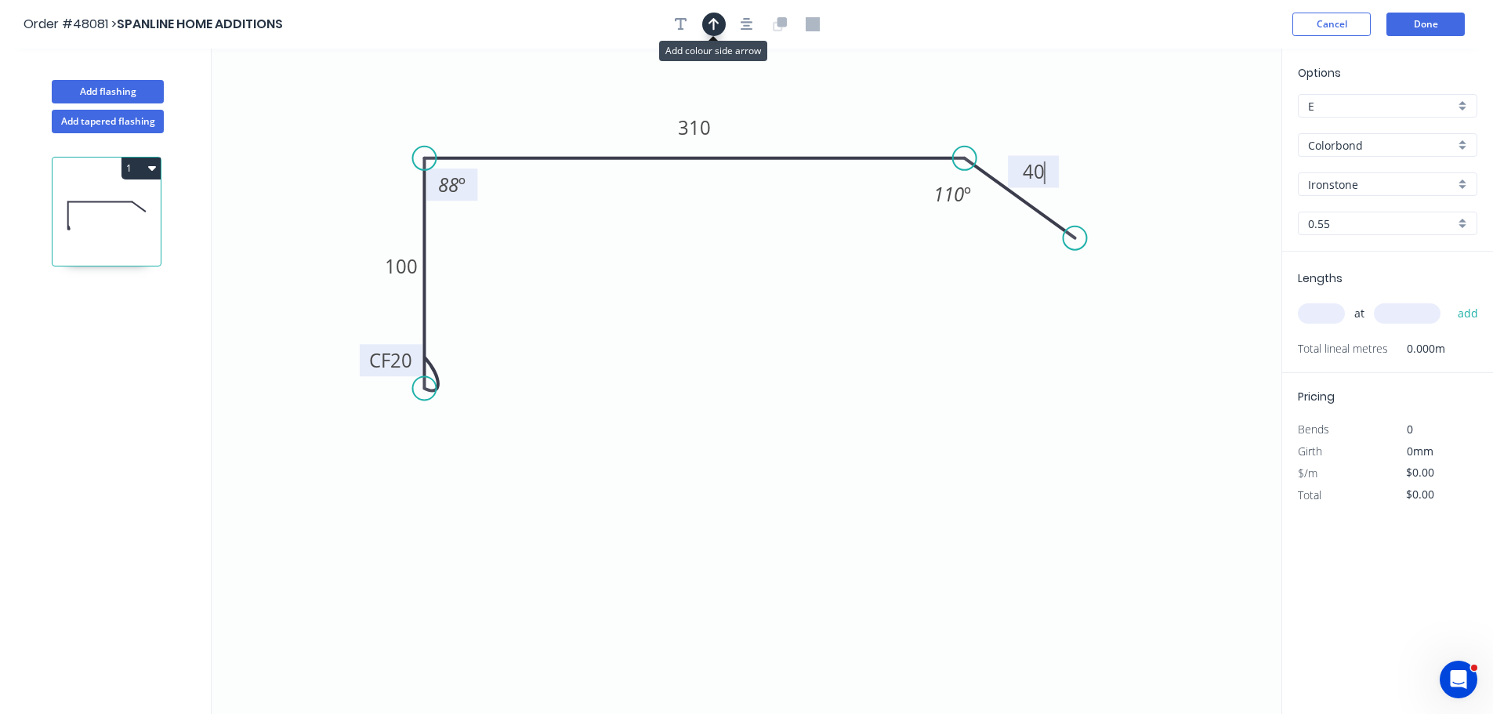
click at [718, 17] on icon "button" at bounding box center [713, 24] width 11 height 14
type input "$22.37"
drag, startPoint x: 1204, startPoint y: 124, endPoint x: 811, endPoint y: 133, distance: 393.5
click at [811, 133] on icon at bounding box center [811, 115] width 14 height 50
click at [1320, 313] on input "text" at bounding box center [1321, 313] width 47 height 20
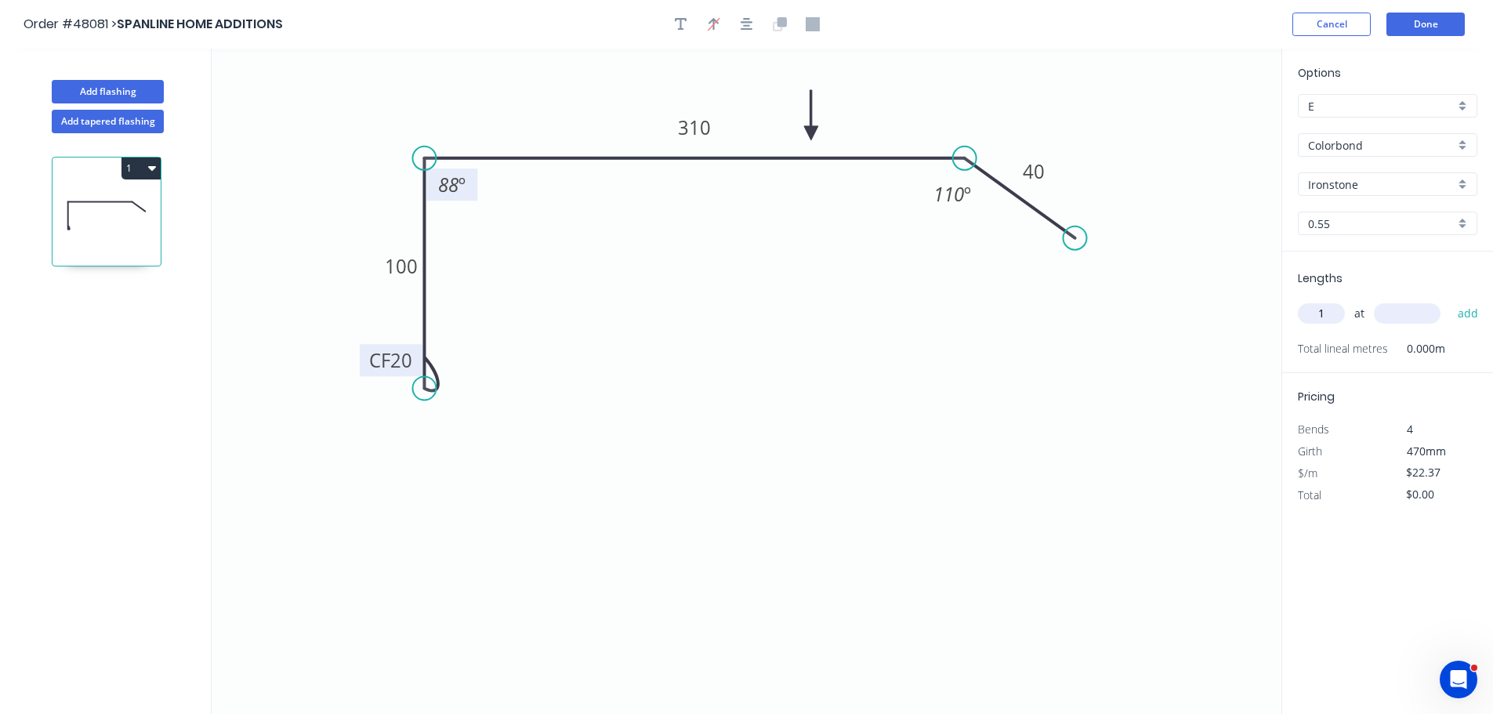
type input "1"
type input "4800"
click at [1450, 300] on button "add" at bounding box center [1468, 313] width 37 height 27
click at [127, 170] on button "1" at bounding box center [140, 168] width 39 height 22
click at [93, 213] on div "Duplicate" at bounding box center [86, 207] width 121 height 23
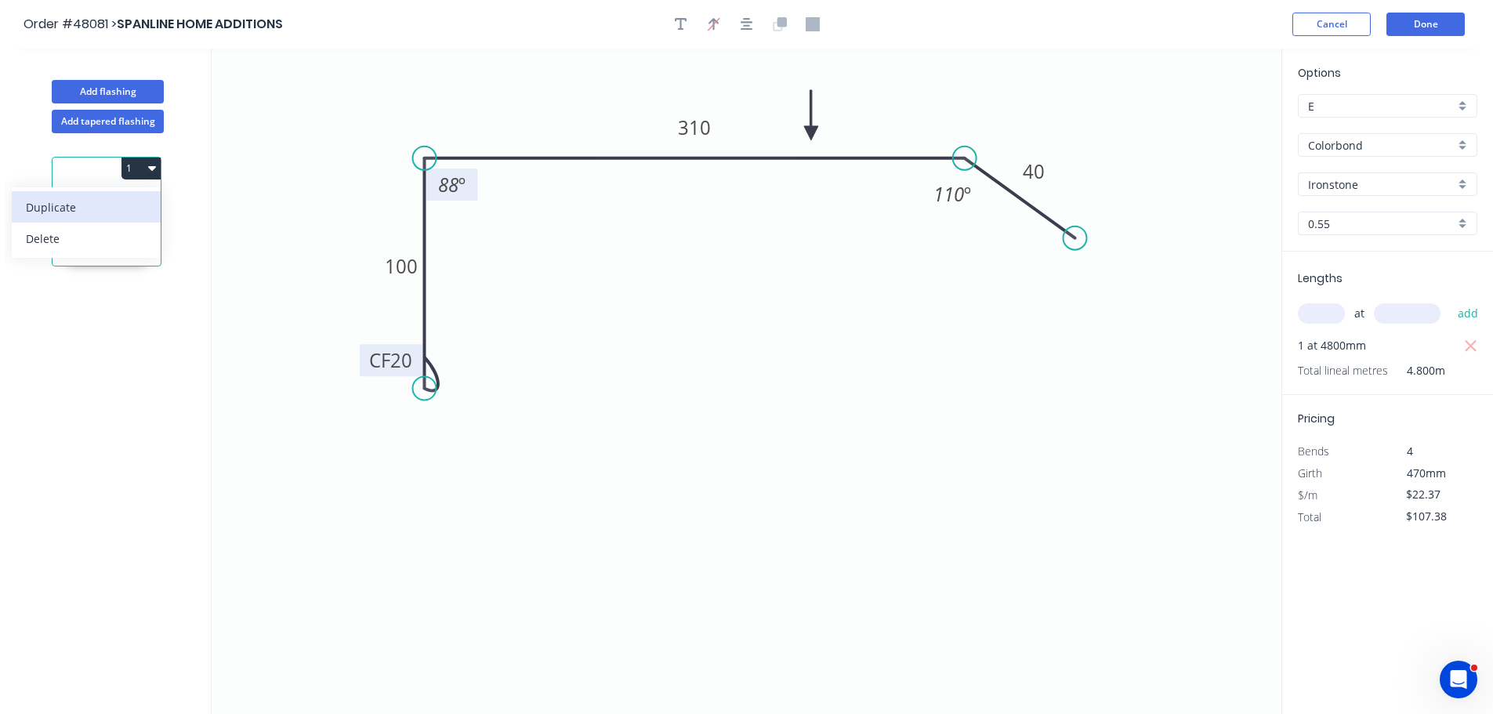
type input "$0.00"
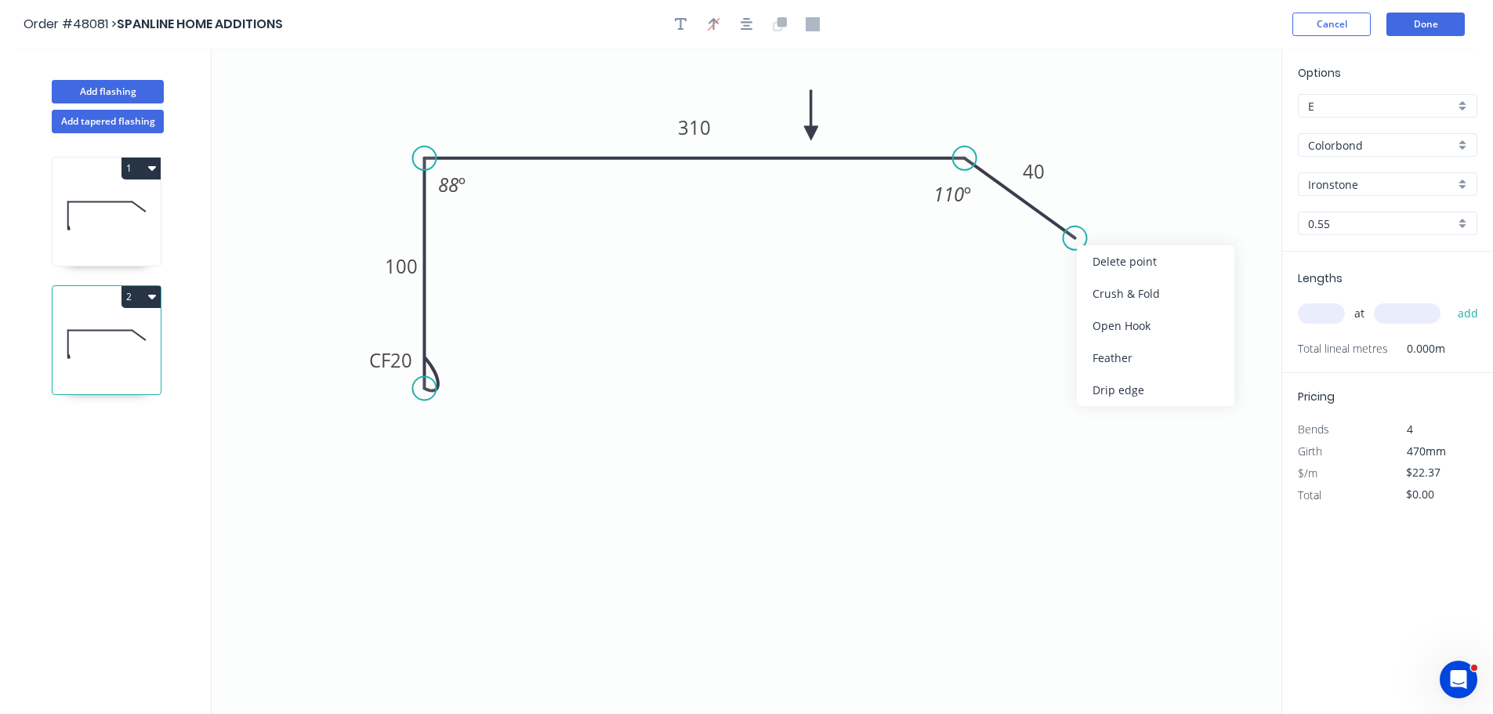
click at [1125, 269] on div "Delete point" at bounding box center [1155, 261] width 157 height 32
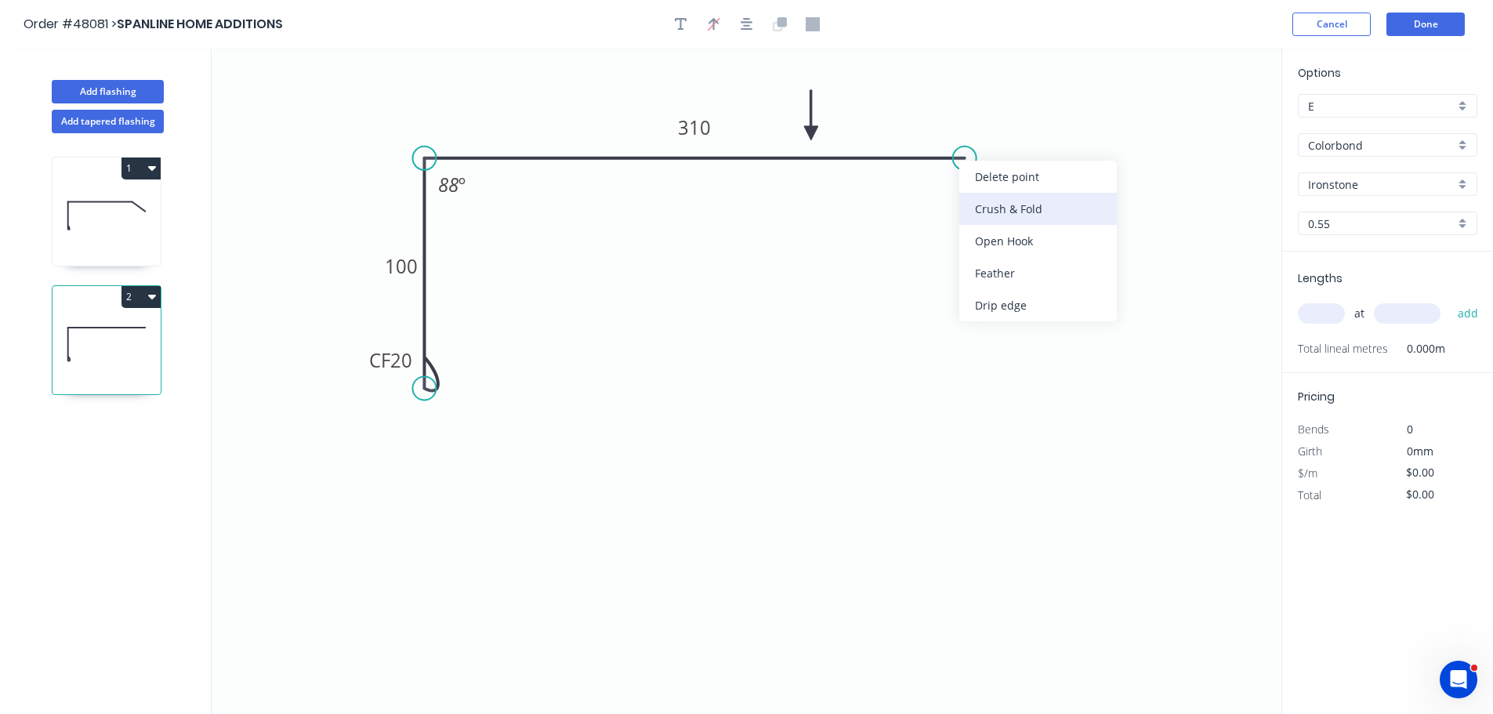
click at [977, 209] on div "Crush & Fold" at bounding box center [1037, 209] width 157 height 32
click at [994, 209] on div "Flip bend" at bounding box center [1039, 211] width 157 height 32
click at [696, 125] on tspan "310" at bounding box center [694, 127] width 33 height 26
type input "$18.79"
click at [1327, 313] on input "text" at bounding box center [1321, 313] width 47 height 20
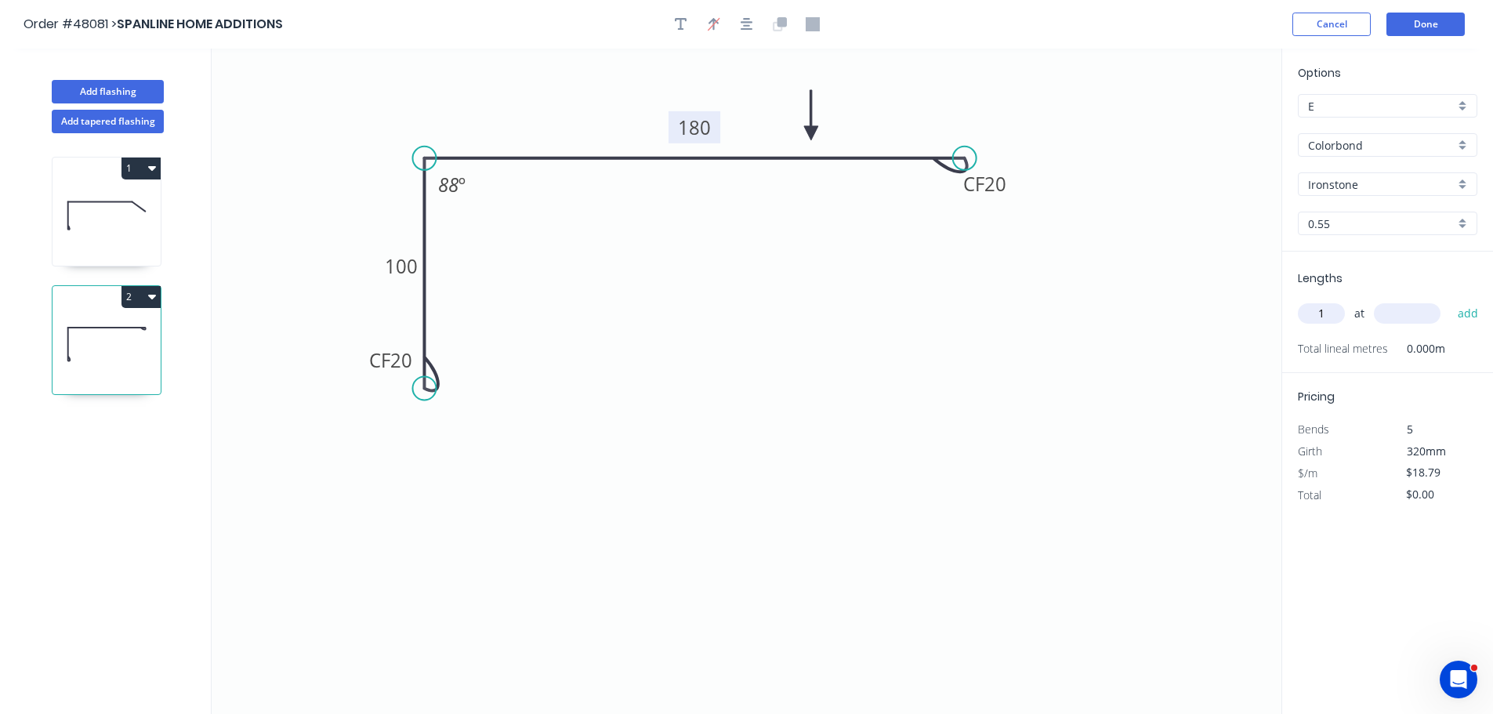
type input "1"
type input "1800"
click at [1450, 300] on button "add" at bounding box center [1468, 313] width 37 height 27
type input "$33.82"
click at [137, 167] on button "1" at bounding box center [140, 168] width 39 height 22
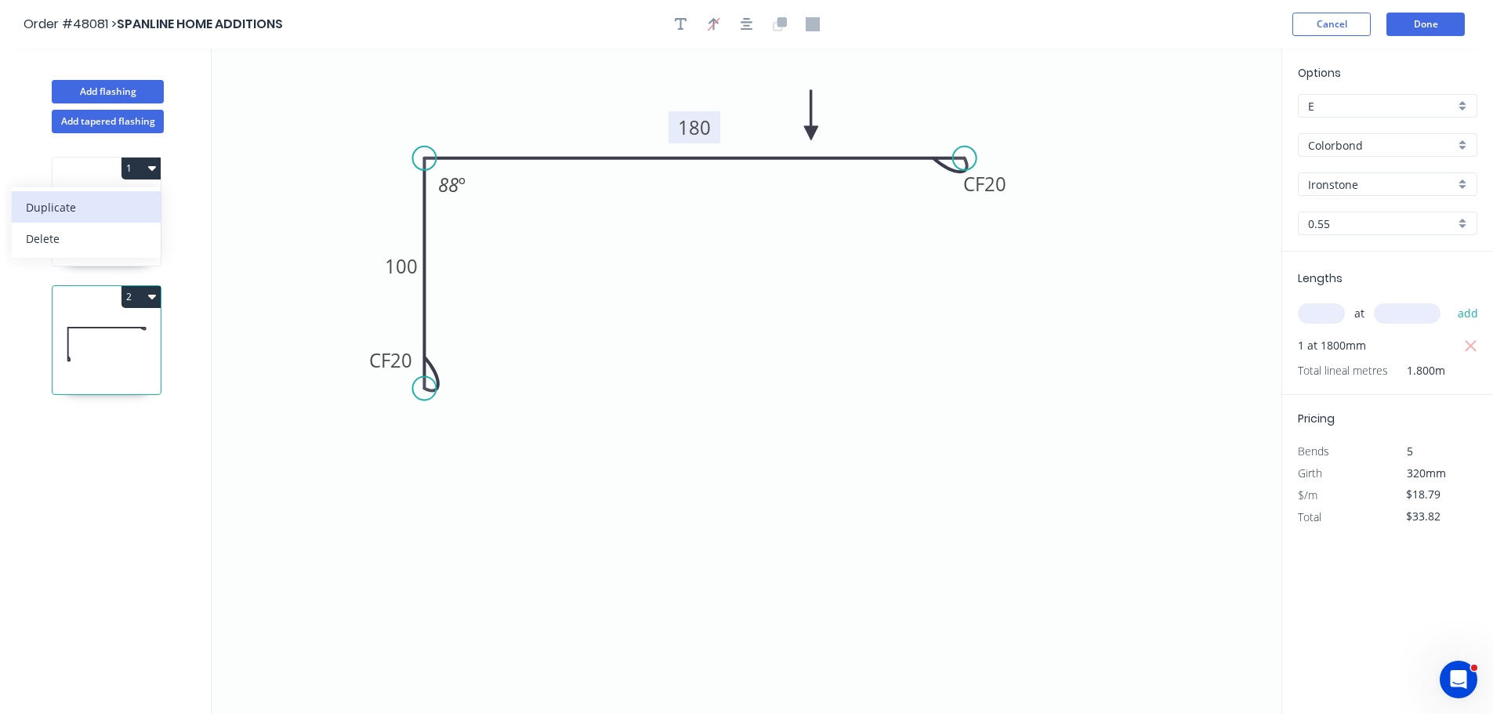
click at [125, 197] on div "Duplicate" at bounding box center [86, 207] width 121 height 23
type input "$22.37"
type input "$0.00"
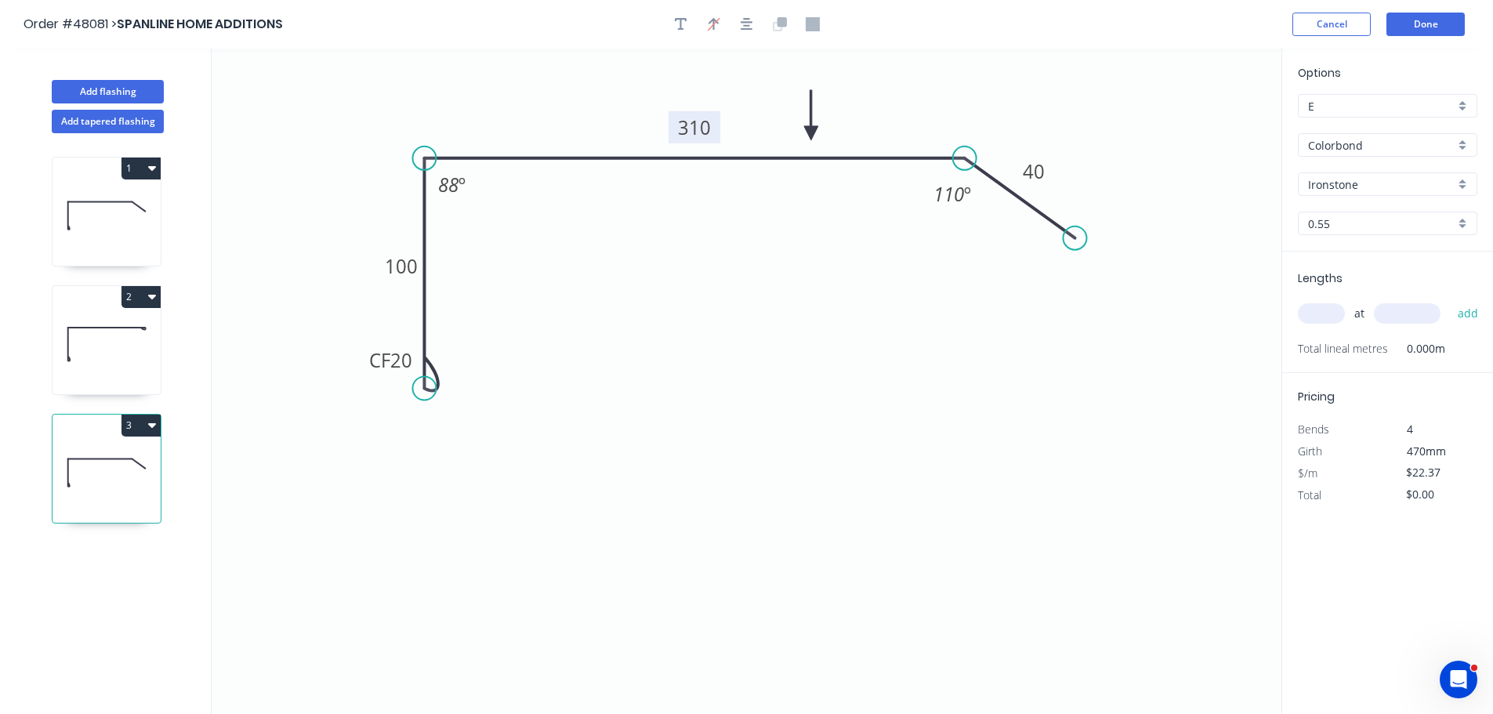
click at [707, 127] on tspan "310" at bounding box center [694, 127] width 33 height 26
click at [1330, 311] on input "text" at bounding box center [1321, 313] width 47 height 20
type input "1"
type input "2400"
click at [1450, 300] on button "add" at bounding box center [1468, 313] width 37 height 27
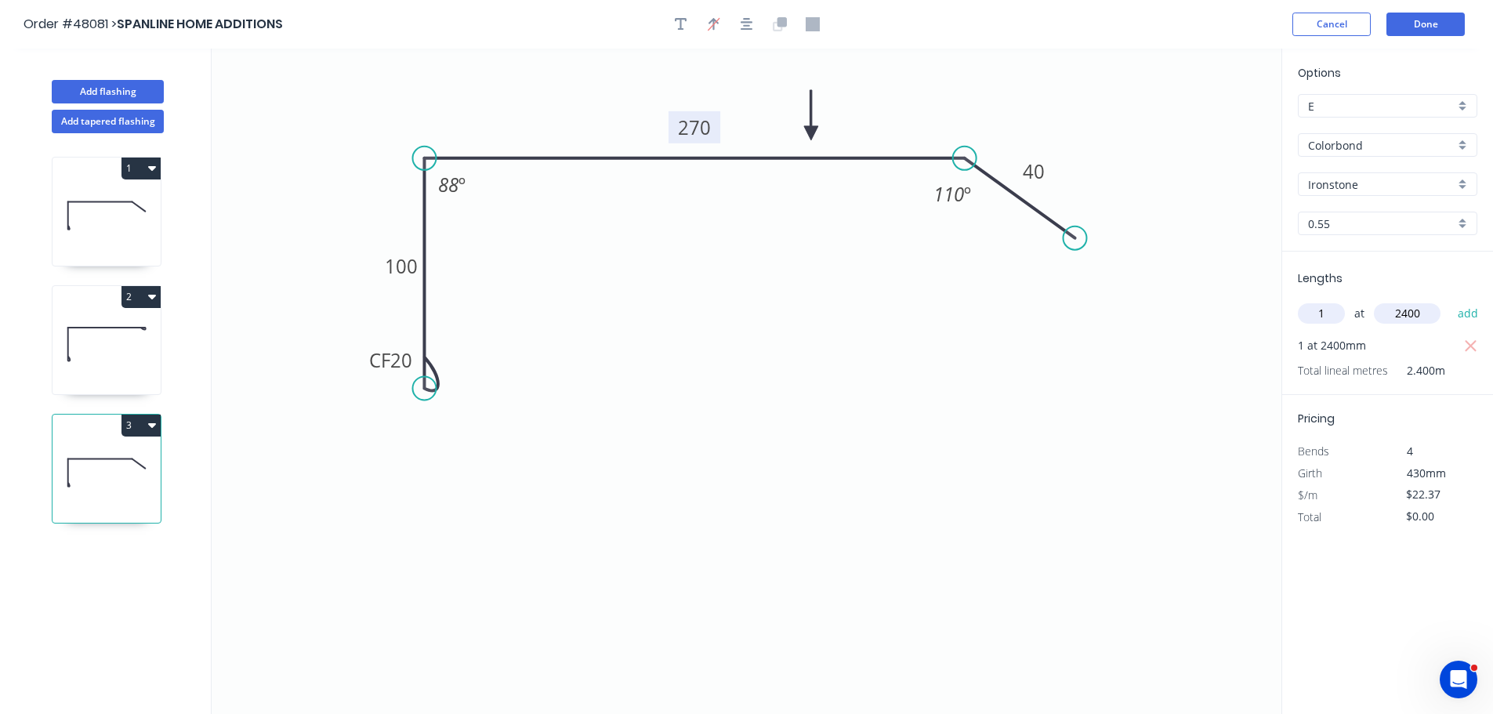
type input "$53.69"
click at [133, 300] on button "2" at bounding box center [140, 297] width 39 height 22
click at [127, 326] on div "Duplicate" at bounding box center [86, 335] width 121 height 23
type input "$18.79"
type input "$0.00"
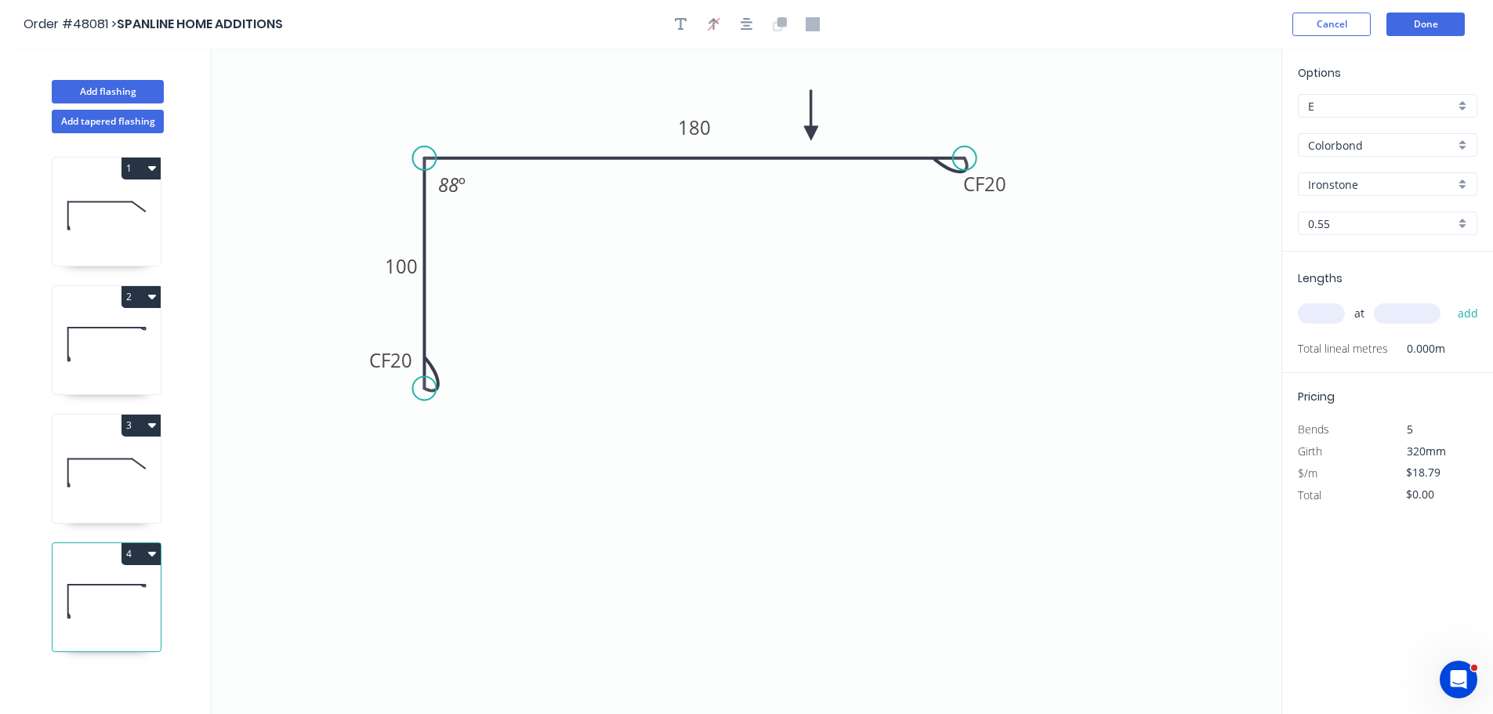
click at [1307, 307] on input "text" at bounding box center [1321, 313] width 47 height 20
type input "2"
type input "4200"
click at [1450, 300] on button "add" at bounding box center [1468, 313] width 37 height 27
type input "$157.84"
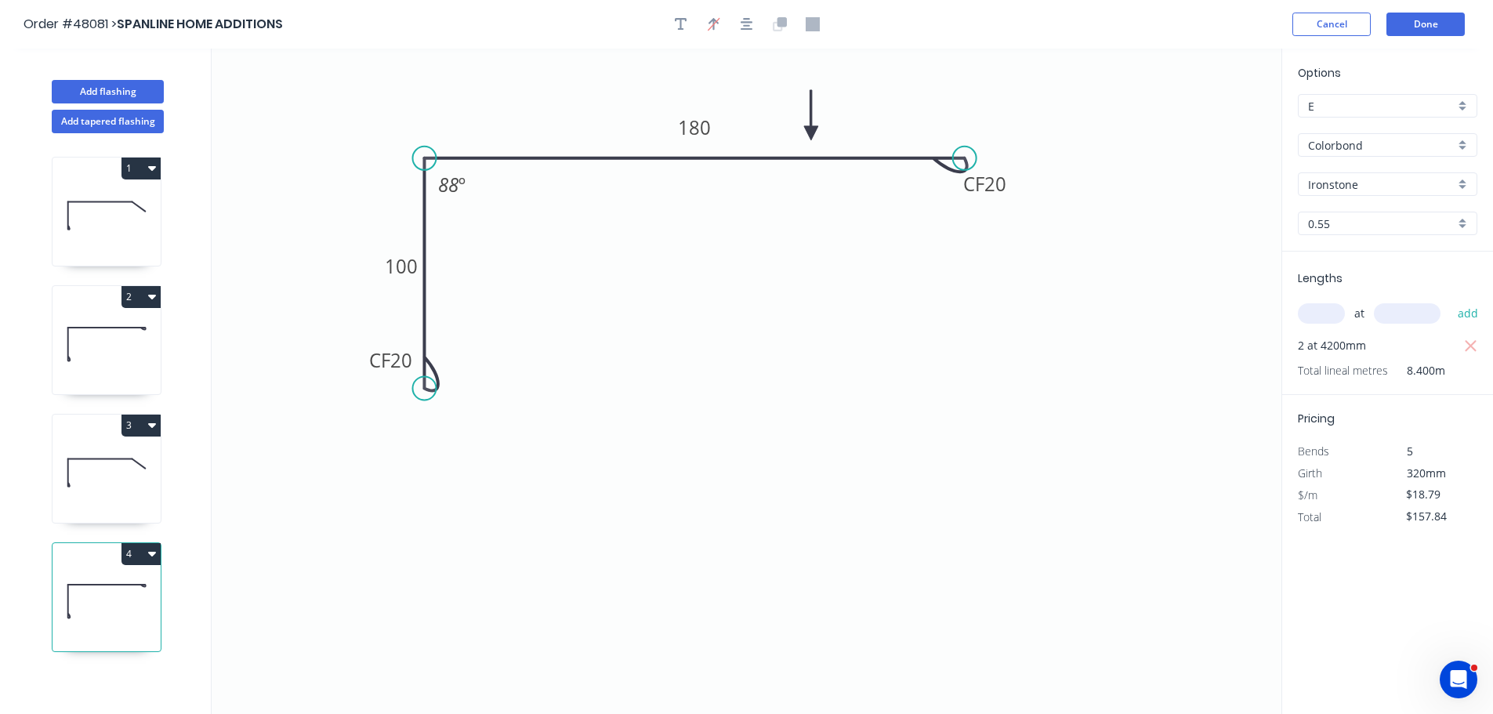
click at [129, 417] on button "3" at bounding box center [140, 426] width 39 height 22
click at [113, 461] on div "Duplicate" at bounding box center [86, 464] width 121 height 23
type input "$22.37"
type input "$0.00"
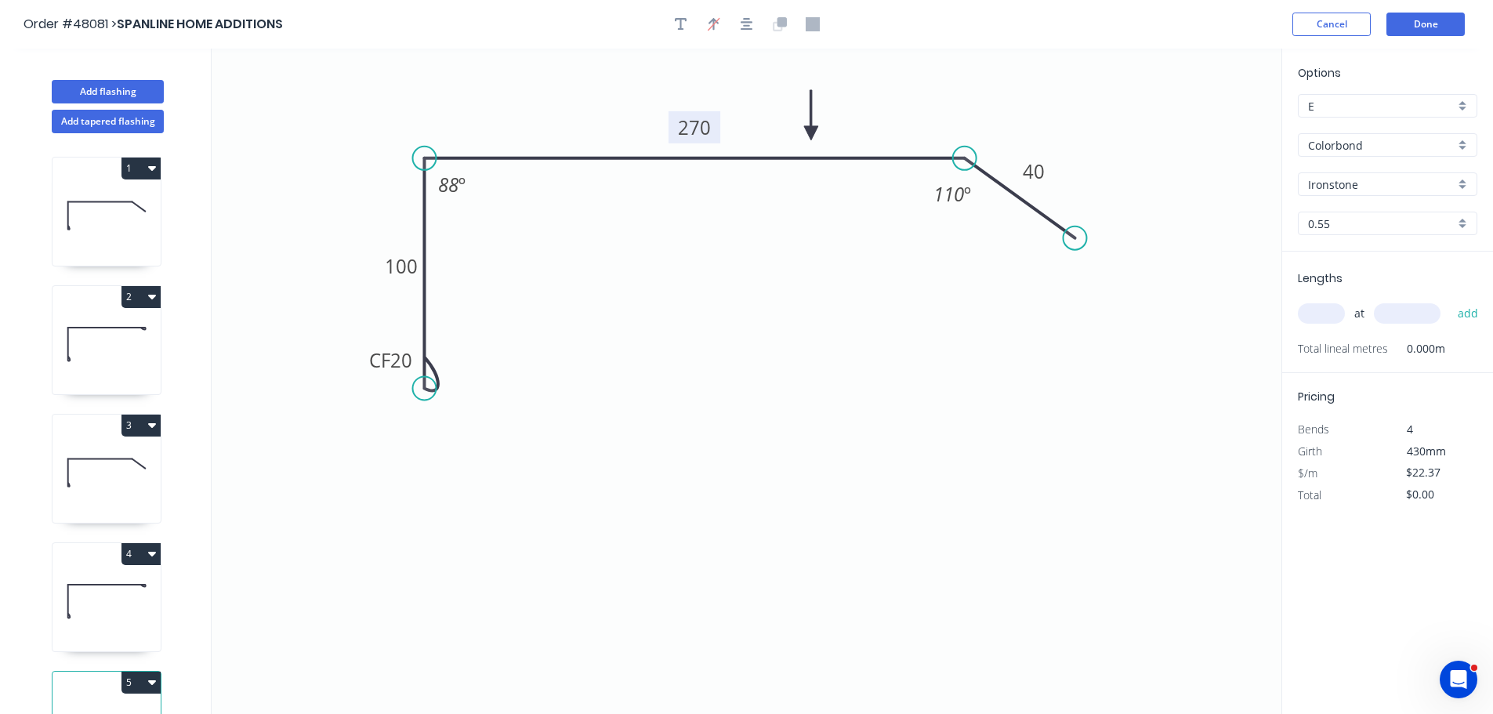
click at [710, 126] on tspan "270" at bounding box center [694, 127] width 33 height 26
click at [692, 124] on tspan "270" at bounding box center [694, 127] width 33 height 26
click at [1312, 317] on input "text" at bounding box center [1321, 313] width 47 height 20
type input "$26.80"
type input "1"
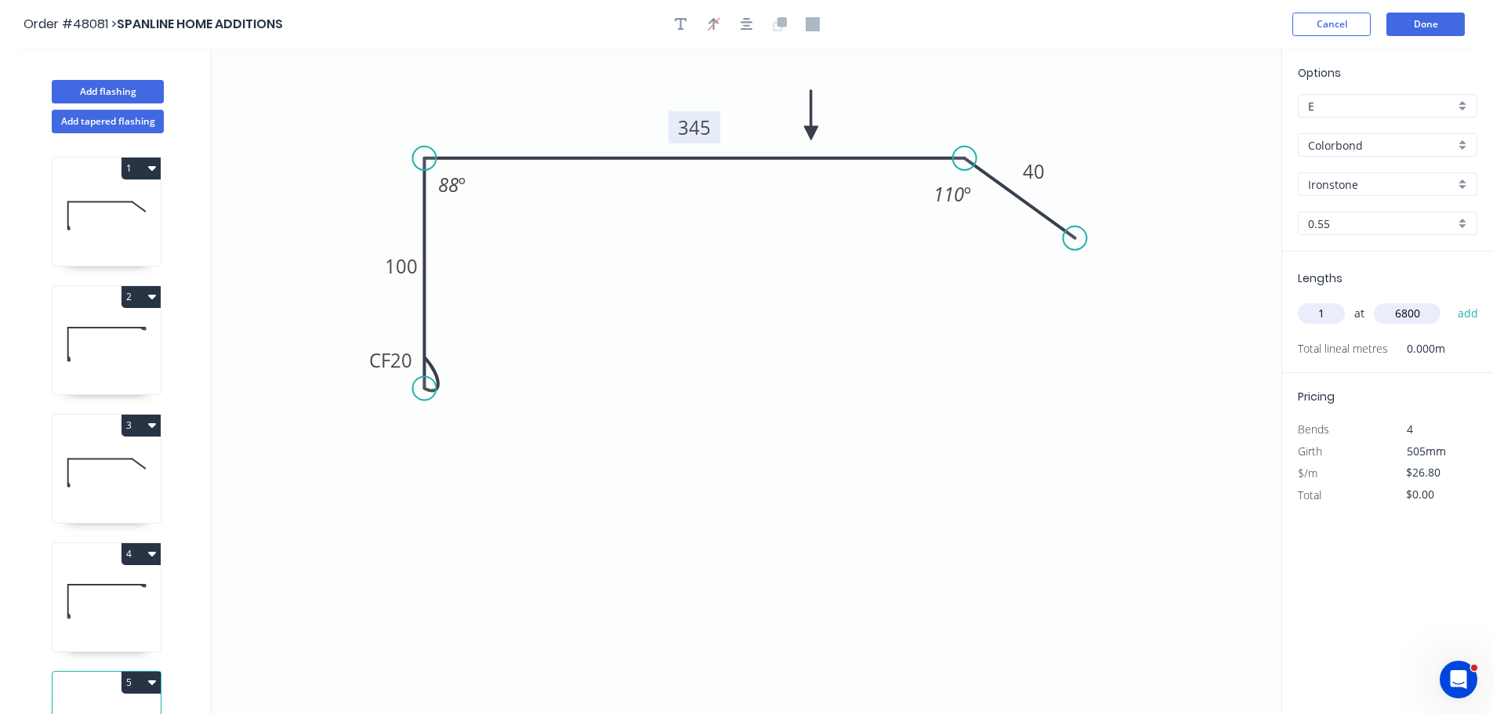
type input "6800"
click at [1450, 300] on button "add" at bounding box center [1468, 313] width 37 height 27
type input "$182.24"
click at [1416, 23] on button "Done" at bounding box center [1425, 25] width 78 height 24
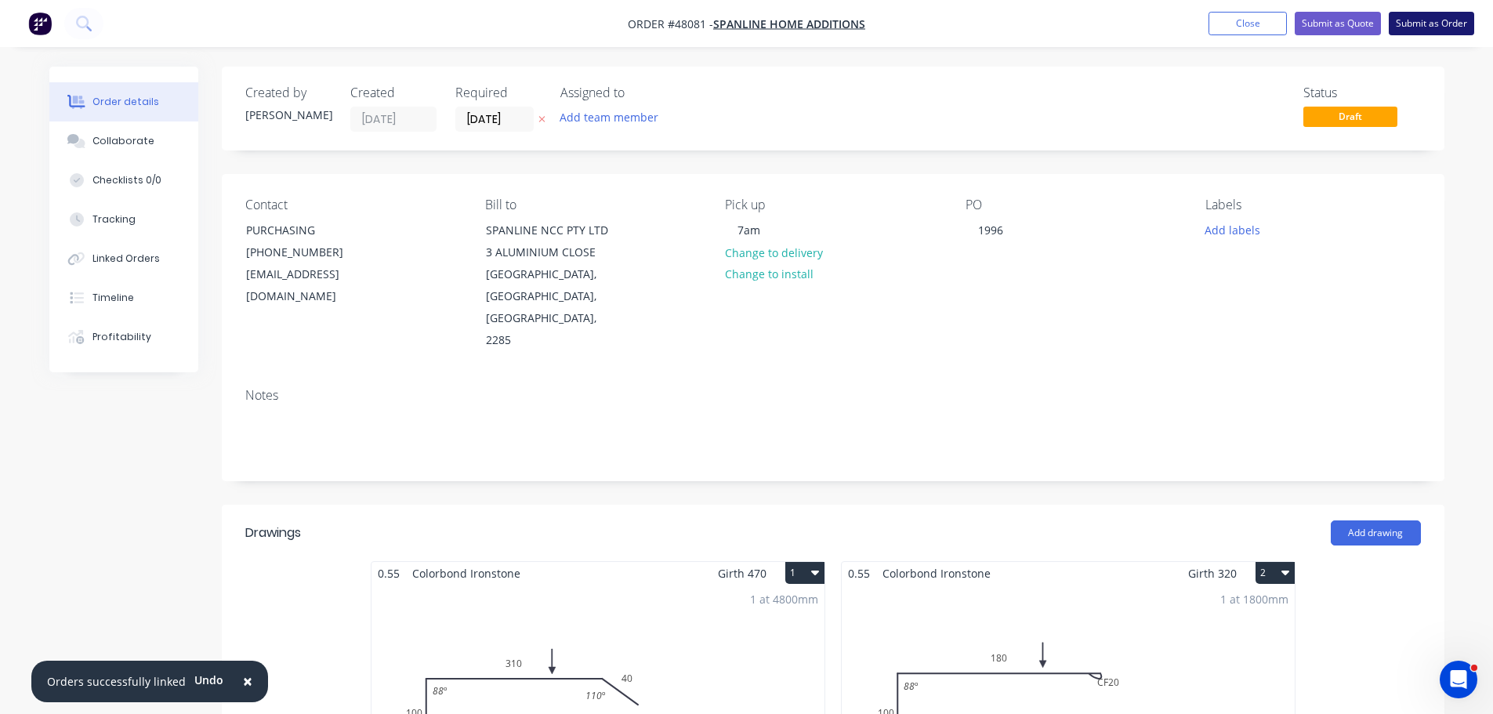
click at [1410, 24] on button "Submit as Order" at bounding box center [1430, 24] width 85 height 24
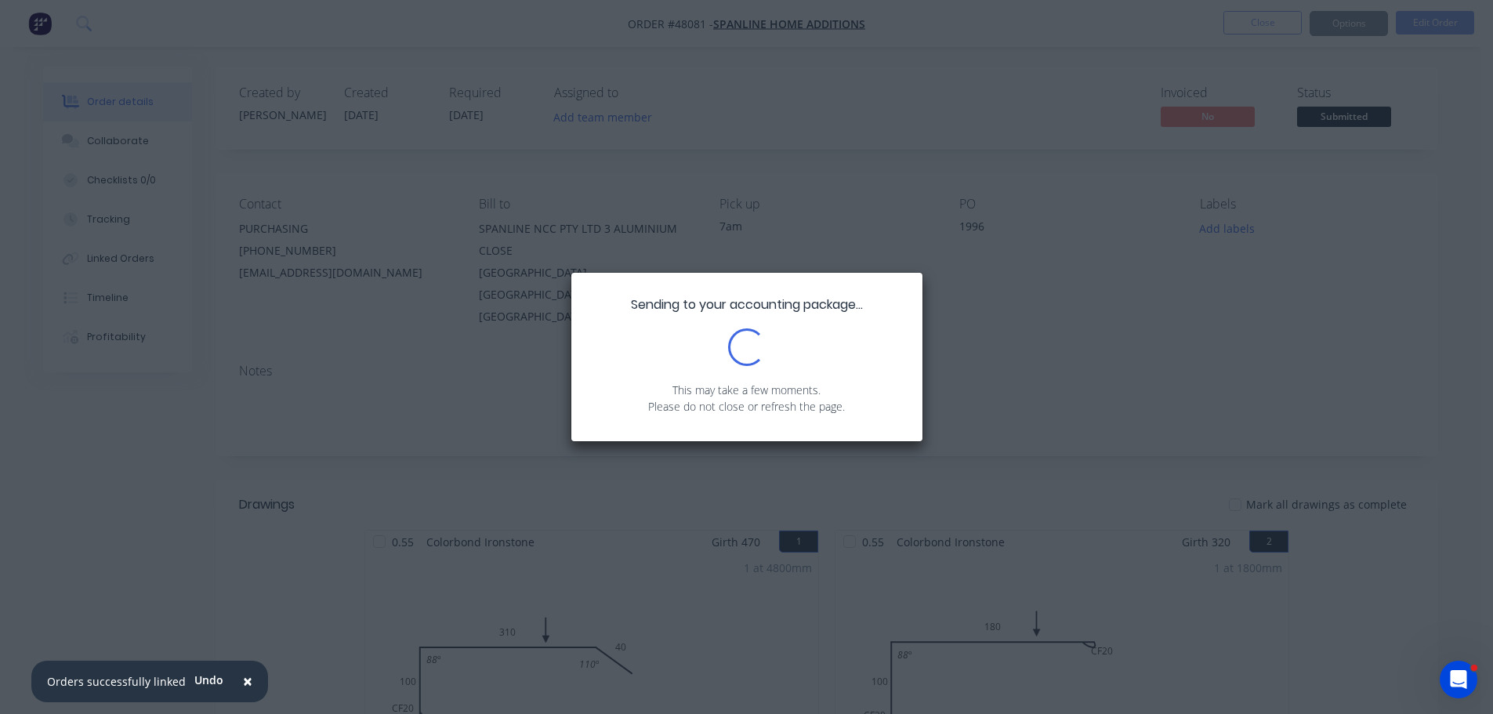
click at [244, 681] on span "×" at bounding box center [247, 681] width 9 height 22
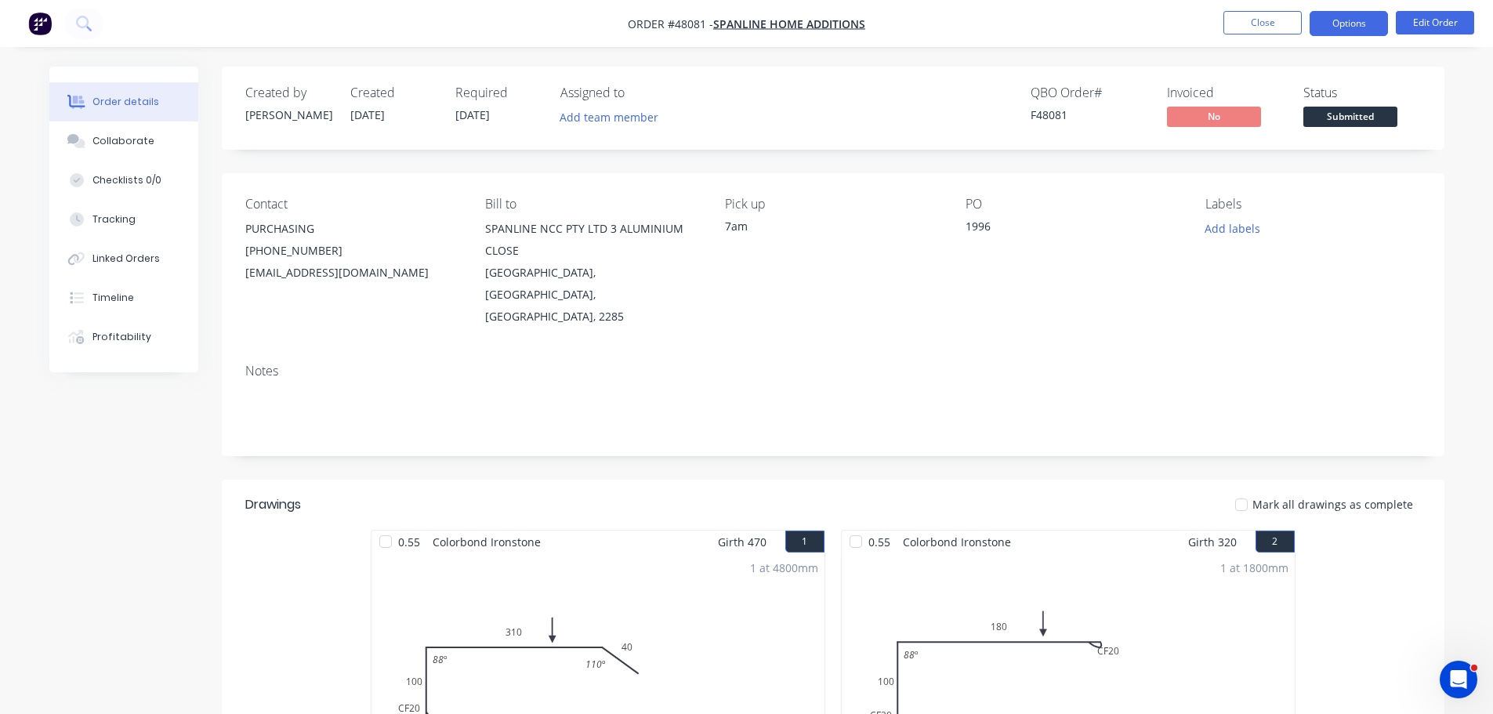
click at [1356, 24] on button "Options" at bounding box center [1348, 23] width 78 height 25
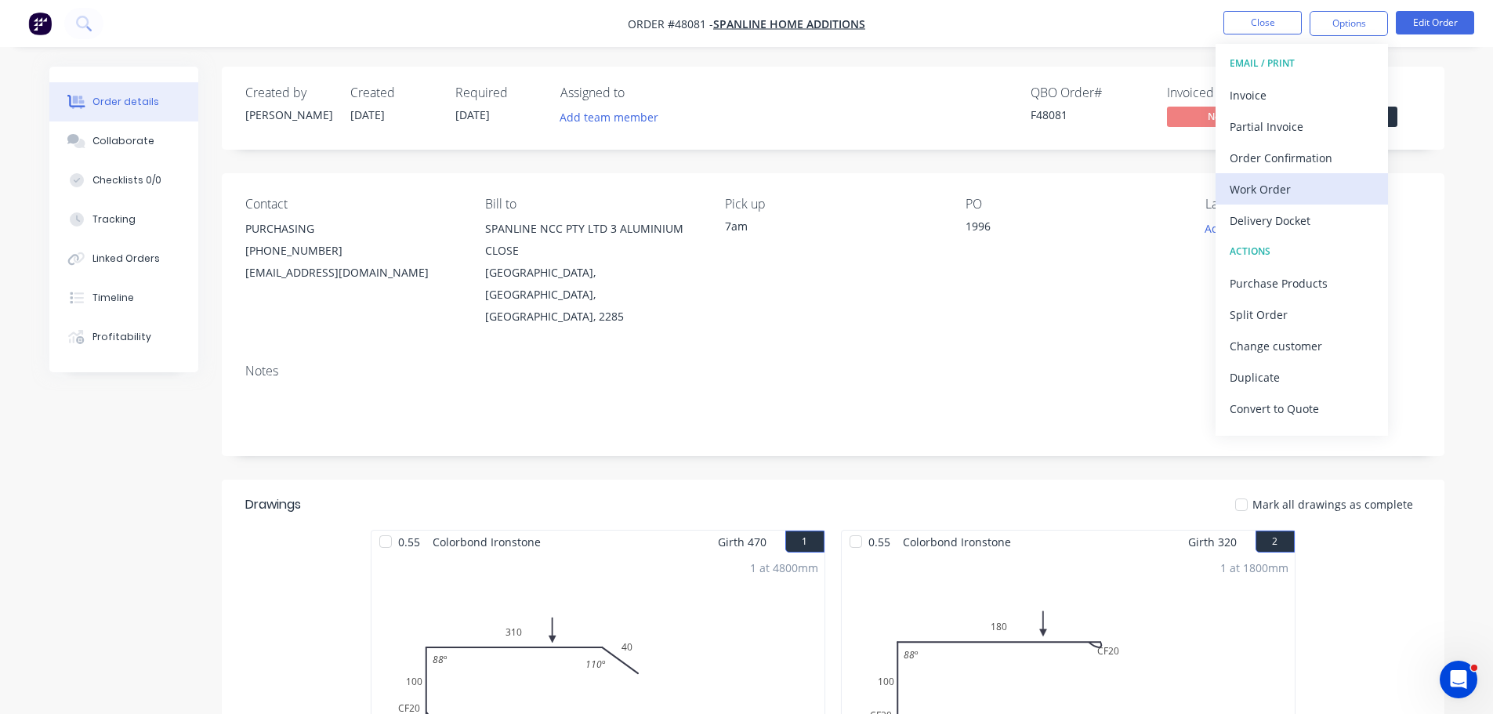
click at [1291, 190] on div "Work Order" at bounding box center [1301, 189] width 144 height 23
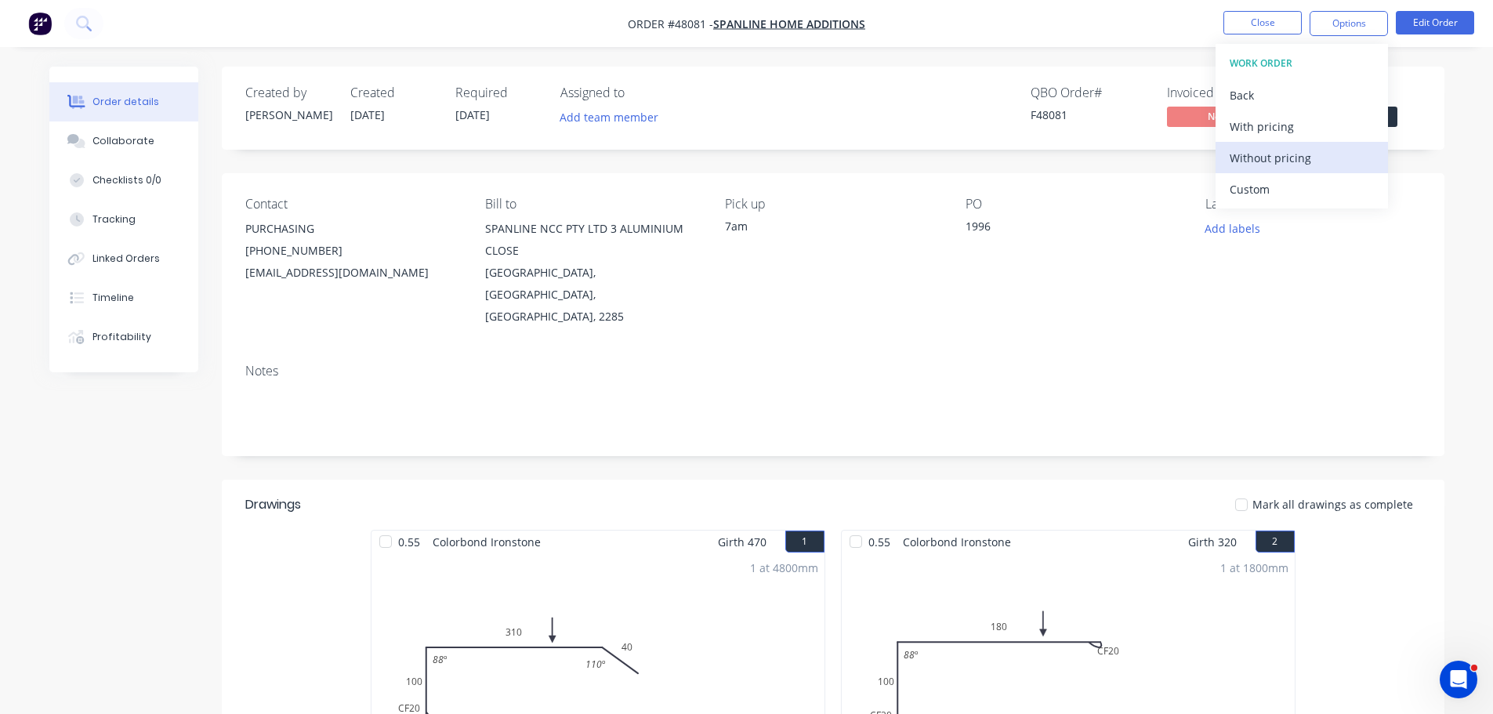
click at [1294, 165] on div "Without pricing" at bounding box center [1301, 158] width 144 height 23
click at [1425, 67] on div "Created by Mel Created 24/09/25 Required 30/09/25 Assigned to Add team member Q…" at bounding box center [833, 108] width 1222 height 83
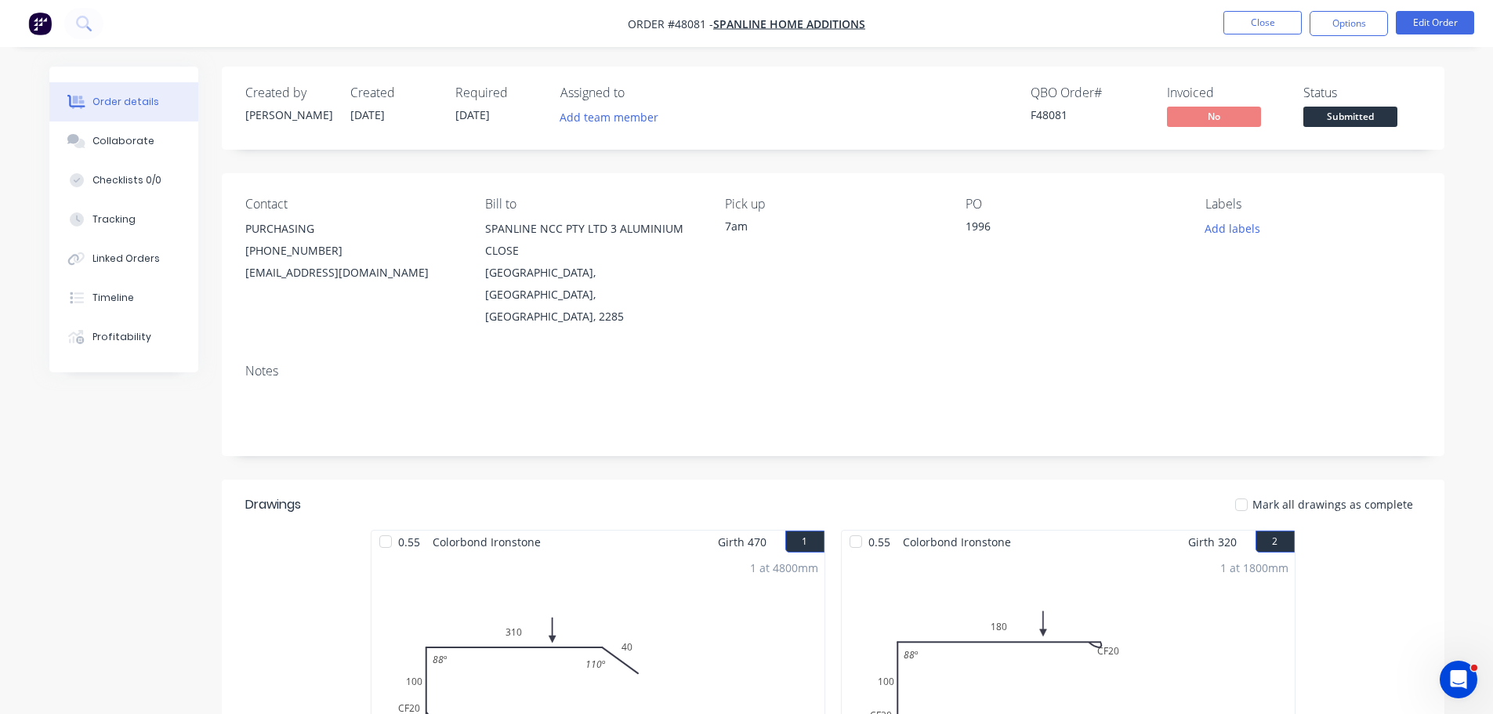
click at [1352, 120] on span "Submitted" at bounding box center [1350, 117] width 94 height 20
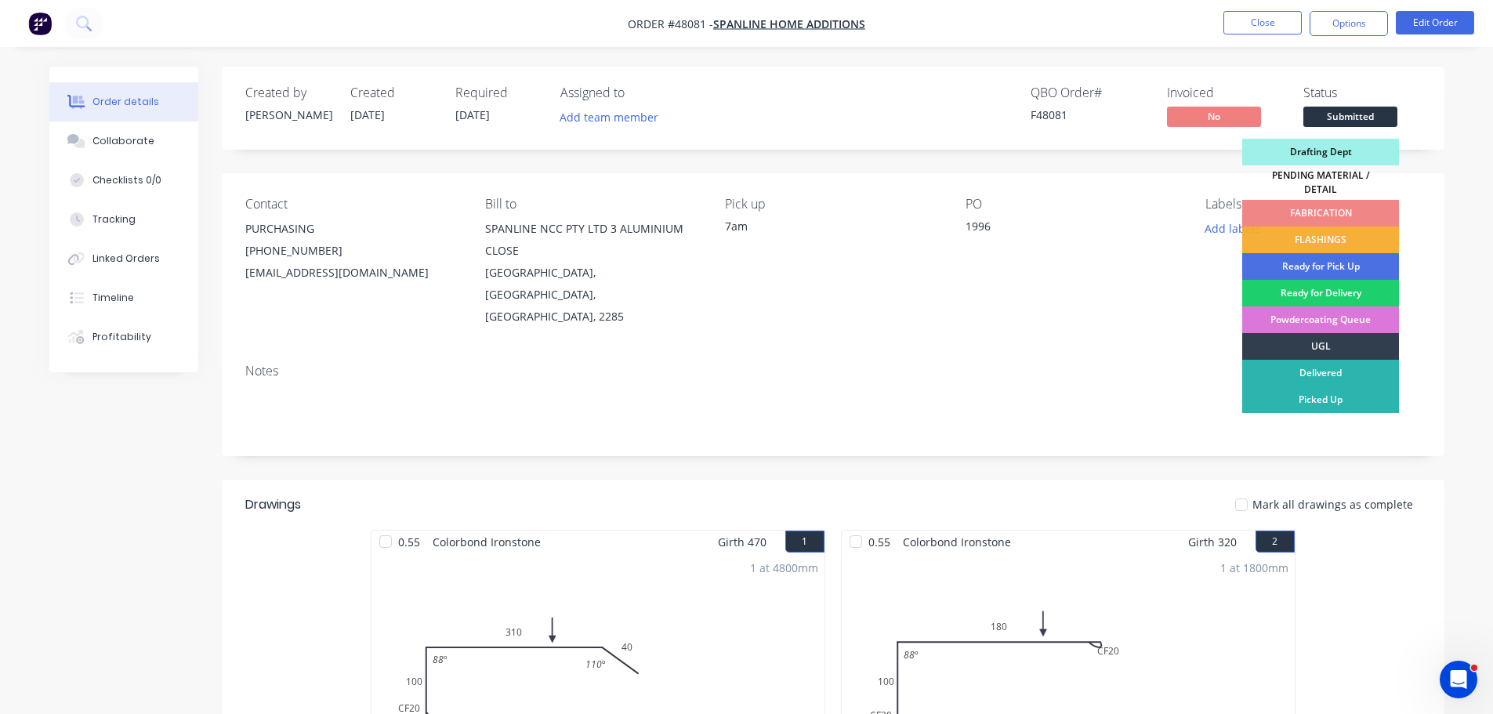
click at [1352, 234] on div "FLASHINGS" at bounding box center [1320, 239] width 157 height 27
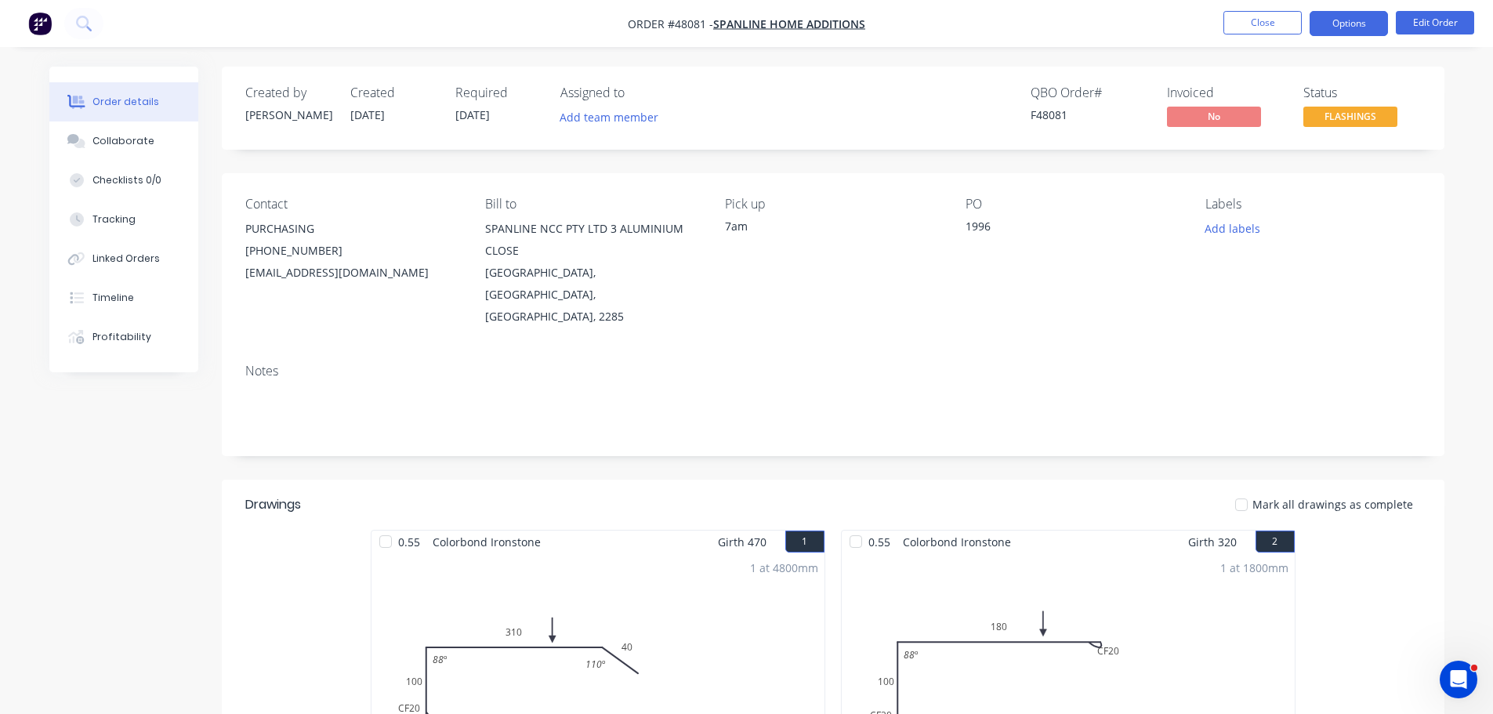
click at [1356, 31] on button "Options" at bounding box center [1348, 23] width 78 height 25
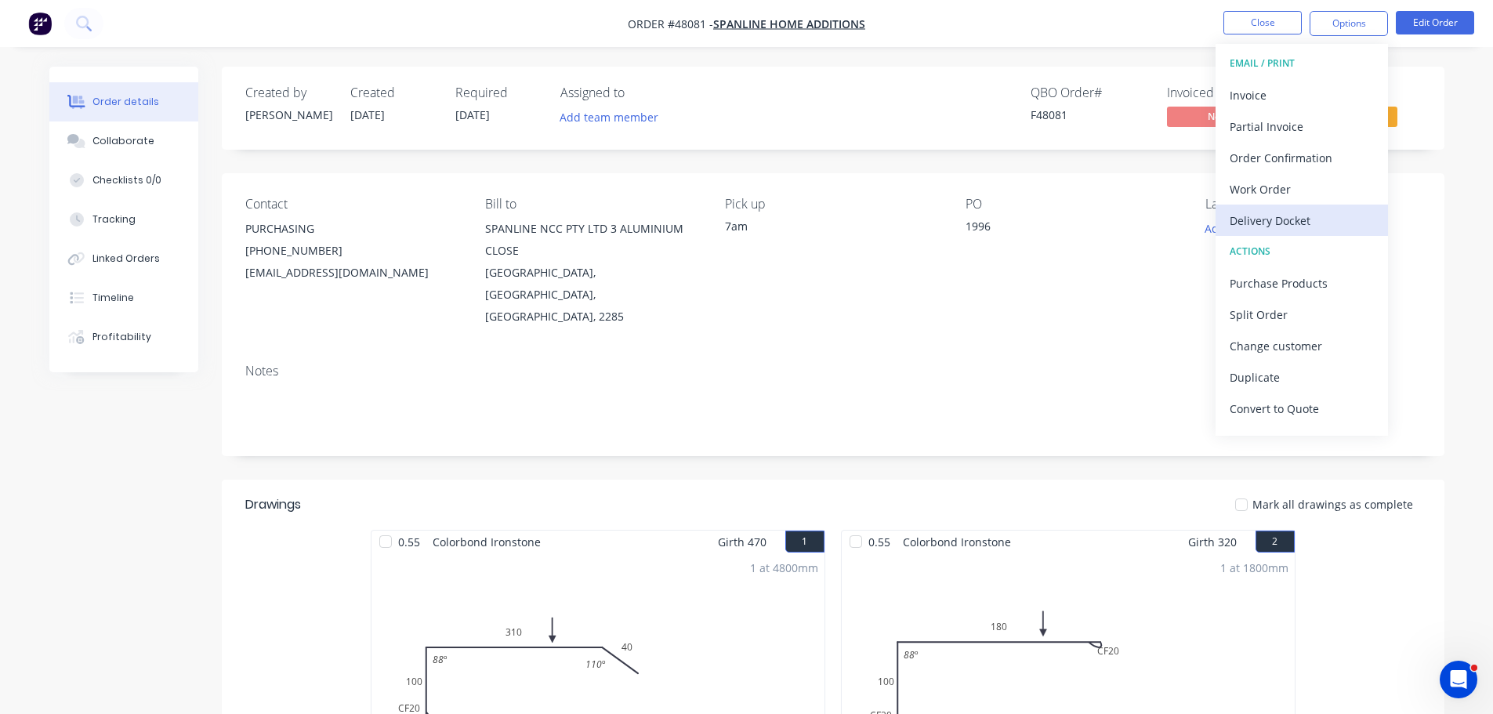
click at [1301, 212] on div "Delivery Docket" at bounding box center [1301, 220] width 144 height 23
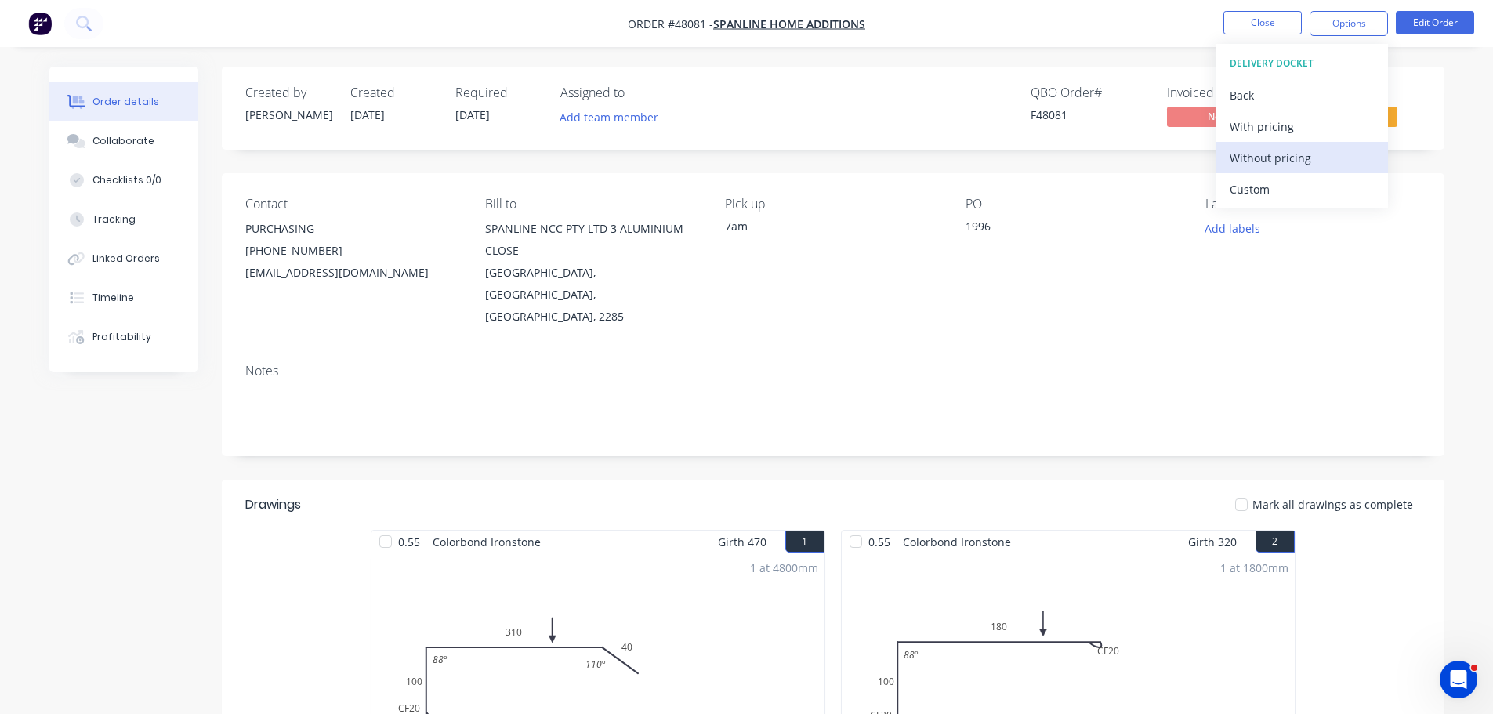
click at [1305, 162] on div "Without pricing" at bounding box center [1301, 158] width 144 height 23
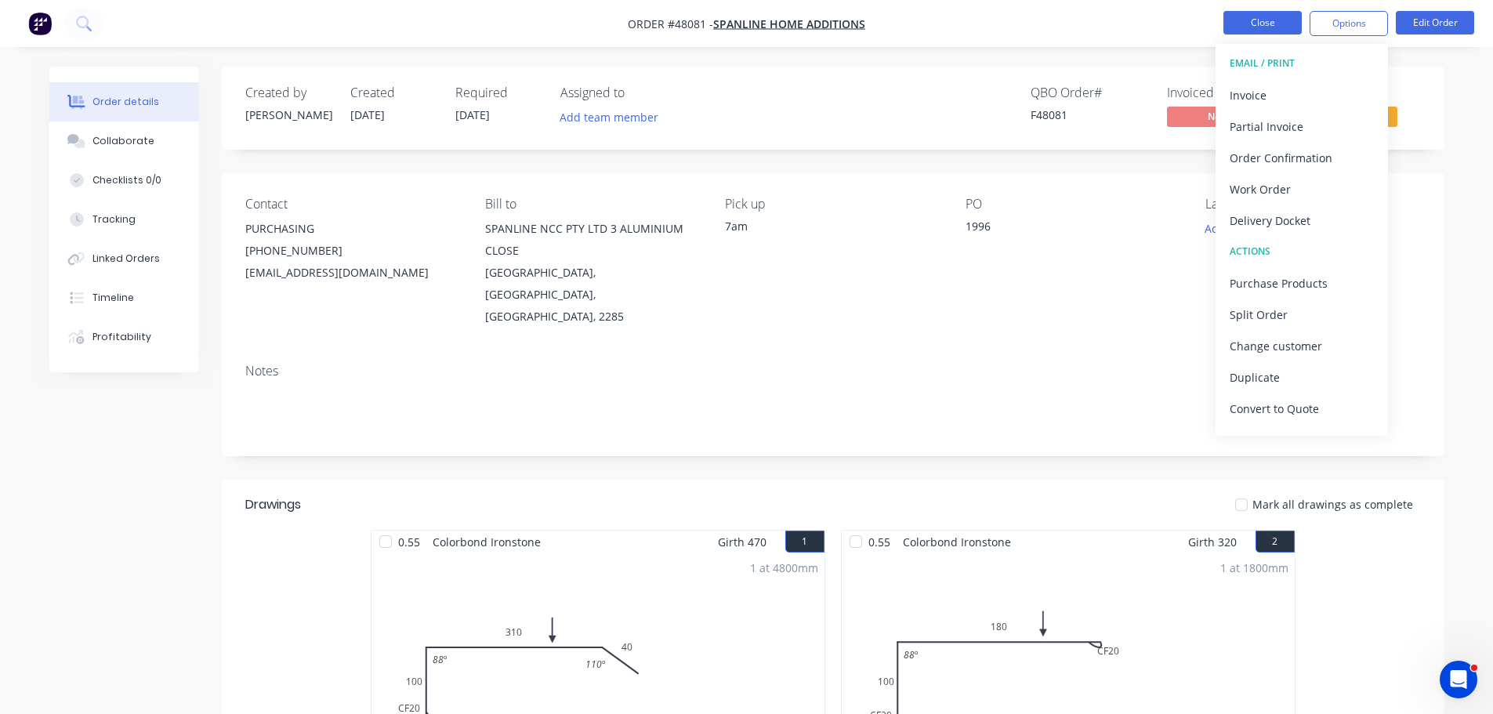
click at [1260, 25] on button "Close" at bounding box center [1262, 23] width 78 height 24
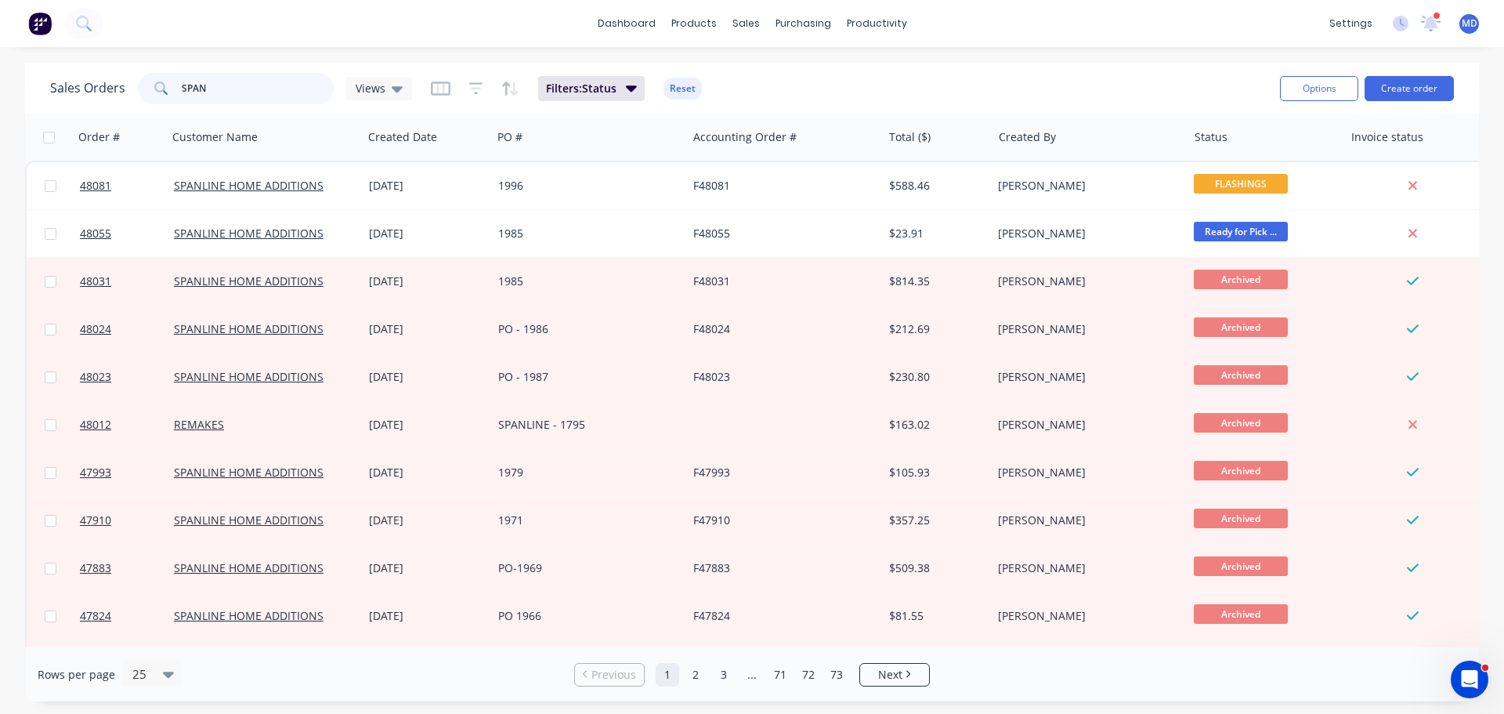
drag, startPoint x: 234, startPoint y: 93, endPoint x: -1, endPoint y: 100, distance: 234.4
click at [0, 100] on html "dashboard products sales purchasing productivity dashboard products Product Cat…" at bounding box center [752, 357] width 1504 height 714
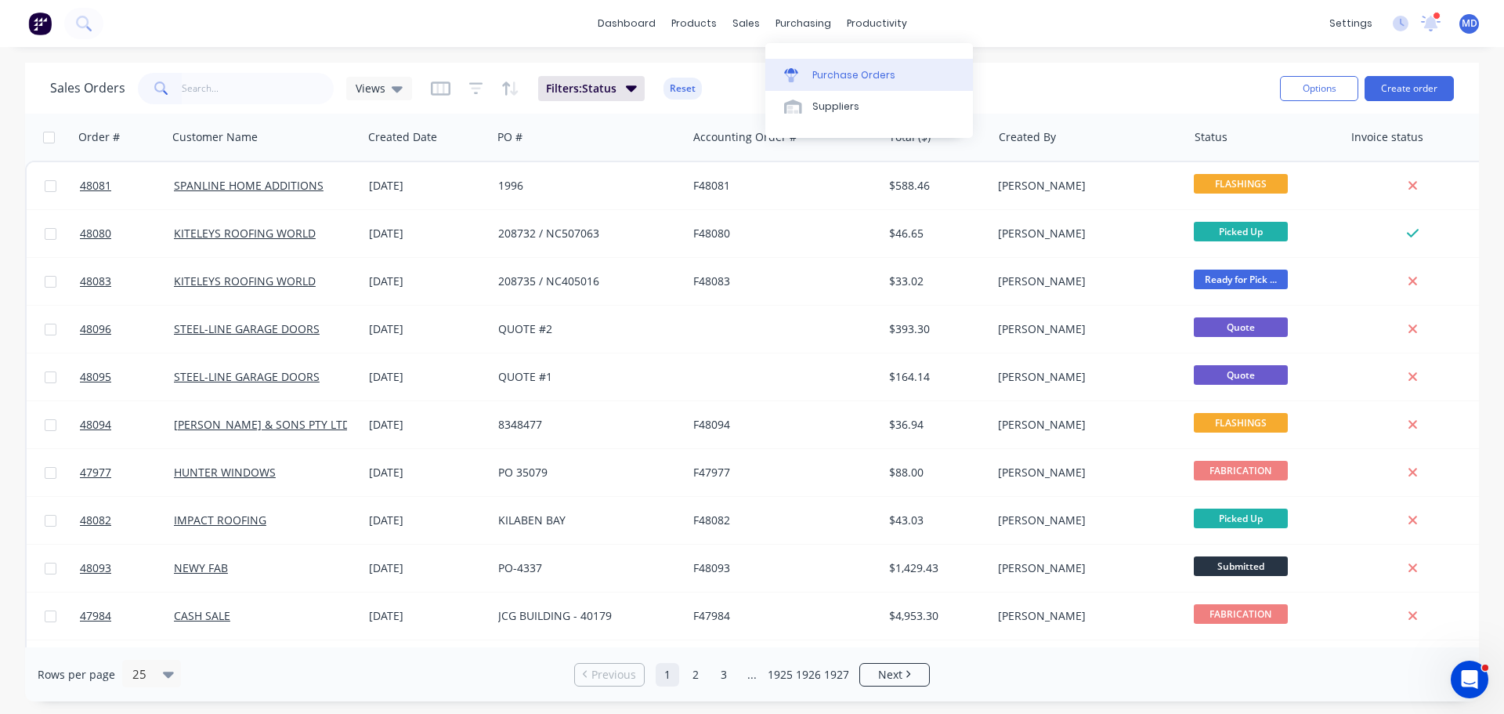
click at [827, 67] on link "Purchase Orders" at bounding box center [870, 74] width 208 height 31
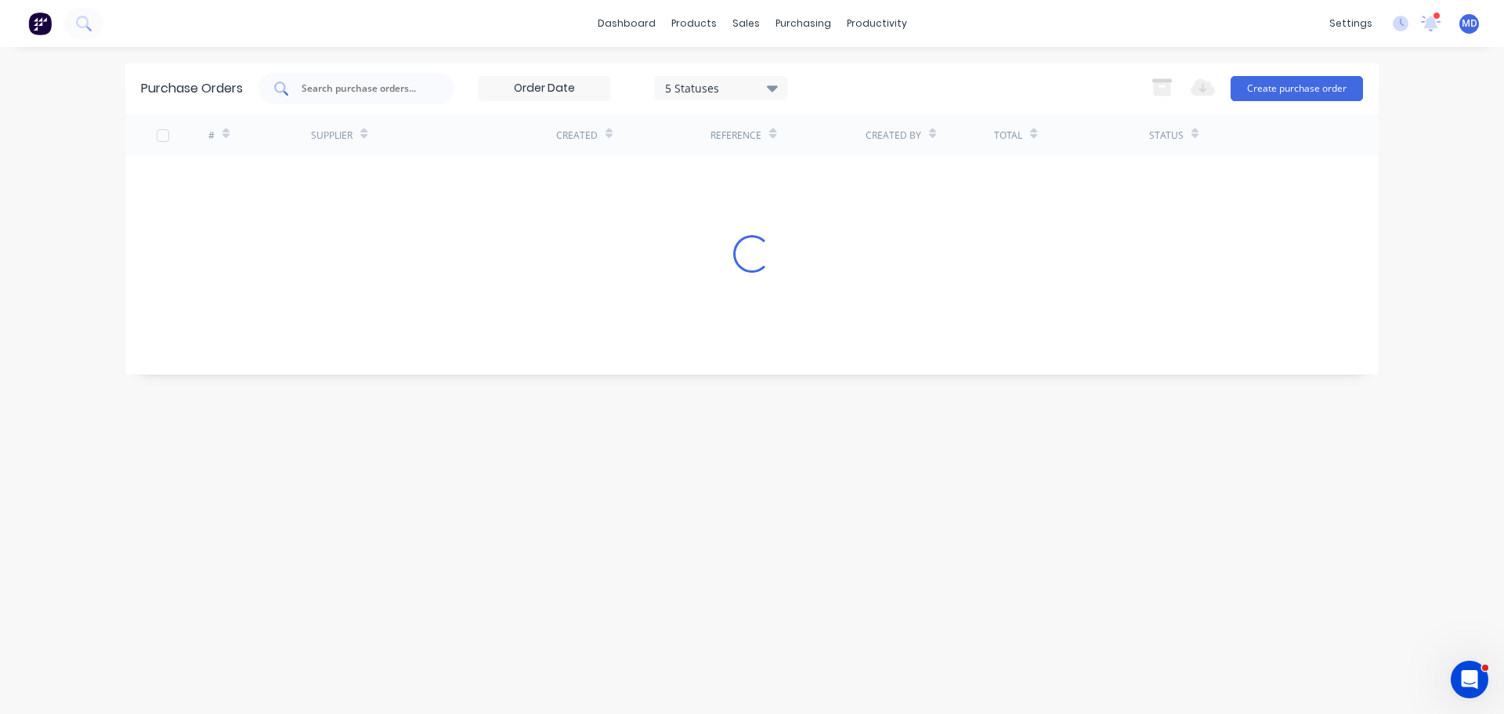
click at [331, 95] on input "text" at bounding box center [365, 89] width 130 height 16
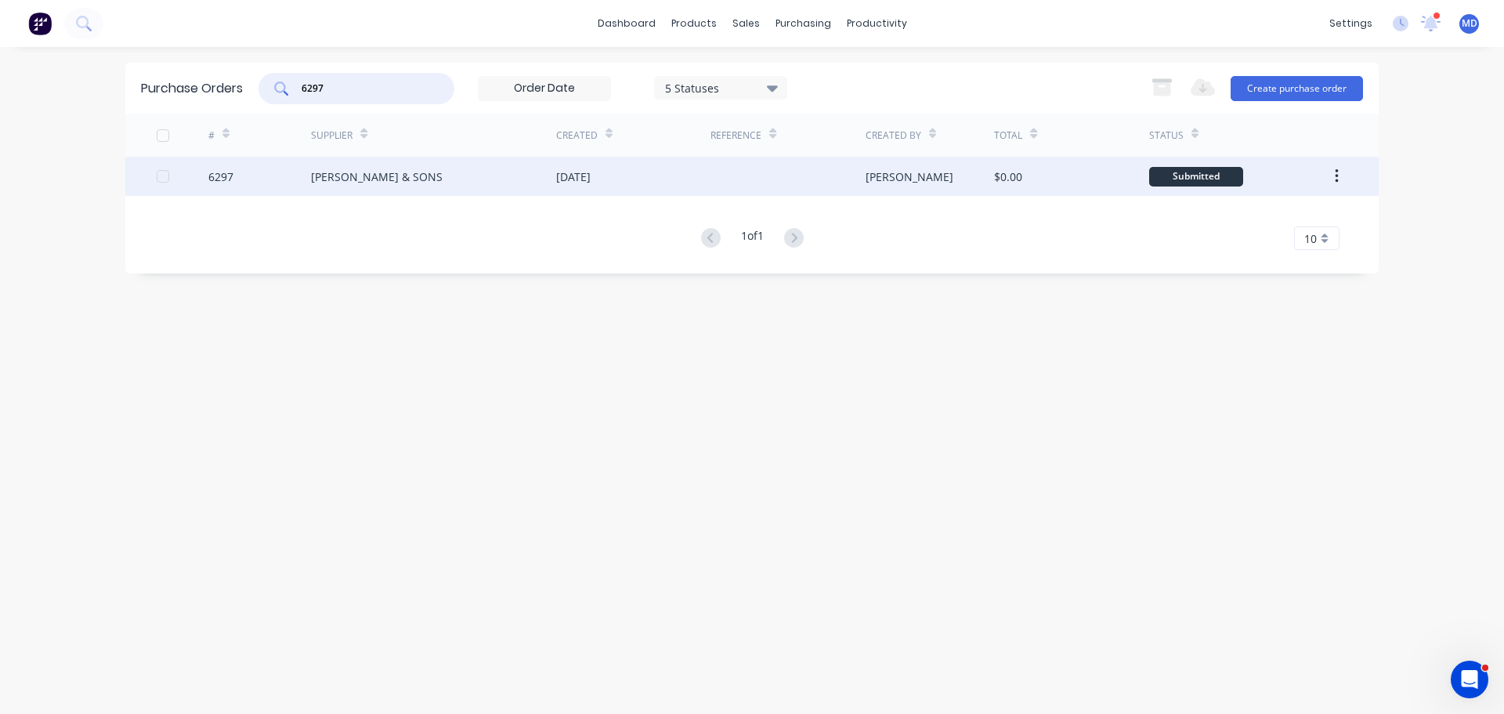
type input "6297"
click at [234, 179] on div "6297" at bounding box center [259, 176] width 103 height 39
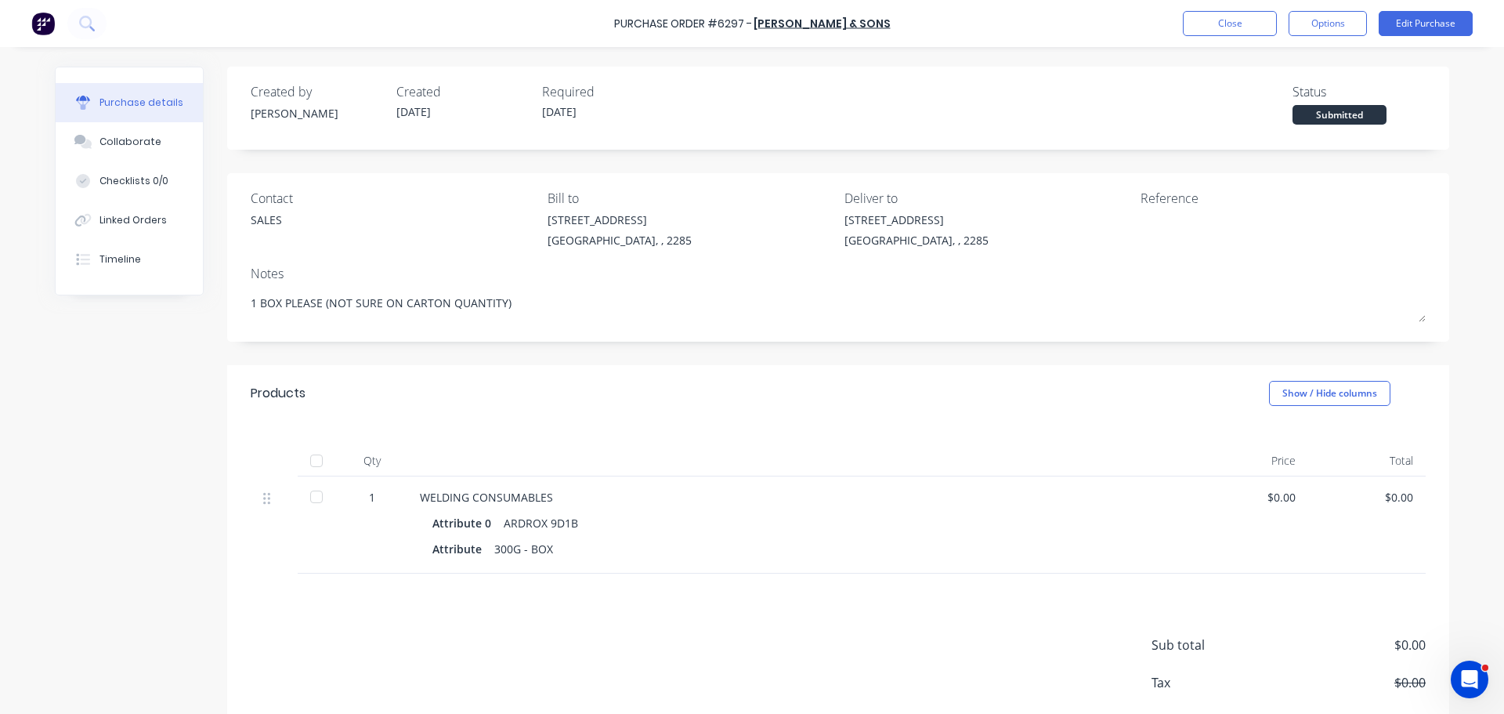
click at [311, 462] on div at bounding box center [316, 460] width 31 height 31
type textarea "x"
click at [1231, 24] on button "Close" at bounding box center [1230, 23] width 94 height 25
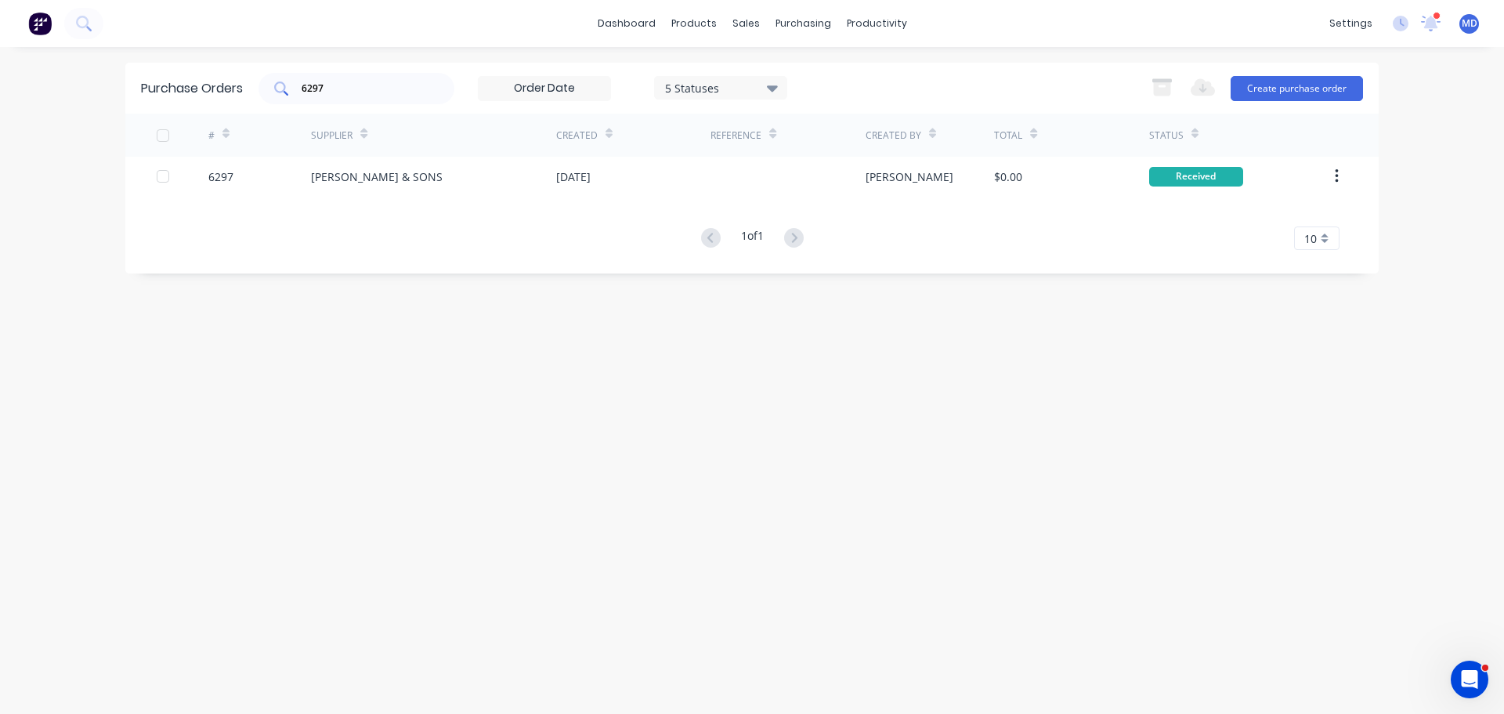
click at [331, 91] on input "6297" at bounding box center [365, 89] width 130 height 16
type input "6"
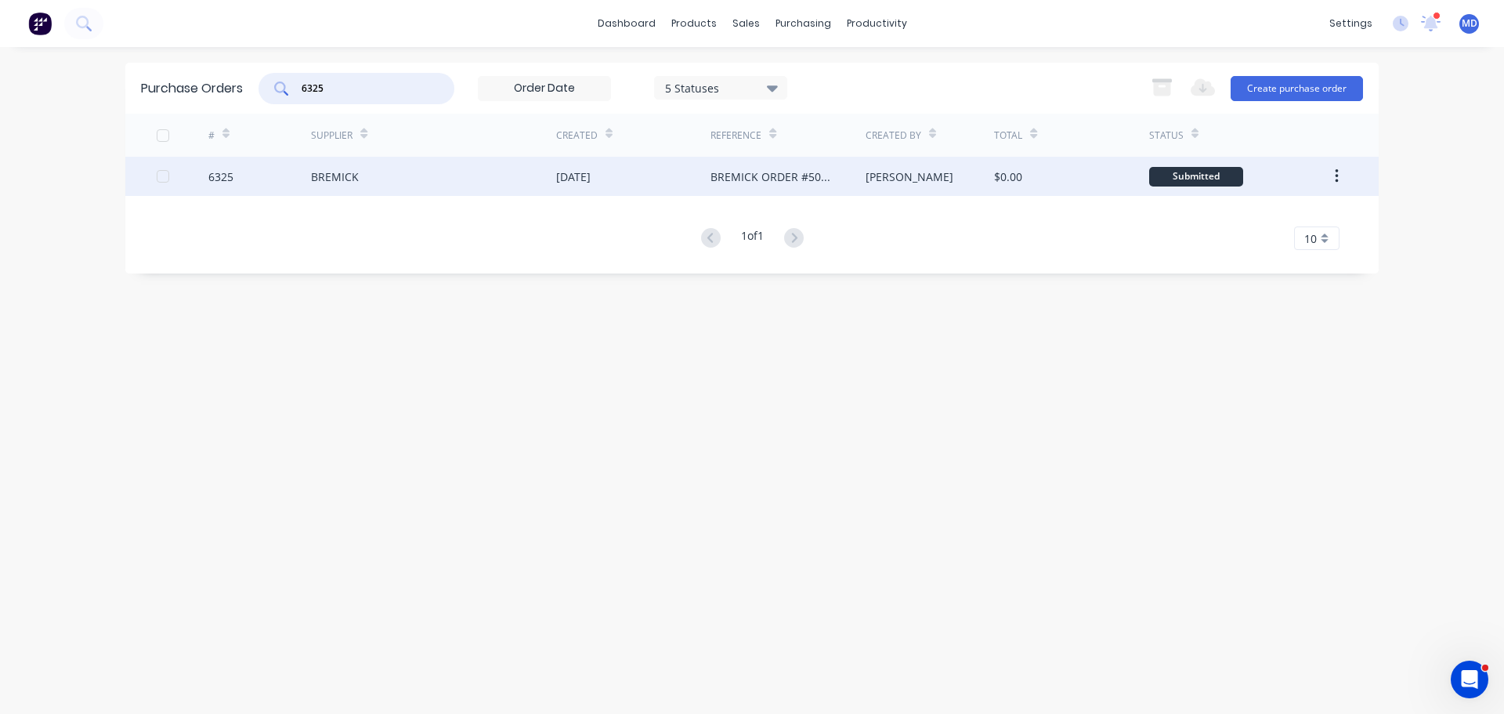
type input "6325"
click at [222, 176] on div "6325" at bounding box center [220, 176] width 25 height 16
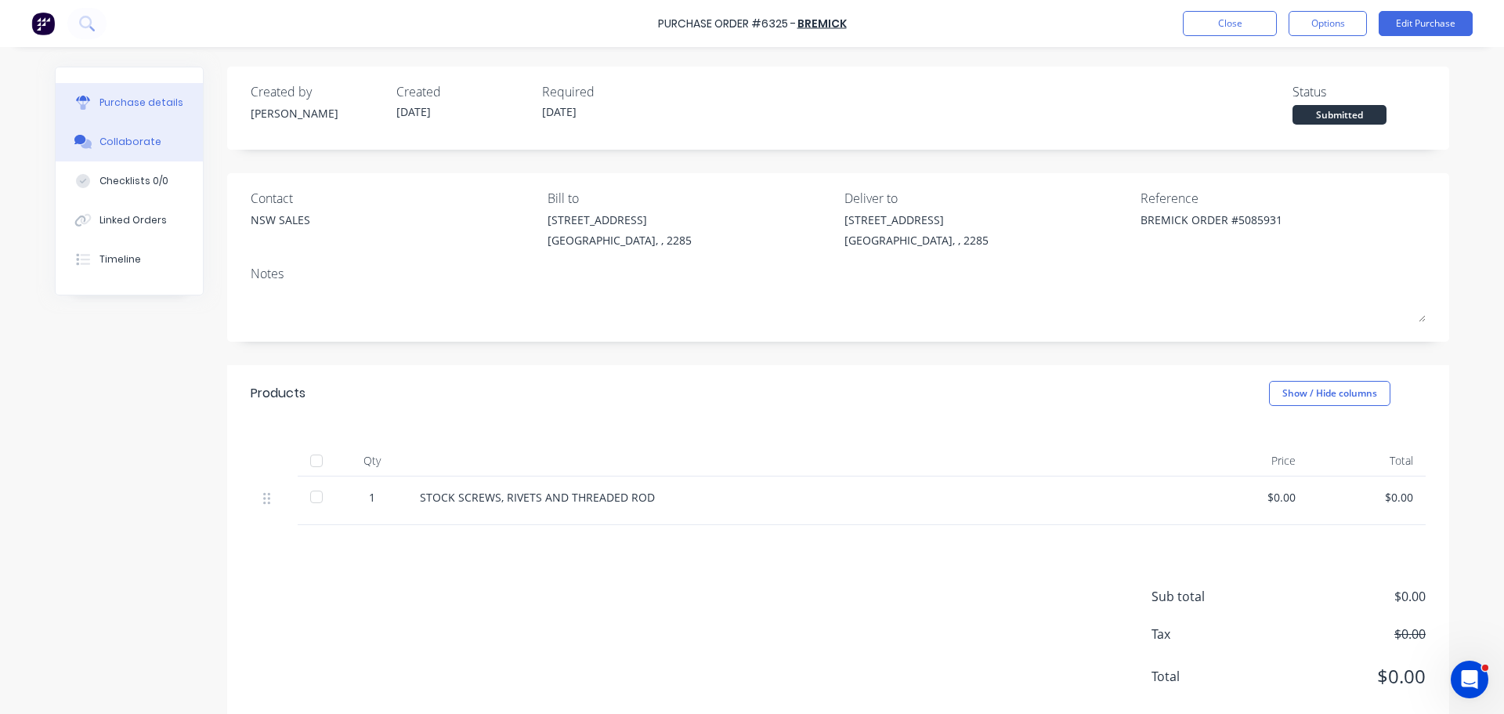
click at [121, 152] on button "Collaborate" at bounding box center [129, 141] width 147 height 39
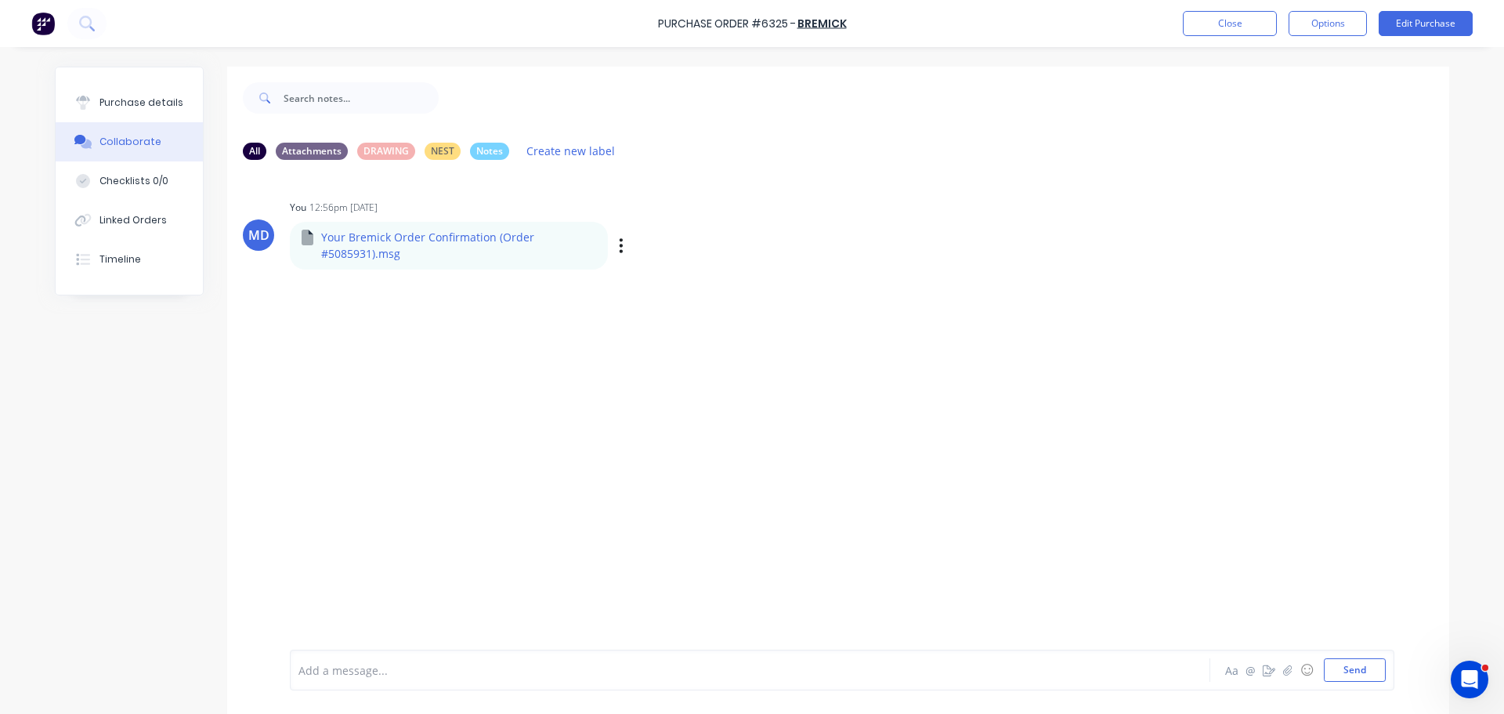
click at [360, 244] on p "Your Bremick Order Confirmation (Order #5085931).msg" at bounding box center [458, 246] width 275 height 32
click at [619, 242] on icon "button" at bounding box center [621, 246] width 5 height 18
click at [0, 0] on button "Download" at bounding box center [0, 0] width 0 height 0
click at [103, 92] on button "Purchase details" at bounding box center [129, 102] width 147 height 39
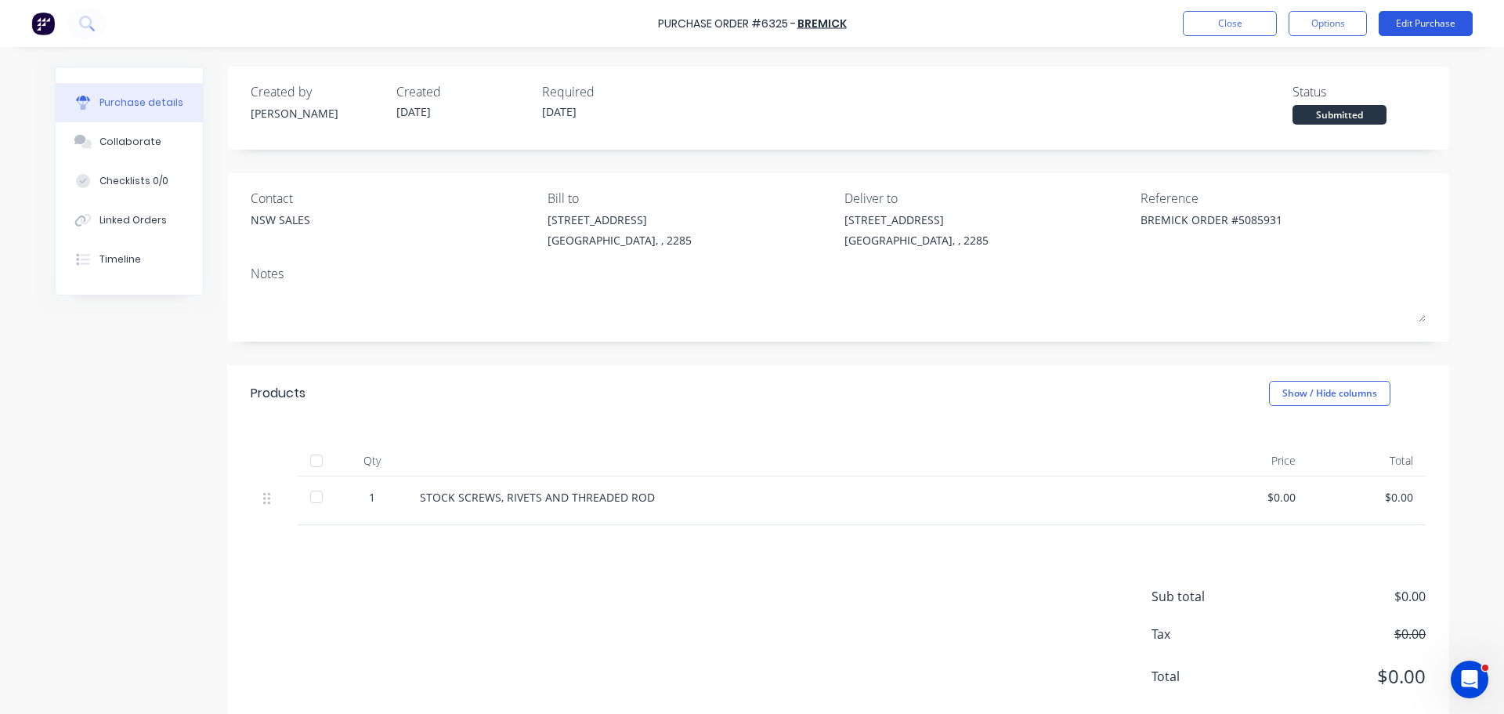
click at [1422, 20] on button "Edit Purchase" at bounding box center [1426, 23] width 94 height 25
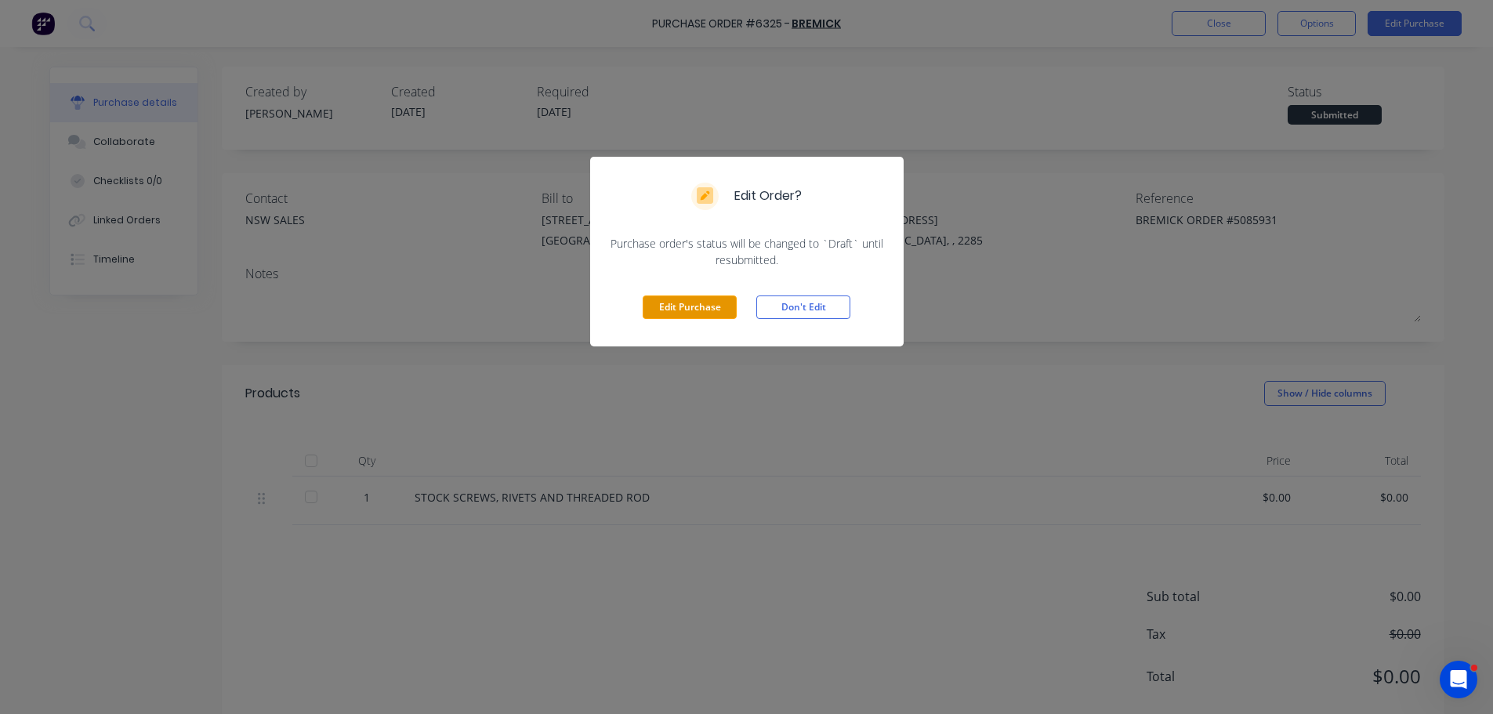
click at [672, 308] on button "Edit Purchase" at bounding box center [690, 307] width 94 height 24
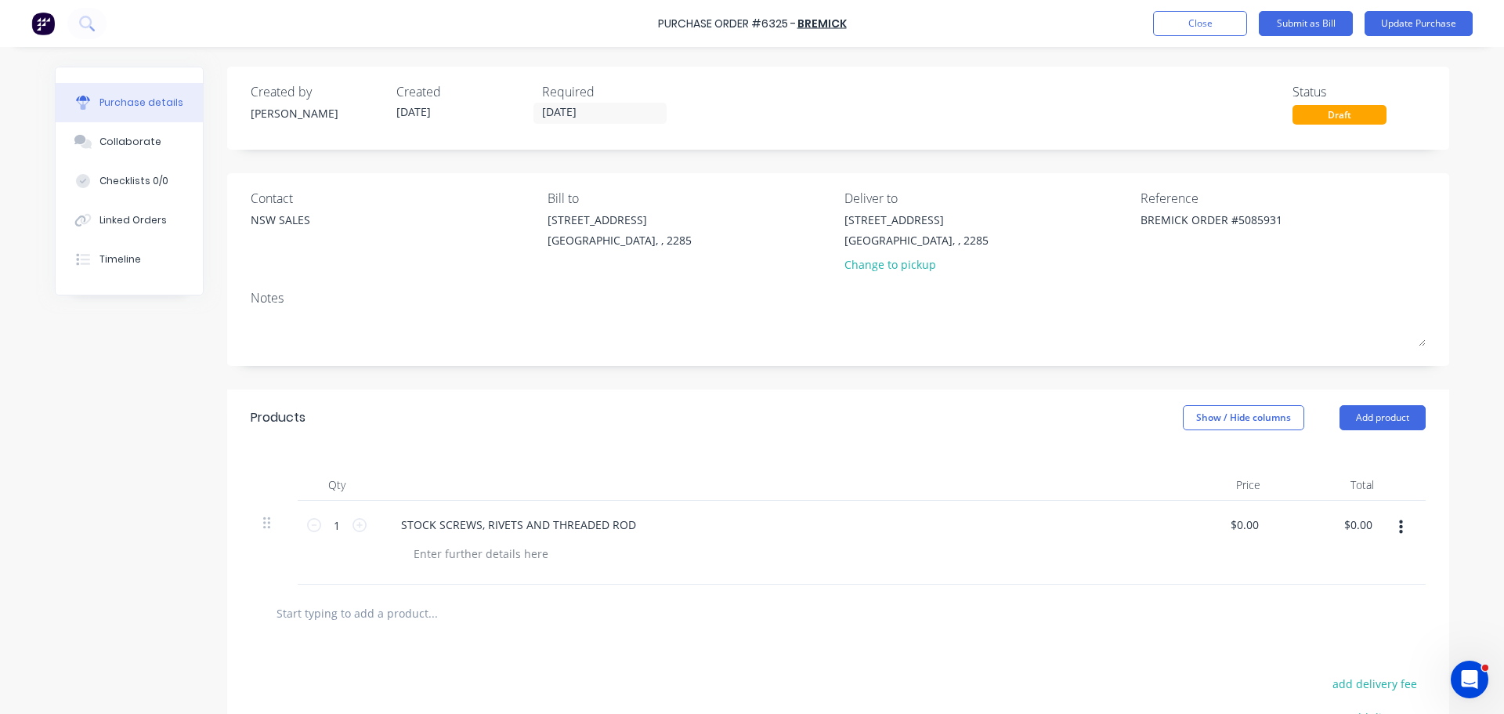
click at [1399, 527] on icon "button" at bounding box center [1401, 527] width 4 height 14
click at [1326, 599] on button "Duplicate" at bounding box center [1353, 600] width 133 height 31
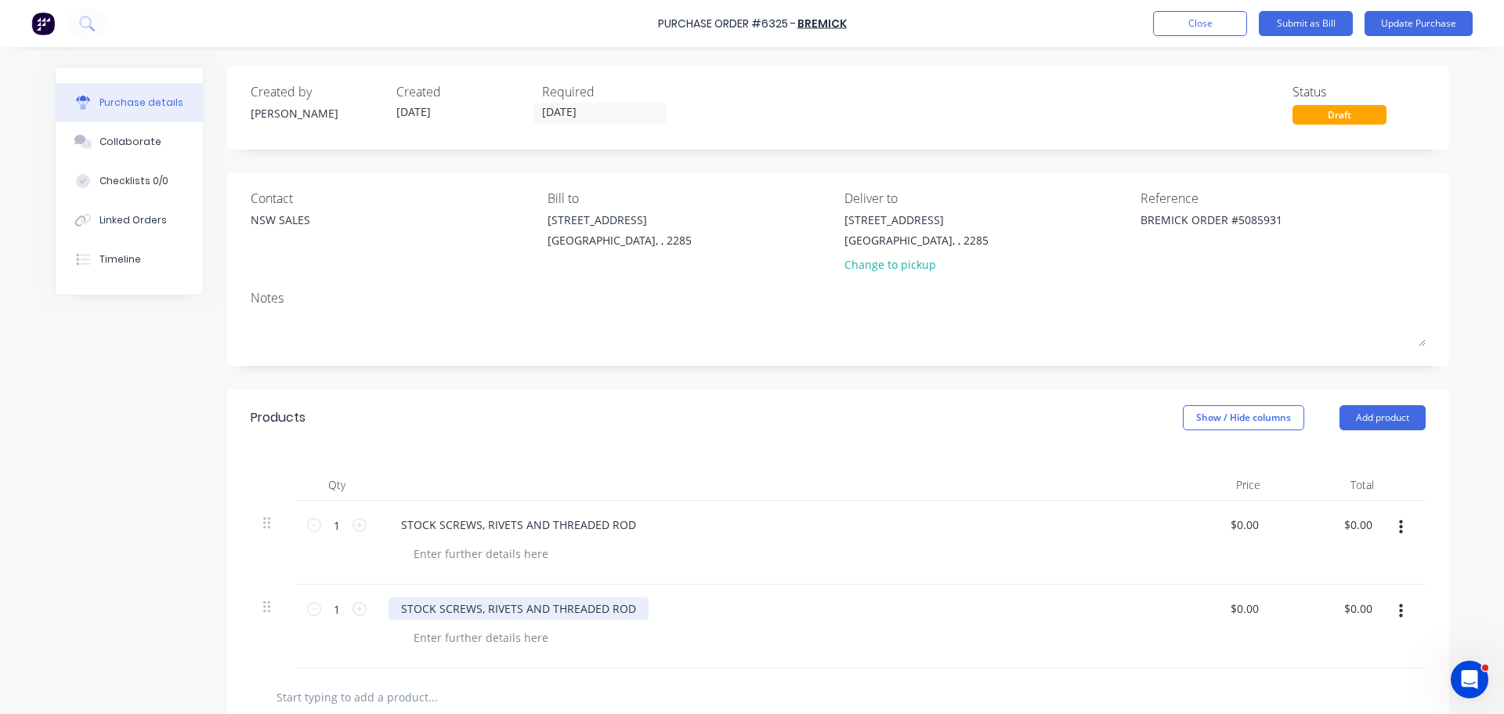
type textarea "x"
drag, startPoint x: 545, startPoint y: 609, endPoint x: 289, endPoint y: 609, distance: 256.2
click at [289, 609] on div "1 1 STOCK SCREWS, RIVETS AND THREADED ROD $0.00 $0.00 $0.00 $0.00" at bounding box center [838, 627] width 1175 height 84
click at [1027, 449] on div "Qty Price Total 1 1 STOCK SCREWS, RIVETS AND THREADED ROD $0.00 $0.00 $0.00 $0.…" at bounding box center [838, 557] width 1222 height 223
click at [1401, 21] on button "Update Purchase" at bounding box center [1419, 23] width 108 height 25
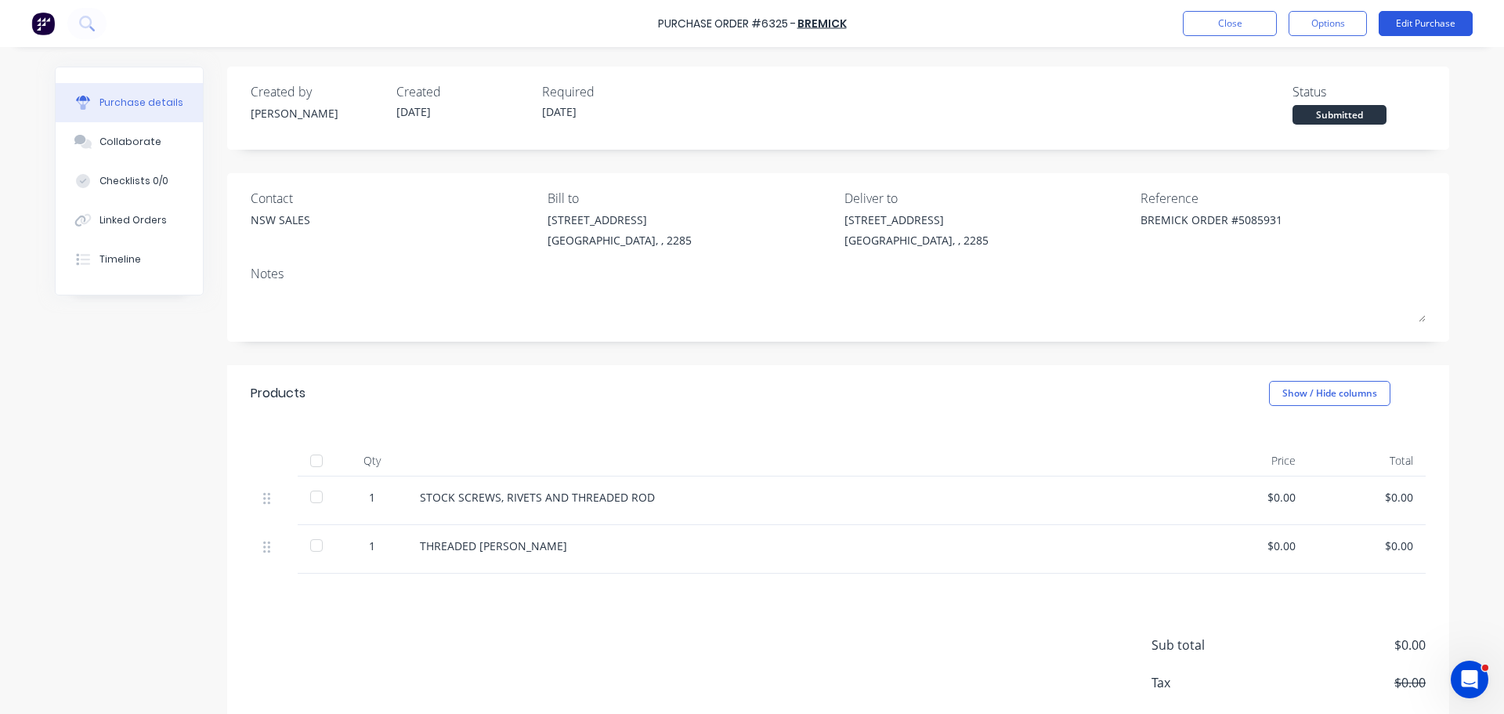
click at [1442, 24] on button "Edit Purchase" at bounding box center [1426, 23] width 94 height 25
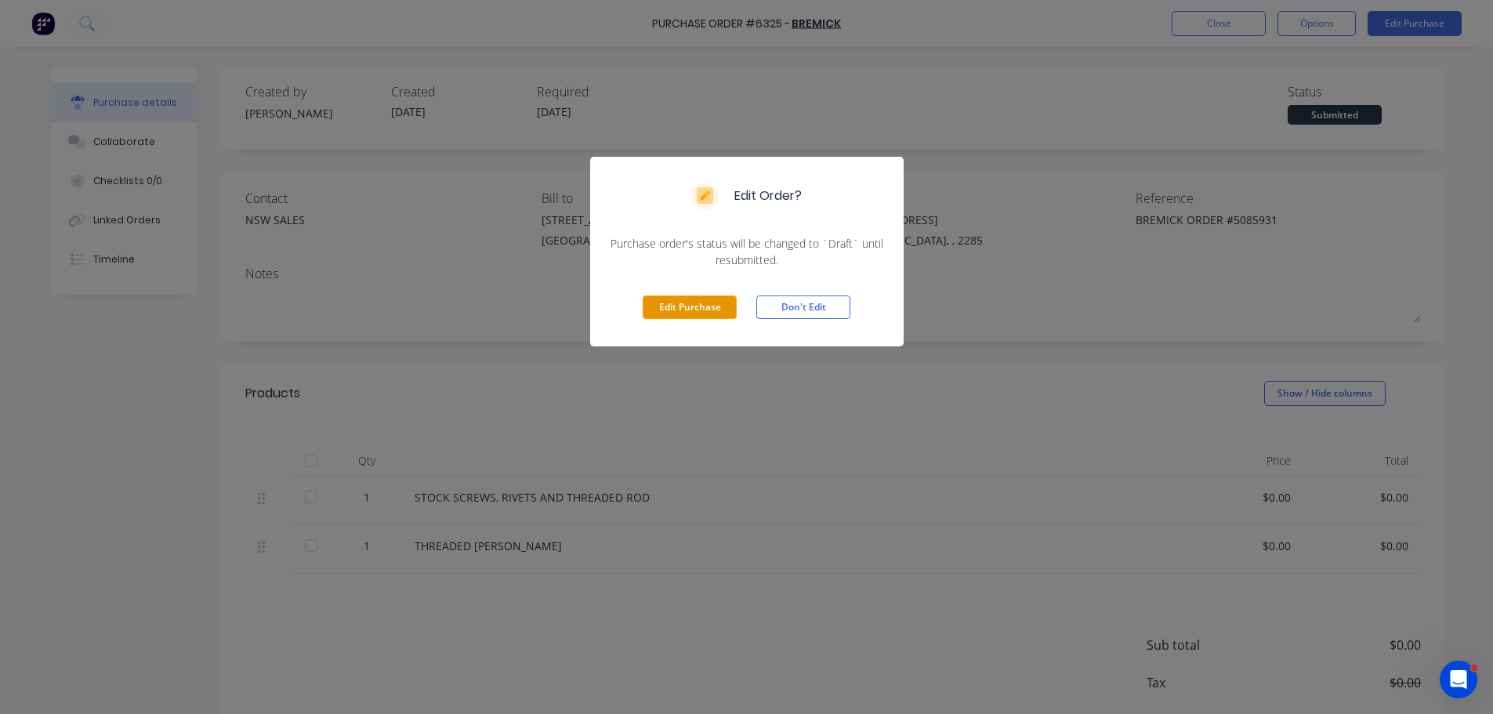
click at [687, 307] on button "Edit Purchase" at bounding box center [690, 307] width 94 height 24
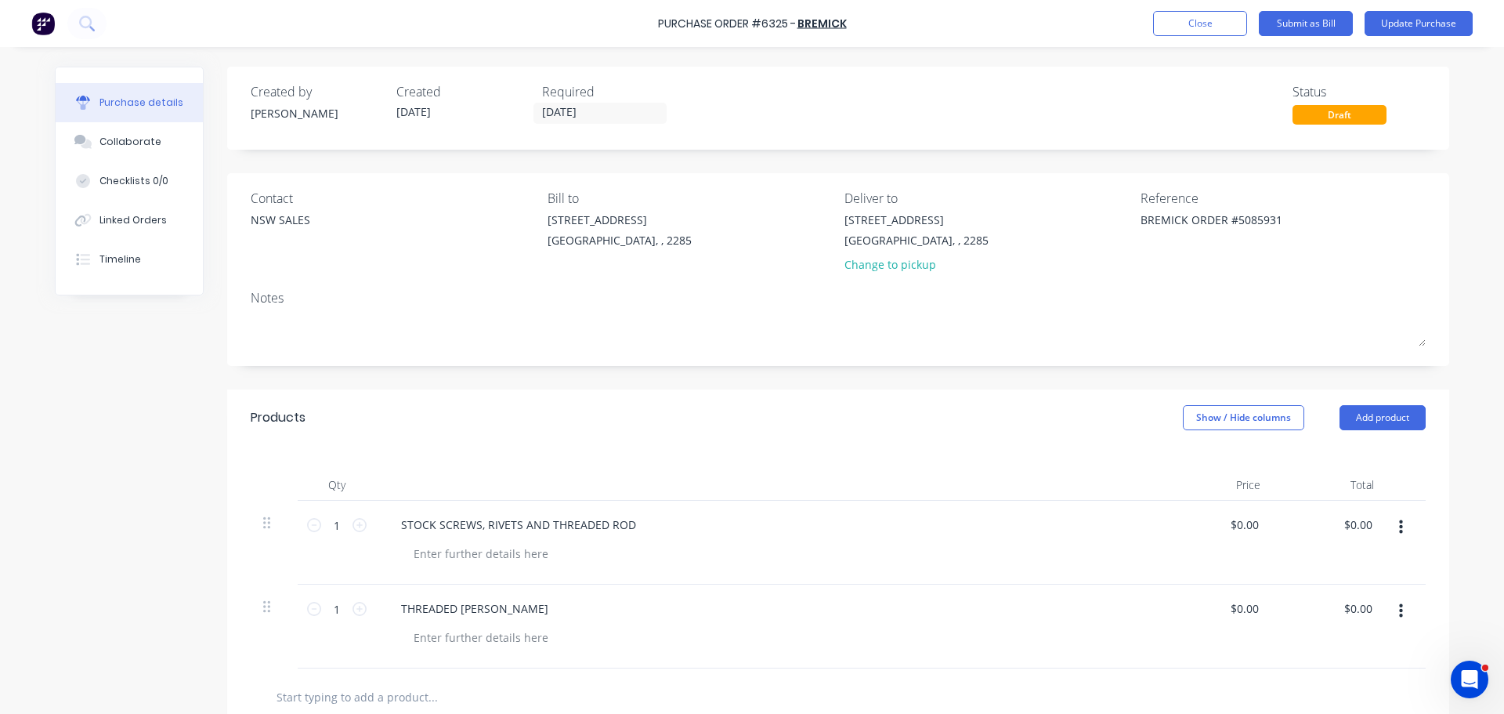
click at [643, 523] on div "STOCK SCREWS, RIVETS AND THREADED ROD" at bounding box center [768, 524] width 758 height 23
type textarea "x"
drag, startPoint x: 629, startPoint y: 531, endPoint x: 517, endPoint y: 537, distance: 112.2
click at [517, 537] on div "STOCK SCREWS, RIVETS AND THREADED ROD" at bounding box center [768, 543] width 784 height 84
click at [1434, 24] on button "Update Purchase" at bounding box center [1419, 23] width 108 height 25
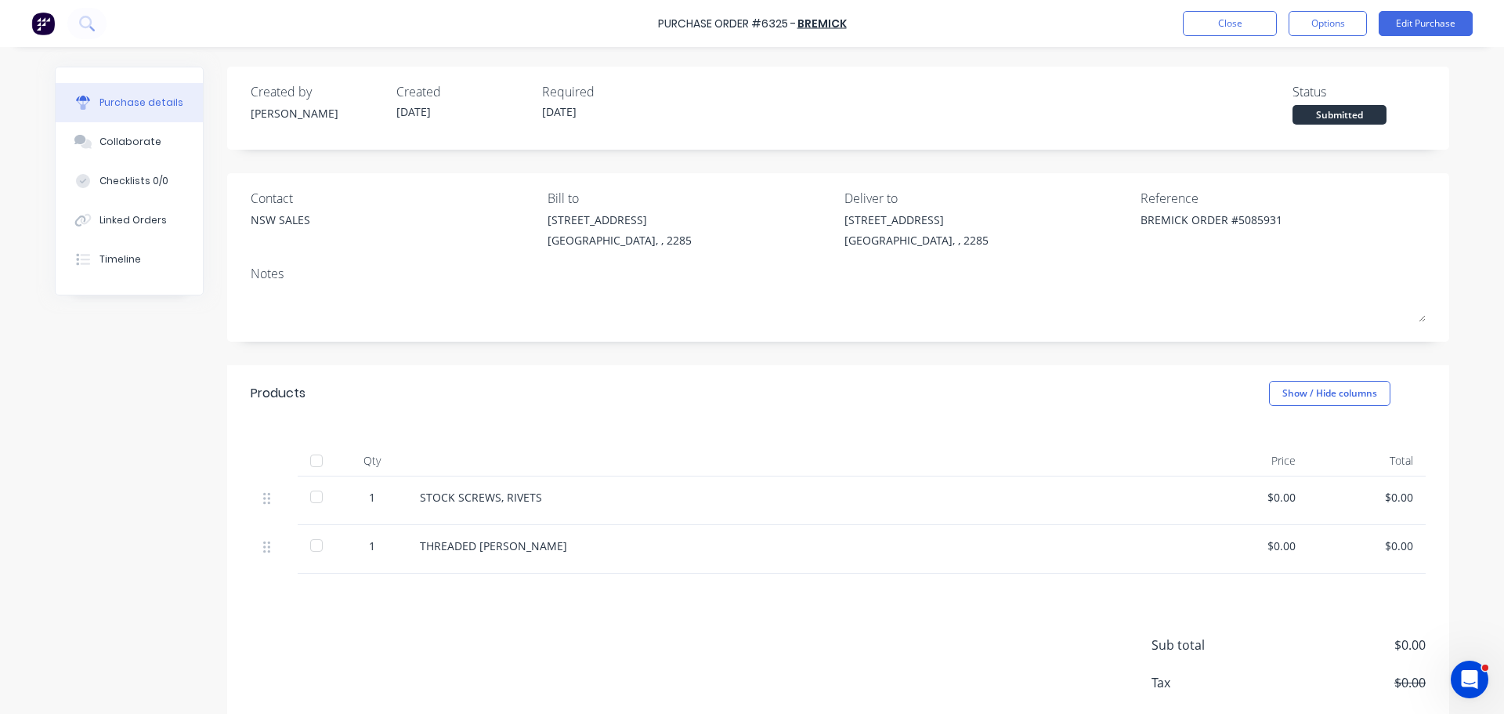
click at [312, 490] on div at bounding box center [316, 496] width 31 height 31
type textarea "x"
click at [1217, 29] on button "Close" at bounding box center [1230, 23] width 94 height 25
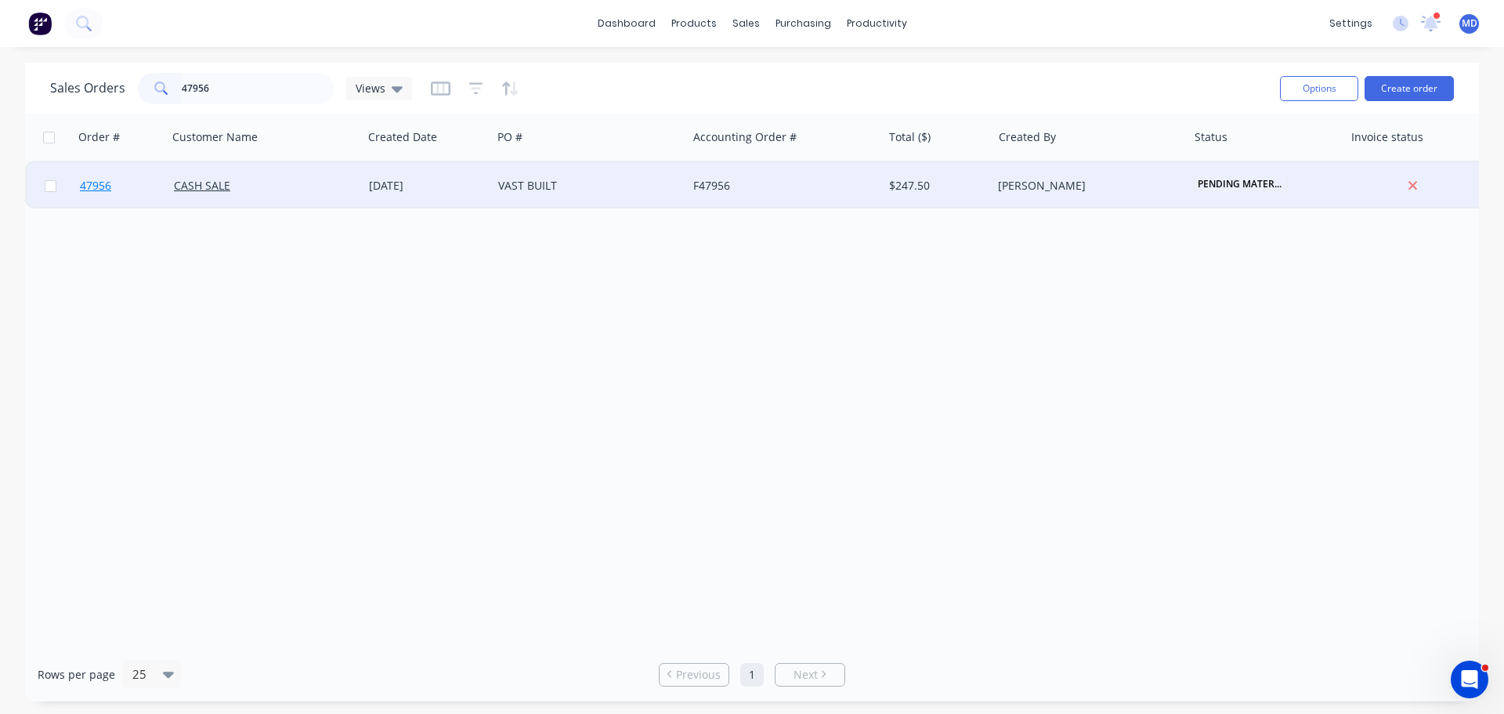
type input "47956"
click at [97, 186] on span "47956" at bounding box center [95, 186] width 31 height 16
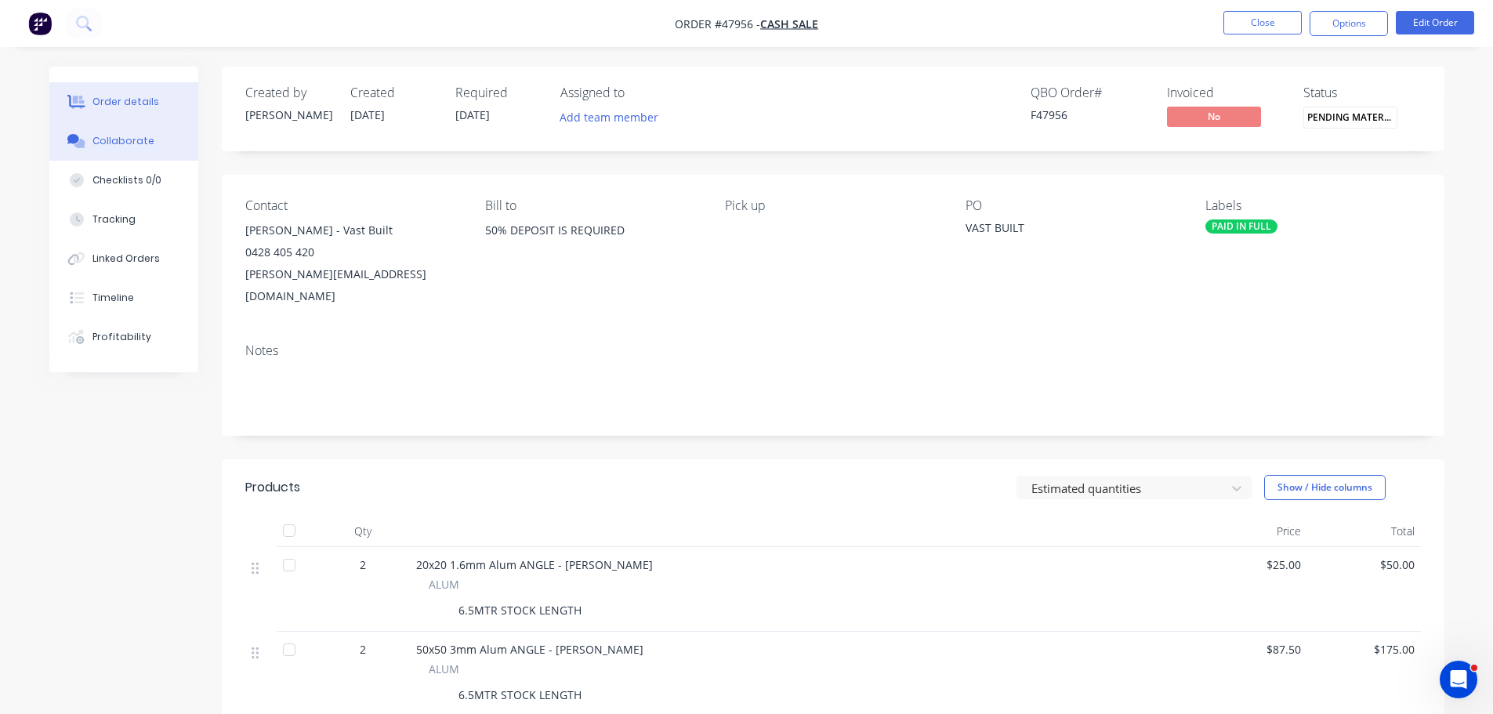
click at [110, 143] on div "Collaborate" at bounding box center [123, 141] width 62 height 14
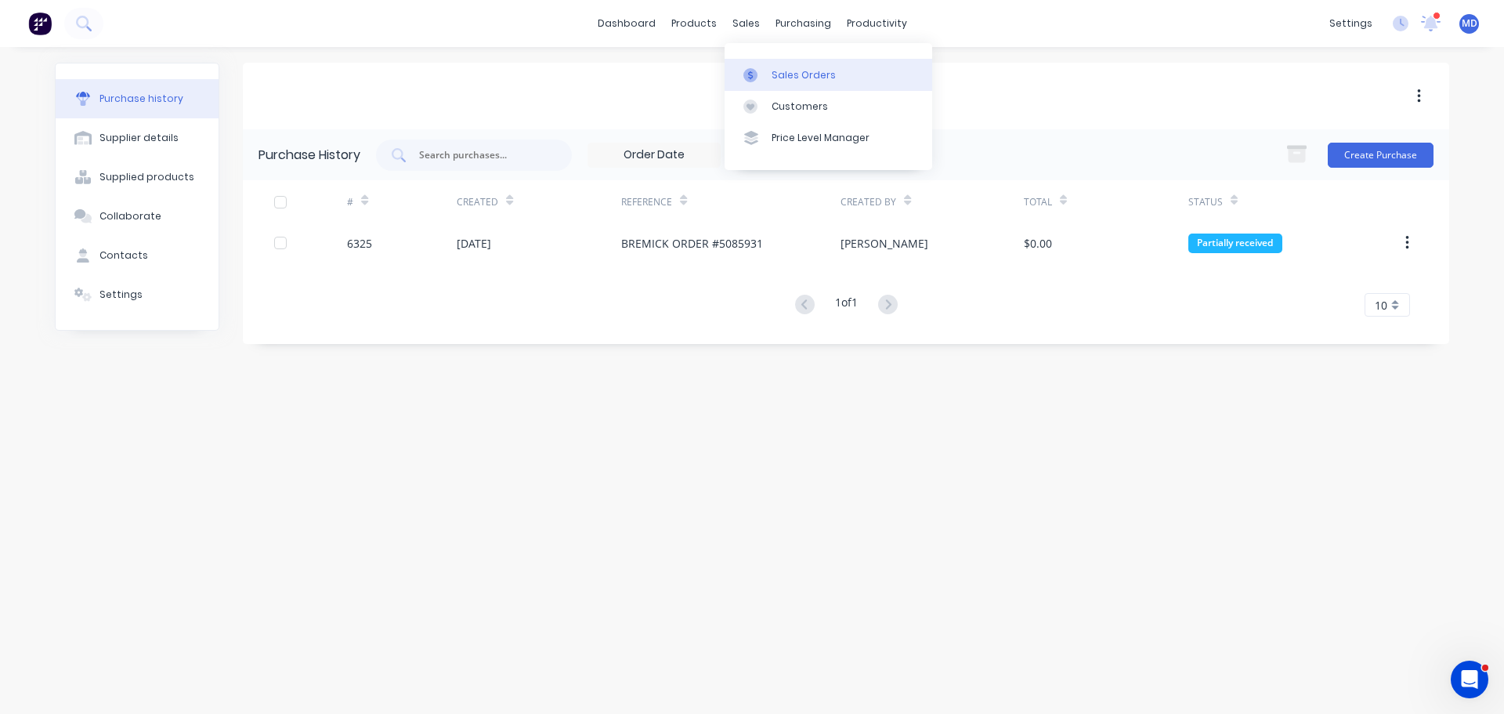
click at [773, 71] on div "Sales Orders" at bounding box center [804, 75] width 64 height 14
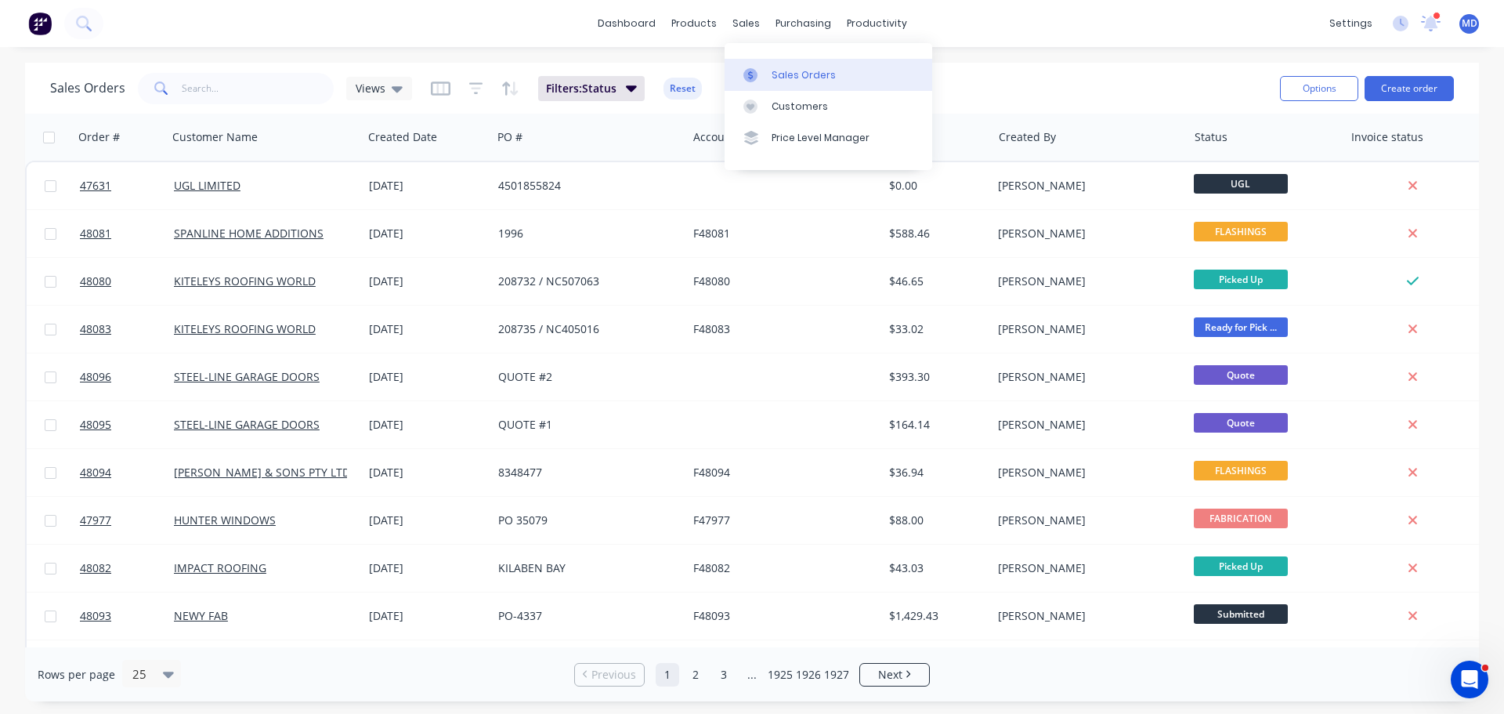
click at [783, 76] on div "Sales Orders" at bounding box center [804, 75] width 64 height 14
click at [209, 81] on input "text" at bounding box center [258, 88] width 153 height 31
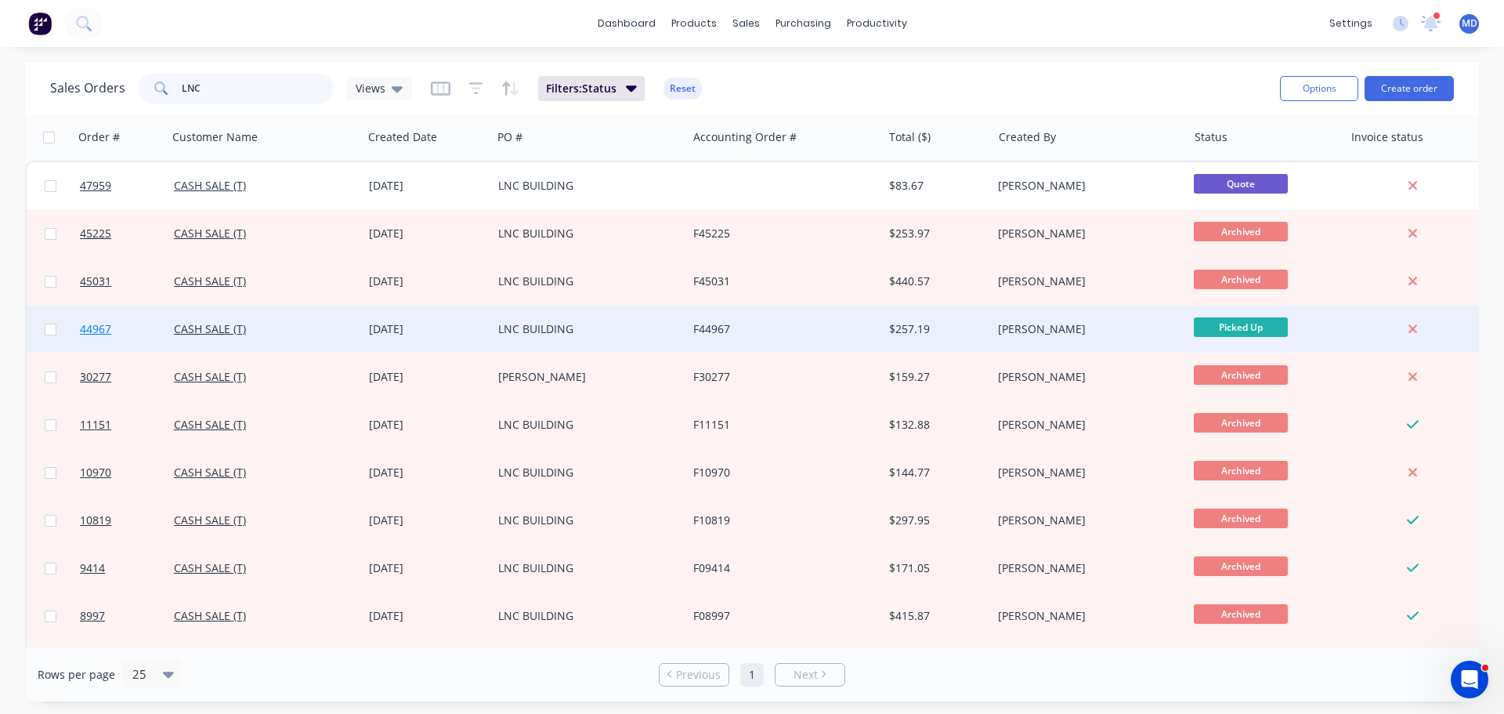
type input "LNC"
click at [112, 324] on link "44967" at bounding box center [127, 329] width 94 height 47
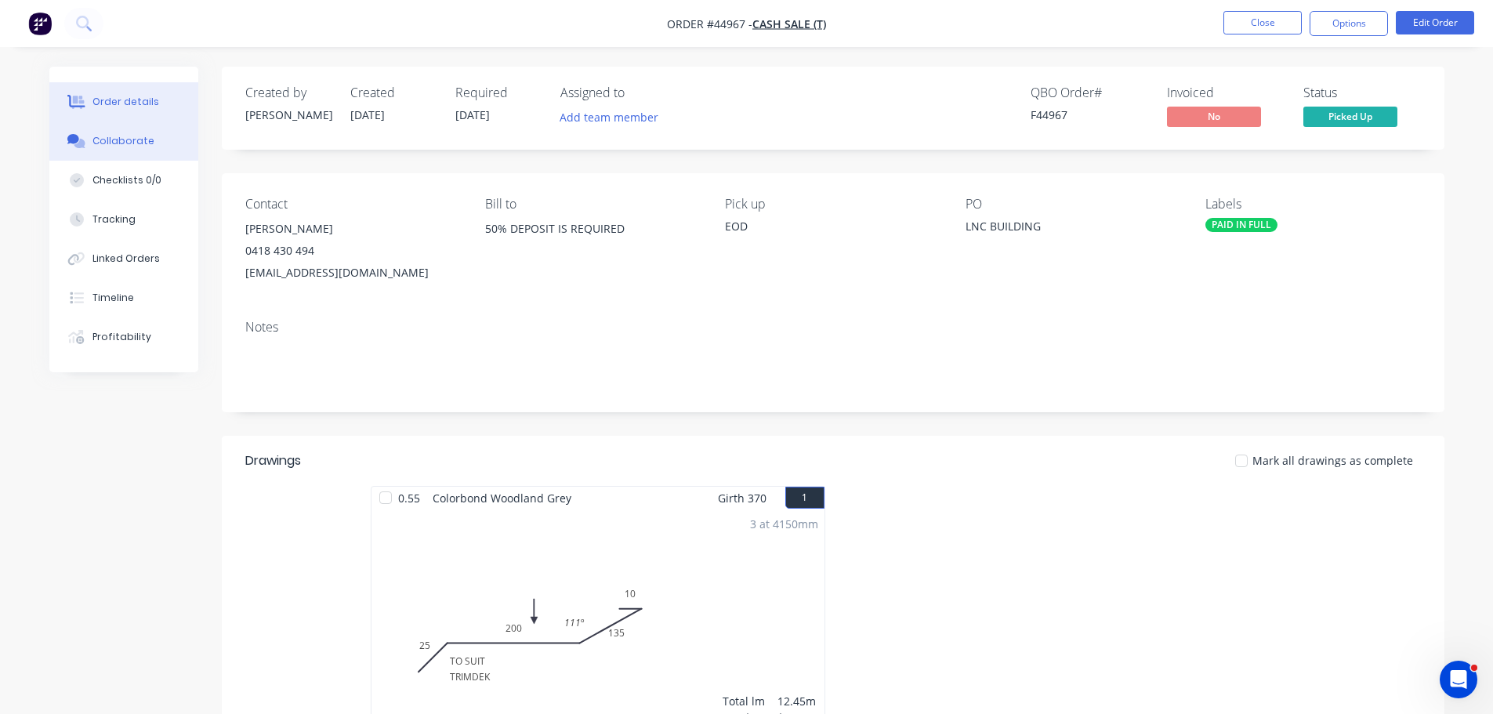
click at [113, 150] on button "Collaborate" at bounding box center [123, 140] width 149 height 39
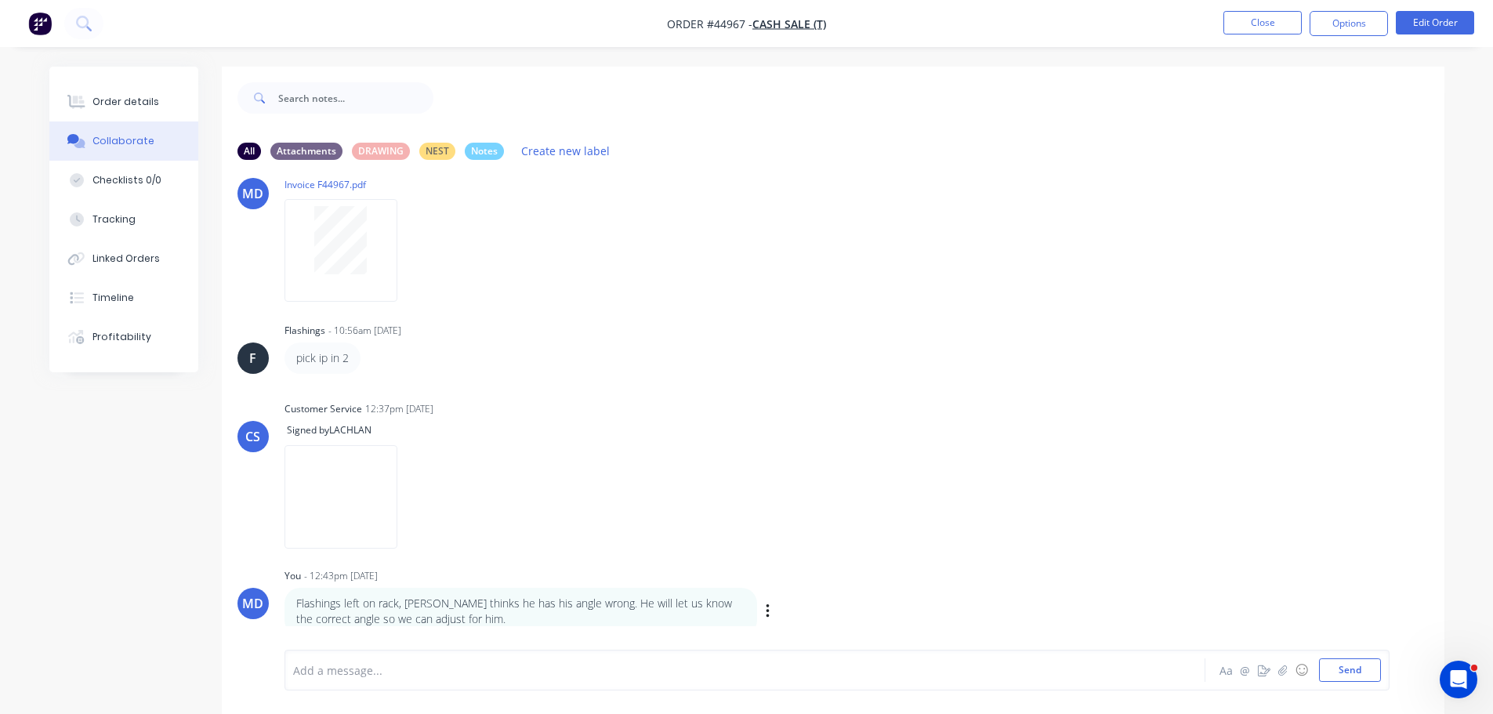
scroll to position [369, 0]
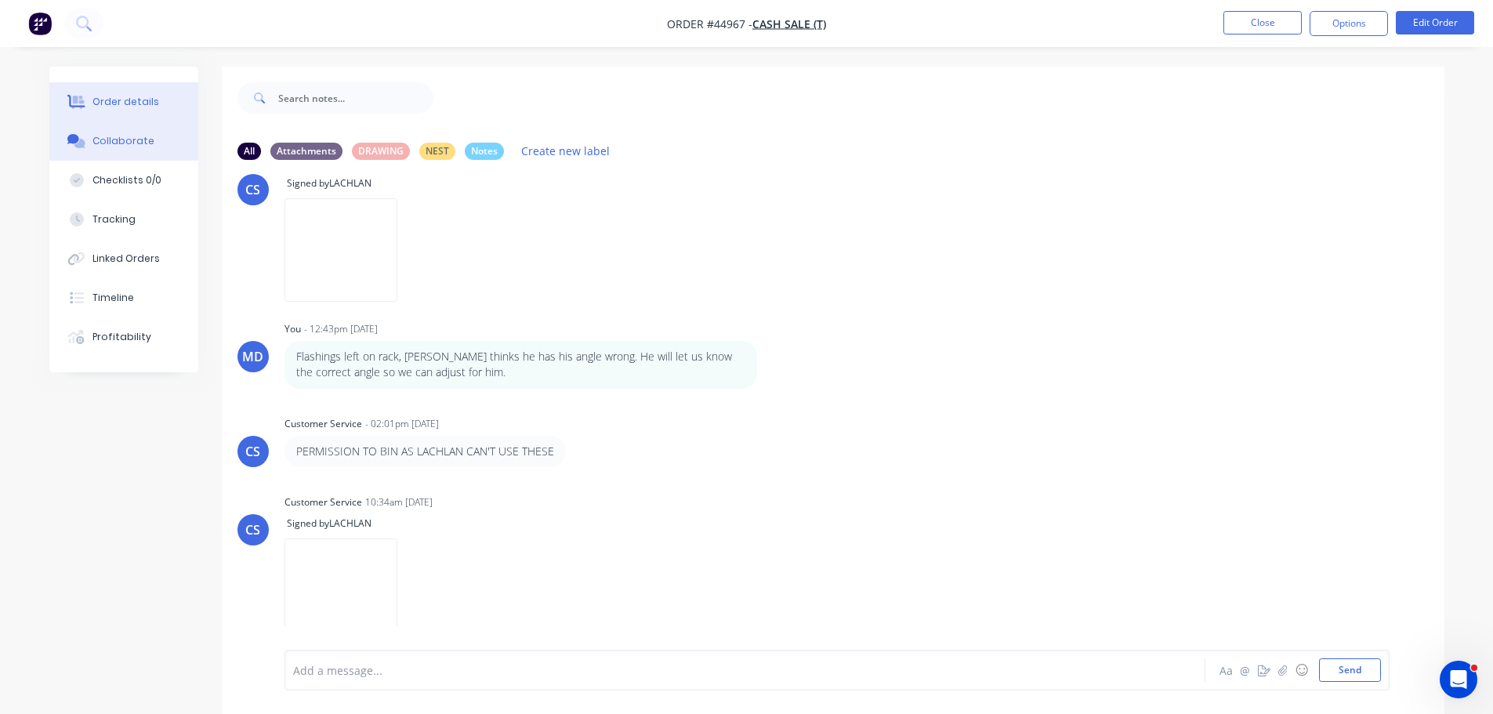
click at [158, 102] on button "Order details" at bounding box center [123, 101] width 149 height 39
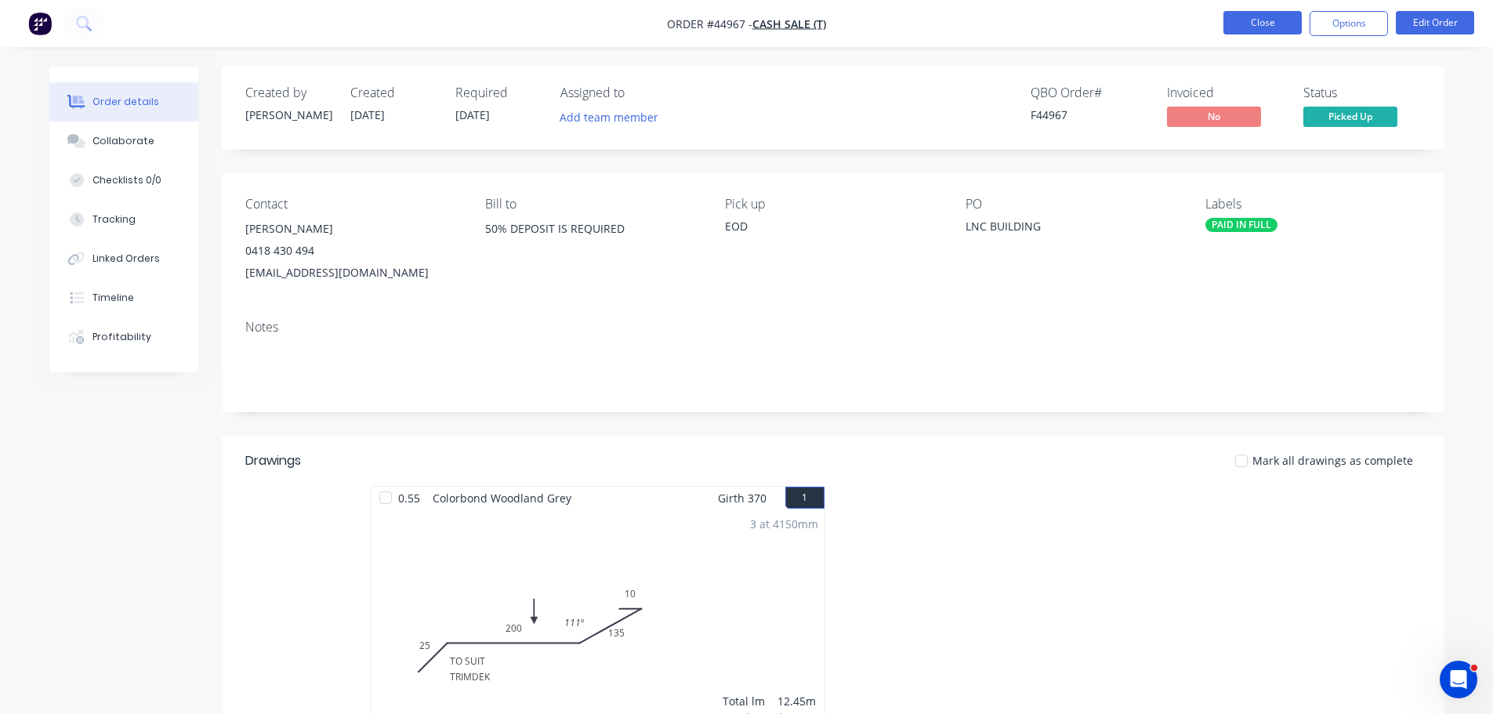
click at [1277, 20] on button "Close" at bounding box center [1262, 23] width 78 height 24
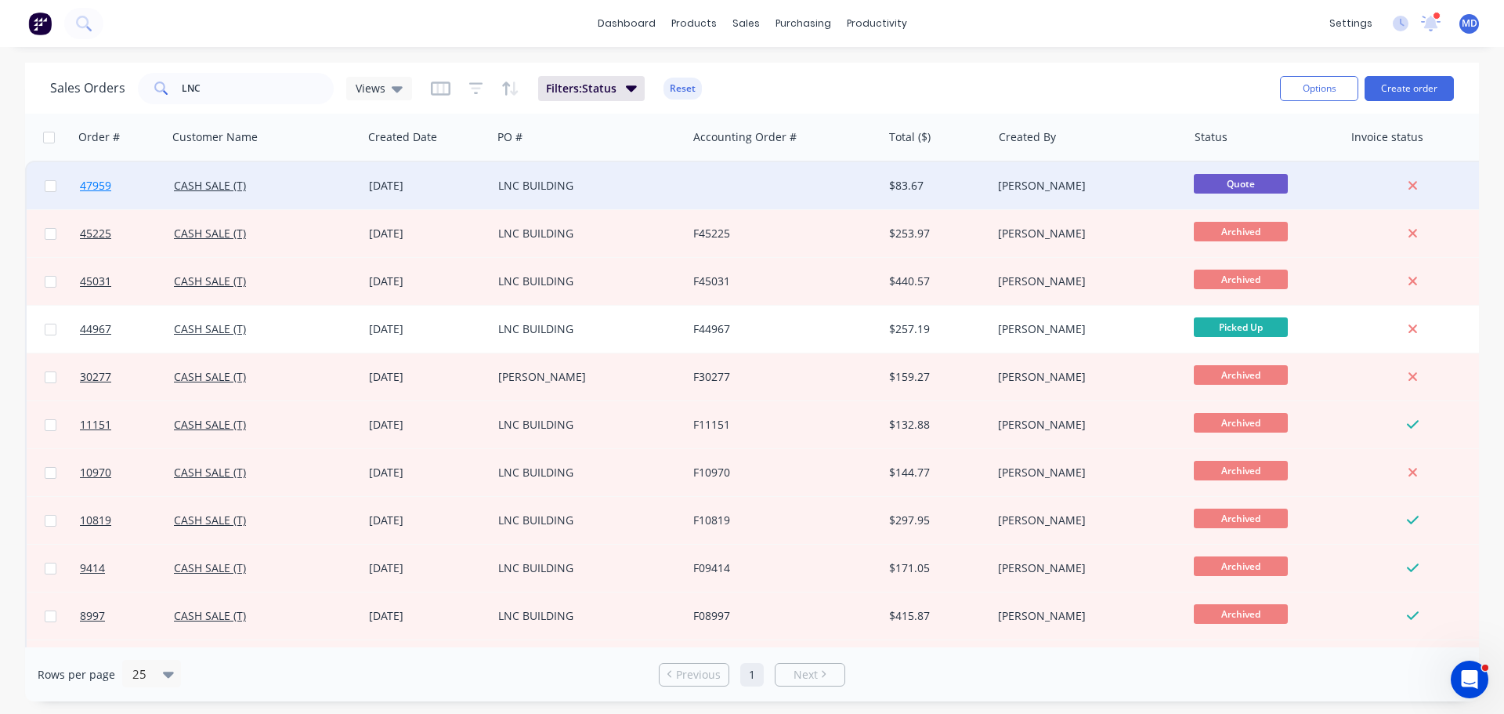
click at [98, 179] on span "47959" at bounding box center [95, 186] width 31 height 16
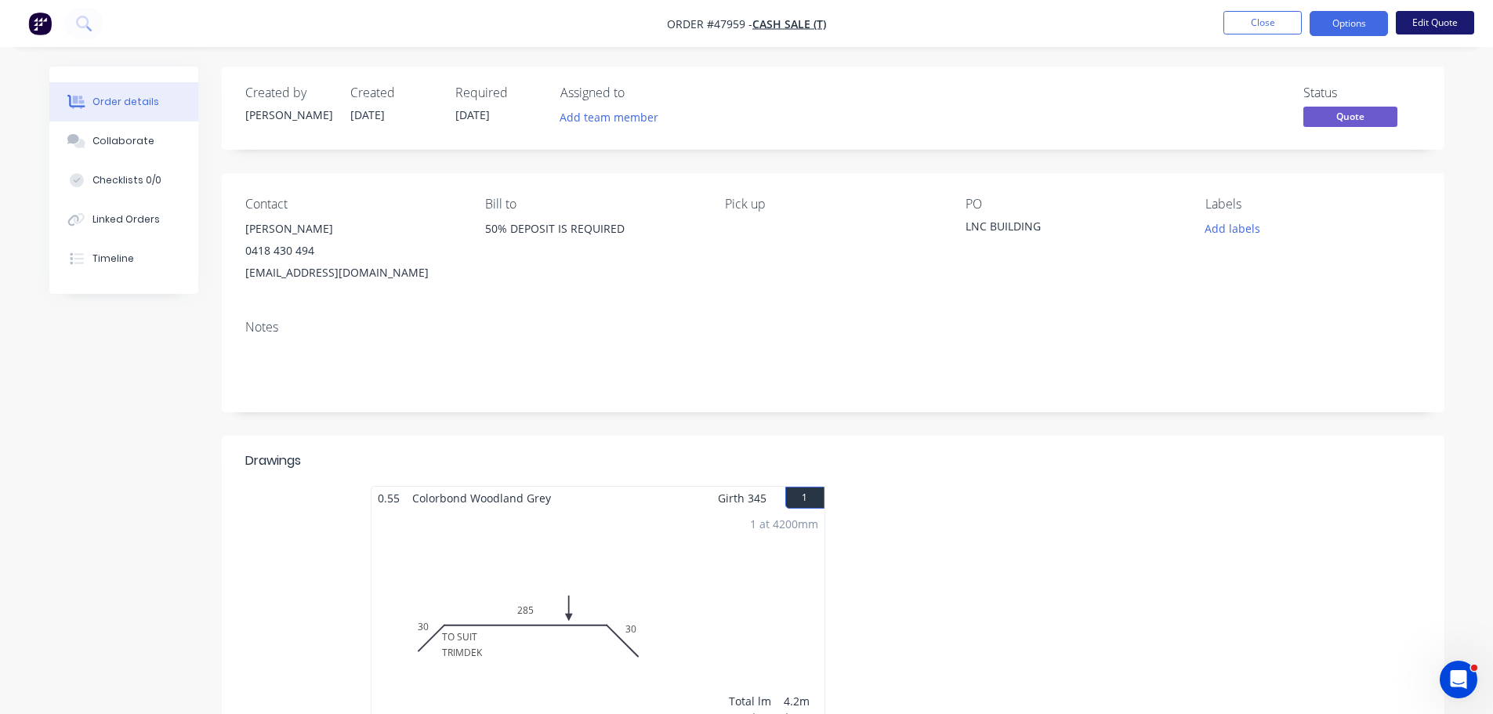
click at [1446, 17] on button "Edit Quote" at bounding box center [1435, 23] width 78 height 24
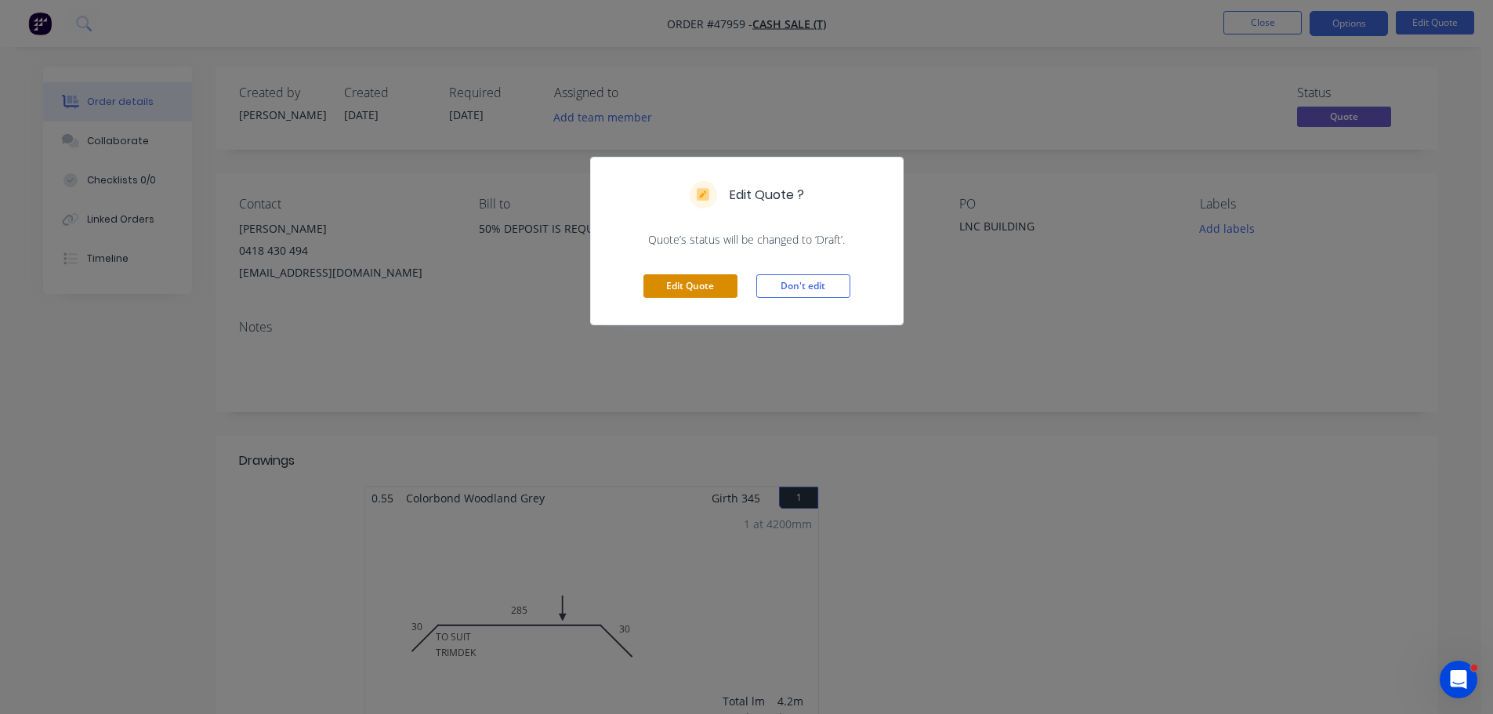
click at [697, 284] on button "Edit Quote" at bounding box center [690, 286] width 94 height 24
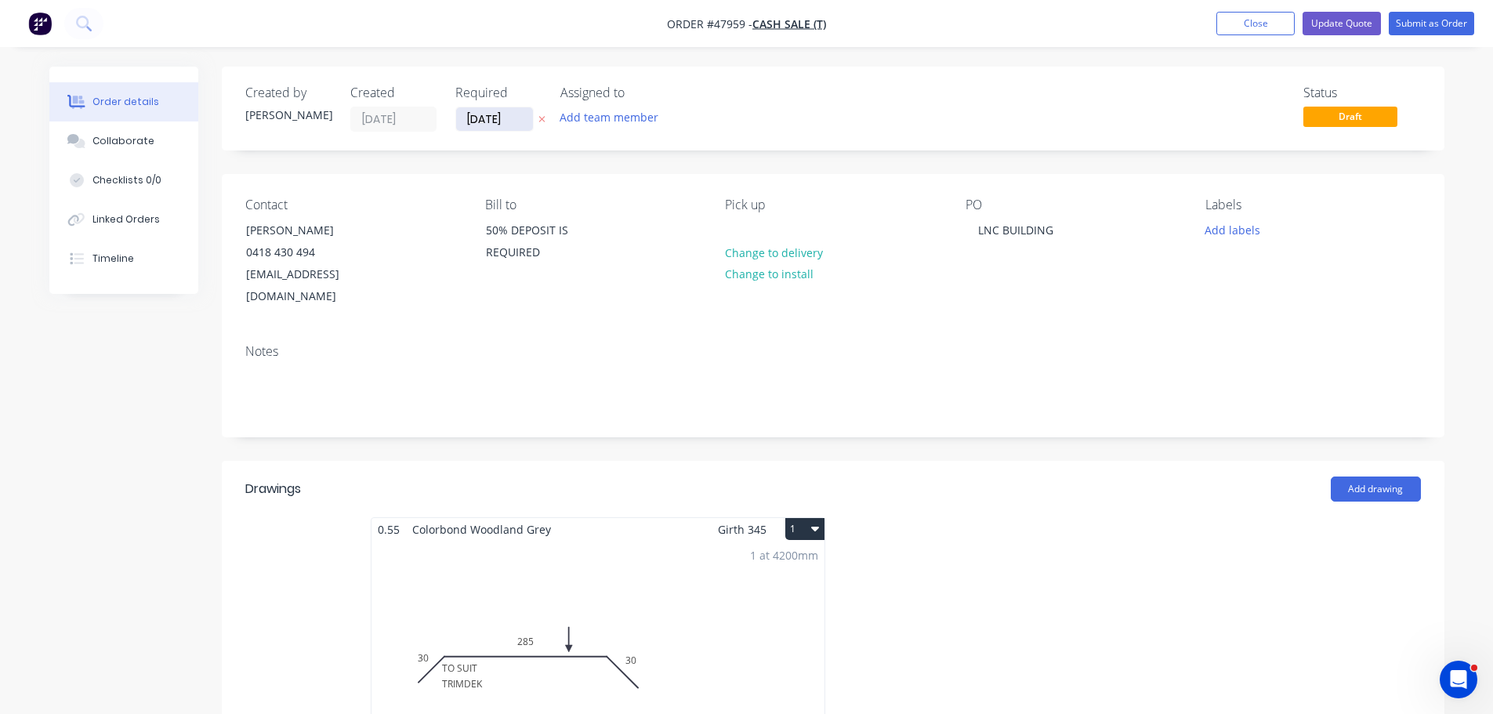
click at [475, 121] on input "[DATE]" at bounding box center [494, 119] width 77 height 24
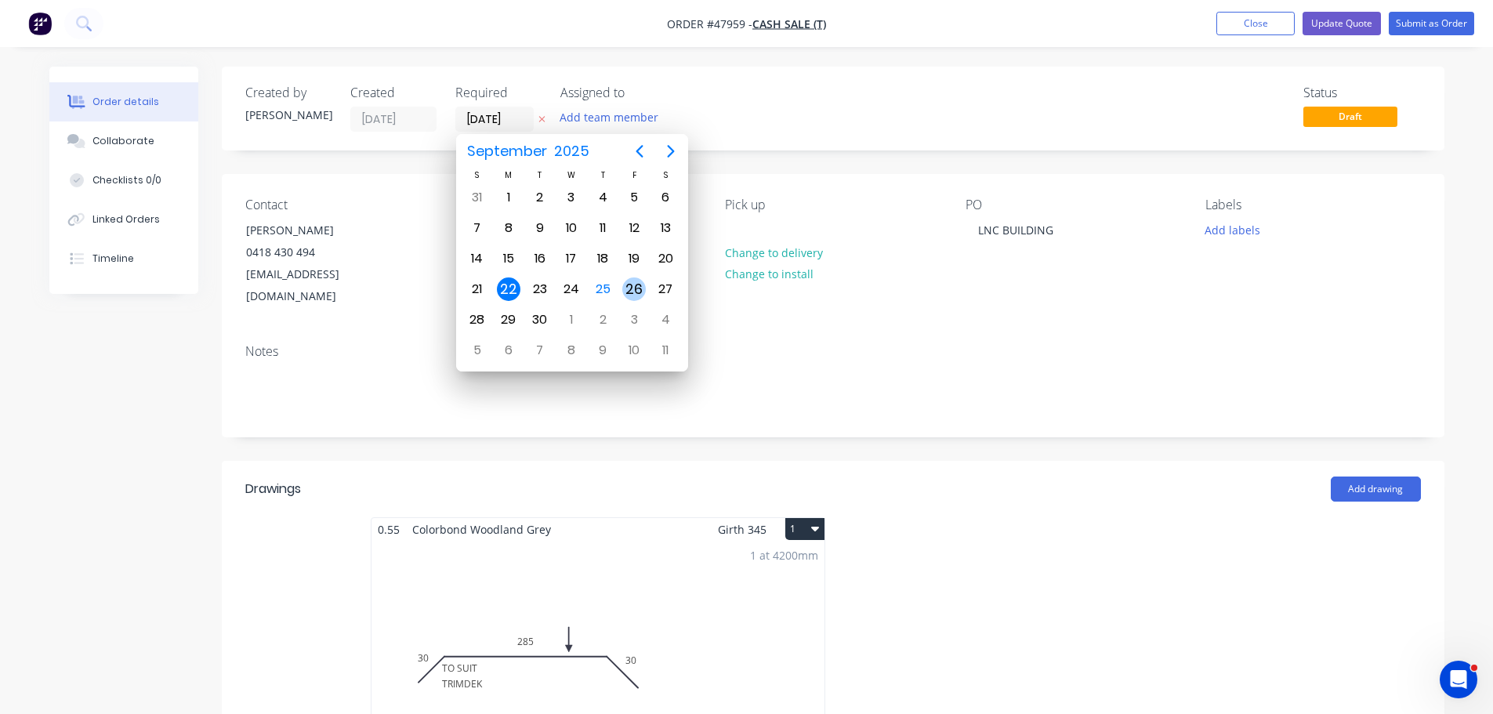
click at [640, 286] on div "26" at bounding box center [634, 289] width 24 height 24
type input "[DATE]"
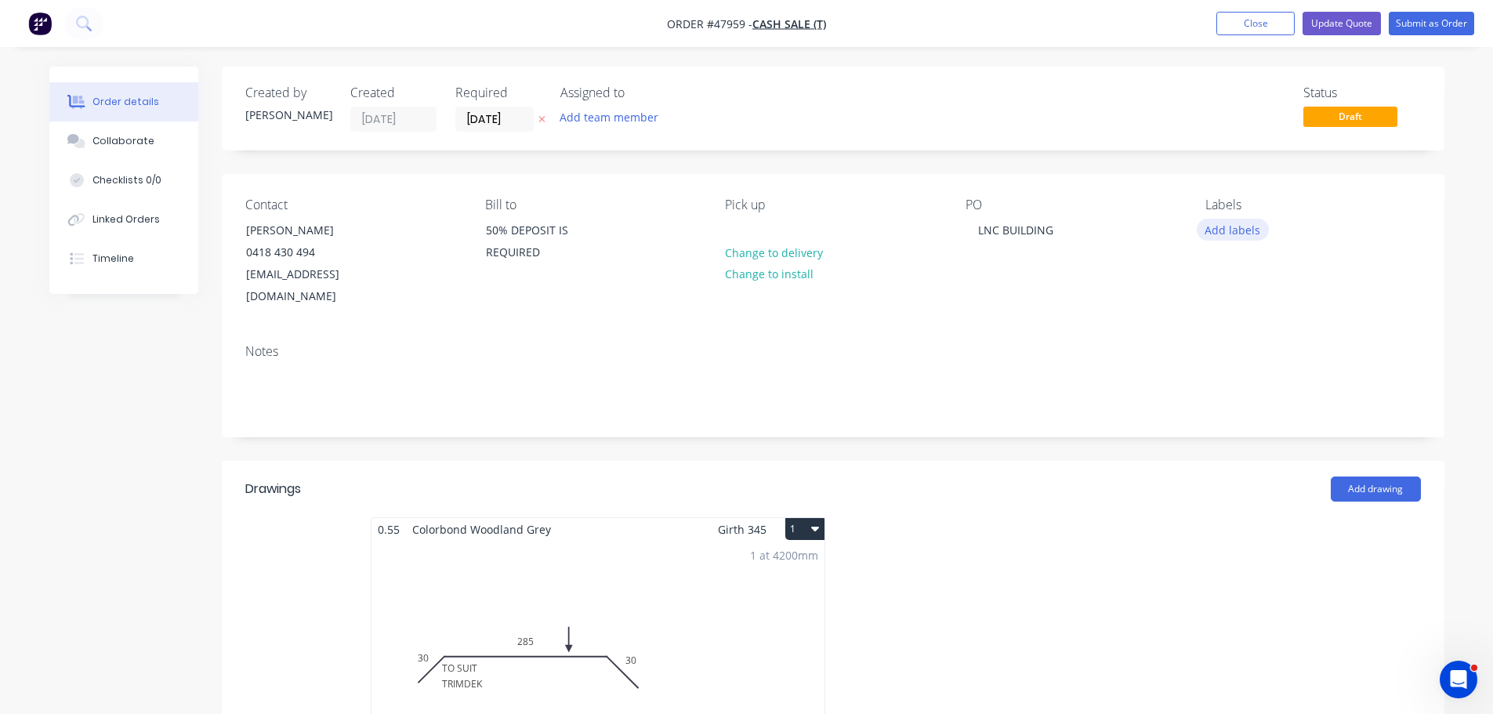
click at [1225, 233] on button "Add labels" at bounding box center [1232, 229] width 72 height 21
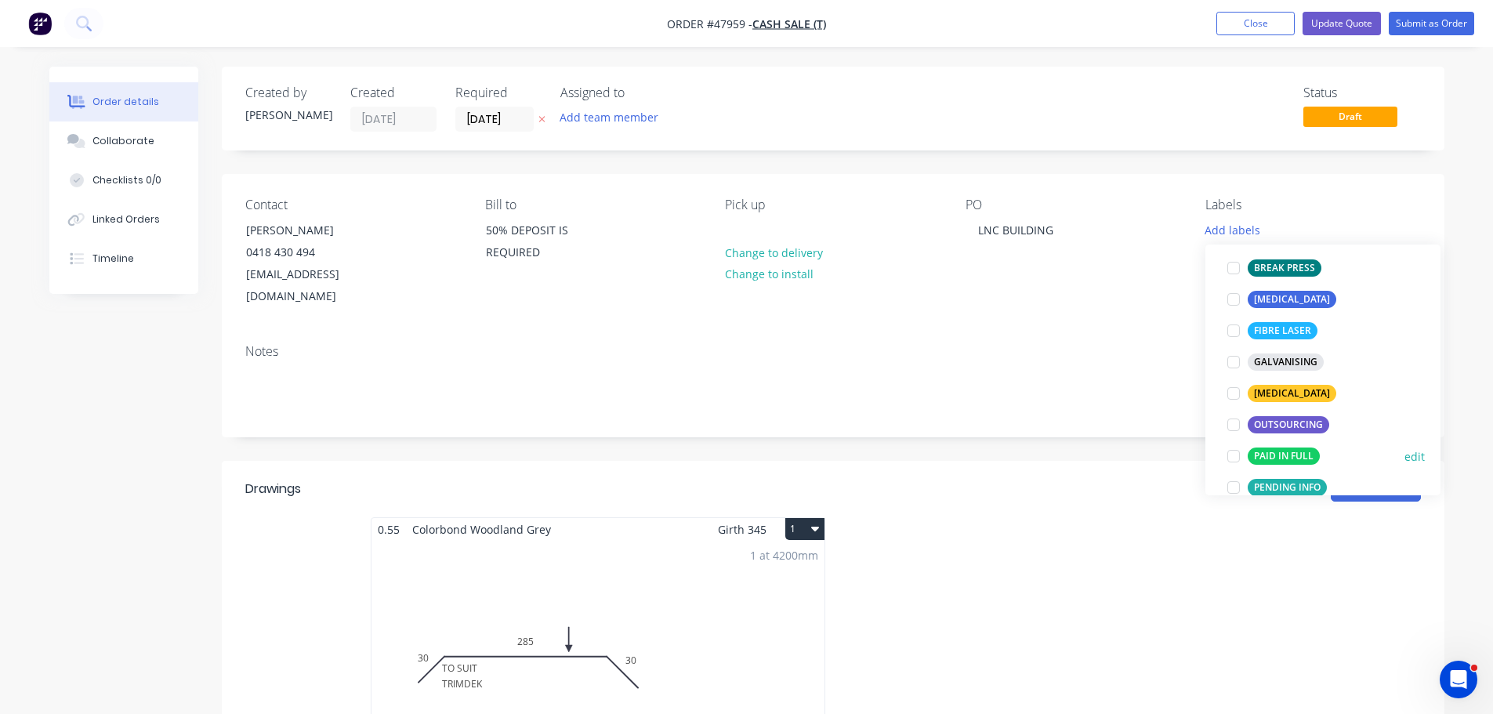
scroll to position [235, 0]
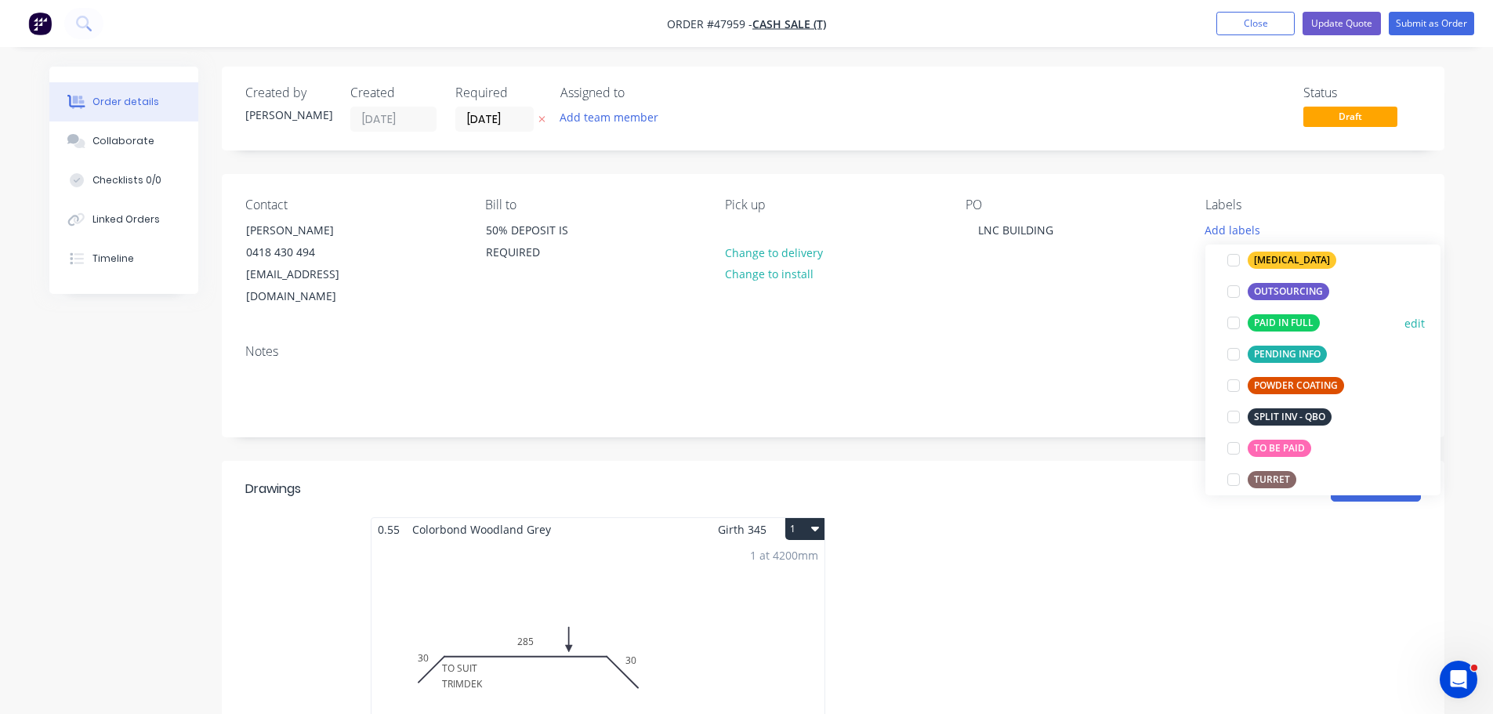
click at [1236, 321] on div at bounding box center [1233, 322] width 31 height 31
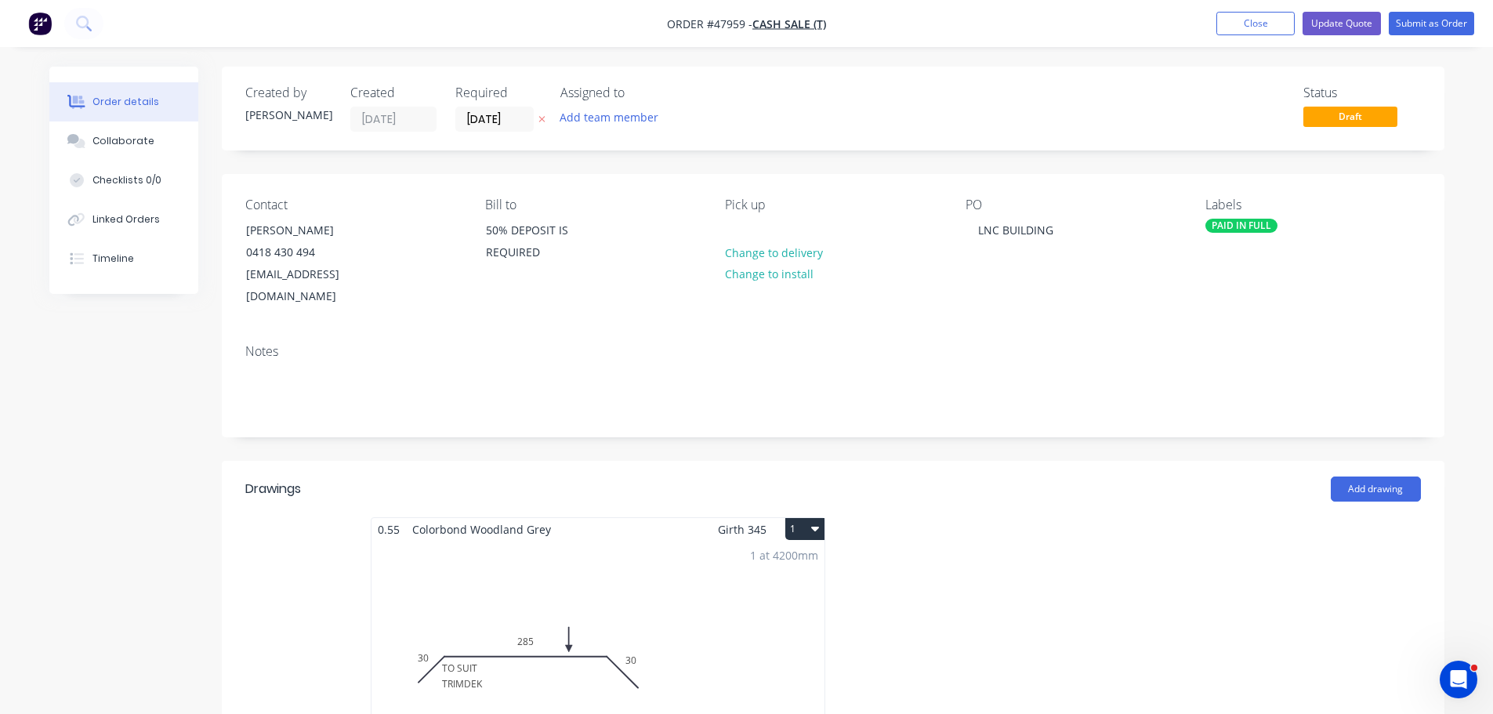
click at [1110, 302] on div "Contact [PERSON_NAME] 0418 430 494 [EMAIL_ADDRESS][DOMAIN_NAME] Bill to 50% DEP…" at bounding box center [833, 252] width 1222 height 157
click at [1435, 20] on button "Submit as Order" at bounding box center [1430, 24] width 85 height 24
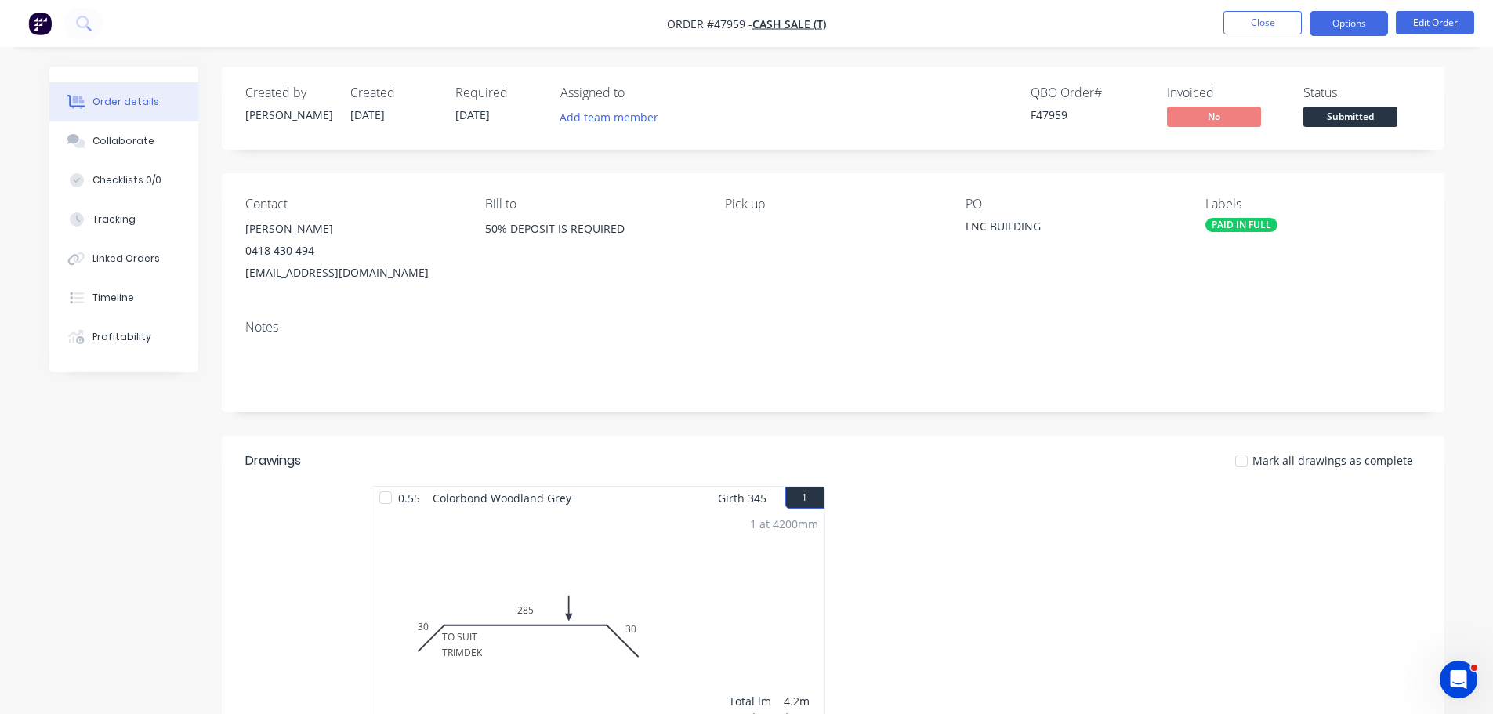
click at [1354, 24] on button "Options" at bounding box center [1348, 23] width 78 height 25
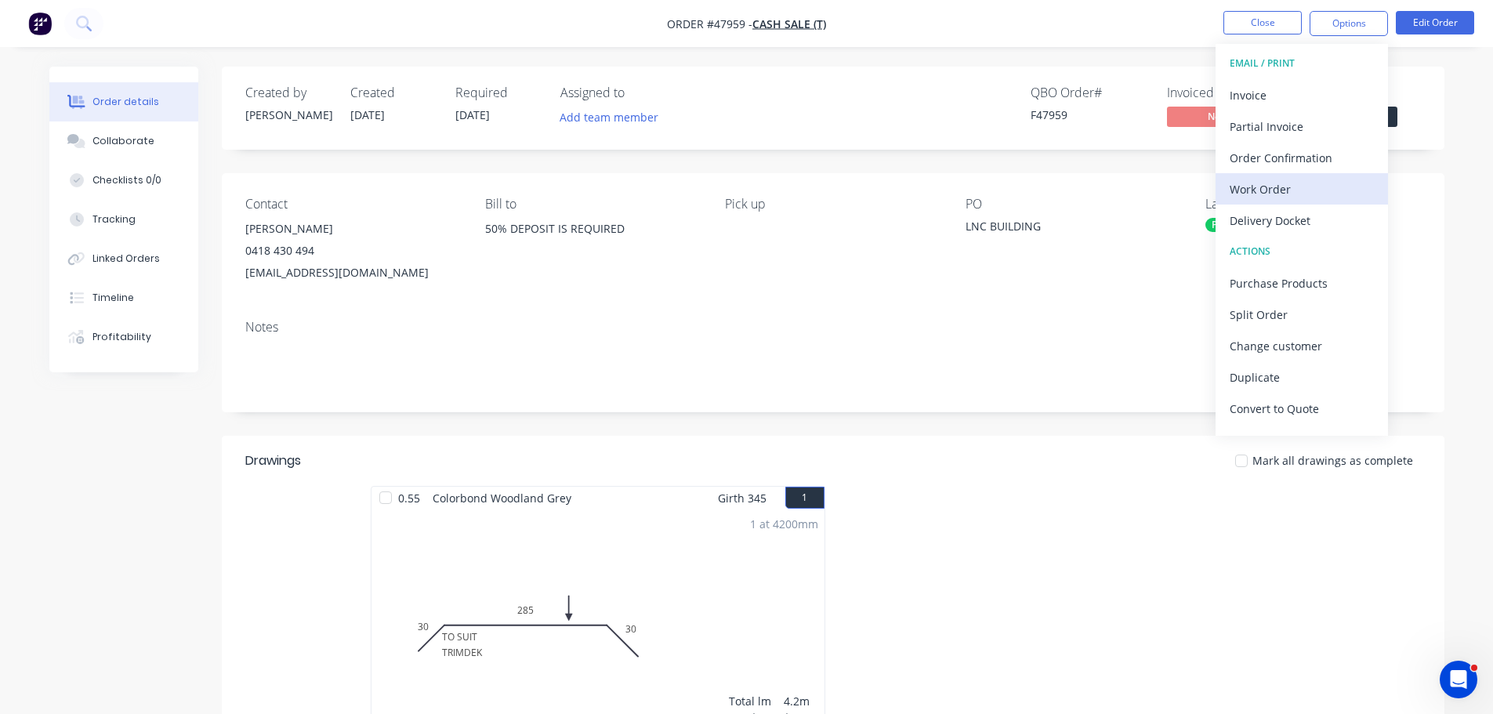
click at [1269, 192] on div "Work Order" at bounding box center [1301, 189] width 144 height 23
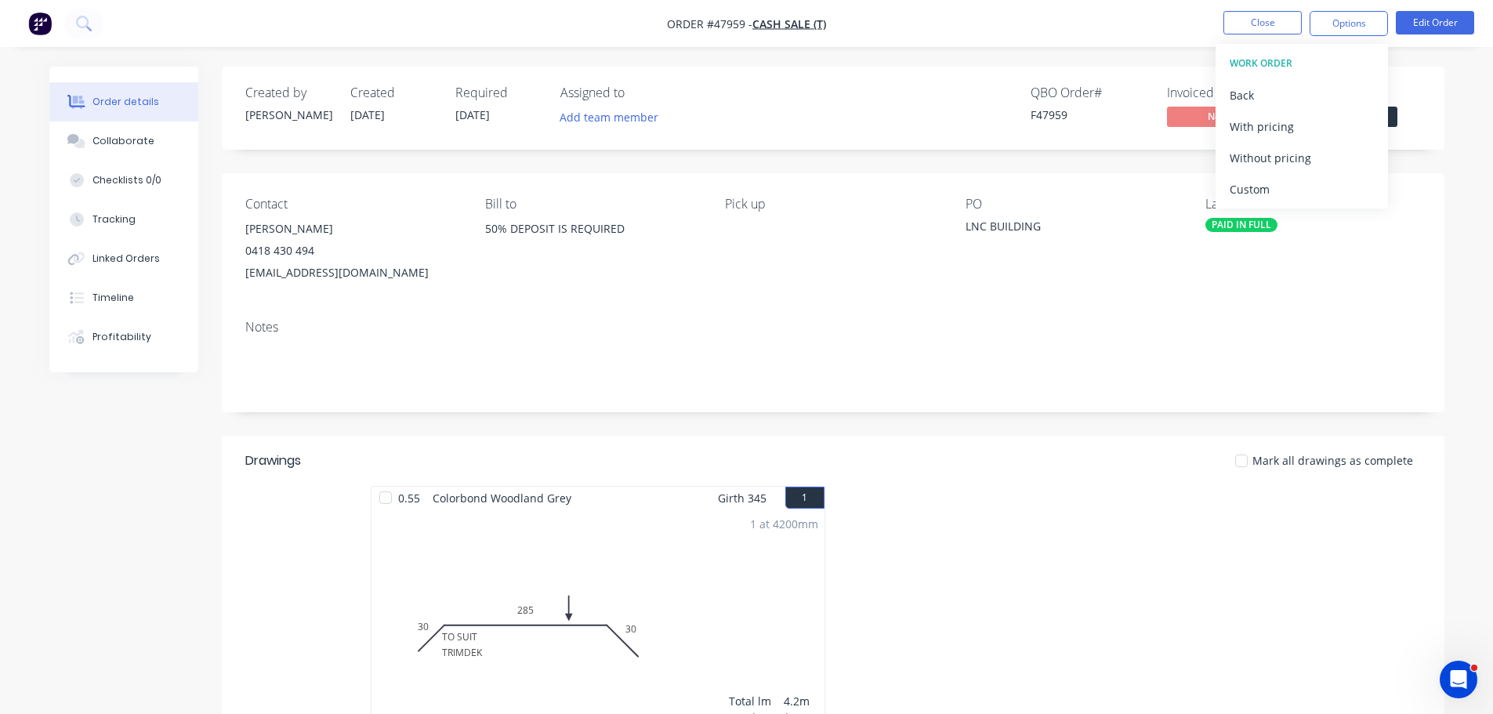
click at [1273, 159] on div "Without pricing" at bounding box center [1301, 158] width 144 height 23
click at [1426, 102] on div "Created by [PERSON_NAME] Created [DATE] Required [DATE] Assigned to Add team me…" at bounding box center [833, 108] width 1222 height 83
click at [1381, 114] on span "Submitted" at bounding box center [1350, 117] width 94 height 20
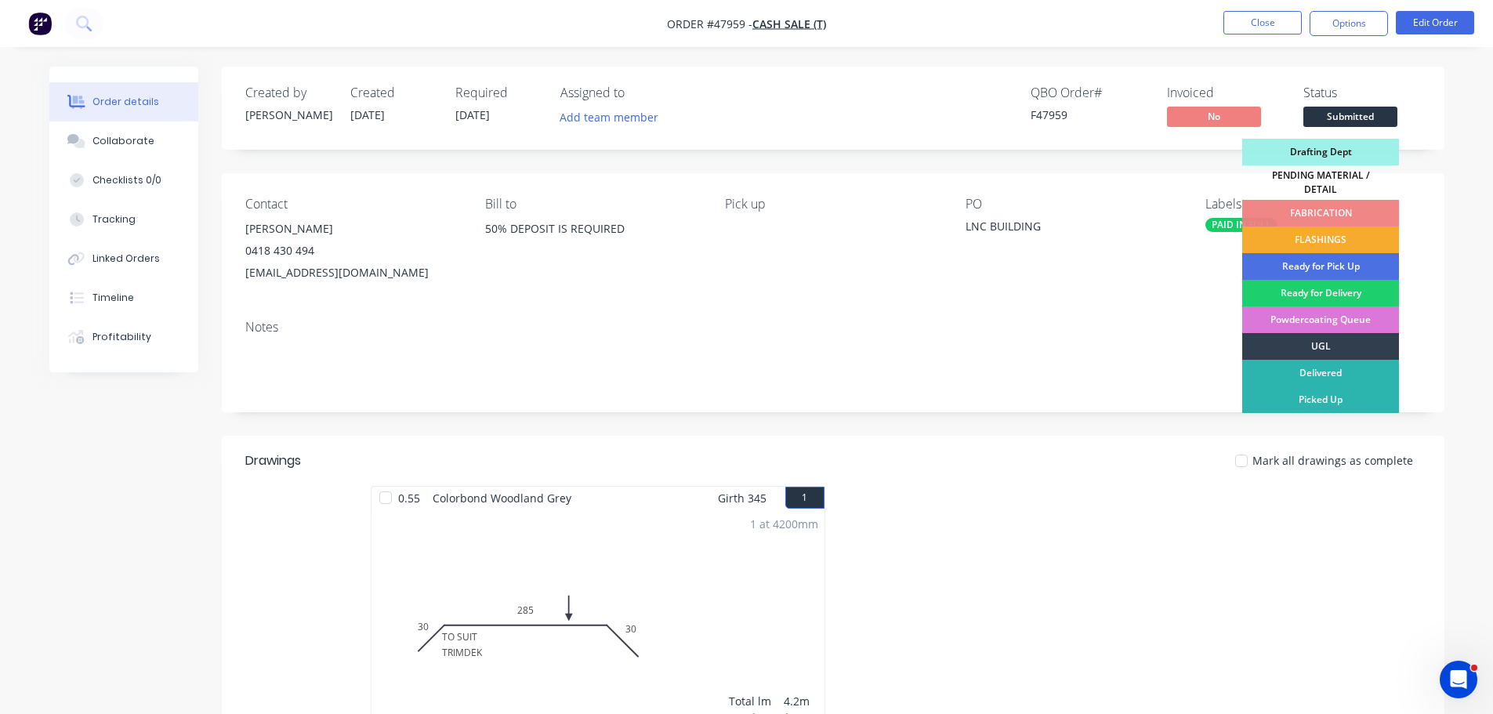
drag, startPoint x: 1341, startPoint y: 233, endPoint x: 393, endPoint y: 101, distance: 956.4
click at [1339, 233] on div "FLASHINGS" at bounding box center [1320, 239] width 157 height 27
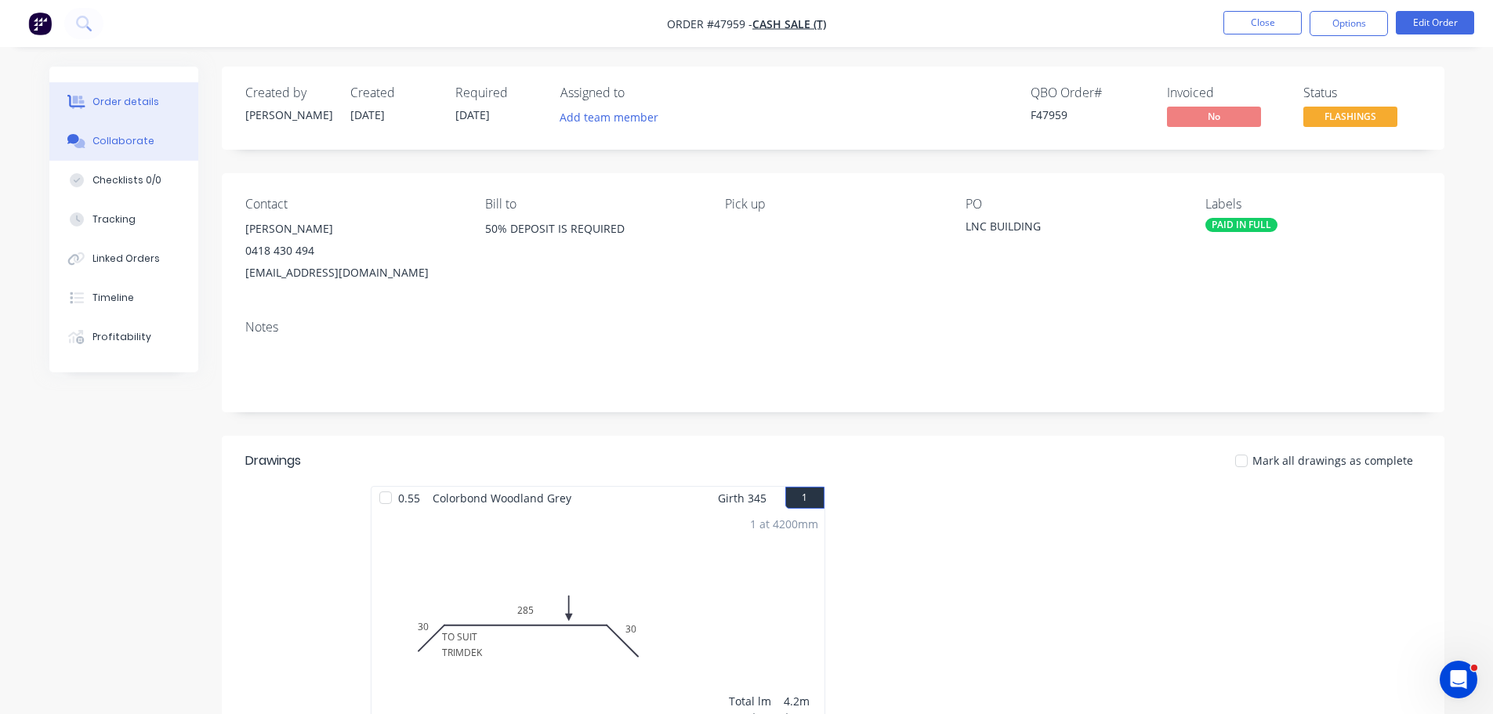
click at [100, 147] on div "Collaborate" at bounding box center [123, 141] width 62 height 14
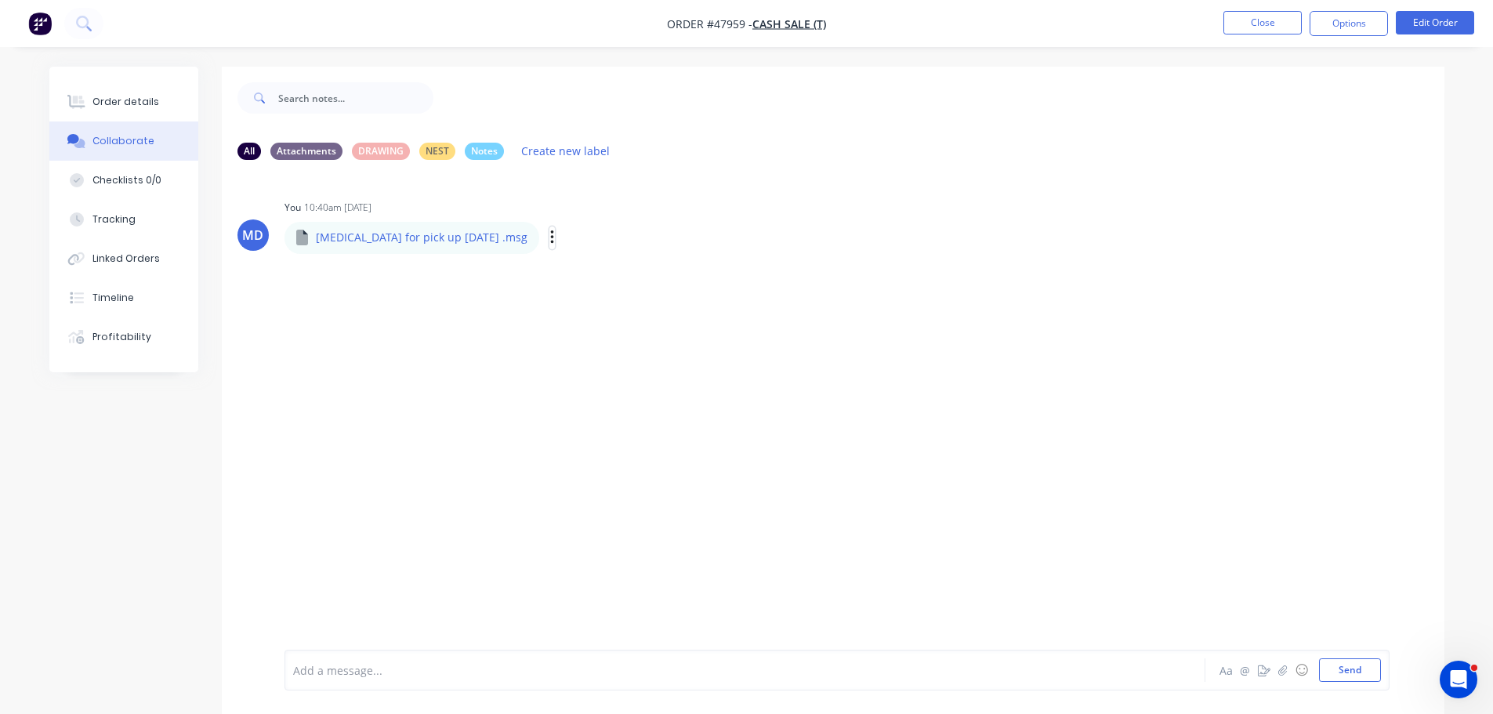
click at [550, 244] on icon "button" at bounding box center [551, 237] width 3 height 14
click at [570, 284] on button "Download" at bounding box center [655, 279] width 176 height 35
click at [1338, 677] on button "Send" at bounding box center [1350, 670] width 62 height 24
click at [148, 89] on button "Order details" at bounding box center [123, 101] width 149 height 39
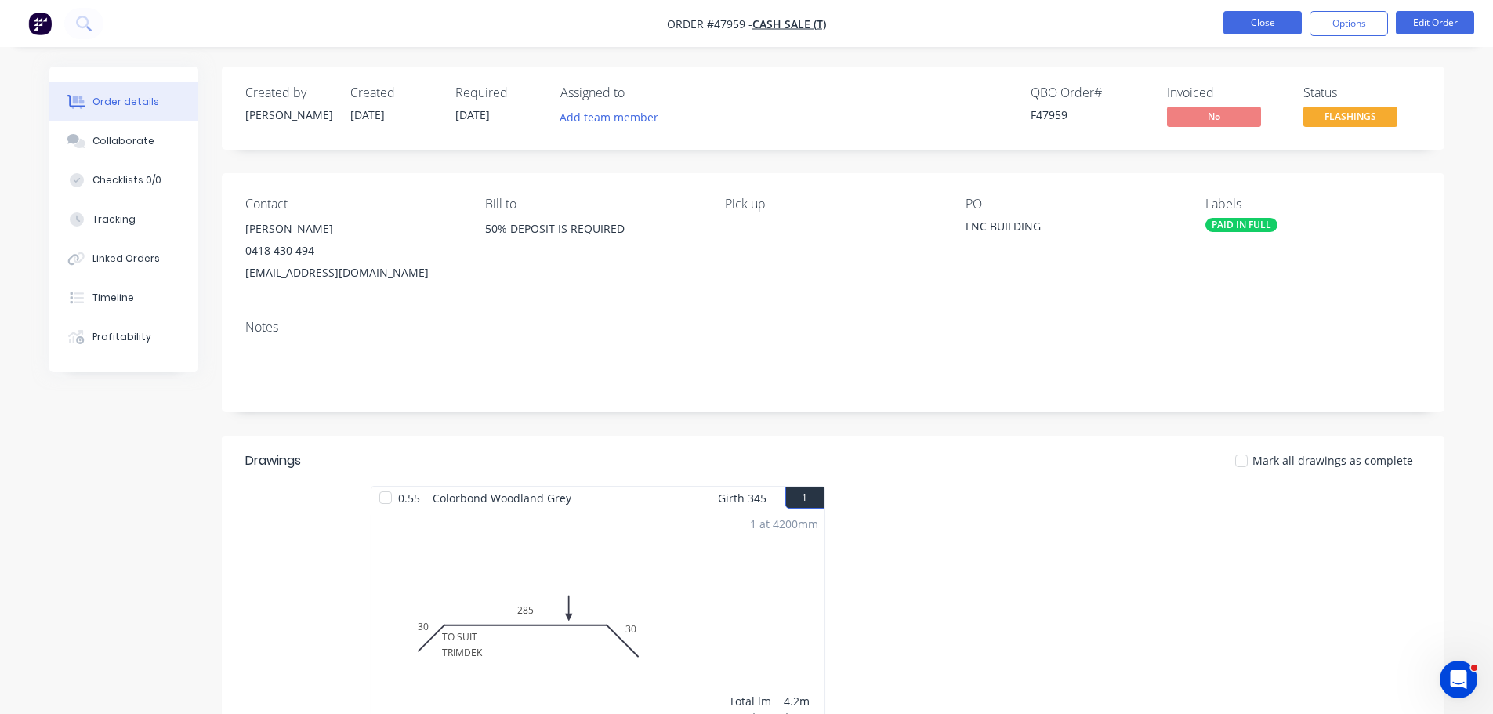
click at [1265, 16] on button "Close" at bounding box center [1262, 23] width 78 height 24
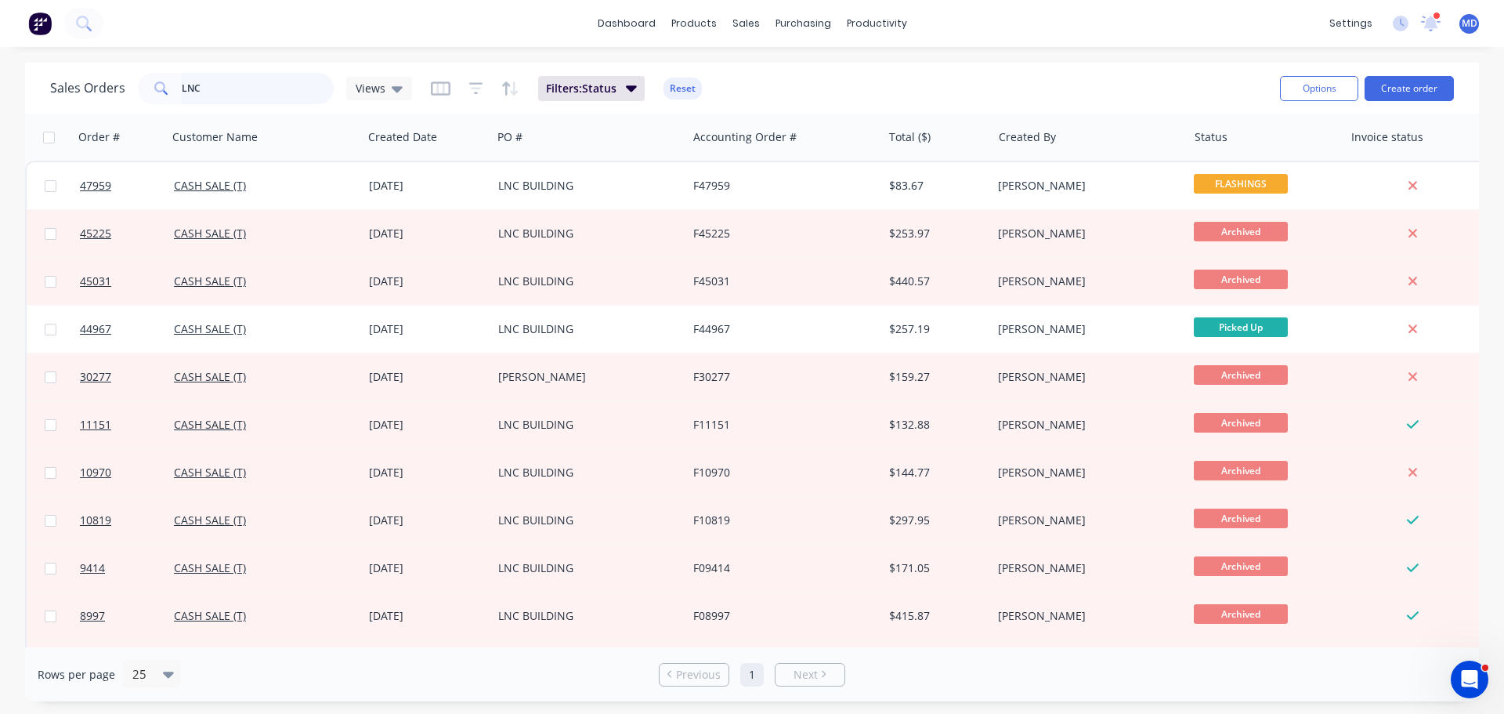
click at [231, 91] on input "LNC" at bounding box center [258, 88] width 153 height 31
type input "L"
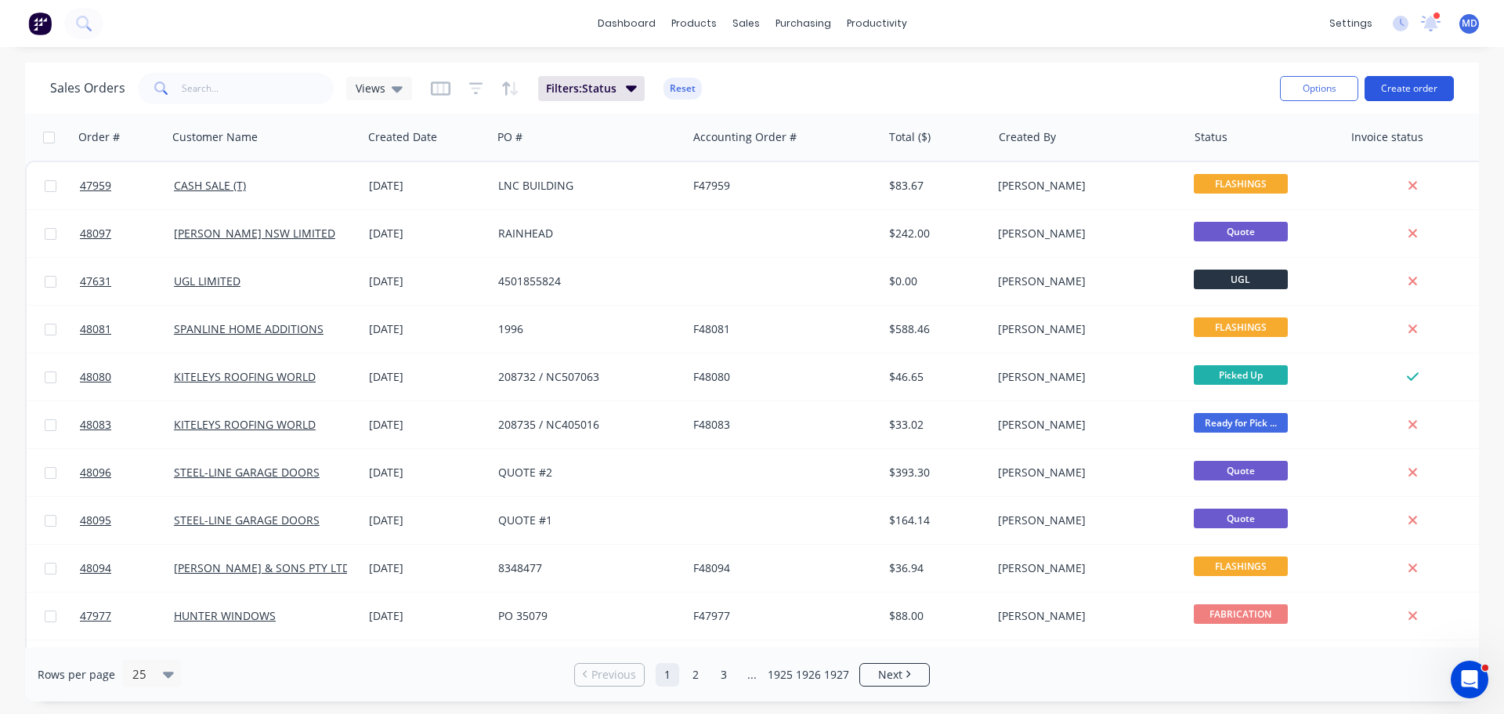
click at [1403, 90] on button "Create order" at bounding box center [1409, 88] width 89 height 25
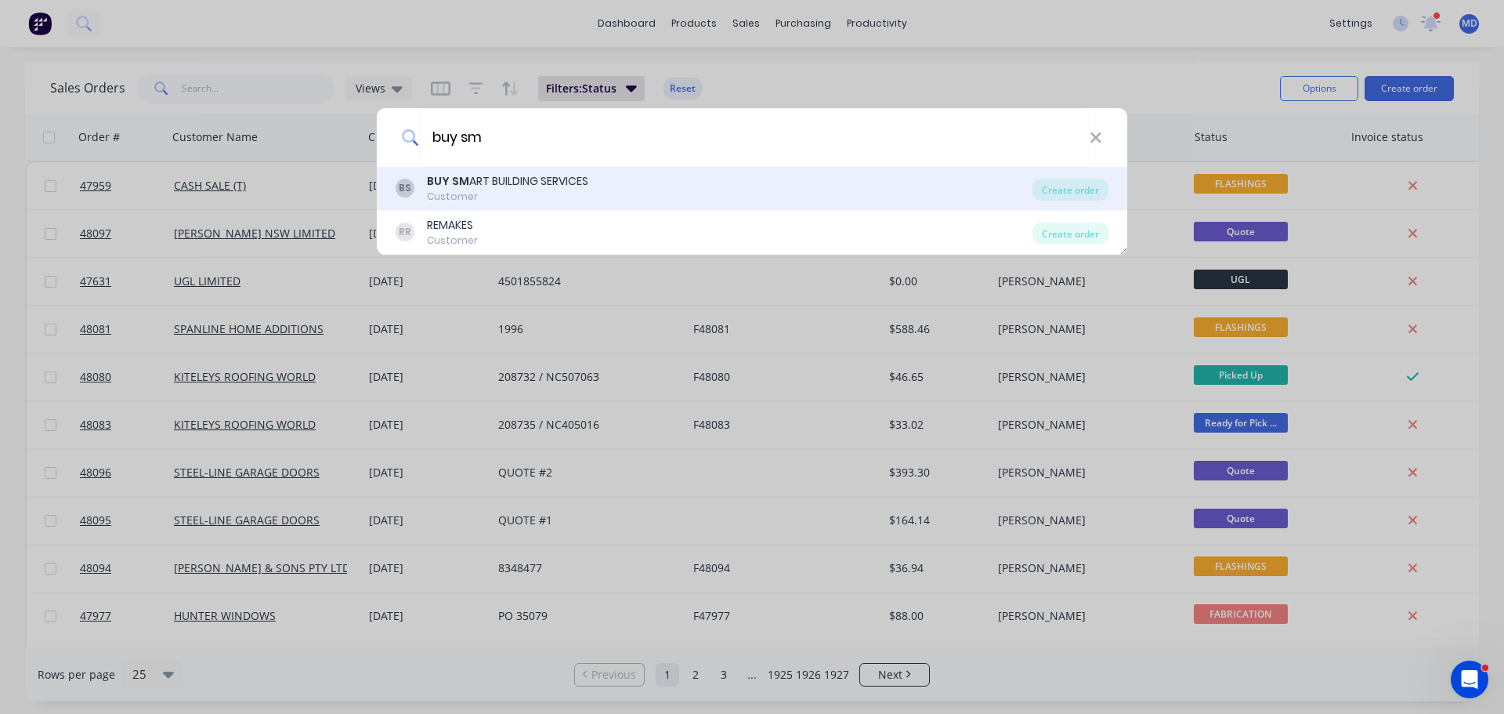
type input "buy sm"
click at [446, 185] on b "BUY SM" at bounding box center [448, 181] width 42 height 16
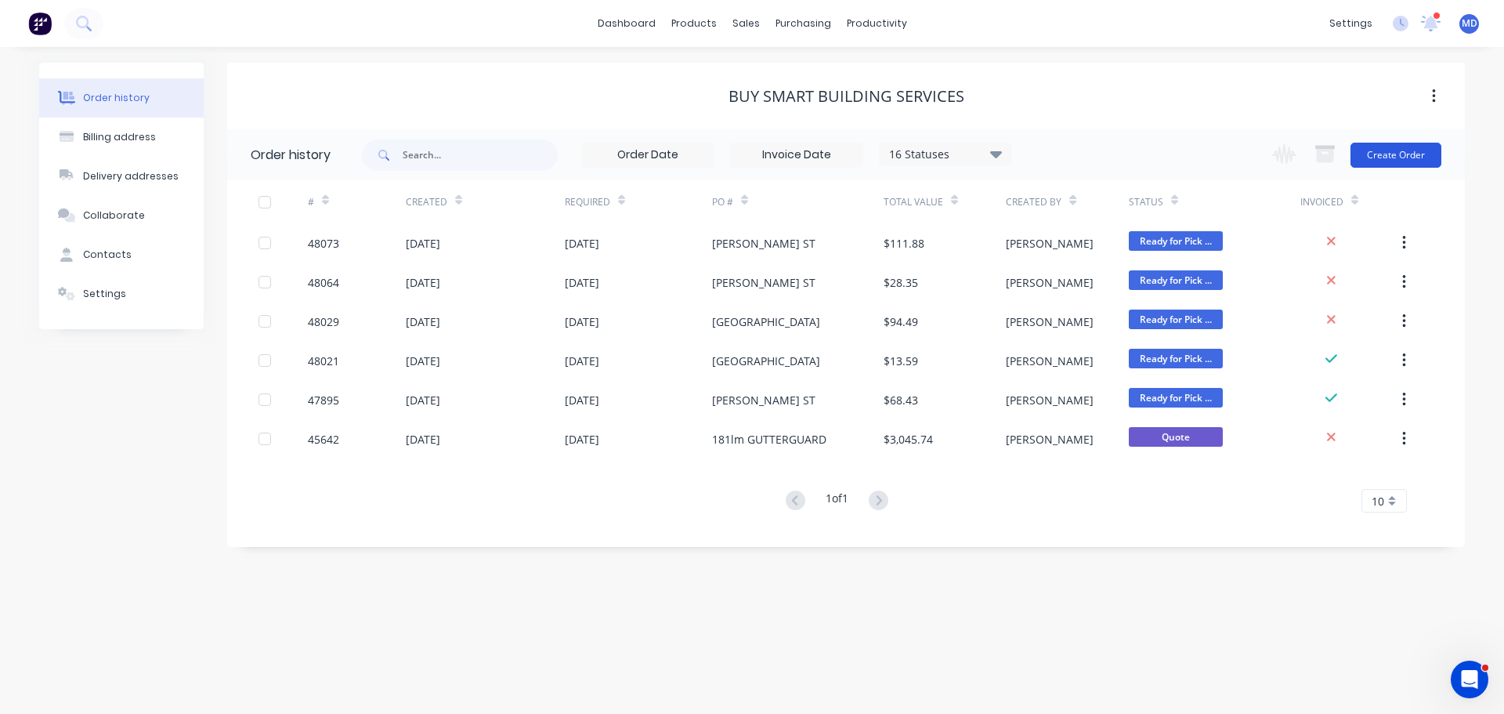
click at [1387, 157] on button "Create Order" at bounding box center [1396, 155] width 91 height 25
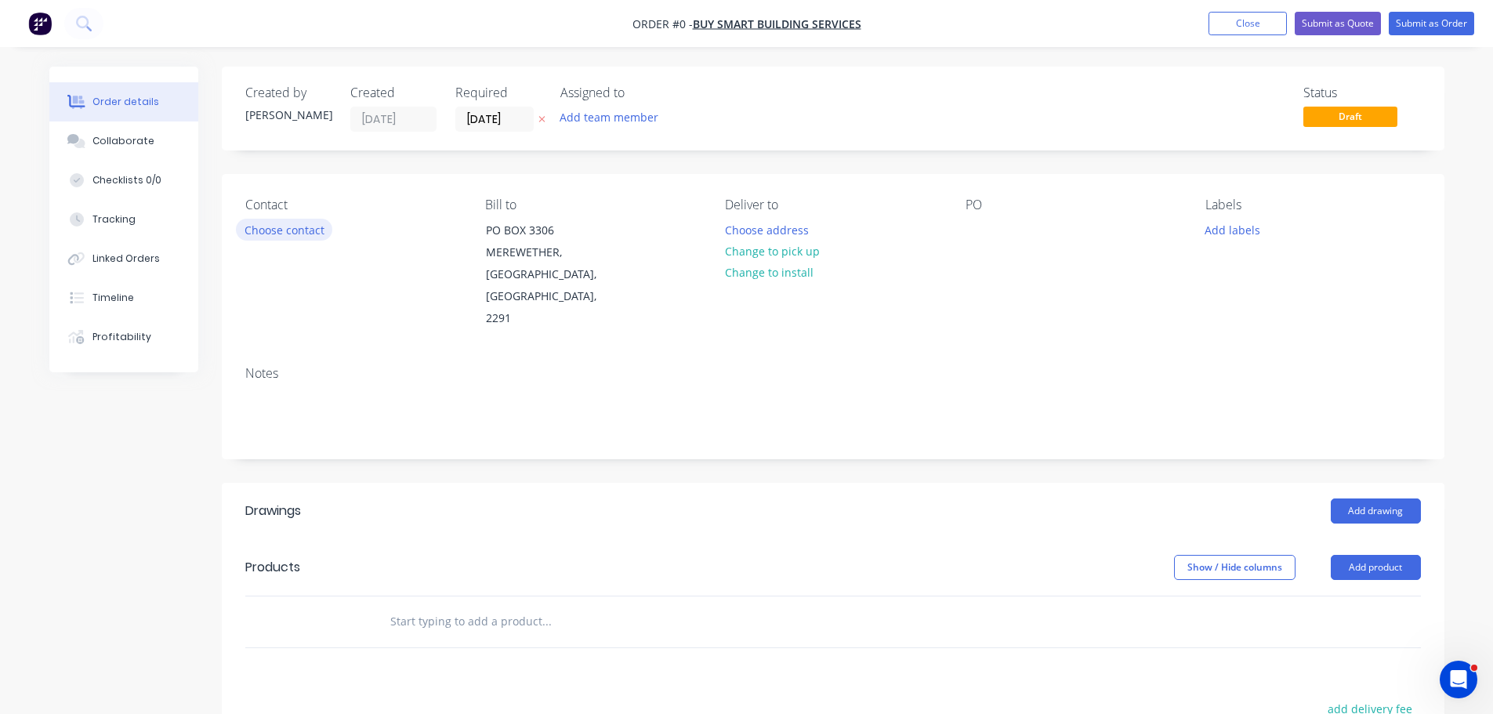
click at [296, 232] on button "Choose contact" at bounding box center [284, 229] width 96 height 21
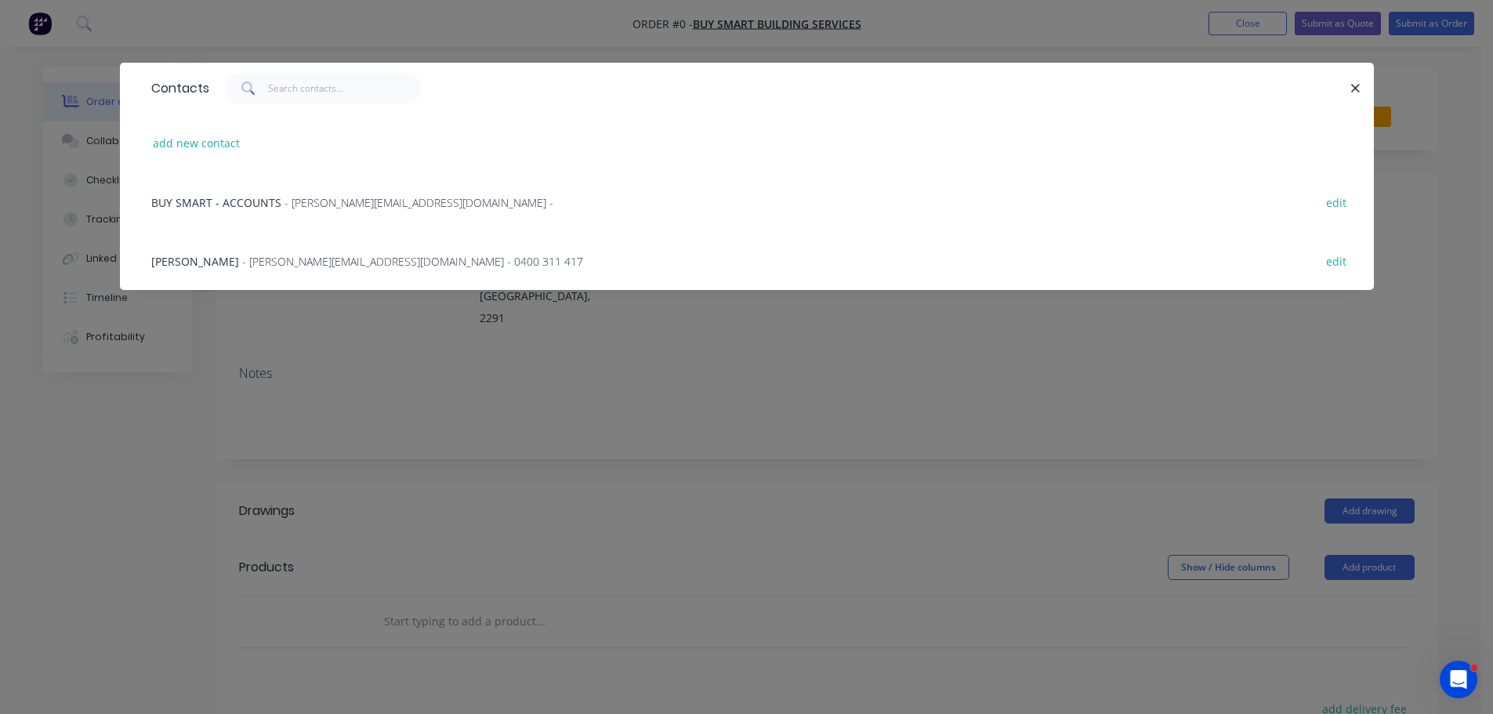
click at [237, 281] on div "BRETT CLEMENTS - [EMAIL_ADDRESS][DOMAIN_NAME] - 0400 311 417 edit" at bounding box center [746, 260] width 1207 height 59
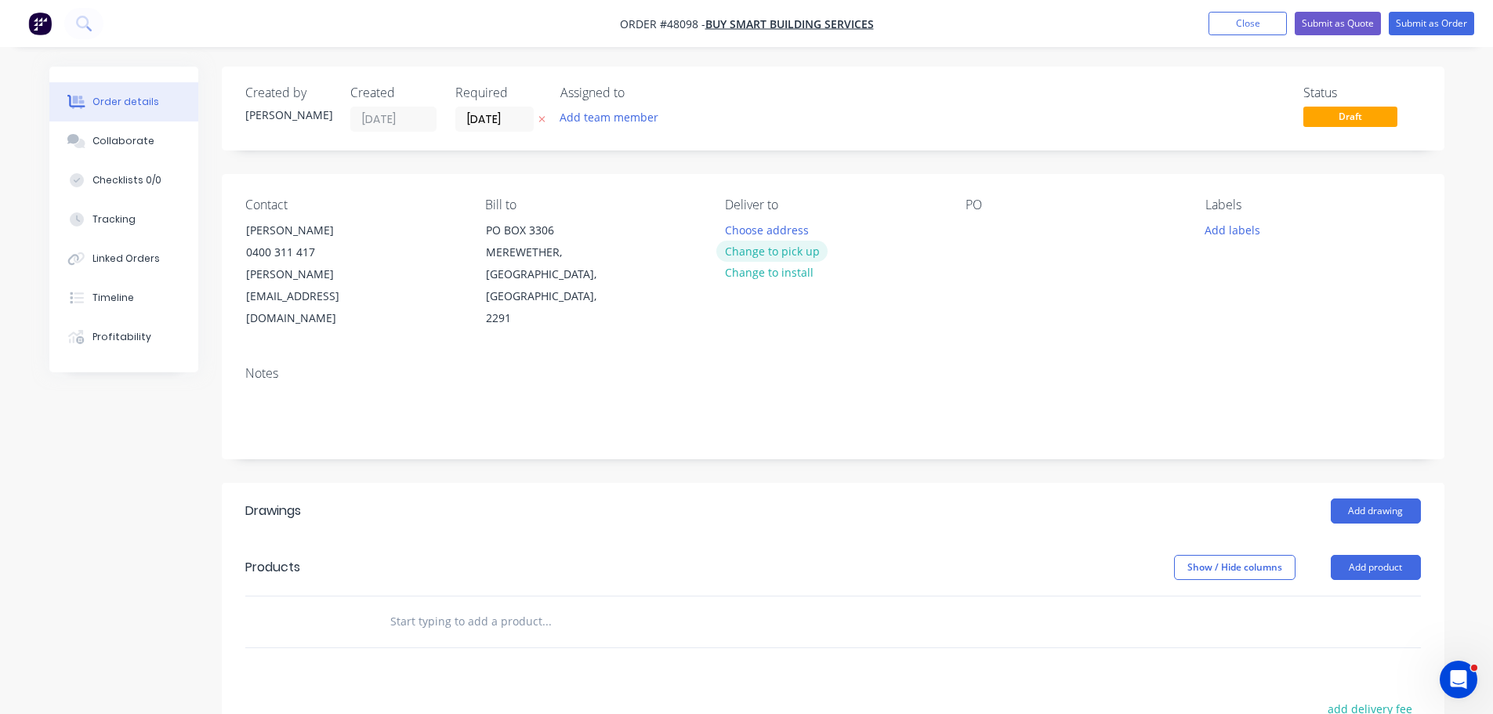
click at [751, 255] on button "Change to pick up" at bounding box center [771, 251] width 111 height 21
click at [742, 223] on div at bounding box center [737, 230] width 25 height 23
click at [478, 125] on input "[DATE]" at bounding box center [494, 119] width 77 height 24
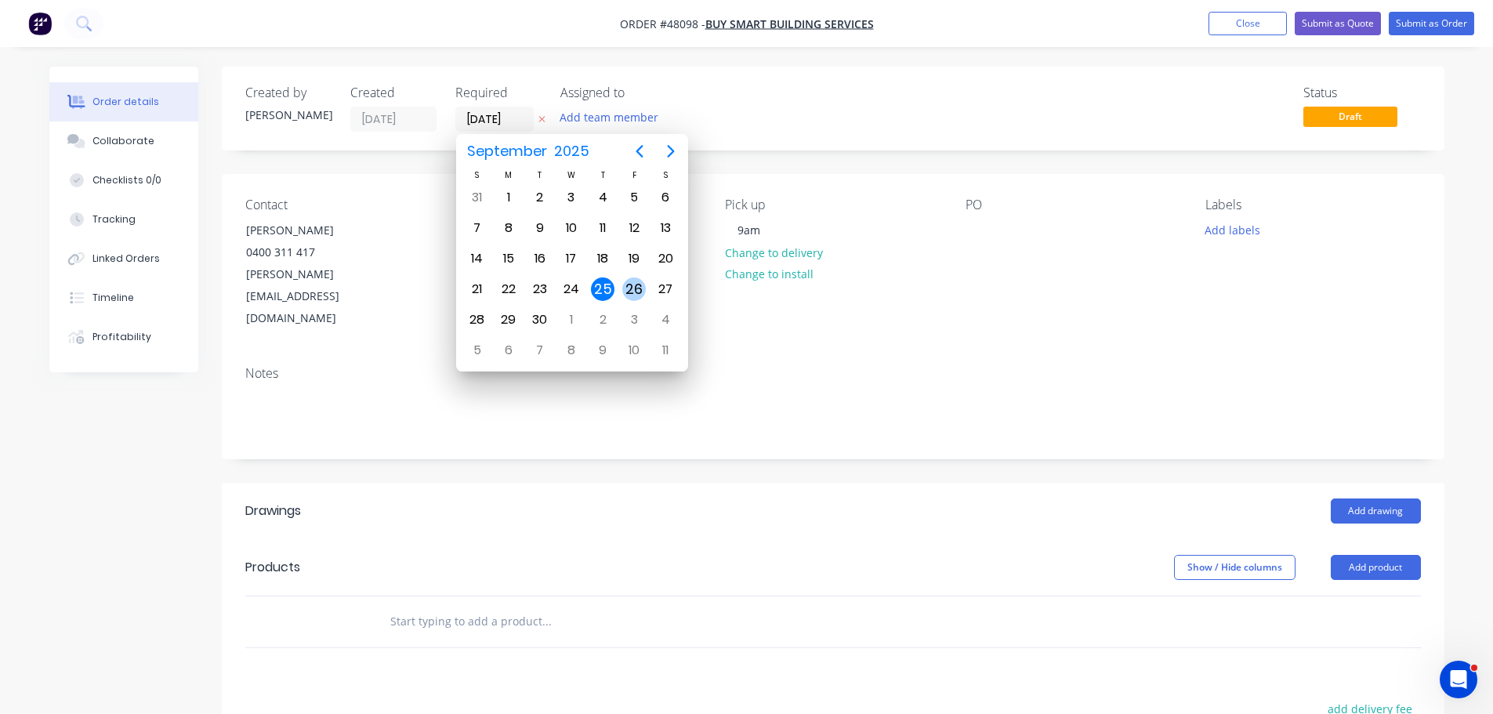
click at [631, 278] on div "26" at bounding box center [634, 289] width 24 height 24
type input "[DATE]"
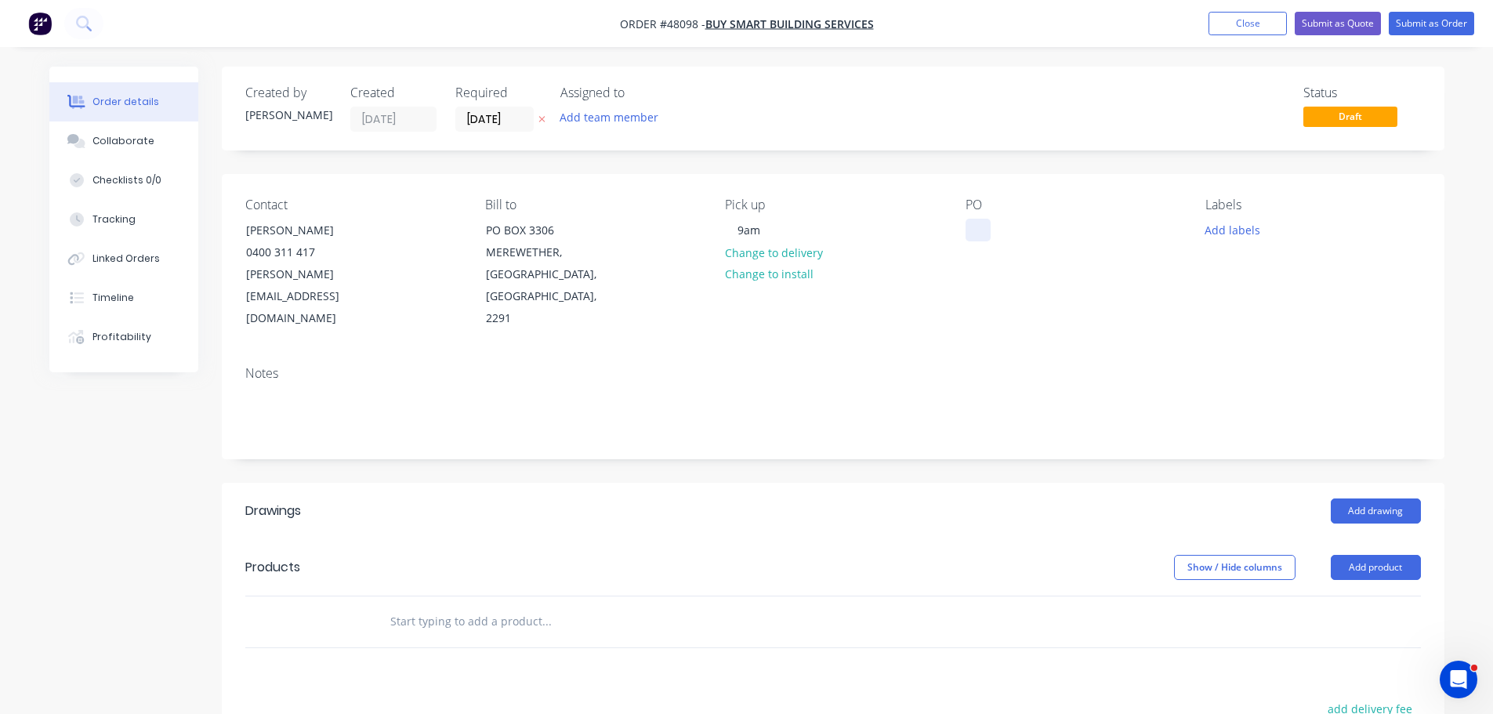
click at [972, 223] on div at bounding box center [977, 230] width 25 height 23
click at [1351, 498] on button "Add drawing" at bounding box center [1375, 510] width 90 height 25
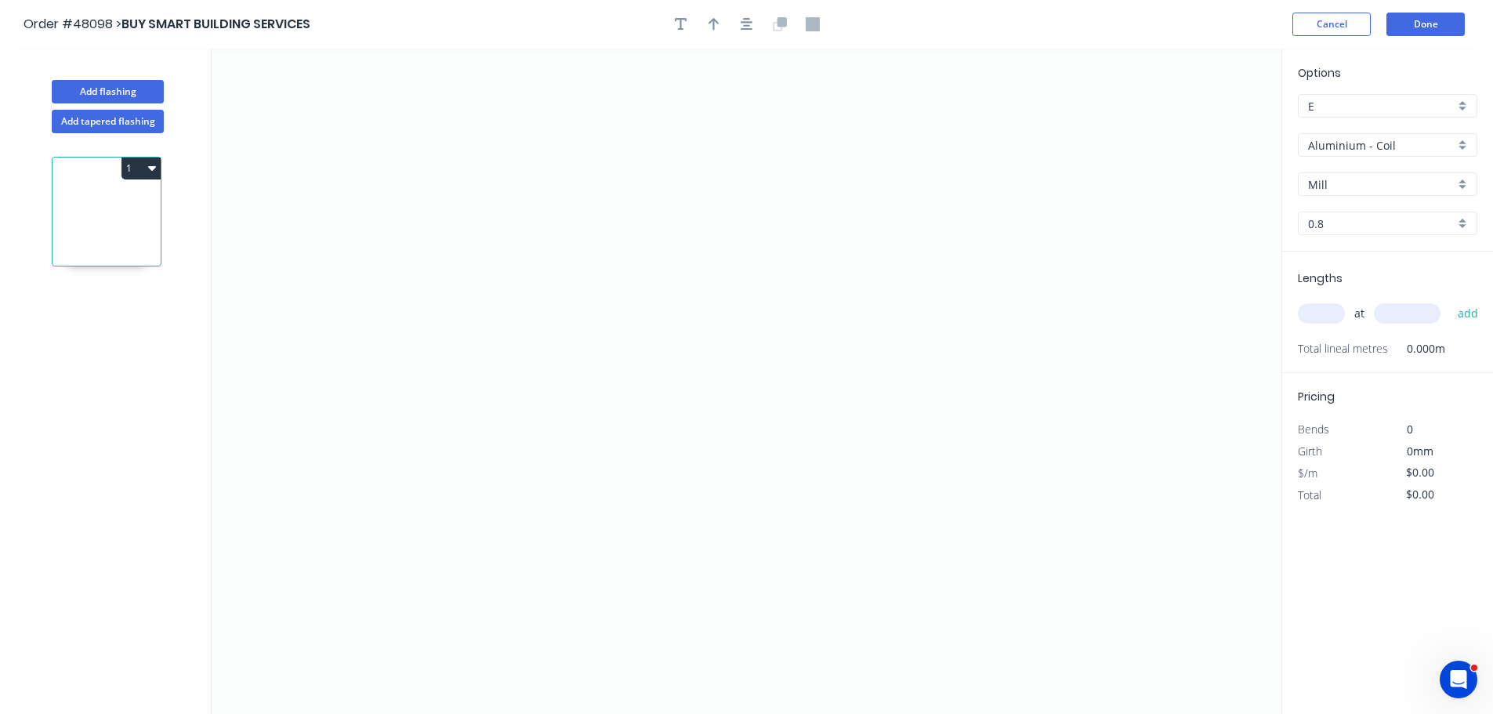
click at [1358, 147] on input "Aluminium - Coil" at bounding box center [1381, 145] width 147 height 16
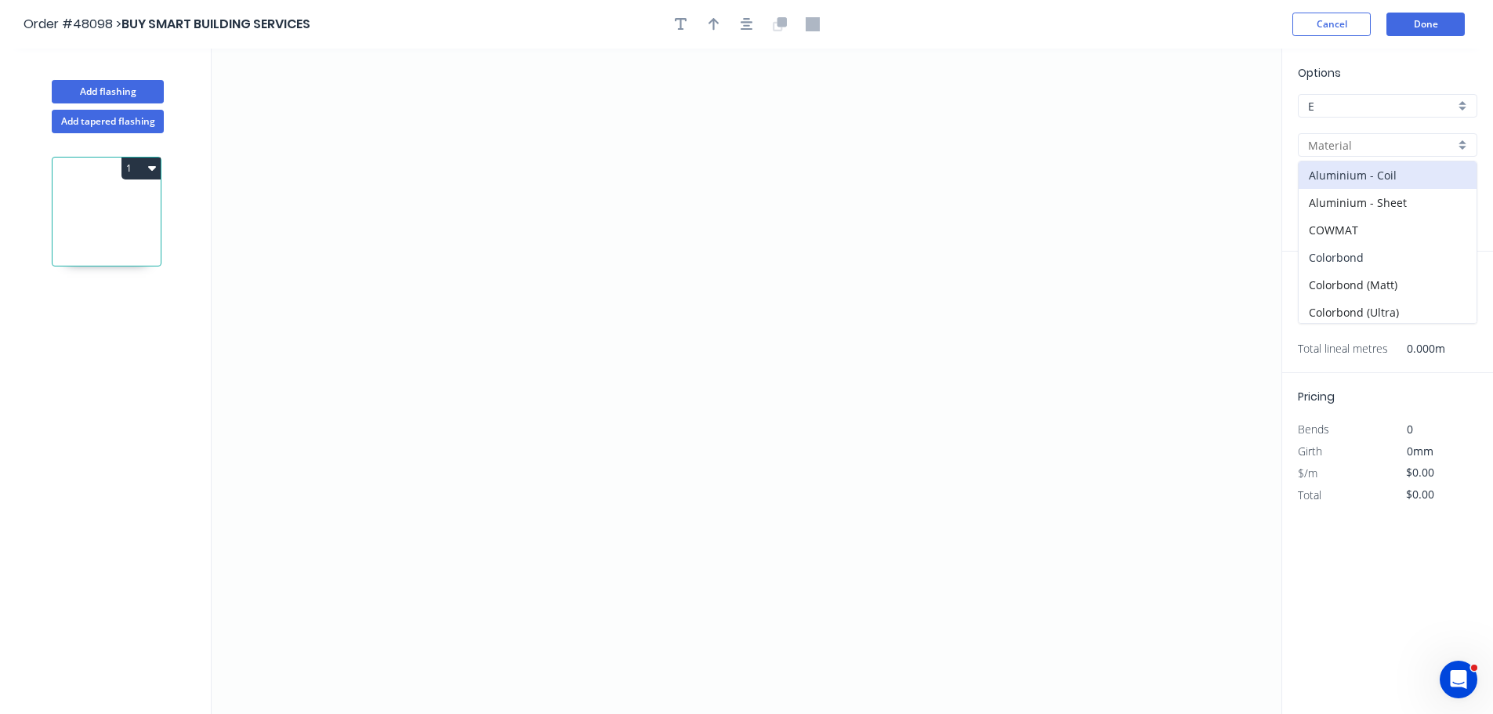
click at [1335, 263] on div "Colorbond" at bounding box center [1387, 257] width 178 height 27
type input "Colorbond"
type input "Basalt"
type input "0.55"
click at [1338, 186] on input "Basalt" at bounding box center [1381, 184] width 147 height 16
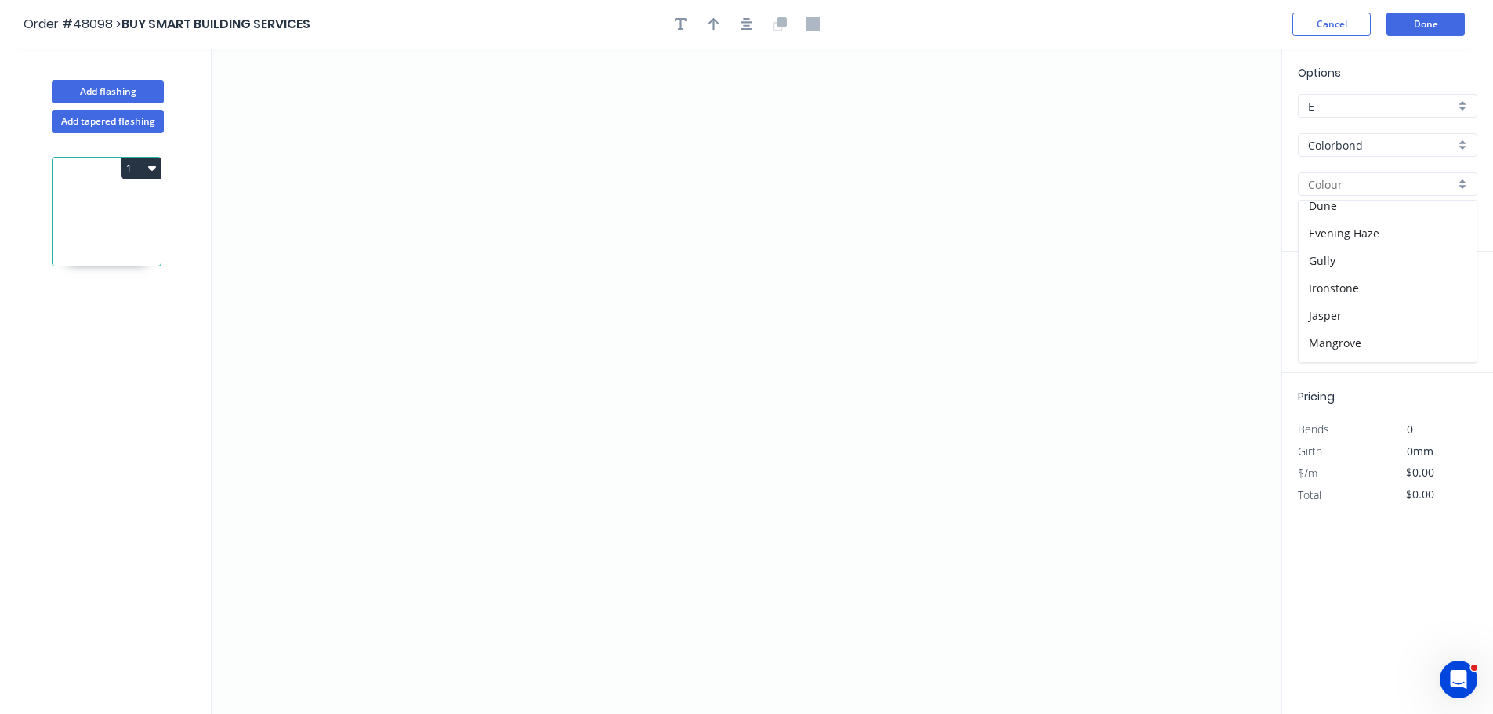
scroll to position [548, 0]
click at [1355, 237] on div "Surfmist" at bounding box center [1387, 241] width 178 height 27
type input "Surfmist"
click at [85, 121] on button "Add tapered flashing" at bounding box center [108, 122] width 112 height 24
type input "Aluminium - Coil"
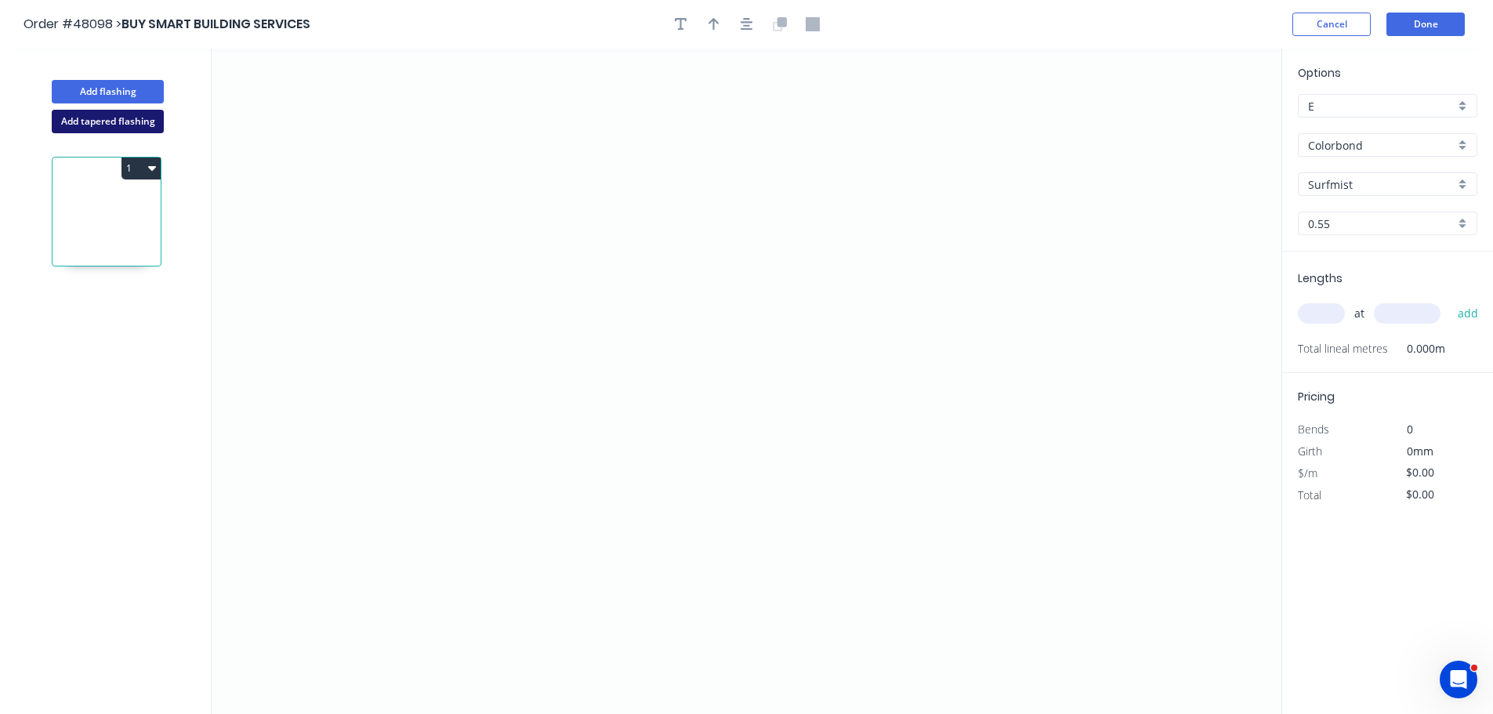
type input "Mill"
type input "0.8"
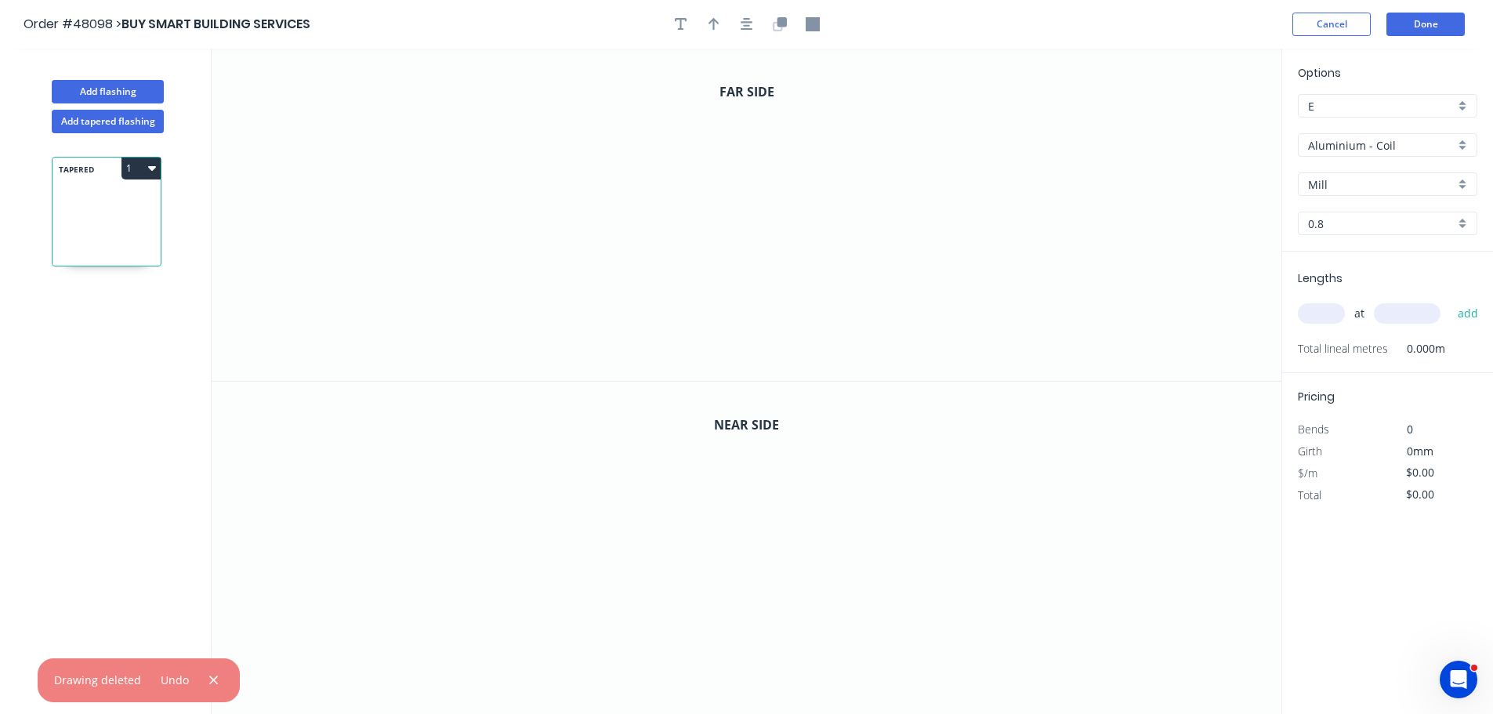
click at [1311, 150] on input "Aluminium - Coil" at bounding box center [1381, 145] width 147 height 16
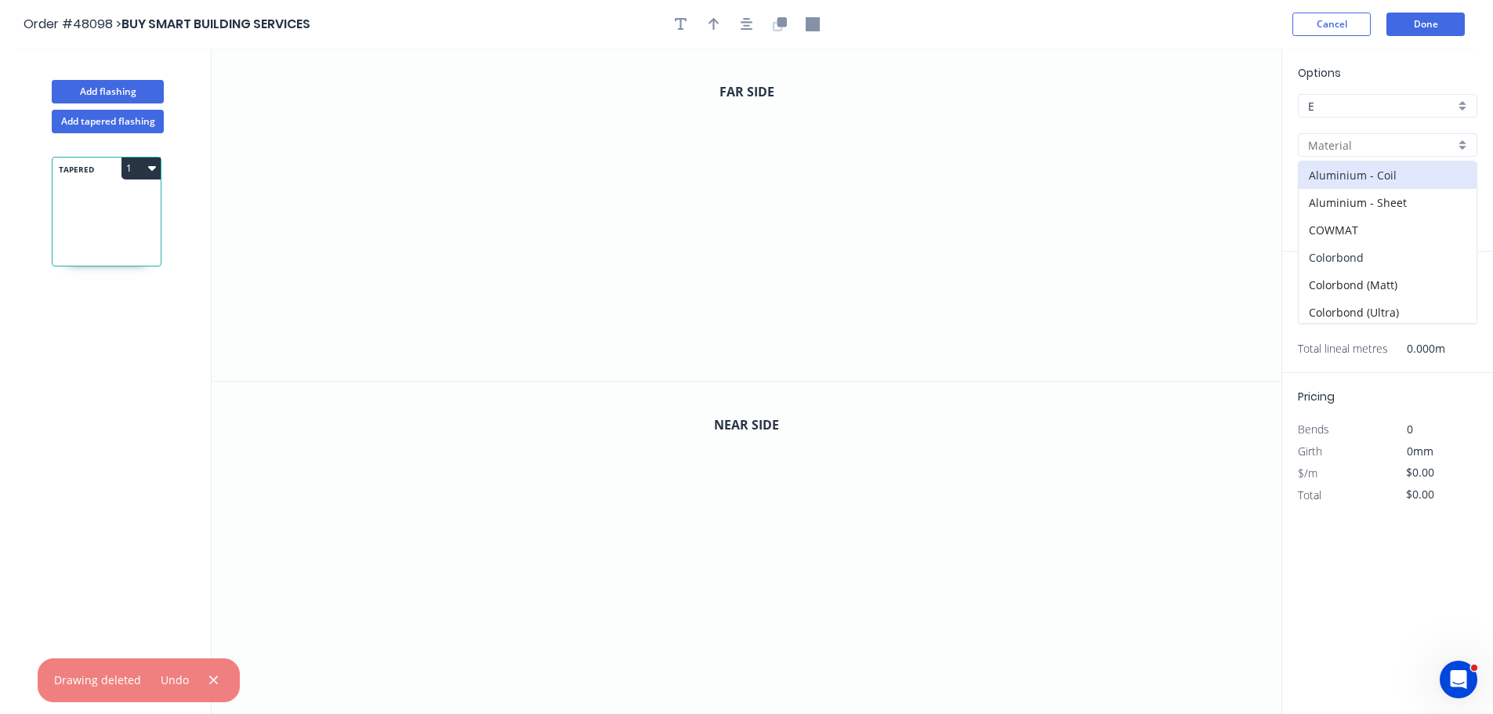
click at [1356, 253] on div "Colorbond" at bounding box center [1387, 257] width 178 height 27
type input "Colorbond"
type input "Basalt"
type input "0.55"
click at [1345, 189] on input "Basalt" at bounding box center [1381, 184] width 147 height 16
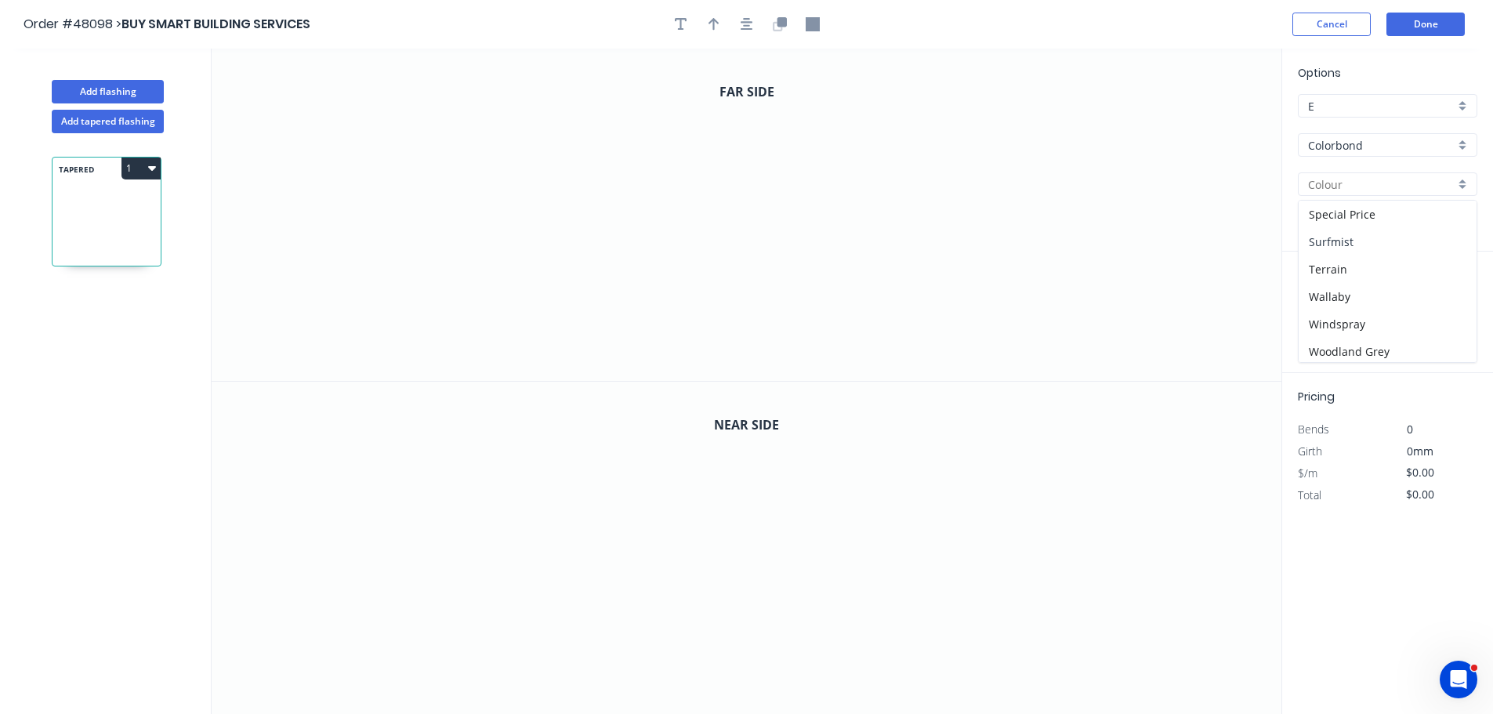
click at [1348, 246] on div "Surfmist" at bounding box center [1387, 241] width 178 height 27
type input "Surfmist"
click at [815, 154] on icon "0" at bounding box center [747, 215] width 1070 height 332
click at [563, 157] on icon "0" at bounding box center [747, 215] width 1070 height 332
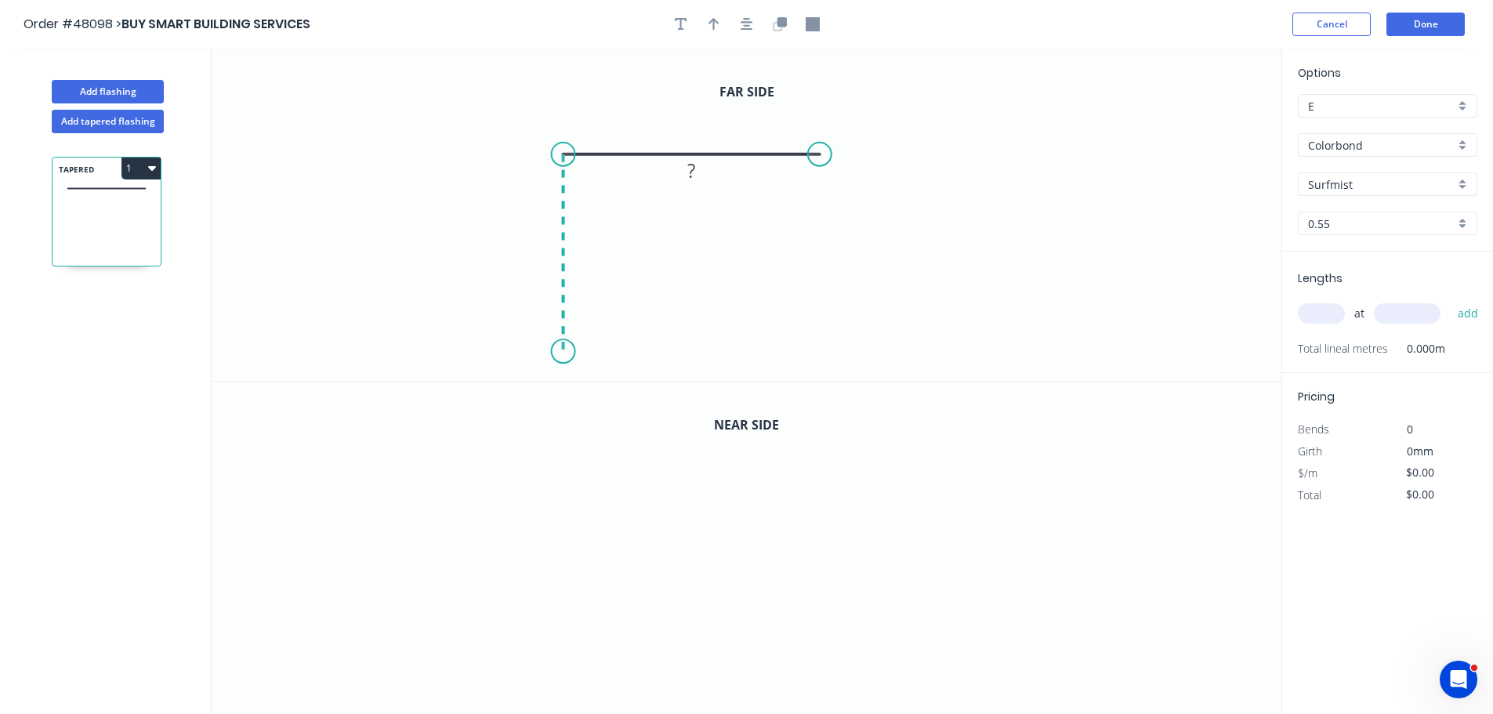
click at [563, 352] on icon "0 ?" at bounding box center [747, 215] width 1070 height 332
click at [610, 310] on icon "0 ? ?" at bounding box center [747, 215] width 1070 height 332
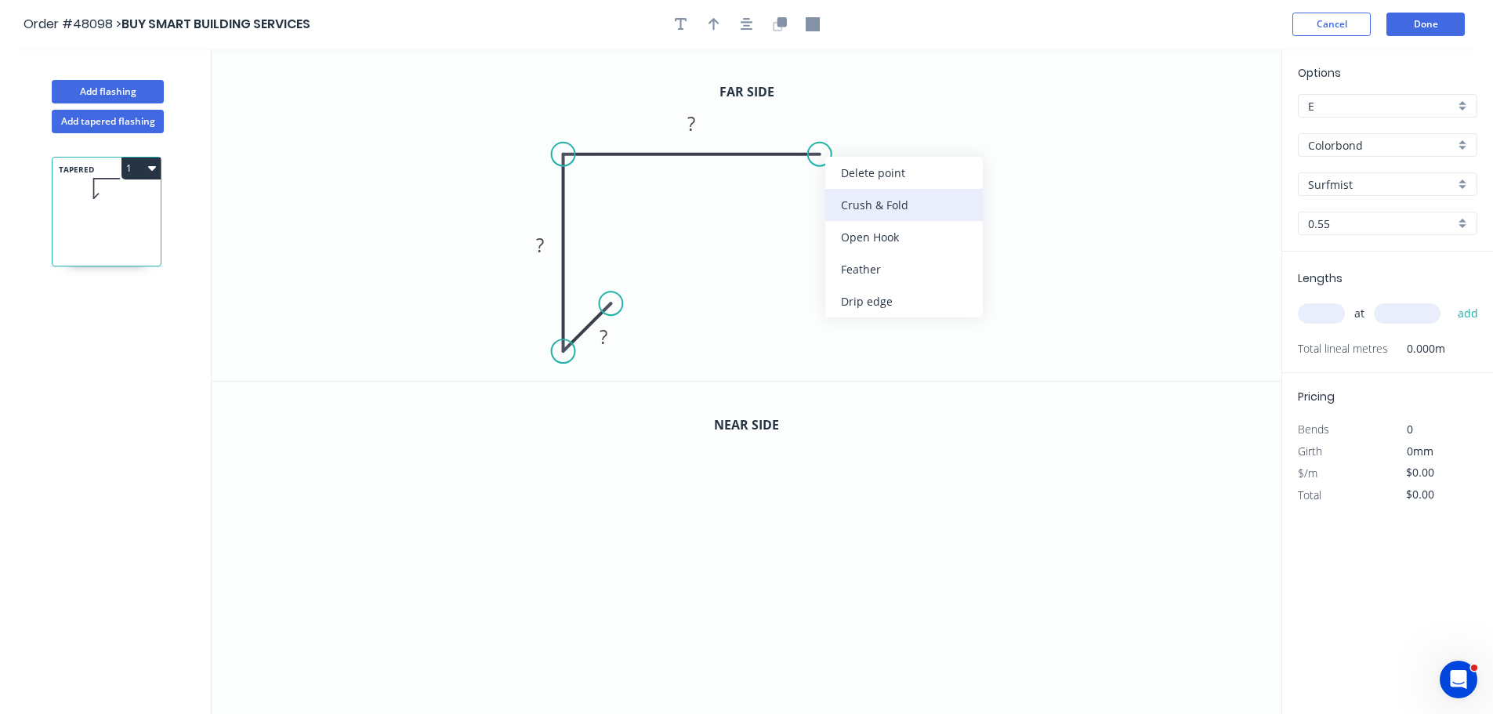
click at [834, 194] on div "Crush & Fold" at bounding box center [903, 205] width 157 height 32
click at [827, 193] on div "Flip bend" at bounding box center [890, 200] width 157 height 32
click at [606, 331] on tspan "?" at bounding box center [603, 337] width 8 height 26
click at [710, 24] on icon "button" at bounding box center [713, 24] width 11 height 14
drag, startPoint x: 1204, startPoint y: 121, endPoint x: 613, endPoint y: 132, distance: 590.9
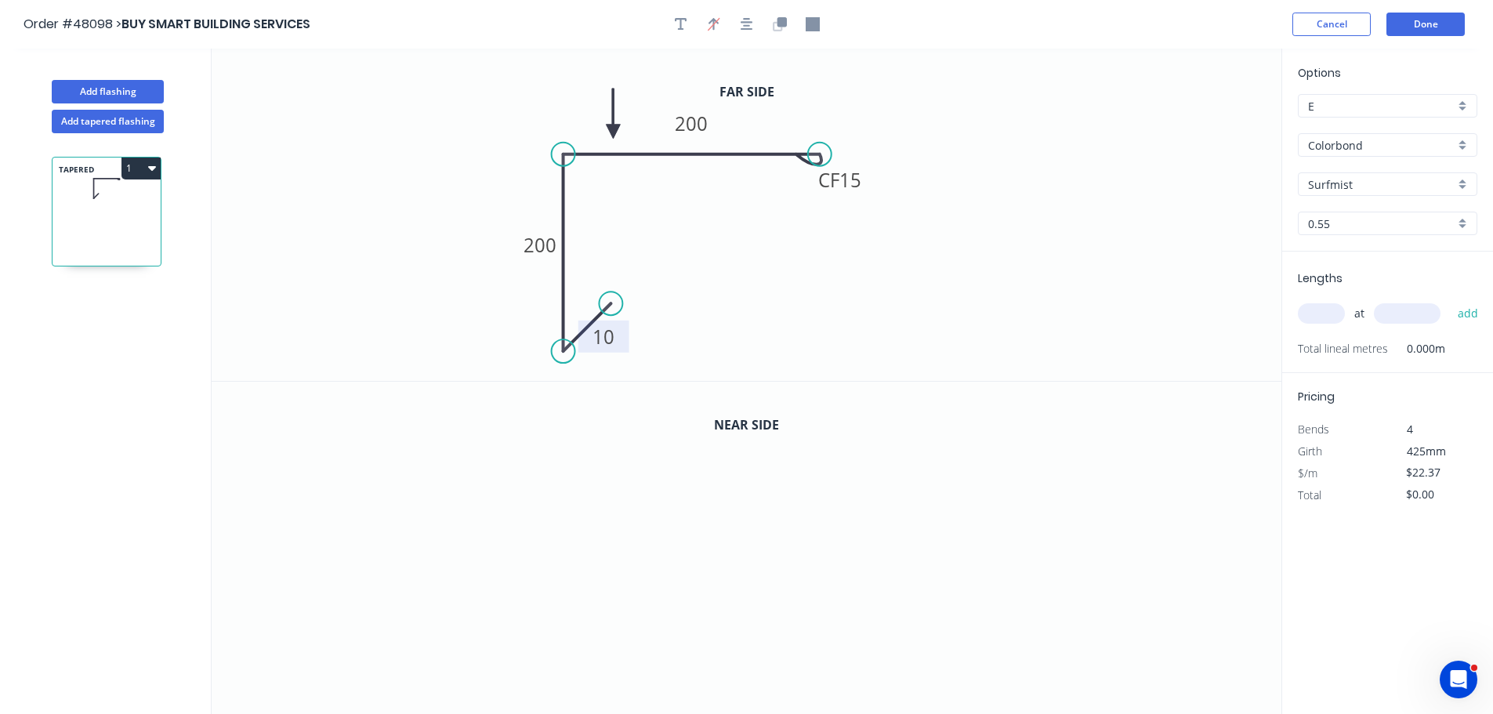
click at [613, 132] on icon at bounding box center [613, 114] width 14 height 50
click at [784, 22] on icon "button" at bounding box center [781, 21] width 9 height 9
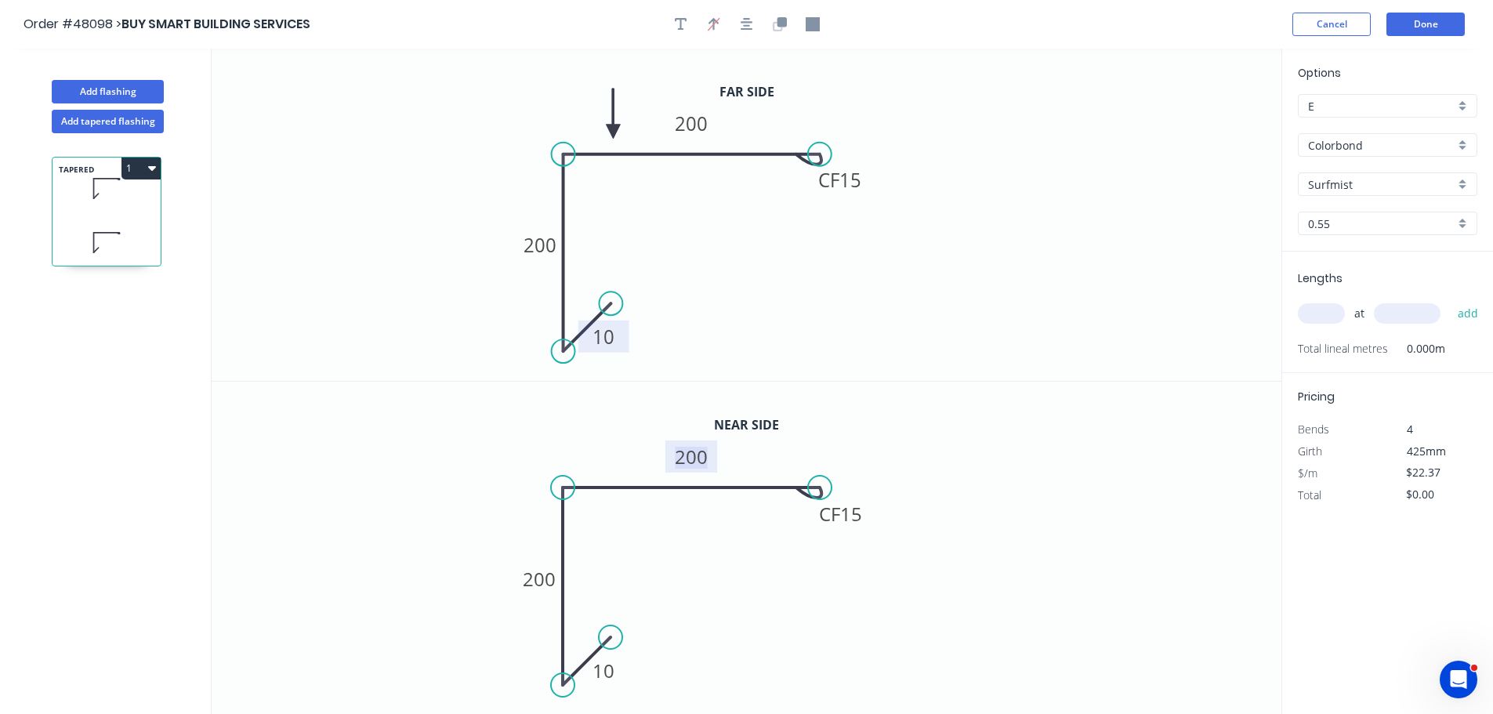
click at [686, 458] on tspan "200" at bounding box center [691, 456] width 33 height 26
click at [697, 457] on tspan "200" at bounding box center [691, 456] width 33 height 26
click at [1327, 312] on input "text" at bounding box center [1321, 313] width 47 height 20
type input "$25.94"
type input "1"
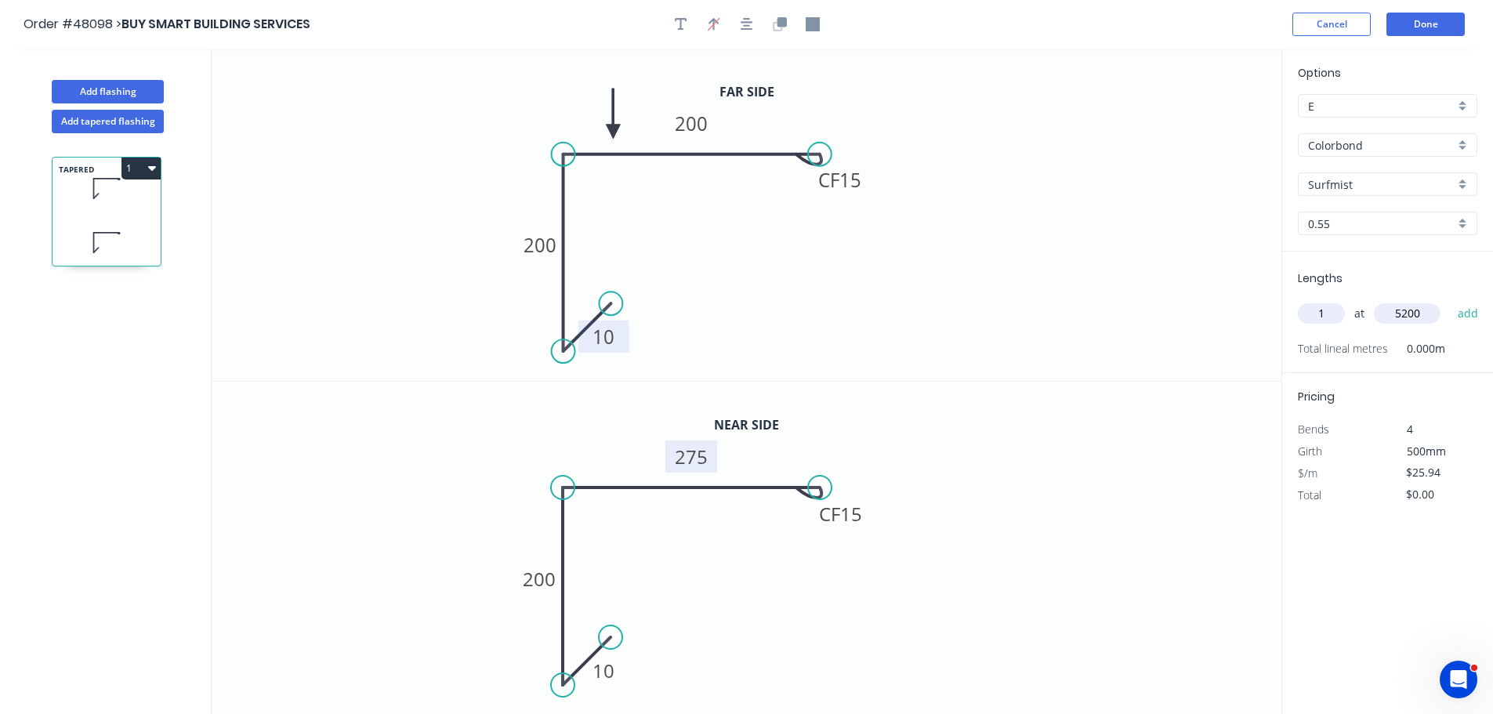
type input "5200"
click at [1450, 300] on button "add" at bounding box center [1468, 313] width 37 height 27
type input "$134.89"
click at [1428, 26] on button "Done" at bounding box center [1425, 25] width 78 height 24
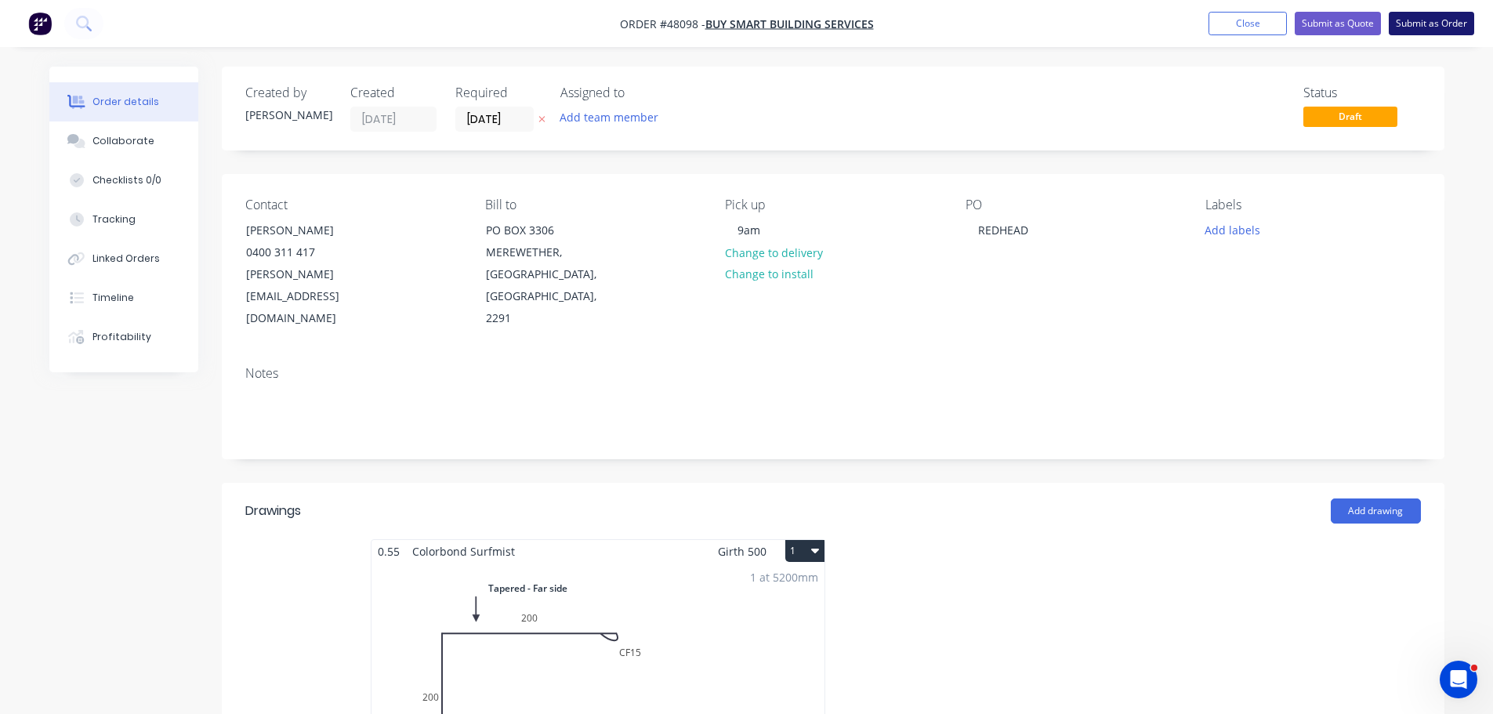
click at [1443, 31] on button "Submit as Order" at bounding box center [1430, 24] width 85 height 24
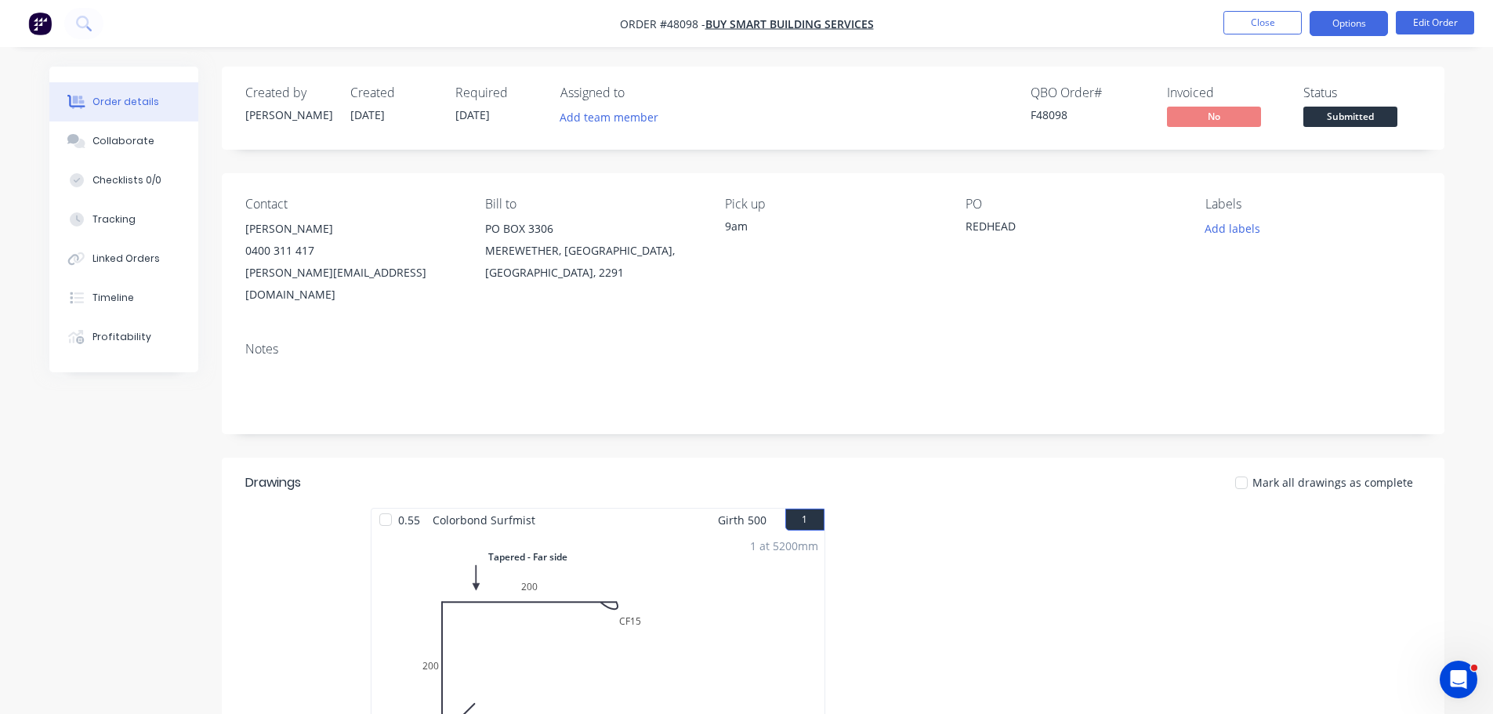
click at [1352, 14] on button "Options" at bounding box center [1348, 23] width 78 height 25
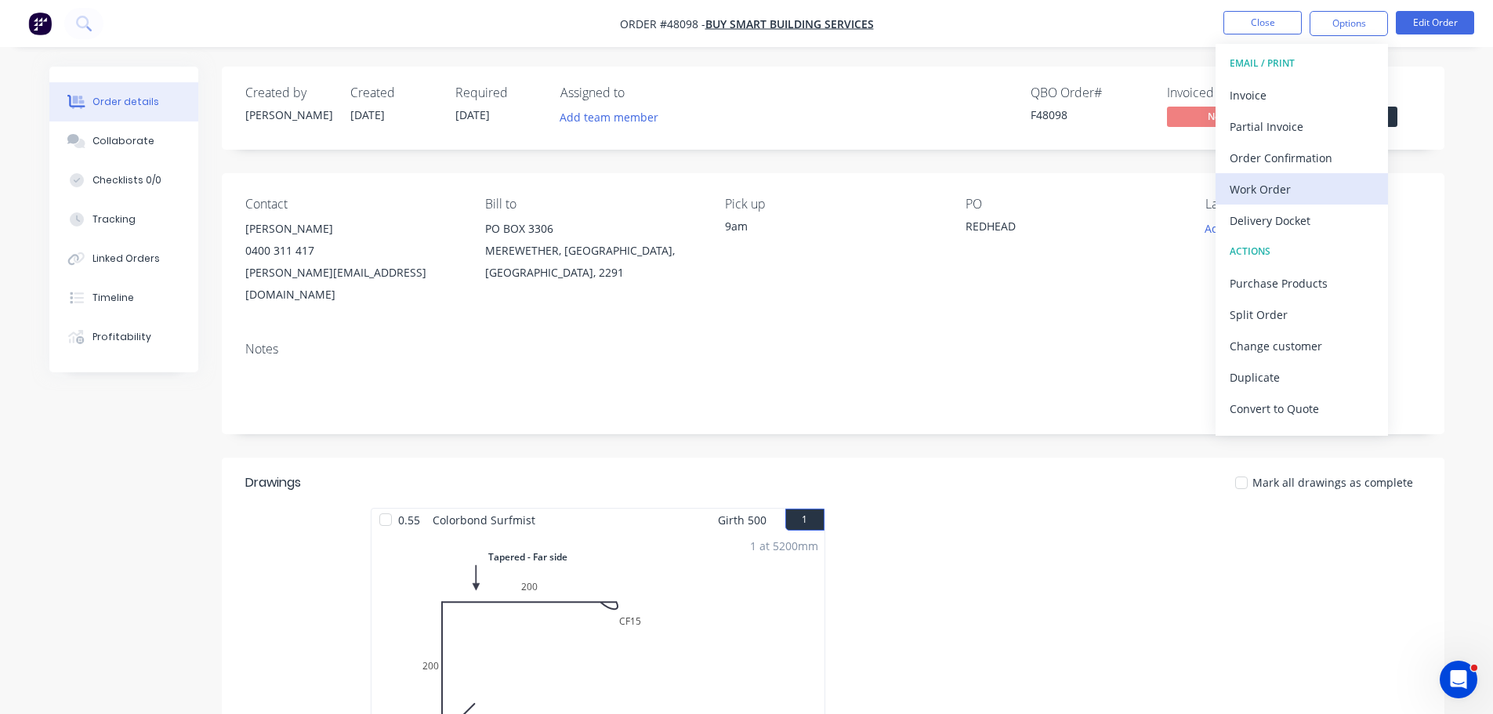
click at [1290, 185] on div "Work Order" at bounding box center [1301, 189] width 144 height 23
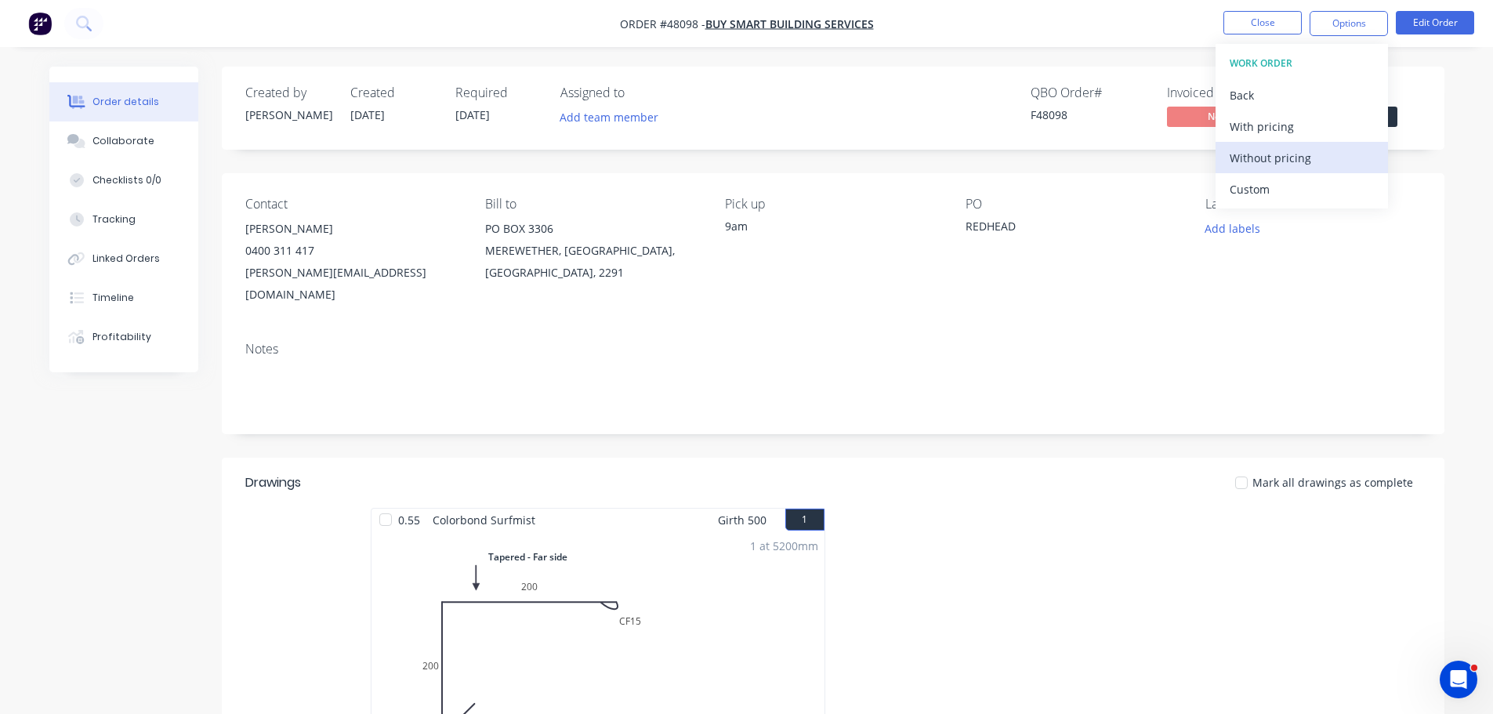
click at [1291, 169] on button "Without pricing" at bounding box center [1301, 157] width 172 height 31
click at [1392, 117] on span "Submitted" at bounding box center [1350, 117] width 94 height 20
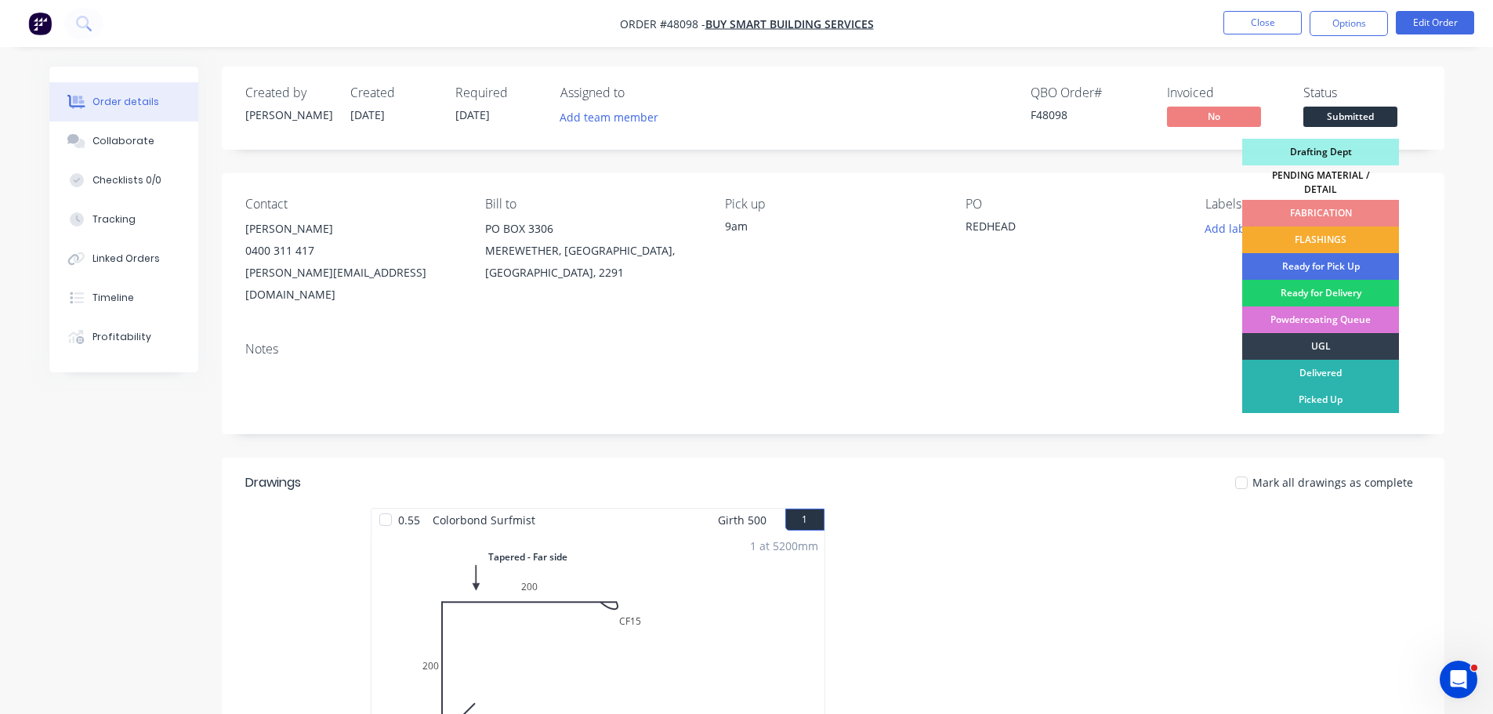
click at [1354, 226] on div "FLASHINGS" at bounding box center [1320, 239] width 157 height 27
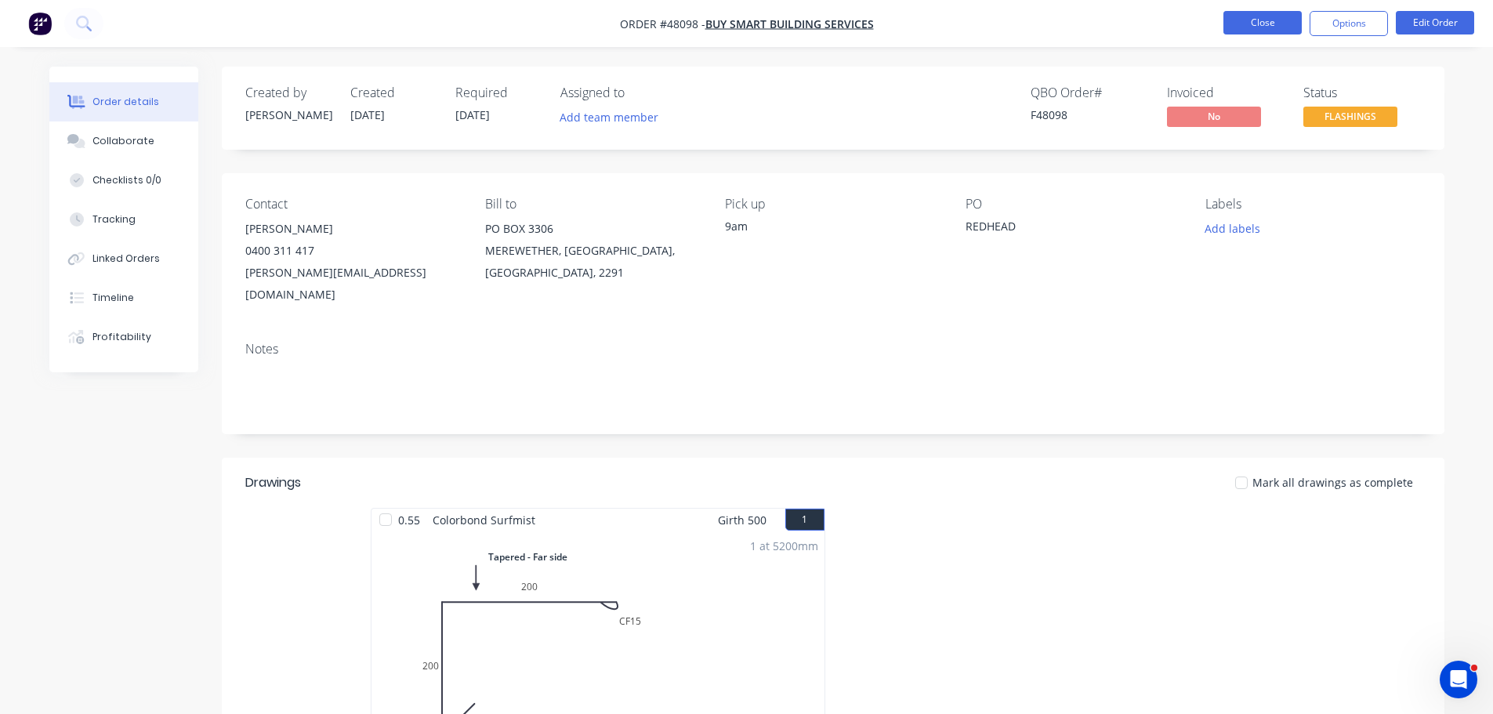
click at [1254, 26] on button "Close" at bounding box center [1262, 23] width 78 height 24
